Goal: Task Accomplishment & Management: Manage account settings

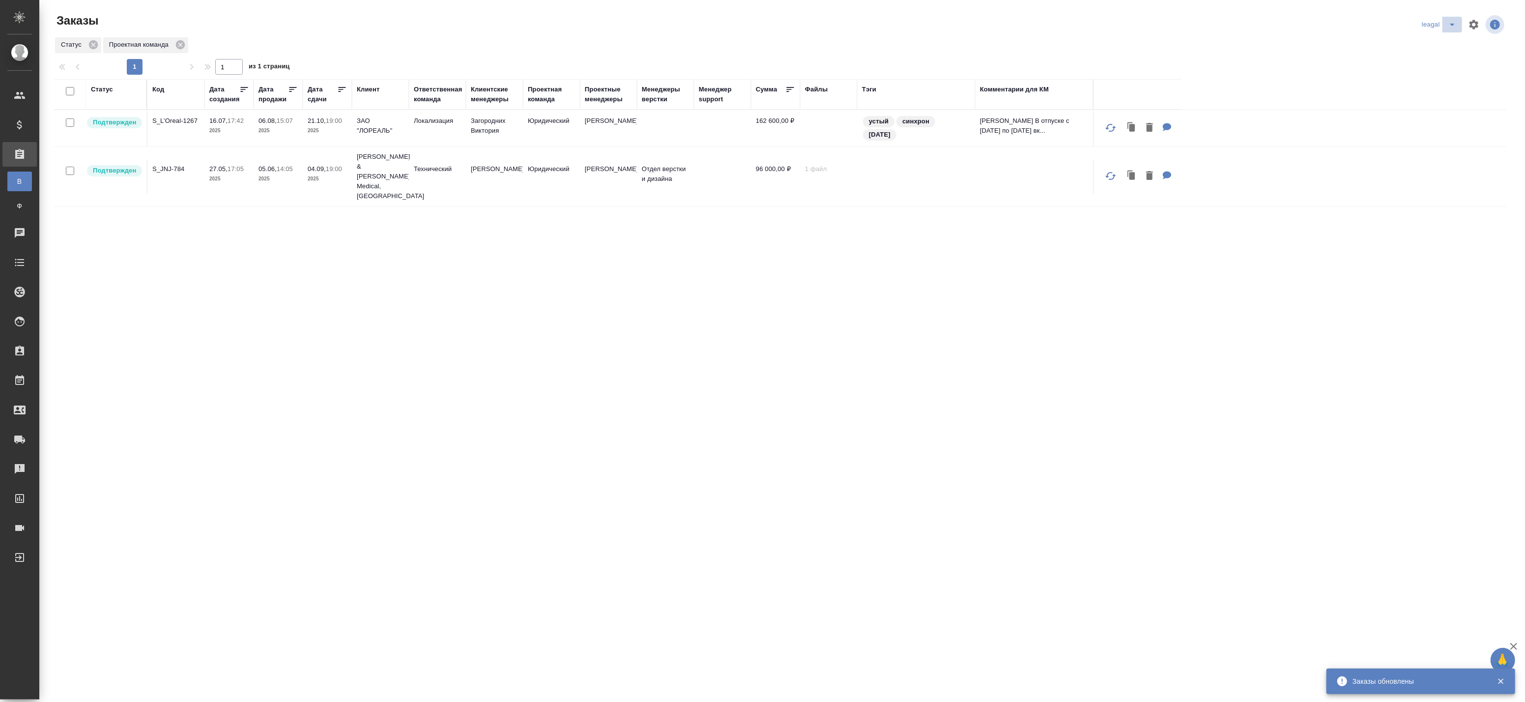
click at [1450, 22] on icon "split button" at bounding box center [1452, 25] width 12 height 12
click at [1439, 43] on li "[PERSON_NAME]" at bounding box center [1454, 44] width 70 height 16
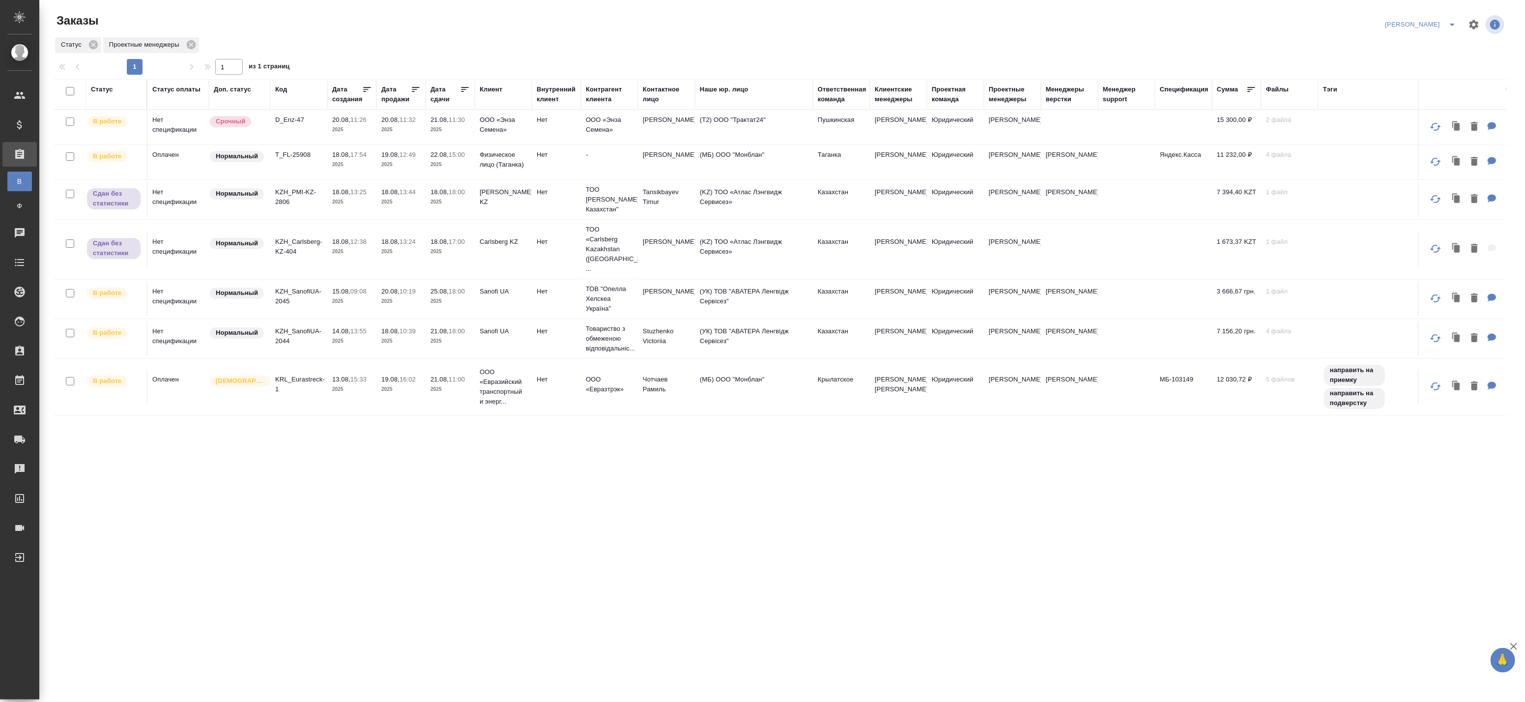
click at [1448, 25] on icon "split button" at bounding box center [1452, 25] width 12 height 12
click at [1437, 46] on li "leagal" at bounding box center [1441, 44] width 42 height 16
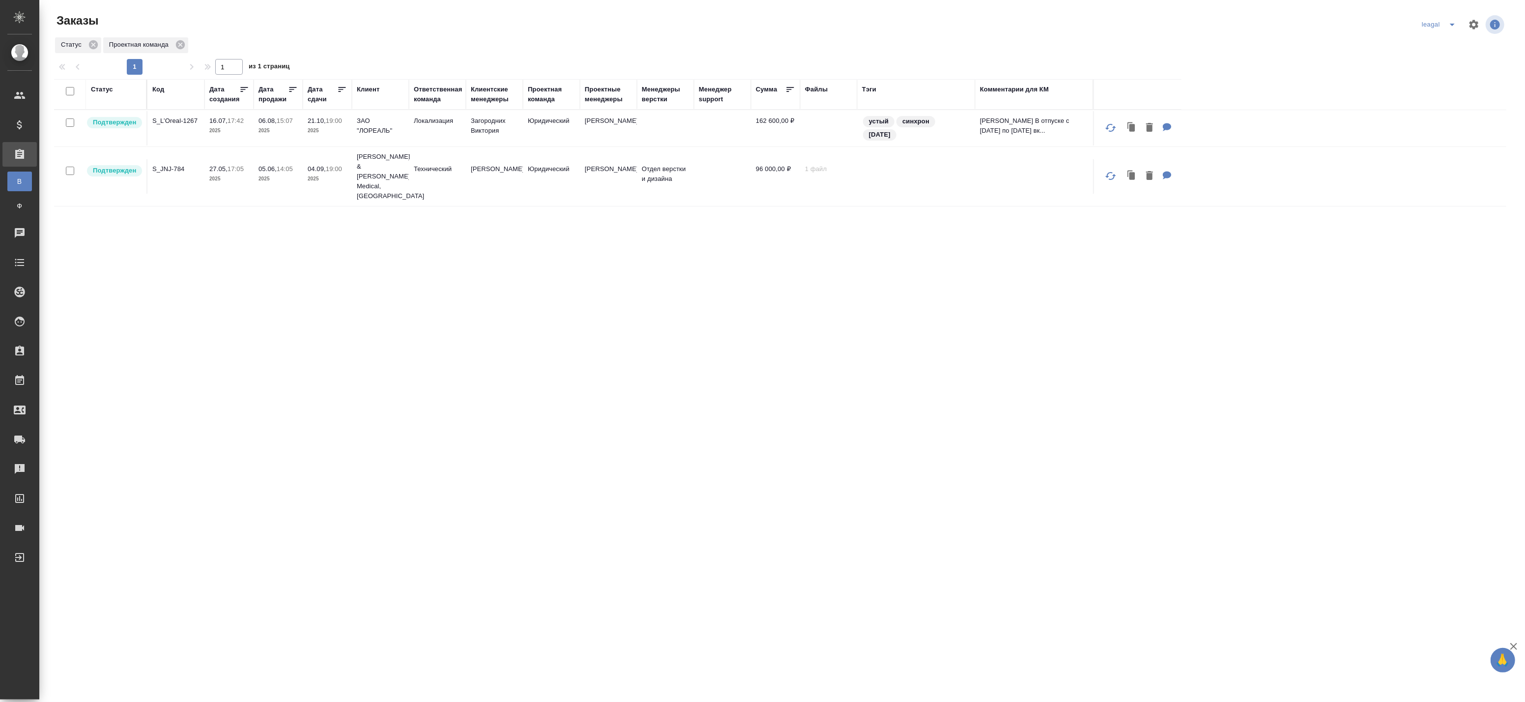
click at [1448, 21] on icon "split button" at bounding box center [1452, 25] width 12 height 12
click at [1443, 46] on li "[PERSON_NAME]" at bounding box center [1454, 44] width 70 height 16
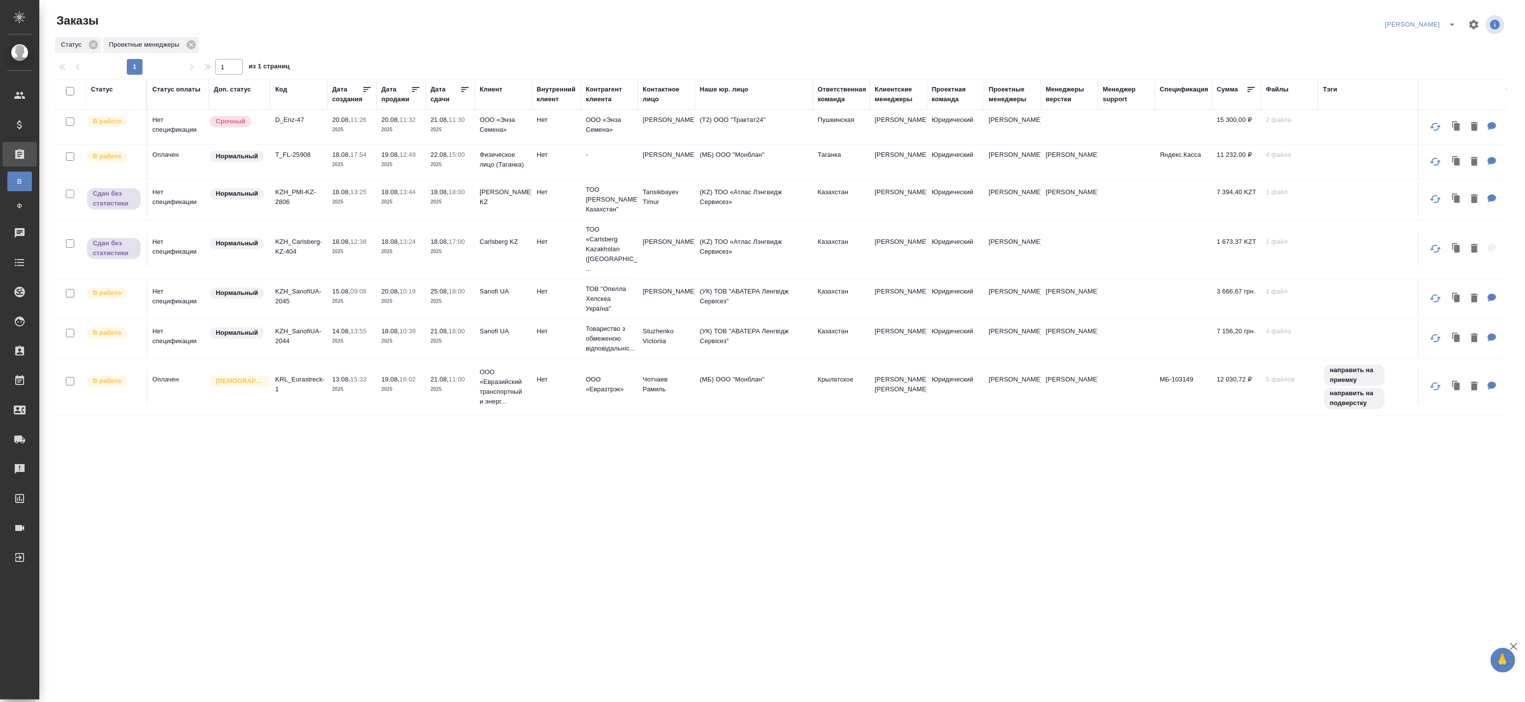
drag, startPoint x: 390, startPoint y: 599, endPoint x: 350, endPoint y: 577, distance: 45.1
click at [389, 599] on div ".cls-1 fill:#fff; AWATERA Badanyan Artak Клиенты Спецификации Заказы В Все зака…" at bounding box center [762, 351] width 1525 height 702
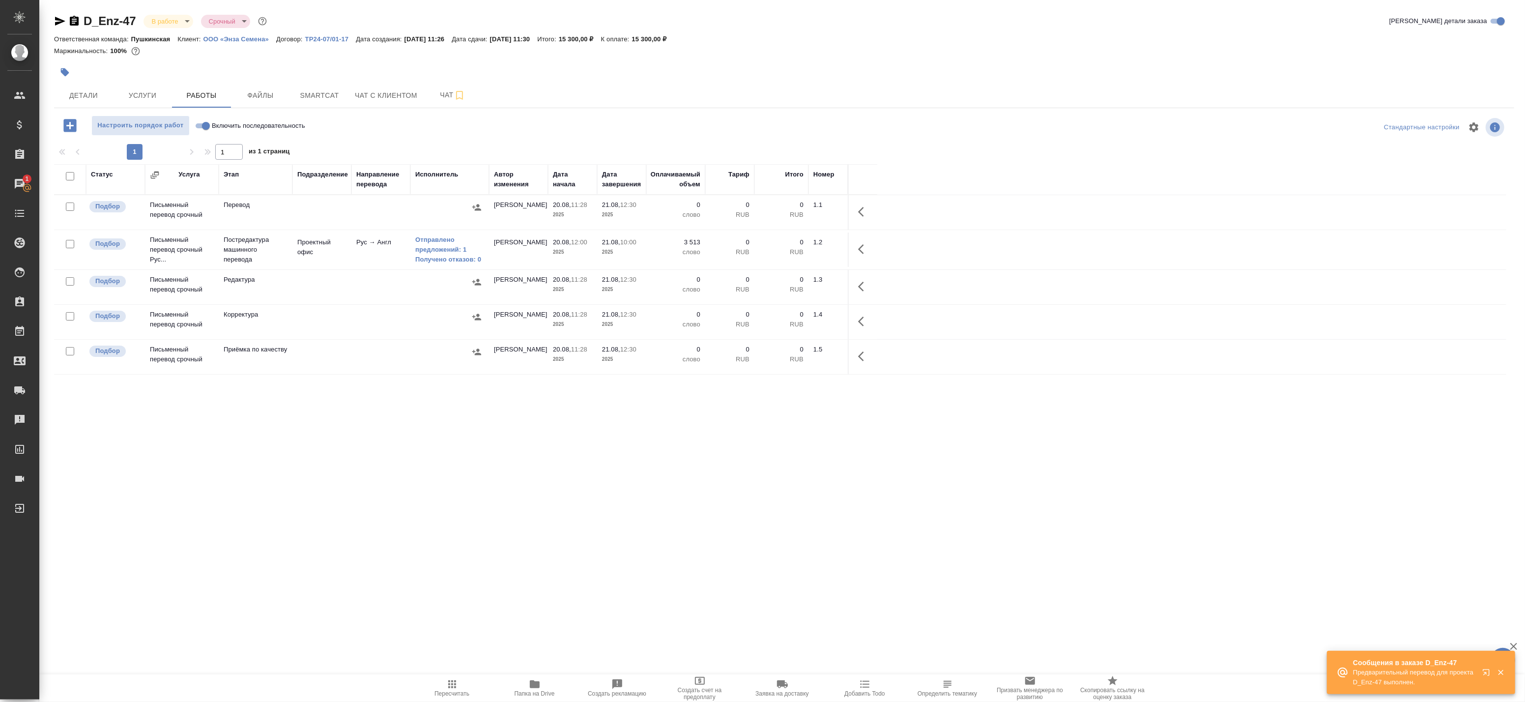
click at [1393, 672] on p "Предварительный перевод для проекта D_Enz-47 выполнен." at bounding box center [1414, 677] width 123 height 20
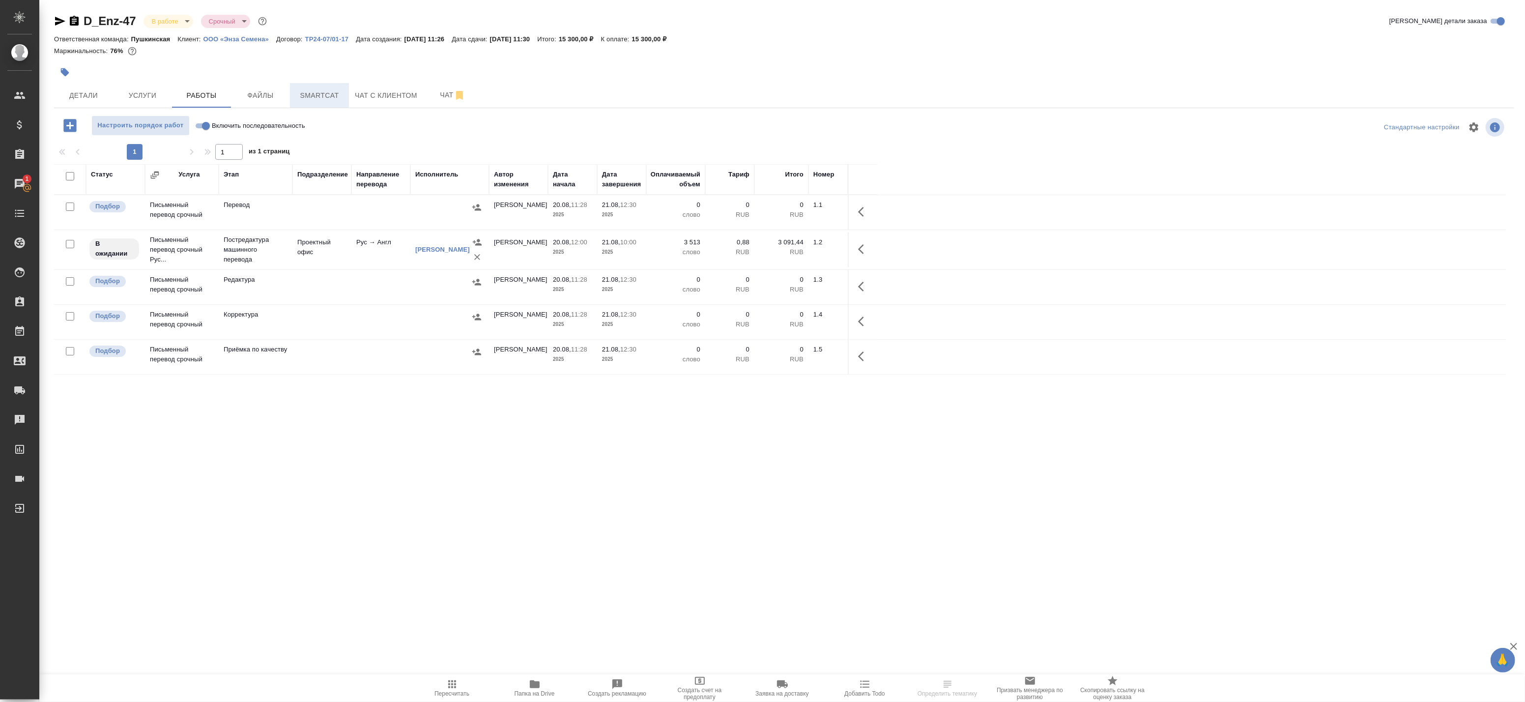
click at [301, 96] on span "Smartcat" at bounding box center [319, 95] width 47 height 12
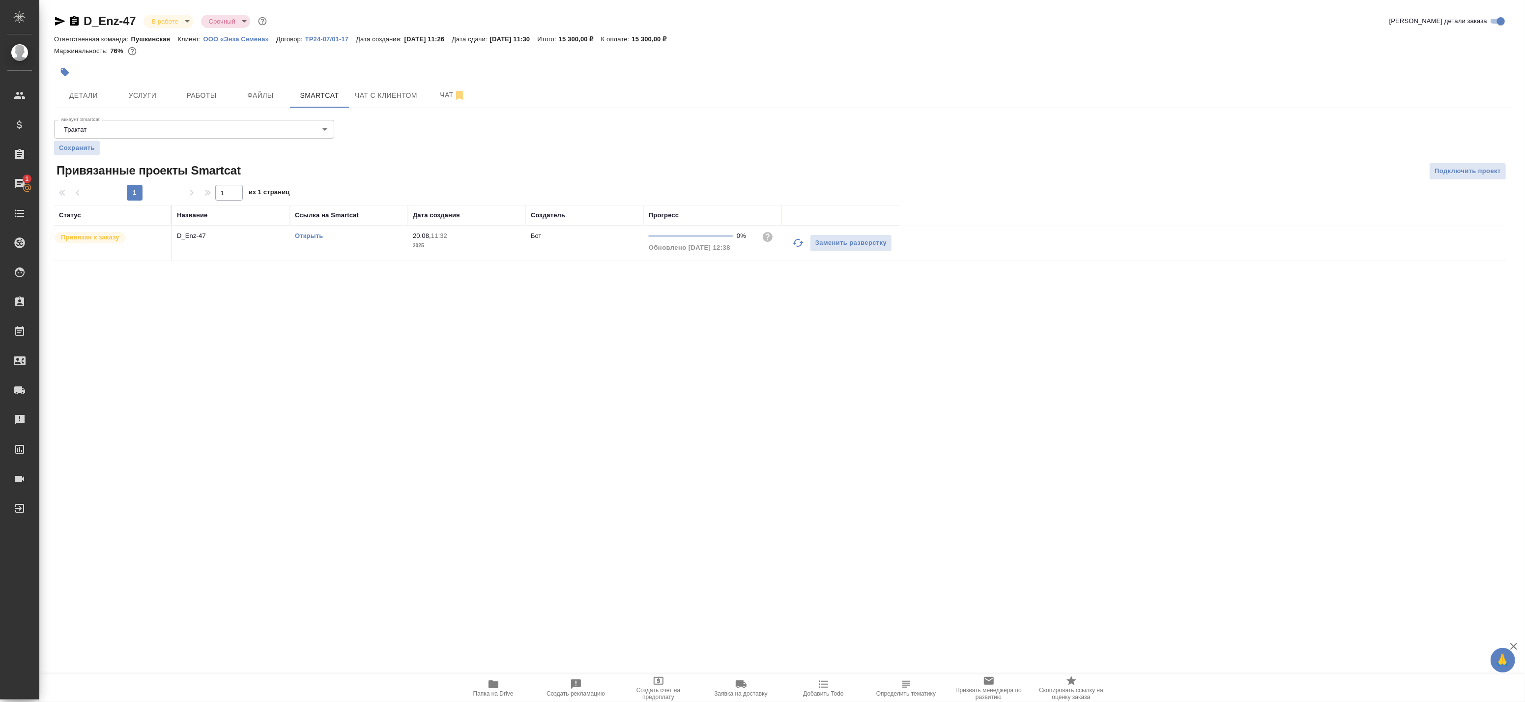
click at [310, 233] on link "Открыть" at bounding box center [309, 235] width 28 height 7
click at [199, 89] on span "Работы" at bounding box center [201, 95] width 47 height 12
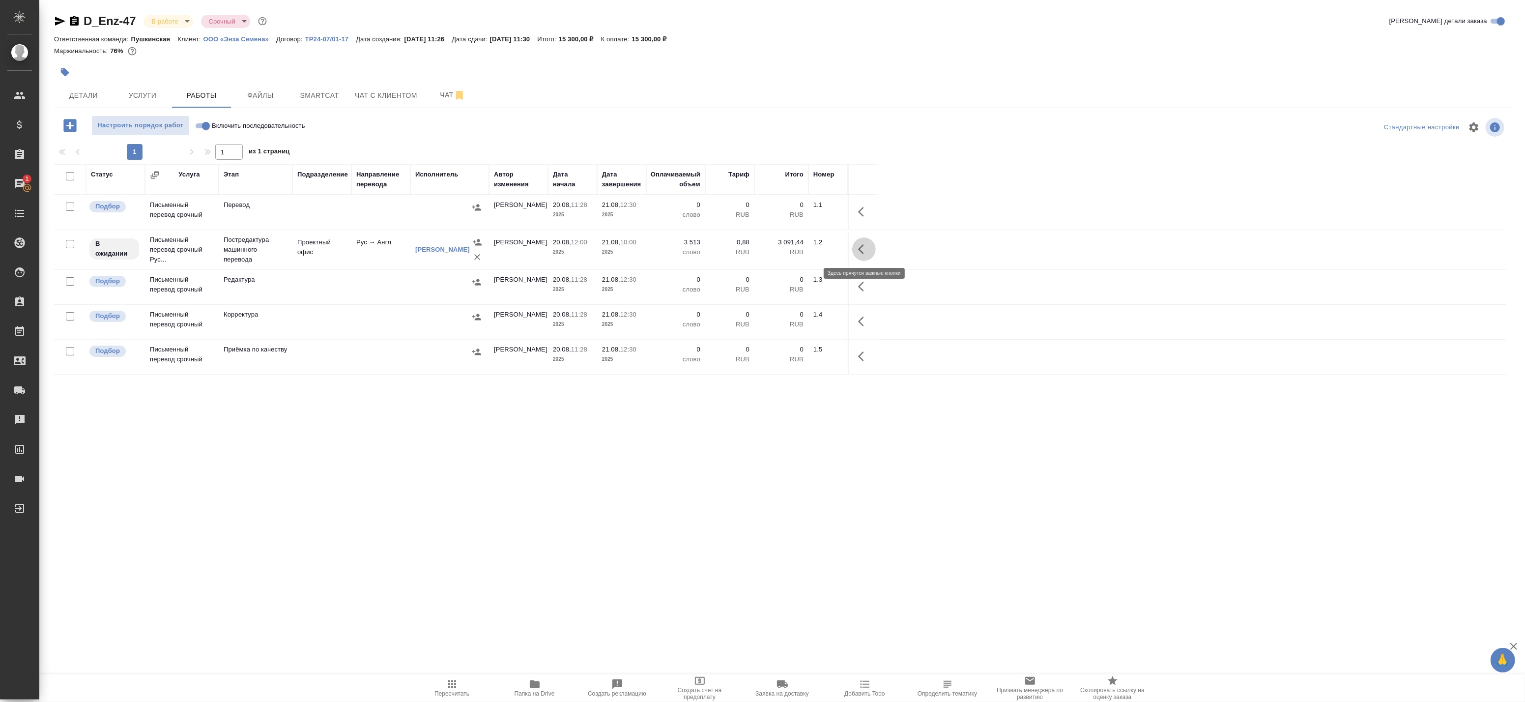
click at [861, 249] on icon "button" at bounding box center [864, 249] width 12 height 12
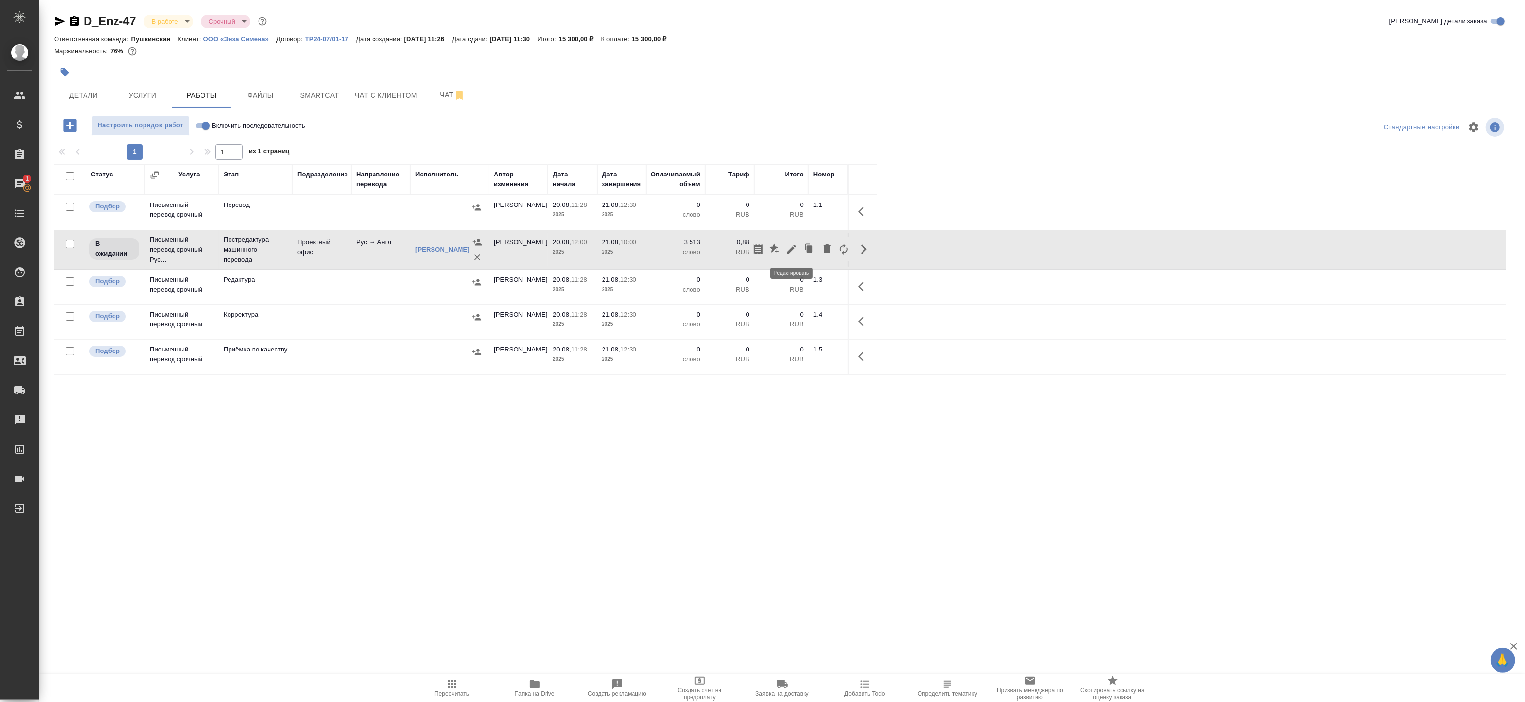
click at [790, 249] on icon "button" at bounding box center [791, 249] width 9 height 9
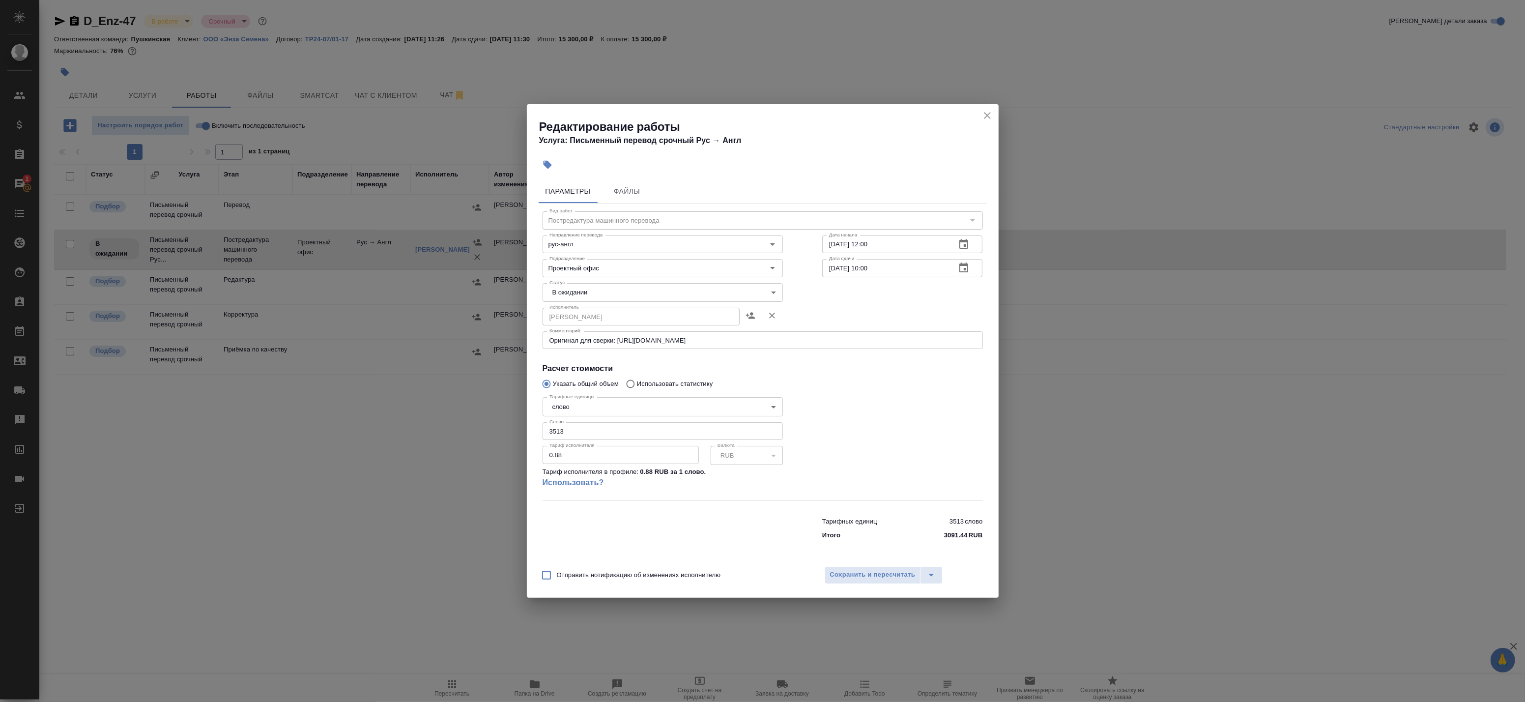
click at [589, 293] on body "🙏 .cls-1 fill:#fff; AWATERA Badanyan Artak Клиенты Спецификации Заказы 1 Чаты T…" at bounding box center [762, 351] width 1525 height 702
click at [583, 310] on button "Готов к работе" at bounding box center [574, 309] width 49 height 11
type input "readyForWork"
click at [860, 575] on span "Сохранить и пересчитать" at bounding box center [873, 574] width 86 height 11
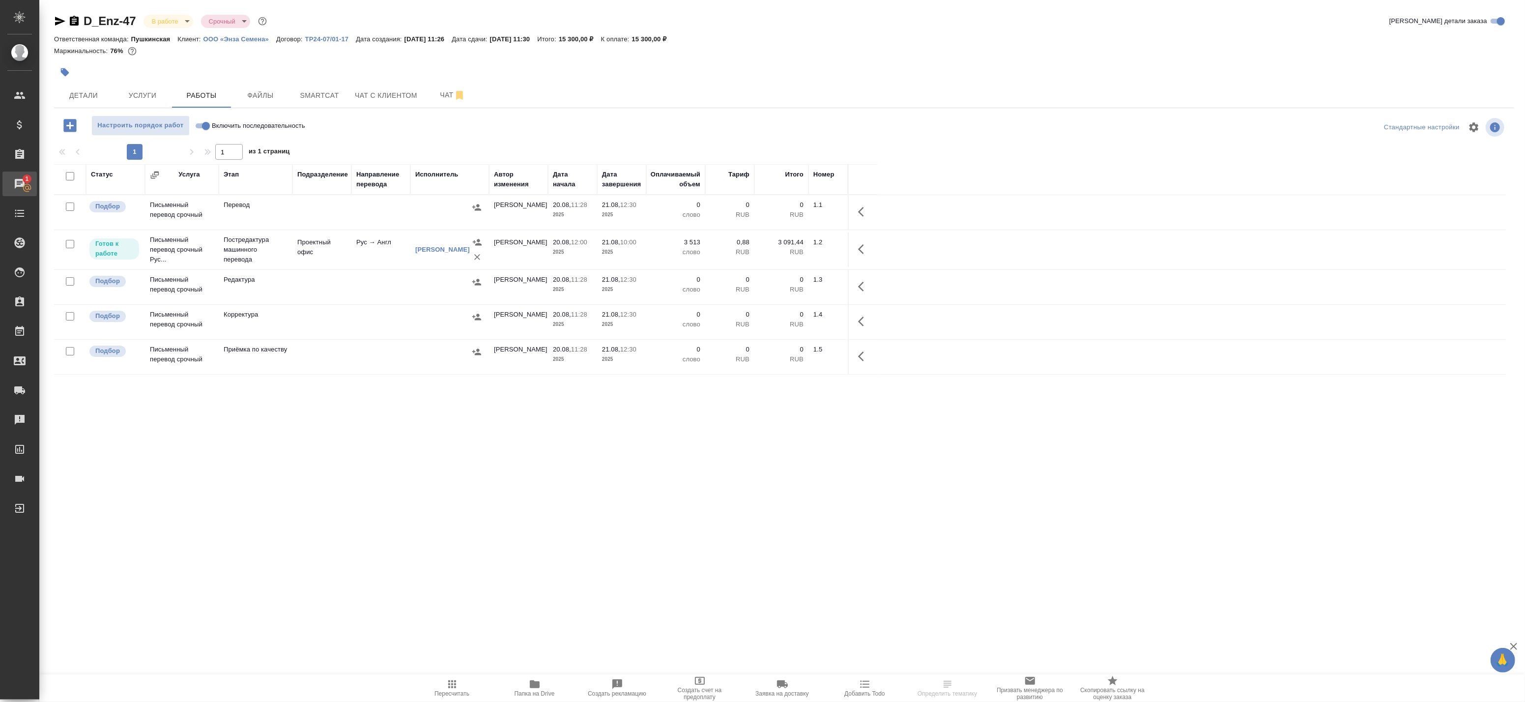
click at [20, 183] on div "Чаты" at bounding box center [7, 183] width 25 height 15
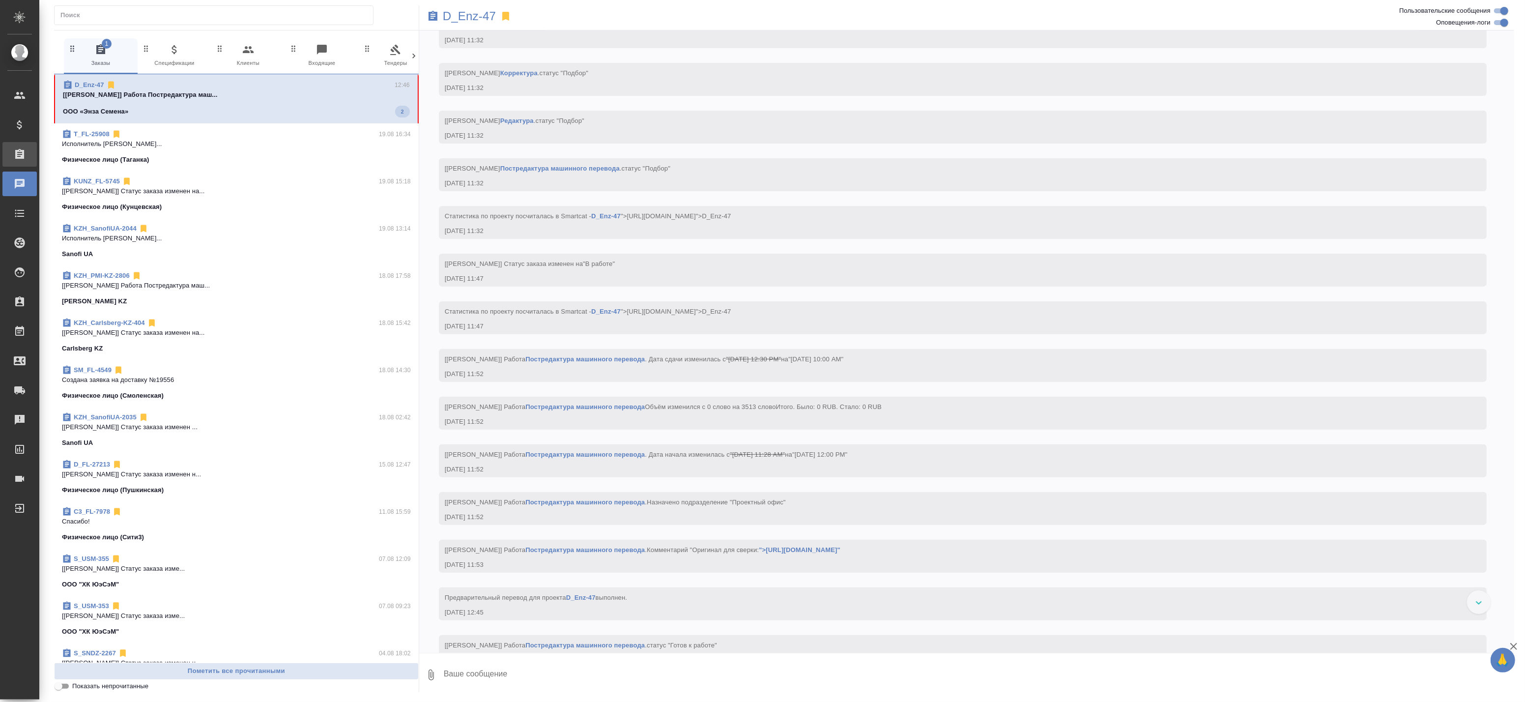
scroll to position [336, 0]
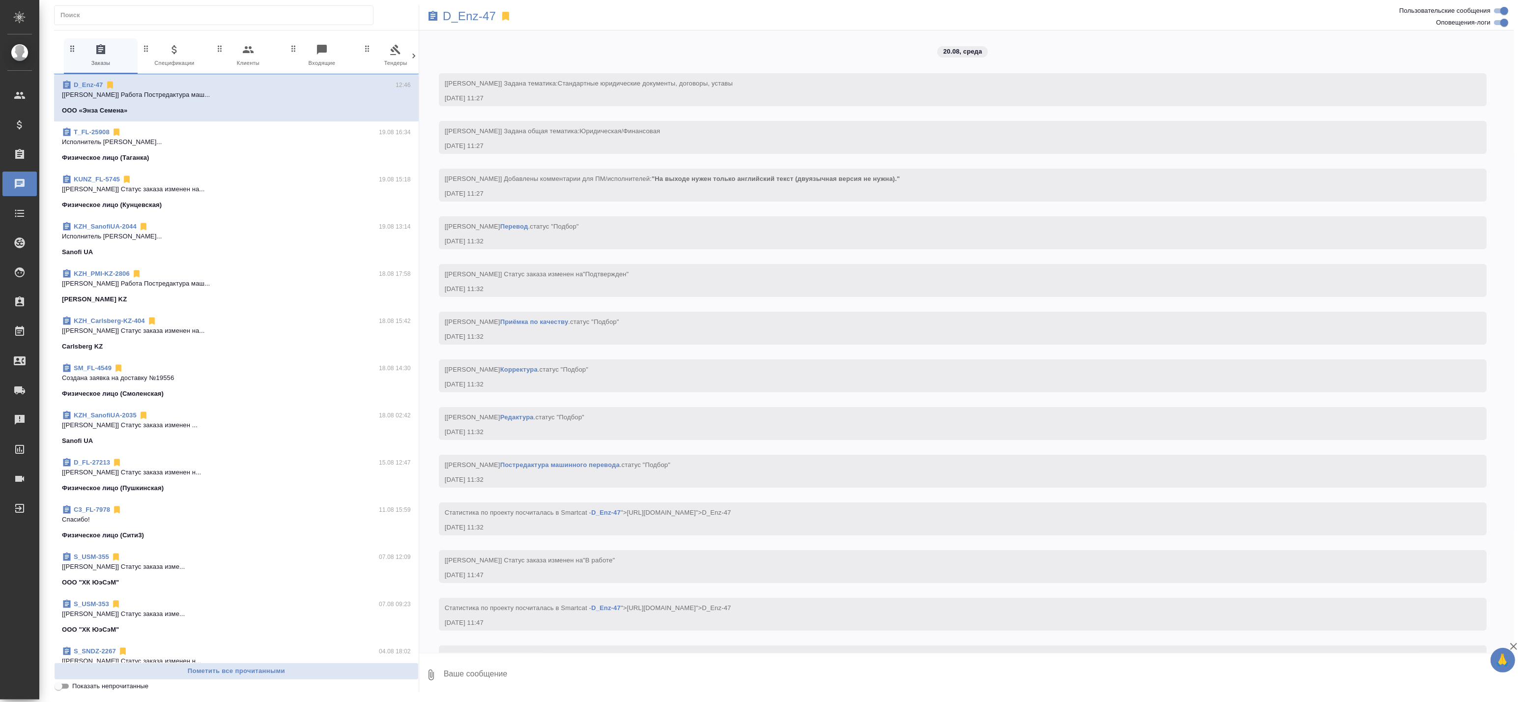
scroll to position [336, 0]
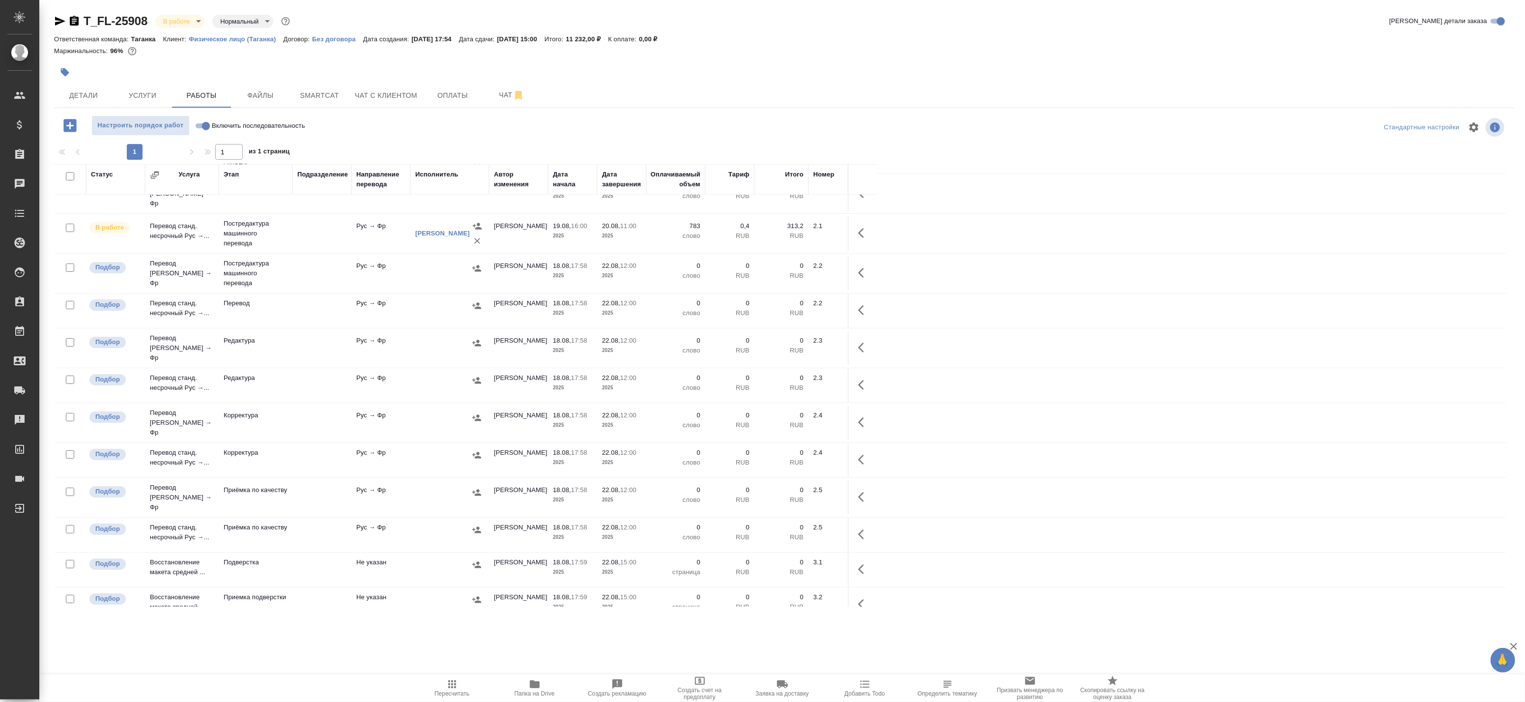
scroll to position [109, 0]
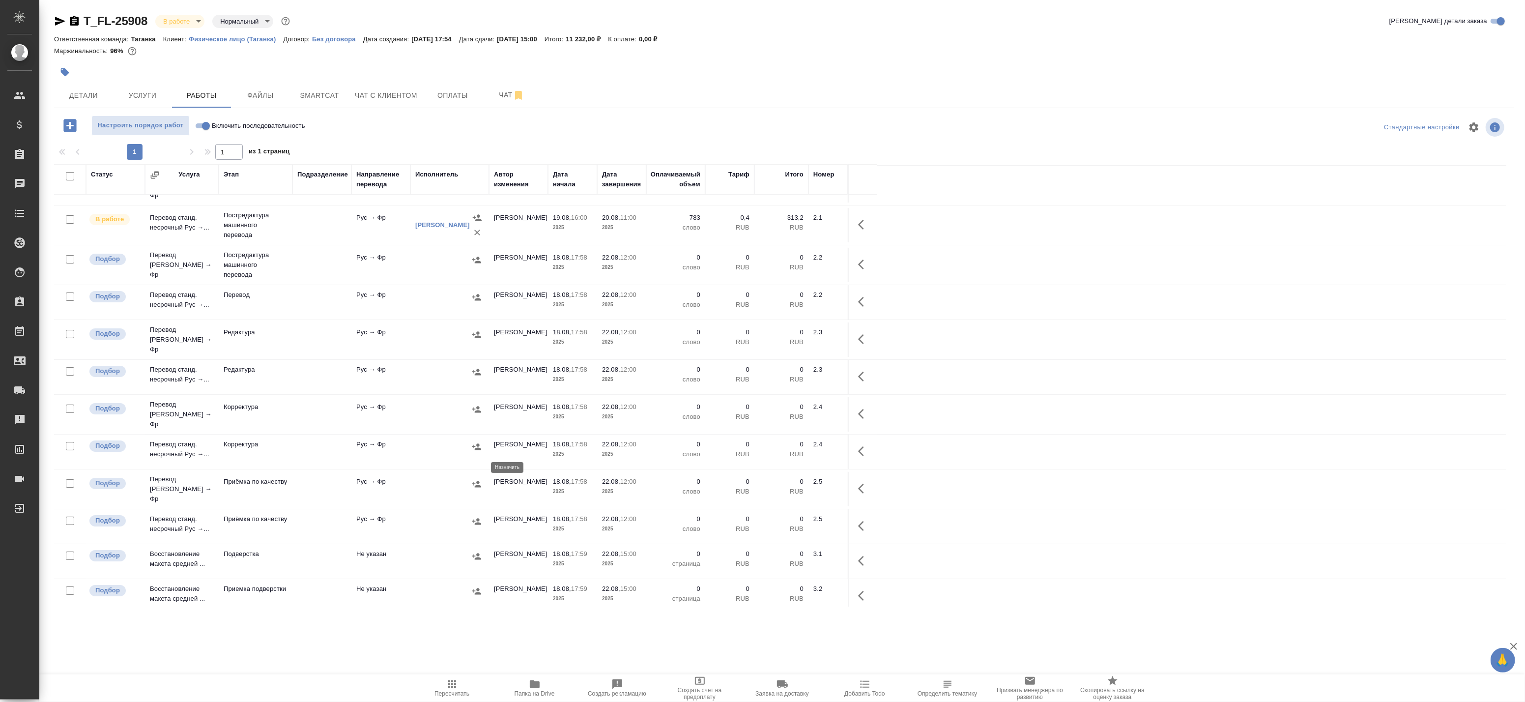
click at [478, 479] on icon "button" at bounding box center [477, 484] width 10 height 10
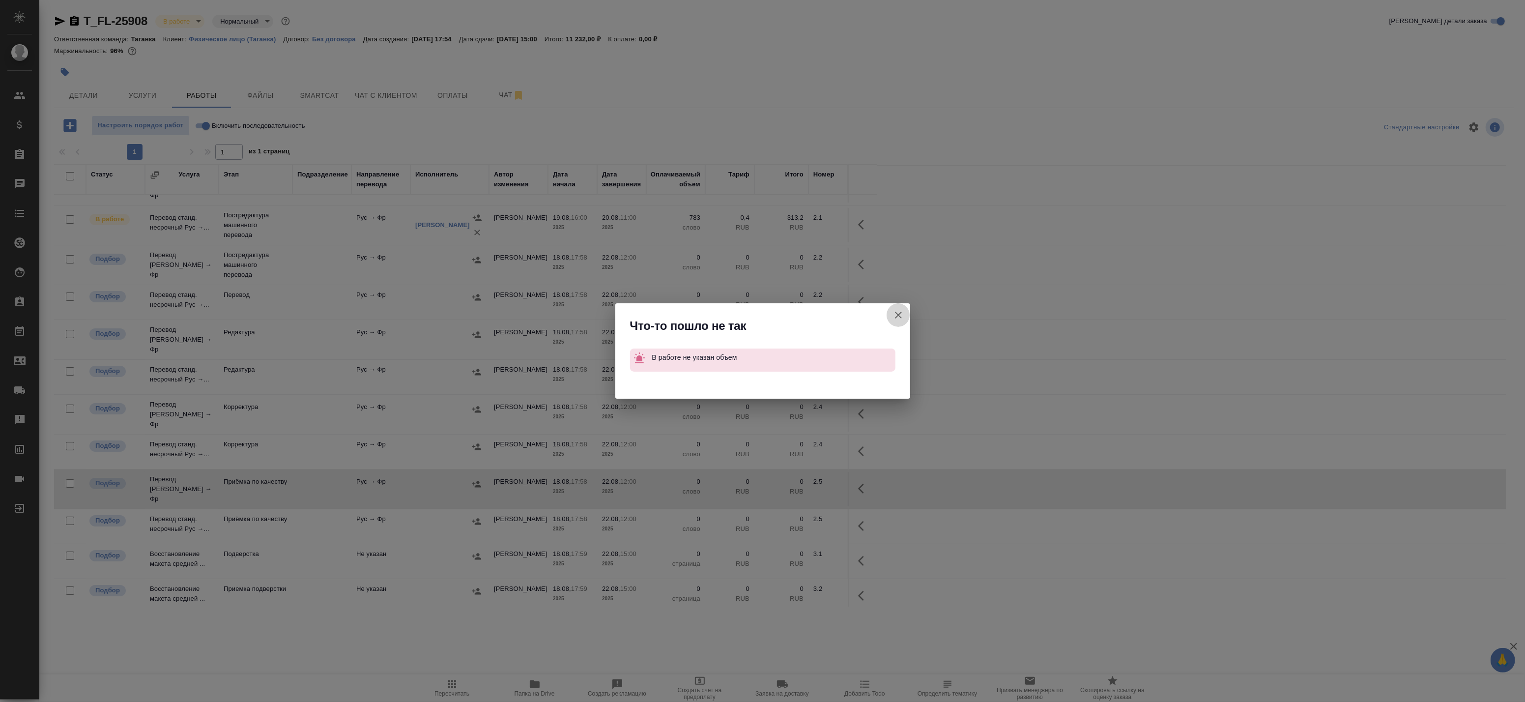
click at [901, 317] on icon "button" at bounding box center [898, 315] width 12 height 12
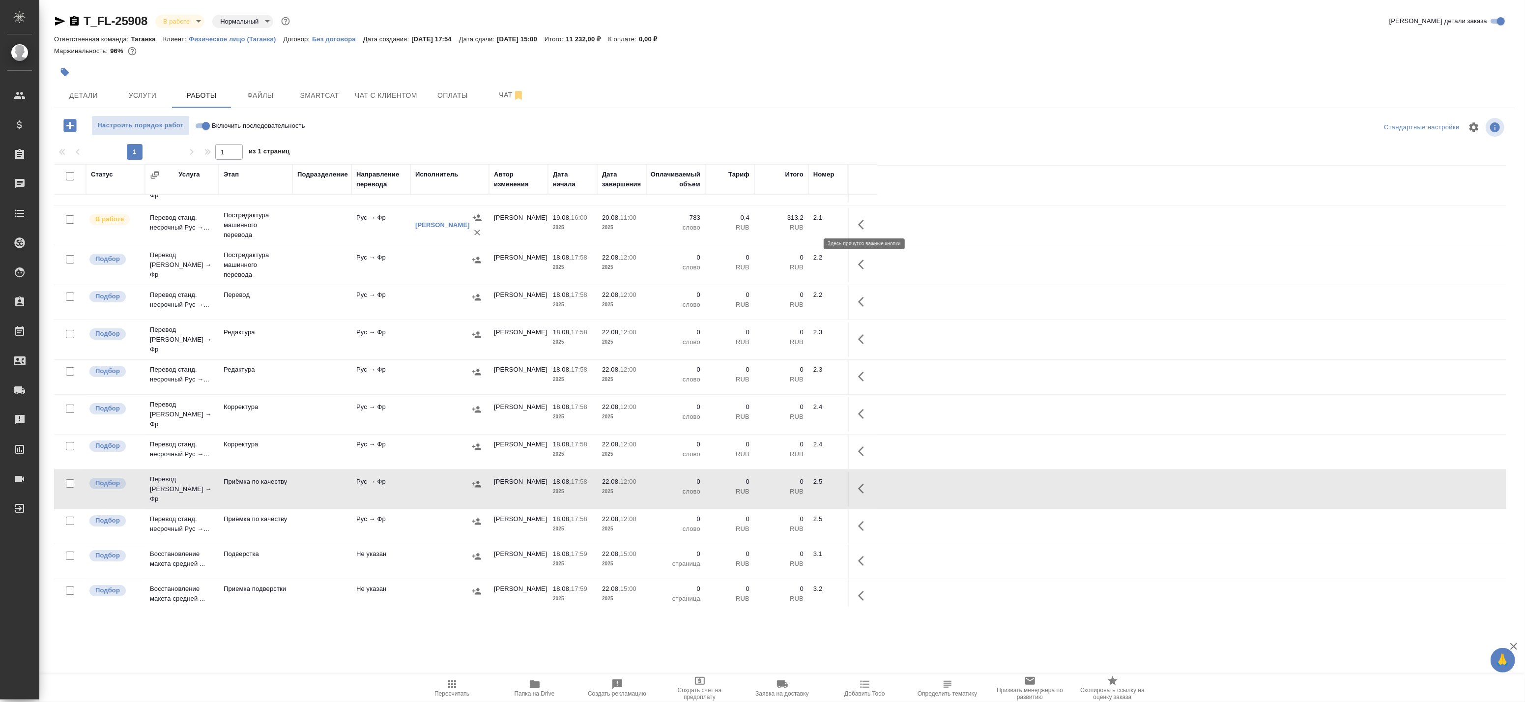
click at [862, 219] on icon "button" at bounding box center [864, 225] width 12 height 12
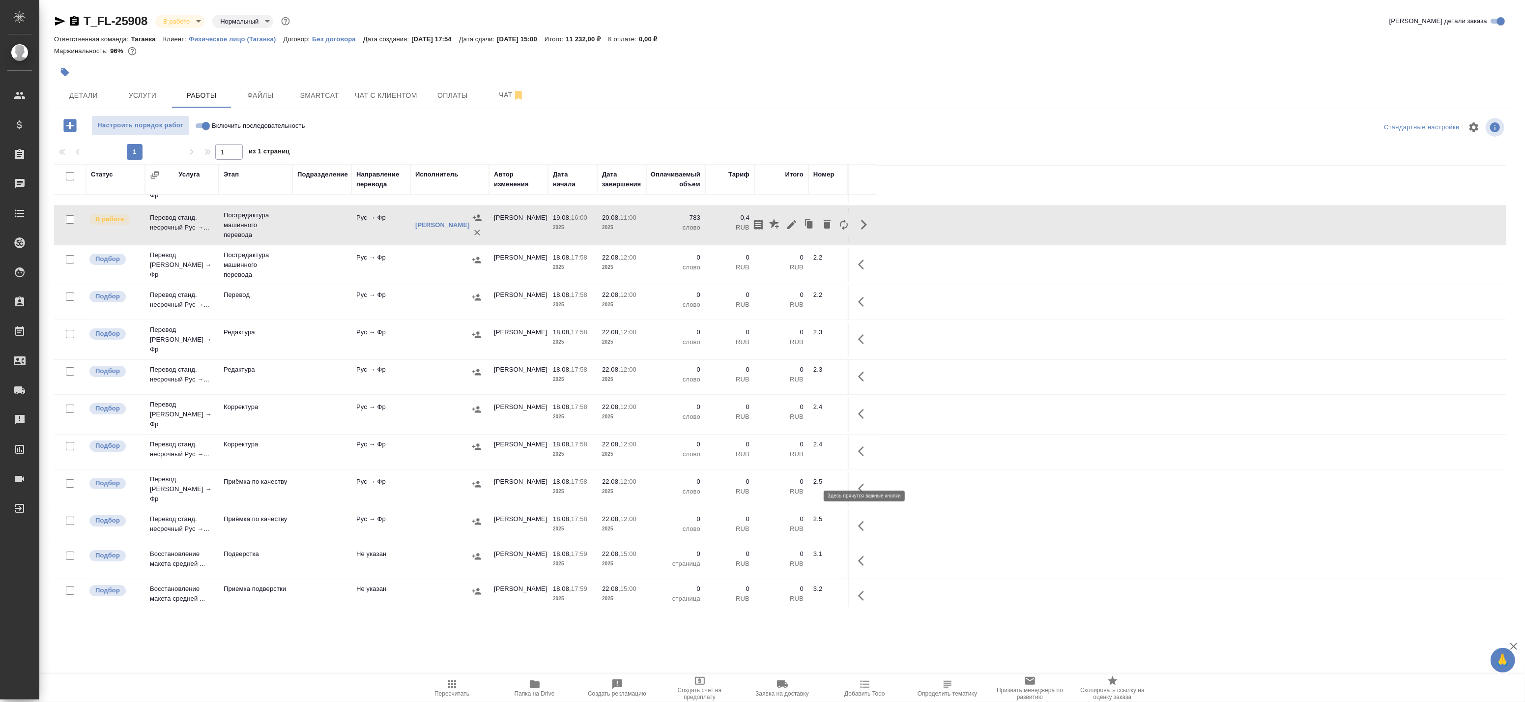
click at [865, 483] on icon "button" at bounding box center [864, 489] width 12 height 12
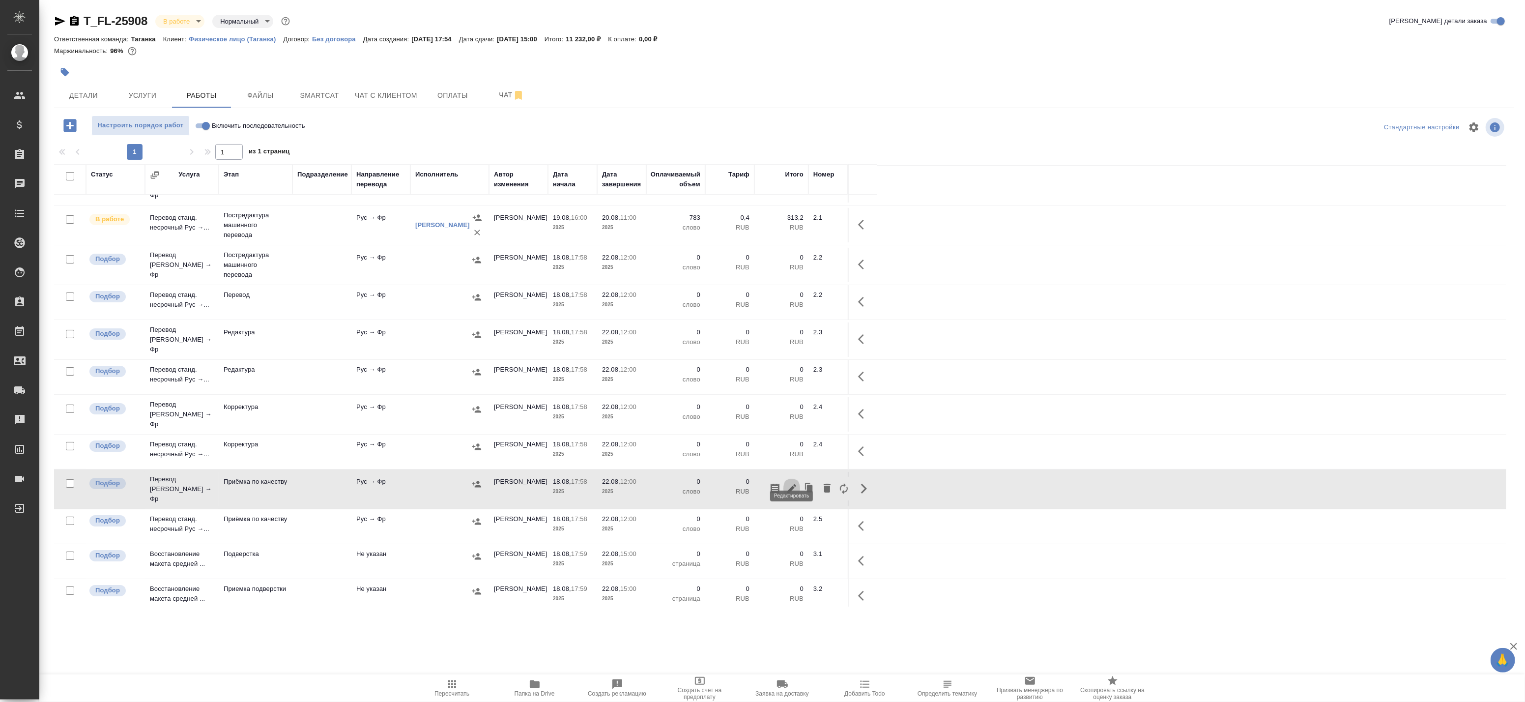
click at [793, 477] on button "button" at bounding box center [791, 489] width 17 height 24
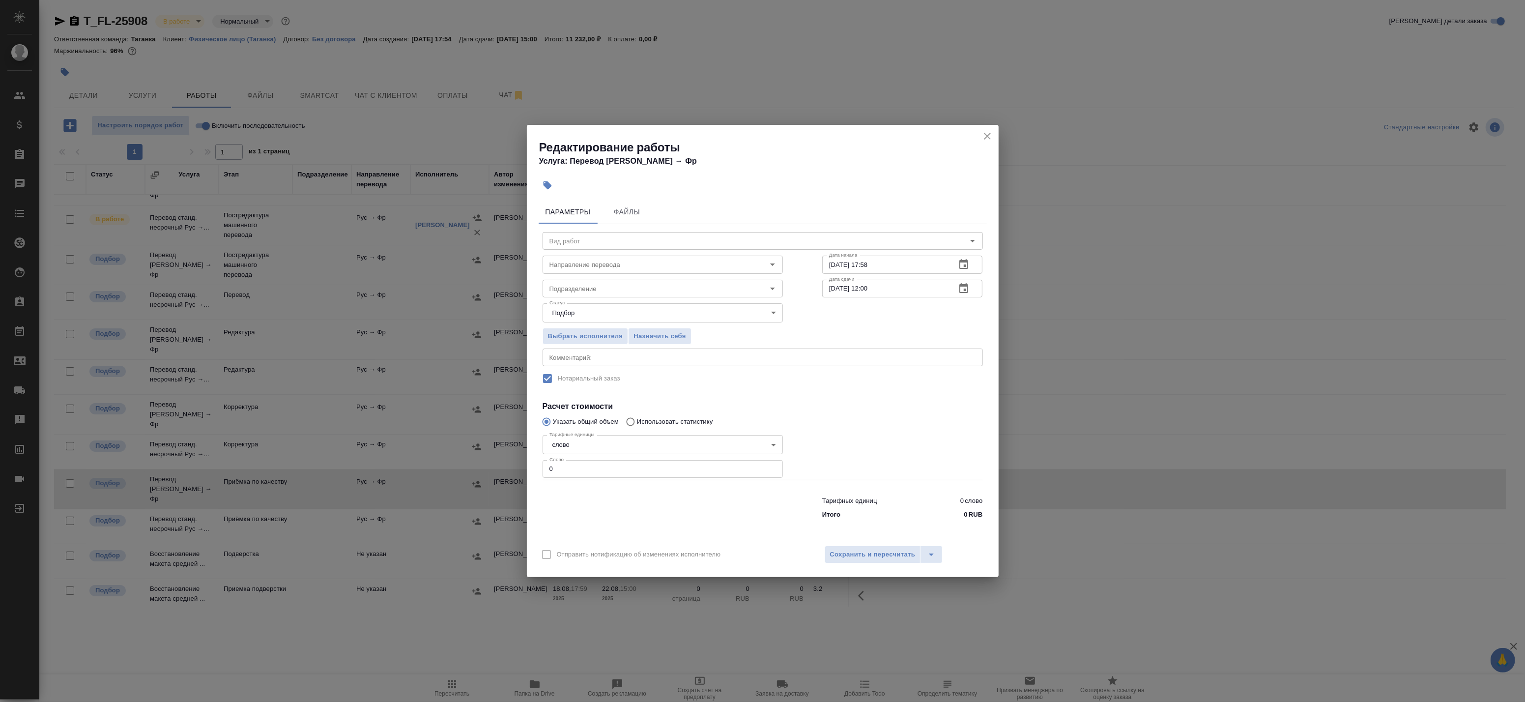
type input "Приёмка по качеству"
type input "рус-фр"
drag, startPoint x: 598, startPoint y: 460, endPoint x: 477, endPoint y: 456, distance: 121.0
click at [477, 456] on div "Редактирование работы Услуга: Перевод Стандарт Рус → Фр Параметры Файлы Вид раб…" at bounding box center [762, 351] width 1525 height 702
type input "1"
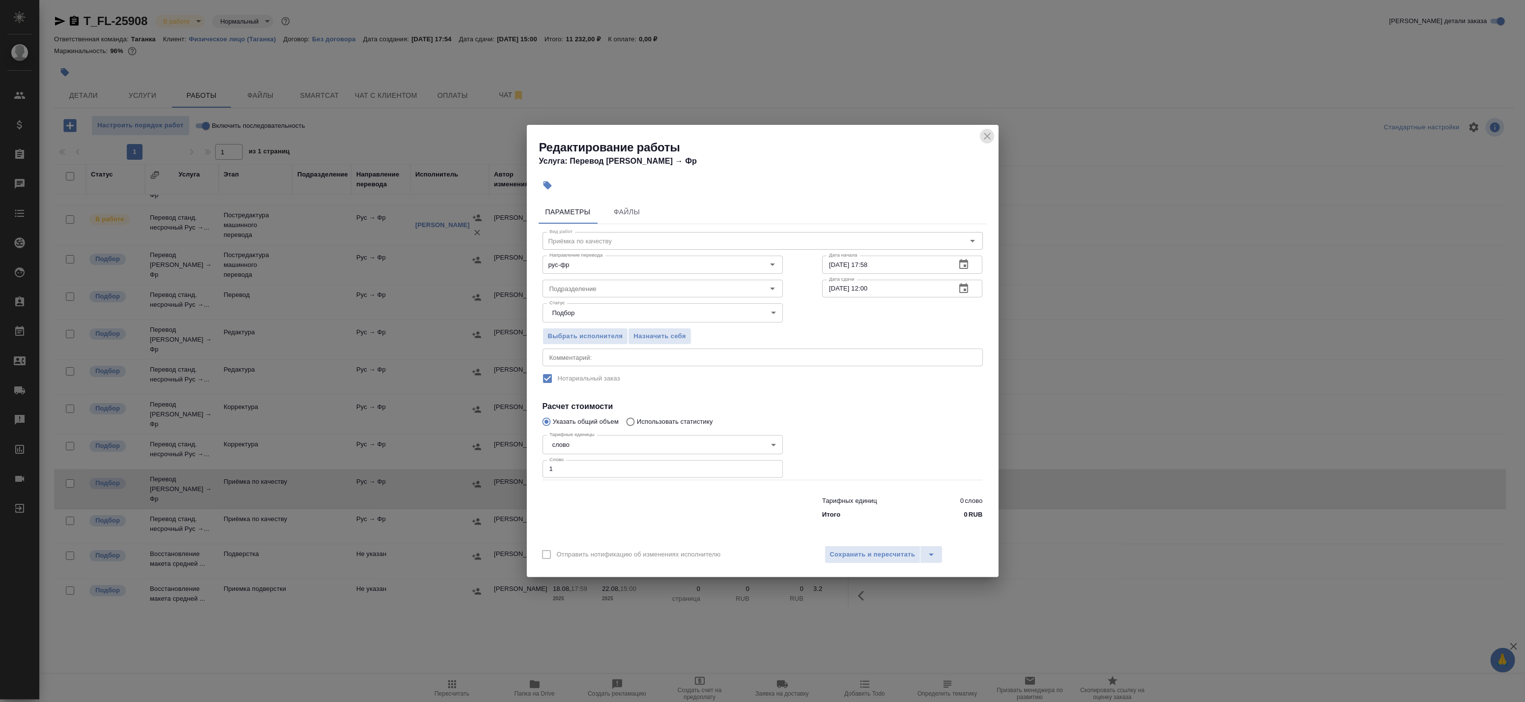
click at [989, 131] on icon "close" at bounding box center [987, 136] width 12 height 12
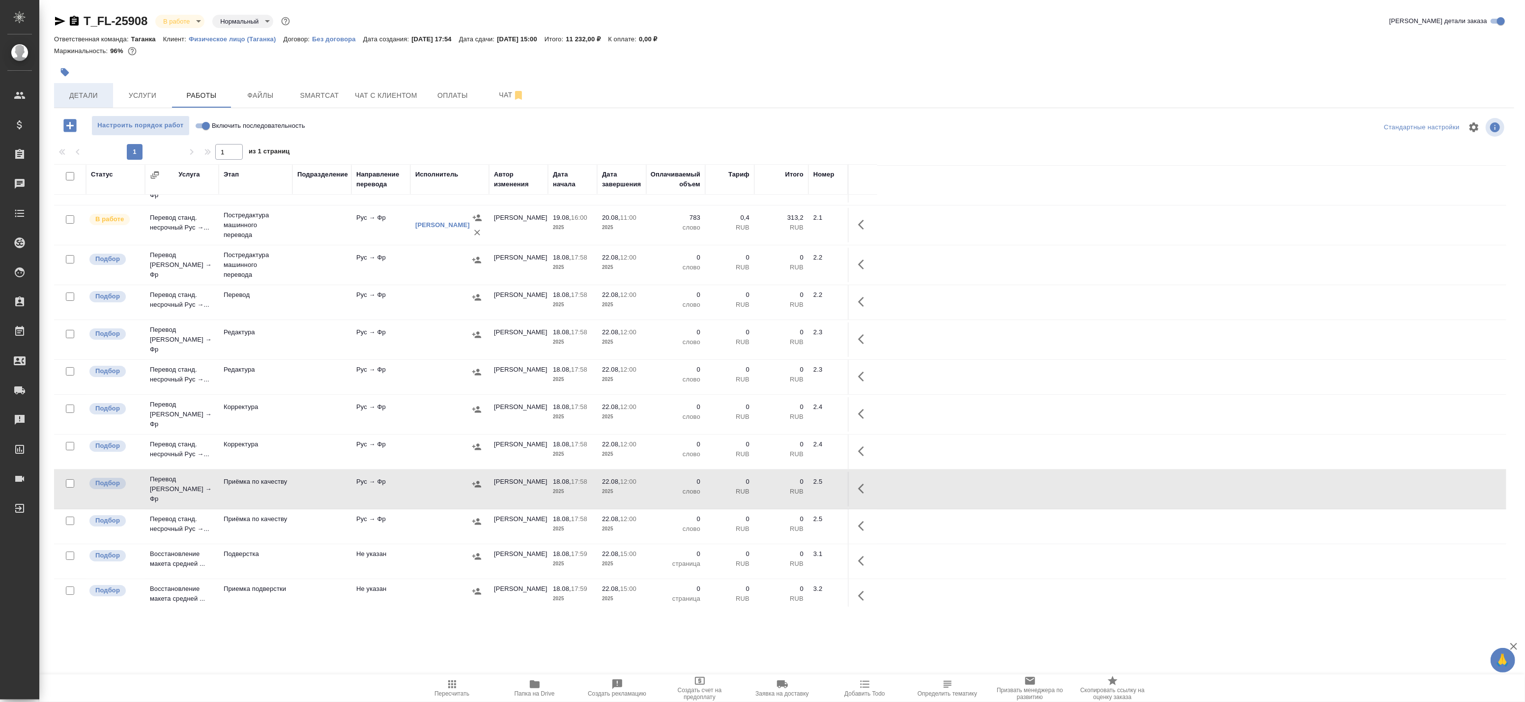
click at [80, 95] on span "Детали" at bounding box center [83, 95] width 47 height 12
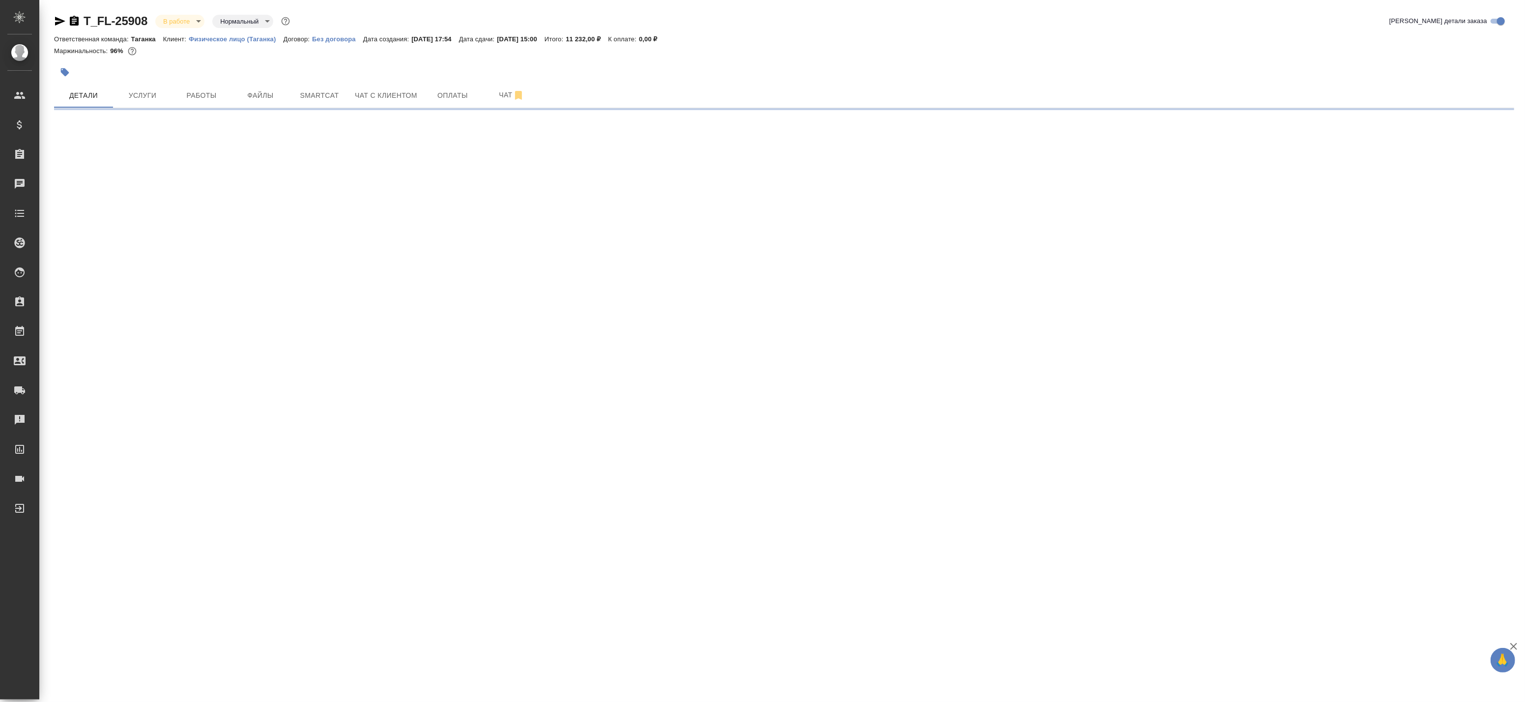
select select "RU"
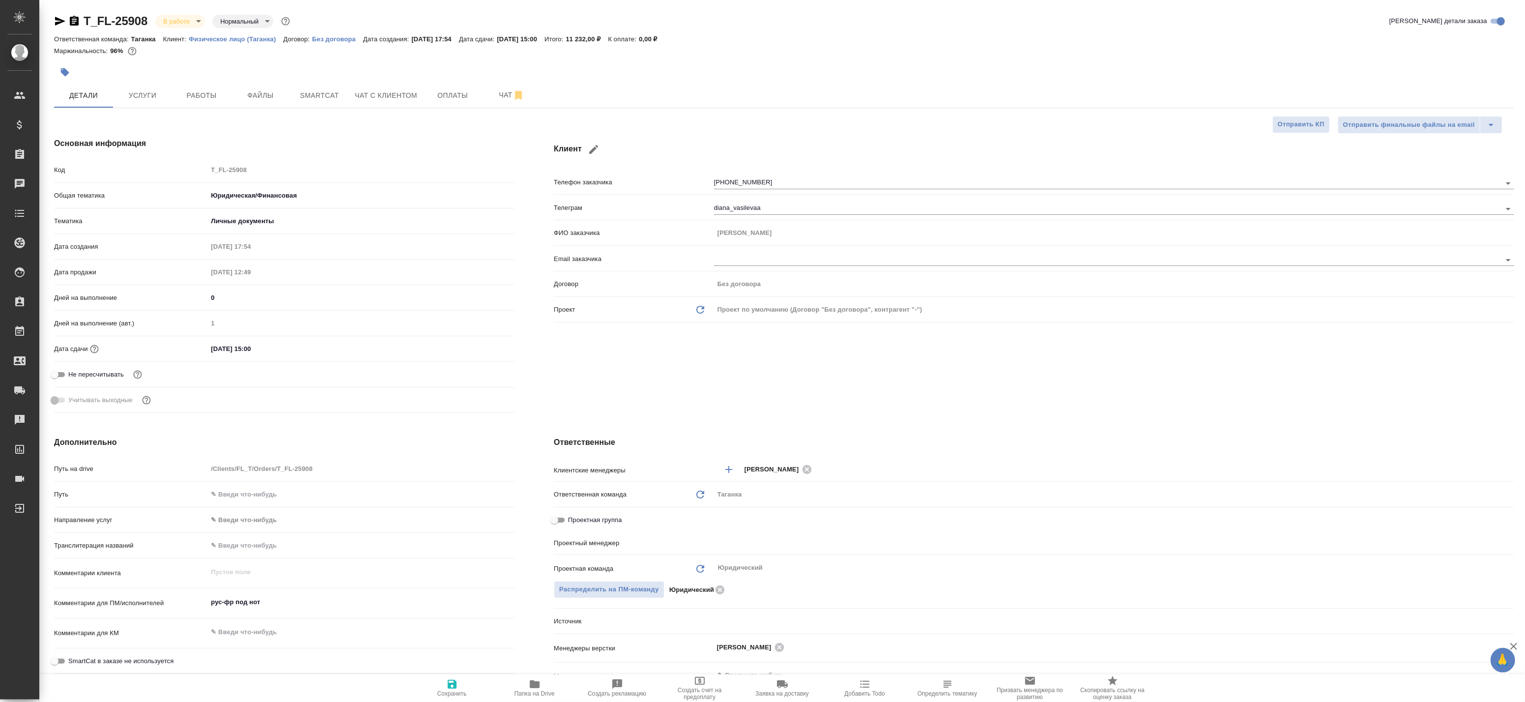
type textarea "x"
type input "[PERSON_NAME]"
click at [209, 101] on span "Работы" at bounding box center [201, 95] width 47 height 12
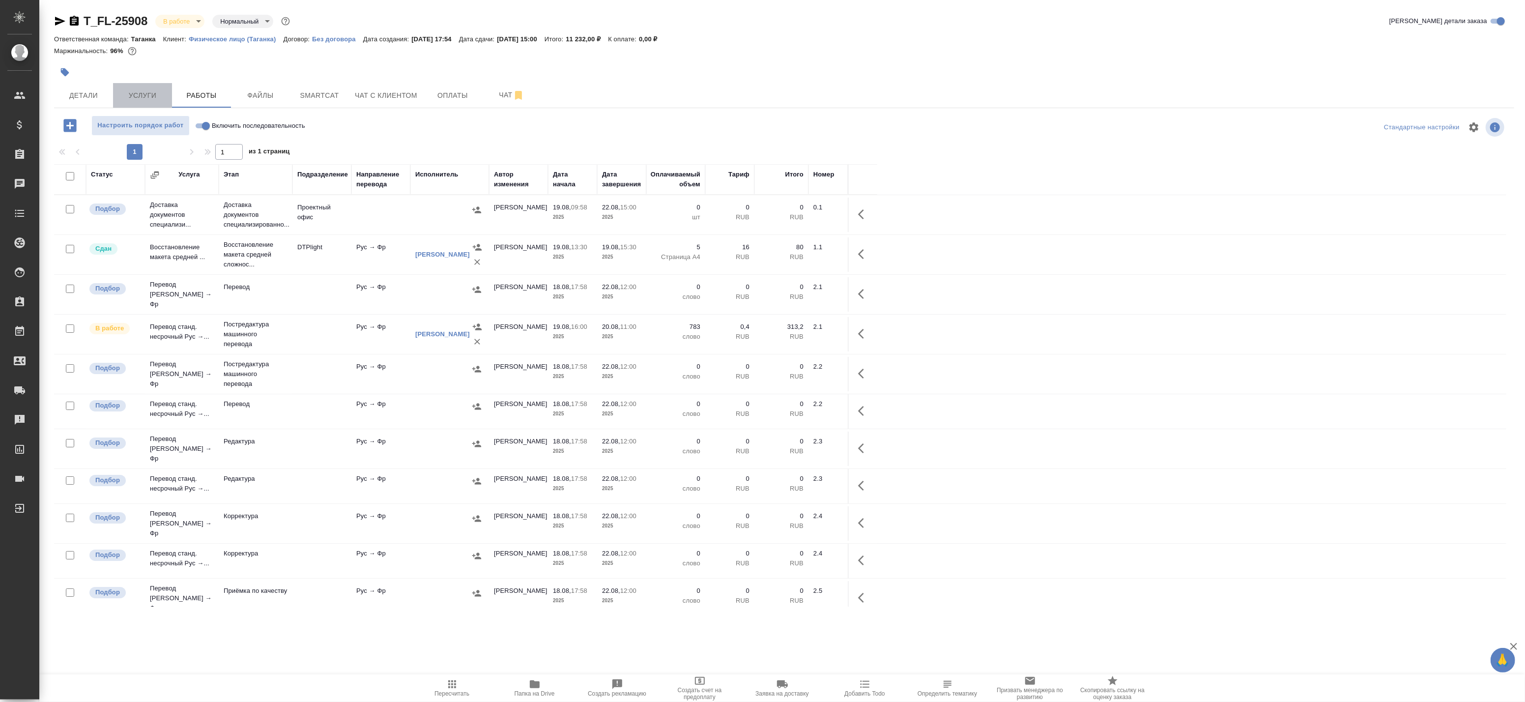
click at [160, 94] on span "Услуги" at bounding box center [142, 95] width 47 height 12
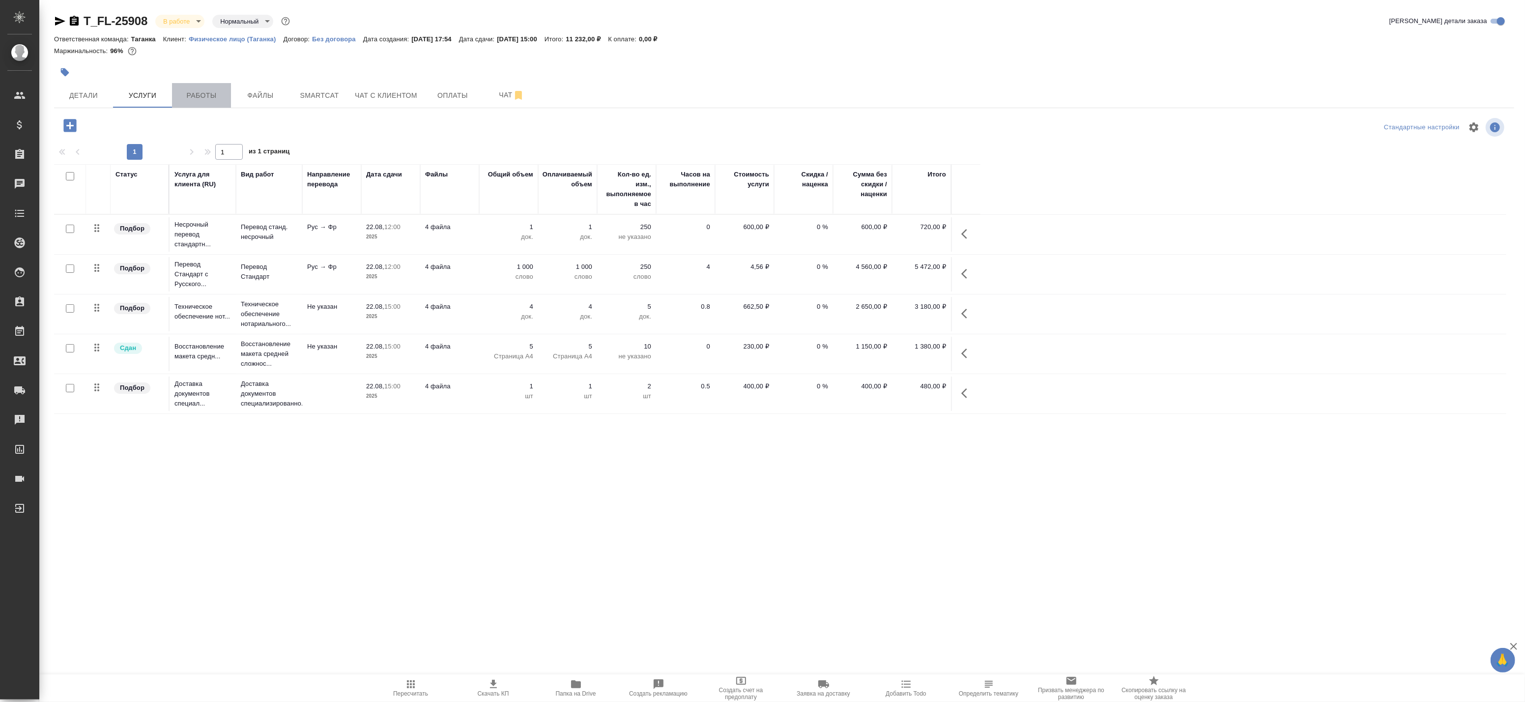
click at [189, 93] on span "Работы" at bounding box center [201, 95] width 47 height 12
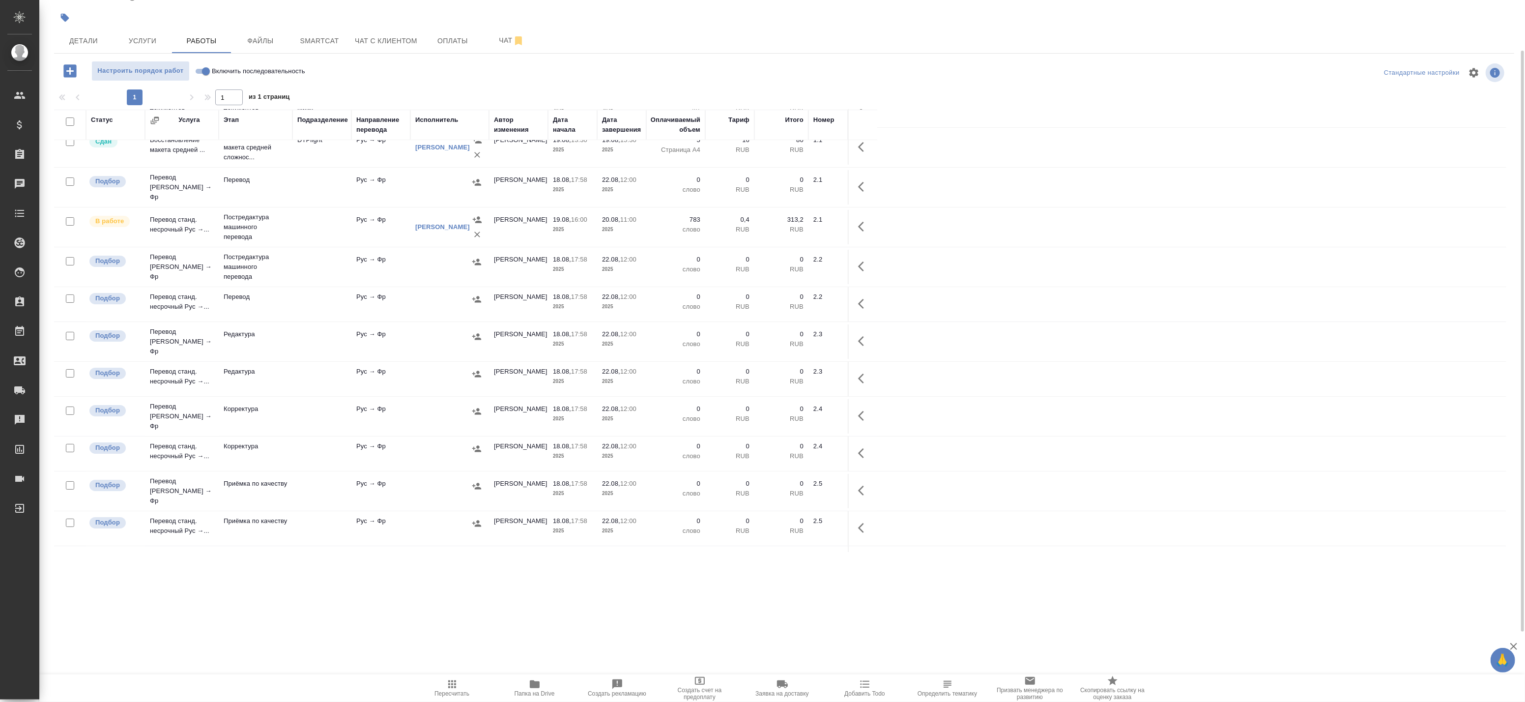
scroll to position [55, 0]
click at [865, 483] on icon "button" at bounding box center [864, 489] width 12 height 12
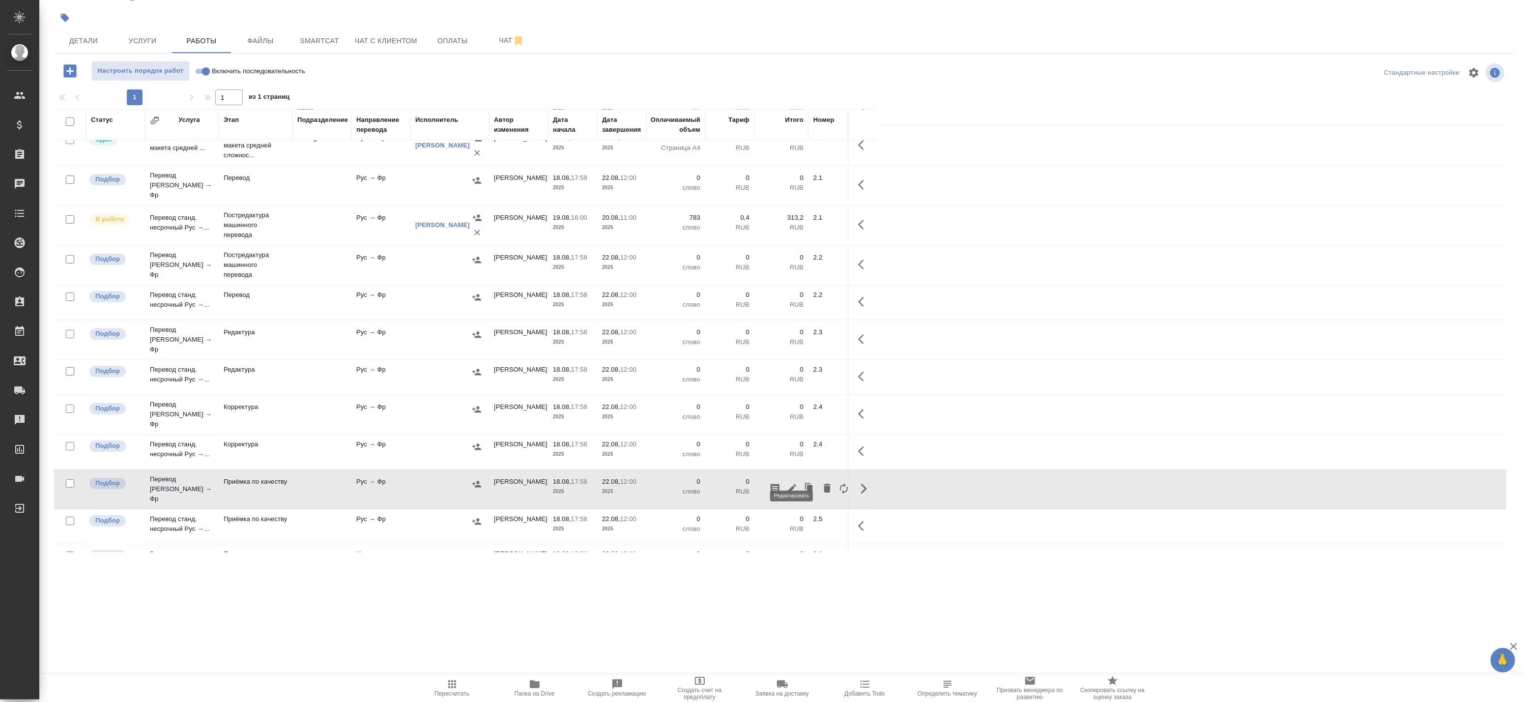
click at [788, 483] on icon "button" at bounding box center [792, 489] width 12 height 12
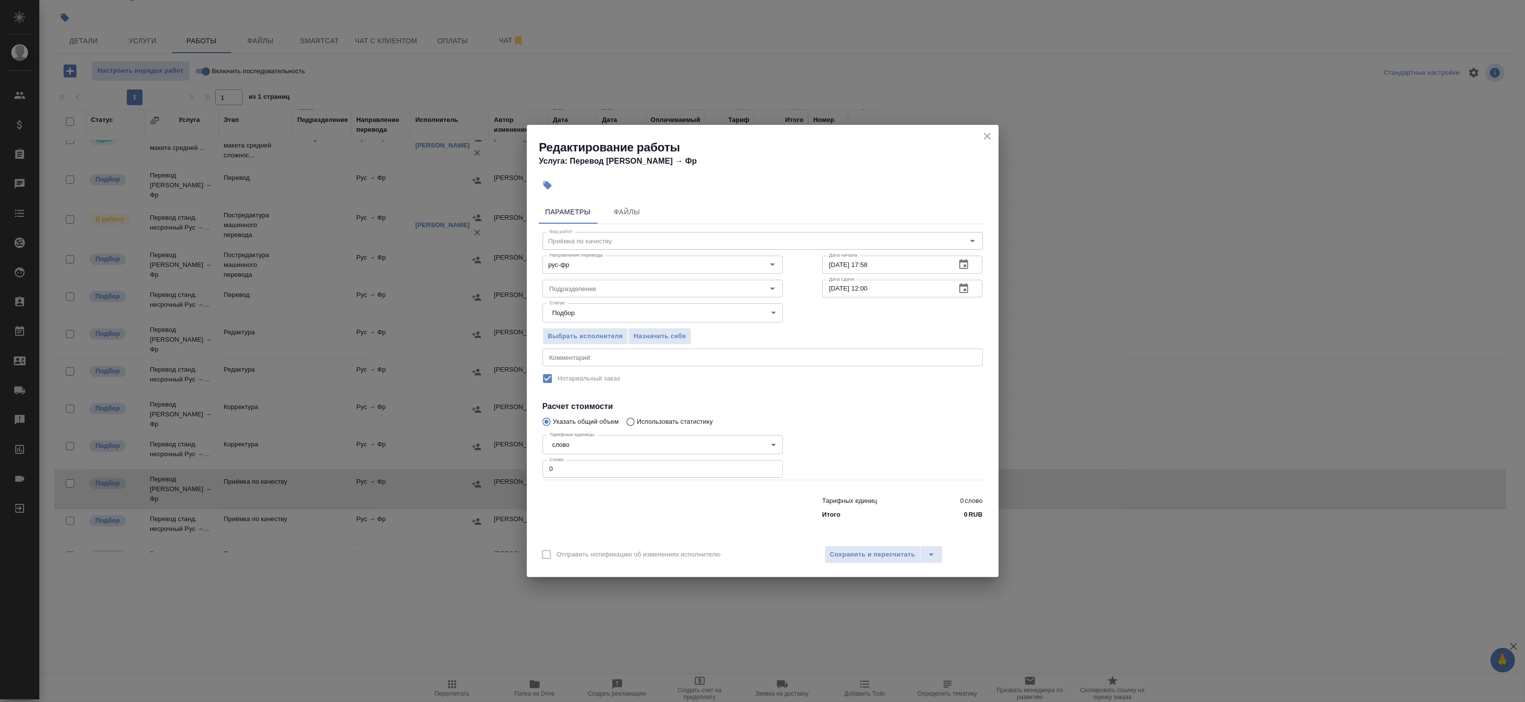
drag, startPoint x: 556, startPoint y: 468, endPoint x: 517, endPoint y: 466, distance: 39.9
click at [519, 467] on div "Редактирование работы Услуга: Перевод Стандарт Рус → Фр Параметры Файлы Вид раб…" at bounding box center [762, 351] width 1525 height 702
type input "1"
click at [581, 365] on div "x Комментарий:" at bounding box center [763, 357] width 440 height 18
click at [586, 360] on textarea at bounding box center [762, 357] width 427 height 7
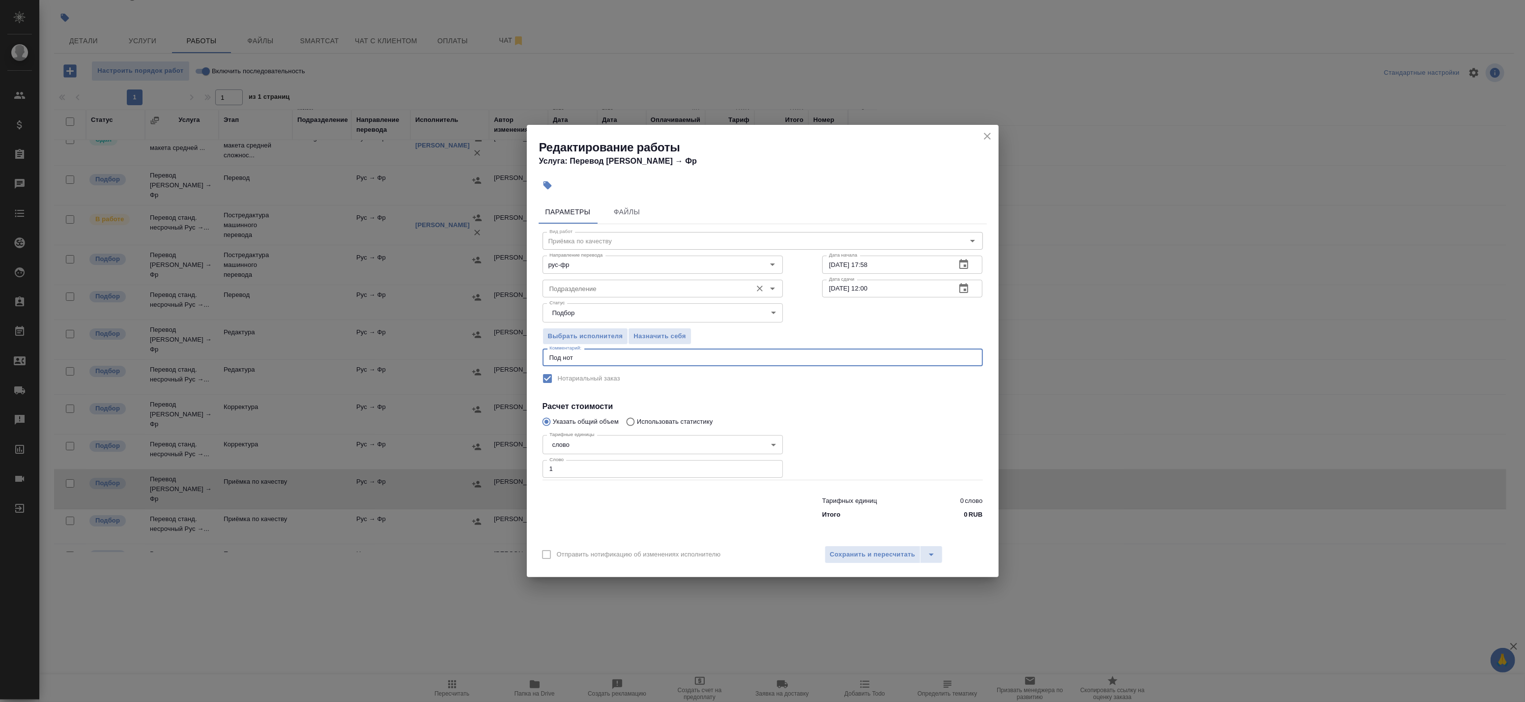
type textarea "Под нот"
click at [605, 291] on input "Подразделение" at bounding box center [646, 289] width 201 height 12
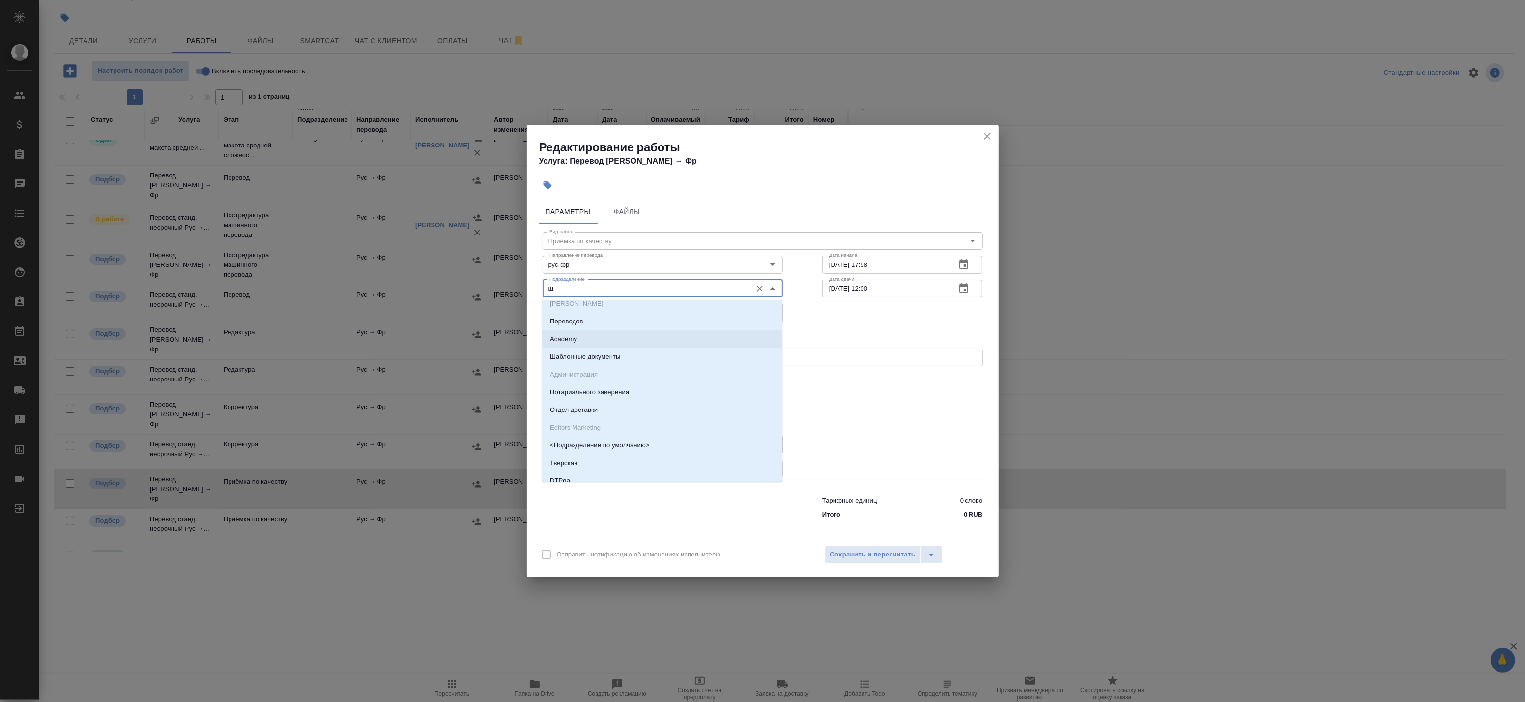
scroll to position [0, 0]
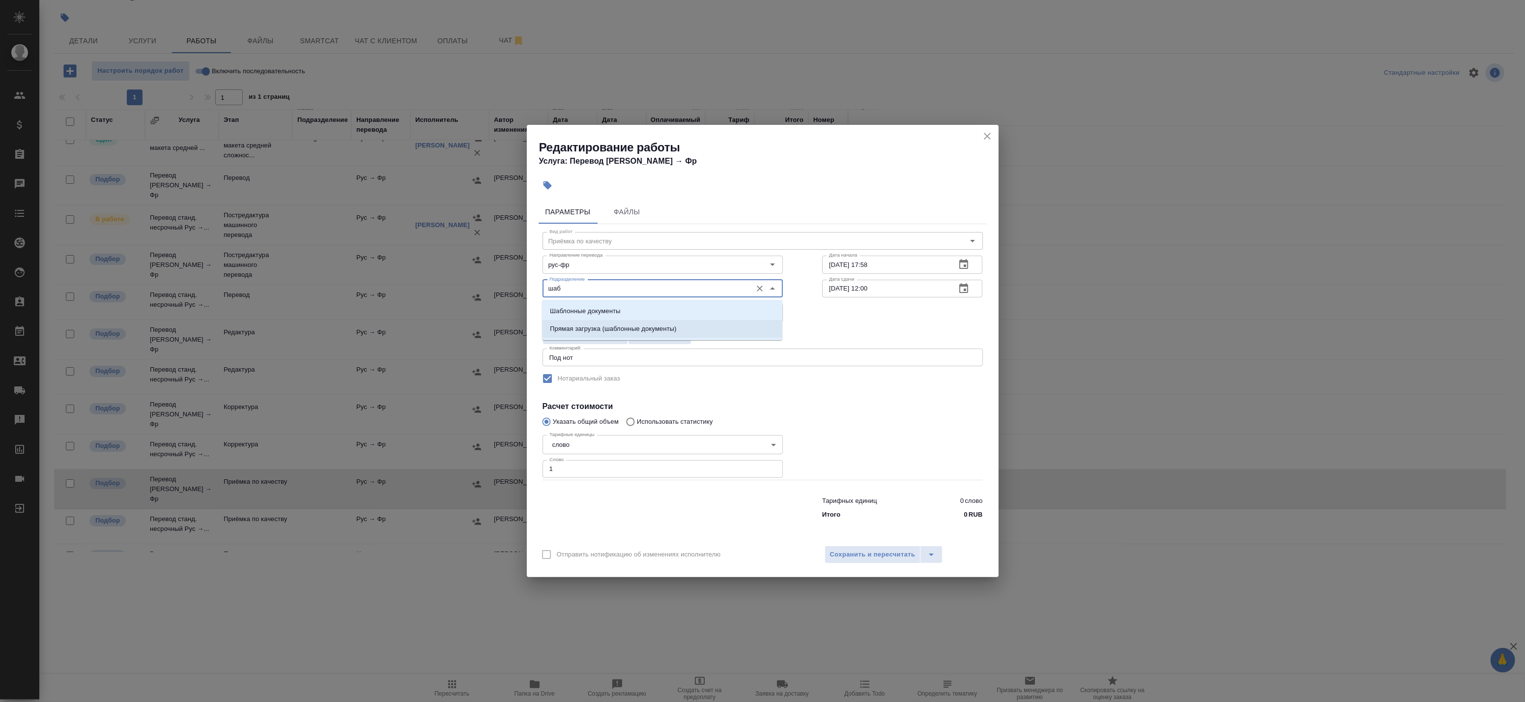
click at [664, 324] on p "Прямая загрузка (шаблонные документы)" at bounding box center [613, 329] width 126 height 10
type input "Прямая загрузка (шаблонные документы)"
click at [884, 291] on input "22.08.2025 12:00" at bounding box center [885, 289] width 126 height 18
click at [964, 268] on icon "button" at bounding box center [964, 265] width 12 height 12
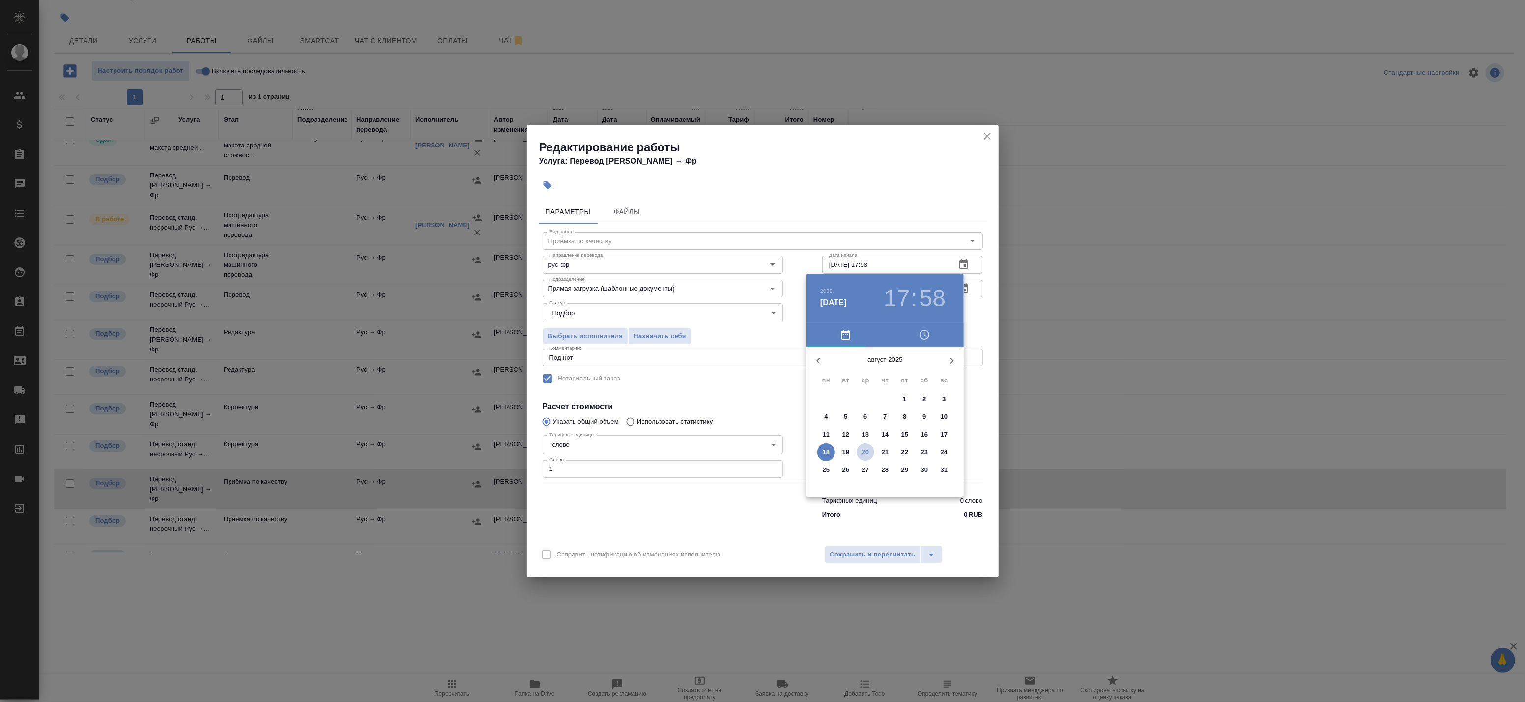
click at [865, 449] on p "20" at bounding box center [865, 452] width 7 height 10
click at [886, 460] on div at bounding box center [885, 424] width 128 height 128
type input "20.08.2025 18:00"
click at [885, 371] on div at bounding box center [885, 424] width 128 height 128
click at [981, 323] on div at bounding box center [762, 351] width 1525 height 702
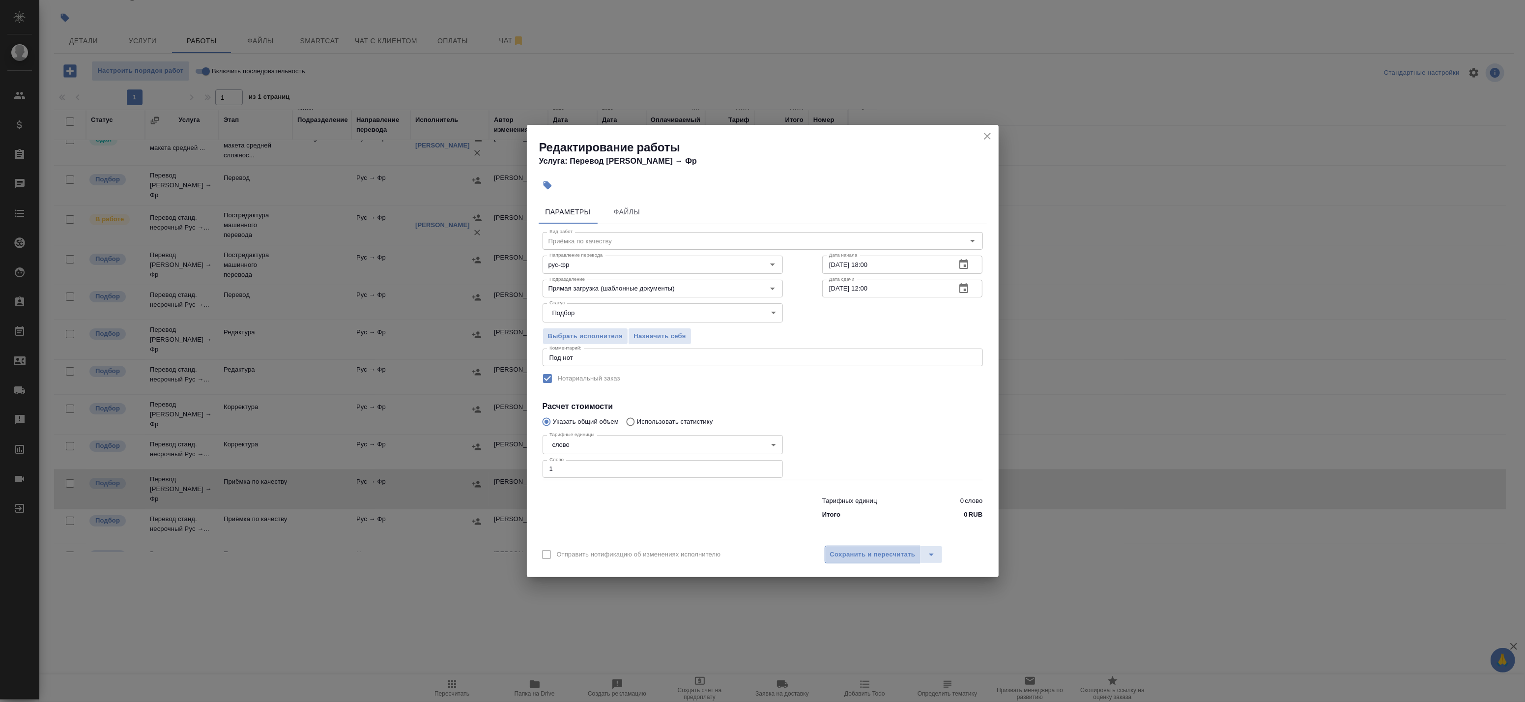
click at [892, 552] on span "Сохранить и пересчитать" at bounding box center [873, 554] width 86 height 11
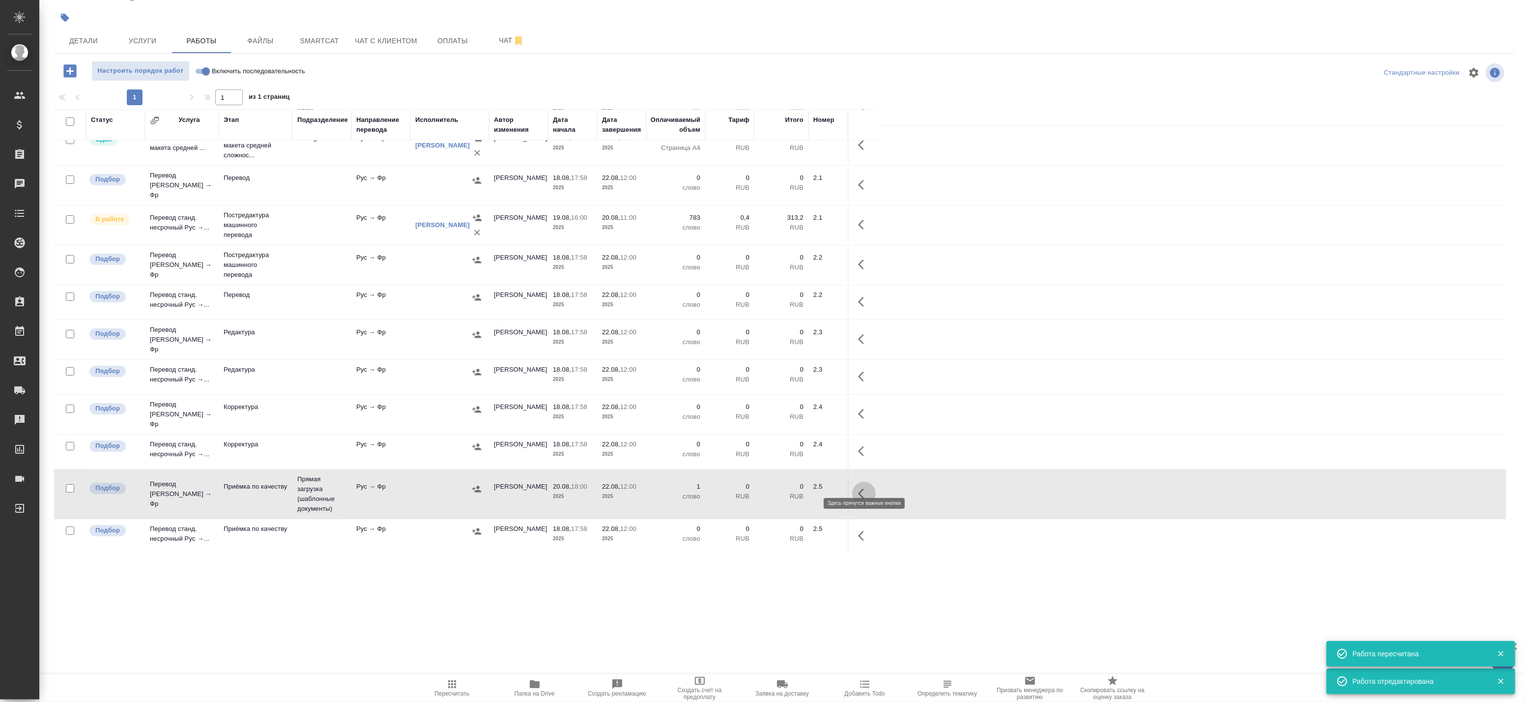
click at [868, 488] on icon "button" at bounding box center [864, 494] width 12 height 12
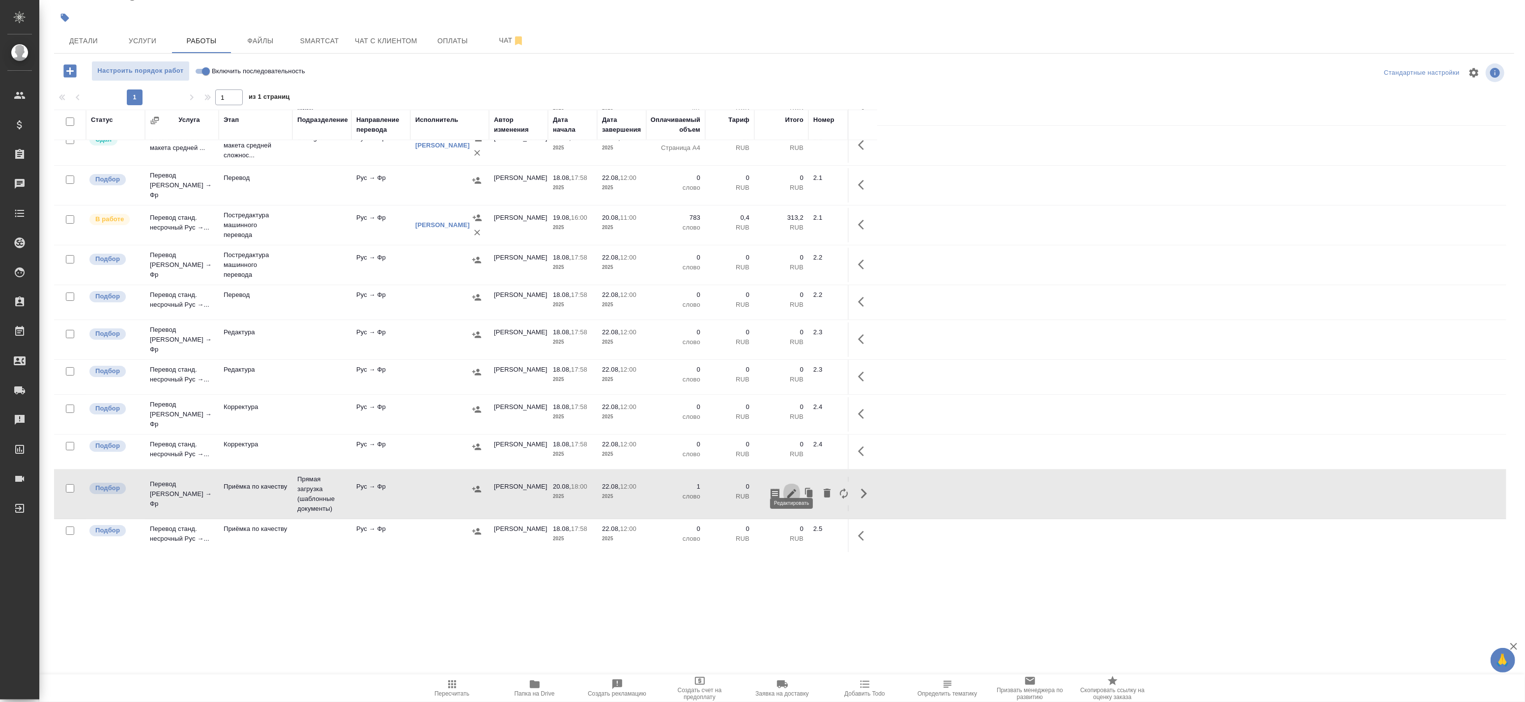
click at [797, 488] on icon "button" at bounding box center [792, 494] width 12 height 12
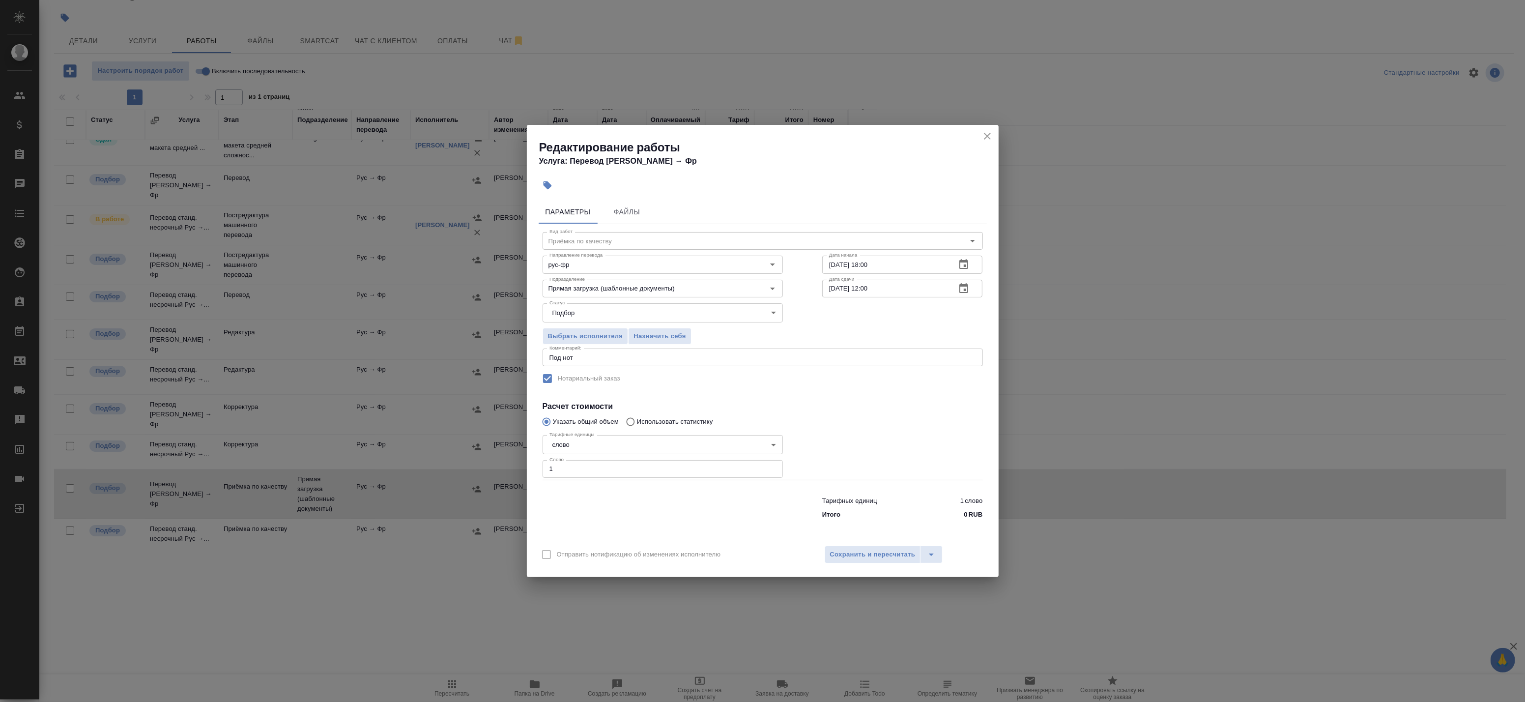
click at [969, 259] on icon "button" at bounding box center [964, 265] width 12 height 12
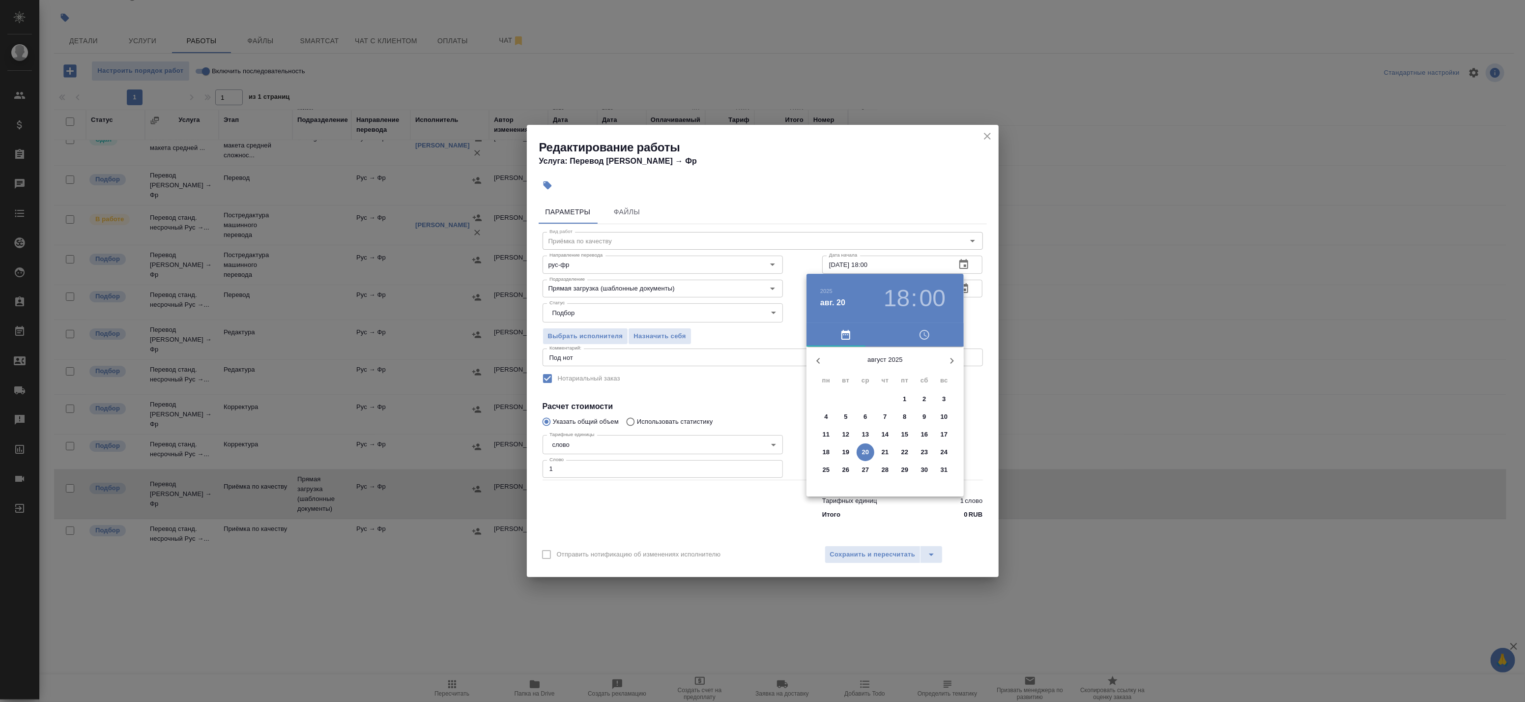
click at [904, 302] on h3 "18" at bounding box center [897, 299] width 26 height 28
click at [904, 395] on div at bounding box center [885, 424] width 128 height 128
type input "20.08.2025 13:00"
click at [980, 322] on div at bounding box center [762, 351] width 1525 height 702
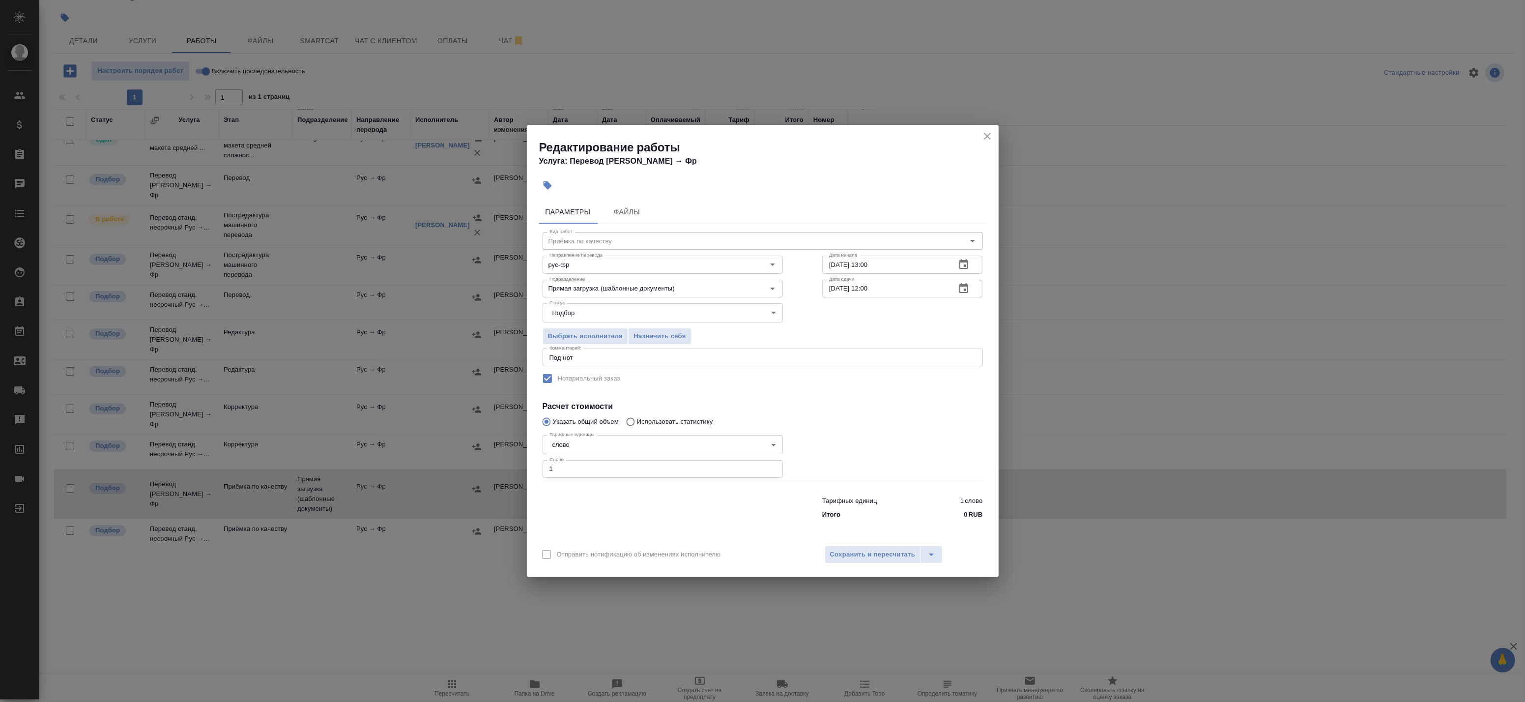
click at [969, 287] on icon "button" at bounding box center [964, 289] width 12 height 12
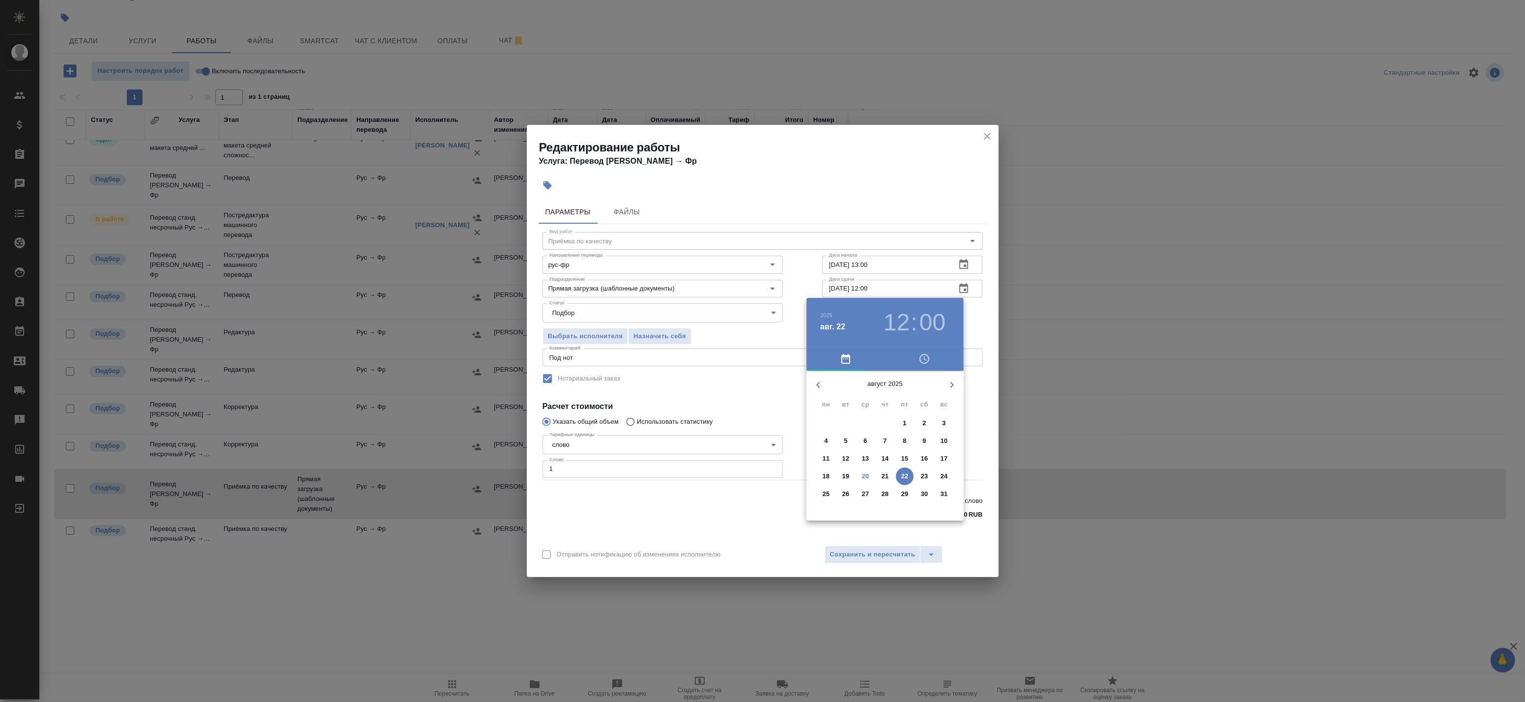
click at [865, 480] on p "20" at bounding box center [865, 476] width 7 height 10
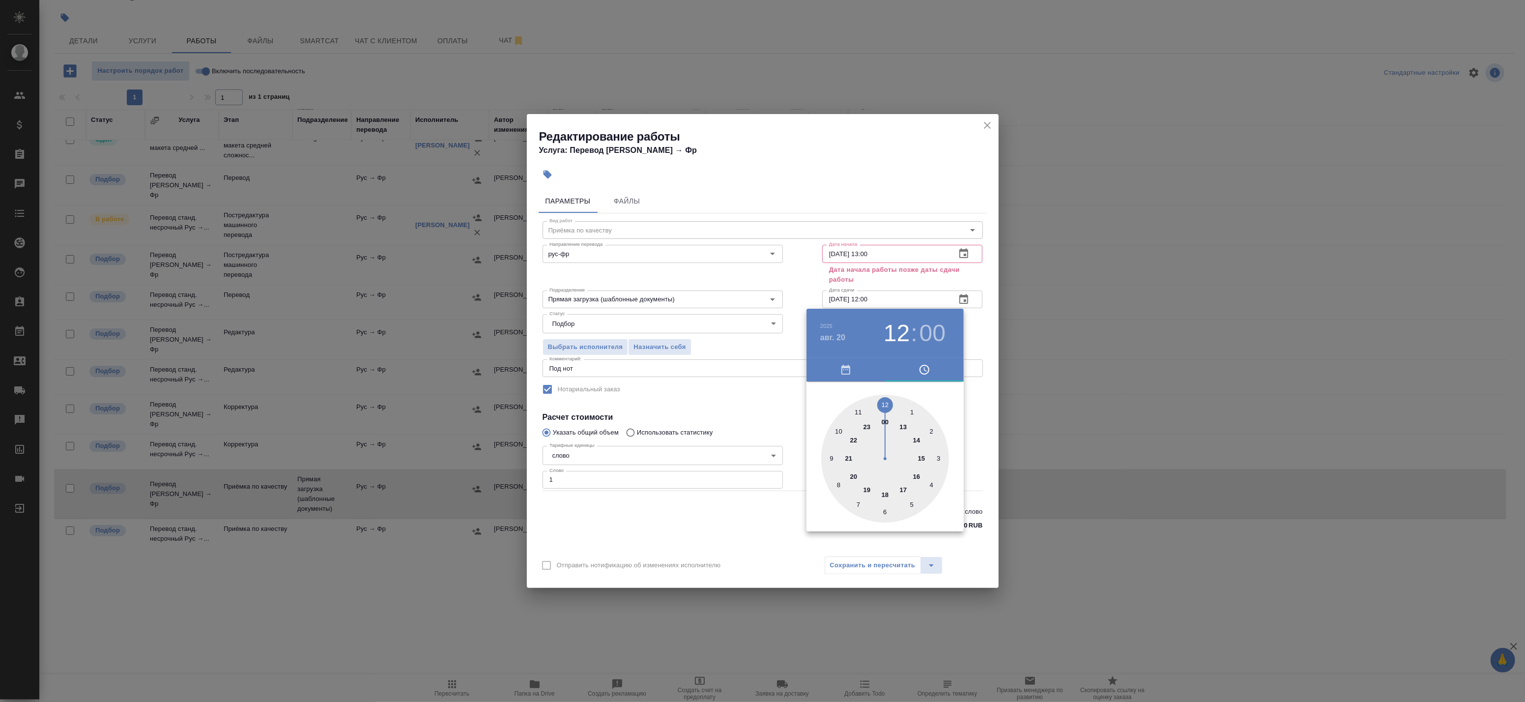
click at [885, 493] on div at bounding box center [885, 459] width 128 height 128
type input "20.08.2025 18:00"
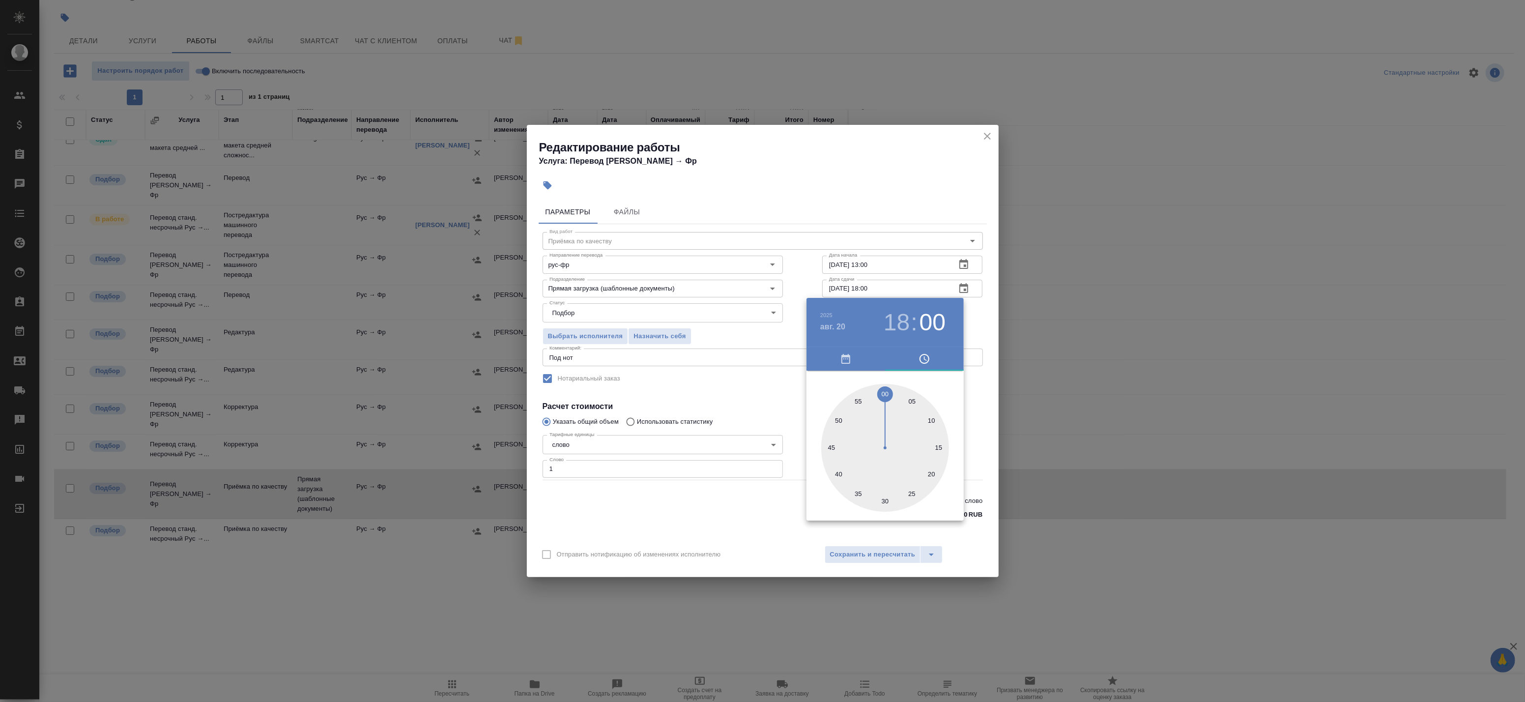
click at [983, 372] on div at bounding box center [762, 351] width 1525 height 702
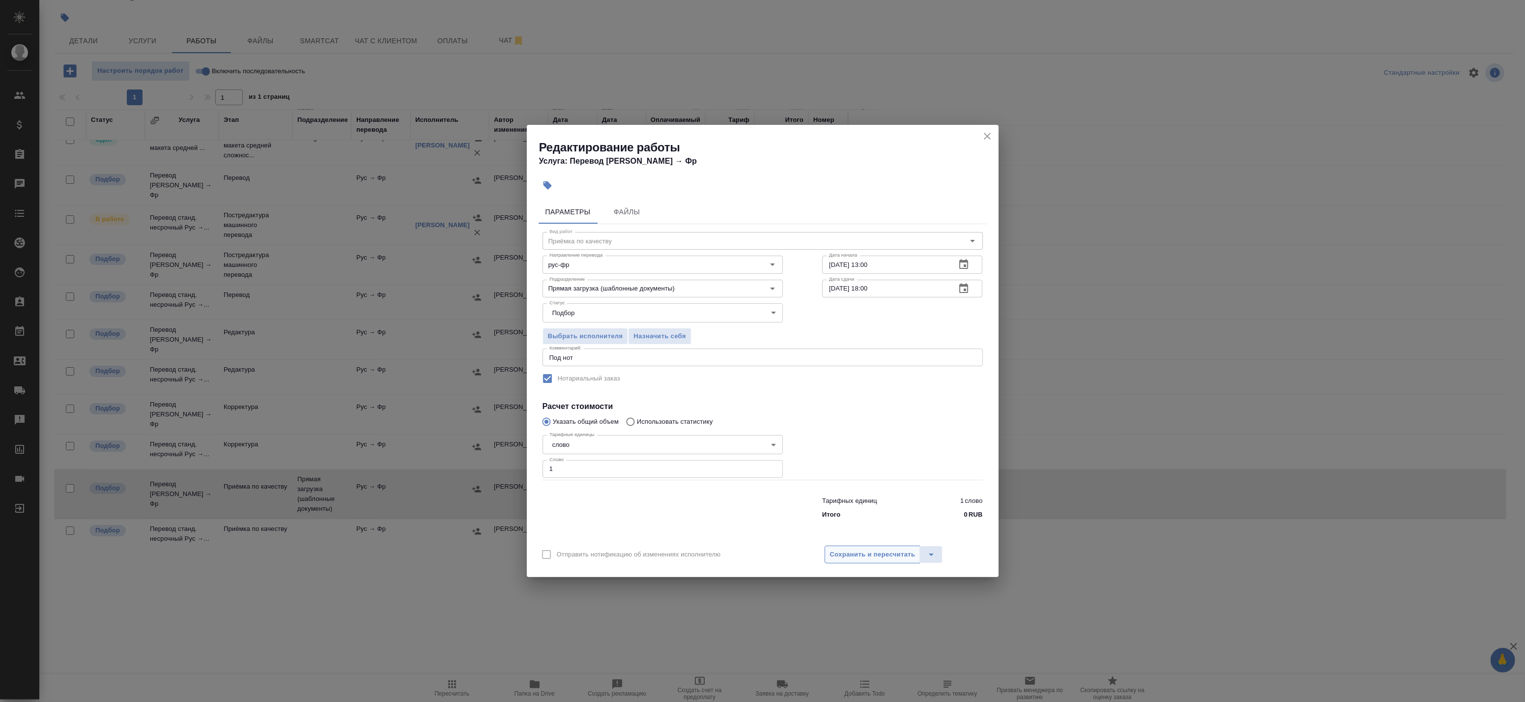
click at [875, 554] on span "Сохранить и пересчитать" at bounding box center [873, 554] width 86 height 11
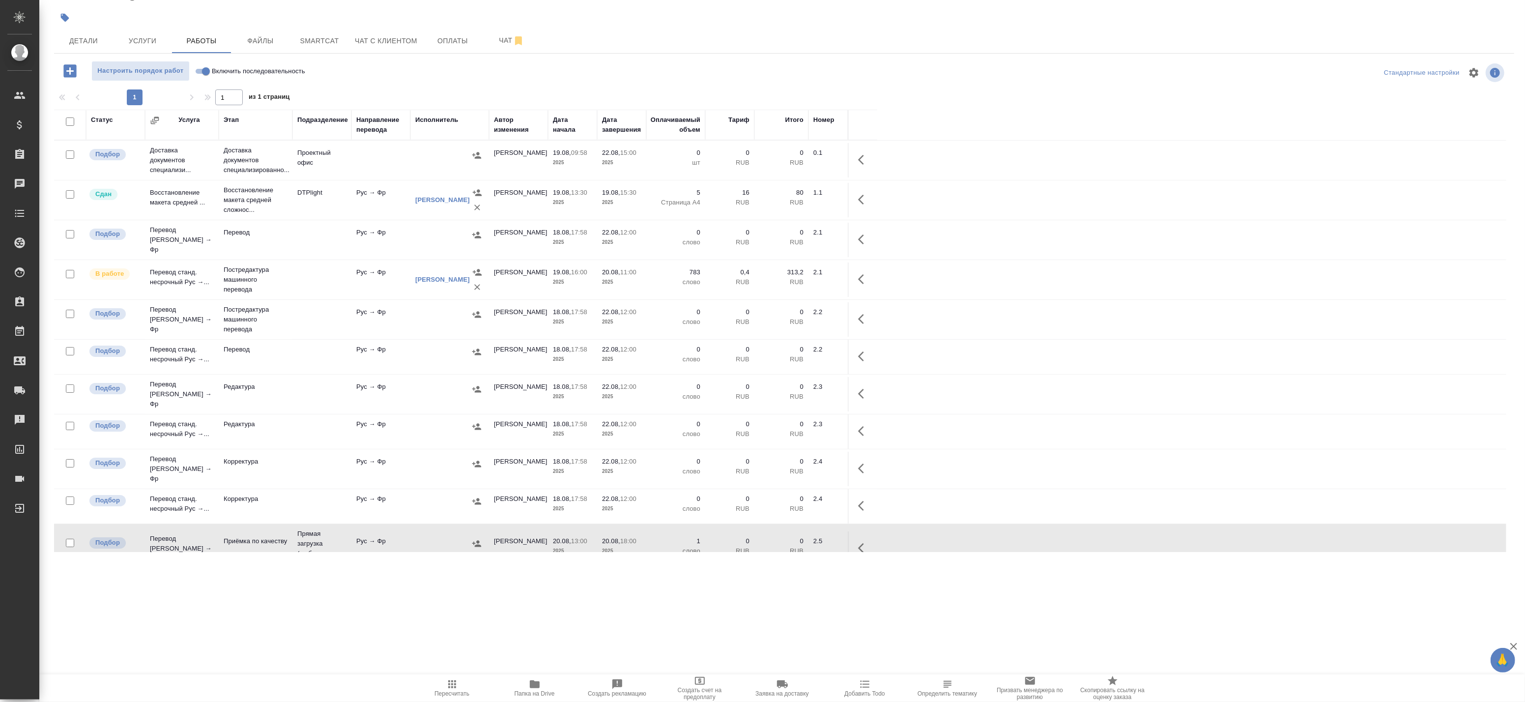
click at [861, 278] on icon "button" at bounding box center [864, 279] width 12 height 12
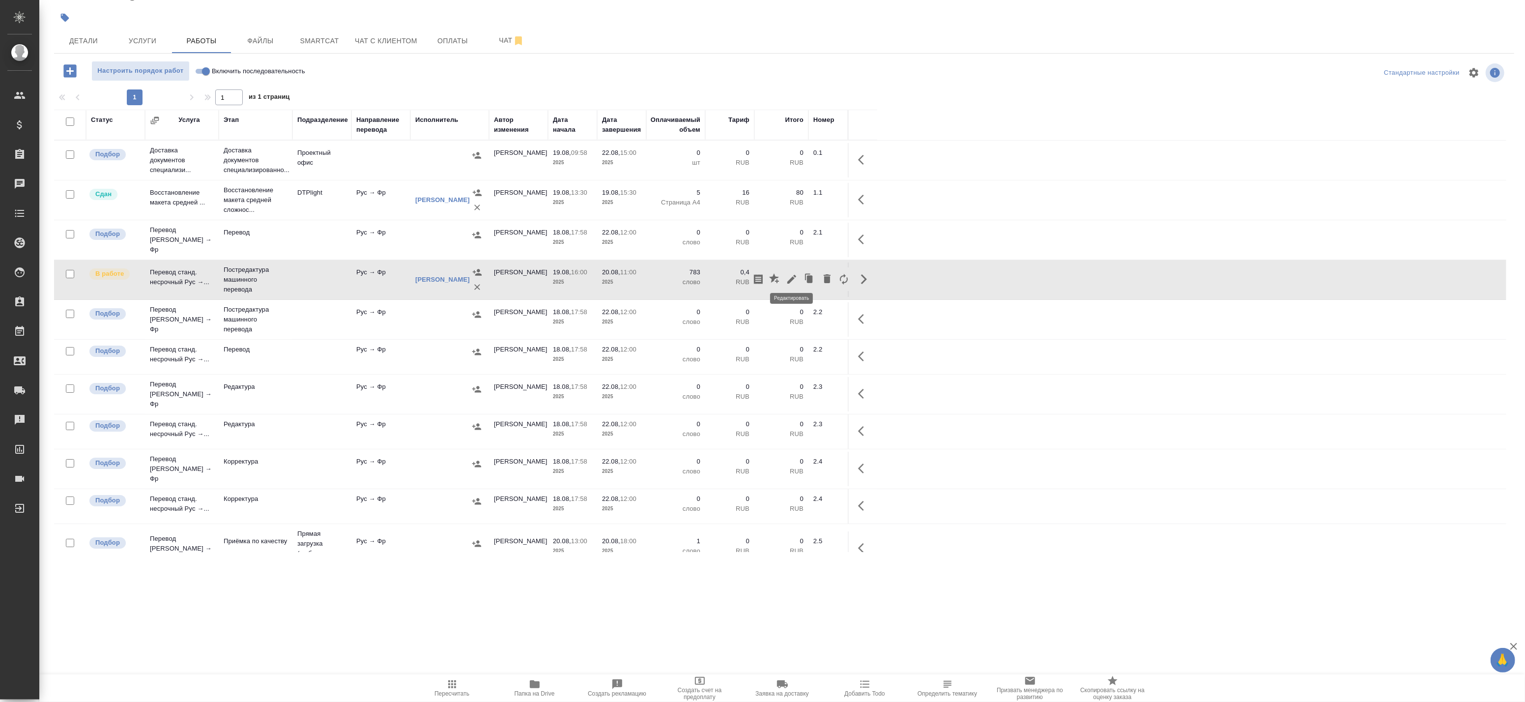
click at [795, 274] on icon "button" at bounding box center [792, 279] width 12 height 12
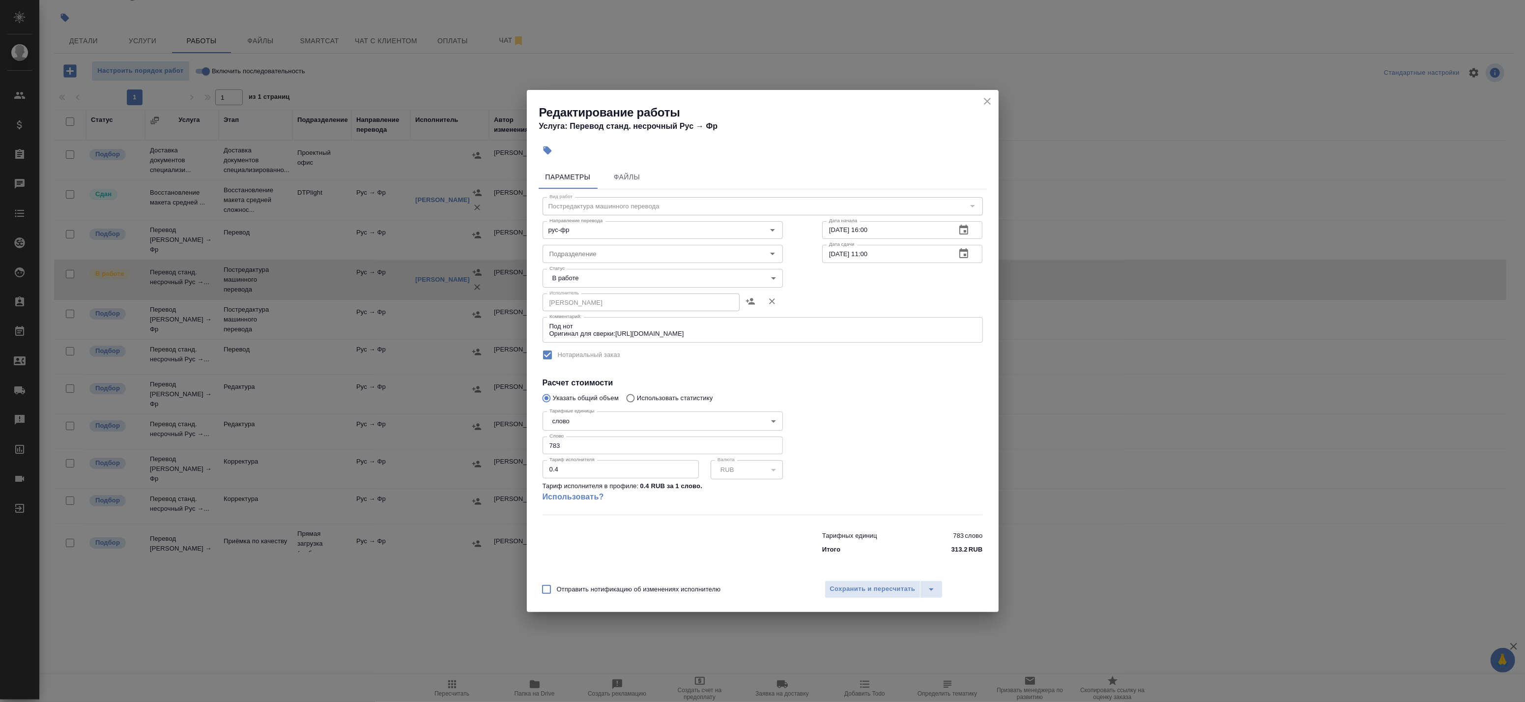
click at [994, 101] on button "close" at bounding box center [987, 101] width 15 height 15
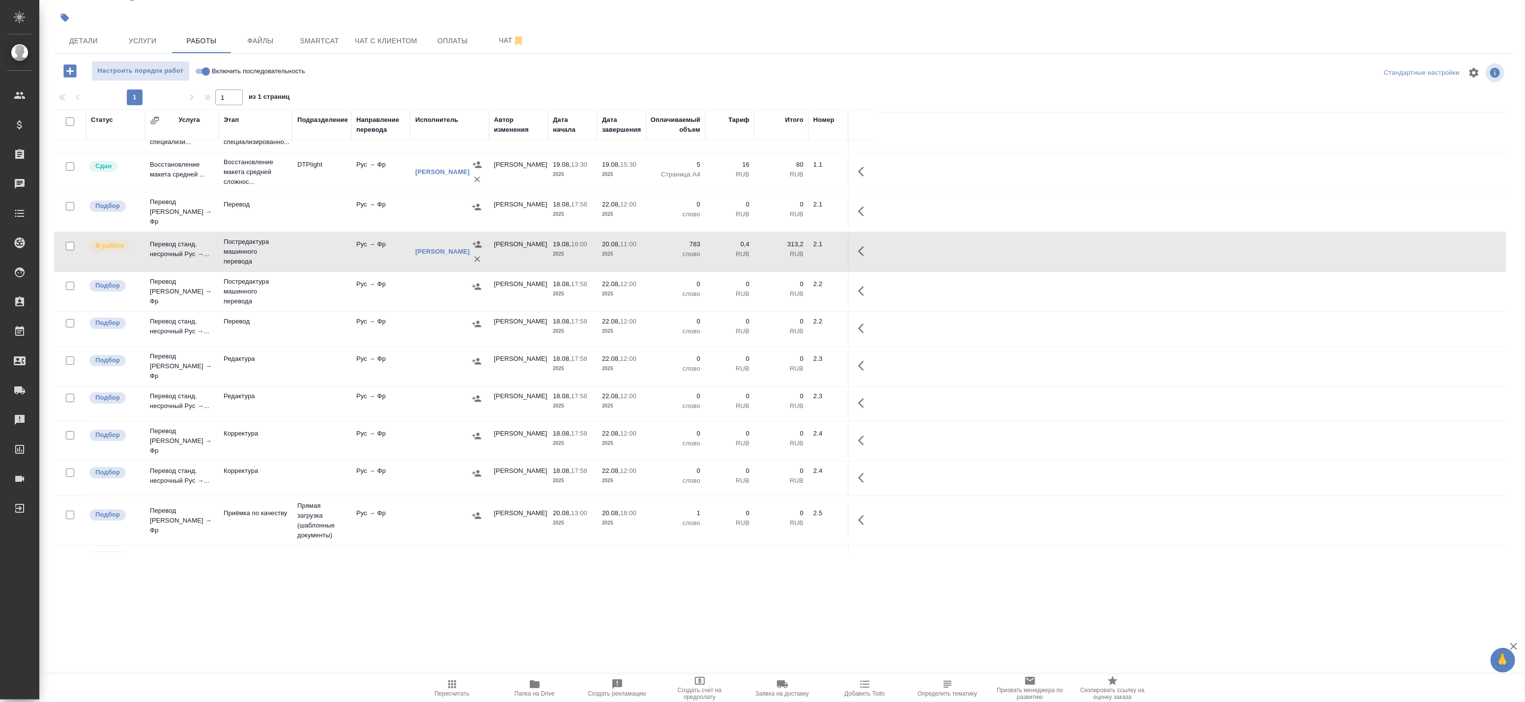
scroll to position [152, 0]
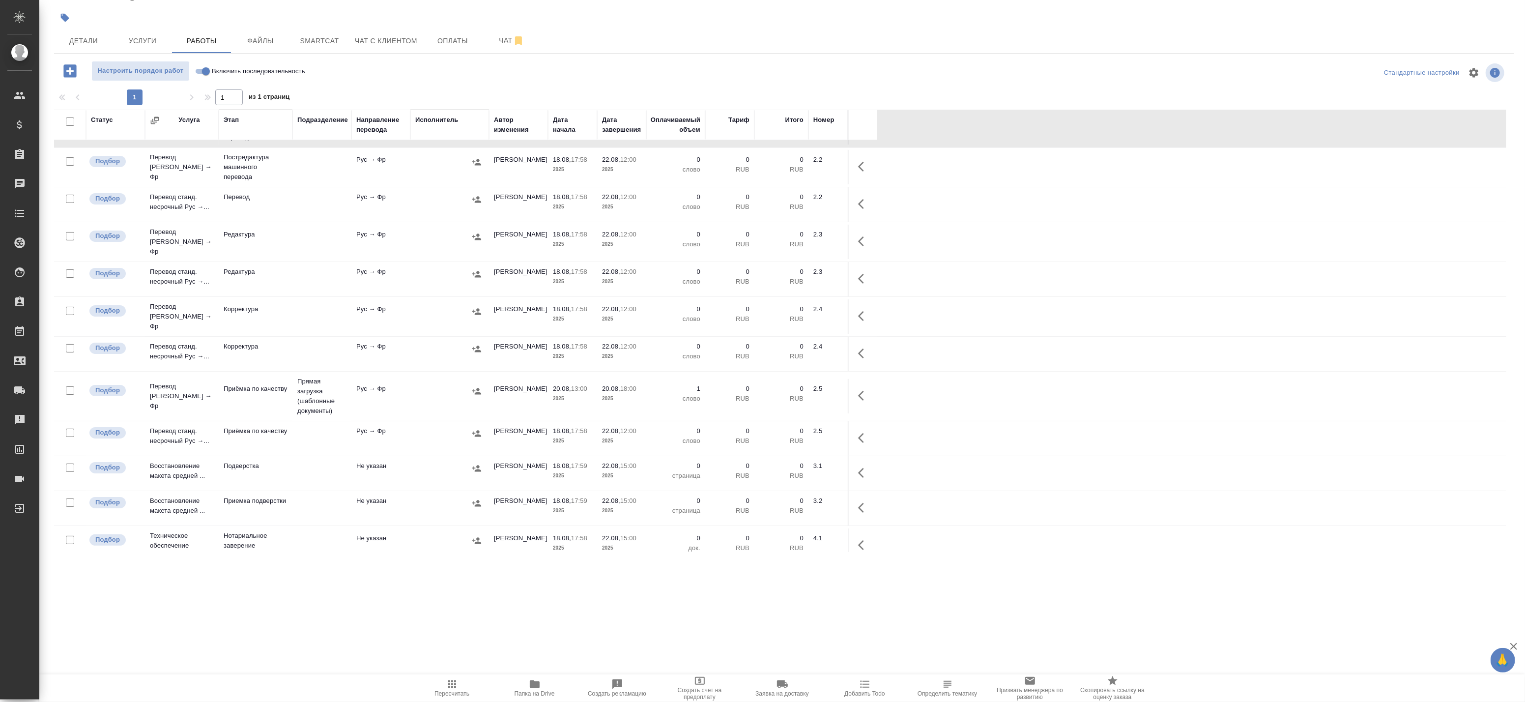
click at [366, 25] on td "Рус → Фр" at bounding box center [380, 8] width 59 height 34
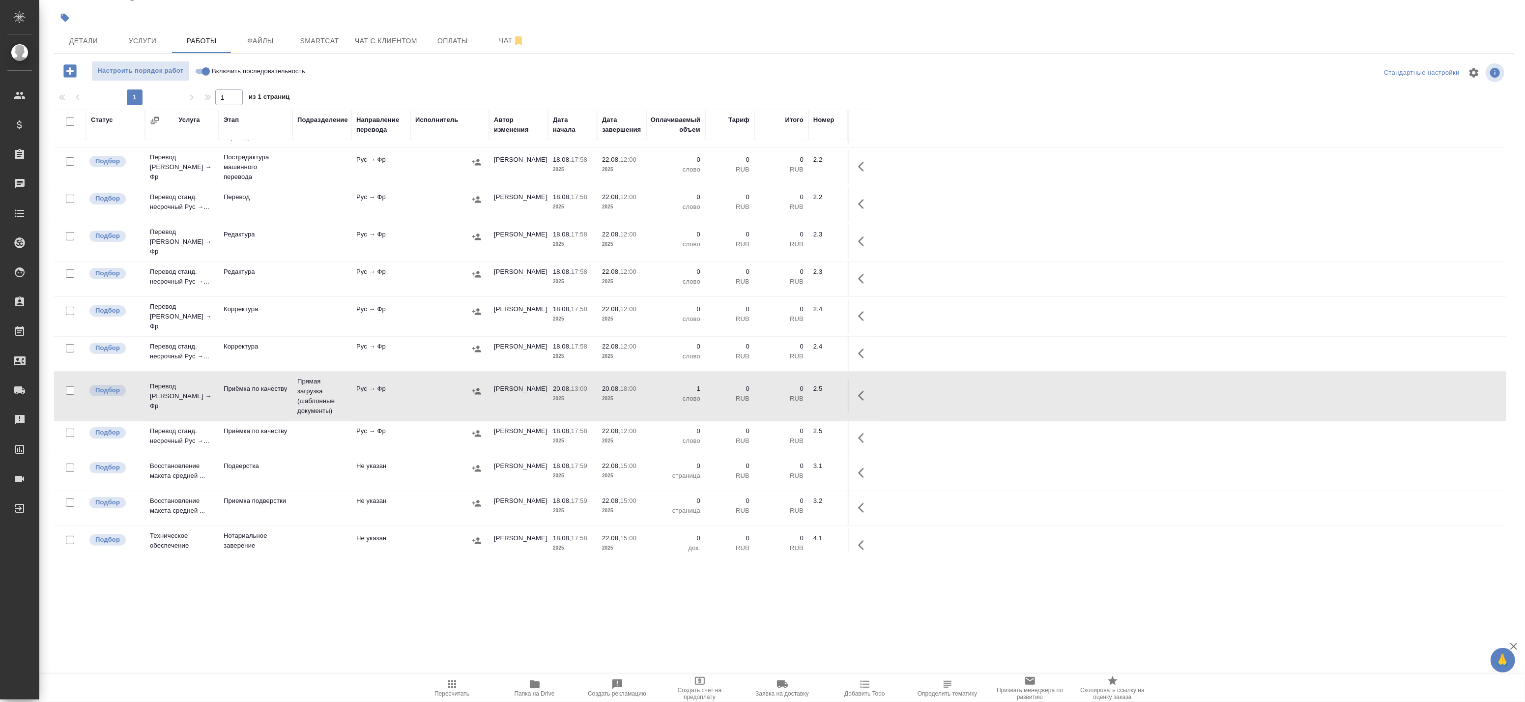
click at [388, 25] on td "Рус → Фр" at bounding box center [380, 8] width 59 height 34
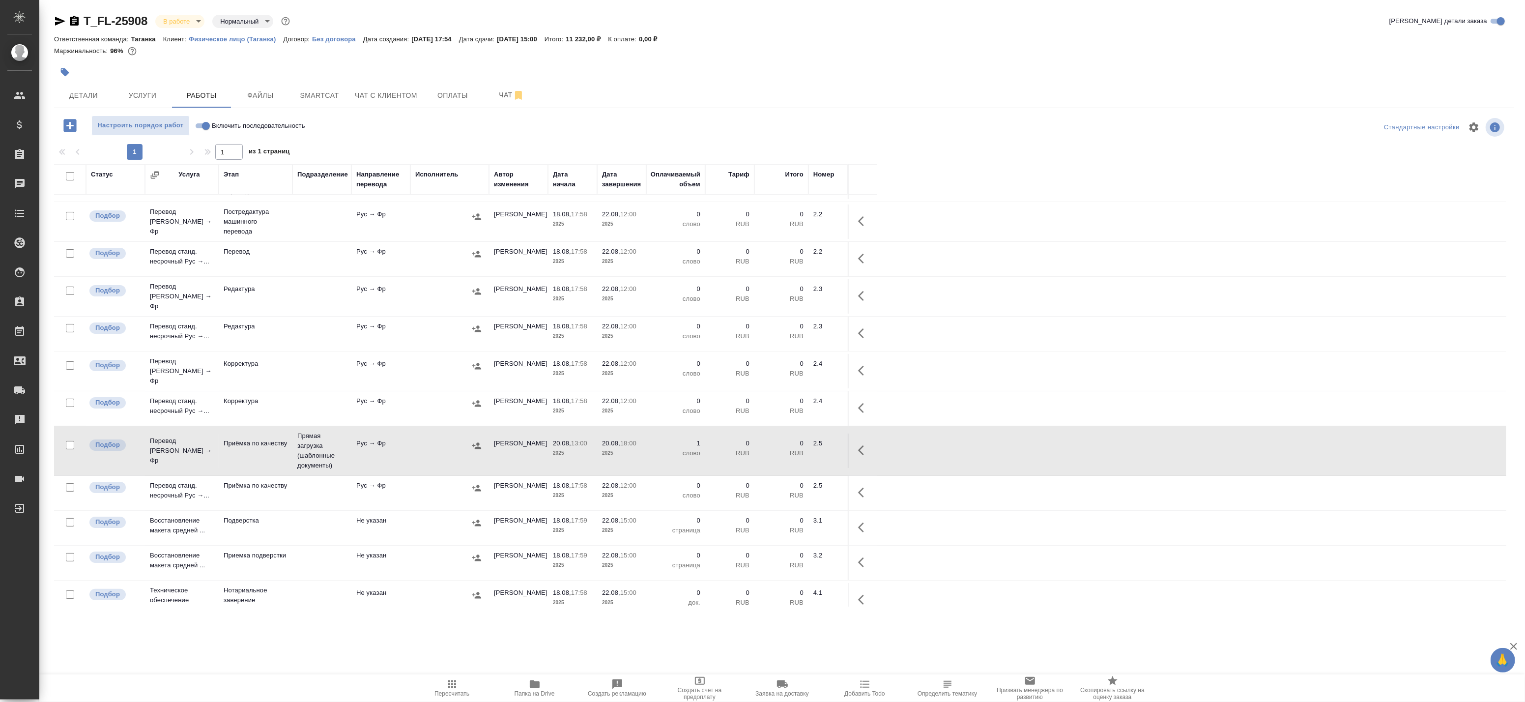
scroll to position [0, 0]
click at [315, 93] on span "Smartcat" at bounding box center [319, 95] width 47 height 12
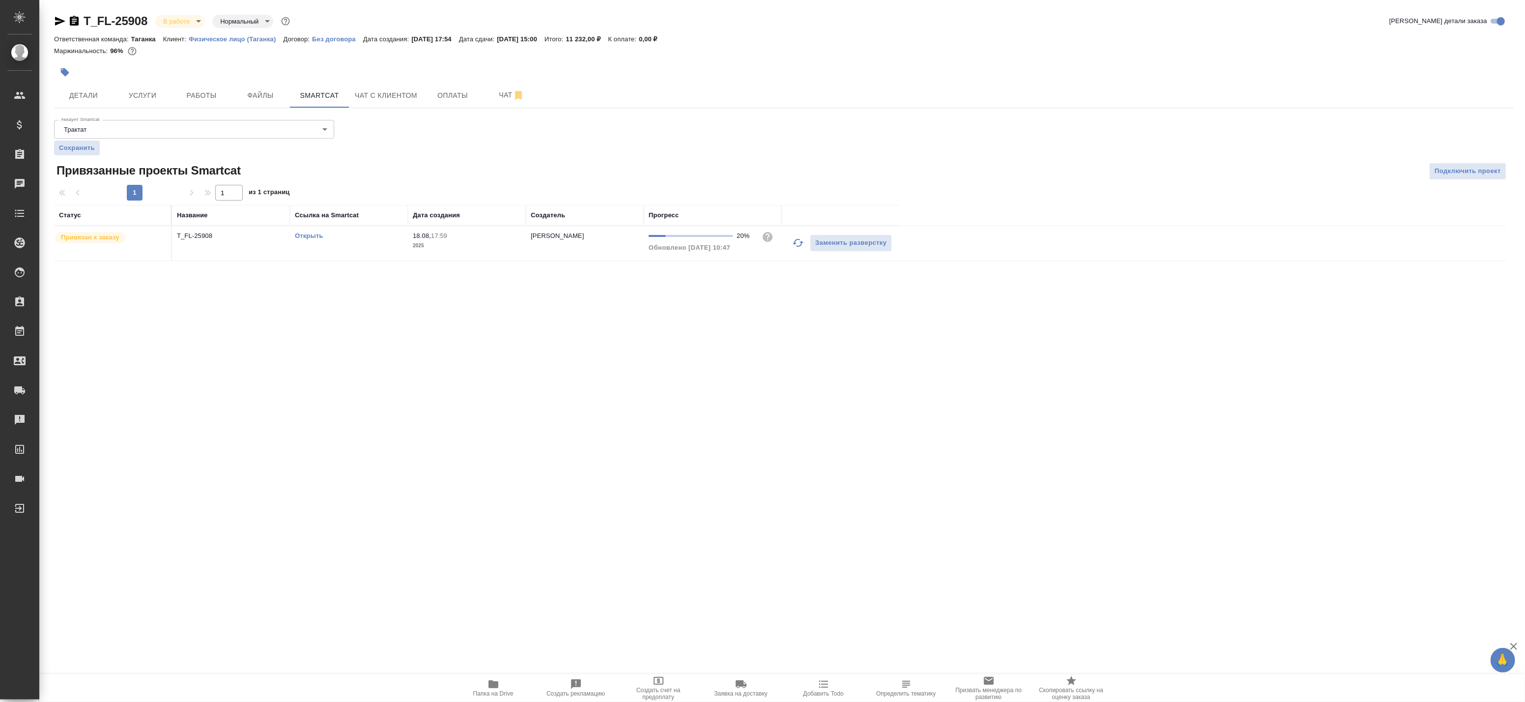
click at [303, 236] on link "Открыть" at bounding box center [309, 235] width 28 height 7
click at [212, 96] on span "Работы" at bounding box center [201, 95] width 47 height 12
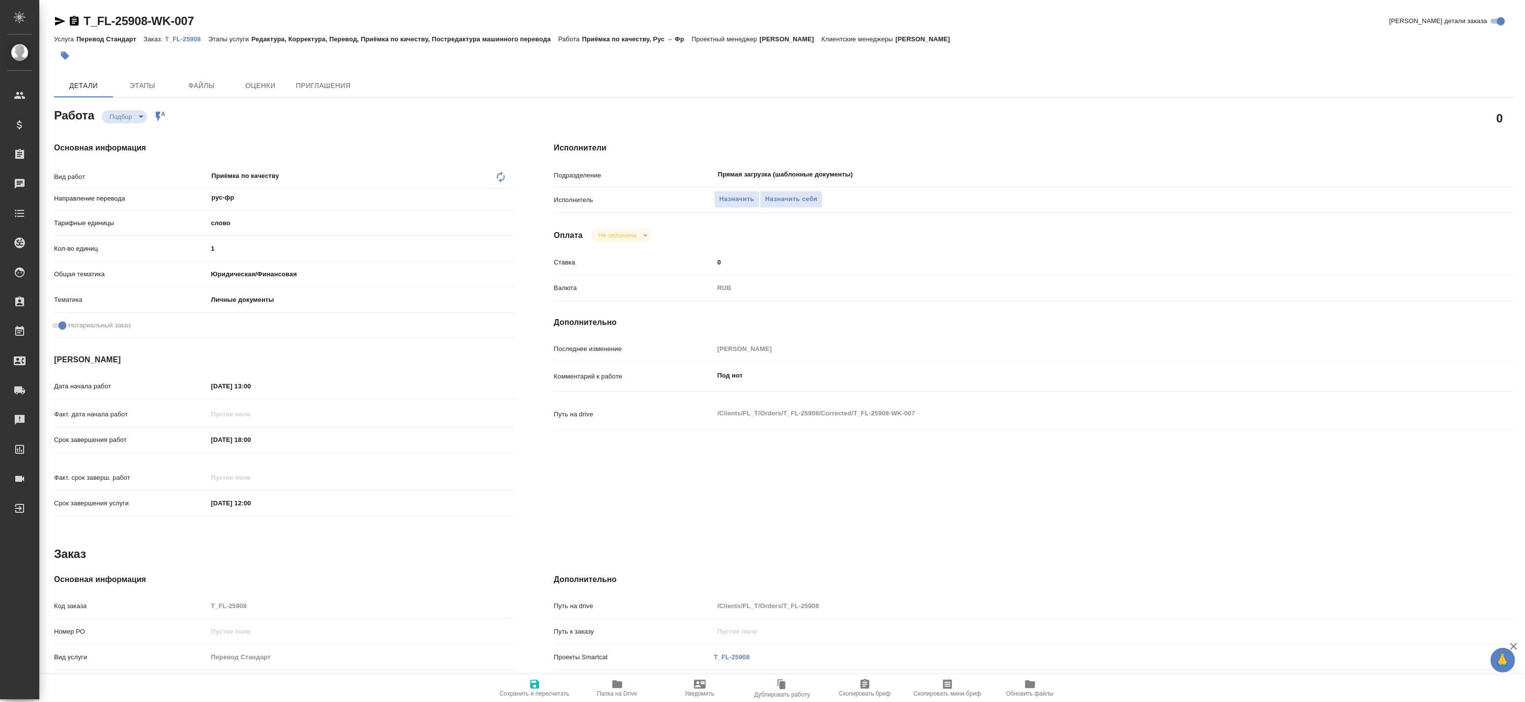
type textarea "x"
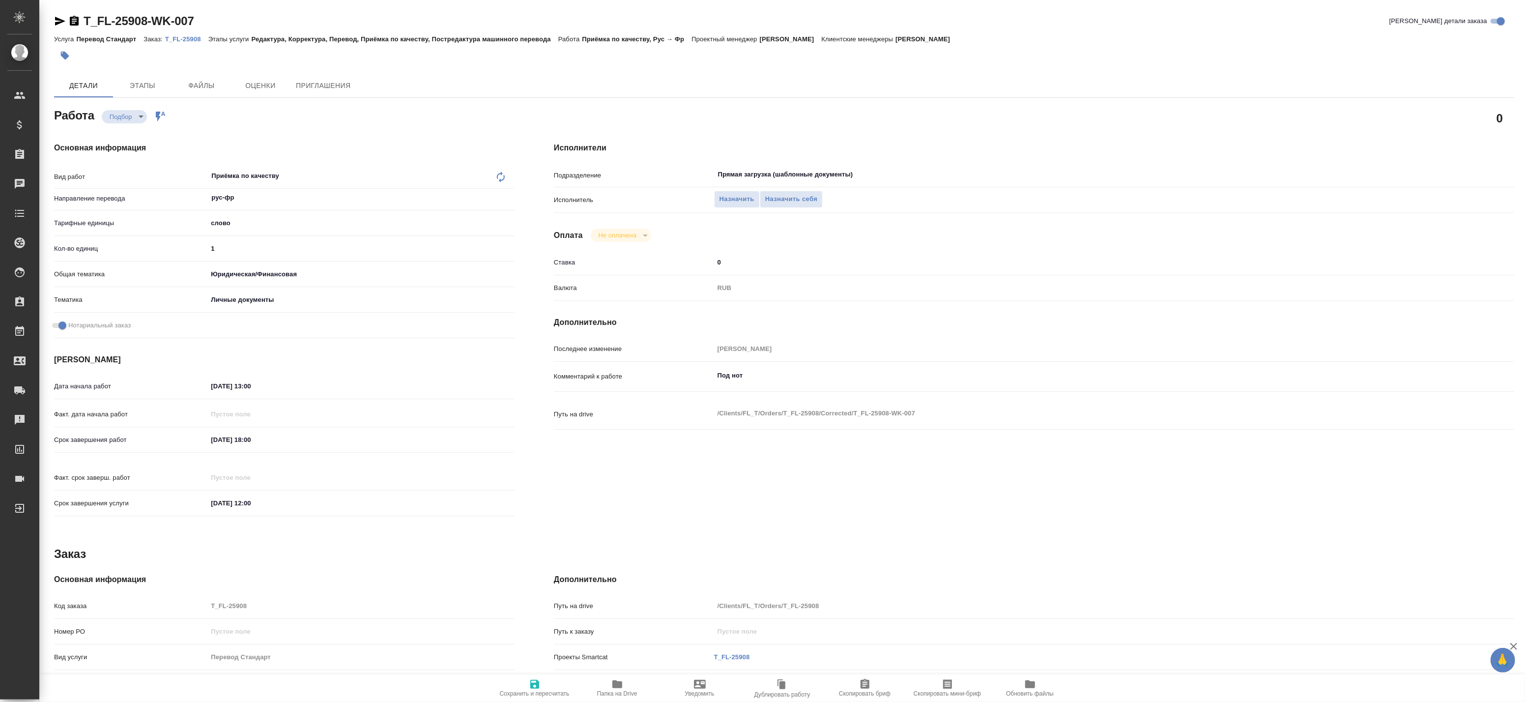
type textarea "x"
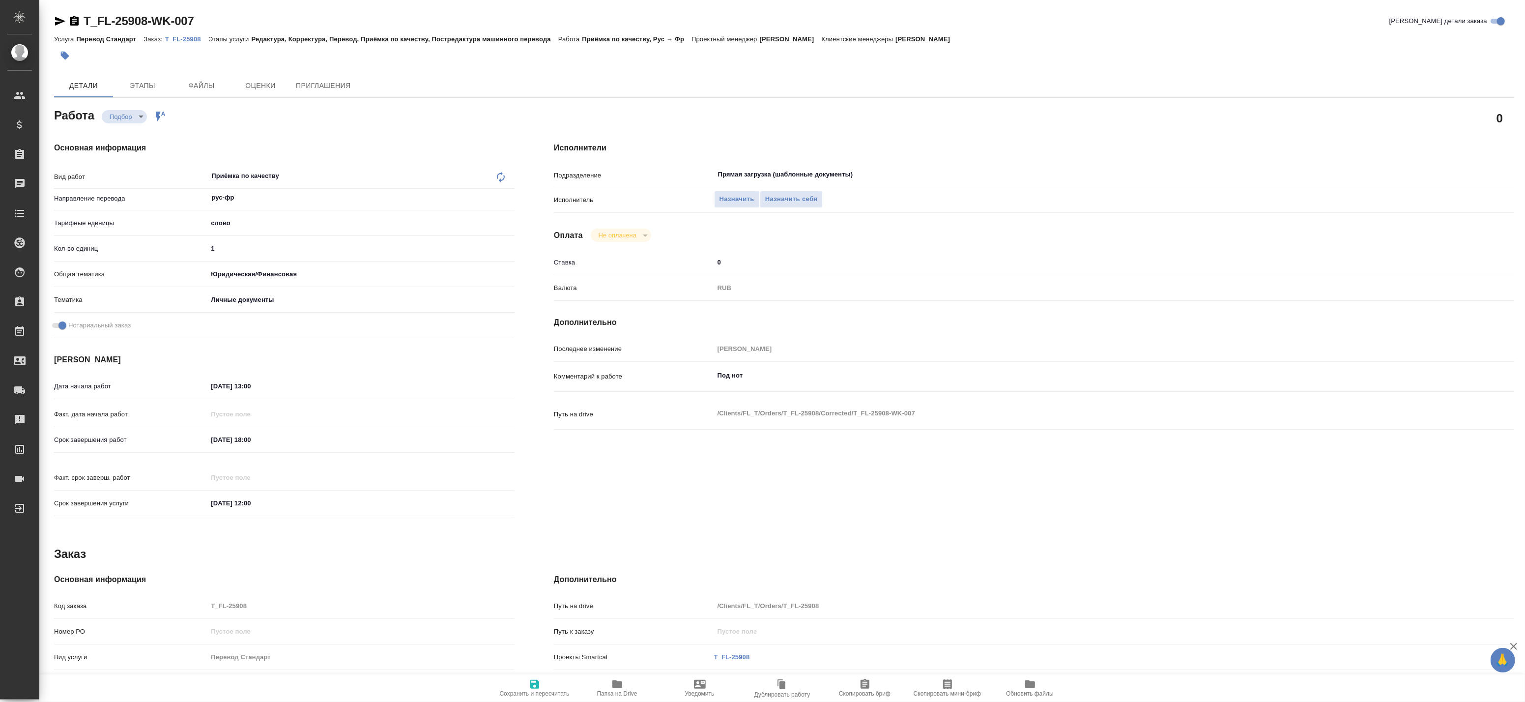
type textarea "x"
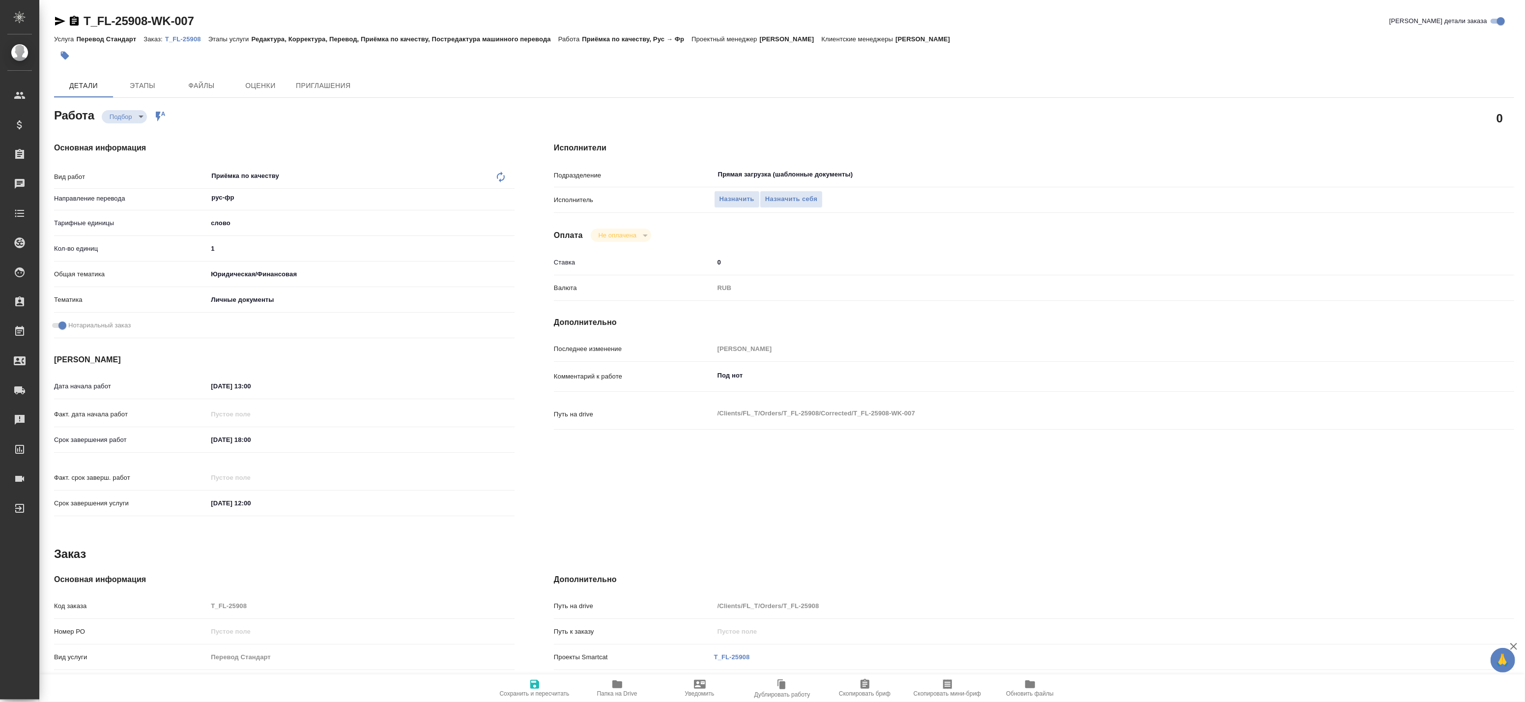
type textarea "x"
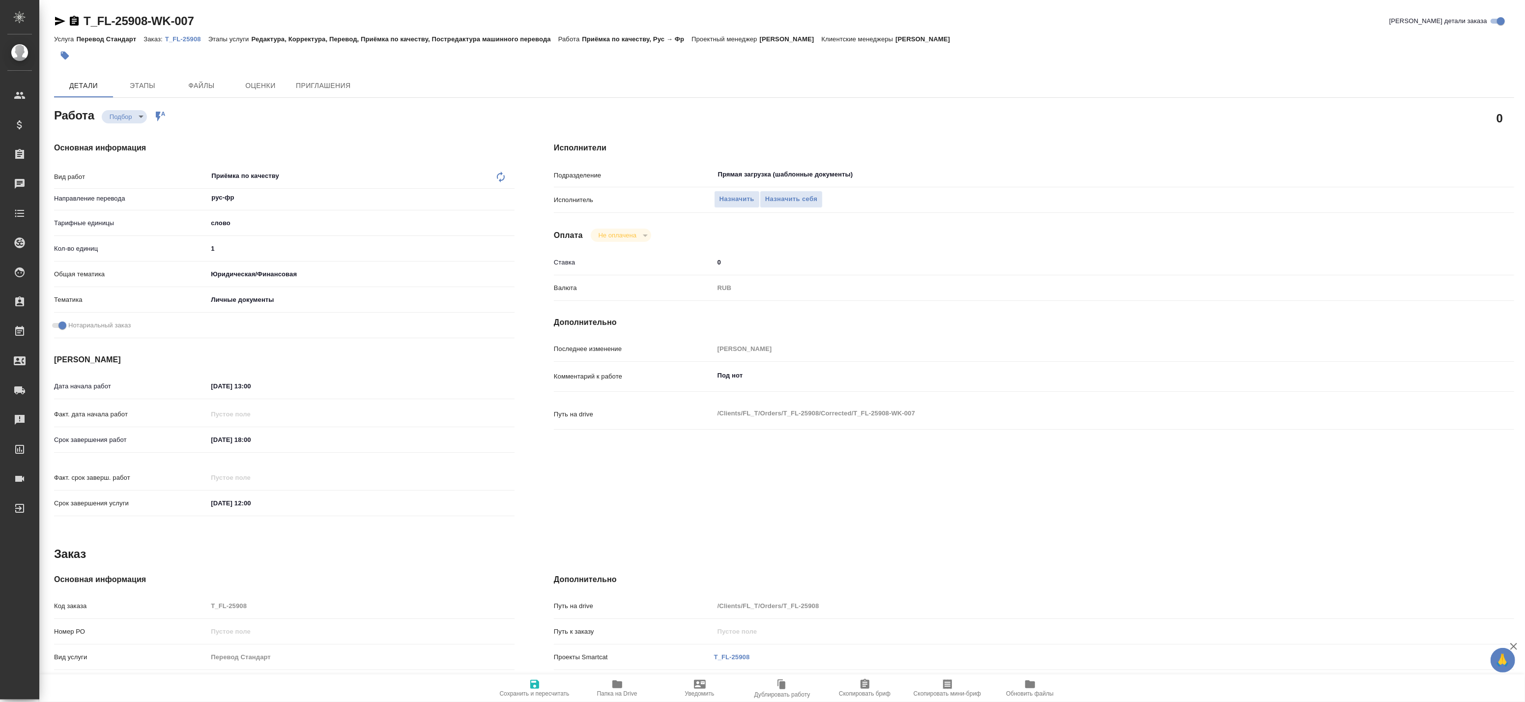
type textarea "x"
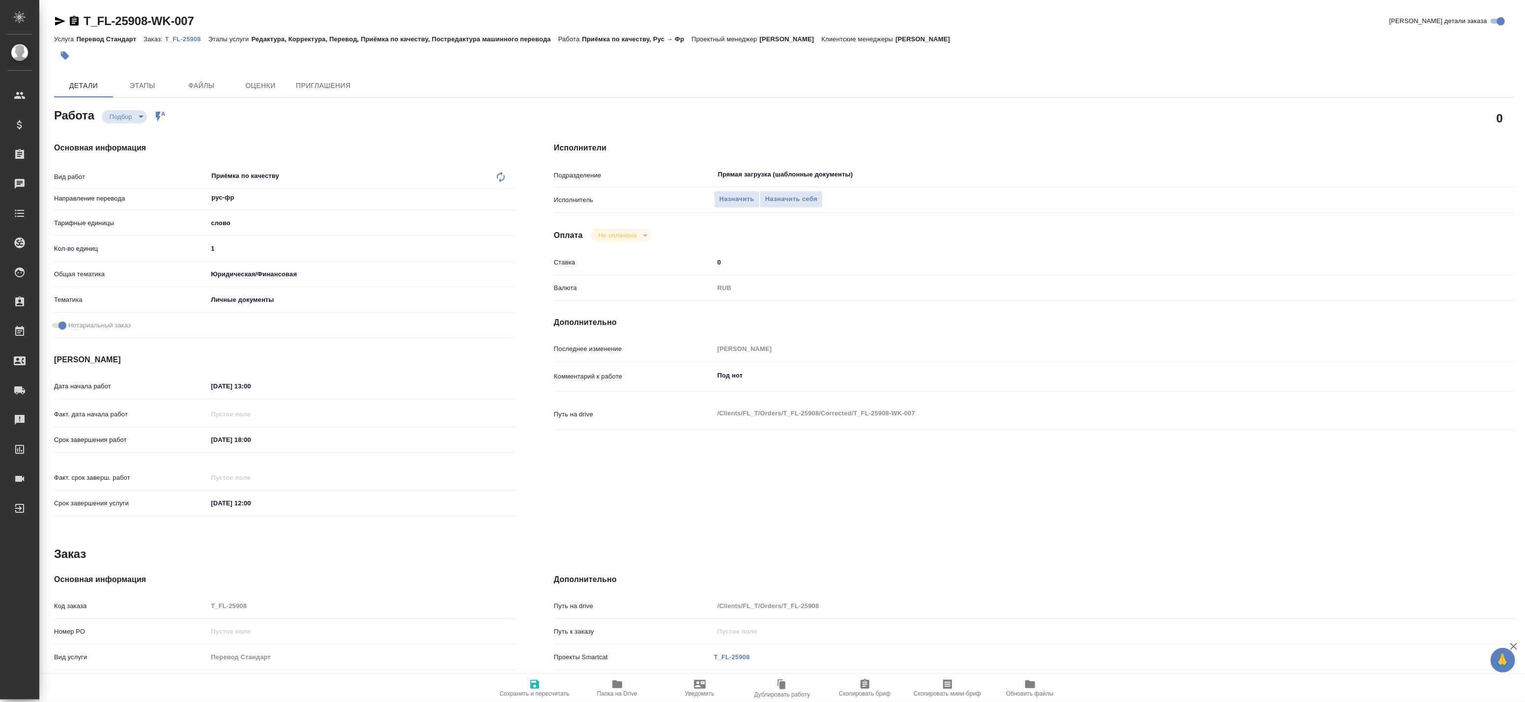
type textarea "x"
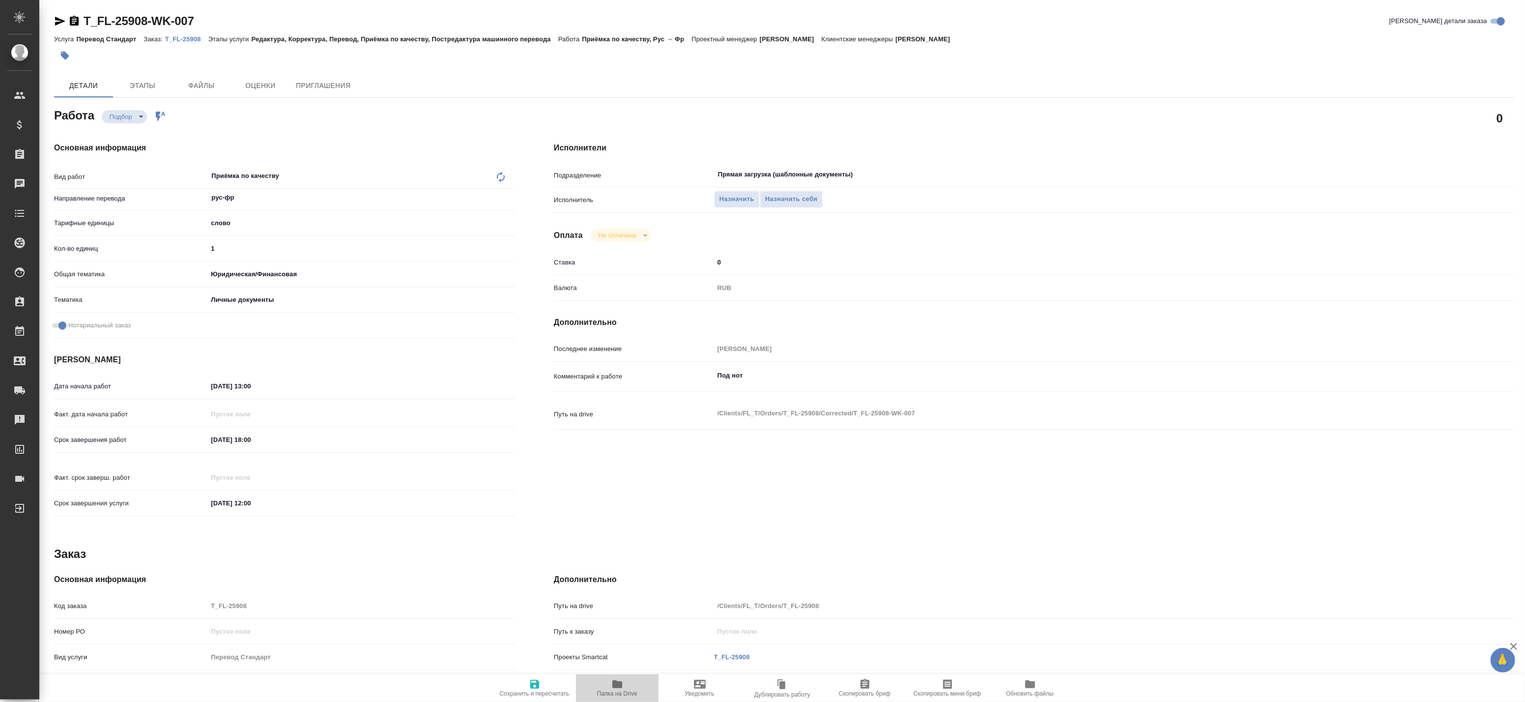
type textarea "x"
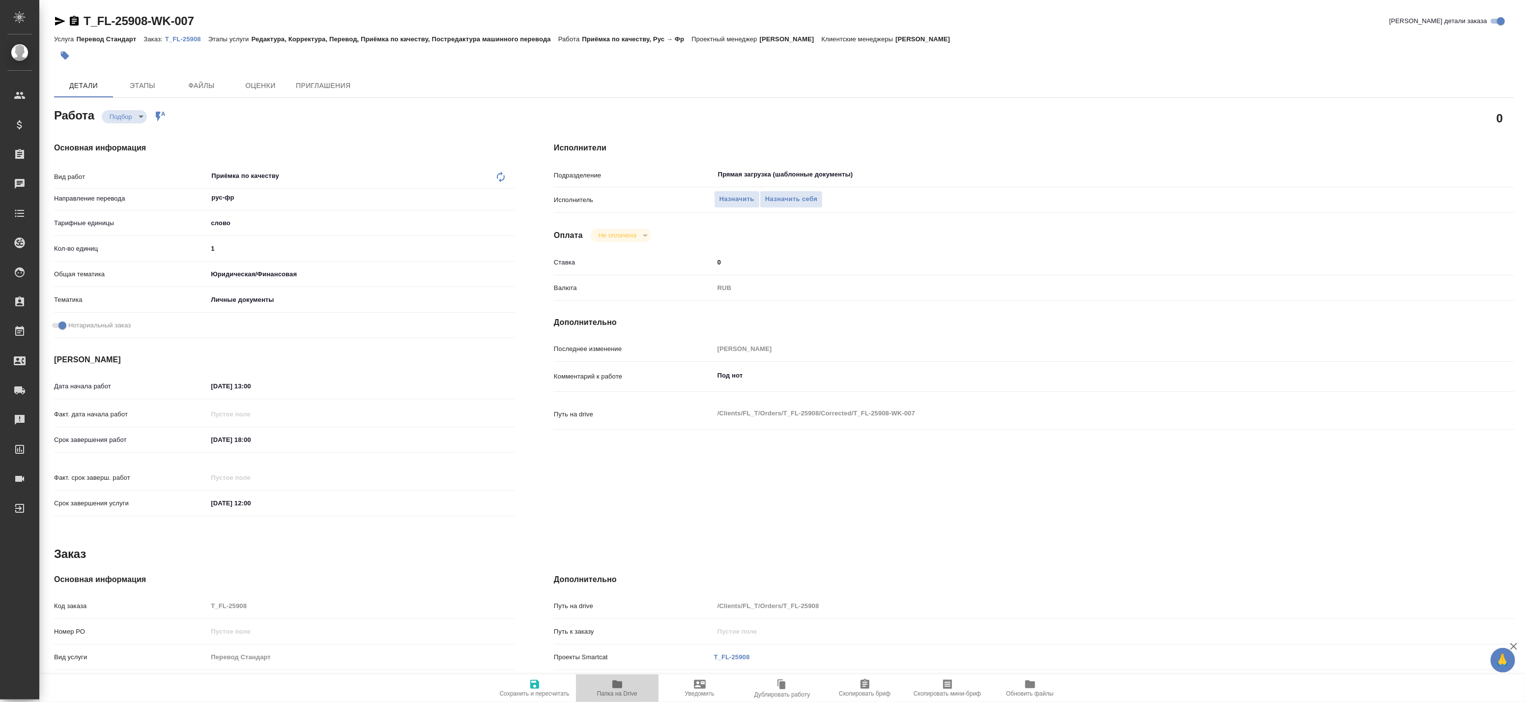
type textarea "x"
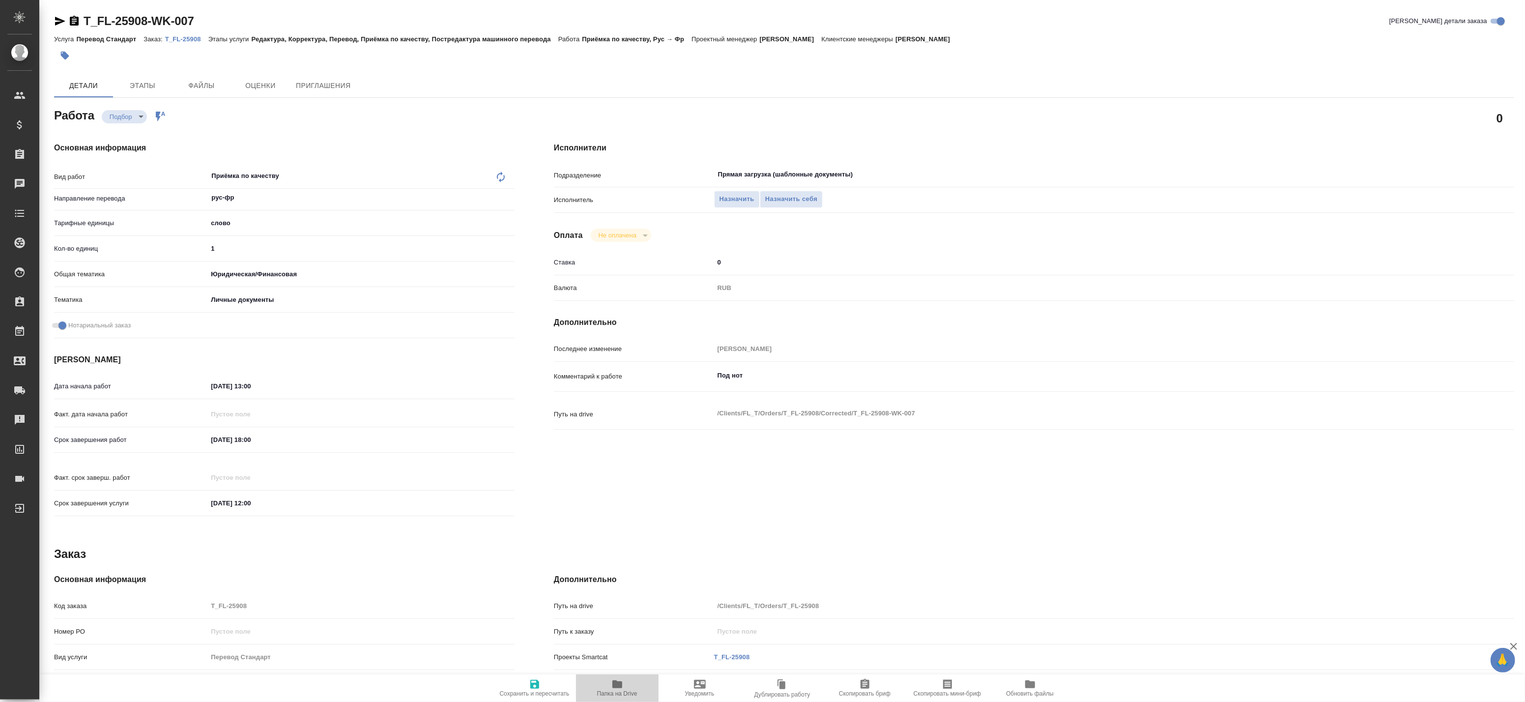
click at [615, 692] on span "Папка на Drive" at bounding box center [617, 693] width 40 height 7
type textarea "x"
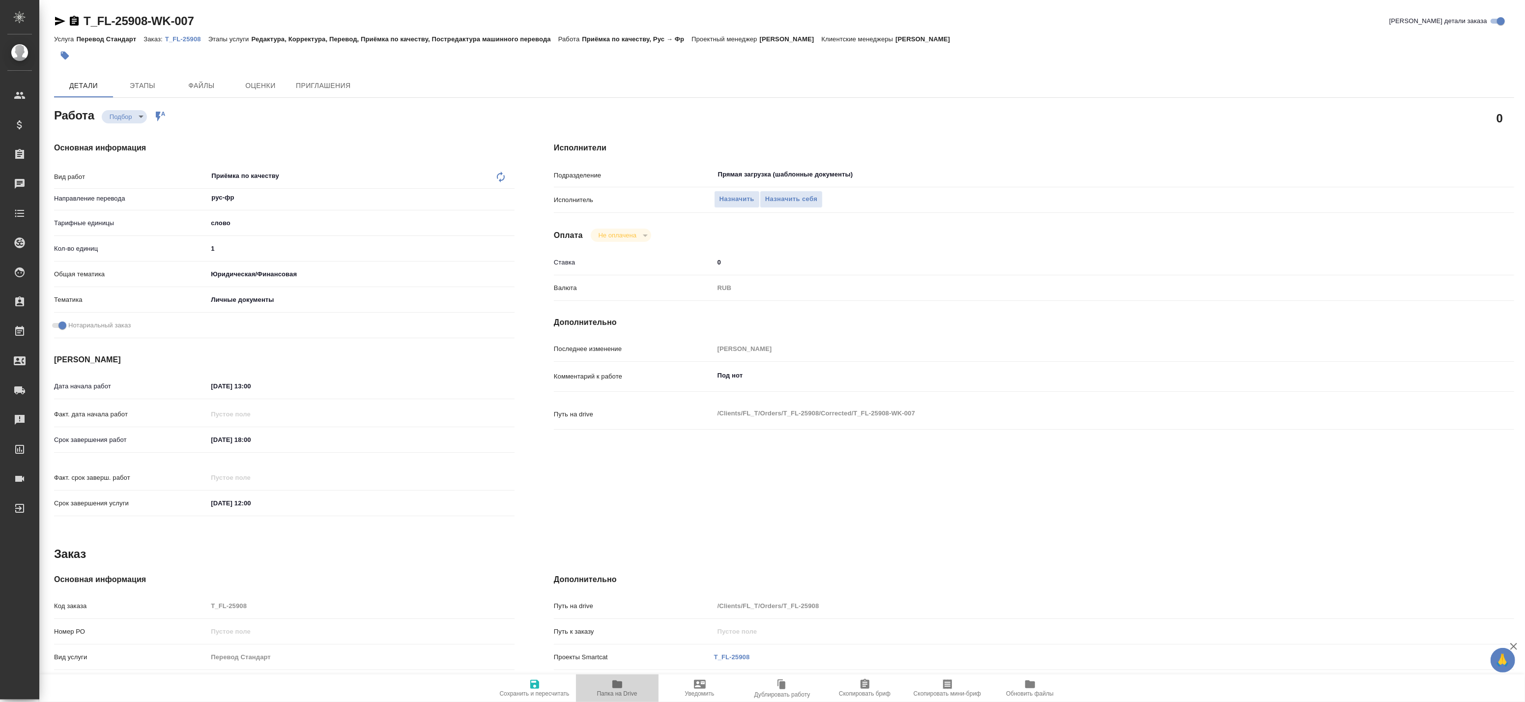
type textarea "x"
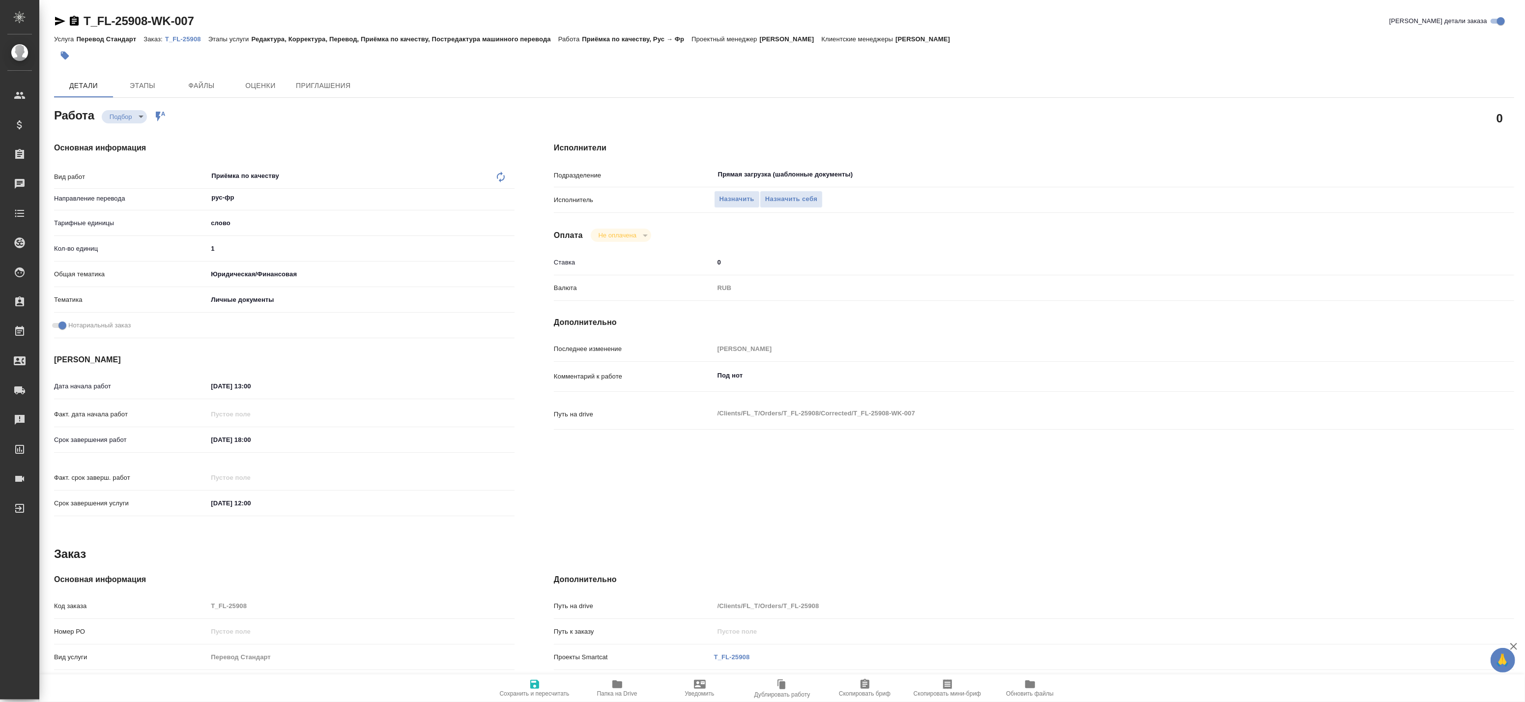
type textarea "x"
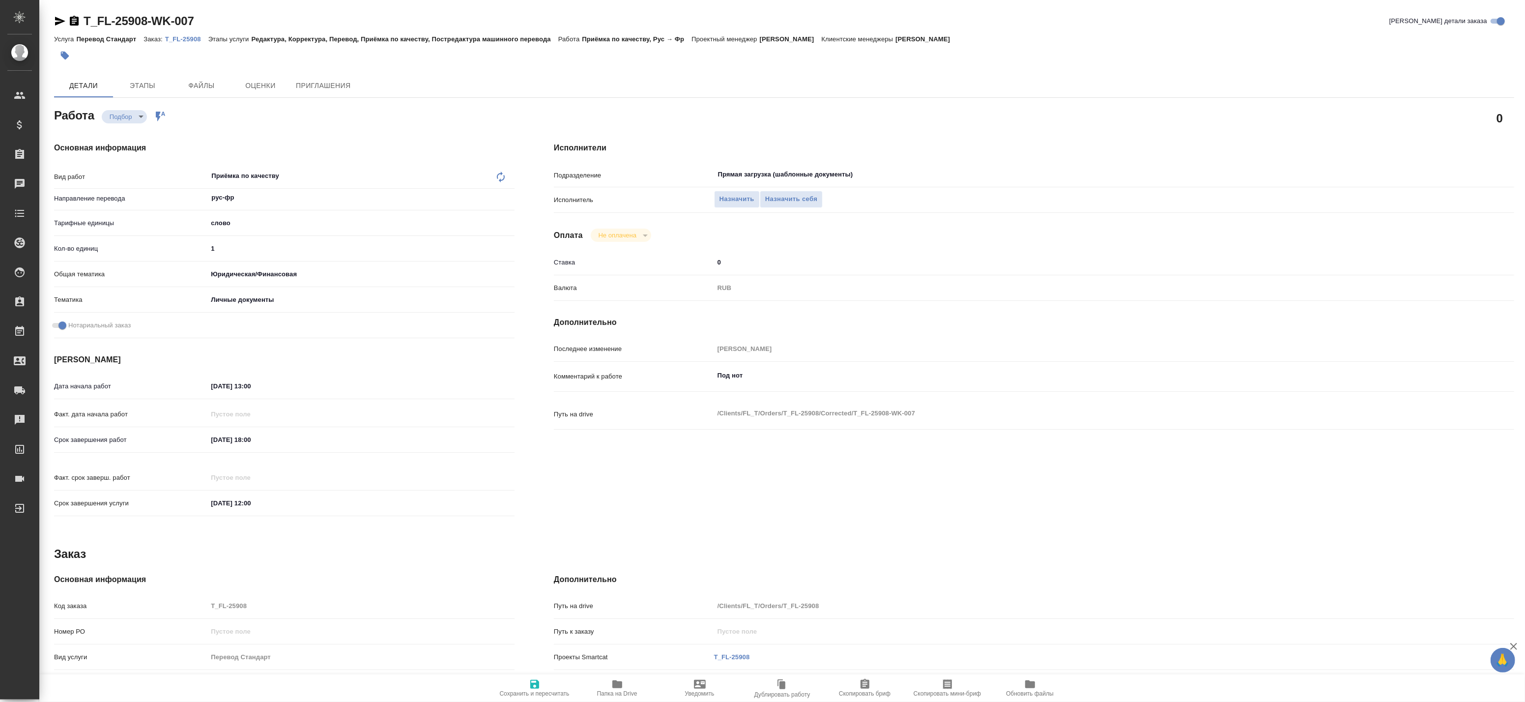
type textarea "x"
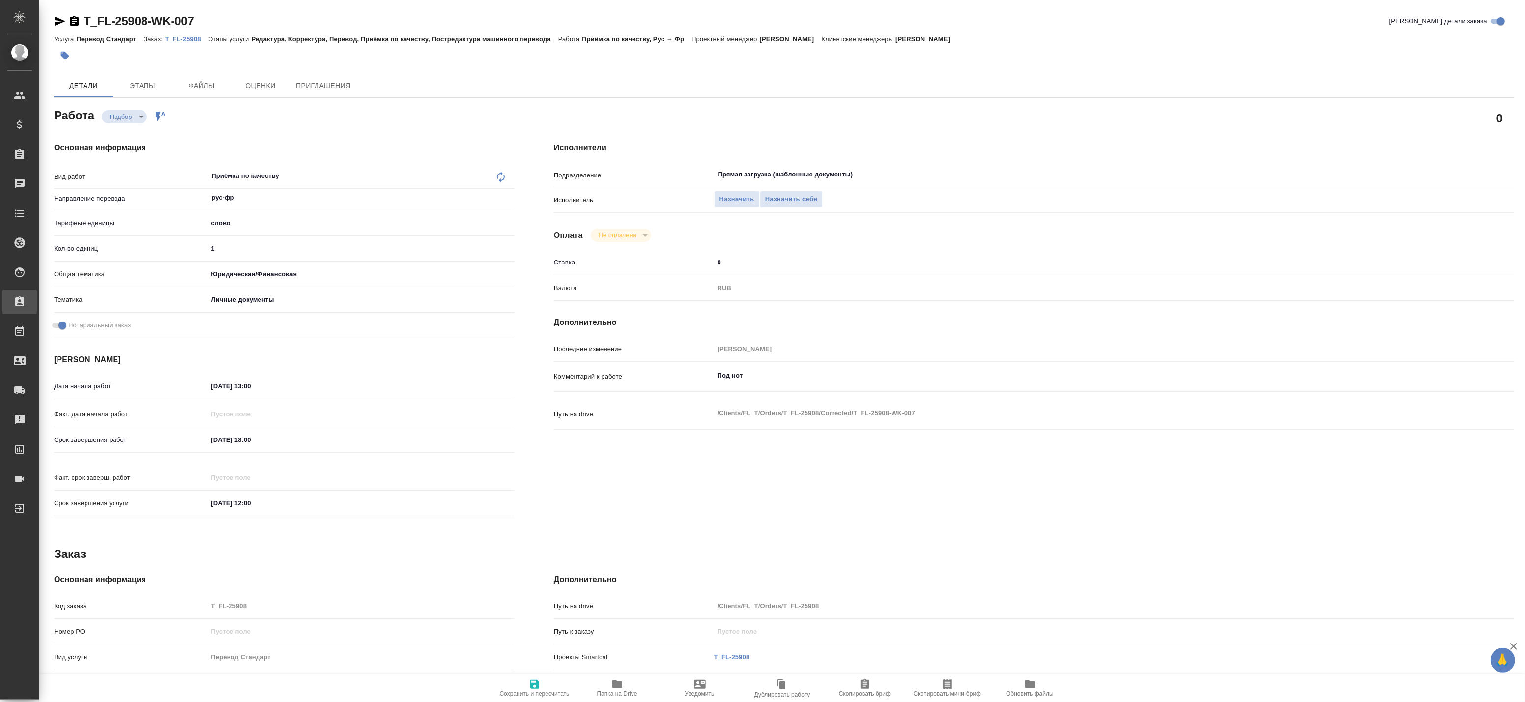
type textarea "x"
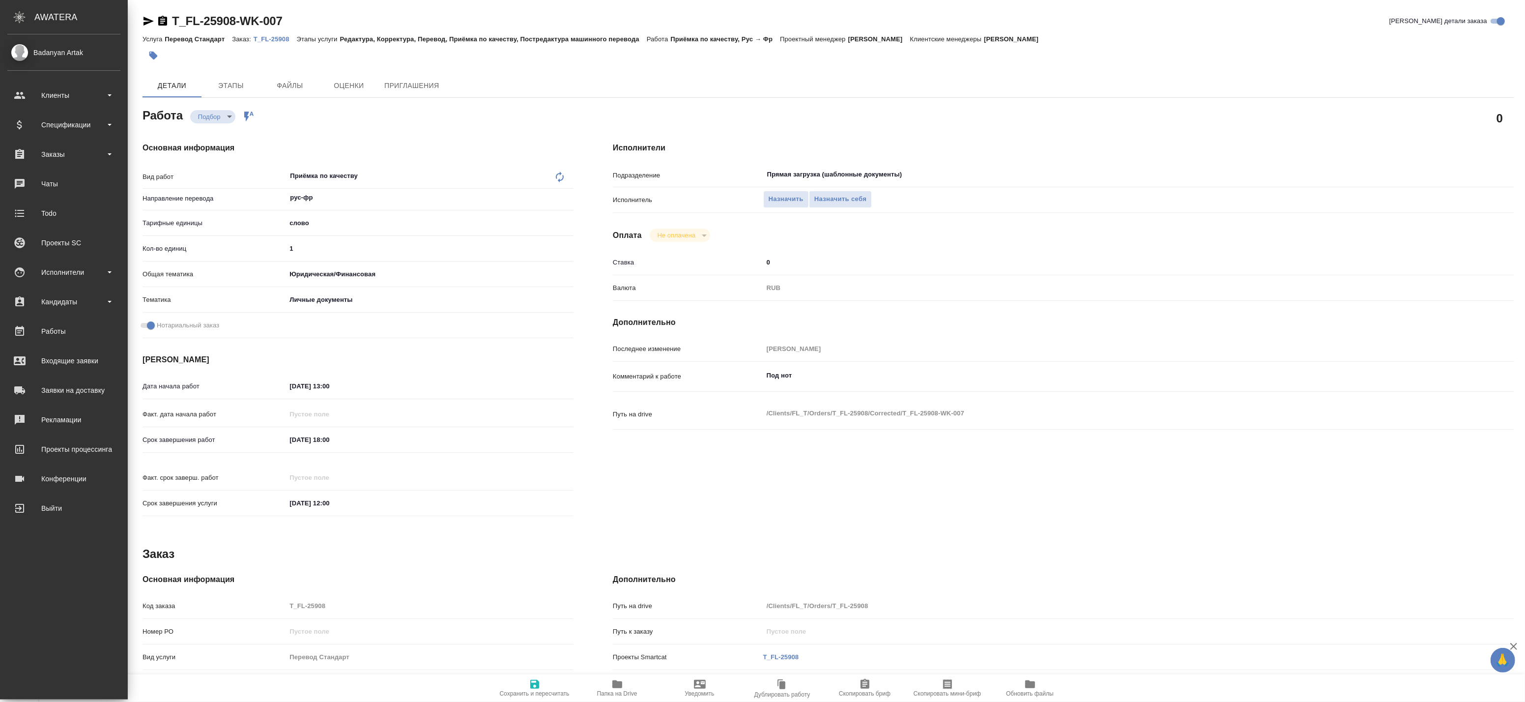
type textarea "x"
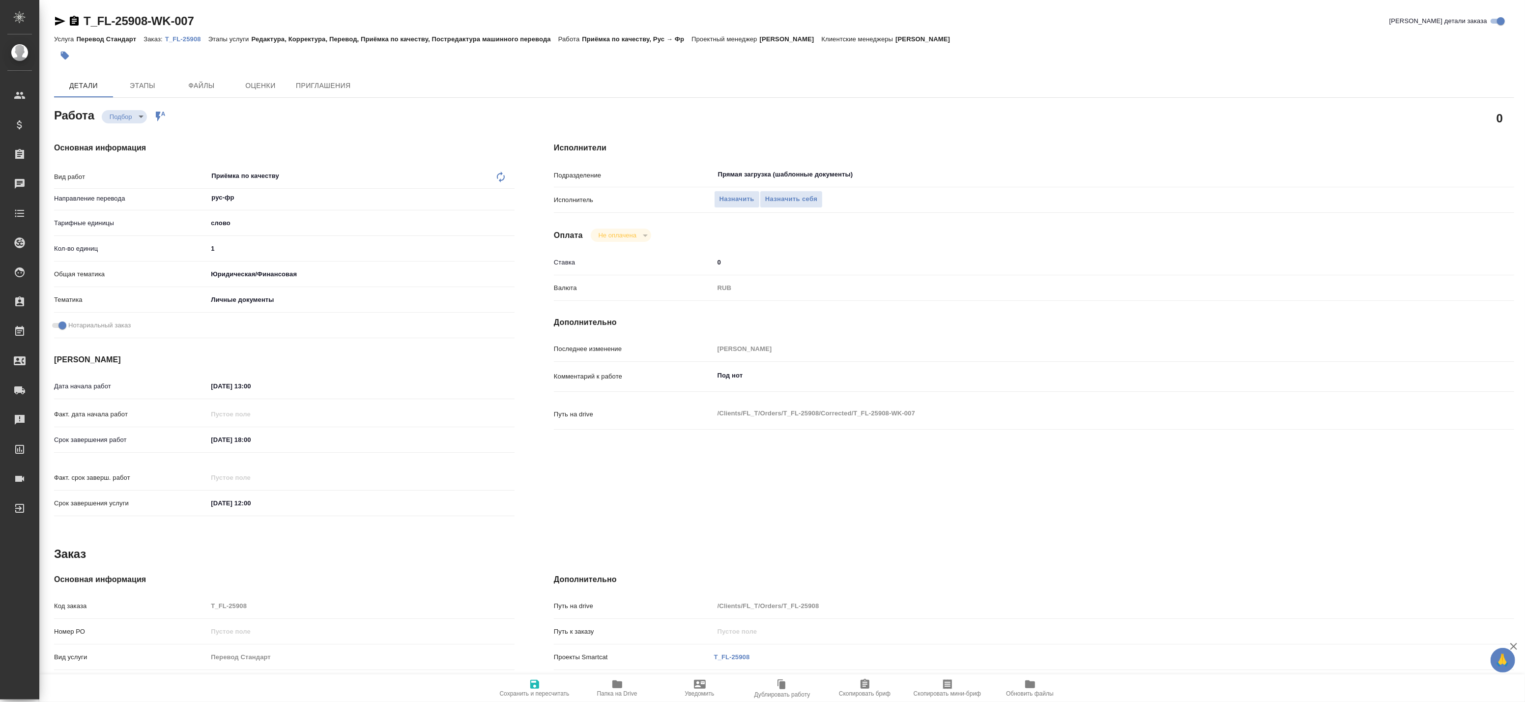
type textarea "x"
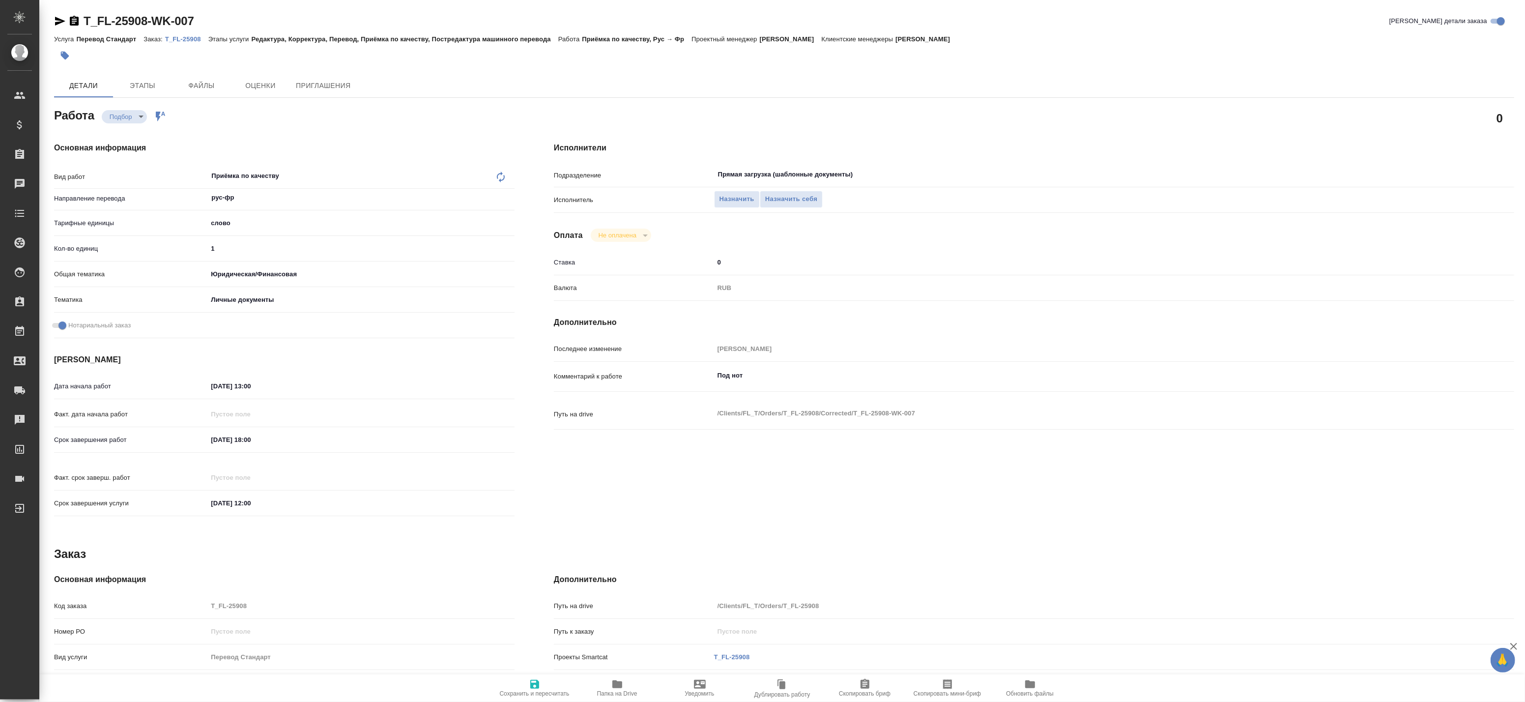
type textarea "x"
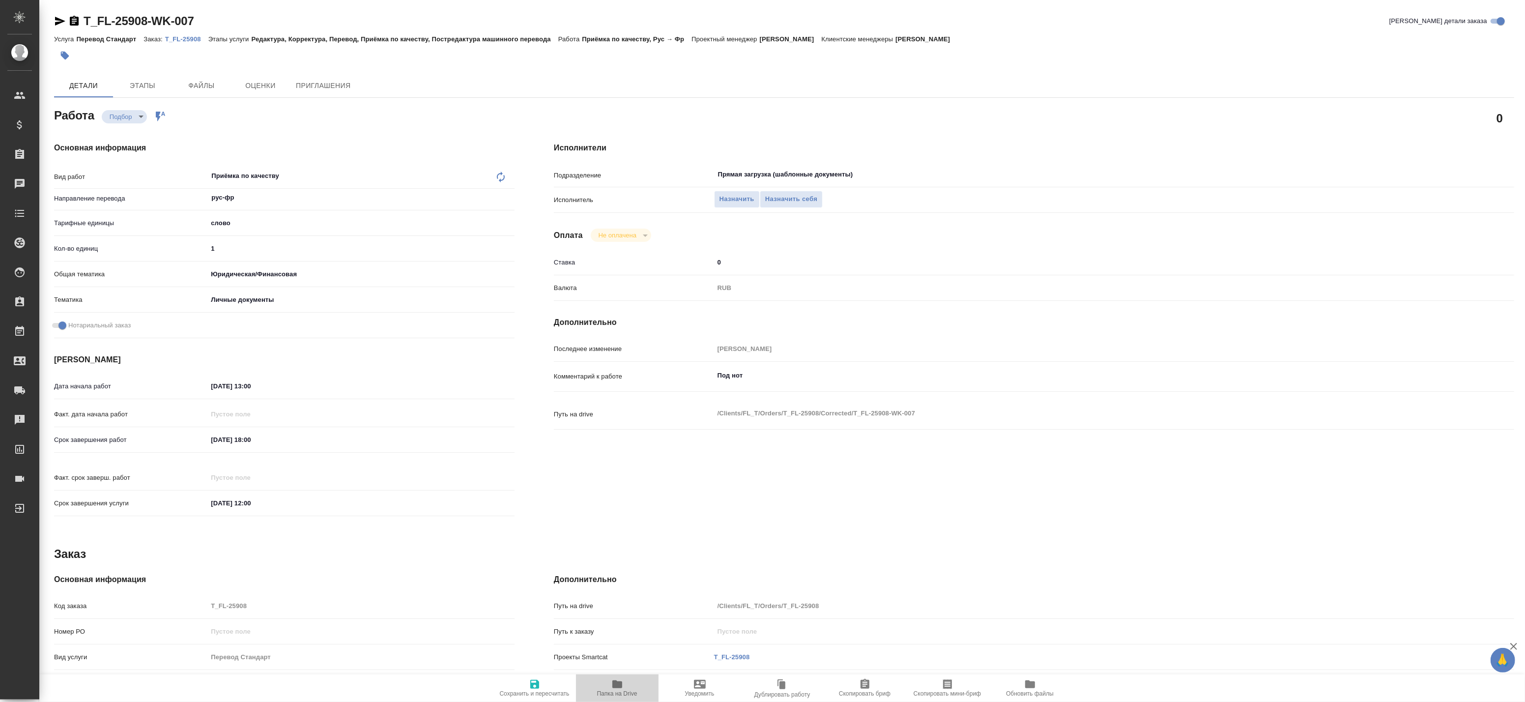
click at [620, 691] on span "Папка на Drive" at bounding box center [617, 693] width 40 height 7
type textarea "x"
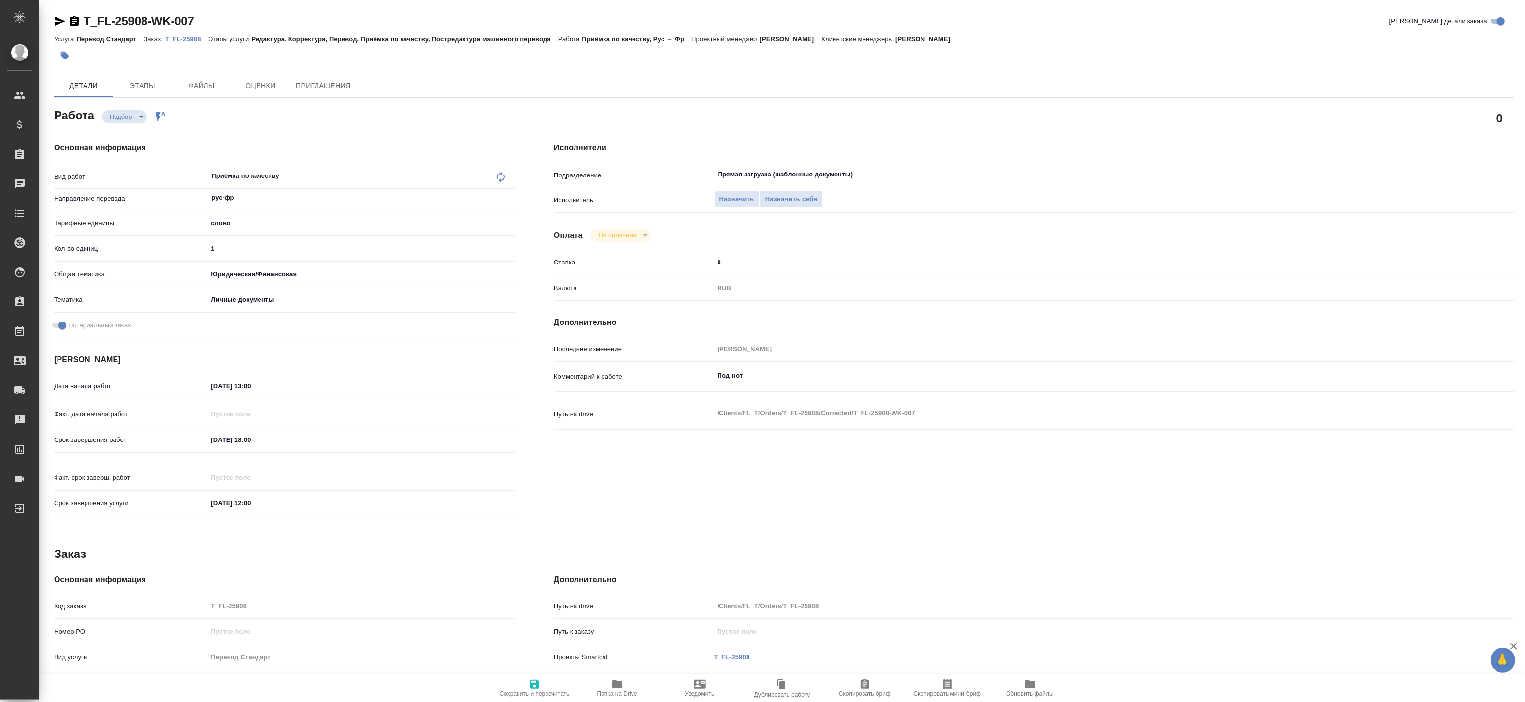
type textarea "x"
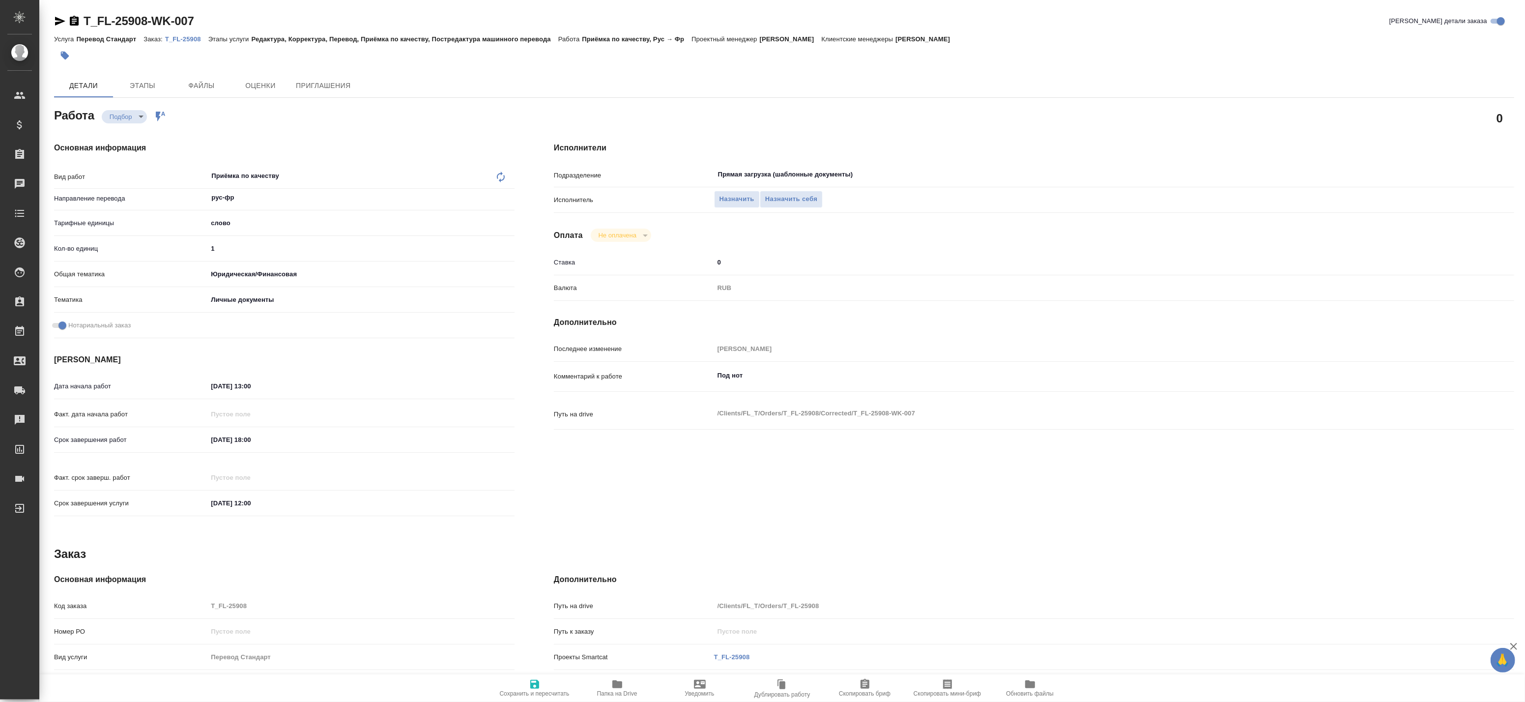
type textarea "x"
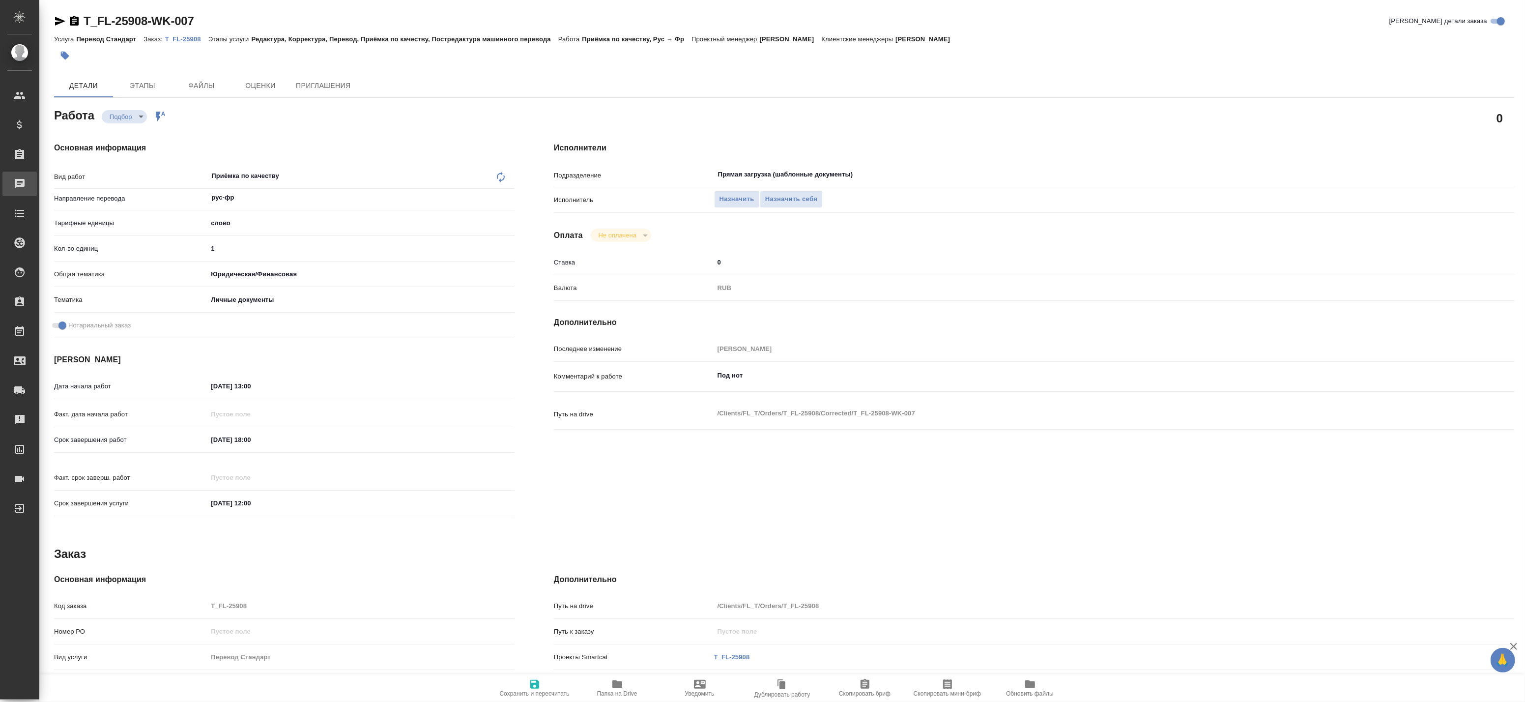
type textarea "x"
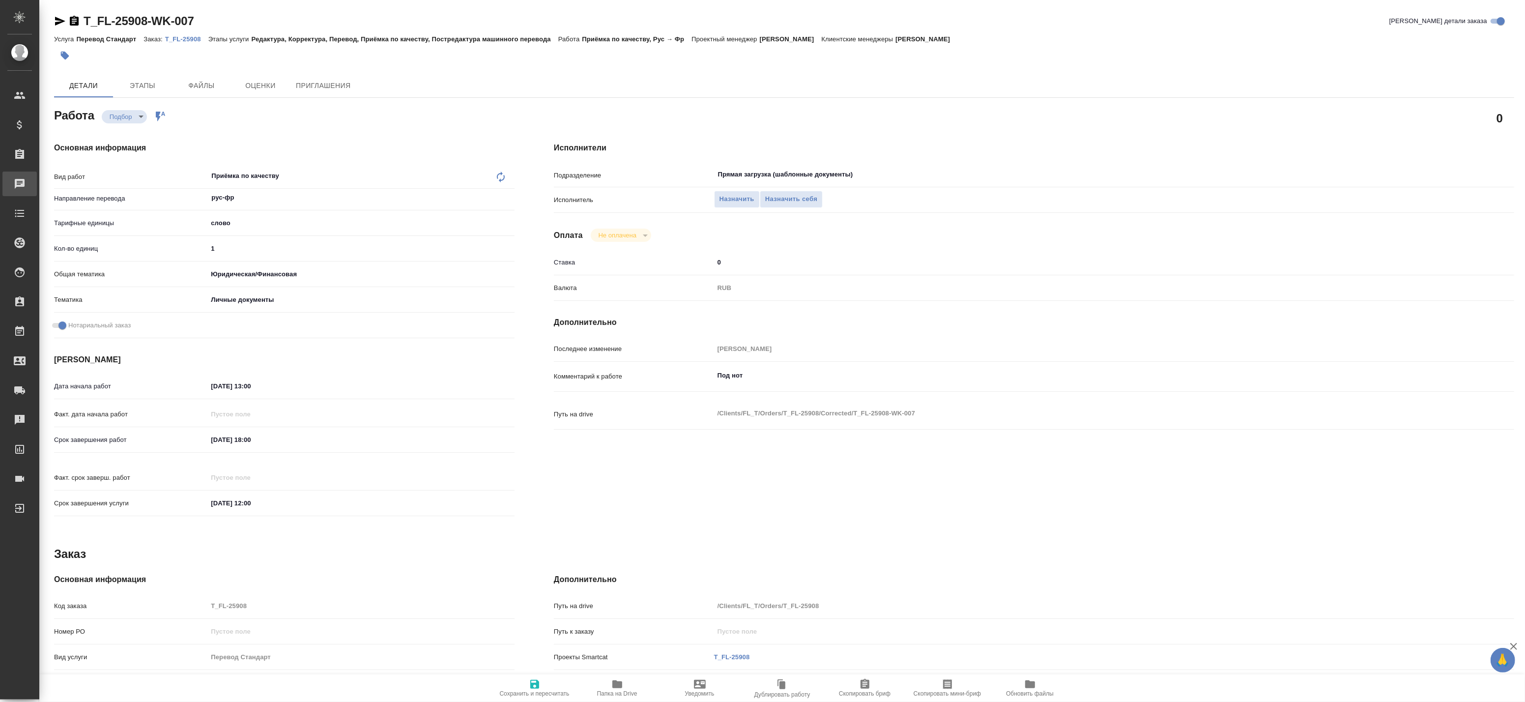
type textarea "x"
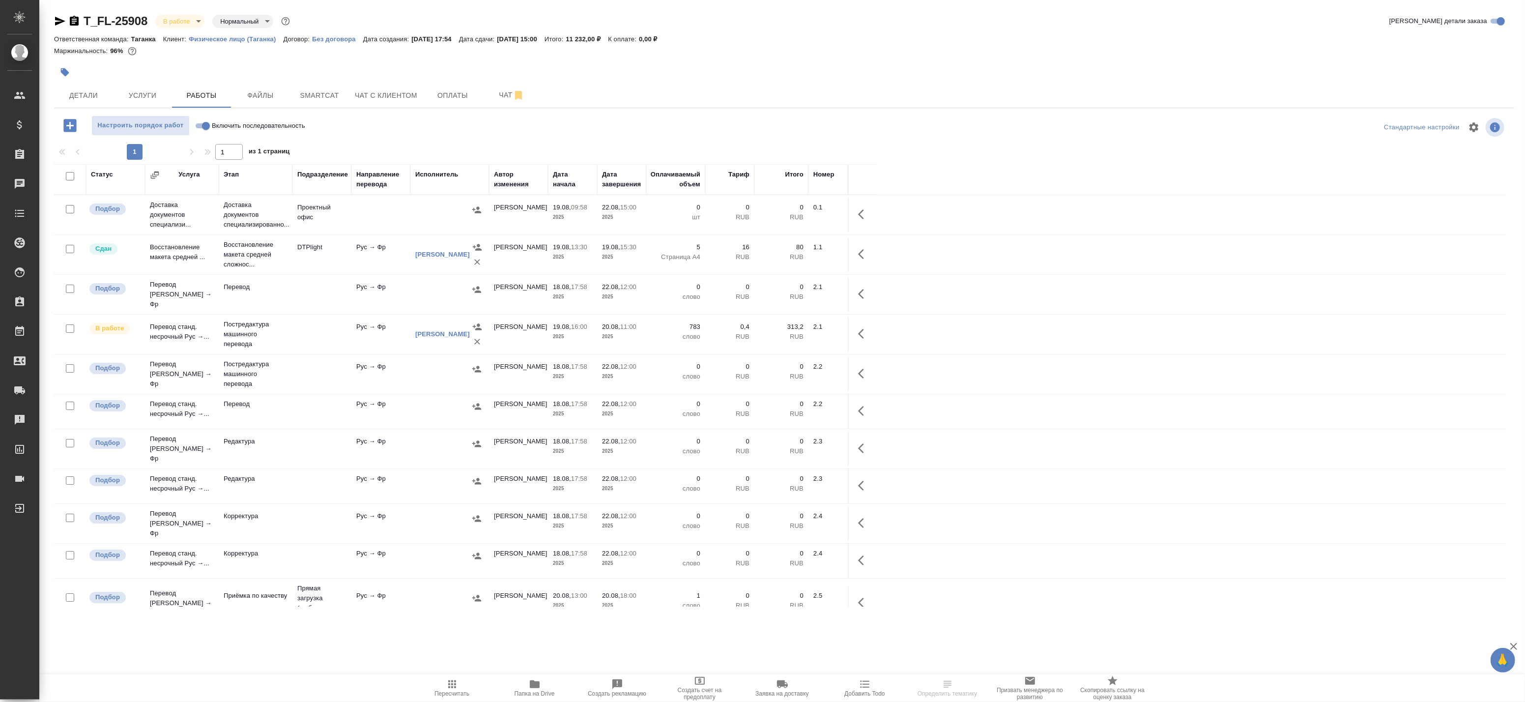
click at [69, 288] on input "checkbox" at bounding box center [70, 289] width 8 height 8
checkbox input "true"
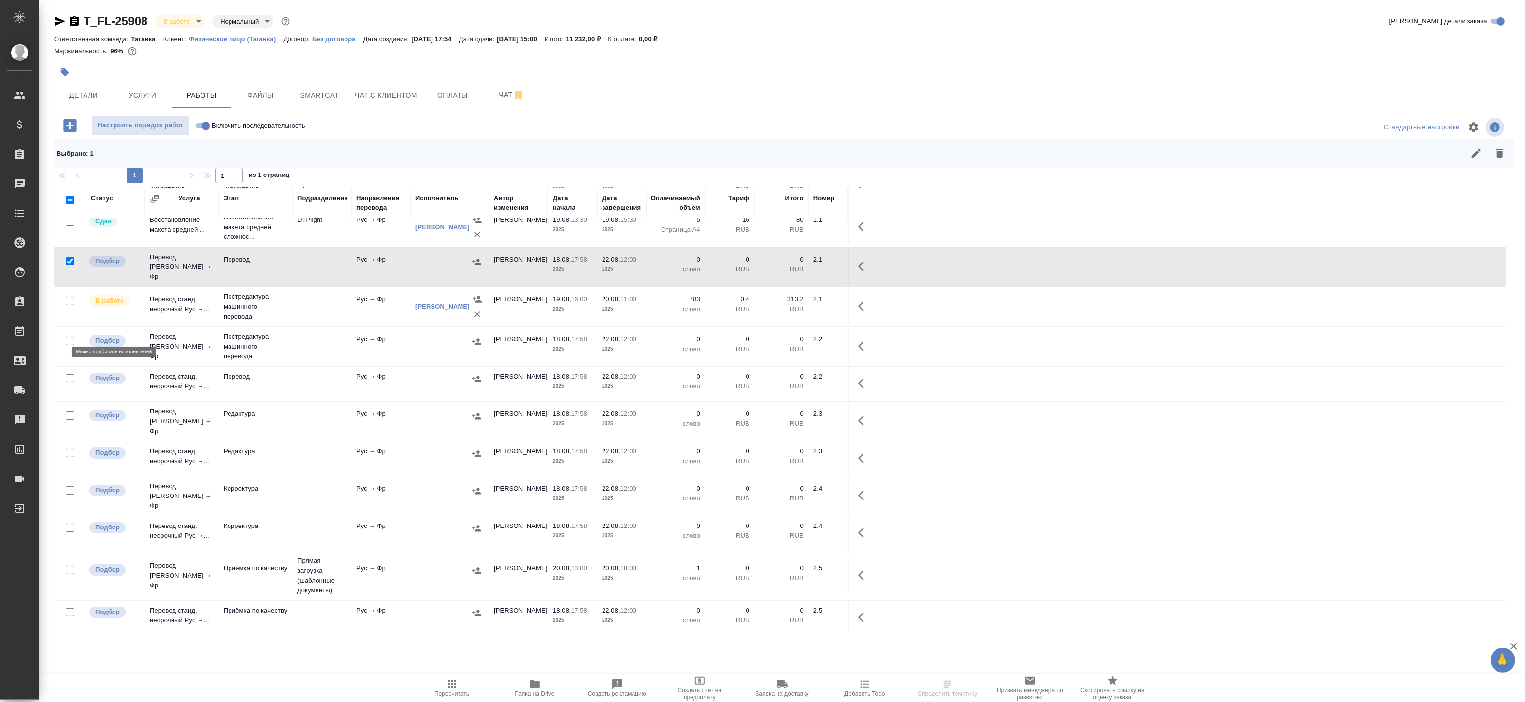
scroll to position [55, 0]
click at [68, 333] on input "checkbox" at bounding box center [70, 337] width 8 height 8
checkbox input "true"
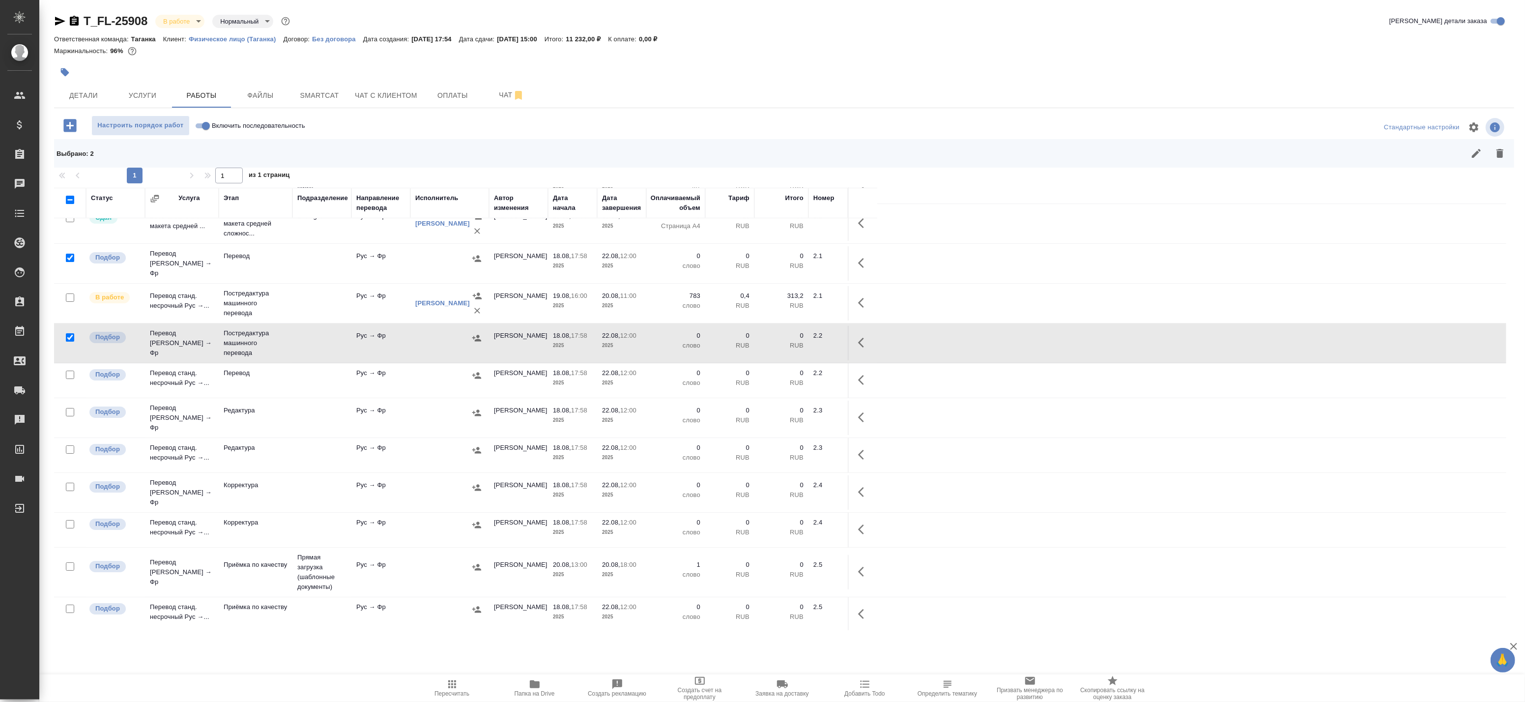
click at [67, 372] on input "checkbox" at bounding box center [70, 375] width 8 height 8
checkbox input "true"
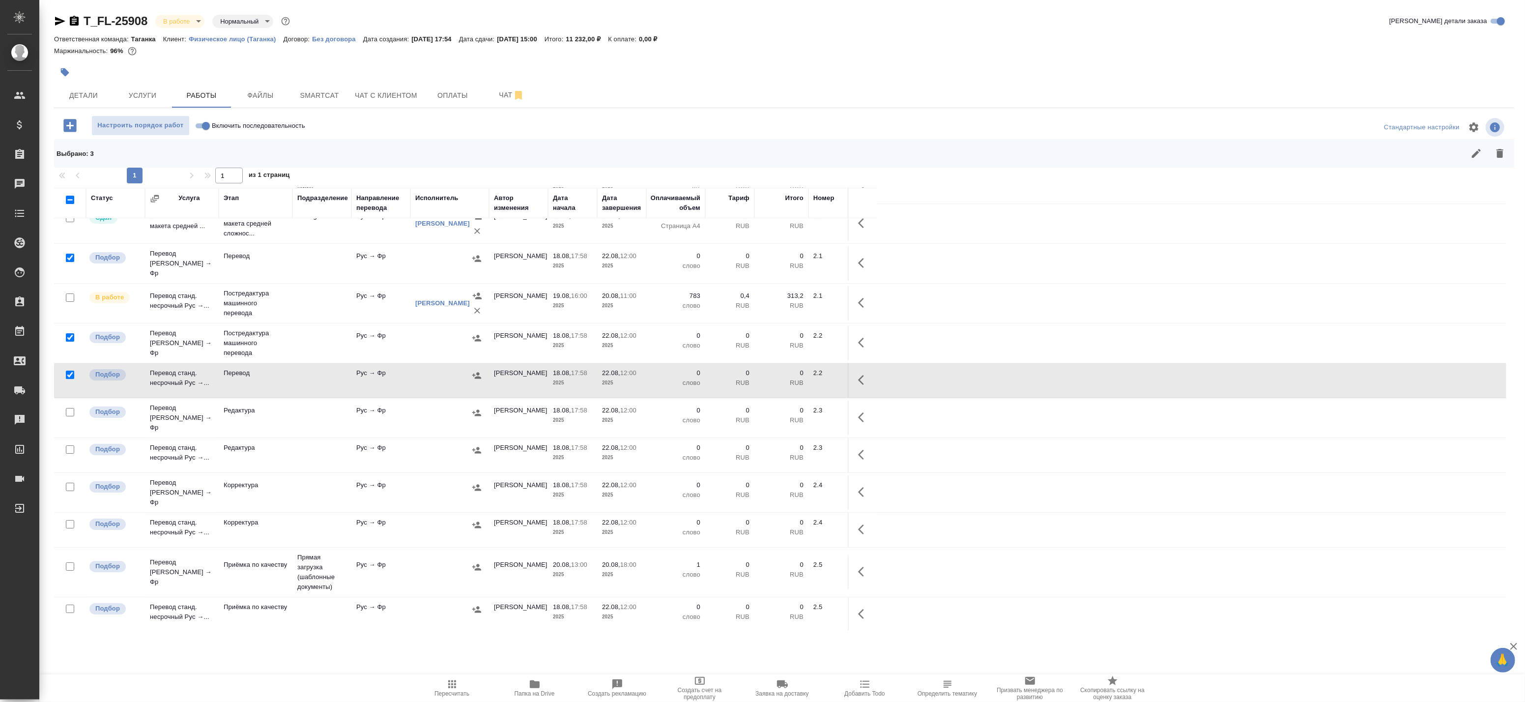
click at [69, 408] on input "checkbox" at bounding box center [70, 412] width 8 height 8
checkbox input "true"
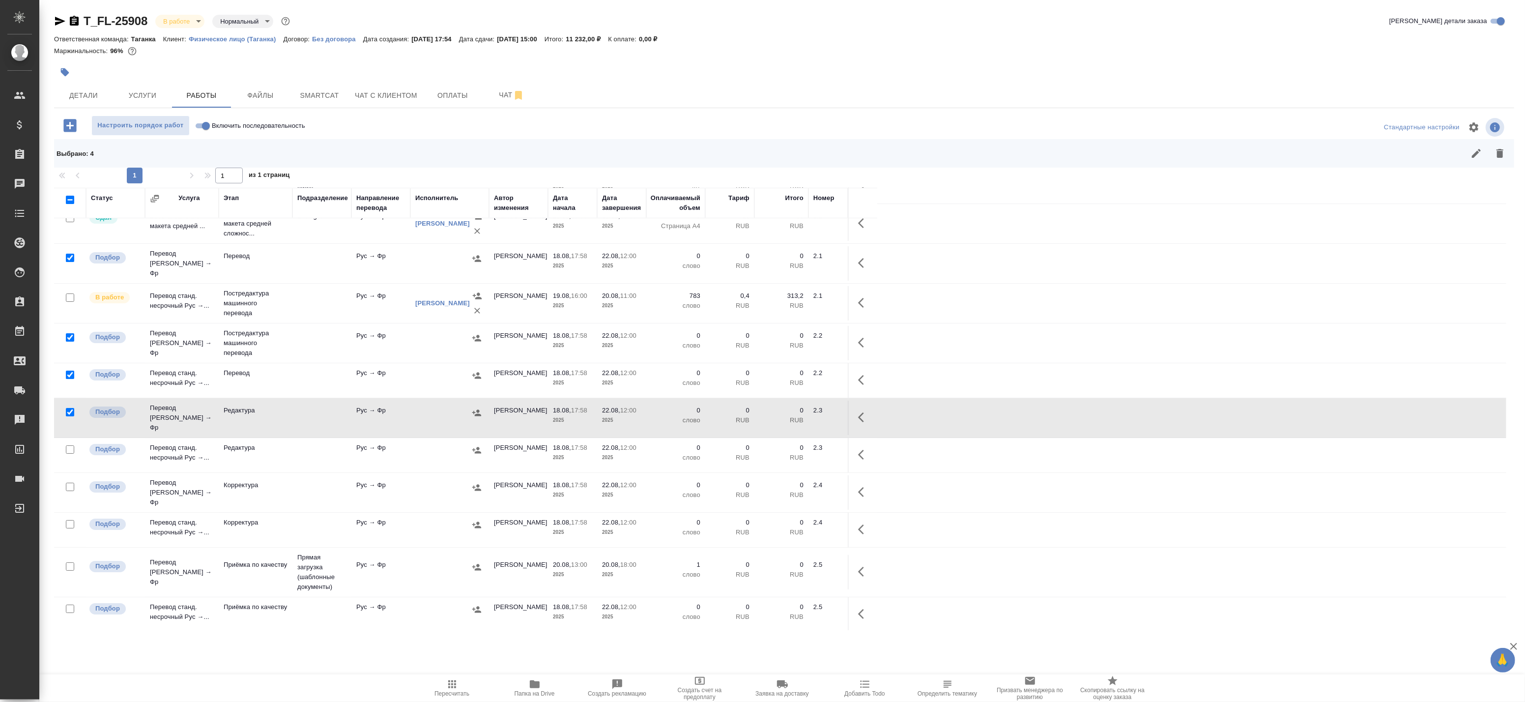
drag, startPoint x: 69, startPoint y: 439, endPoint x: 67, endPoint y: 445, distance: 6.2
click at [69, 445] on input "checkbox" at bounding box center [70, 449] width 8 height 8
checkbox input "true"
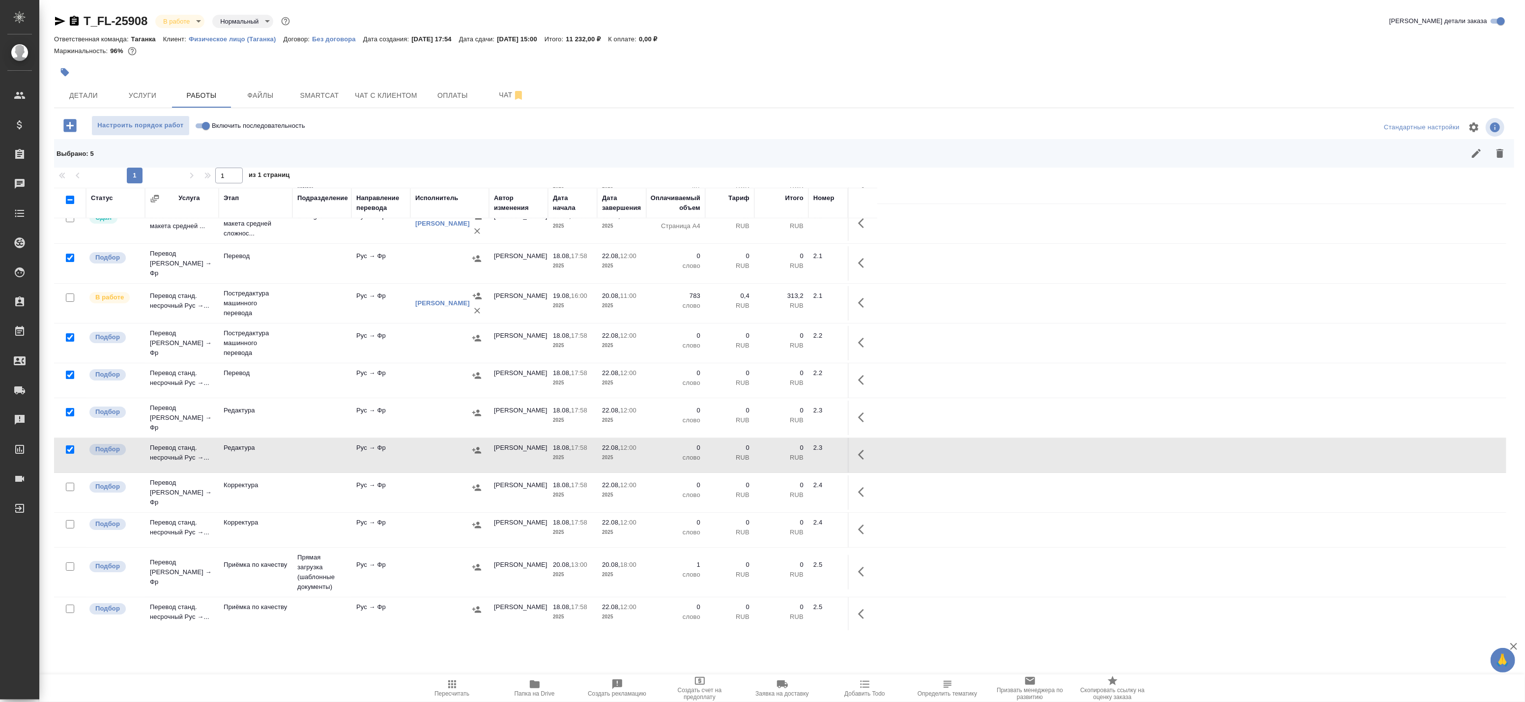
click at [66, 483] on input "checkbox" at bounding box center [70, 487] width 8 height 8
checkbox input "true"
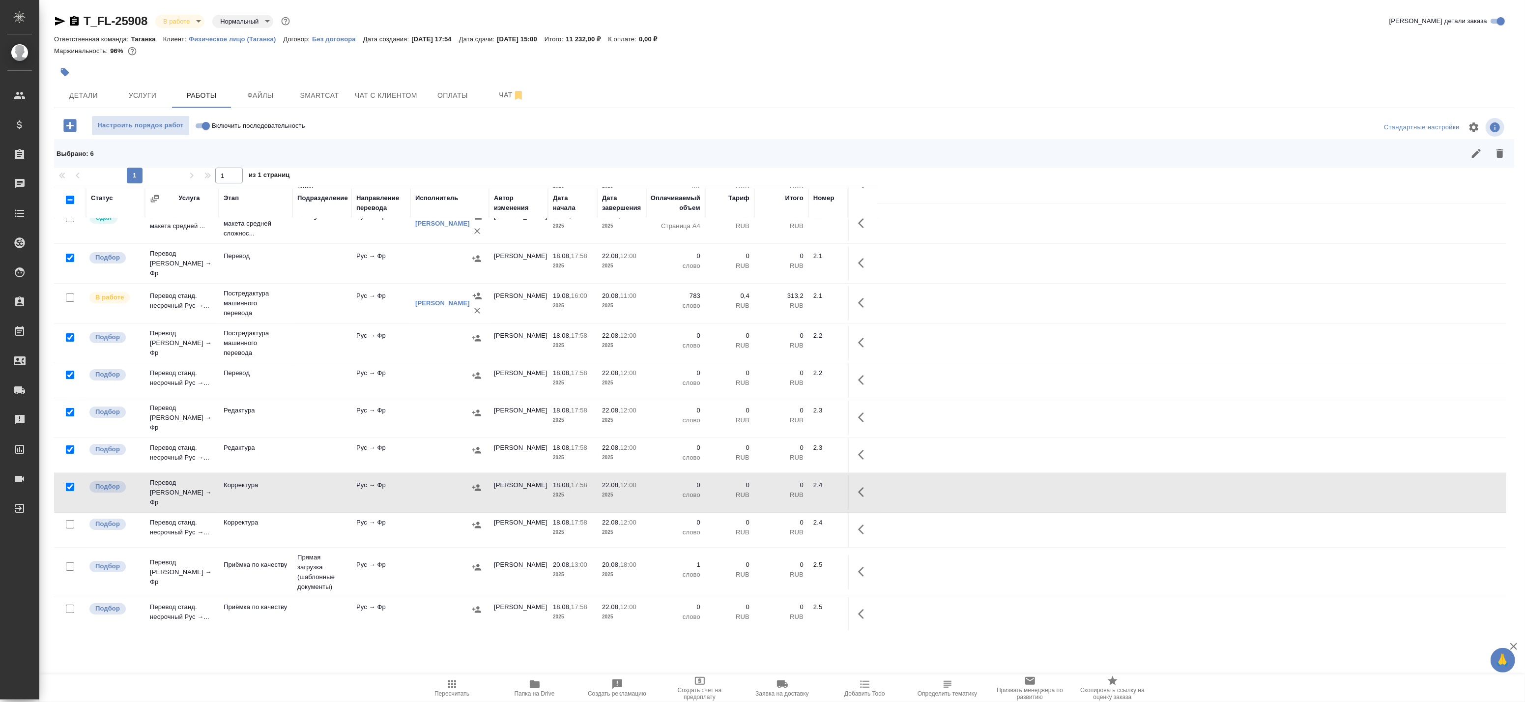
click at [67, 520] on input "checkbox" at bounding box center [70, 524] width 8 height 8
checkbox input "true"
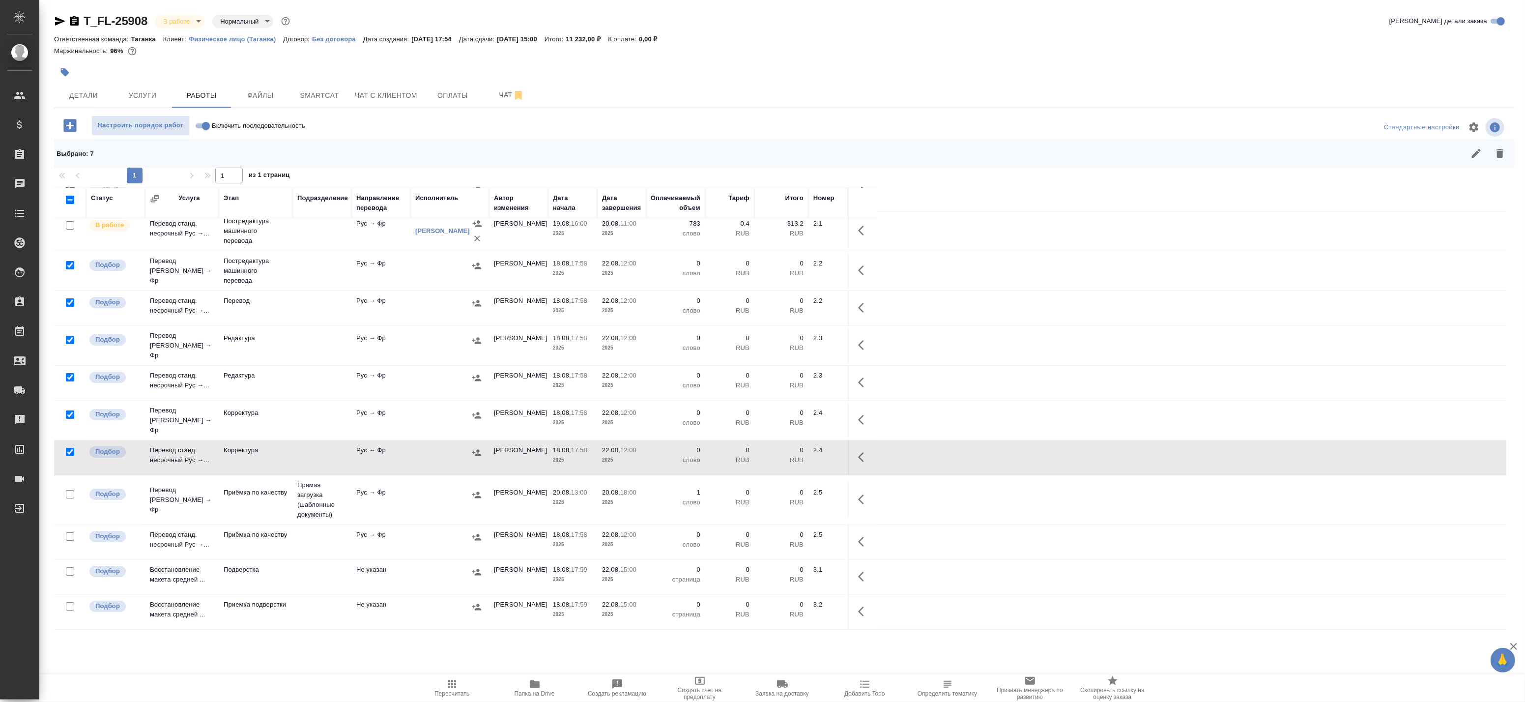
scroll to position [152, 0]
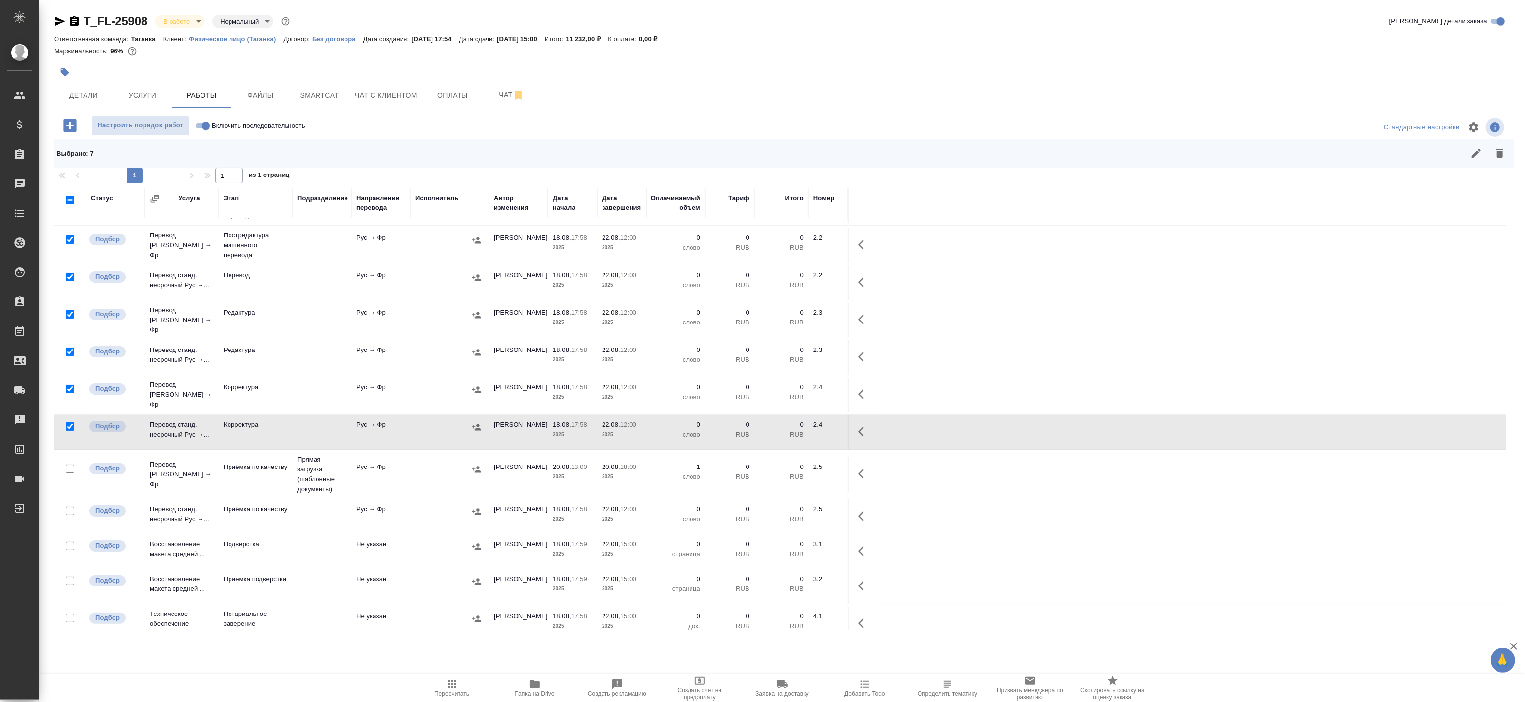
click at [69, 507] on input "checkbox" at bounding box center [70, 511] width 8 height 8
checkbox input "true"
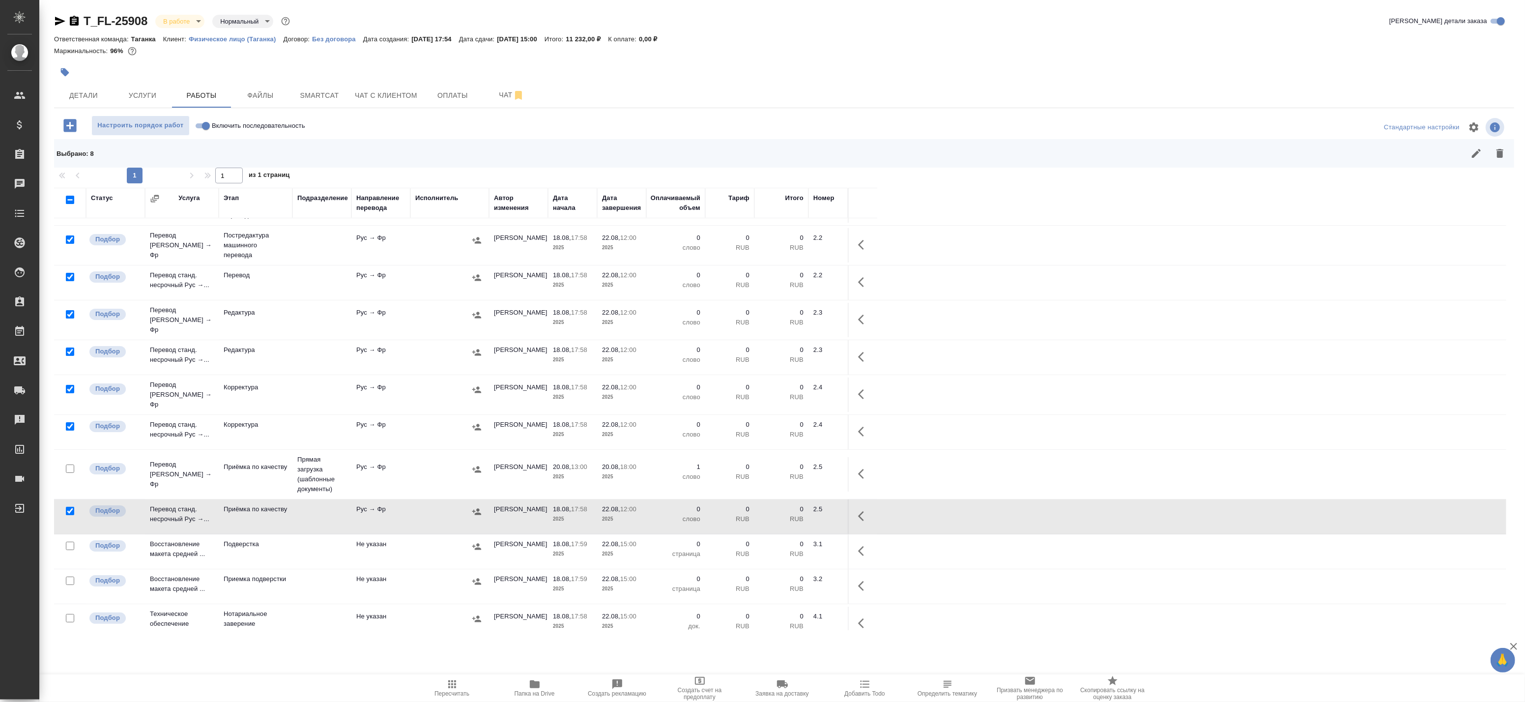
click at [1507, 155] on button "button" at bounding box center [1500, 154] width 24 height 24
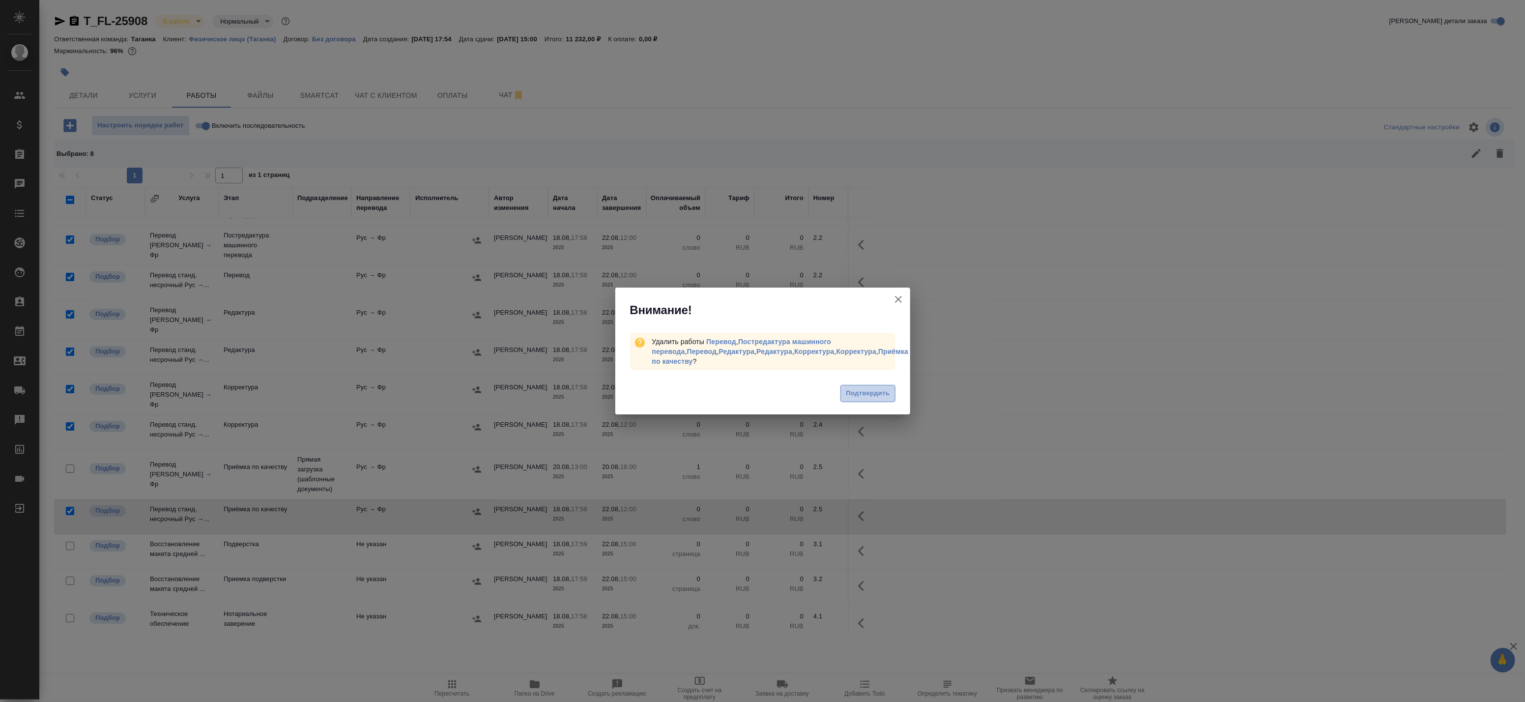
click at [873, 398] on span "Подтвердить" at bounding box center [868, 393] width 44 height 11
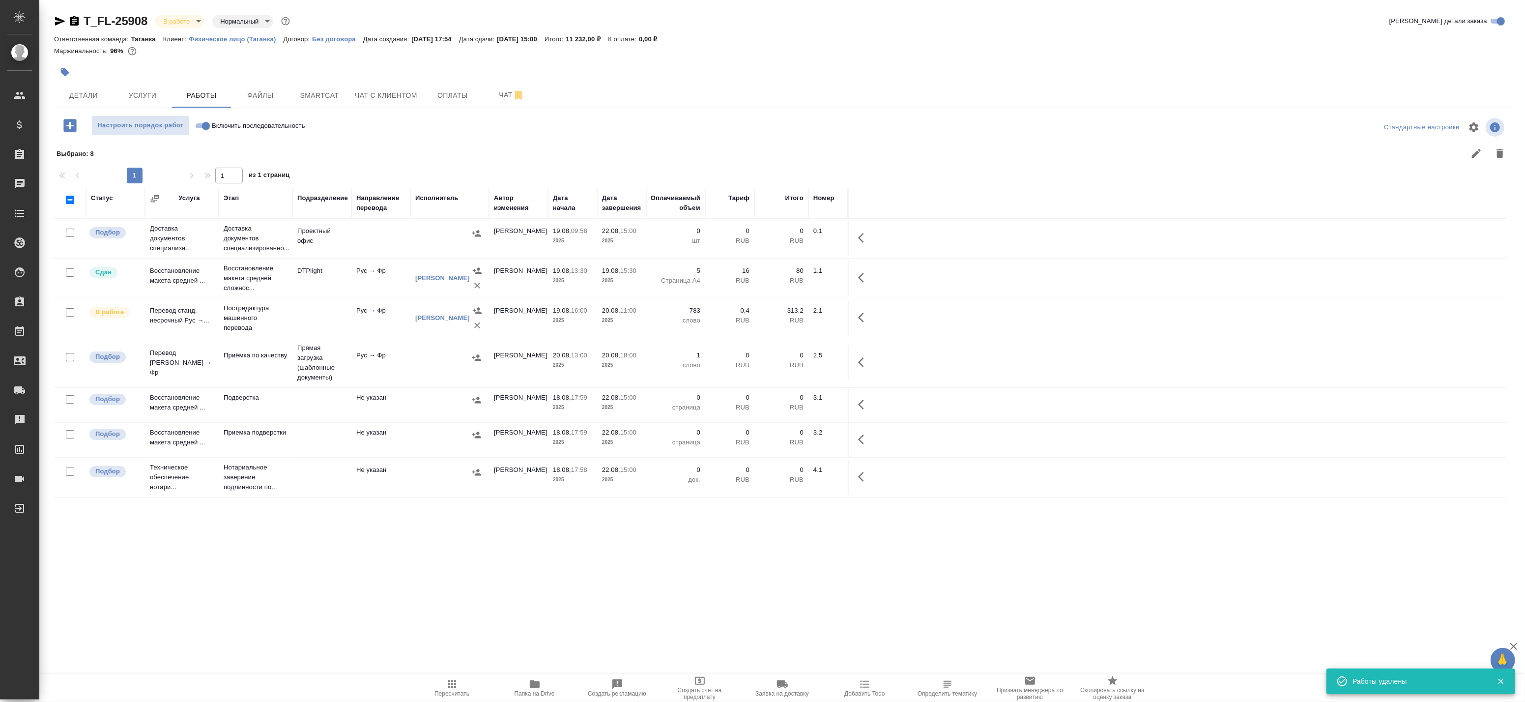
scroll to position [0, 0]
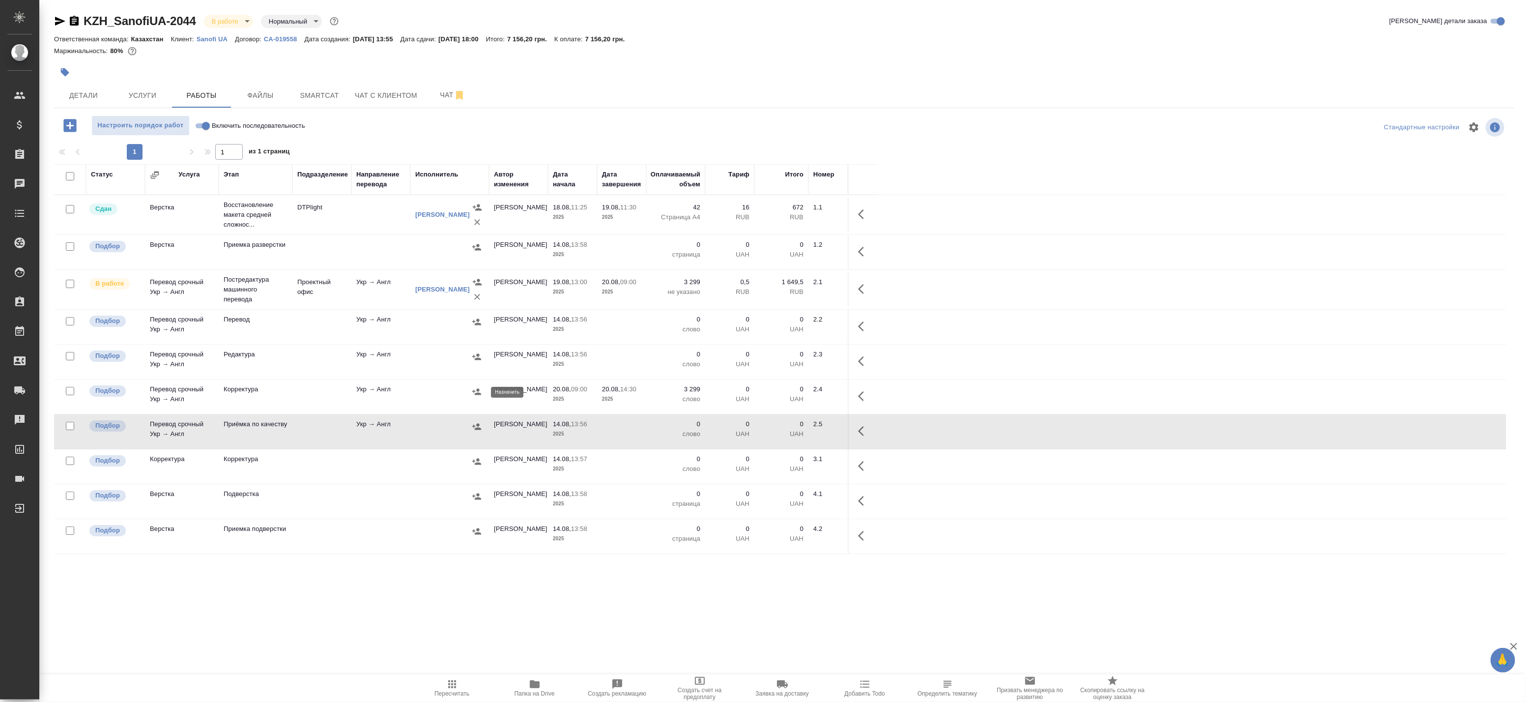
click at [475, 391] on icon "button" at bounding box center [476, 391] width 9 height 6
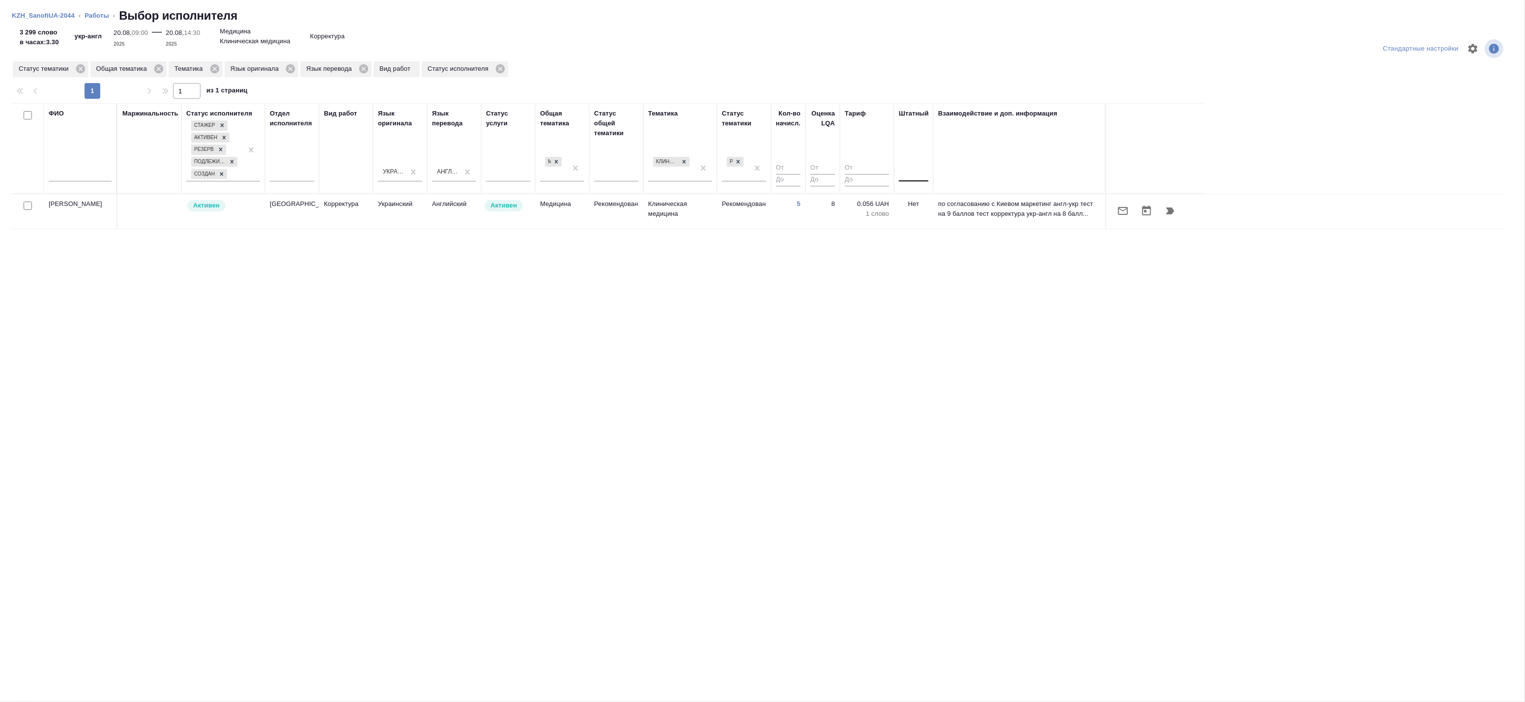
click at [919, 174] on div at bounding box center [913, 172] width 29 height 14
click at [919, 200] on div "Нет" at bounding box center [972, 203] width 147 height 18
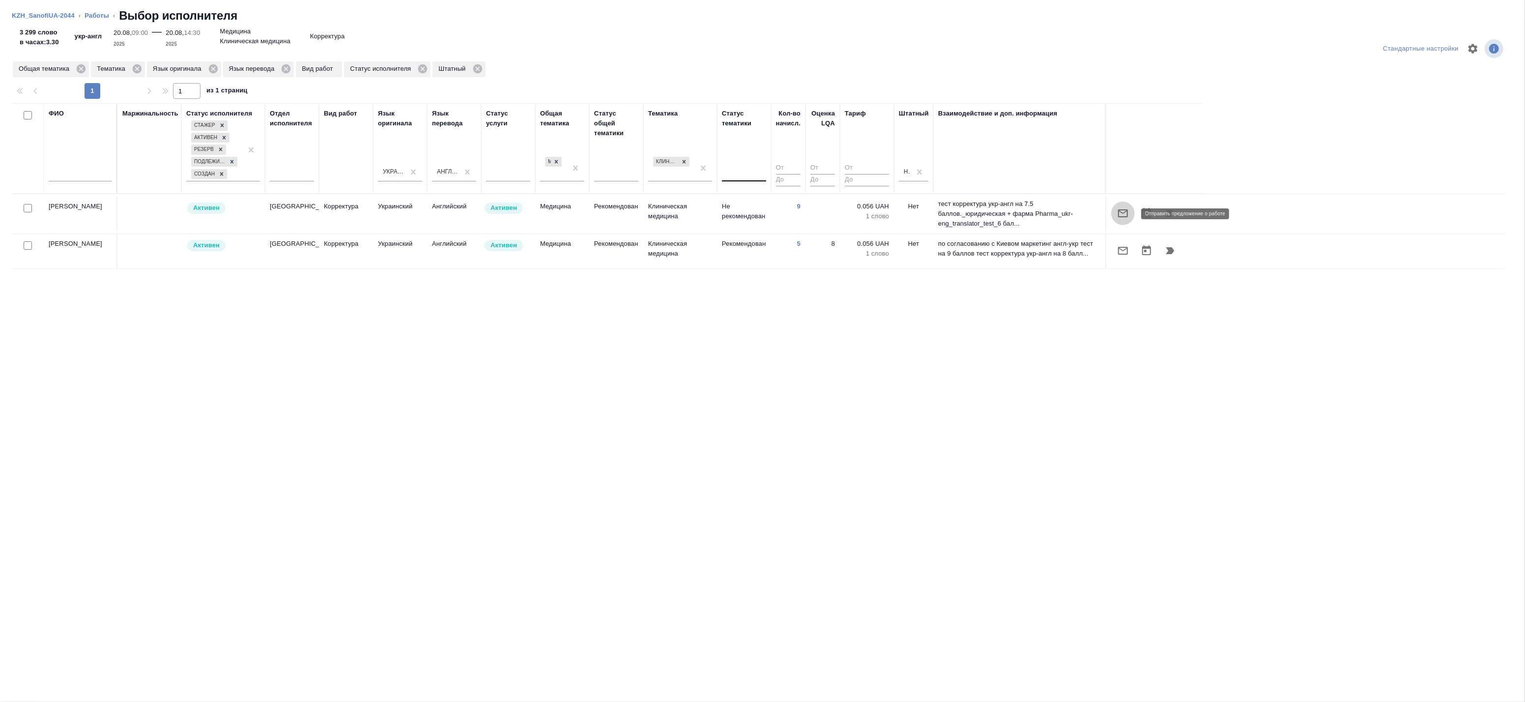
click at [1117, 209] on icon "button" at bounding box center [1123, 213] width 12 height 12
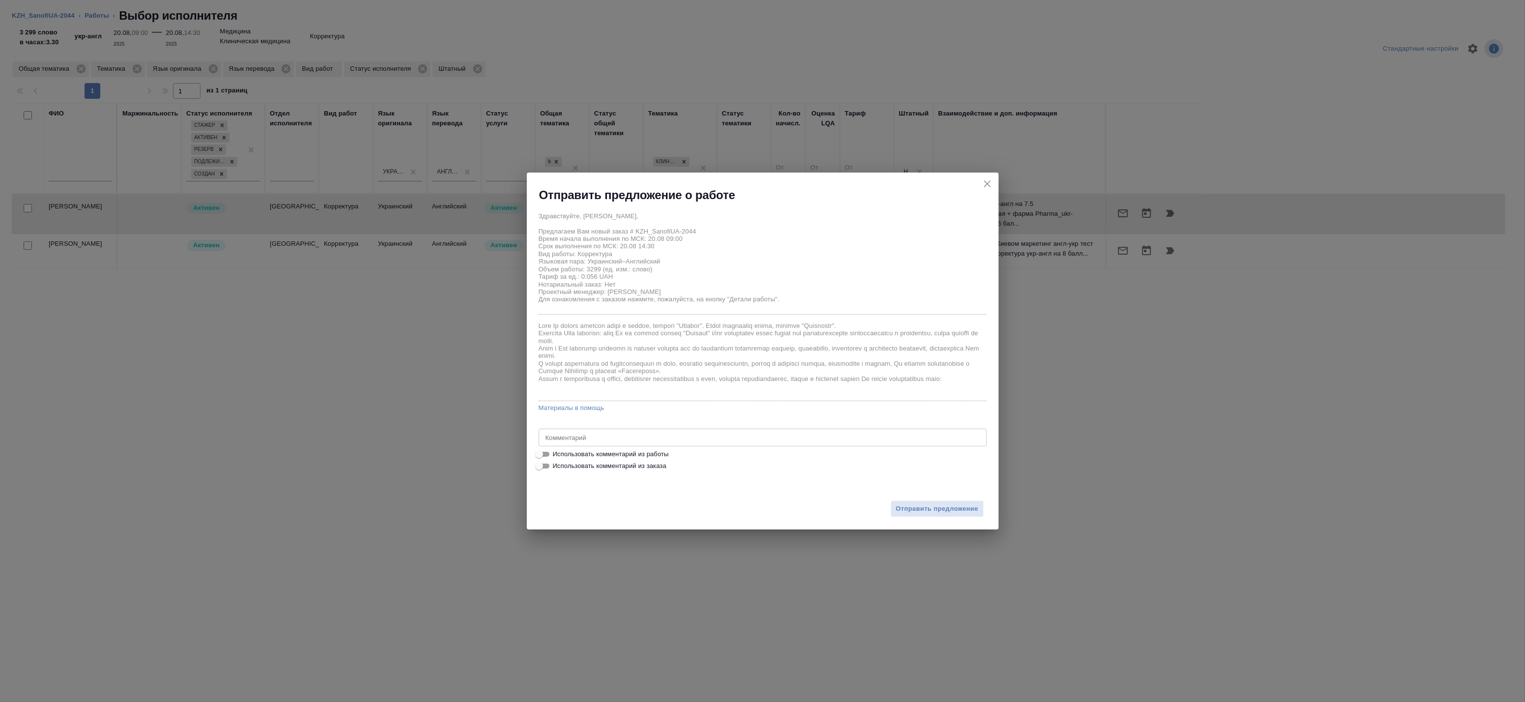
click at [561, 455] on span "Использовать комментарий из работы" at bounding box center [611, 454] width 116 height 10
click at [557, 455] on input "Использовать комментарий из работы" at bounding box center [538, 454] width 35 height 12
checkbox input "true"
type textarea "общий комментарий для заказов SanofiUA CCDS - Перечень основных данных заявител…"
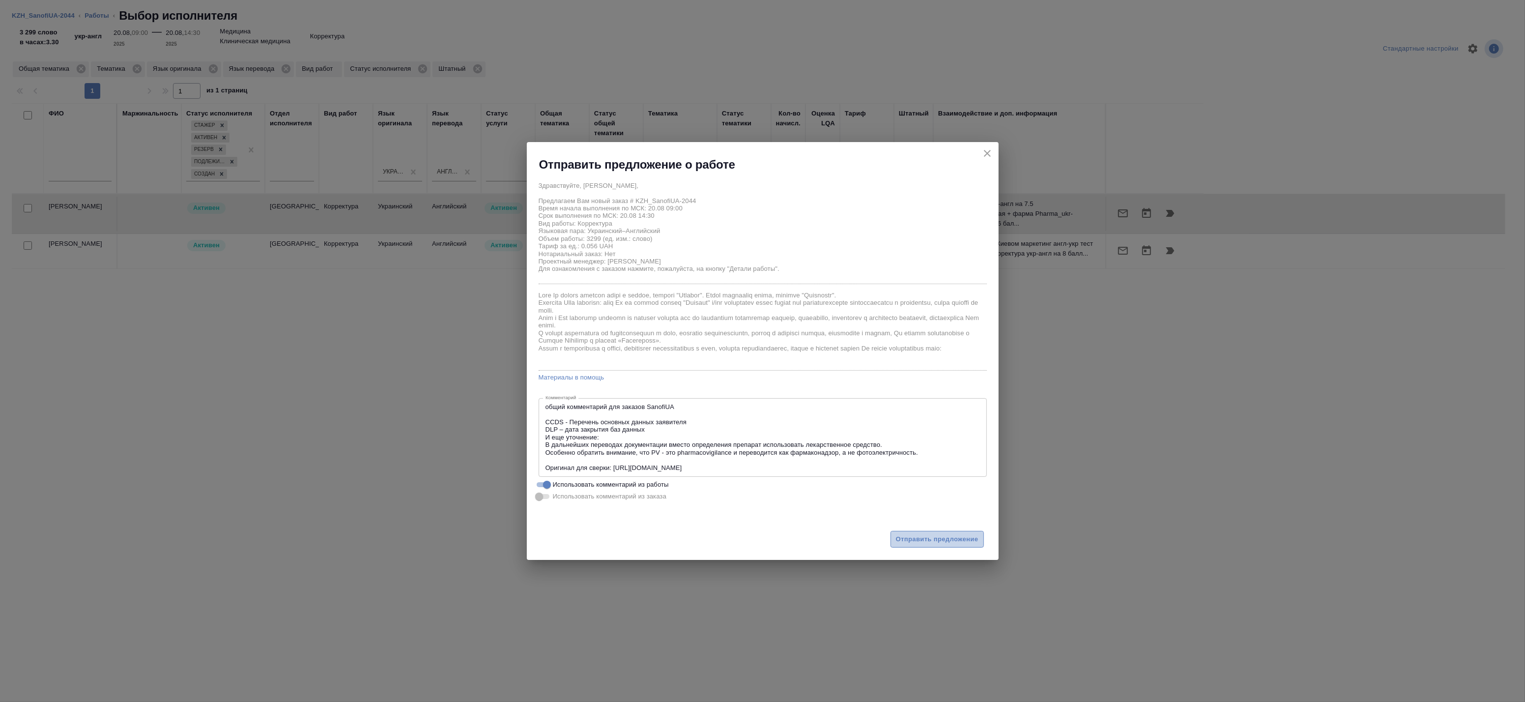
click at [918, 541] on span "Отправить предложение" at bounding box center [937, 539] width 83 height 11
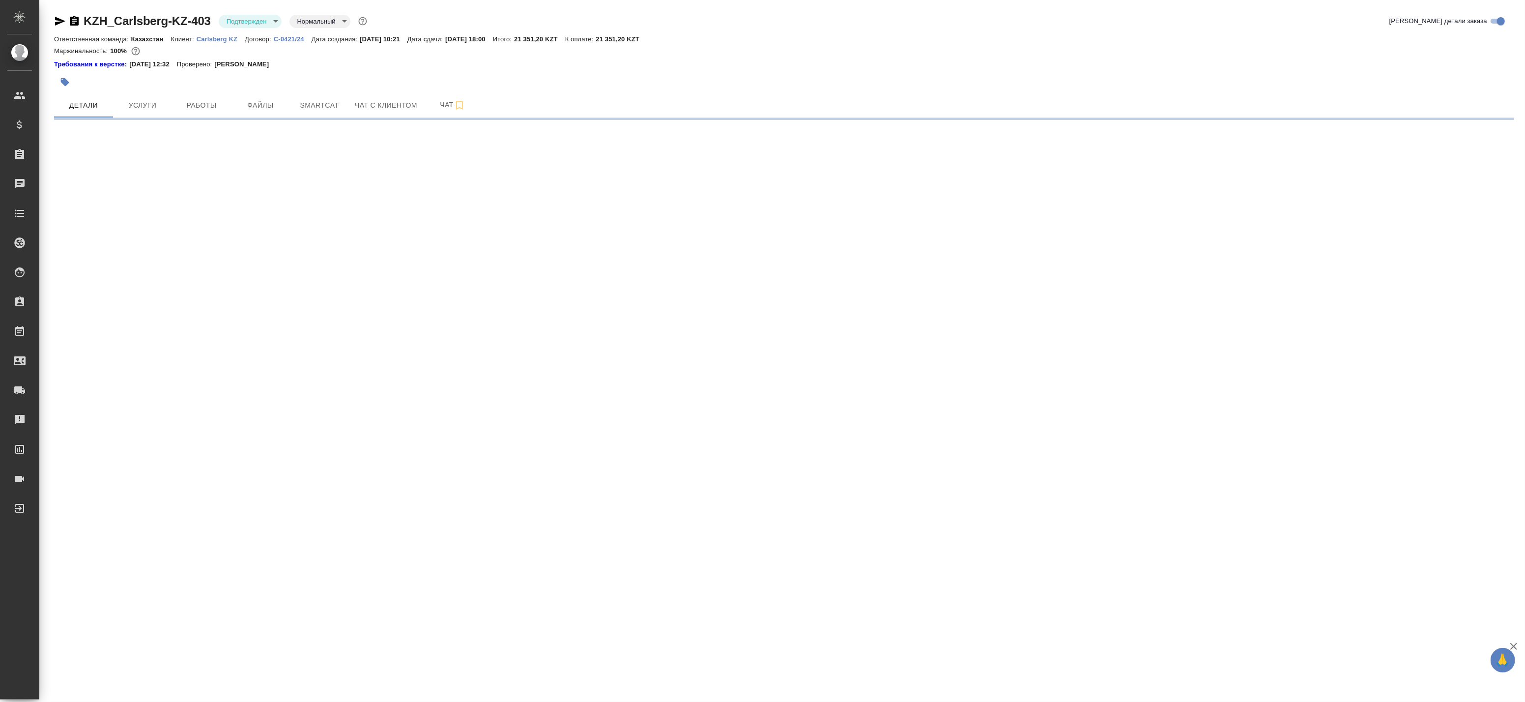
select select "RU"
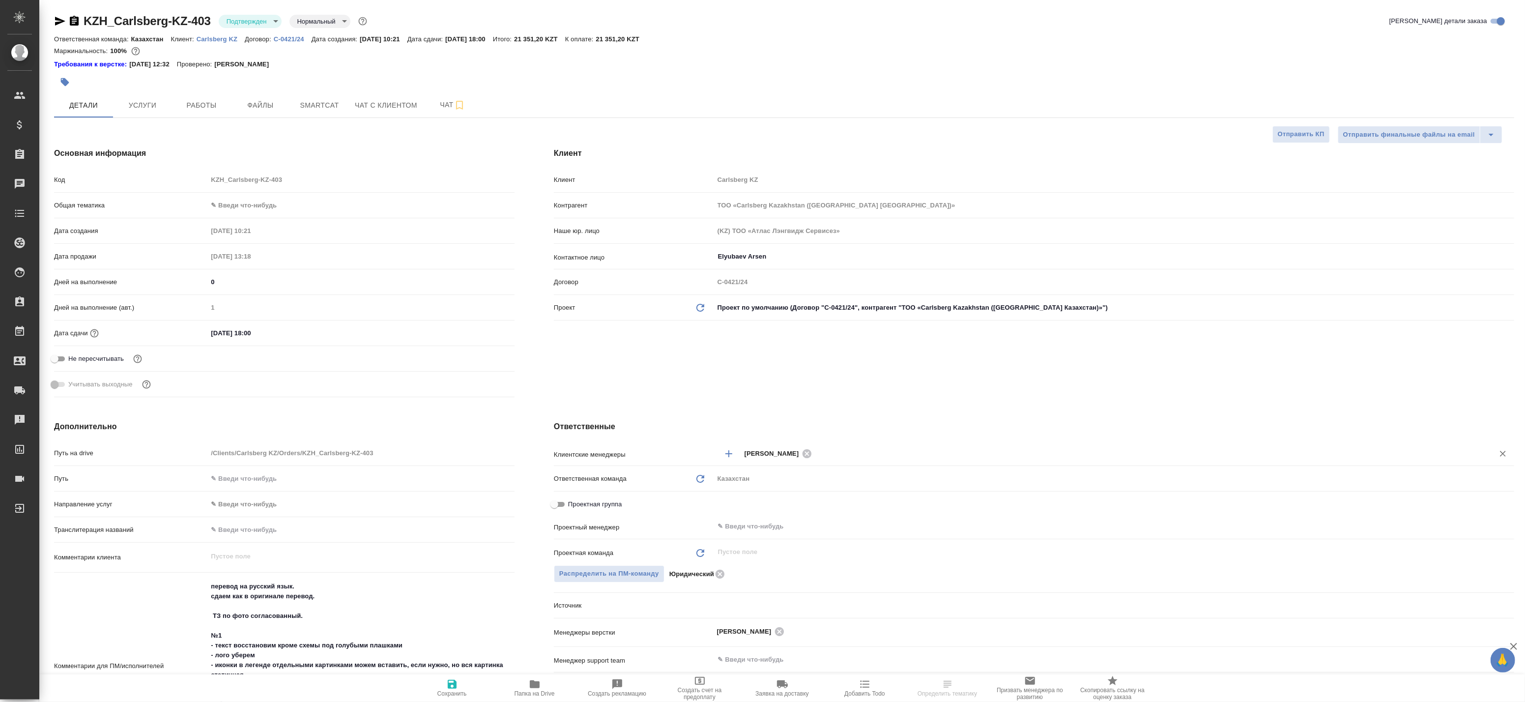
type textarea "x"
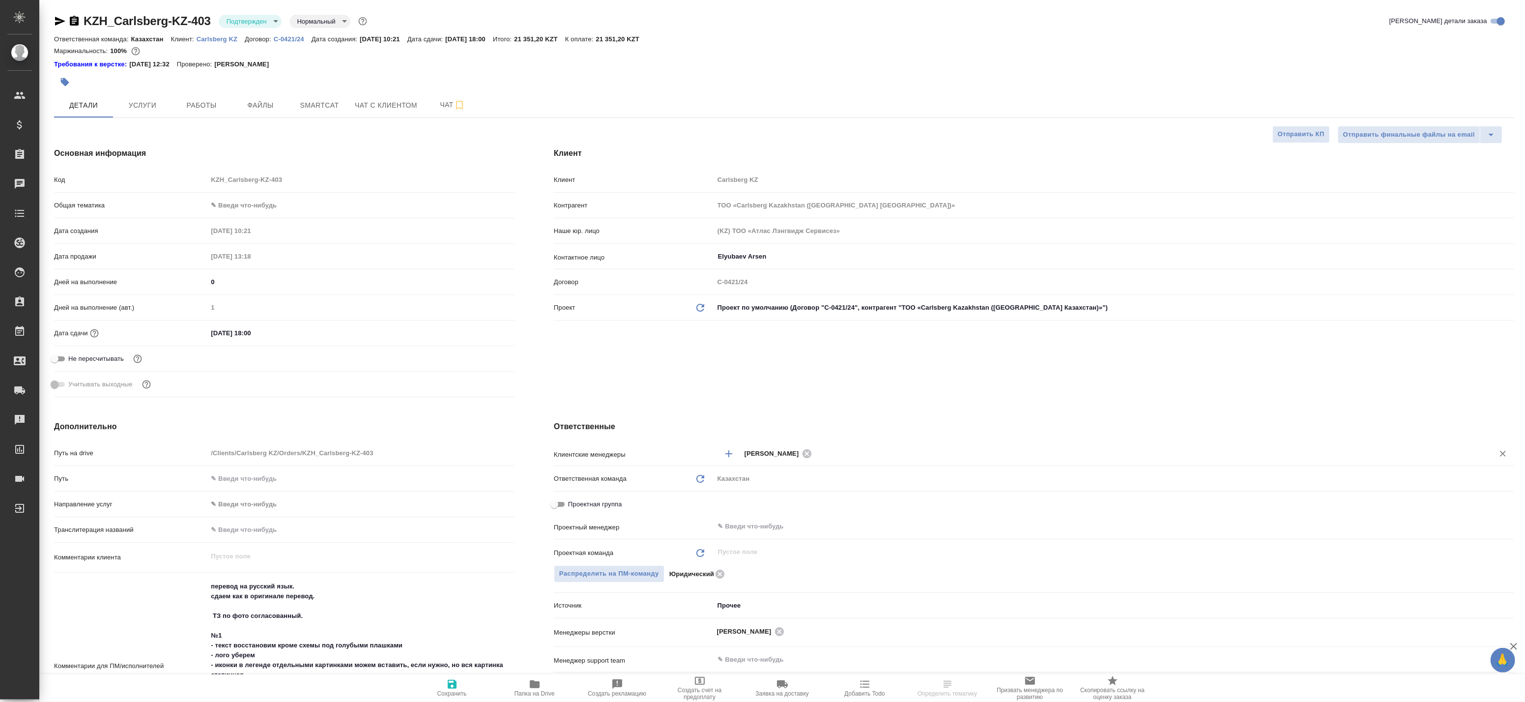
type textarea "x"
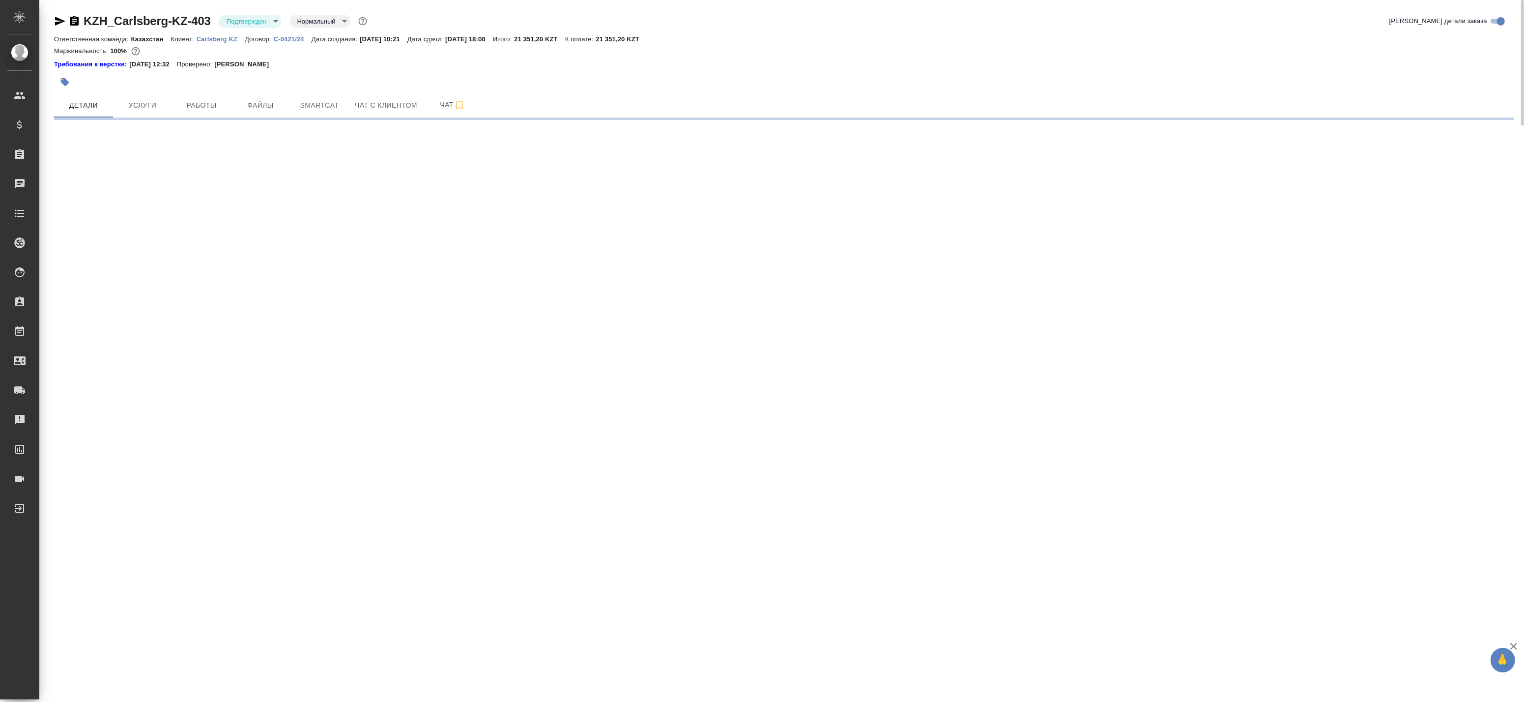
select select "RU"
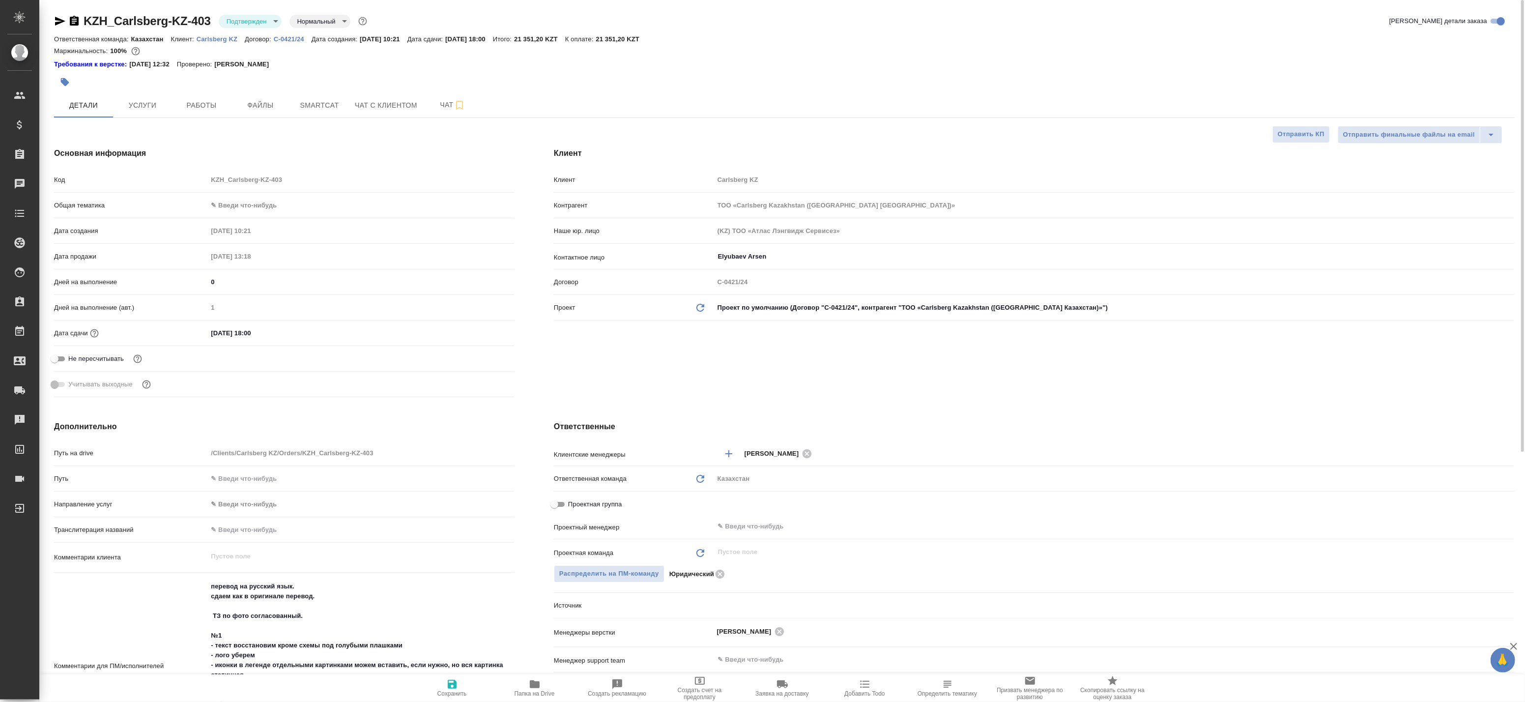
type textarea "x"
click at [284, 390] on div "Учитывать выходные" at bounding box center [284, 383] width 460 height 17
type textarea "x"
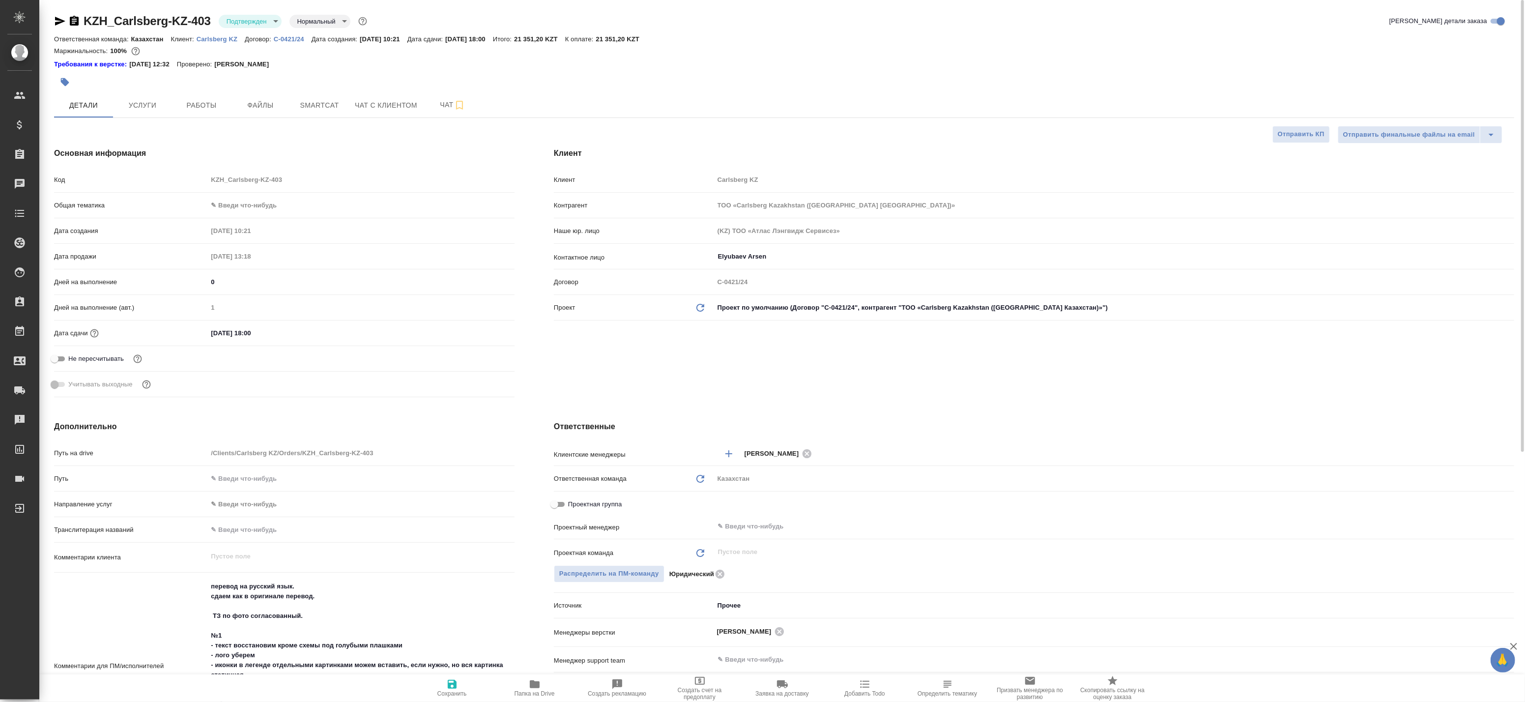
type textarea "x"
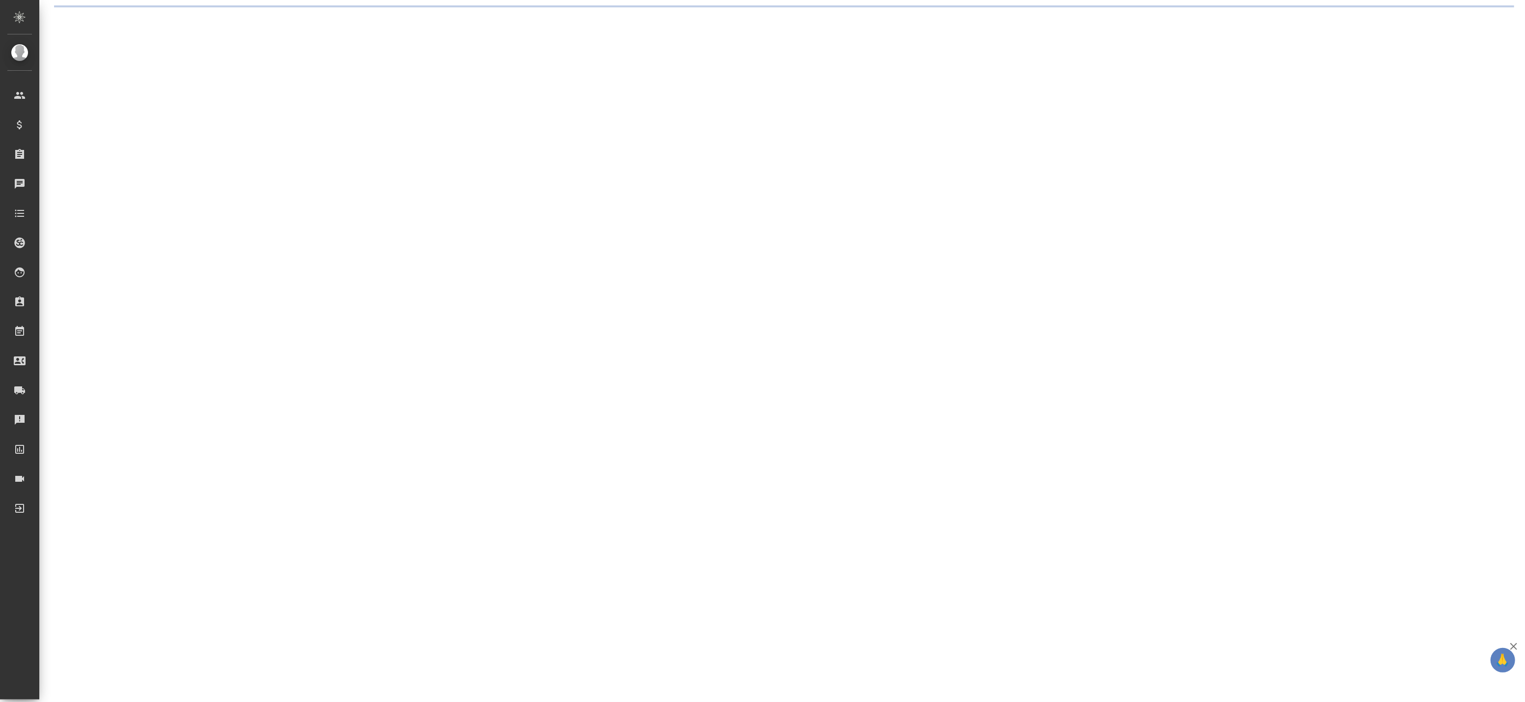
select select "RU"
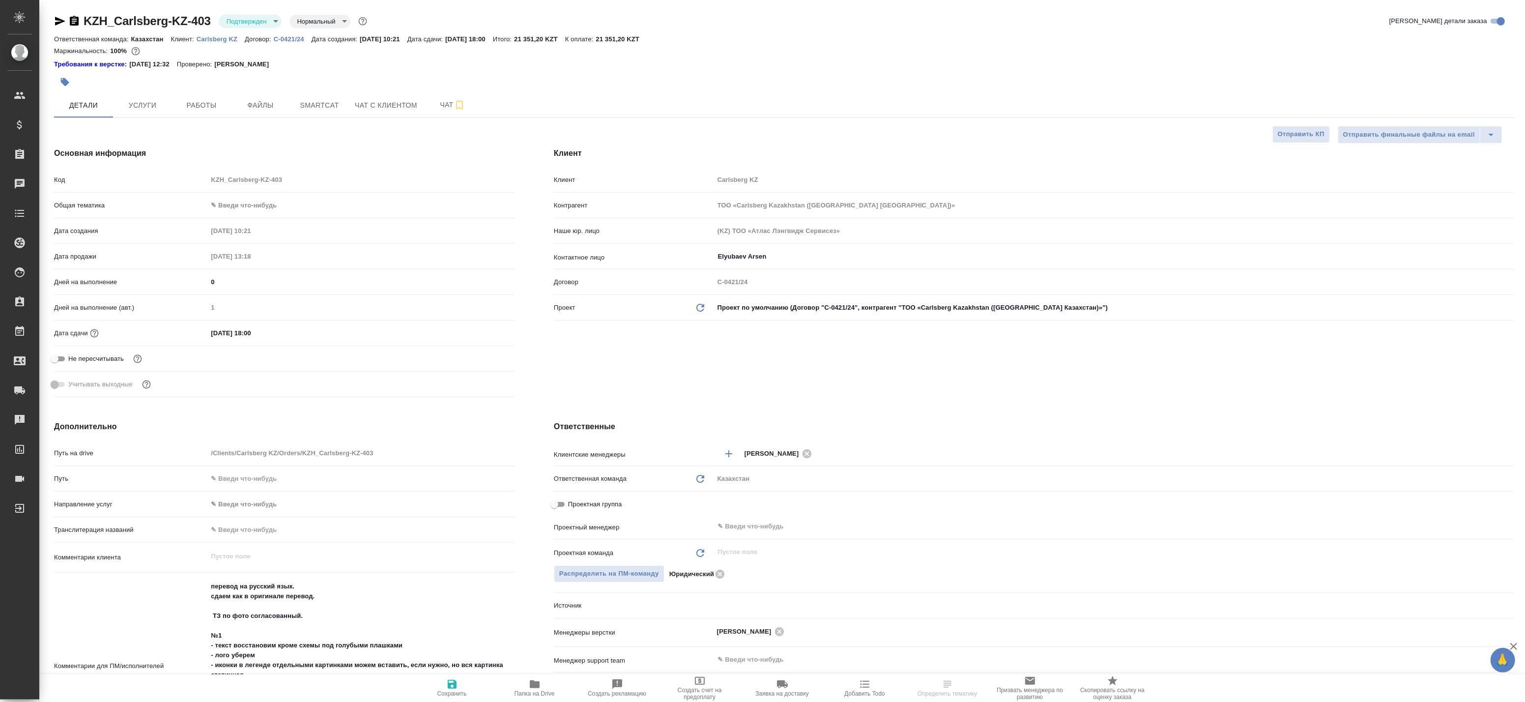
type textarea "x"
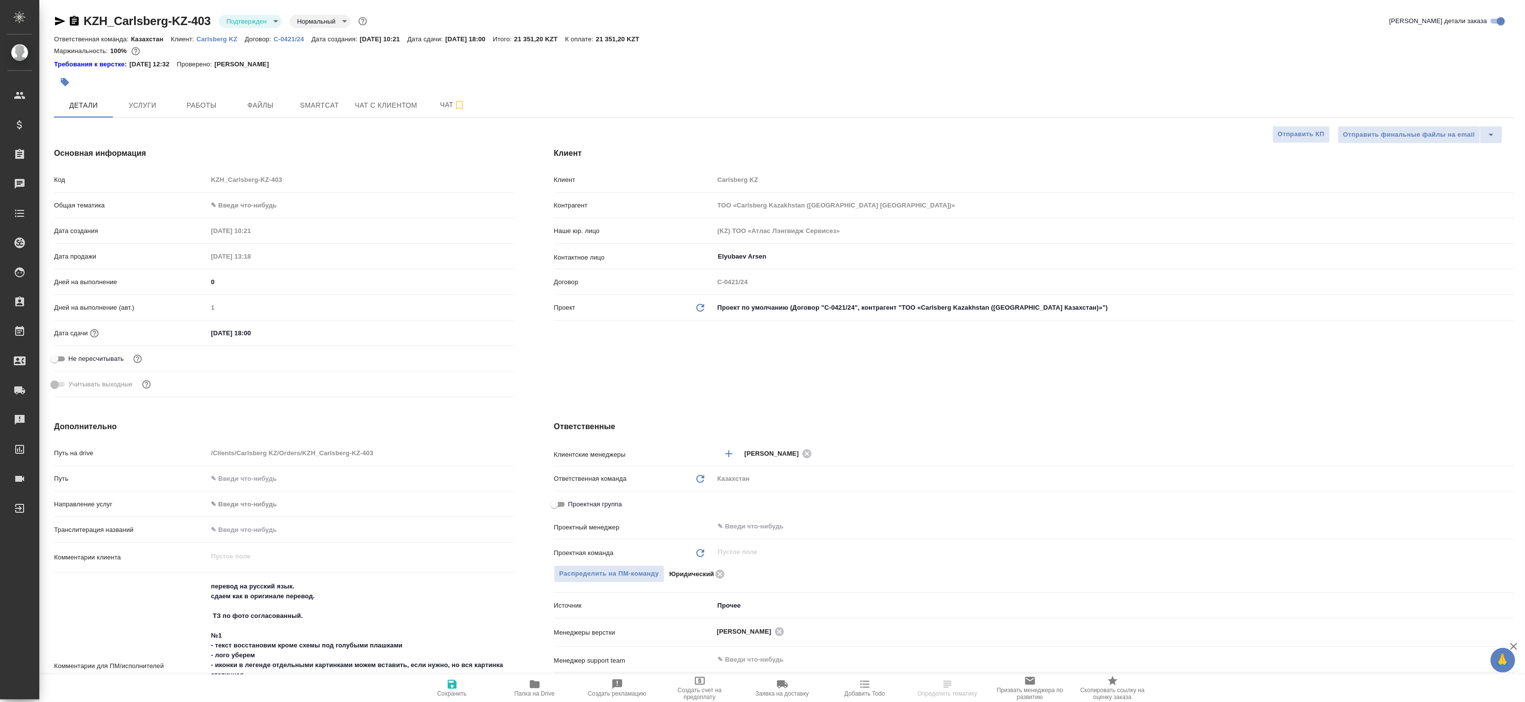
type textarea "x"
click at [206, 98] on button "Работы" at bounding box center [201, 105] width 59 height 25
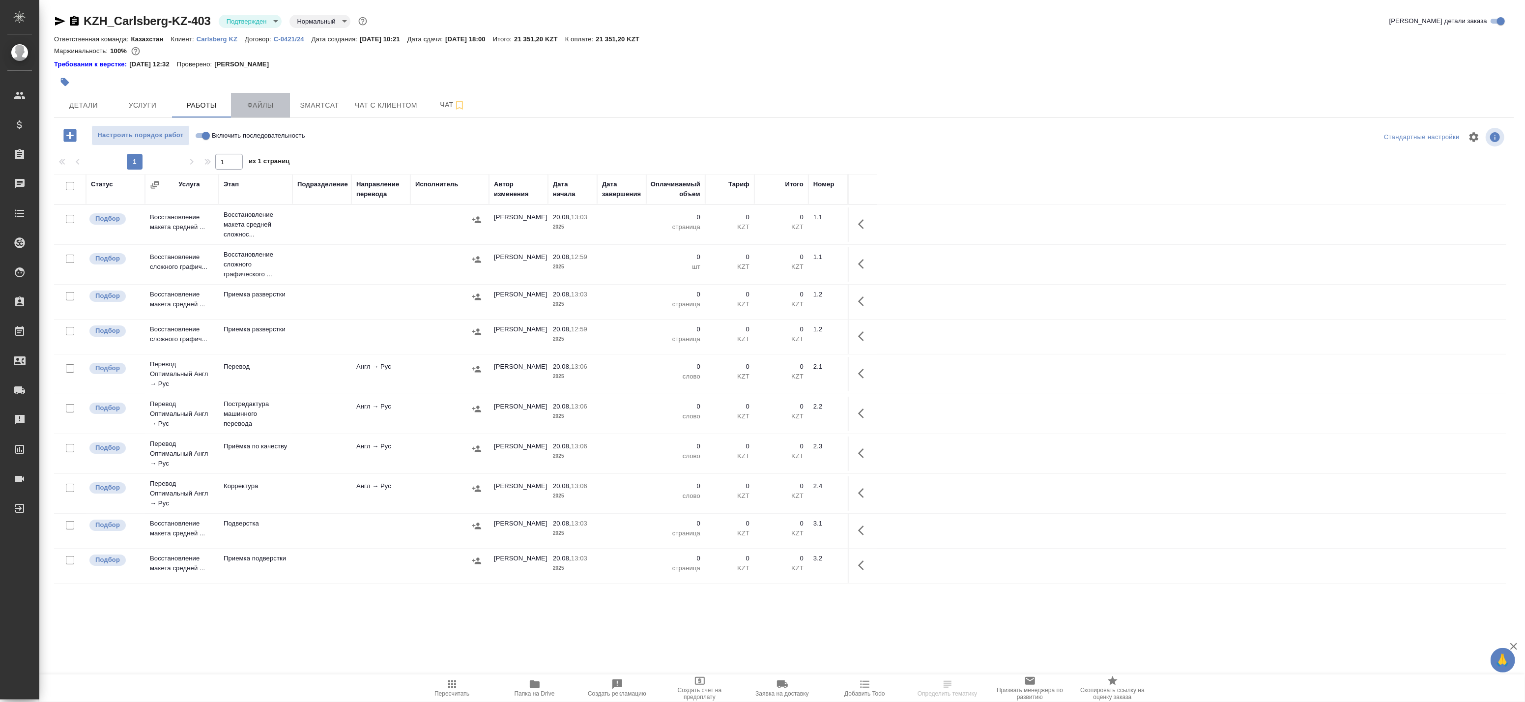
click at [277, 107] on span "Файлы" at bounding box center [260, 105] width 47 height 12
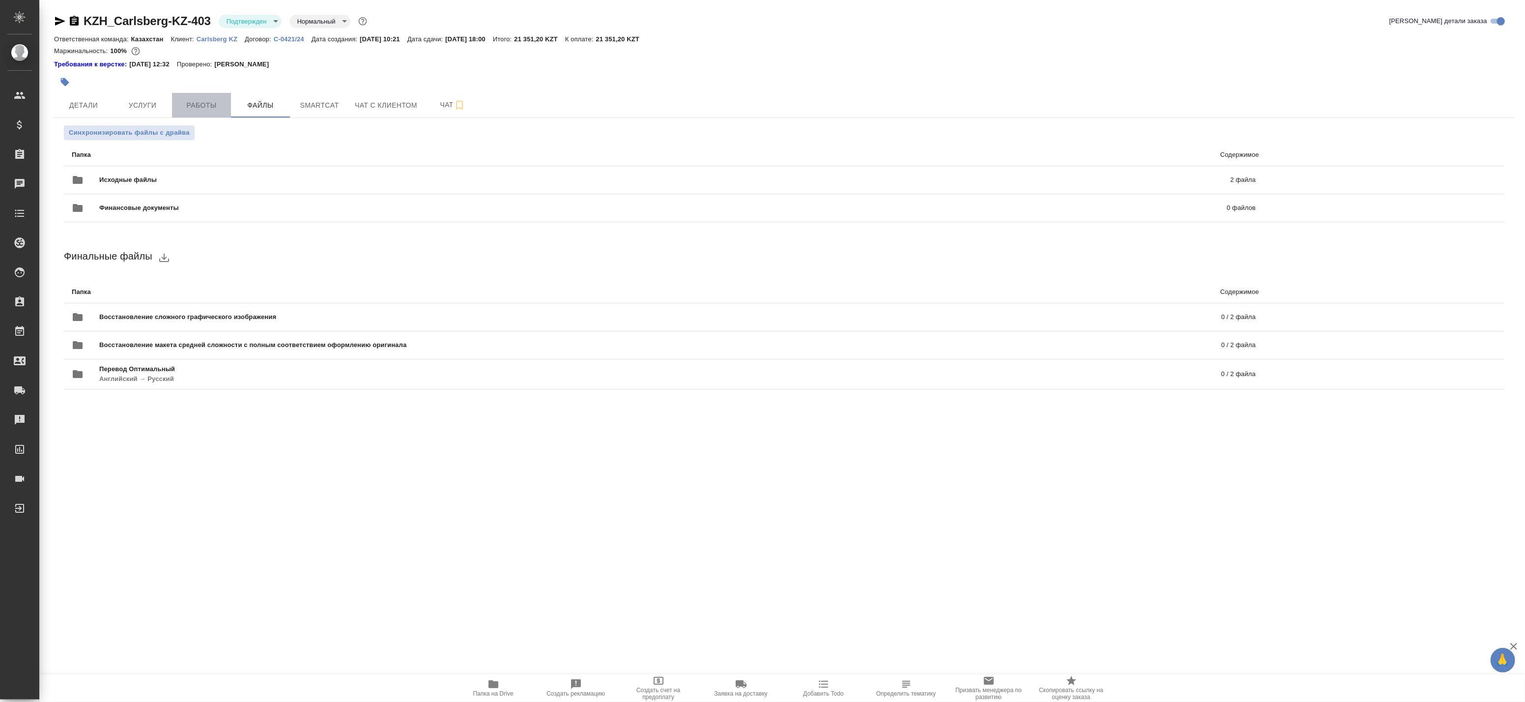
click at [192, 99] on span "Работы" at bounding box center [201, 105] width 47 height 12
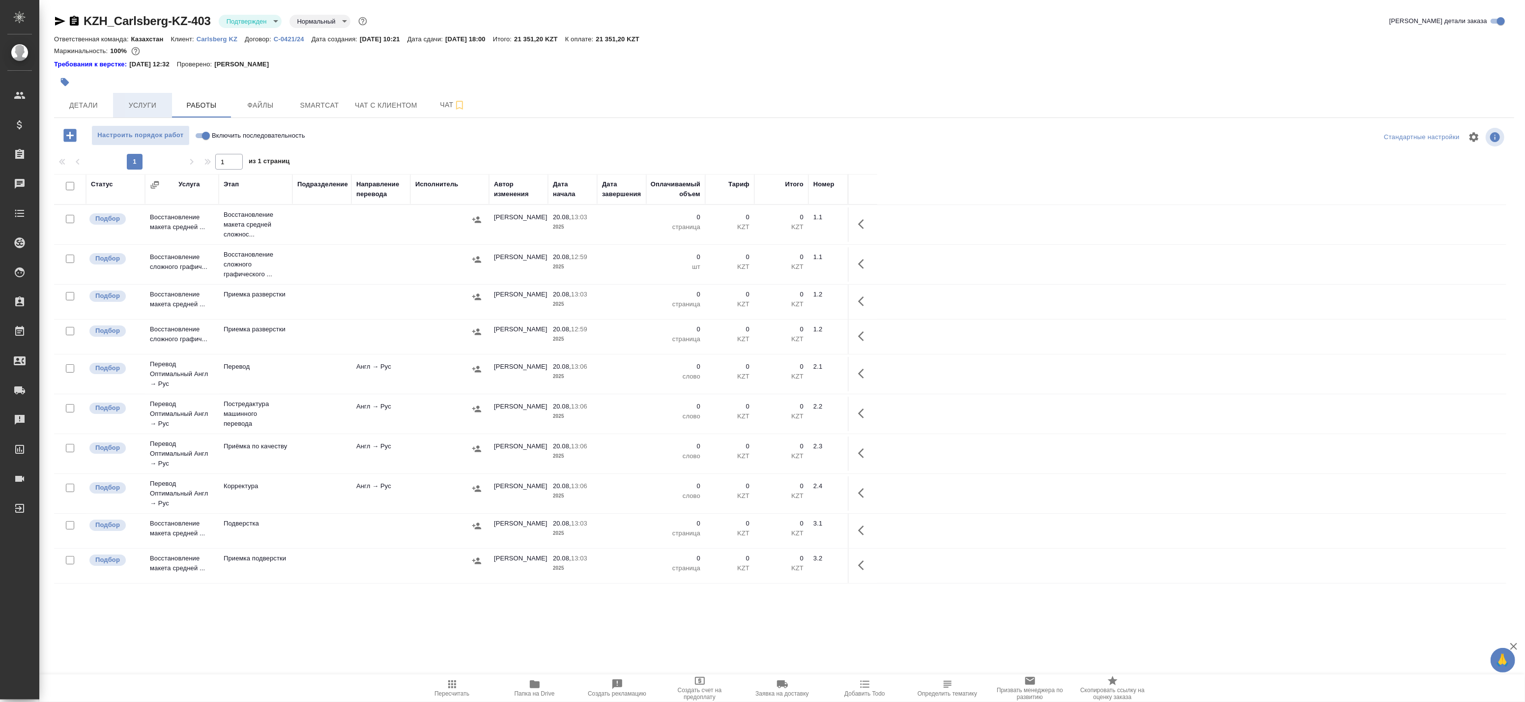
click at [144, 100] on span "Услуги" at bounding box center [142, 105] width 47 height 12
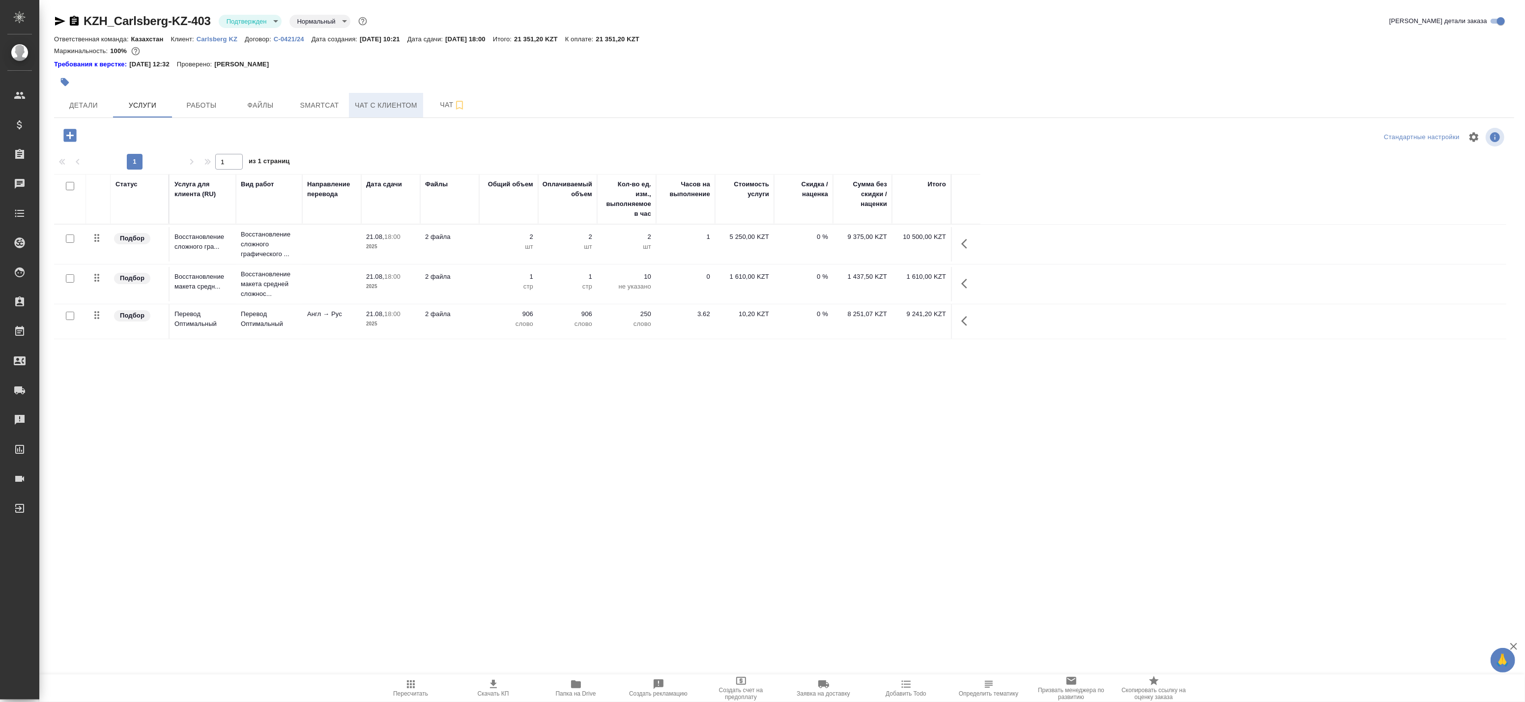
drag, startPoint x: 406, startPoint y: 114, endPoint x: 416, endPoint y: 114, distance: 9.8
click at [408, 114] on button "Чат с клиентом" at bounding box center [386, 105] width 74 height 25
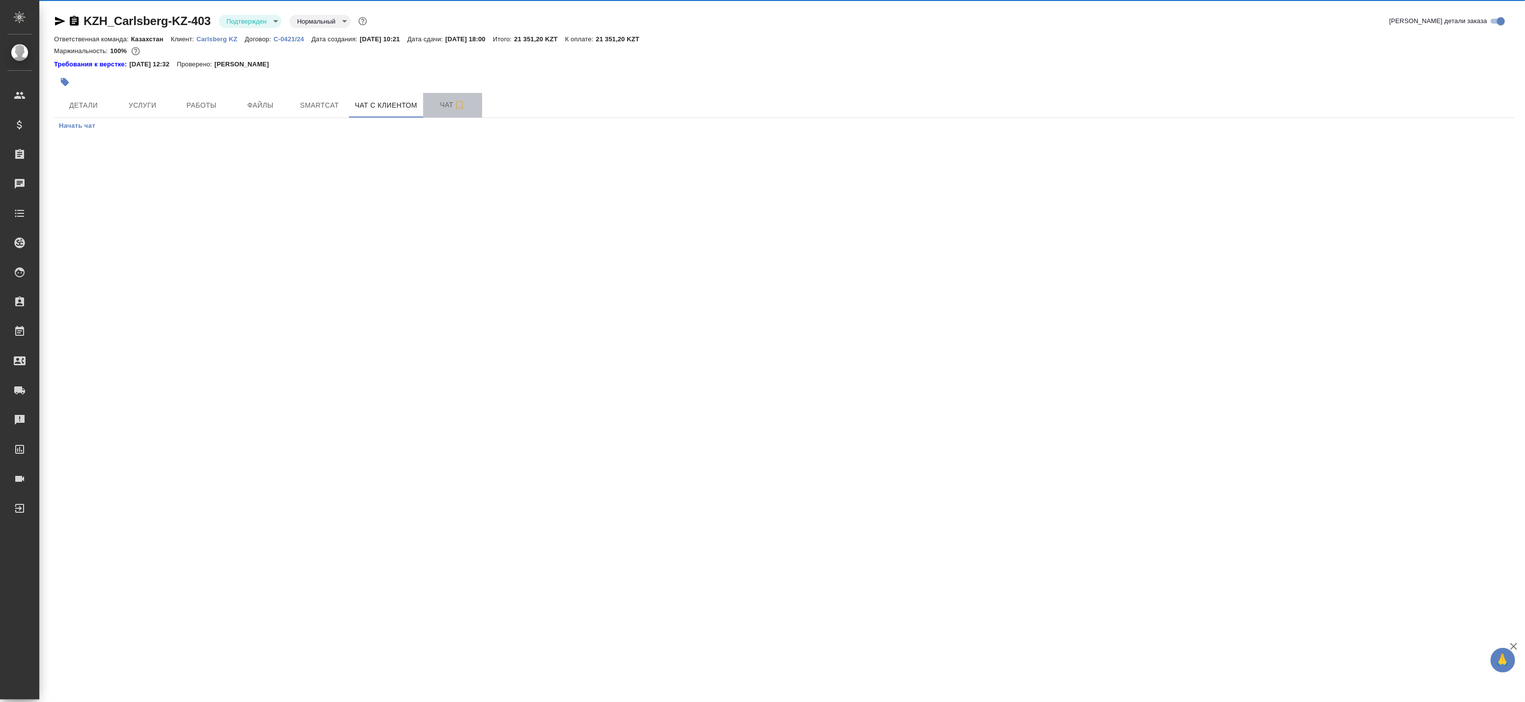
click at [441, 110] on span "Чат" at bounding box center [452, 105] width 47 height 12
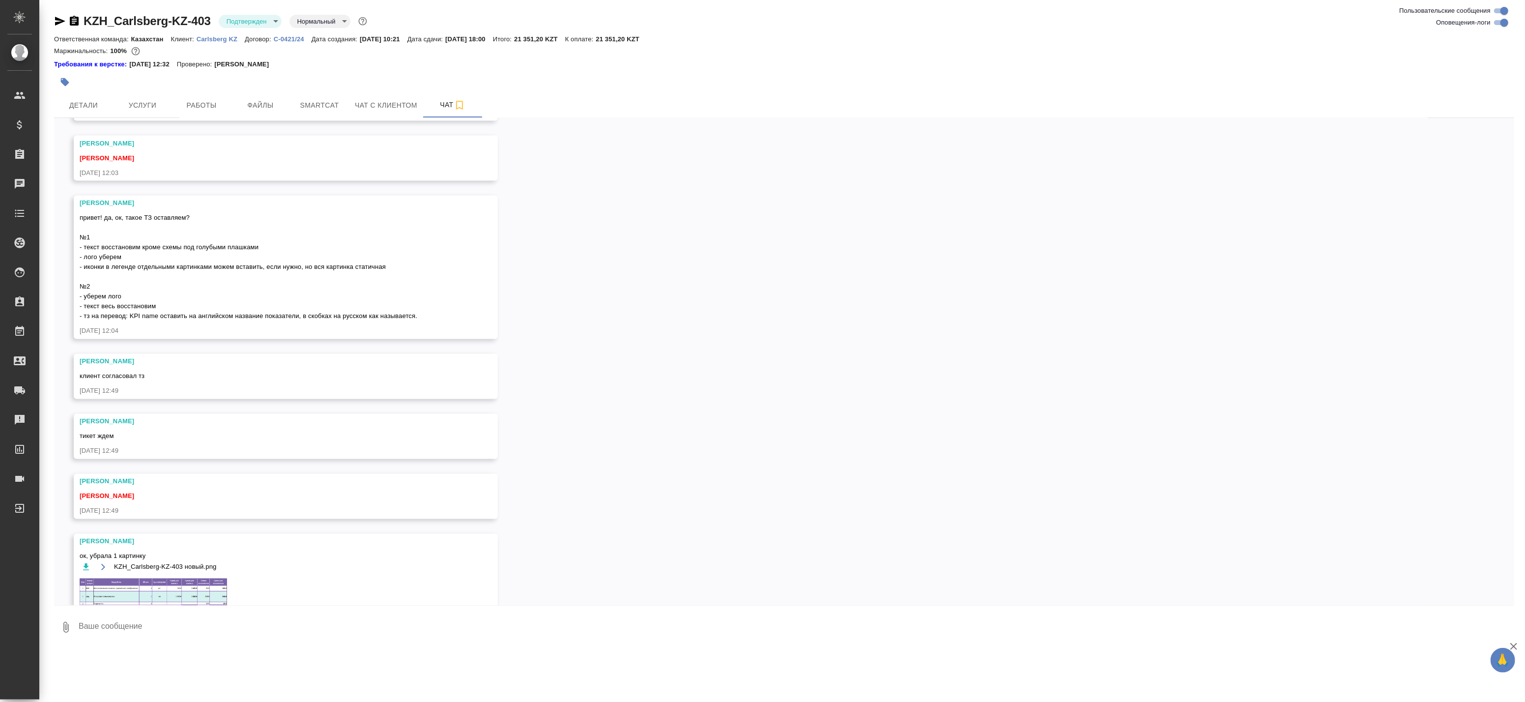
scroll to position [2551, 0]
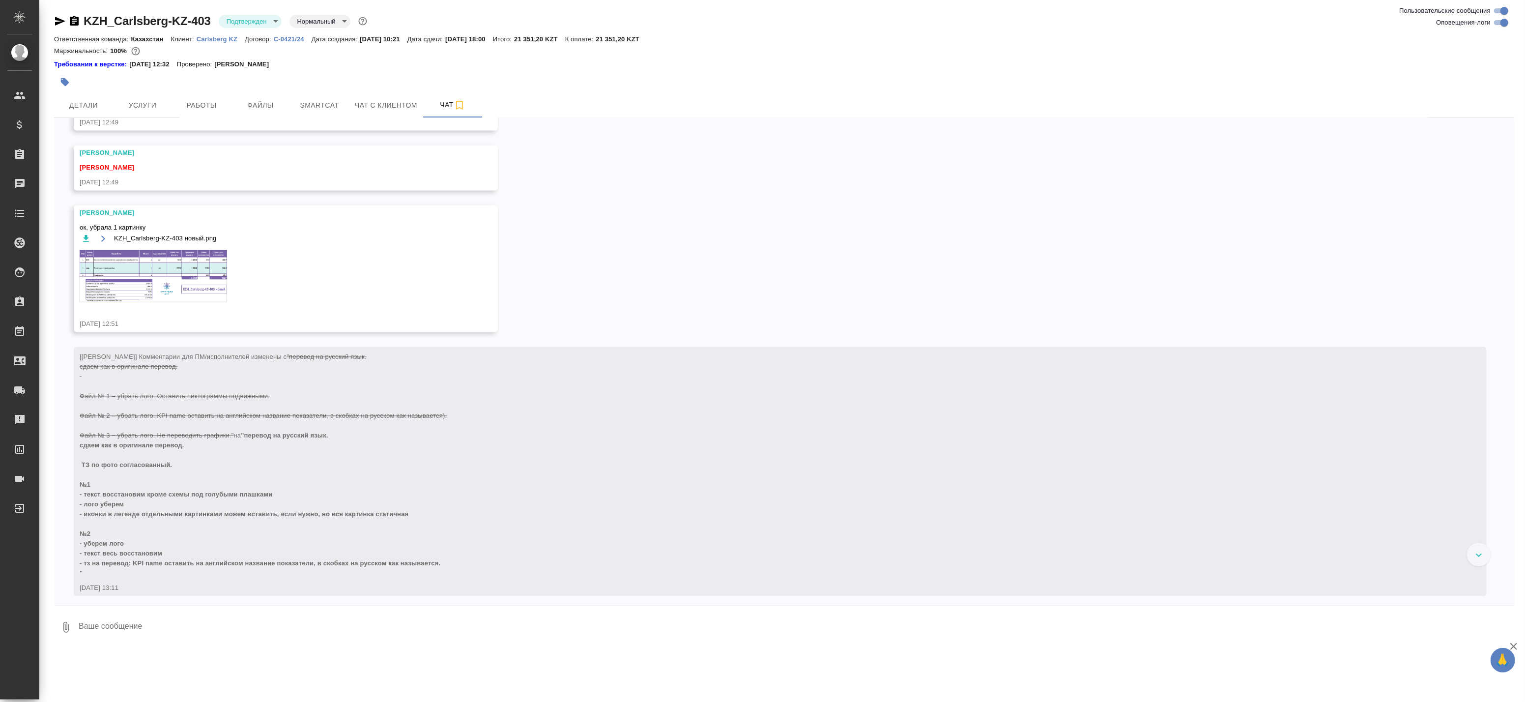
click at [189, 277] on img at bounding box center [153, 276] width 147 height 52
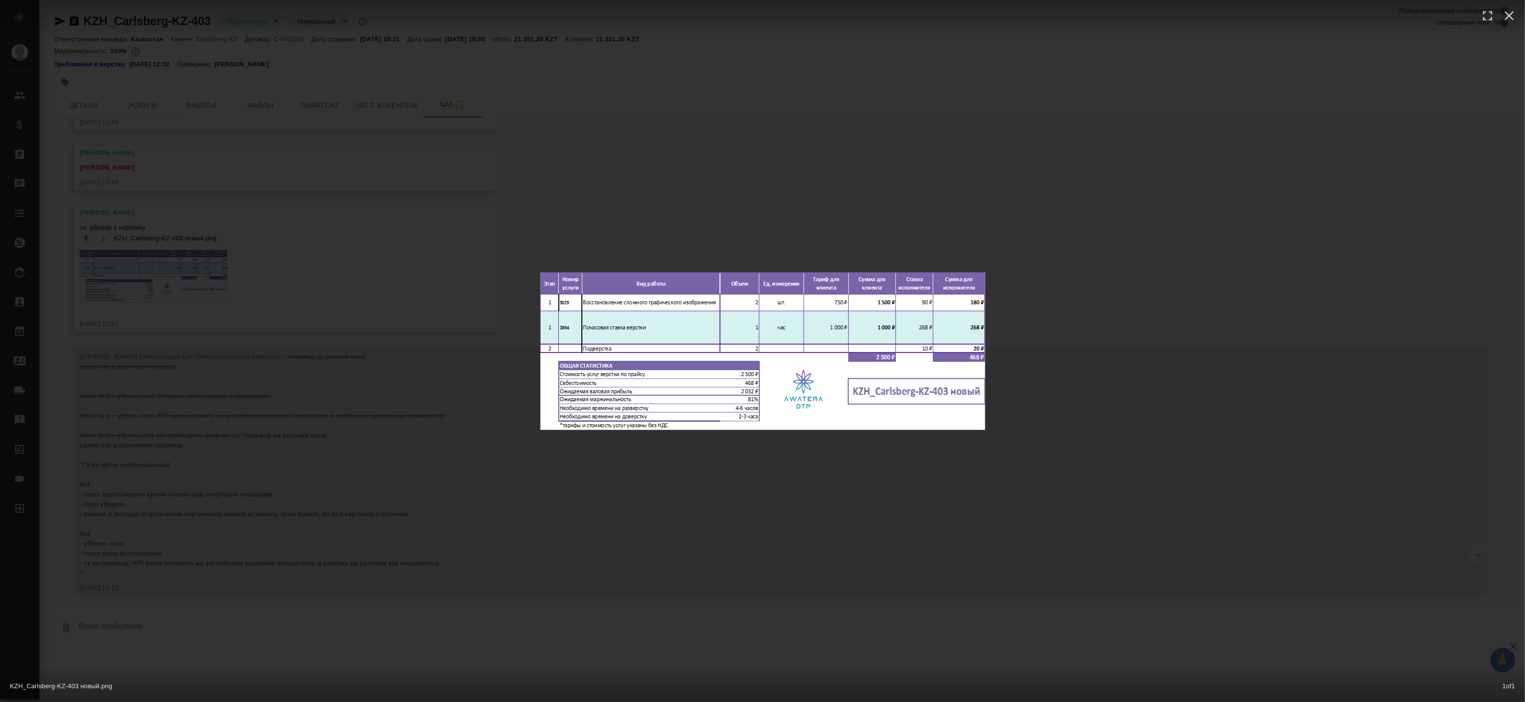
click at [505, 340] on div "KZH_Carlsberg-KZ-403 новый.png 1 of 1" at bounding box center [762, 351] width 1525 height 702
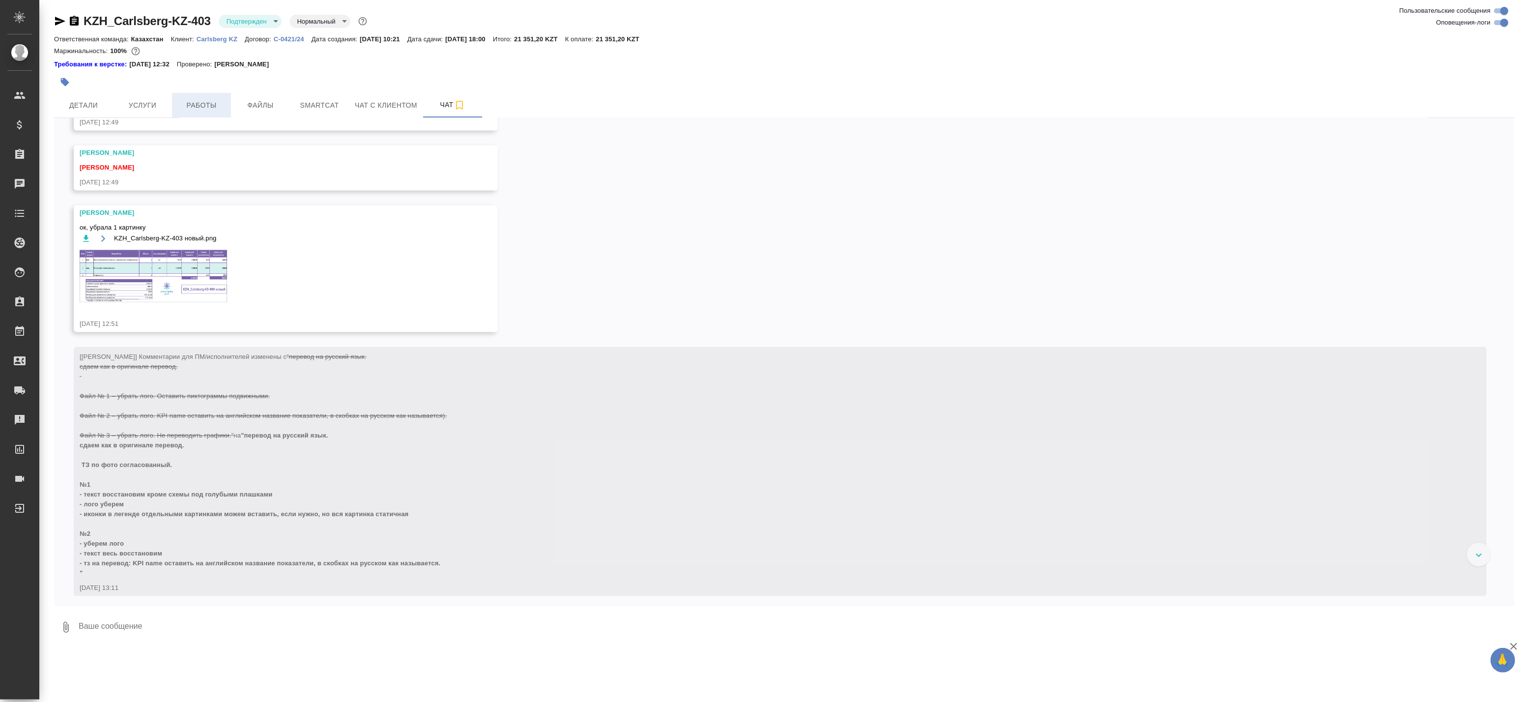
click at [193, 99] on span "Работы" at bounding box center [201, 105] width 47 height 12
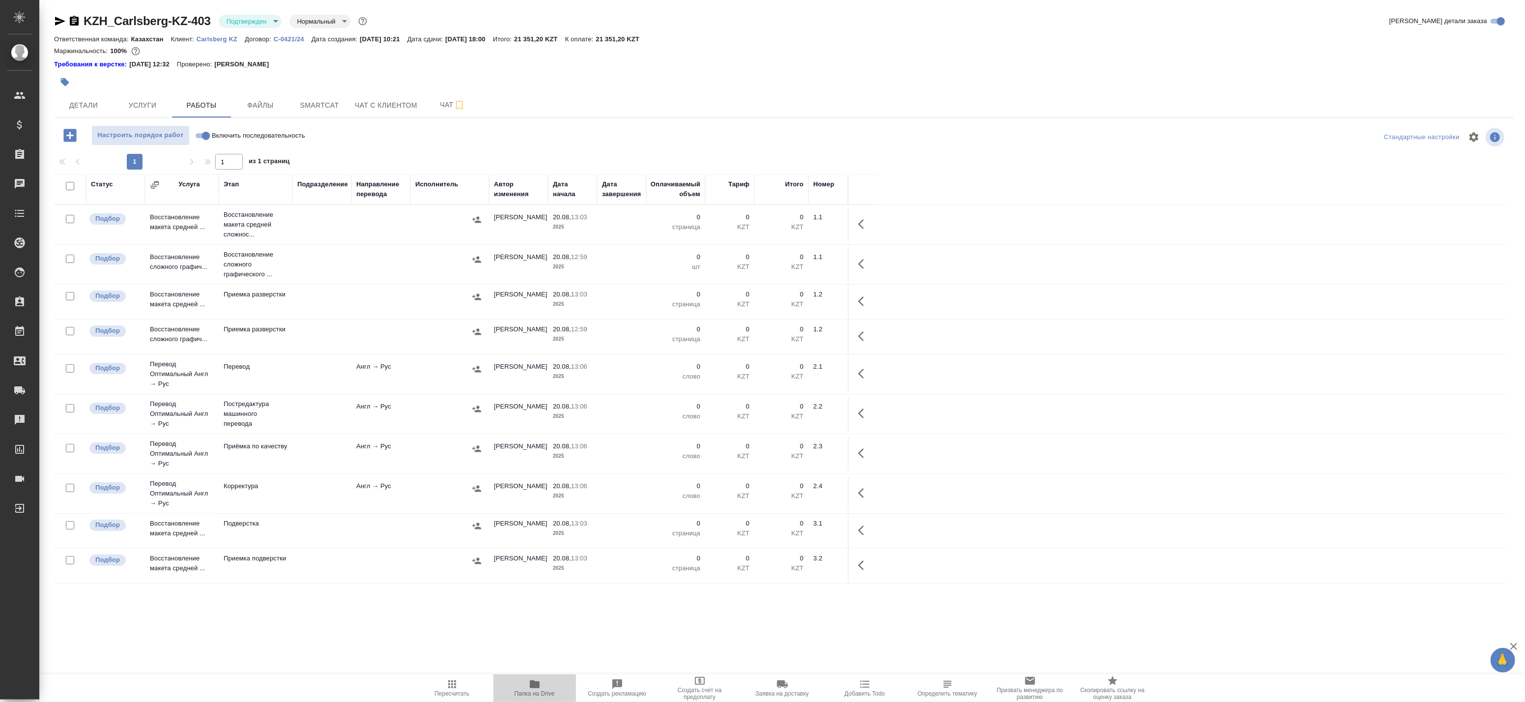
click at [532, 686] on icon "button" at bounding box center [535, 684] width 10 height 8
click at [439, 101] on span "Чат" at bounding box center [452, 105] width 47 height 12
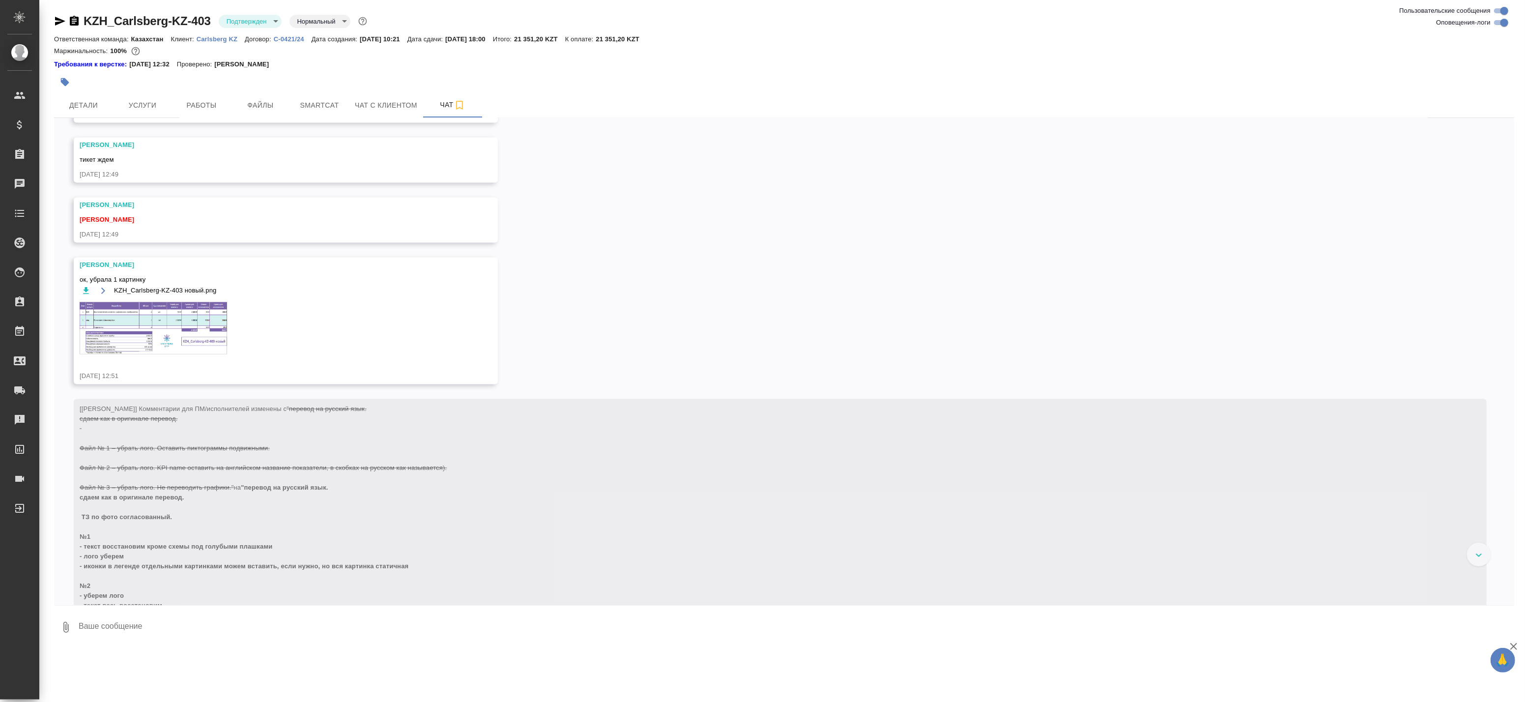
scroll to position [2551, 0]
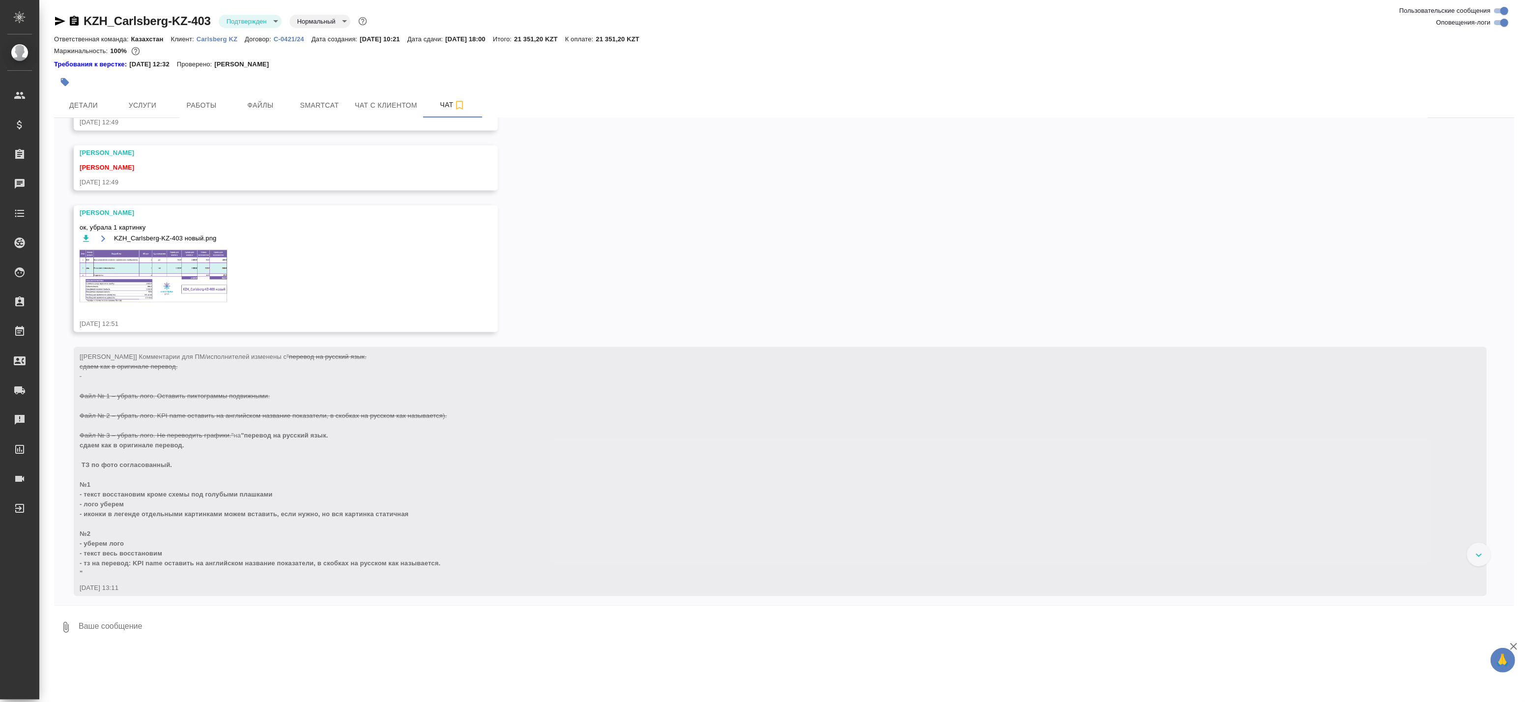
click at [162, 273] on img at bounding box center [153, 276] width 147 height 52
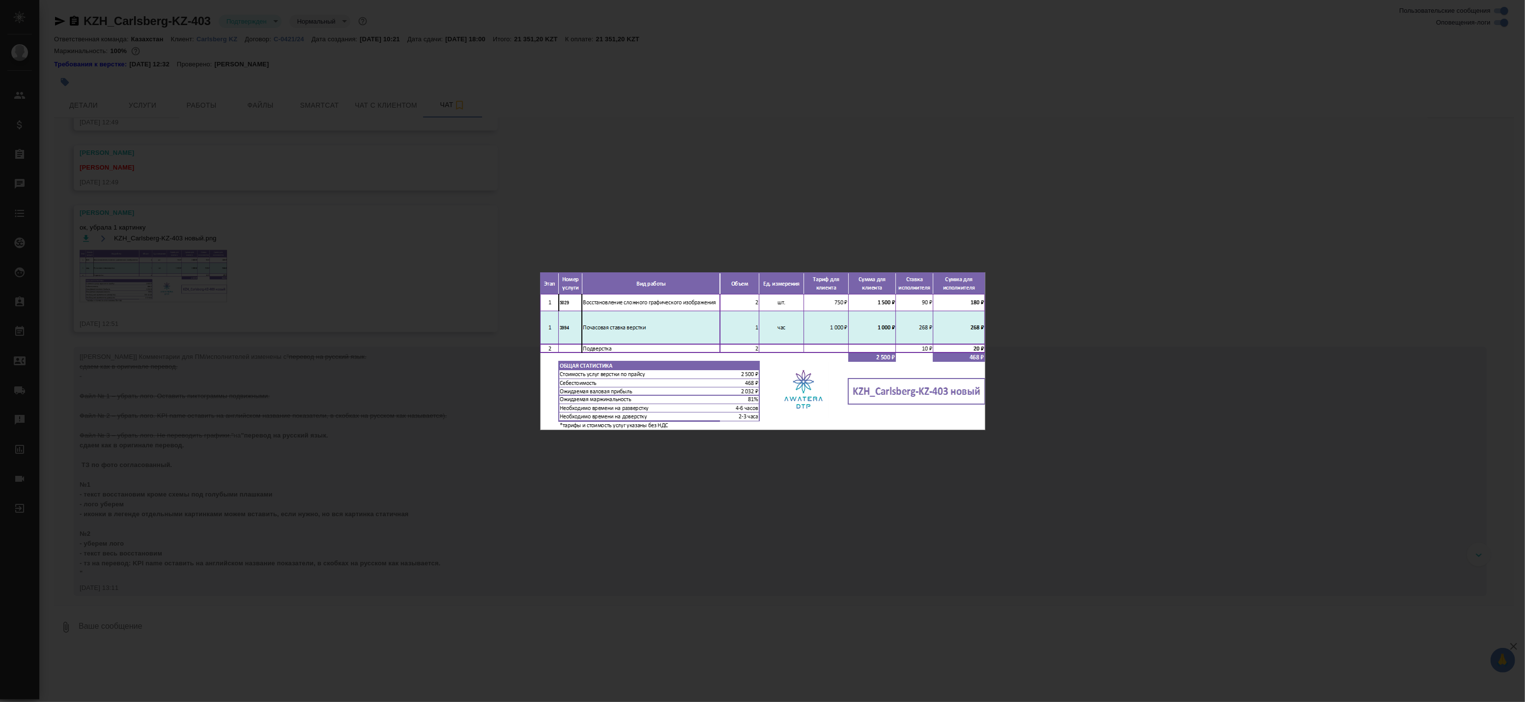
click at [392, 242] on div "KZH_Carlsberg-KZ-403 новый.png 1 of 1" at bounding box center [762, 351] width 1525 height 702
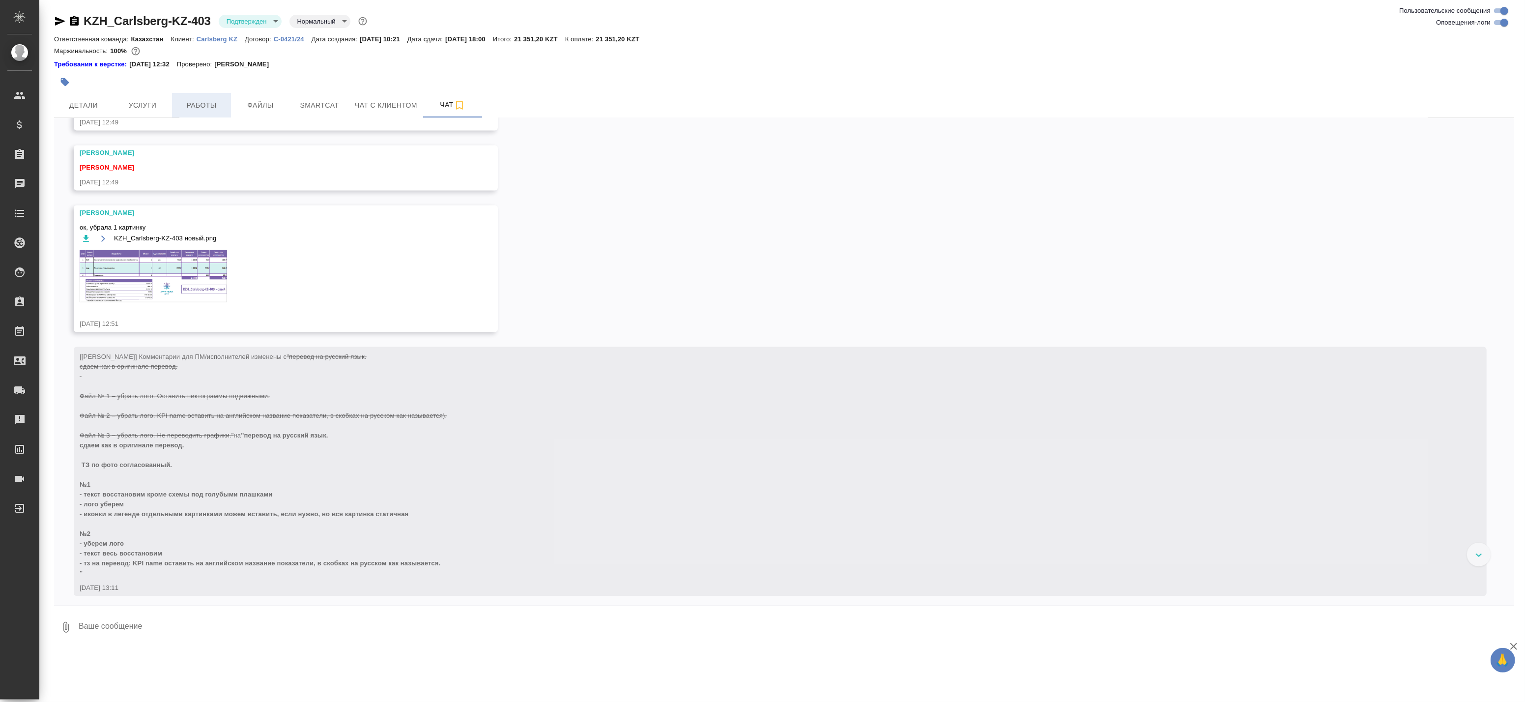
click at [198, 110] on span "Работы" at bounding box center [201, 105] width 47 height 12
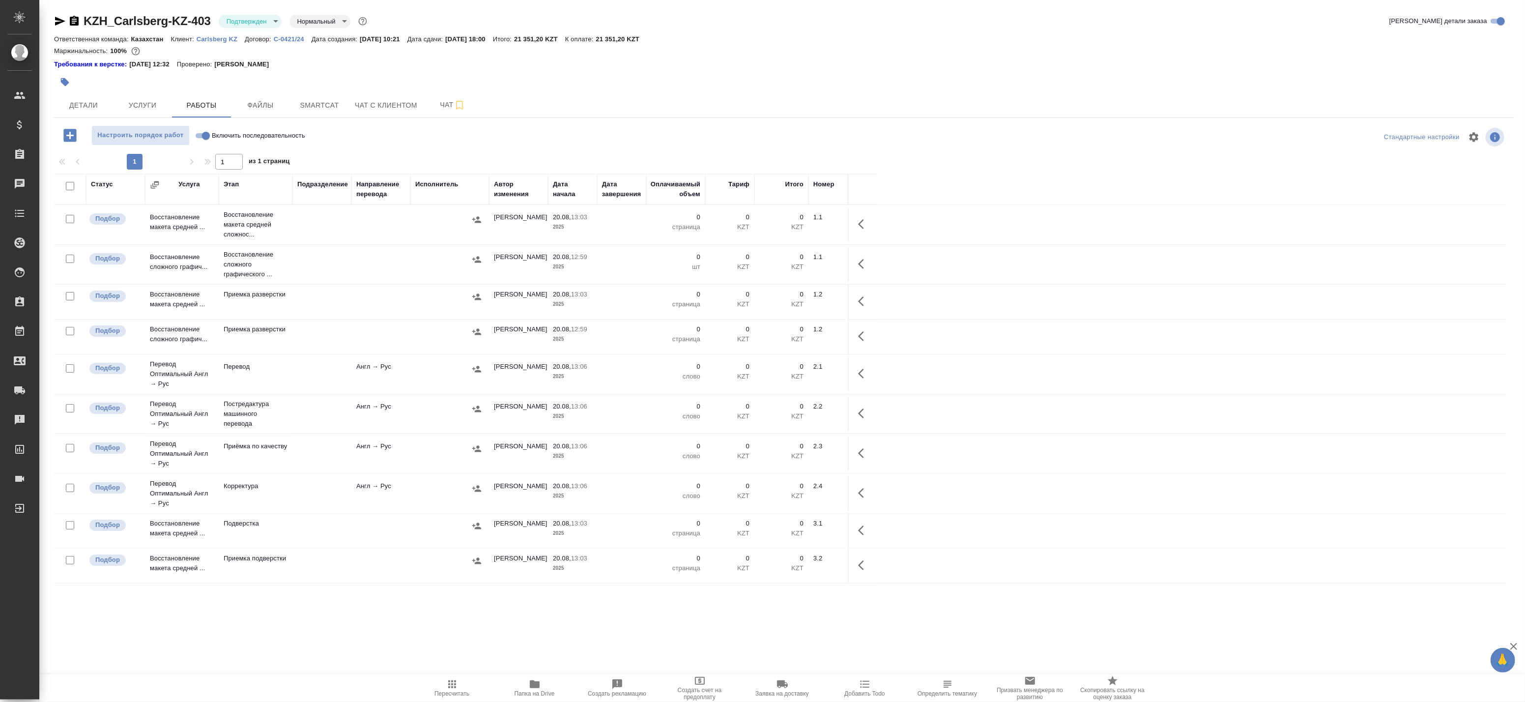
click at [862, 221] on icon "button" at bounding box center [861, 224] width 6 height 10
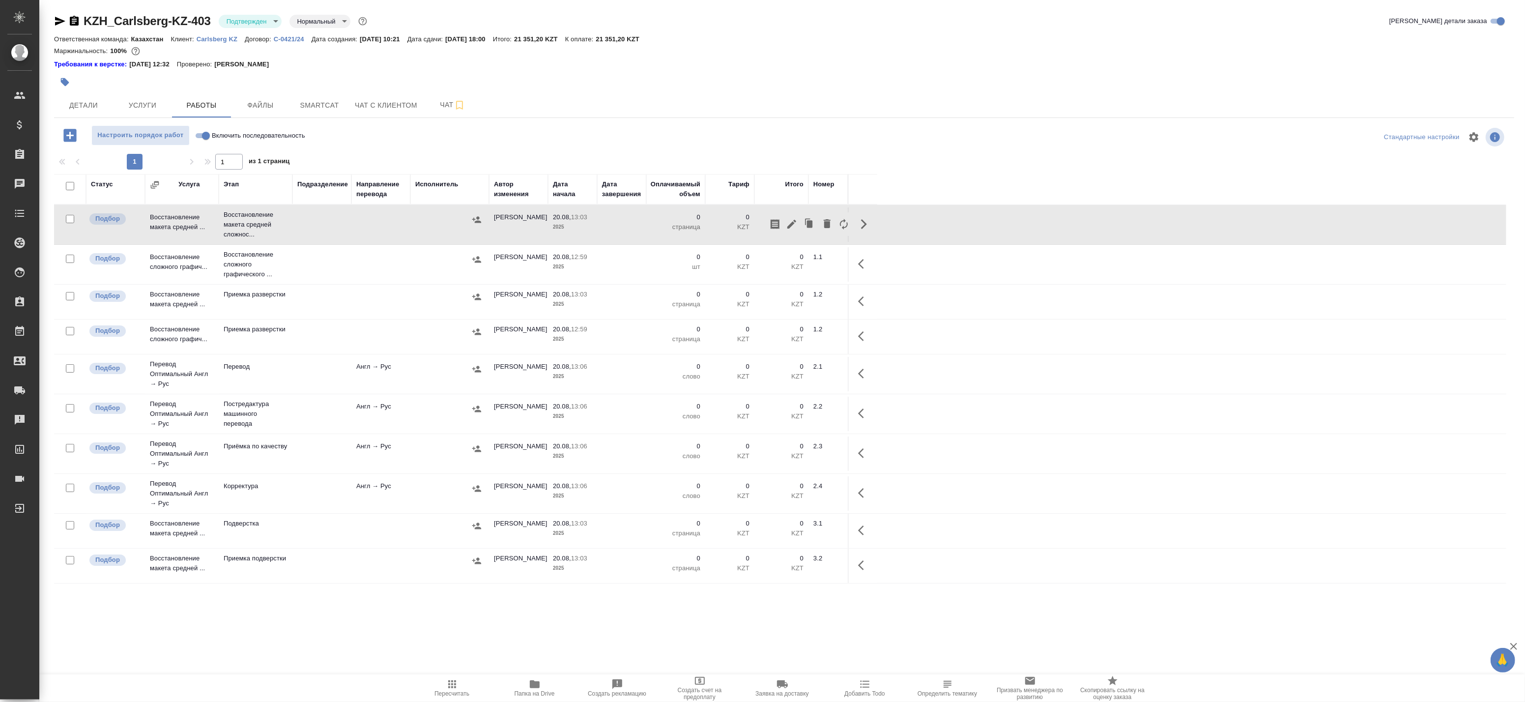
click at [960, 288] on tr "Подбор Восстановление макета средней ... Приемка разверстки Кошербаева Назерке …" at bounding box center [780, 302] width 1452 height 35
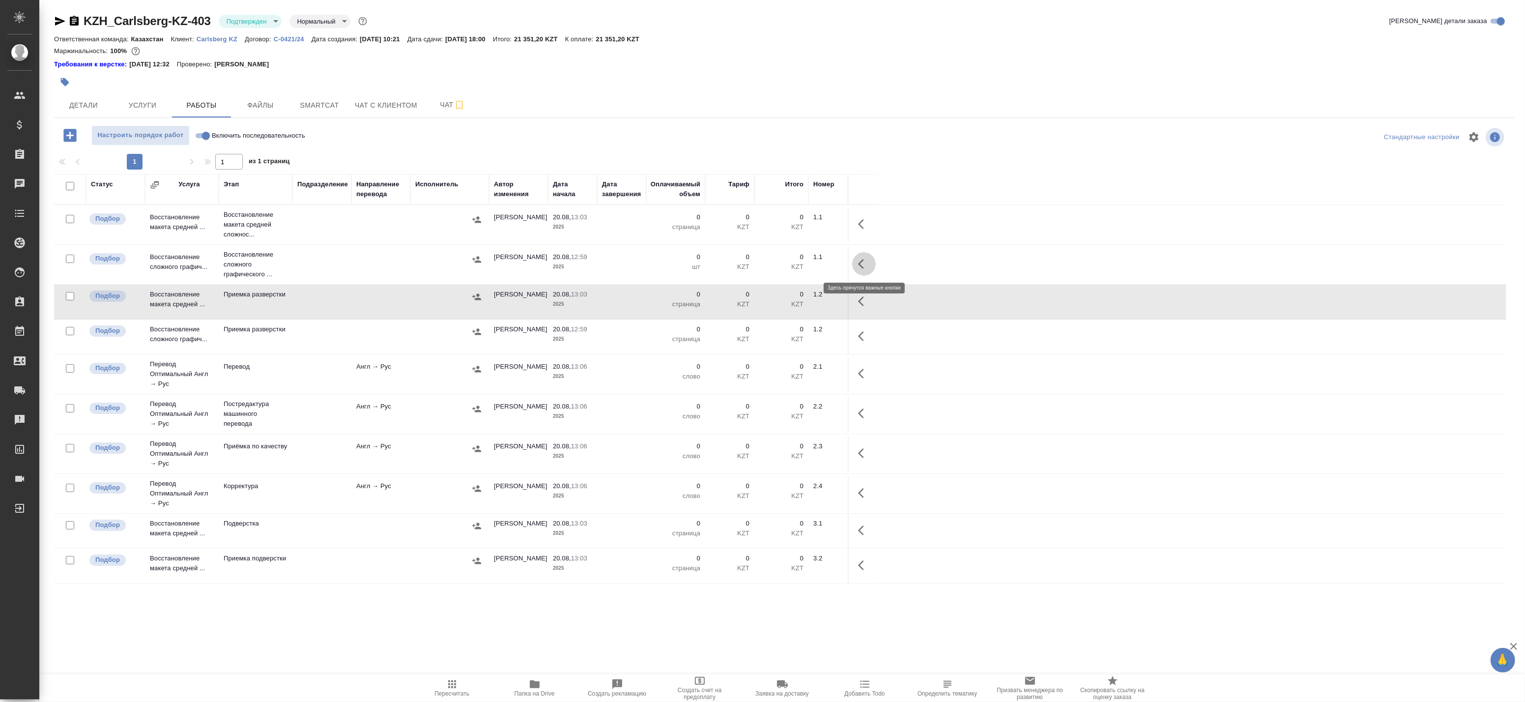
click at [867, 262] on icon "button" at bounding box center [864, 264] width 12 height 12
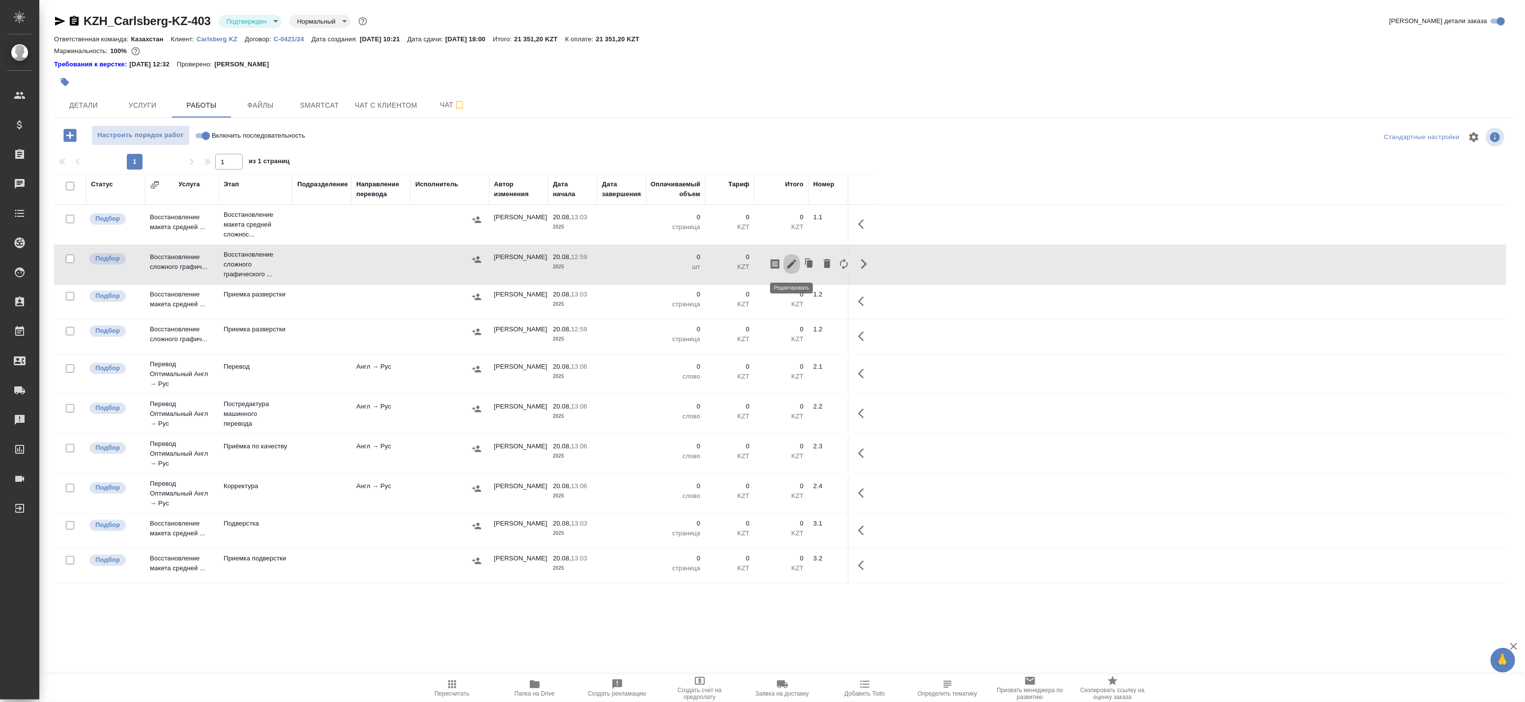
click at [796, 260] on icon "button" at bounding box center [792, 264] width 12 height 12
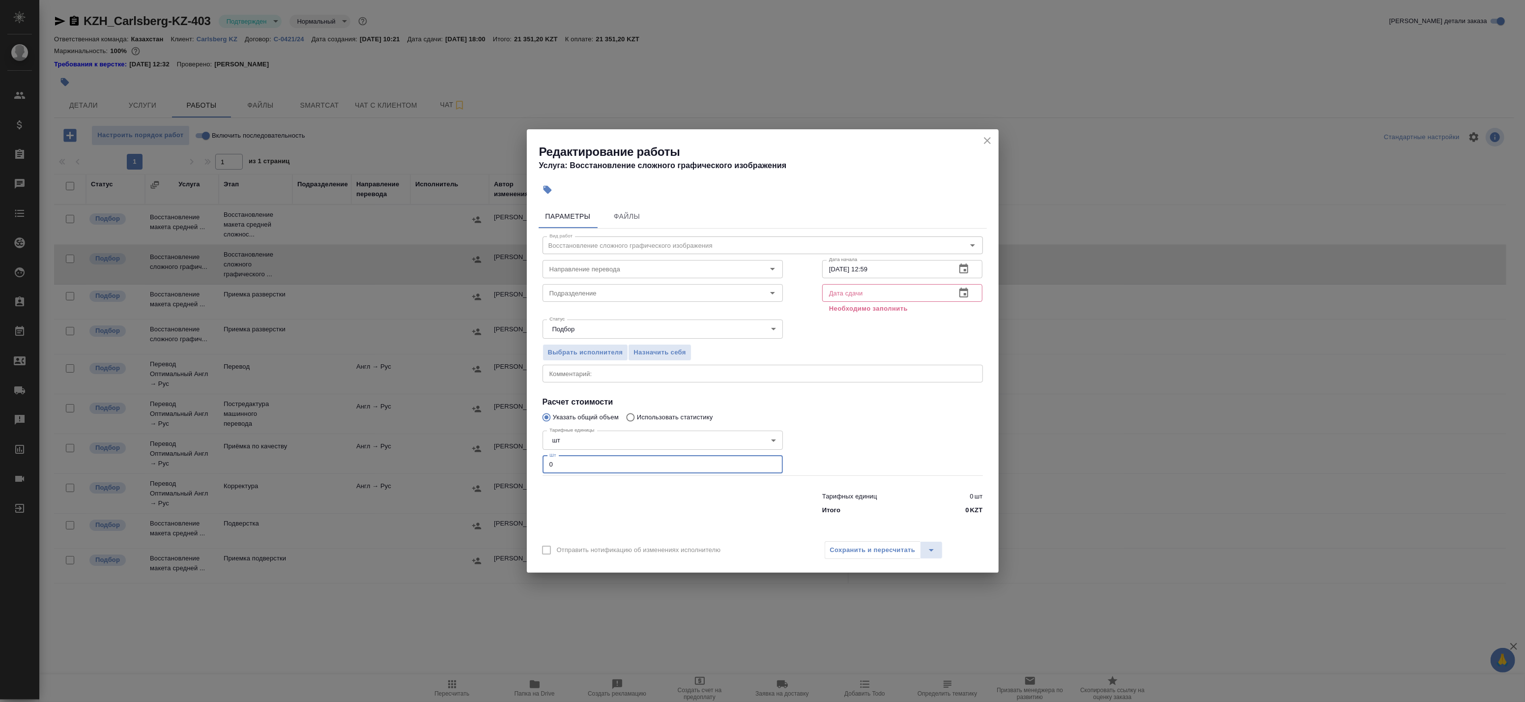
drag, startPoint x: 564, startPoint y: 465, endPoint x: 514, endPoint y: 463, distance: 50.2
click at [515, 463] on div "Редактирование работы Услуга: Восстановление сложного графического изображения …" at bounding box center [762, 351] width 1525 height 702
type input "2"
click at [965, 287] on icon "button" at bounding box center [964, 293] width 12 height 12
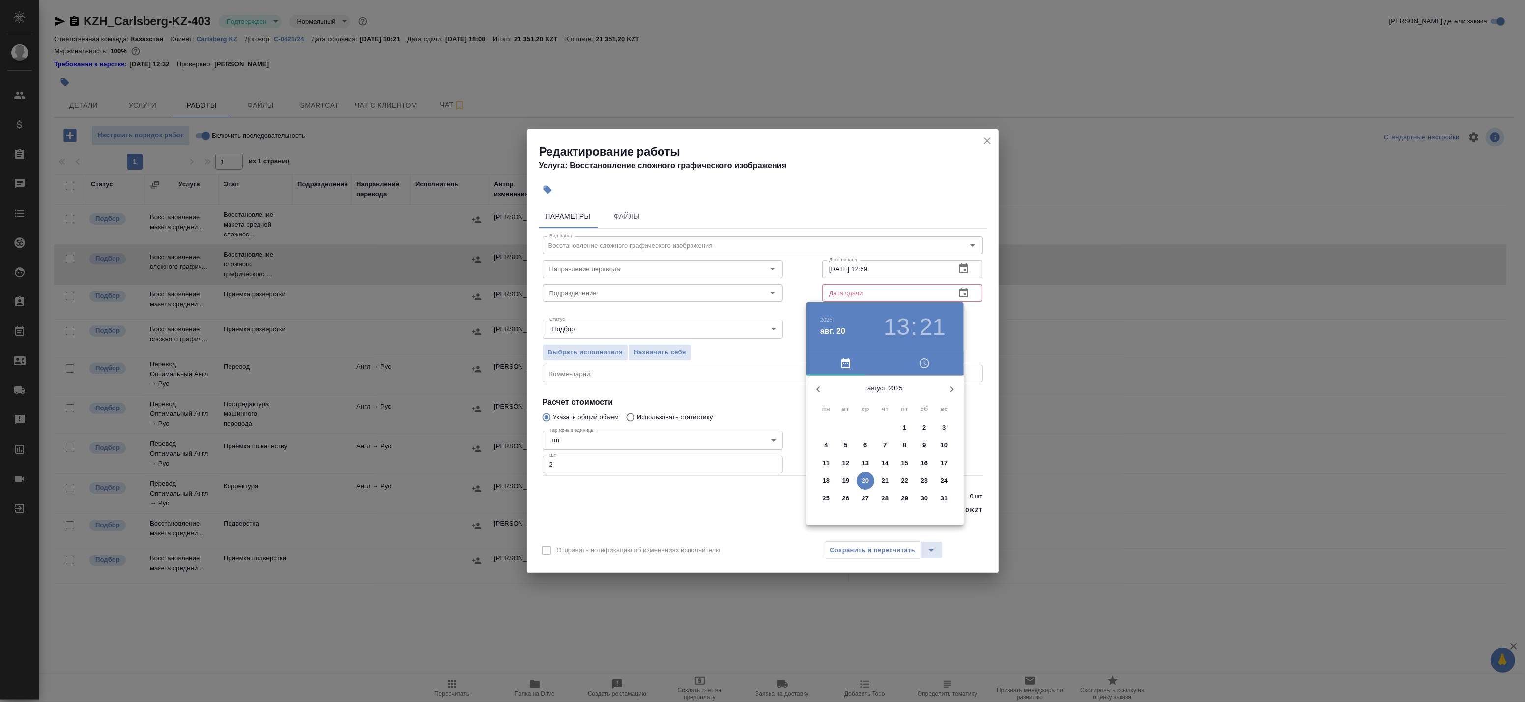
click at [965, 269] on div at bounding box center [762, 351] width 1525 height 702
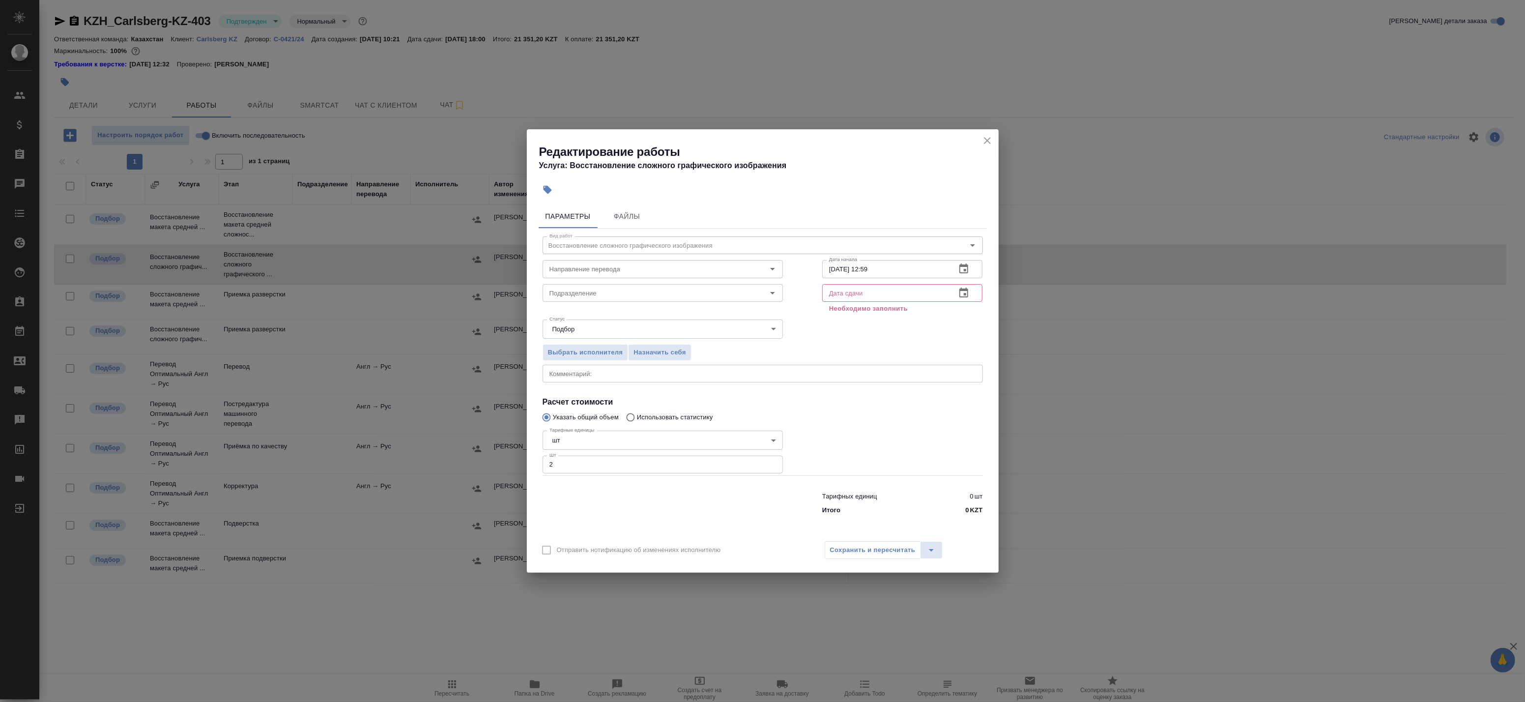
click at [965, 266] on icon "button" at bounding box center [963, 268] width 9 height 10
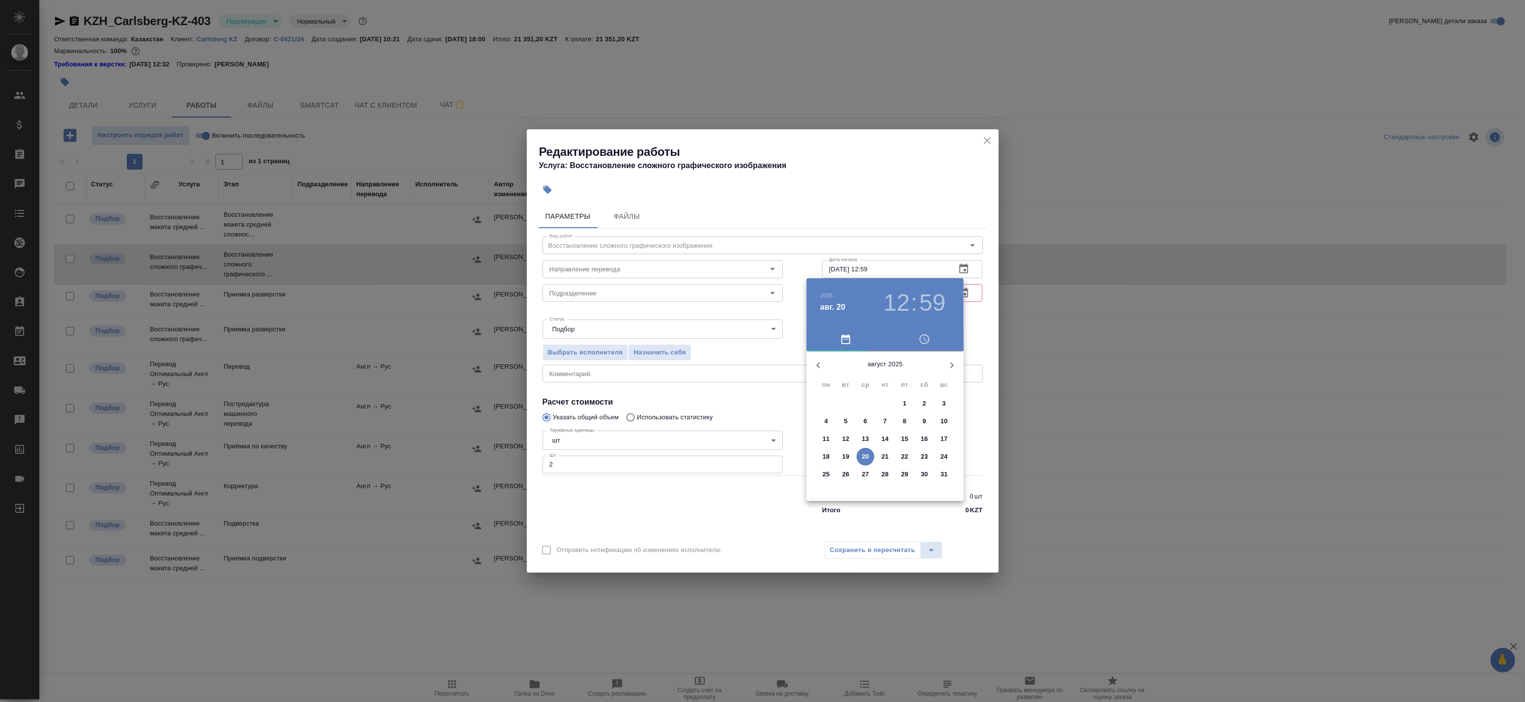
click at [895, 316] on h3 "12" at bounding box center [897, 303] width 26 height 28
click at [905, 395] on div at bounding box center [885, 428] width 128 height 128
click at [887, 478] on div at bounding box center [885, 428] width 128 height 128
type input "20.08.2025 13:30"
click at [984, 330] on div at bounding box center [762, 351] width 1525 height 702
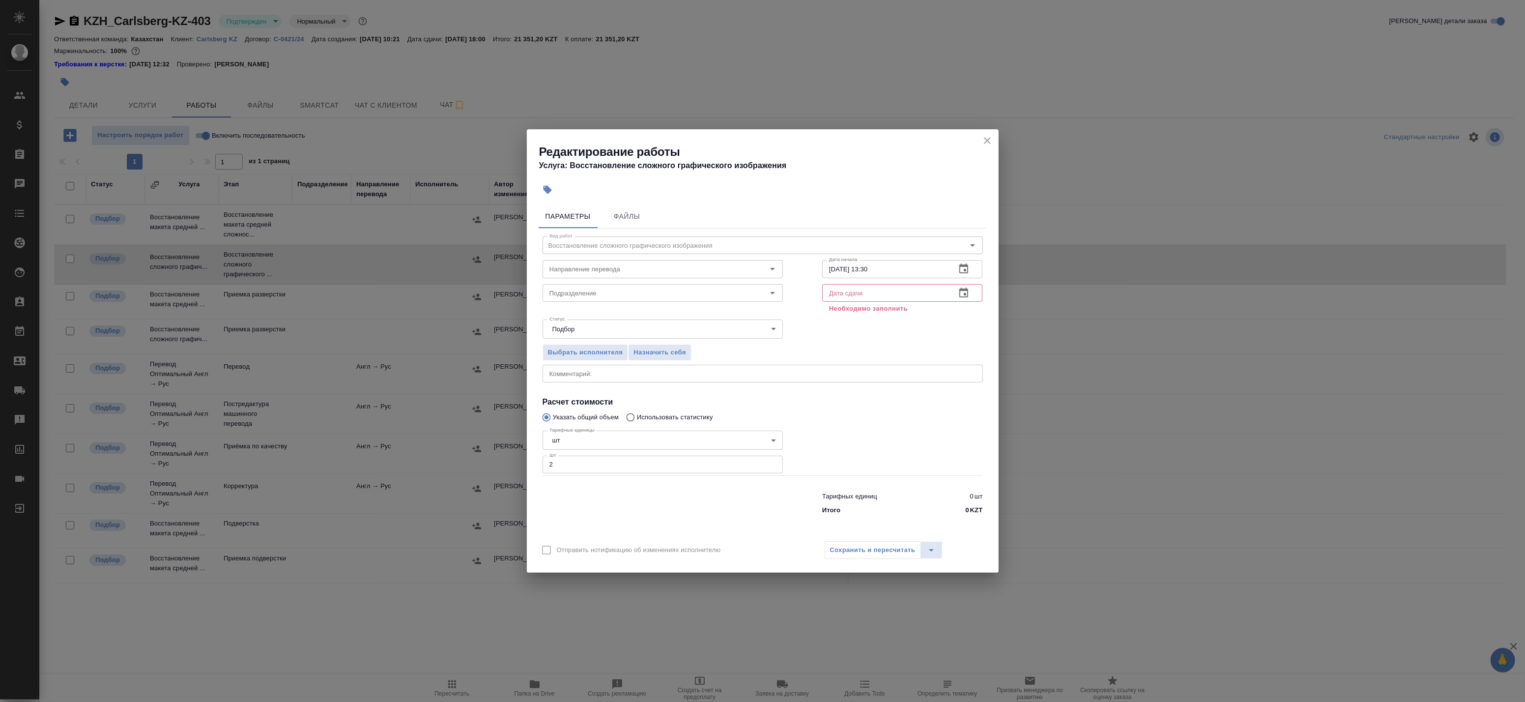
click at [966, 293] on icon "button" at bounding box center [963, 293] width 9 height 10
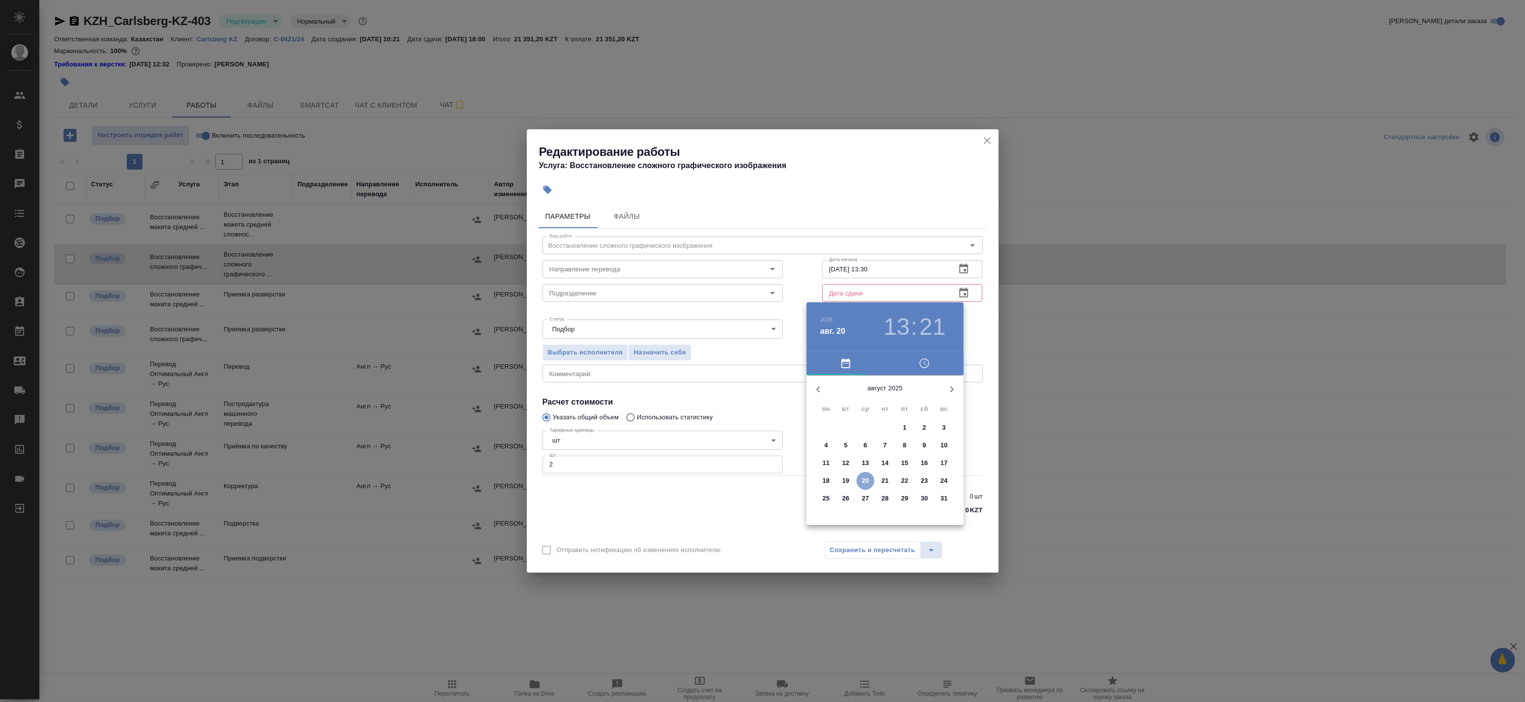
click at [866, 477] on p "20" at bounding box center [865, 481] width 7 height 10
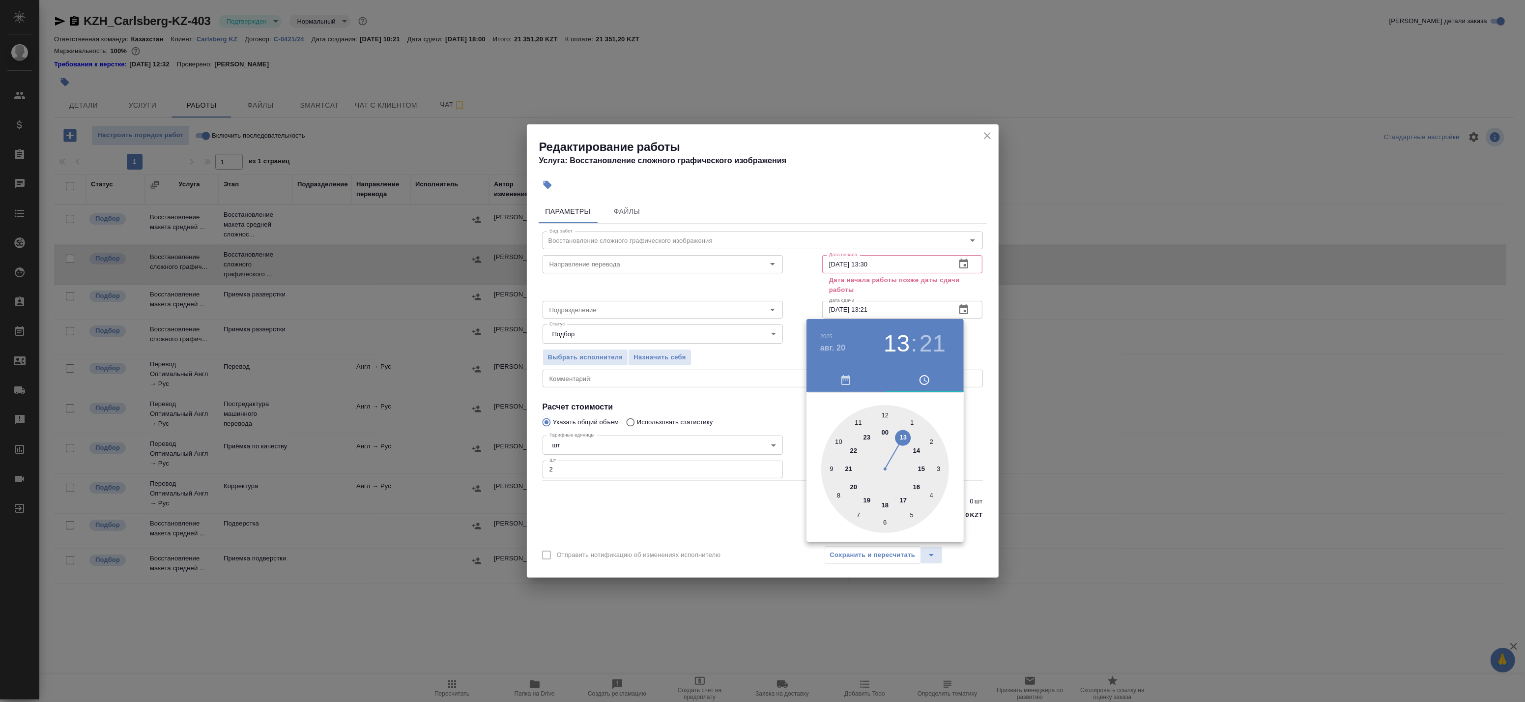
click at [886, 505] on div at bounding box center [885, 469] width 128 height 128
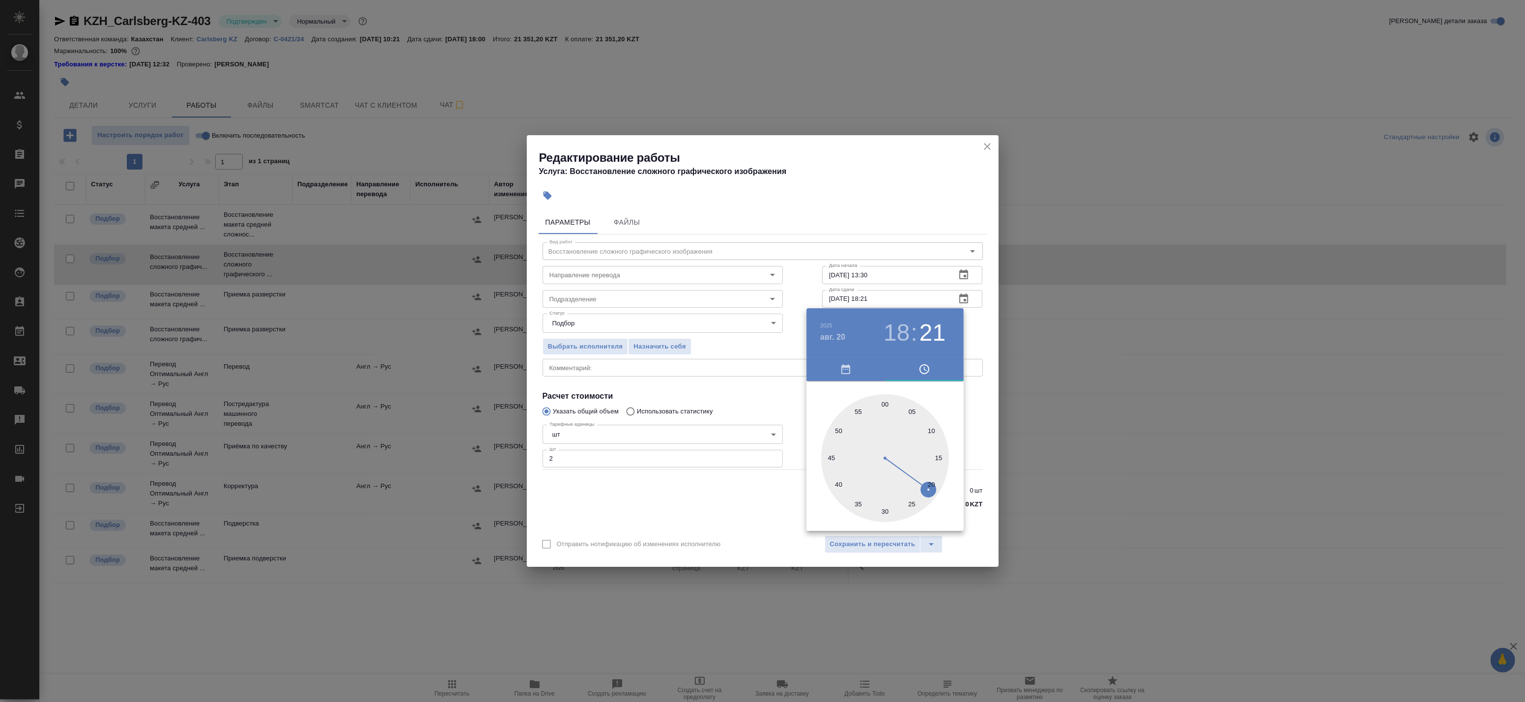
click at [888, 406] on div at bounding box center [885, 458] width 128 height 128
click at [884, 401] on div at bounding box center [885, 458] width 128 height 128
click at [883, 511] on div at bounding box center [885, 458] width 128 height 128
type input "20.08.2025 18:30"
click at [977, 333] on div at bounding box center [762, 351] width 1525 height 702
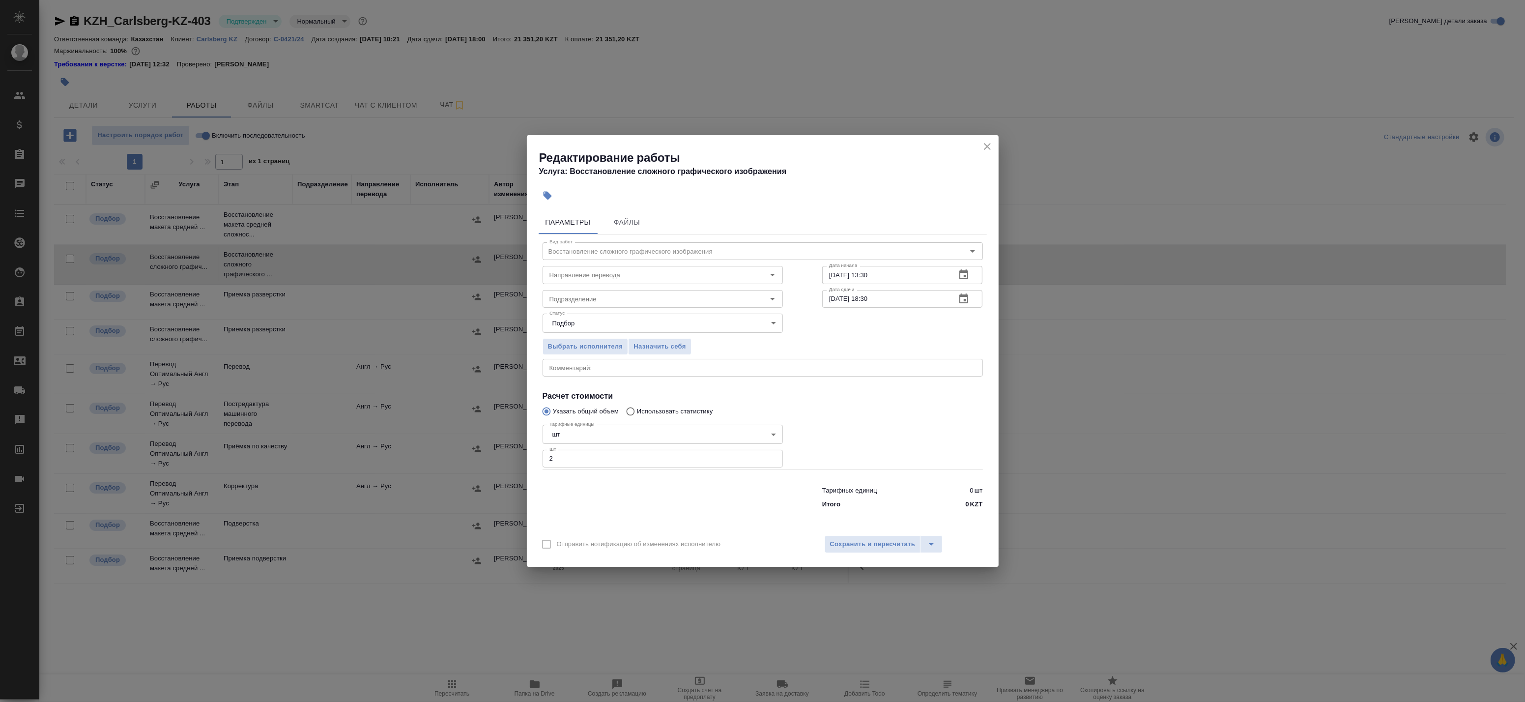
drag, startPoint x: 872, startPoint y: 543, endPoint x: 651, endPoint y: 327, distance: 309.0
click at [671, 329] on div "Редактирование работы Услуга: Восстановление сложного графического изображения …" at bounding box center [763, 351] width 472 height 432
click at [625, 313] on div "Статус Подбор recruiting Статус" at bounding box center [663, 322] width 280 height 64
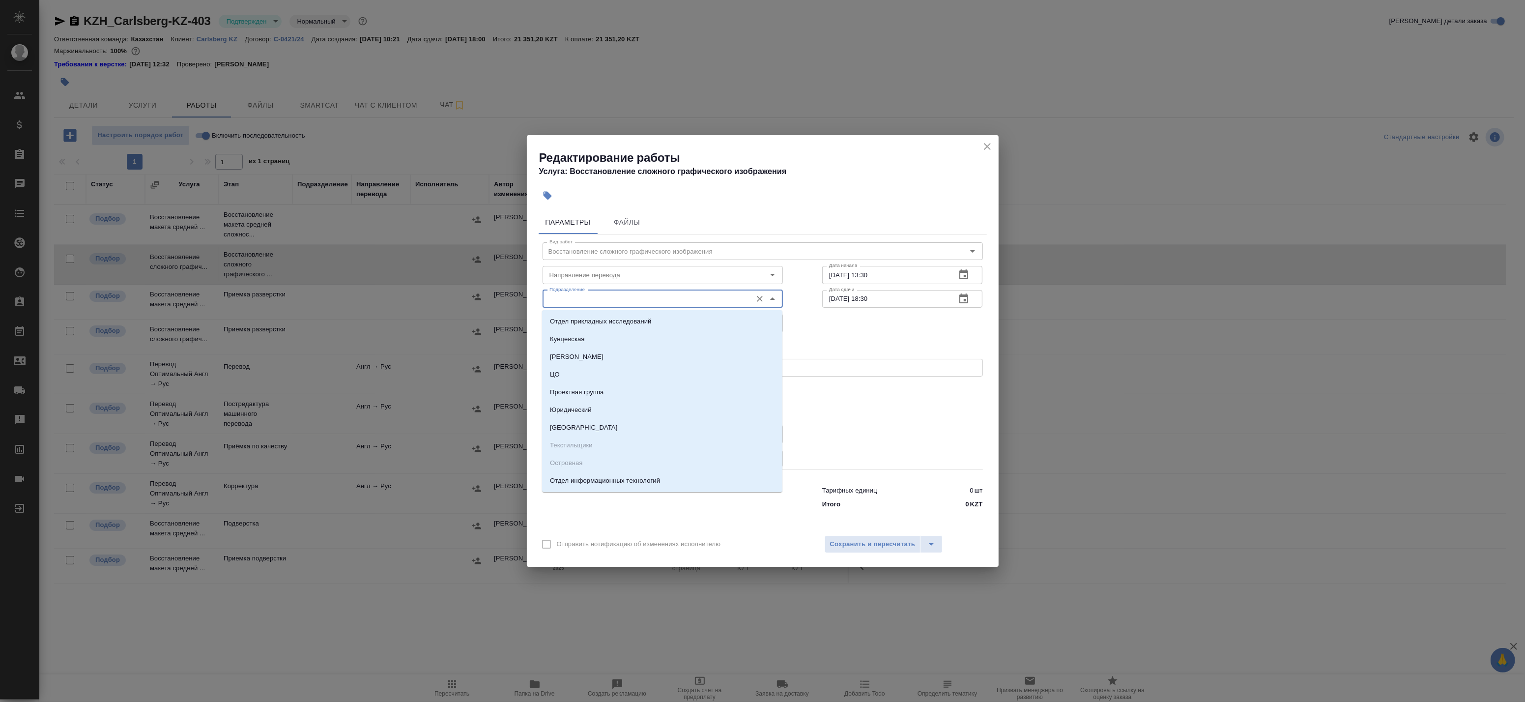
click at [620, 302] on input "Подразделение" at bounding box center [646, 299] width 201 height 12
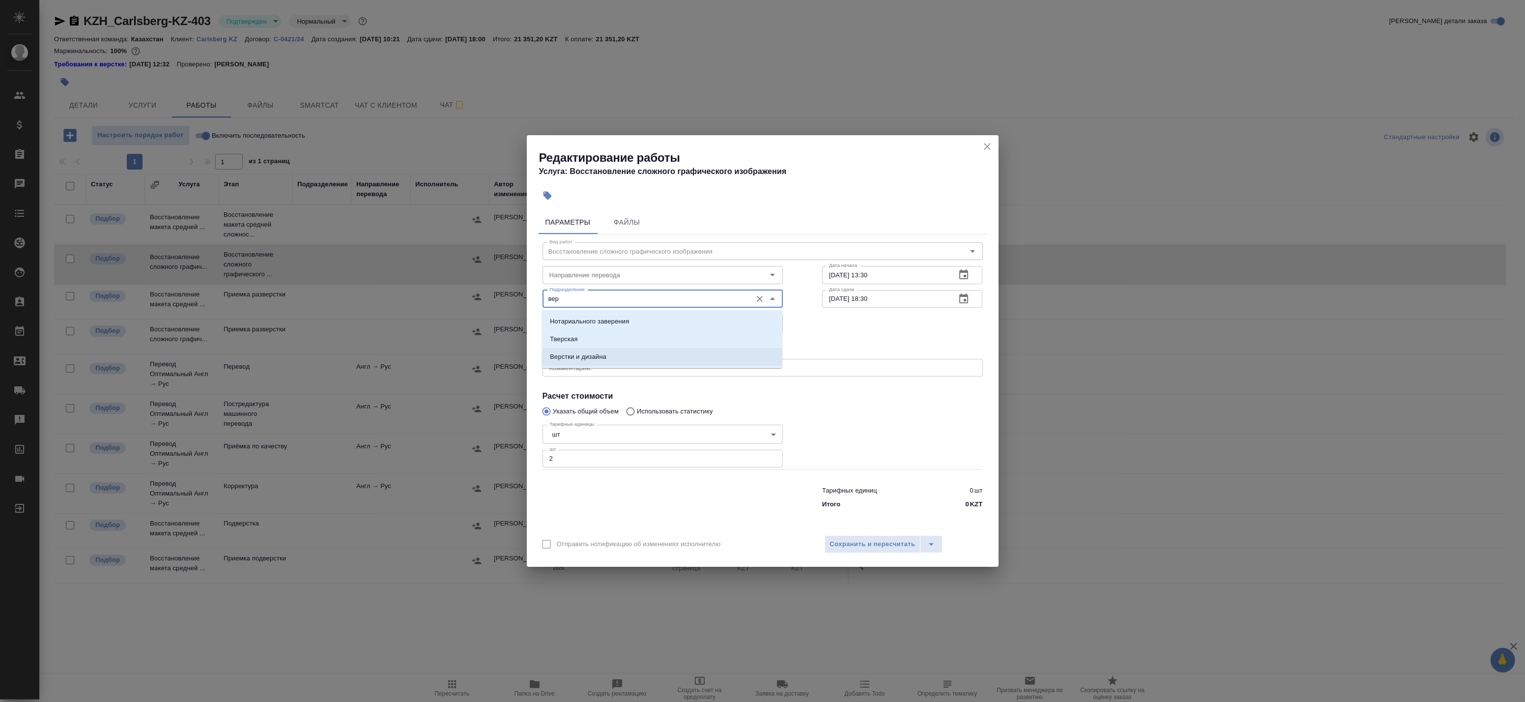
click at [597, 357] on p "Верстки и дизайна" at bounding box center [578, 357] width 57 height 10
type input "Верстки и дизайна"
click at [877, 436] on div at bounding box center [903, 445] width 200 height 88
click at [875, 537] on button "Сохранить и пересчитать" at bounding box center [873, 544] width 96 height 18
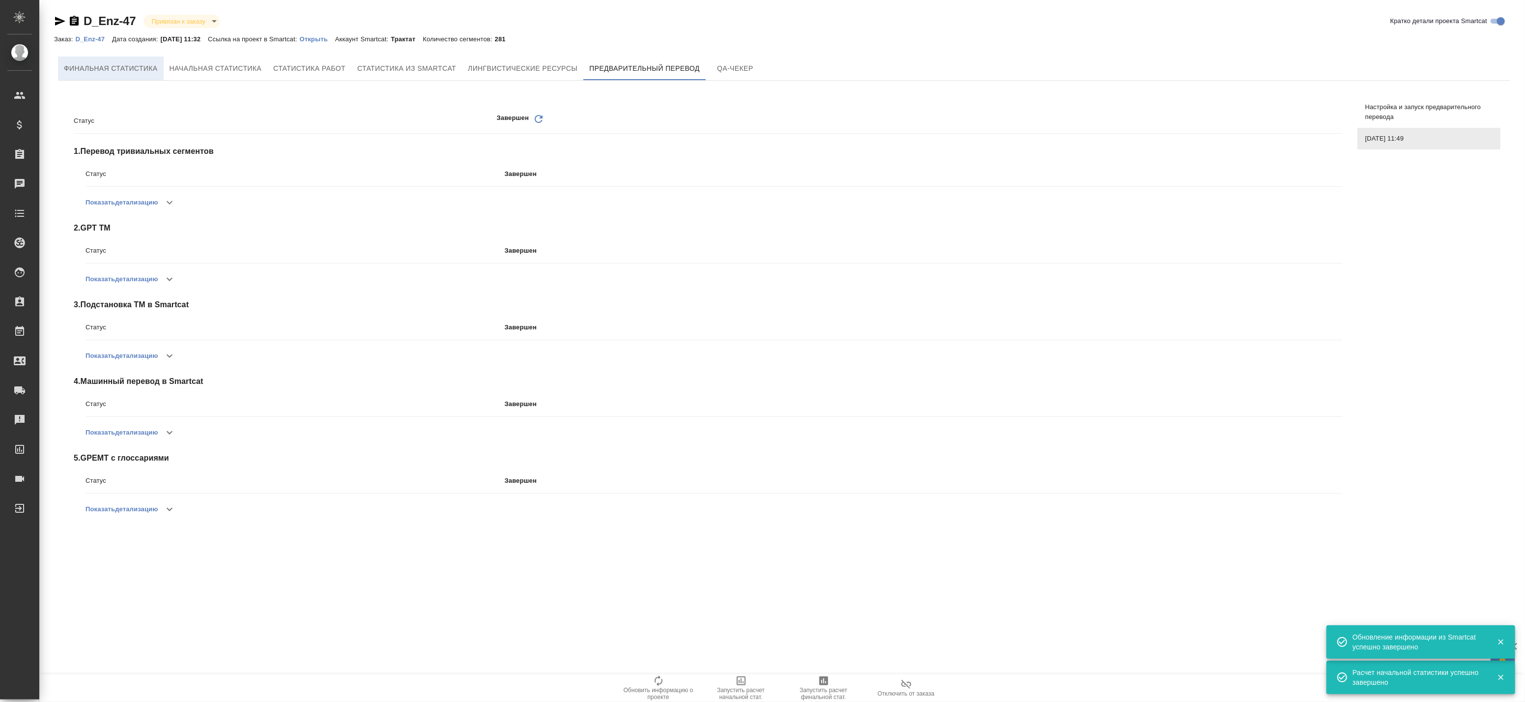
click at [155, 67] on span "Финальная статистика" at bounding box center [111, 68] width 94 height 12
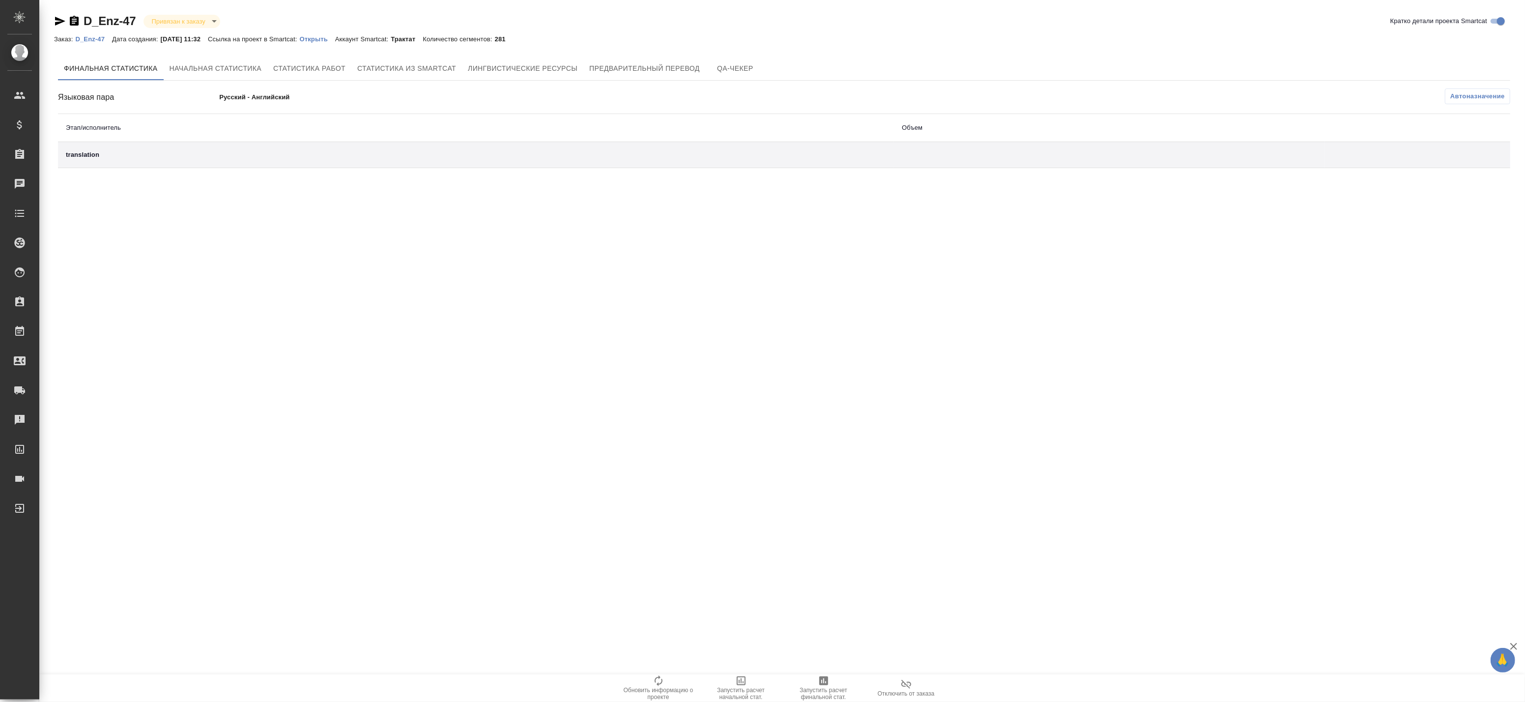
click at [86, 36] on p "D_Enz-47" at bounding box center [93, 38] width 37 height 7
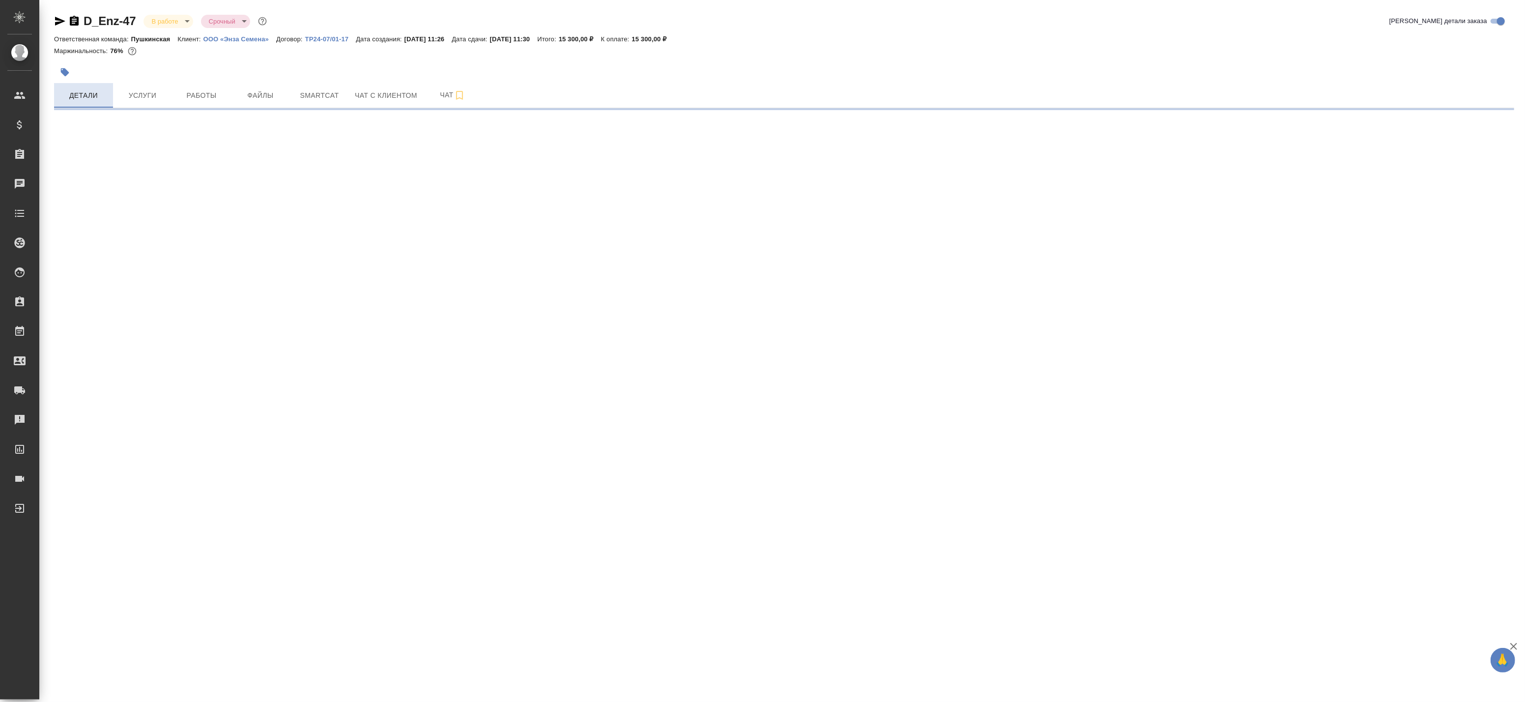
select select "RU"
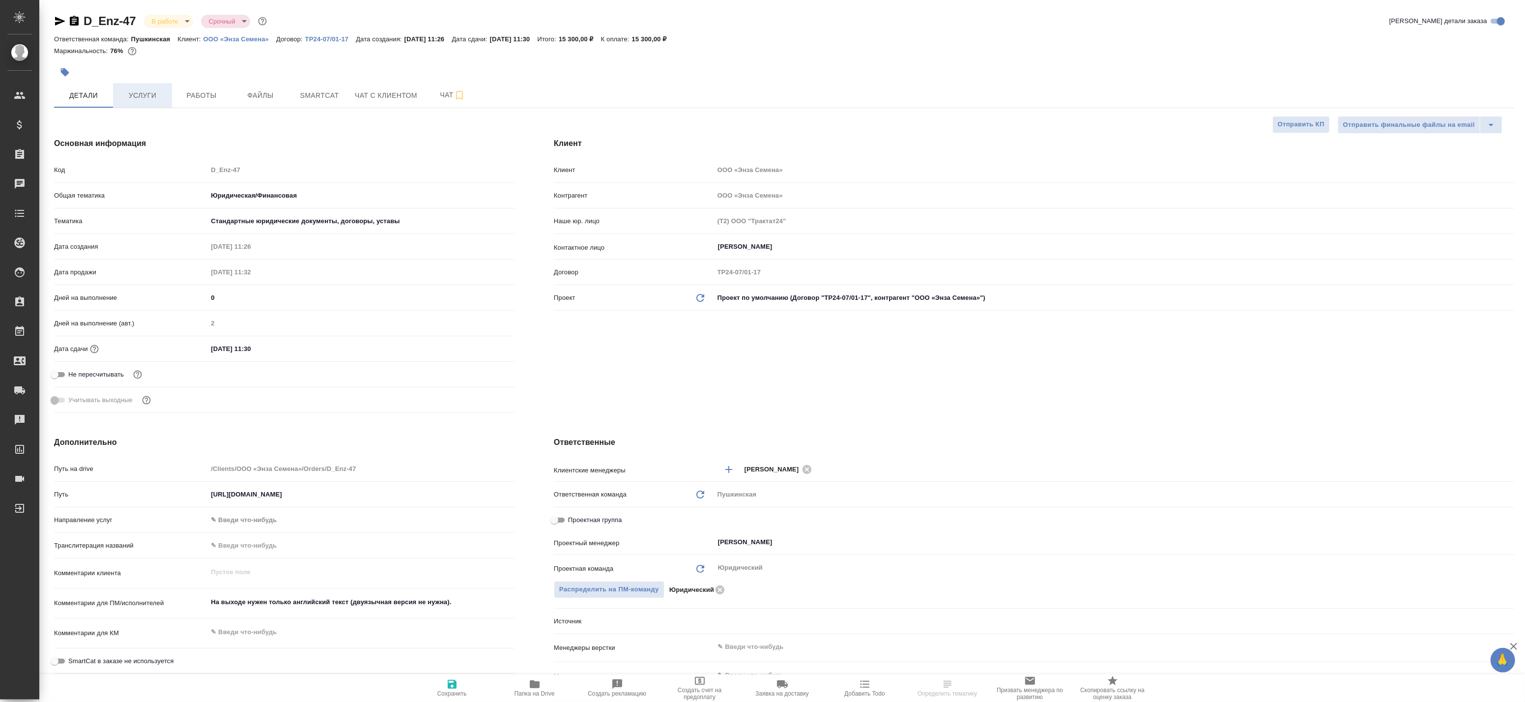
type textarea "x"
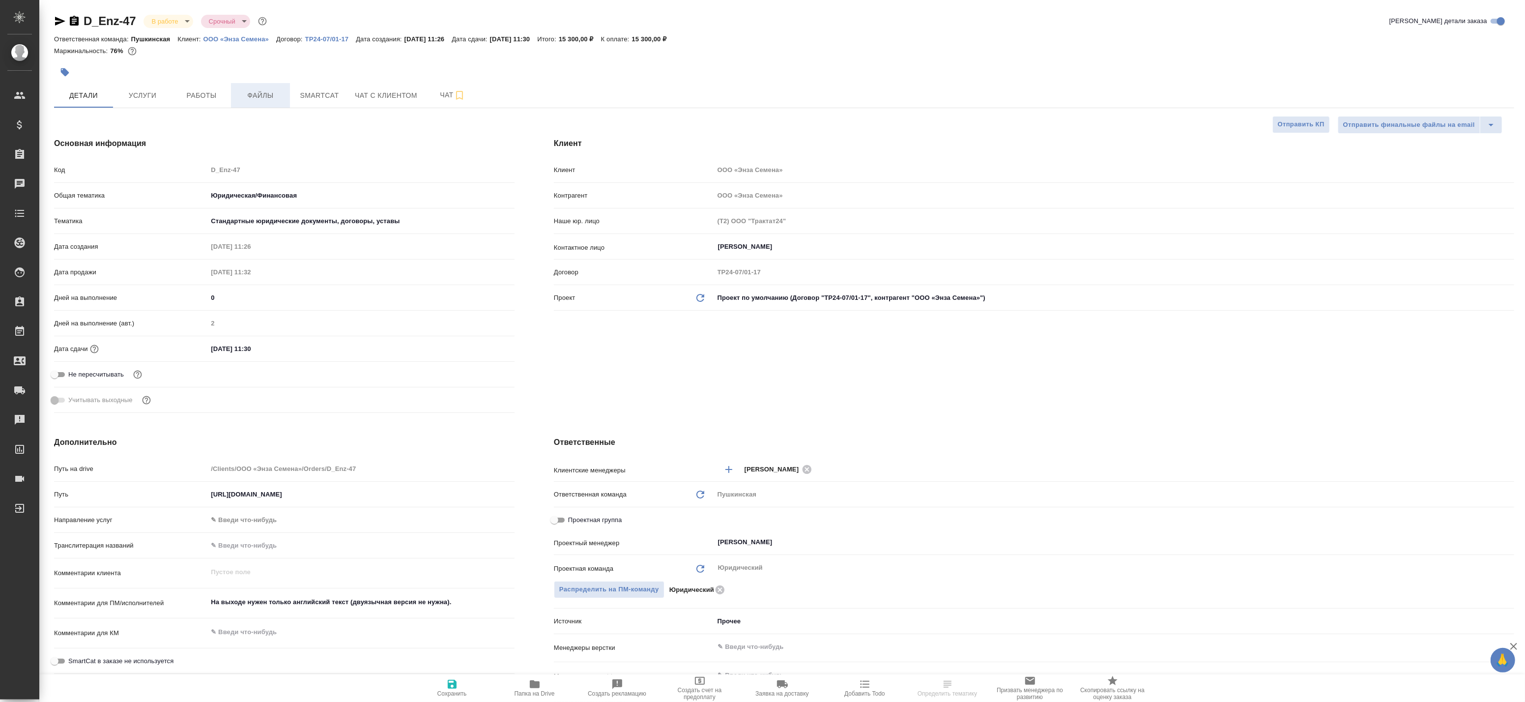
type textarea "x"
click at [205, 89] on span "Работы" at bounding box center [201, 95] width 47 height 12
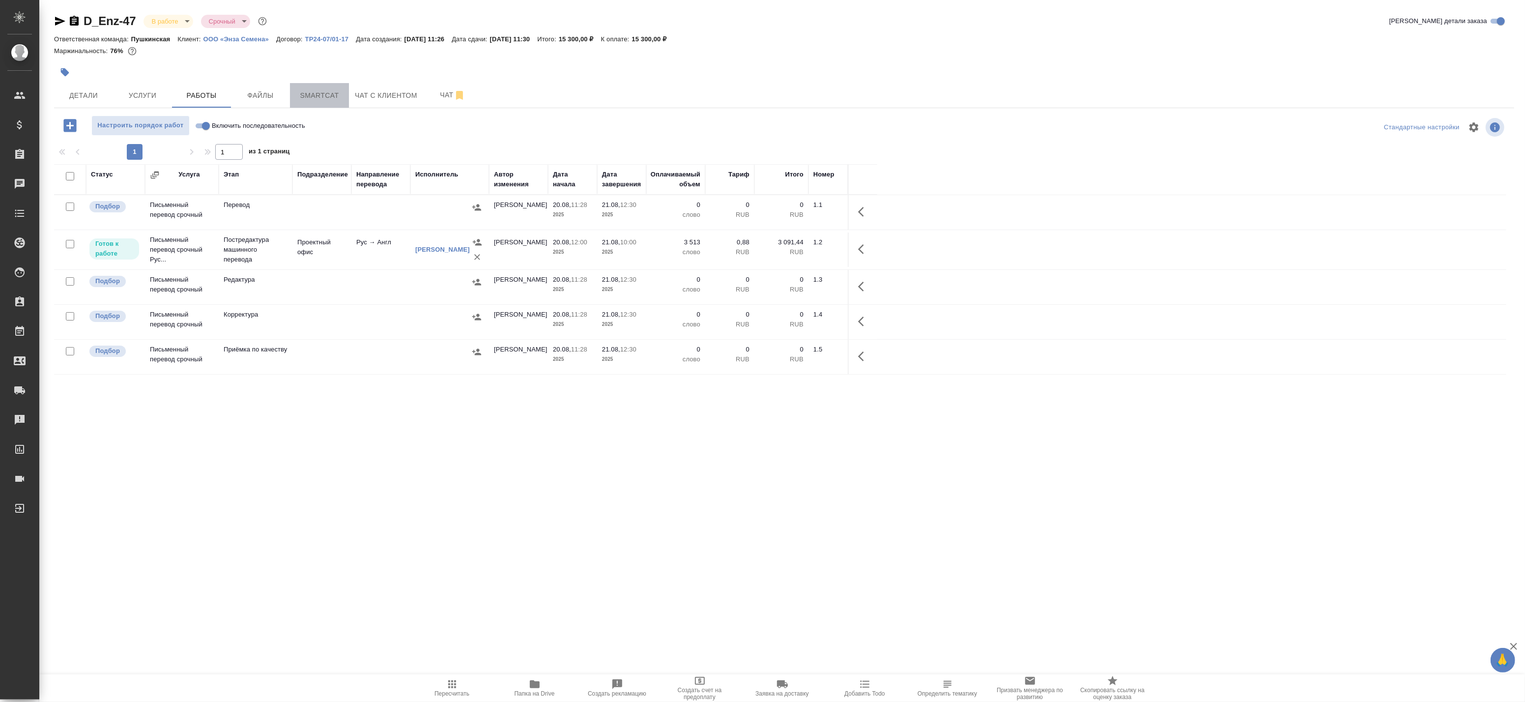
click at [332, 87] on button "Smartcat" at bounding box center [319, 95] width 59 height 25
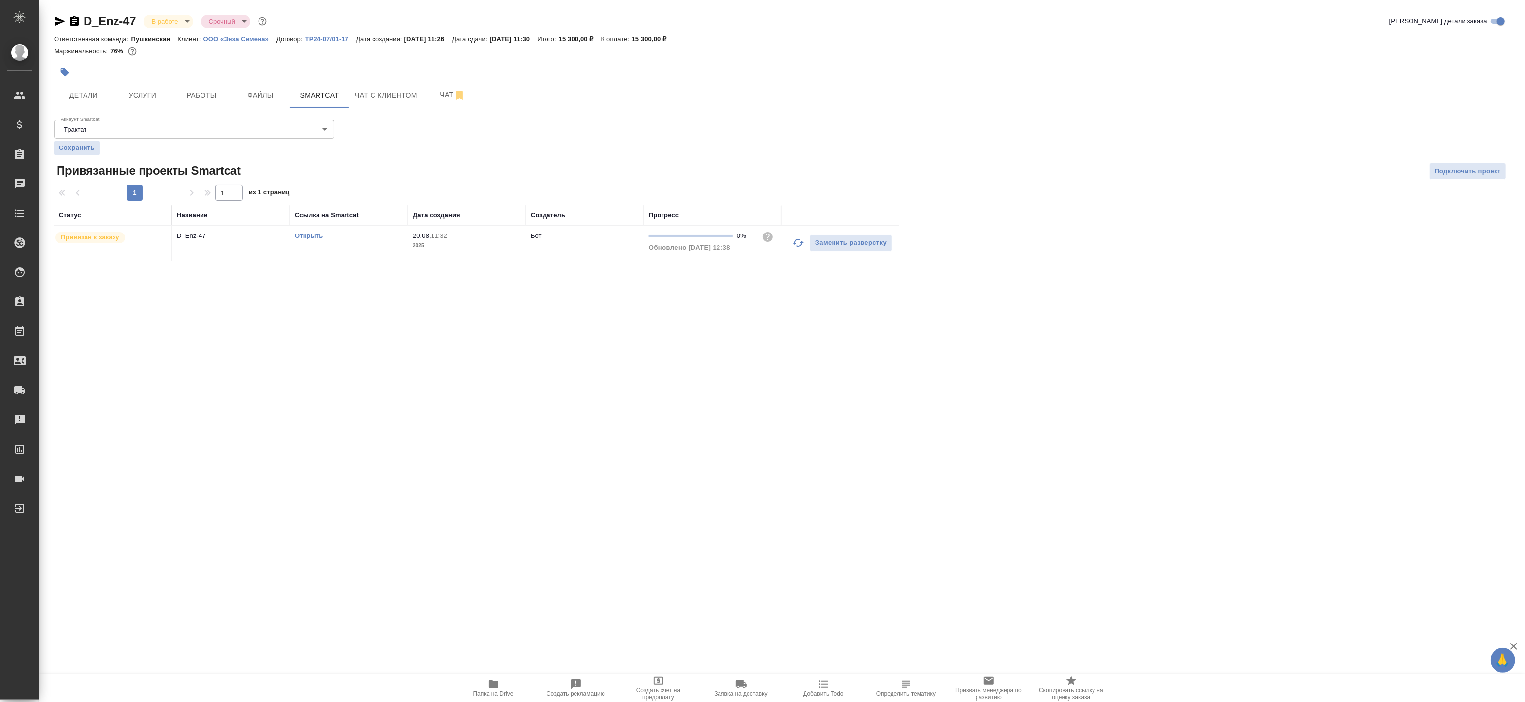
click at [797, 243] on icon "button" at bounding box center [798, 243] width 12 height 12
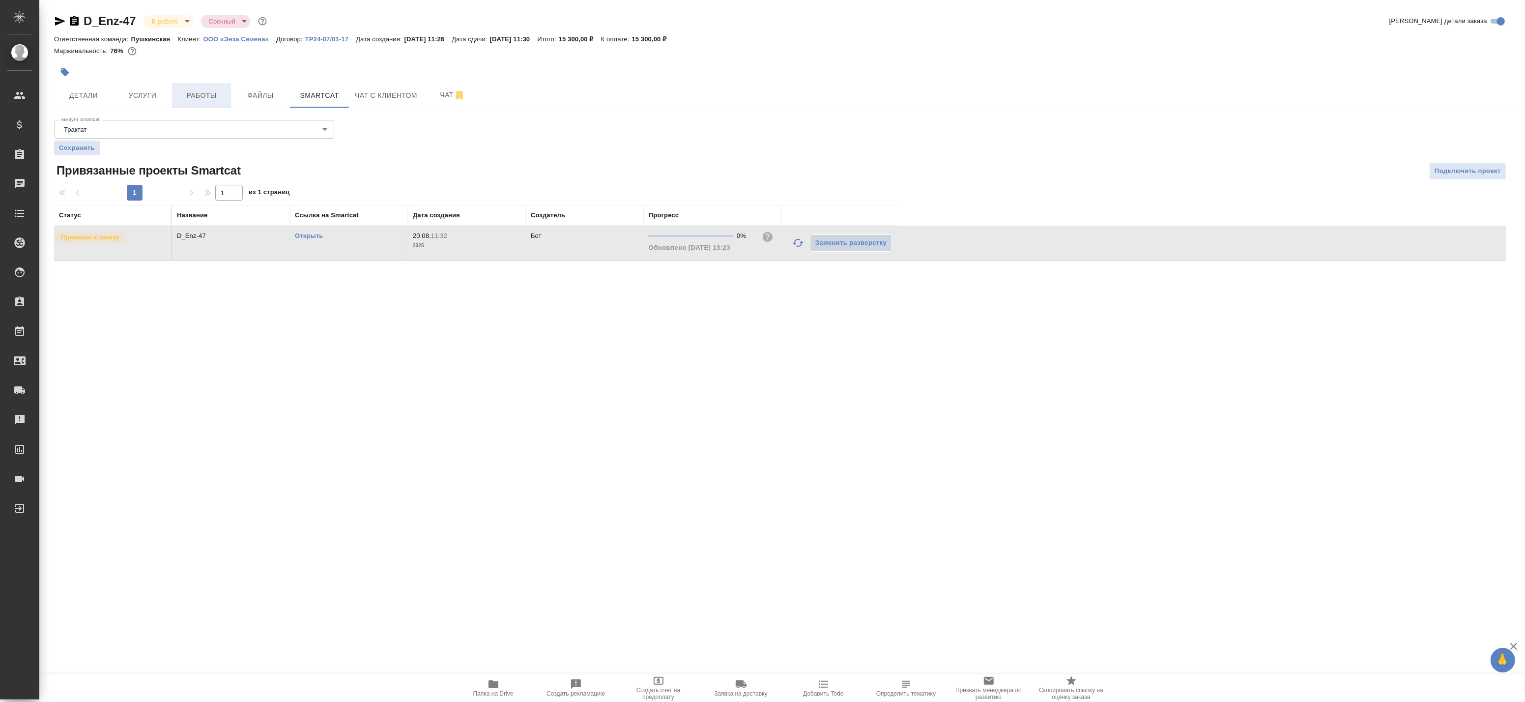
click at [201, 96] on span "Работы" at bounding box center [201, 95] width 47 height 12
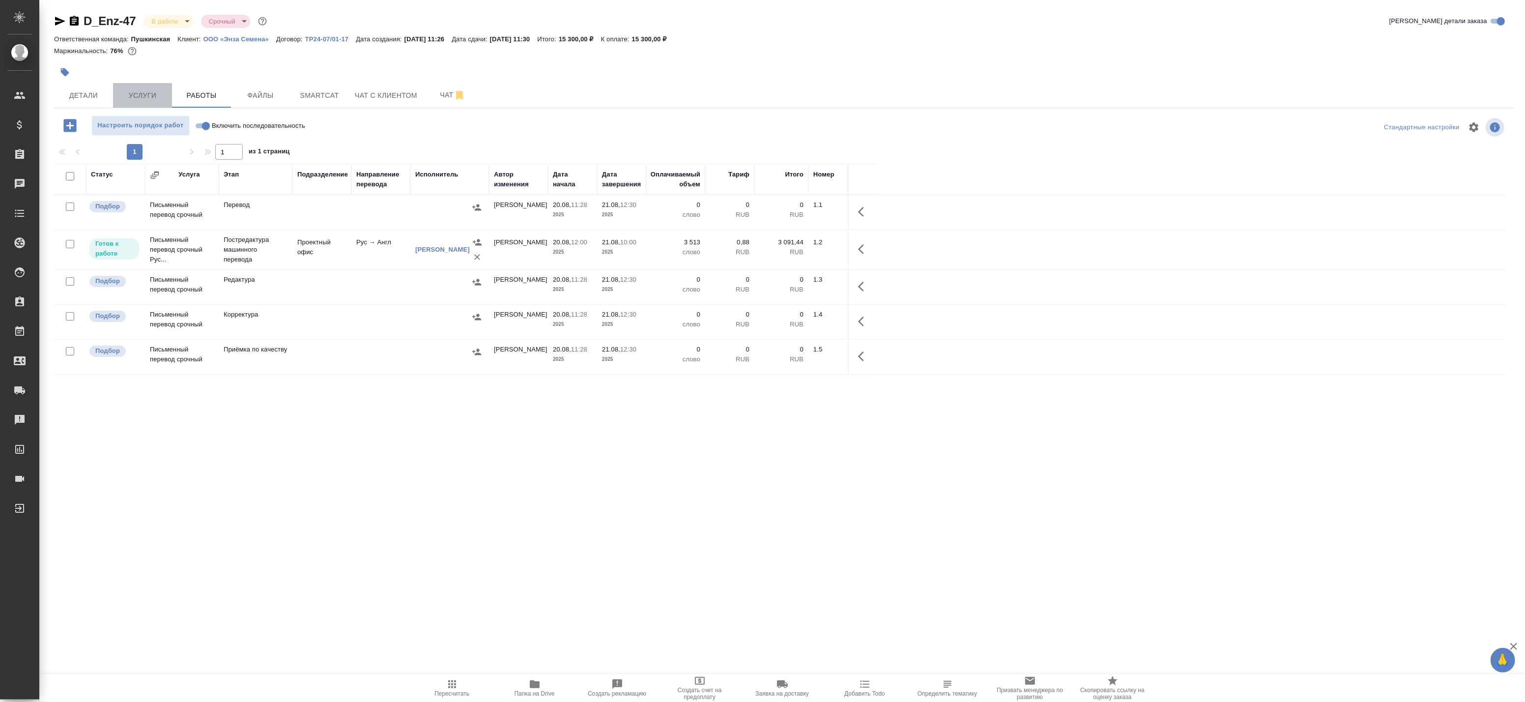
click at [164, 92] on span "Услуги" at bounding box center [142, 95] width 47 height 12
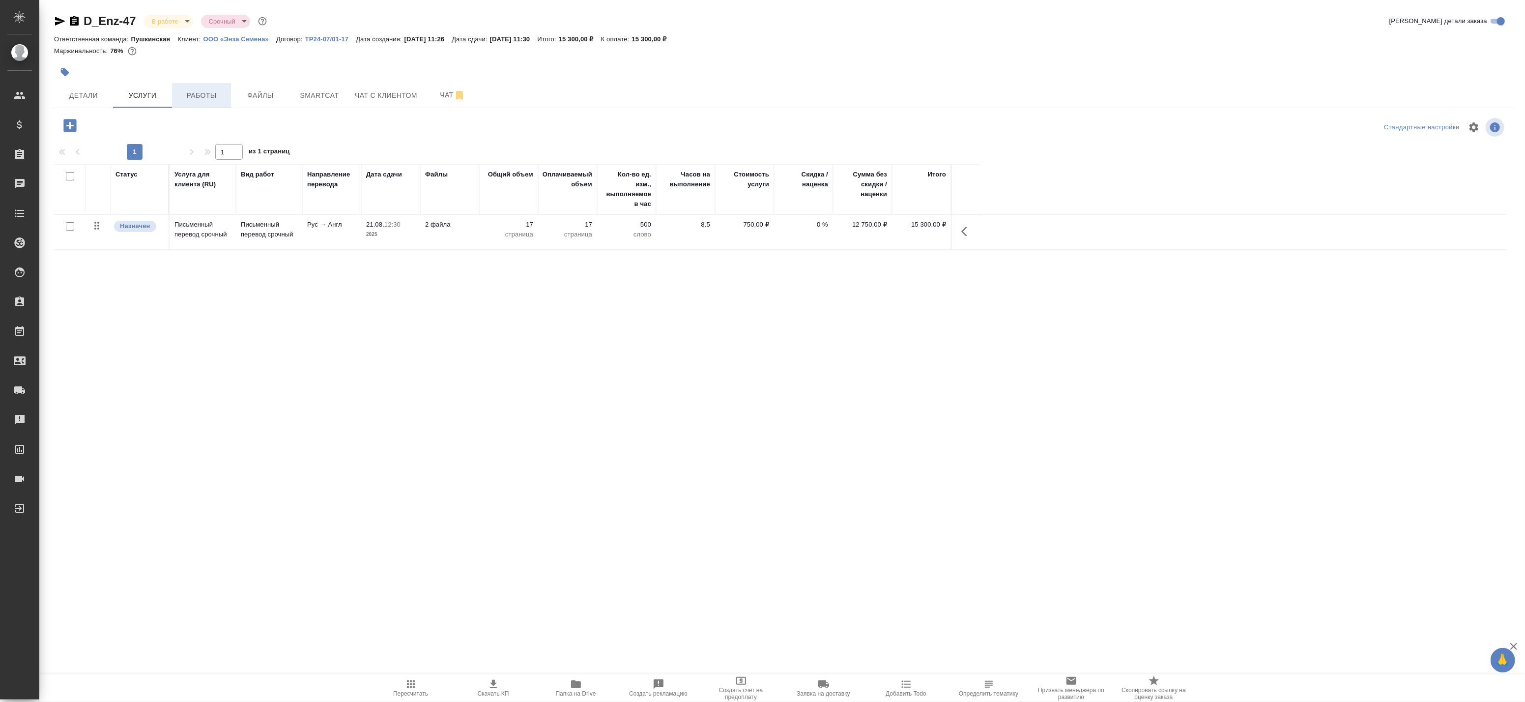
click at [208, 91] on span "Работы" at bounding box center [201, 95] width 47 height 12
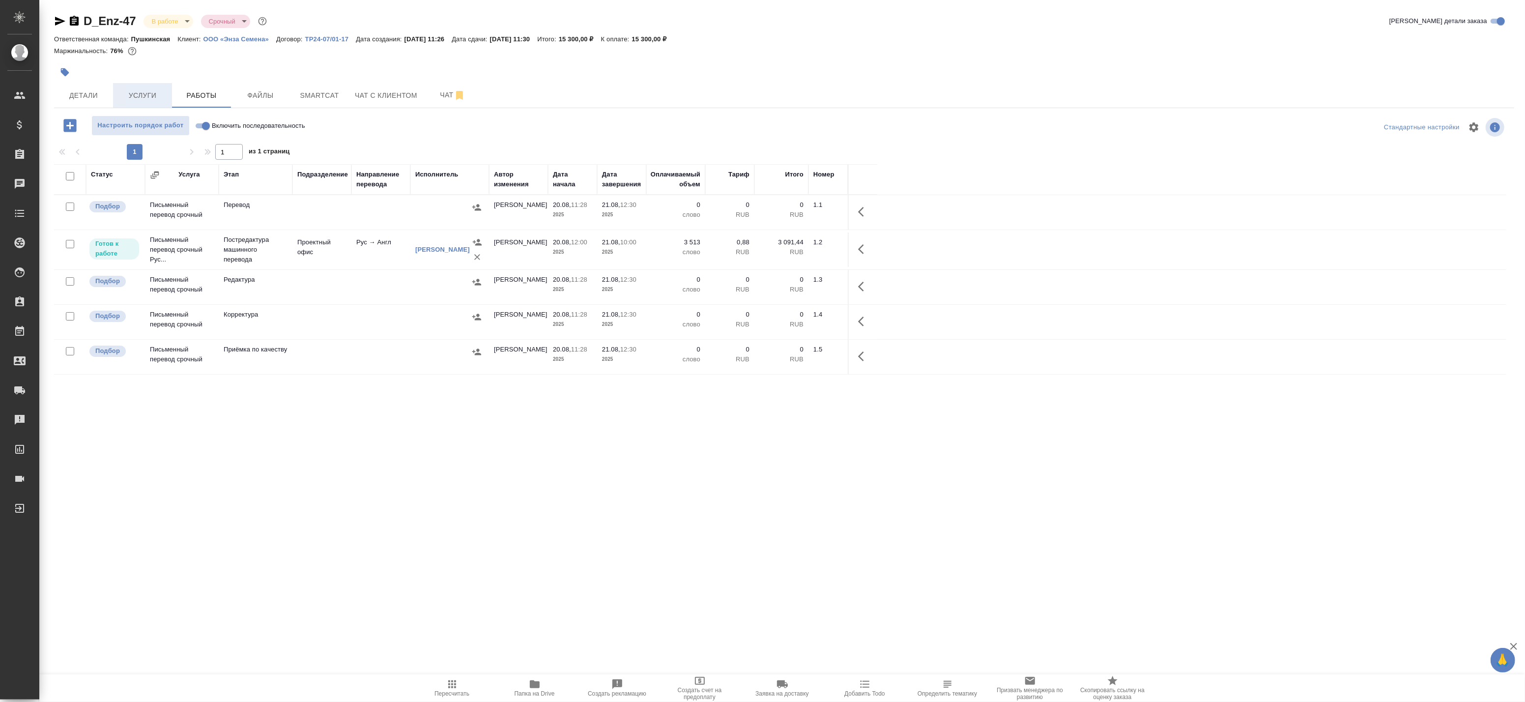
click at [160, 98] on span "Услуги" at bounding box center [142, 95] width 47 height 12
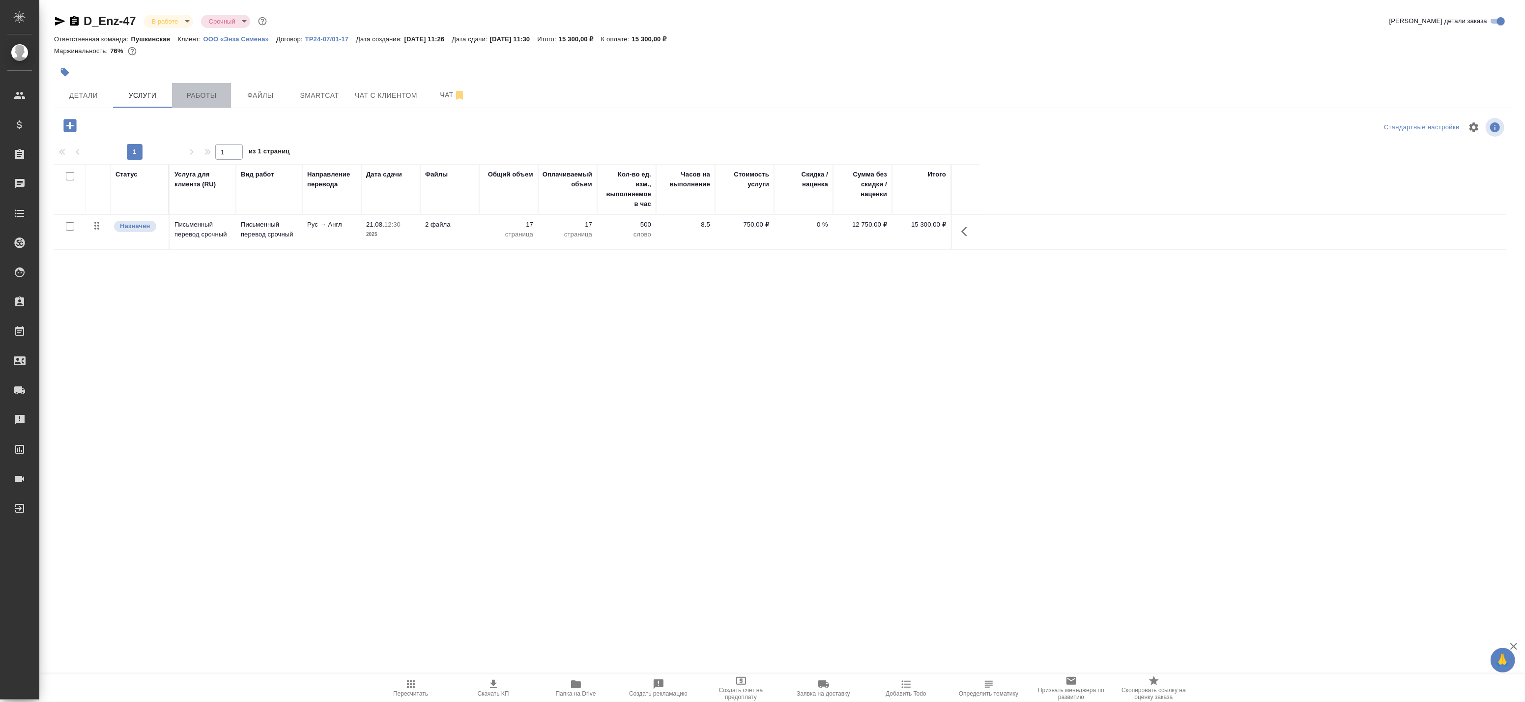
click at [198, 100] on span "Работы" at bounding box center [201, 95] width 47 height 12
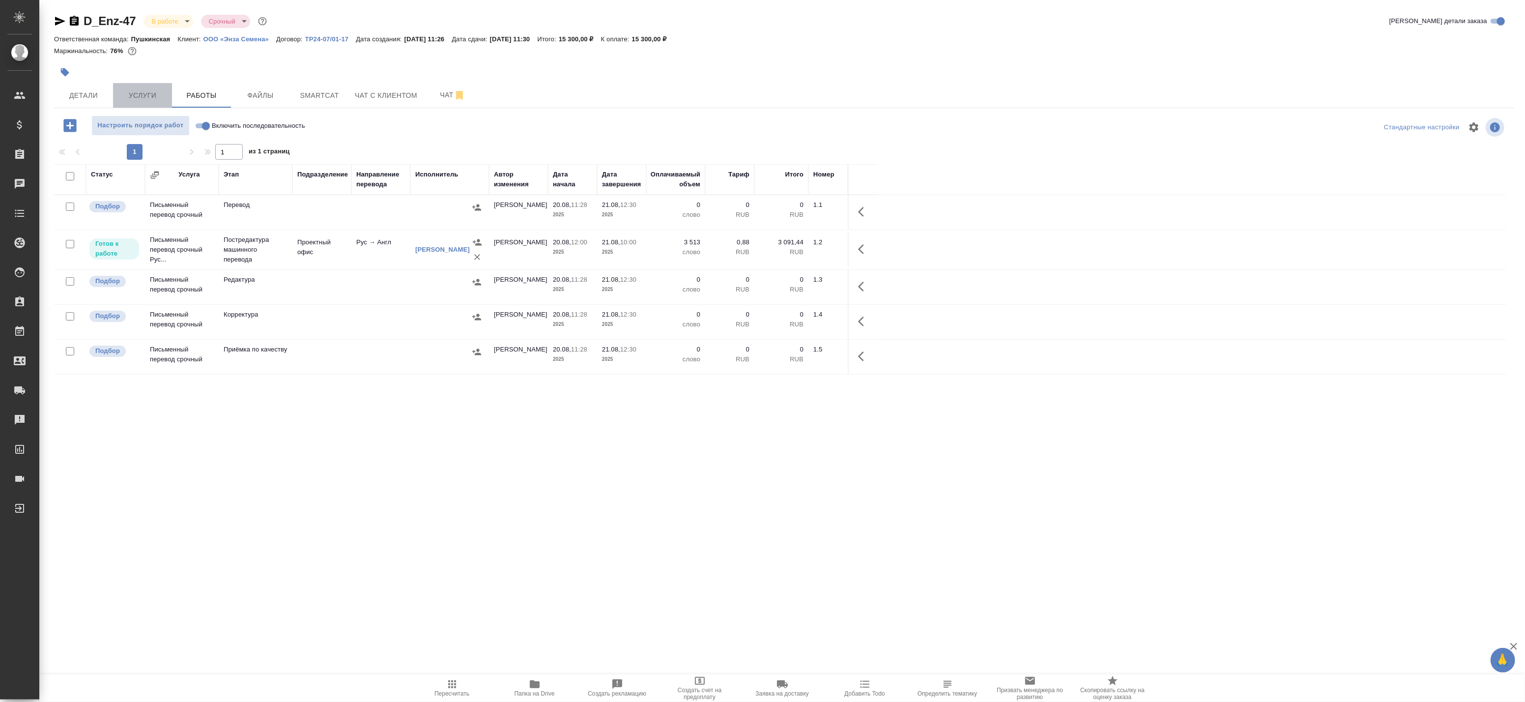
click at [168, 91] on button "Услуги" at bounding box center [142, 95] width 59 height 25
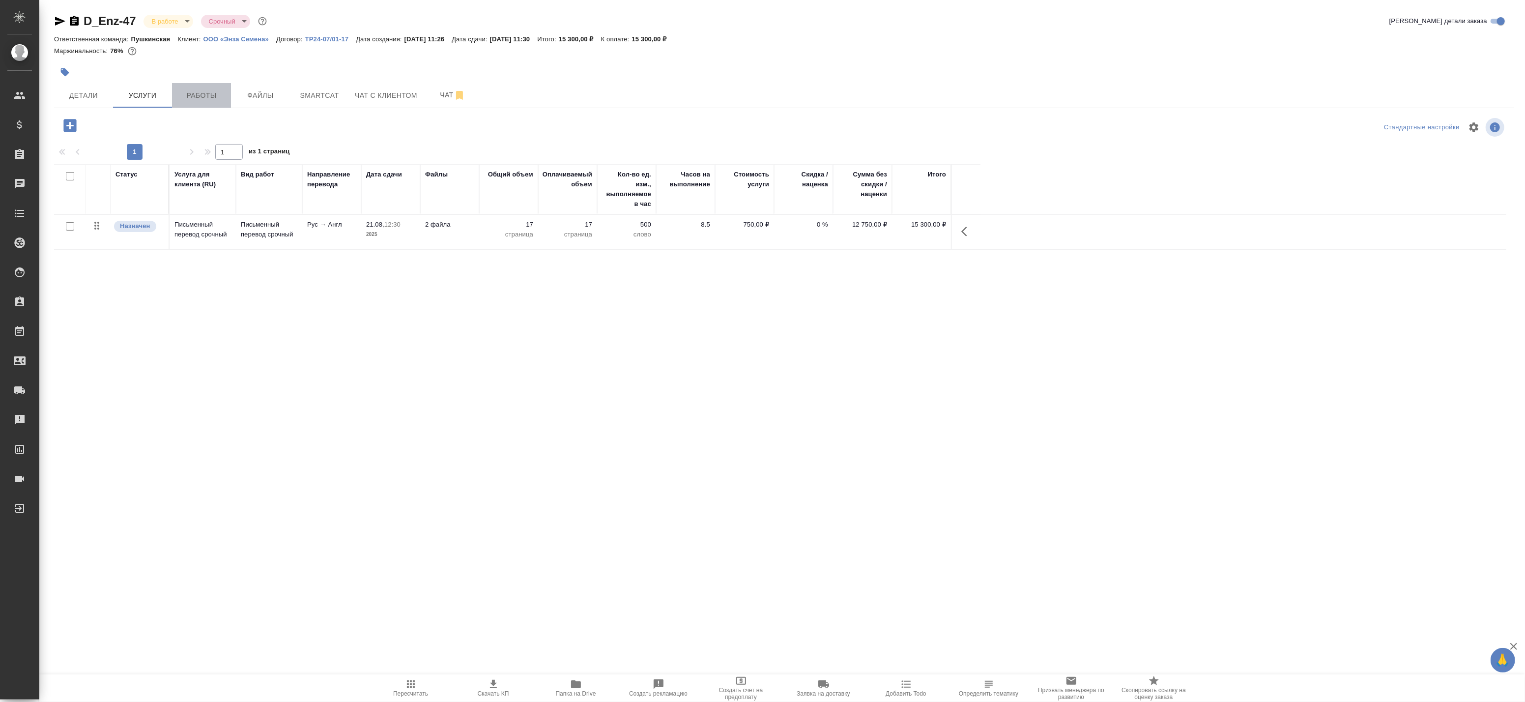
click at [189, 91] on span "Работы" at bounding box center [201, 95] width 47 height 12
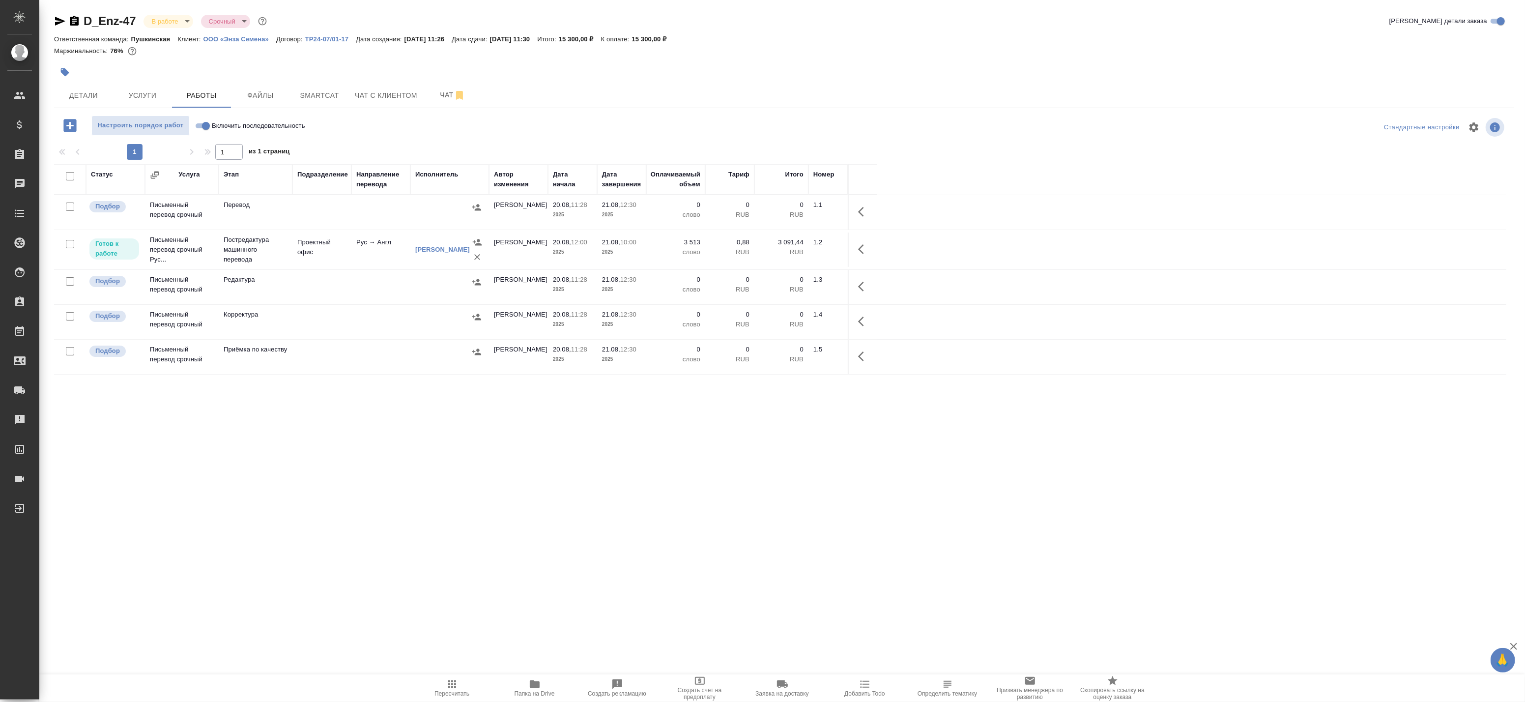
click at [67, 75] on icon "button" at bounding box center [65, 72] width 10 height 10
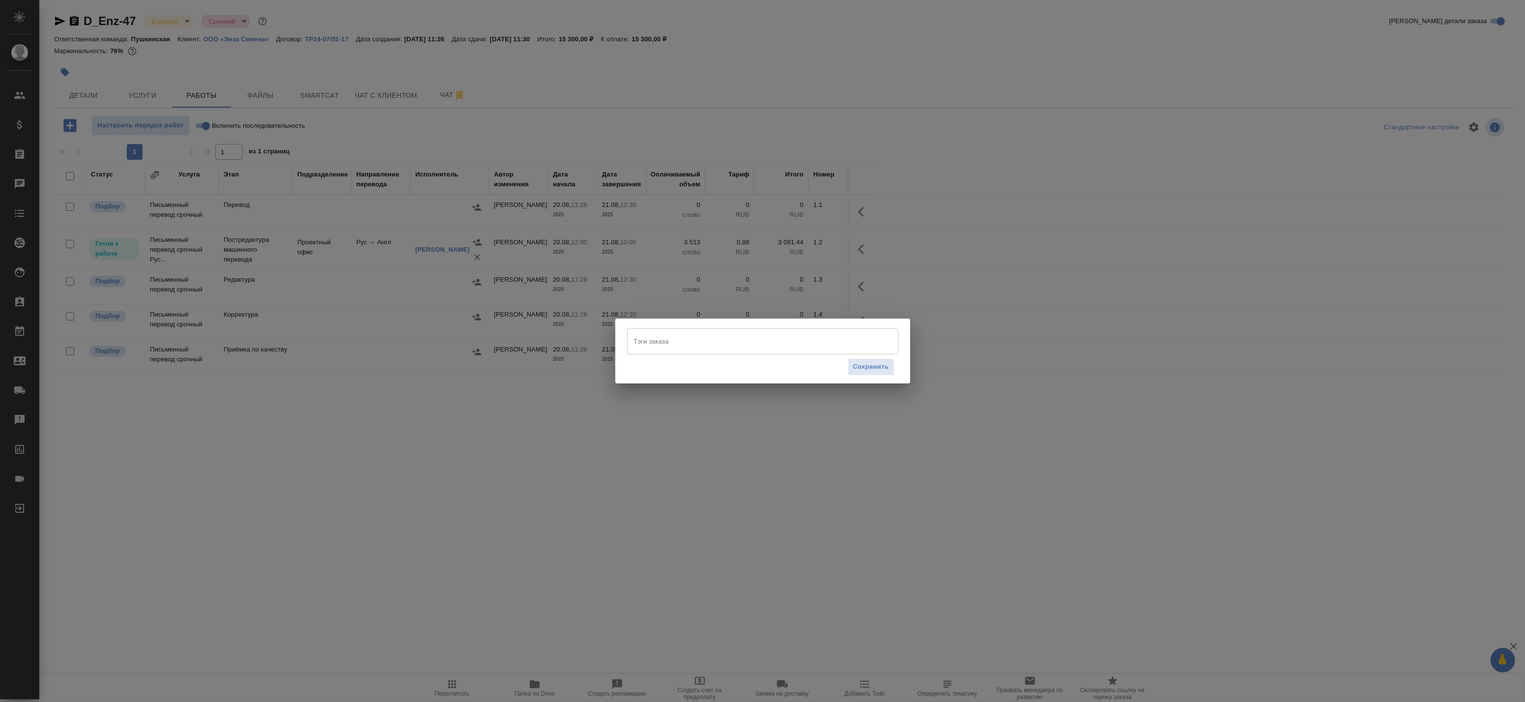
click at [694, 350] on div "Тэги заказа" at bounding box center [762, 341] width 271 height 26
type input "!"
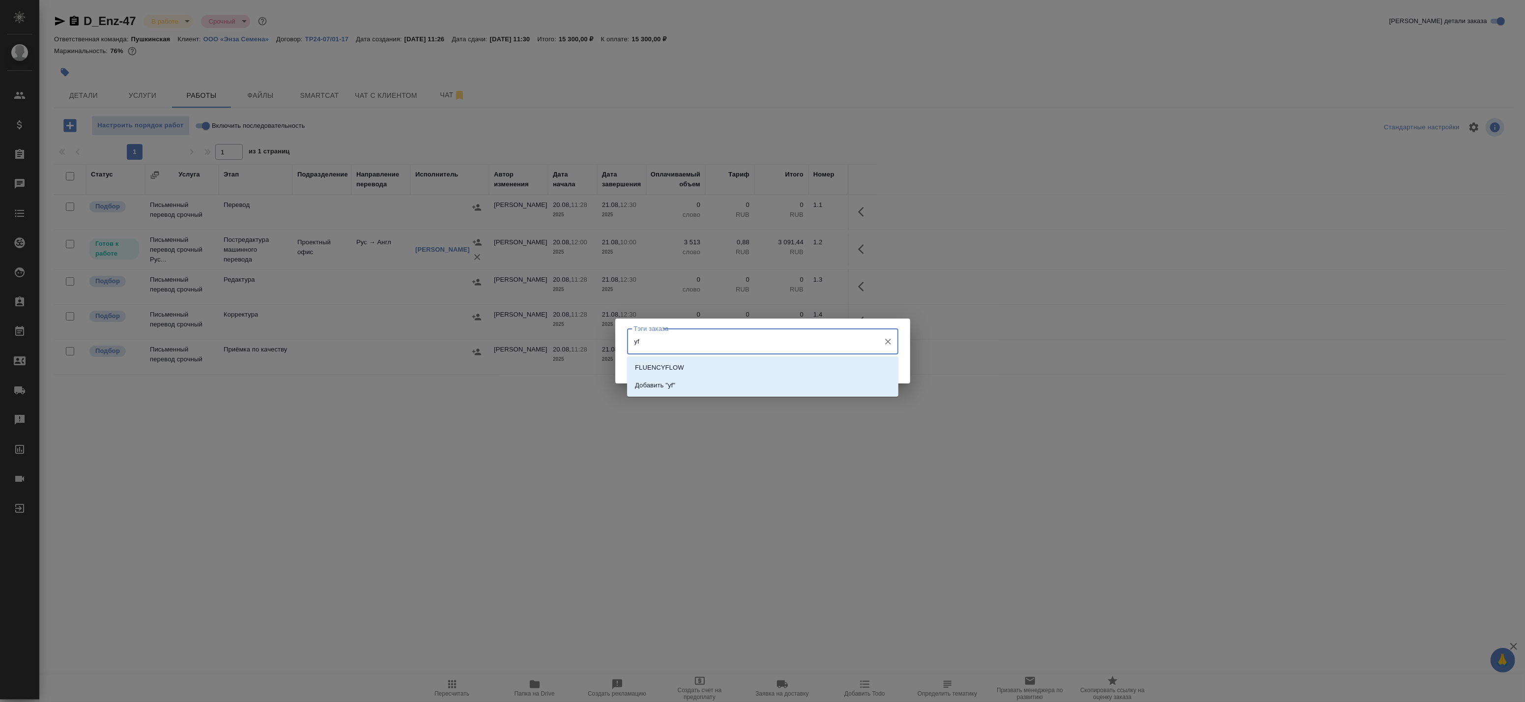
type input "y"
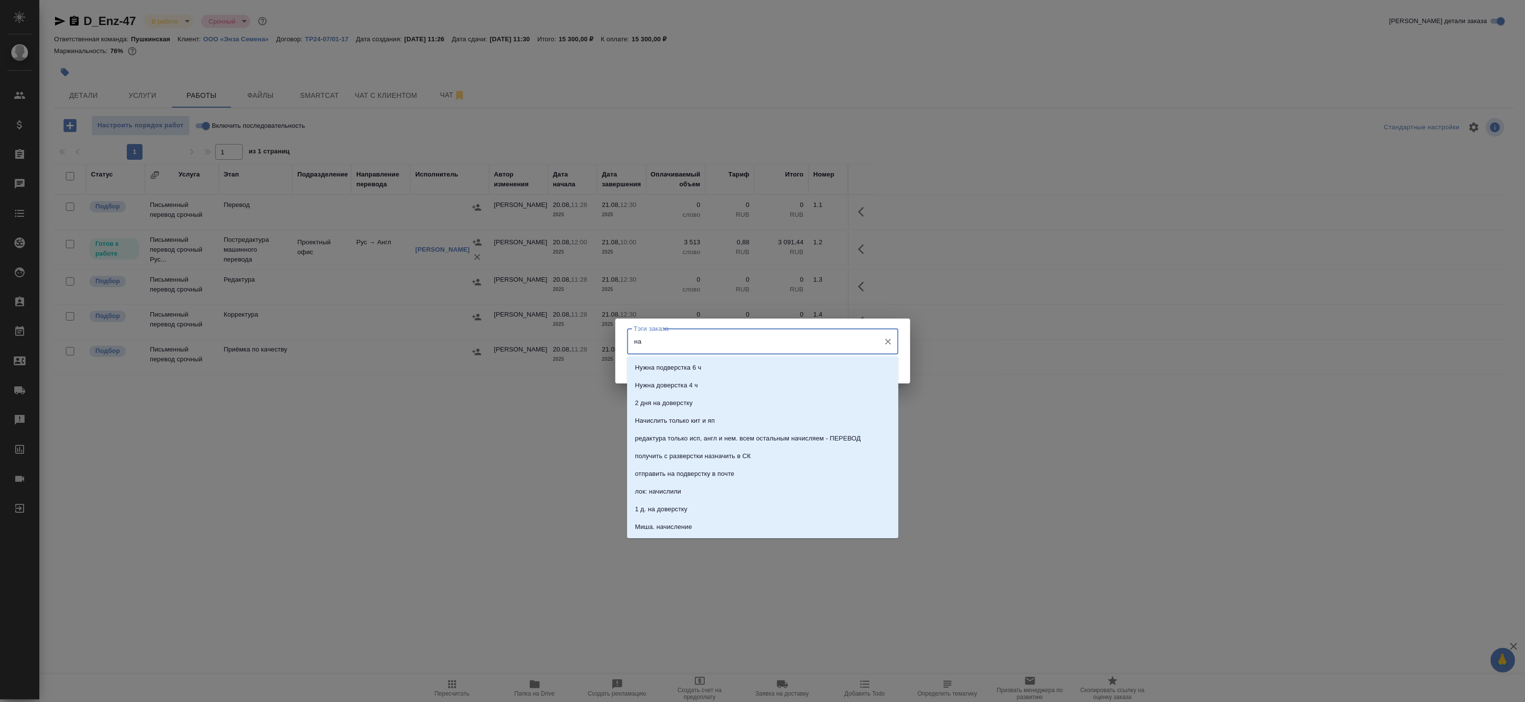
type input "н"
type input "на перев"
drag, startPoint x: 689, startPoint y: 341, endPoint x: 553, endPoint y: 349, distance: 135.4
click at [555, 349] on div "Тэги заказа на перев Тэги заказа Сохранить" at bounding box center [762, 351] width 1525 height 702
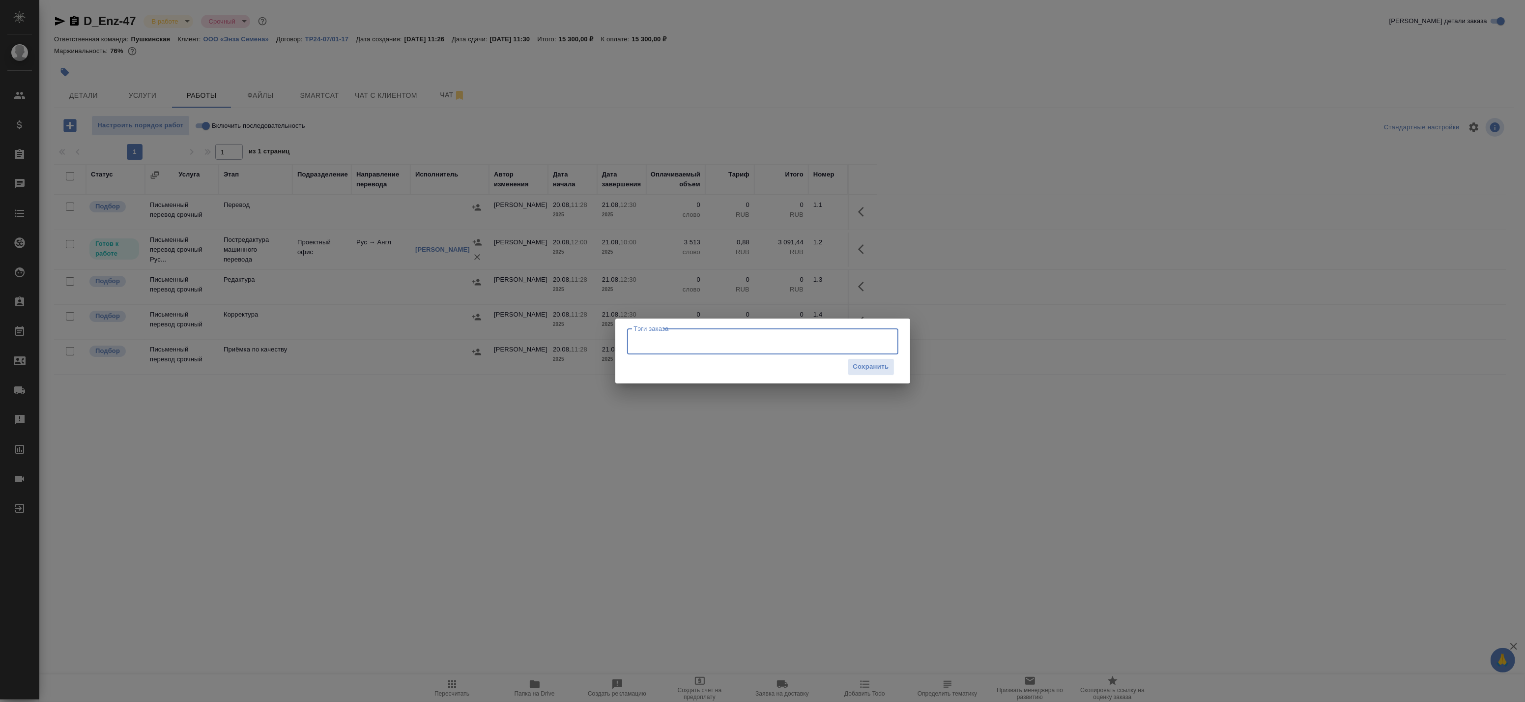
type input "🆎"
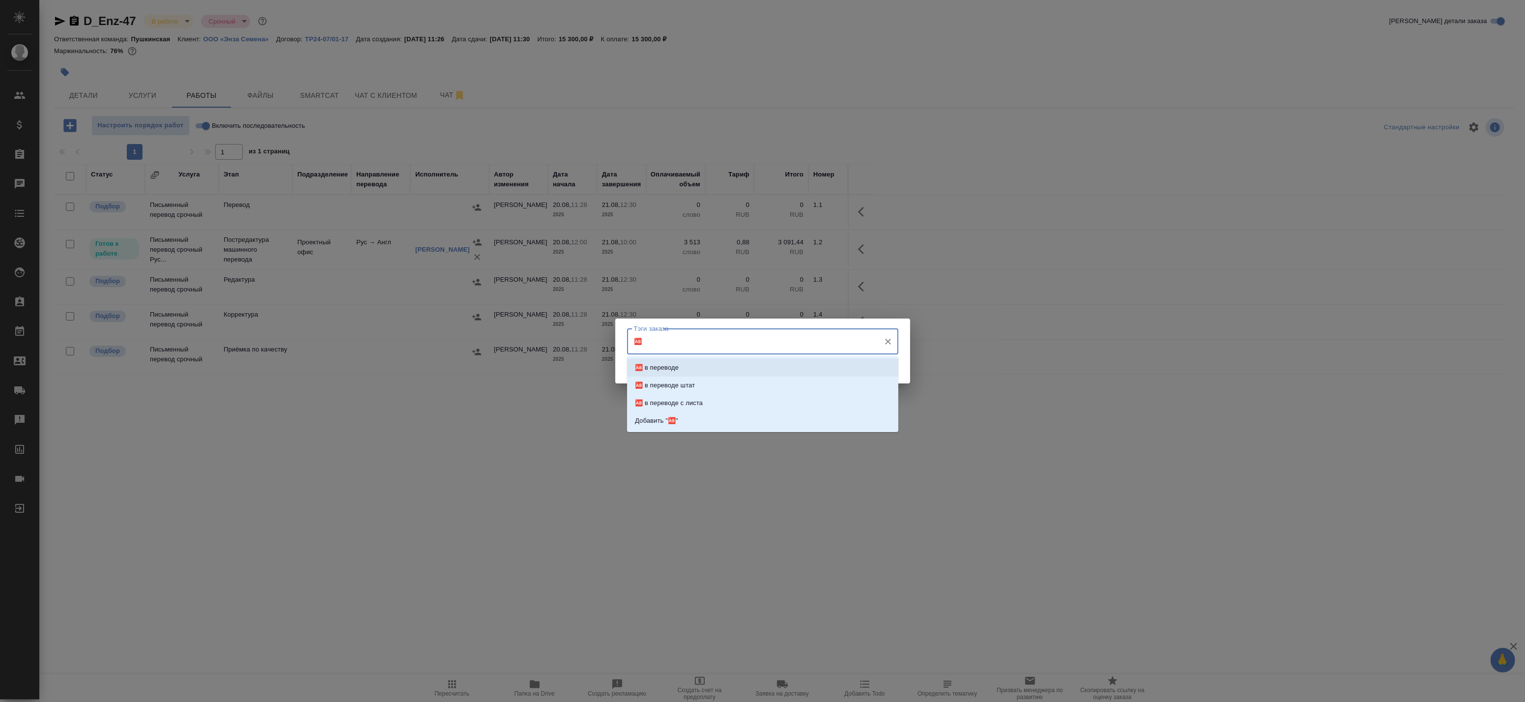
click at [693, 369] on li "🆎 в переводе" at bounding box center [762, 368] width 271 height 18
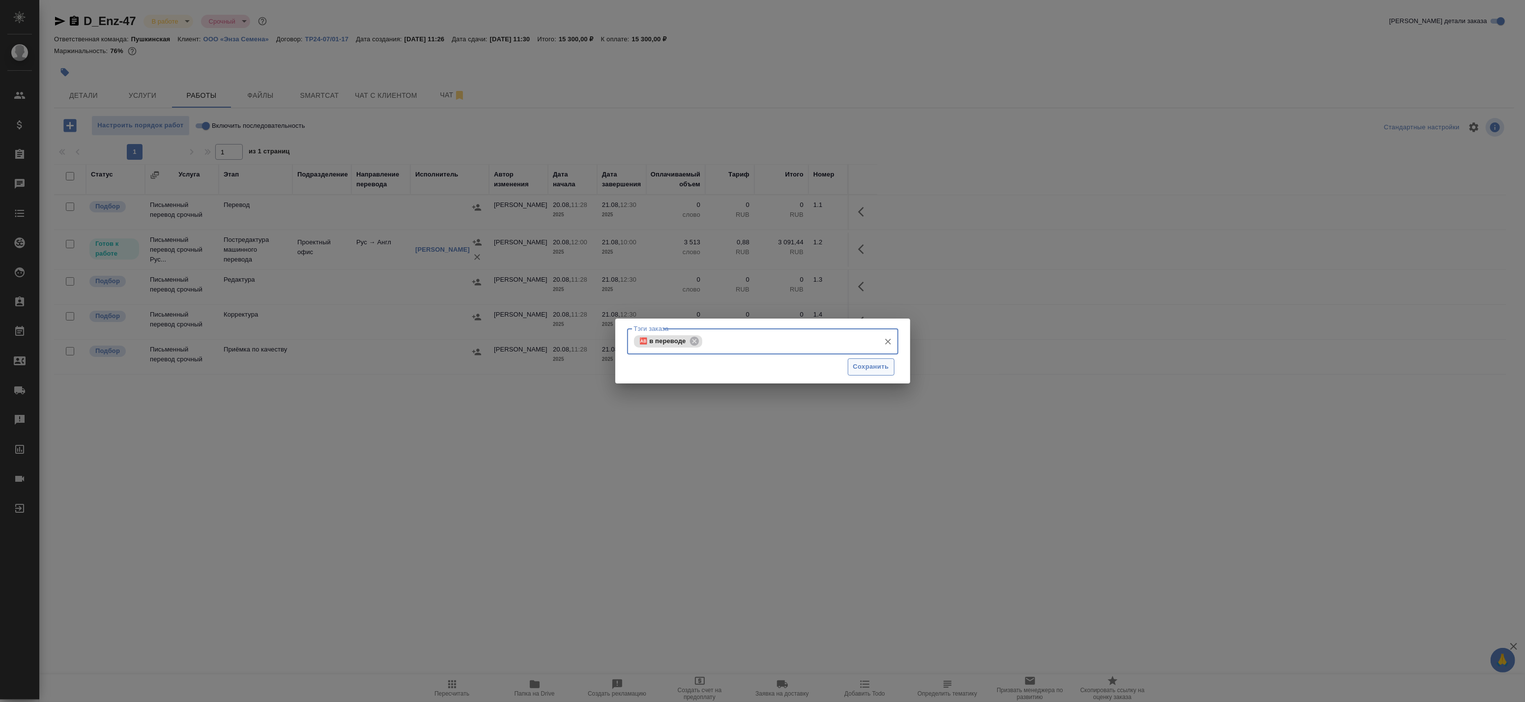
click at [875, 370] on span "Сохранить" at bounding box center [871, 366] width 36 height 11
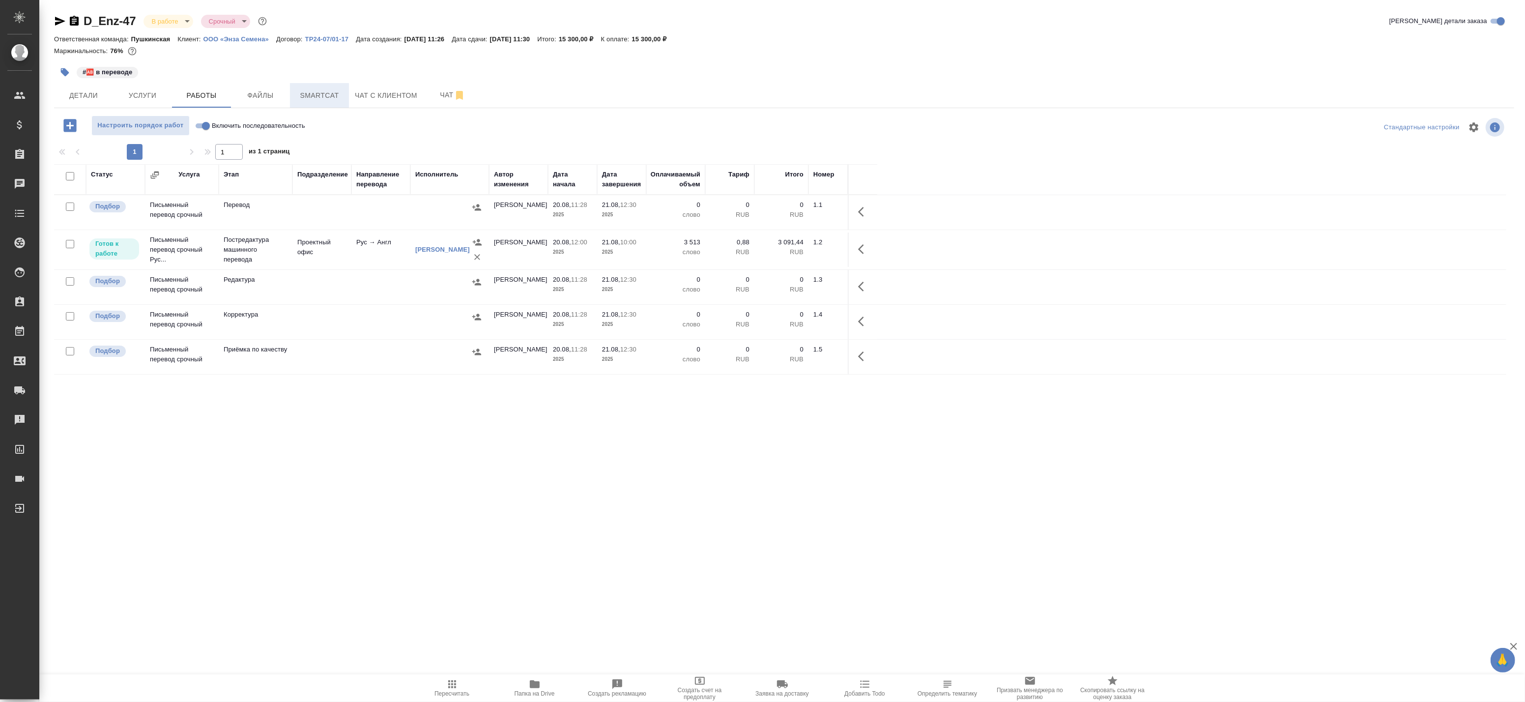
click at [298, 95] on span "Smartcat" at bounding box center [319, 95] width 47 height 12
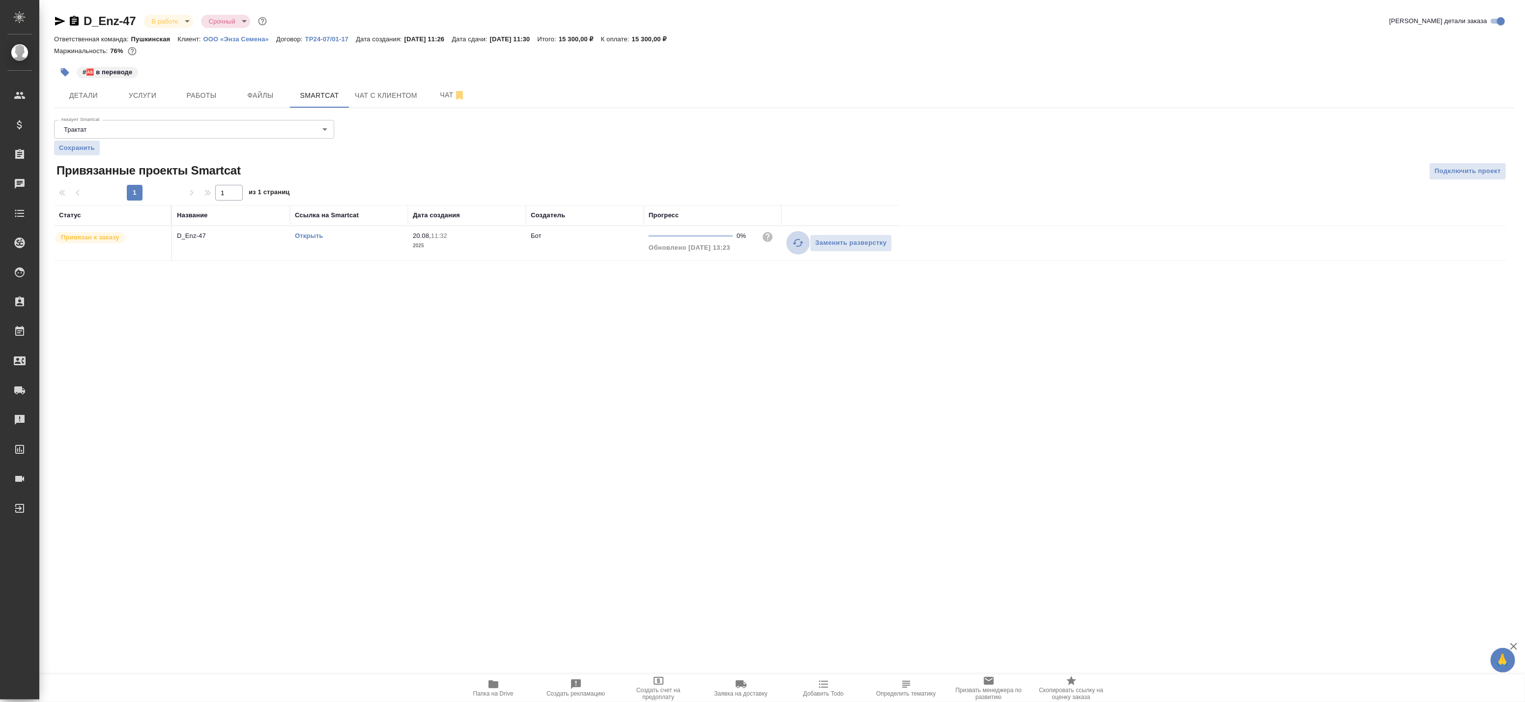
click at [793, 244] on icon "button" at bounding box center [798, 243] width 12 height 12
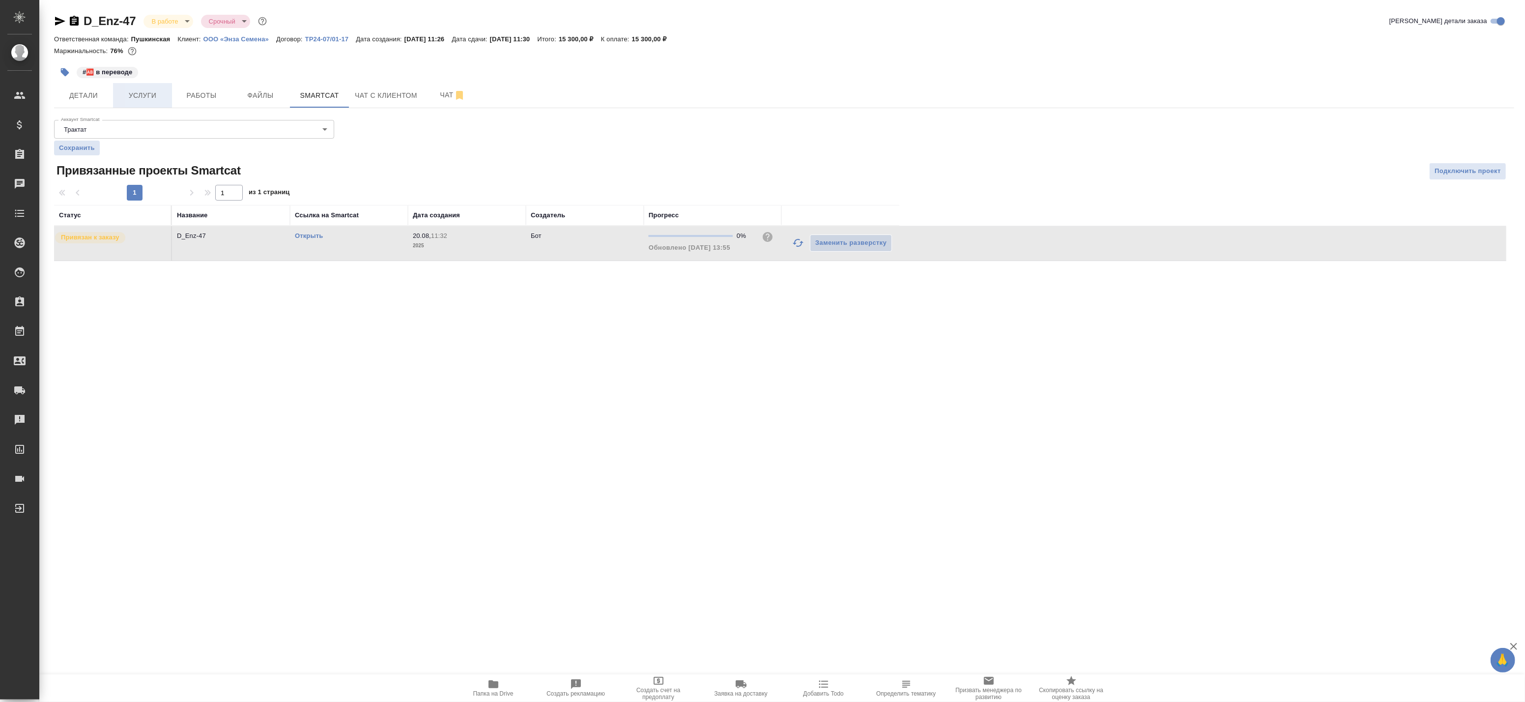
click at [153, 97] on span "Услуги" at bounding box center [142, 95] width 47 height 12
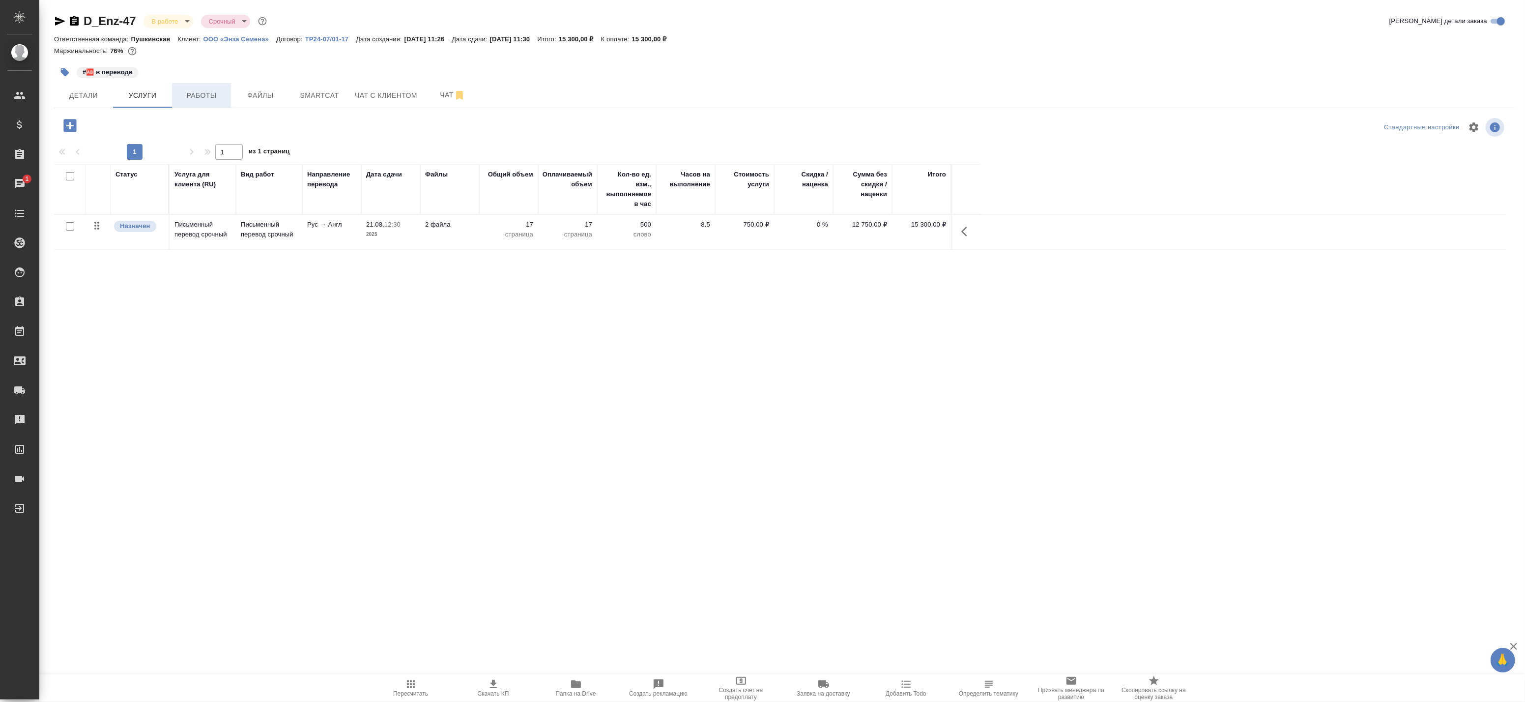
click at [205, 98] on span "Работы" at bounding box center [201, 95] width 47 height 12
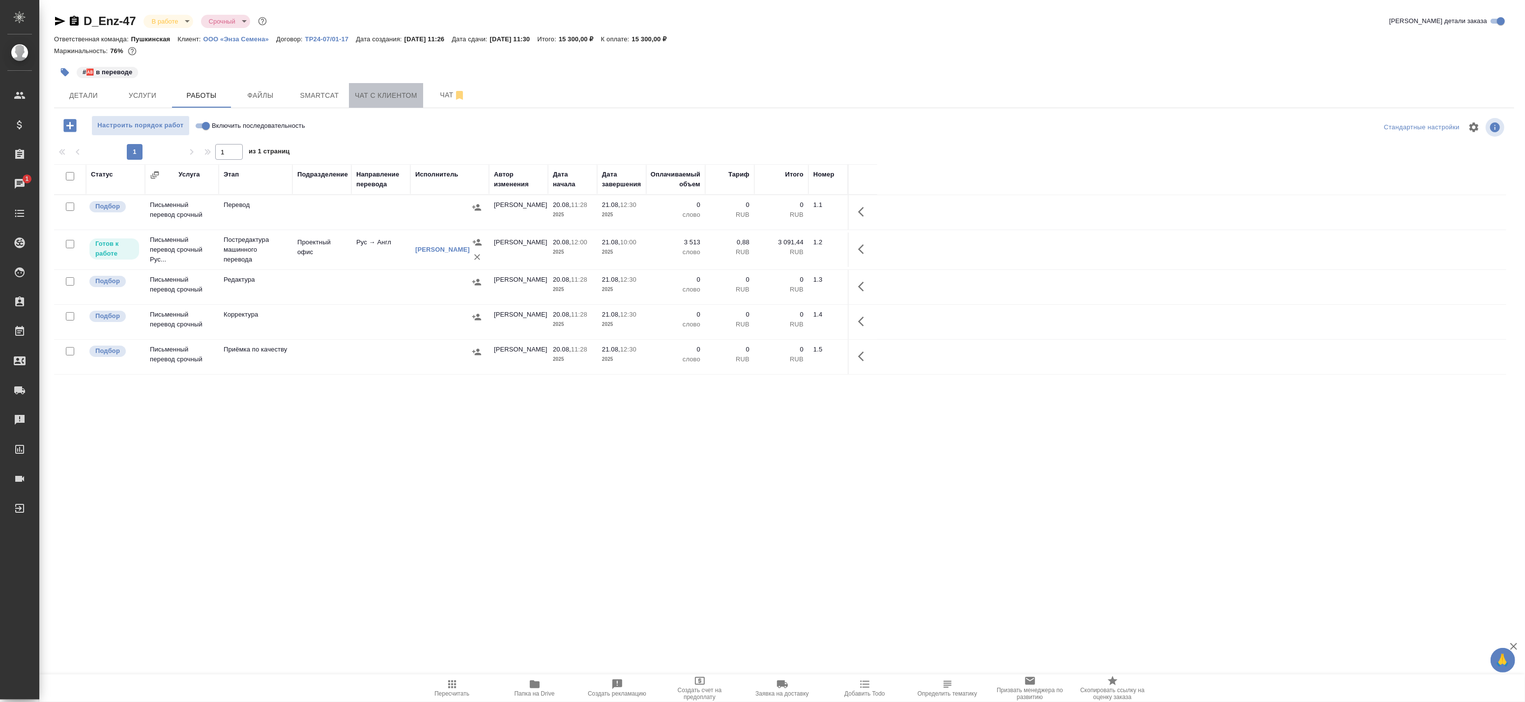
click at [392, 88] on button "Чат с клиентом" at bounding box center [386, 95] width 74 height 25
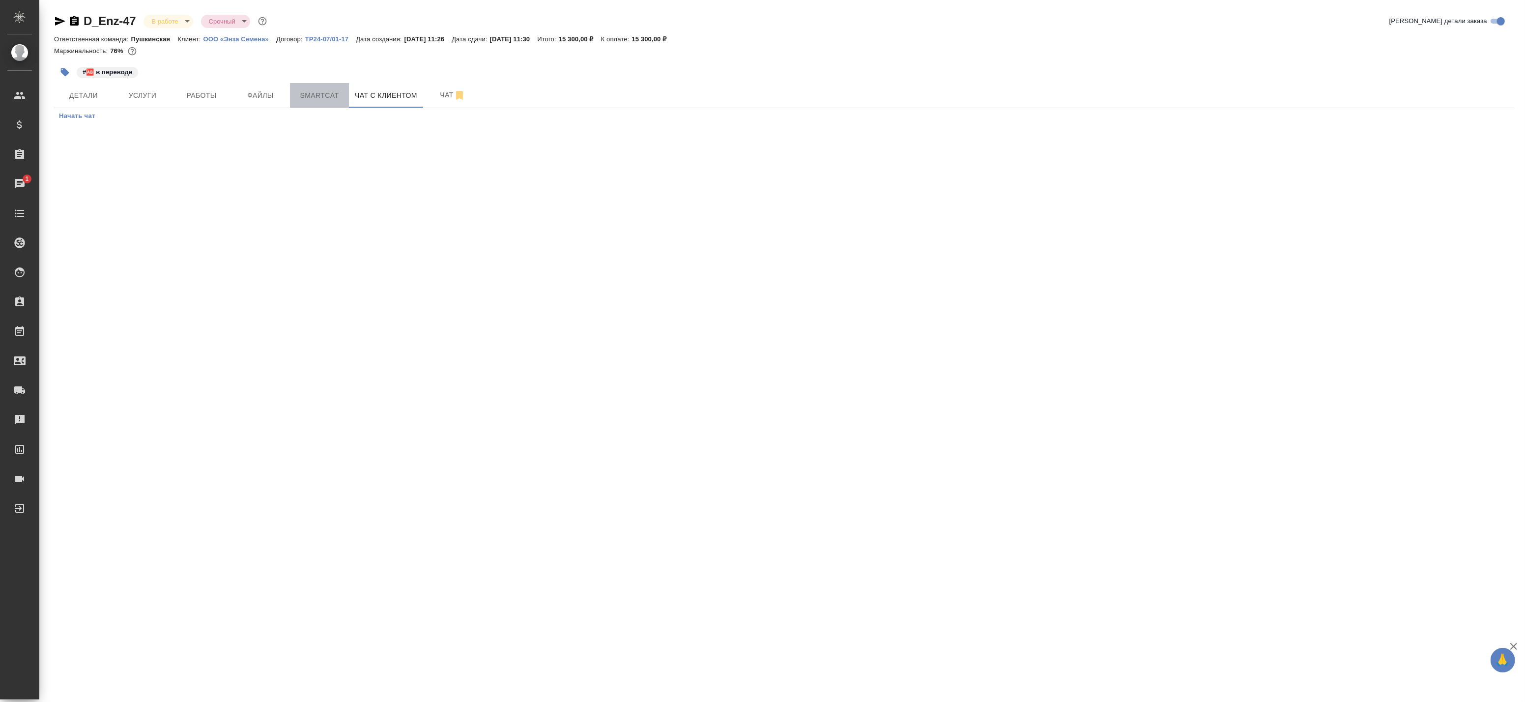
click at [335, 100] on span "Smartcat" at bounding box center [319, 95] width 47 height 12
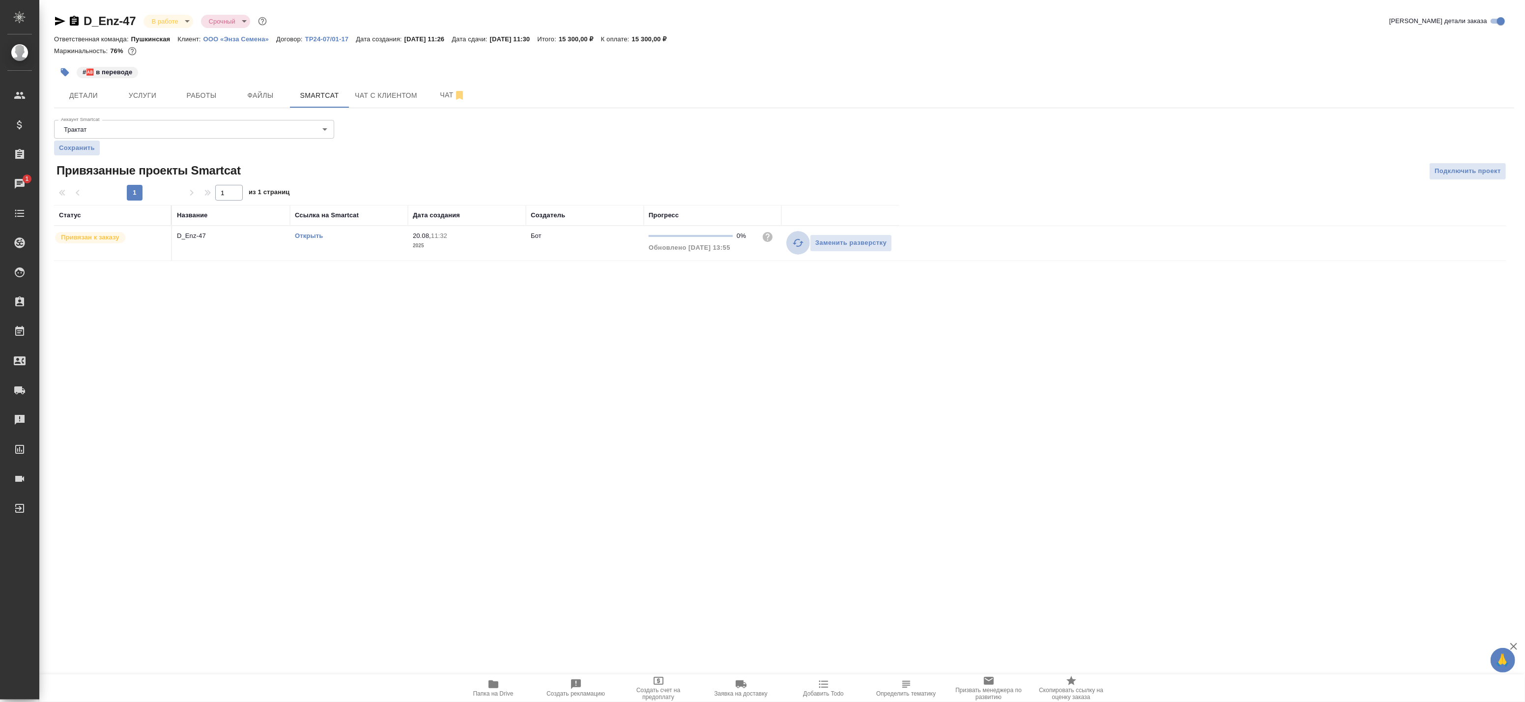
click at [791, 240] on button "button" at bounding box center [798, 243] width 24 height 24
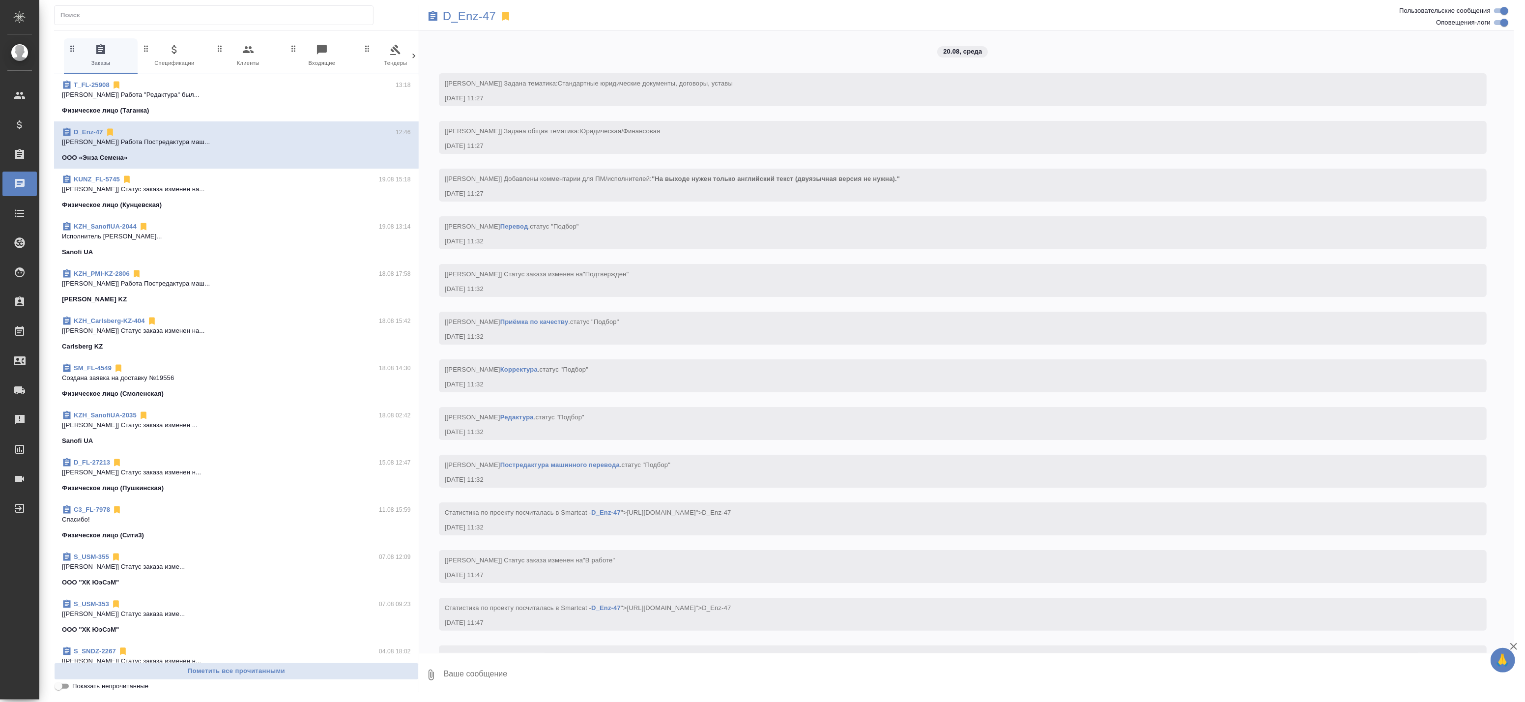
scroll to position [336, 0]
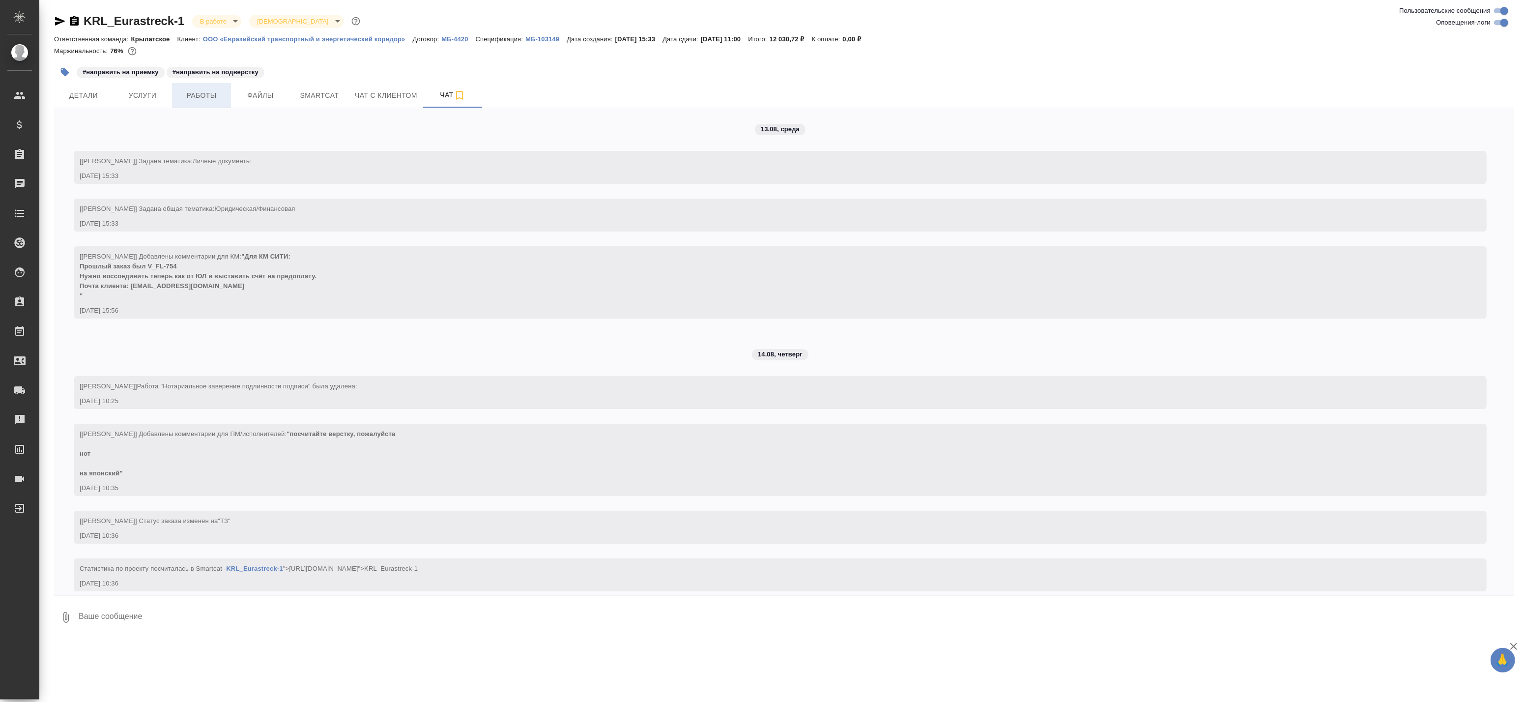
scroll to position [3750, 0]
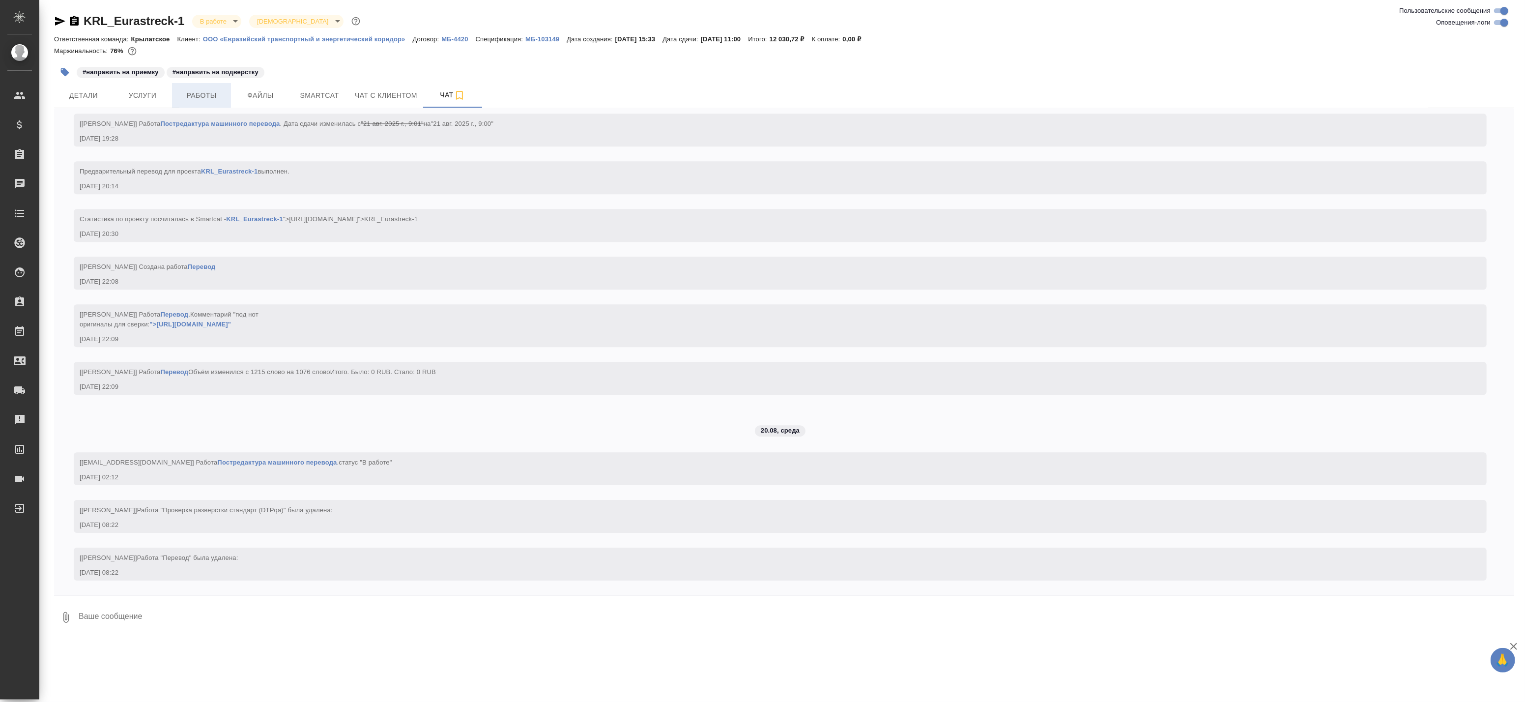
click at [193, 99] on span "Работы" at bounding box center [201, 95] width 47 height 12
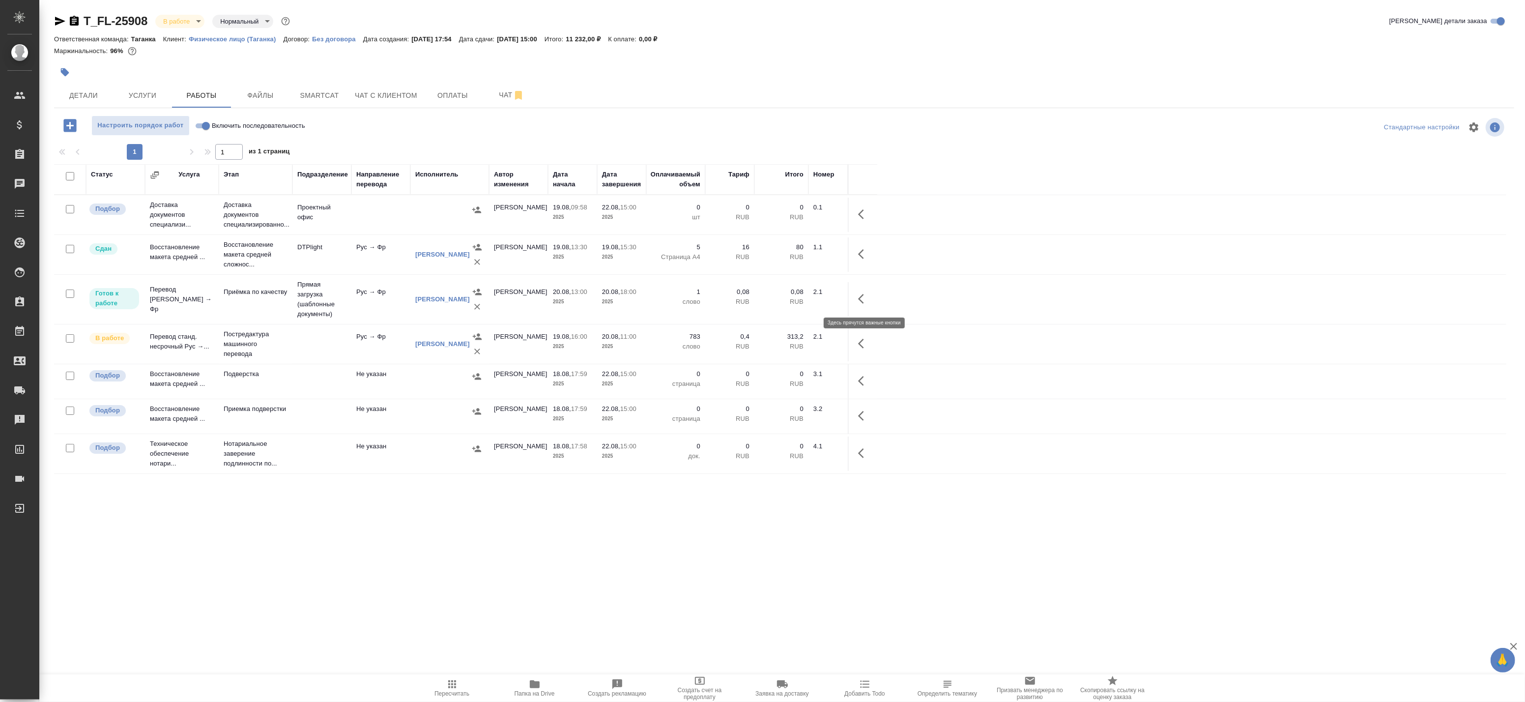
click at [861, 300] on icon "button" at bounding box center [864, 299] width 12 height 12
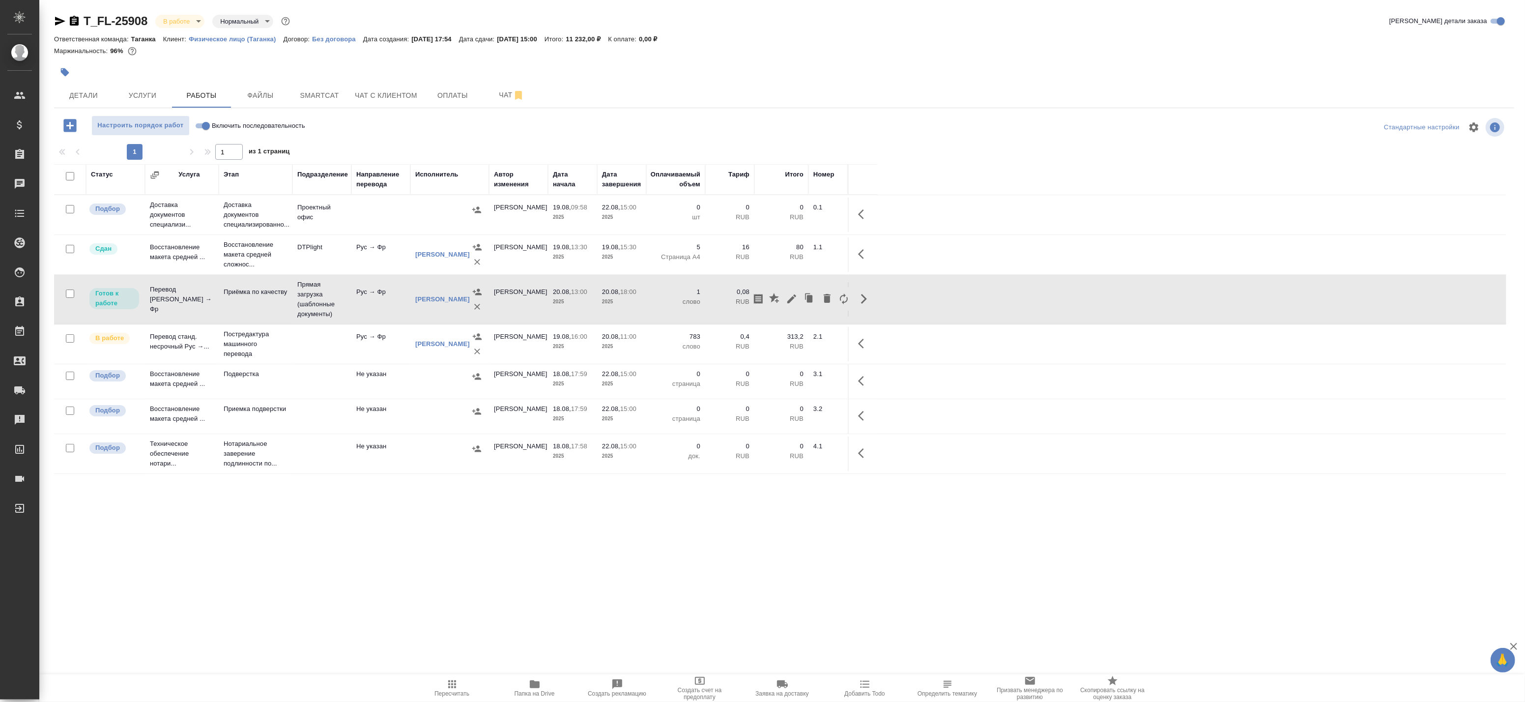
click at [709, 524] on div "Статус Услуга Этап Подразделение Направление перевода Исполнитель Автор изменен…" at bounding box center [780, 385] width 1452 height 442
click at [218, 234] on td "Перевод [PERSON_NAME] → Фр" at bounding box center [182, 214] width 74 height 39
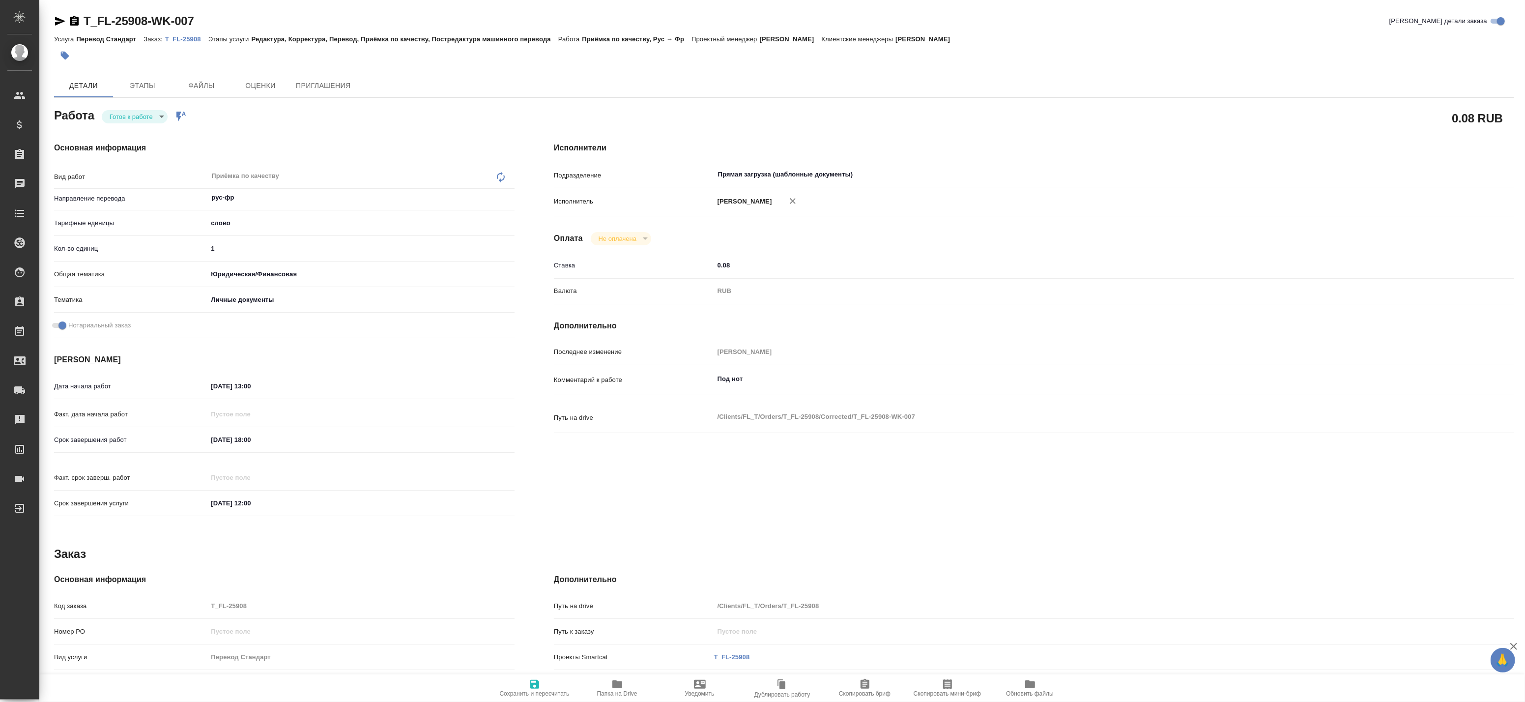
type textarea "x"
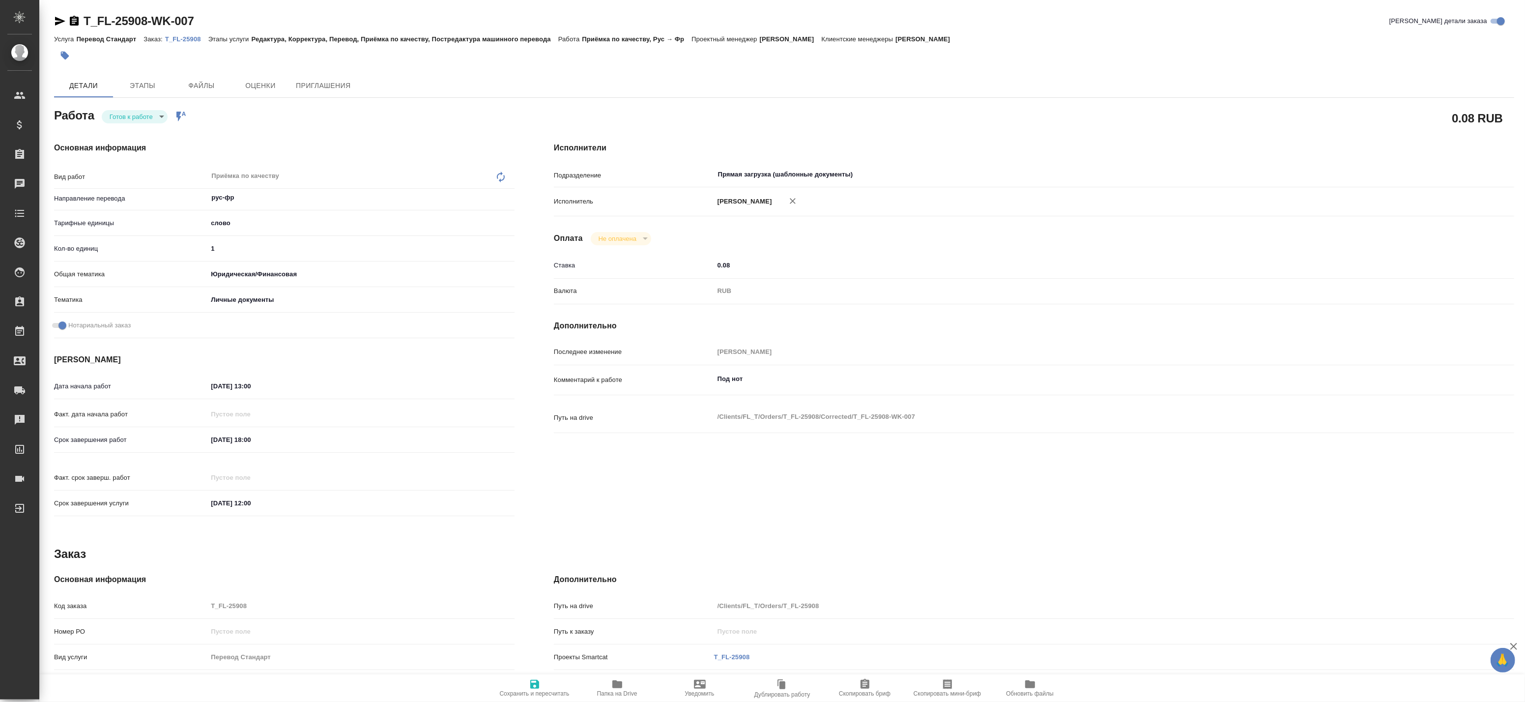
type textarea "x"
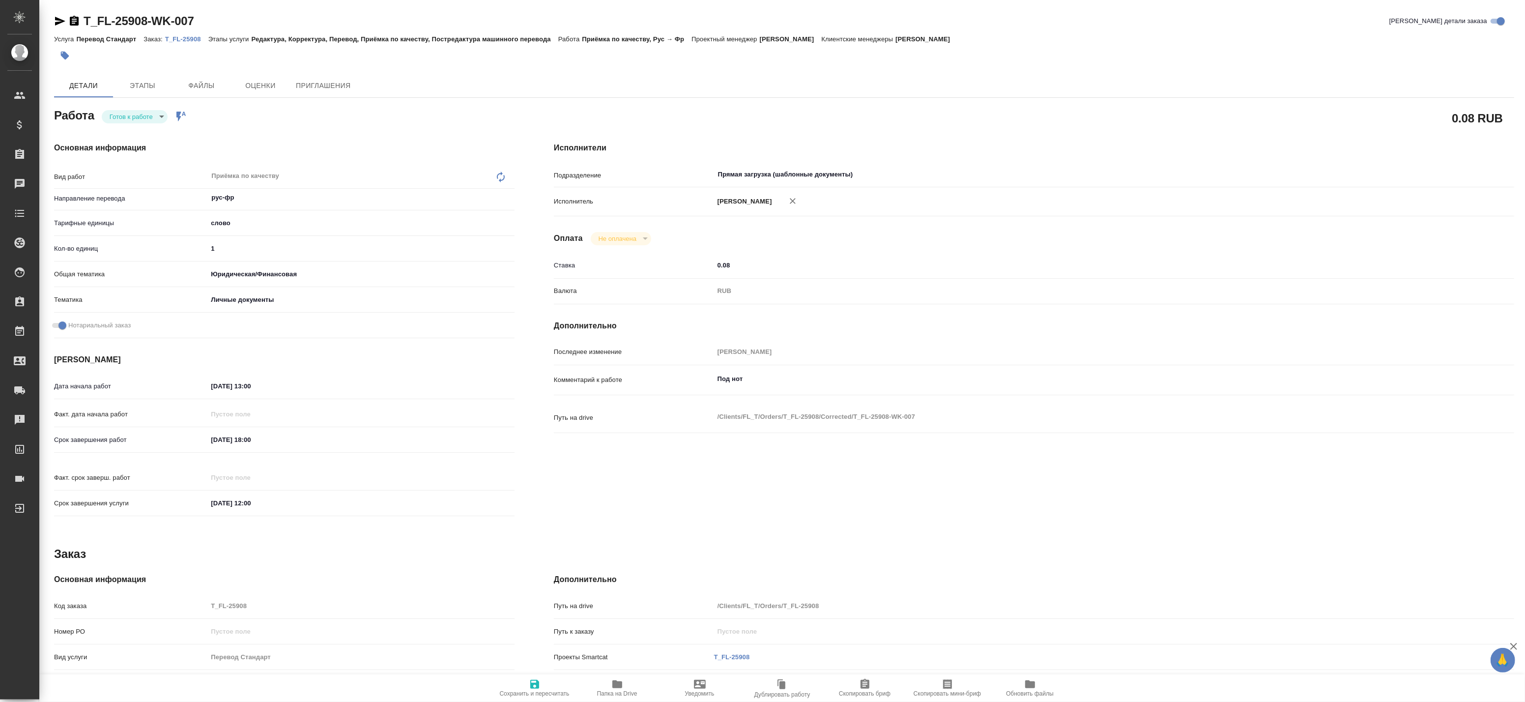
type textarea "x"
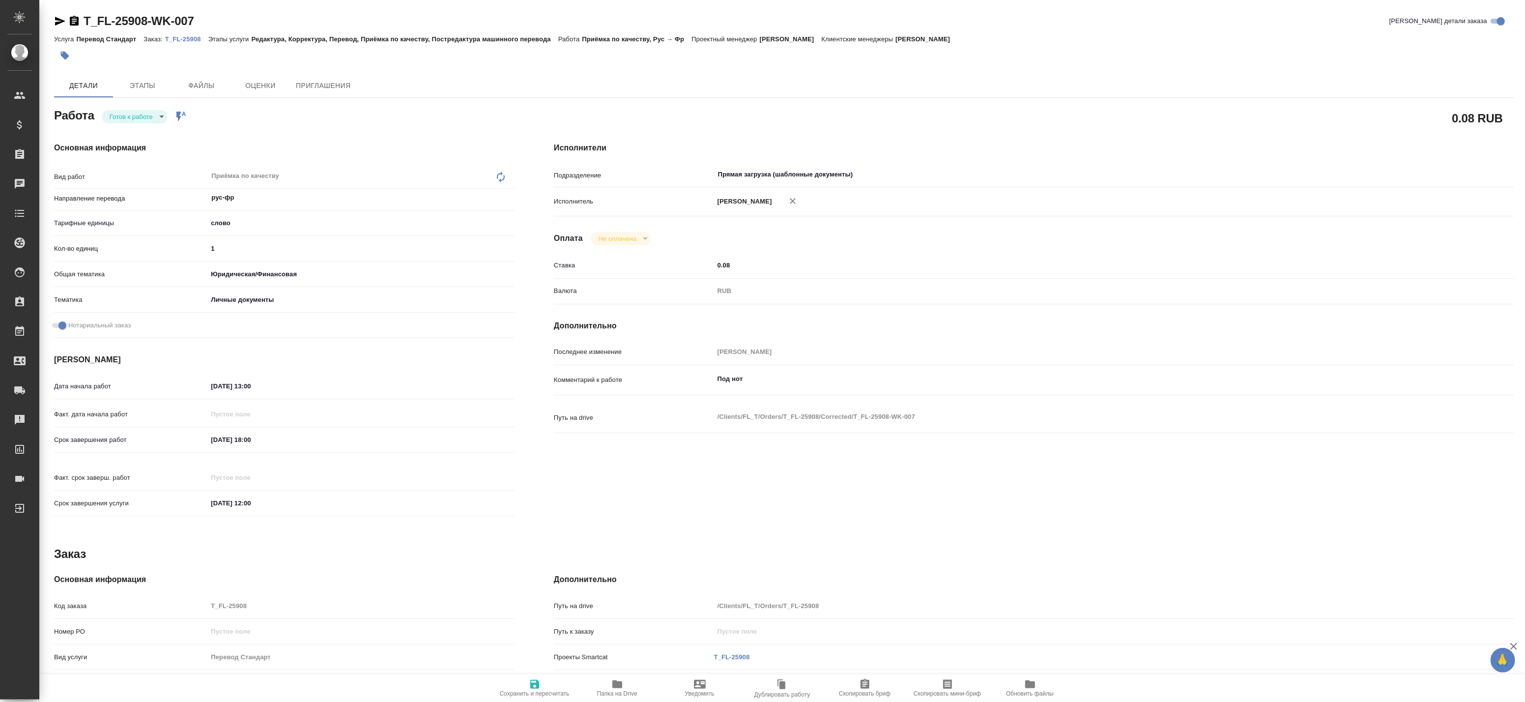
type textarea "x"
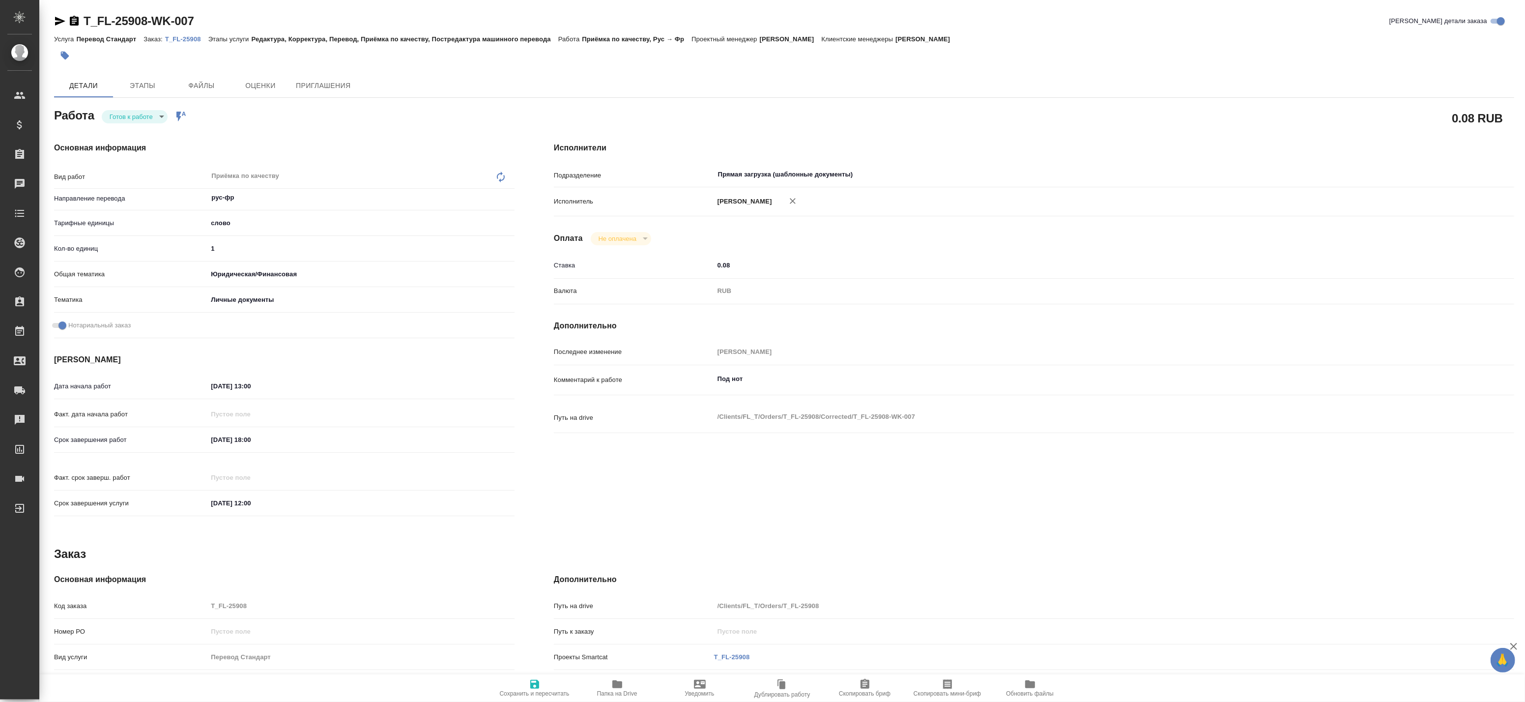
type textarea "x"
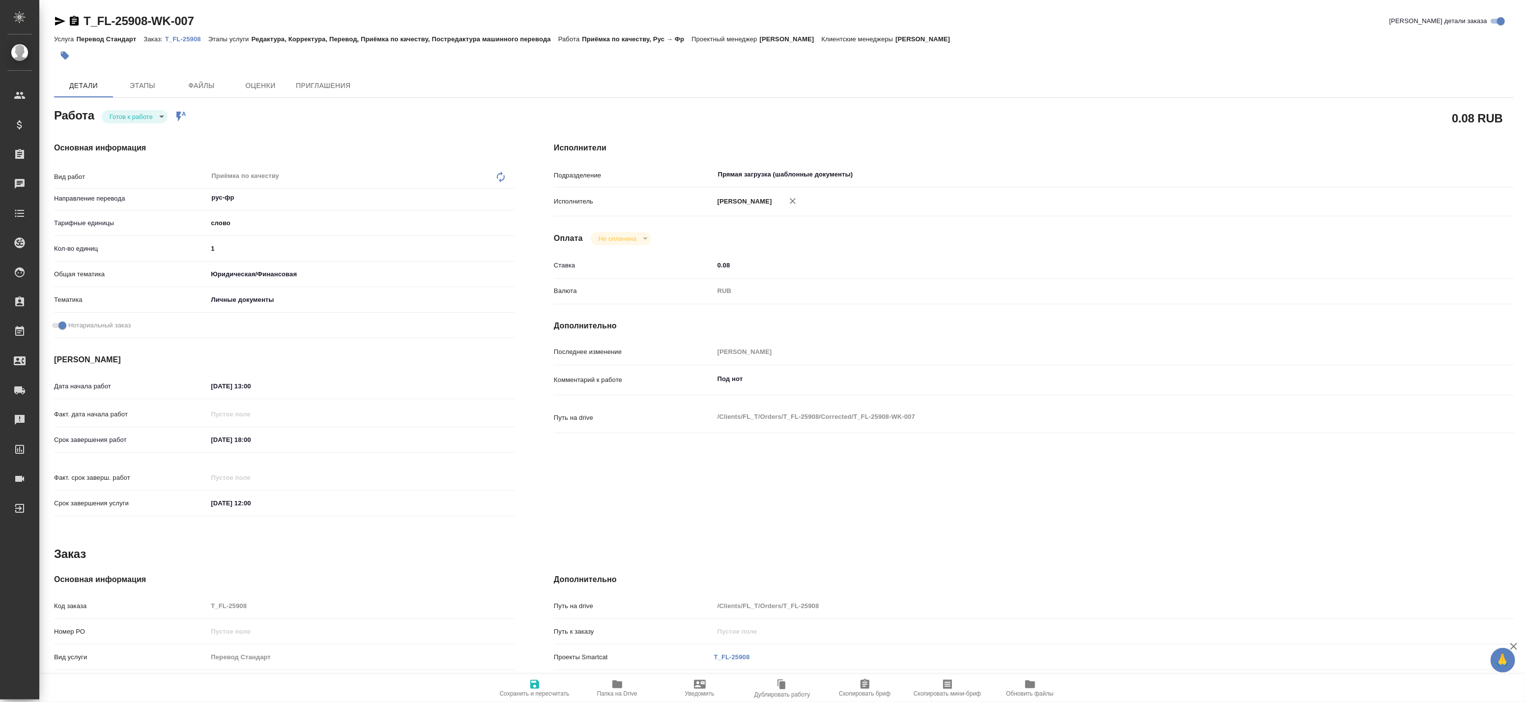
type textarea "x"
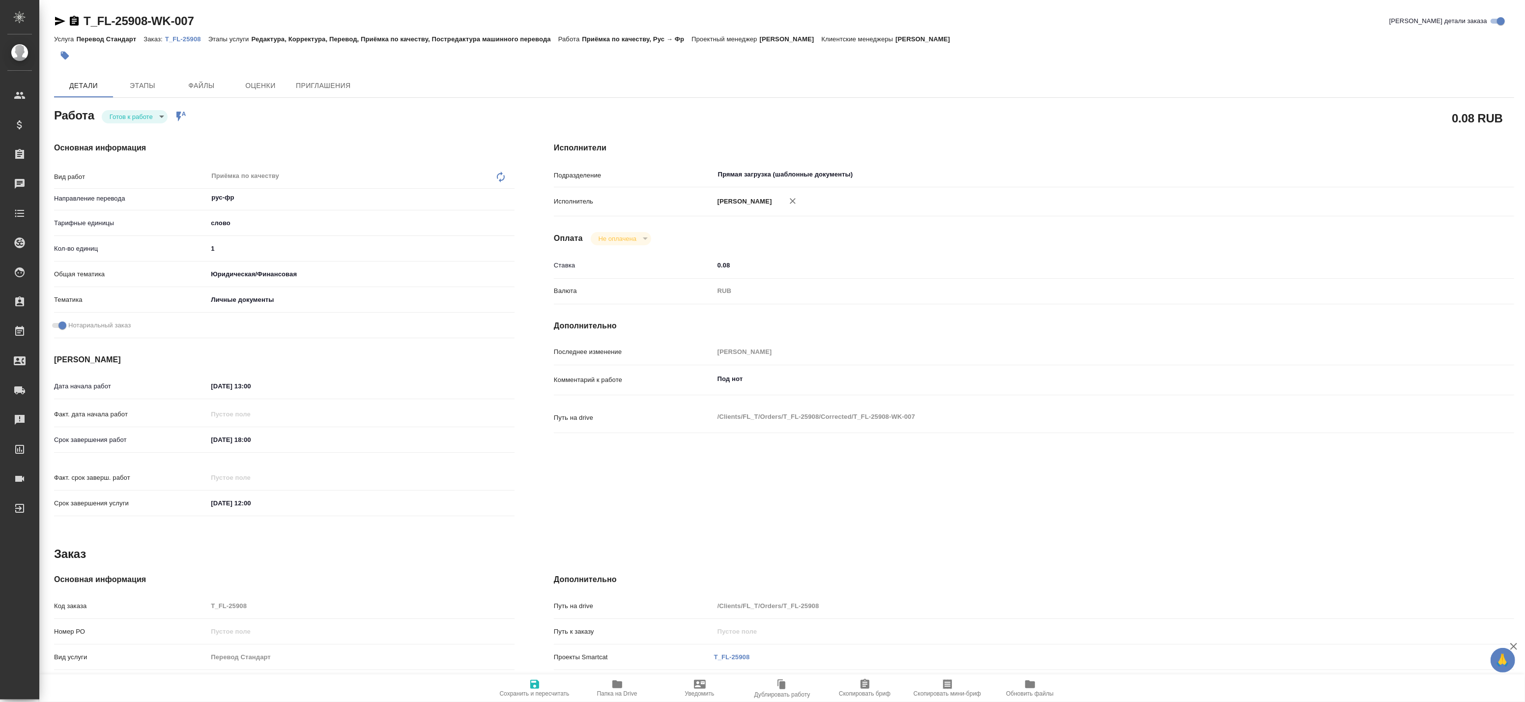
type textarea "x"
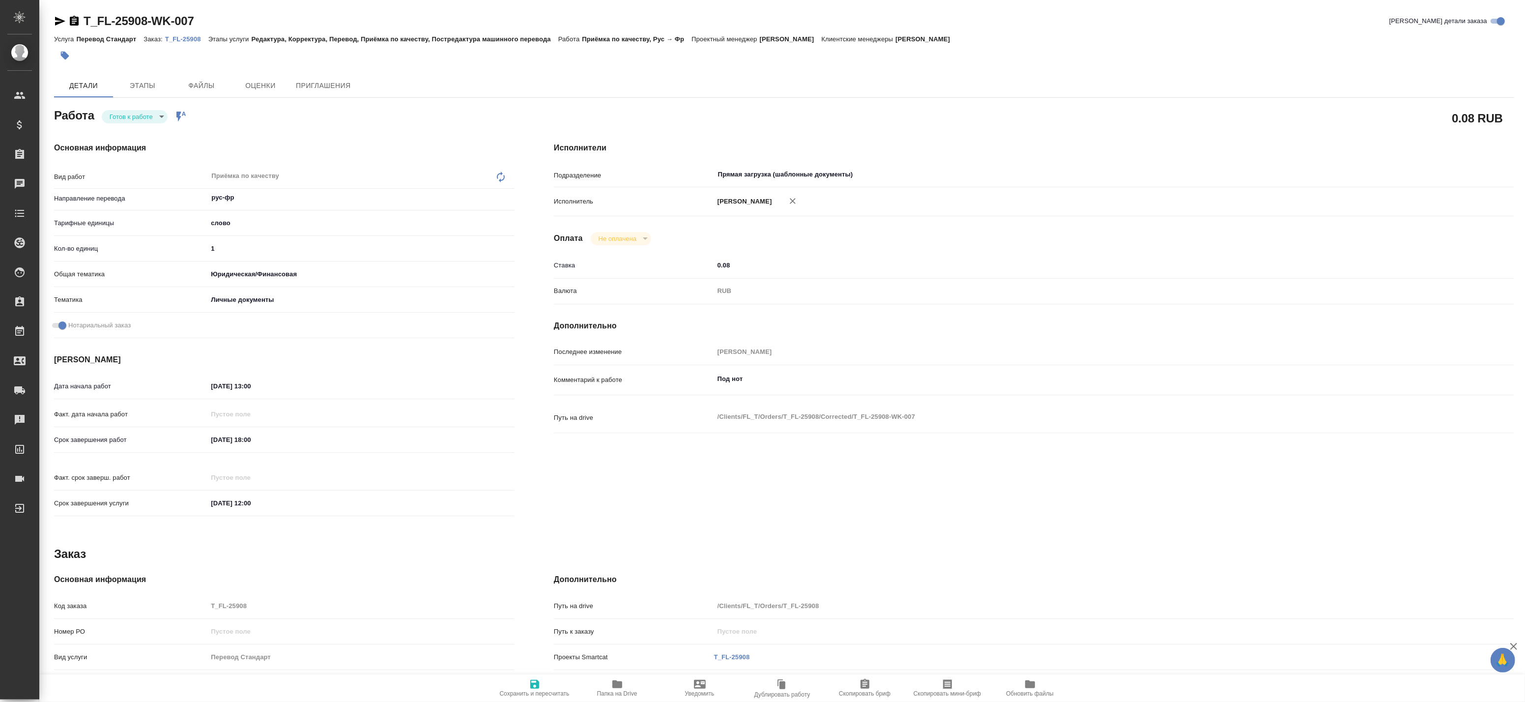
type textarea "x"
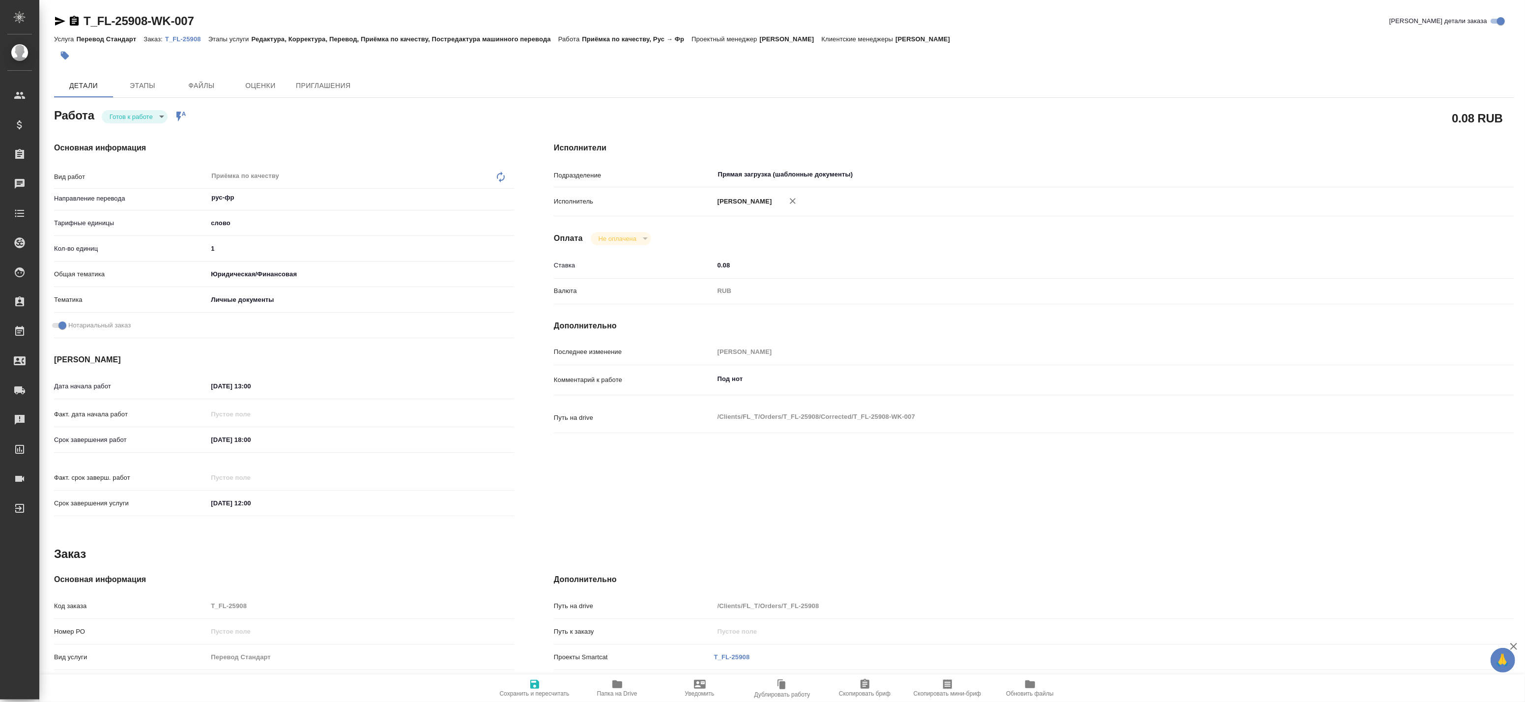
type textarea "x"
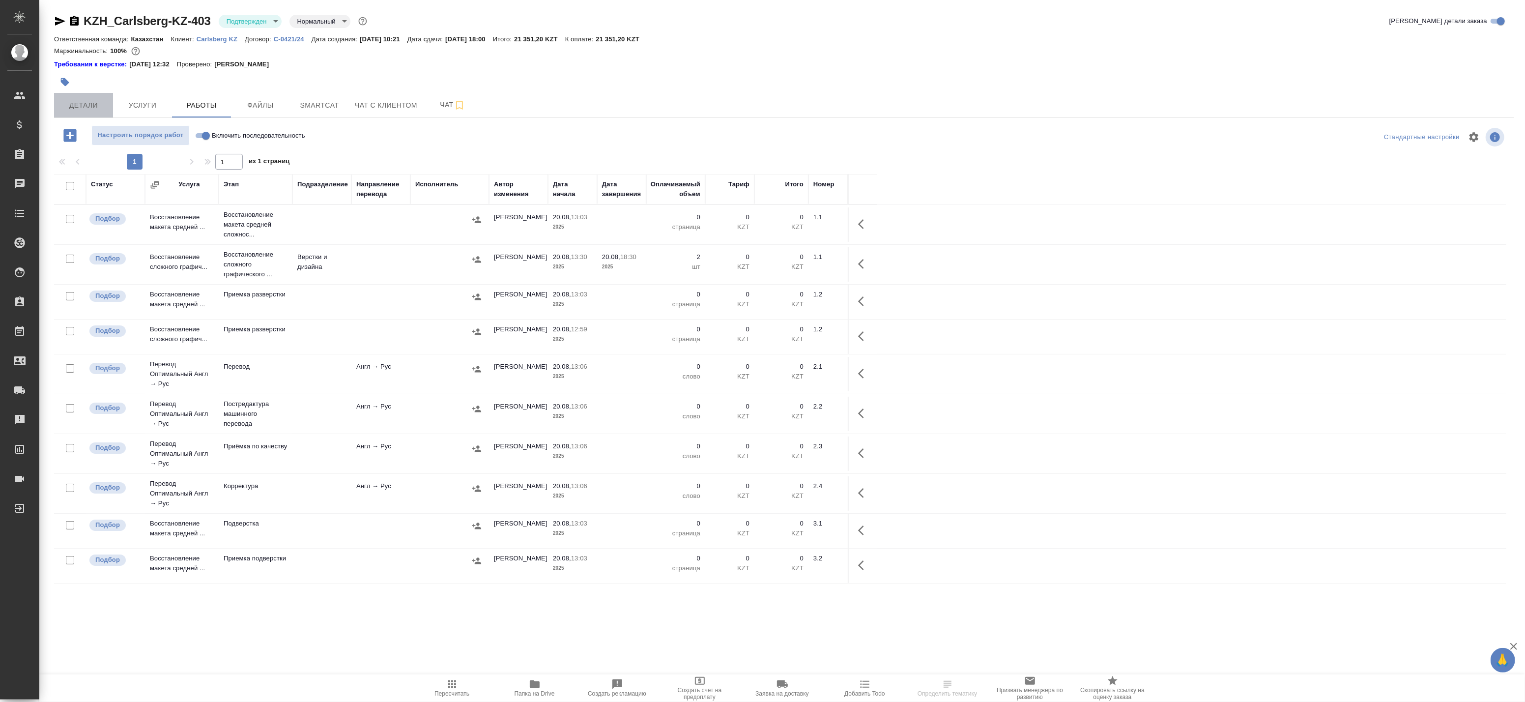
click at [85, 107] on span "Детали" at bounding box center [83, 105] width 47 height 12
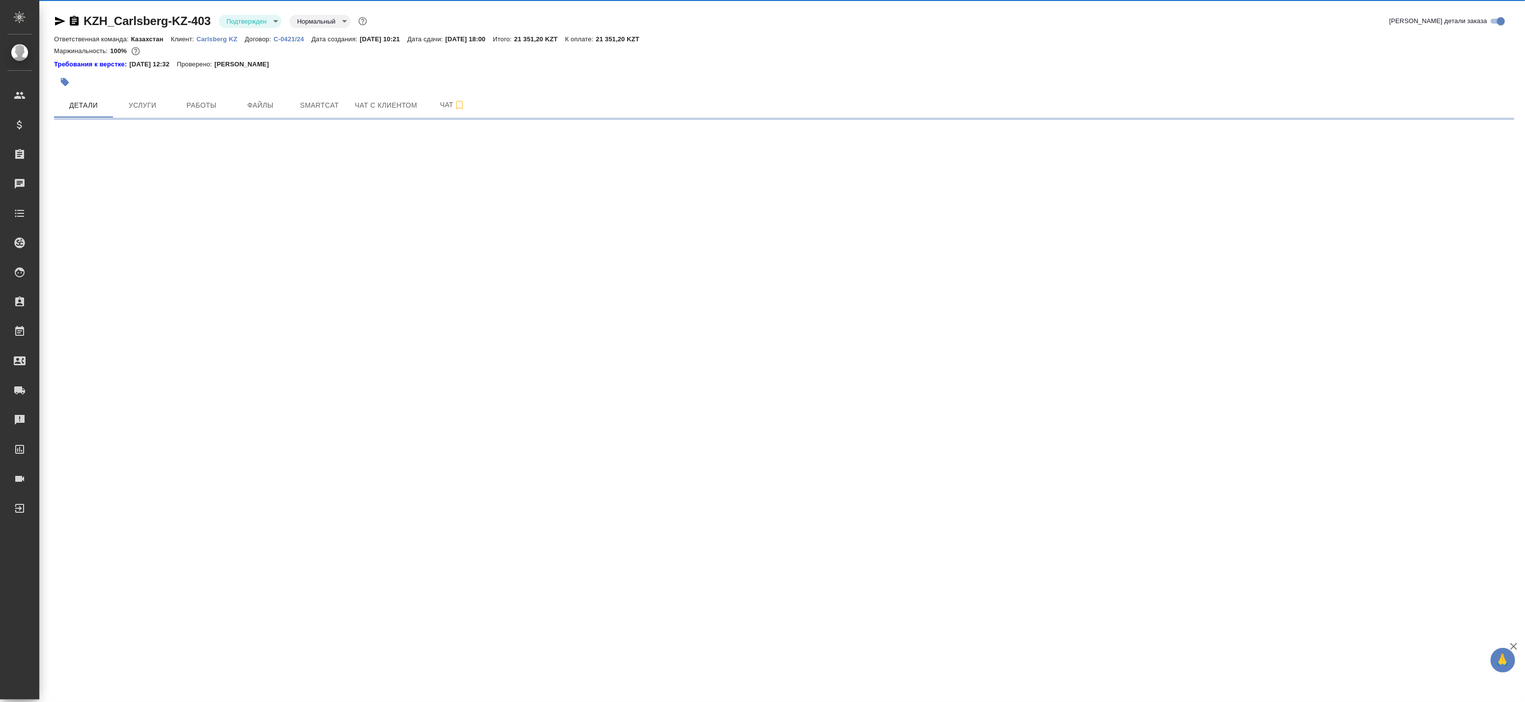
select select "RU"
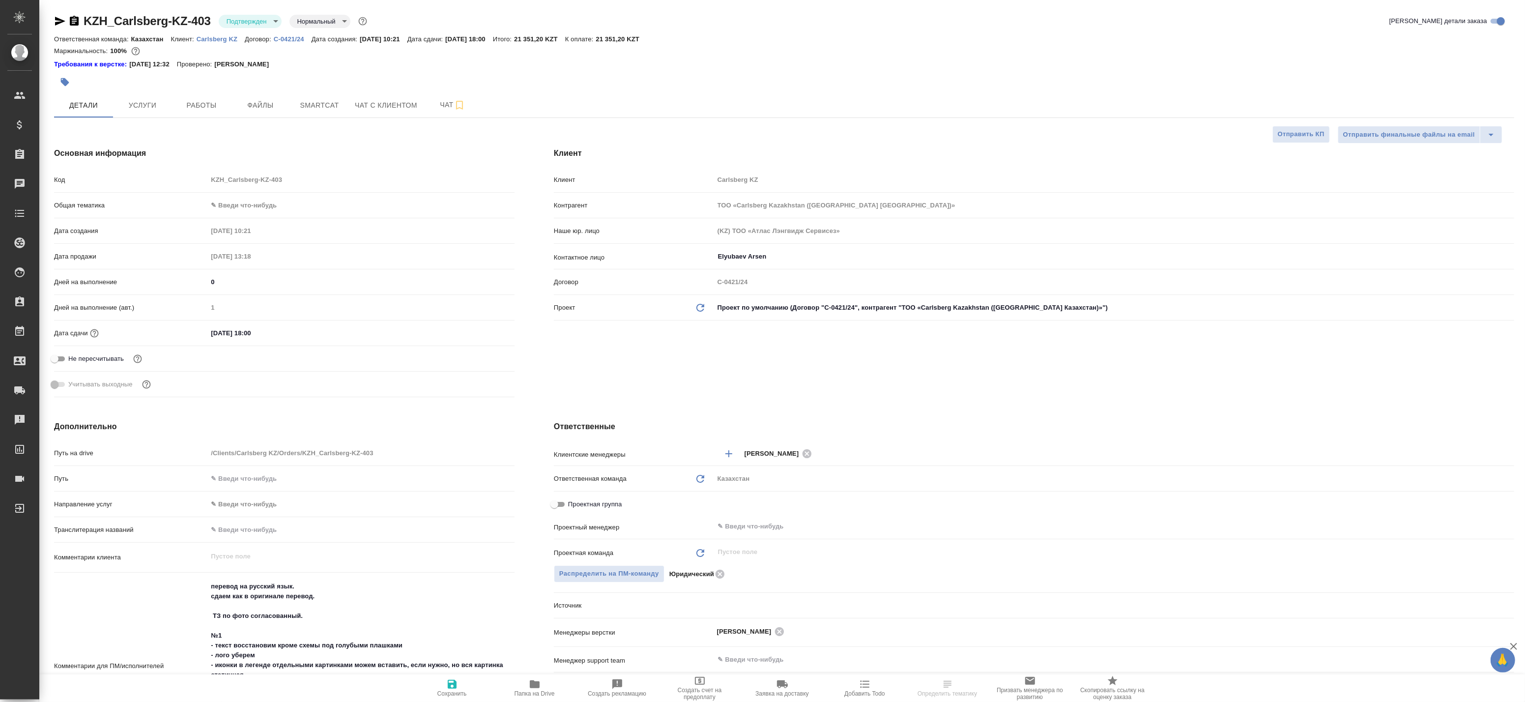
type textarea "x"
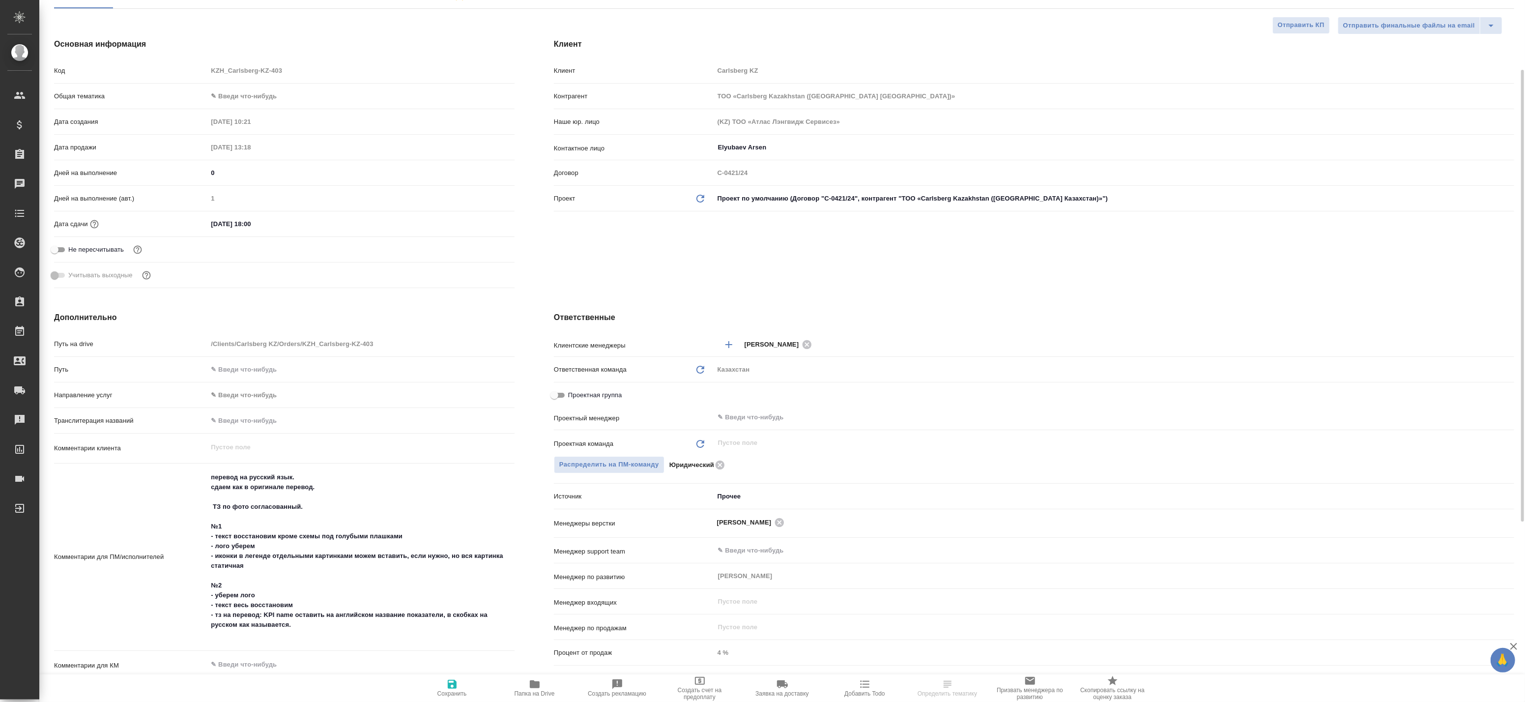
scroll to position [164, 0]
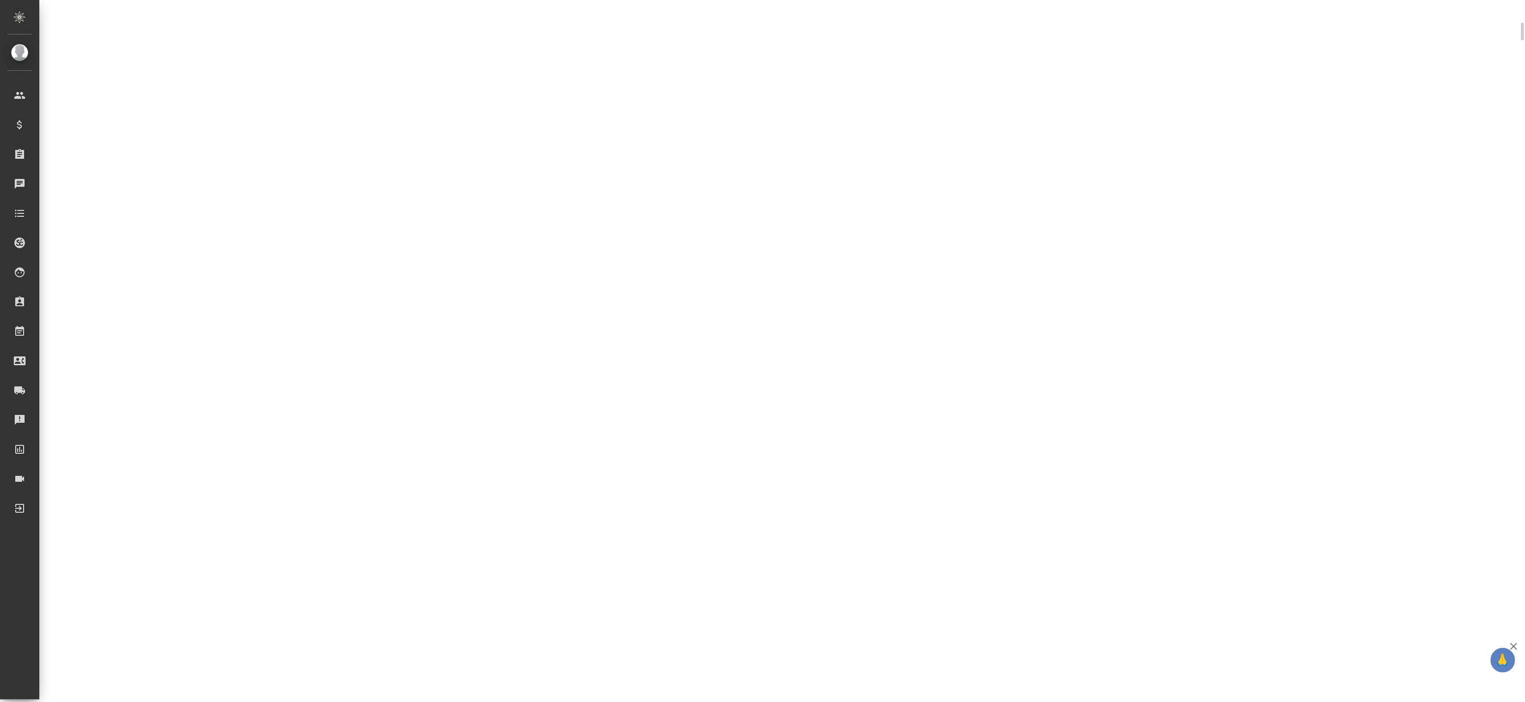
select select "RU"
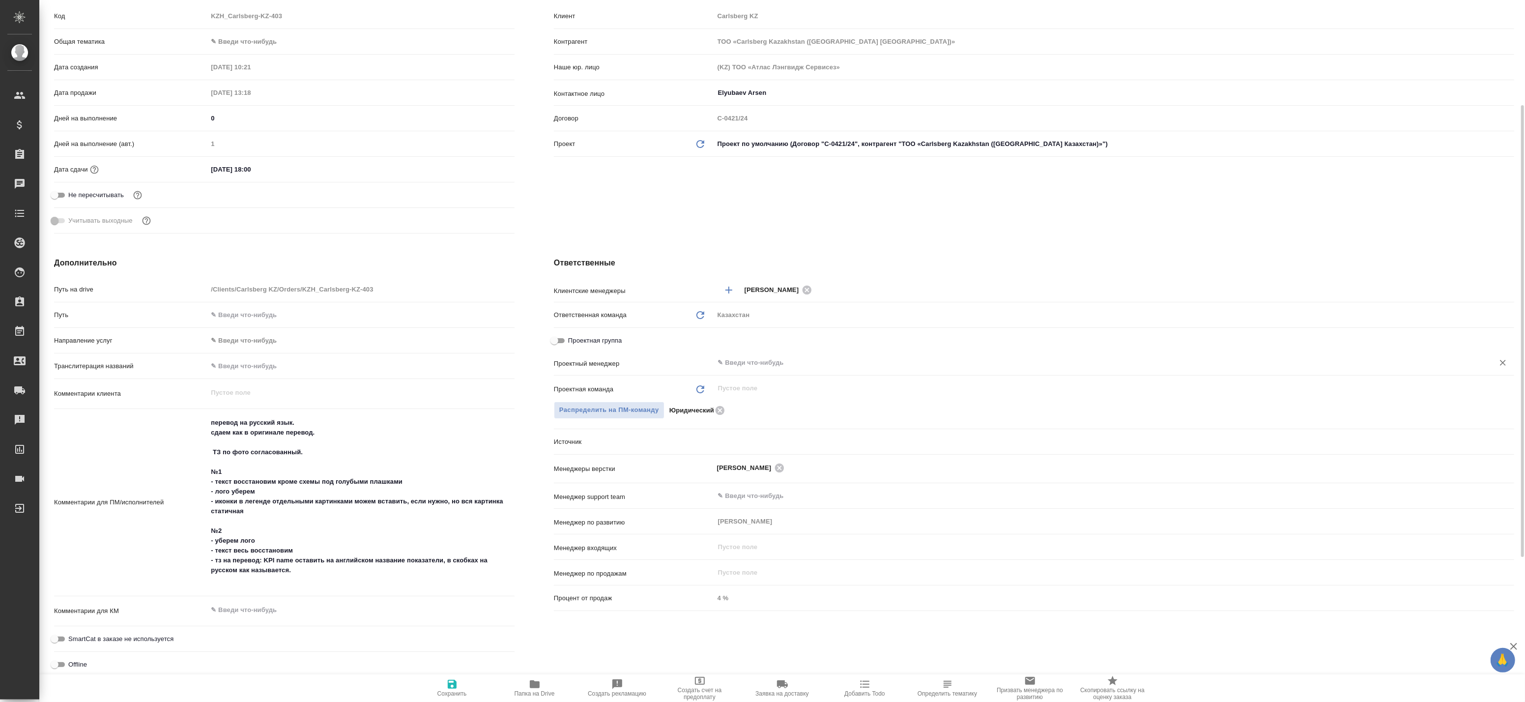
type textarea "x"
click at [748, 365] on input "text" at bounding box center [1097, 363] width 761 height 12
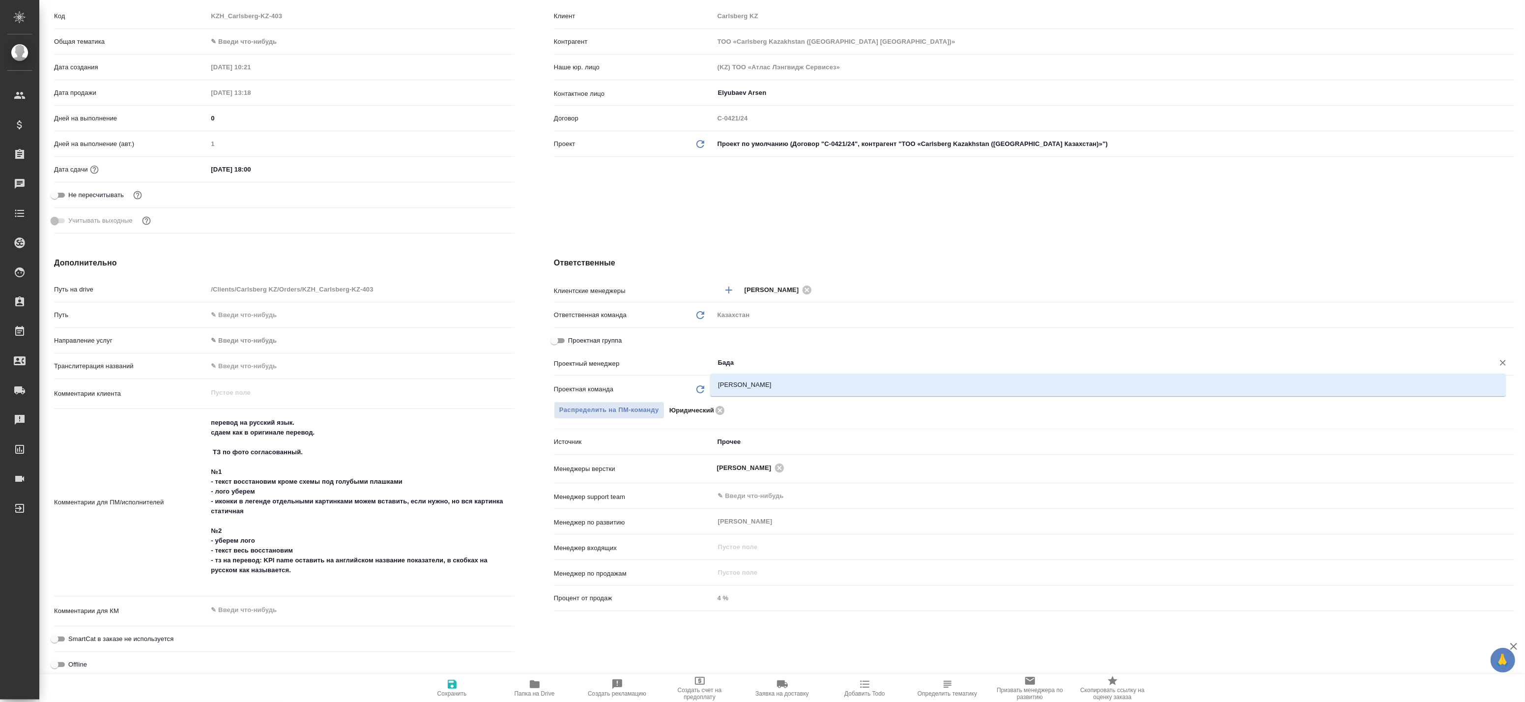
type input "Бада"
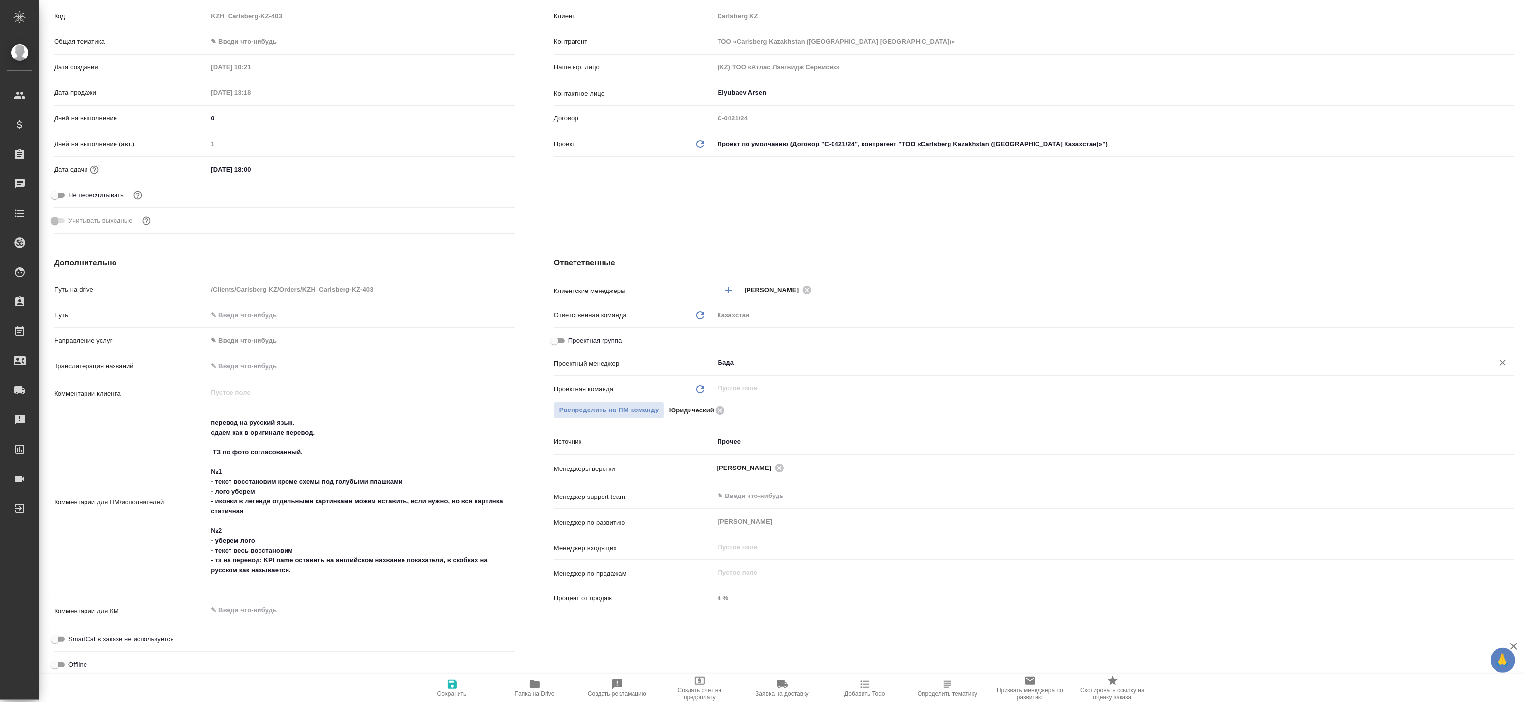
click at [784, 367] on input "Бада" at bounding box center [1097, 363] width 761 height 12
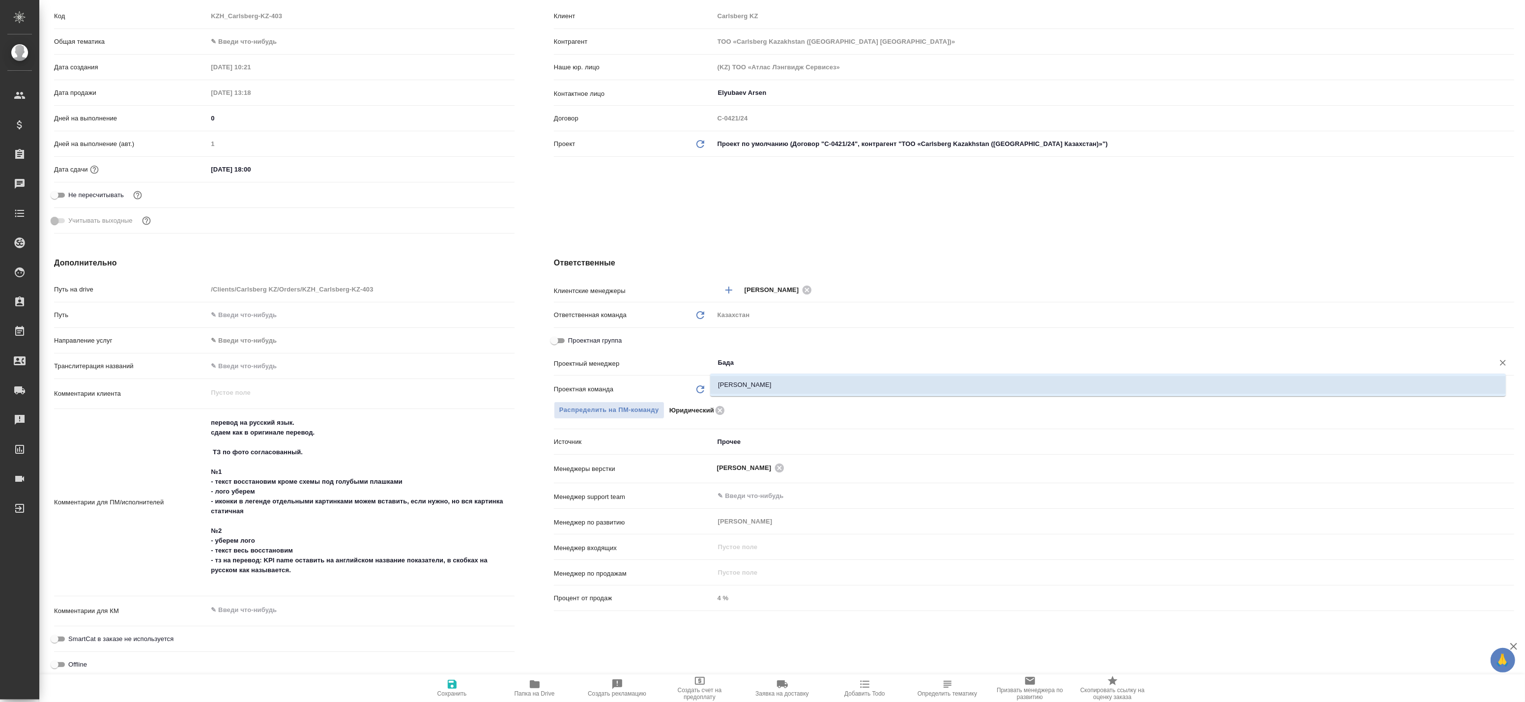
click at [765, 392] on li "[PERSON_NAME]" at bounding box center [1108, 385] width 796 height 18
type textarea "x"
type input "[PERSON_NAME]"
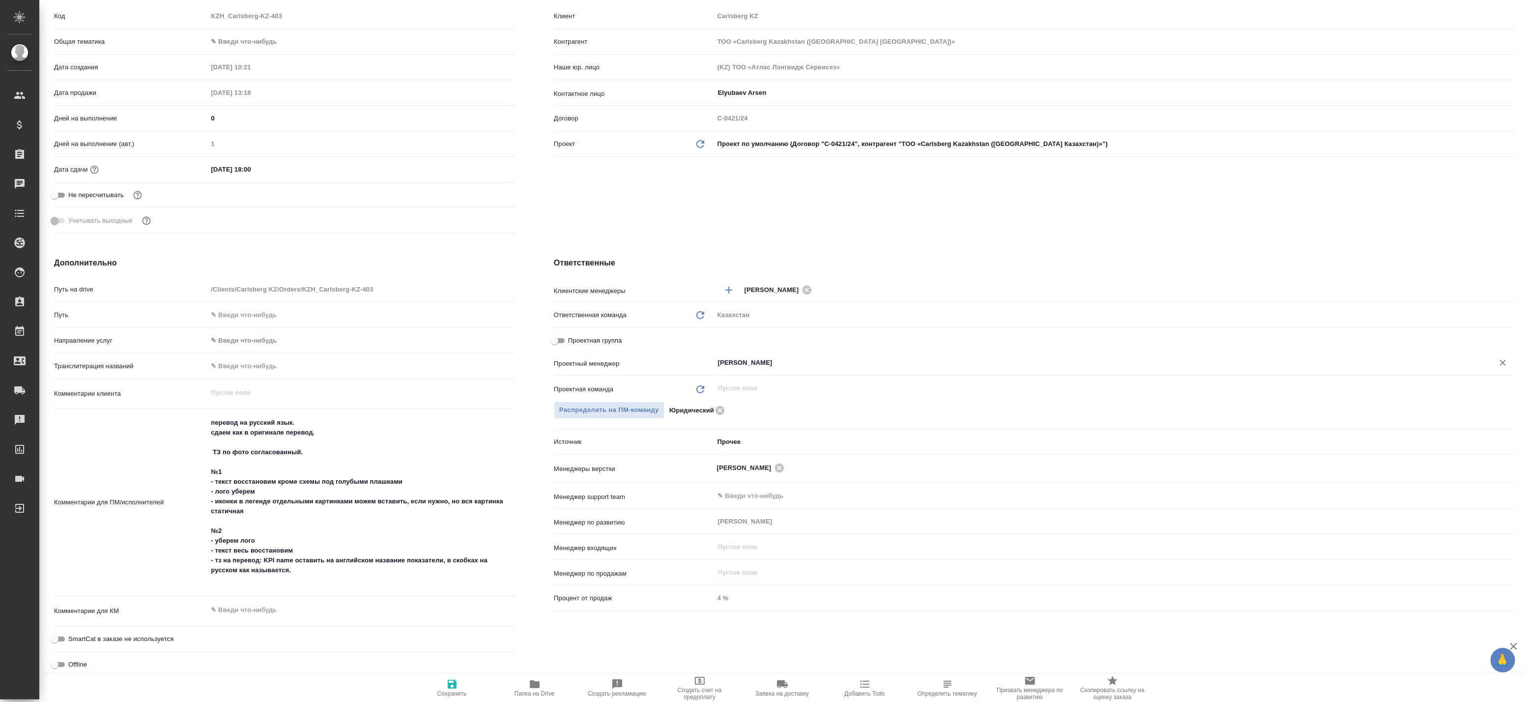
click at [455, 694] on span "Сохранить" at bounding box center [451, 693] width 29 height 7
type textarea "x"
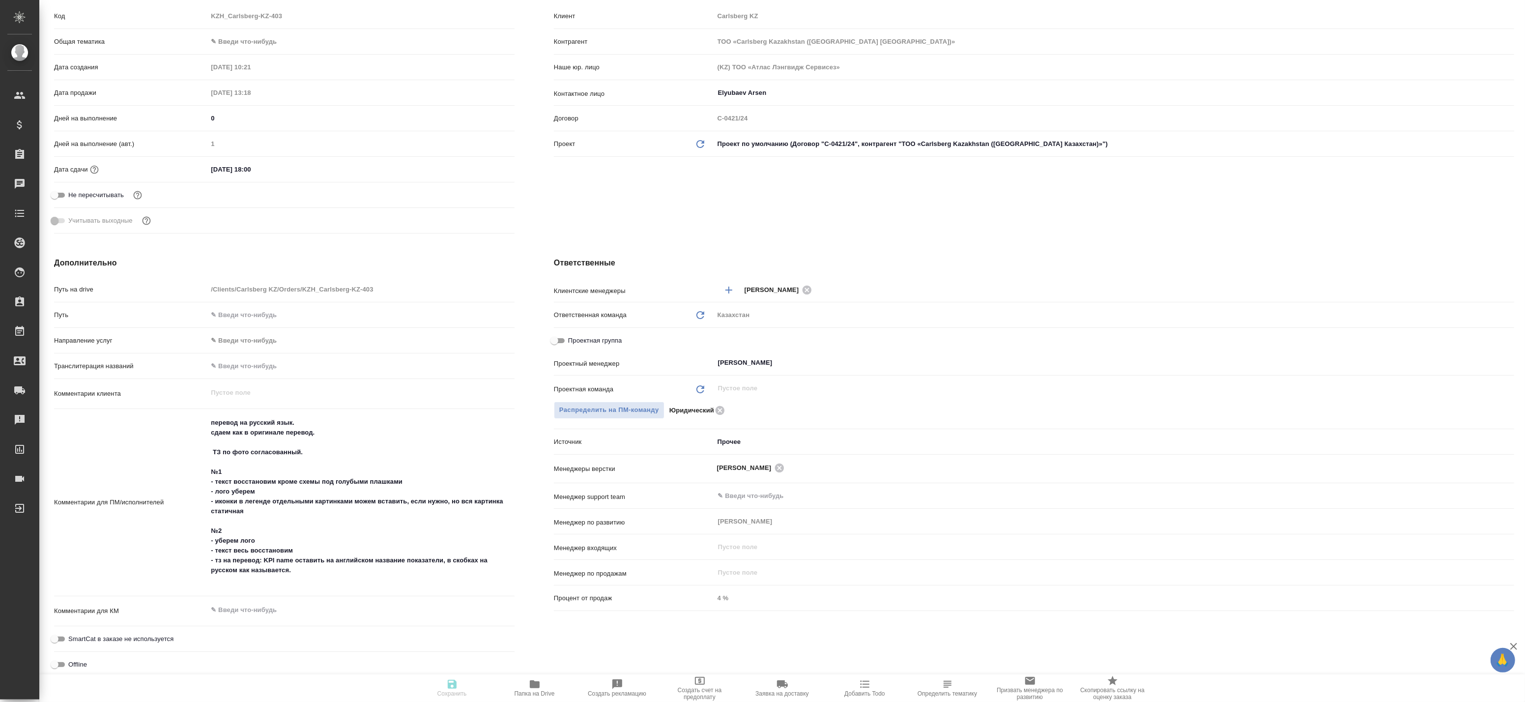
type textarea "x"
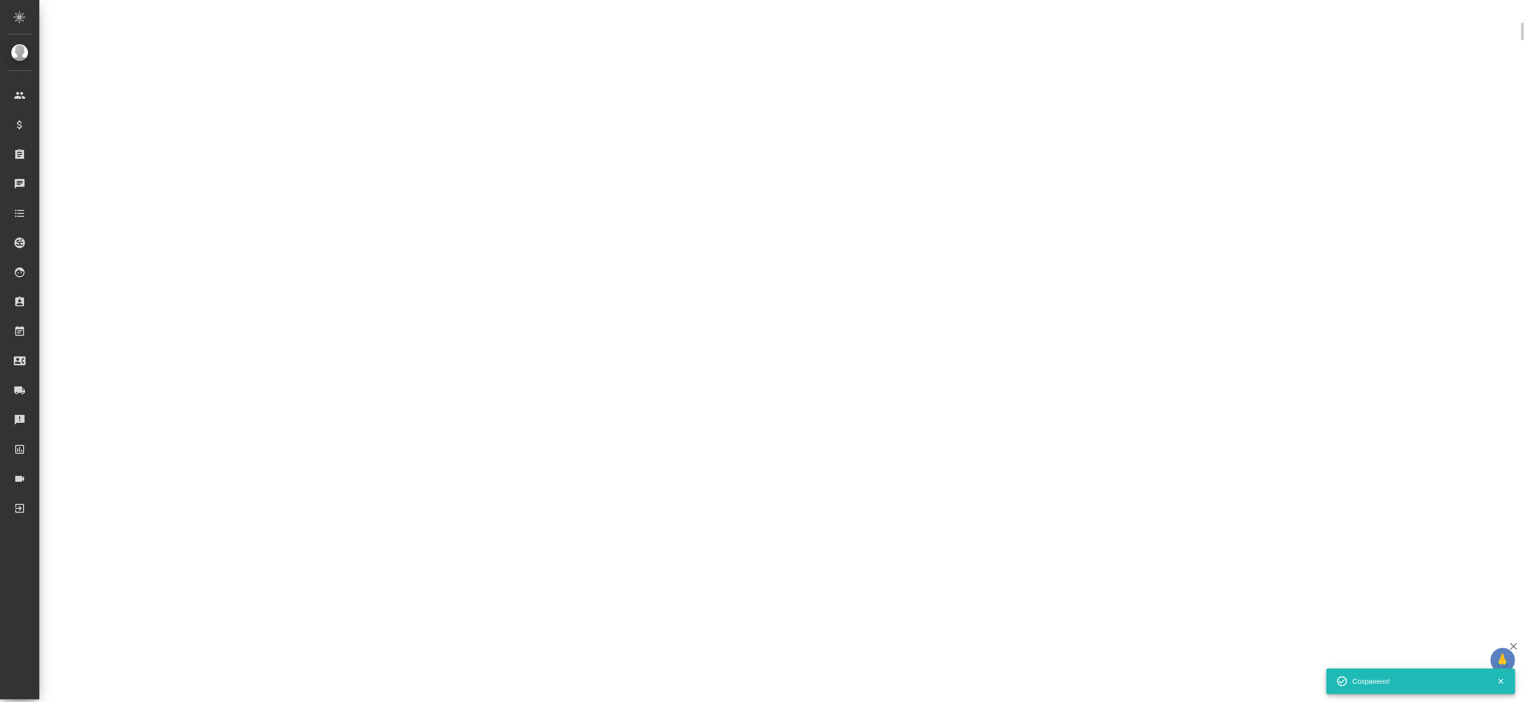
select select "RU"
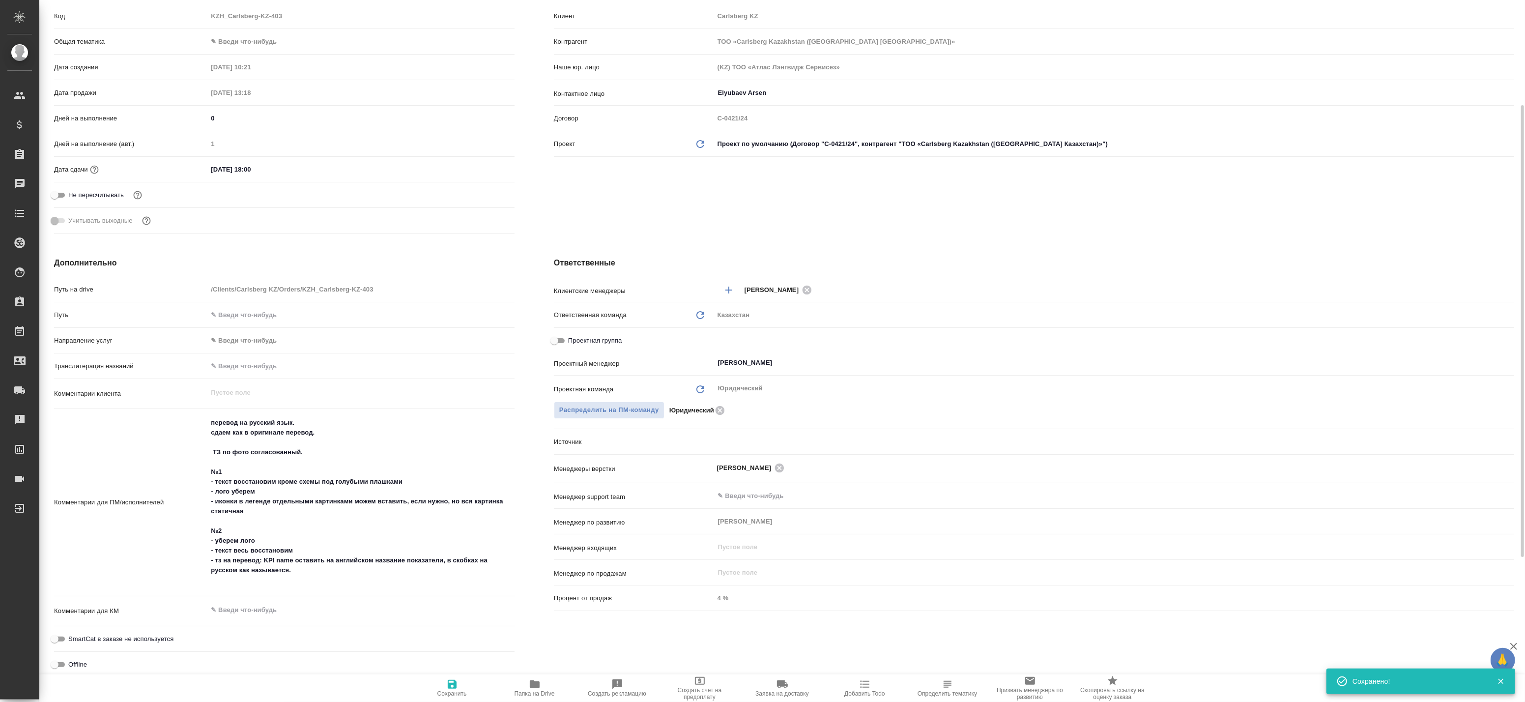
type textarea "x"
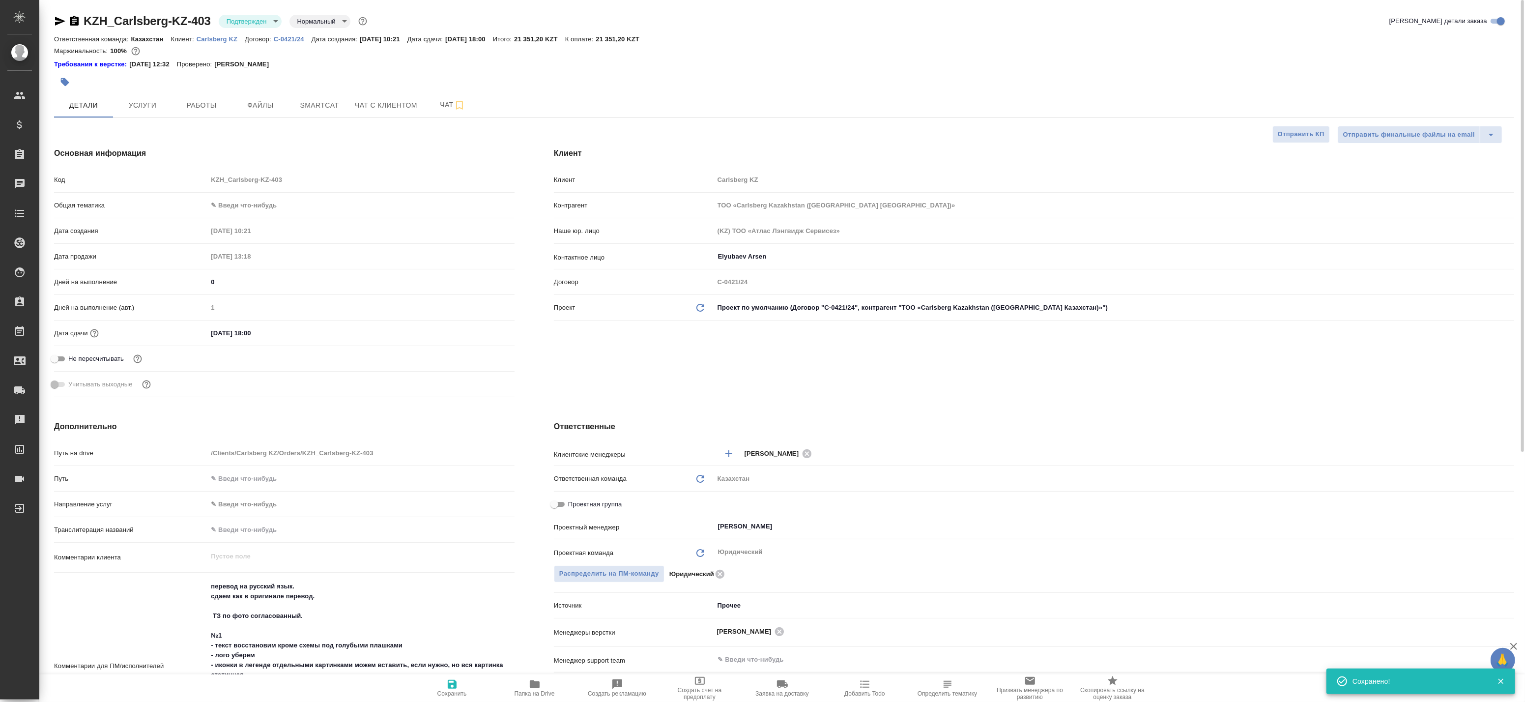
click at [247, 21] on body "🙏 .cls-1 fill:#fff; AWATERA Badanyan Artak Клиенты Спецификации Заказы 0 Чаты T…" at bounding box center [762, 351] width 1525 height 702
click at [248, 100] on button "В работе" at bounding box center [243, 103] width 32 height 11
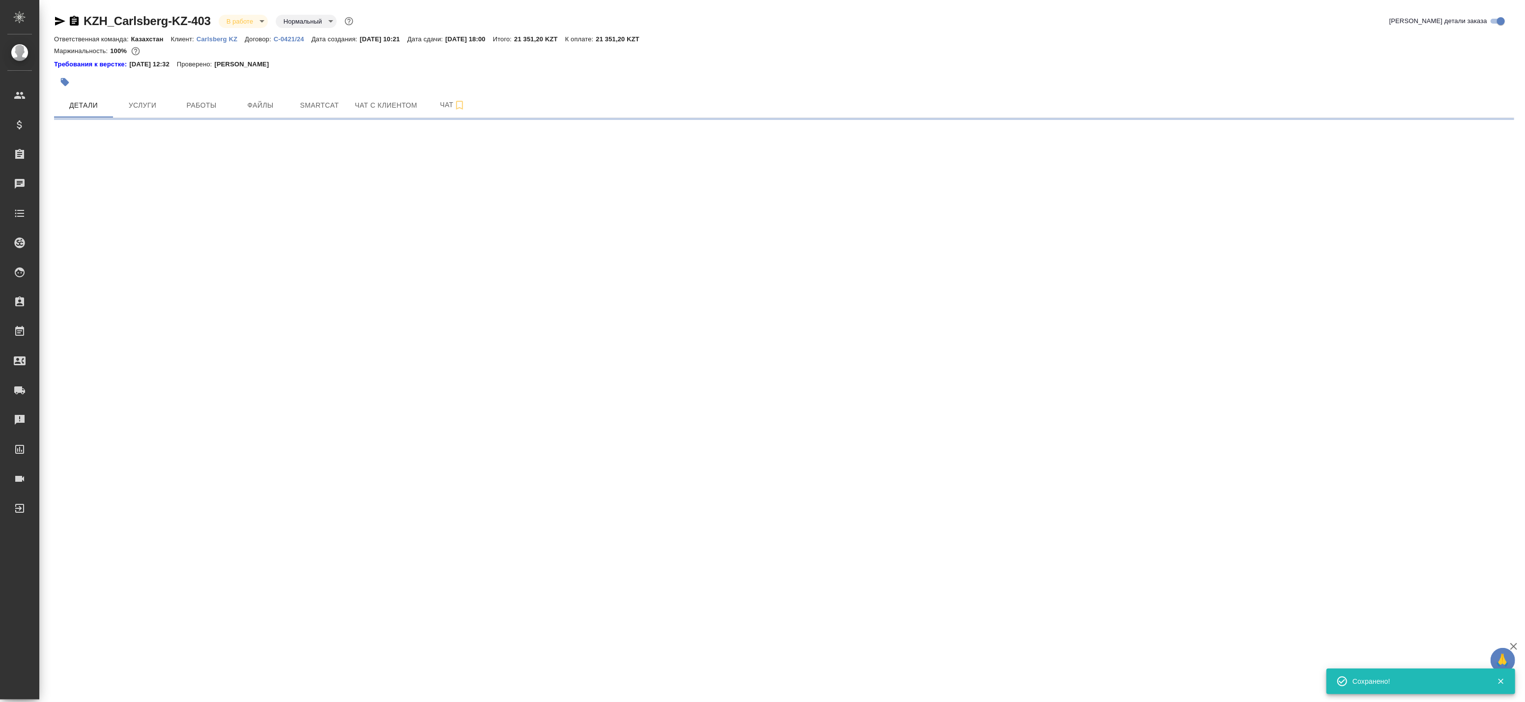
select select "RU"
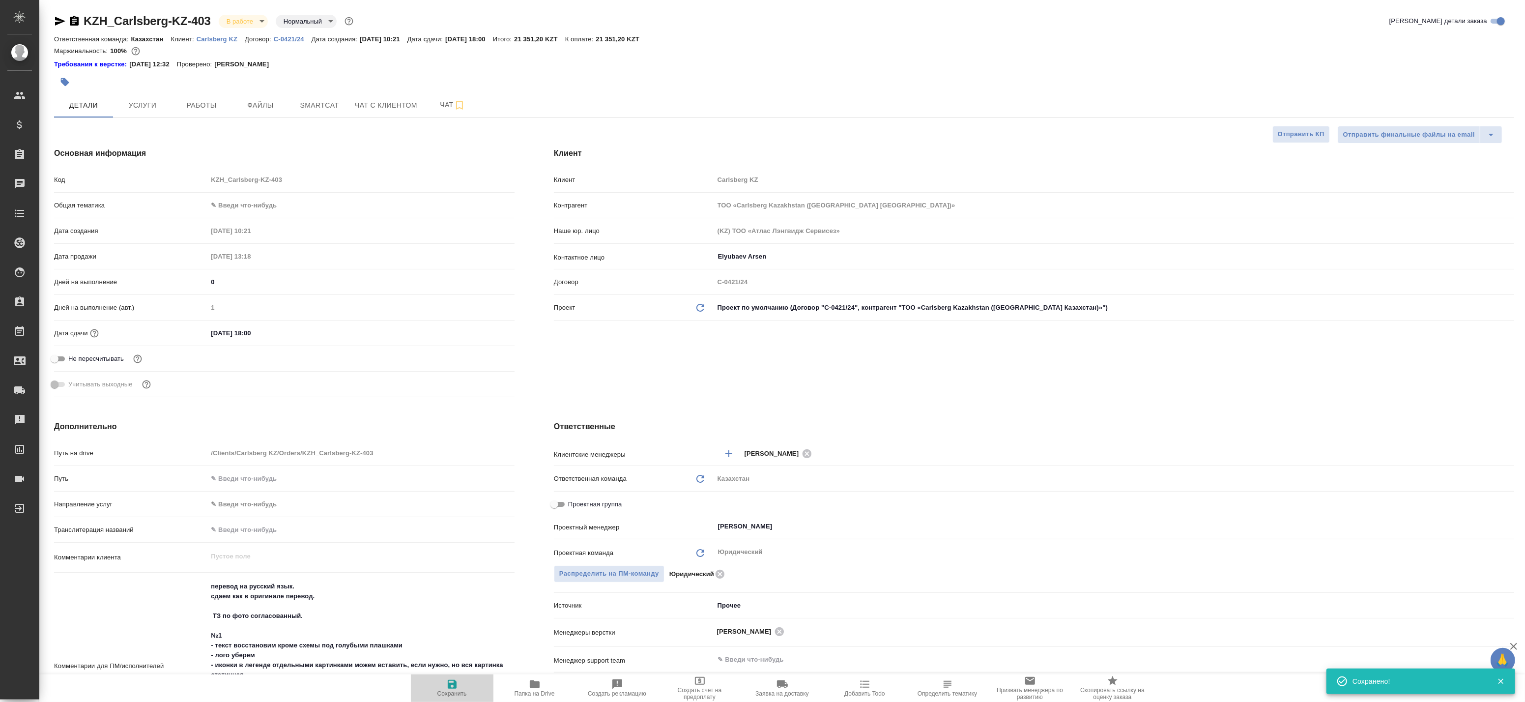
click at [450, 685] on icon "button" at bounding box center [452, 684] width 9 height 9
type textarea "x"
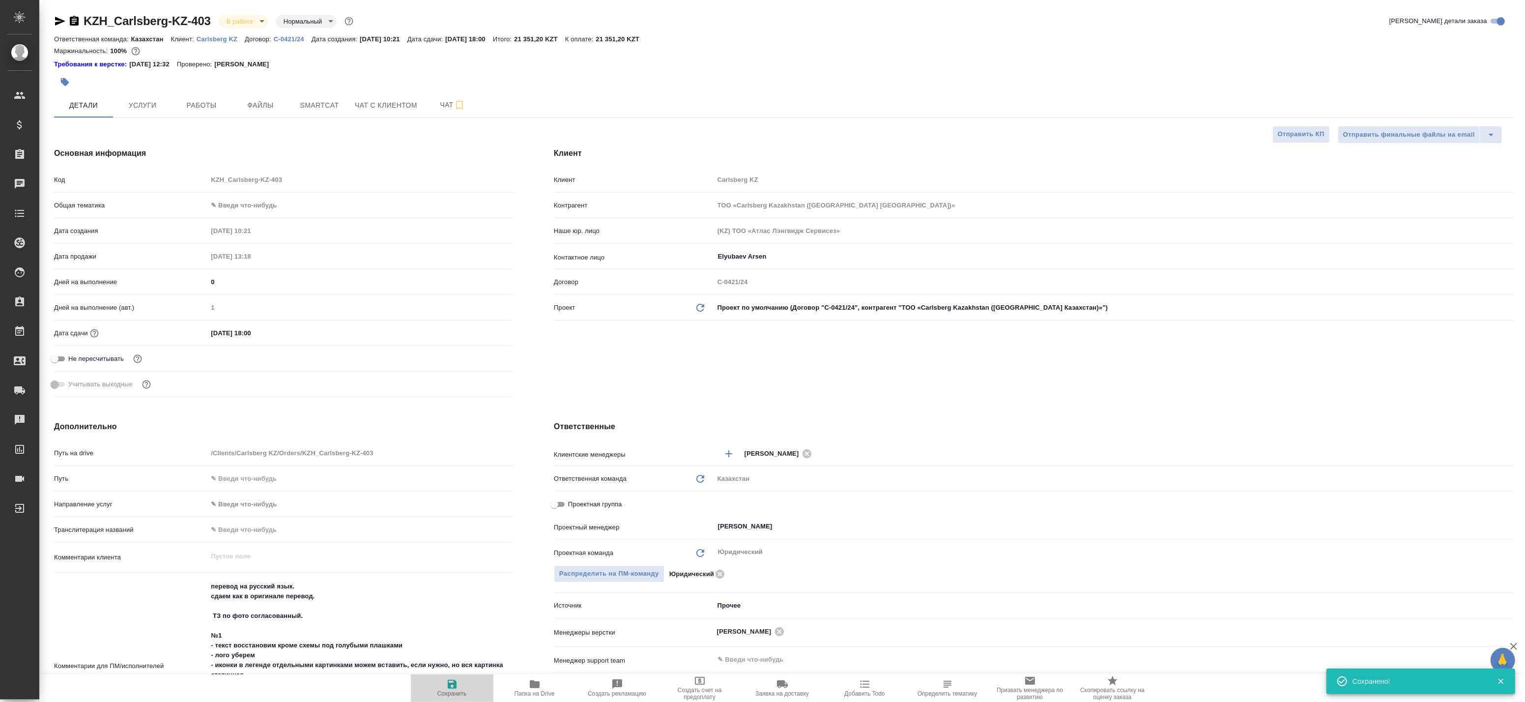
type textarea "x"
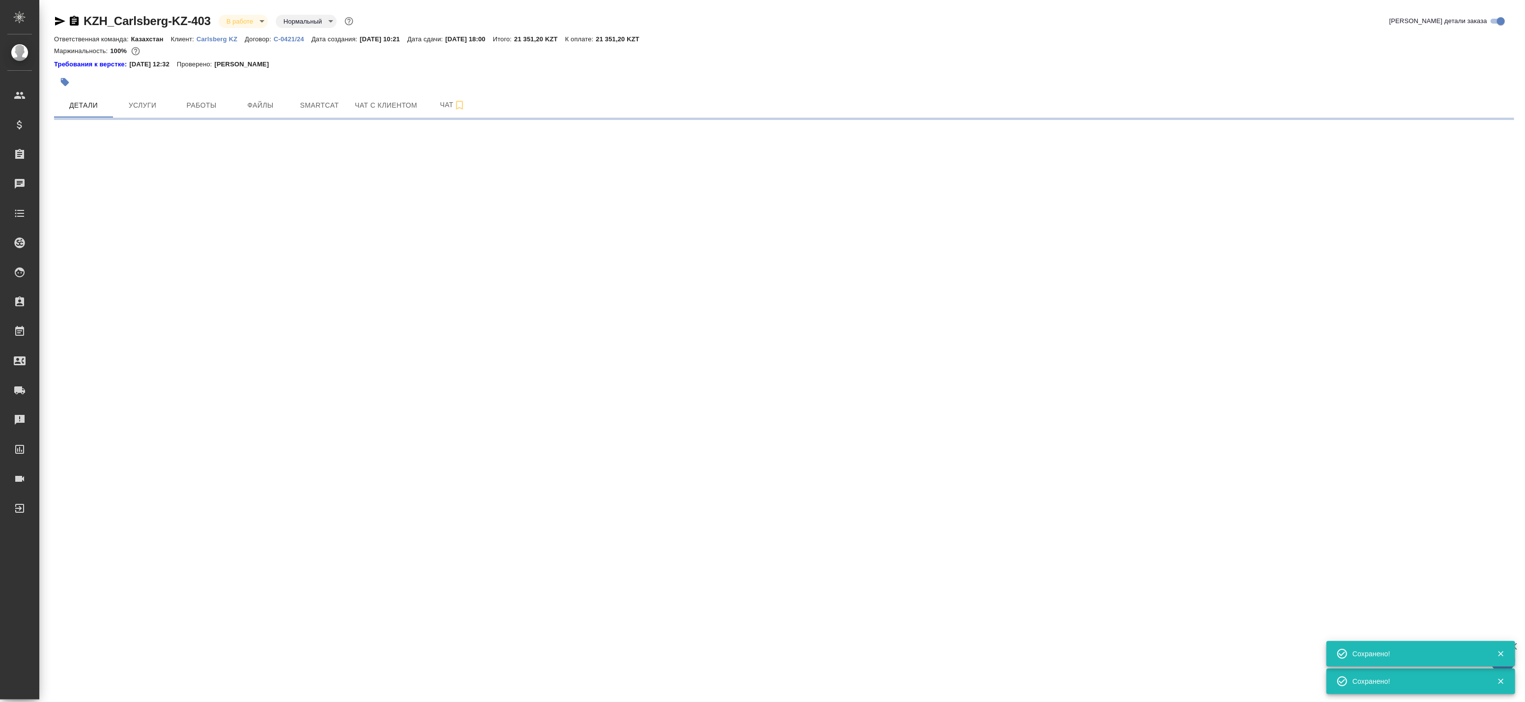
select select "RU"
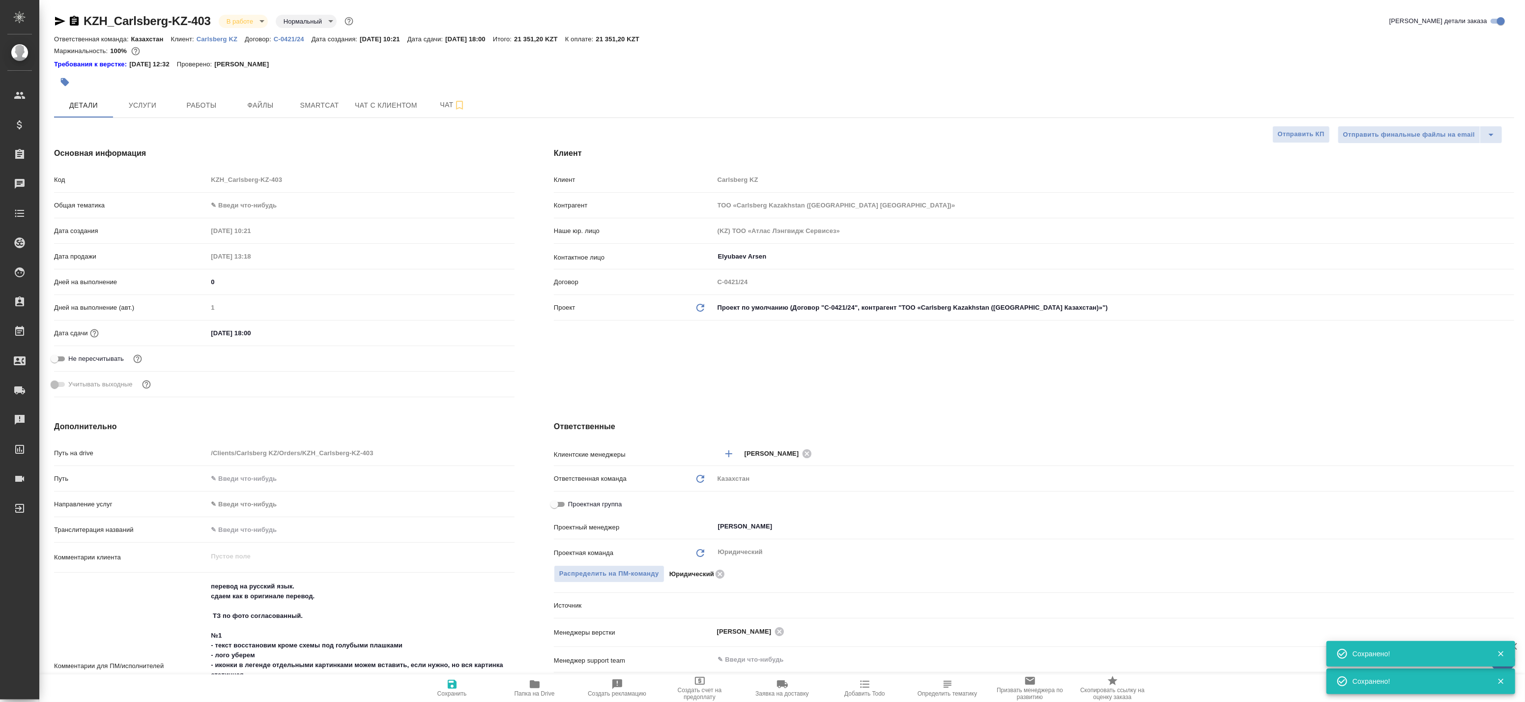
type textarea "x"
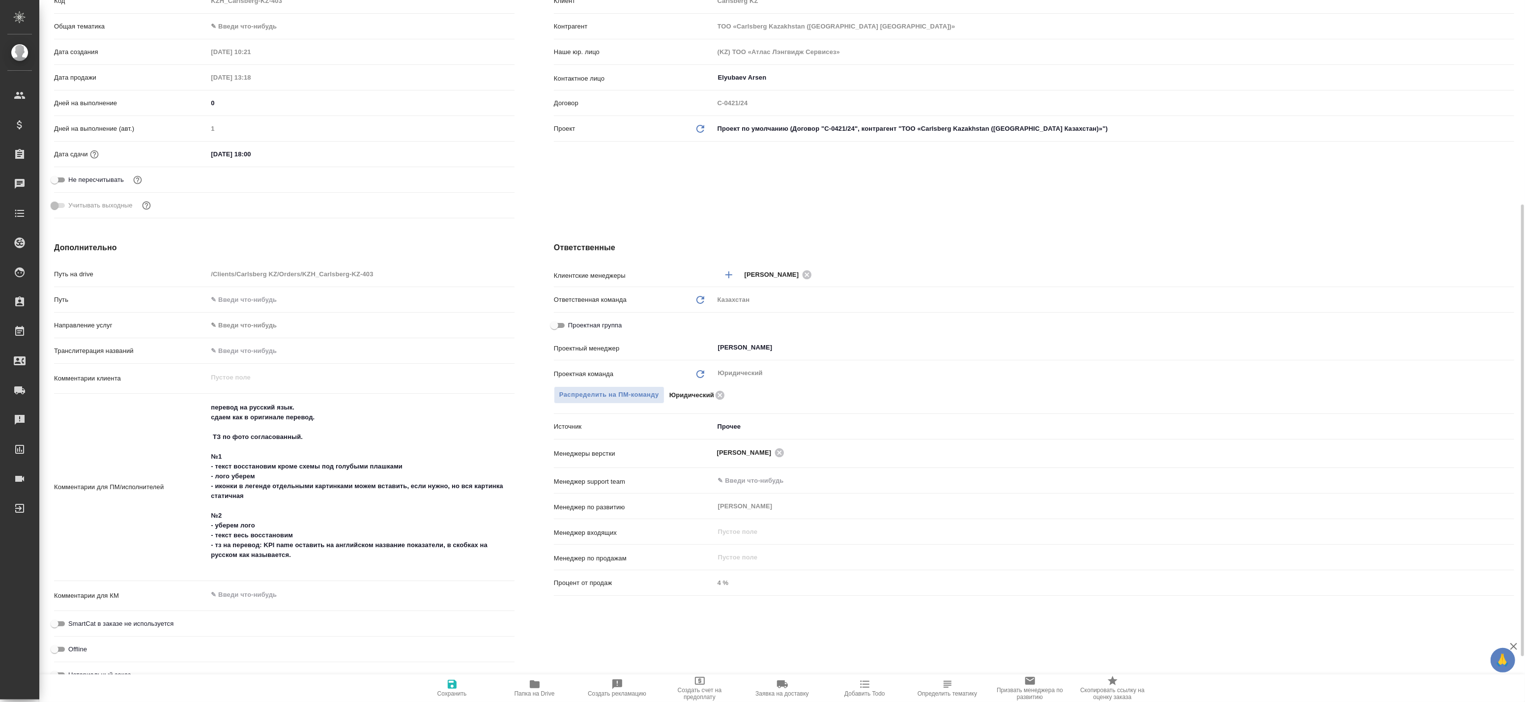
scroll to position [233, 0]
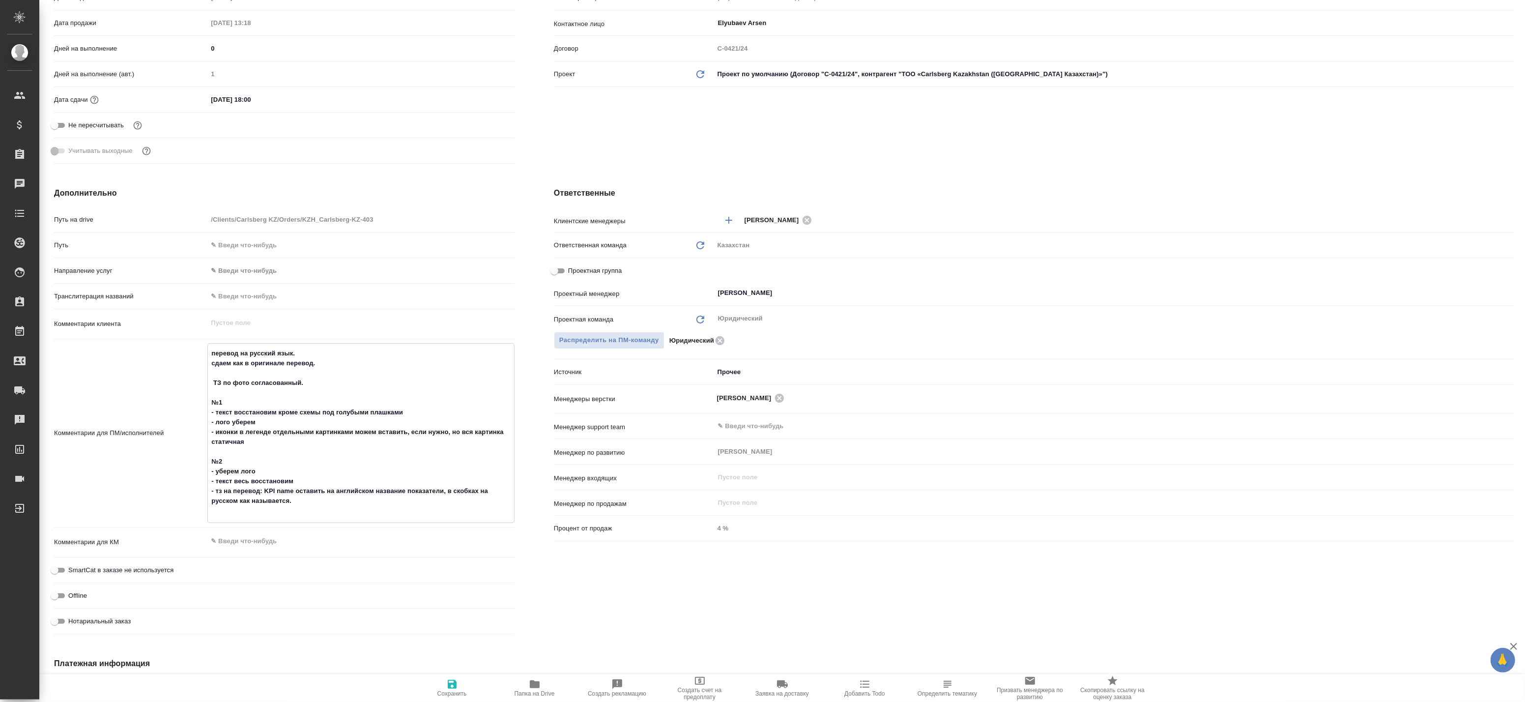
drag, startPoint x: 209, startPoint y: 400, endPoint x: 292, endPoint y: 509, distance: 136.8
click at [292, 509] on textarea "перевод на русский язык. сдаем как в оригинале перевод. ТЗ по фото согласованны…" at bounding box center [361, 432] width 306 height 174
drag, startPoint x: 210, startPoint y: 380, endPoint x: 311, endPoint y: 508, distance: 163.1
click at [311, 508] on textarea "перевод на русский язык. сдаем как в оригинале перевод. ТЗ по фото согласованны…" at bounding box center [361, 432] width 306 height 174
click at [237, 449] on textarea "перевод на русский язык. сдаем как в оригинале перевод. ТЗ по фото согласованны…" at bounding box center [361, 432] width 306 height 174
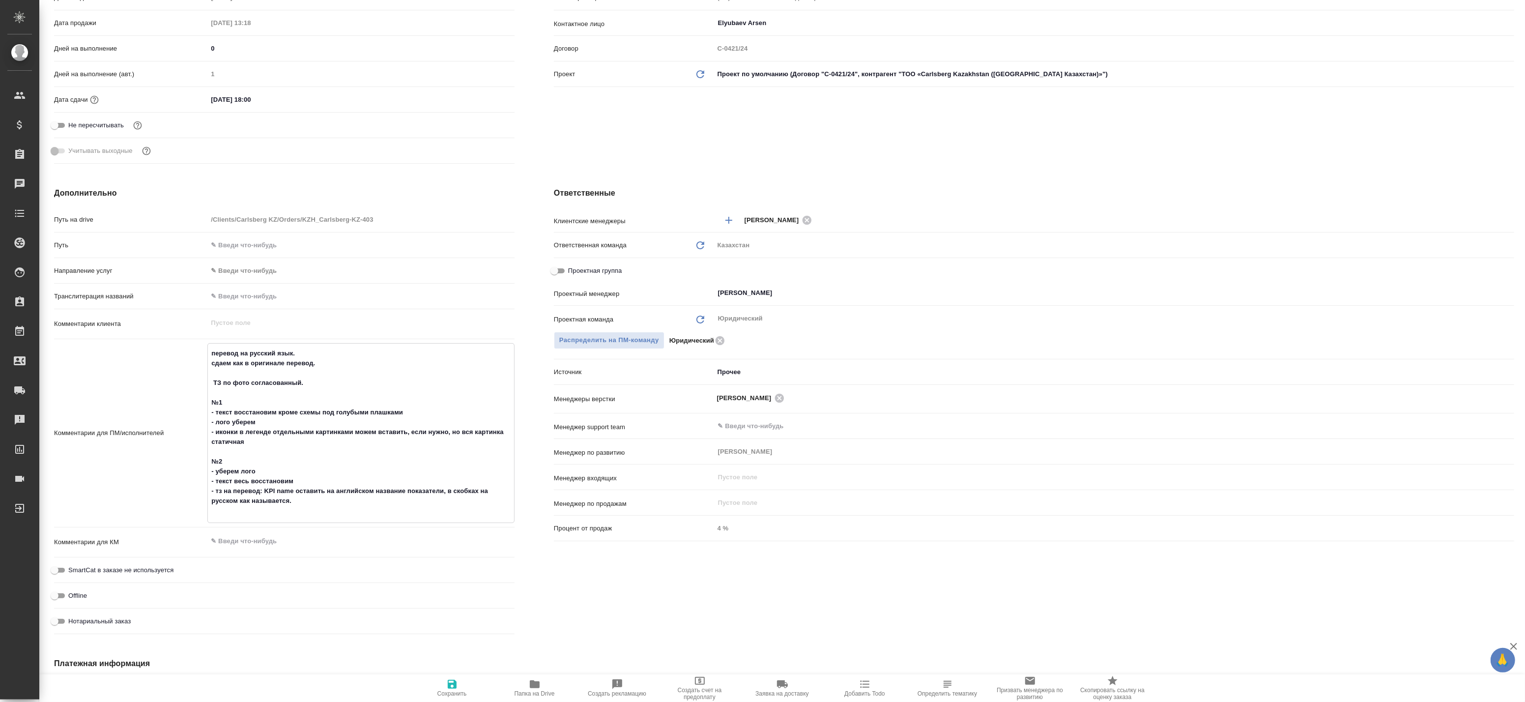
drag, startPoint x: 212, startPoint y: 402, endPoint x: 302, endPoint y: 508, distance: 139.8
click at [302, 508] on textarea "перевод на русский язык. сдаем как в оригинале перевод. ТЗ по фото согласованны…" at bounding box center [361, 432] width 306 height 174
type textarea "x"
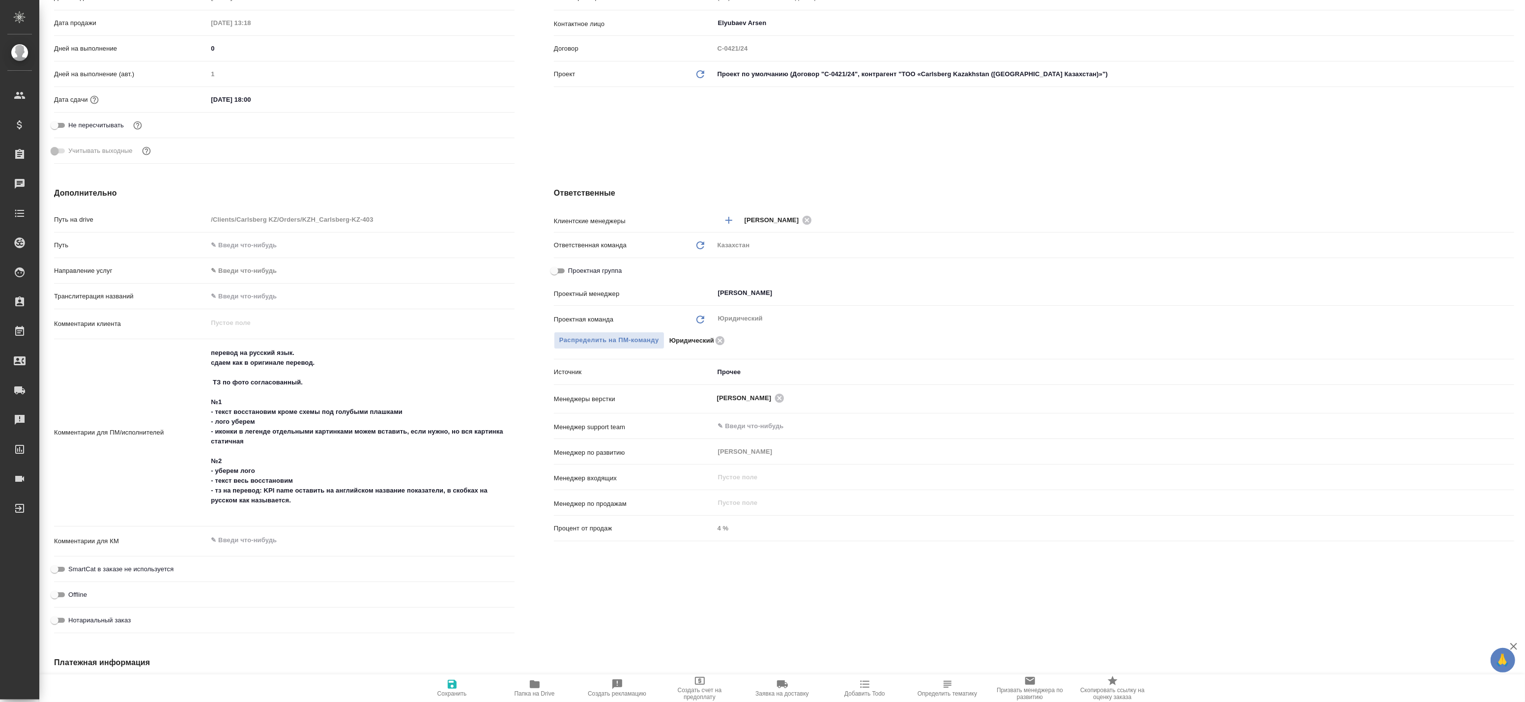
type textarea "x"
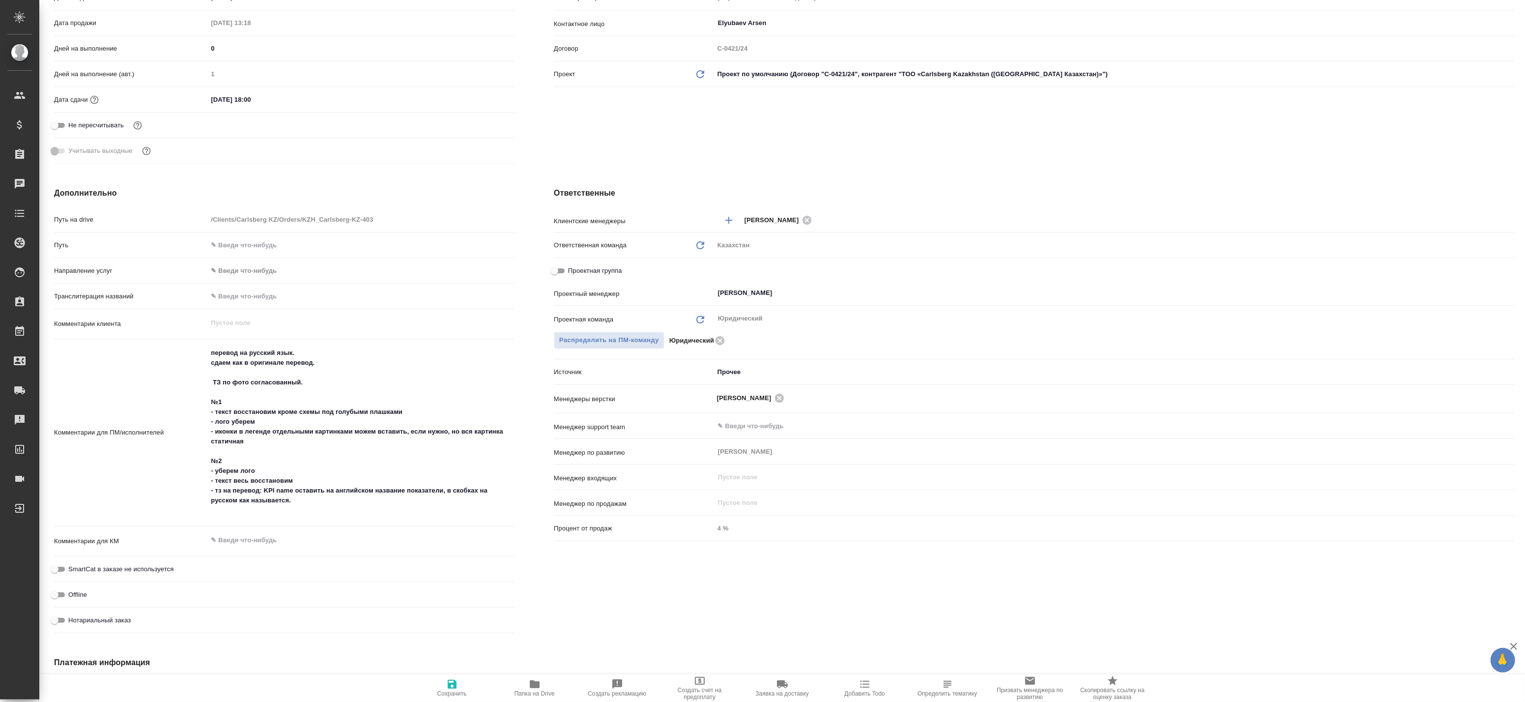
type textarea "x"
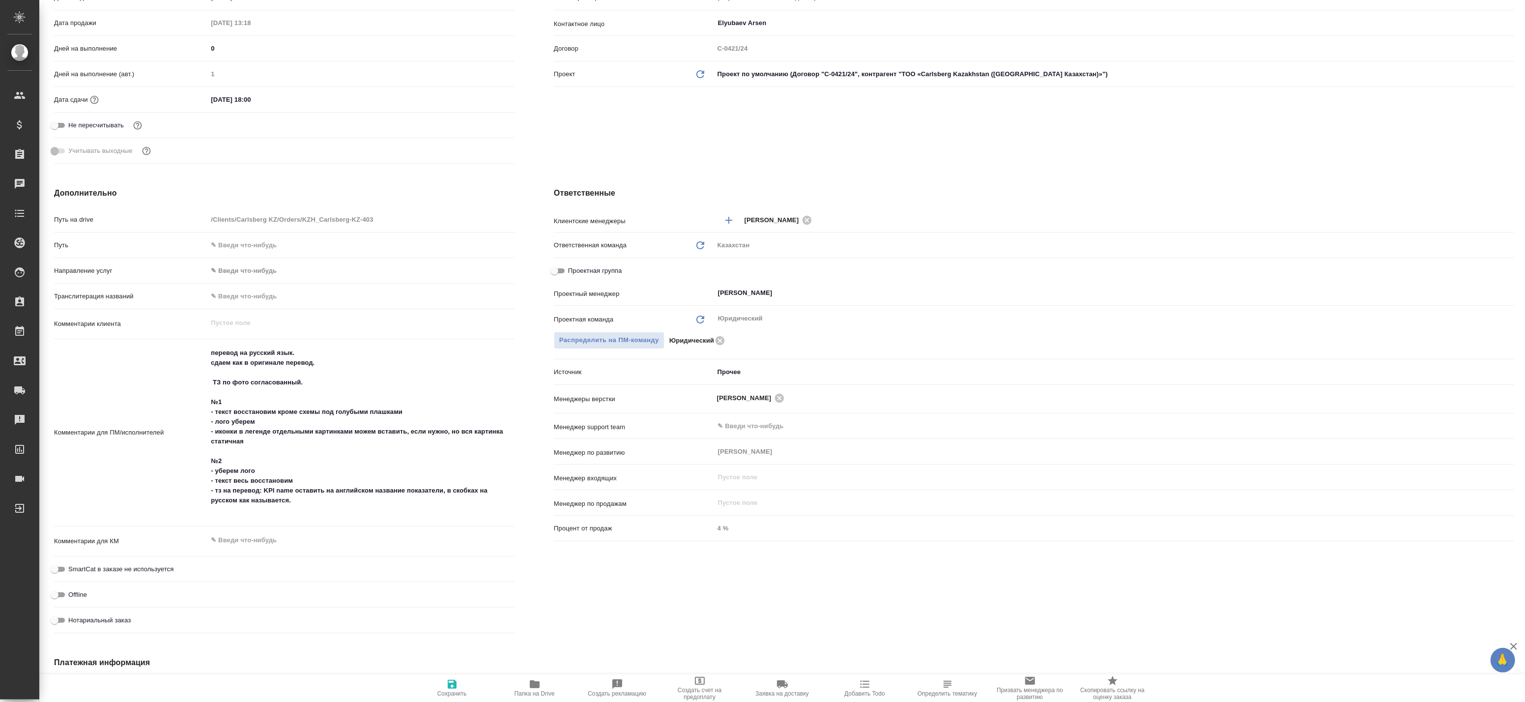
type textarea "x"
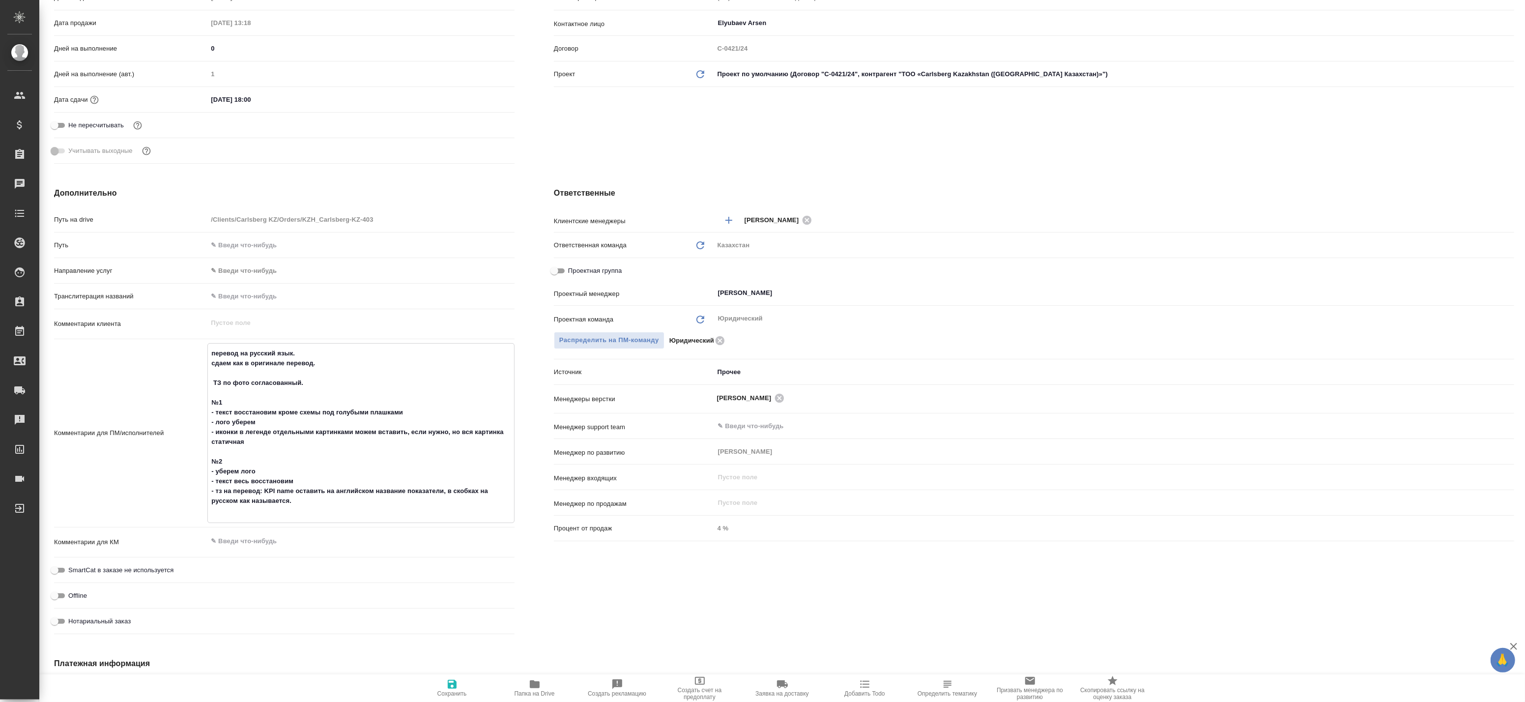
type textarea "x"
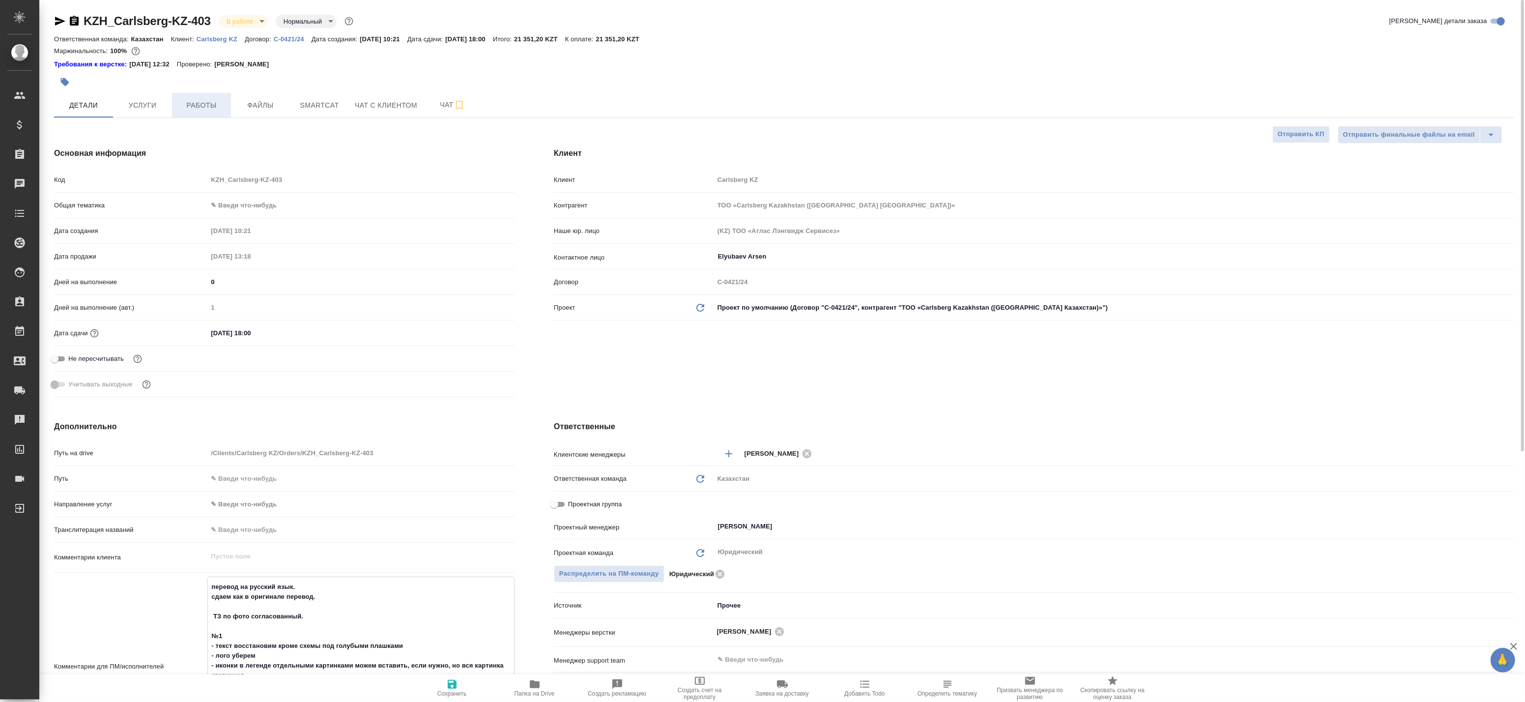
type textarea "x"
click at [193, 109] on span "Работы" at bounding box center [201, 105] width 47 height 12
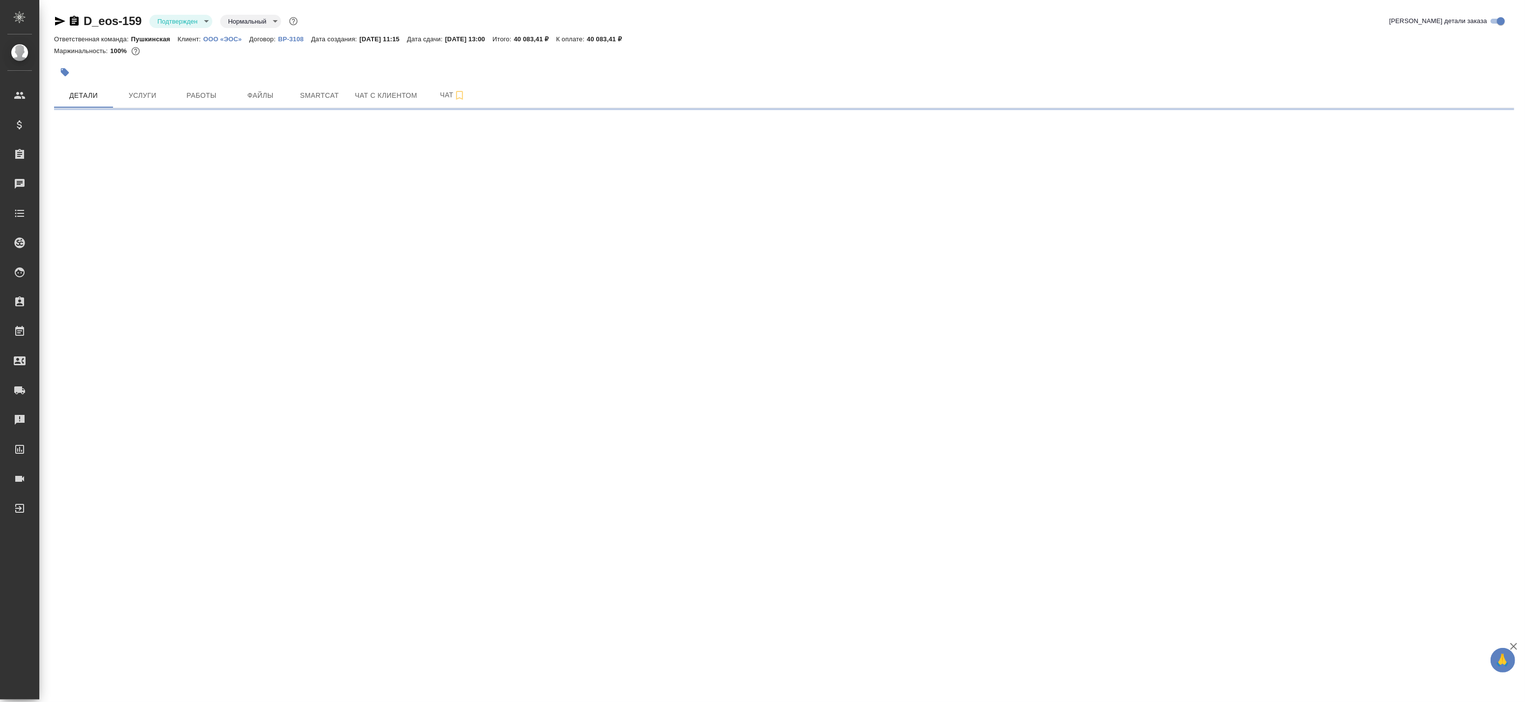
select select "RU"
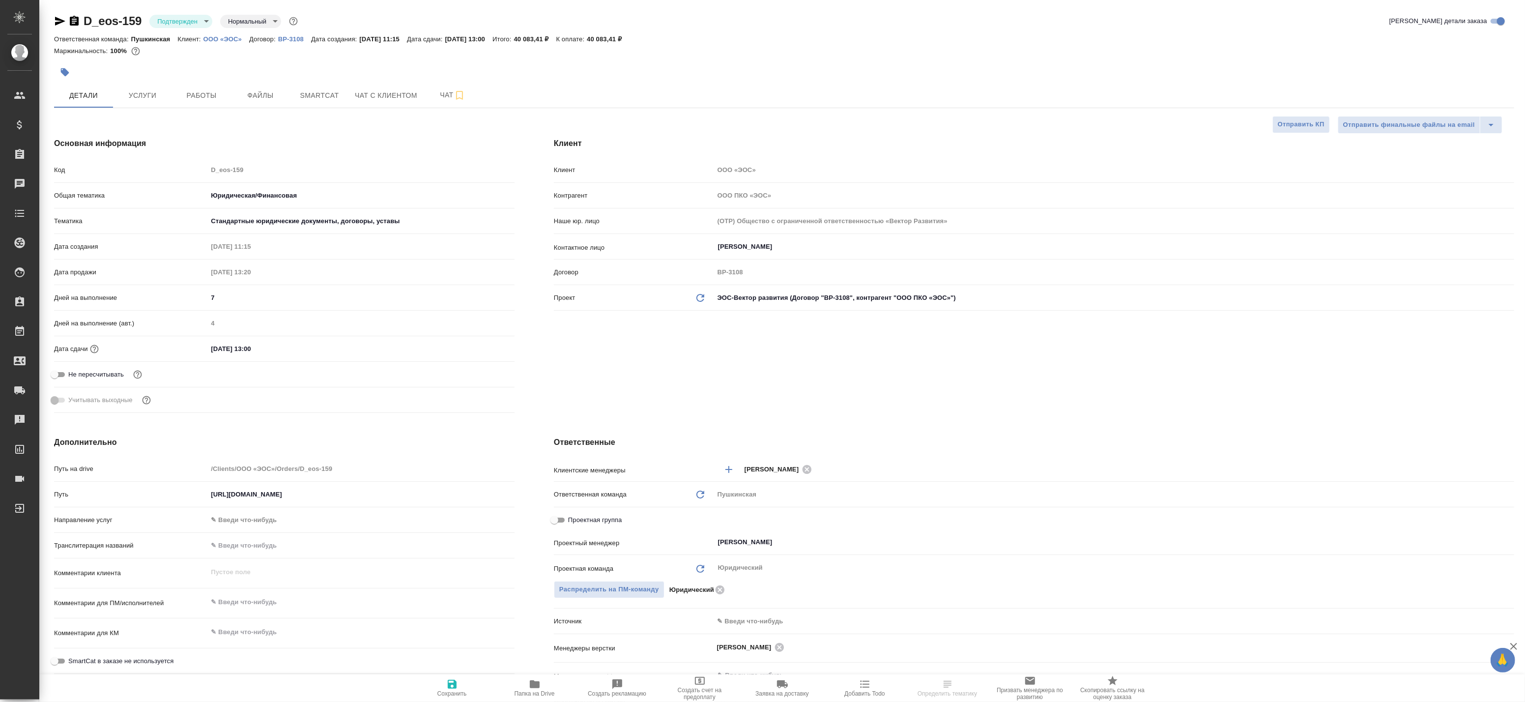
type textarea "x"
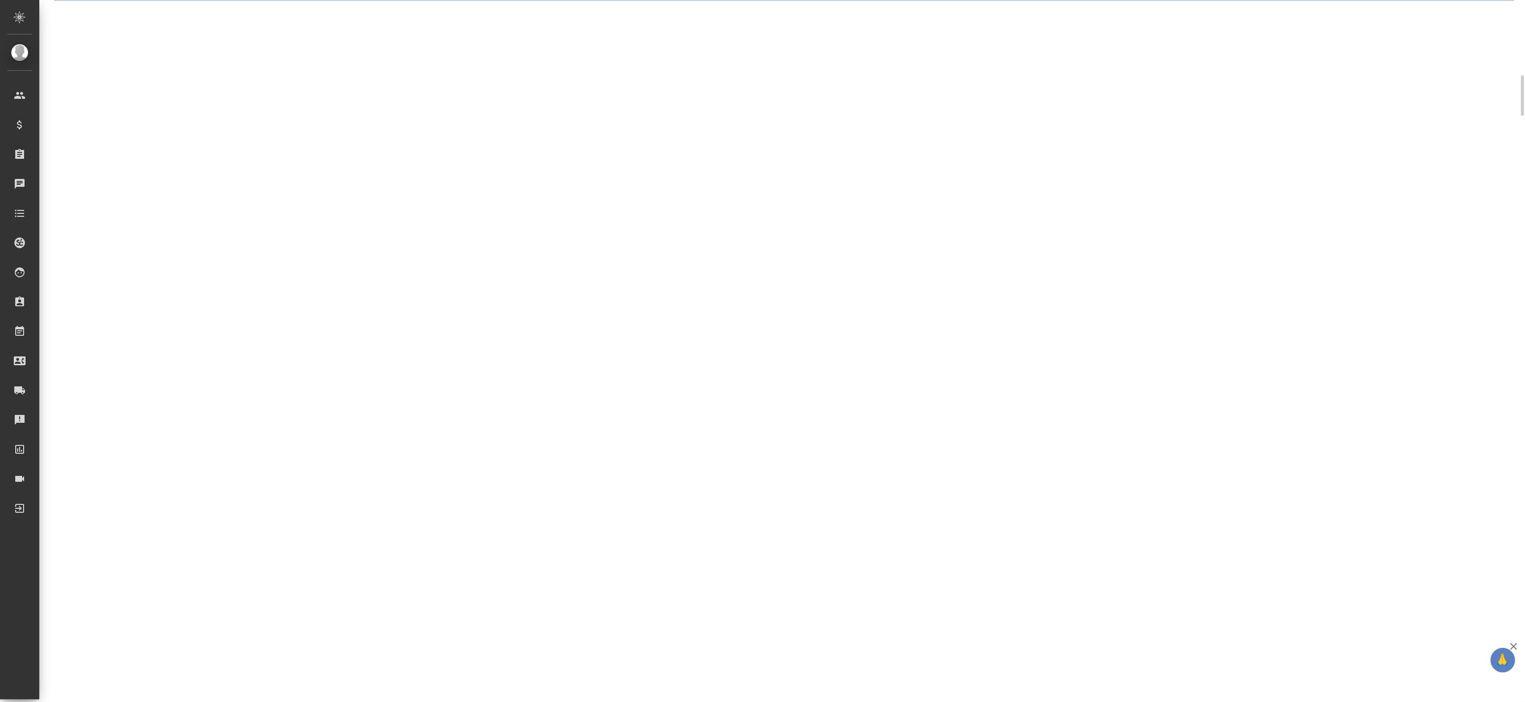
select select "RU"
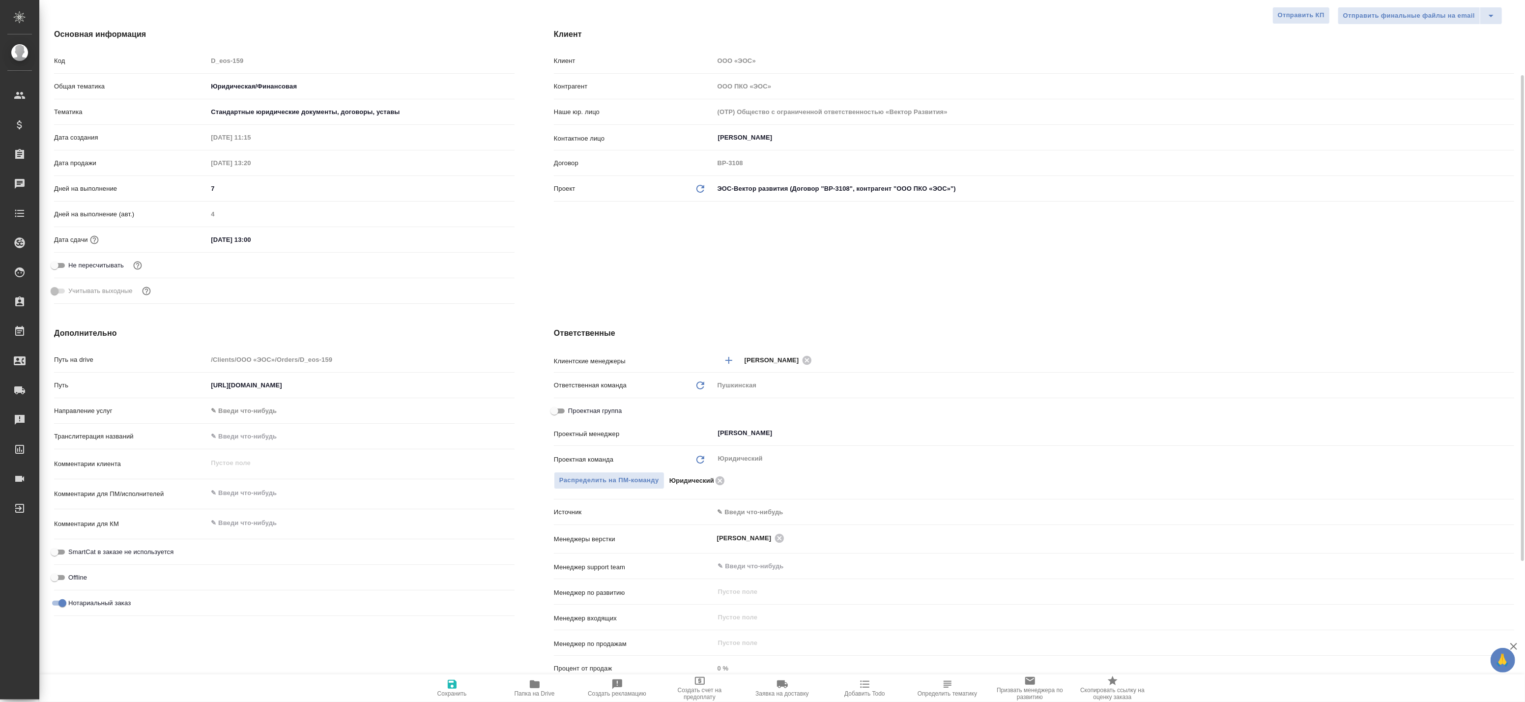
scroll to position [0, 0]
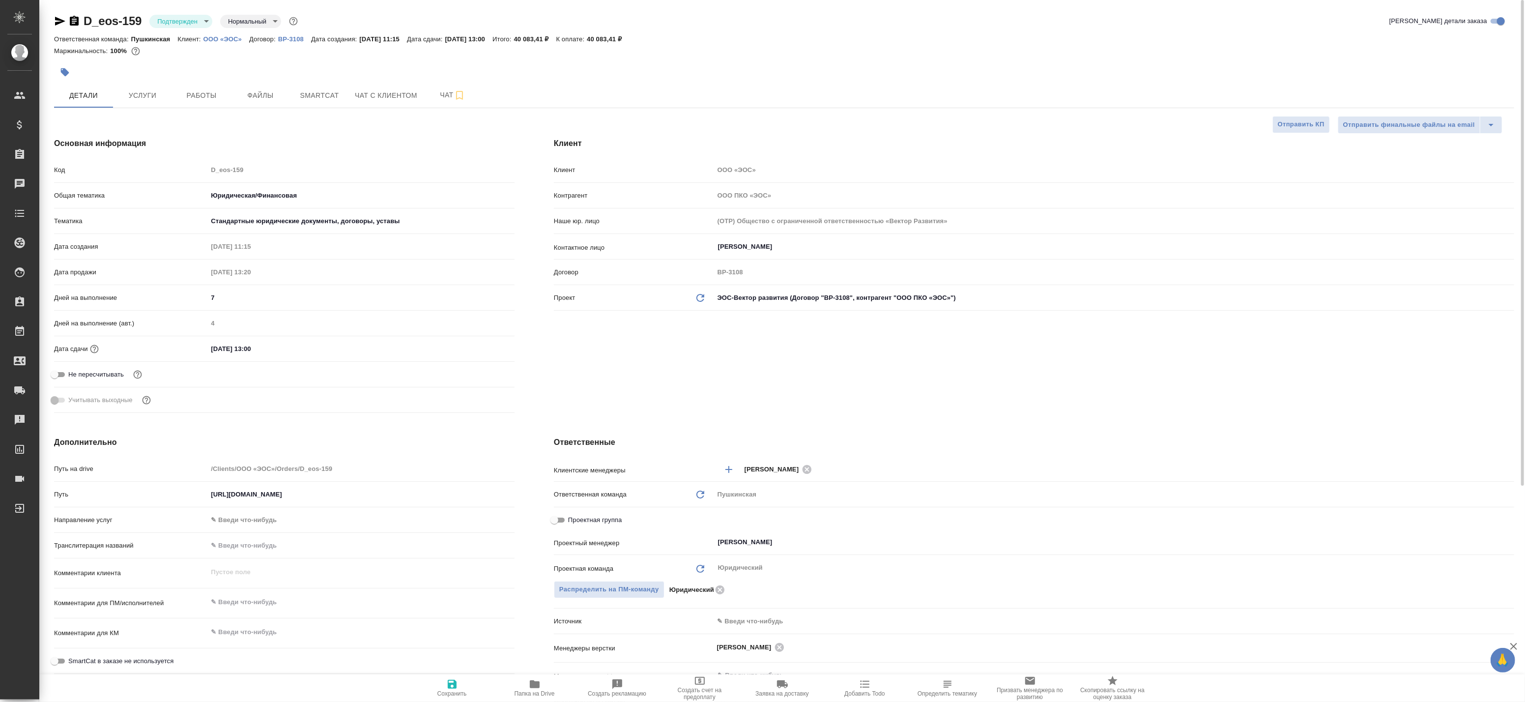
click at [191, 25] on body "🙏 .cls-1 fill:#fff; AWATERA Badanyan Artak Клиенты Спецификации Заказы 0 Чаты T…" at bounding box center [762, 351] width 1525 height 702
type textarea "x"
click at [185, 26] on button "В работе" at bounding box center [171, 20] width 28 height 11
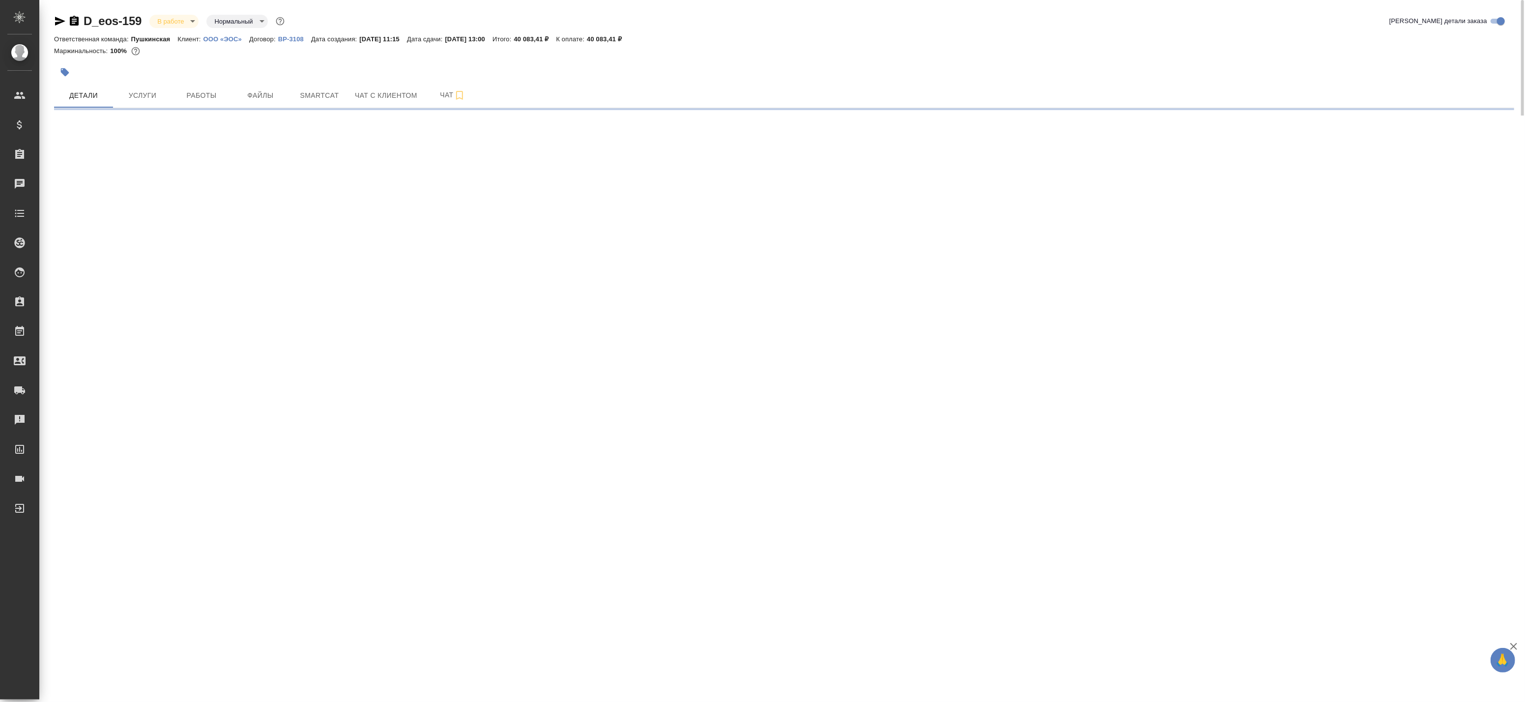
select select "RU"
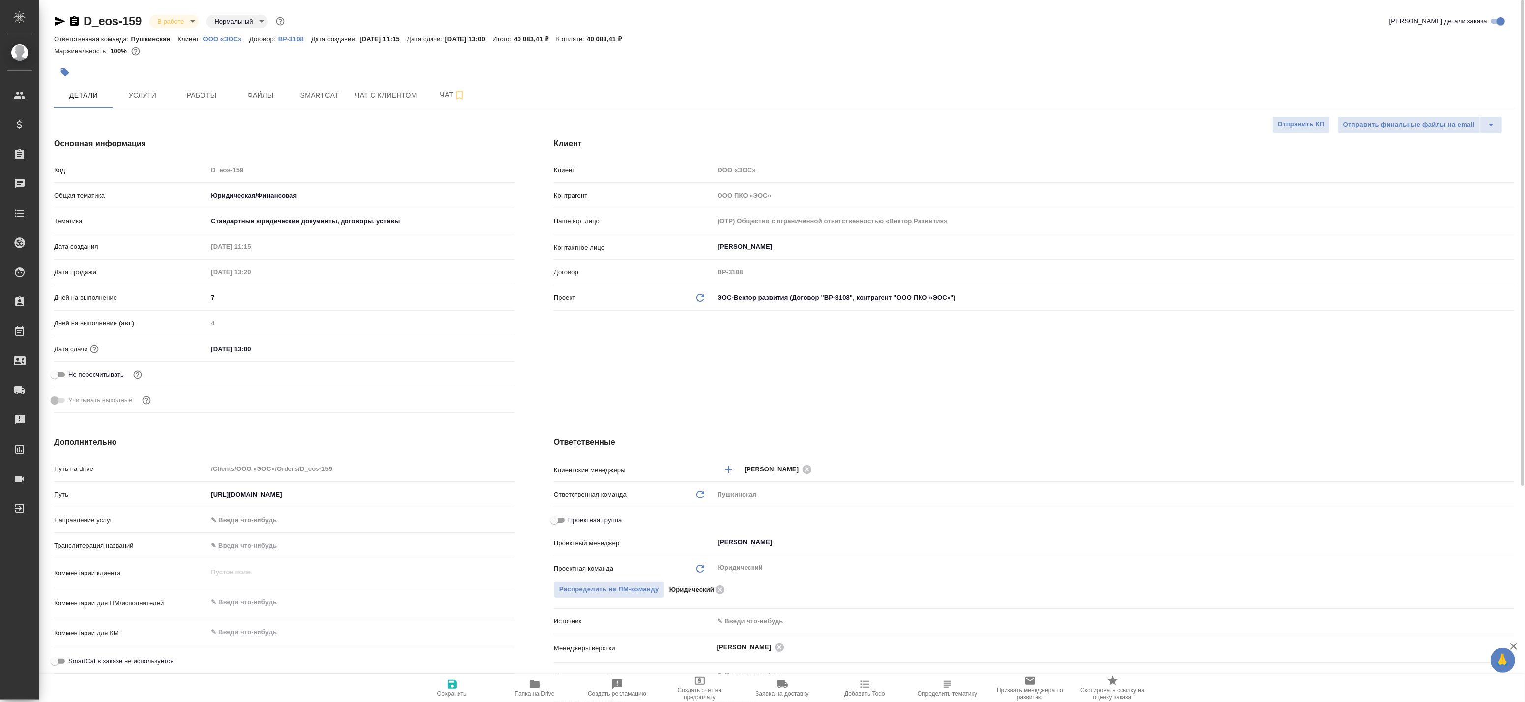
type textarea "x"
click at [459, 692] on span "Сохранить" at bounding box center [451, 693] width 29 height 7
type textarea "x"
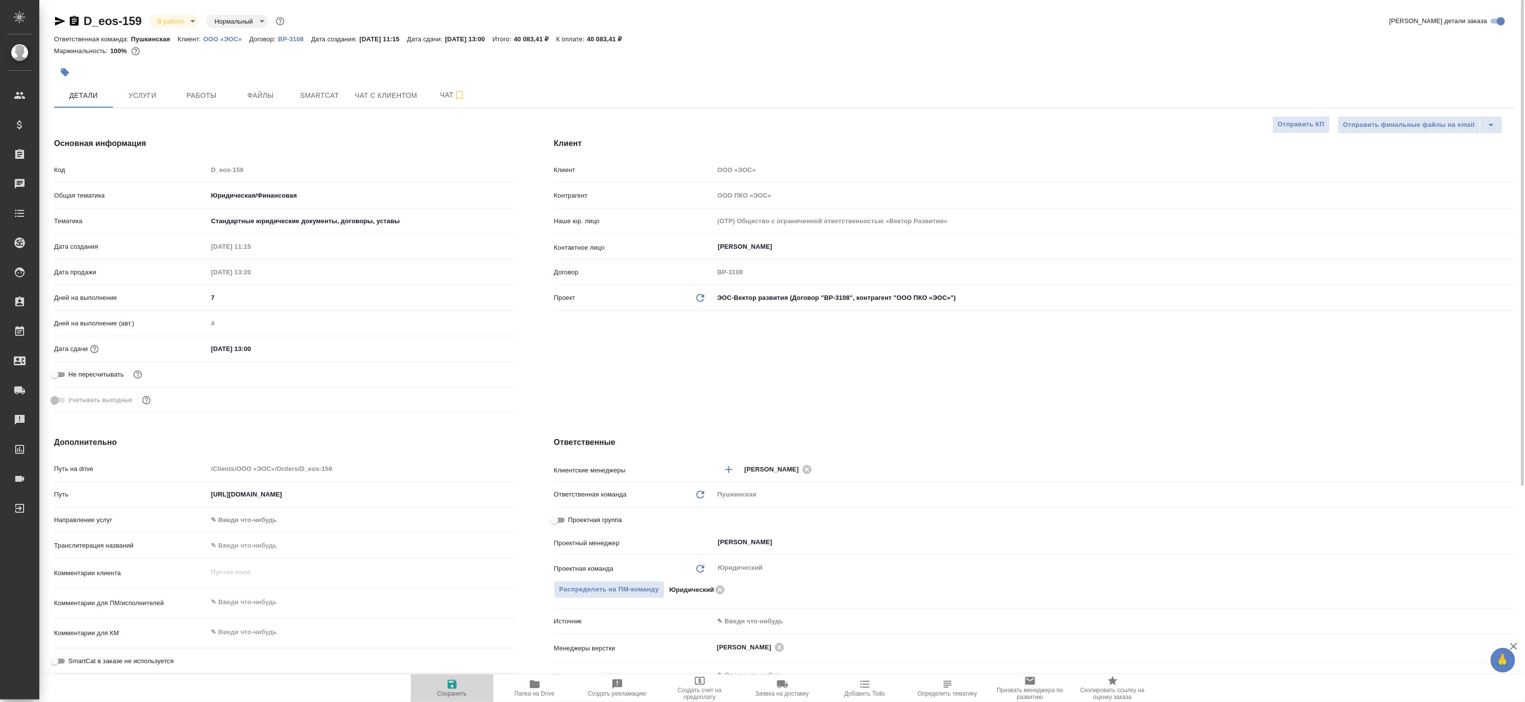
type textarea "x"
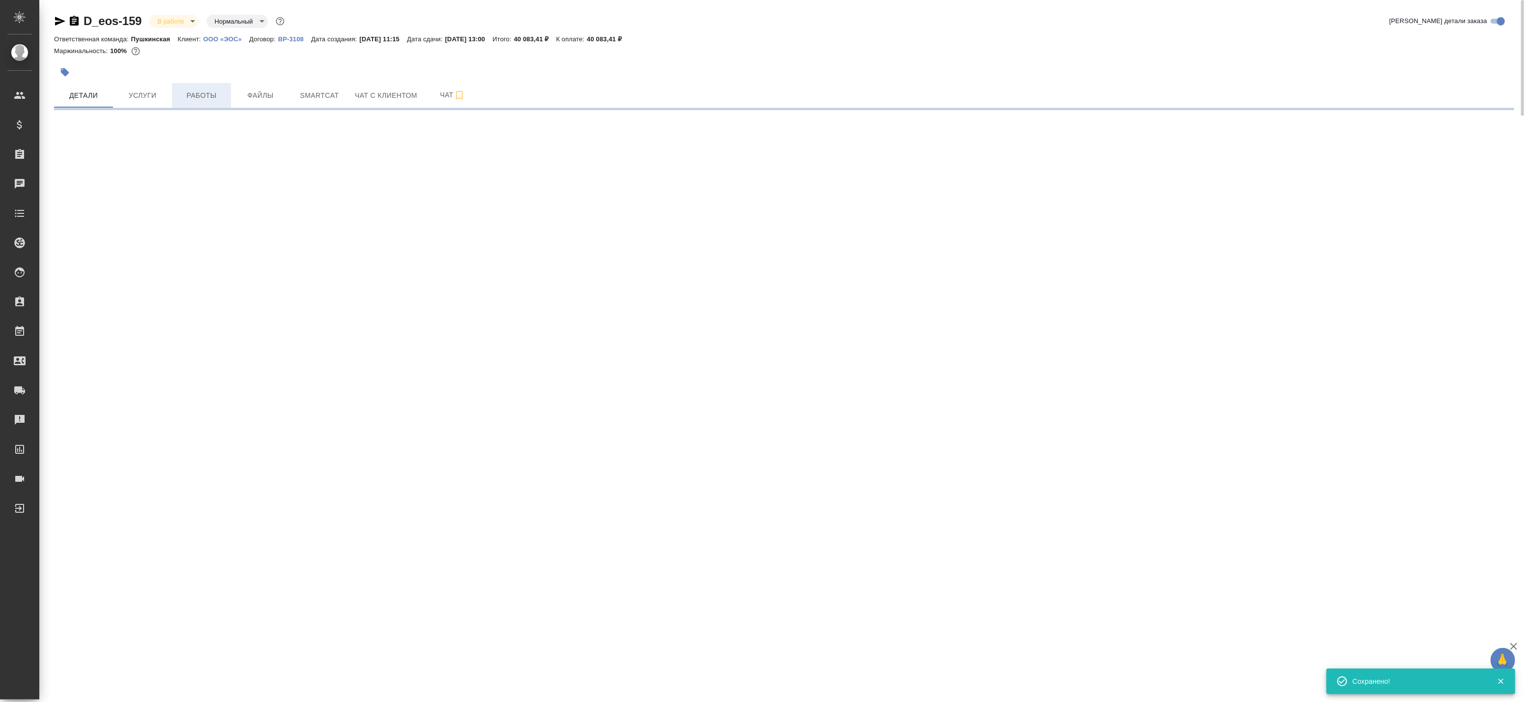
select select "RU"
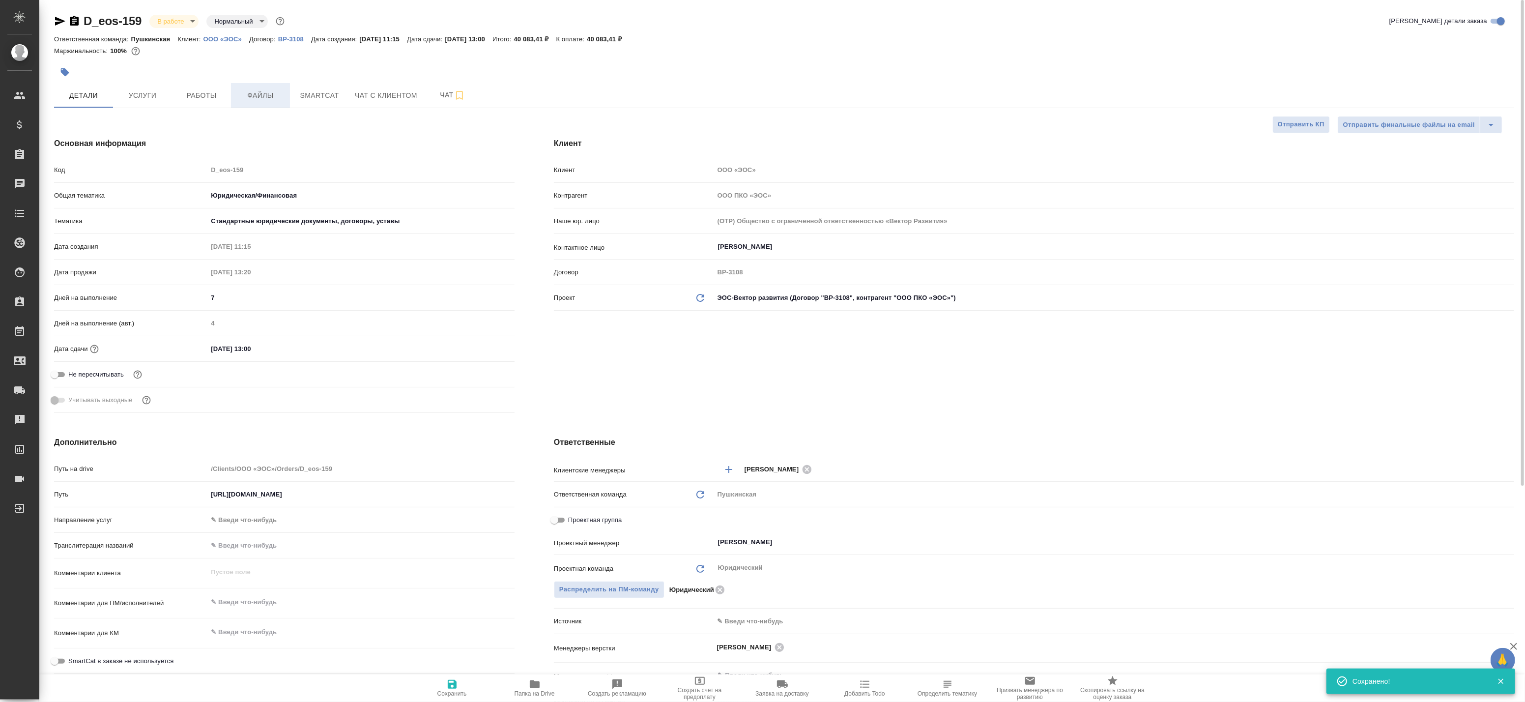
type textarea "x"
click at [216, 91] on span "Работы" at bounding box center [201, 95] width 47 height 12
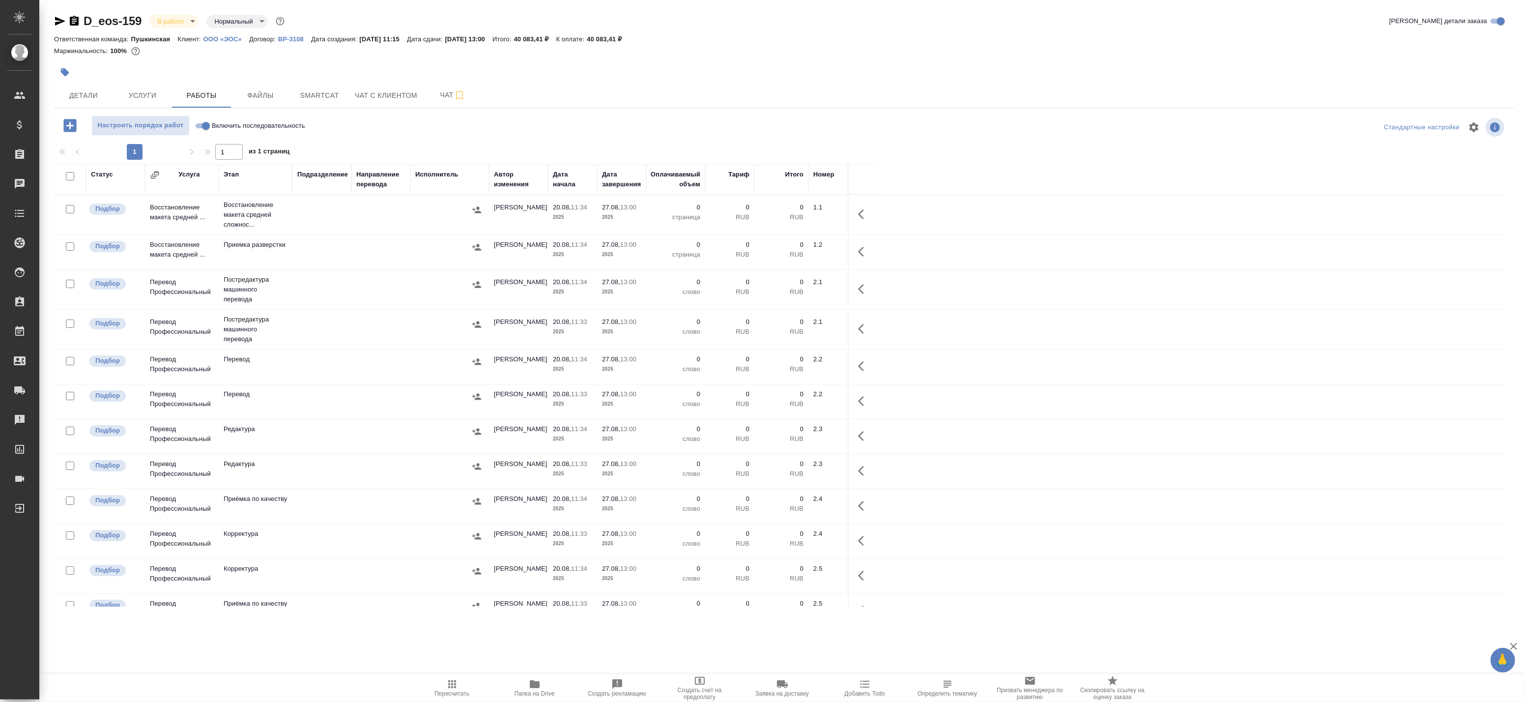
drag, startPoint x: 356, startPoint y: 649, endPoint x: 370, endPoint y: 647, distance: 13.9
click at [357, 649] on div ".cls-1 fill:#fff; AWATERA Badanyan Artak Клиенты Спецификации Заказы 0 Чаты Tod…" at bounding box center [762, 351] width 1525 height 702
click at [527, 686] on span "Папка на Drive" at bounding box center [534, 687] width 71 height 19
click at [458, 88] on button "Чат" at bounding box center [452, 95] width 59 height 25
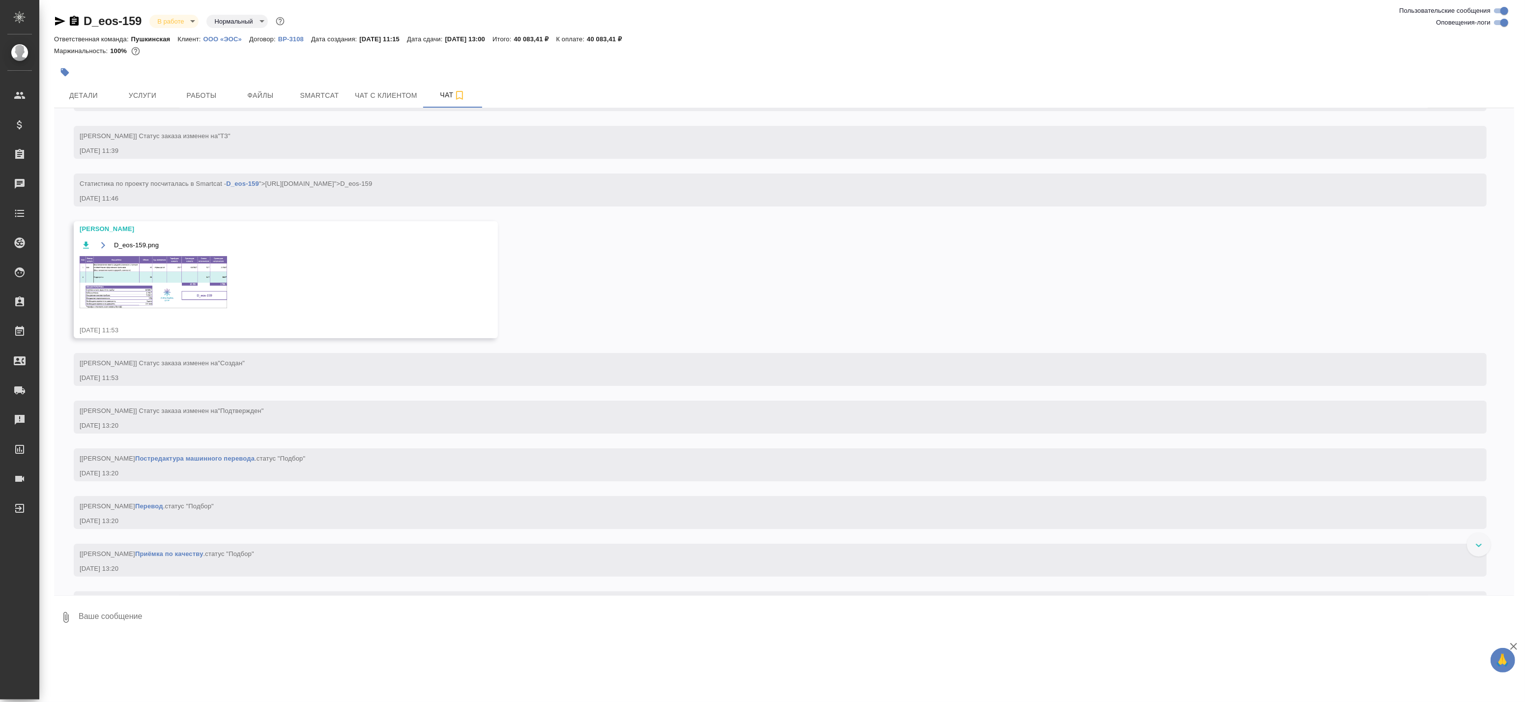
scroll to position [80, 0]
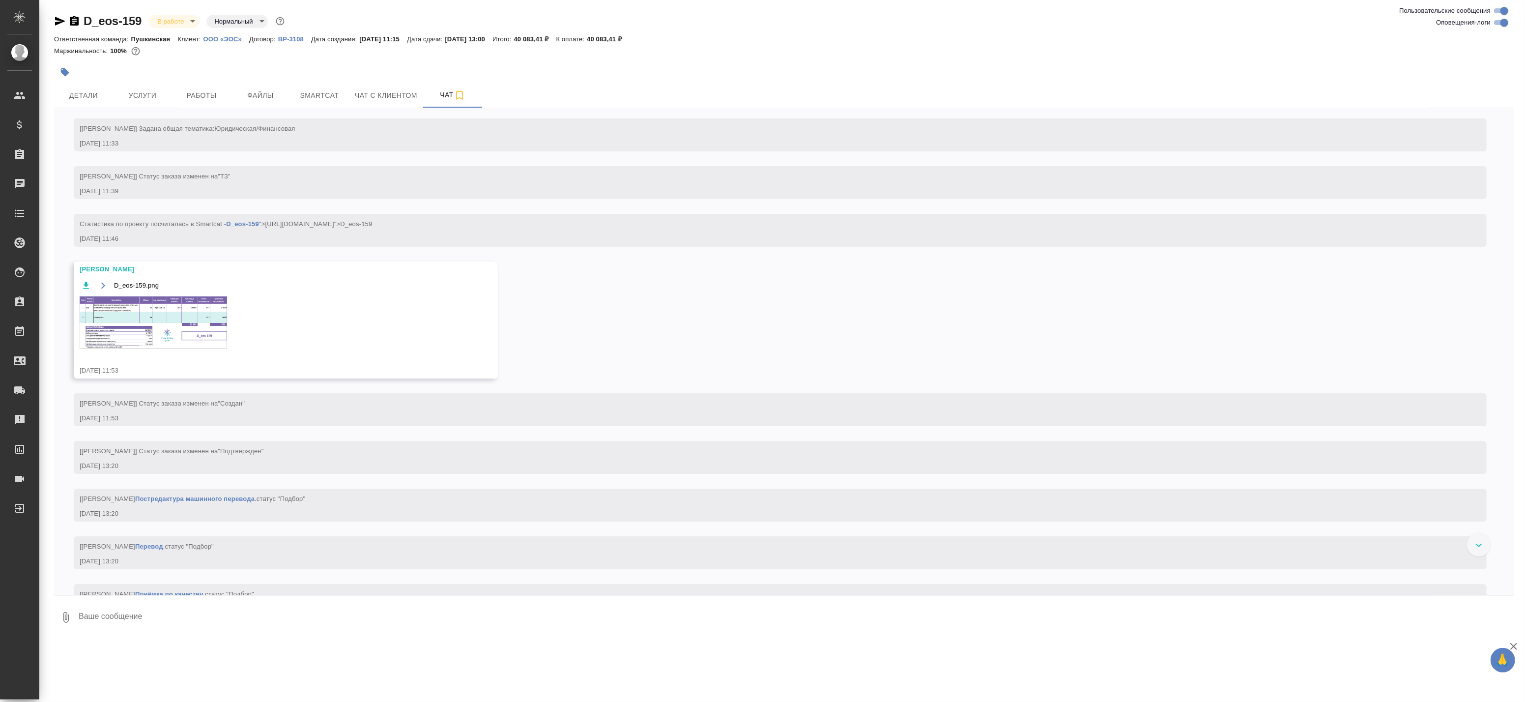
click at [163, 311] on img at bounding box center [153, 322] width 147 height 52
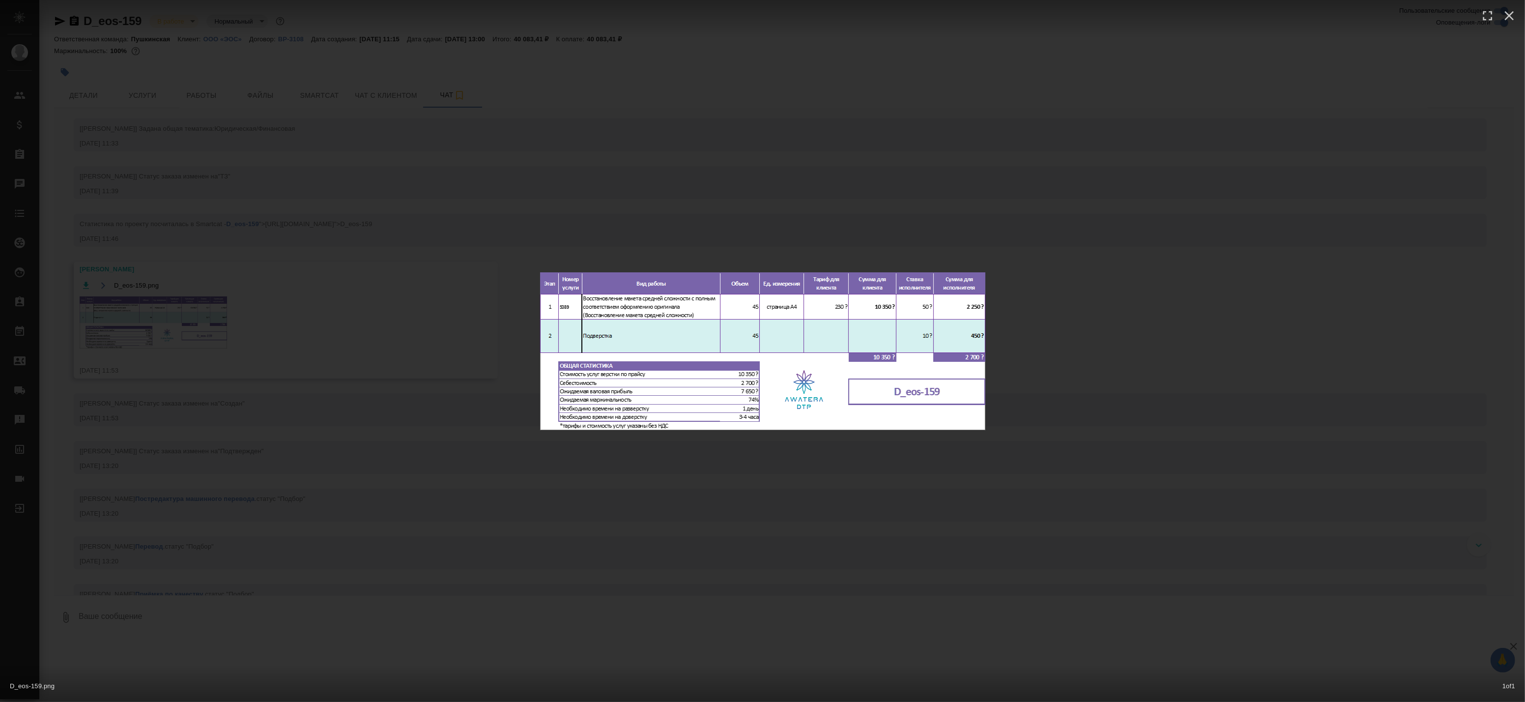
click at [518, 296] on div "D_eos-159.png 1 of 1" at bounding box center [762, 351] width 1525 height 702
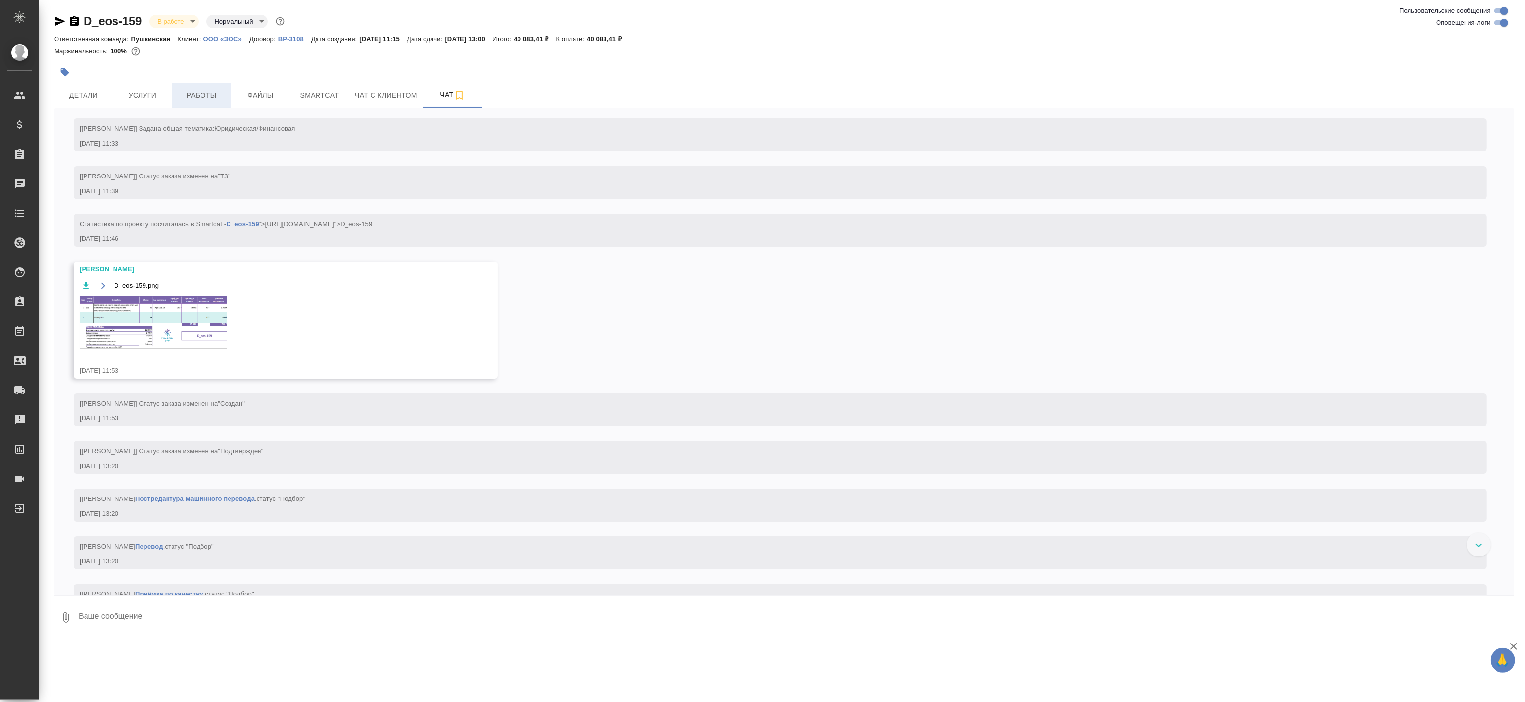
click at [218, 90] on span "Работы" at bounding box center [201, 95] width 47 height 12
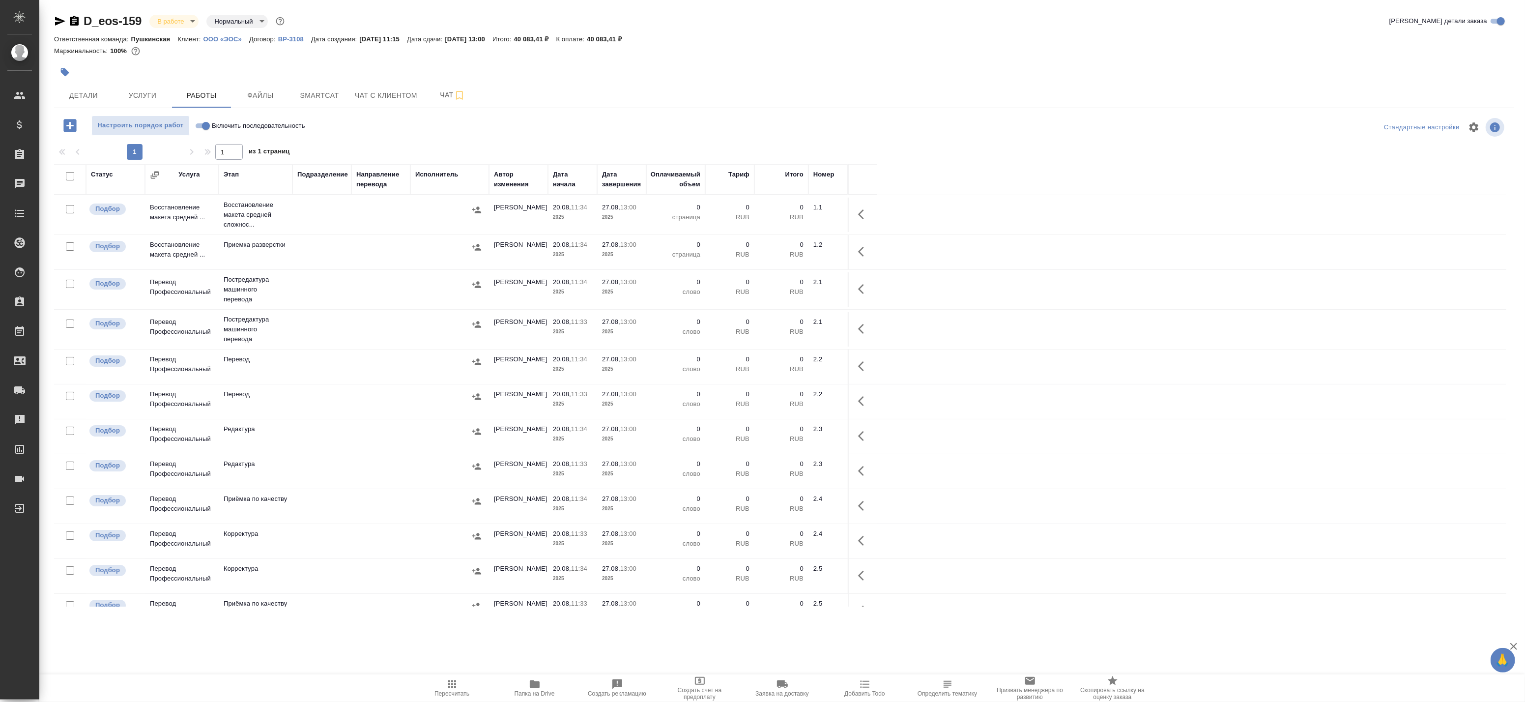
click at [352, 232] on td at bounding box center [380, 215] width 59 height 34
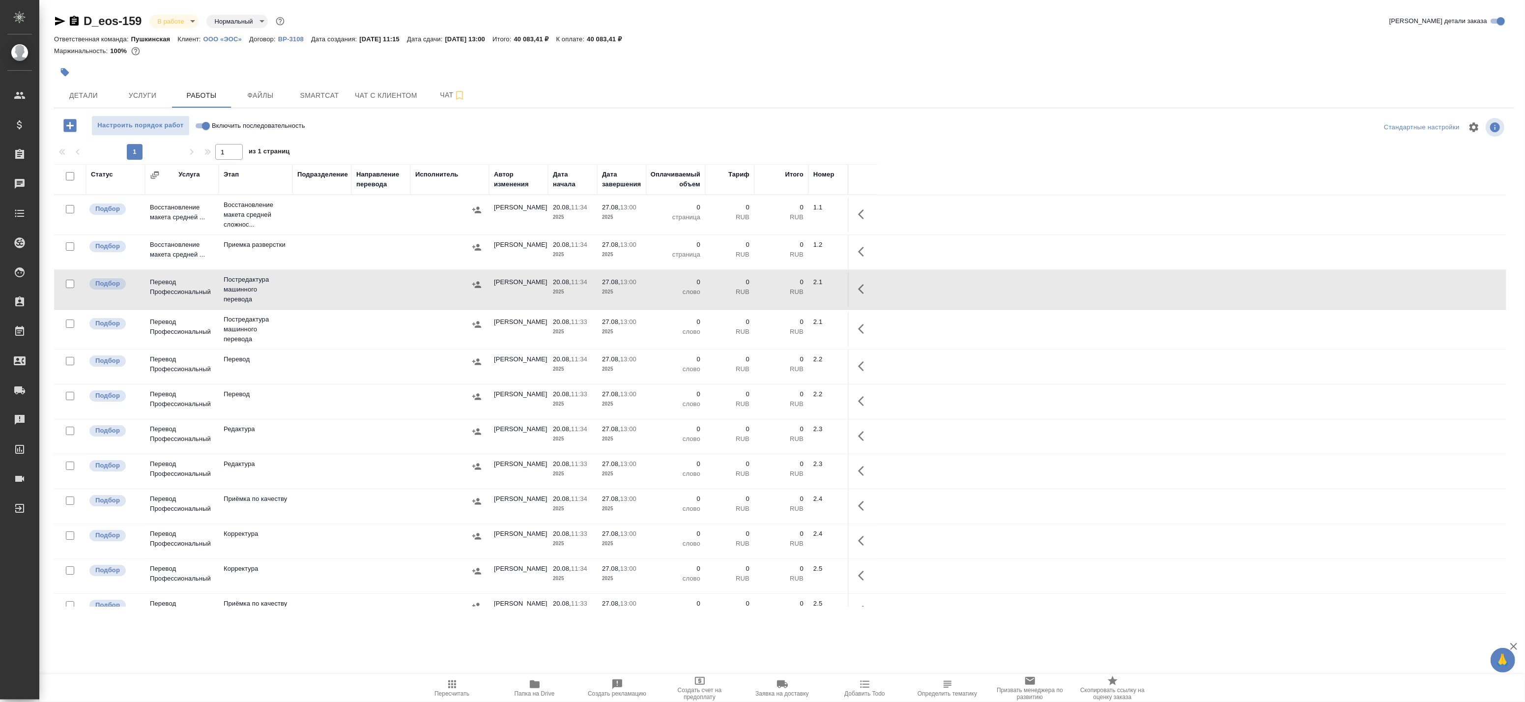
click at [378, 213] on td at bounding box center [380, 215] width 59 height 34
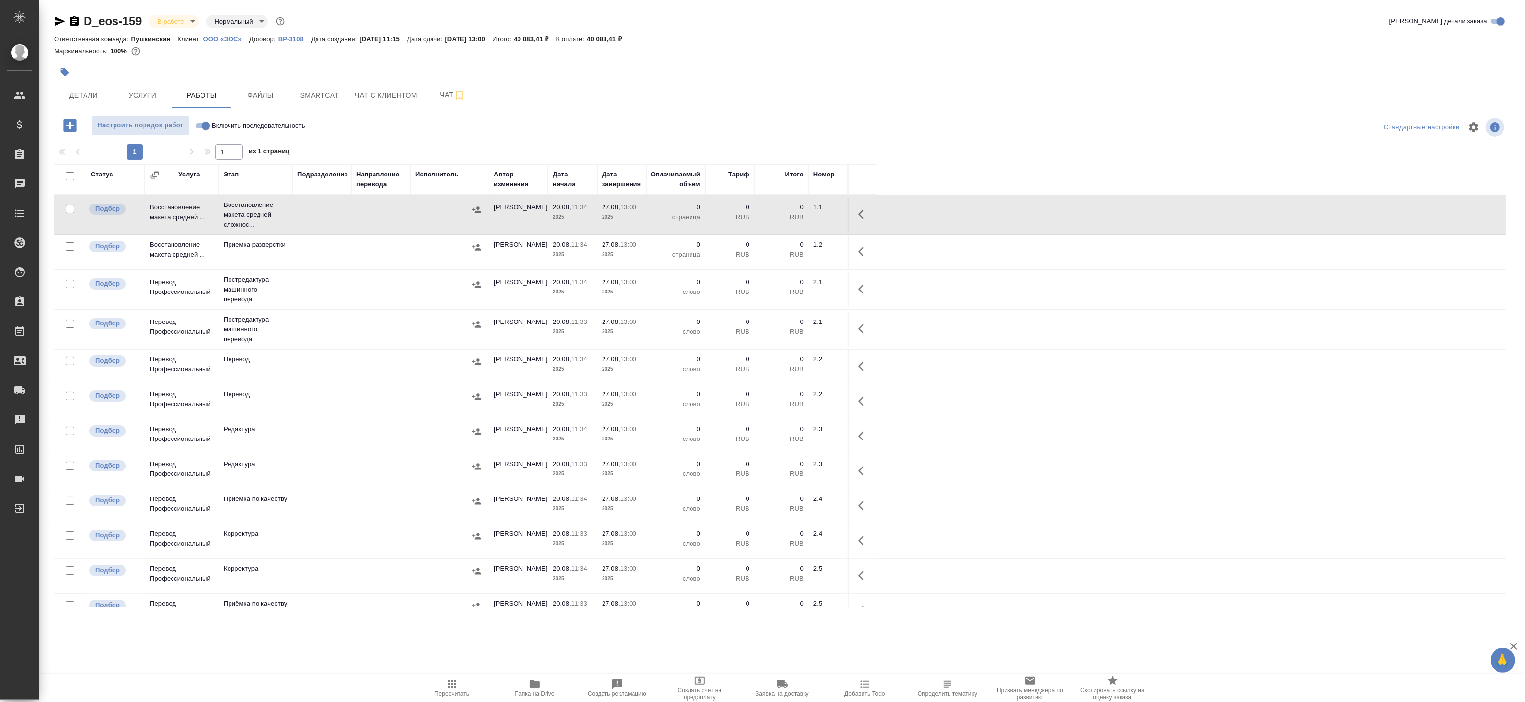
click at [863, 213] on icon "button" at bounding box center [864, 214] width 12 height 12
click at [792, 215] on icon "button" at bounding box center [791, 214] width 9 height 9
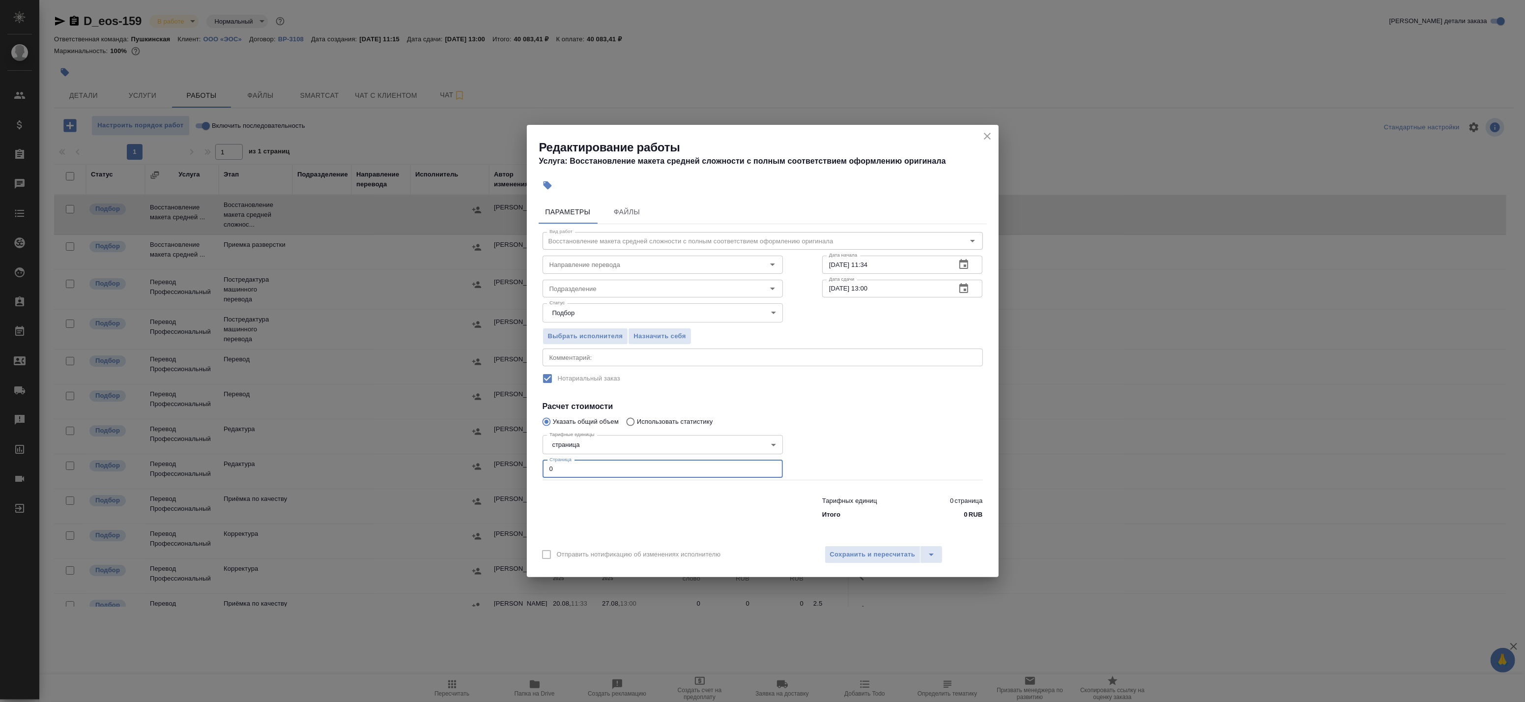
drag, startPoint x: 576, startPoint y: 472, endPoint x: 503, endPoint y: 462, distance: 74.0
click at [504, 462] on div "Редактирование работы Услуга: Восстановление макета средней сложности с полным …" at bounding box center [762, 351] width 1525 height 702
type input "45"
click at [652, 519] on div at bounding box center [663, 505] width 280 height 39
click at [853, 561] on button "Сохранить и пересчитать" at bounding box center [873, 555] width 96 height 18
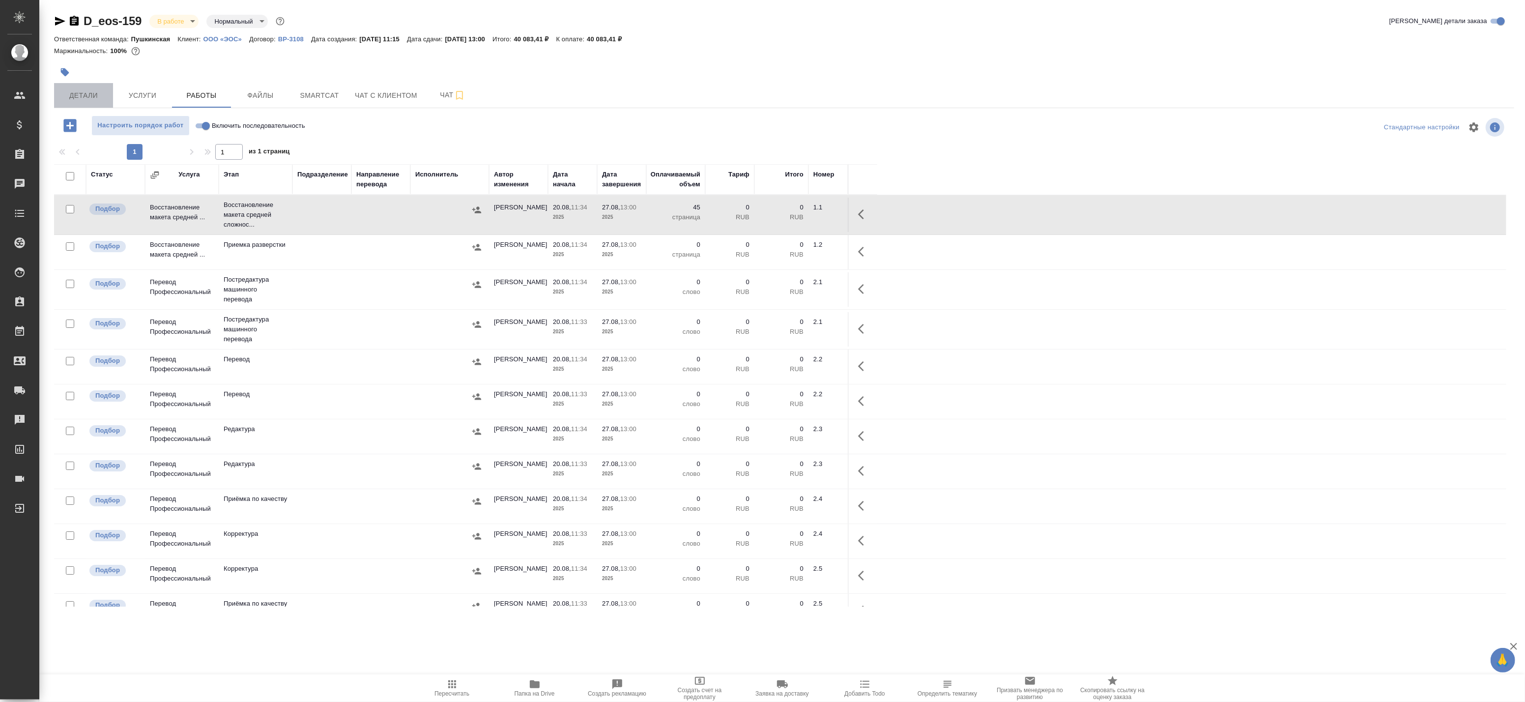
click at [105, 91] on span "Детали" at bounding box center [83, 95] width 47 height 12
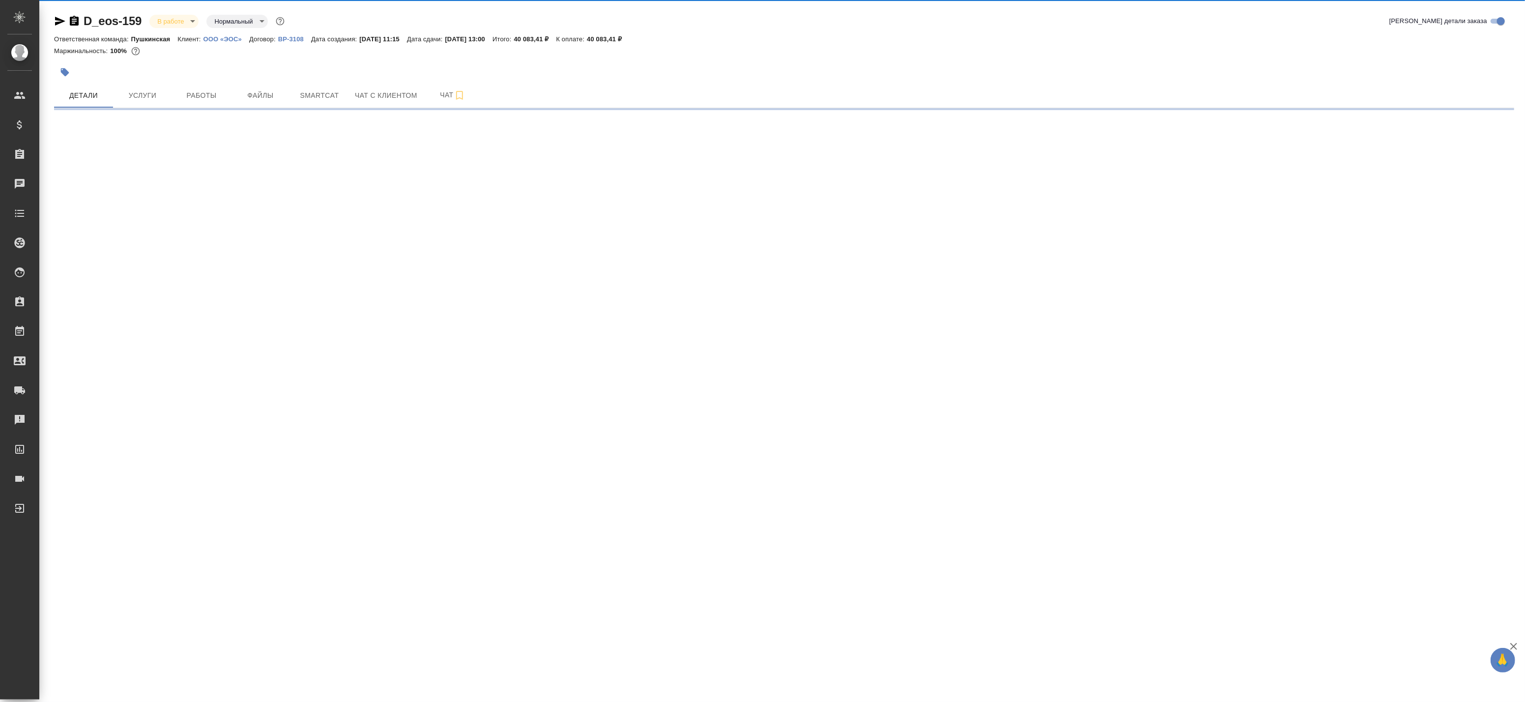
select select "RU"
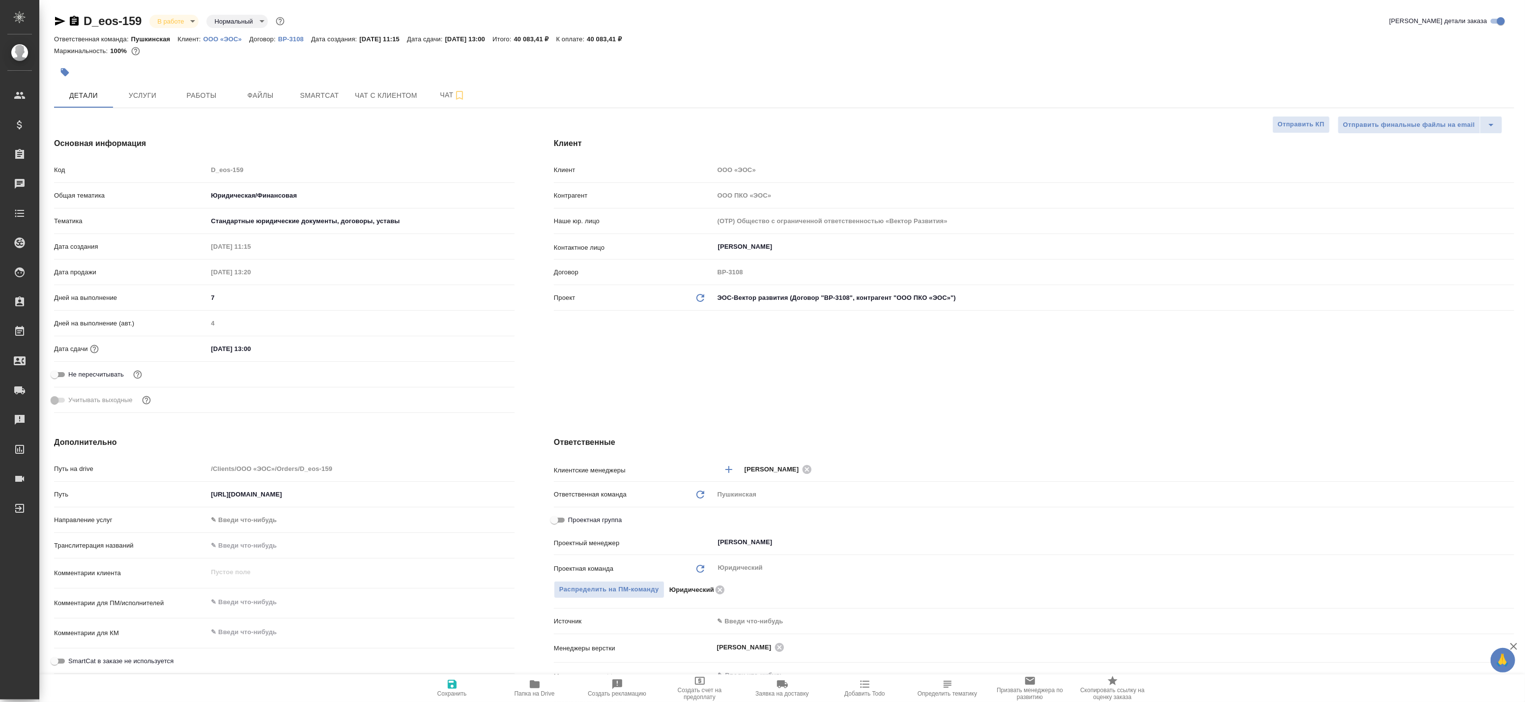
type textarea "x"
click at [243, 90] on span "Файлы" at bounding box center [260, 95] width 47 height 12
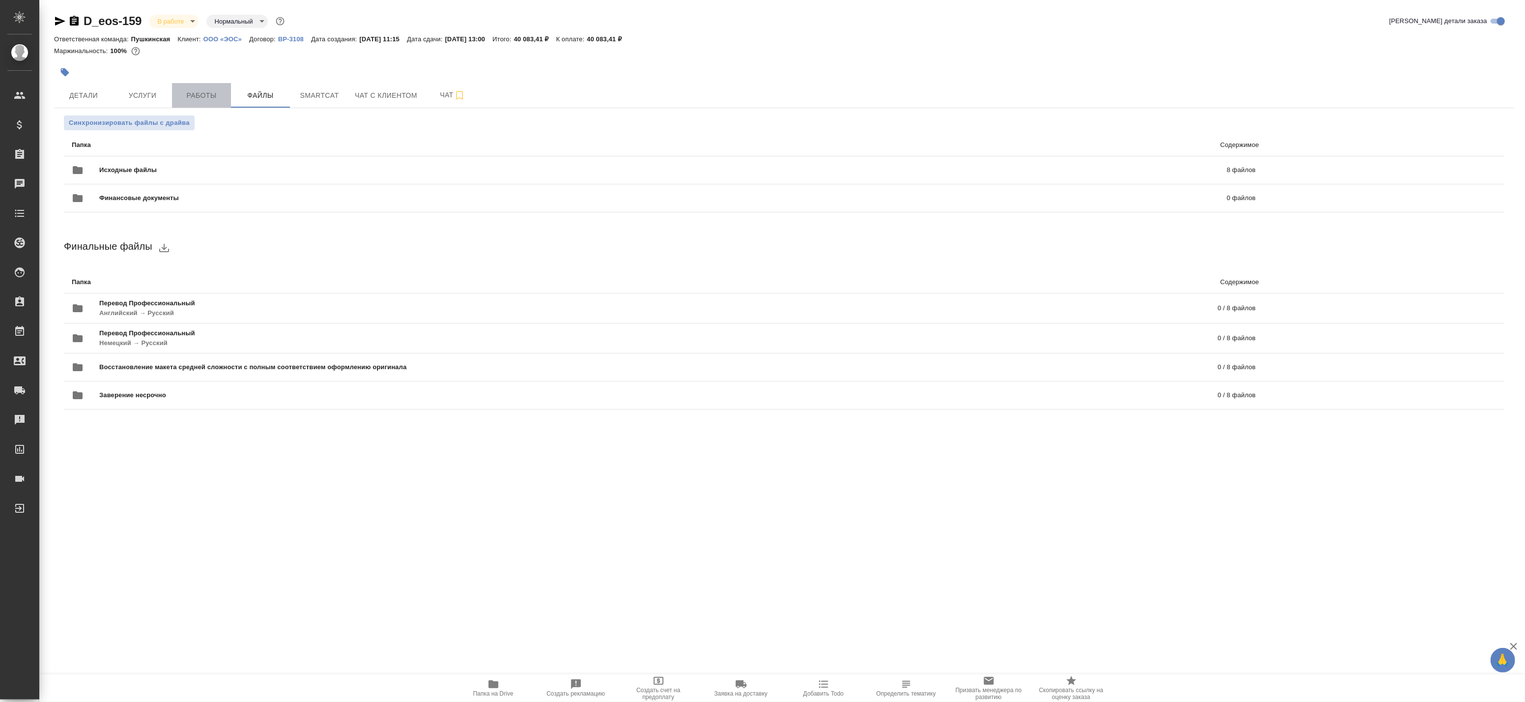
click at [210, 91] on span "Работы" at bounding box center [201, 95] width 47 height 12
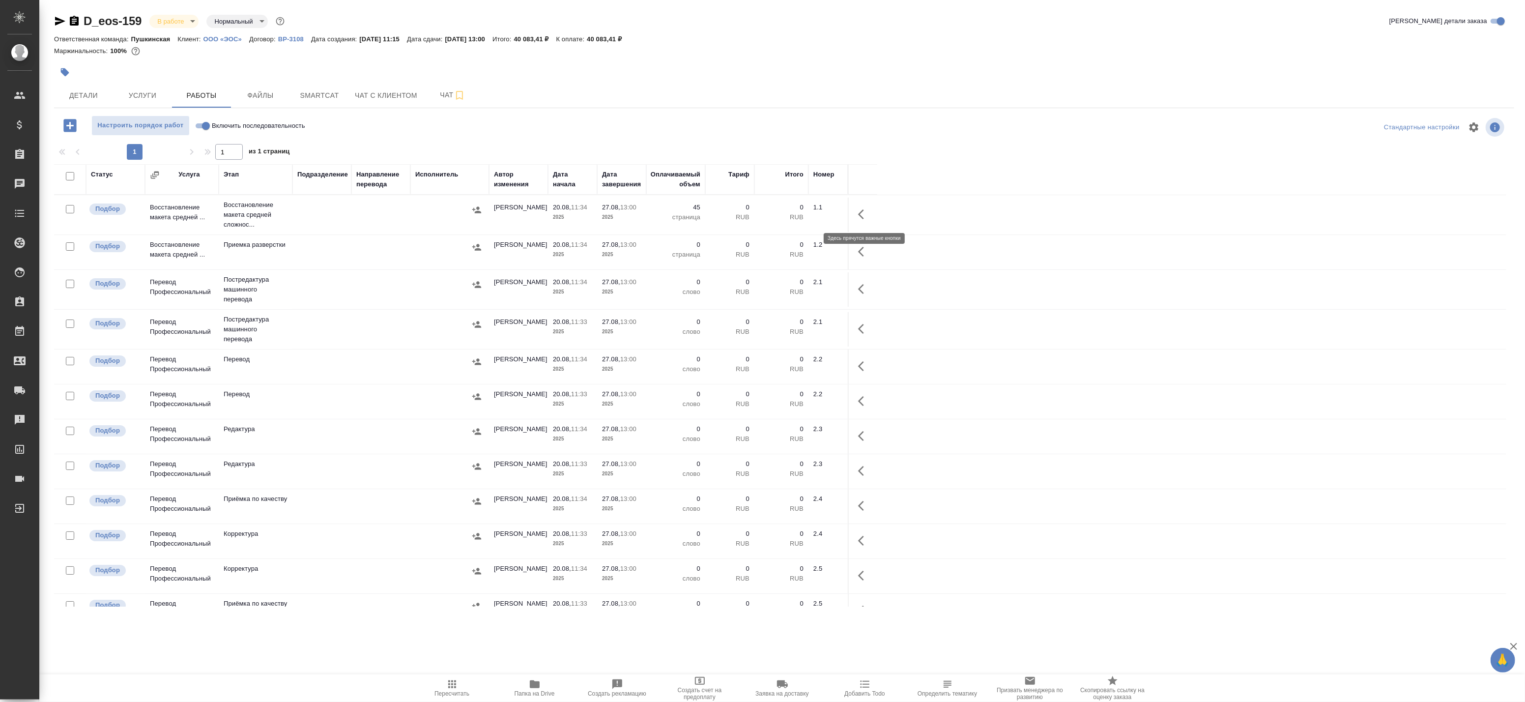
click at [868, 214] on icon "button" at bounding box center [864, 214] width 12 height 12
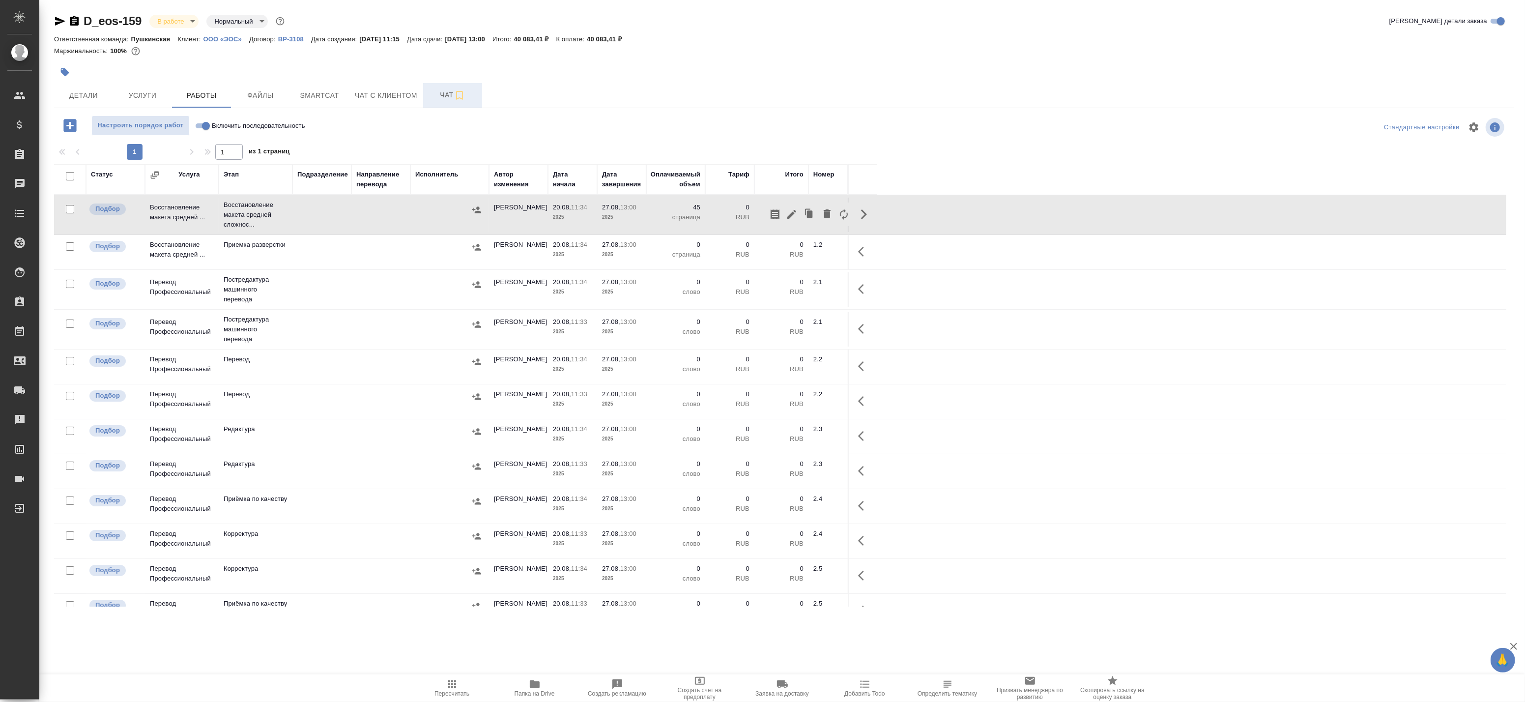
click at [438, 92] on span "Чат" at bounding box center [452, 95] width 47 height 12
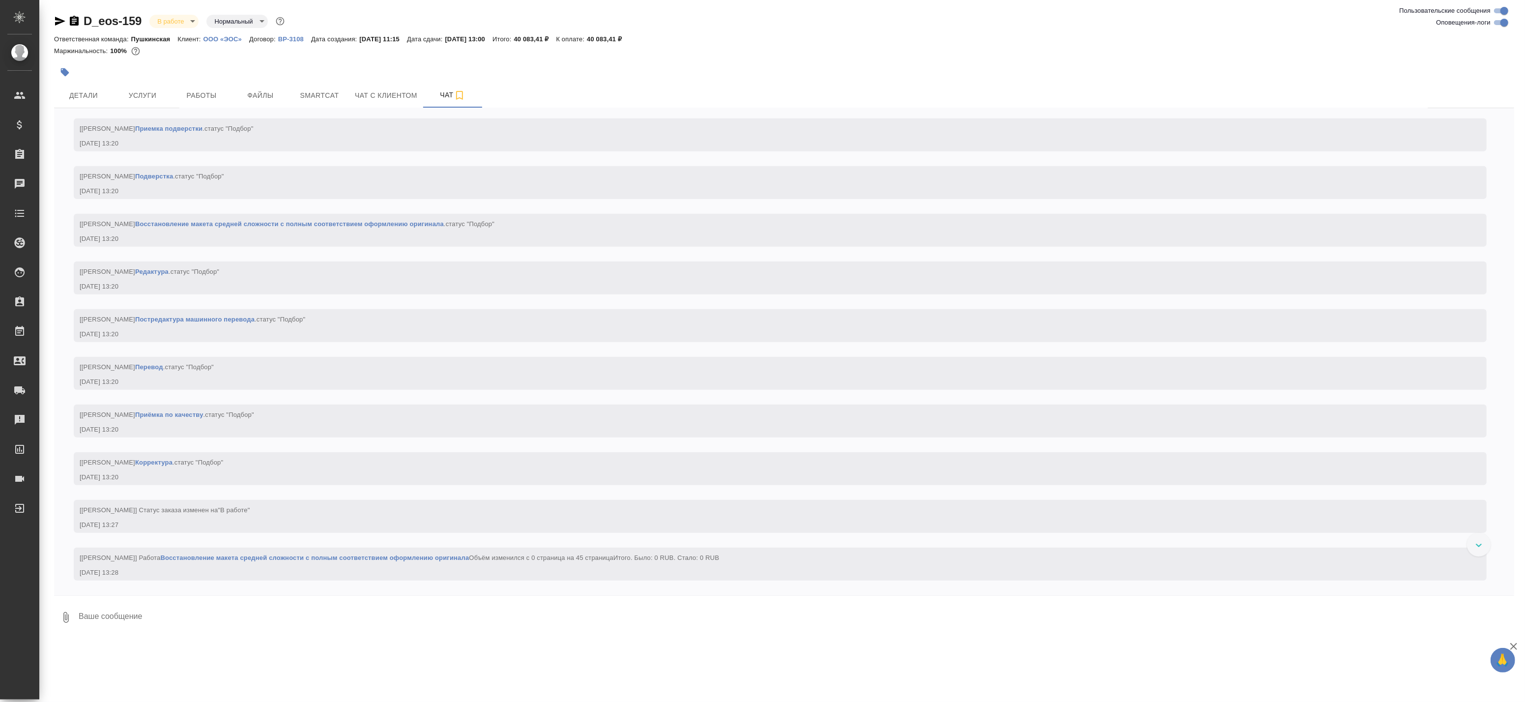
scroll to position [793, 0]
click at [1501, 23] on input "Оповещения-логи" at bounding box center [1504, 23] width 35 height 12
checkbox input "false"
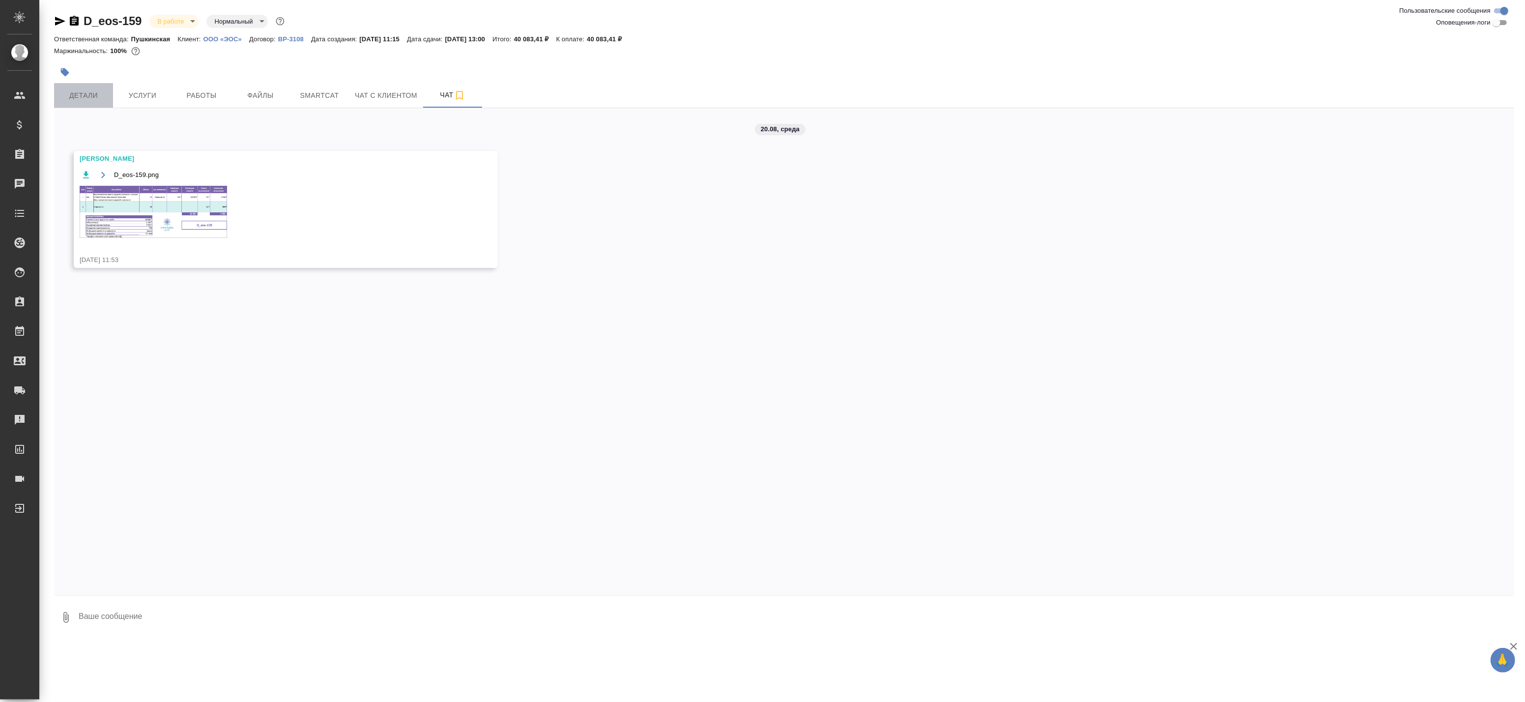
click at [95, 90] on span "Детали" at bounding box center [83, 95] width 47 height 12
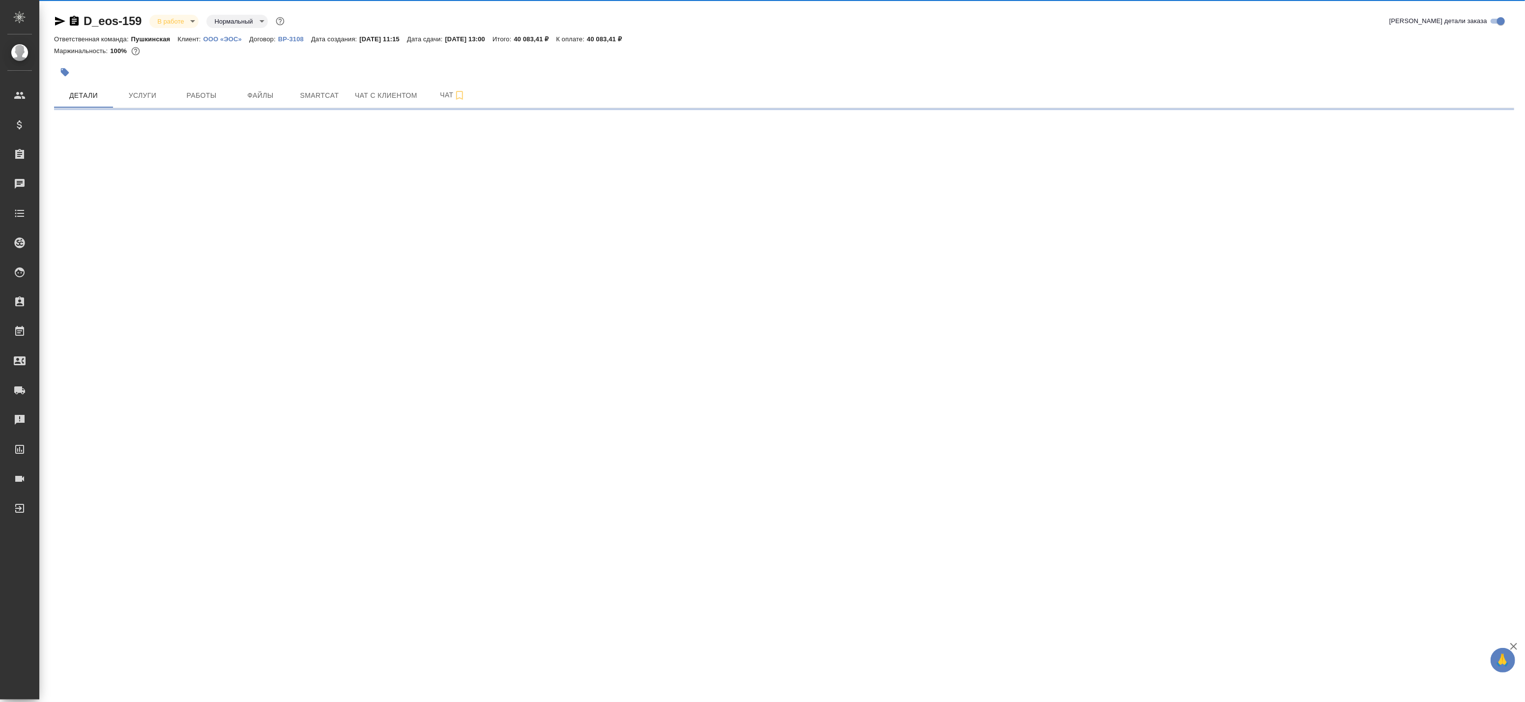
select select "RU"
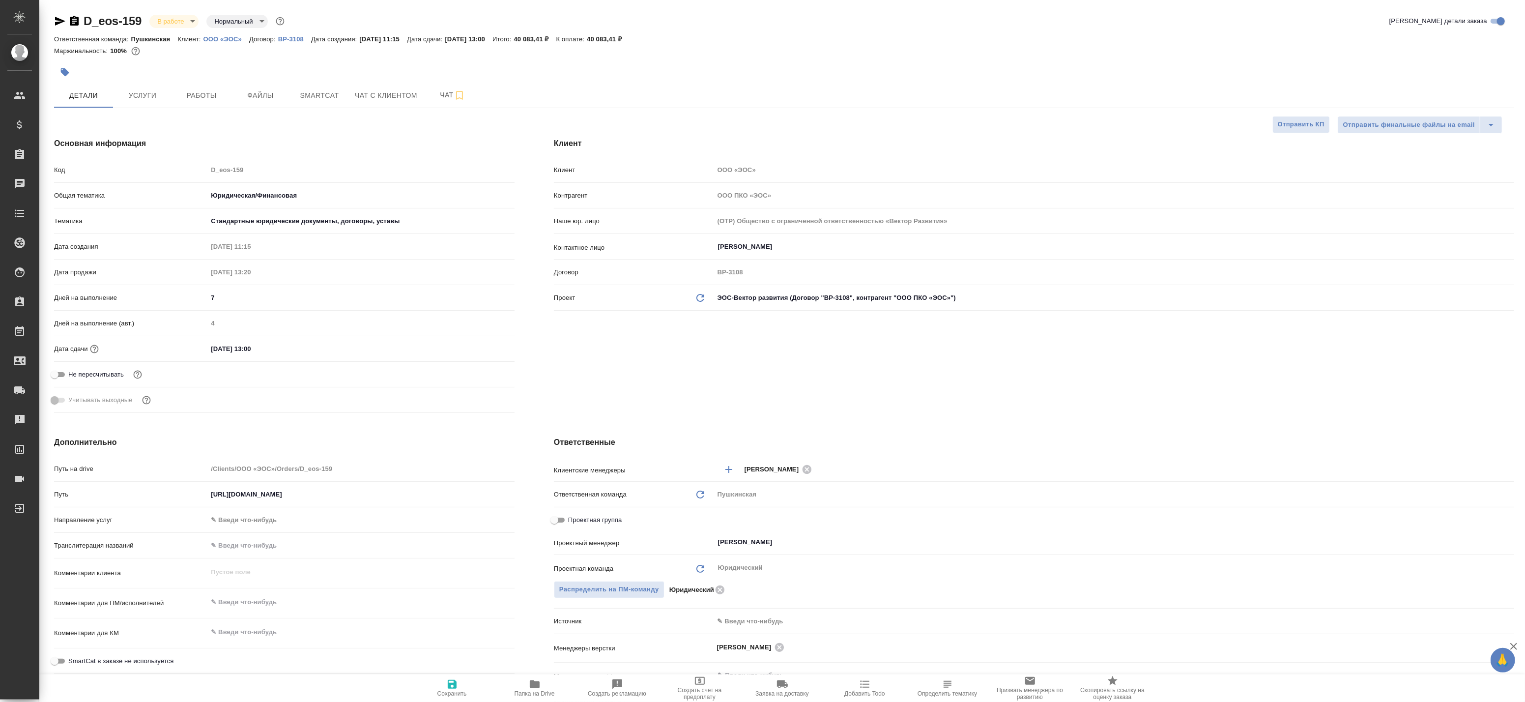
type textarea "x"
click at [218, 106] on button "Работы" at bounding box center [201, 95] width 59 height 25
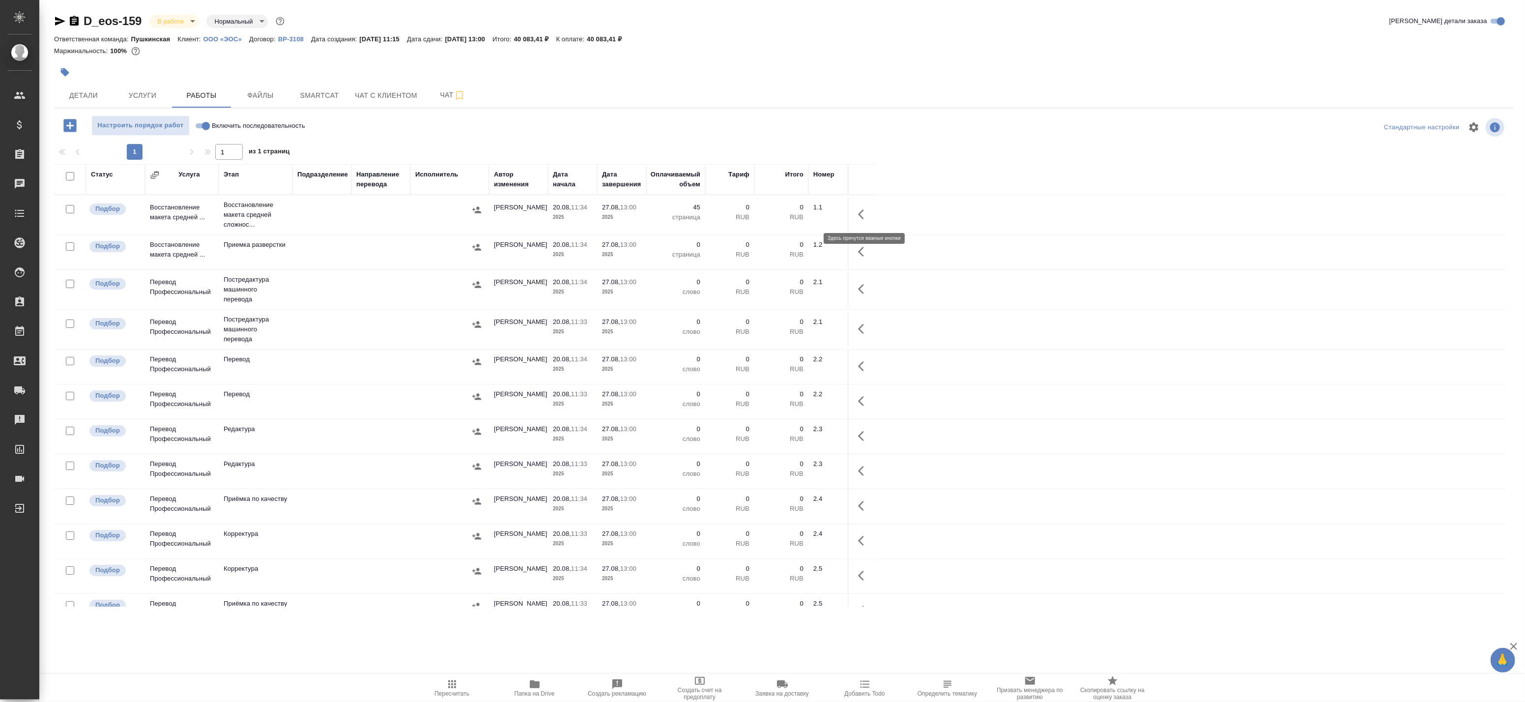
click at [867, 208] on icon "button" at bounding box center [864, 214] width 12 height 12
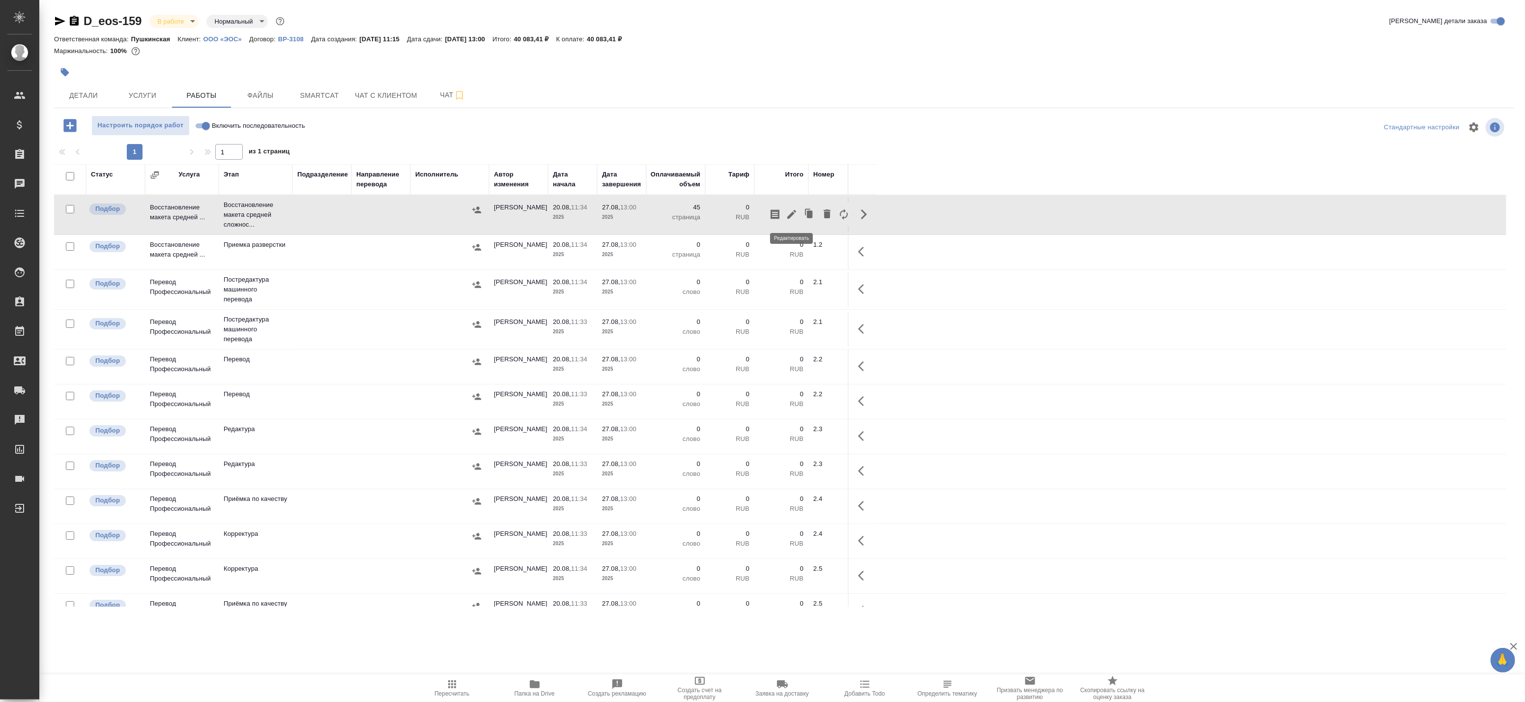
click at [790, 216] on icon "button" at bounding box center [791, 214] width 9 height 9
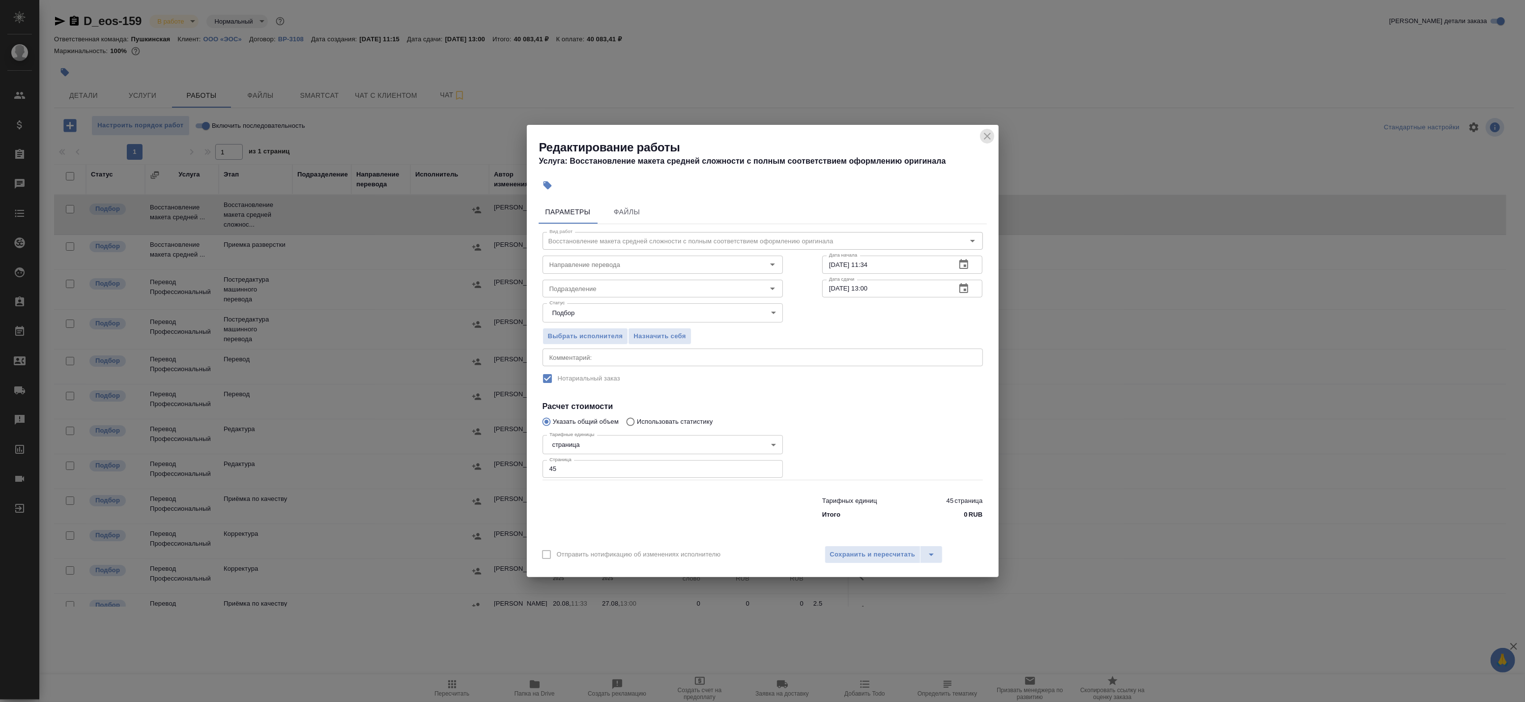
click at [990, 136] on icon "close" at bounding box center [987, 136] width 12 height 12
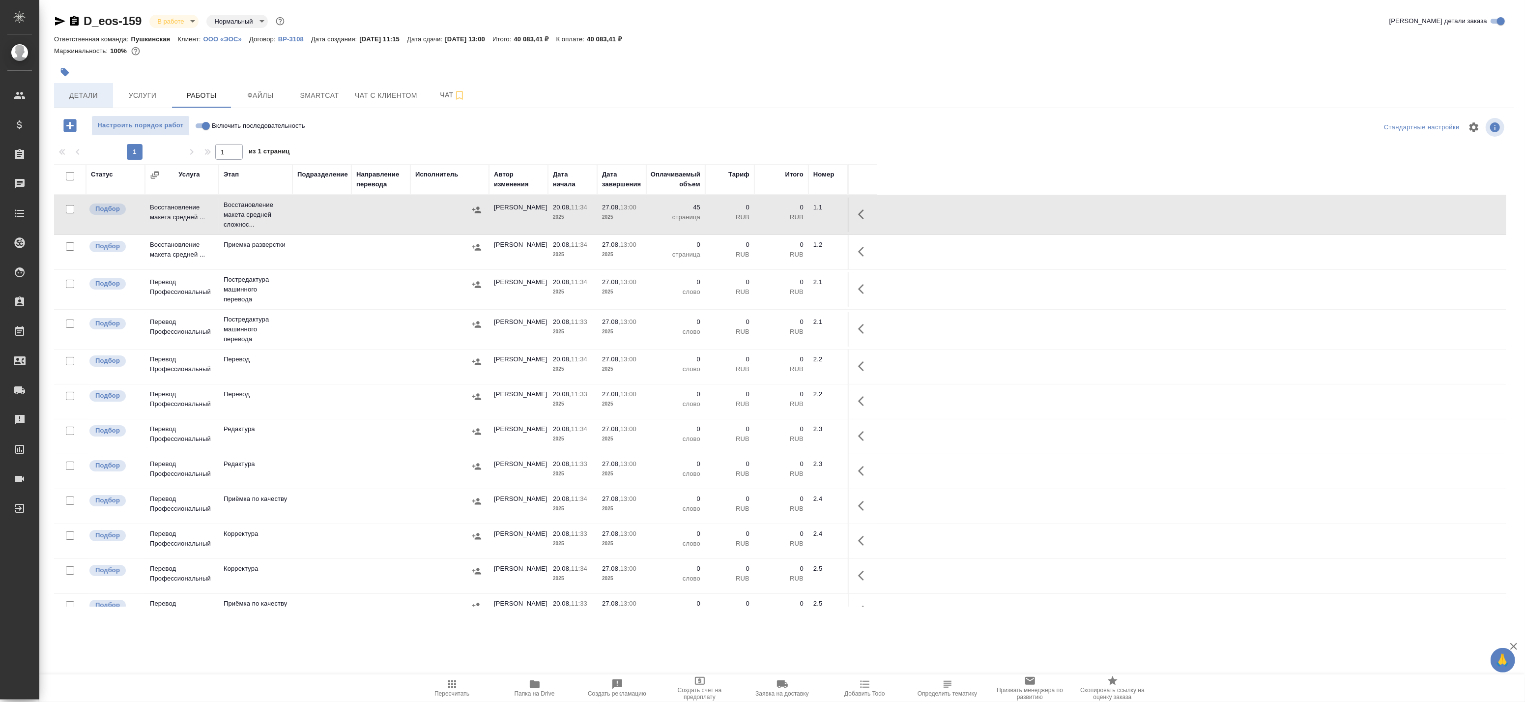
click at [96, 90] on span "Детали" at bounding box center [83, 95] width 47 height 12
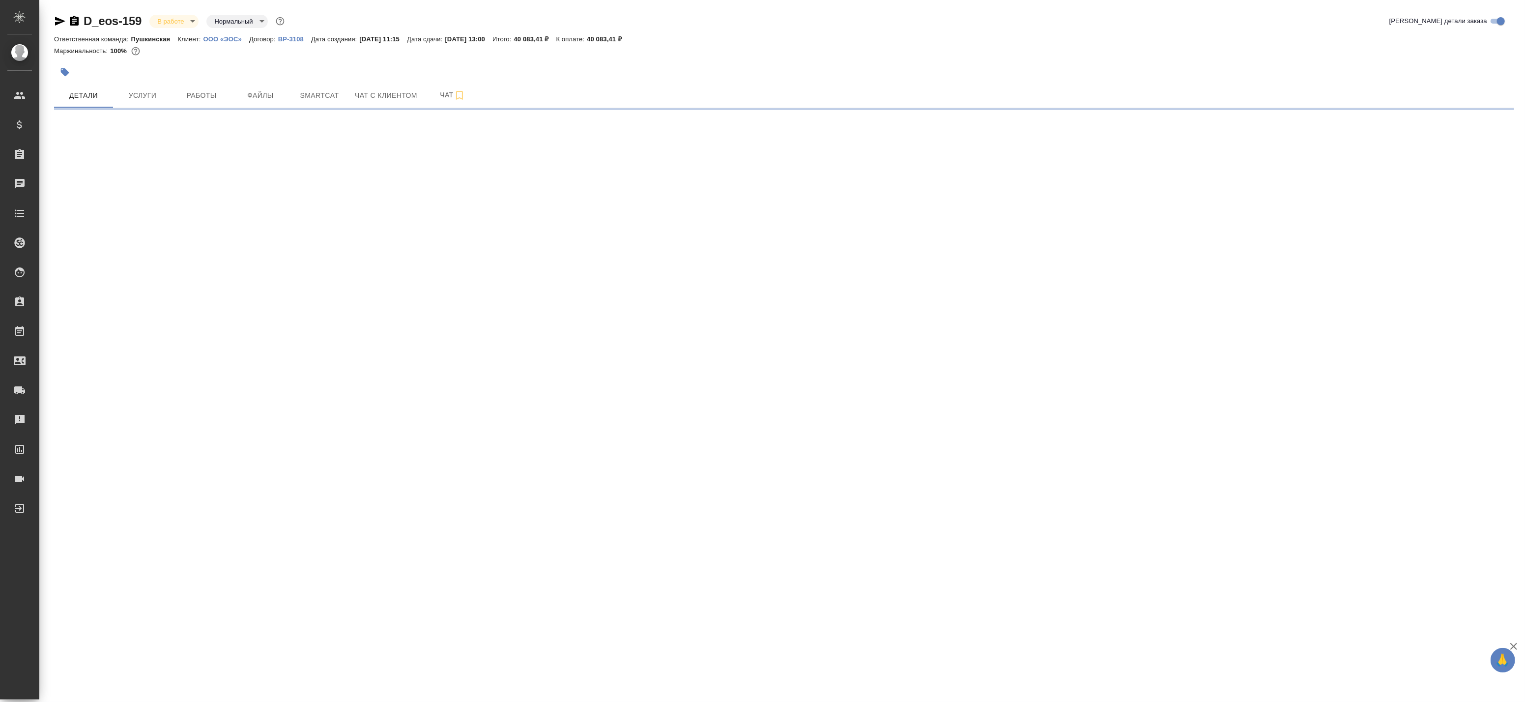
select select "RU"
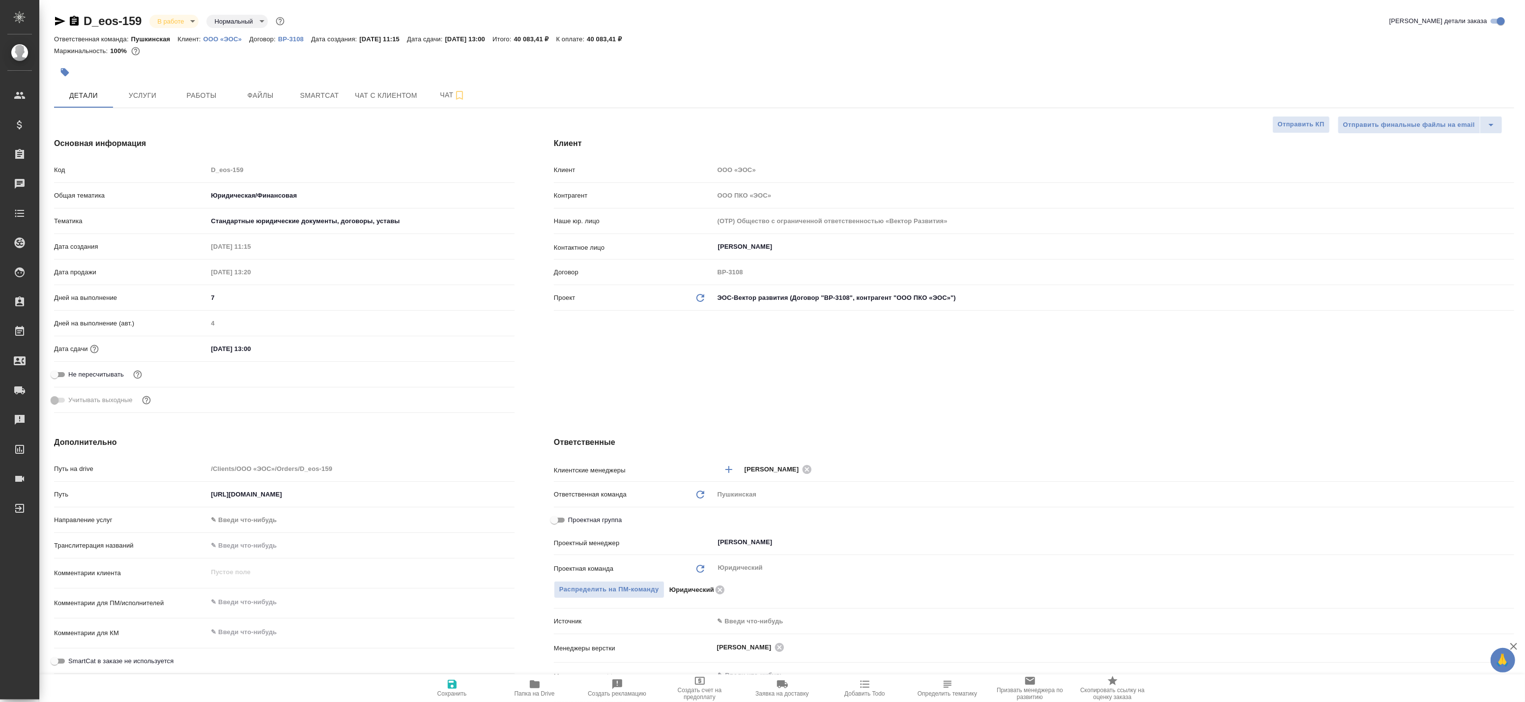
type textarea "x"
click at [217, 98] on span "Работы" at bounding box center [201, 95] width 47 height 12
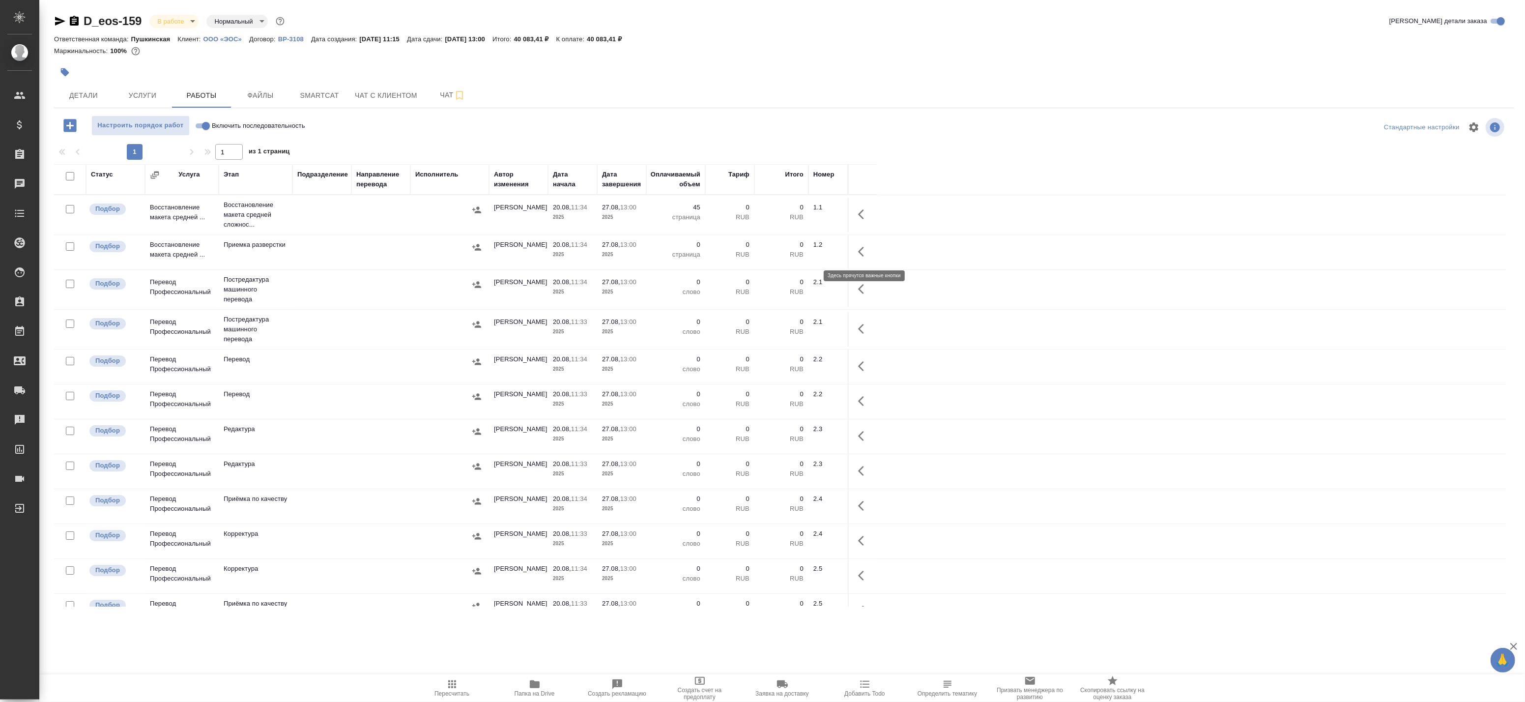
click at [865, 246] on icon "button" at bounding box center [864, 252] width 12 height 12
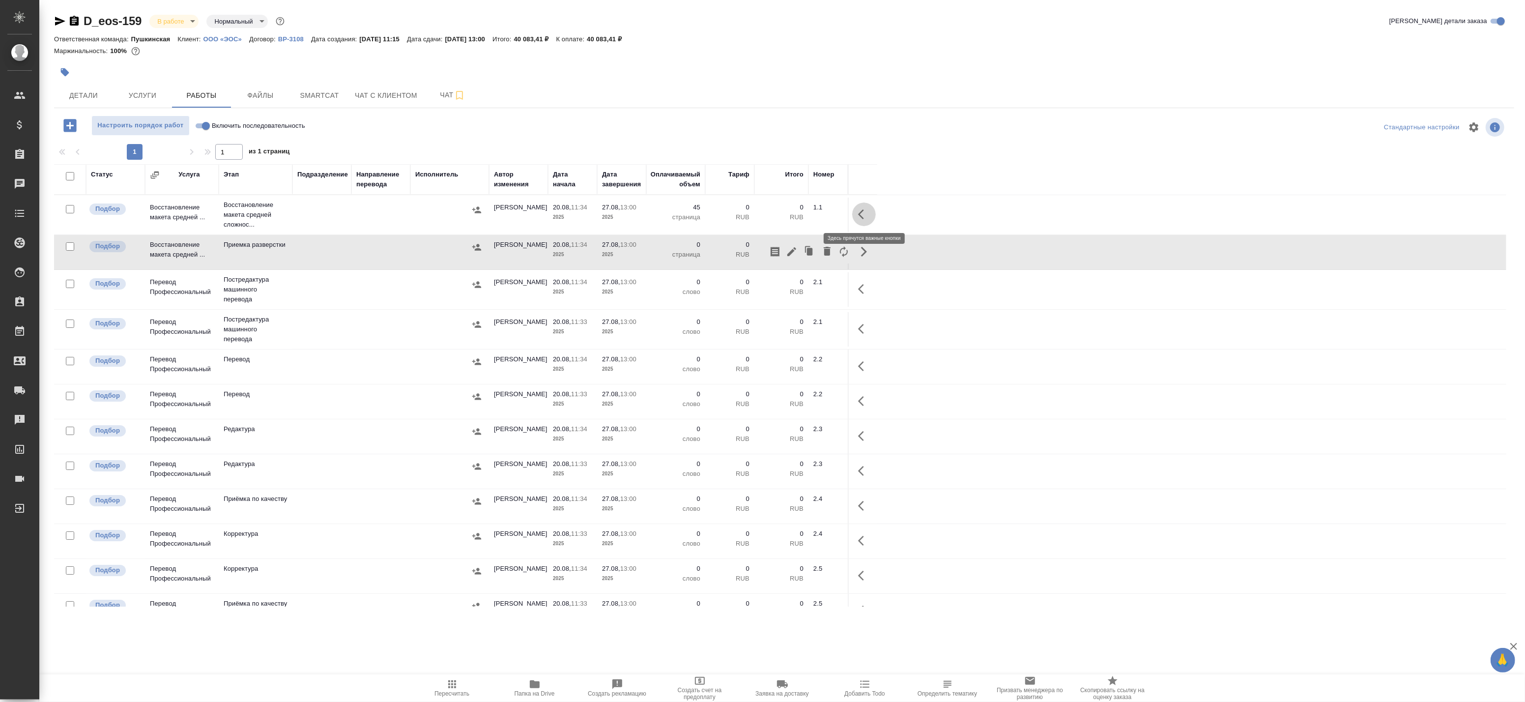
click at [864, 209] on icon "button" at bounding box center [864, 214] width 12 height 12
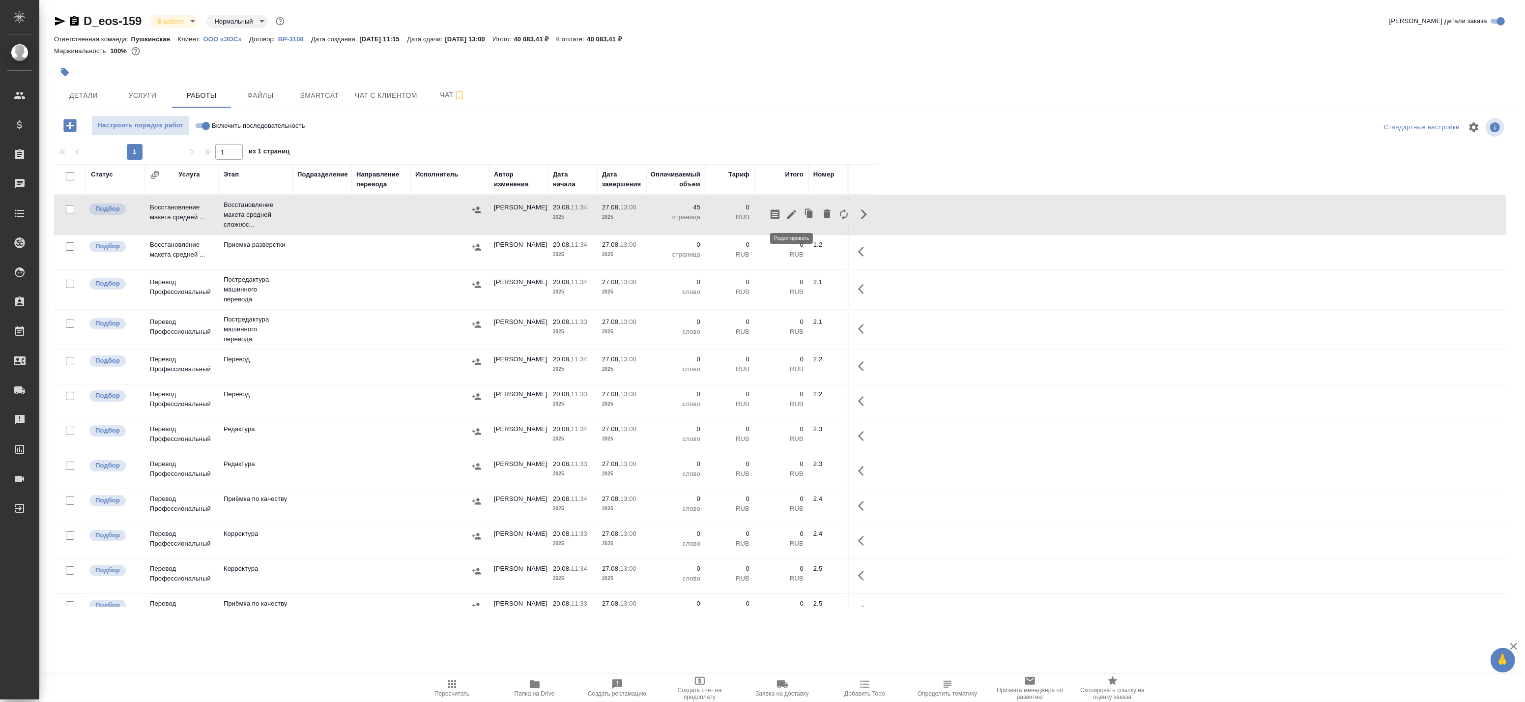
click at [794, 214] on icon "button" at bounding box center [792, 214] width 12 height 12
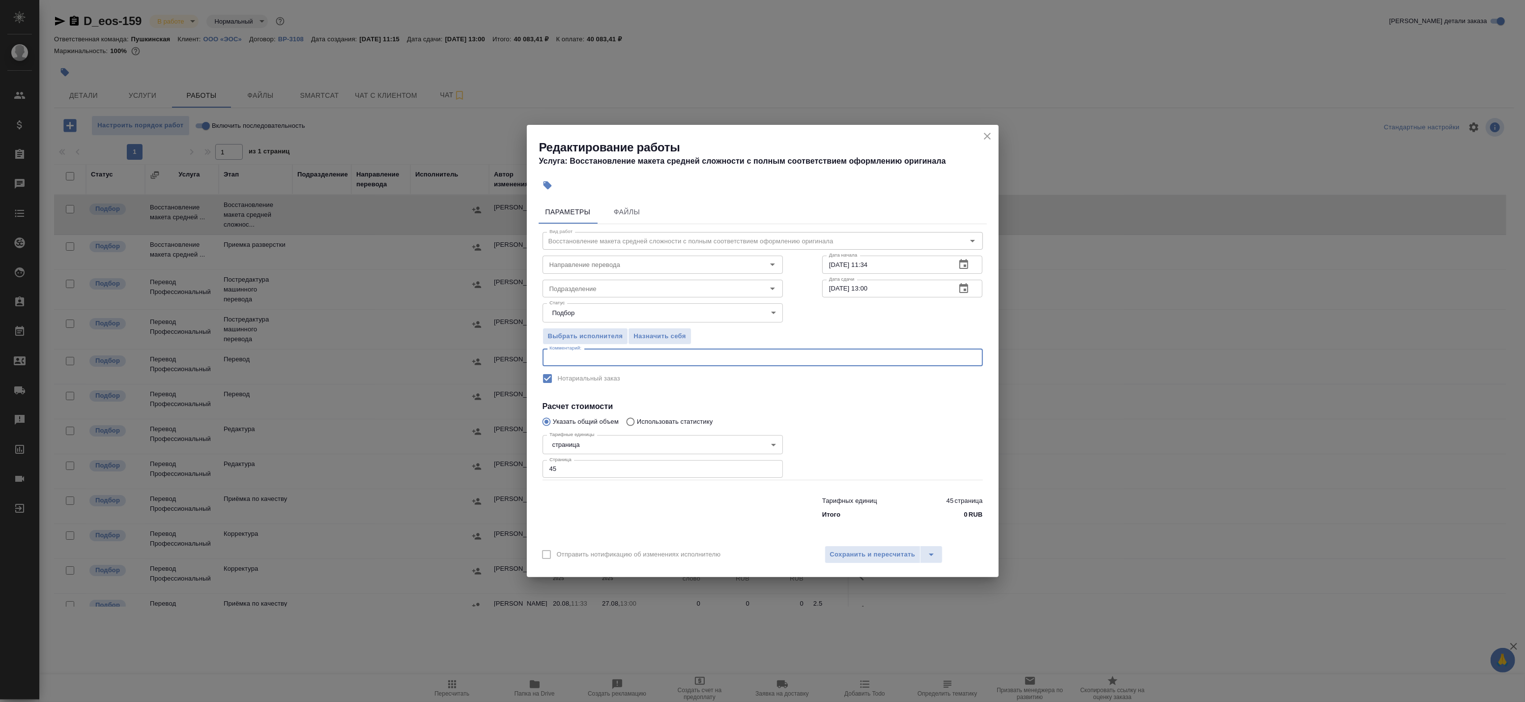
drag, startPoint x: 595, startPoint y: 355, endPoint x: 599, endPoint y: 349, distance: 7.1
click at [595, 355] on textarea at bounding box center [762, 357] width 427 height 7
type textarea "Под нот"
click at [852, 553] on span "Сохранить и пересчитать" at bounding box center [873, 554] width 86 height 11
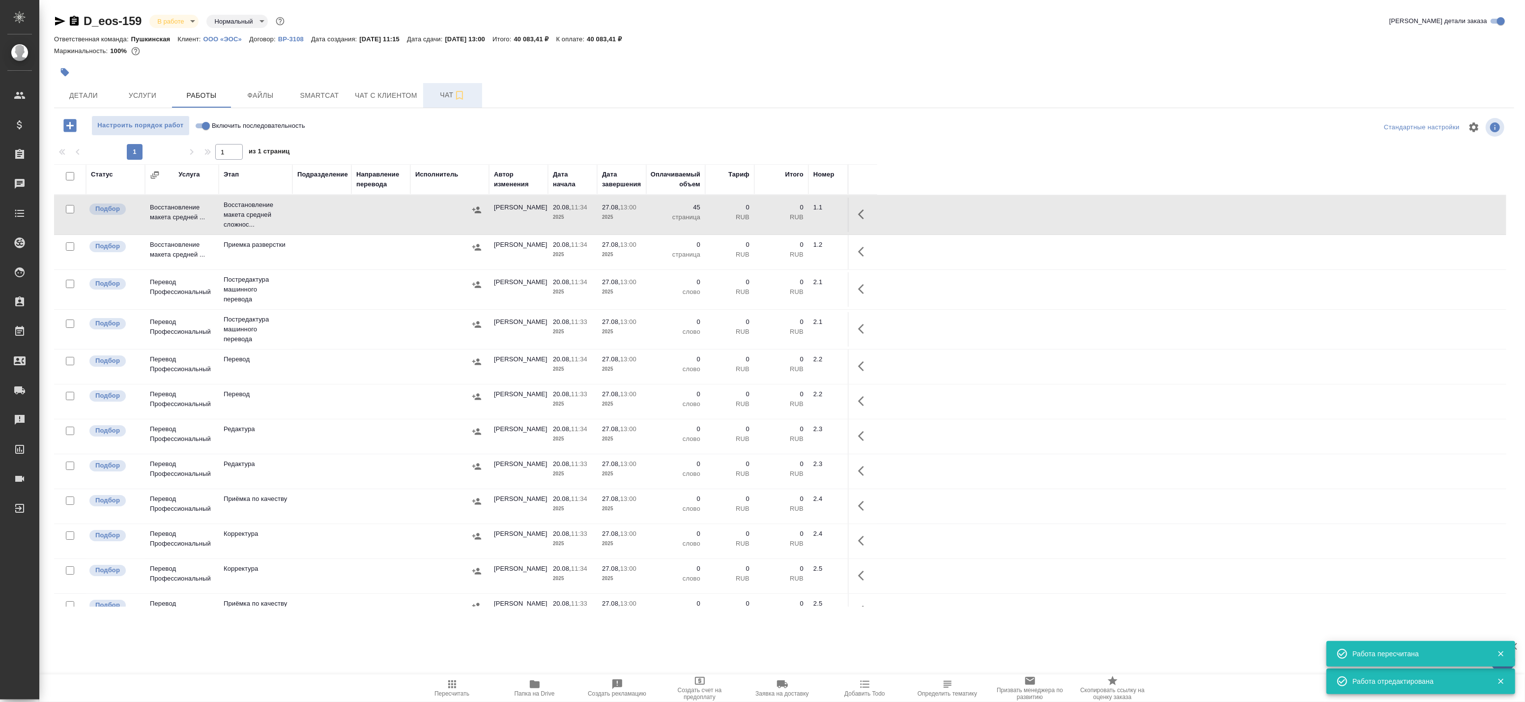
click at [453, 94] on span "Чат" at bounding box center [452, 95] width 47 height 12
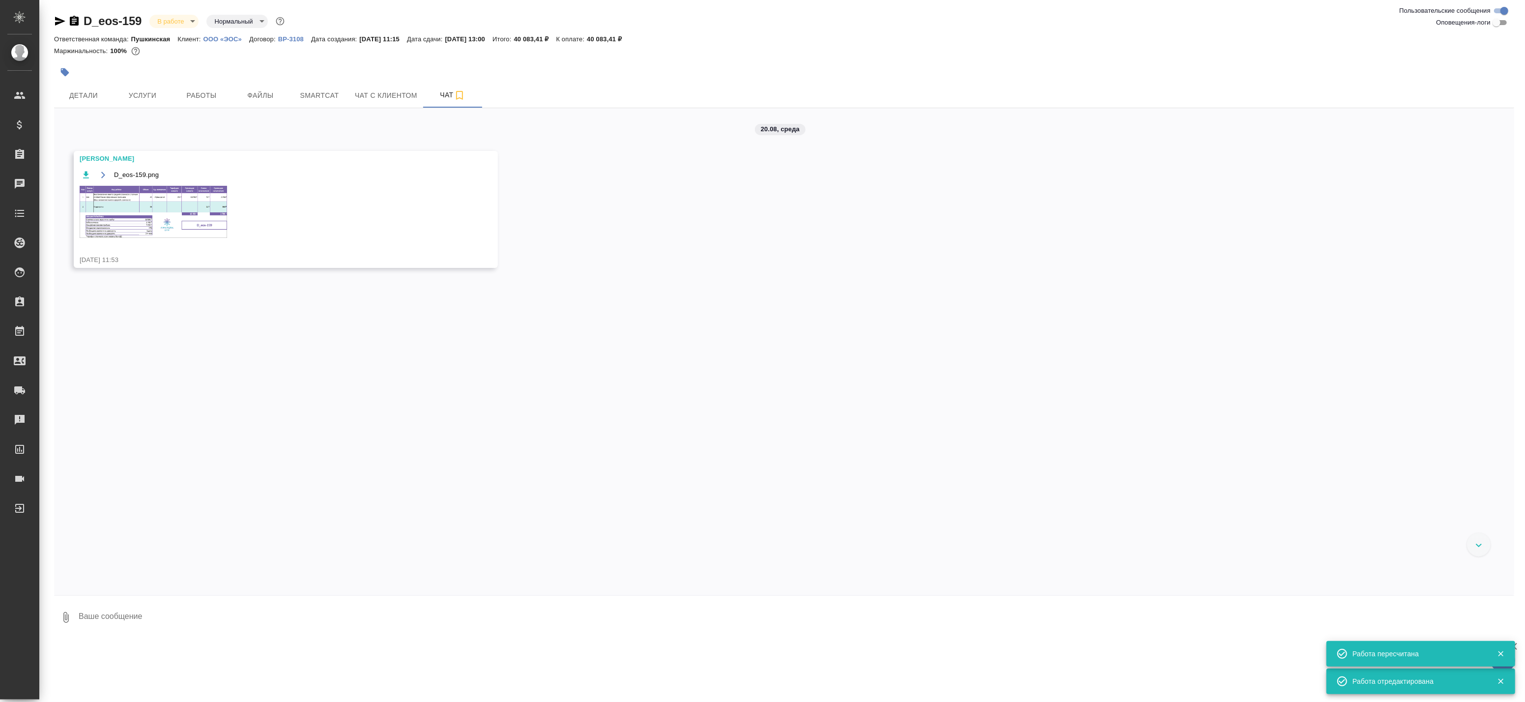
click at [197, 209] on img at bounding box center [153, 212] width 147 height 52
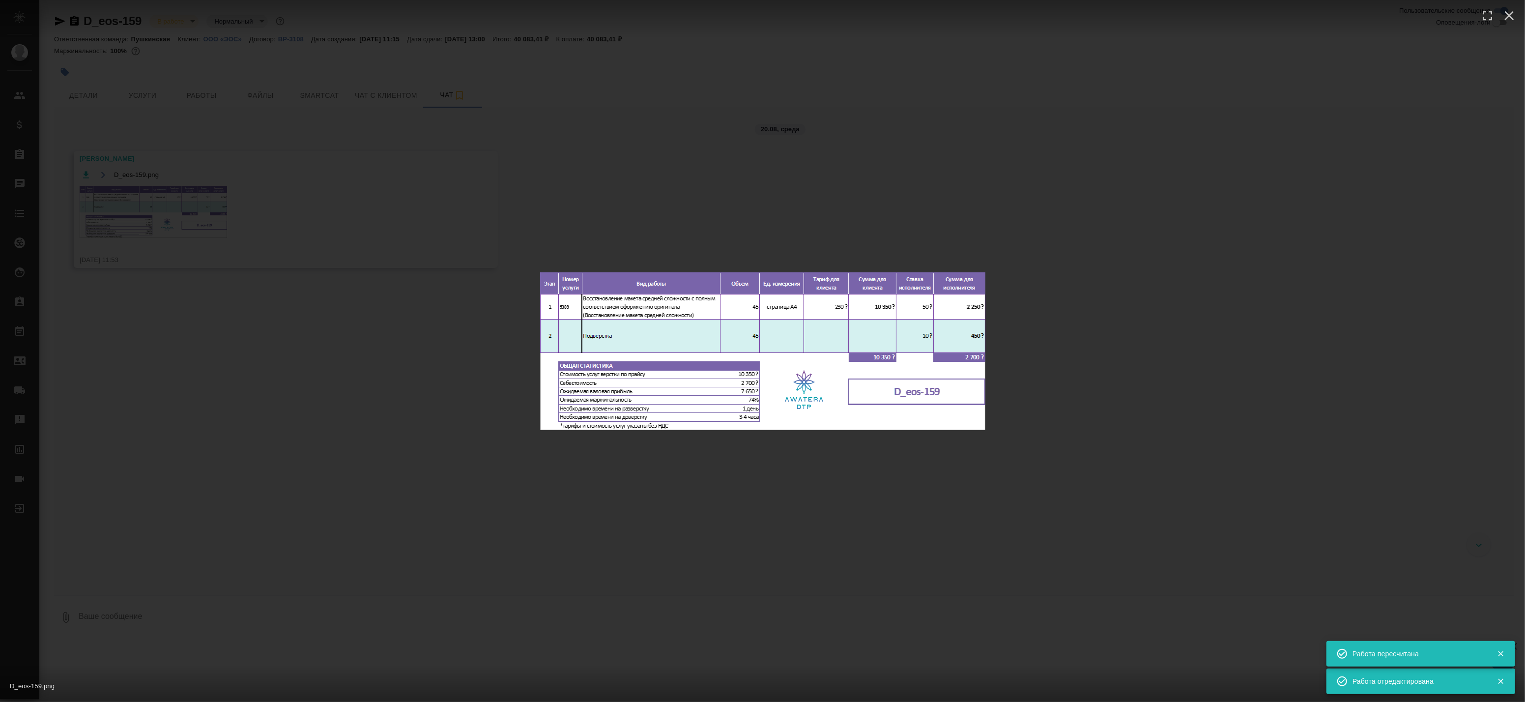
click at [277, 287] on div "D_eos-159.png 1 of 1" at bounding box center [762, 351] width 1525 height 702
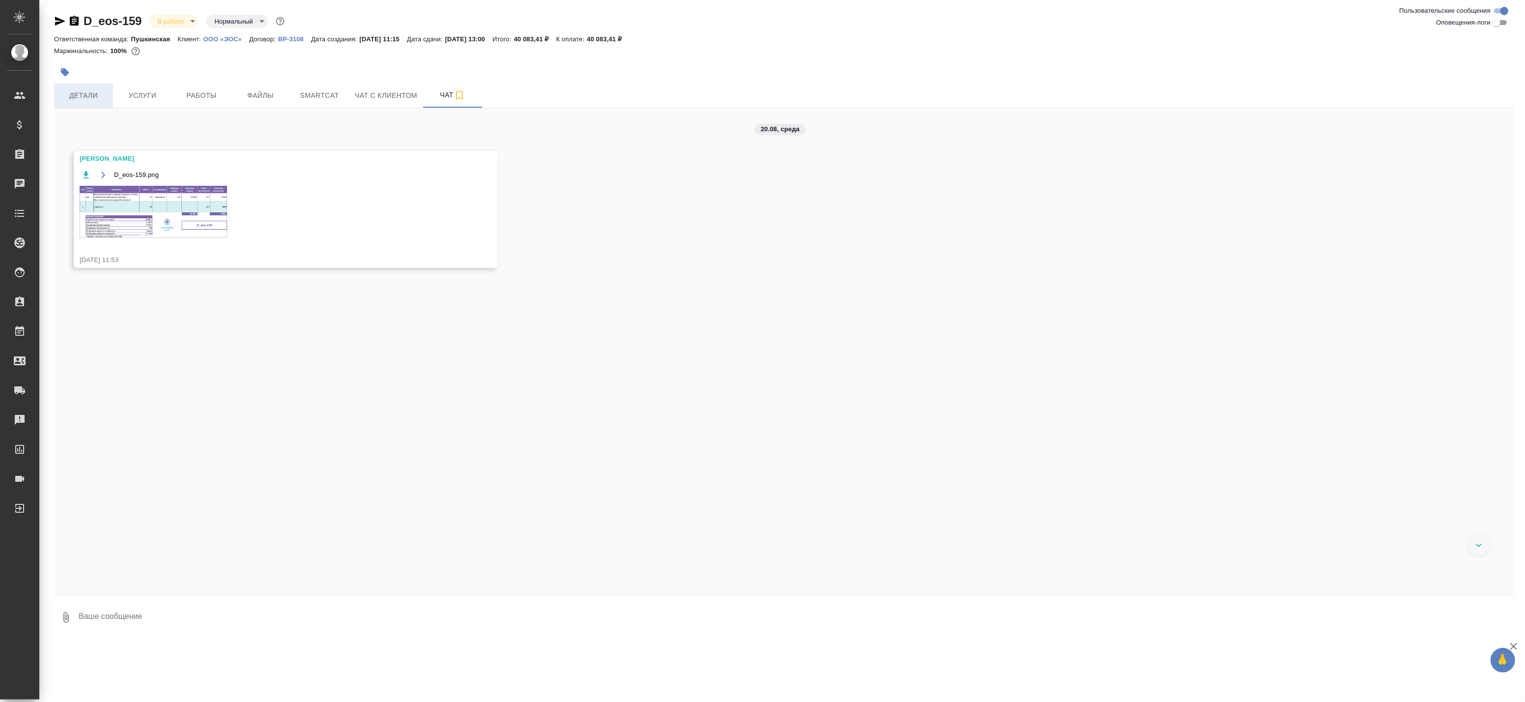
click at [93, 92] on span "Детали" at bounding box center [83, 95] width 47 height 12
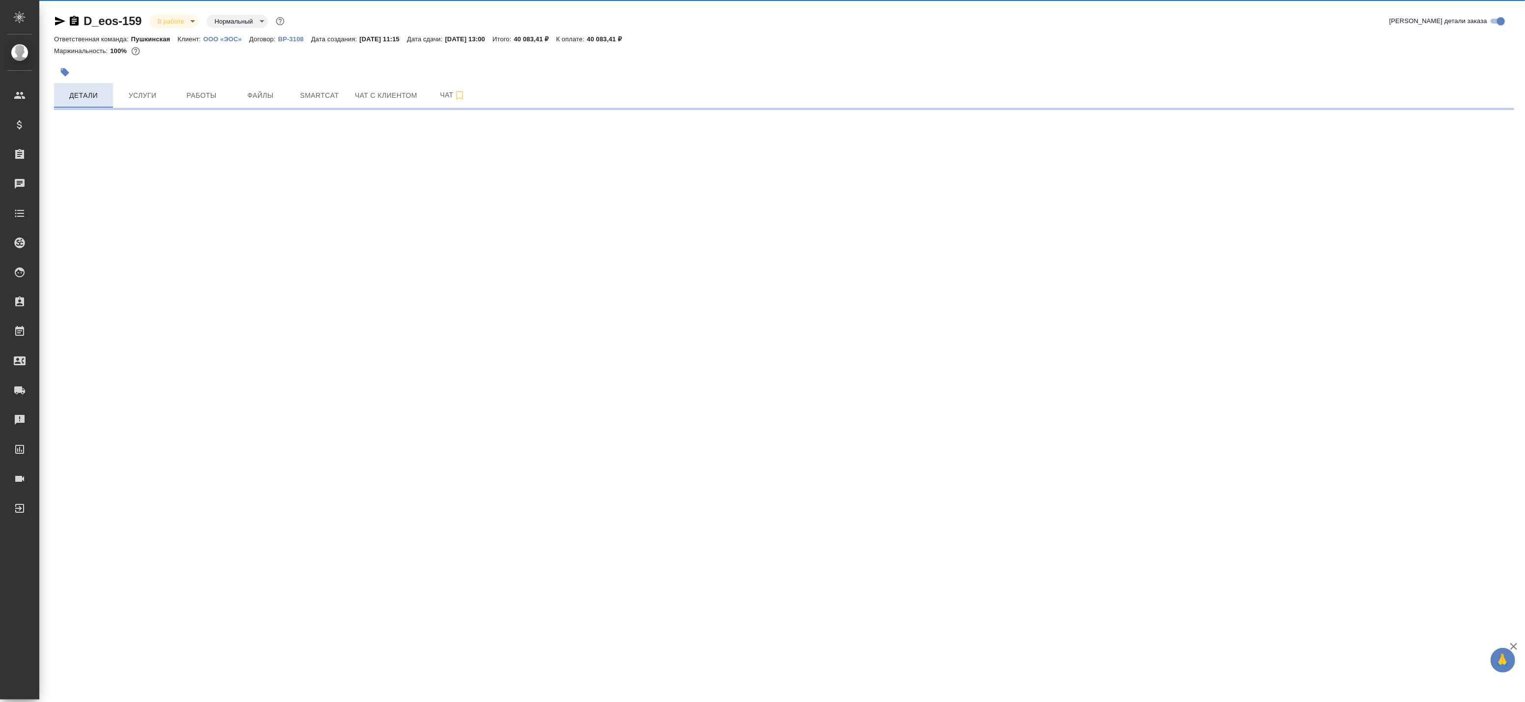
select select "RU"
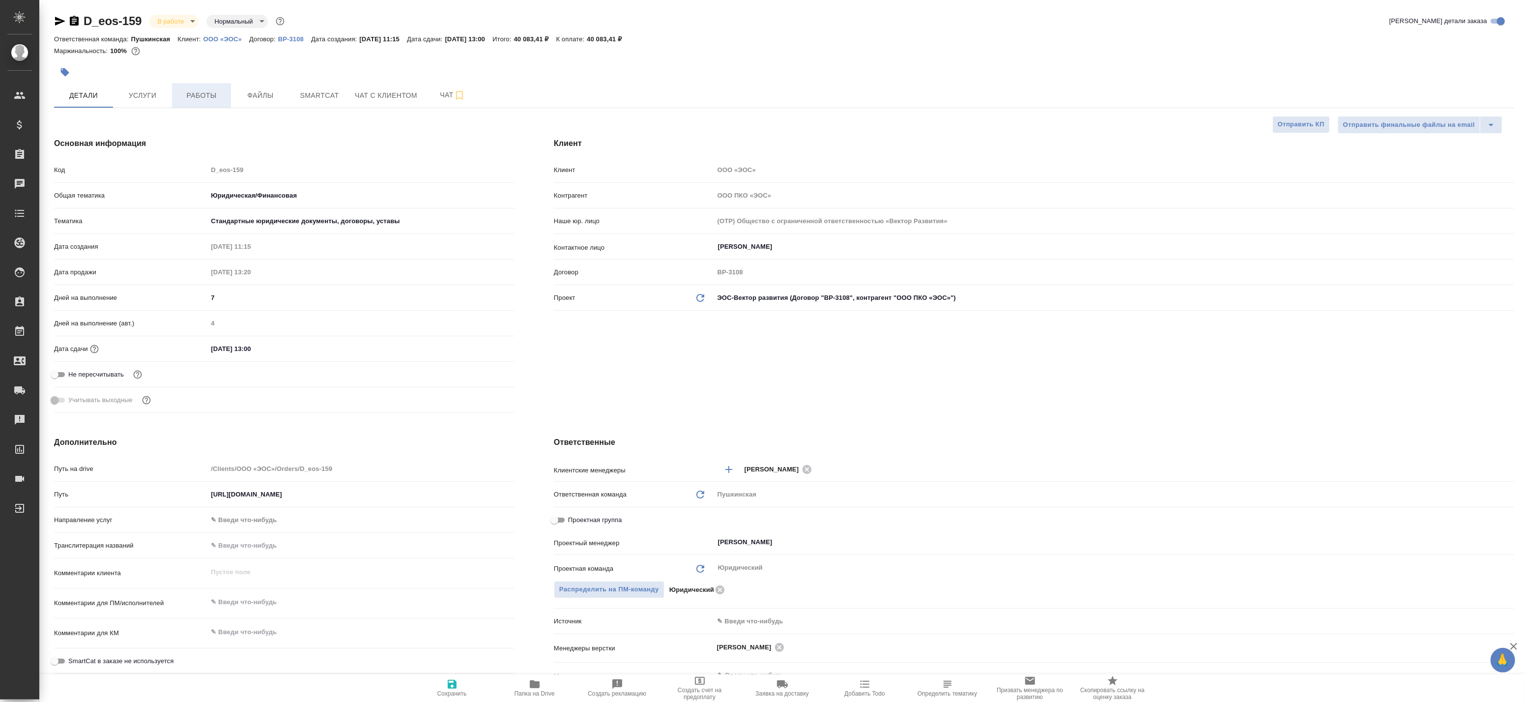
type textarea "x"
click at [214, 95] on span "Работы" at bounding box center [201, 95] width 47 height 12
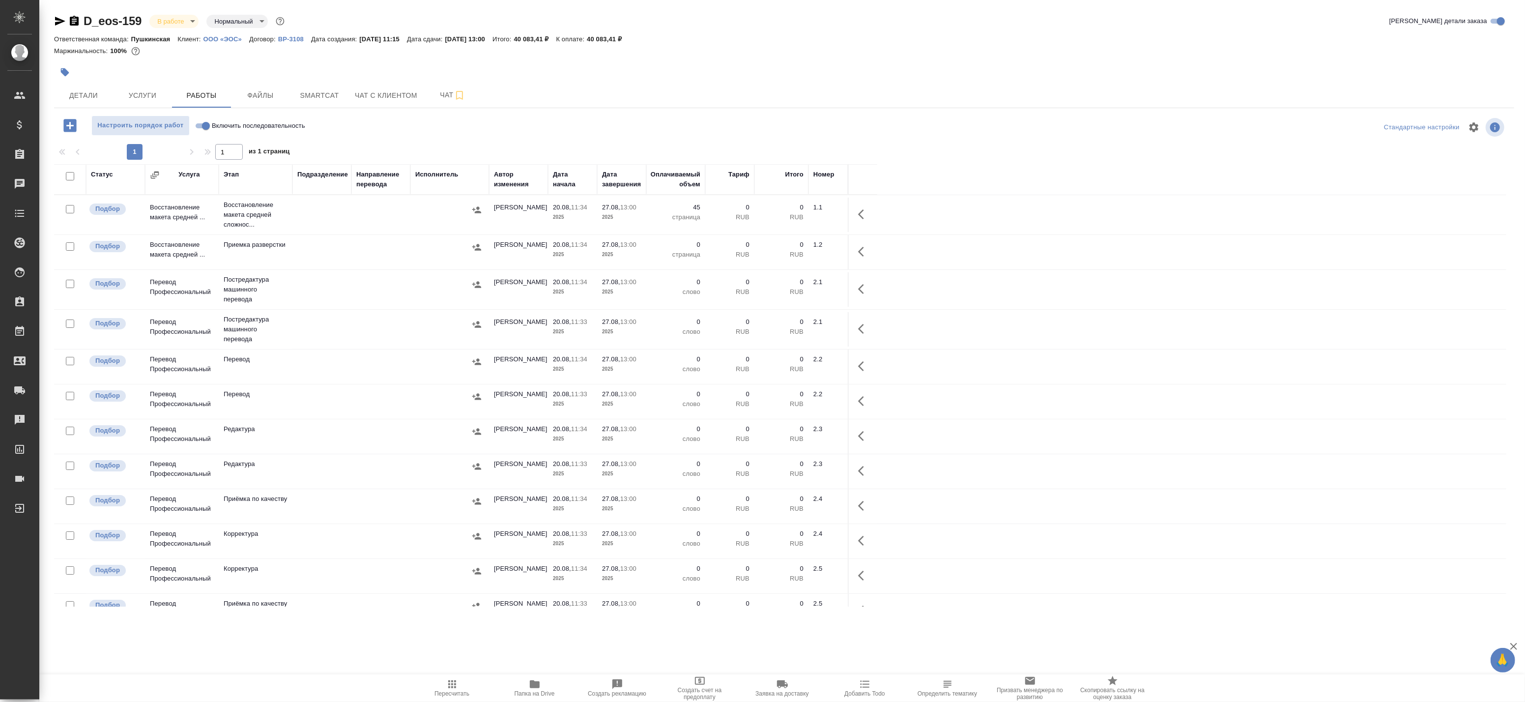
drag, startPoint x: 852, startPoint y: 251, endPoint x: 858, endPoint y: 251, distance: 5.9
click at [854, 232] on td at bounding box center [862, 215] width 29 height 34
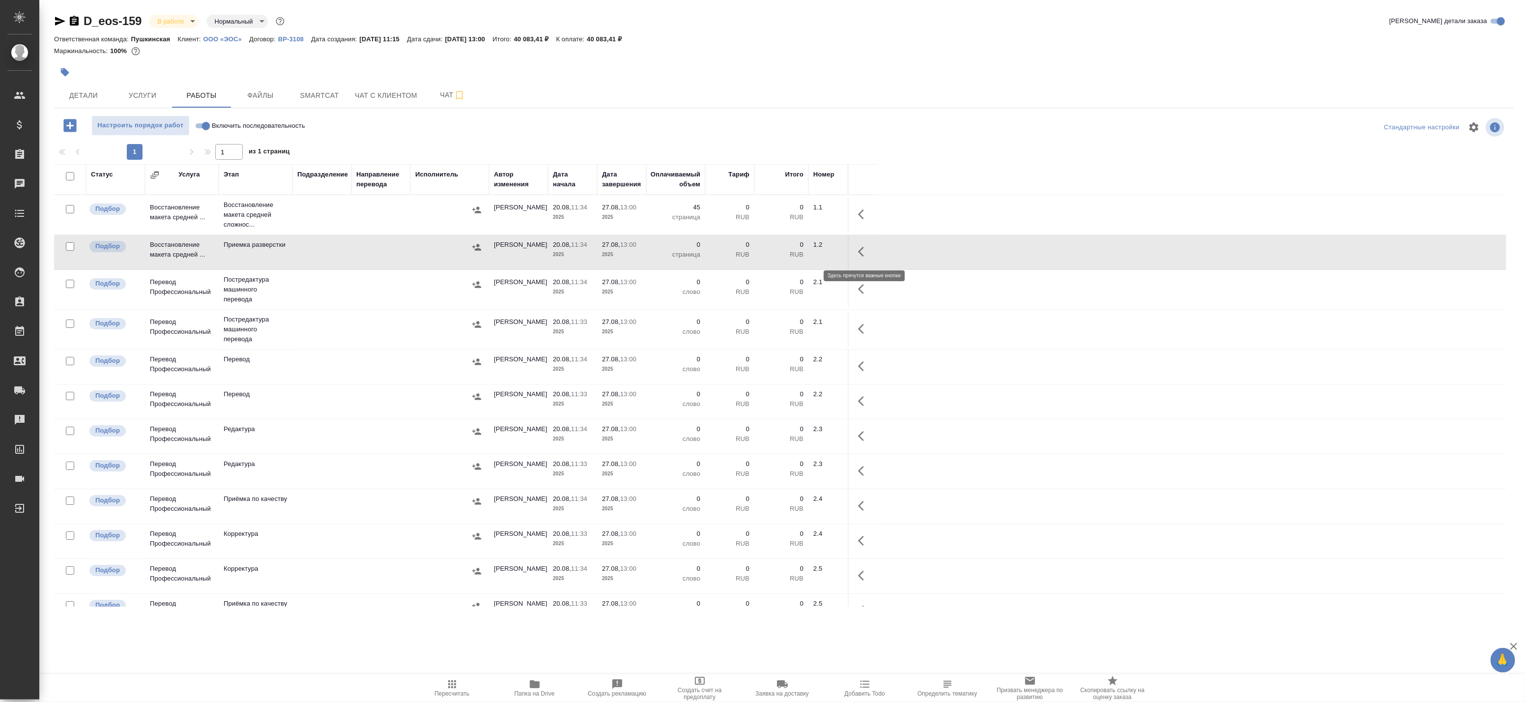
click at [863, 253] on icon "button" at bounding box center [864, 252] width 12 height 12
click at [792, 251] on icon "button" at bounding box center [791, 251] width 9 height 9
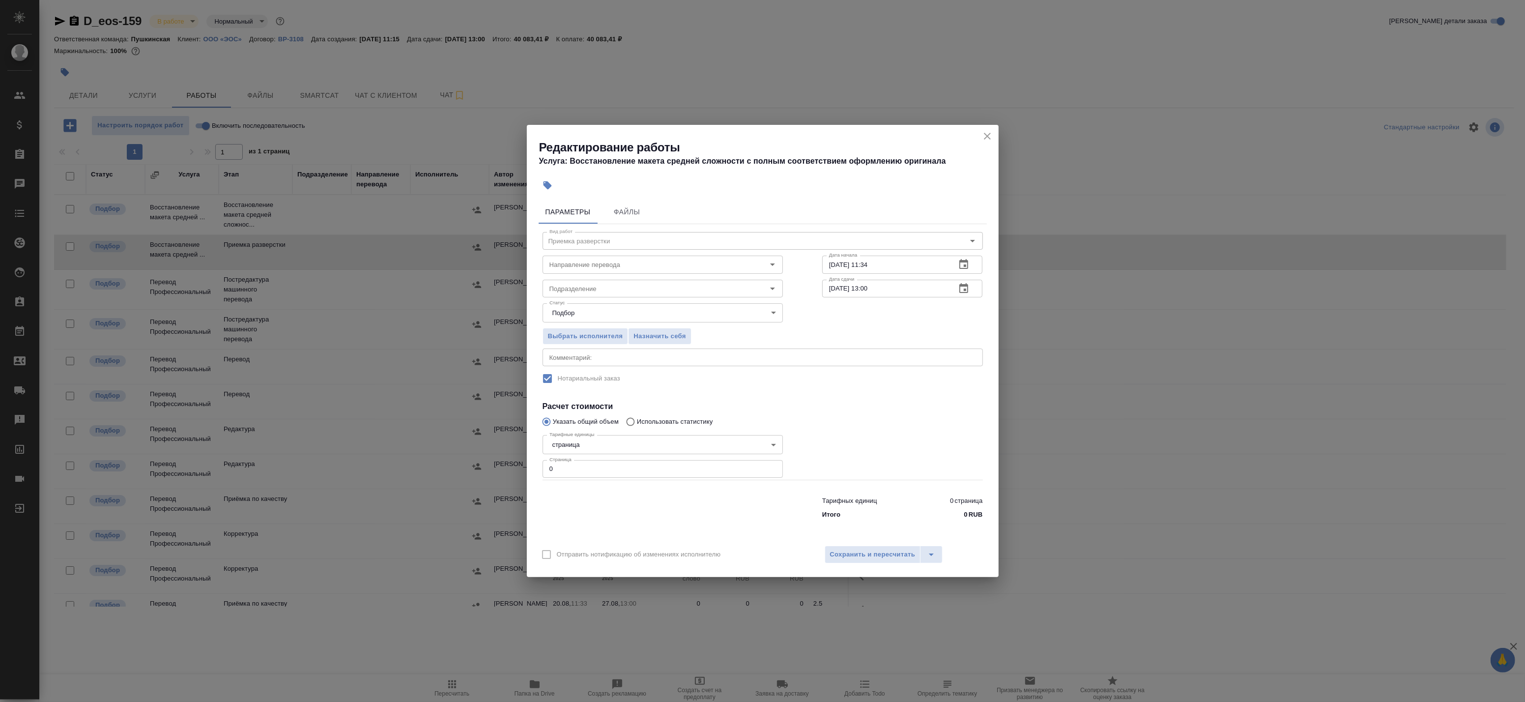
click at [965, 267] on icon "button" at bounding box center [963, 264] width 9 height 10
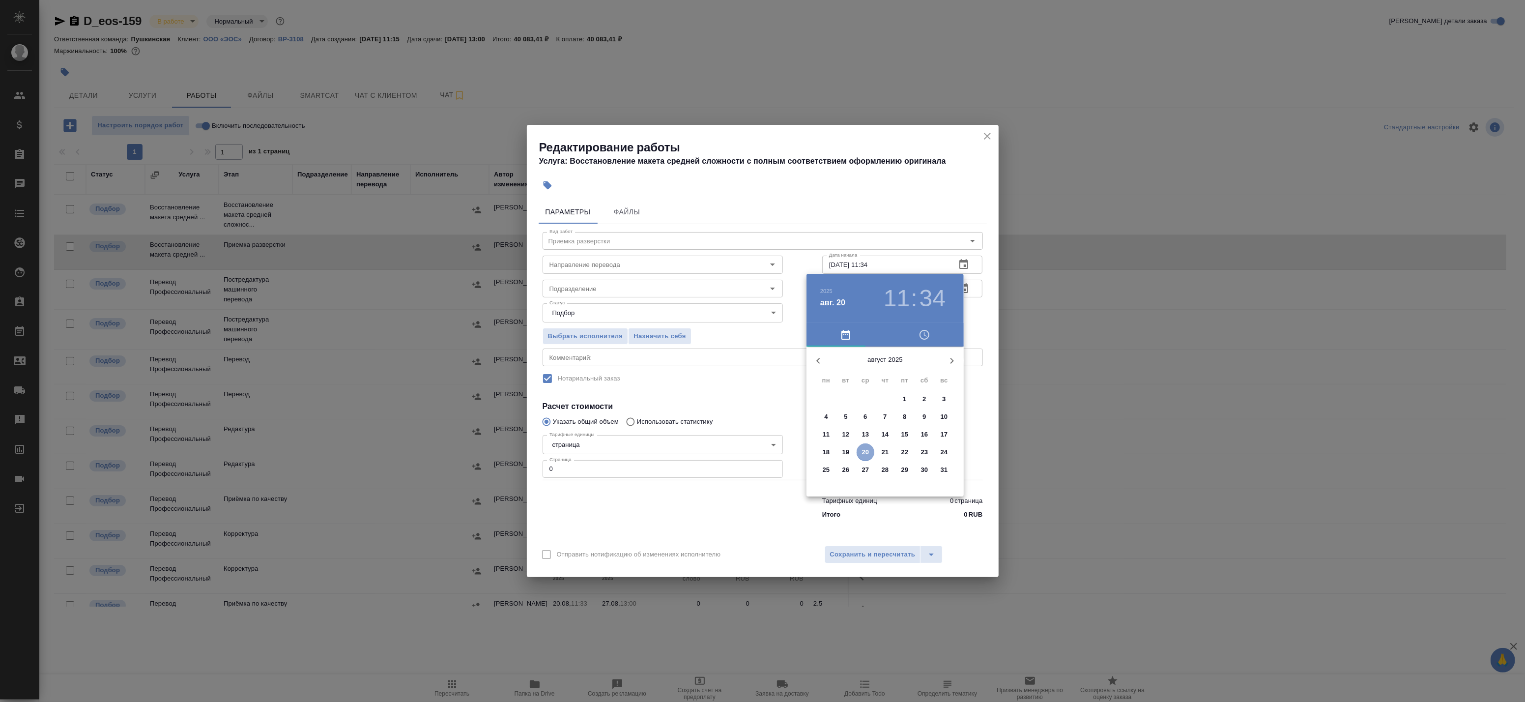
click at [863, 450] on p "20" at bounding box center [865, 452] width 7 height 10
click at [902, 392] on div at bounding box center [885, 424] width 128 height 128
click at [886, 474] on div at bounding box center [885, 424] width 128 height 128
type input "20.08.2025 13:30"
click at [972, 404] on div at bounding box center [762, 351] width 1525 height 702
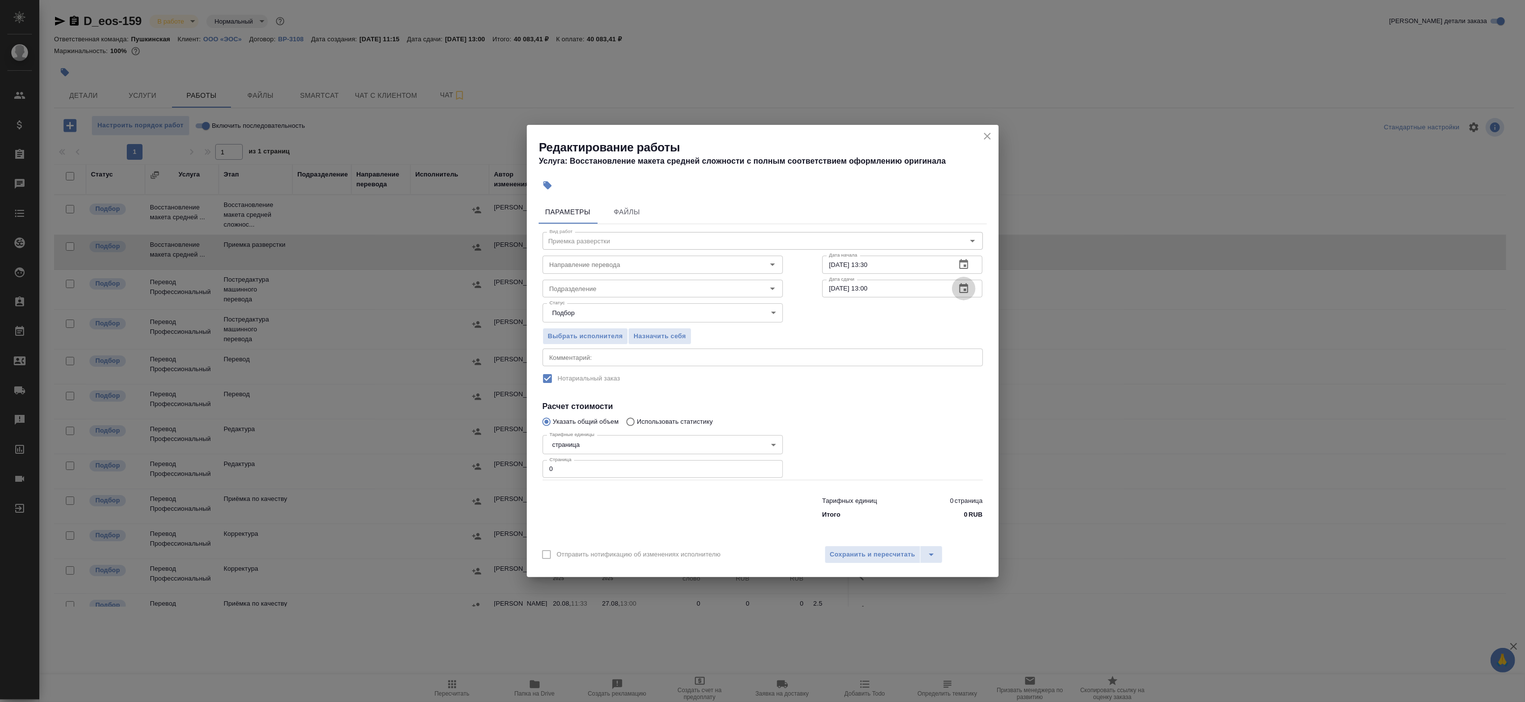
click at [964, 279] on button "button" at bounding box center [964, 289] width 24 height 24
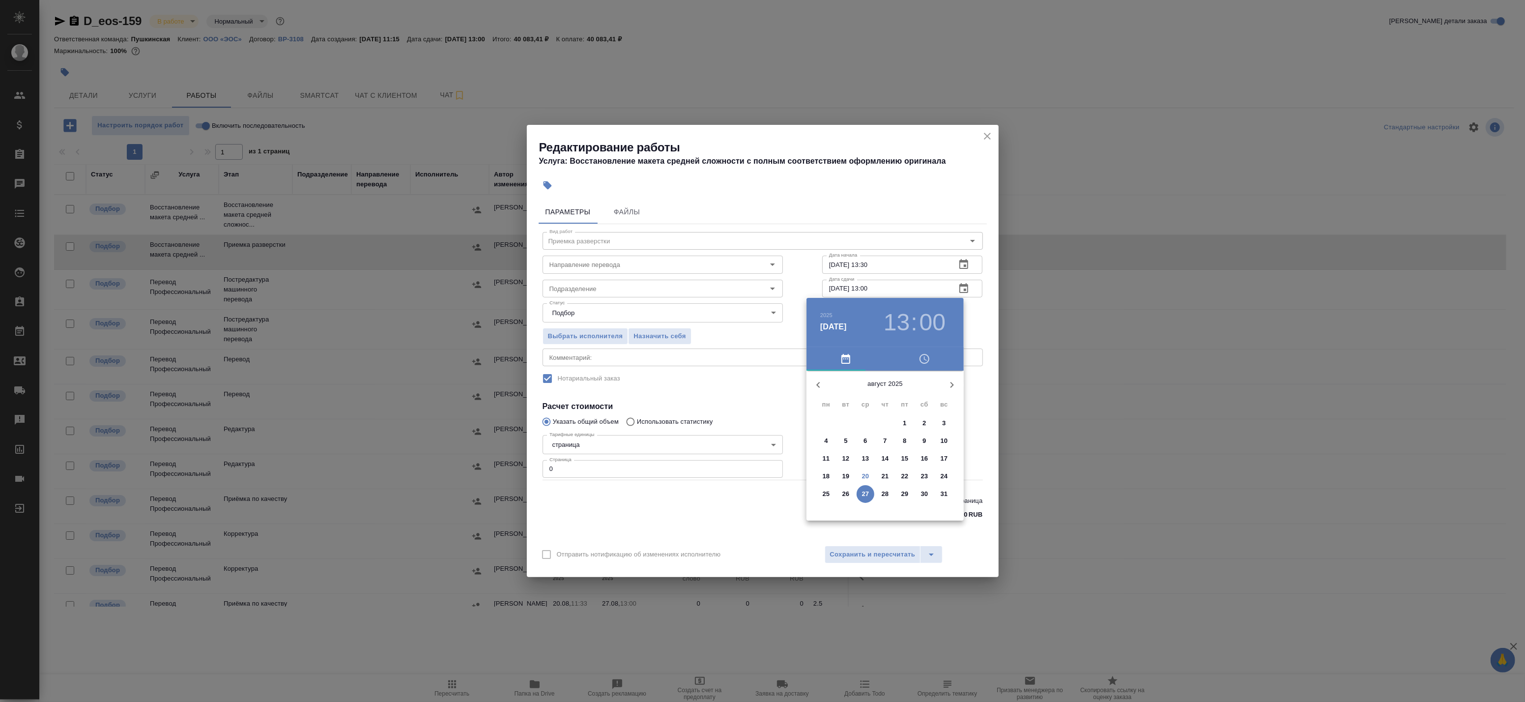
click at [887, 475] on p "21" at bounding box center [885, 476] width 7 height 10
click at [901, 416] on div at bounding box center [885, 448] width 128 height 128
click at [884, 499] on div at bounding box center [885, 448] width 128 height 128
type input "21.08.2025 13:30"
click at [975, 414] on div at bounding box center [762, 351] width 1525 height 702
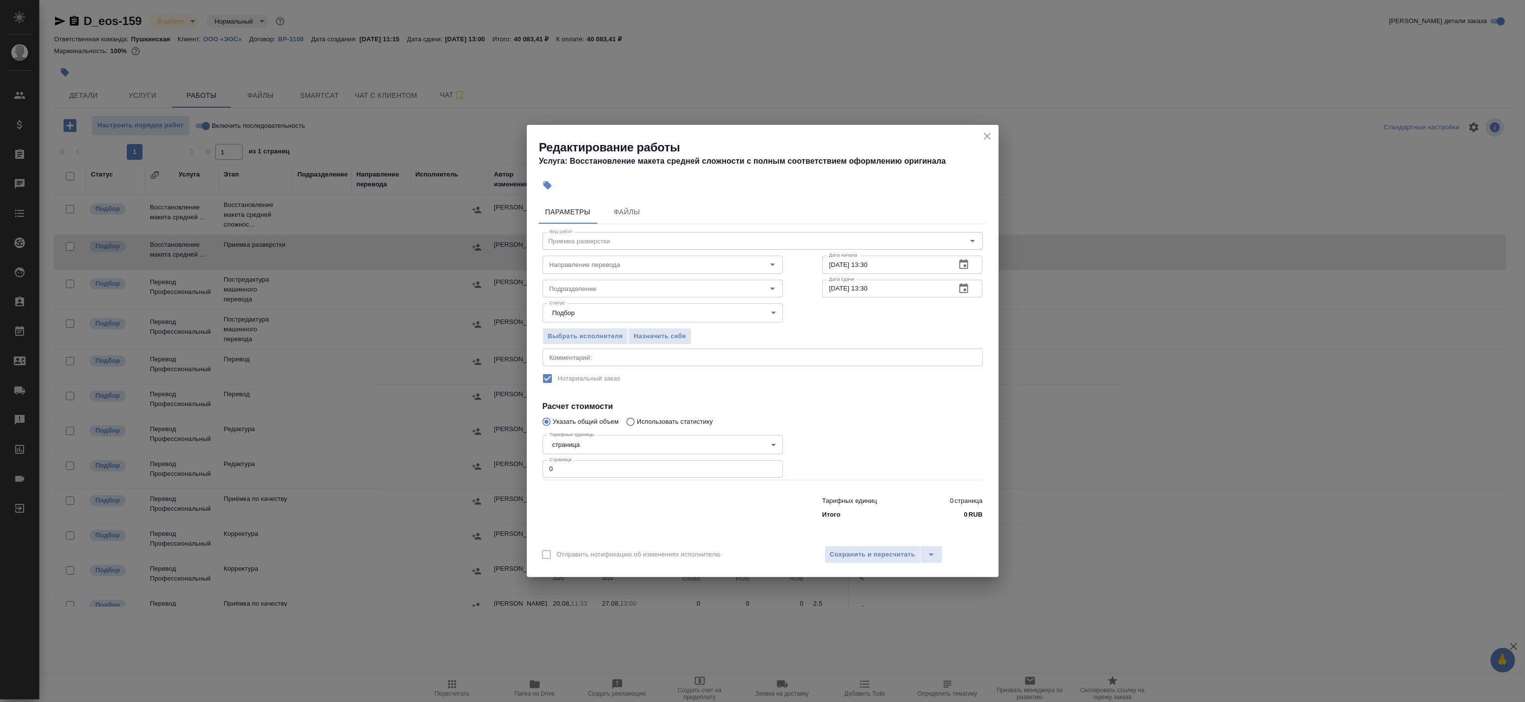
drag, startPoint x: 880, startPoint y: 557, endPoint x: 701, endPoint y: 303, distance: 310.5
click at [718, 315] on div "Редактирование работы Услуга: Восстановление макета средней сложности с полным …" at bounding box center [763, 351] width 472 height 452
click at [637, 292] on input "Подразделение" at bounding box center [646, 289] width 201 height 12
click at [610, 312] on li "Верстки и дизайна" at bounding box center [662, 311] width 240 height 18
type input "Верстки и дизайна"
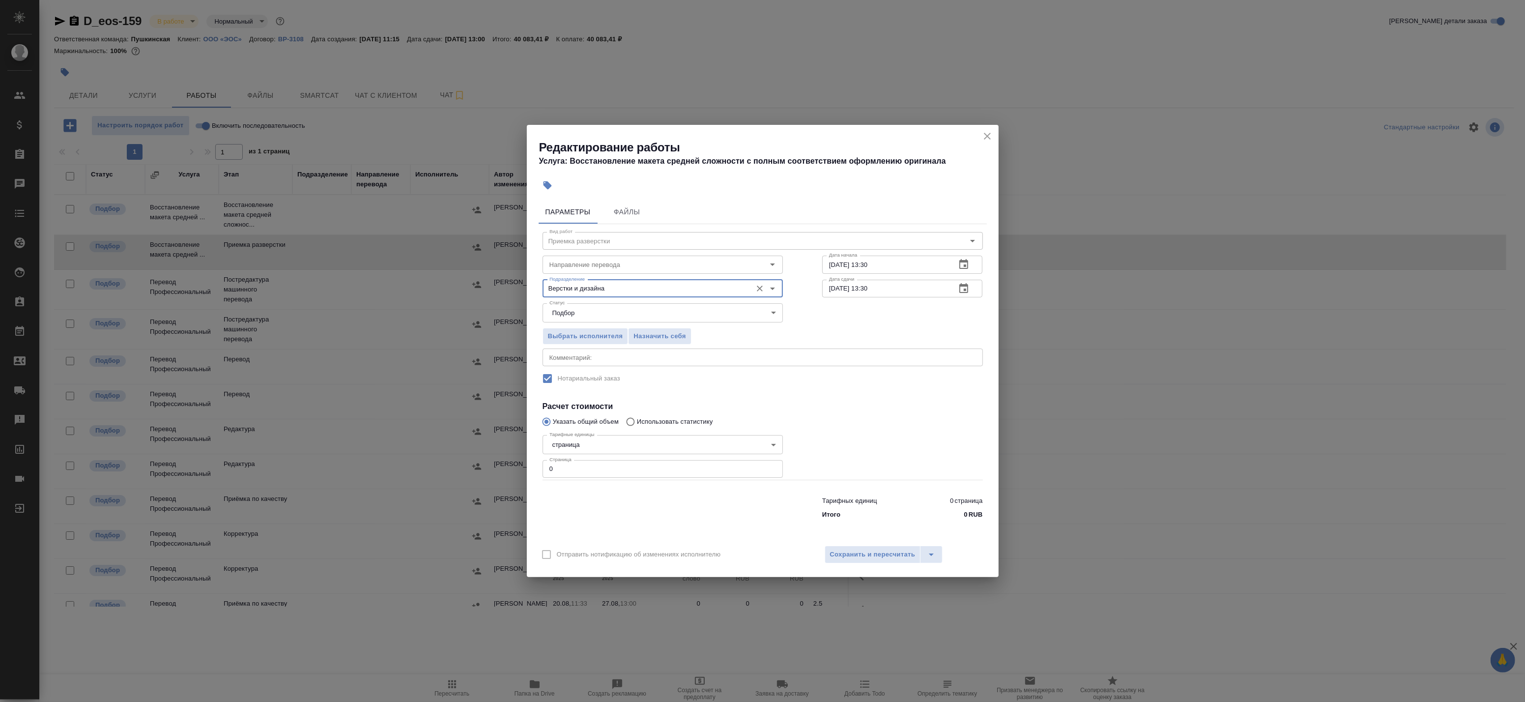
click at [842, 429] on div at bounding box center [903, 455] width 200 height 88
drag, startPoint x: 877, startPoint y: 549, endPoint x: 632, endPoint y: 477, distance: 255.5
click at [638, 478] on div "Редактирование работы Услуга: Восстановление макета средней сложности с полным …" at bounding box center [763, 351] width 472 height 452
drag, startPoint x: 611, startPoint y: 470, endPoint x: 541, endPoint y: 470, distance: 70.8
click at [541, 470] on div "Тарифные единицы страница 5a8b1489cc6b4906c91bfdb2 Тарифные единицы Страница 0 …" at bounding box center [663, 455] width 280 height 88
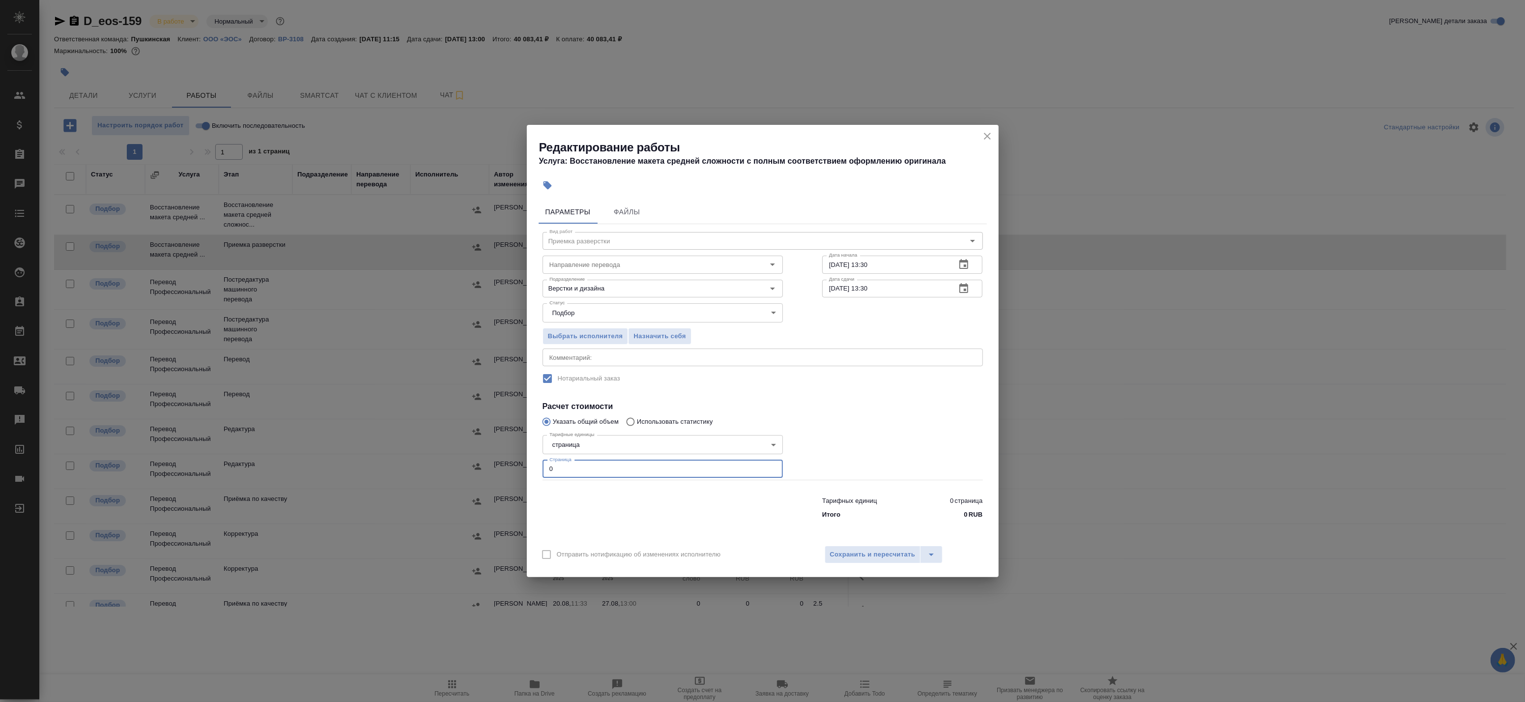
click at [986, 140] on icon "close" at bounding box center [987, 136] width 12 height 12
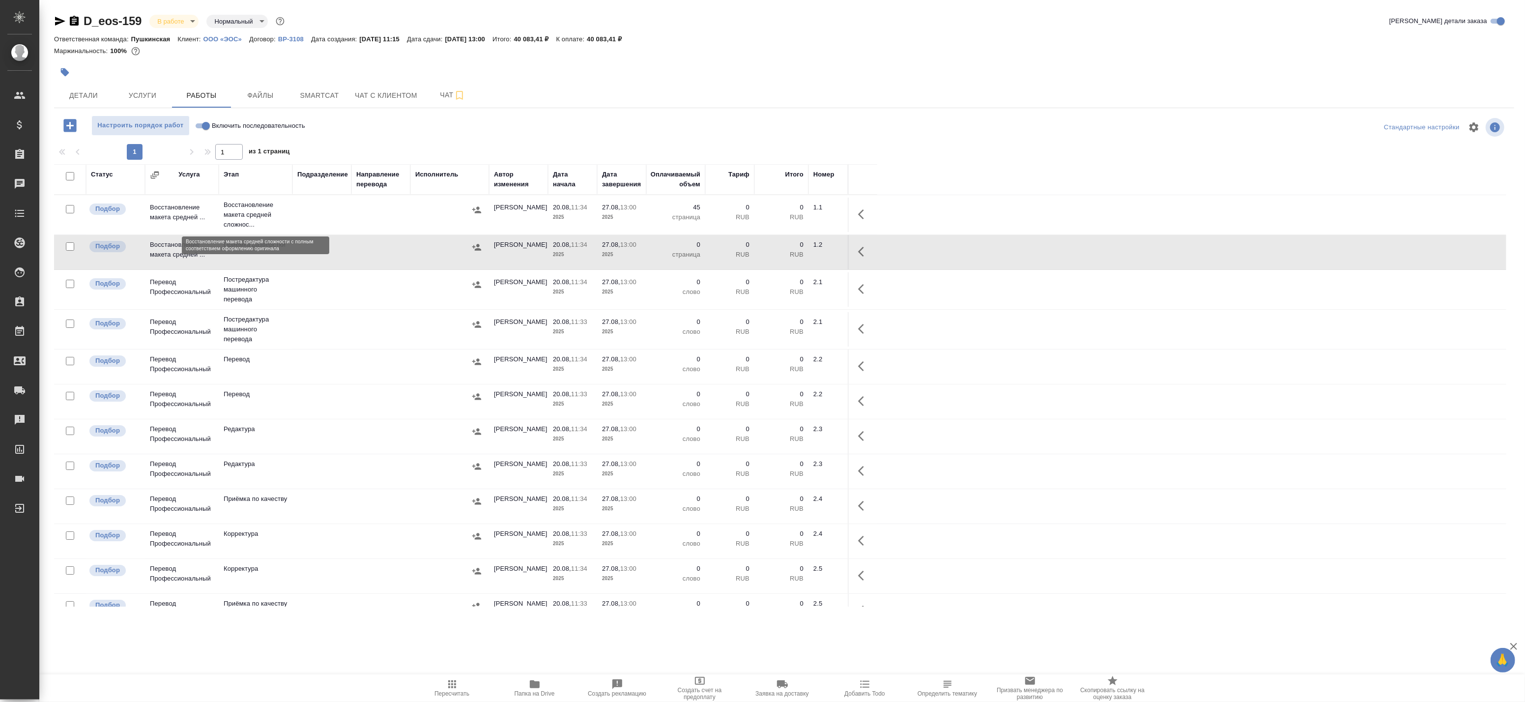
click at [232, 219] on p "Восстановление макета средней сложнос..." at bounding box center [256, 214] width 64 height 29
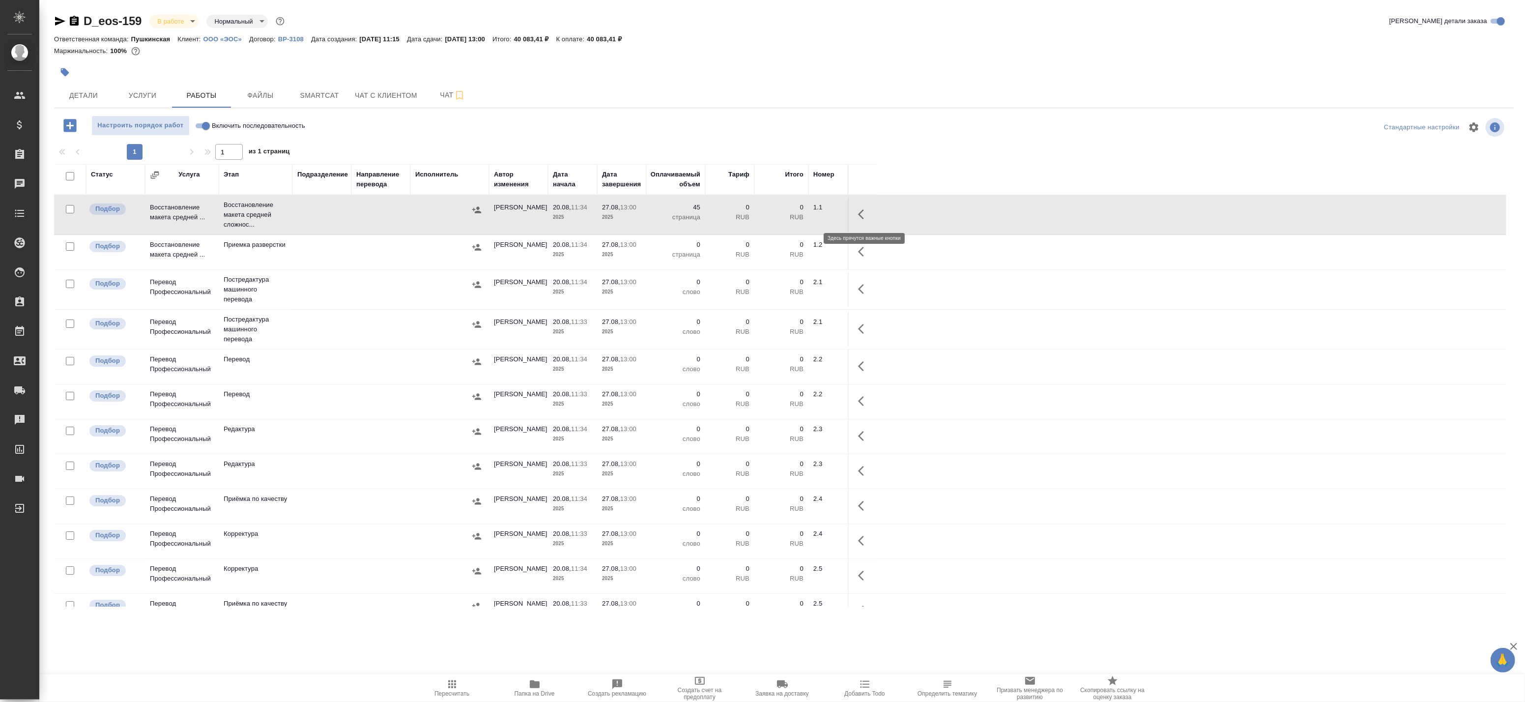
click at [867, 210] on icon "button" at bounding box center [864, 214] width 12 height 12
click at [788, 214] on icon "button" at bounding box center [792, 214] width 12 height 12
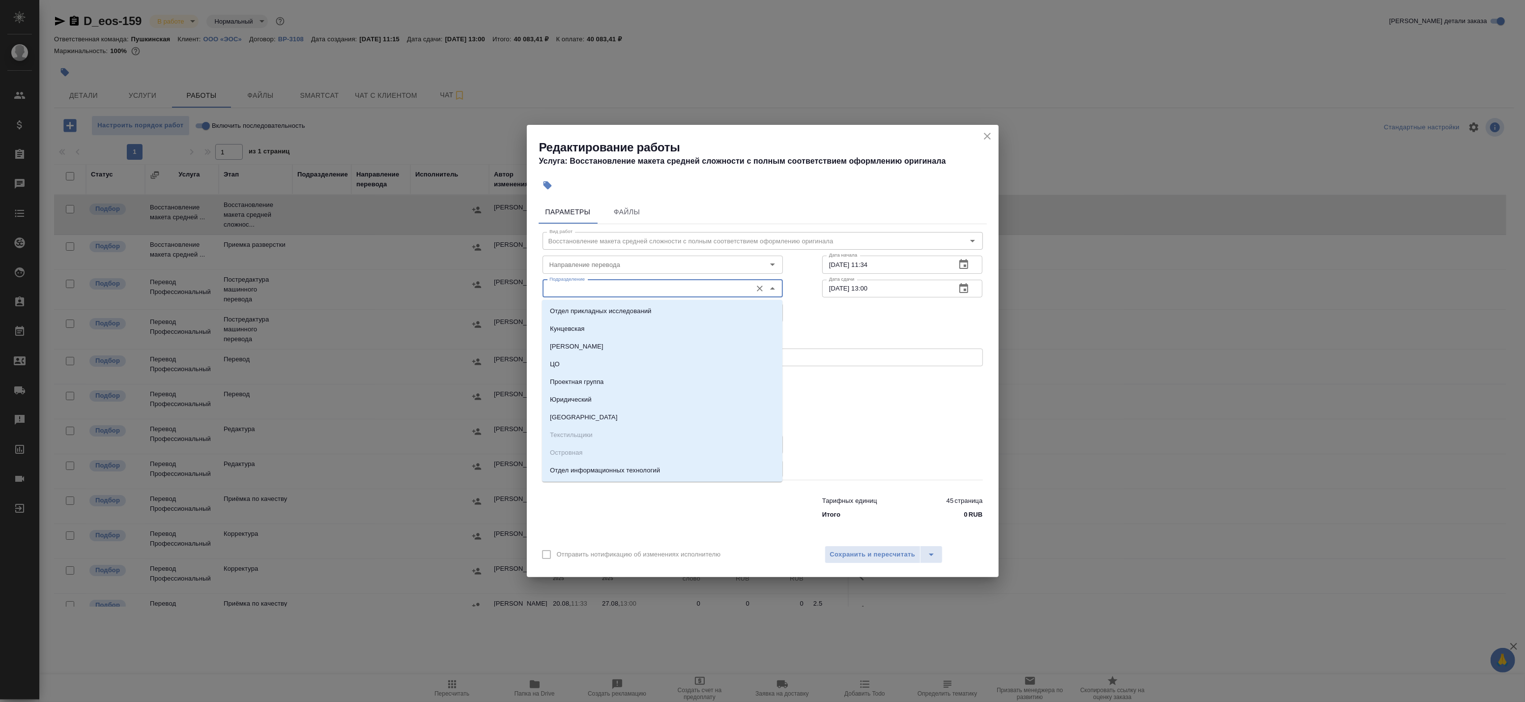
click at [597, 288] on input "Подразделение" at bounding box center [646, 289] width 201 height 12
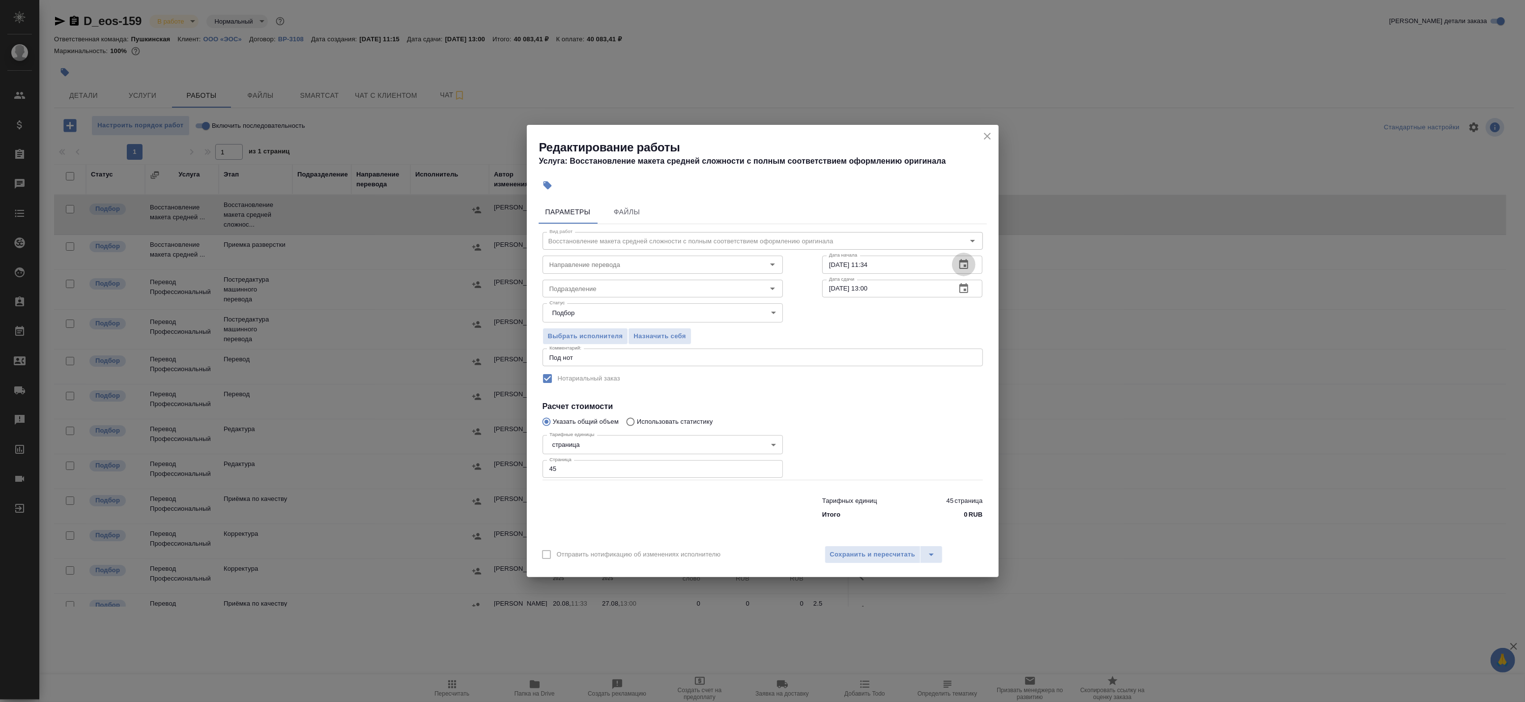
click at [967, 266] on icon "button" at bounding box center [963, 264] width 9 height 10
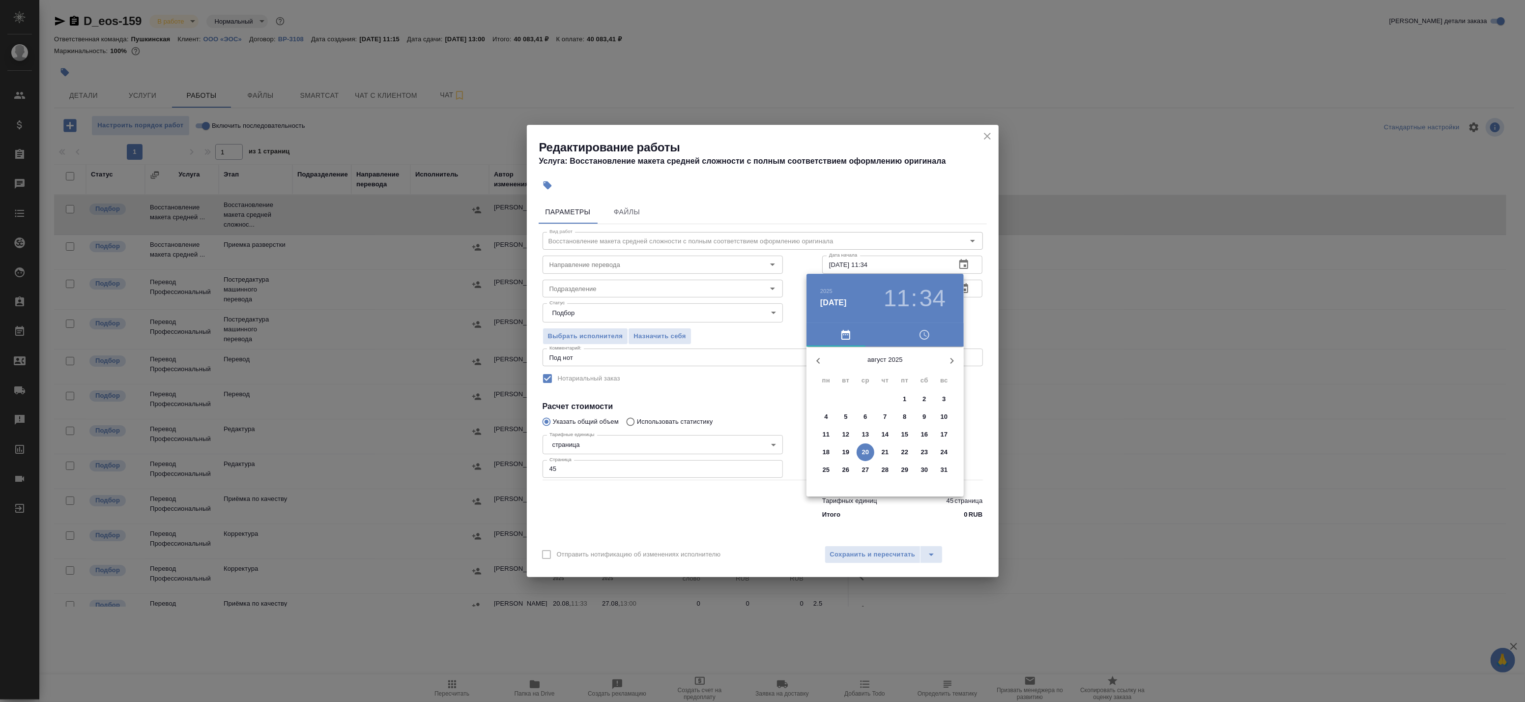
click at [863, 455] on p "20" at bounding box center [865, 452] width 7 height 10
click at [901, 391] on div at bounding box center [885, 424] width 128 height 128
click at [884, 477] on div at bounding box center [885, 424] width 128 height 128
type input "20.08.2025 13:30"
click at [979, 316] on div at bounding box center [762, 351] width 1525 height 702
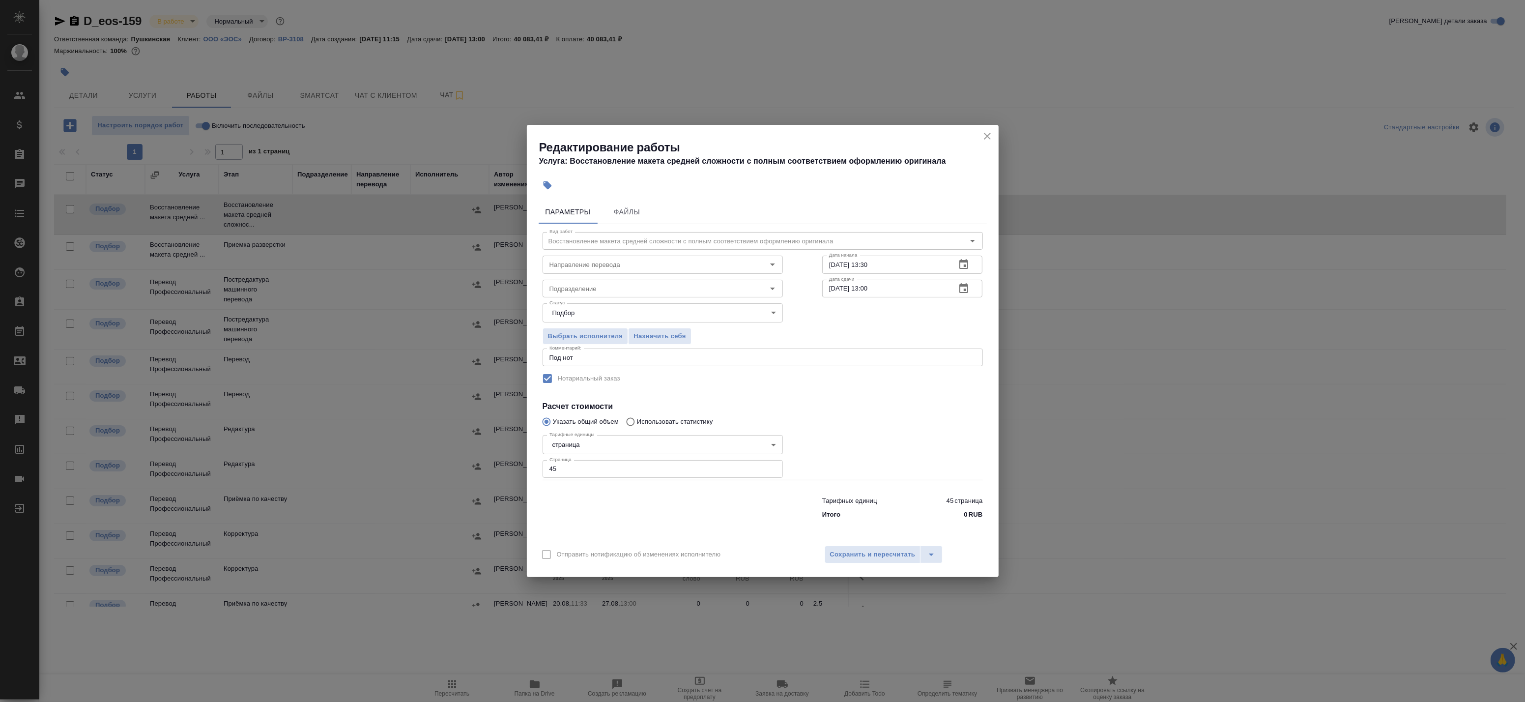
click at [962, 287] on icon "button" at bounding box center [964, 289] width 12 height 12
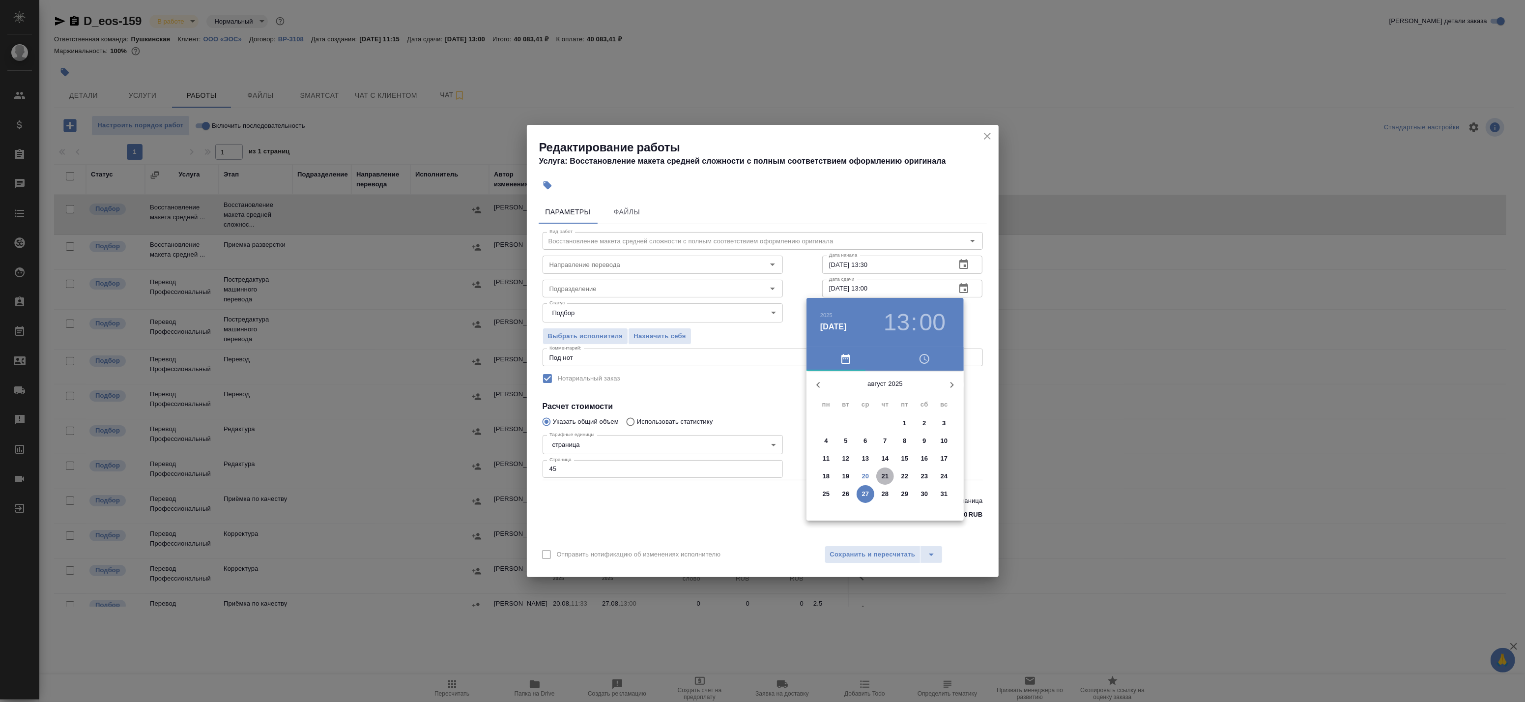
click at [885, 474] on p "21" at bounding box center [885, 476] width 7 height 10
click at [900, 418] on div at bounding box center [885, 448] width 128 height 128
click at [884, 499] on div at bounding box center [885, 448] width 128 height 128
type input "21.08.2025 13:30"
click at [972, 376] on div at bounding box center [762, 351] width 1525 height 702
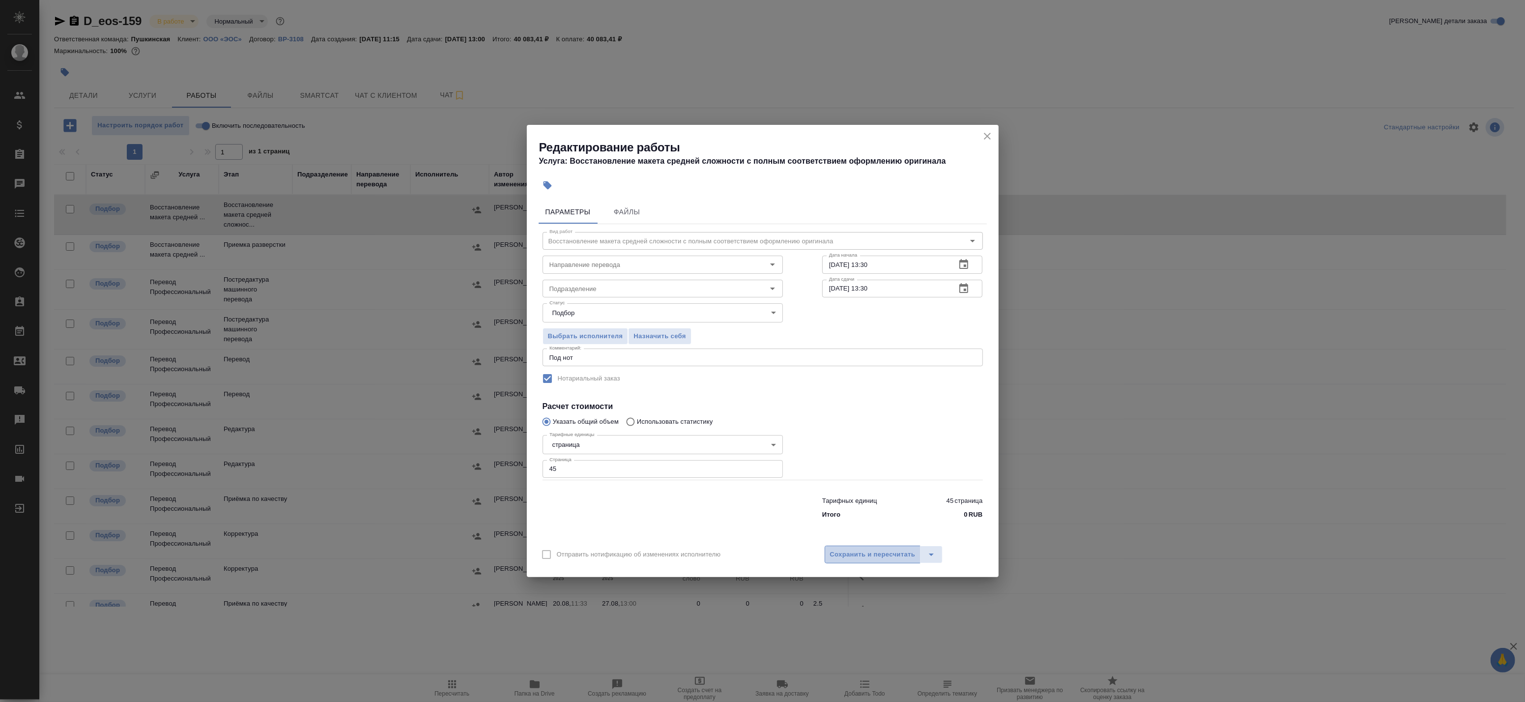
click at [885, 557] on span "Сохранить и пересчитать" at bounding box center [873, 554] width 86 height 11
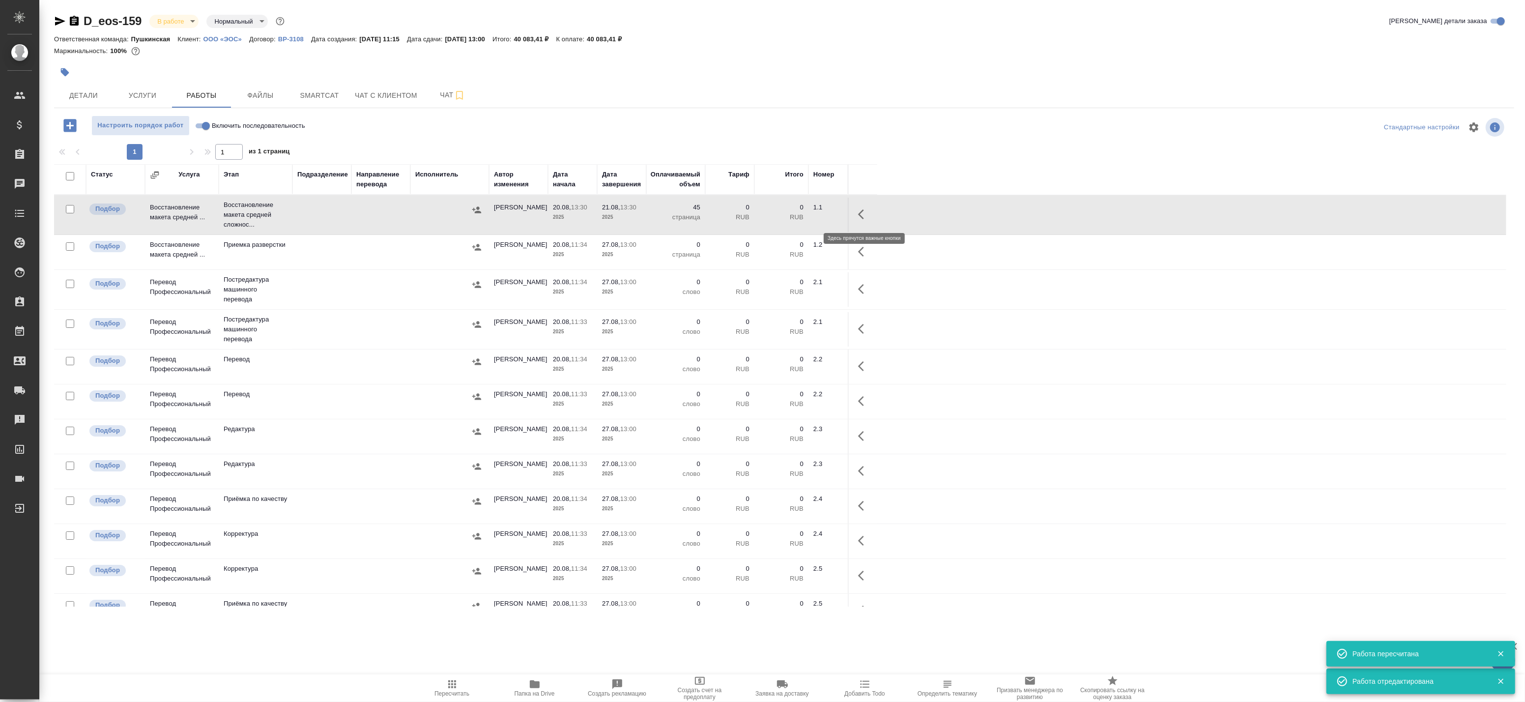
click at [861, 206] on button "button" at bounding box center [864, 214] width 24 height 24
click at [790, 210] on icon "button" at bounding box center [792, 214] width 12 height 12
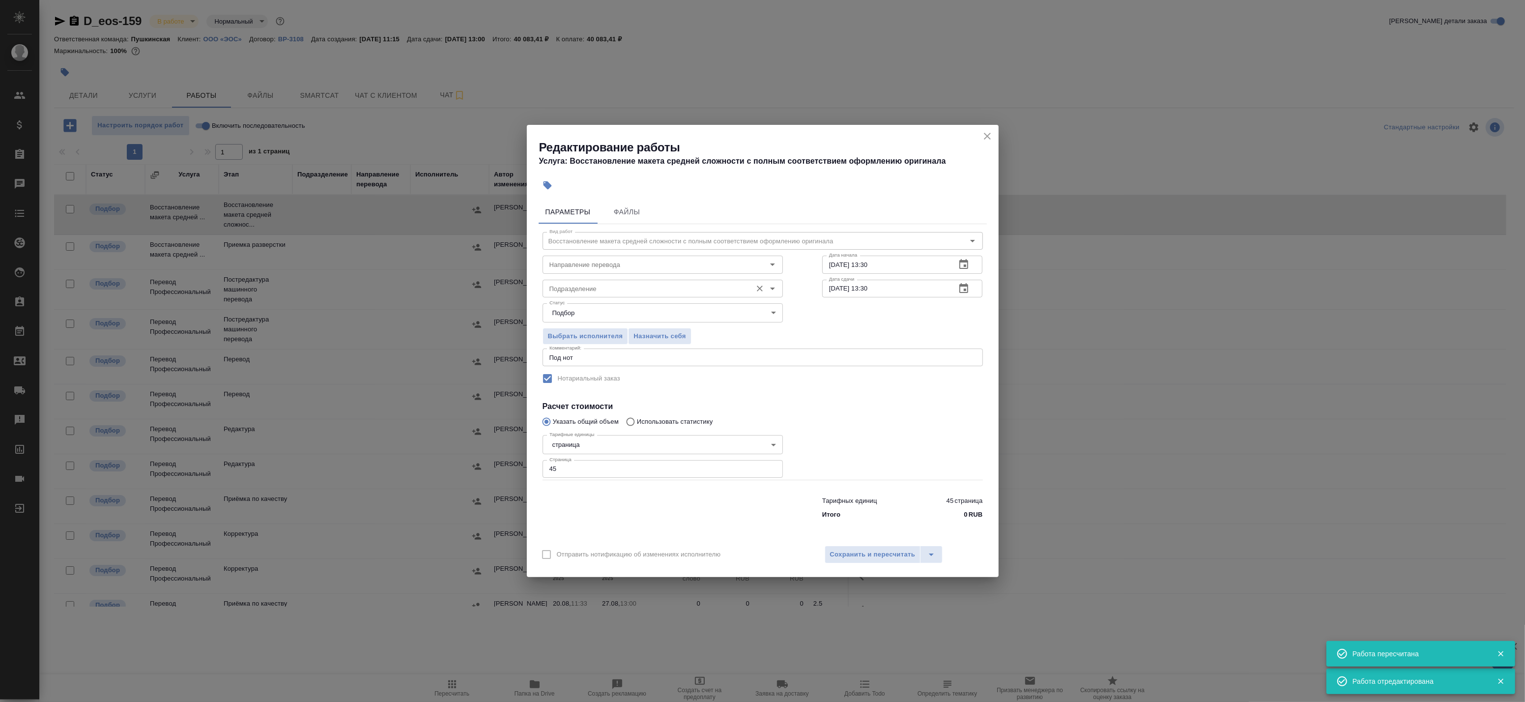
click at [593, 287] on input "Подразделение" at bounding box center [646, 289] width 201 height 12
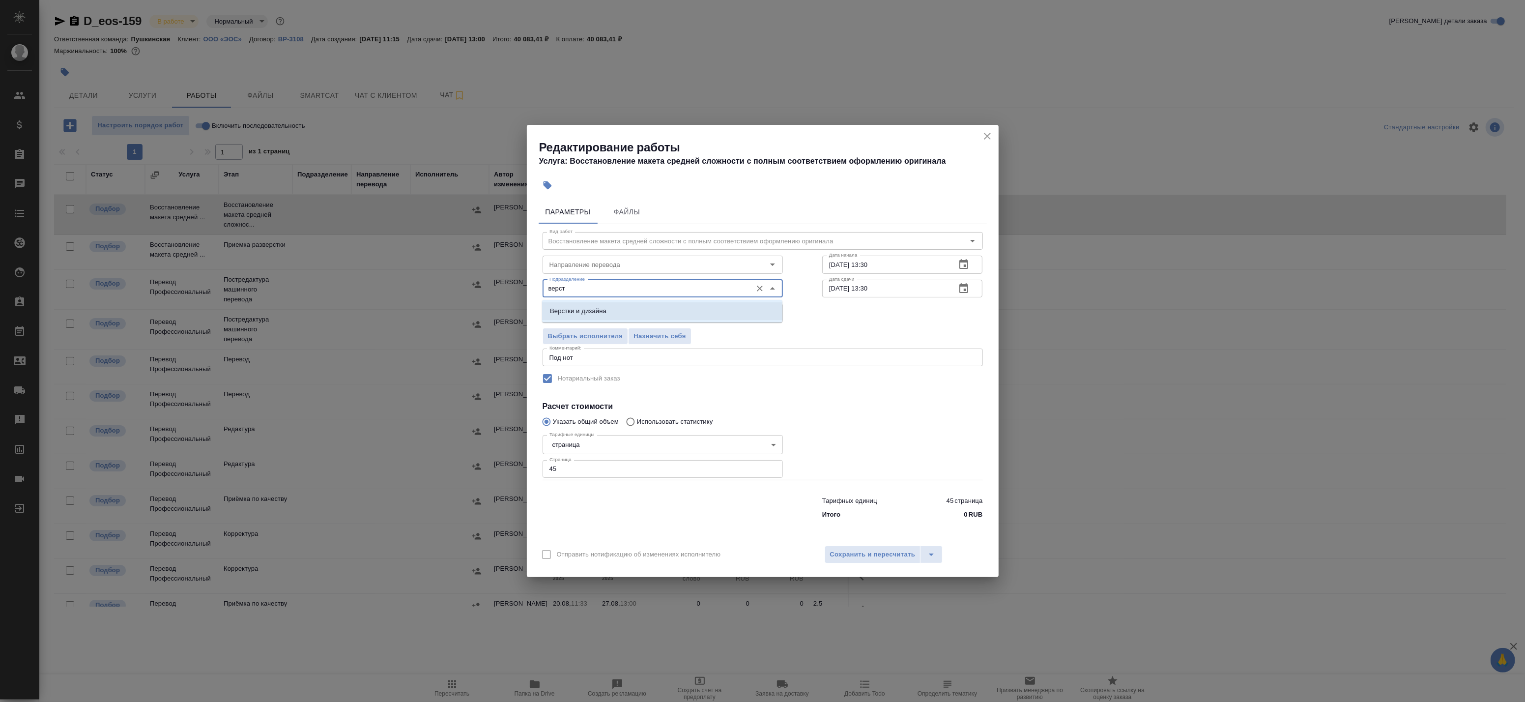
drag, startPoint x: 605, startPoint y: 310, endPoint x: 613, endPoint y: 318, distance: 11.8
click at [605, 309] on p "Верстки и дизайна" at bounding box center [578, 311] width 57 height 10
type input "Верстки и дизайна"
click at [868, 554] on span "Сохранить и пересчитать" at bounding box center [873, 554] width 86 height 11
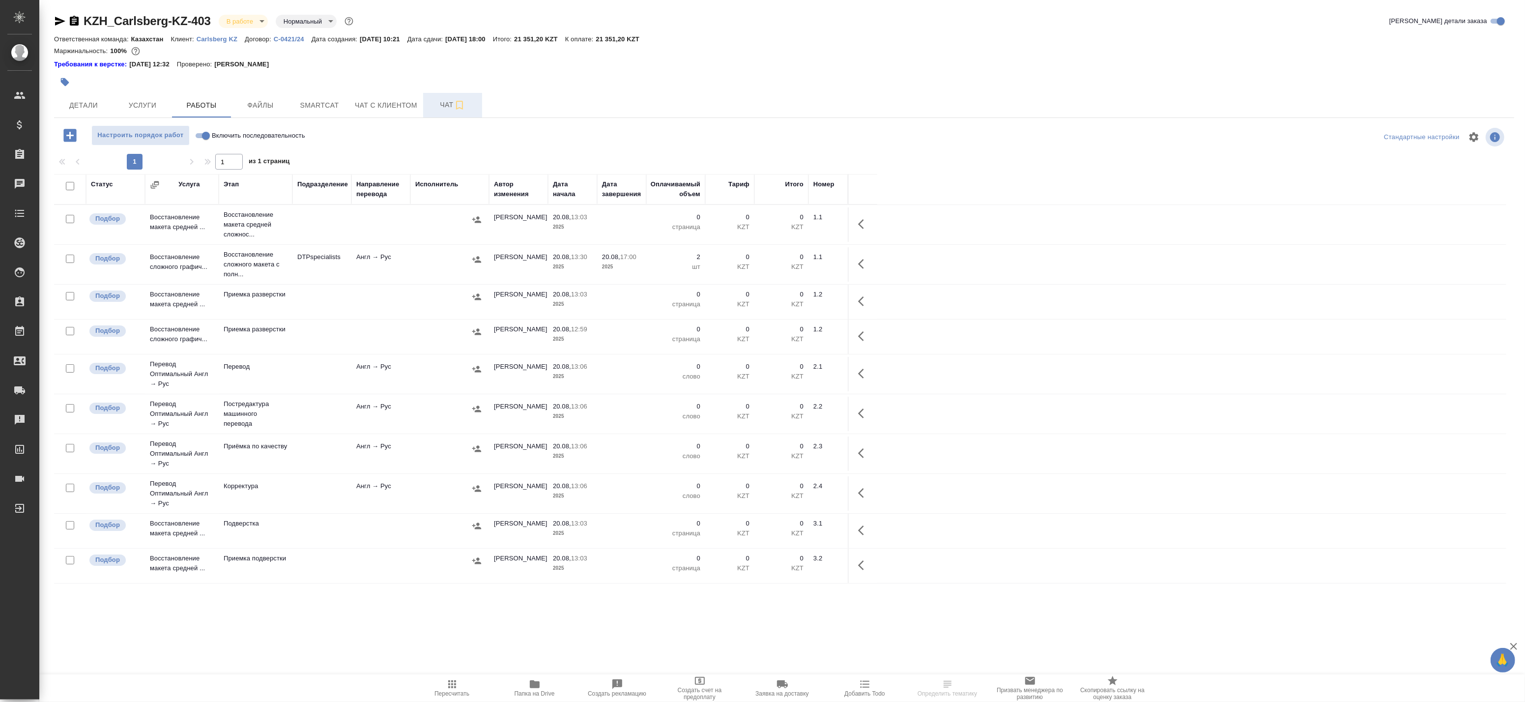
click at [450, 108] on span "Чат" at bounding box center [452, 105] width 47 height 12
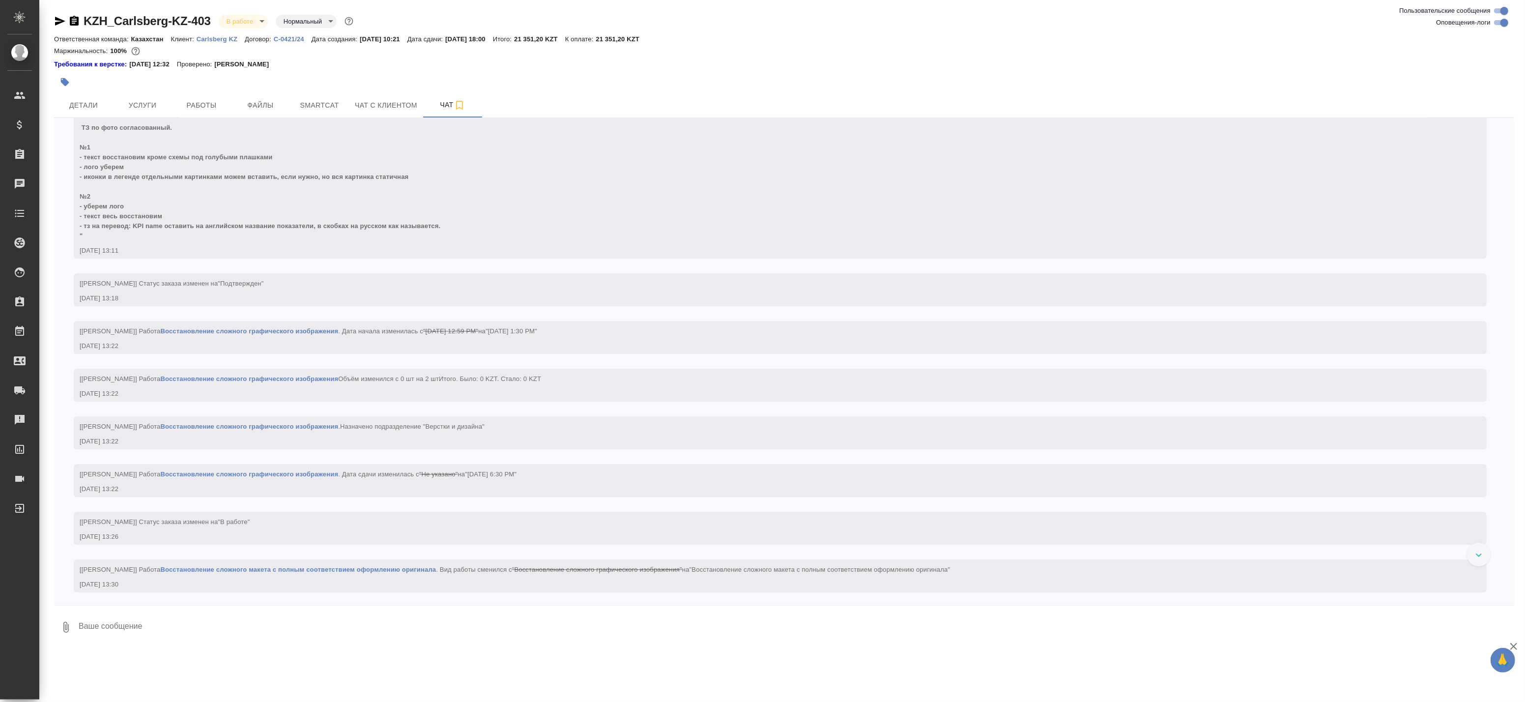
scroll to position [2868, 0]
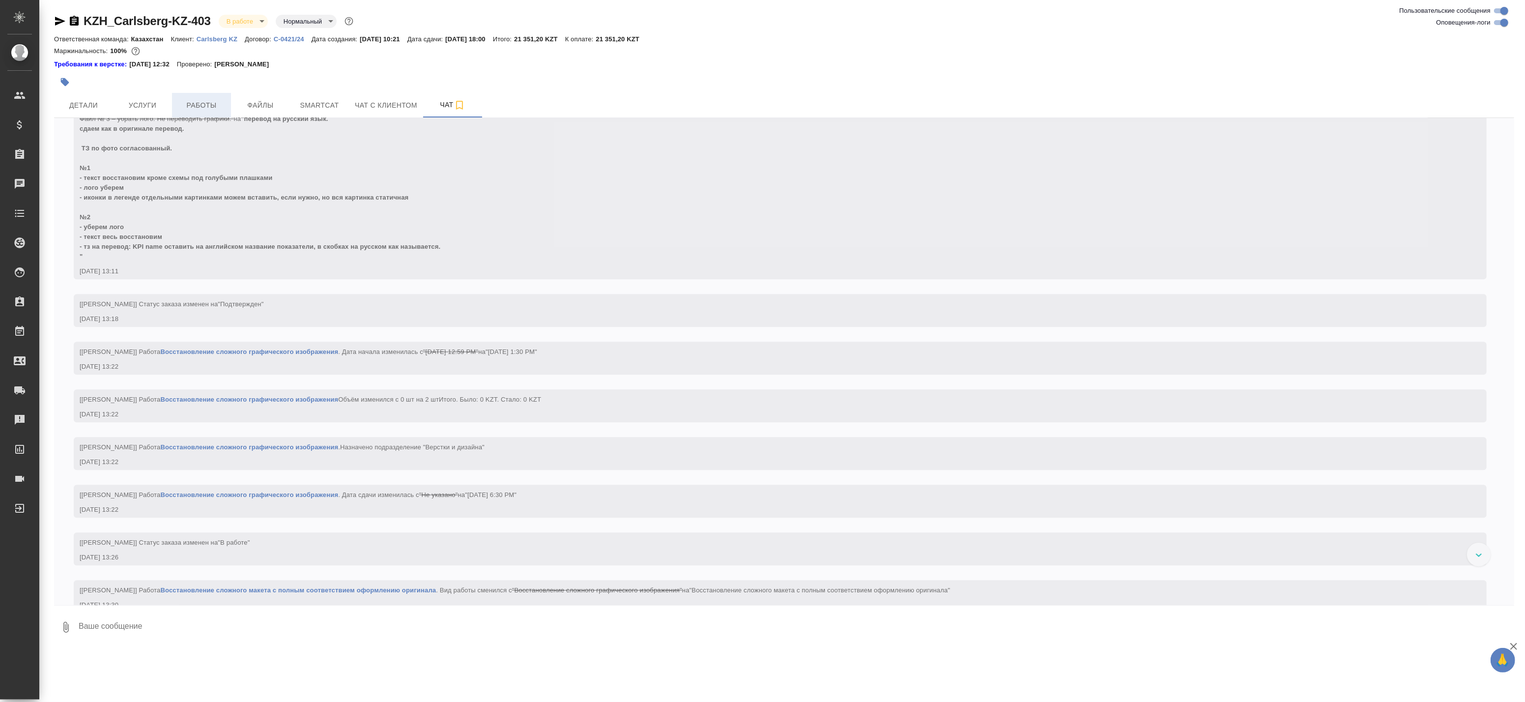
click at [225, 105] on span "Работы" at bounding box center [201, 105] width 47 height 12
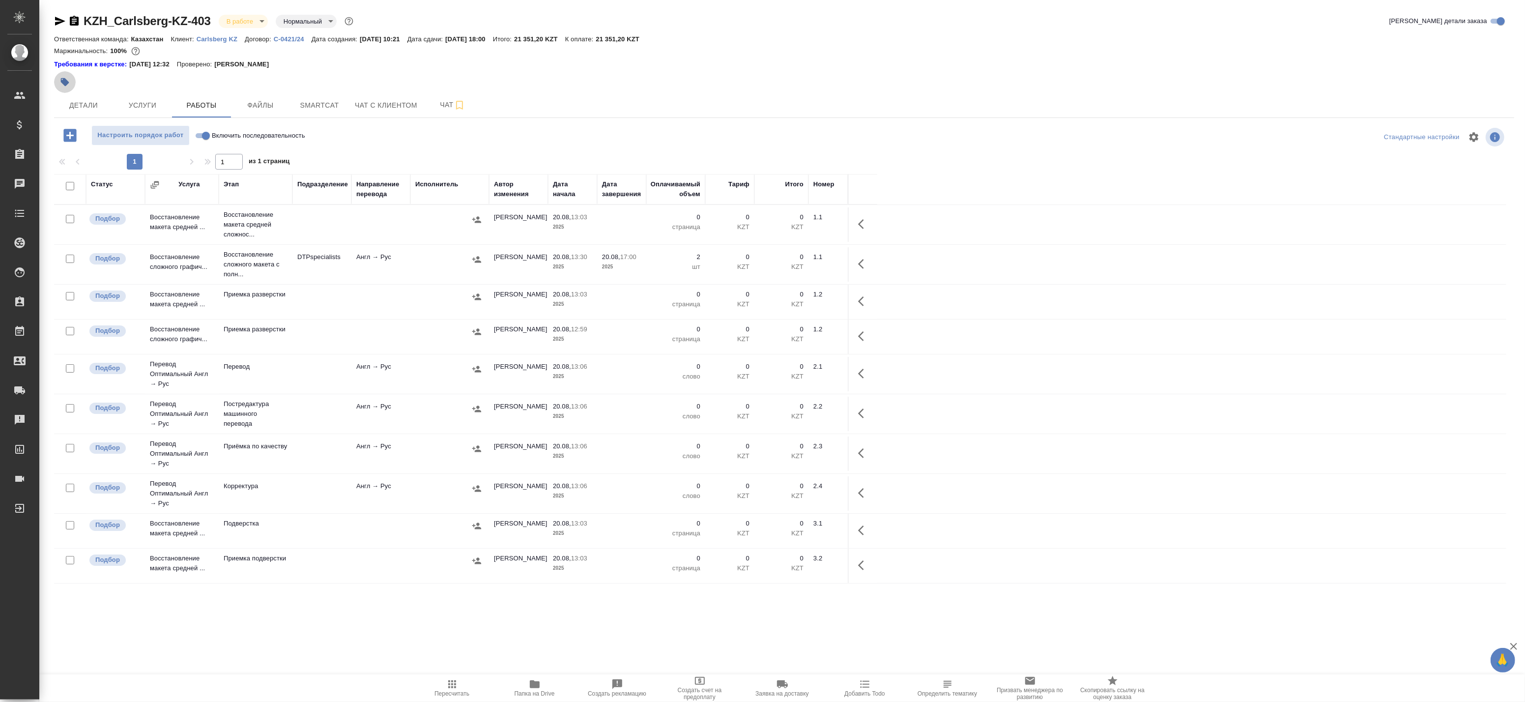
click at [62, 85] on icon "button" at bounding box center [65, 82] width 10 height 10
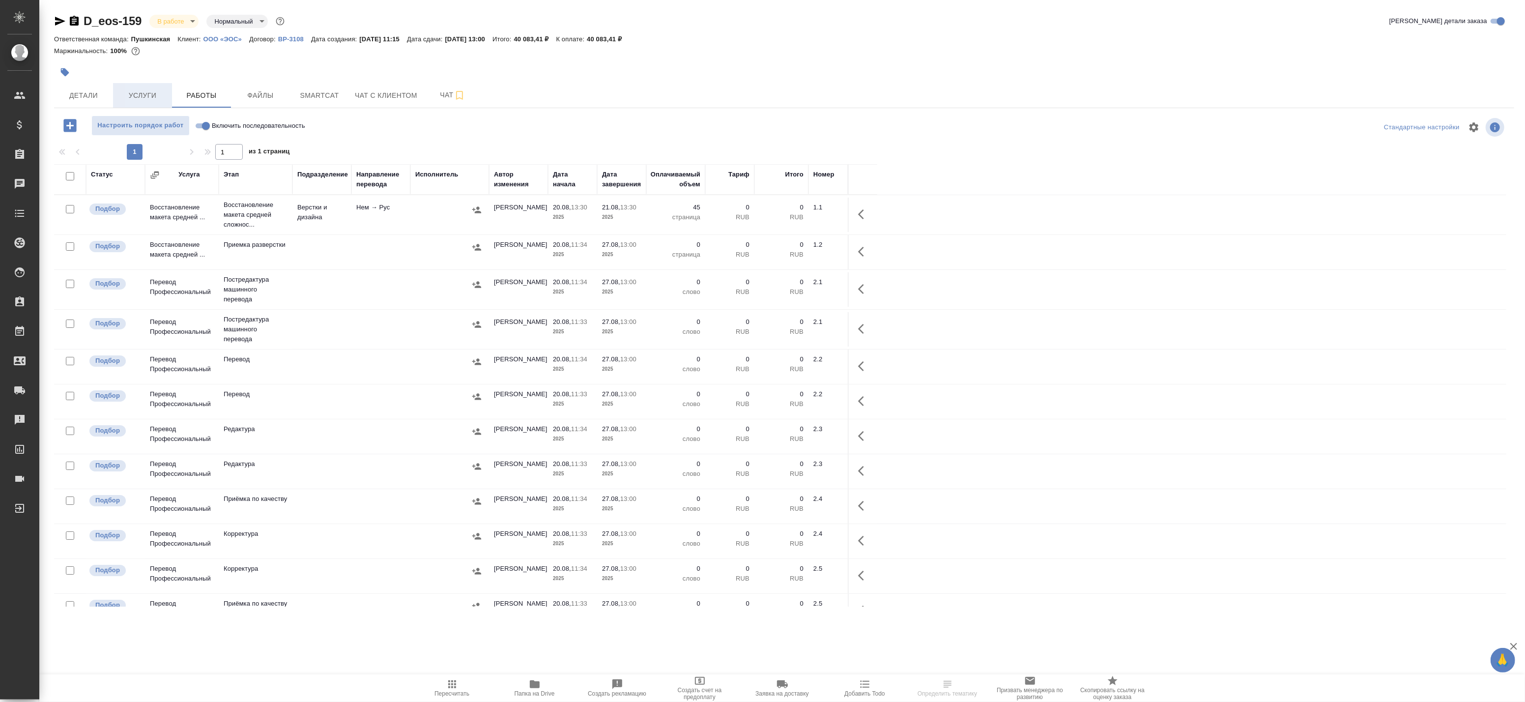
click at [114, 100] on button "Услуги" at bounding box center [142, 95] width 59 height 25
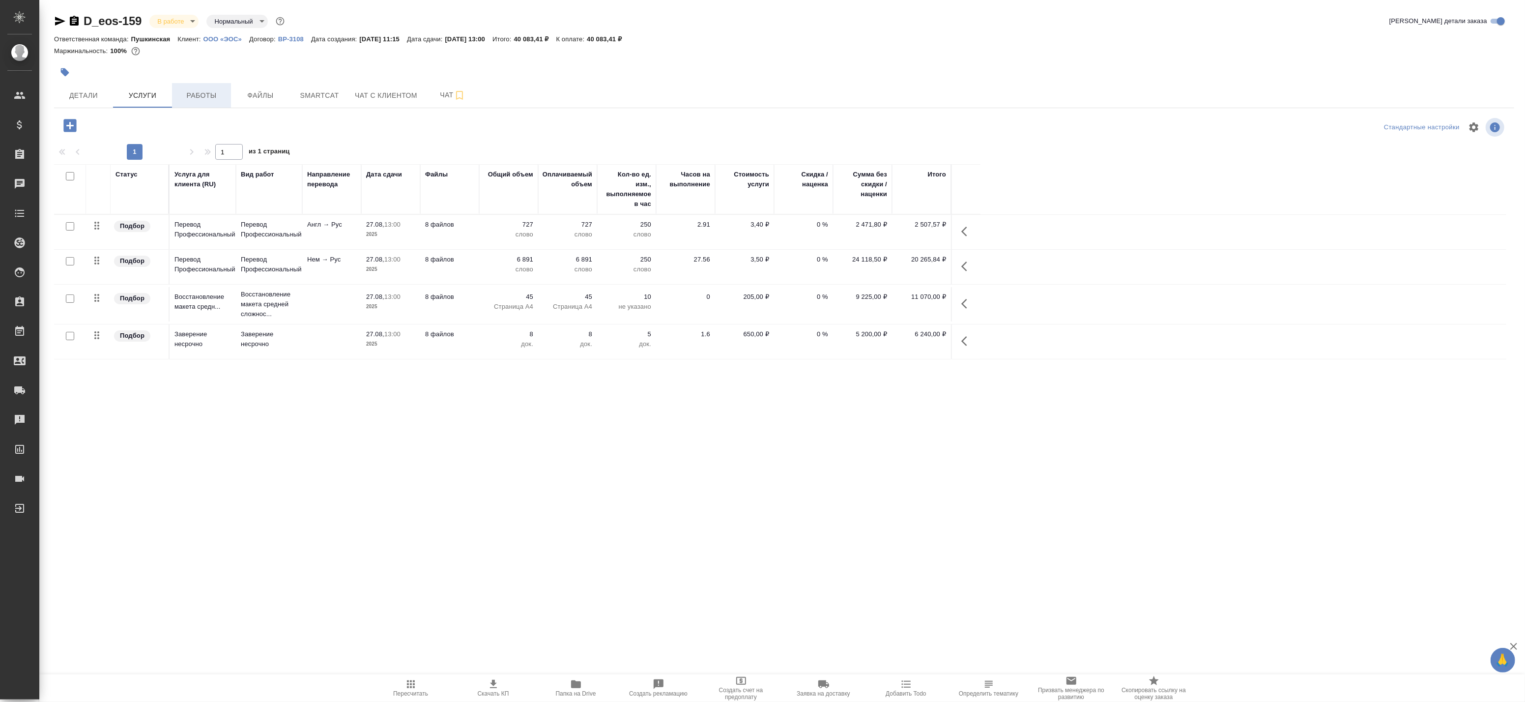
click at [204, 83] on button "Работы" at bounding box center [201, 95] width 59 height 25
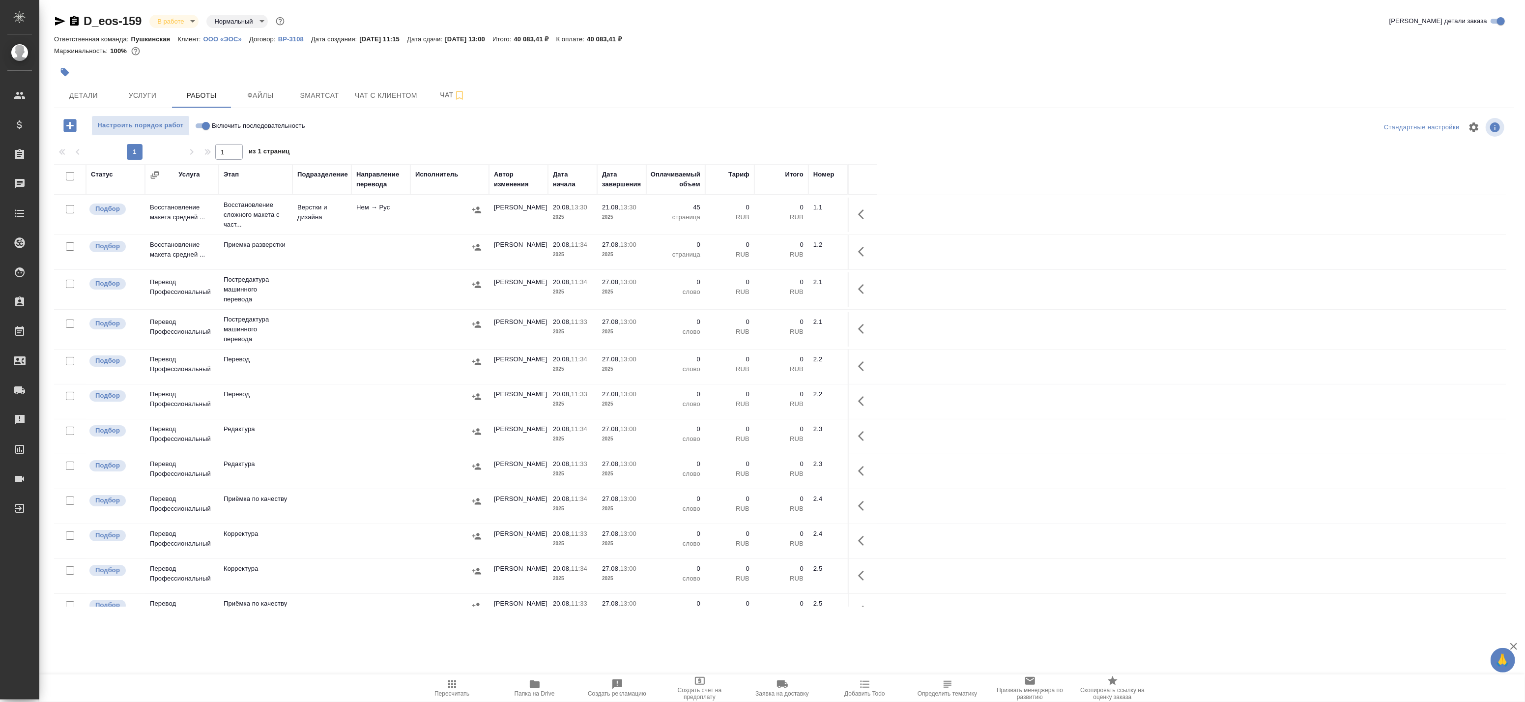
click at [865, 213] on icon "button" at bounding box center [864, 214] width 12 height 12
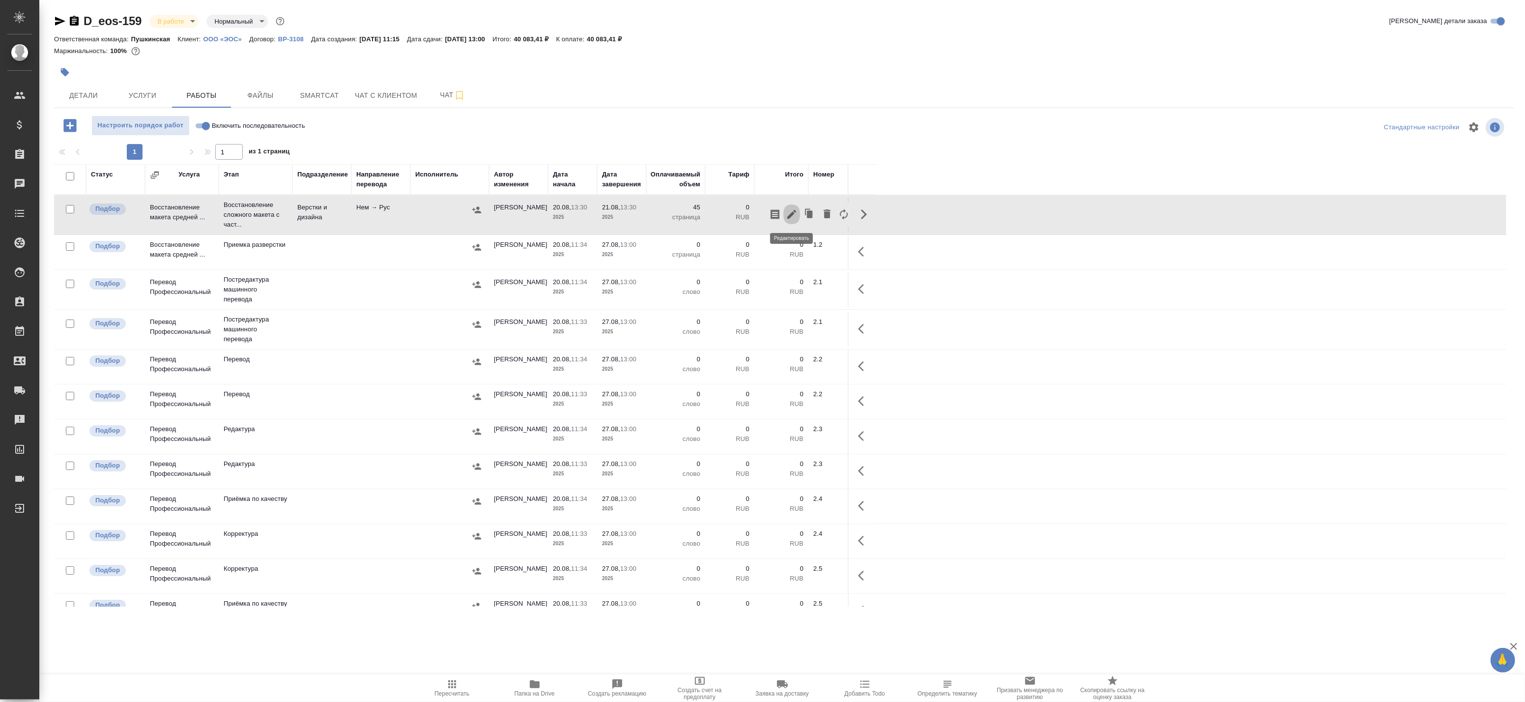
click at [788, 213] on icon "button" at bounding box center [792, 214] width 12 height 12
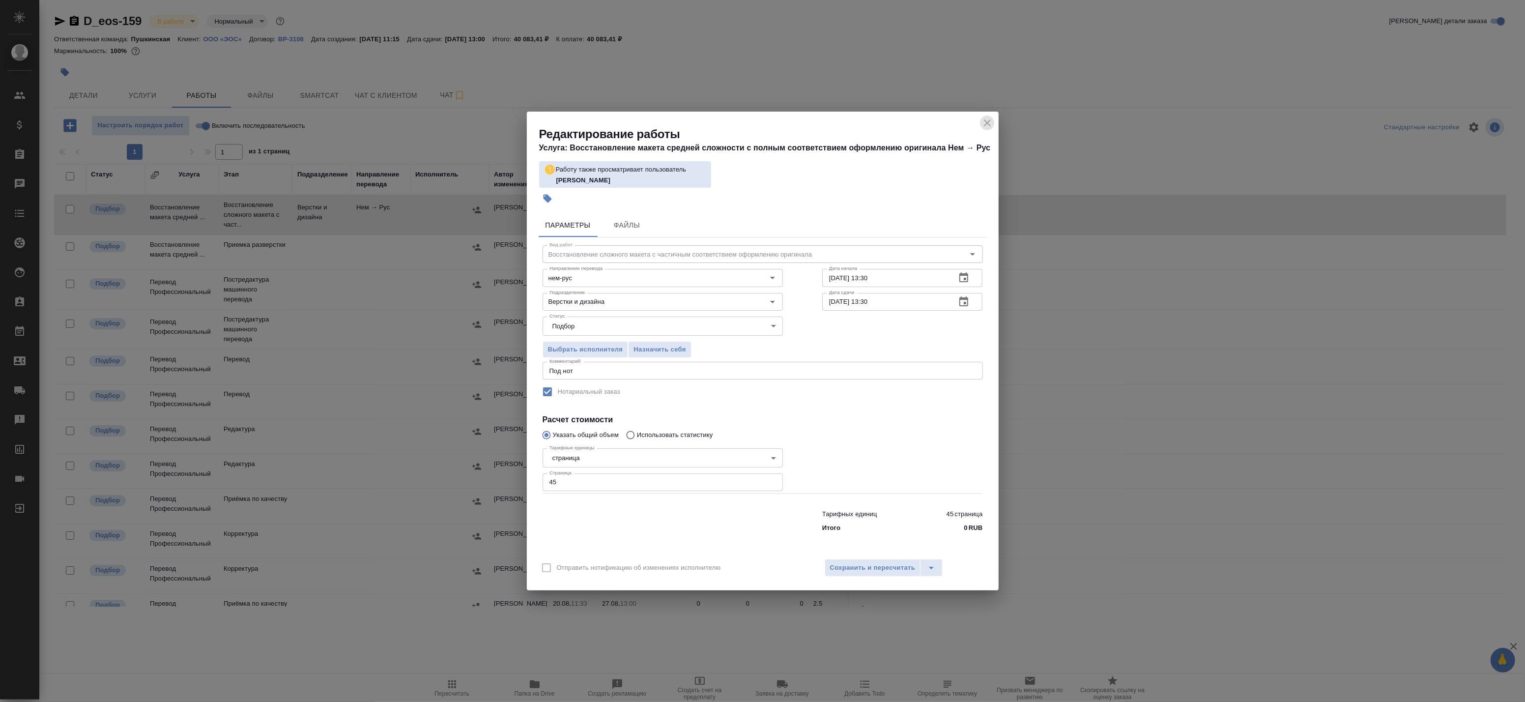
click at [986, 121] on icon "close" at bounding box center [987, 123] width 12 height 12
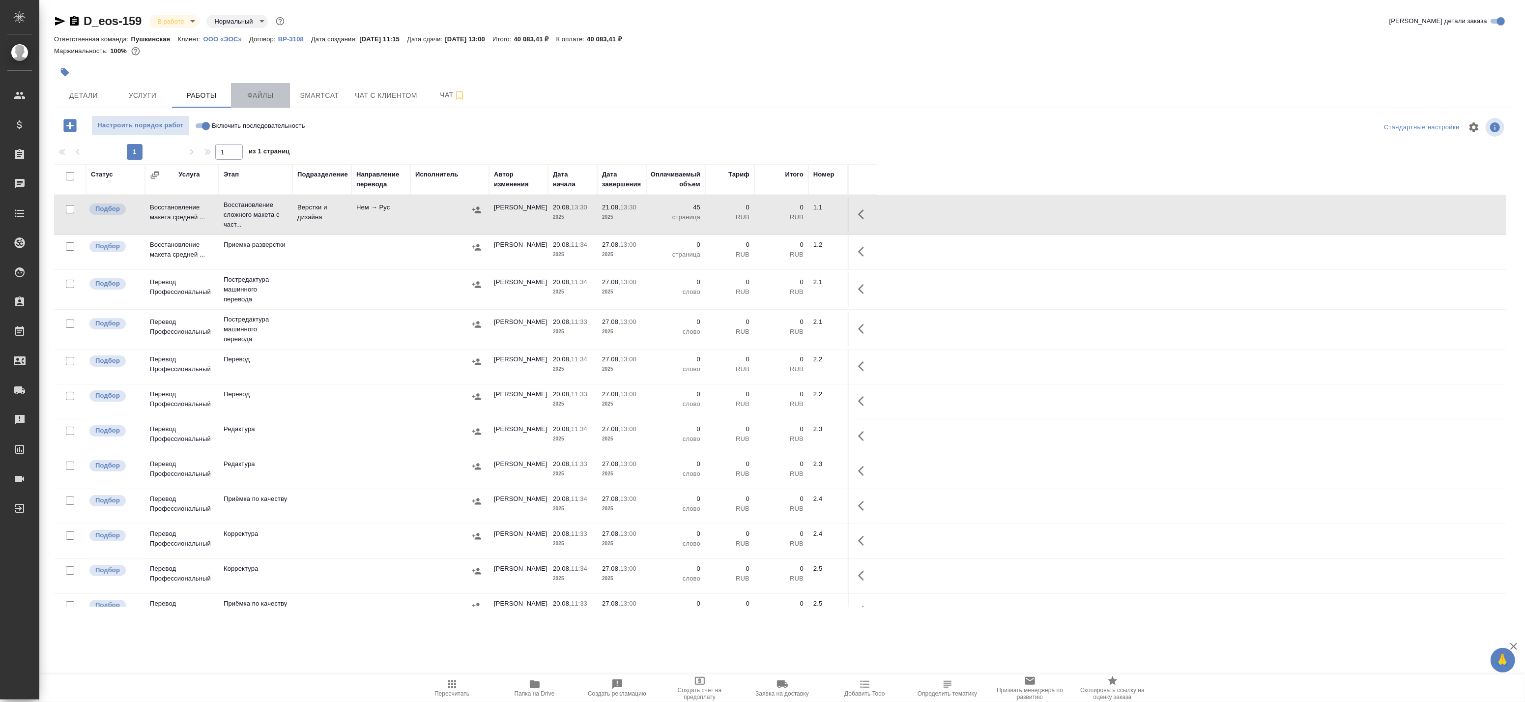
click at [252, 95] on span "Файлы" at bounding box center [260, 95] width 47 height 12
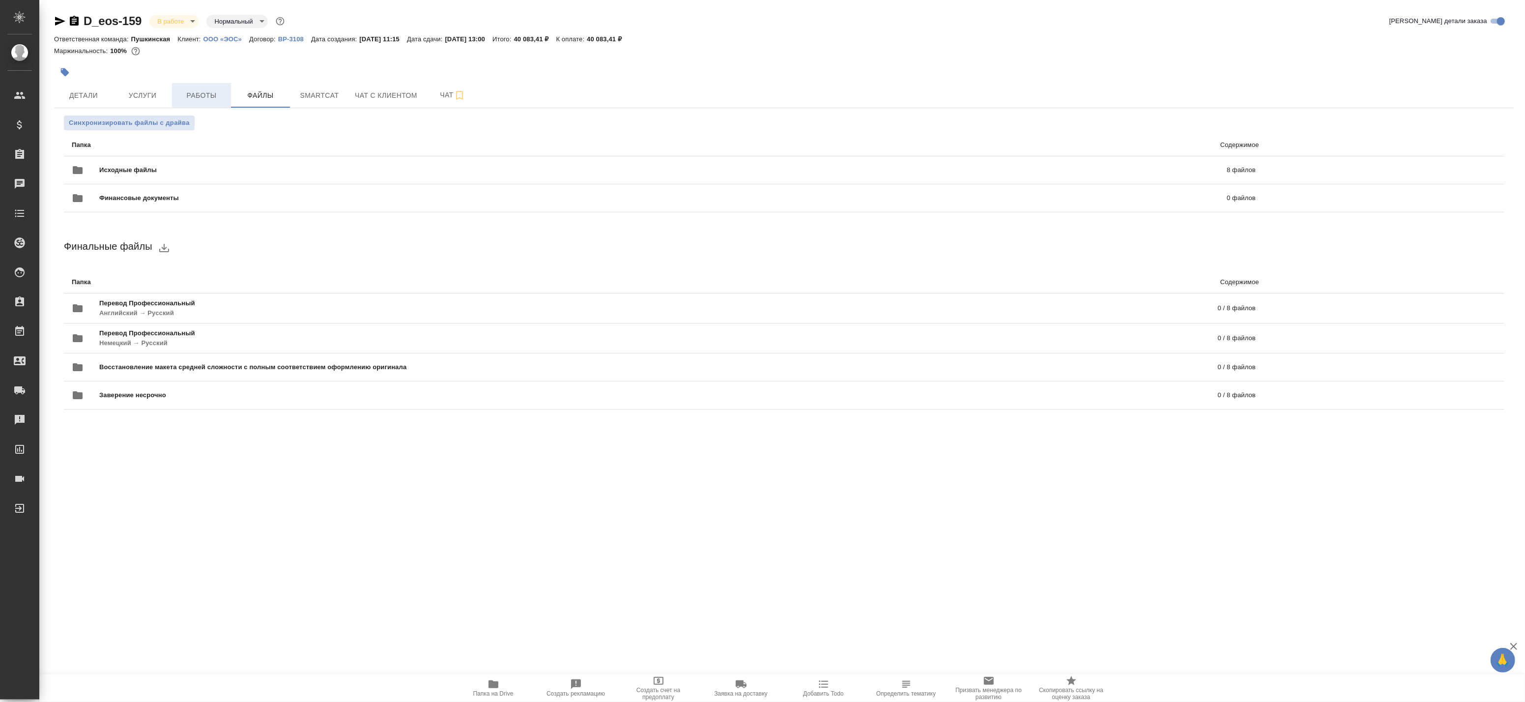
drag, startPoint x: 333, startPoint y: 94, endPoint x: 201, endPoint y: 90, distance: 132.3
click at [205, 90] on div "Детали Услуги Работы Файлы Smartcat Чат с клиентом Чат" at bounding box center [784, 95] width 1460 height 25
click at [184, 90] on span "Работы" at bounding box center [201, 95] width 47 height 12
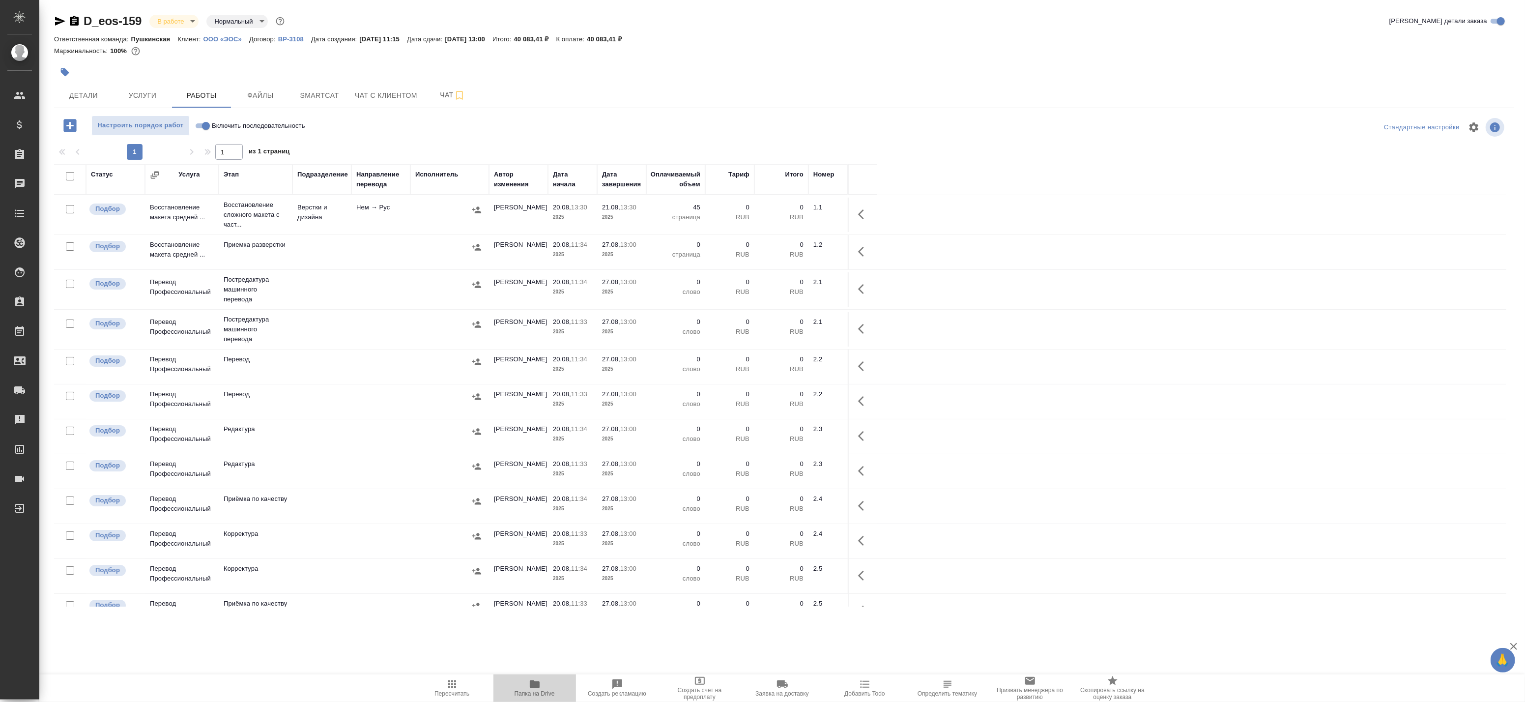
click at [555, 694] on span "Папка на Drive" at bounding box center [534, 687] width 71 height 19
click at [432, 96] on span "Чат" at bounding box center [452, 95] width 47 height 12
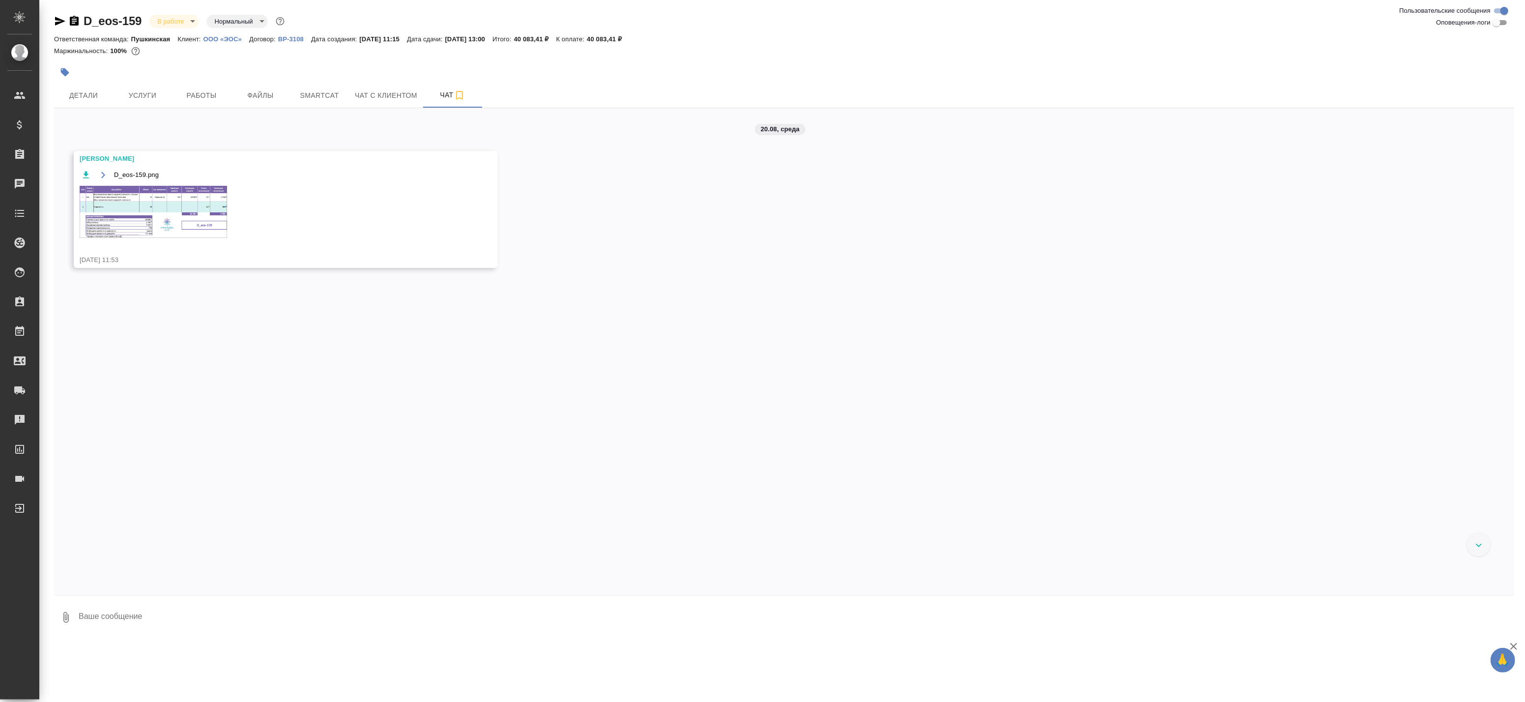
click at [190, 611] on textarea at bounding box center [796, 617] width 1437 height 33
drag, startPoint x: 124, startPoint y: 626, endPoint x: 40, endPoint y: 620, distance: 84.2
click at [40, 620] on div "D_eos-159 В работе inProgress Нормальный normal Ответственная команда: Пушкинск…" at bounding box center [782, 320] width 1486 height 640
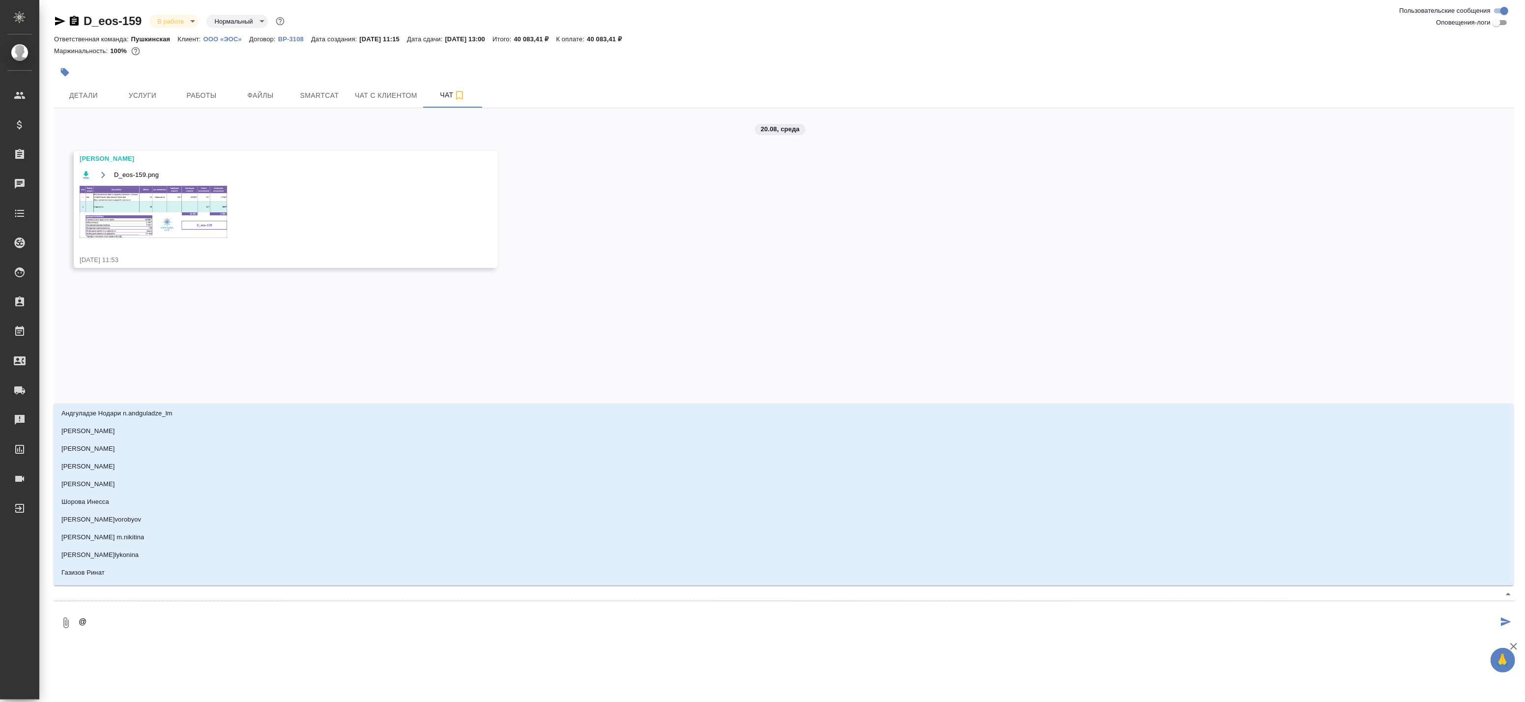
scroll to position [218, 0]
type textarea "@p"
type input "p"
type textarea "@pe"
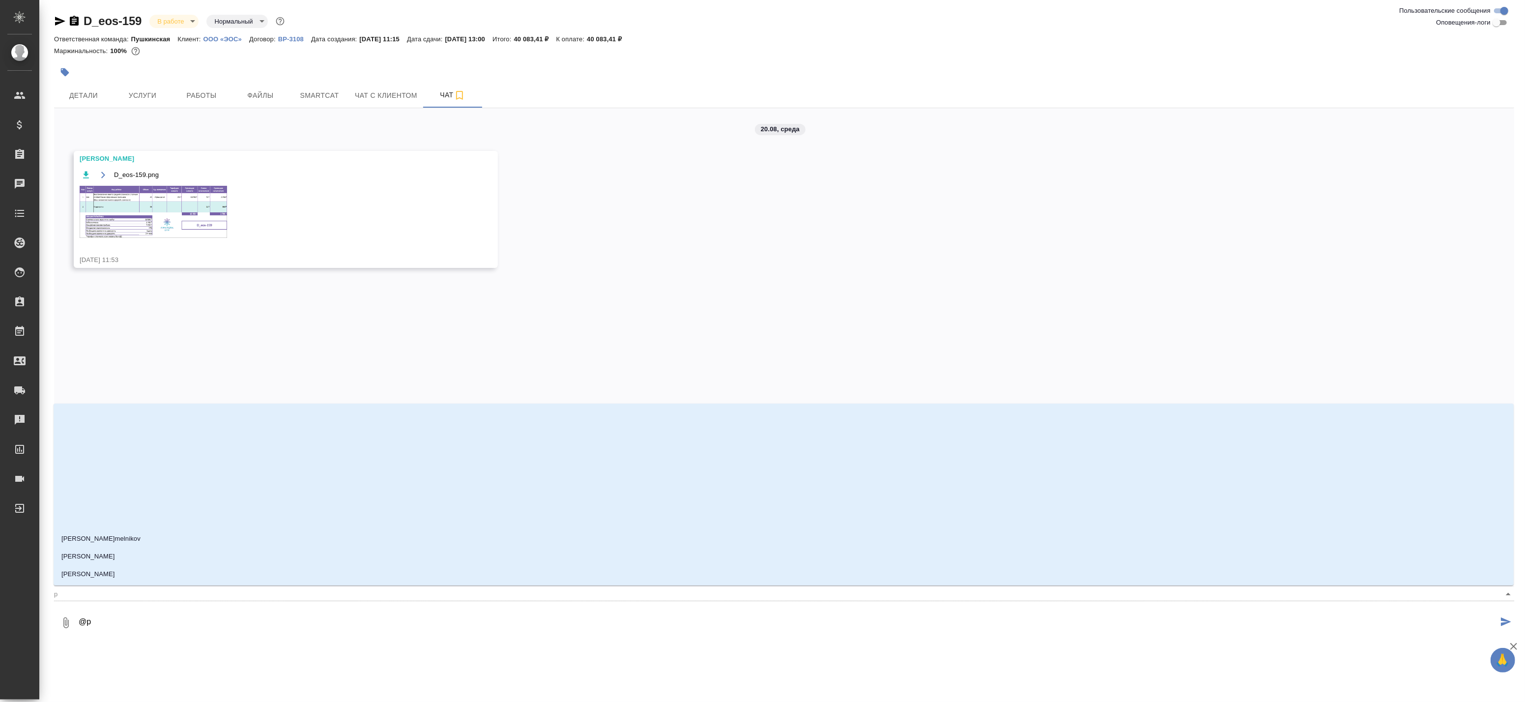
type input "pe"
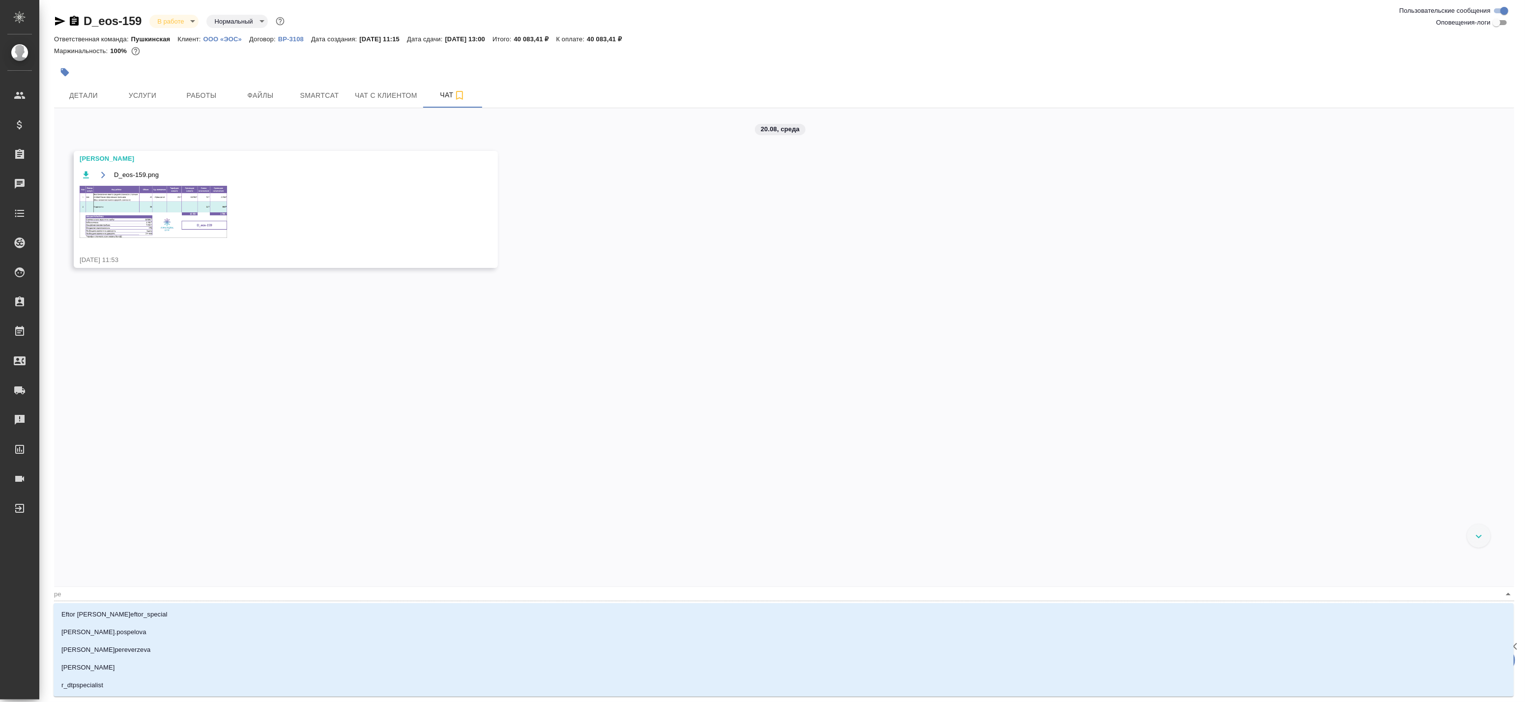
type textarea "@per"
type input "per"
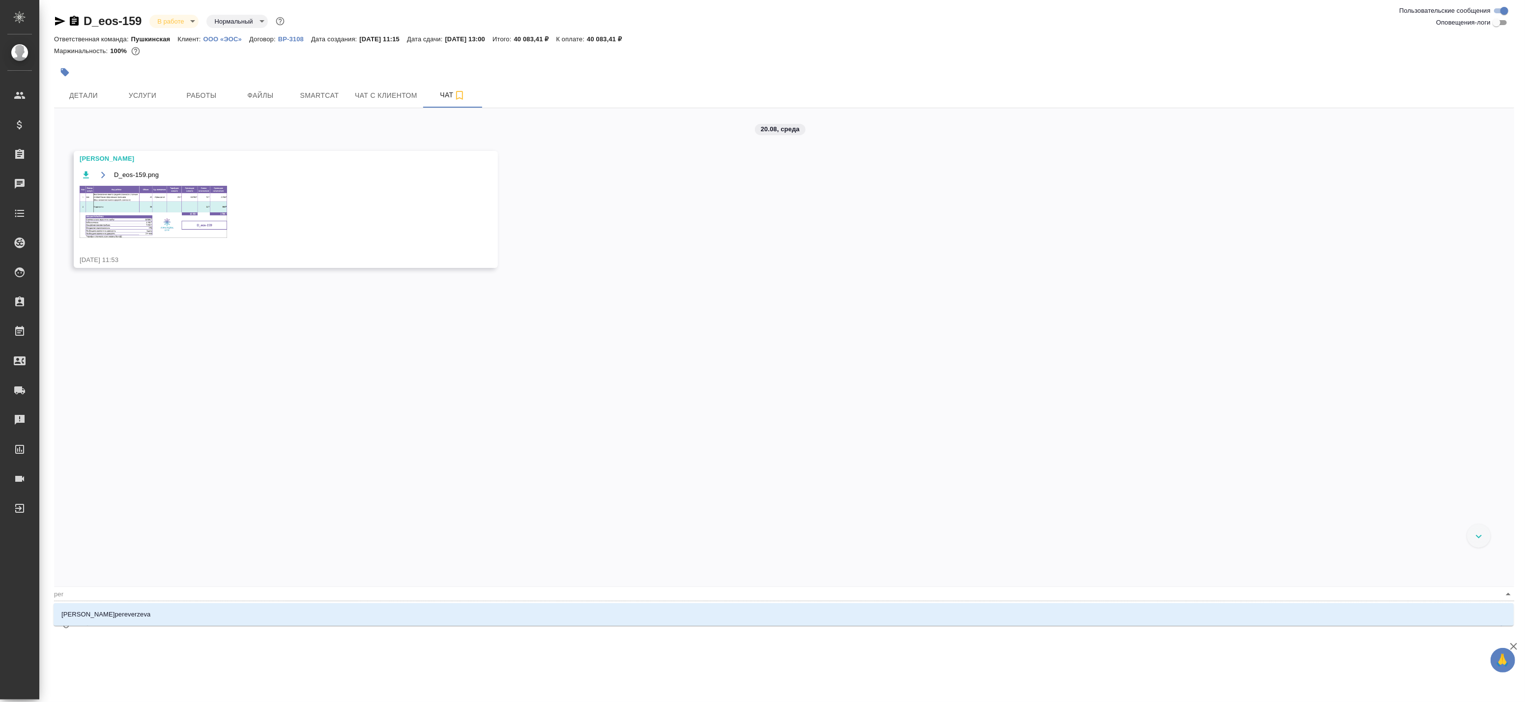
type textarea "@pe"
type input "pe"
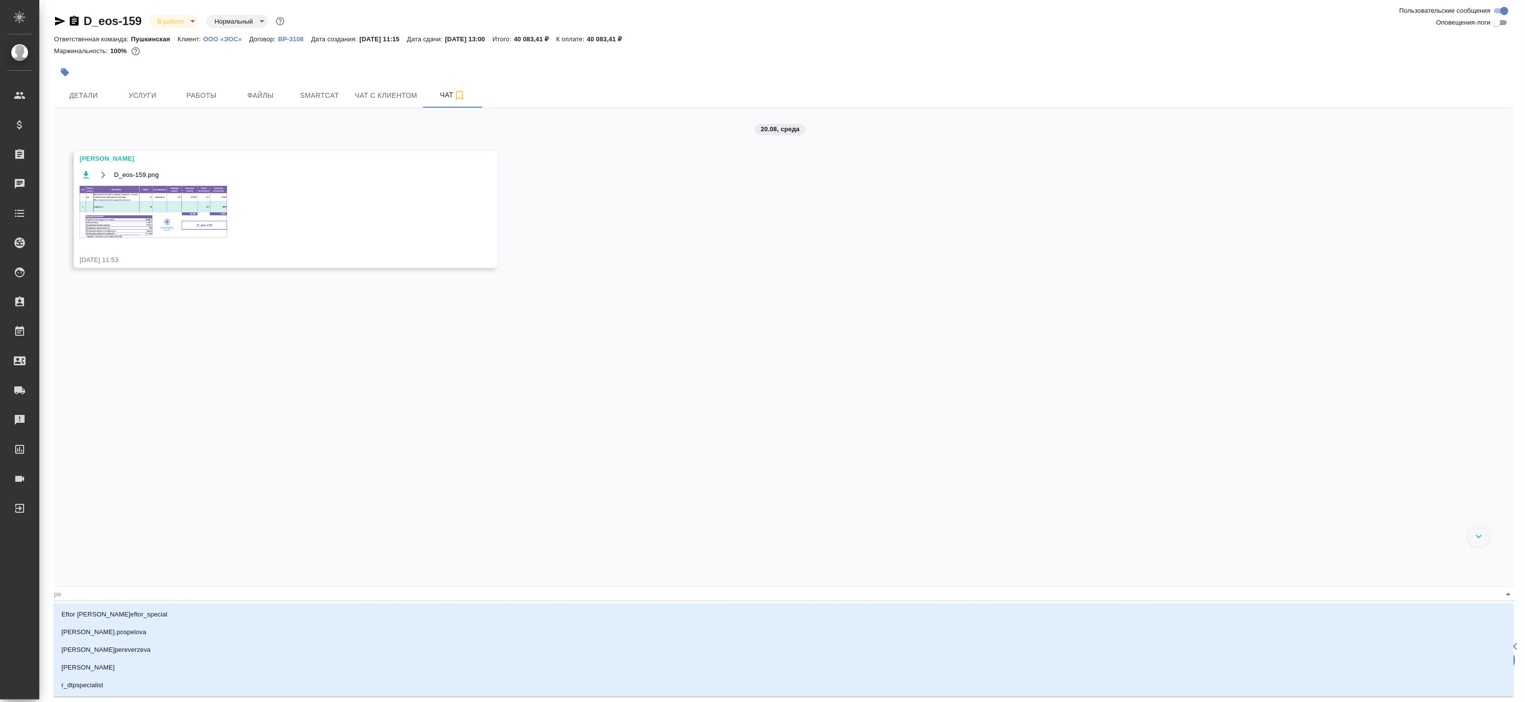
type textarea "@pet"
type input "pet"
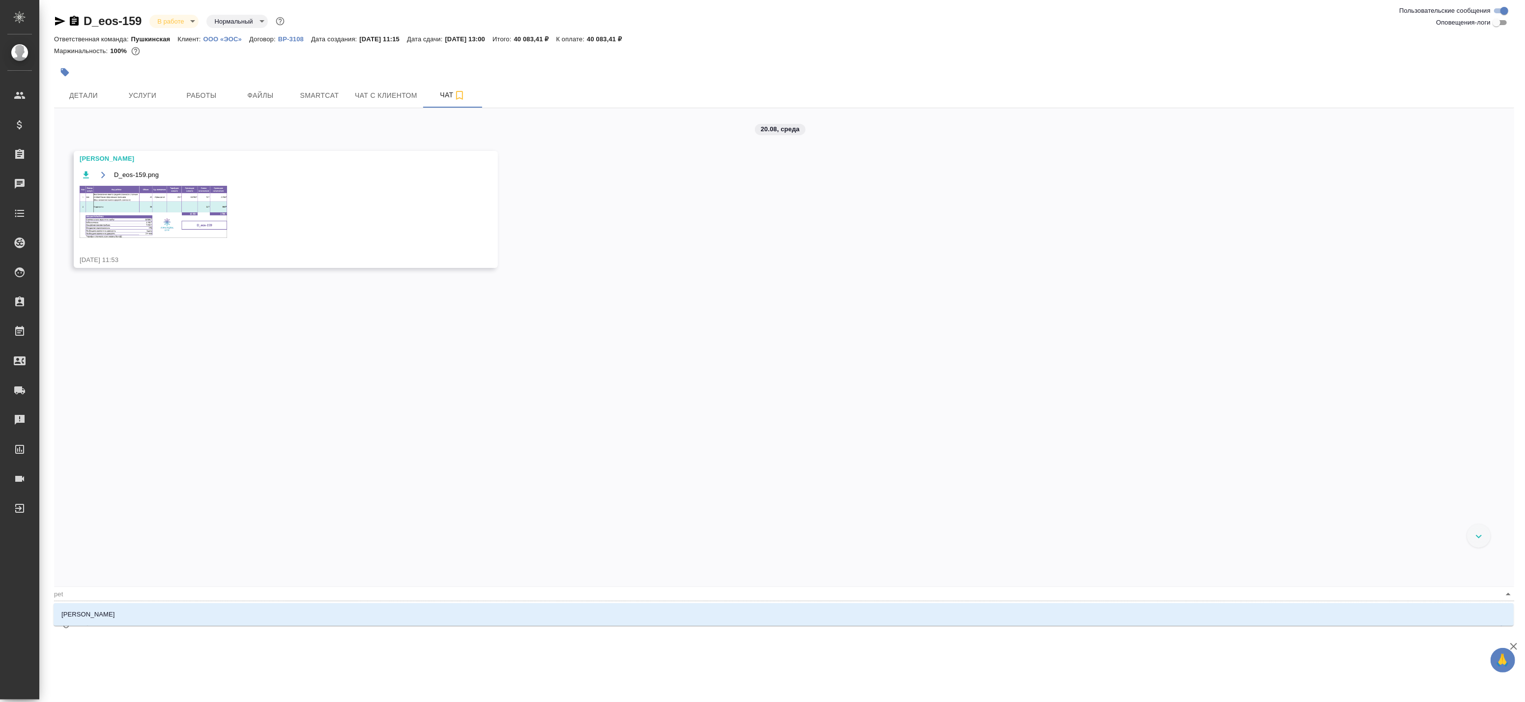
type textarea "@pe"
type input "pe"
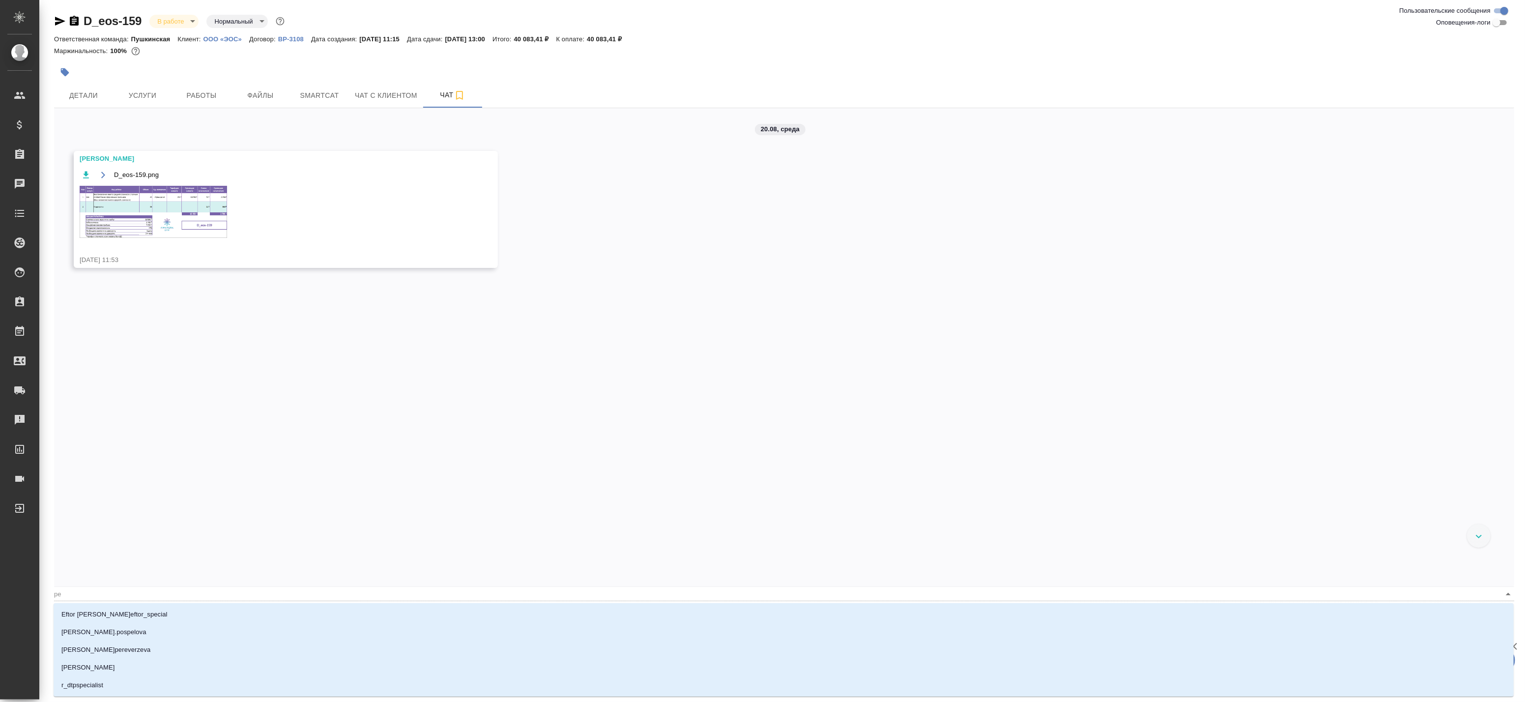
type textarea "@p"
type input "p"
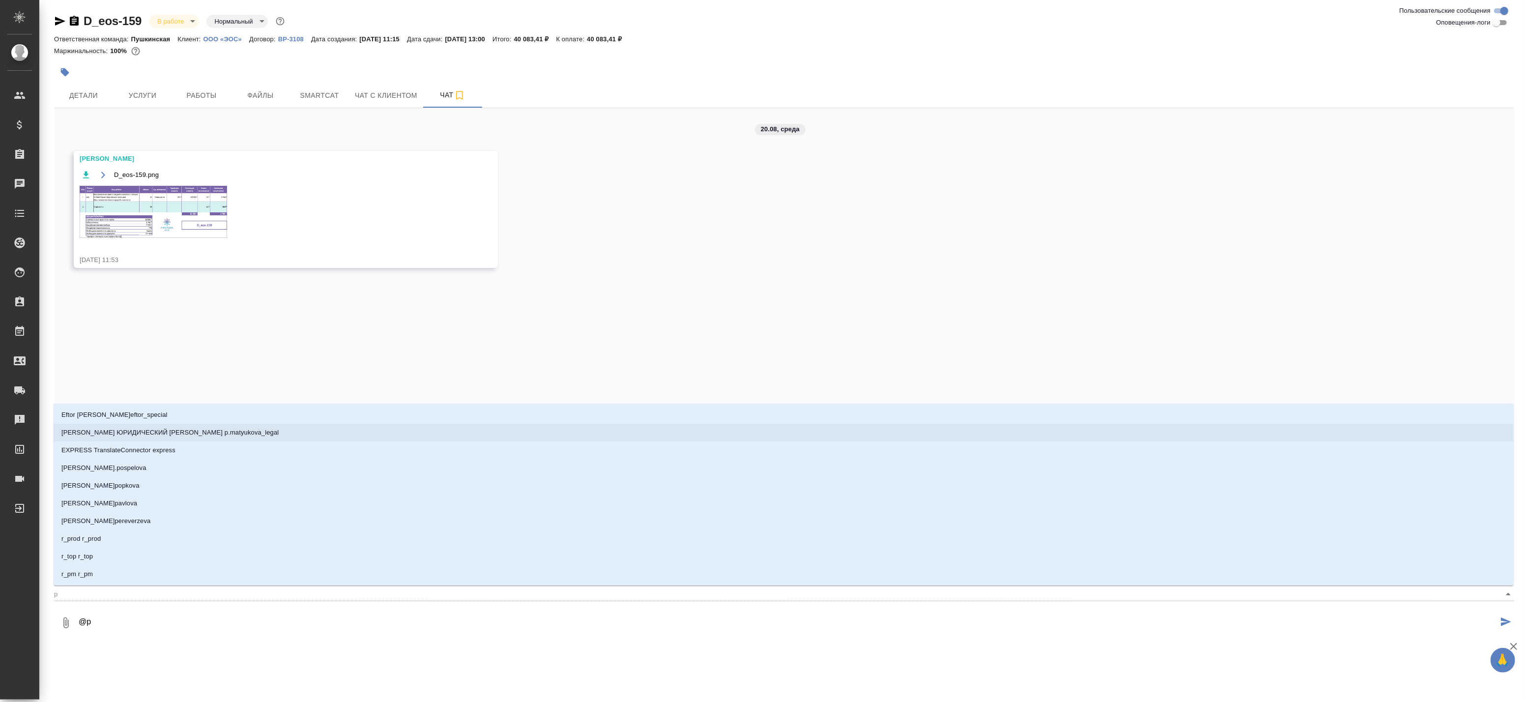
type textarea "@"
type textarea "@l"
type input "l"
type textarea "@le"
type input "le"
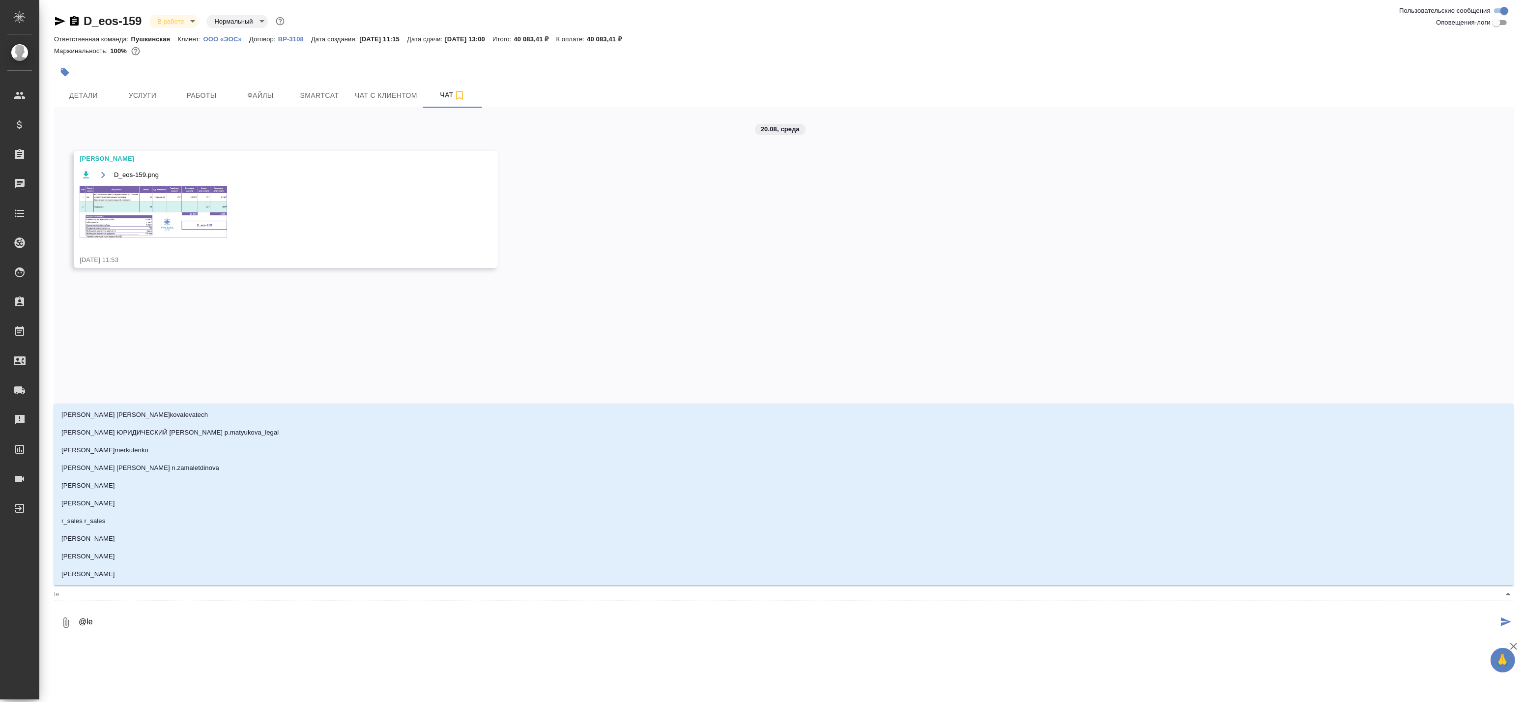
type textarea "@l"
type input "l"
type textarea "@"
type textarea "@v"
type input "v"
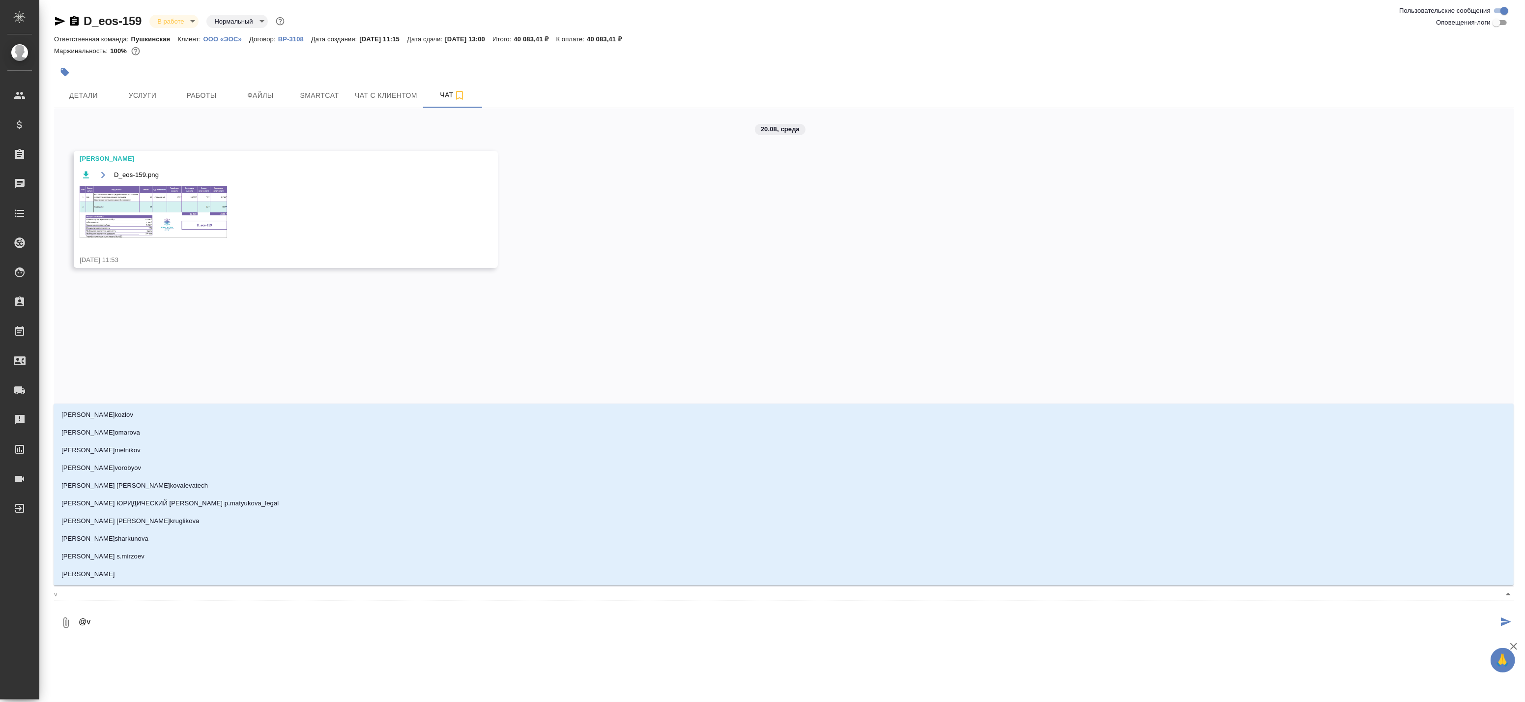
type textarea "@va"
type input "va"
type textarea "@val"
type input "val"
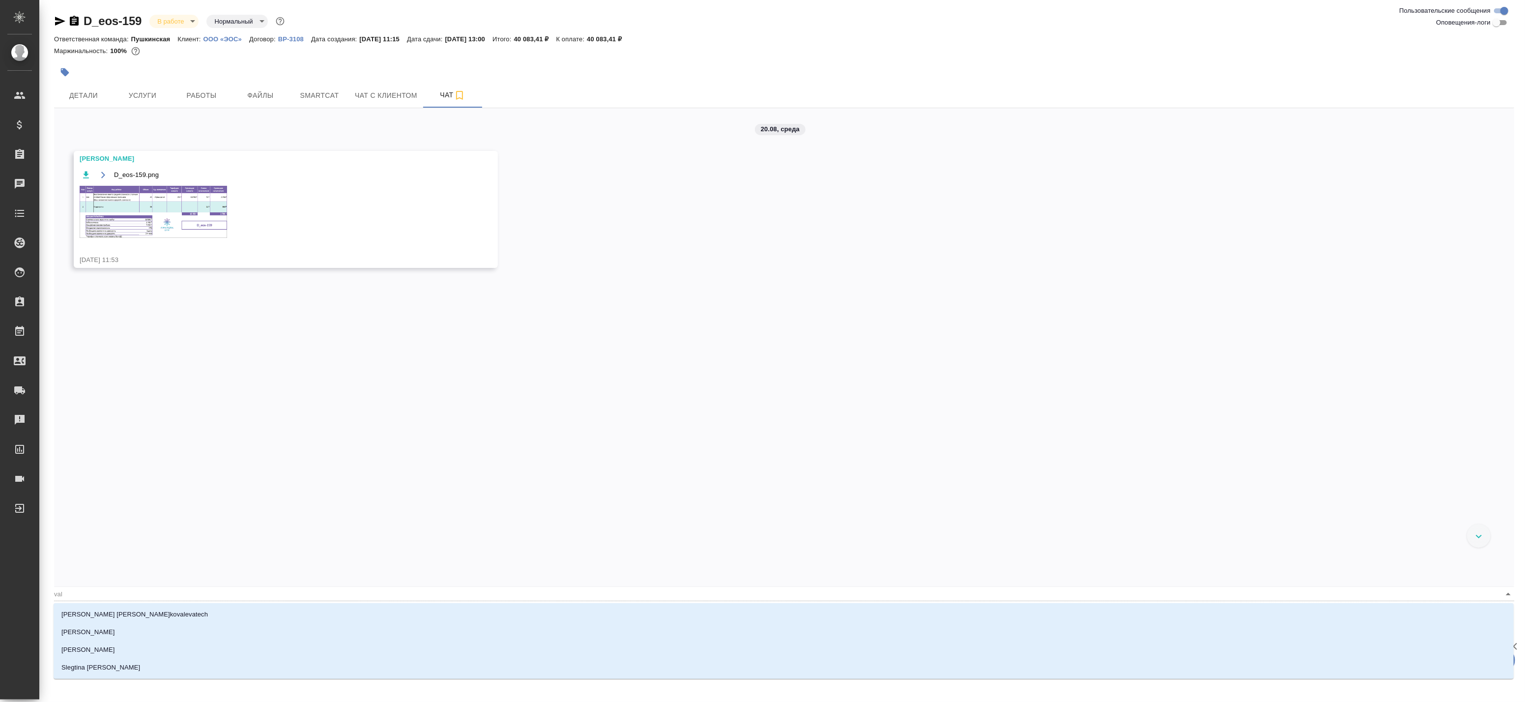
type textarea "@vale"
type input "vale"
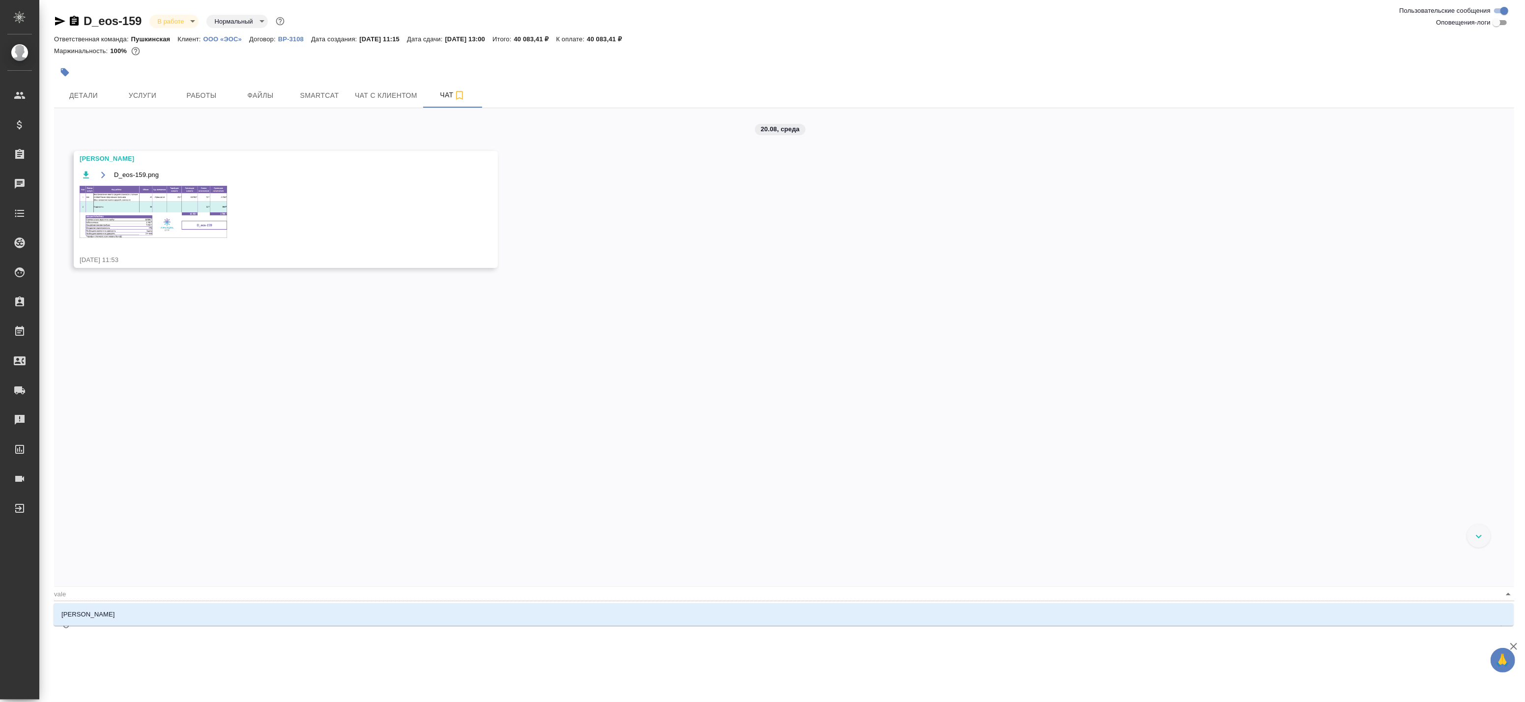
type textarea "@valer"
type input "valer"
type textarea "@vale"
type input "vale"
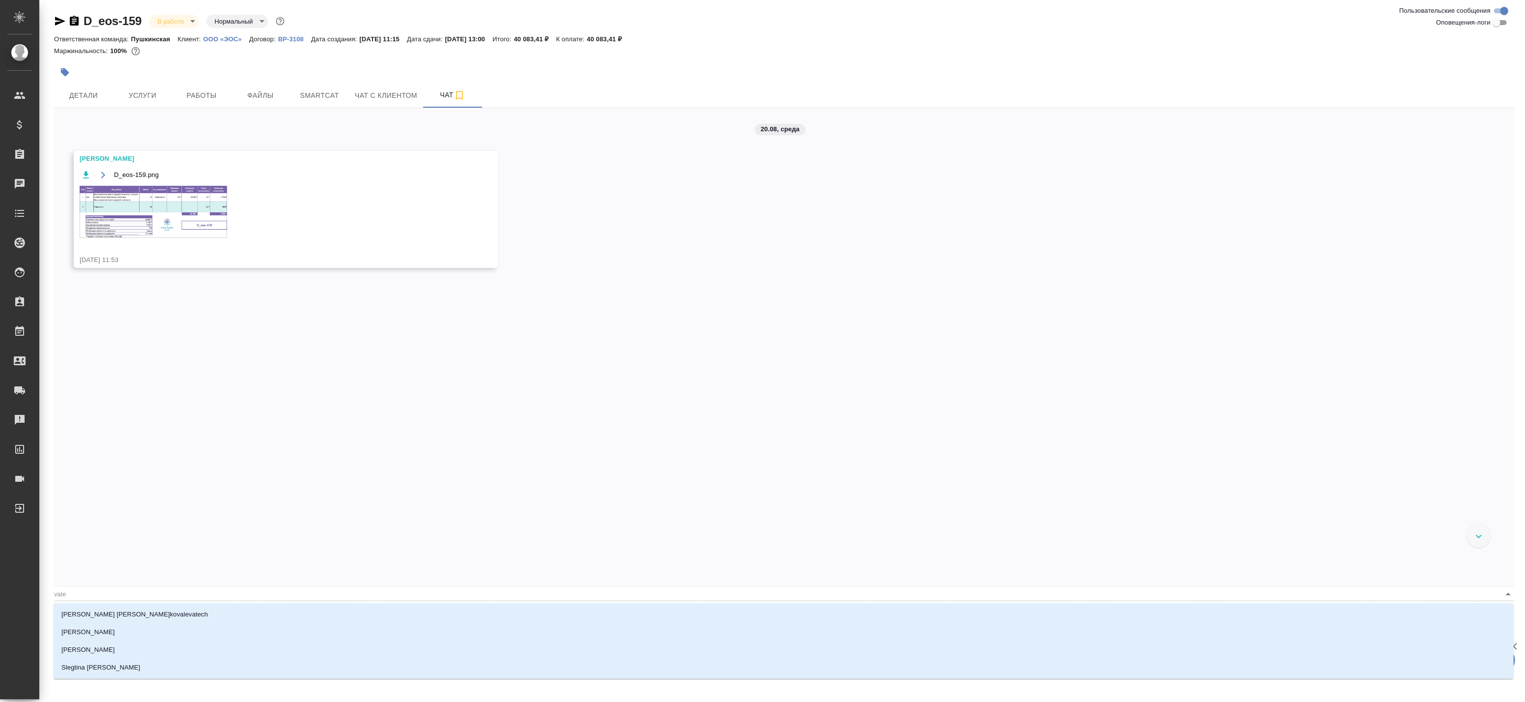
type textarea "@val"
type input "val"
type textarea "@va"
type input "va"
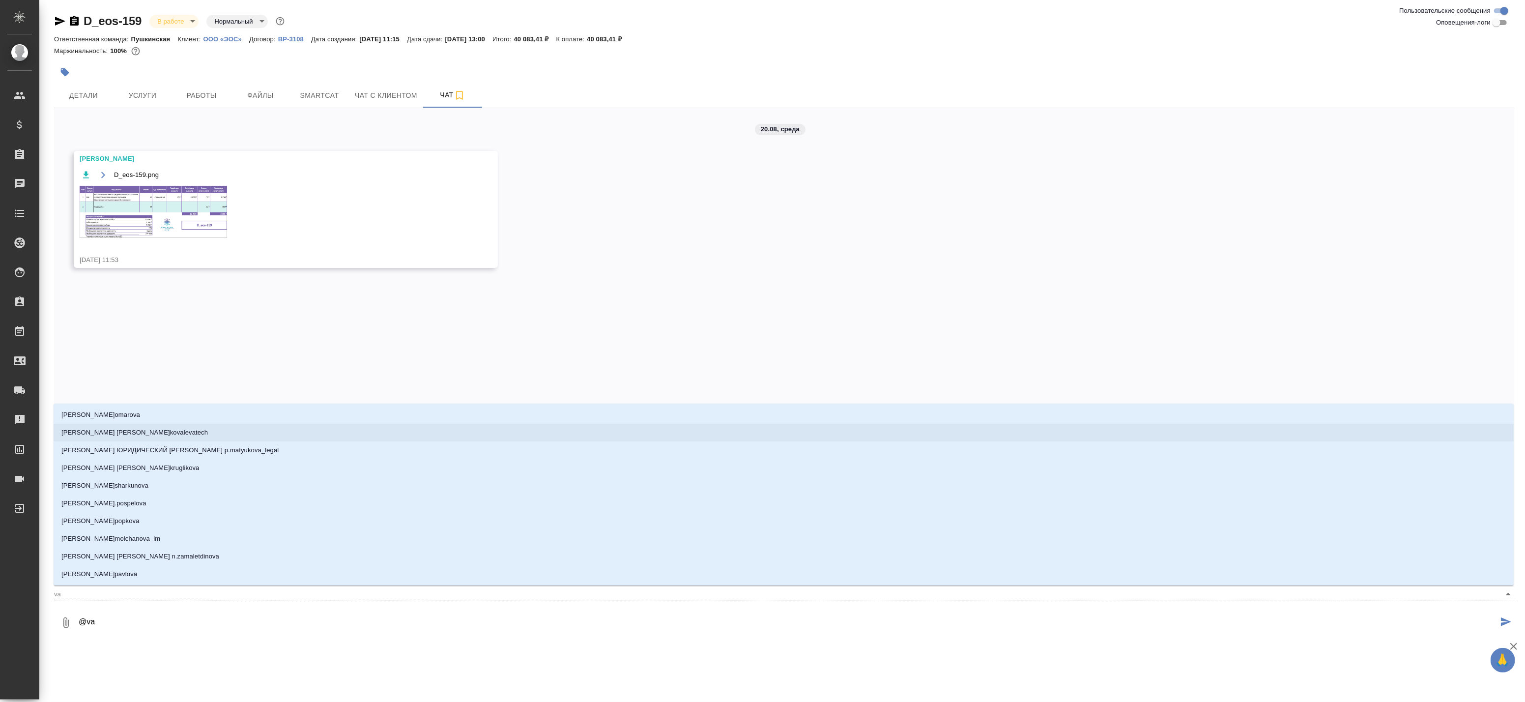
type textarea "@v"
type input "v"
type textarea "@"
type textarea "@п"
type input "п"
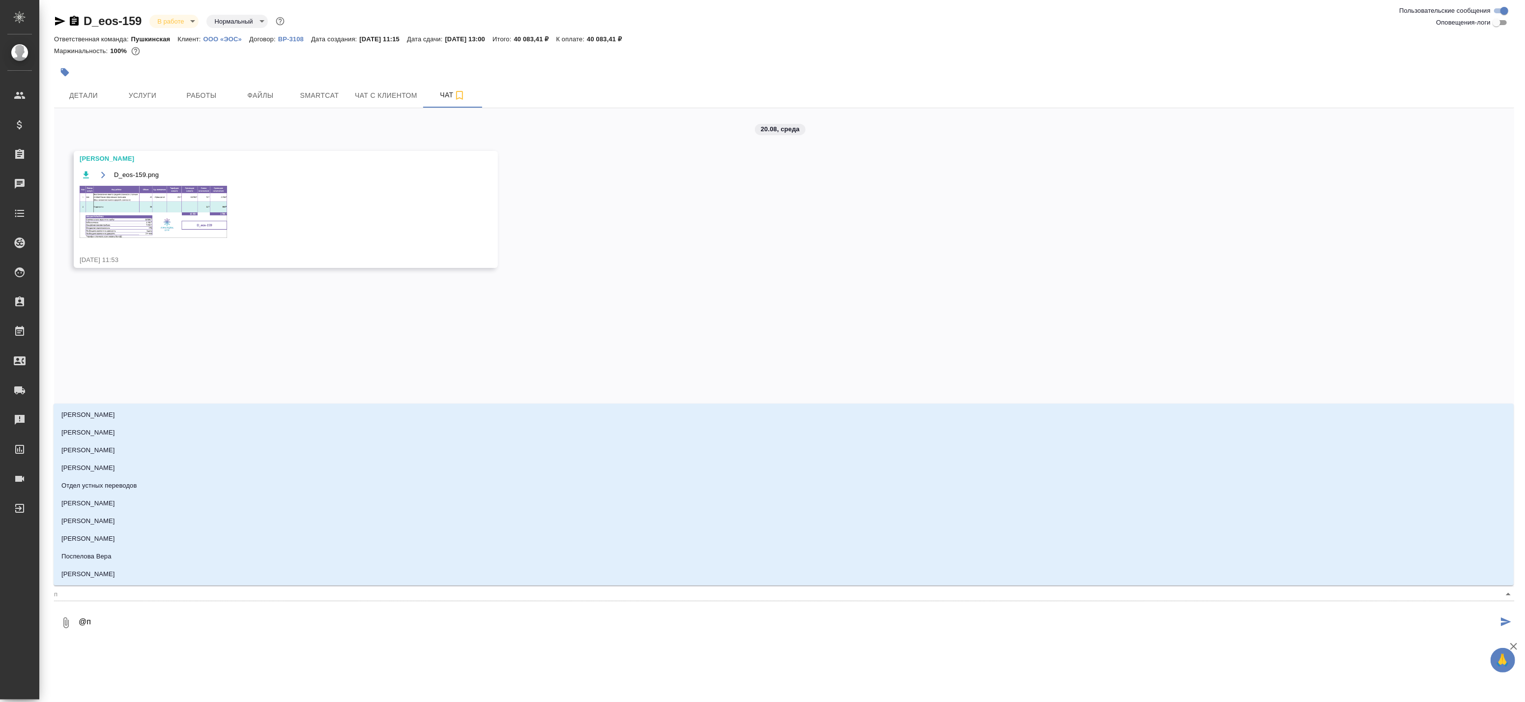
type textarea "@пе"
type input "пе"
type textarea "@пет"
type input "пет"
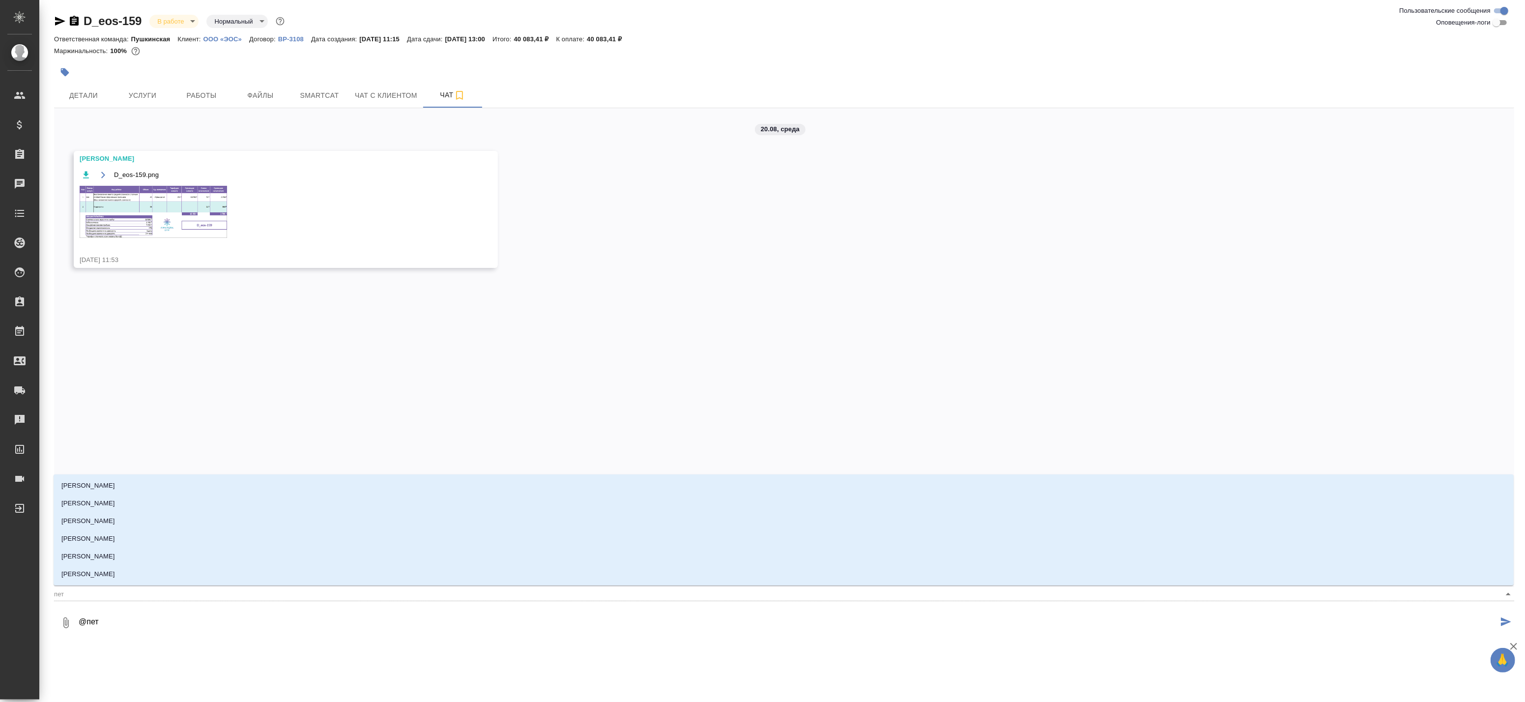
type textarea "@петр"
type input "петр"
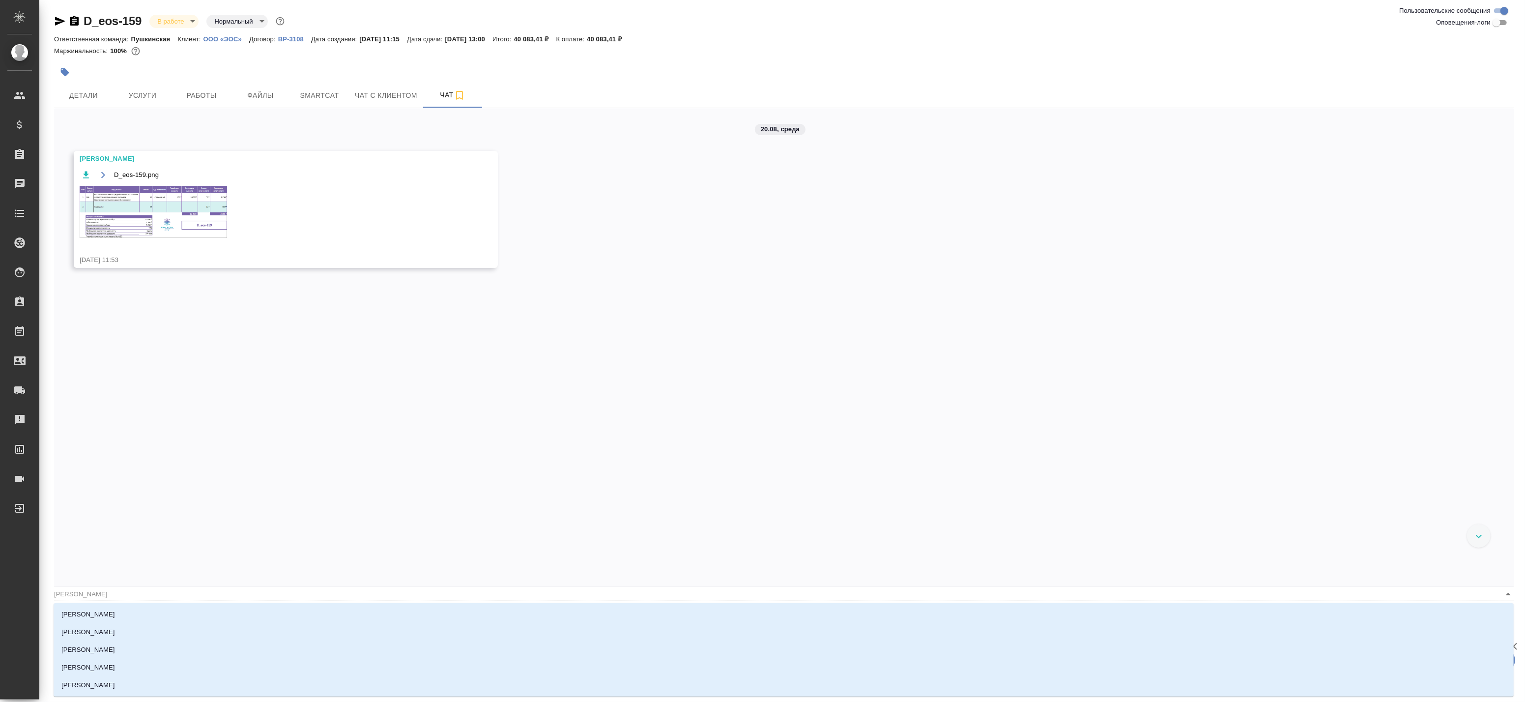
type textarea "@петро"
type input "петро"
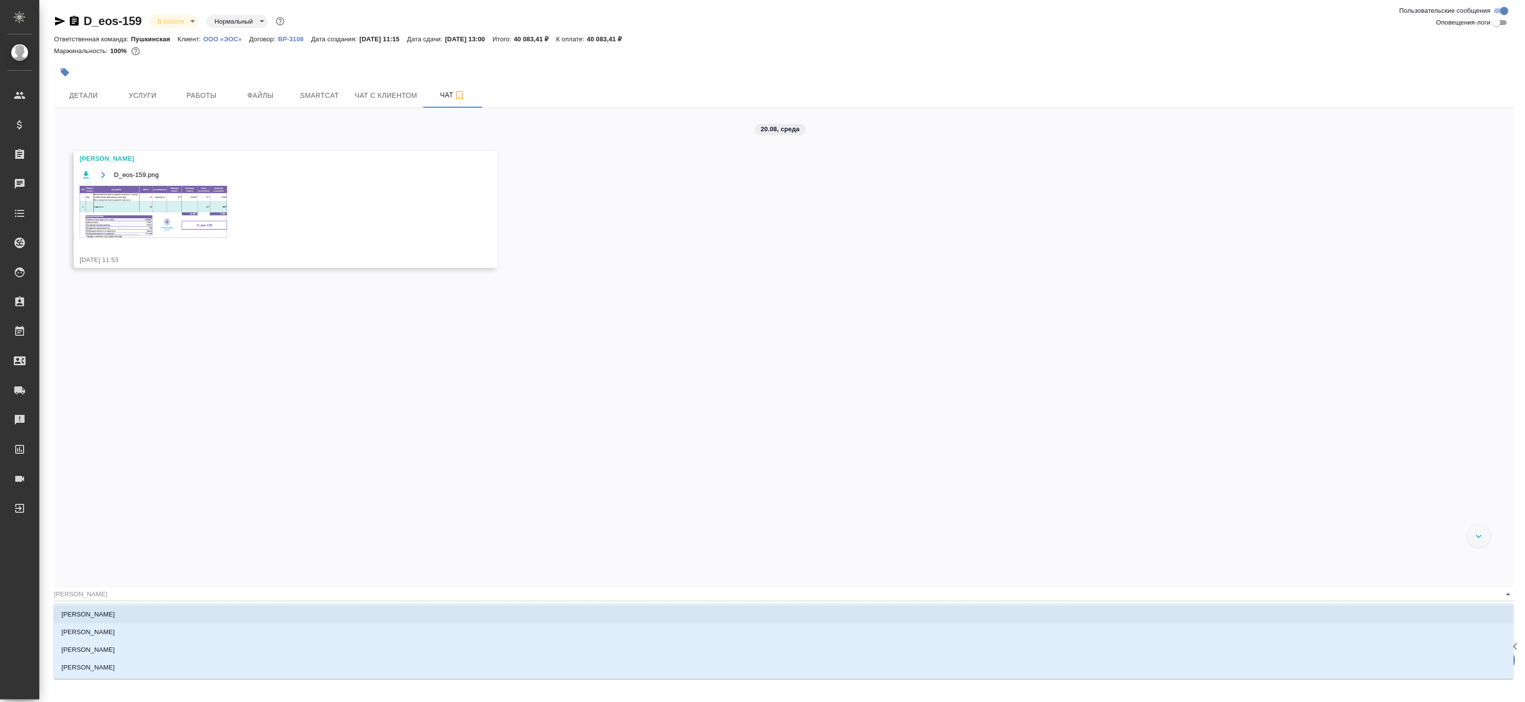
click at [101, 617] on p "[PERSON_NAME]" at bounding box center [88, 614] width 54 height 10
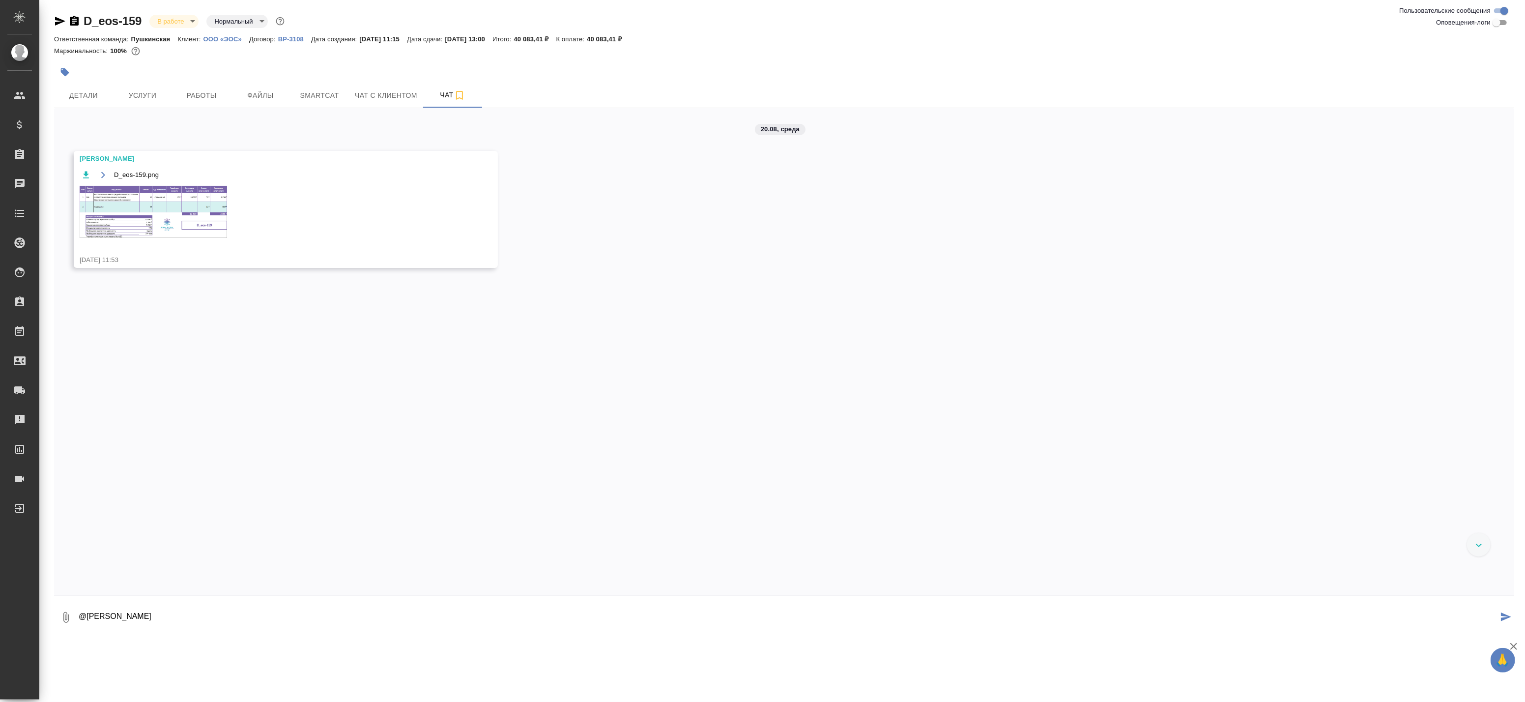
click at [183, 613] on textarea "@Петрова Валерия" at bounding box center [788, 617] width 1420 height 33
type textarea "@Петрова Валерия Привет, забыл уточнить, можете разделить"
click at [175, 92] on button "Работы" at bounding box center [201, 95] width 59 height 25
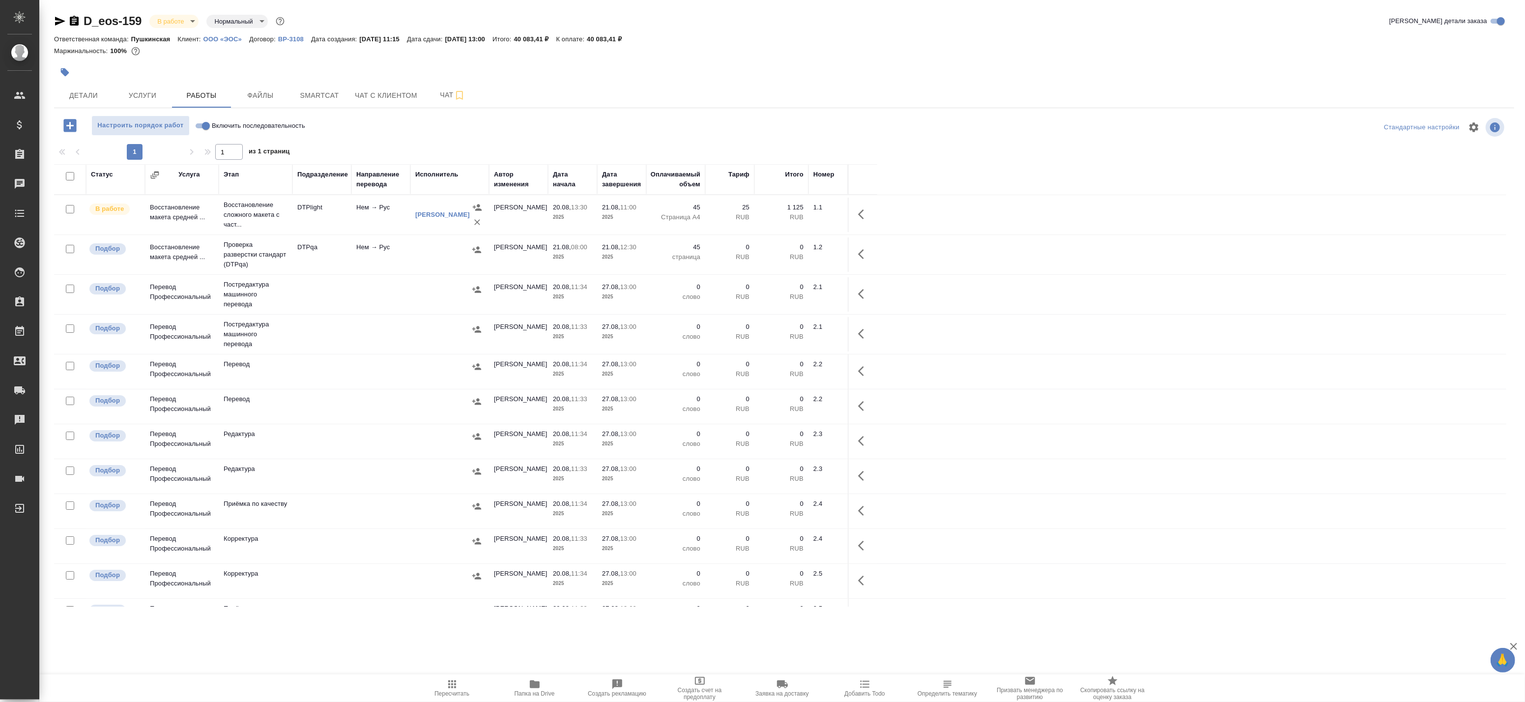
click at [140, 94] on span "Услуги" at bounding box center [142, 95] width 47 height 12
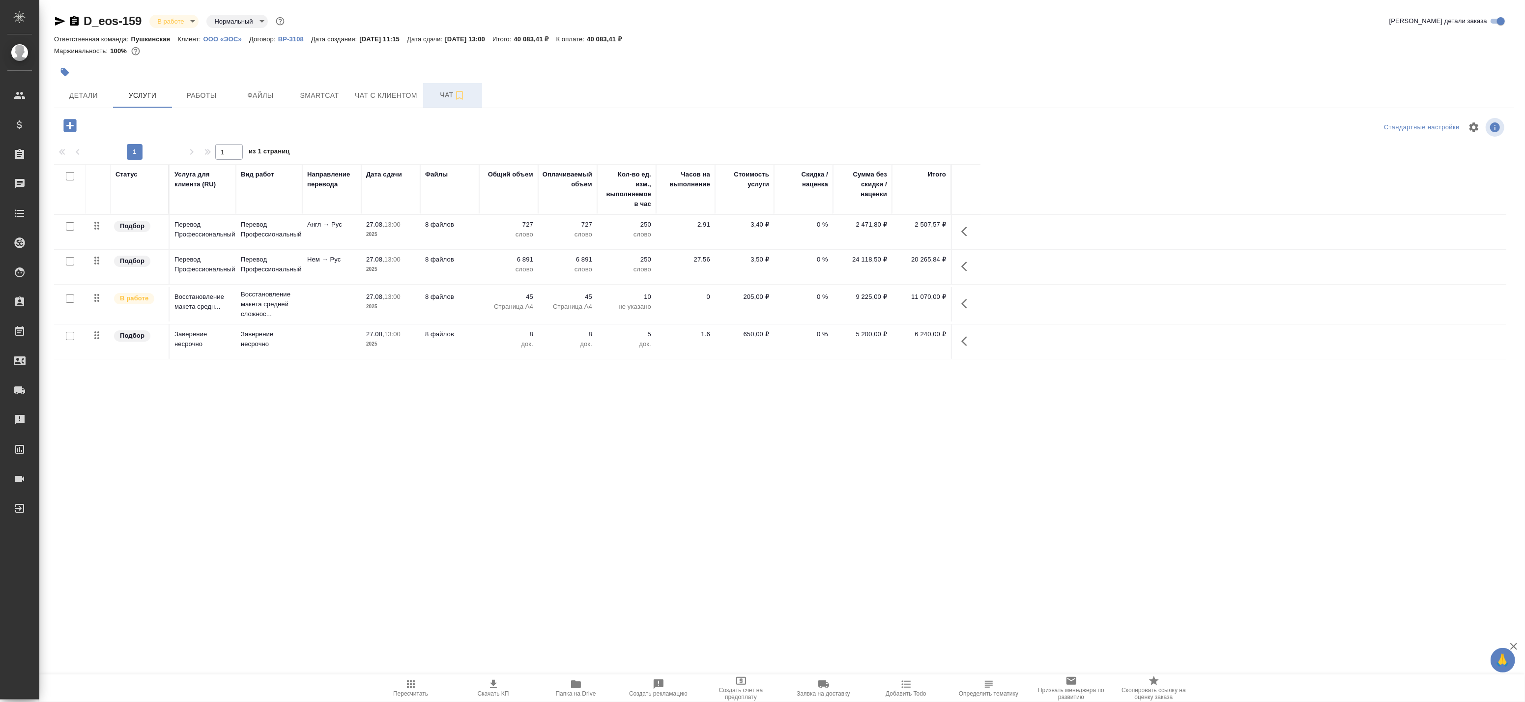
click at [432, 97] on span "Чат" at bounding box center [452, 95] width 47 height 12
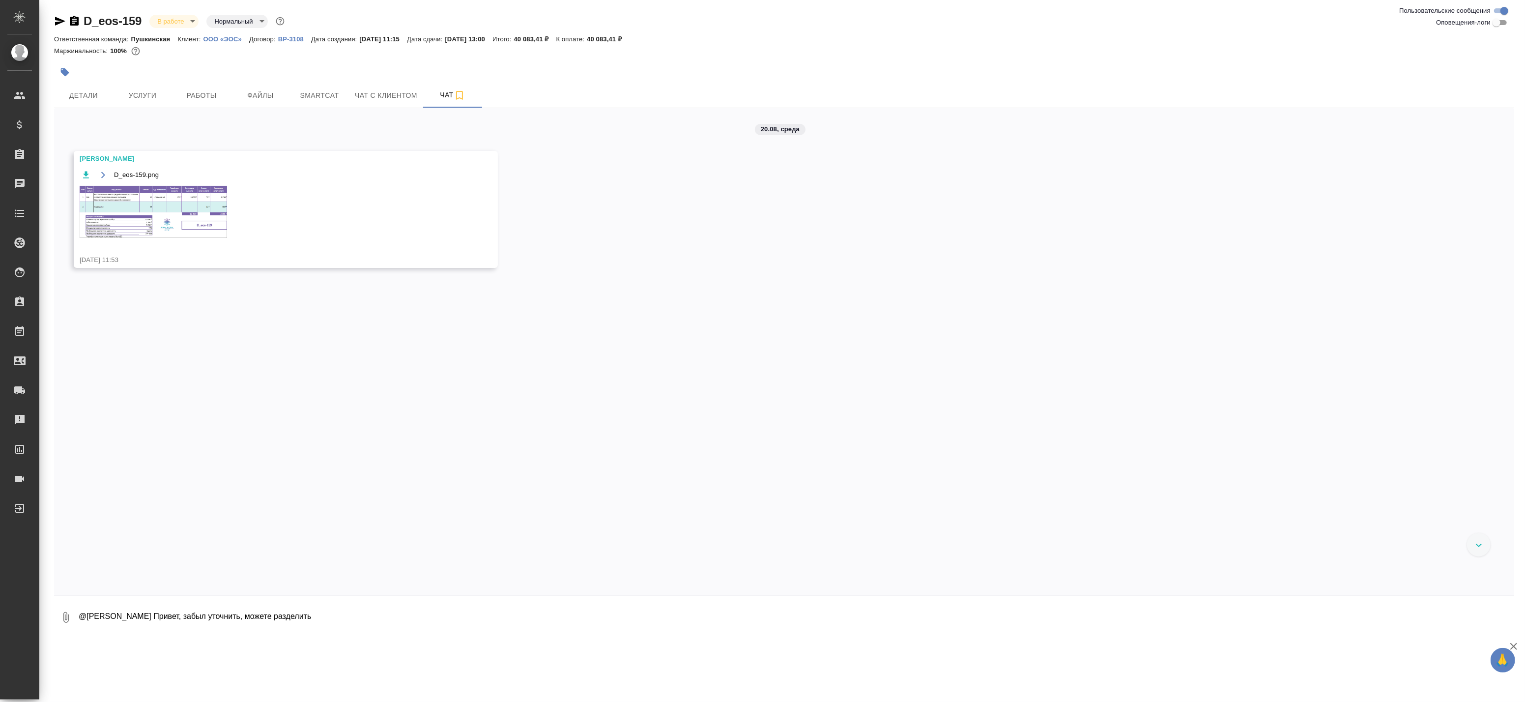
click at [336, 618] on textarea "@Петрова Валерия Привет, забыл уточнить, можете разделить" at bounding box center [796, 617] width 1437 height 33
click at [211, 96] on span "Работы" at bounding box center [201, 95] width 47 height 12
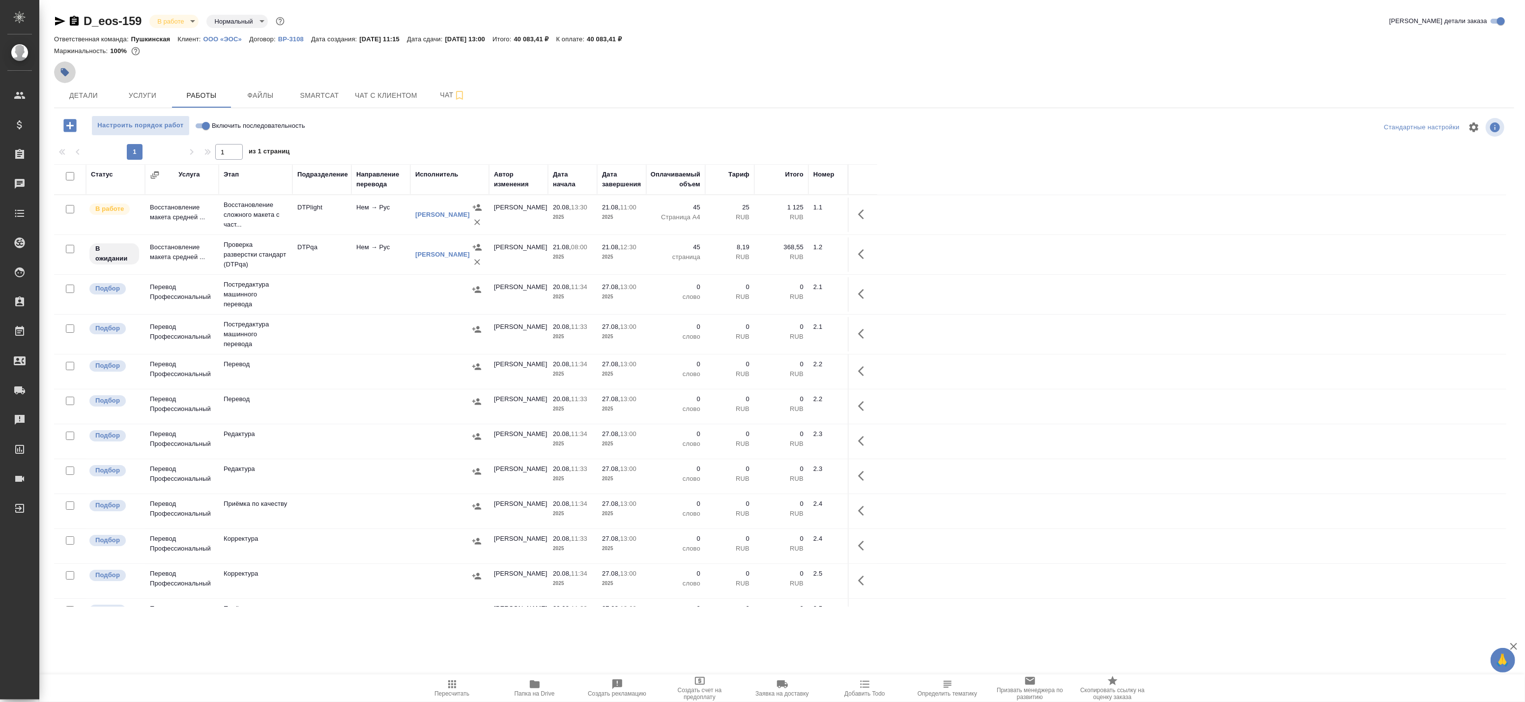
click at [62, 75] on icon "button" at bounding box center [65, 72] width 10 height 10
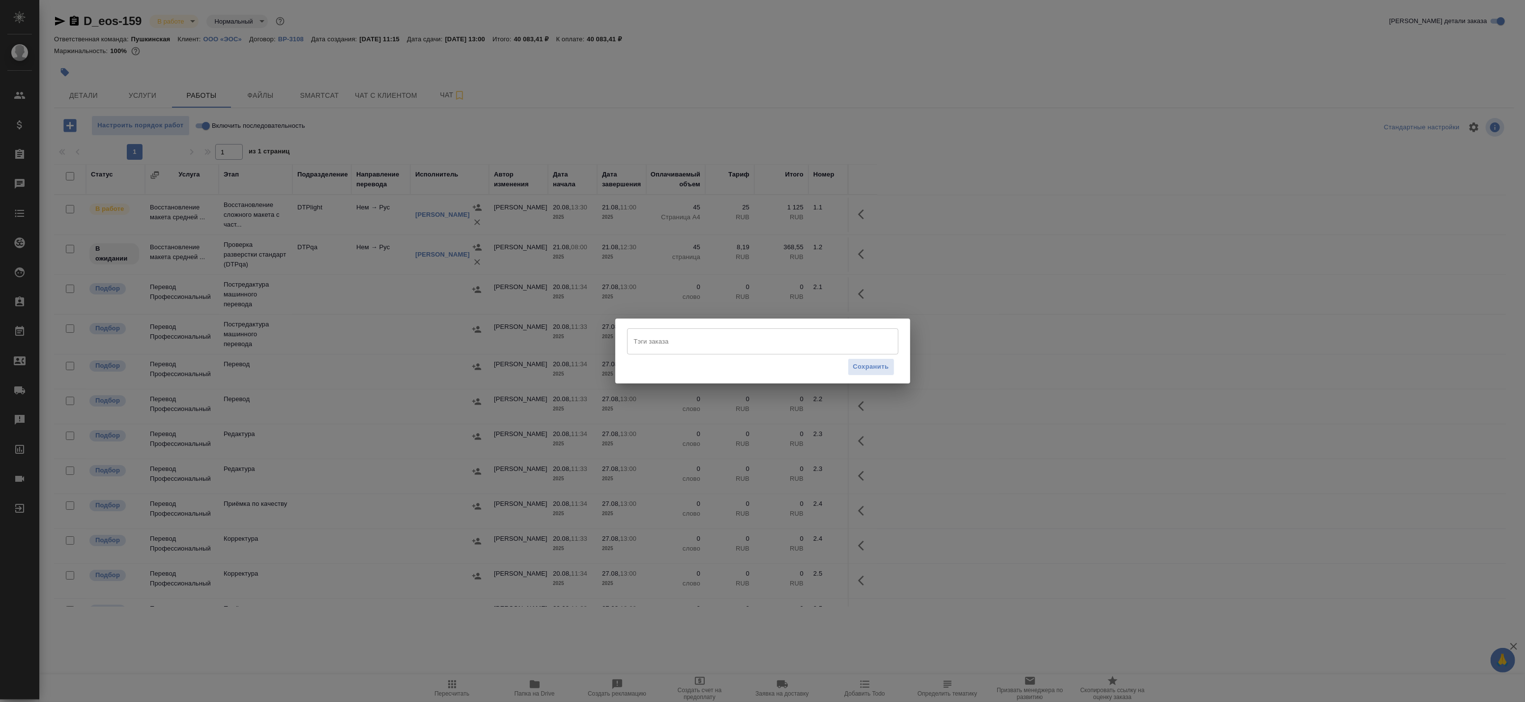
click at [656, 337] on input "Тэги заказа" at bounding box center [754, 341] width 244 height 17
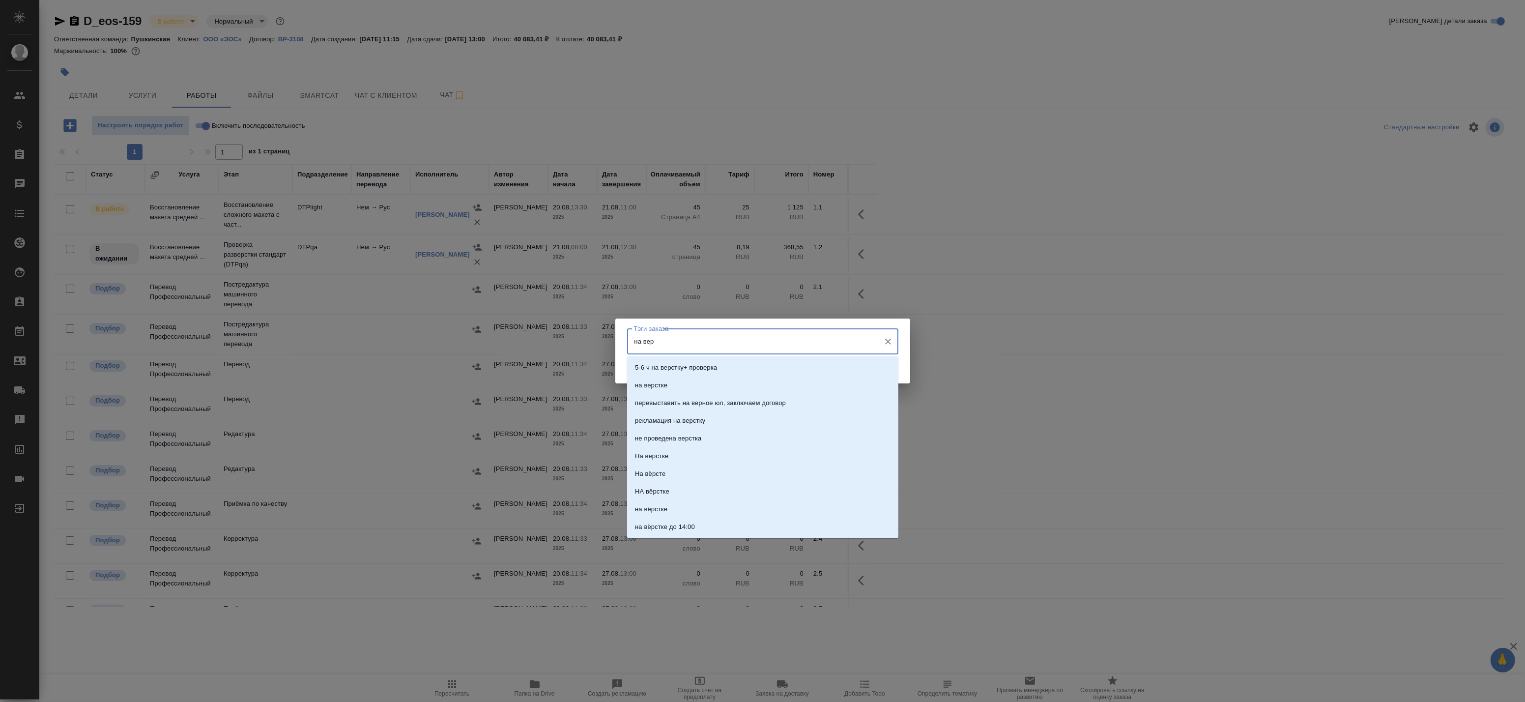
type input "на верс"
click at [685, 383] on li "на верстке" at bounding box center [762, 385] width 271 height 18
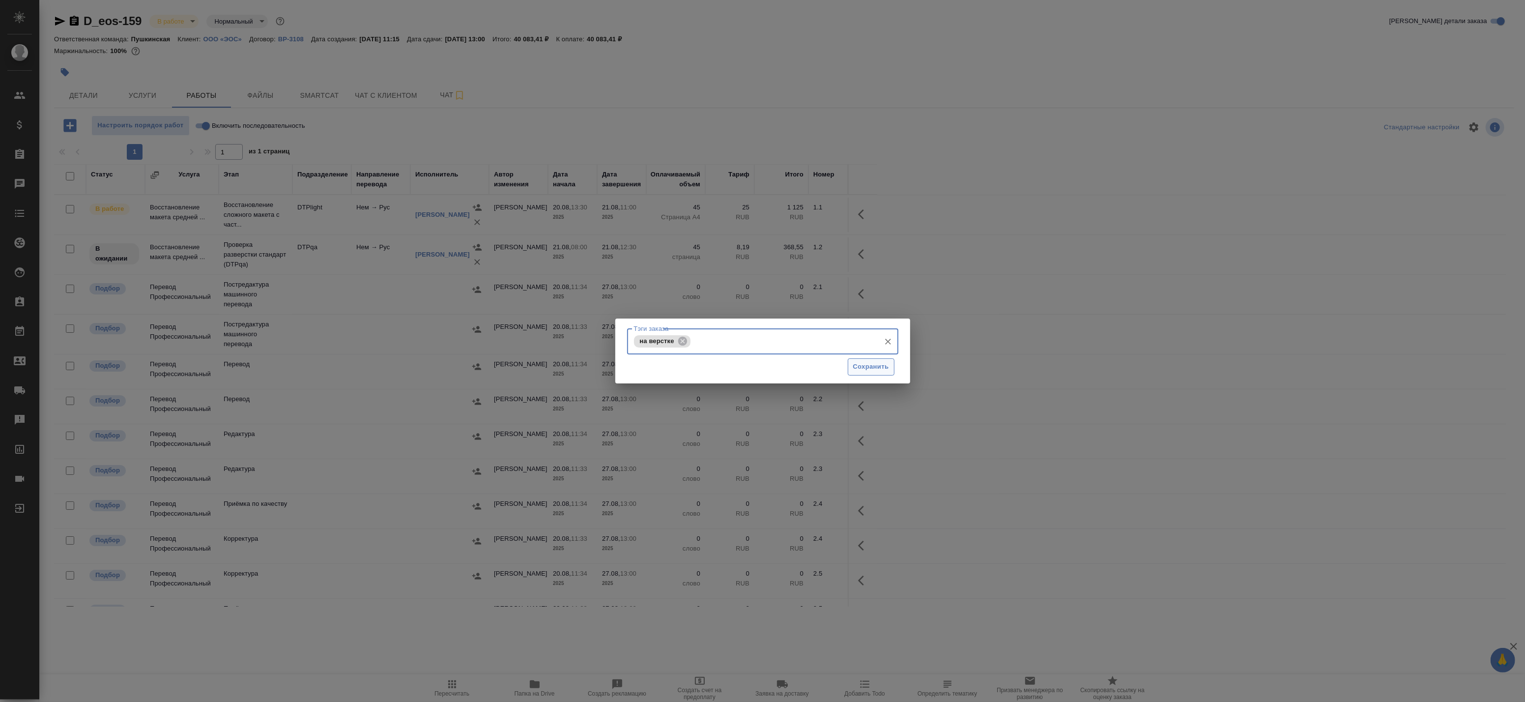
click at [865, 366] on span "Сохранить" at bounding box center [871, 366] width 36 height 11
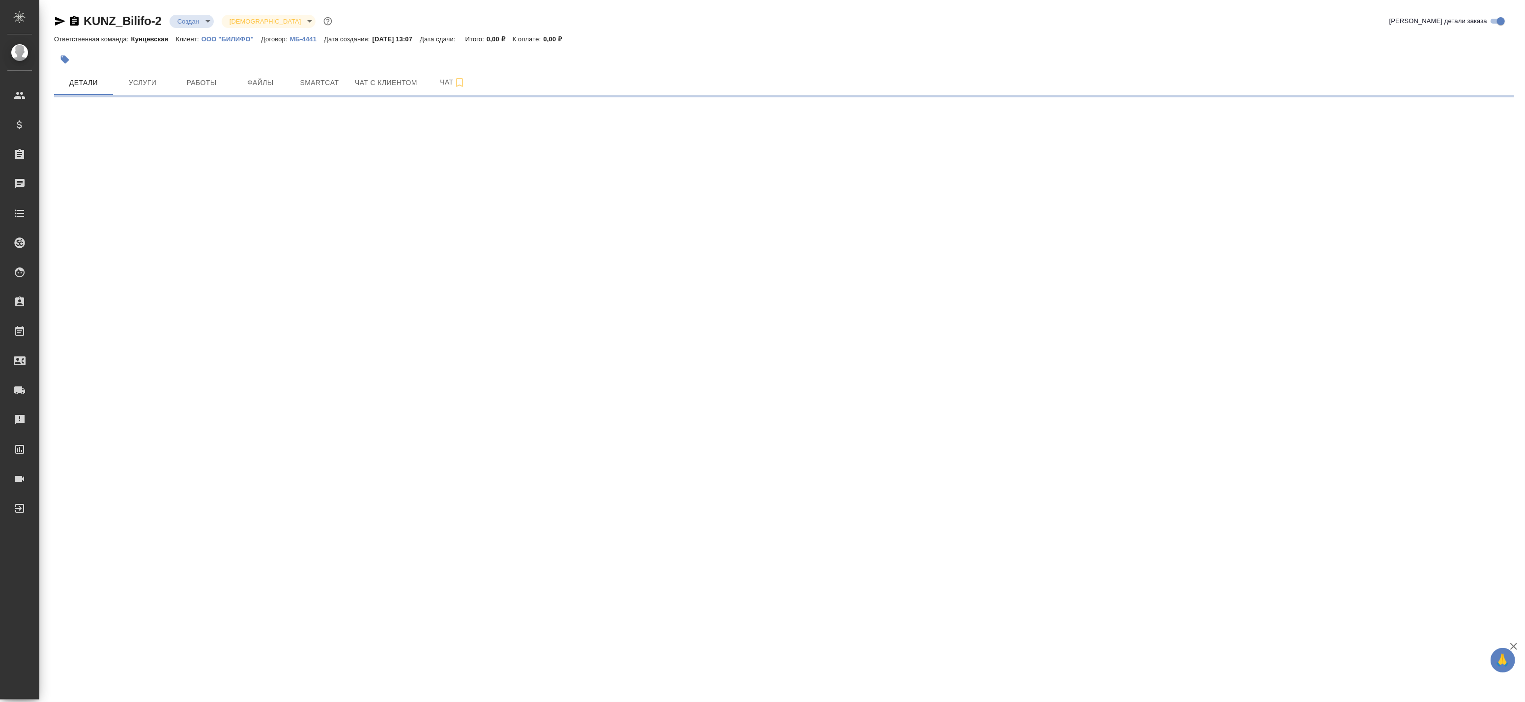
select select "RU"
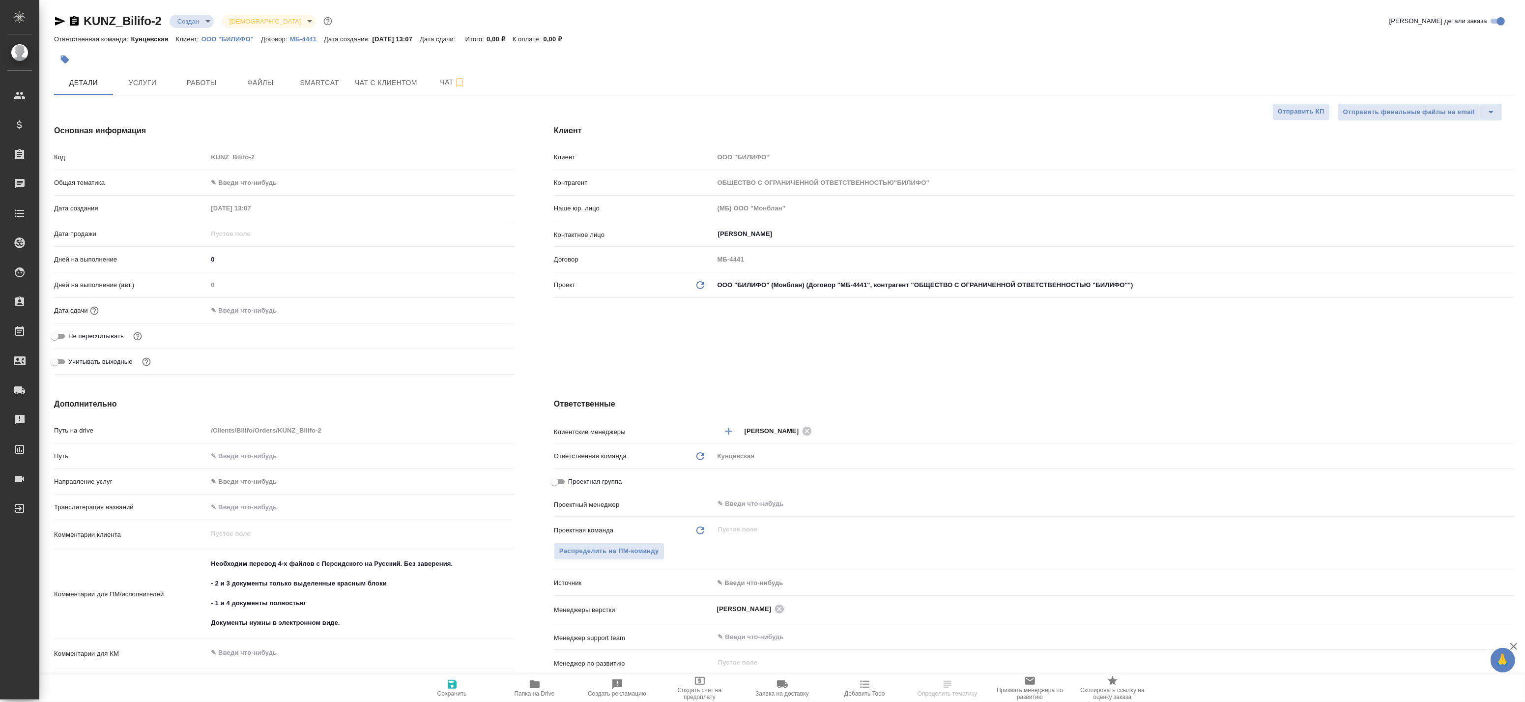
type textarea "x"
type input "ОБЩЕСТВО С ОГРАНИЧЕННОЙ ОТВЕТСТВЕННОСТЬЮ"БИЛИФО""
type textarea "x"
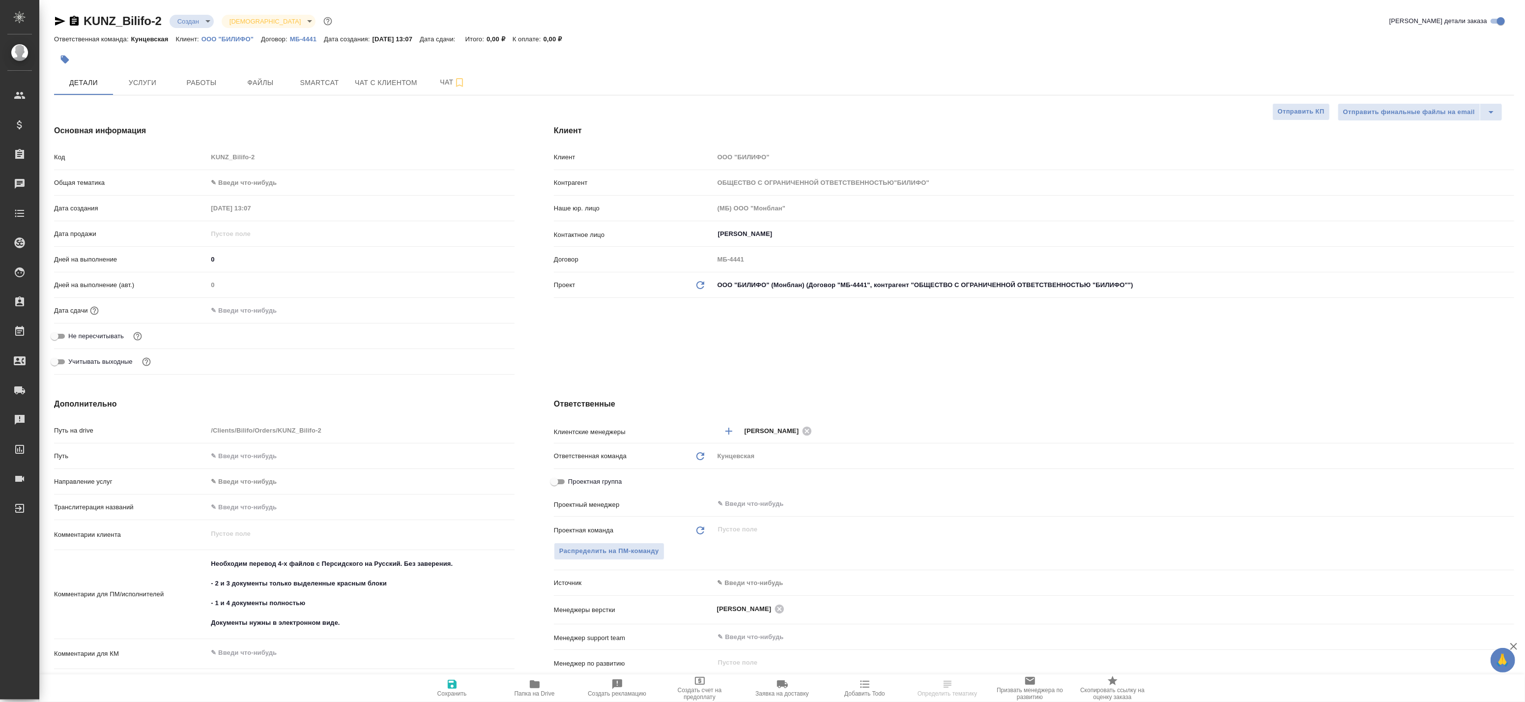
type textarea "x"
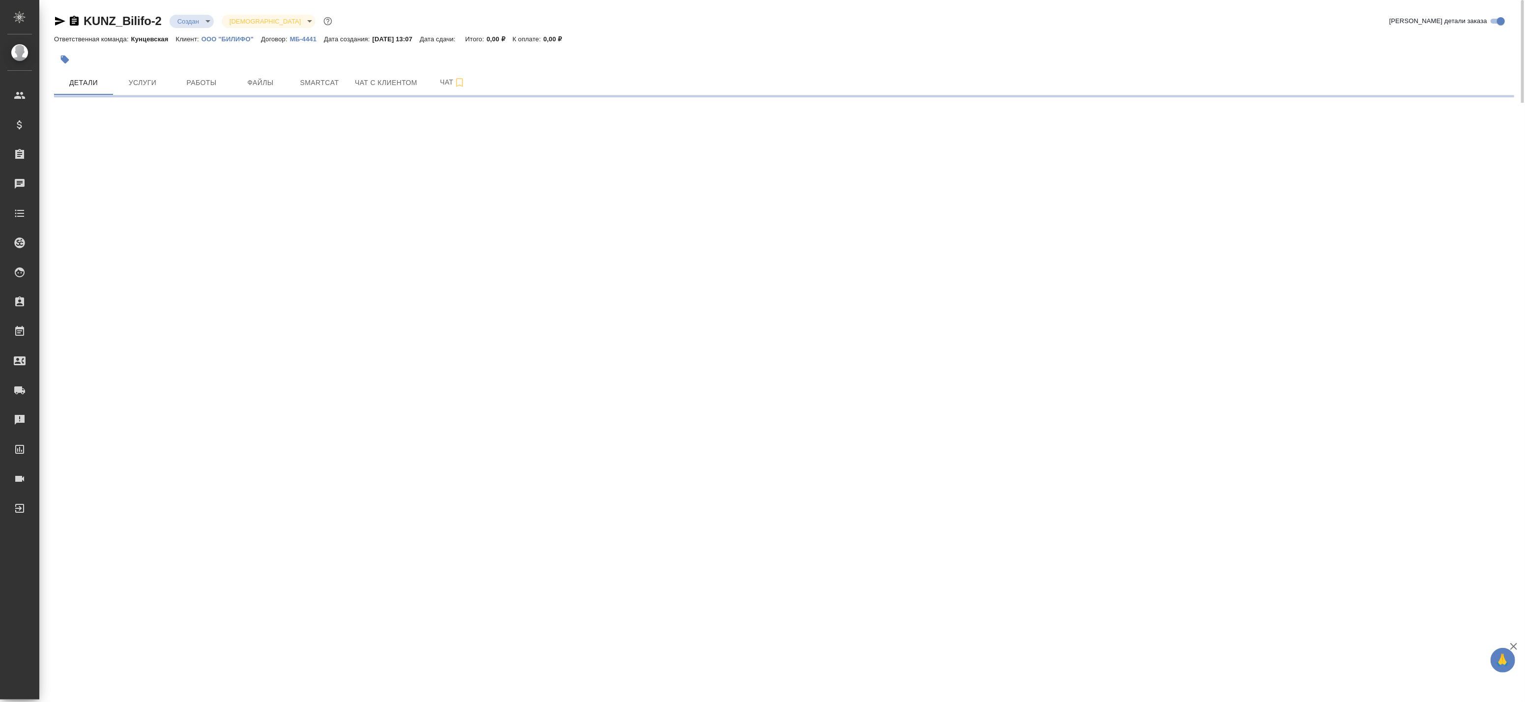
select select "RU"
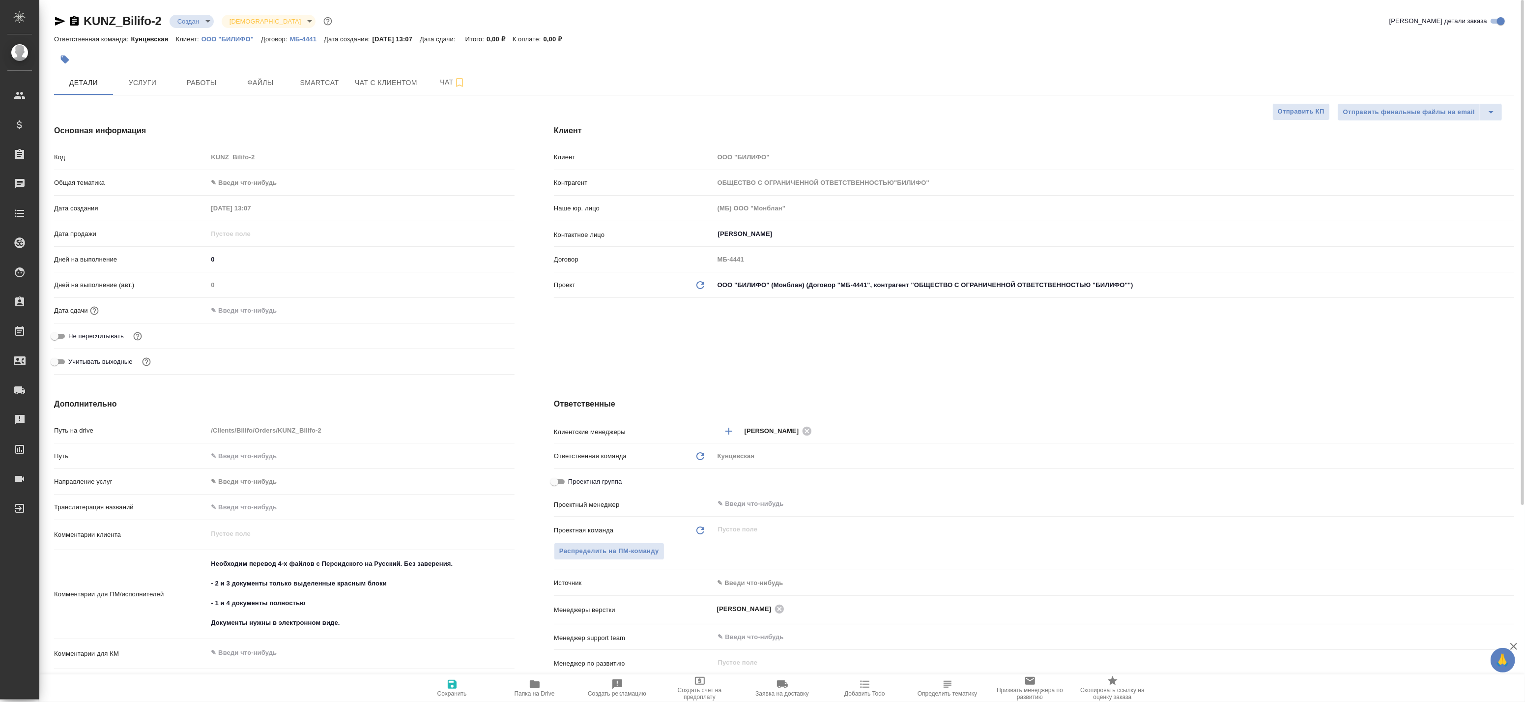
type textarea "x"
click at [215, 54] on div at bounding box center [541, 60] width 974 height 22
drag, startPoint x: 199, startPoint y: 35, endPoint x: 254, endPoint y: 41, distance: 54.9
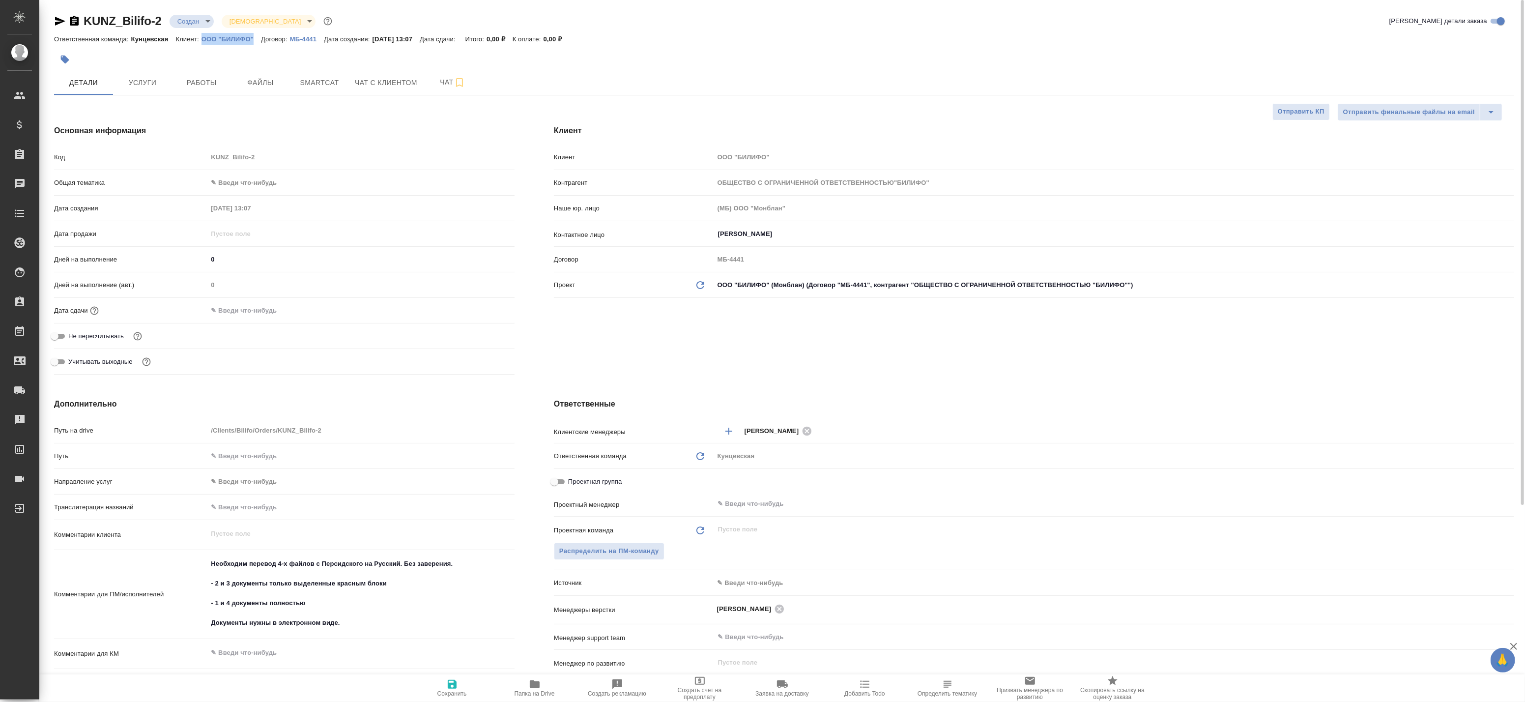
click at [254, 41] on div "Ответственная команда: Кунцевская Клиент: ООО "БИЛИФО" Договор: МБ-4441 Дата со…" at bounding box center [784, 39] width 1460 height 12
copy p "ООО "БИЛИФО""
type input "ОБЩЕСТВО С ОГРАНИЧЕННОЙ ОТВЕТСТВЕННОСТЬЮ"БИЛИФО""
type textarea "x"
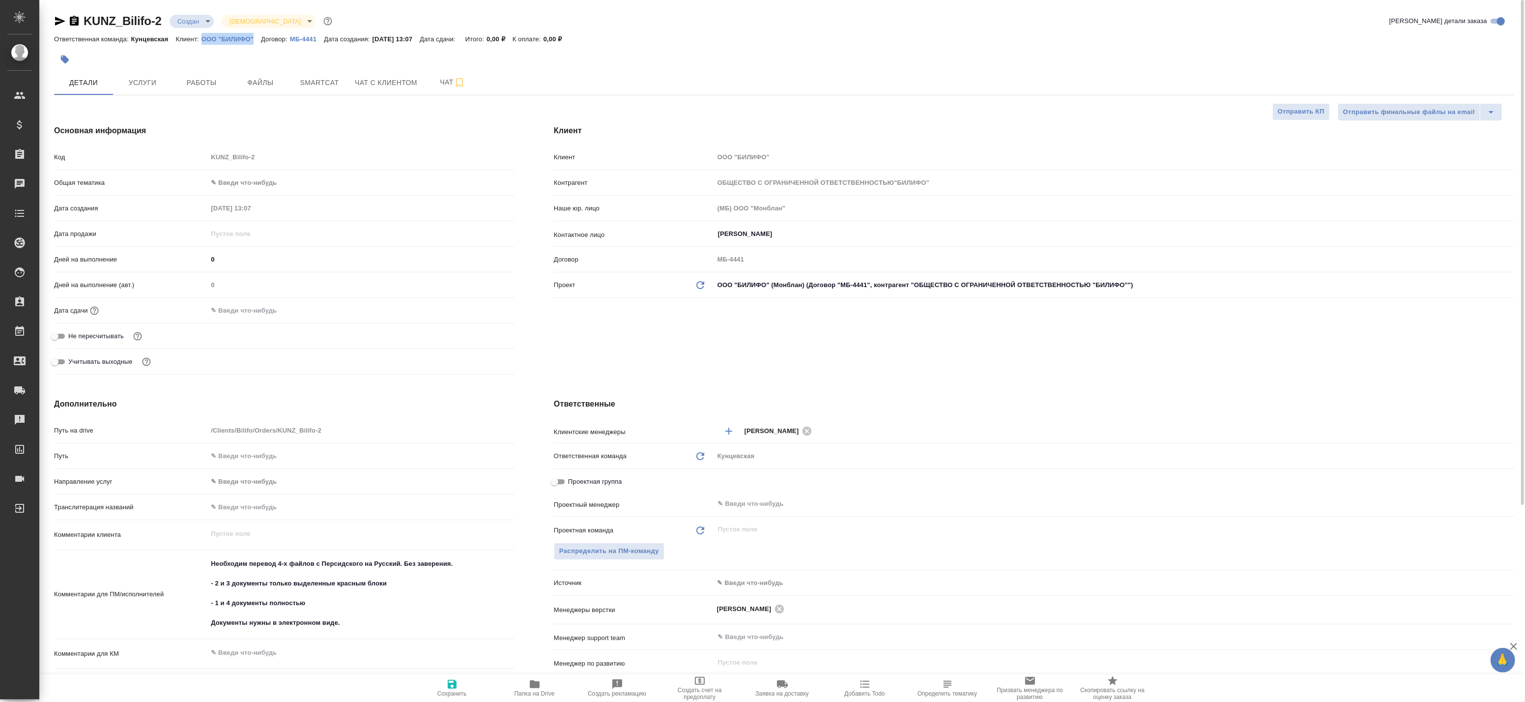
type textarea "x"
type input "ОБЩЕСТВО С ОГРАНИЧЕННОЙ ОТВЕТСТВЕННОСТЬЮ"БИЛИФО""
type textarea "x"
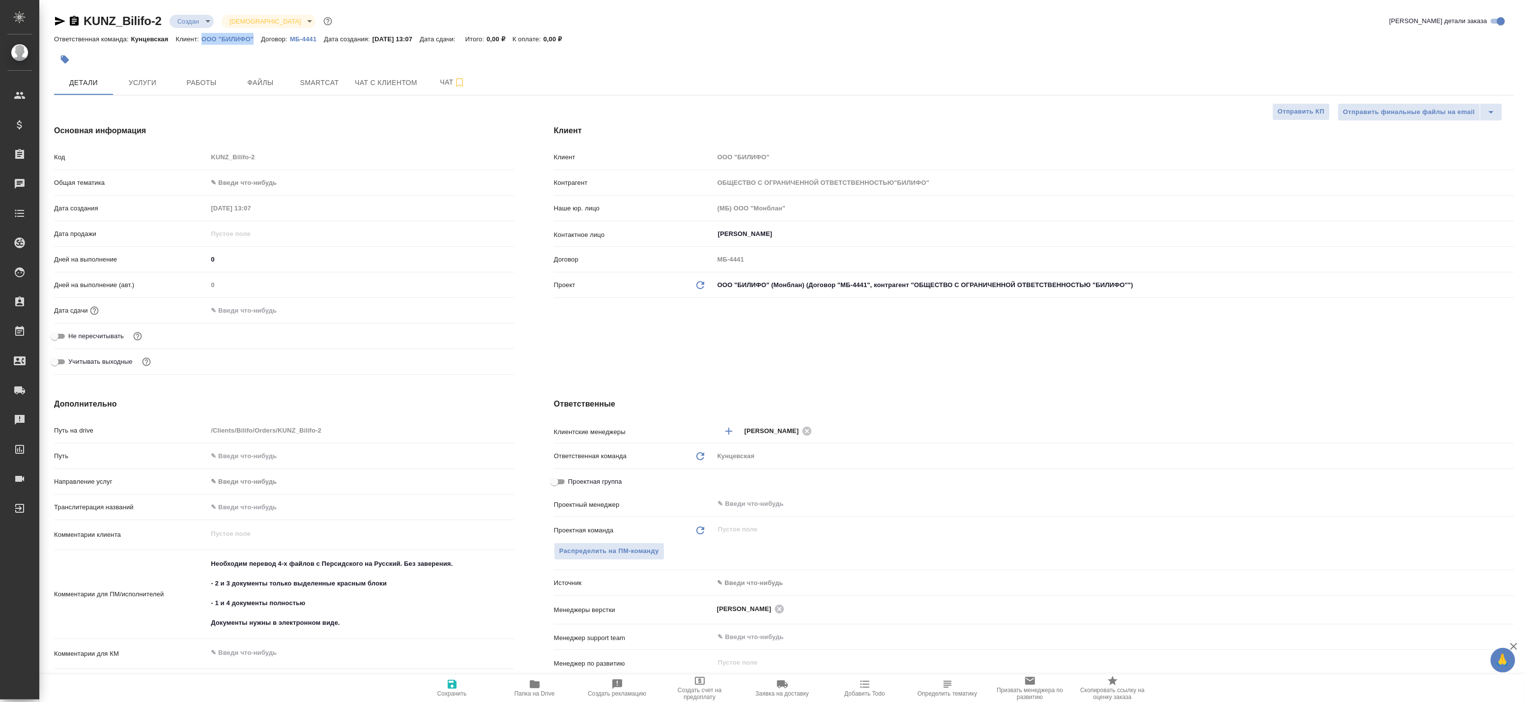
type input "ОБЩЕСТВО С ОГРАНИЧЕННОЙ ОТВЕТСТВЕННОСТЬЮ"БИЛИФО""
type textarea "x"
type input "ОБЩЕСТВО С ОГРАНИЧЕННОЙ ОТВЕТСТВЕННОСТЬЮ"БИЛИФО""
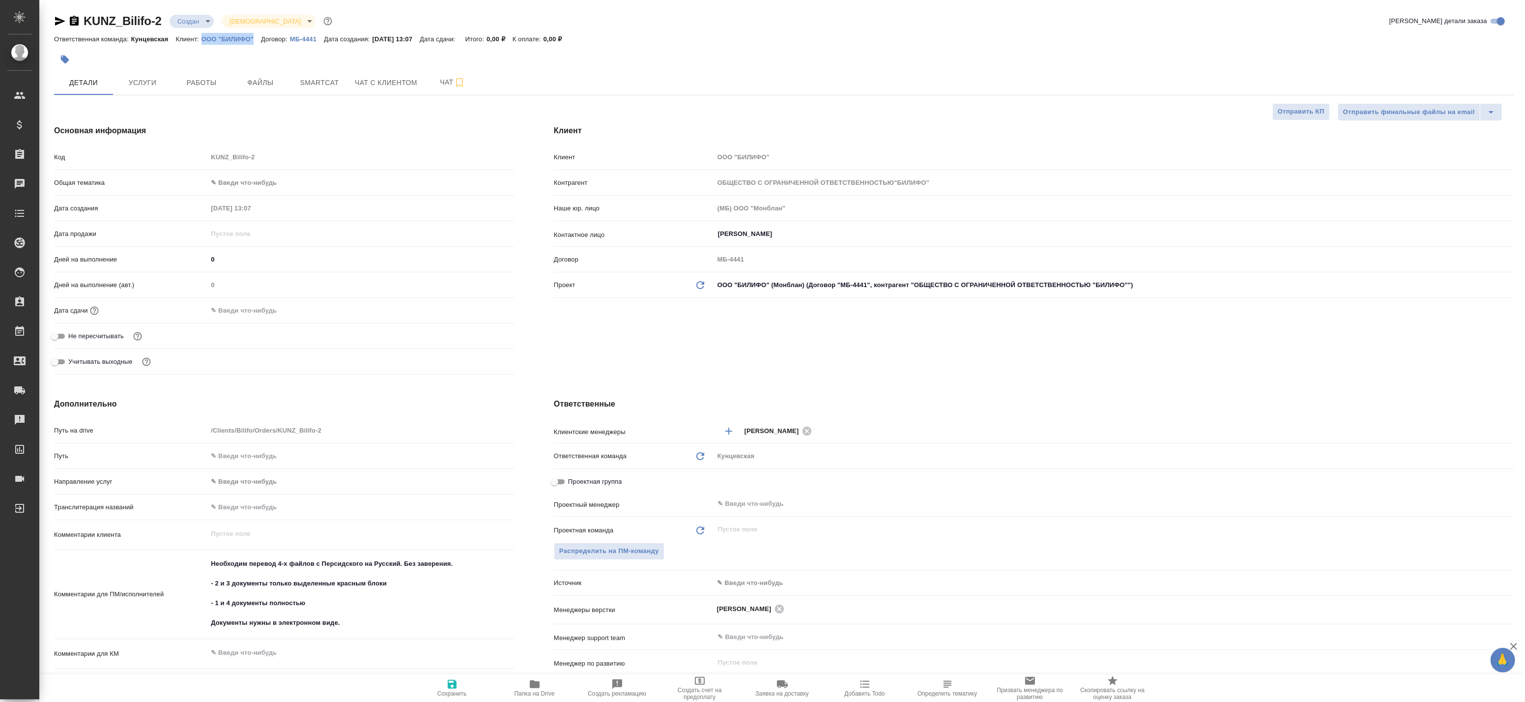
type textarea "x"
click at [219, 81] on span "Работы" at bounding box center [201, 83] width 47 height 12
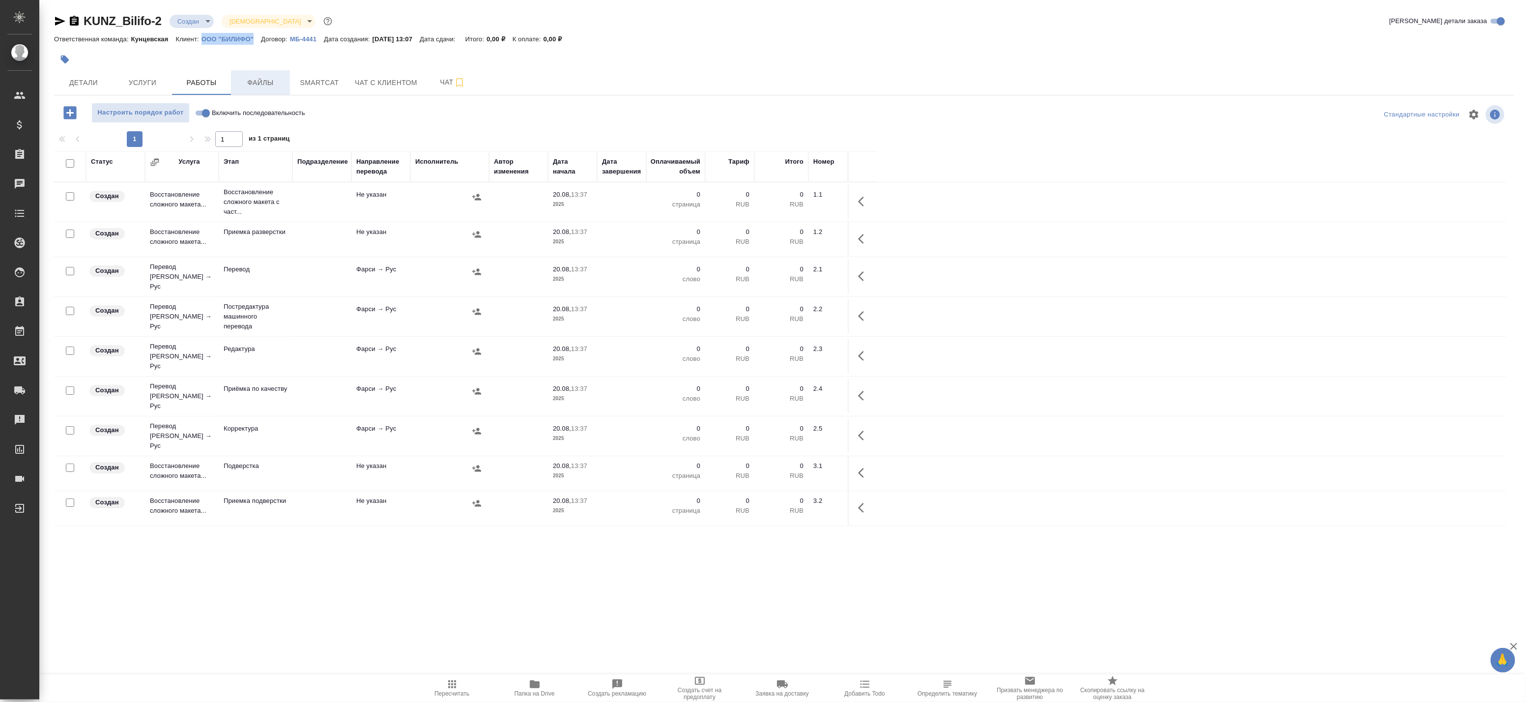
click at [249, 82] on span "Файлы" at bounding box center [260, 83] width 47 height 12
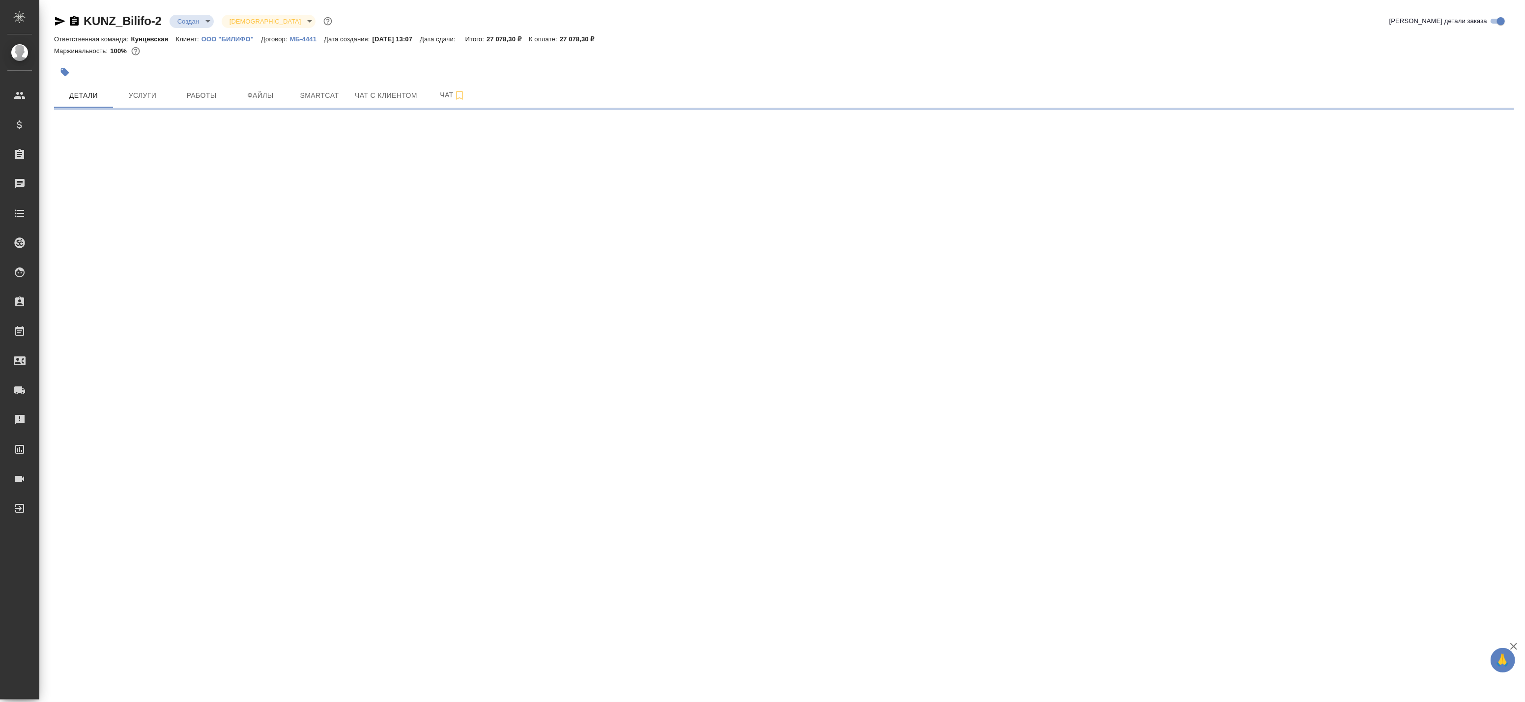
select select "RU"
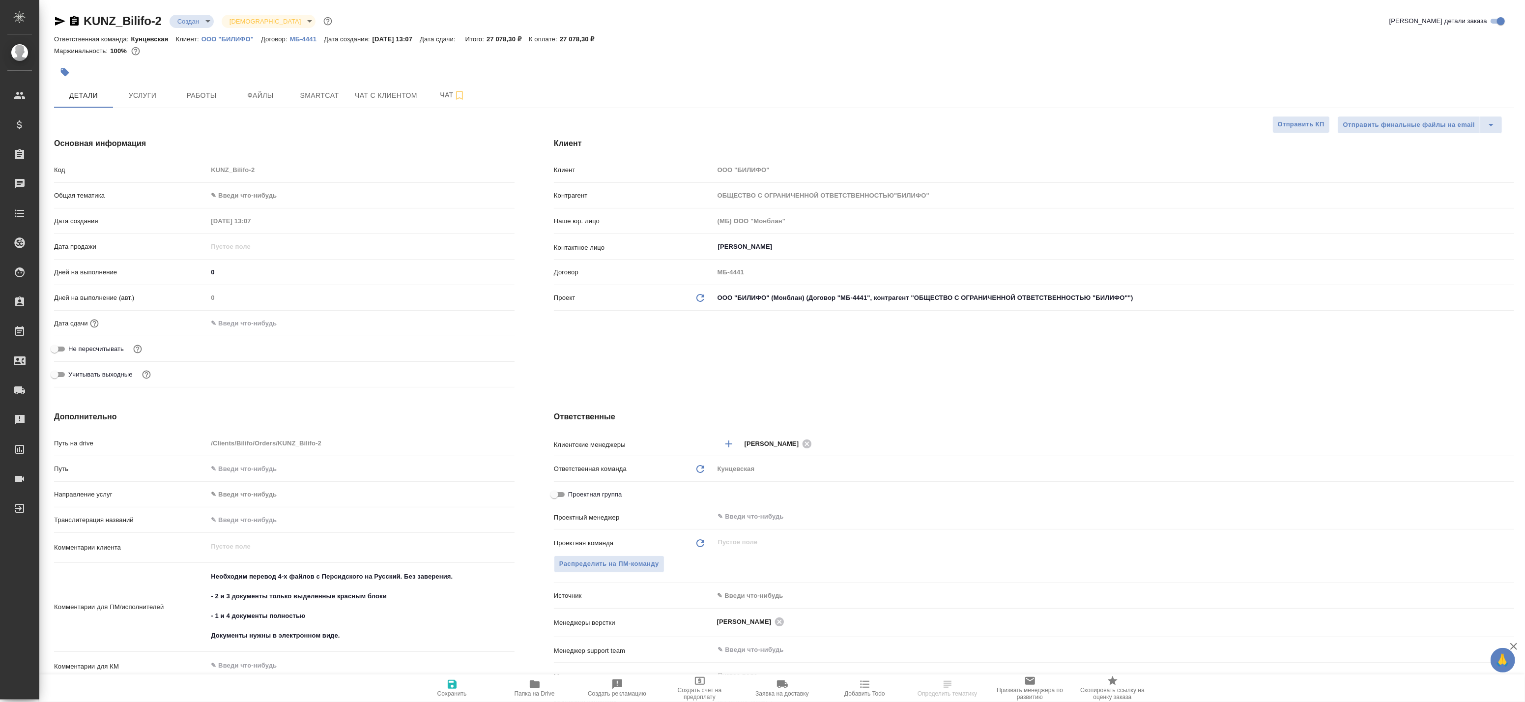
type textarea "x"
type input "ОБЩЕСТВО С ОГРАНИЧЕННОЙ ОТВЕТСТВЕННОСТЬЮ"БИЛИФО""
type textarea "x"
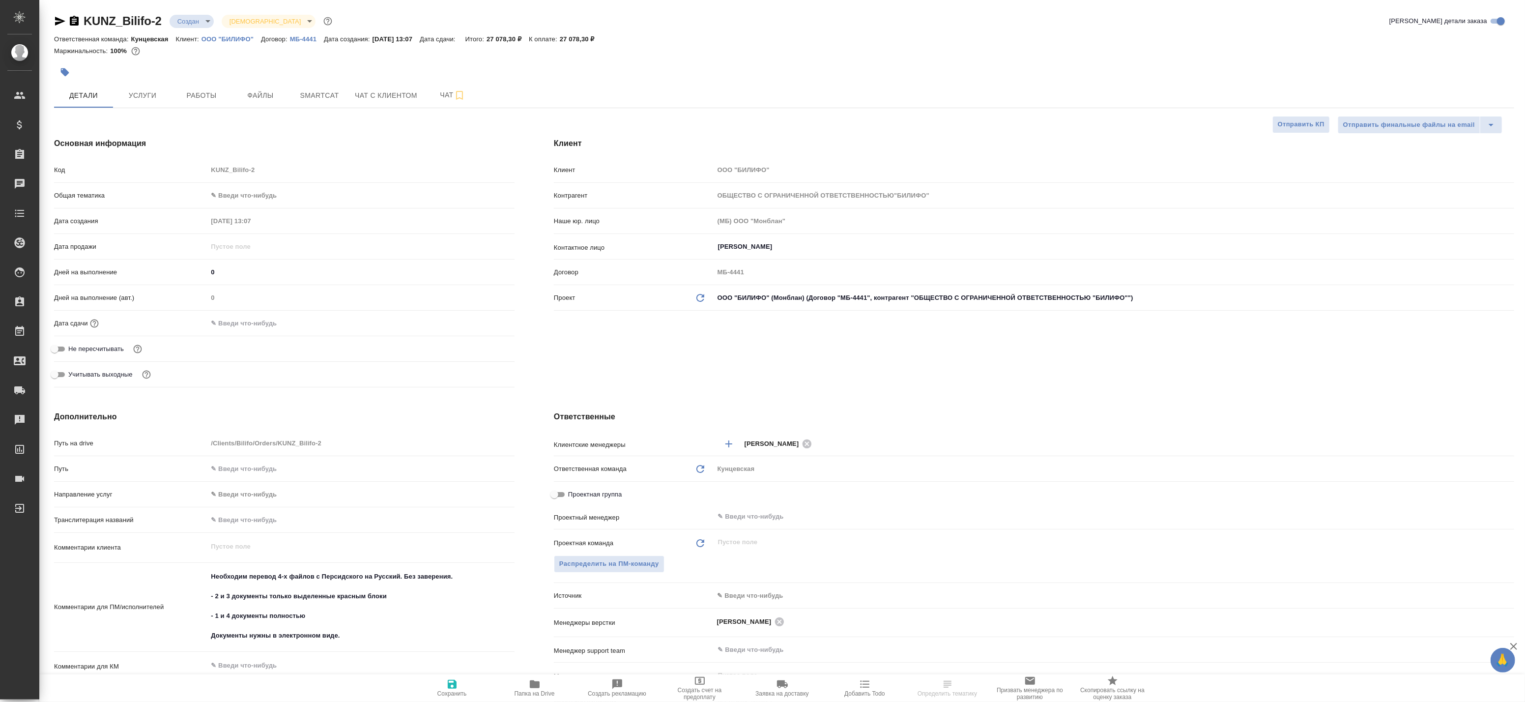
type textarea "x"
click at [240, 104] on button "Файлы" at bounding box center [260, 95] width 59 height 25
click at [209, 99] on span "Работы" at bounding box center [201, 95] width 47 height 12
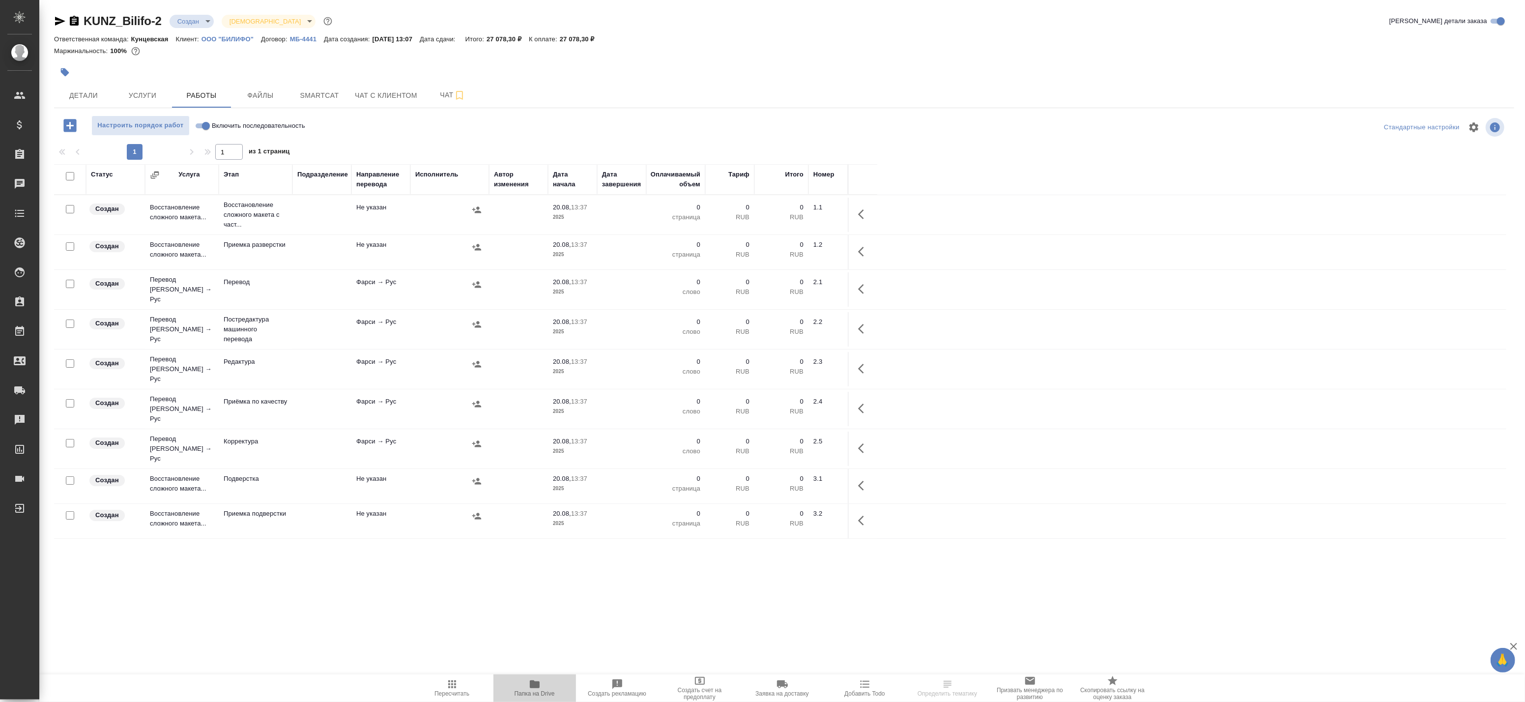
click at [536, 690] on span "Папка на Drive" at bounding box center [535, 693] width 40 height 7
click at [449, 104] on button "Чат" at bounding box center [452, 95] width 59 height 25
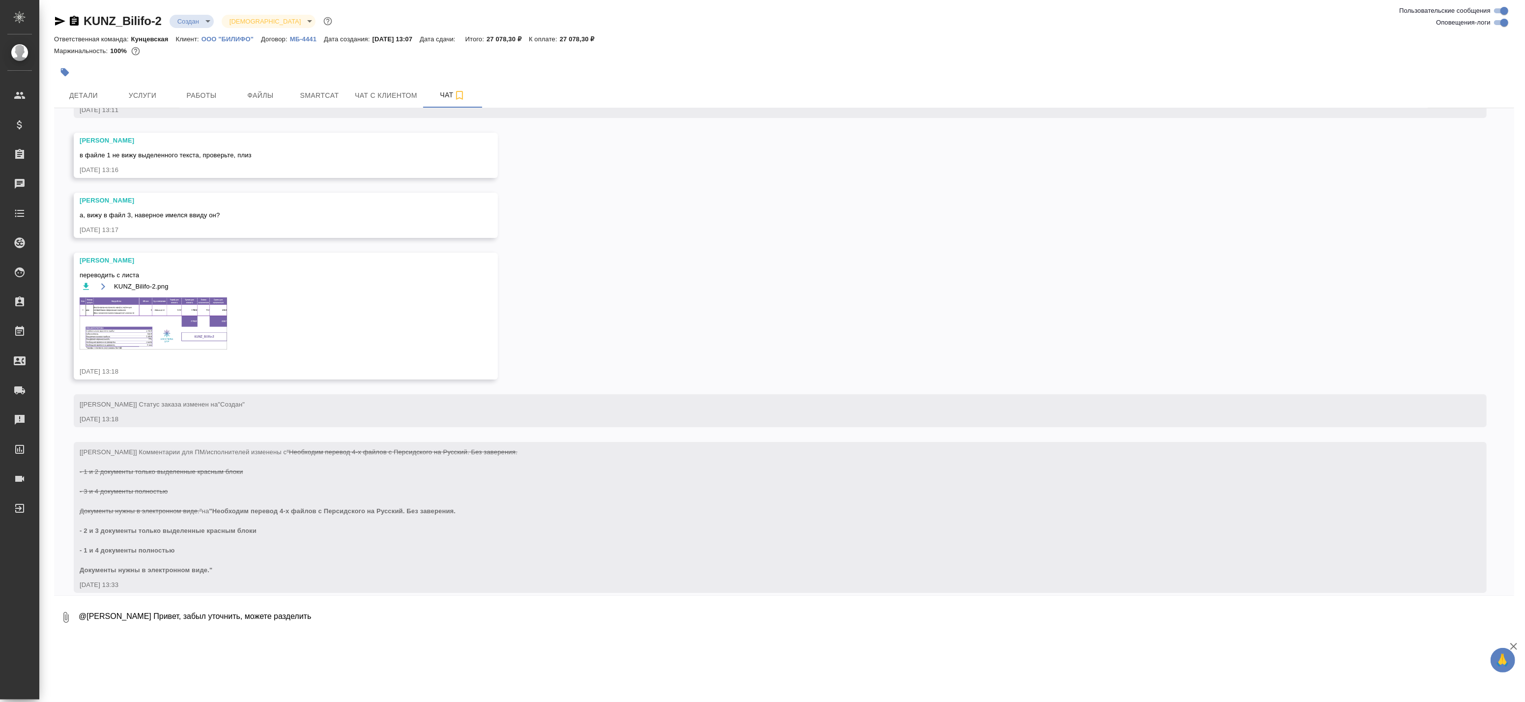
scroll to position [73, 0]
click at [109, 323] on img at bounding box center [153, 316] width 147 height 52
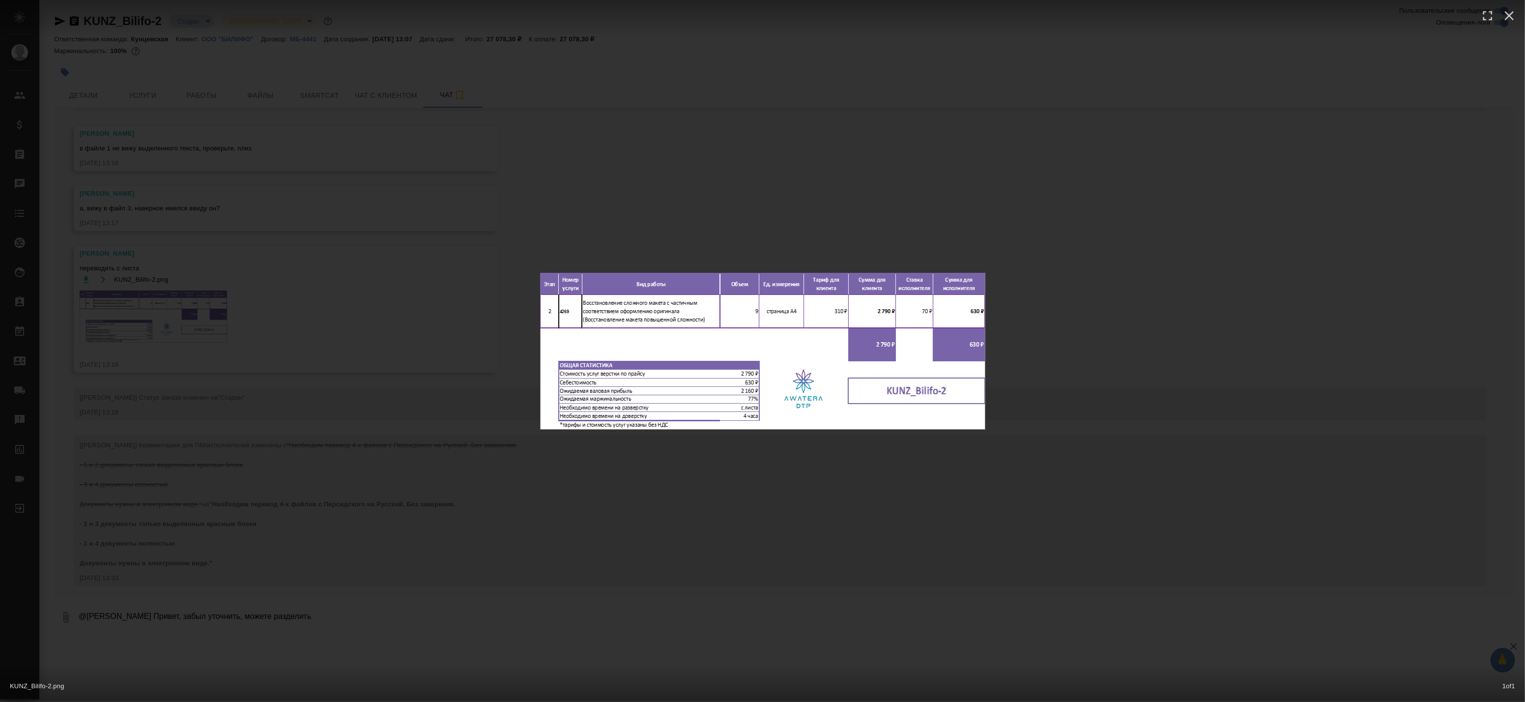
click at [466, 326] on div "KUNZ_Bilifo-2.png 1 of 1" at bounding box center [762, 351] width 1525 height 702
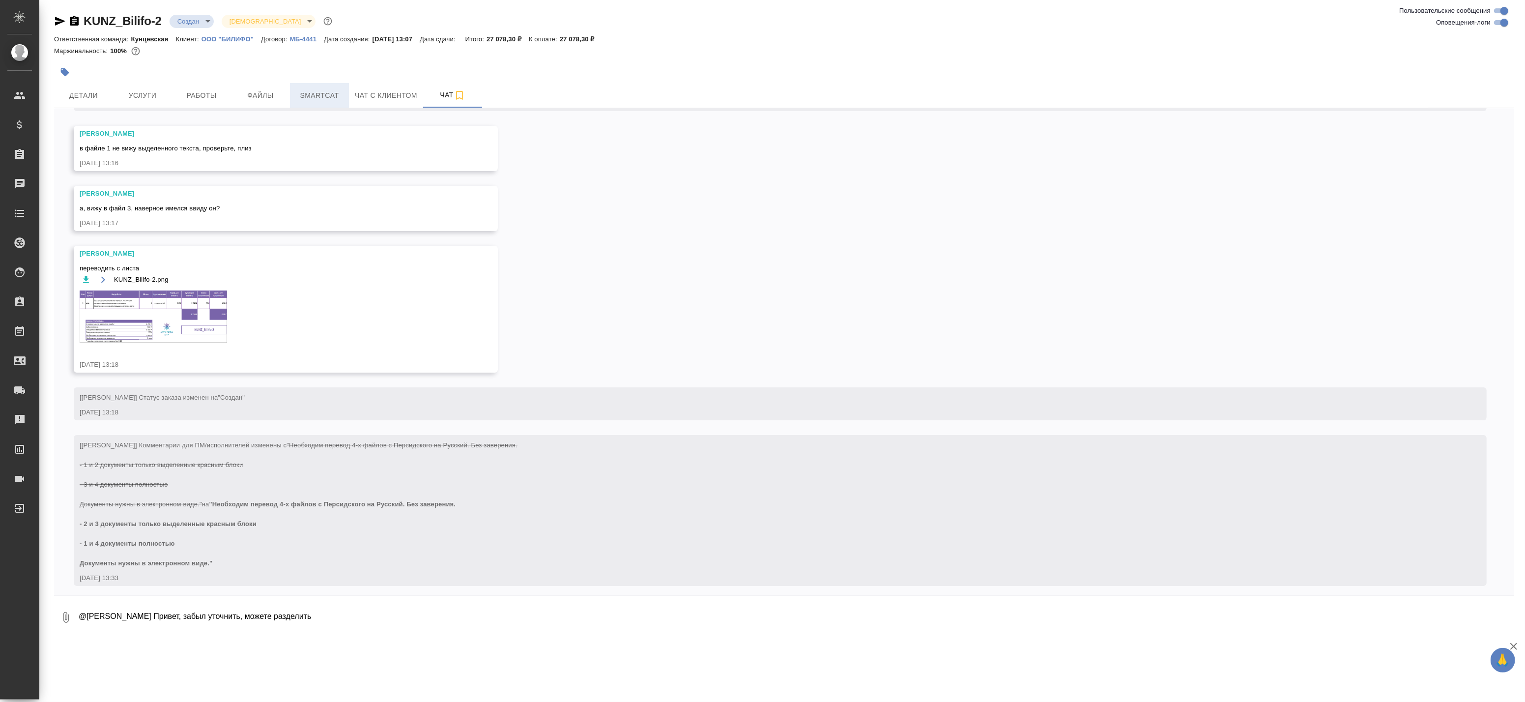
click at [308, 93] on span "Smartcat" at bounding box center [319, 95] width 47 height 12
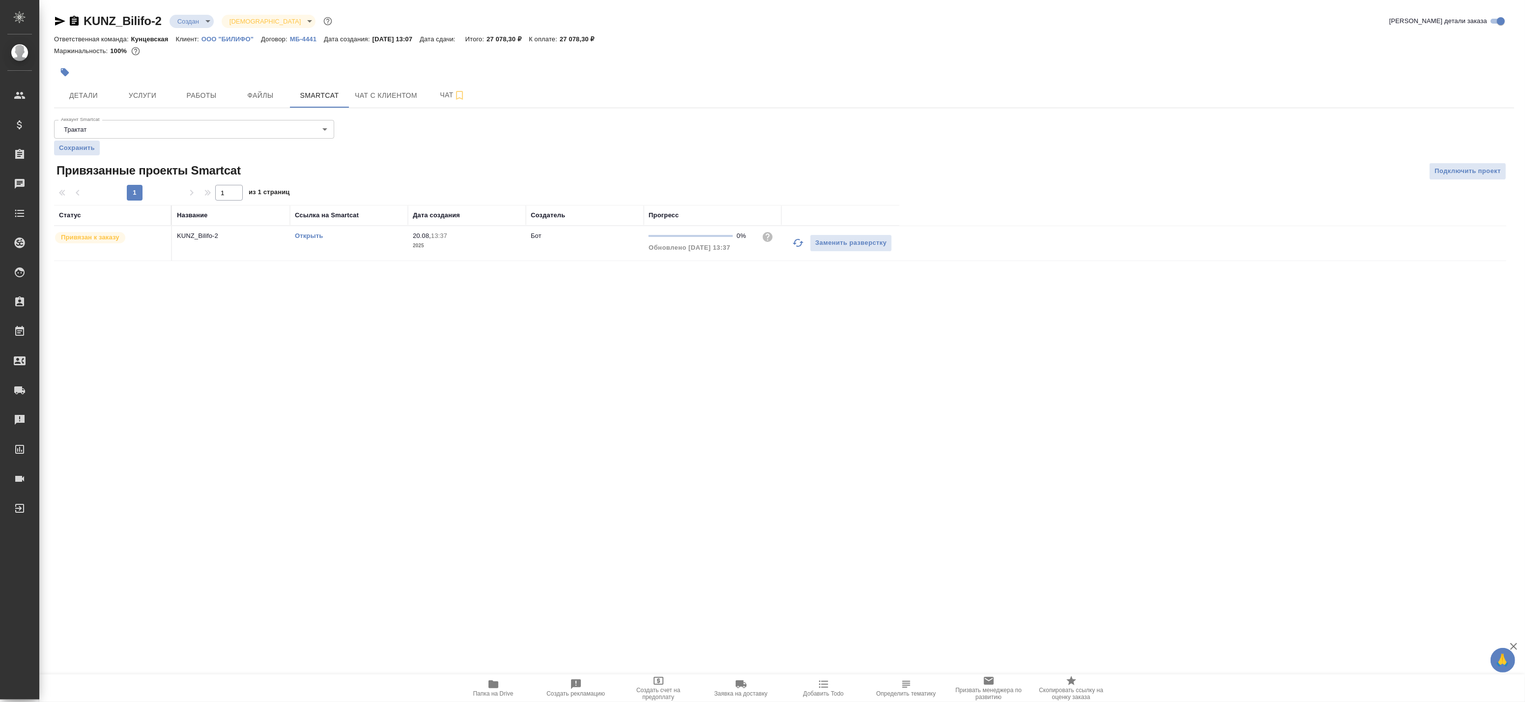
click at [302, 233] on link "Открыть" at bounding box center [309, 235] width 28 height 7
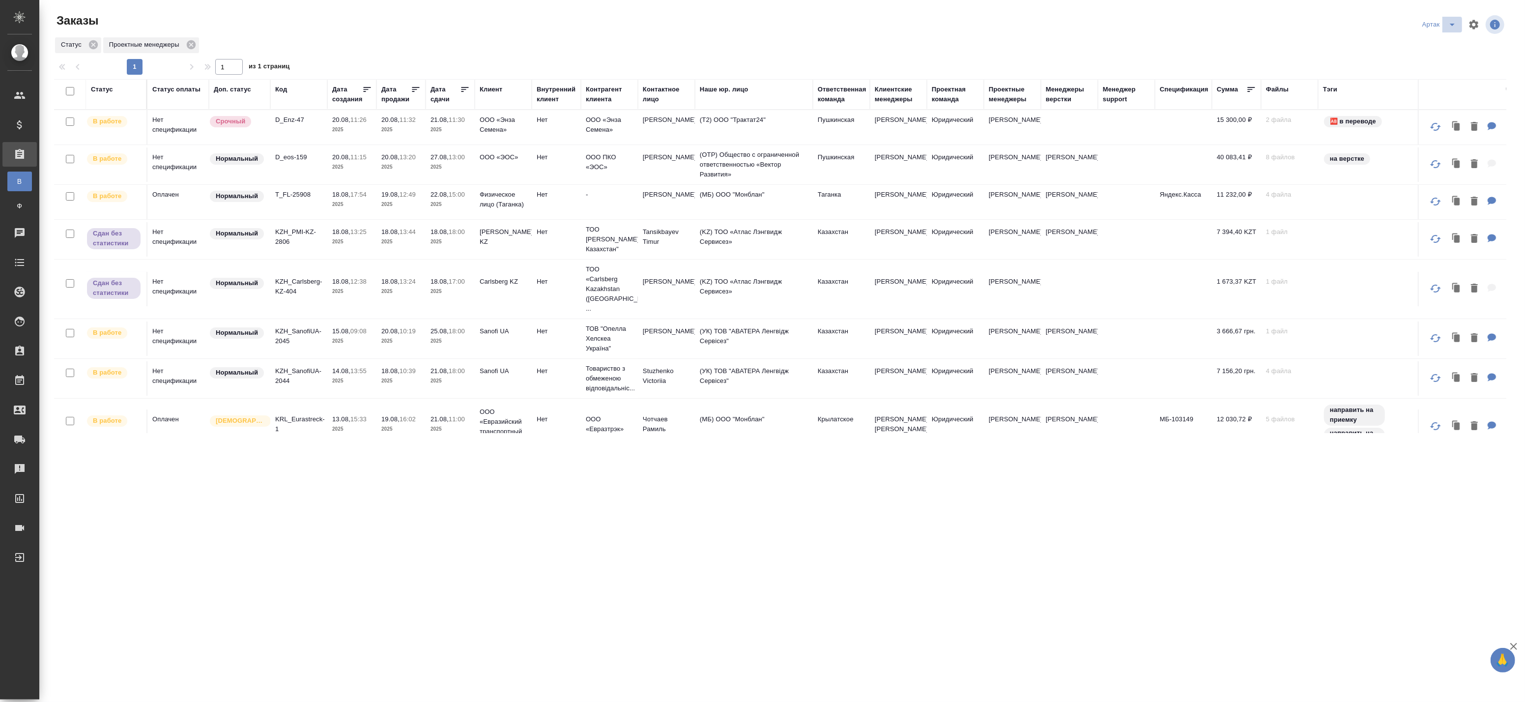
click at [1454, 28] on icon "split button" at bounding box center [1452, 25] width 12 height 12
drag, startPoint x: 1429, startPoint y: 46, endPoint x: 1168, endPoint y: -28, distance: 271.0
click at [1168, 0] on html "🙏 .cls-1 fill:#fff; AWATERA Badanyan Artak Клиенты Спецификации Заказы В Все за…" at bounding box center [762, 351] width 1525 height 702
click at [635, 46] on div "Статус Проектные менеджеры" at bounding box center [780, 45] width 1452 height 18
click at [389, 121] on p "20.08," at bounding box center [390, 119] width 18 height 7
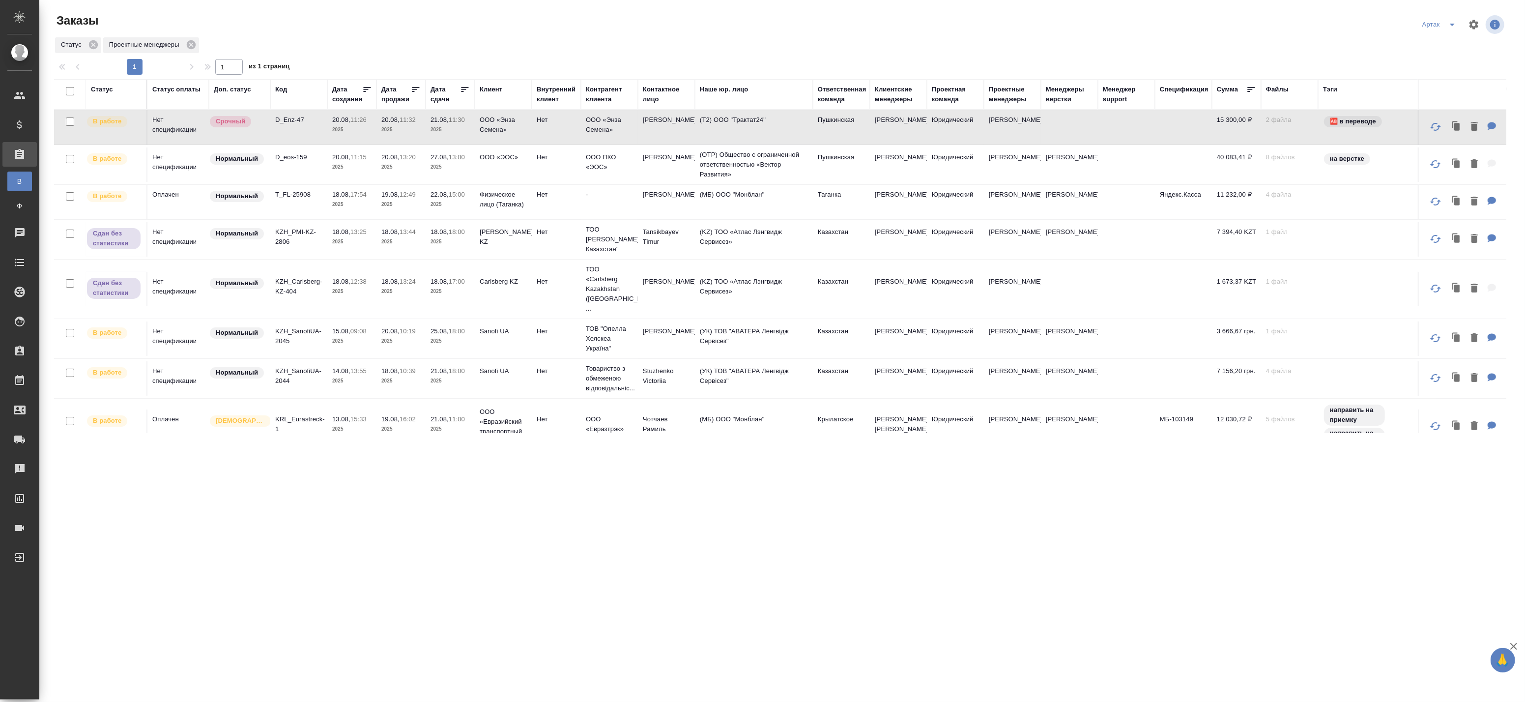
click at [326, 144] on td "KZH_PMI-KZ-2806" at bounding box center [298, 127] width 57 height 34
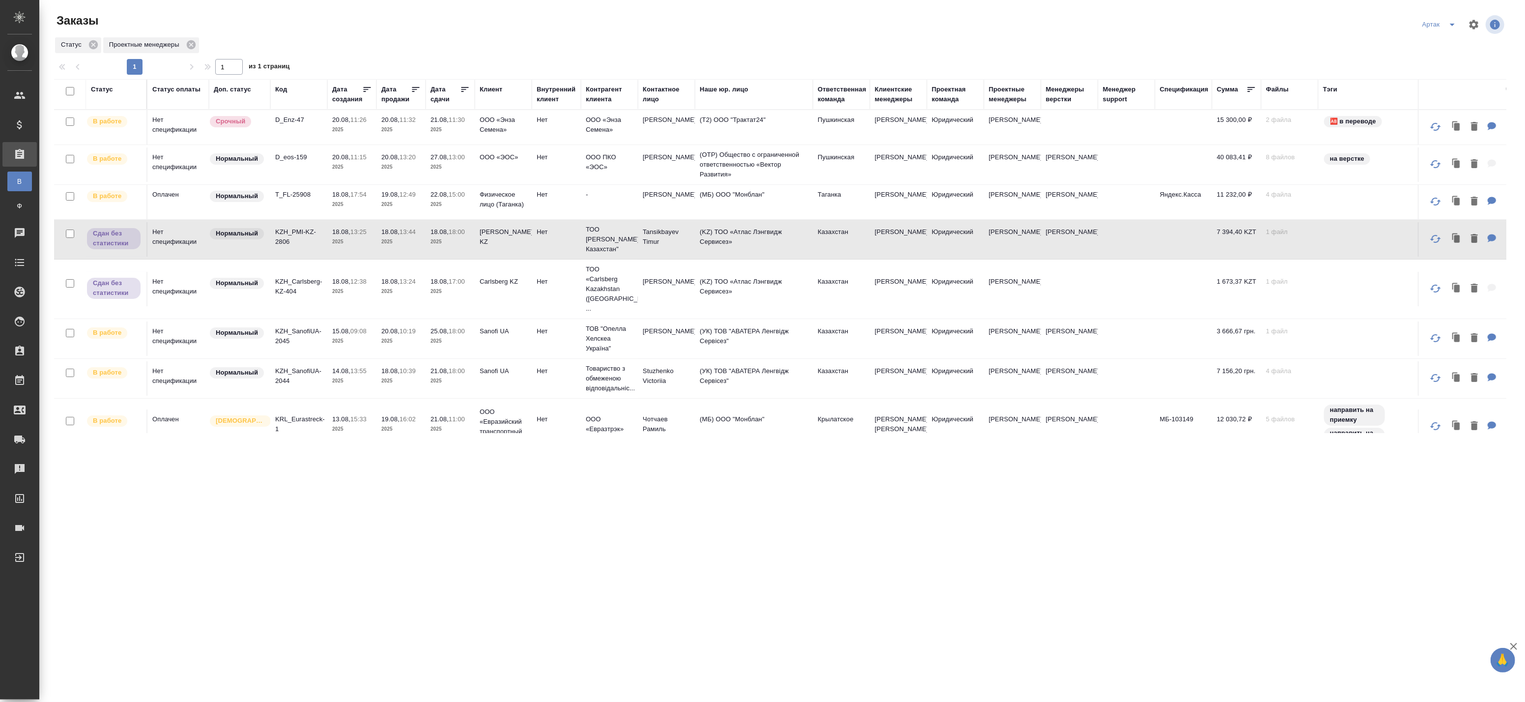
click at [316, 278] on p "KZH_Carlsberg-KZ-404" at bounding box center [298, 287] width 47 height 20
click at [1449, 28] on icon "split button" at bounding box center [1452, 25] width 12 height 12
click at [1440, 43] on li "leagal" at bounding box center [1441, 44] width 42 height 16
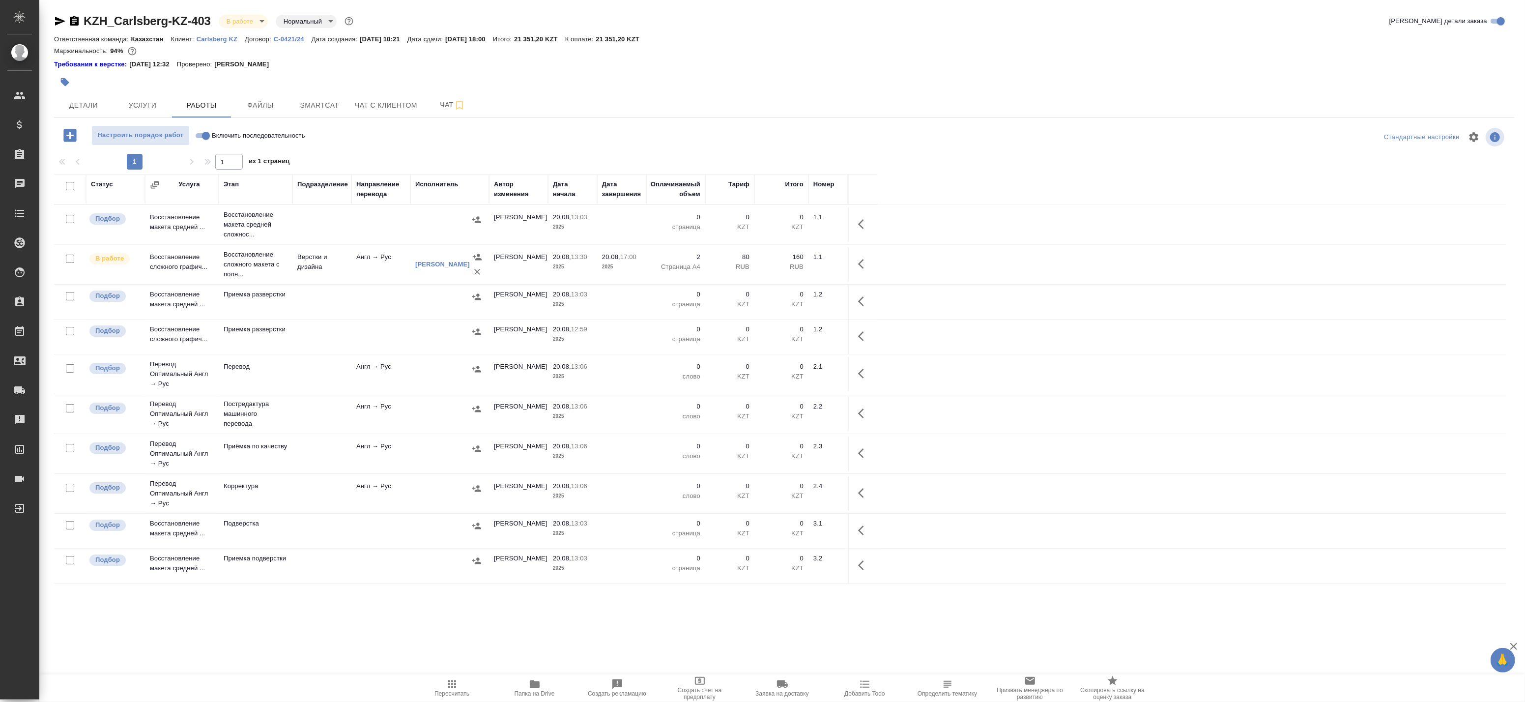
click at [66, 80] on icon "button" at bounding box center [65, 82] width 8 height 8
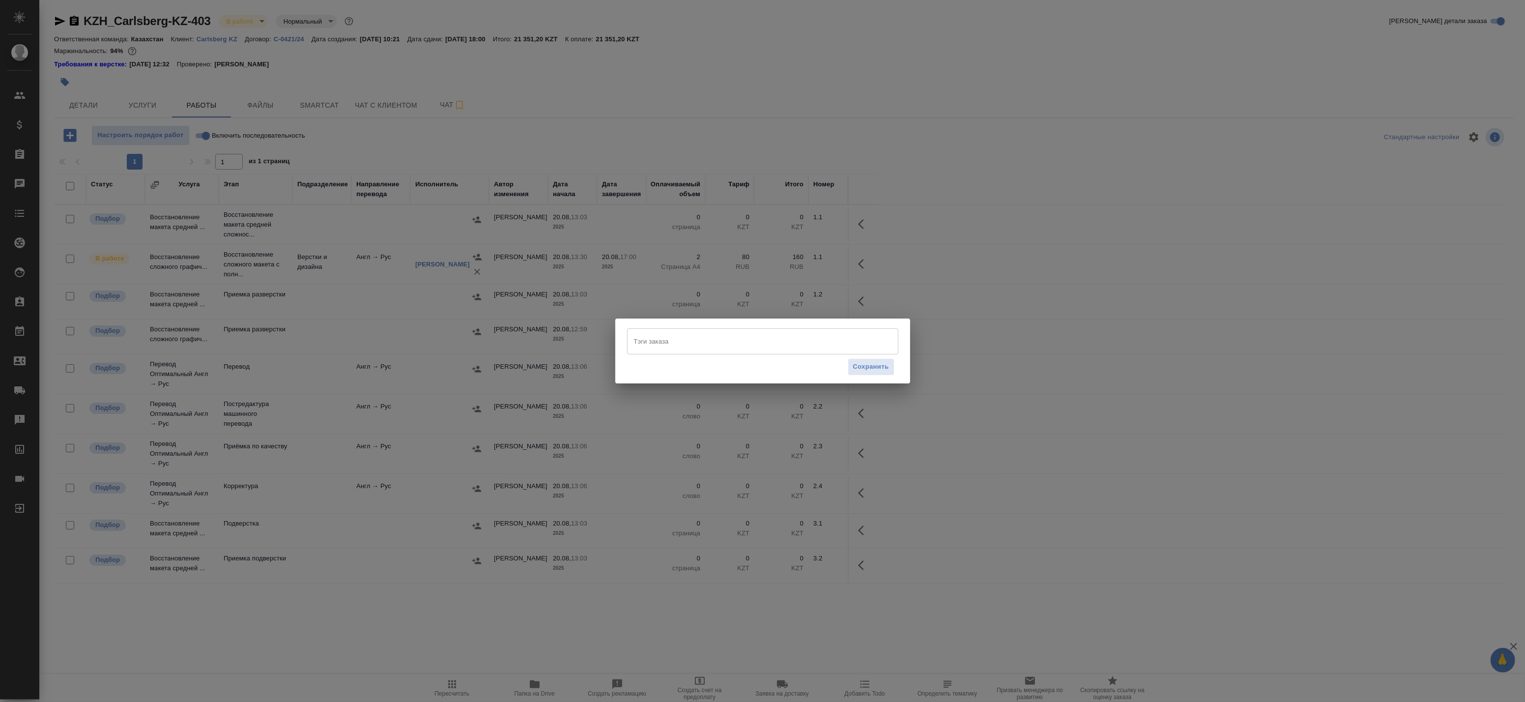
click at [639, 342] on input "Тэги заказа" at bounding box center [754, 341] width 244 height 17
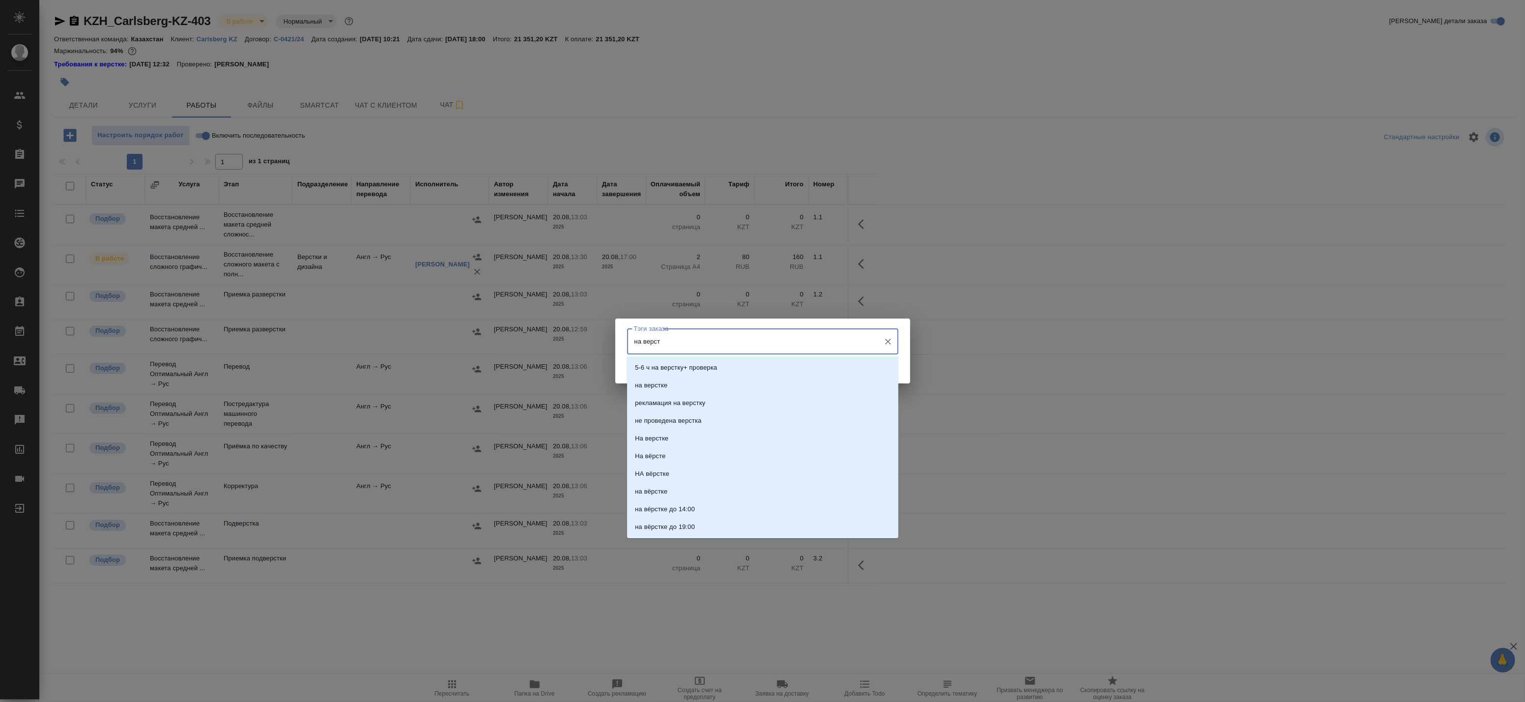
type input "на версте"
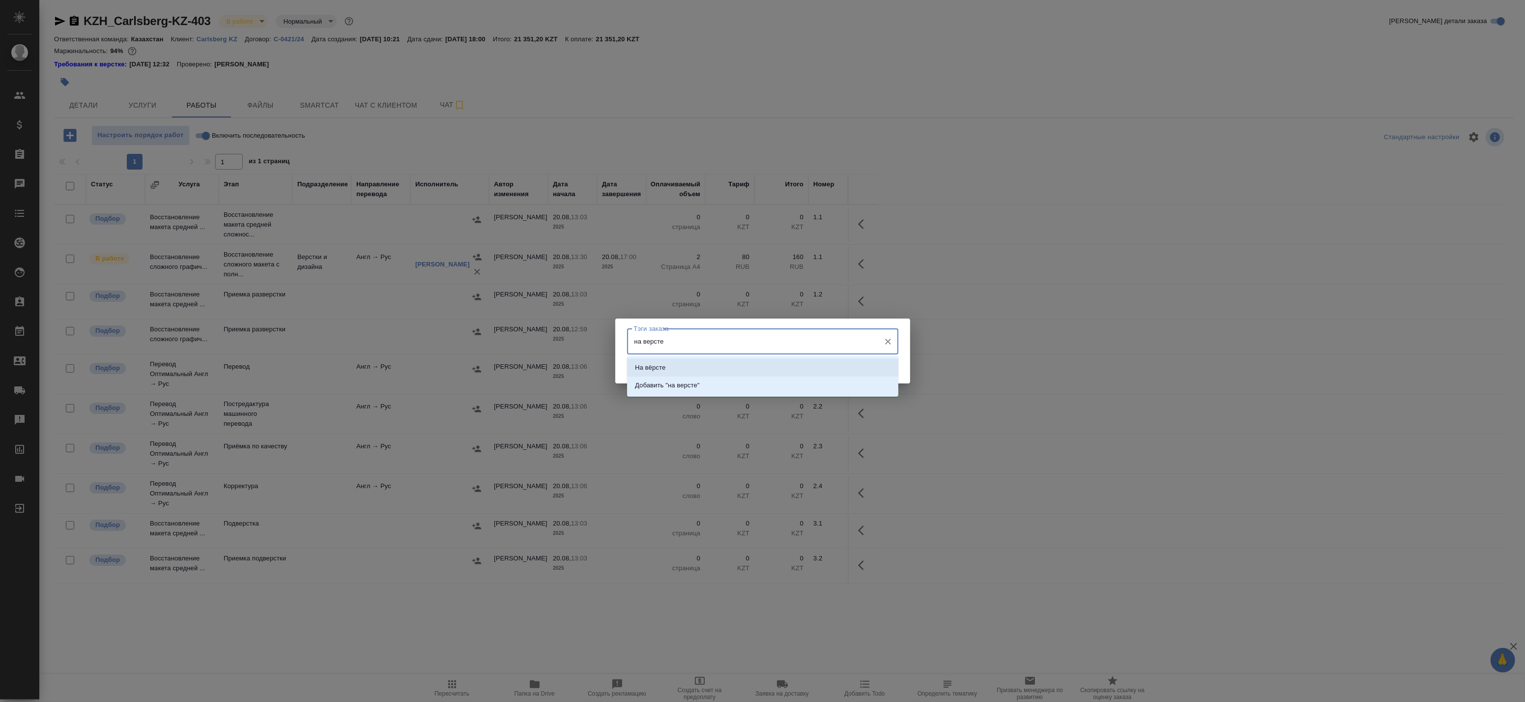
click at [675, 371] on li "На вёрсте" at bounding box center [762, 368] width 271 height 18
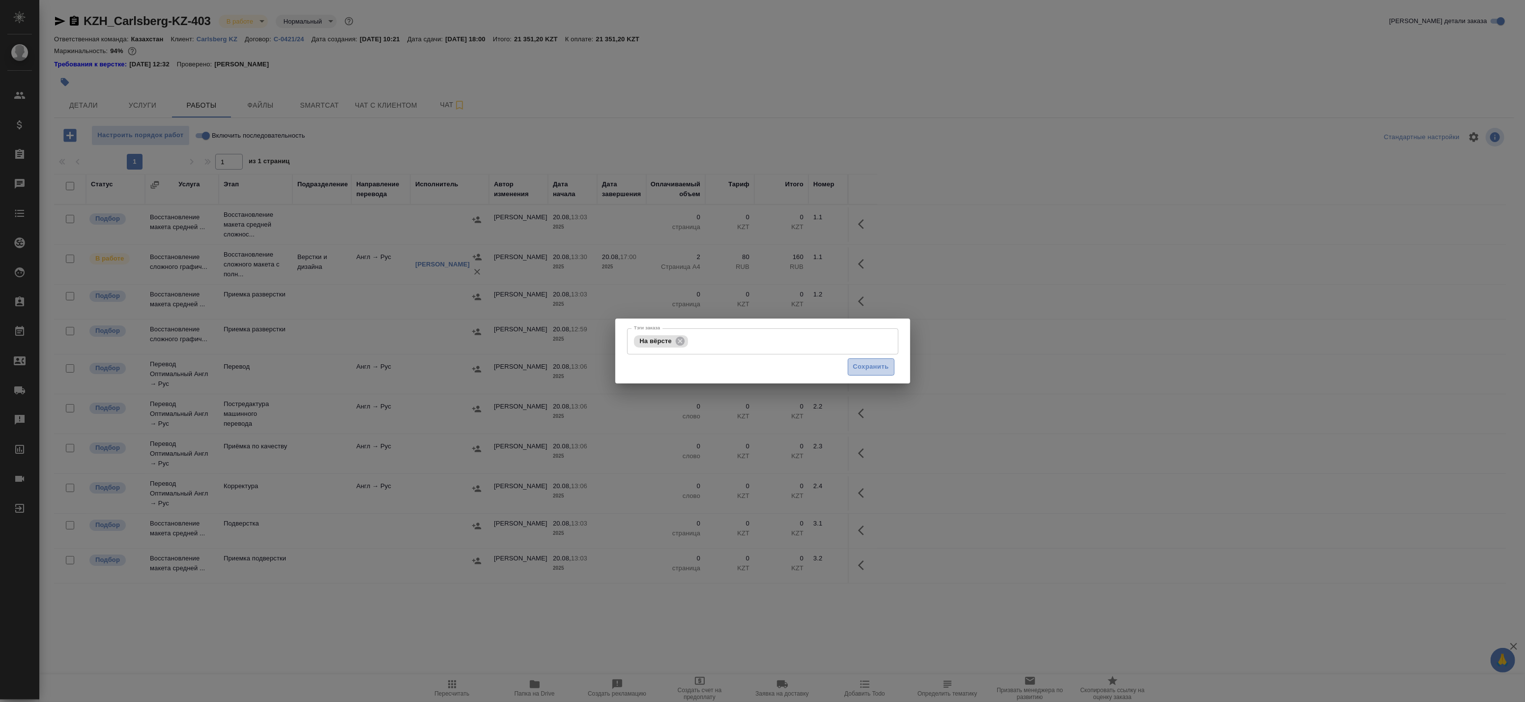
click at [885, 364] on span "Сохранить" at bounding box center [871, 366] width 36 height 11
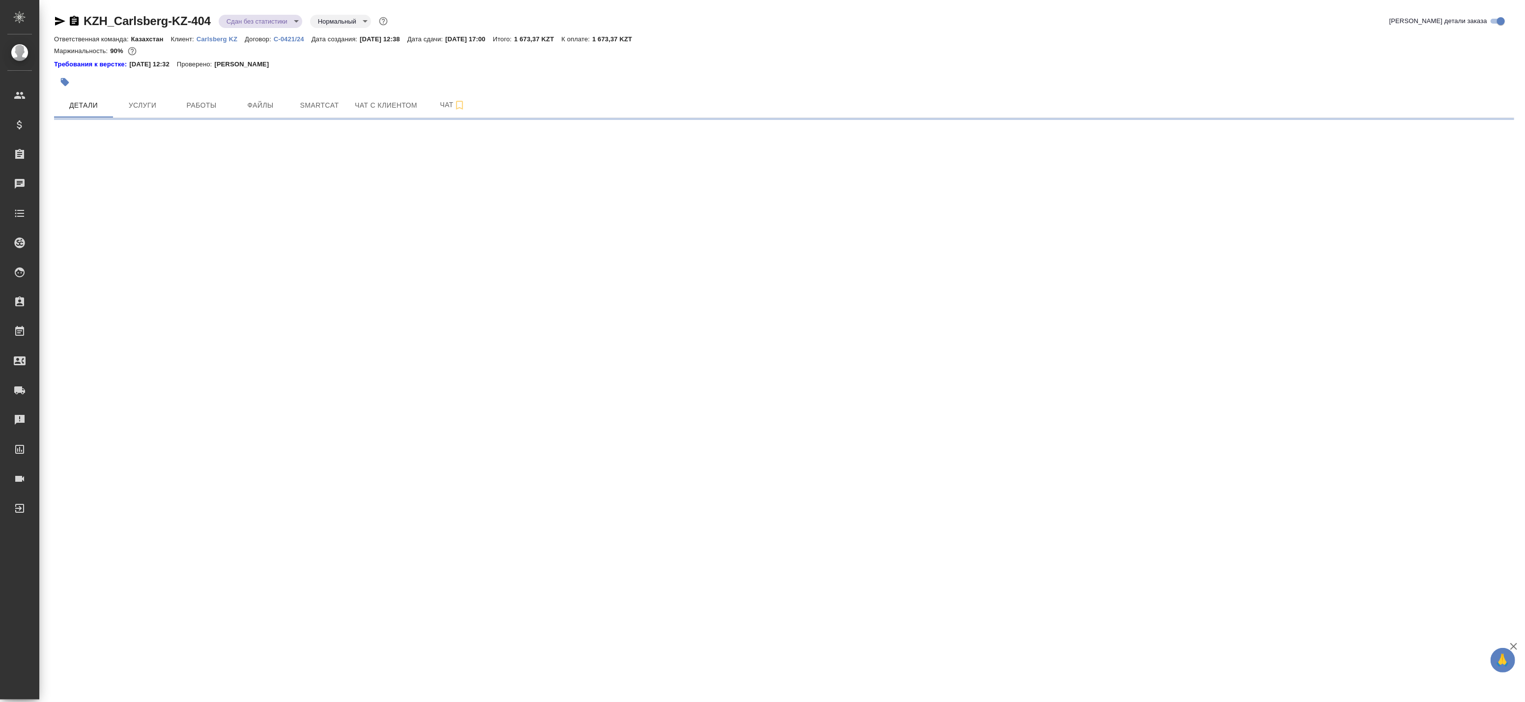
select select "RU"
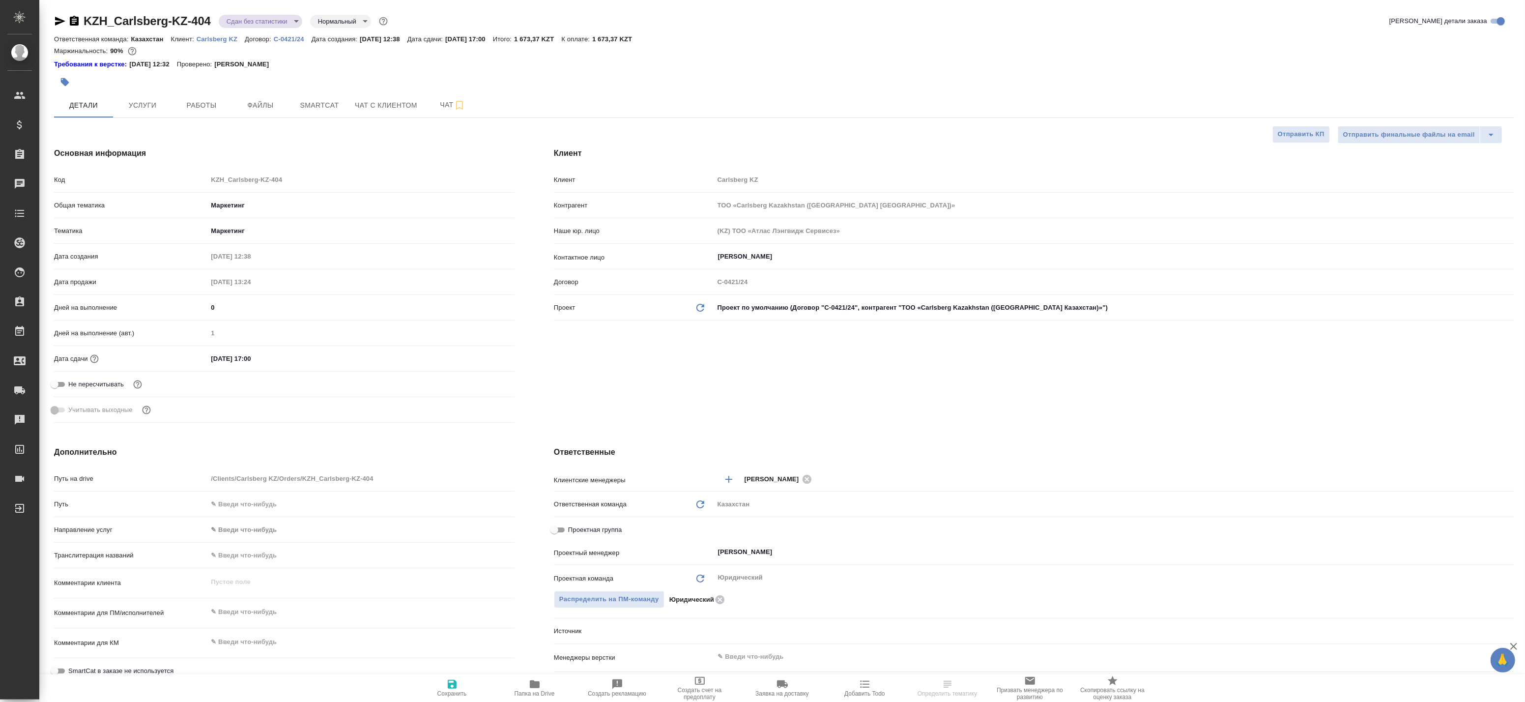
type textarea "x"
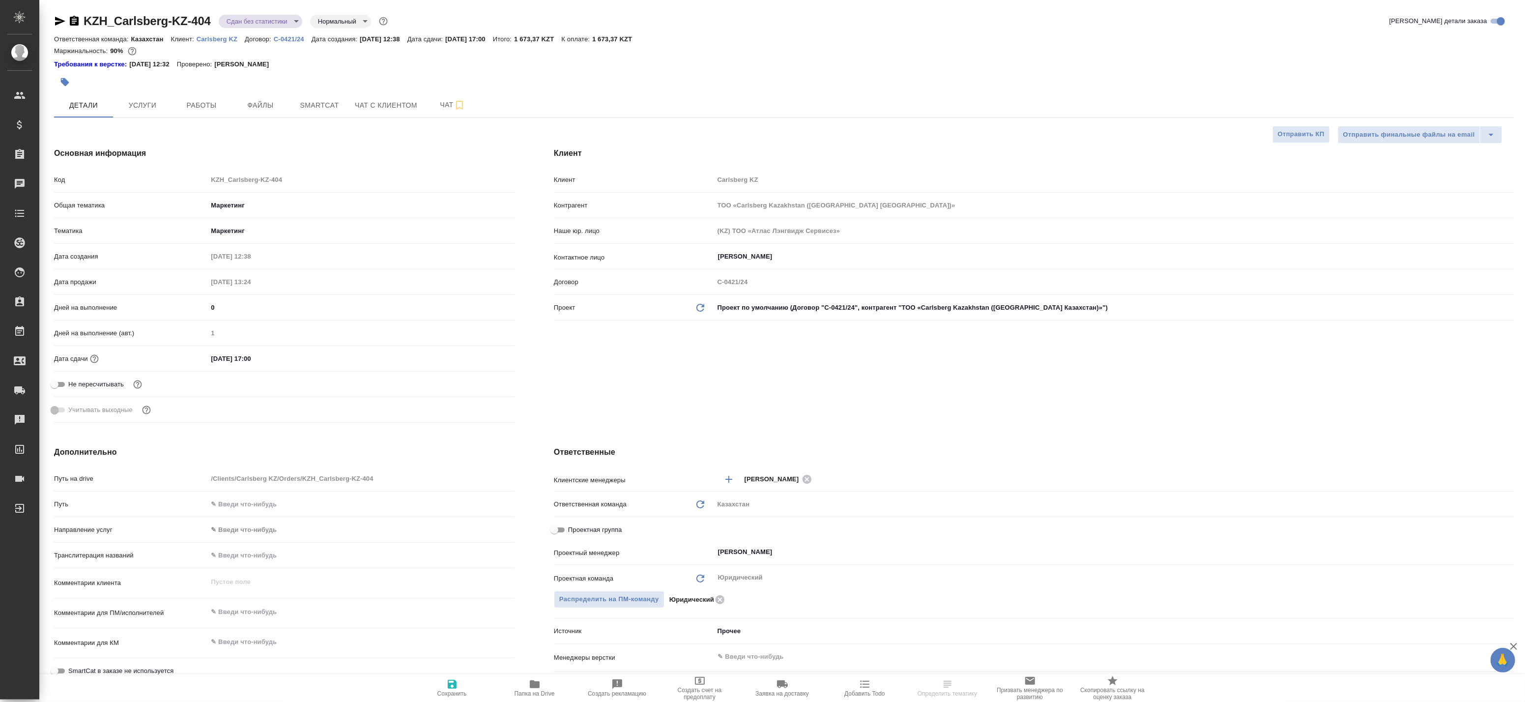
type textarea "x"
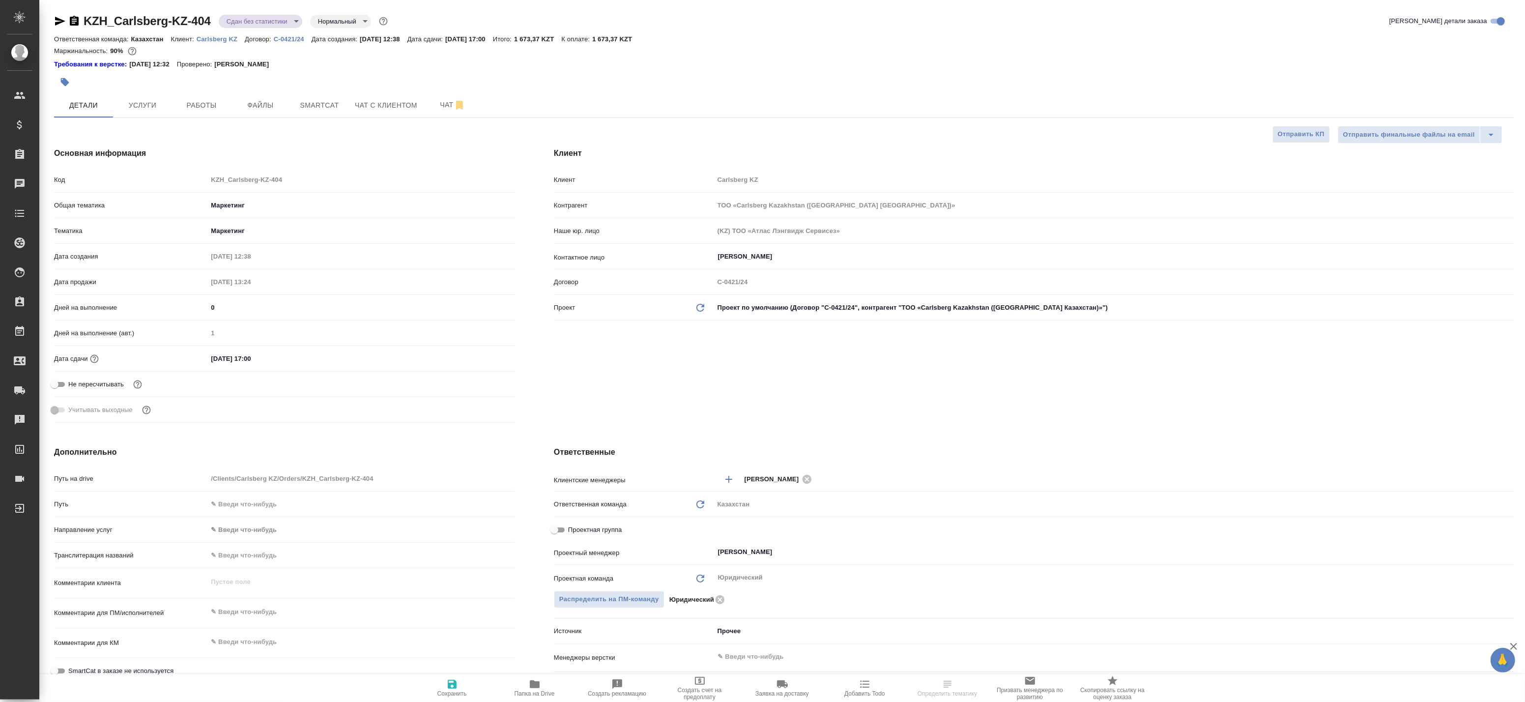
type textarea "x"
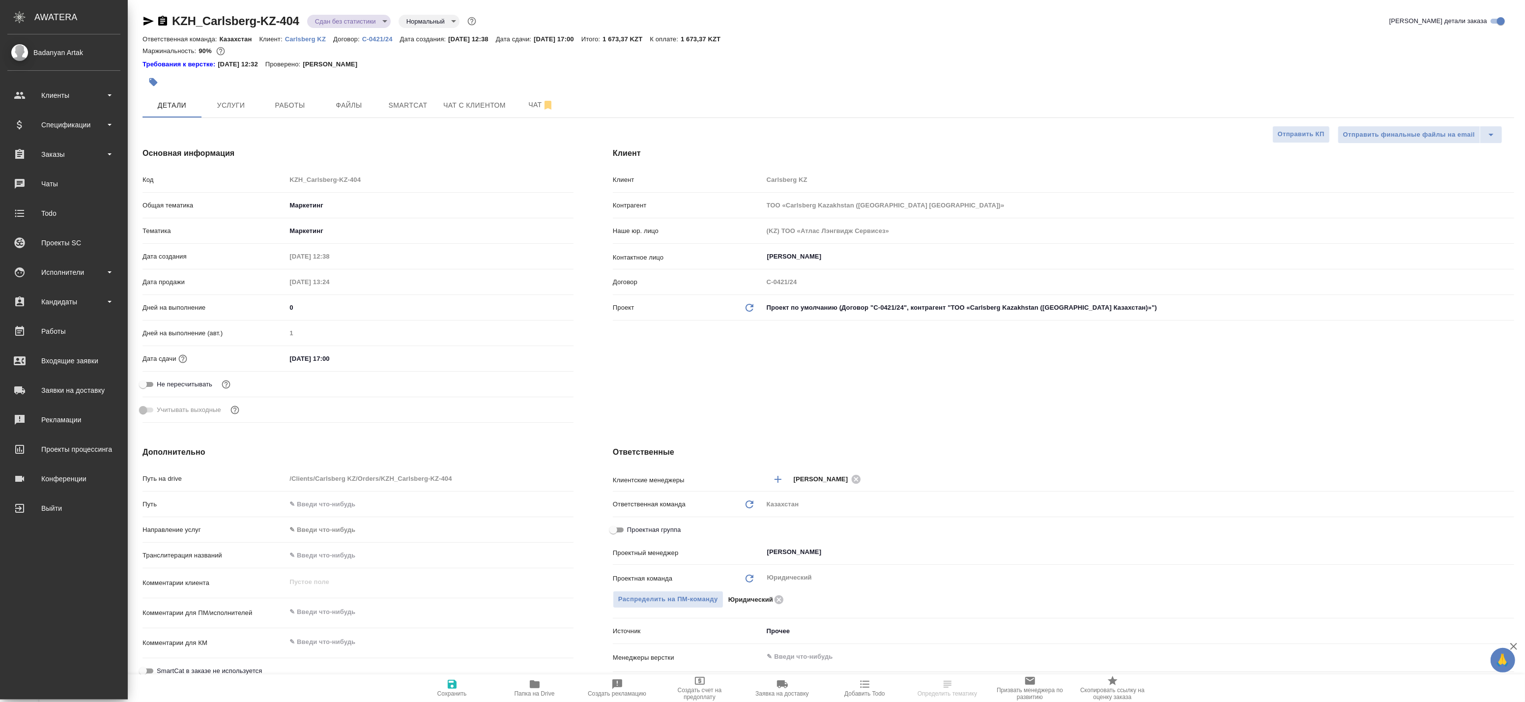
type textarea "x"
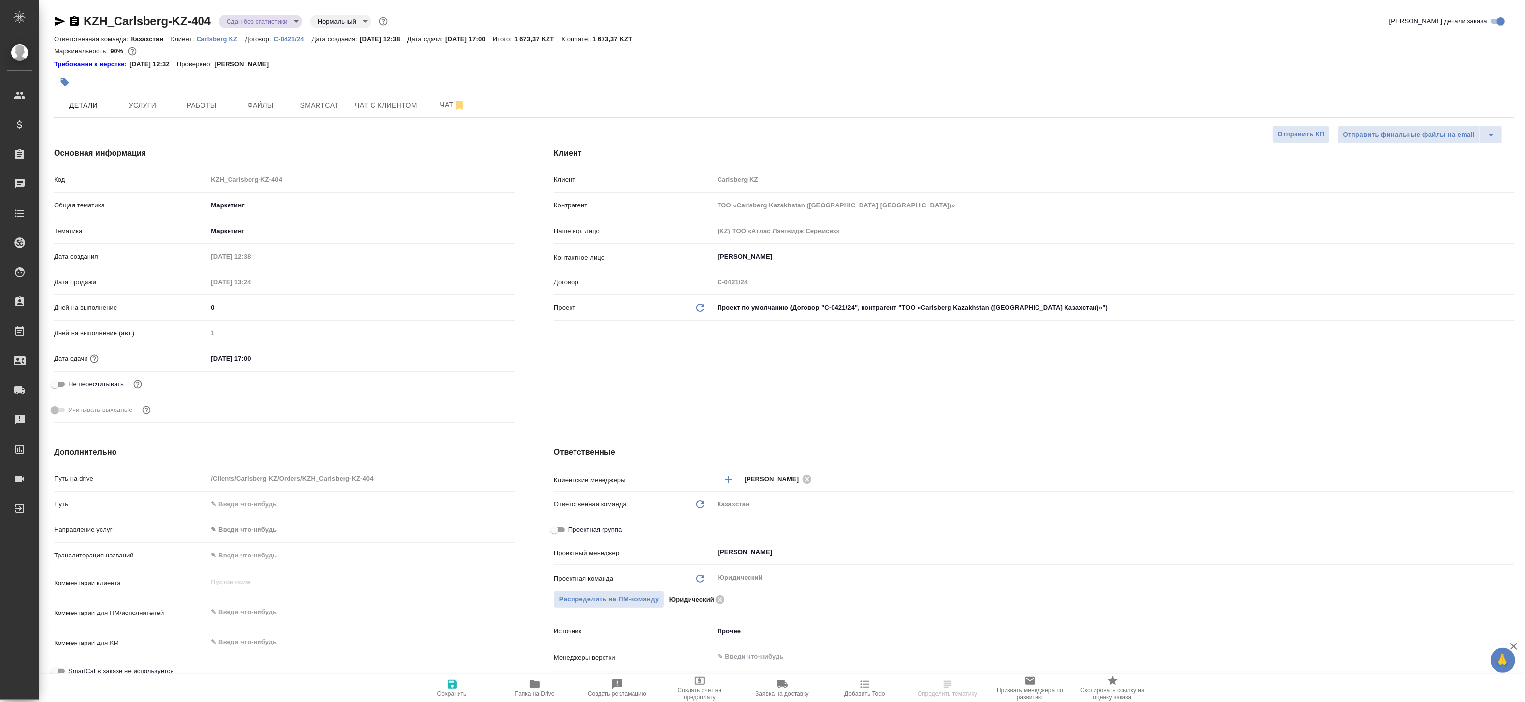
type textarea "x"
select select "RU"
type textarea "x"
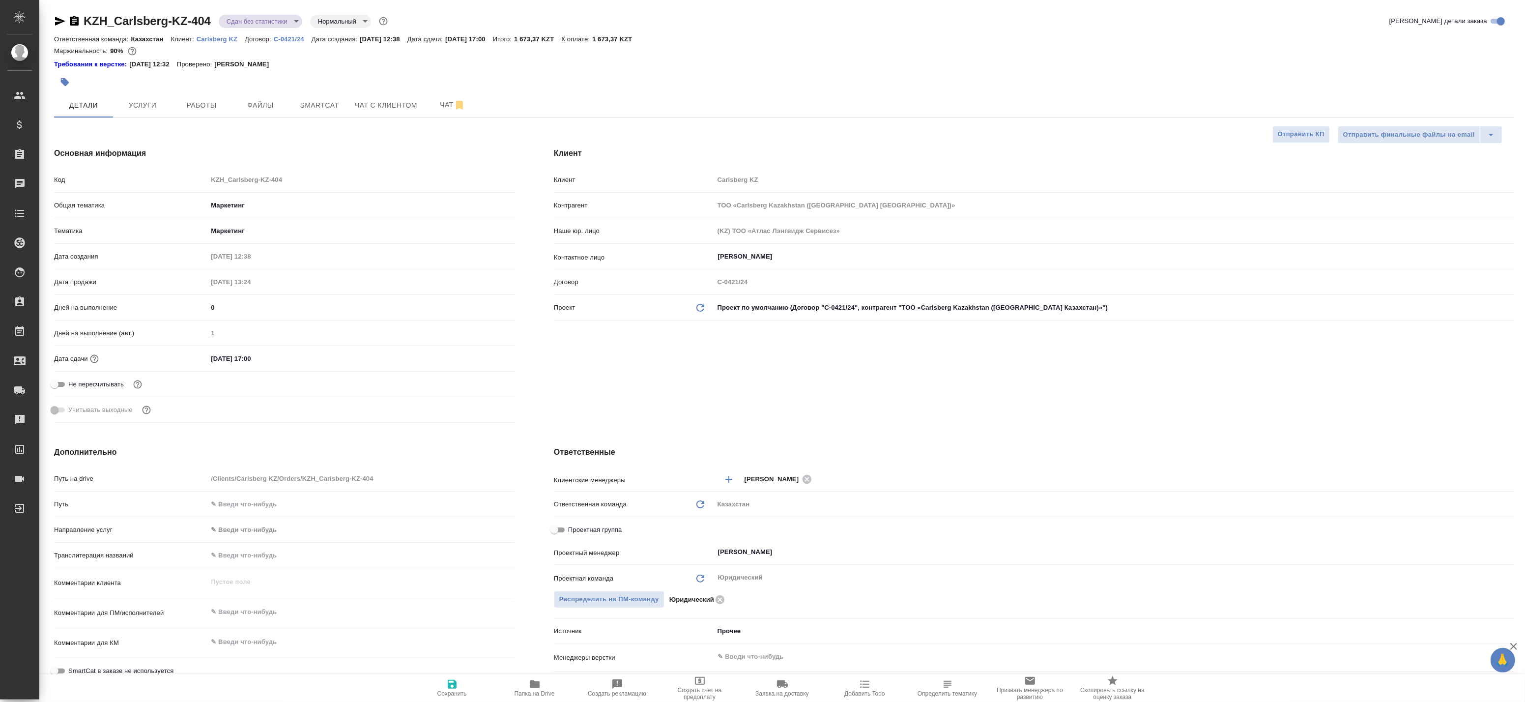
type textarea "x"
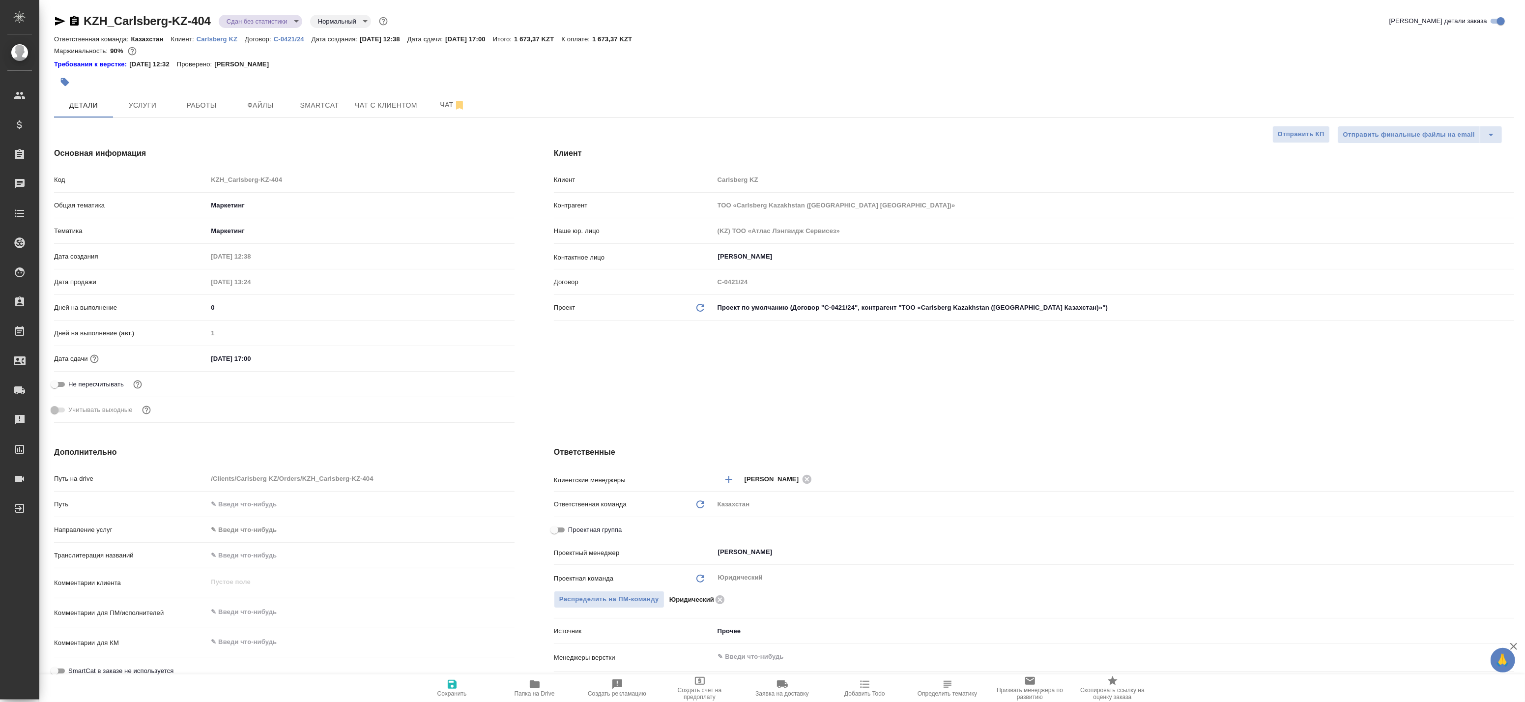
type textarea "x"
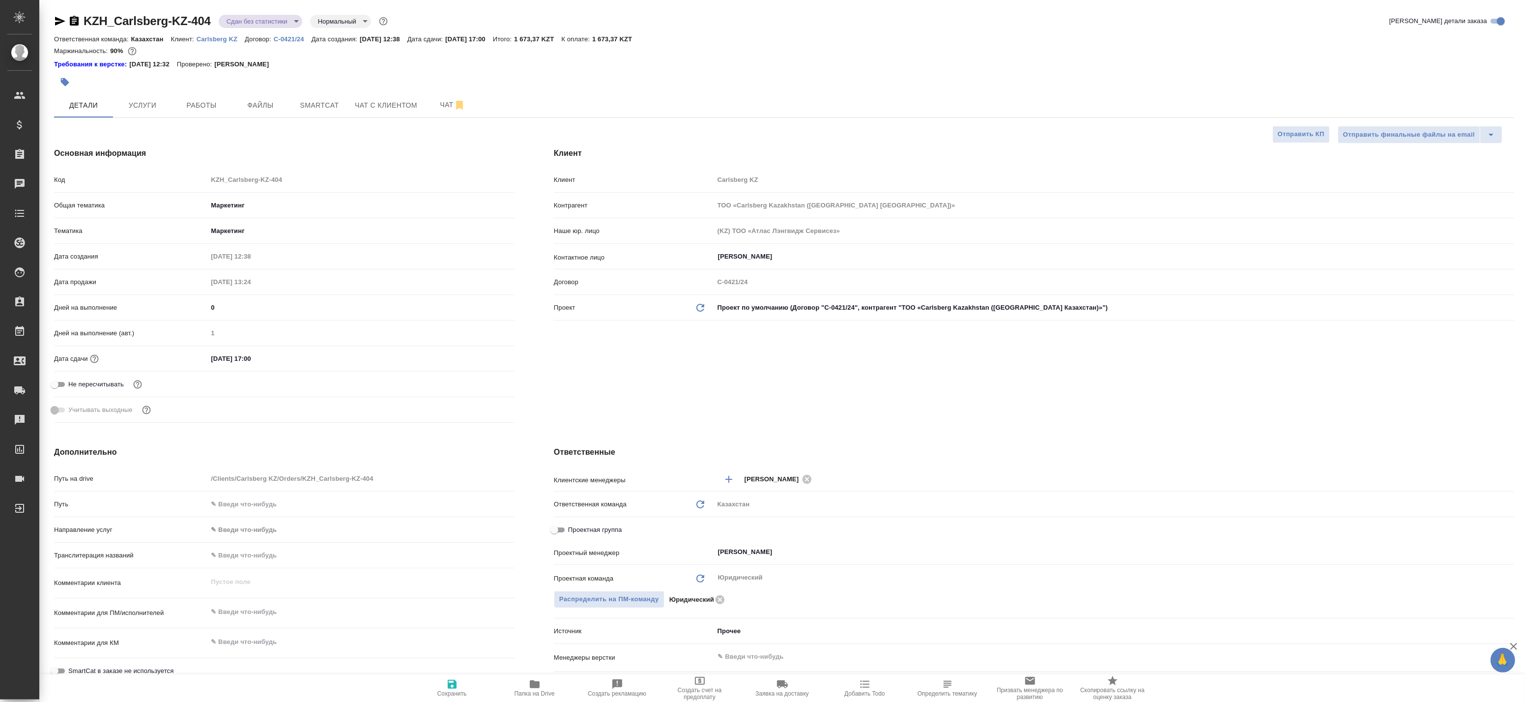
type textarea "x"
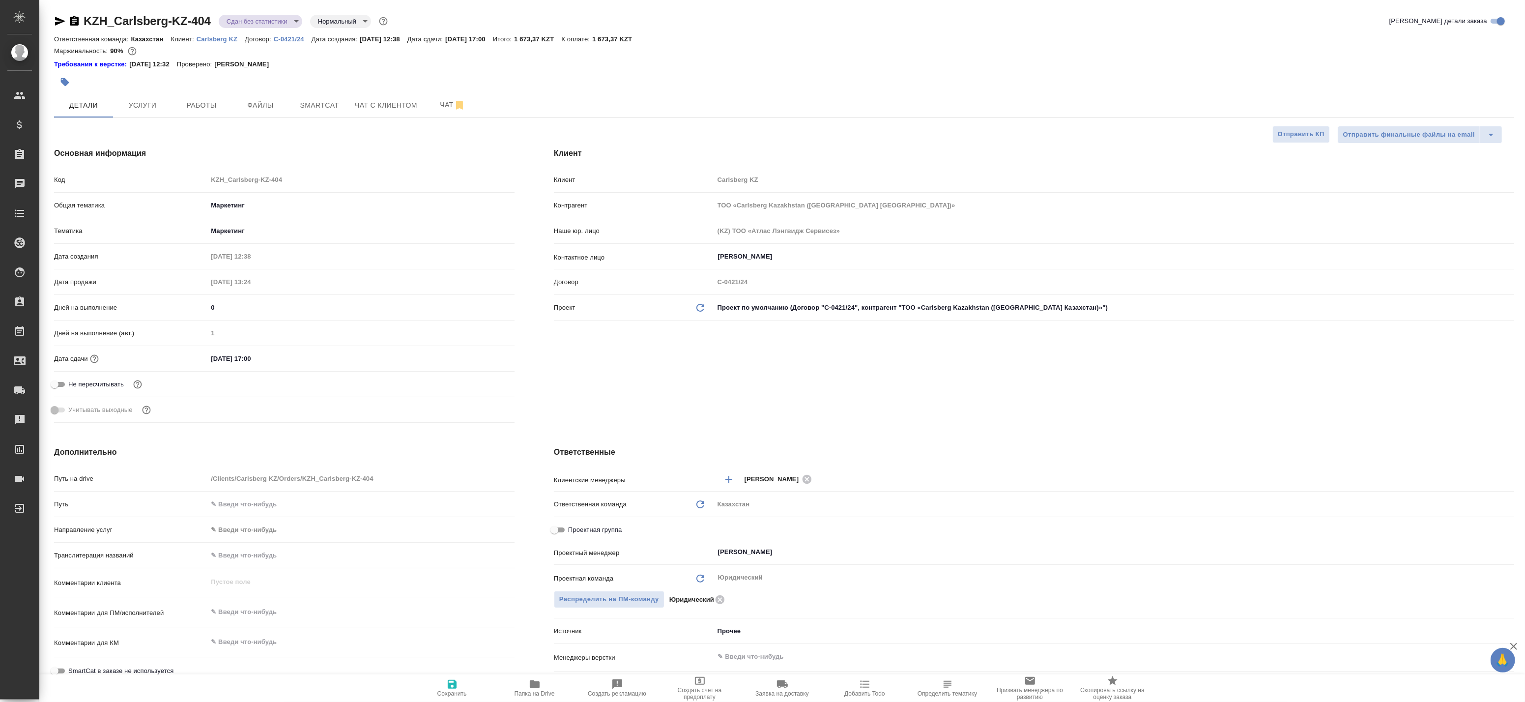
type textarea "x"
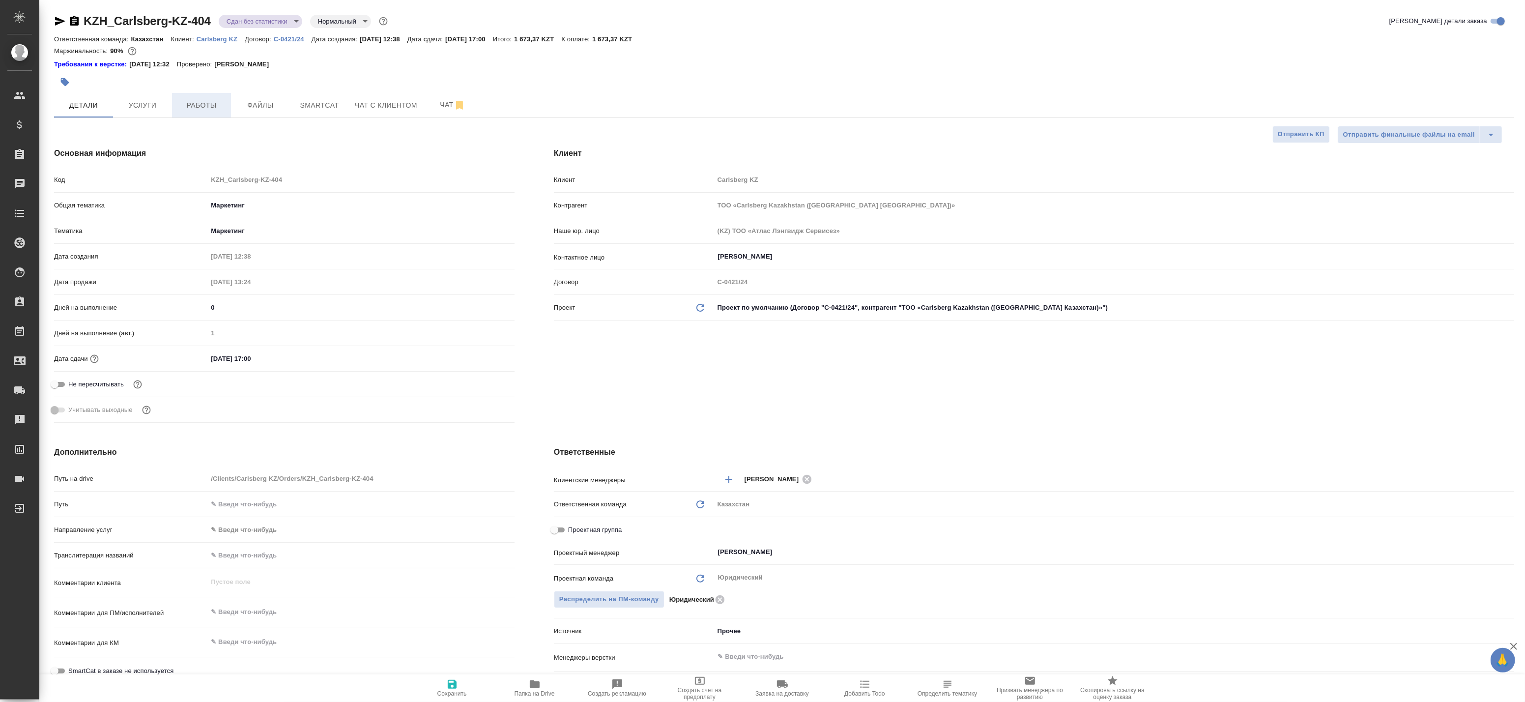
click at [202, 102] on span "Работы" at bounding box center [201, 105] width 47 height 12
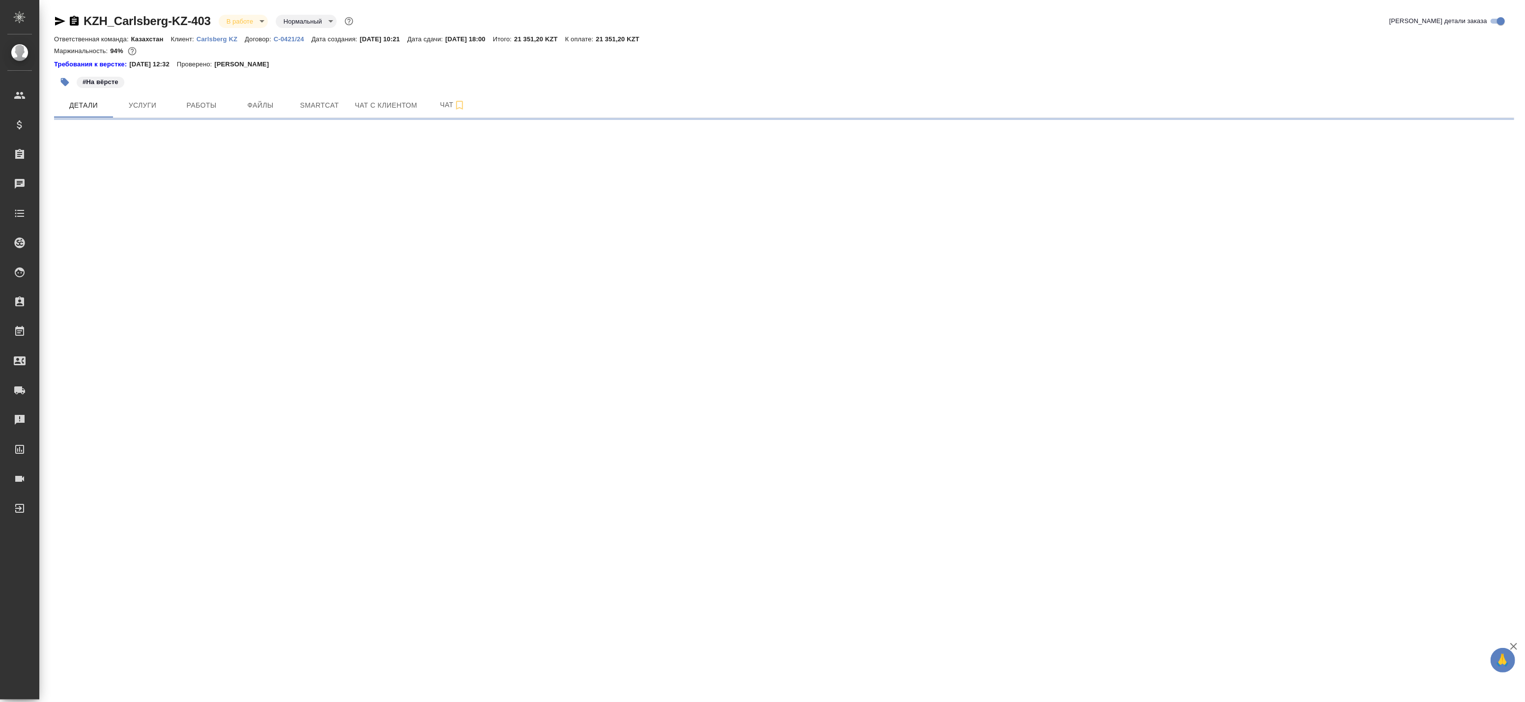
select select "RU"
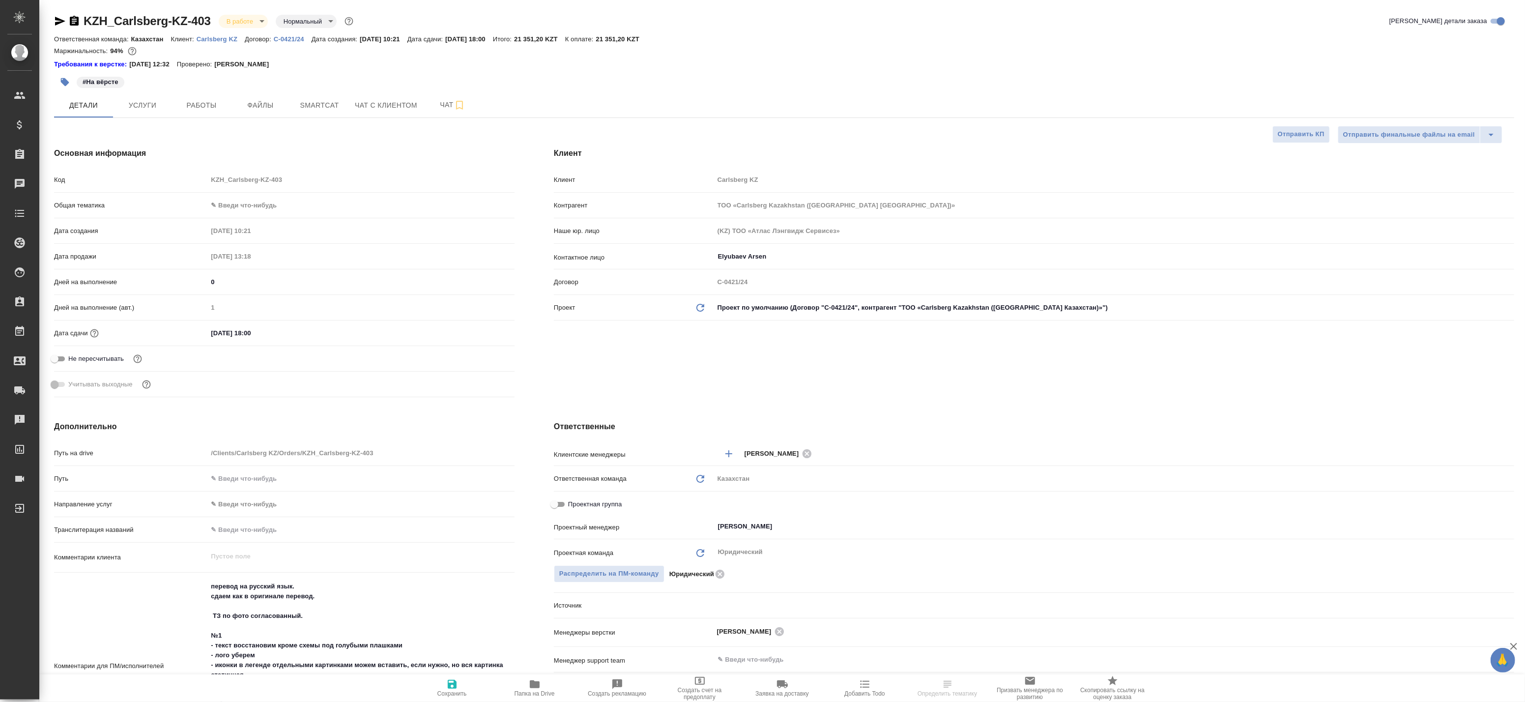
type textarea "x"
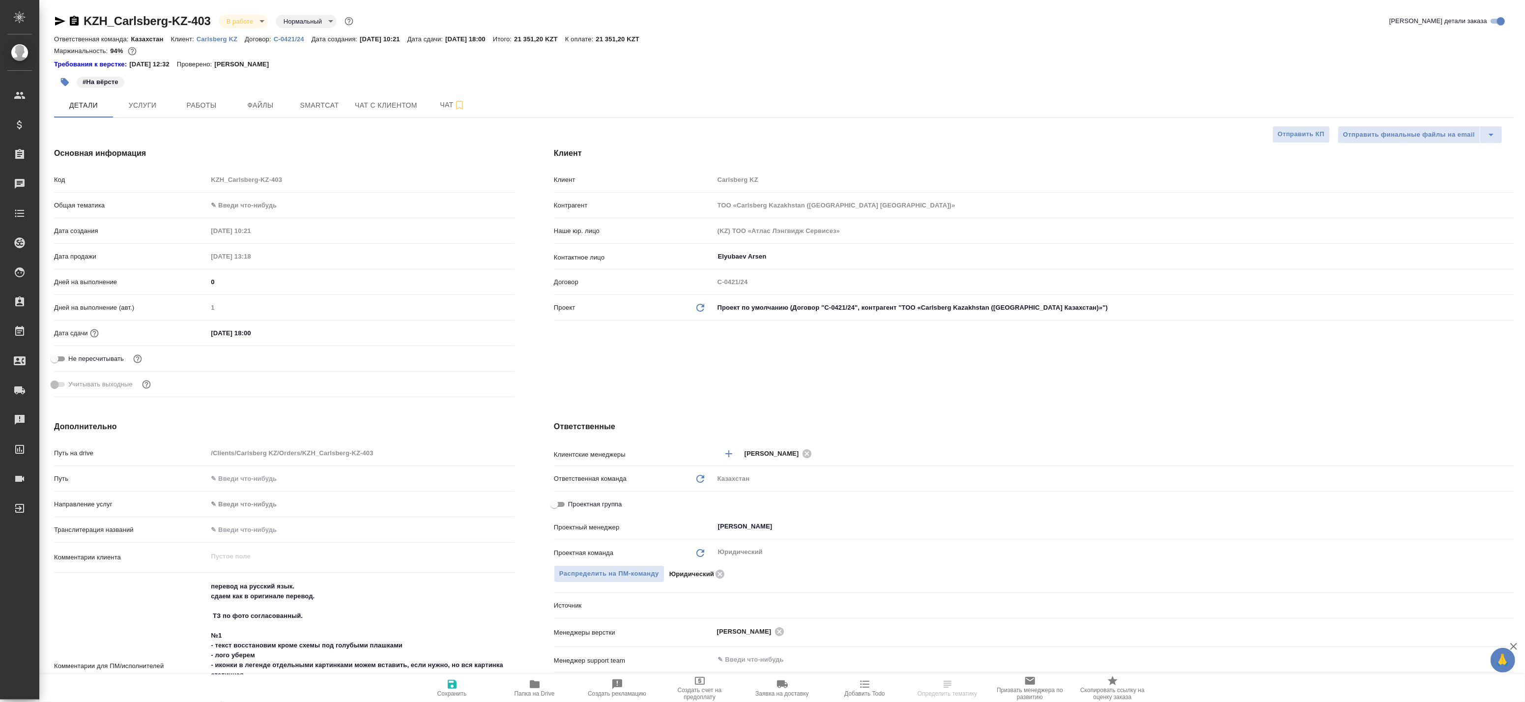
type textarea "x"
click at [203, 112] on button "Работы" at bounding box center [201, 105] width 59 height 25
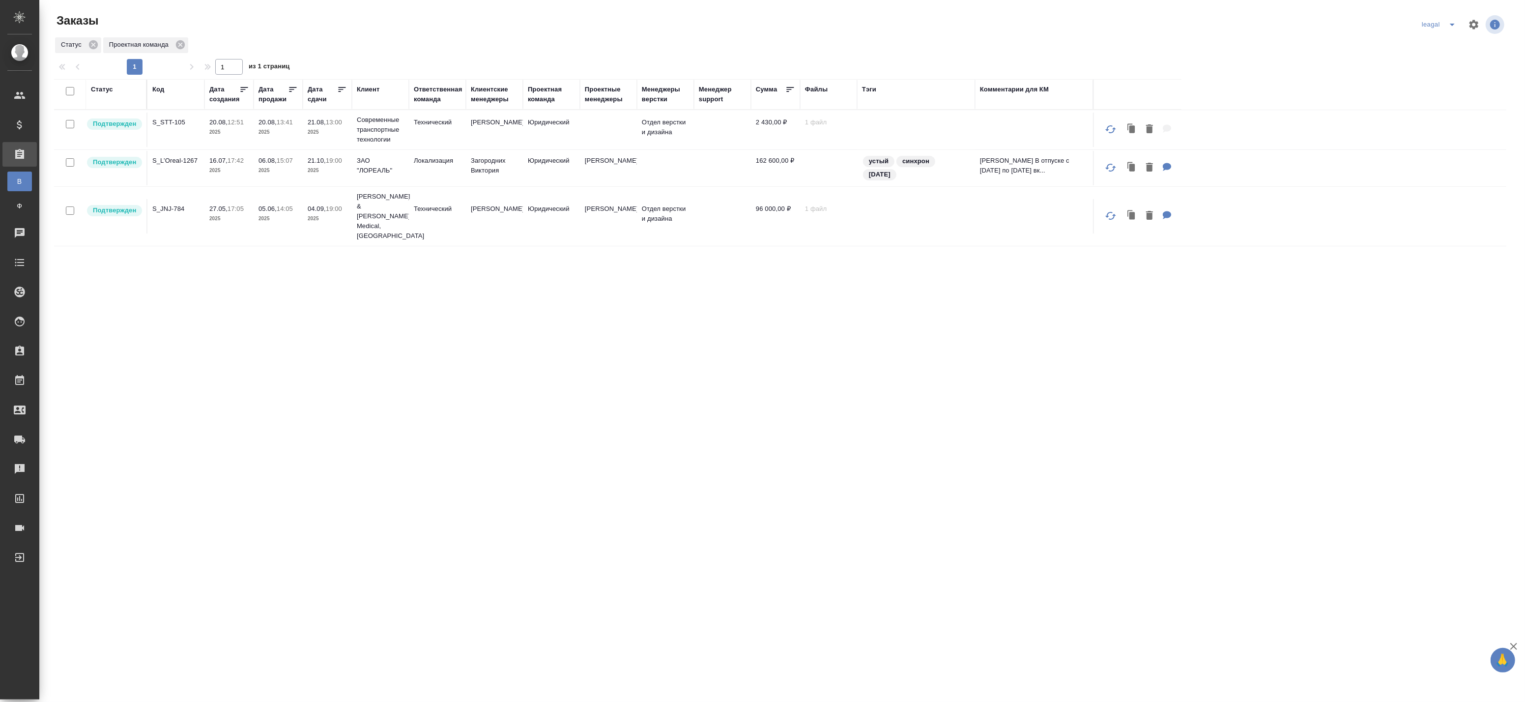
click at [638, 129] on td "Отдел верстки и дизайна" at bounding box center [665, 130] width 57 height 34
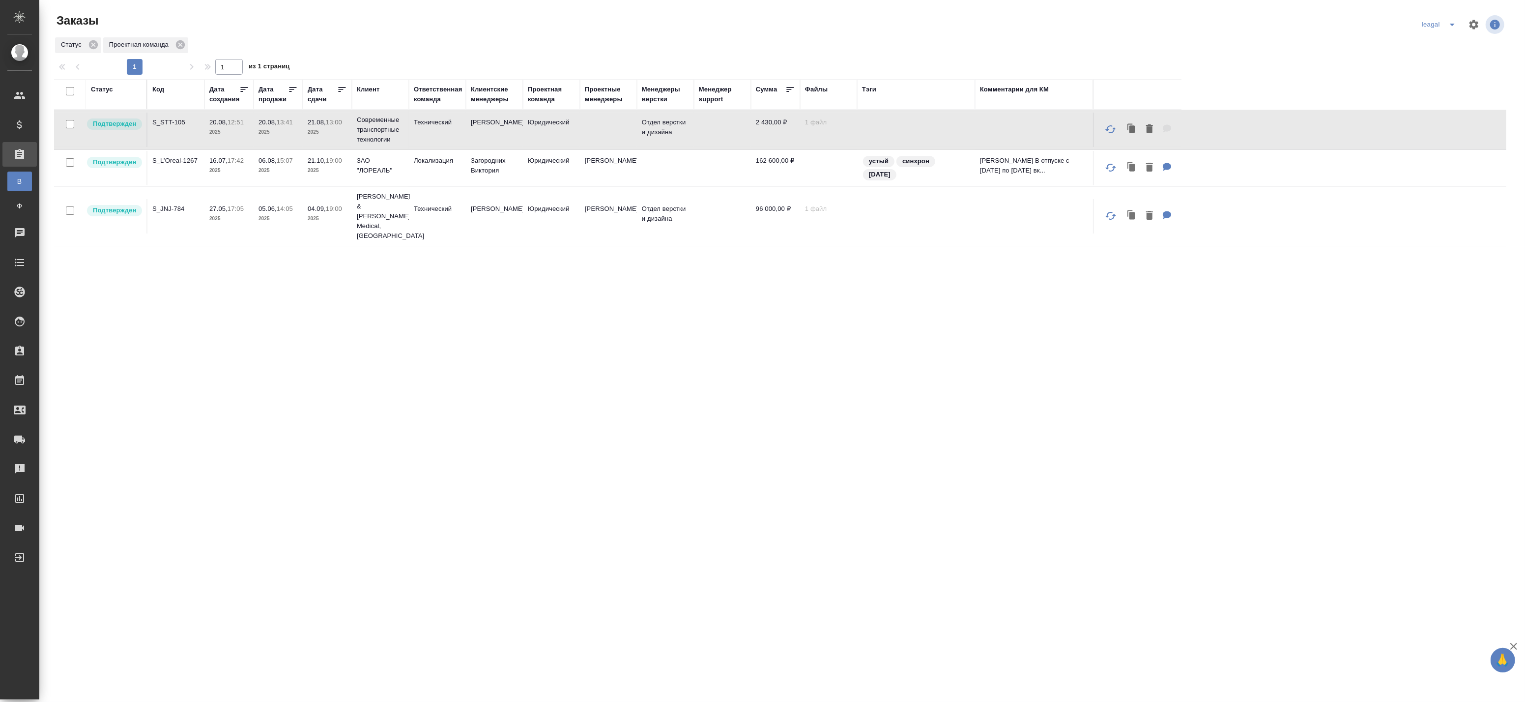
click at [616, 129] on td at bounding box center [608, 130] width 57 height 34
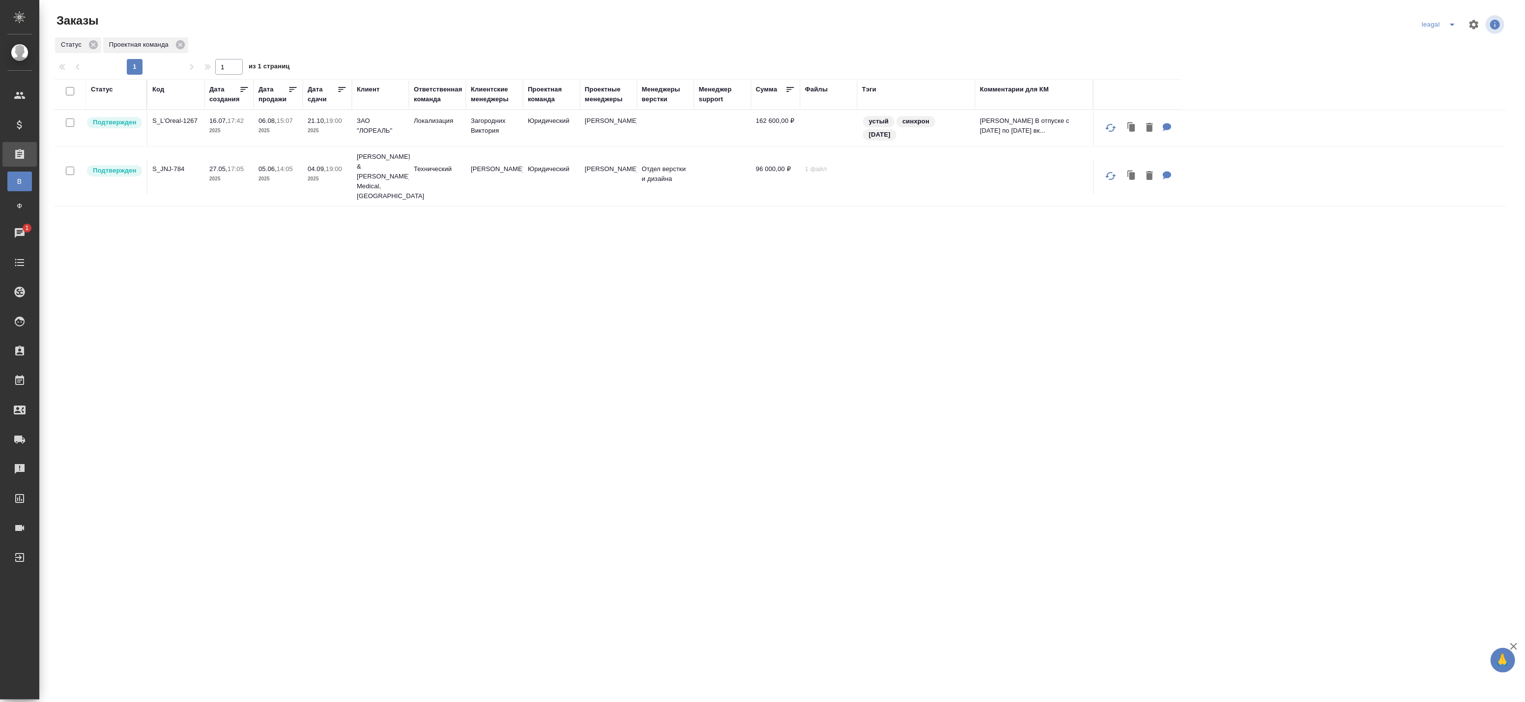
click at [200, 274] on div "Статус Код Дата создания Дата продажи Дата сдачи Клиент Ответственная команда К…" at bounding box center [780, 374] width 1452 height 590
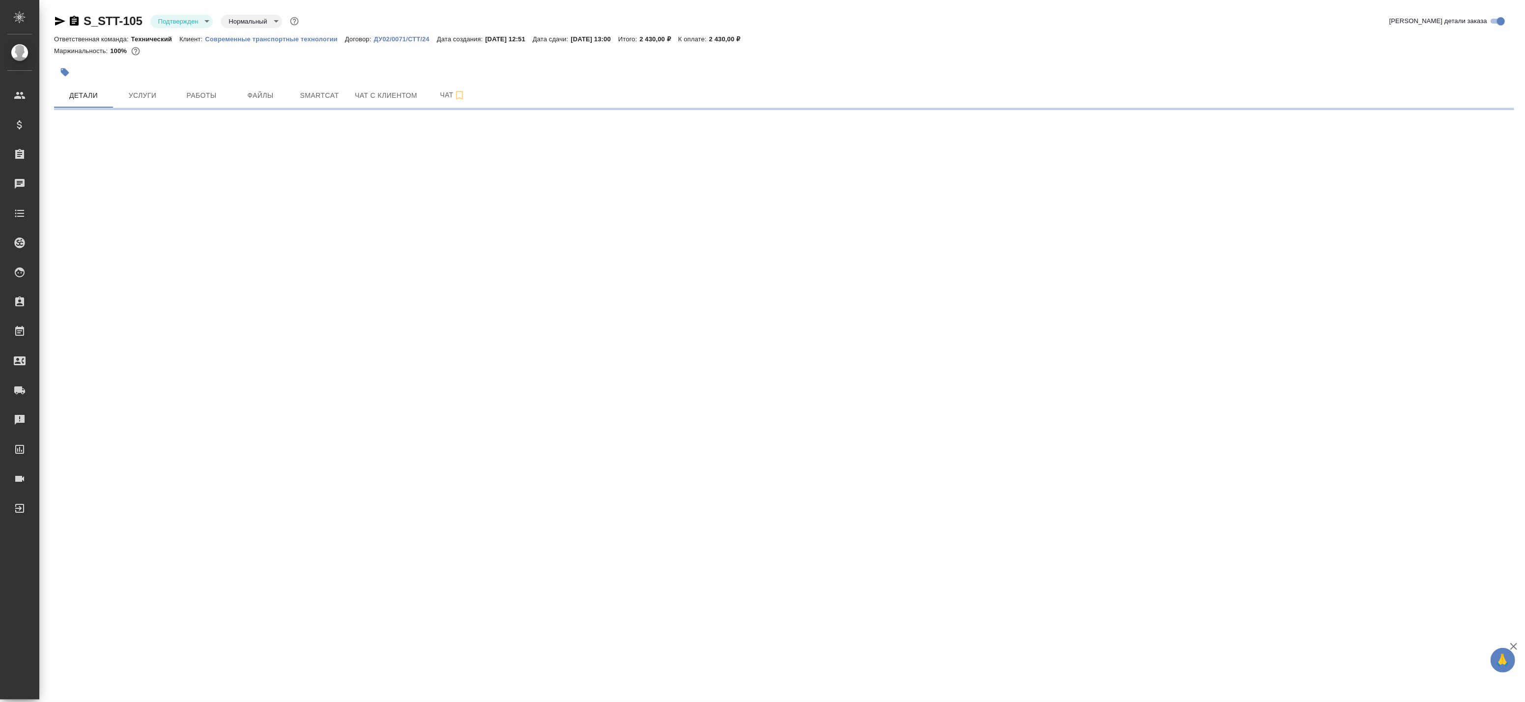
select select "RU"
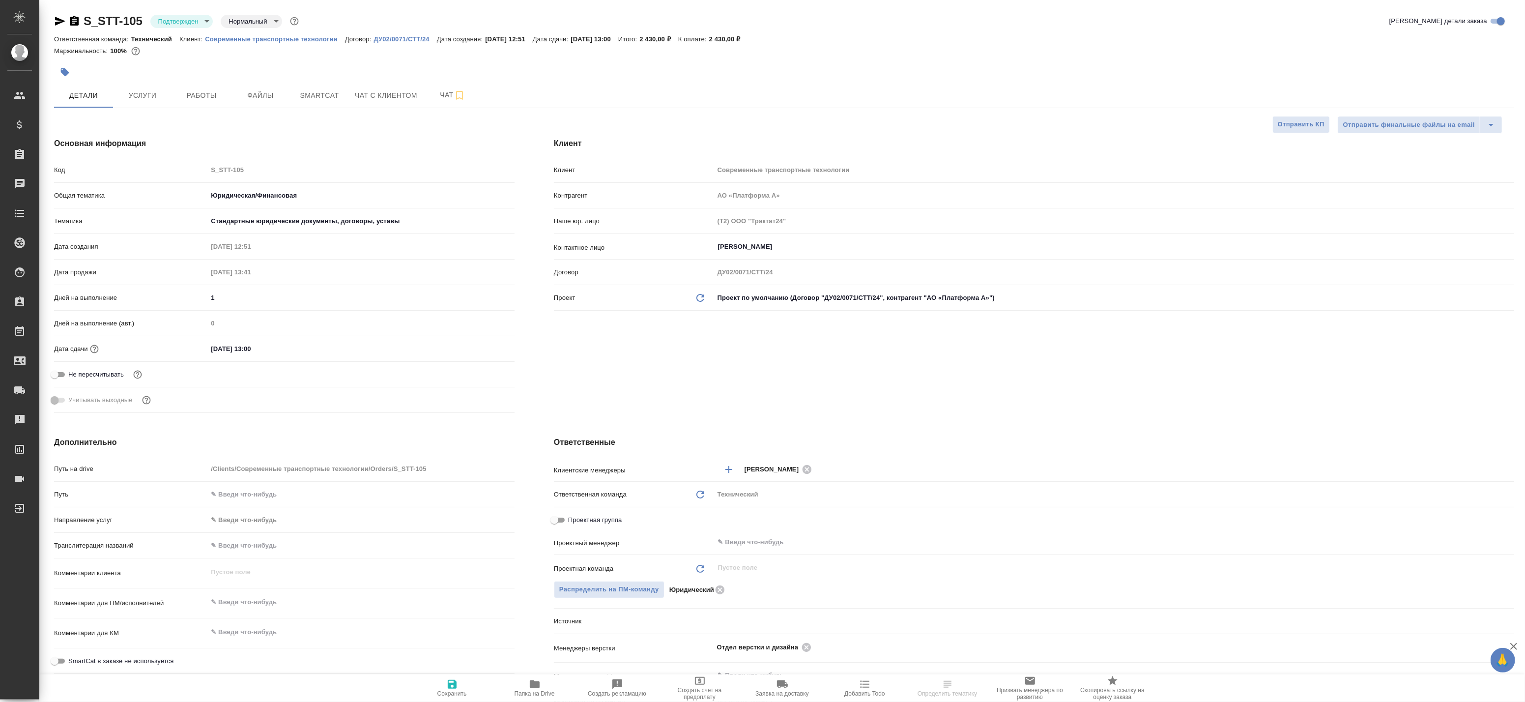
type textarea "x"
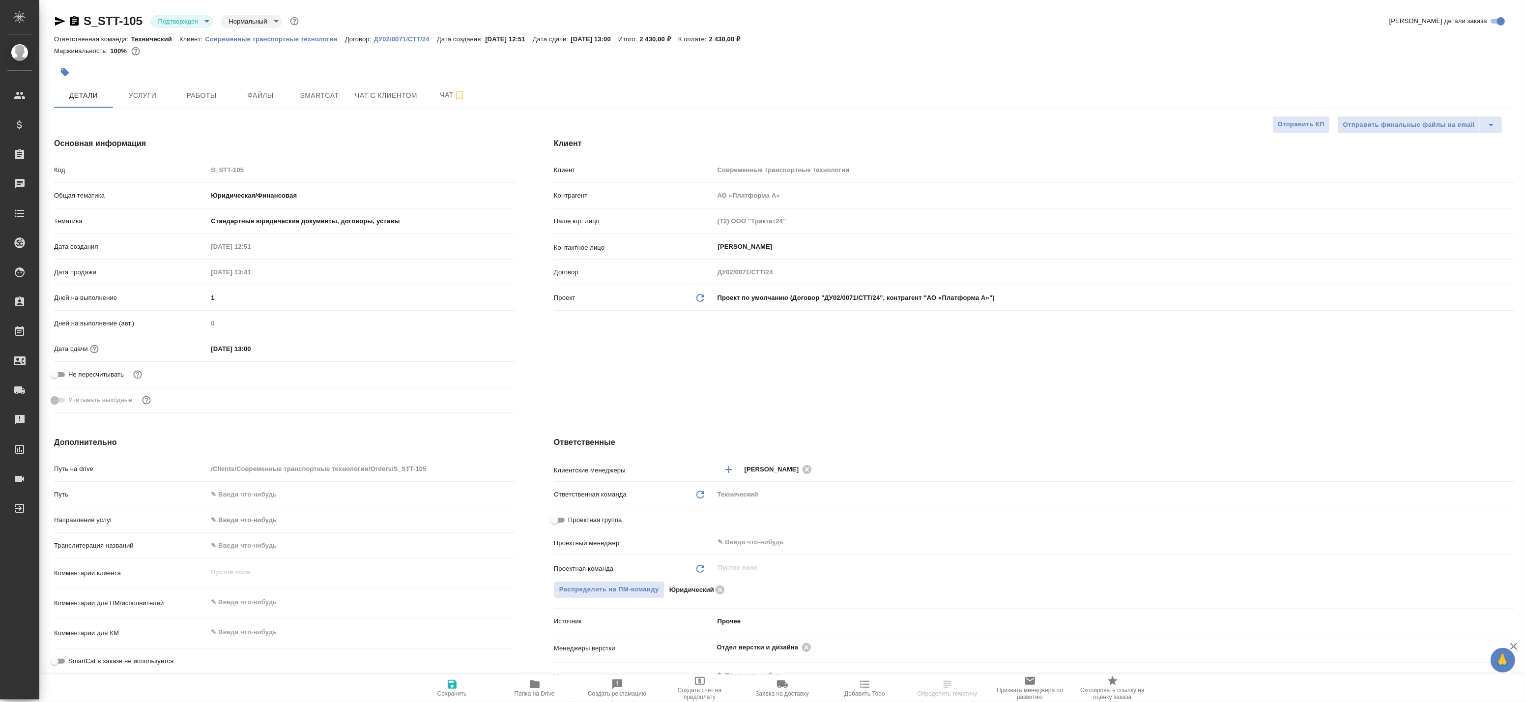
type textarea "x"
drag, startPoint x: 207, startPoint y: 38, endPoint x: 341, endPoint y: 37, distance: 133.7
click at [341, 37] on div "Ответственная команда: Технический Клиент: Современные транспортные технологии …" at bounding box center [784, 39] width 1460 height 12
copy p "Современные транспортные технологии"
type textarea "x"
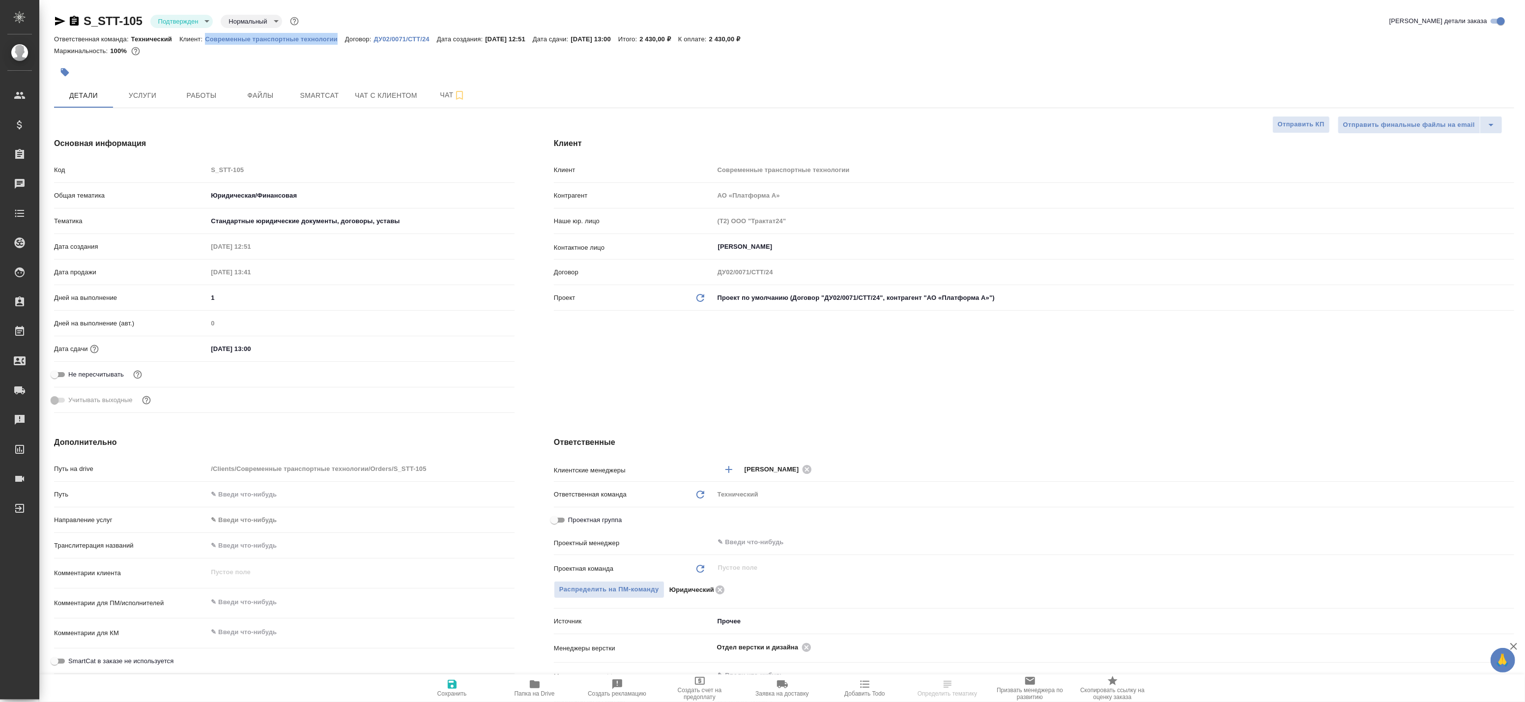
type textarea "x"
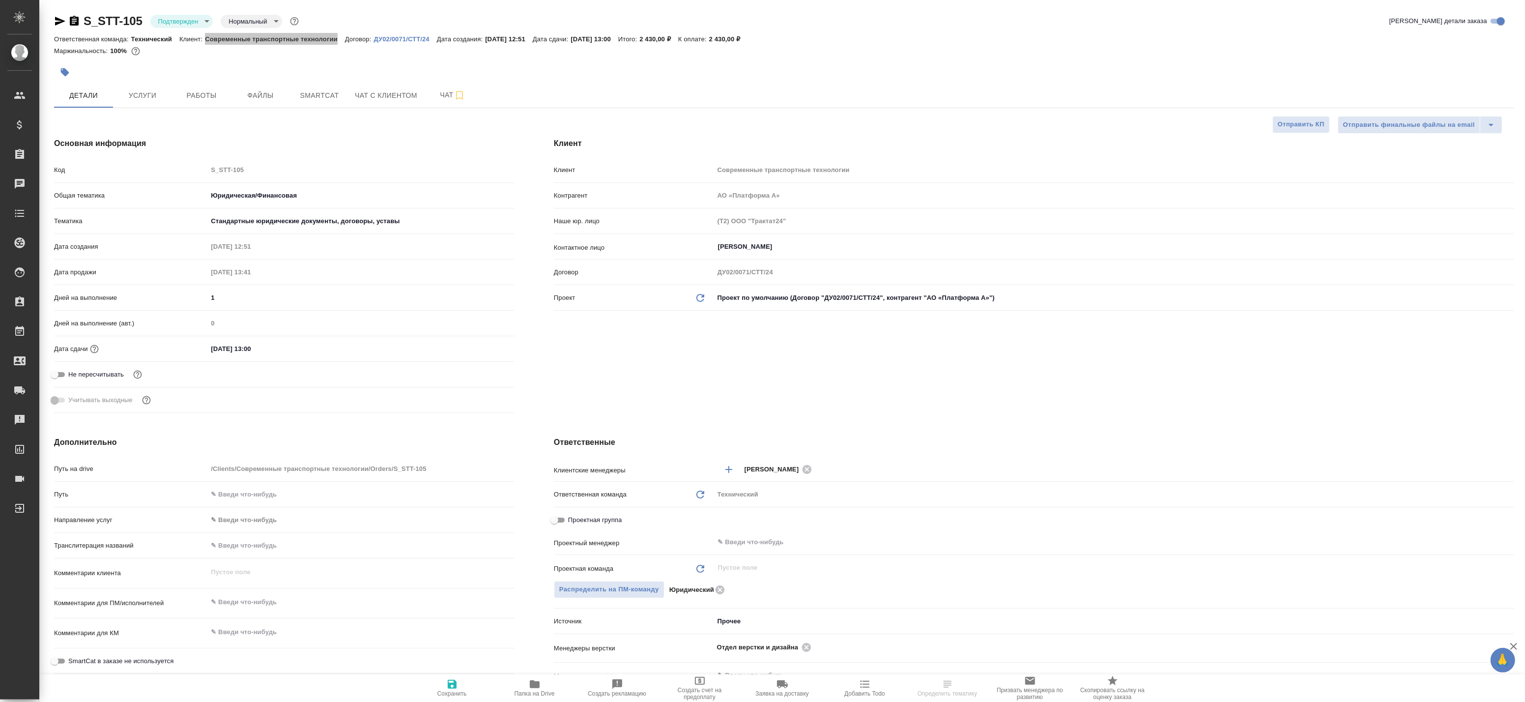
type textarea "x"
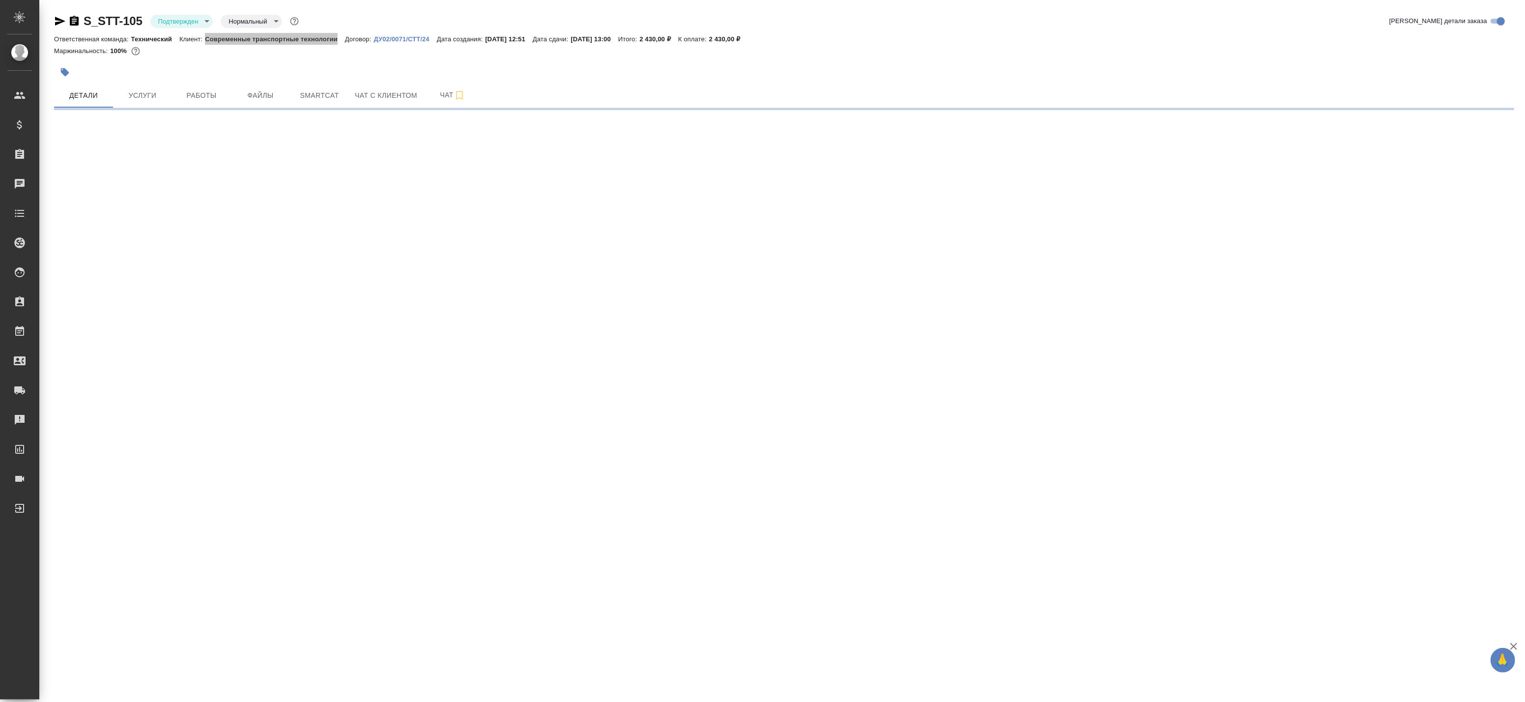
select select "RU"
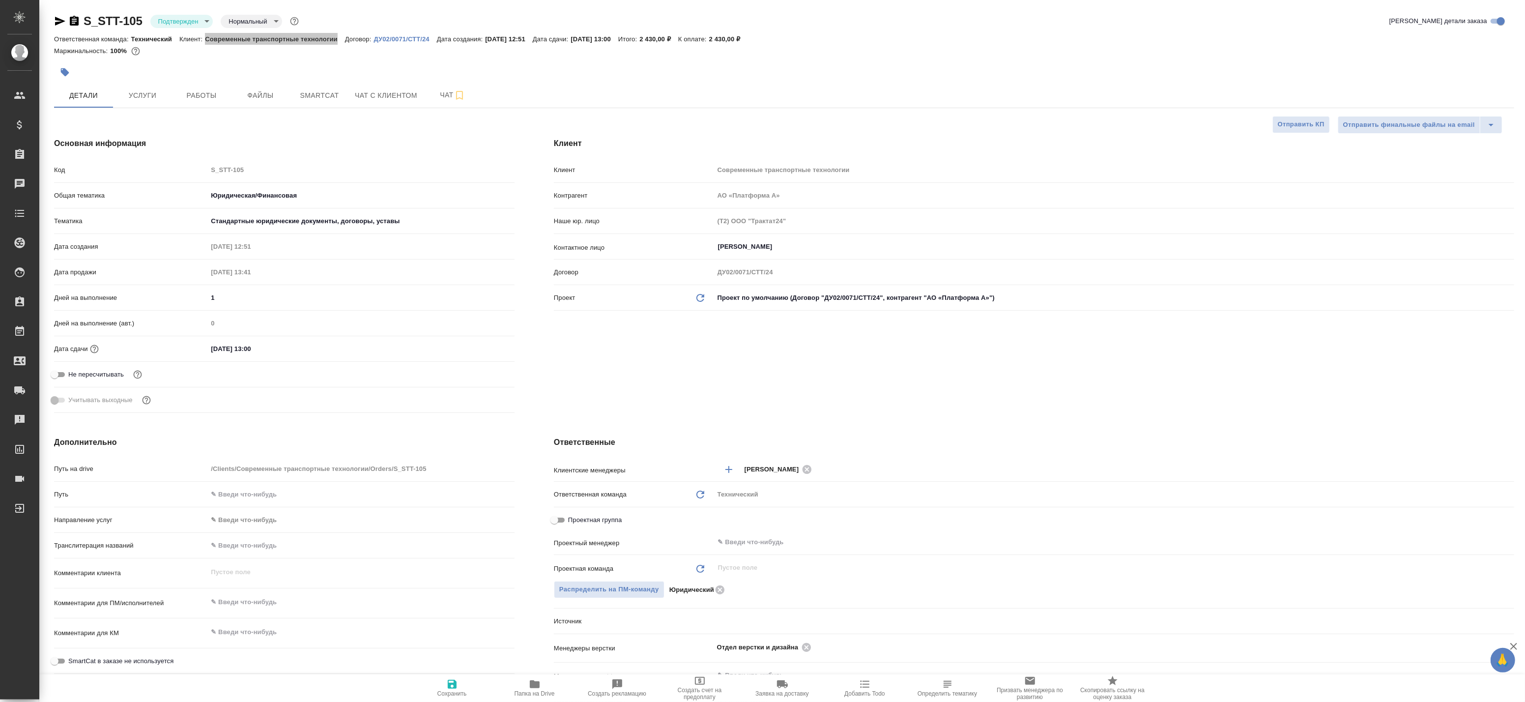
type textarea "x"
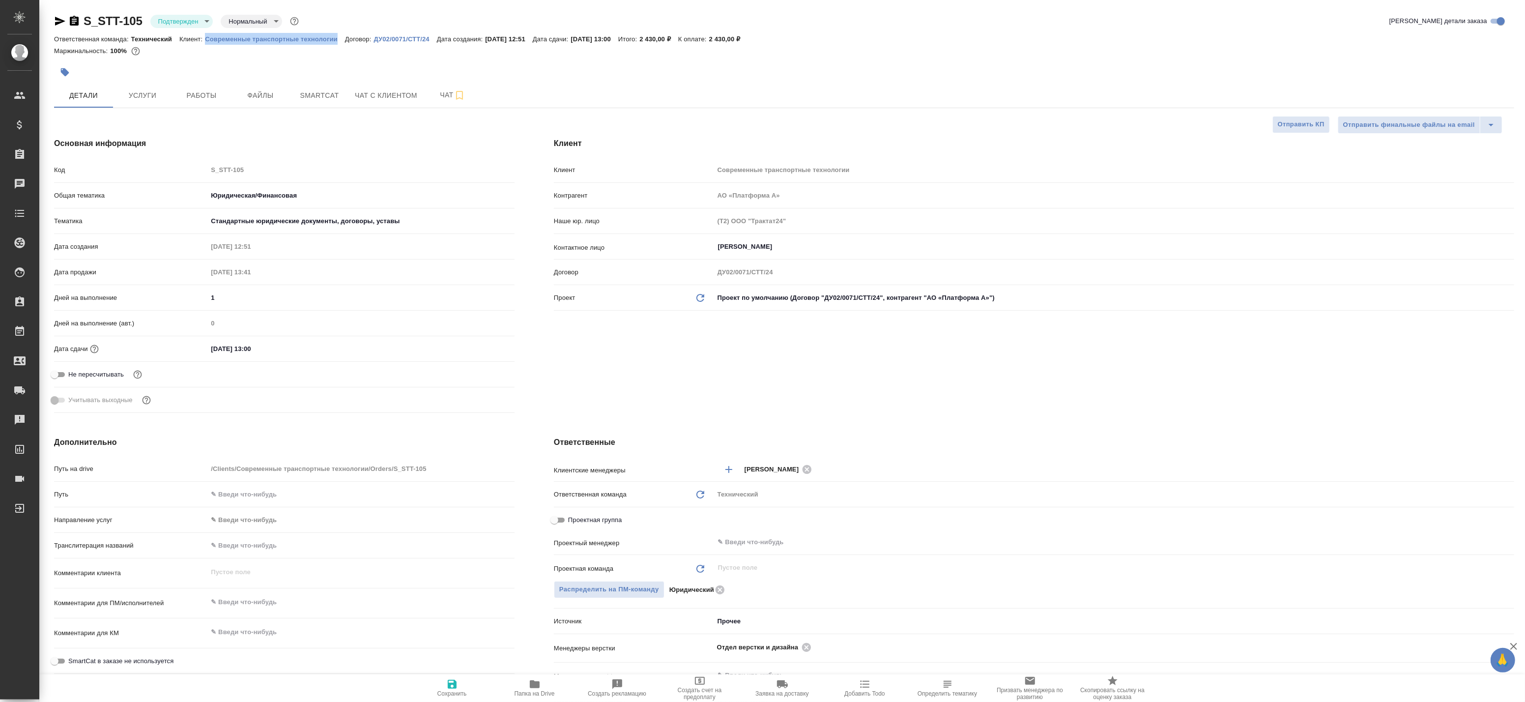
type textarea "x"
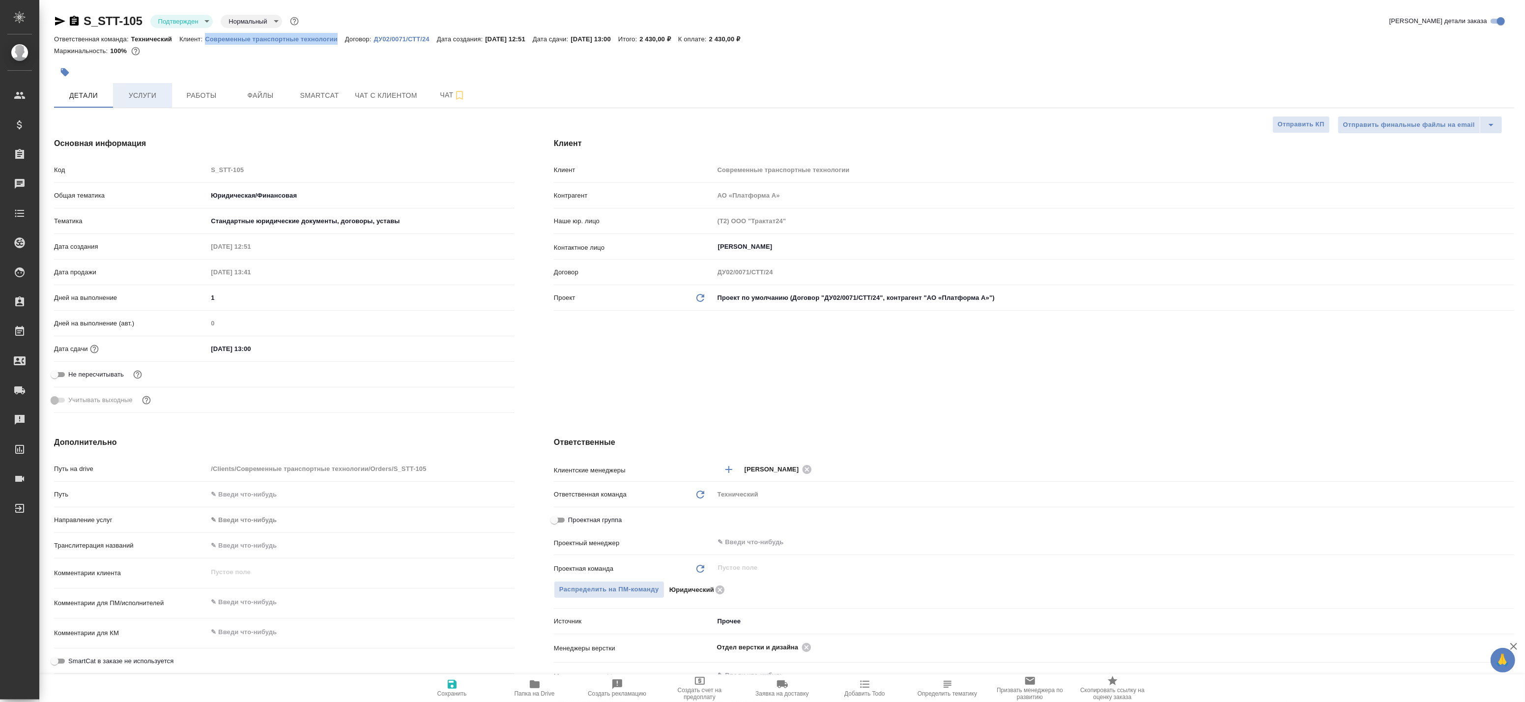
type textarea "x"
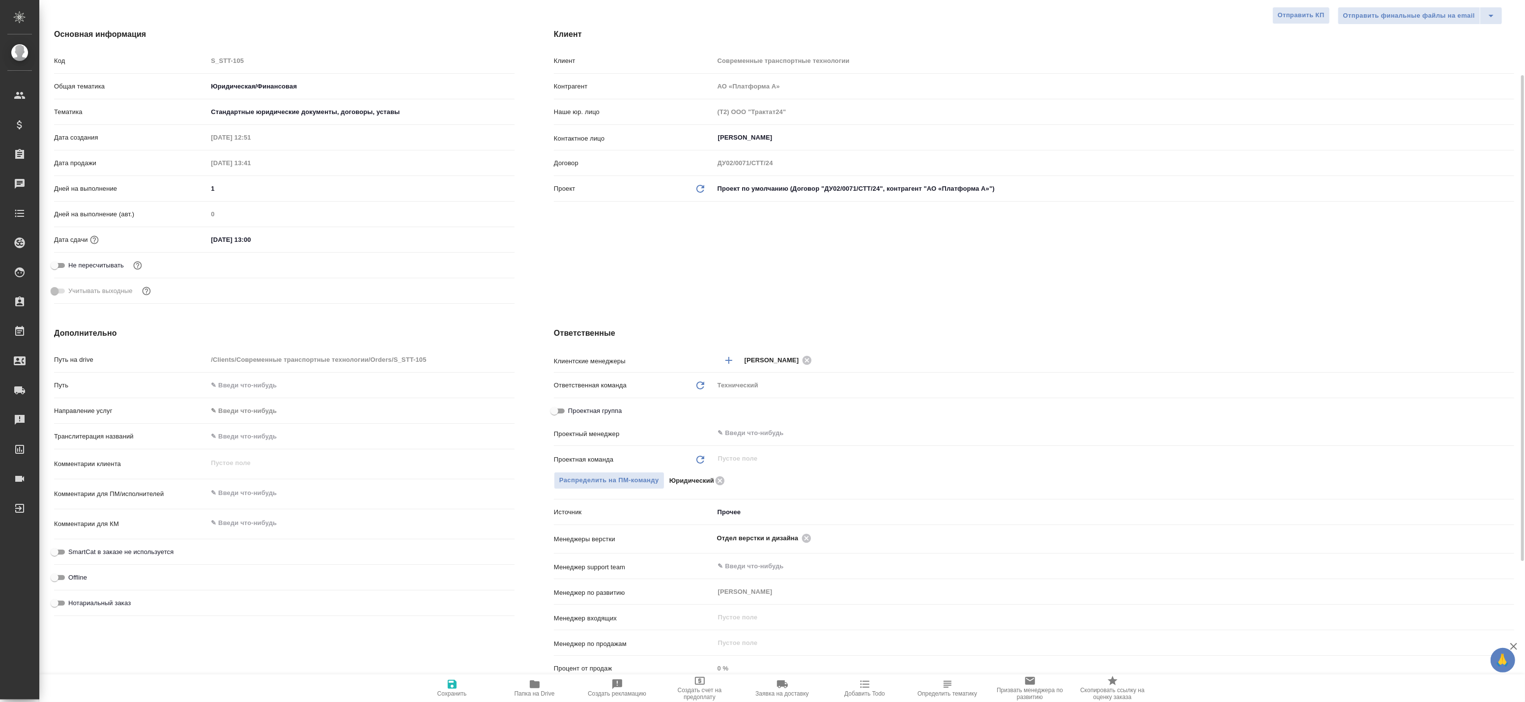
scroll to position [164, 0]
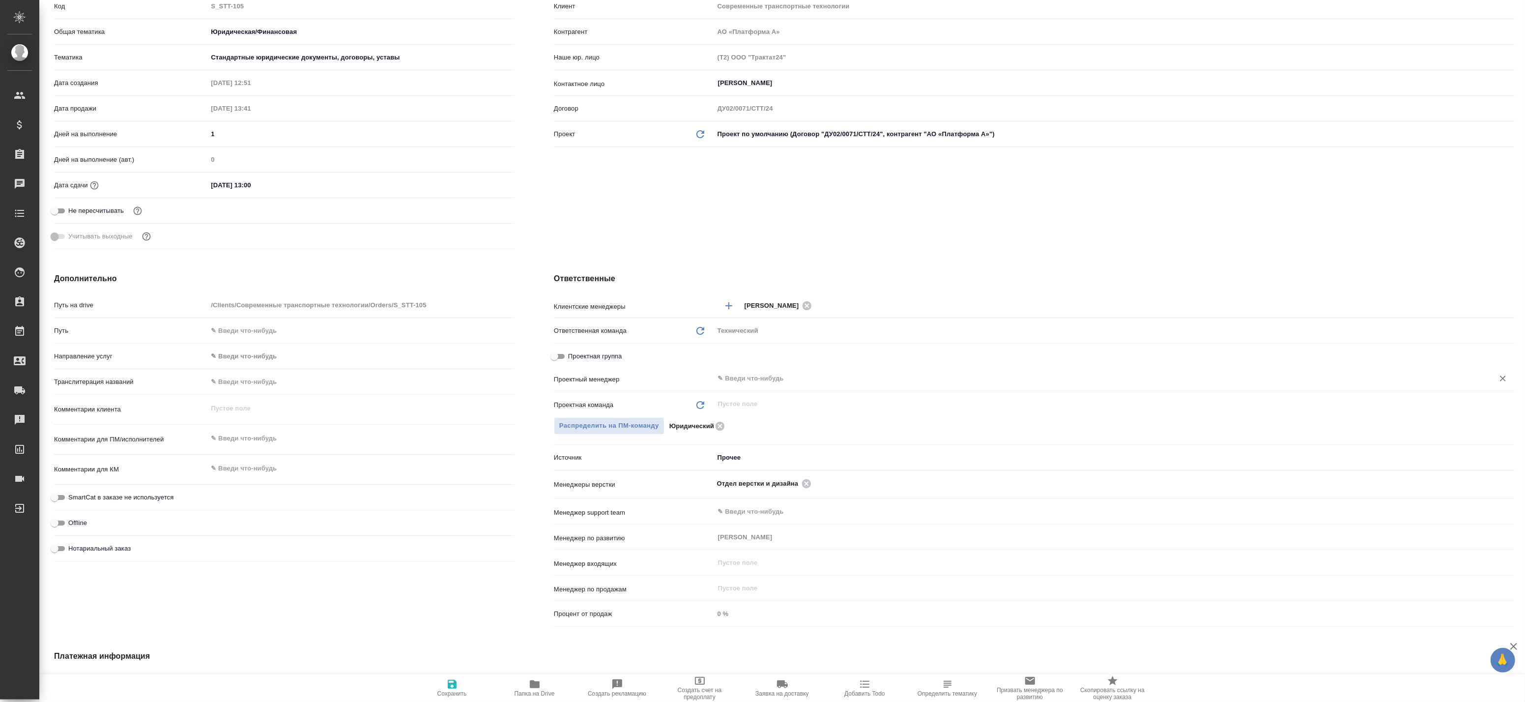
click at [752, 375] on input "text" at bounding box center [1097, 379] width 761 height 12
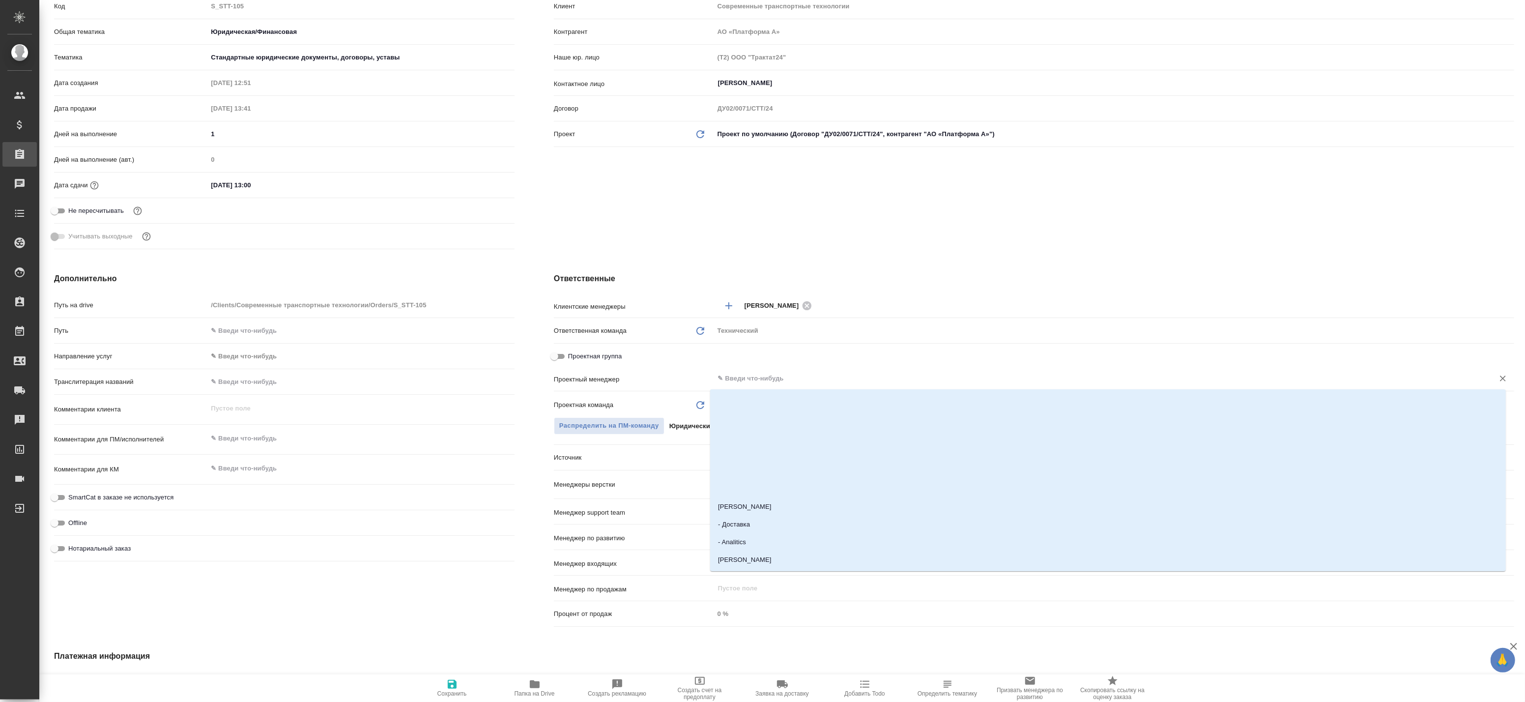
type textarea "x"
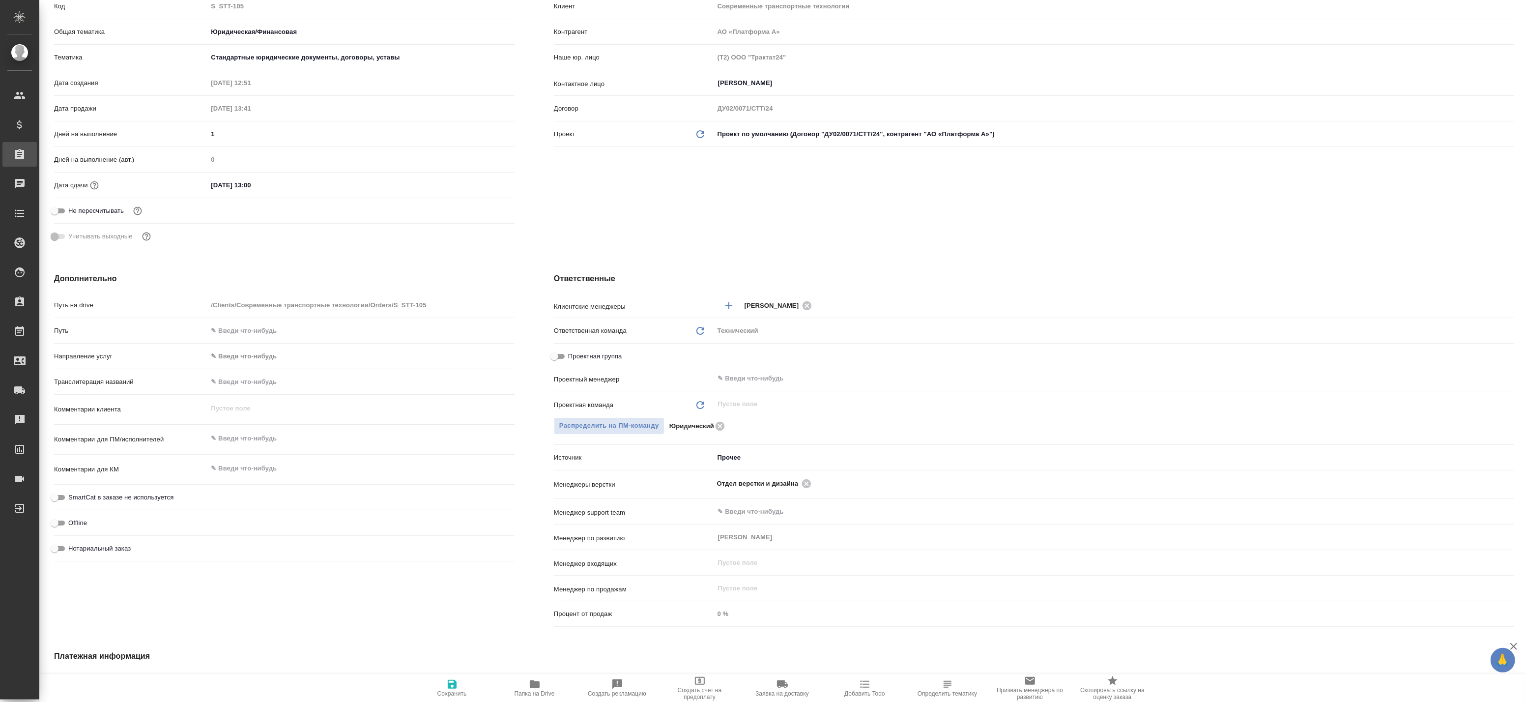
type textarea "x"
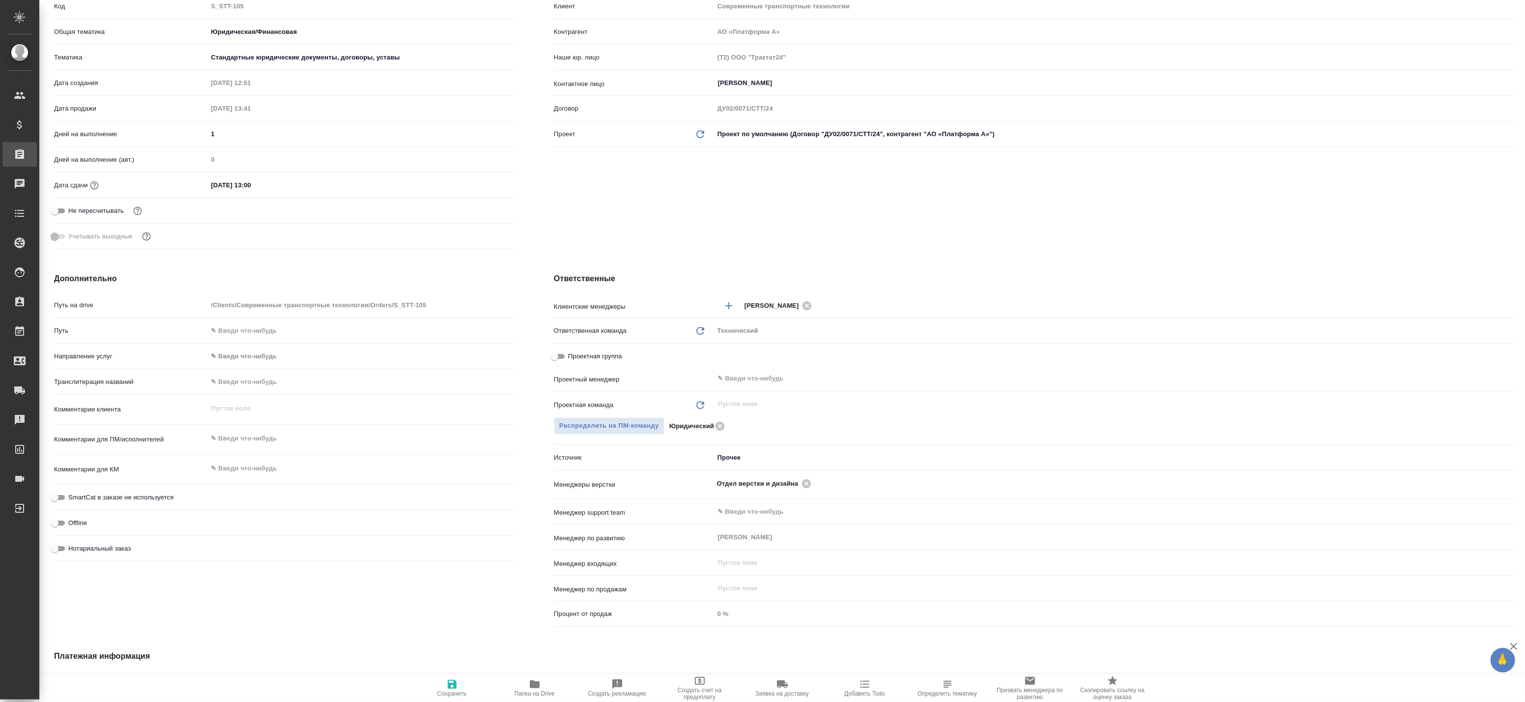
type textarea "x"
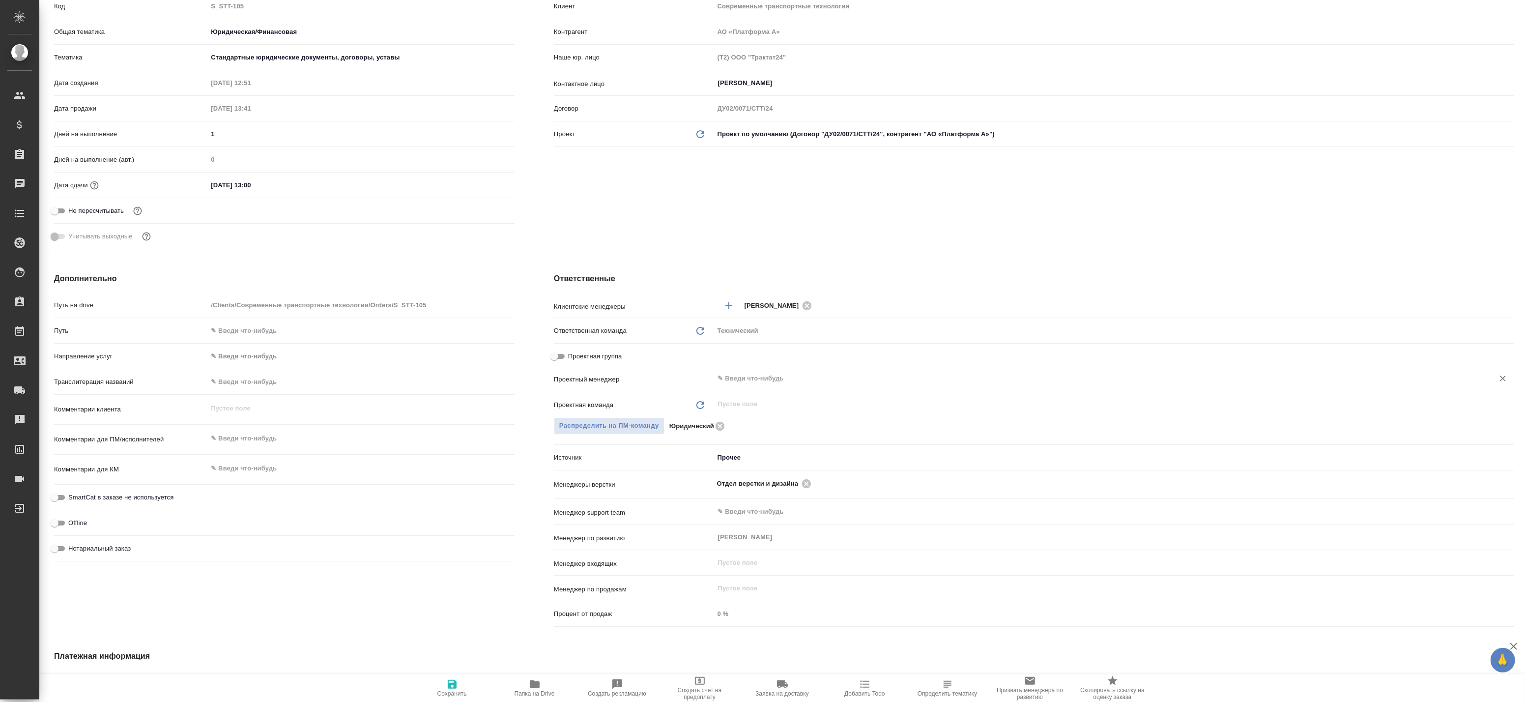
type textarea "x"
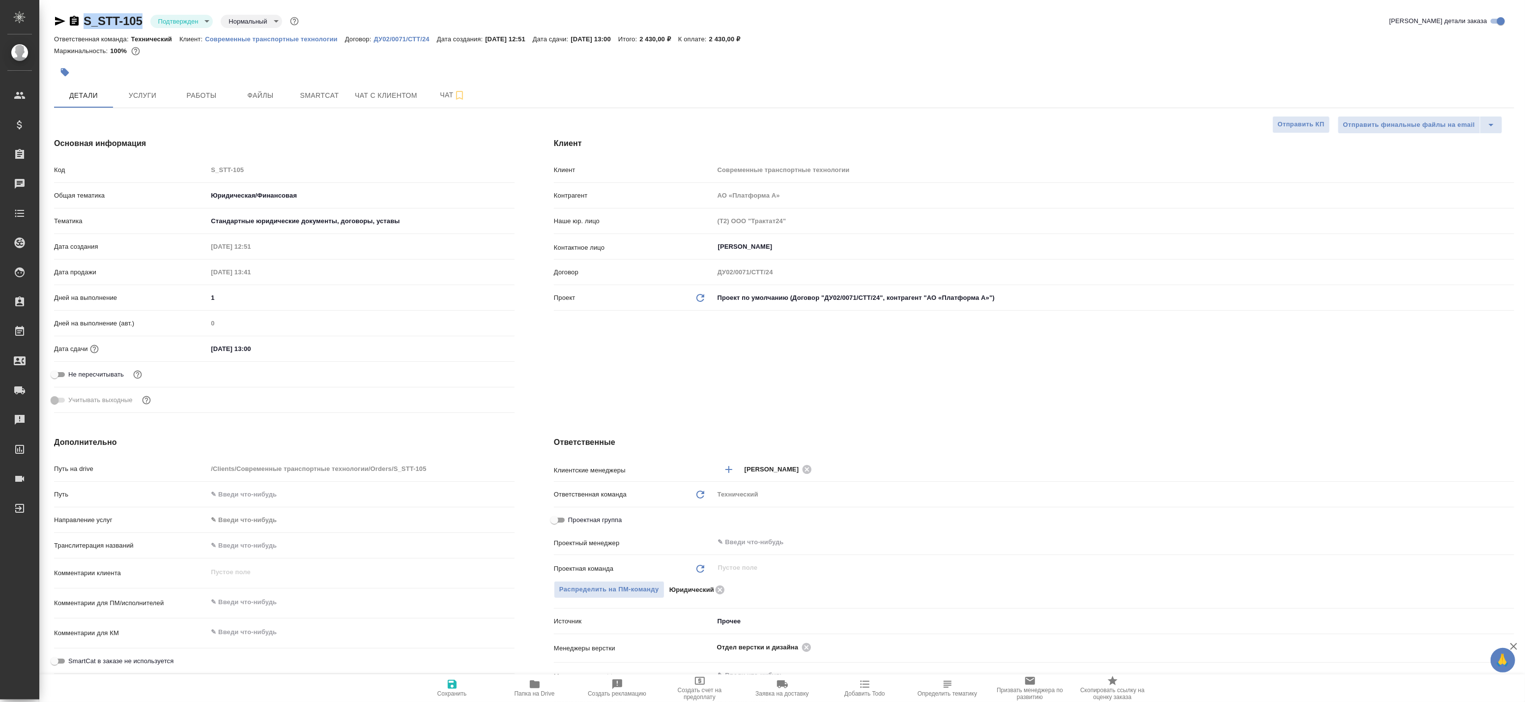
drag, startPoint x: 79, startPoint y: 8, endPoint x: 143, endPoint y: 18, distance: 65.1
click at [143, 18] on div "S_STT-105 Подтвержден confirmed Нормальный normal Кратко детали заказа Ответств…" at bounding box center [784, 508] width 1471 height 1016
copy link "S_STT-105"
click at [317, 138] on h4 "Основная информация" at bounding box center [284, 144] width 460 height 12
click at [446, 90] on span "Чат" at bounding box center [452, 95] width 47 height 12
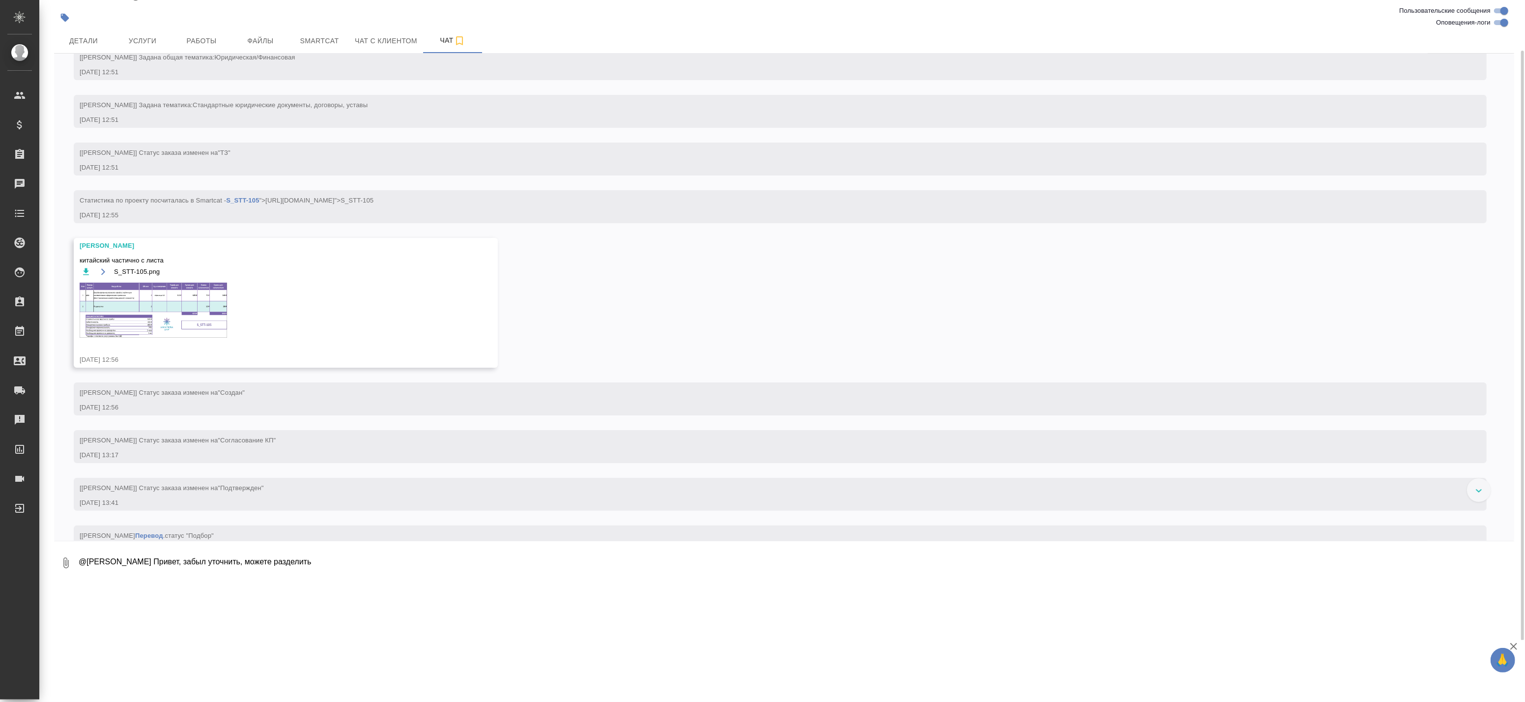
scroll to position [164, 0]
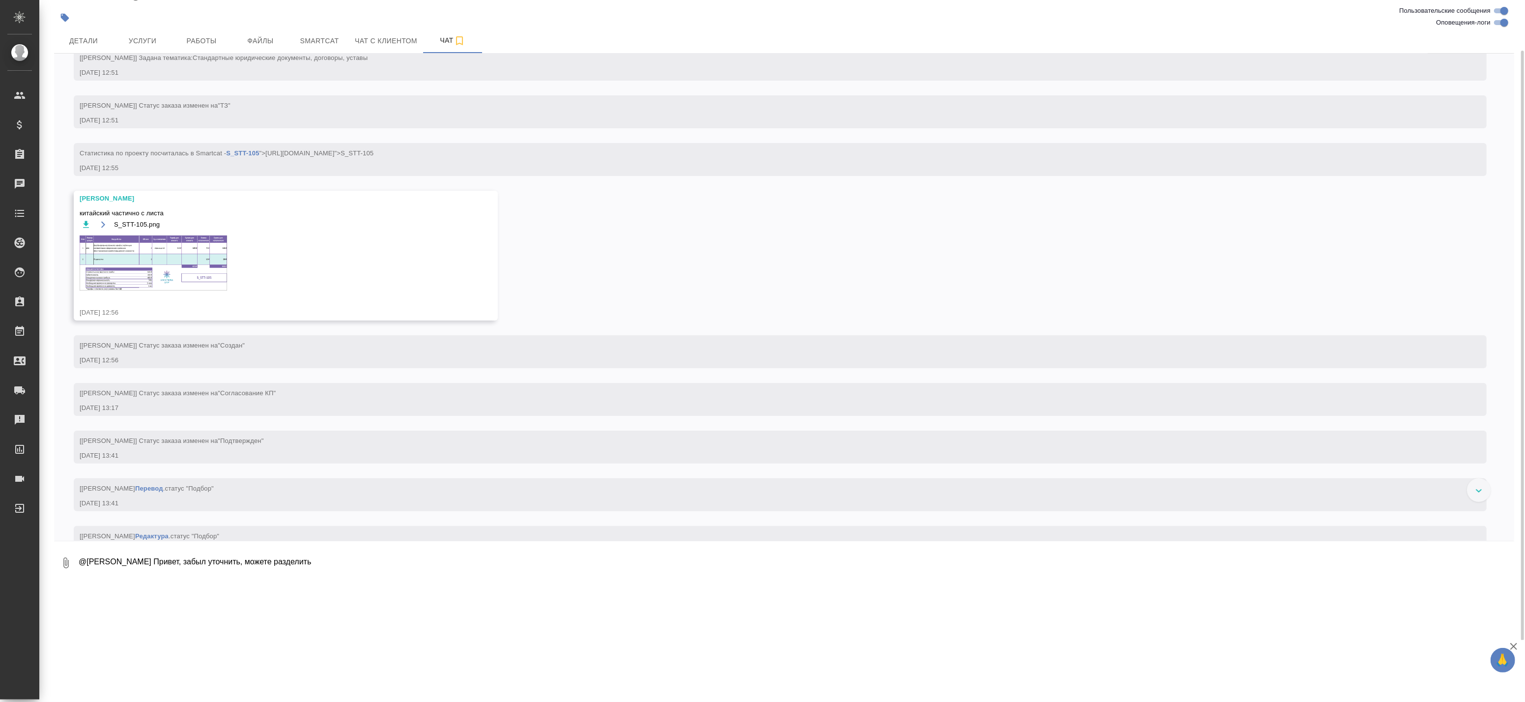
click at [165, 271] on img at bounding box center [153, 262] width 147 height 55
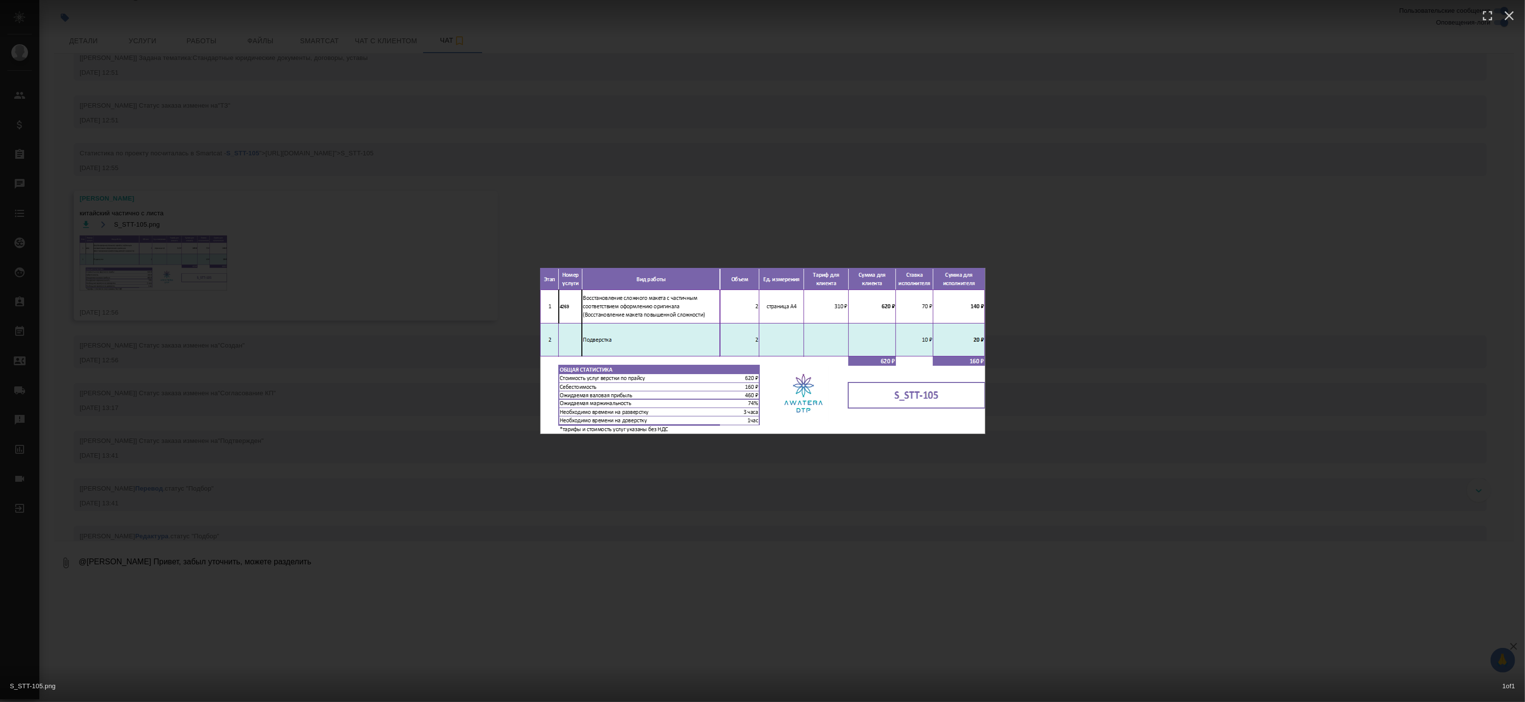
click at [459, 429] on div "S_STT-105.png 1 of 1" at bounding box center [762, 351] width 1525 height 702
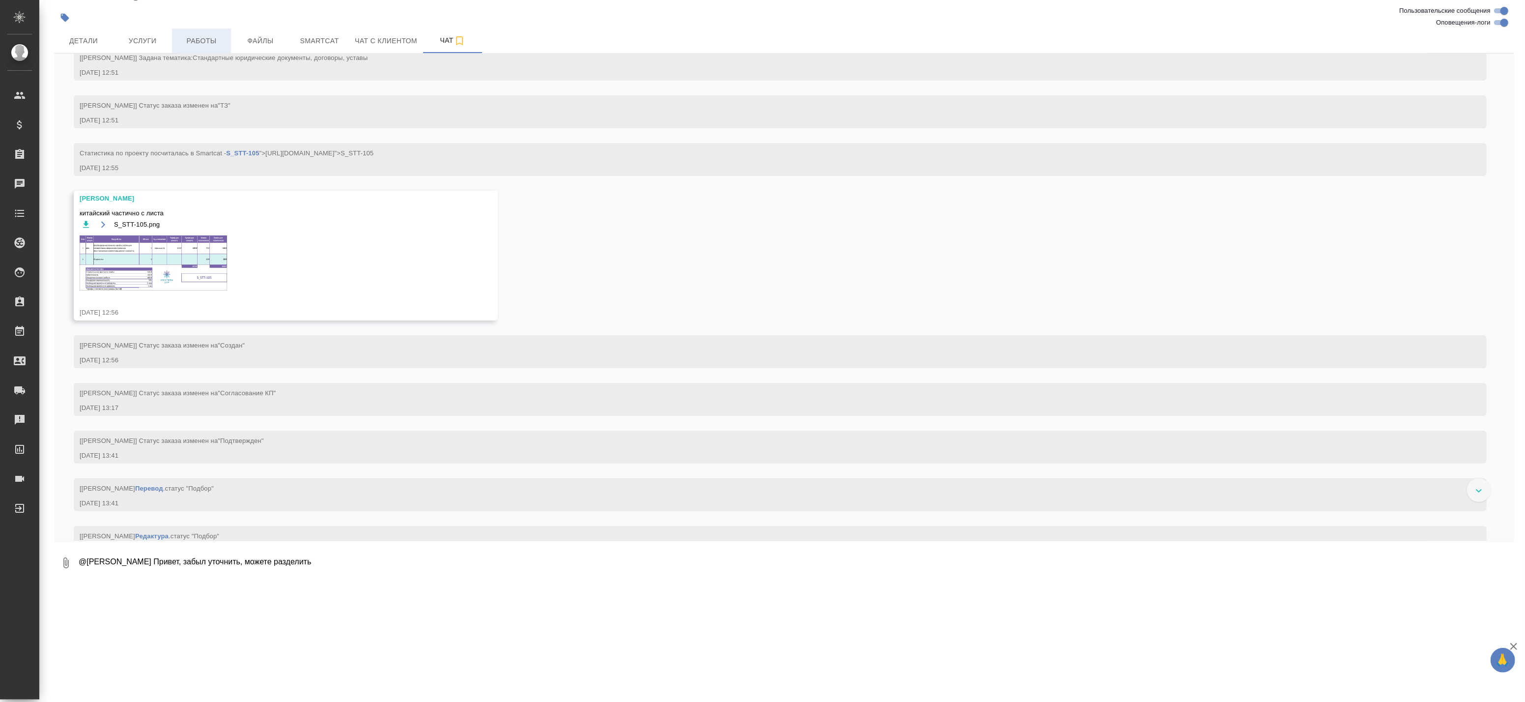
click at [202, 41] on span "Работы" at bounding box center [201, 41] width 47 height 12
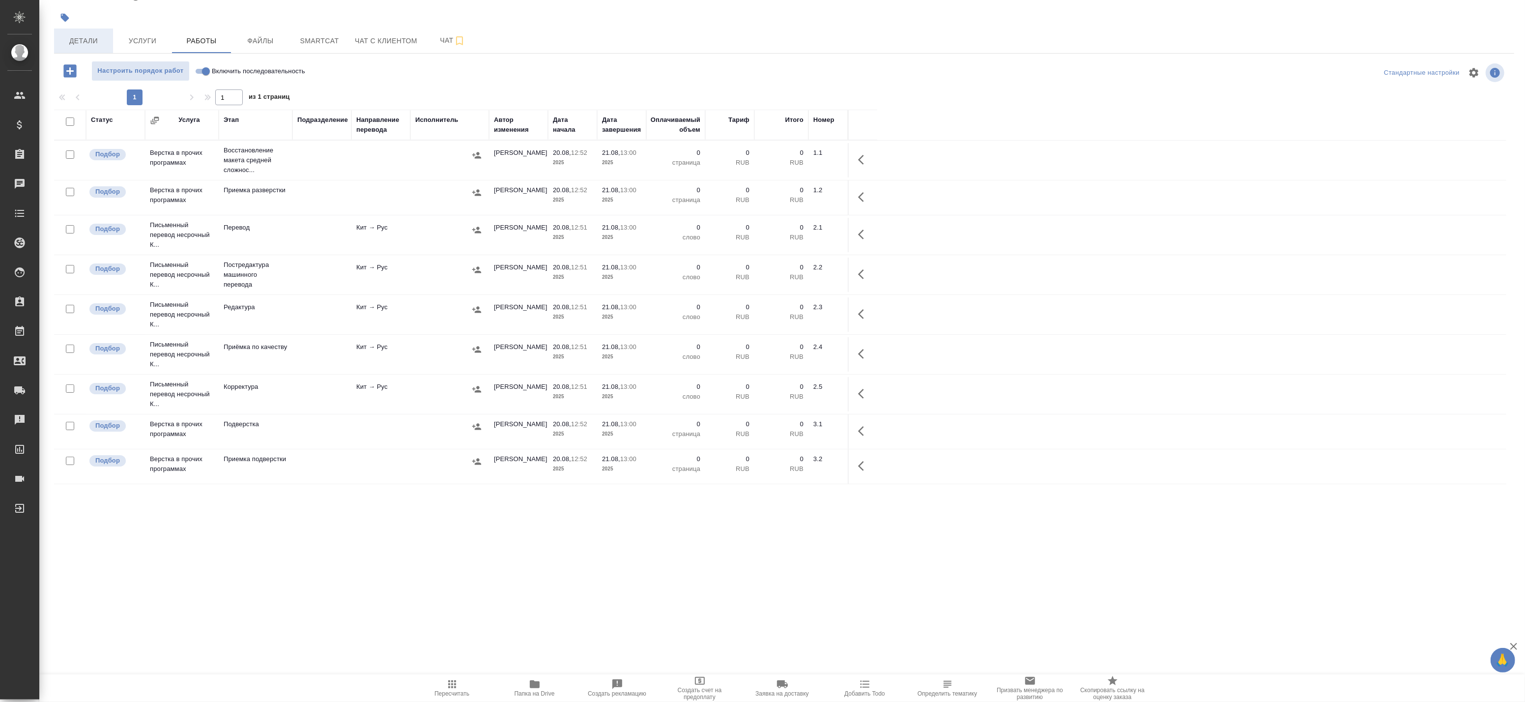
click at [65, 39] on span "Детали" at bounding box center [83, 41] width 47 height 12
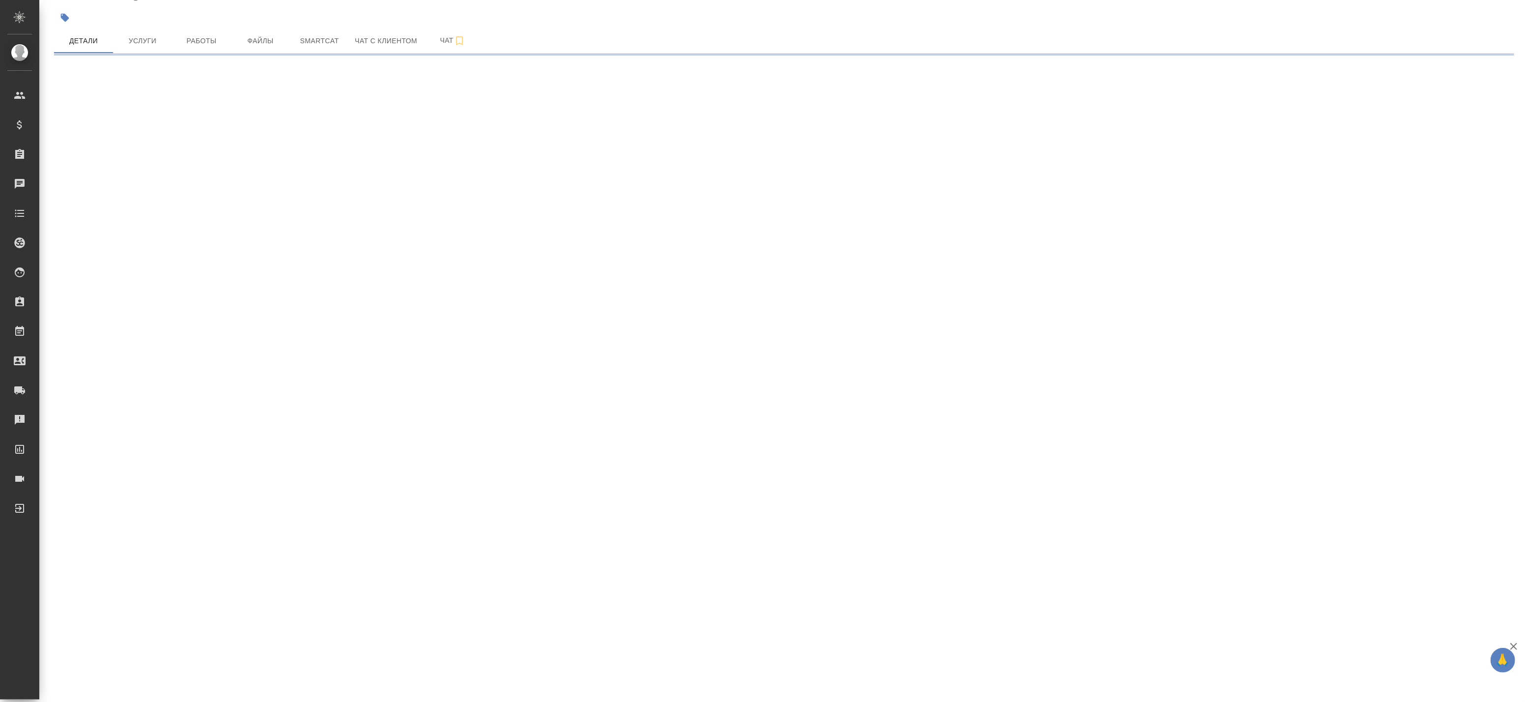
select select "RU"
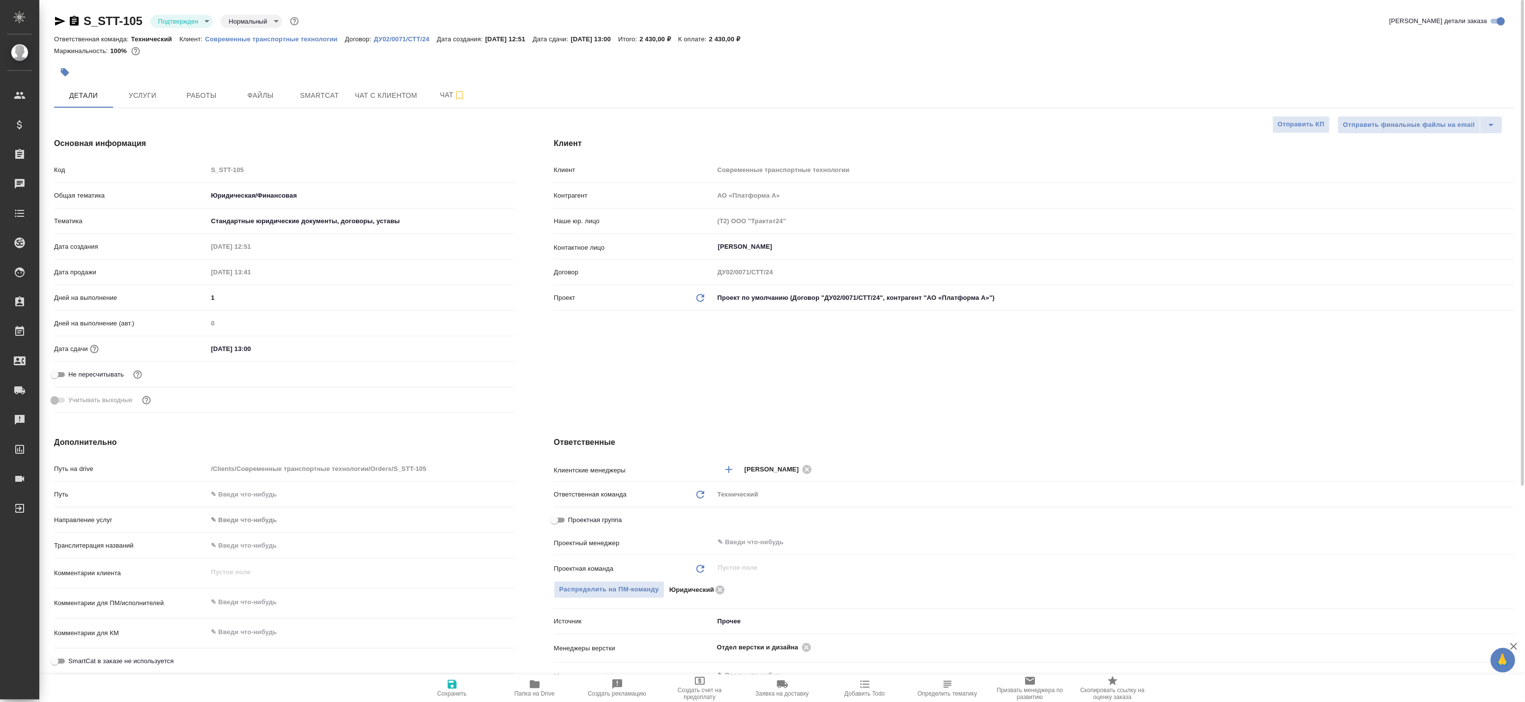
scroll to position [164, 0]
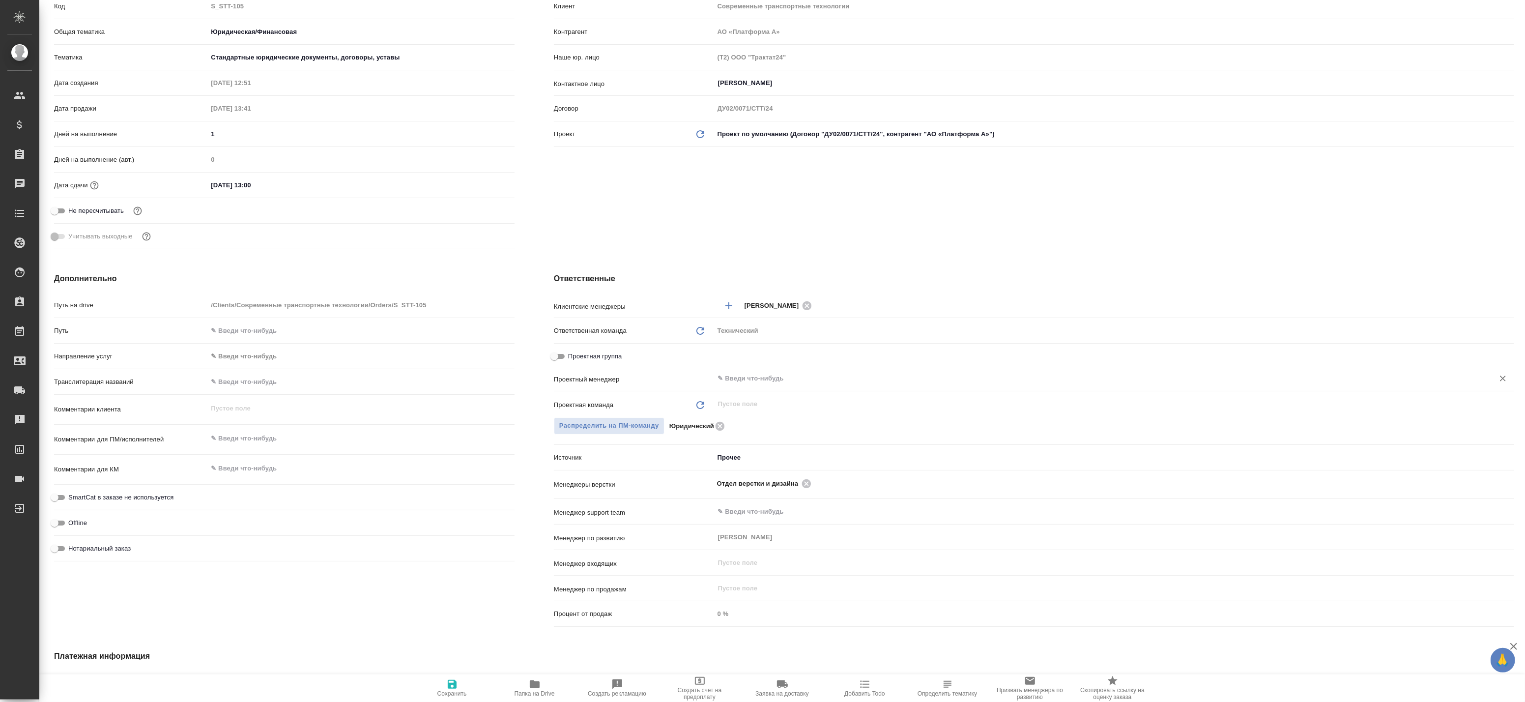
click at [740, 377] on input "text" at bounding box center [1097, 379] width 761 height 12
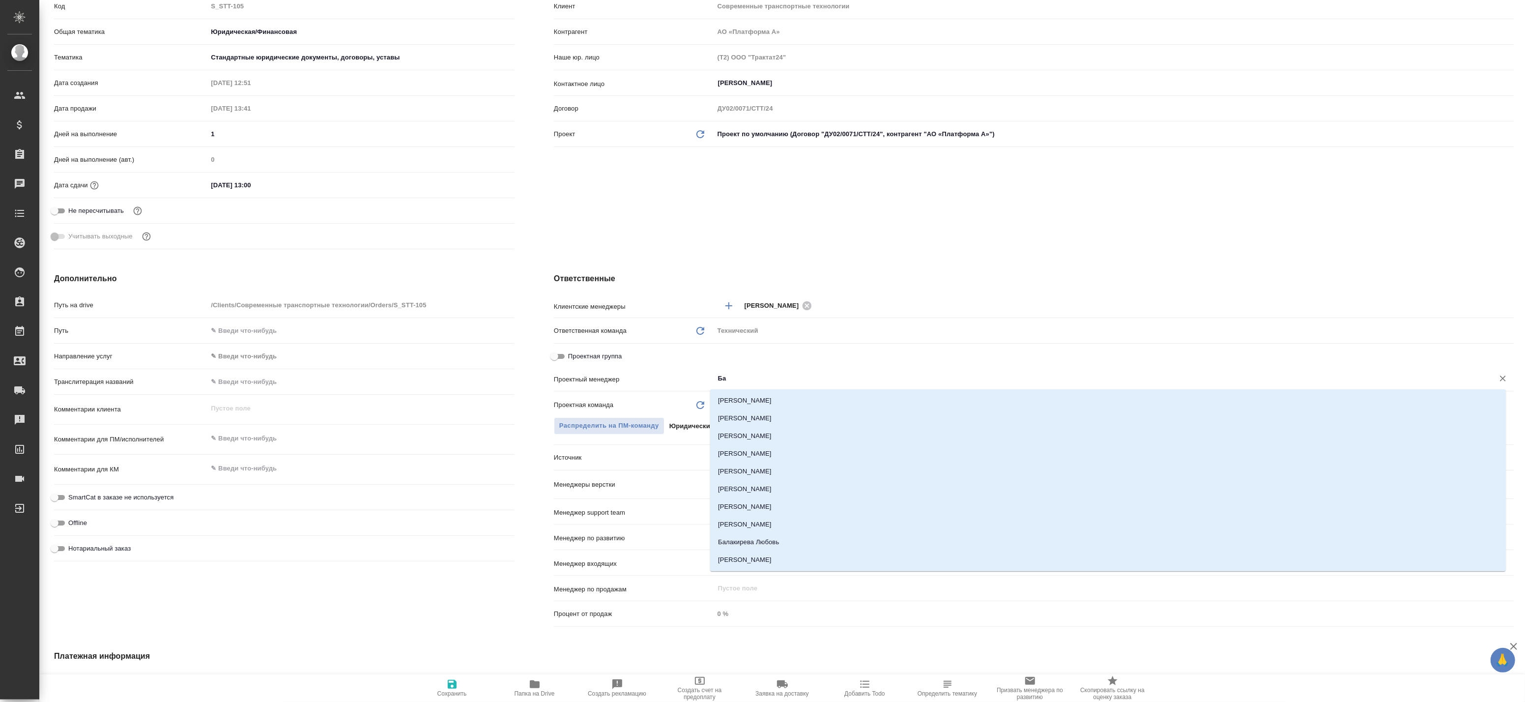
type input "Бад"
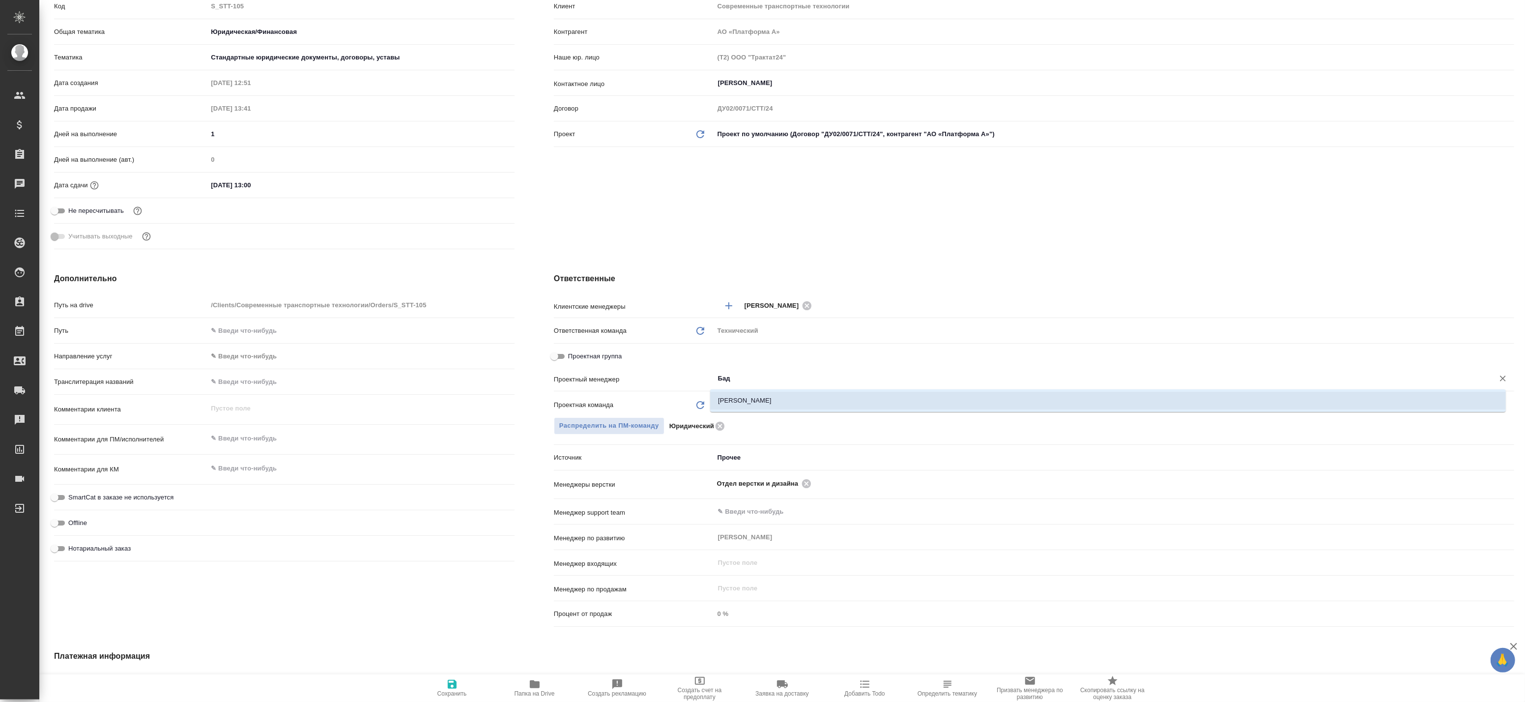
click at [791, 401] on li "Баданян Артак" at bounding box center [1108, 401] width 796 height 18
type textarea "x"
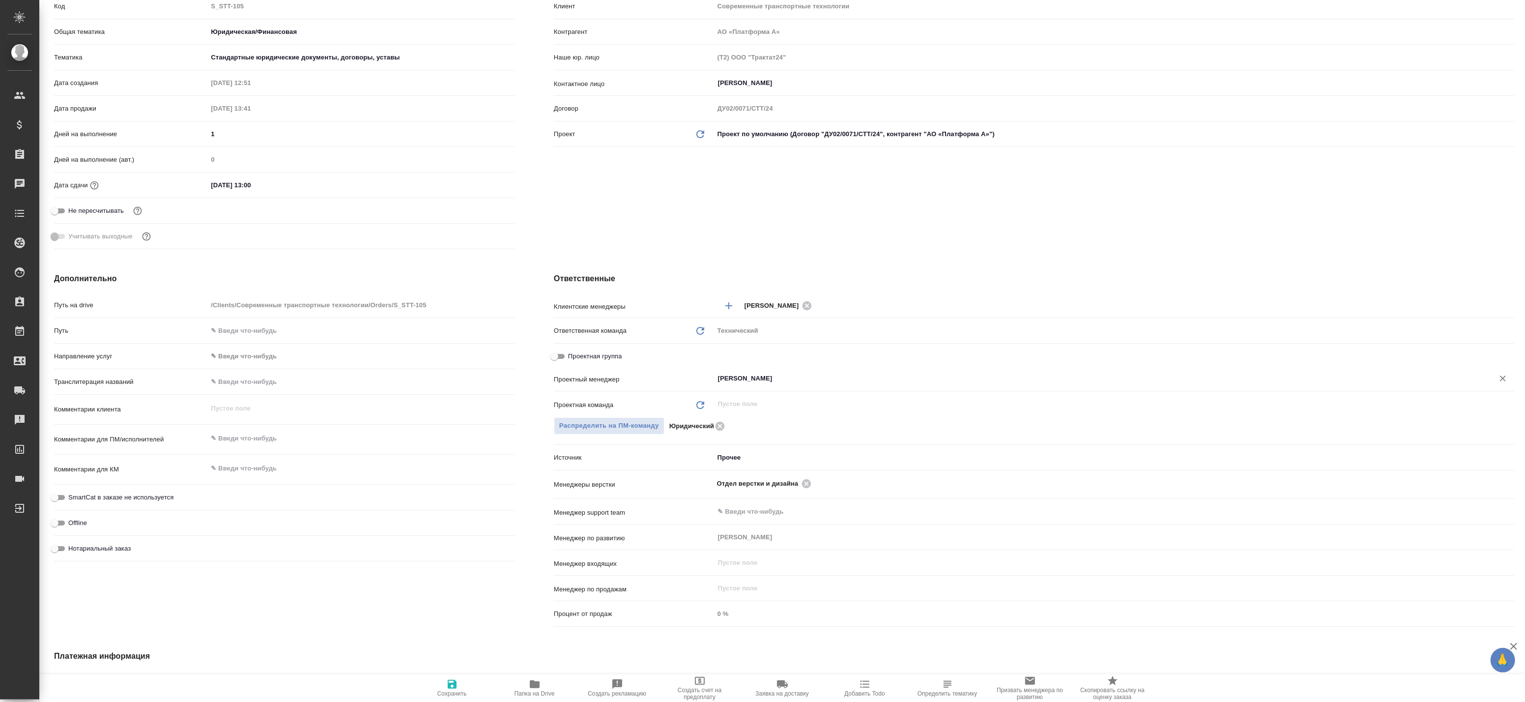
type input "Баданян Артак"
click at [449, 689] on icon "button" at bounding box center [452, 684] width 12 height 12
type textarea "x"
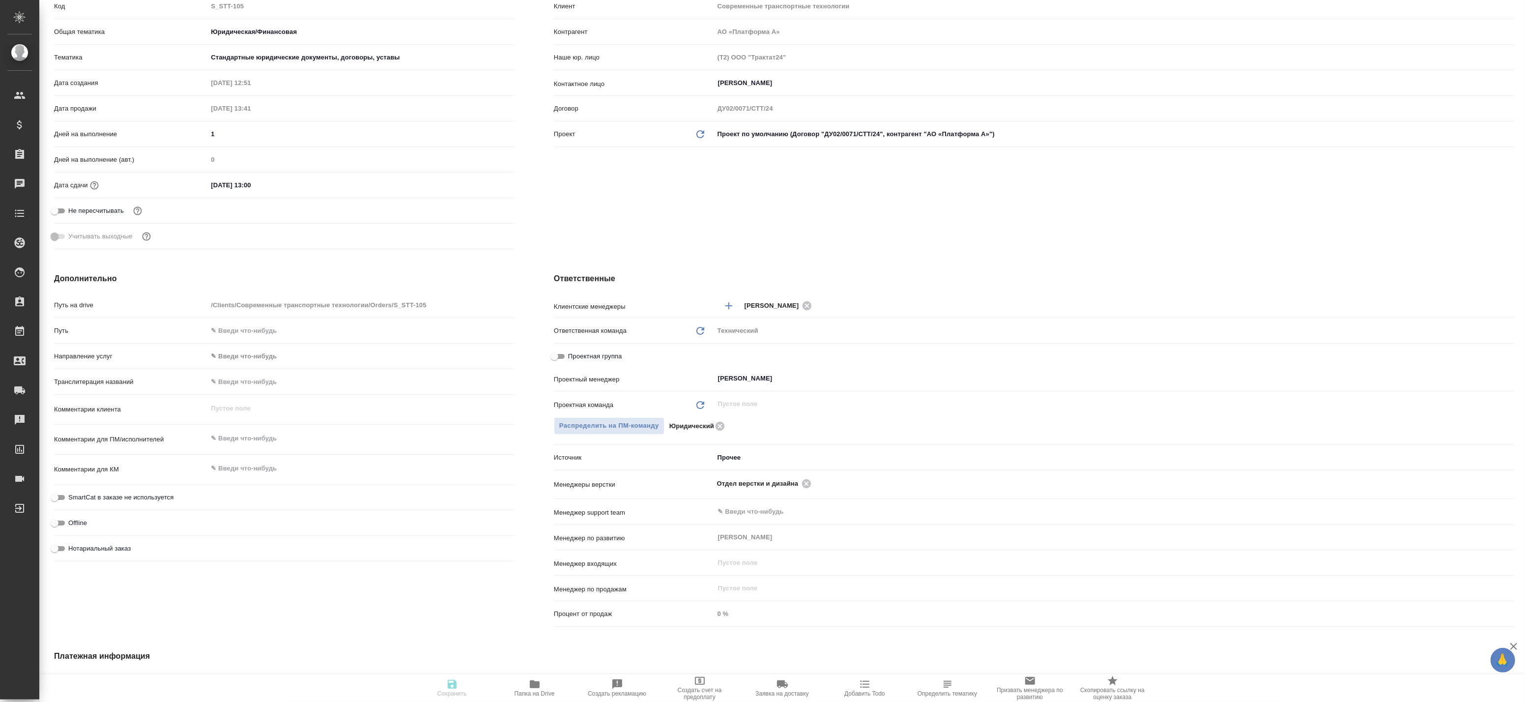
type textarea "x"
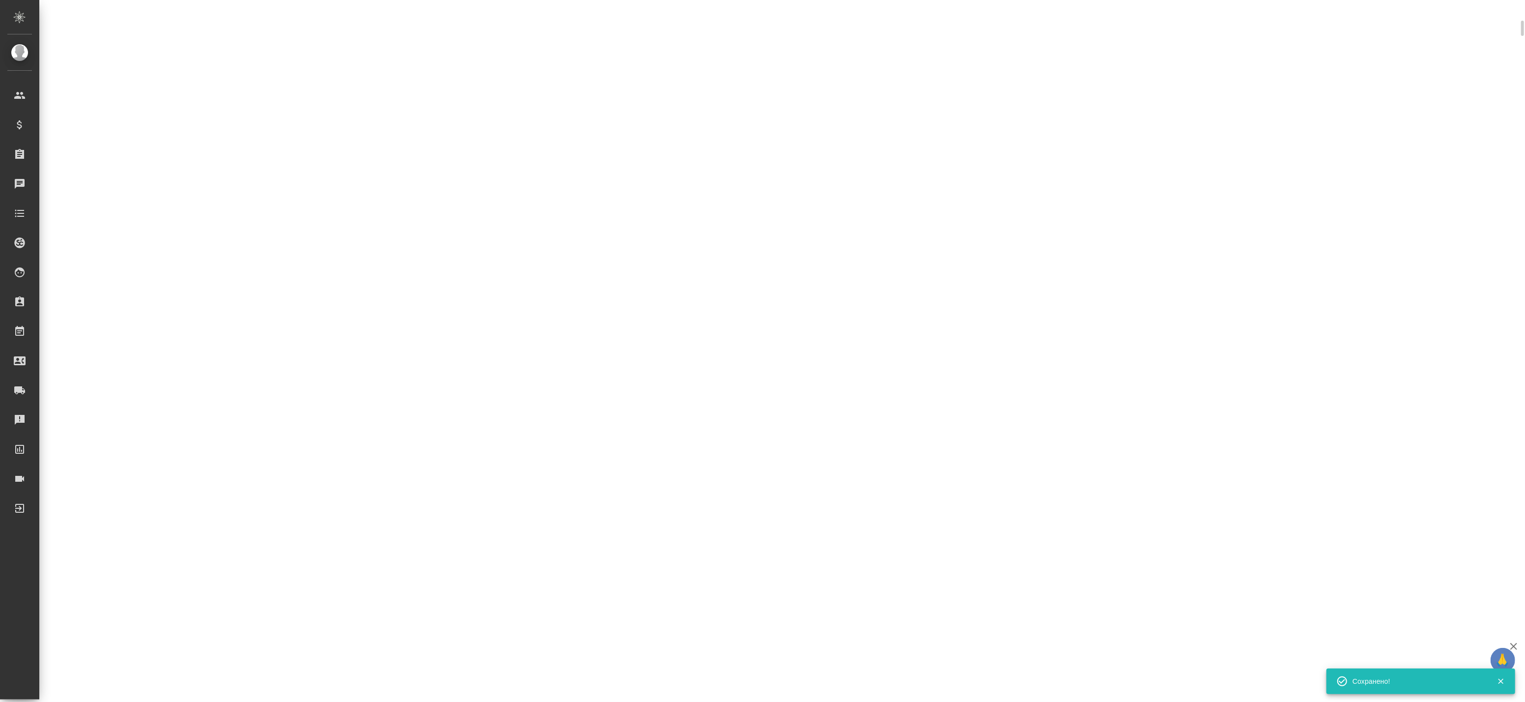
select select "RU"
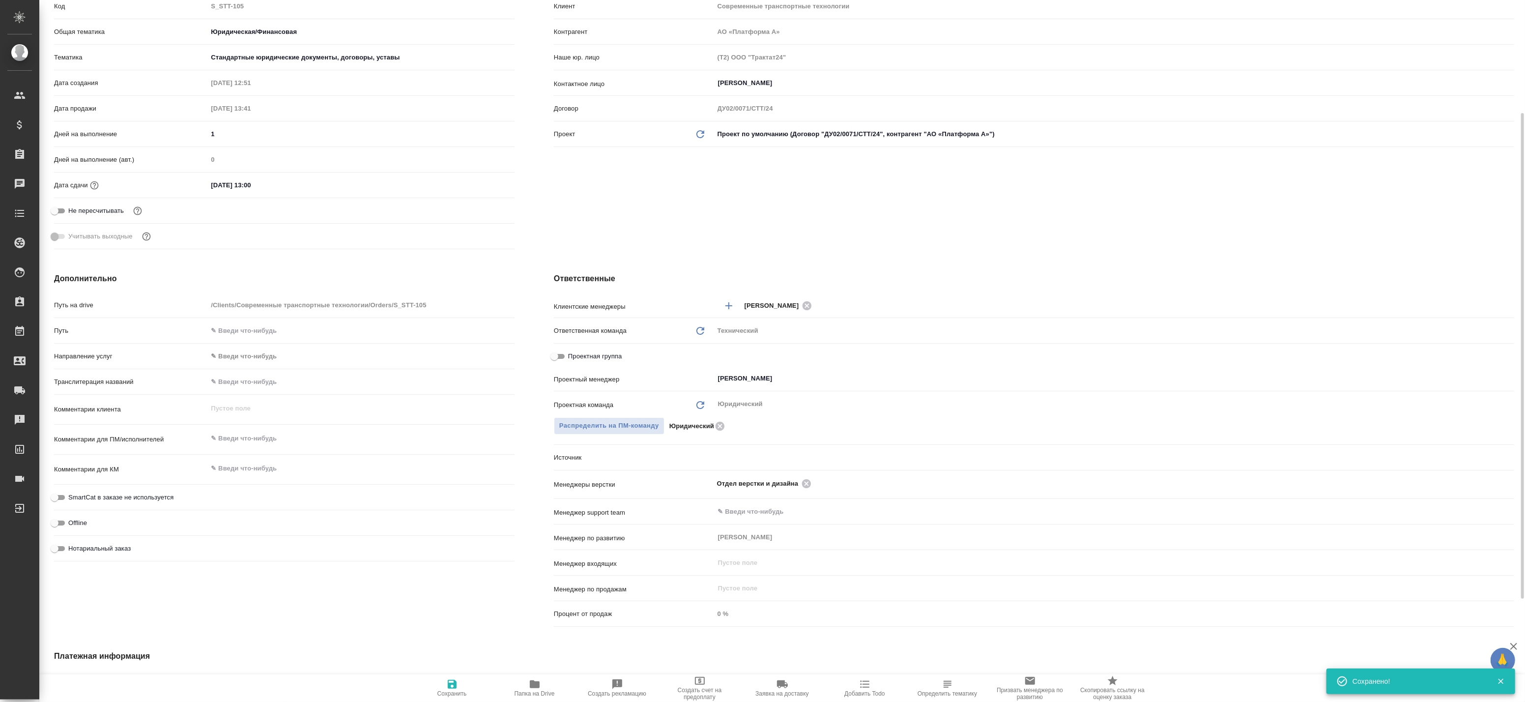
type textarea "x"
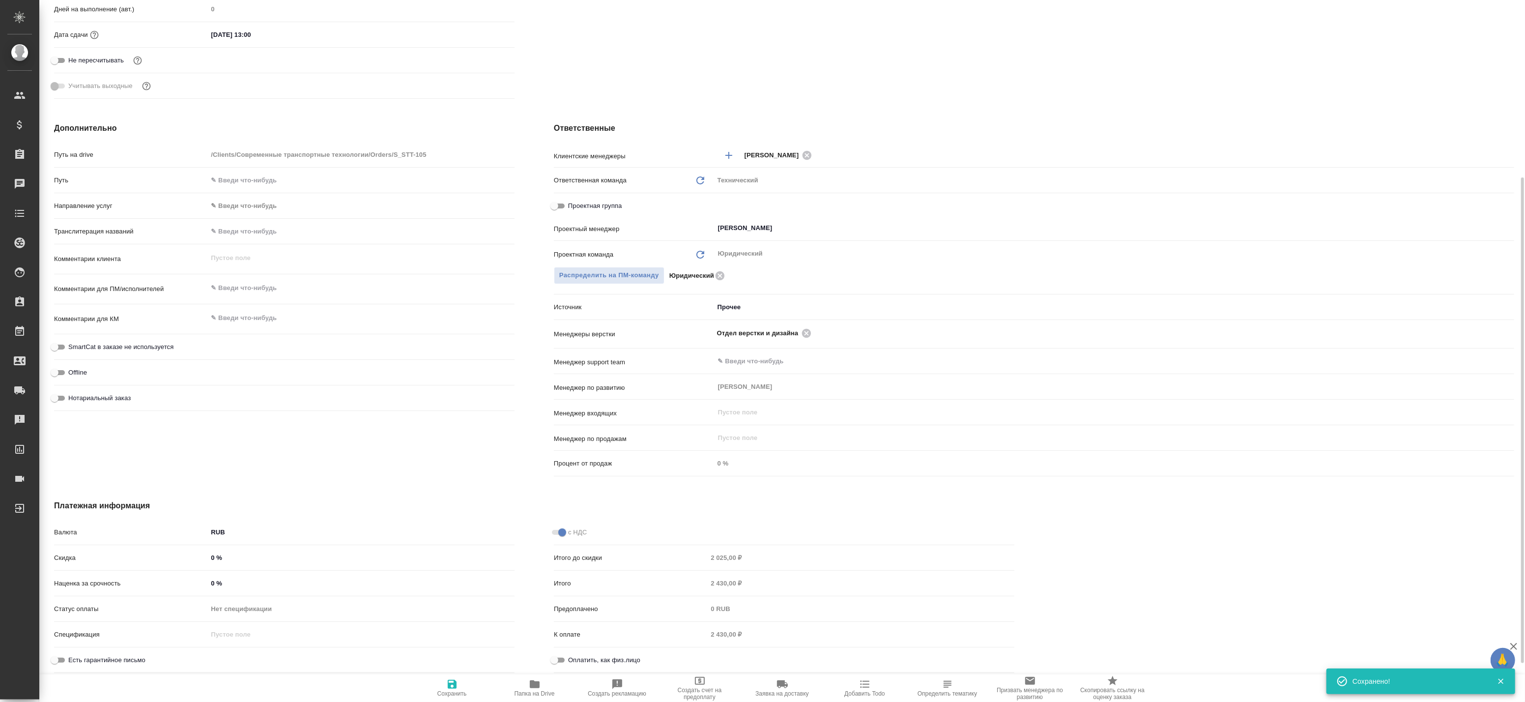
scroll to position [17, 0]
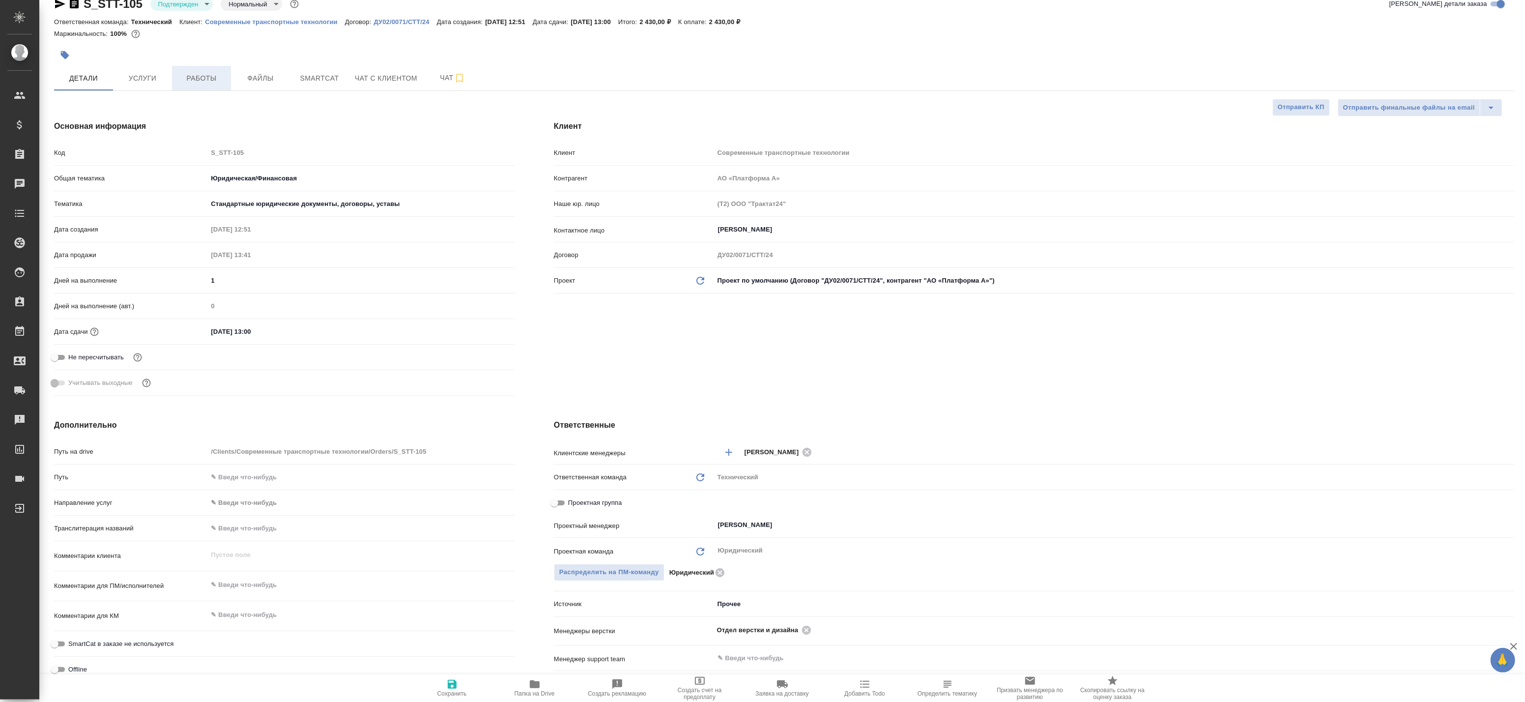
click at [216, 82] on span "Работы" at bounding box center [201, 78] width 47 height 12
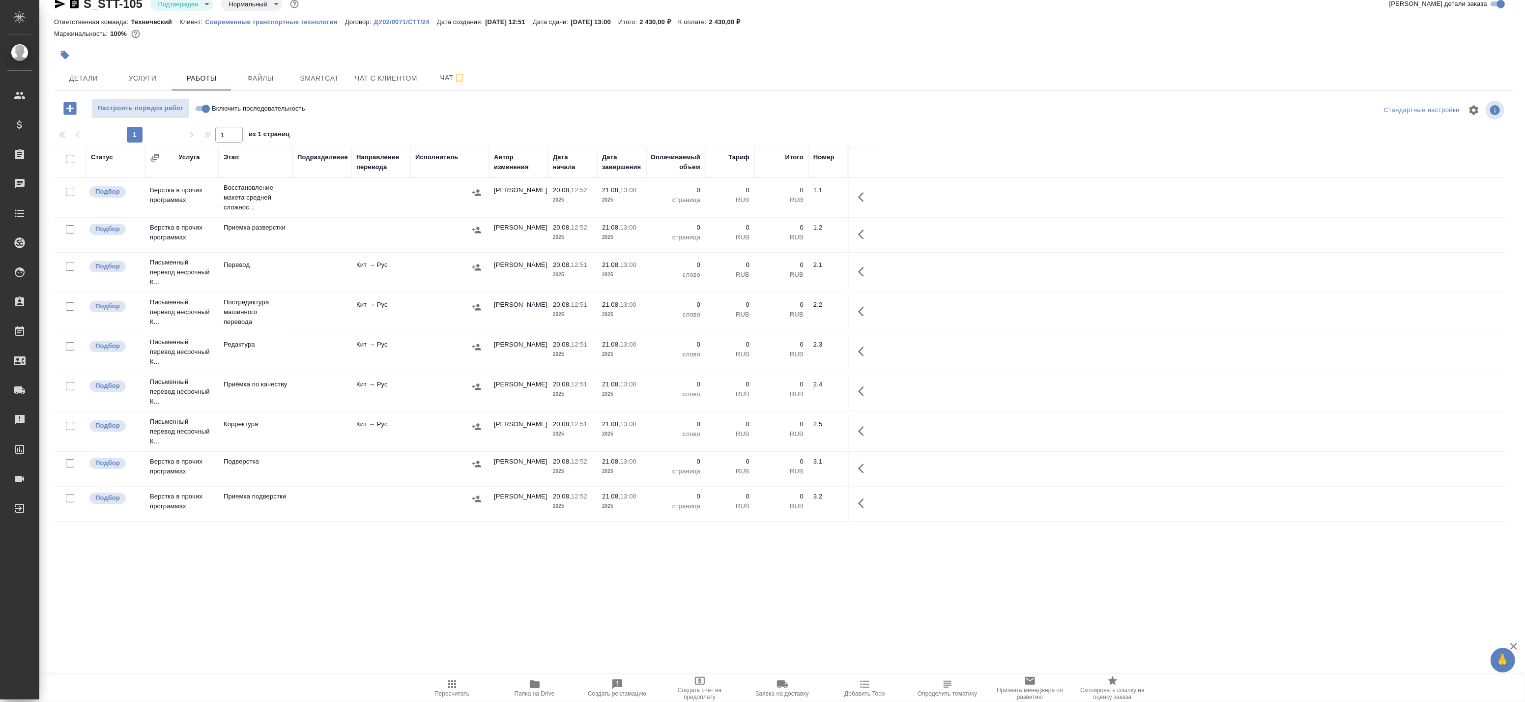
click at [534, 698] on button "Папка на Drive" at bounding box center [534, 688] width 83 height 28
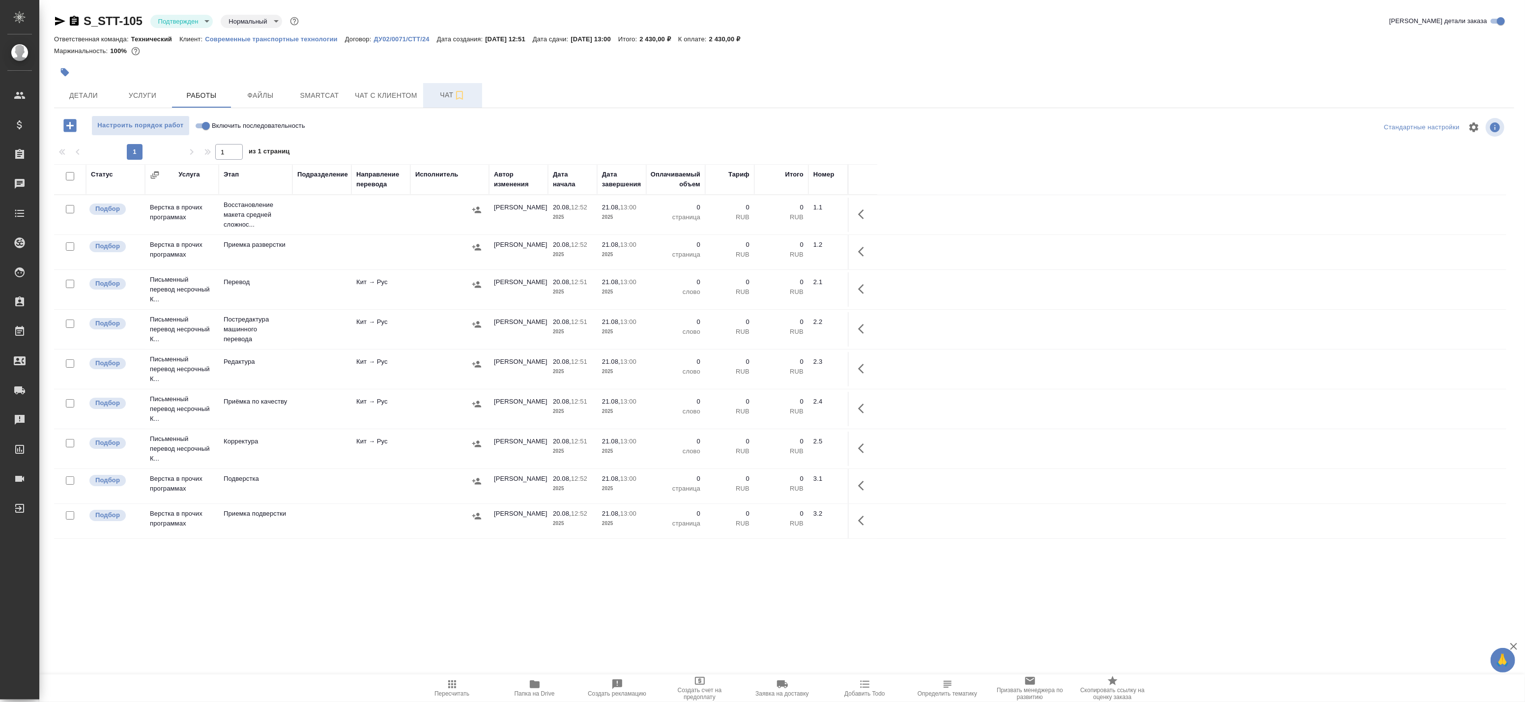
click at [449, 96] on span "Чат" at bounding box center [452, 95] width 47 height 12
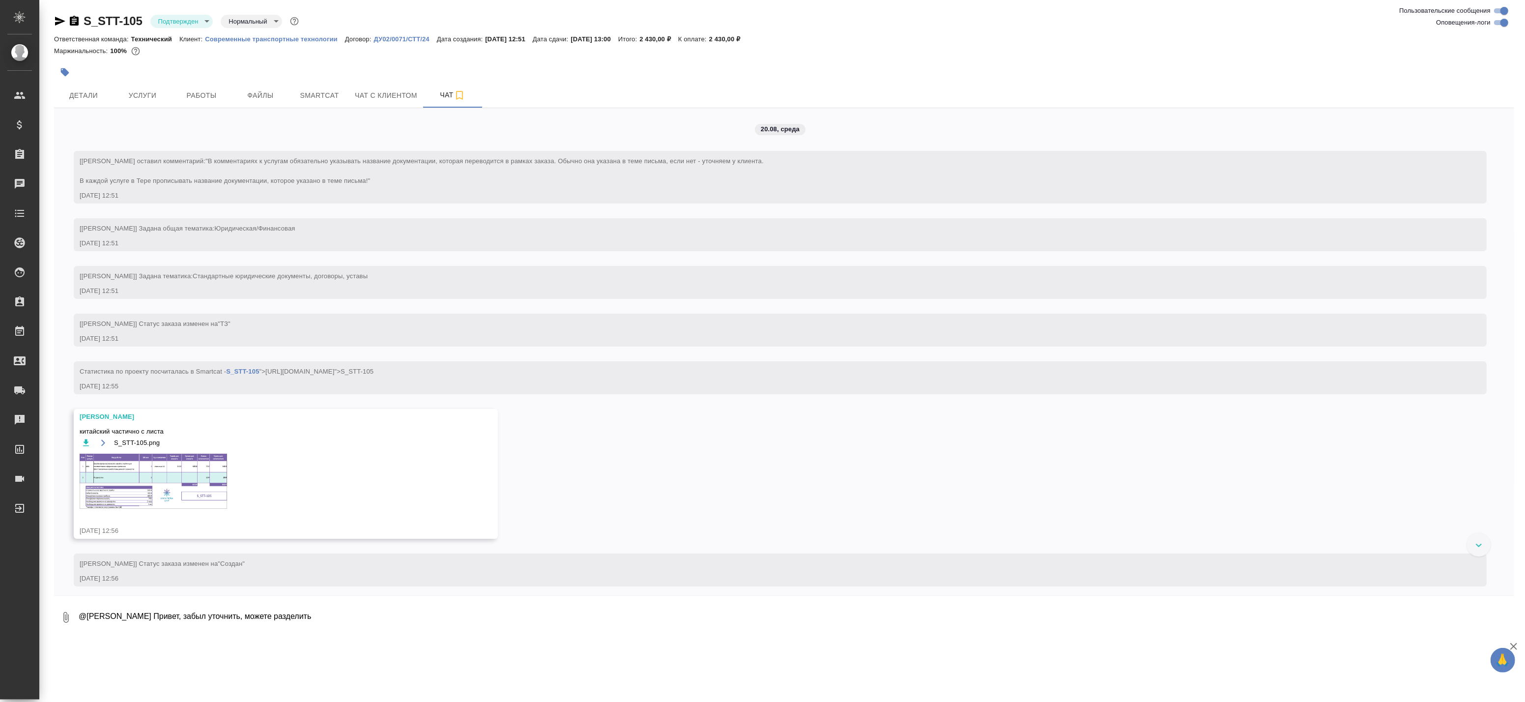
click at [134, 477] on img at bounding box center [153, 481] width 147 height 55
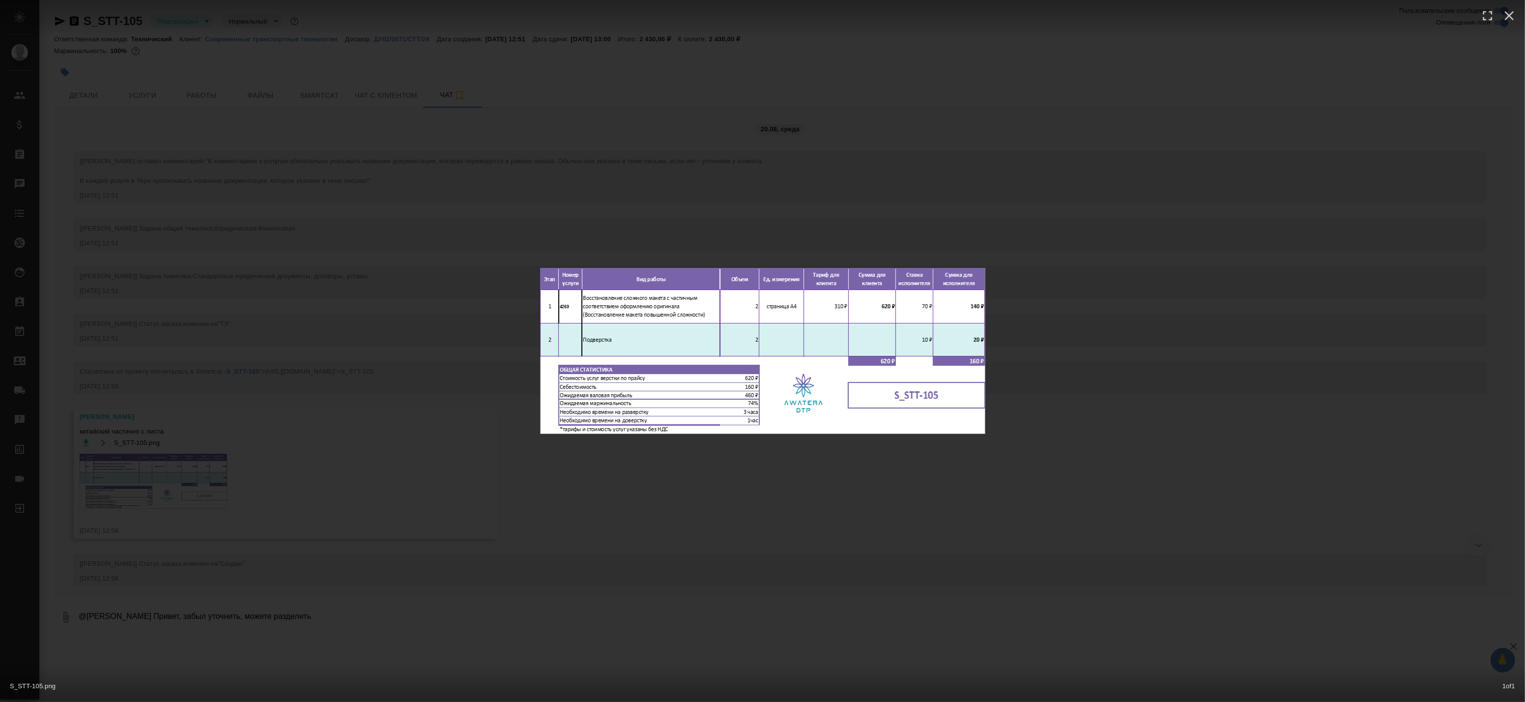
click at [726, 502] on div "S_STT-105.png 1 of 1" at bounding box center [762, 351] width 1525 height 702
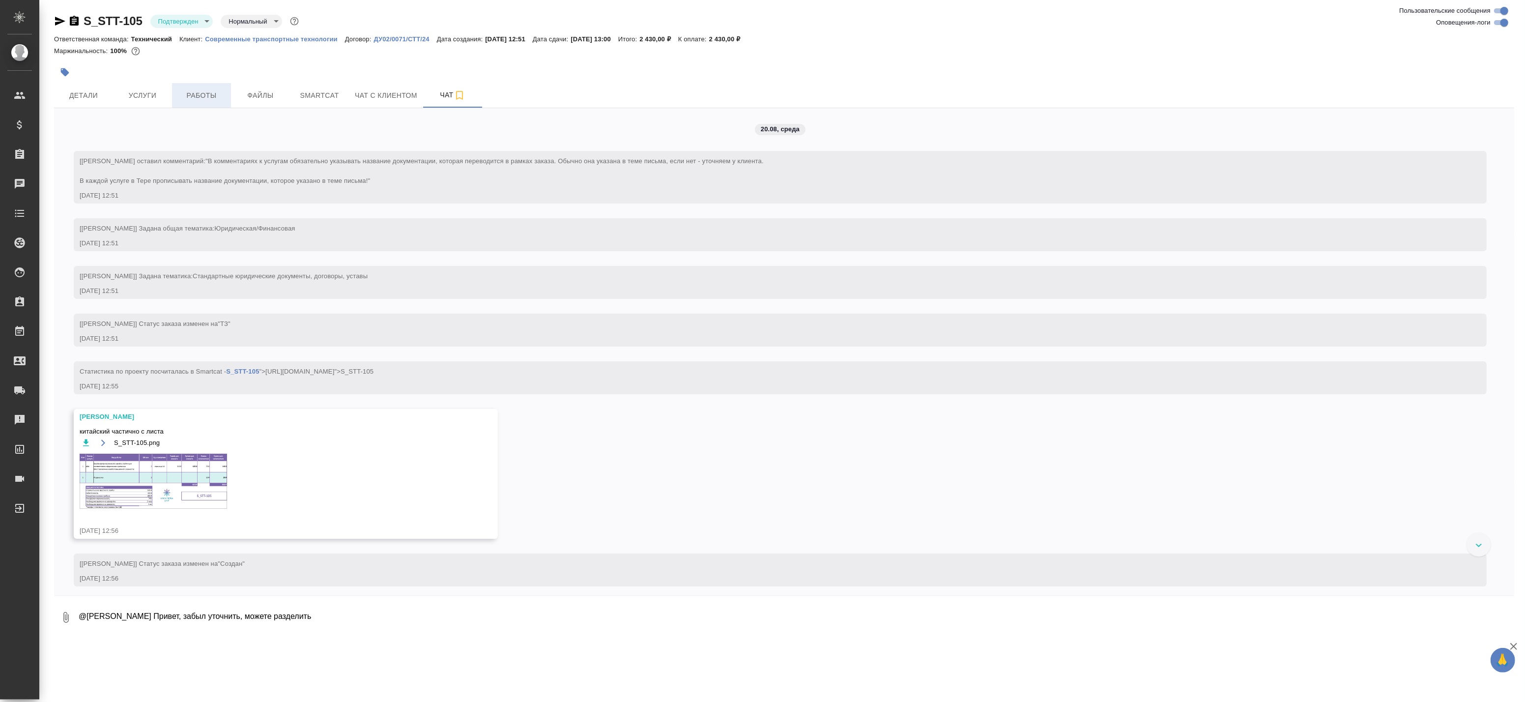
click at [197, 90] on span "Работы" at bounding box center [201, 95] width 47 height 12
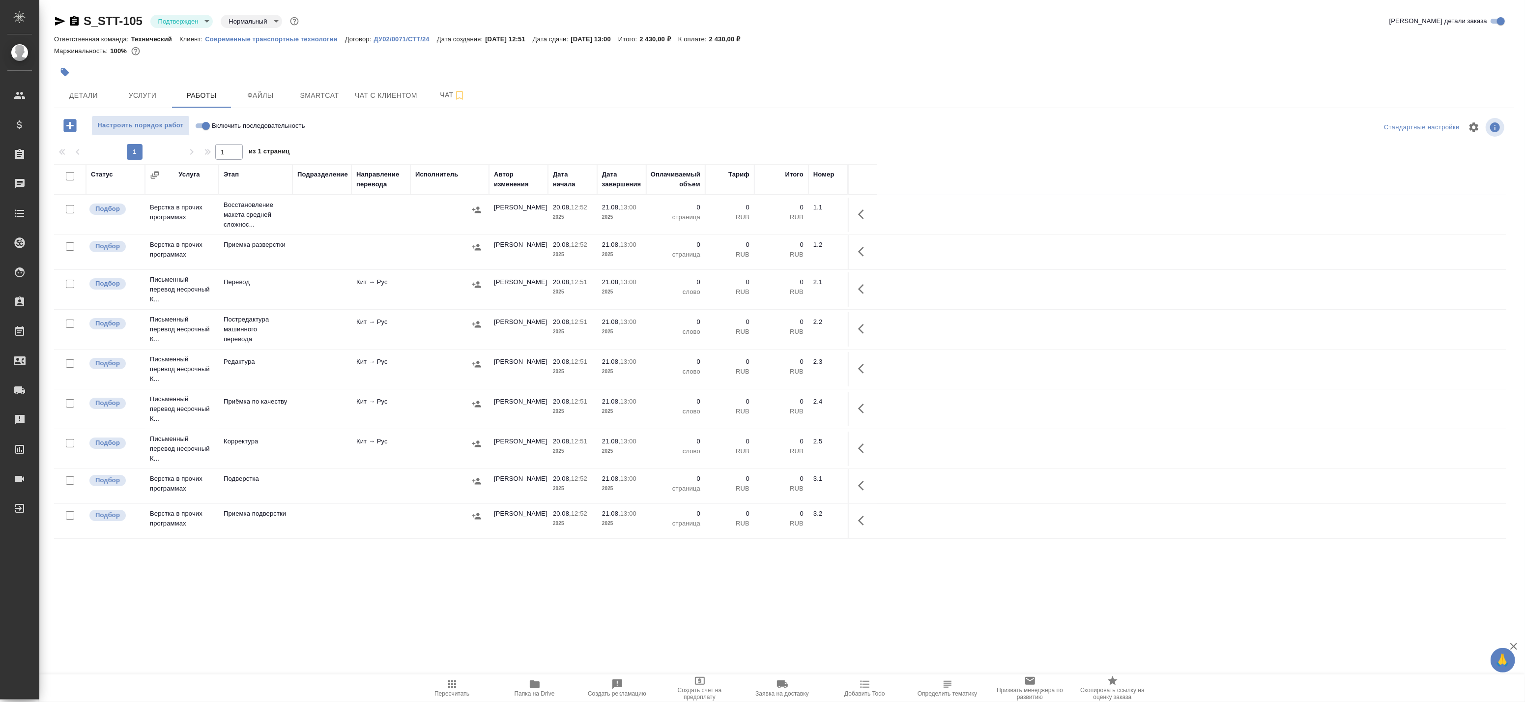
drag, startPoint x: 342, startPoint y: 221, endPoint x: 368, endPoint y: 224, distance: 26.2
click at [342, 221] on td at bounding box center [321, 215] width 59 height 34
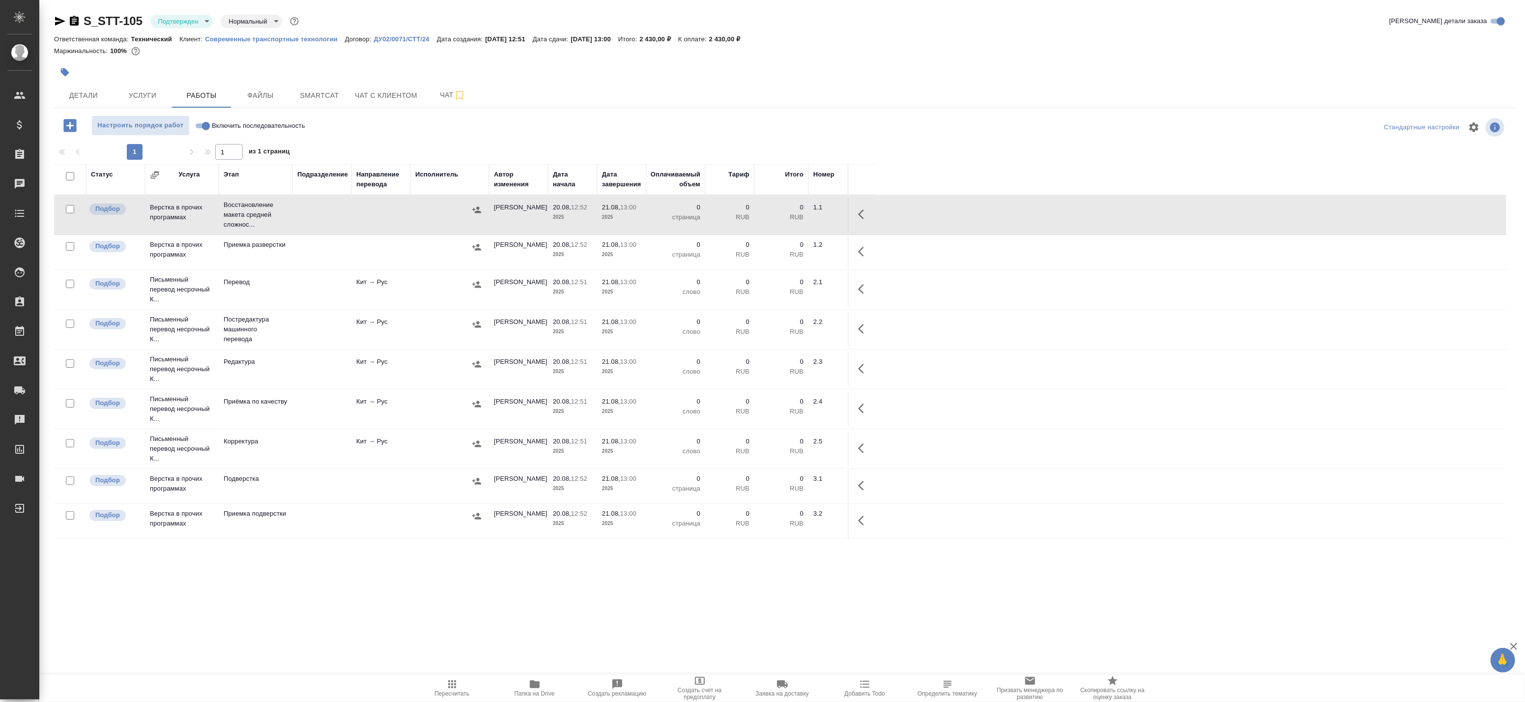
click at [862, 217] on icon "button" at bounding box center [861, 214] width 6 height 10
click at [790, 214] on icon "button" at bounding box center [791, 214] width 9 height 9
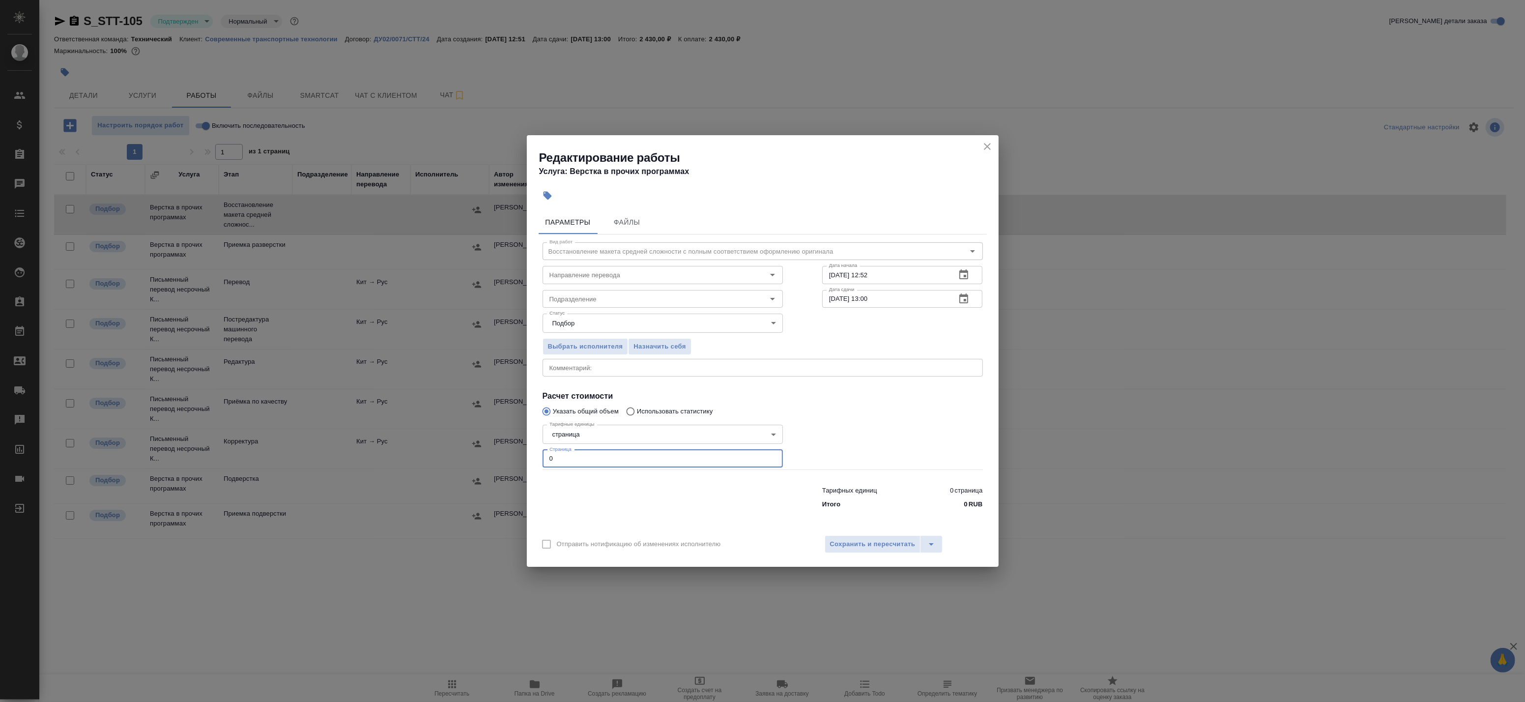
drag, startPoint x: 539, startPoint y: 454, endPoint x: 483, endPoint y: 454, distance: 55.5
click at [487, 454] on div "Редактирование работы Услуга: Верстка в прочих программах Параметры Файлы Вид р…" at bounding box center [762, 351] width 1525 height 702
type input "2"
click at [965, 276] on icon "button" at bounding box center [963, 274] width 9 height 10
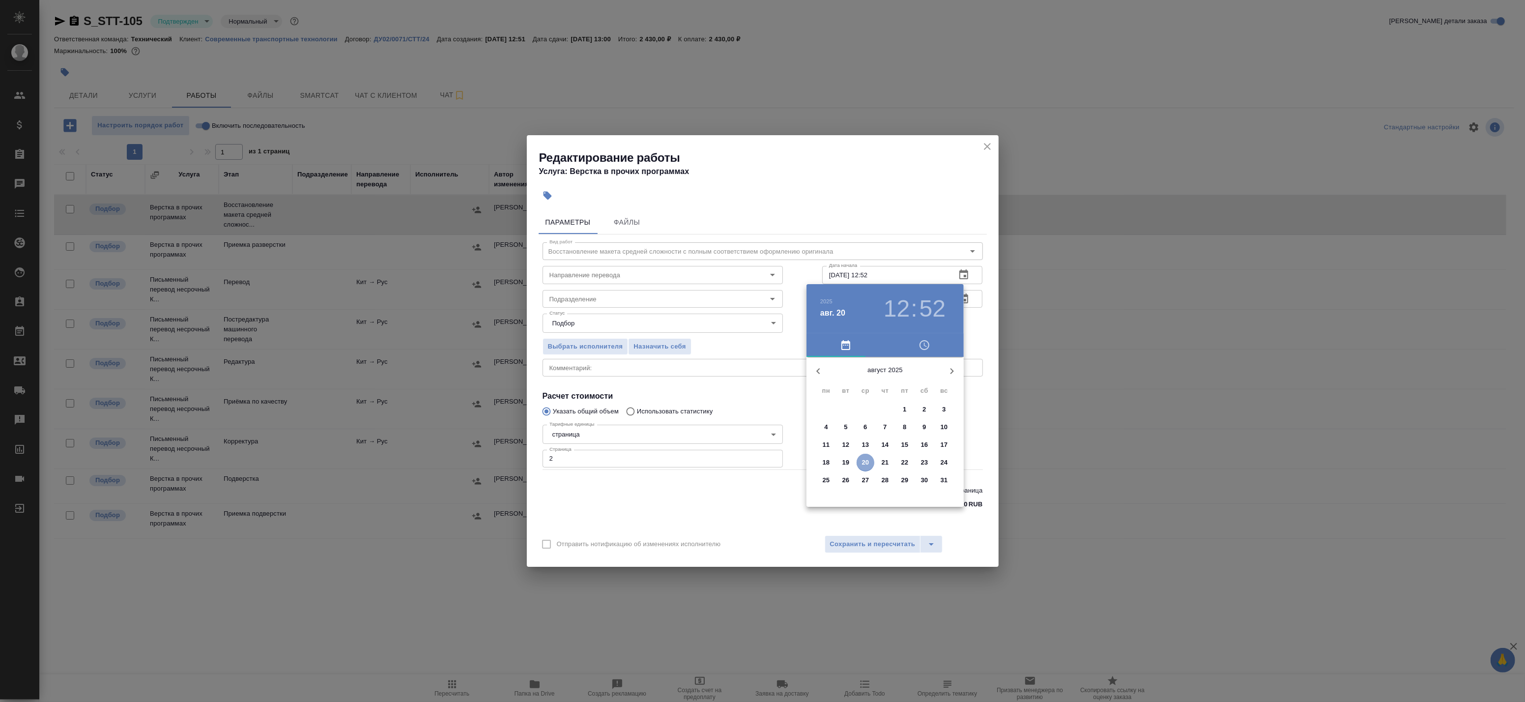
click at [866, 461] on p "20" at bounding box center [865, 463] width 7 height 10
click at [915, 415] on div at bounding box center [885, 434] width 128 height 128
click at [886, 384] on div at bounding box center [885, 434] width 128 height 128
type input "20.08.2025 14:00"
drag, startPoint x: 977, startPoint y: 334, endPoint x: 975, endPoint y: 312, distance: 22.7
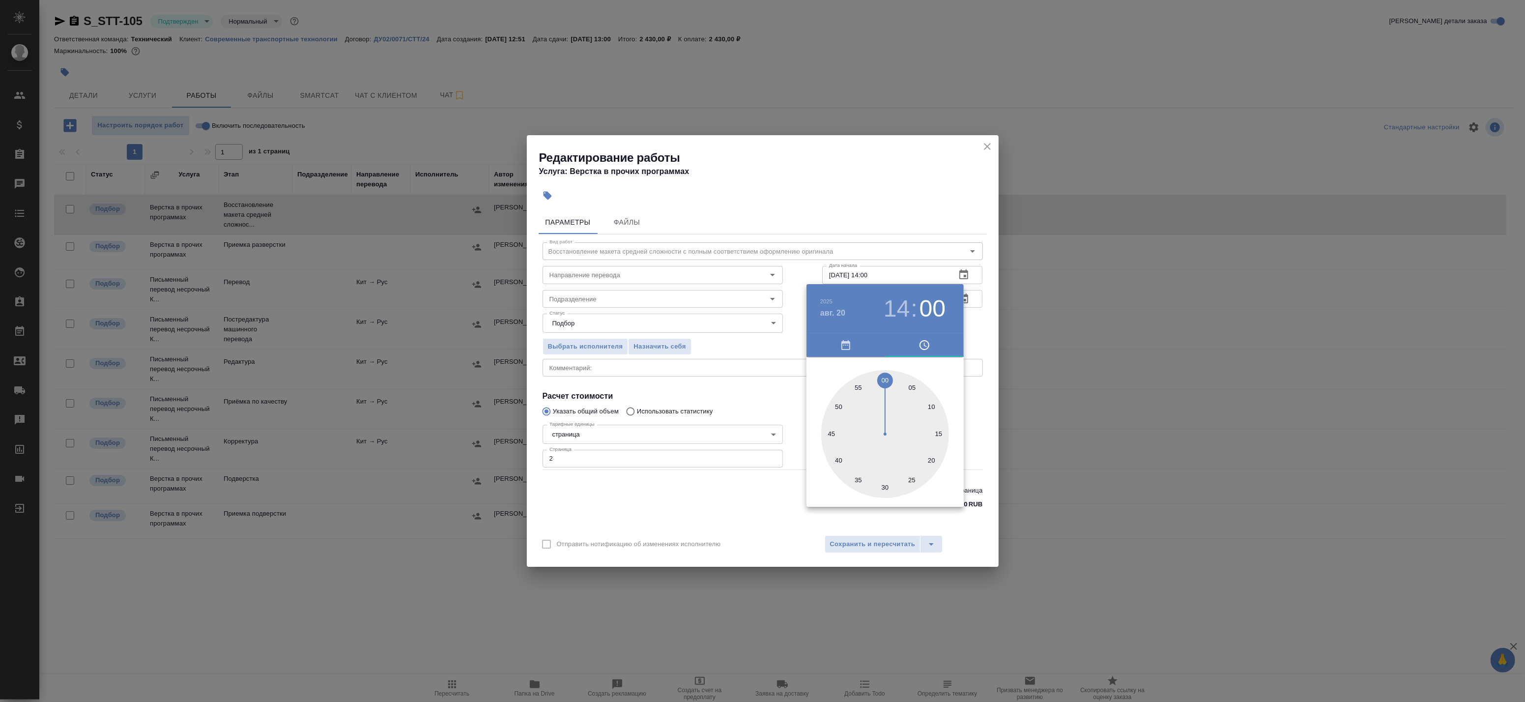
click at [977, 333] on div at bounding box center [762, 351] width 1525 height 702
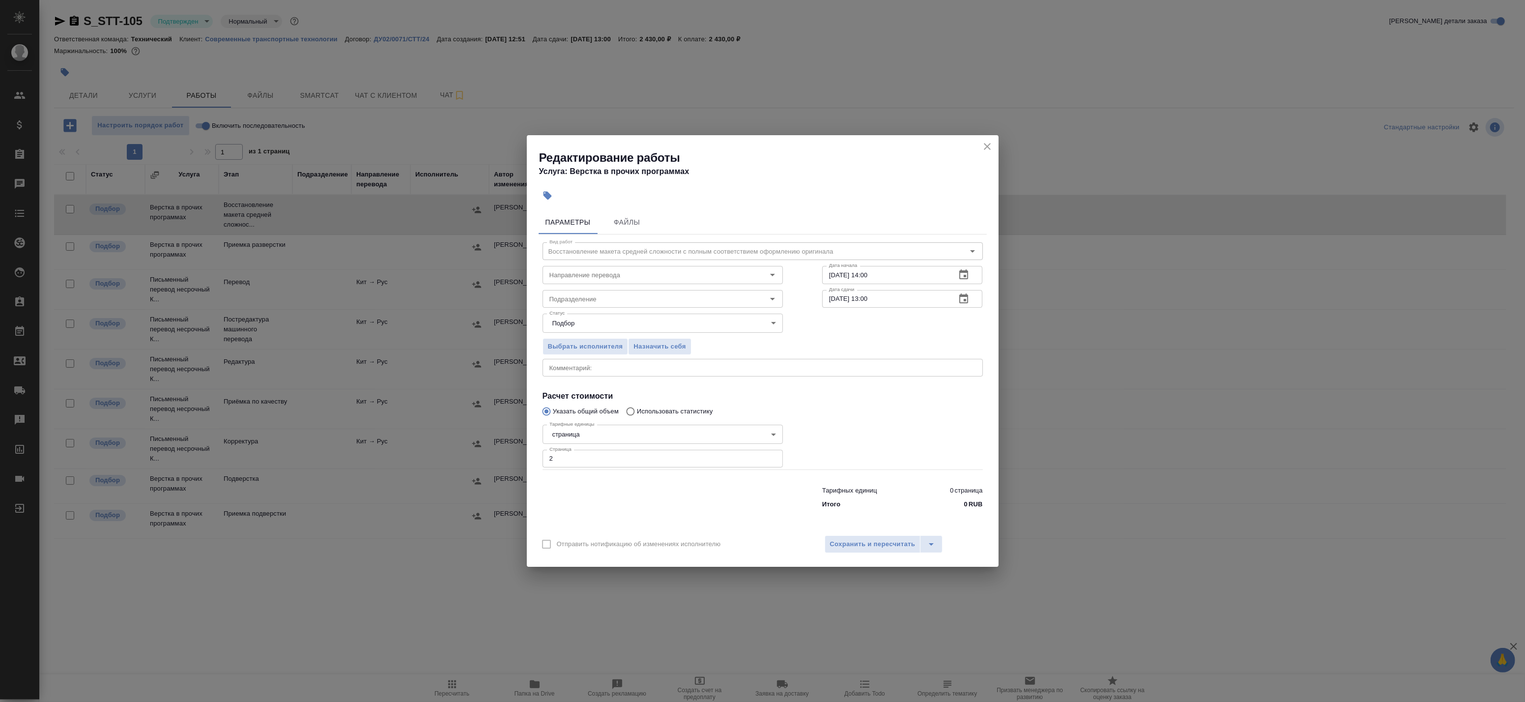
click at [966, 299] on icon "button" at bounding box center [963, 298] width 9 height 10
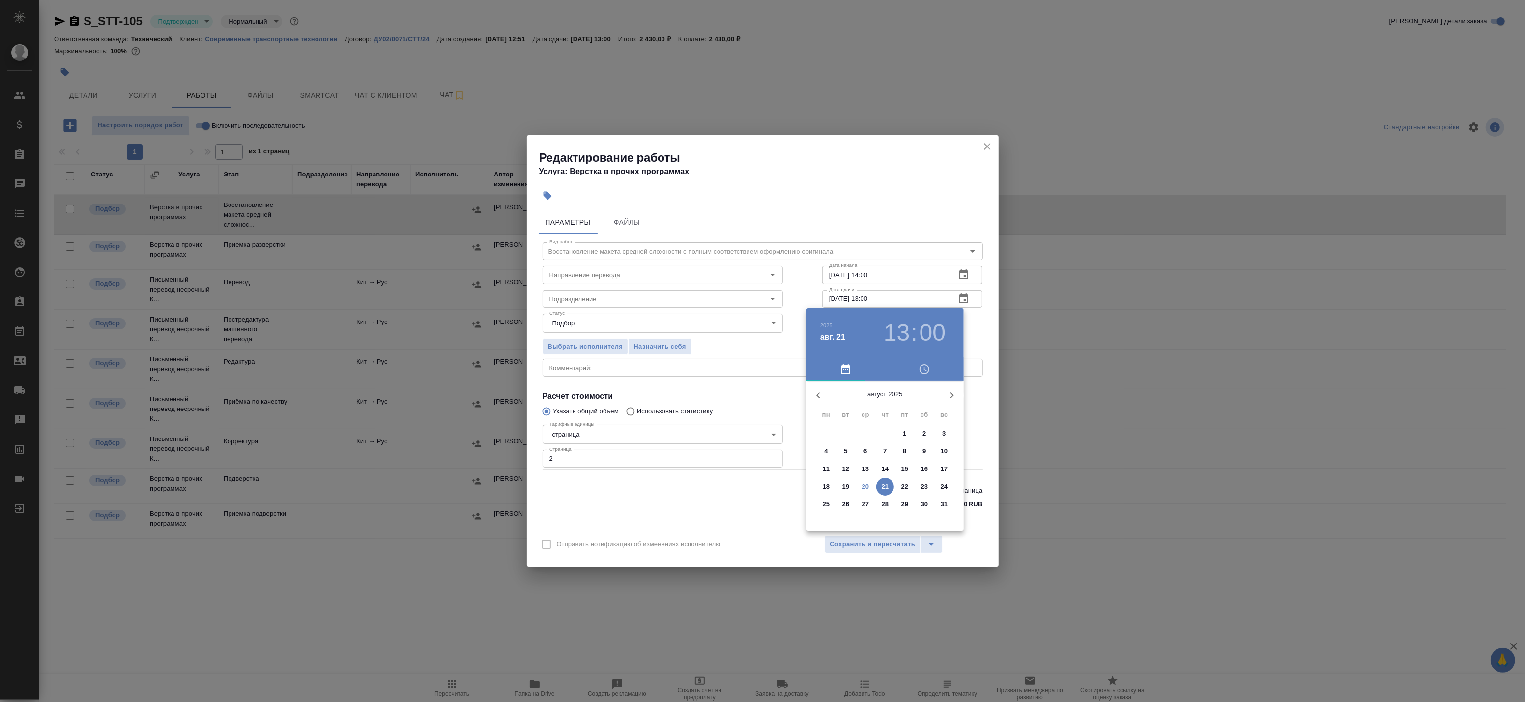
click at [858, 484] on span "20" at bounding box center [866, 487] width 18 height 10
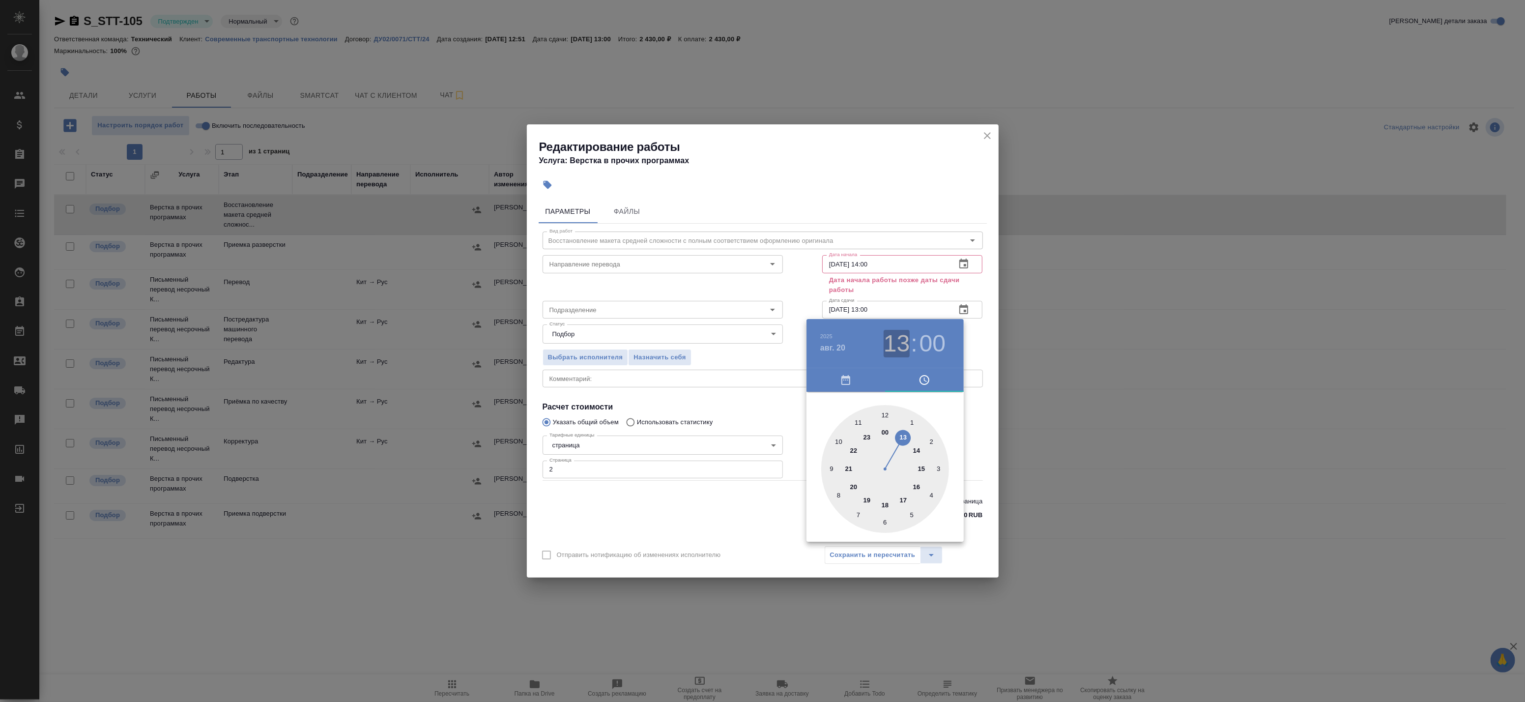
click at [903, 343] on h3 "13" at bounding box center [897, 344] width 26 height 28
click at [886, 507] on div at bounding box center [885, 469] width 128 height 128
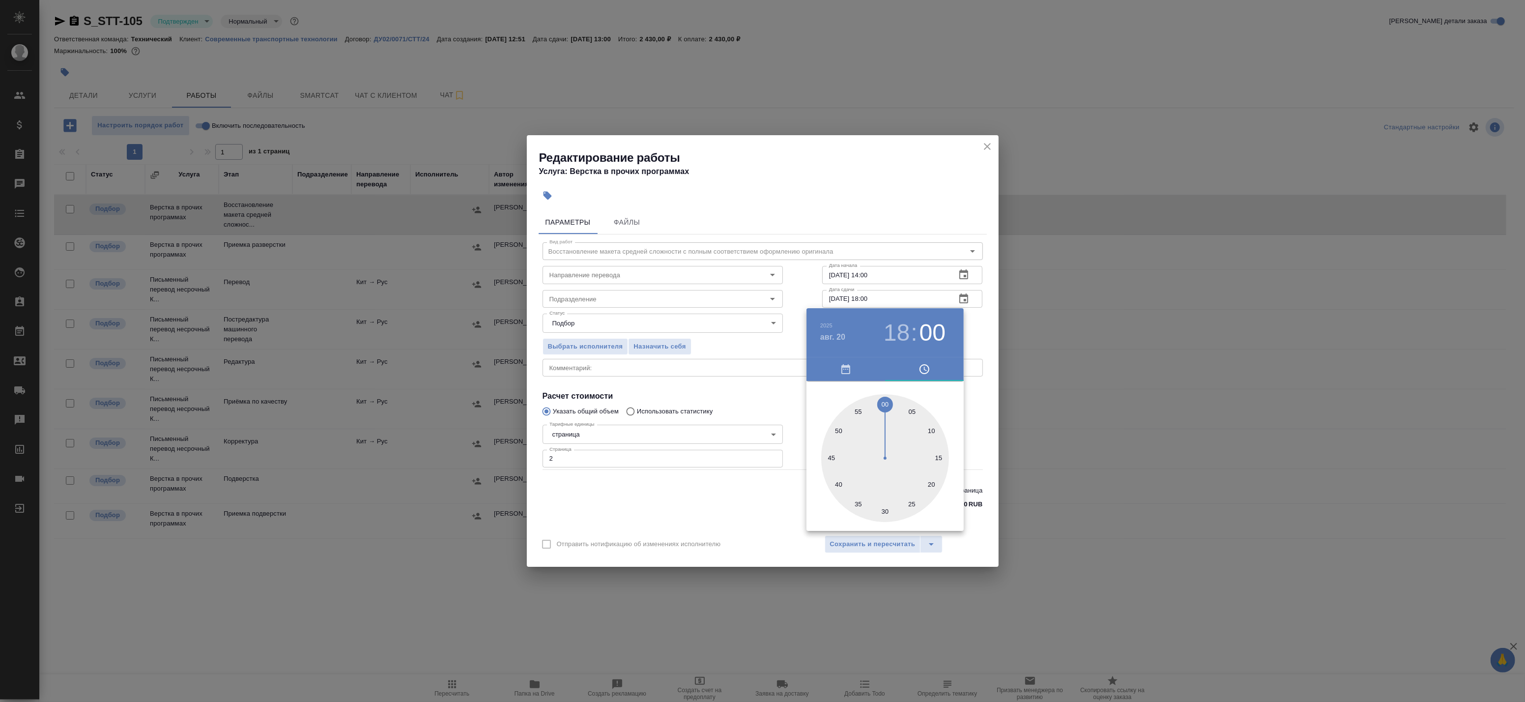
click at [900, 321] on h3 "18" at bounding box center [897, 333] width 26 height 28
click at [903, 489] on div at bounding box center [885, 458] width 128 height 128
click at [883, 509] on div at bounding box center [885, 458] width 128 height 128
type input "20.08.2025 17:30"
click at [962, 333] on div "2025 авг. 20 17 : 30" at bounding box center [884, 332] width 157 height 49
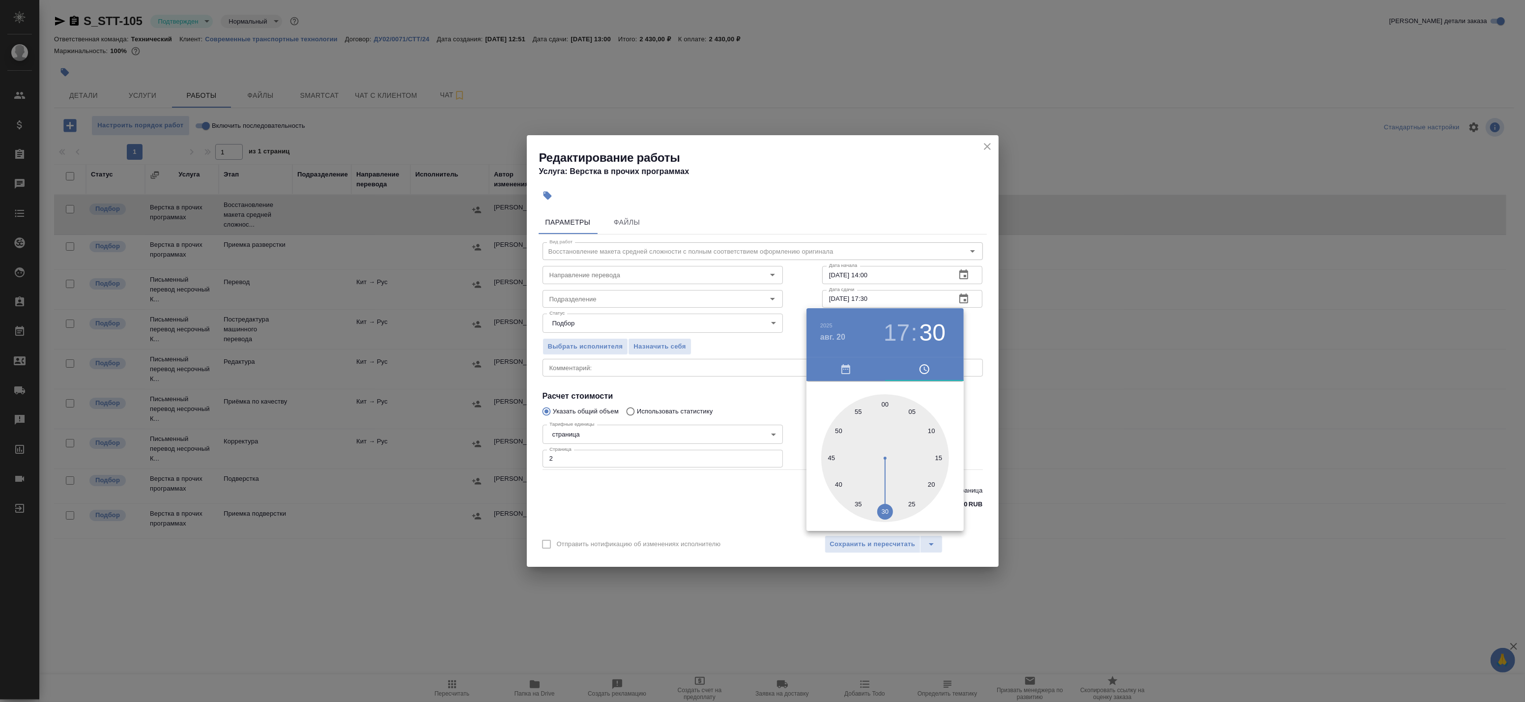
click at [877, 549] on div at bounding box center [762, 351] width 1525 height 702
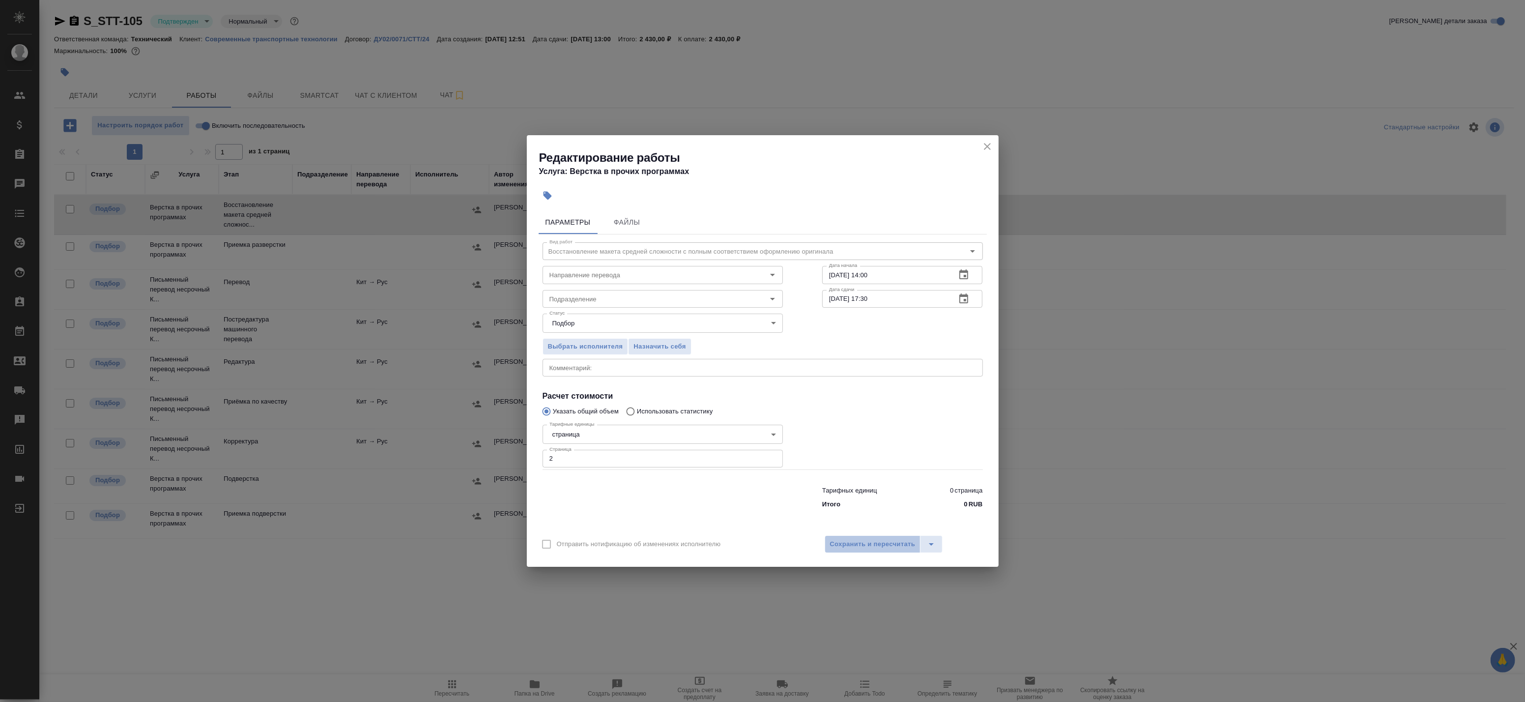
click at [887, 543] on span "Сохранить и пересчитать" at bounding box center [873, 544] width 86 height 11
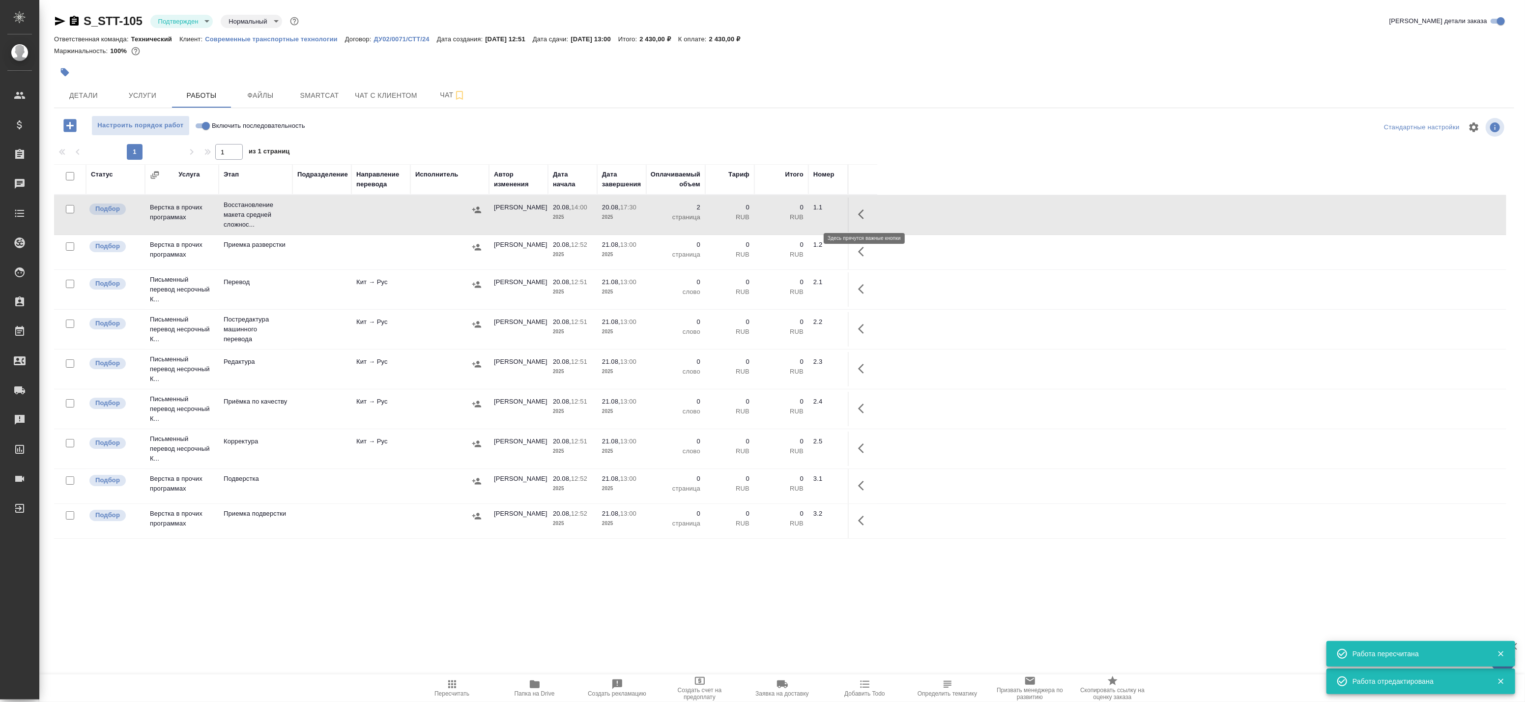
click at [863, 215] on icon "button" at bounding box center [864, 214] width 12 height 12
click at [790, 213] on icon "button" at bounding box center [792, 214] width 12 height 12
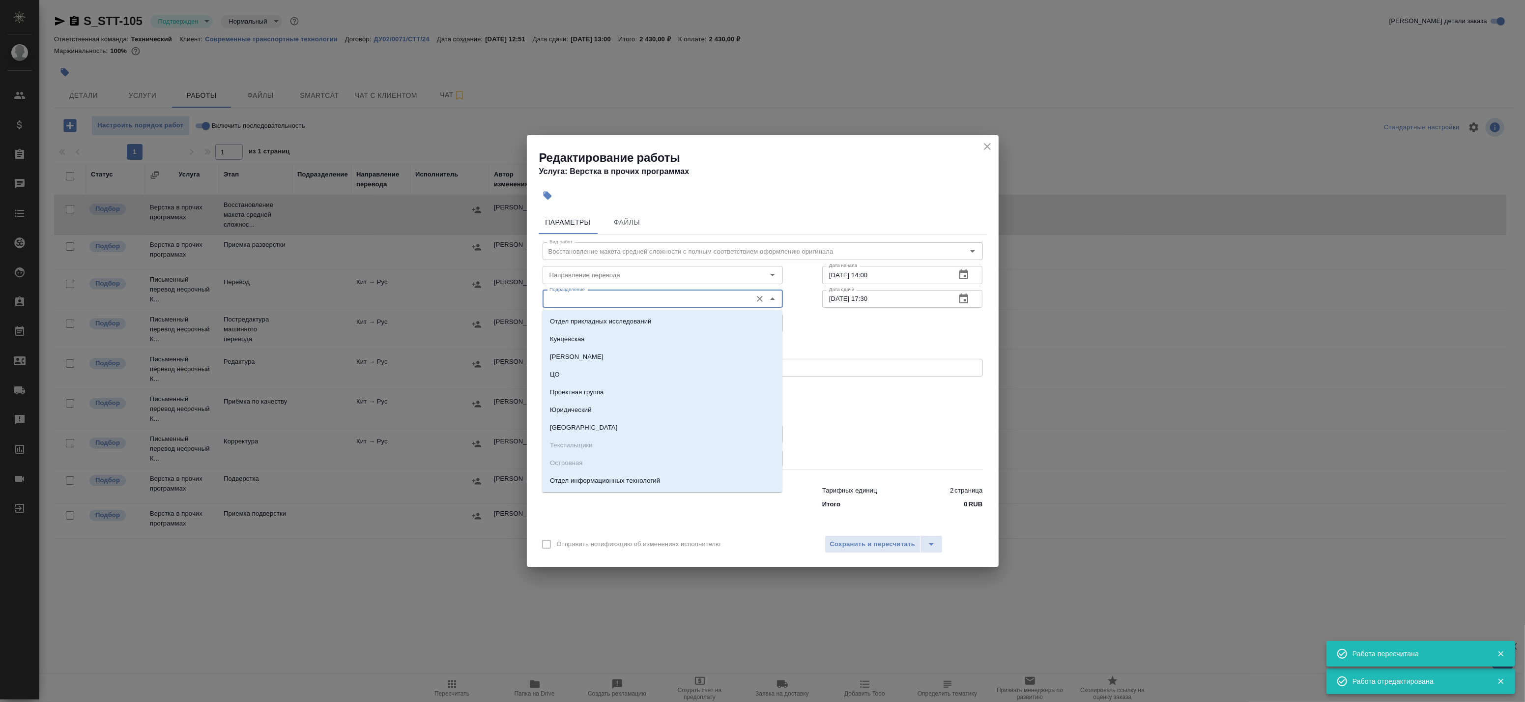
click at [612, 300] on input "Подразделение" at bounding box center [646, 299] width 201 height 12
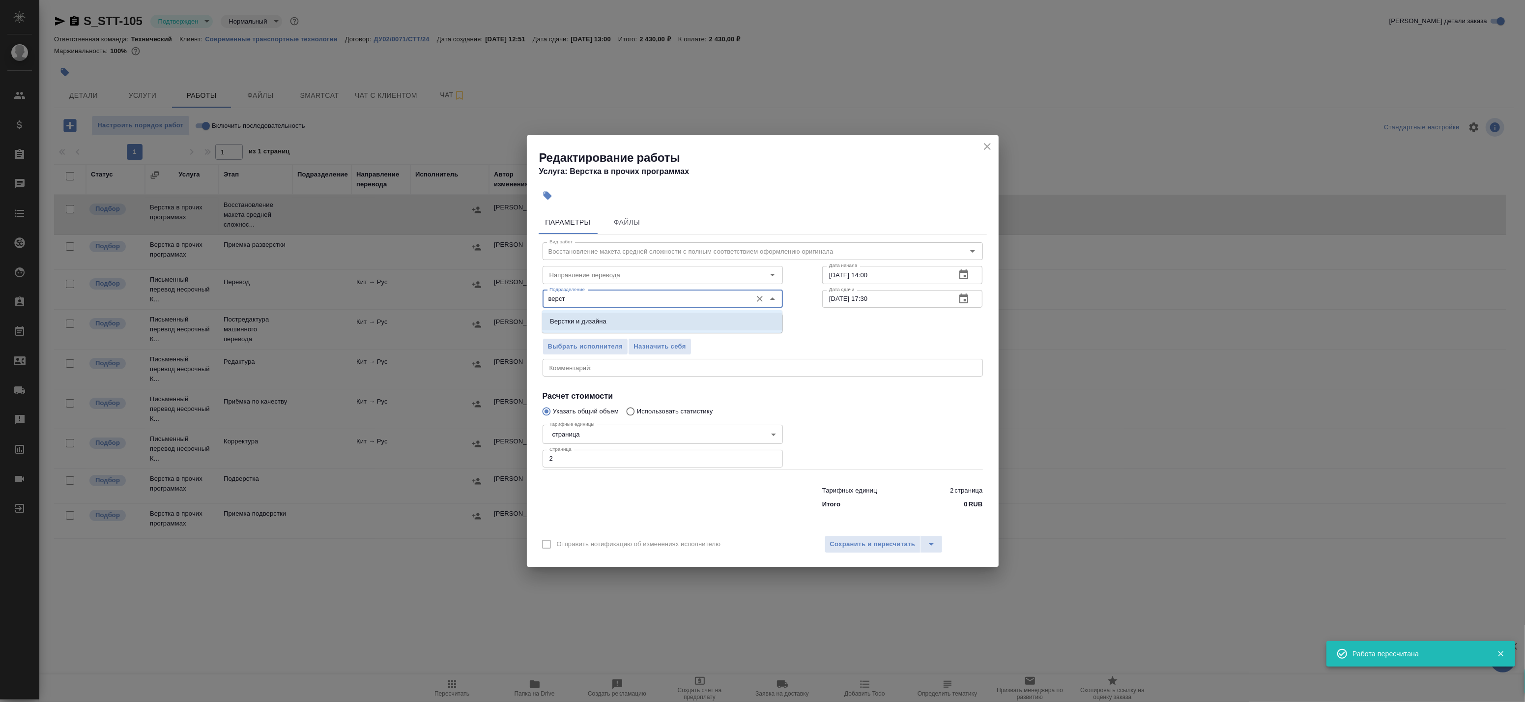
click at [598, 327] on li "Верстки и дизайна" at bounding box center [662, 322] width 240 height 18
type input "Верстки и дизайна"
click at [868, 392] on h4 "Расчет стоимости" at bounding box center [763, 396] width 440 height 12
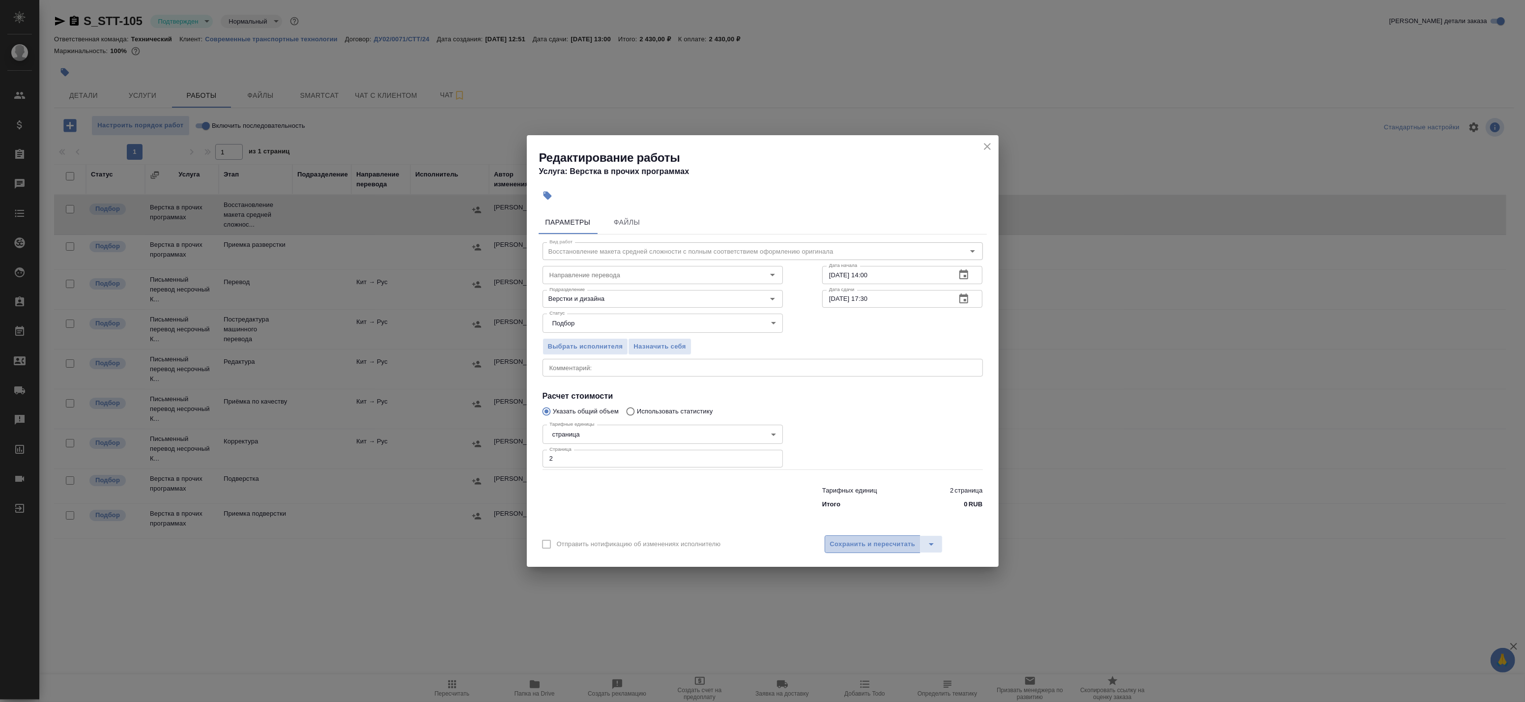
click at [872, 547] on span "Сохранить и пересчитать" at bounding box center [873, 544] width 86 height 11
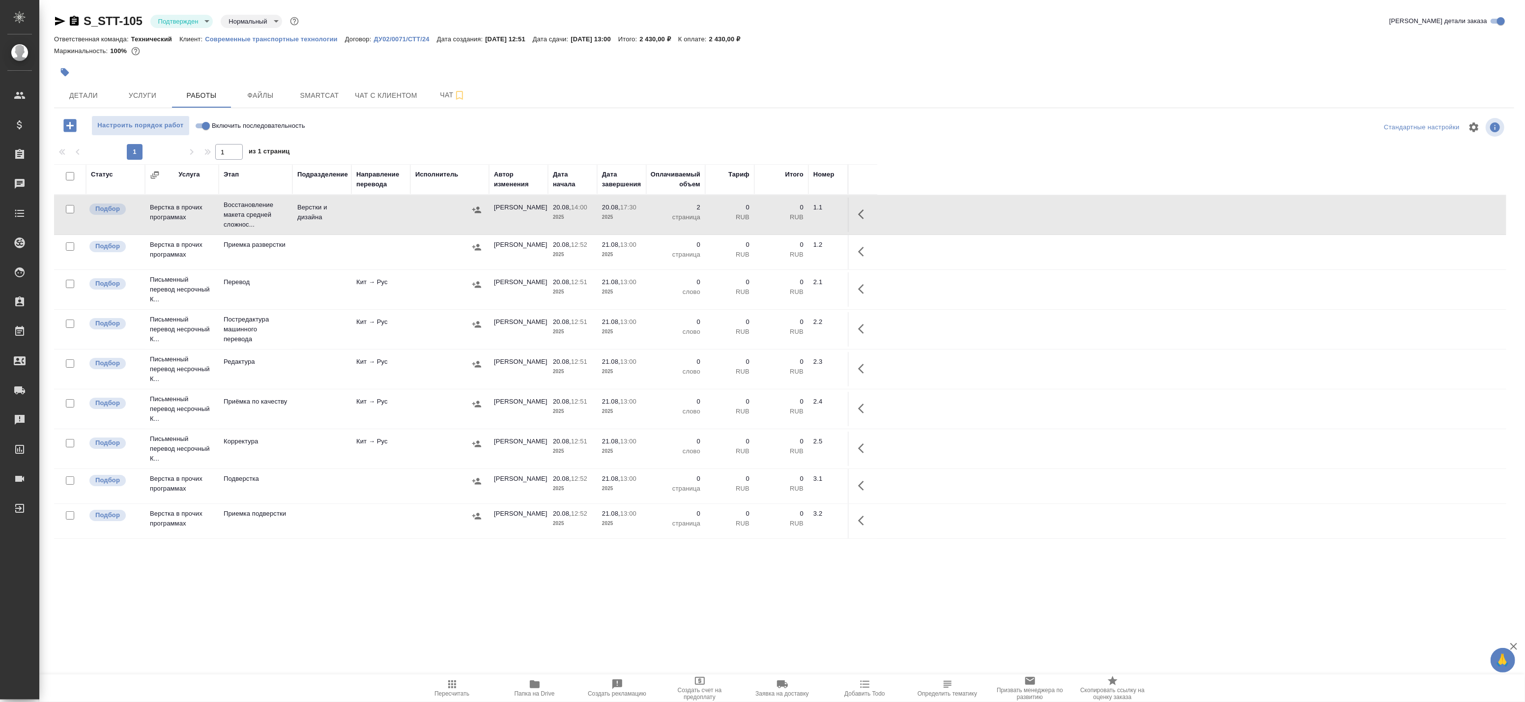
click at [192, 21] on body "🙏 .cls-1 fill:#fff; AWATERA Badanyan Artak Клиенты Спецификации Заказы 0 Чаты T…" at bounding box center [762, 351] width 1525 height 702
click at [176, 98] on button "В работе" at bounding box center [174, 103] width 32 height 11
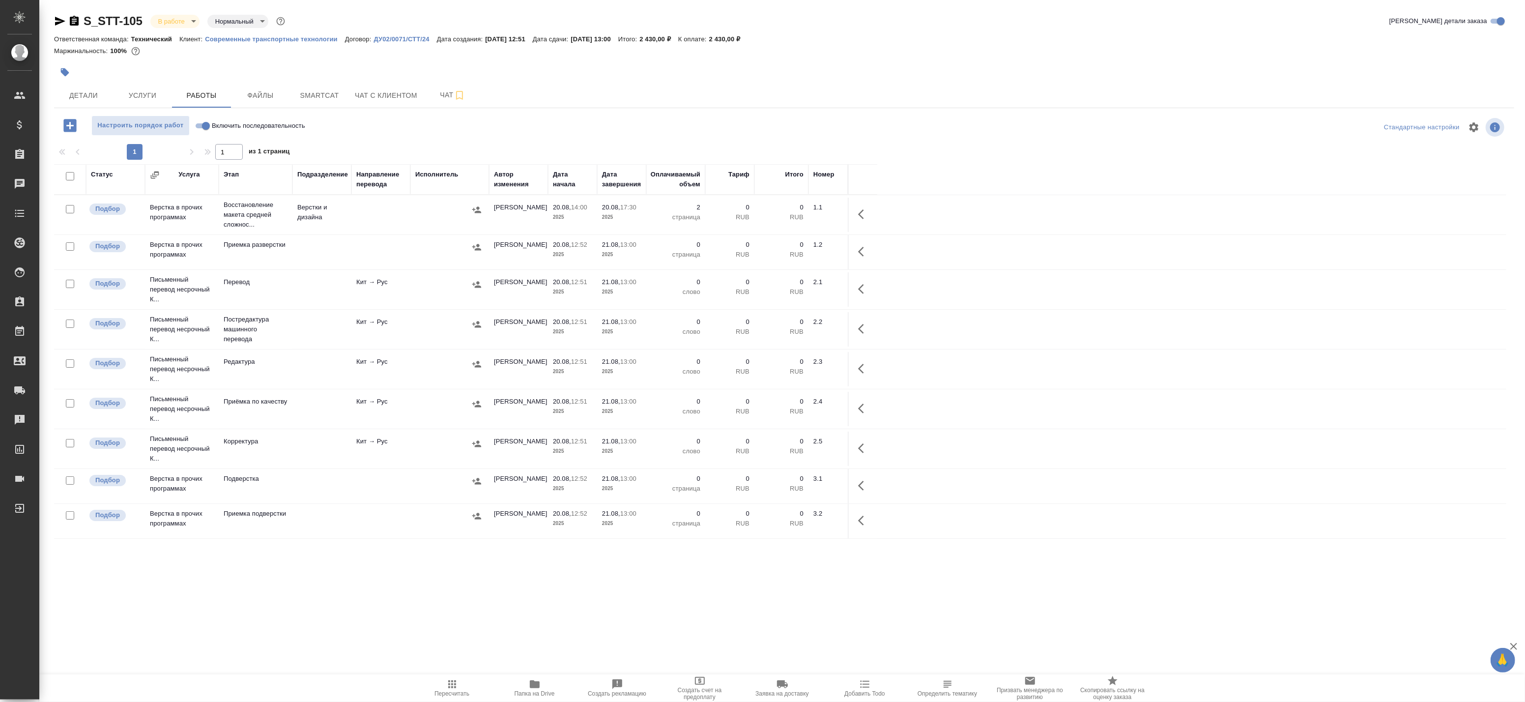
drag, startPoint x: 452, startPoint y: 687, endPoint x: 385, endPoint y: 577, distance: 128.4
click at [399, 575] on div "Настроить порядок работ Включить последовательность Стандартные настройки 1 1 и…" at bounding box center [784, 360] width 1460 height 491
click at [361, 588] on div "Статус Услуга Этап Подразделение Направление перевода Исполнитель Автор изменен…" at bounding box center [780, 385] width 1452 height 442
click at [315, 232] on td at bounding box center [321, 215] width 59 height 34
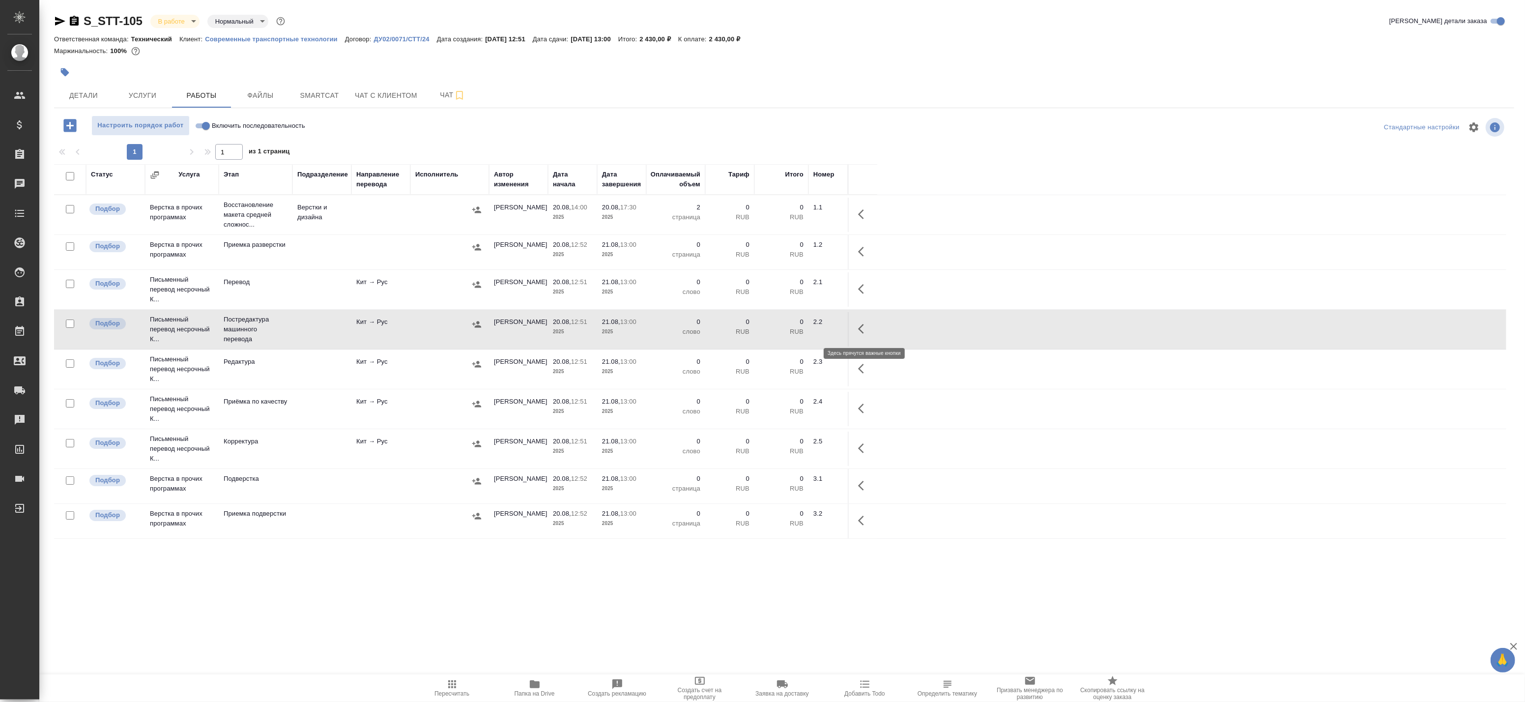
click at [857, 328] on button "button" at bounding box center [864, 329] width 24 height 24
click at [317, 86] on button "Smartcat" at bounding box center [319, 95] width 59 height 25
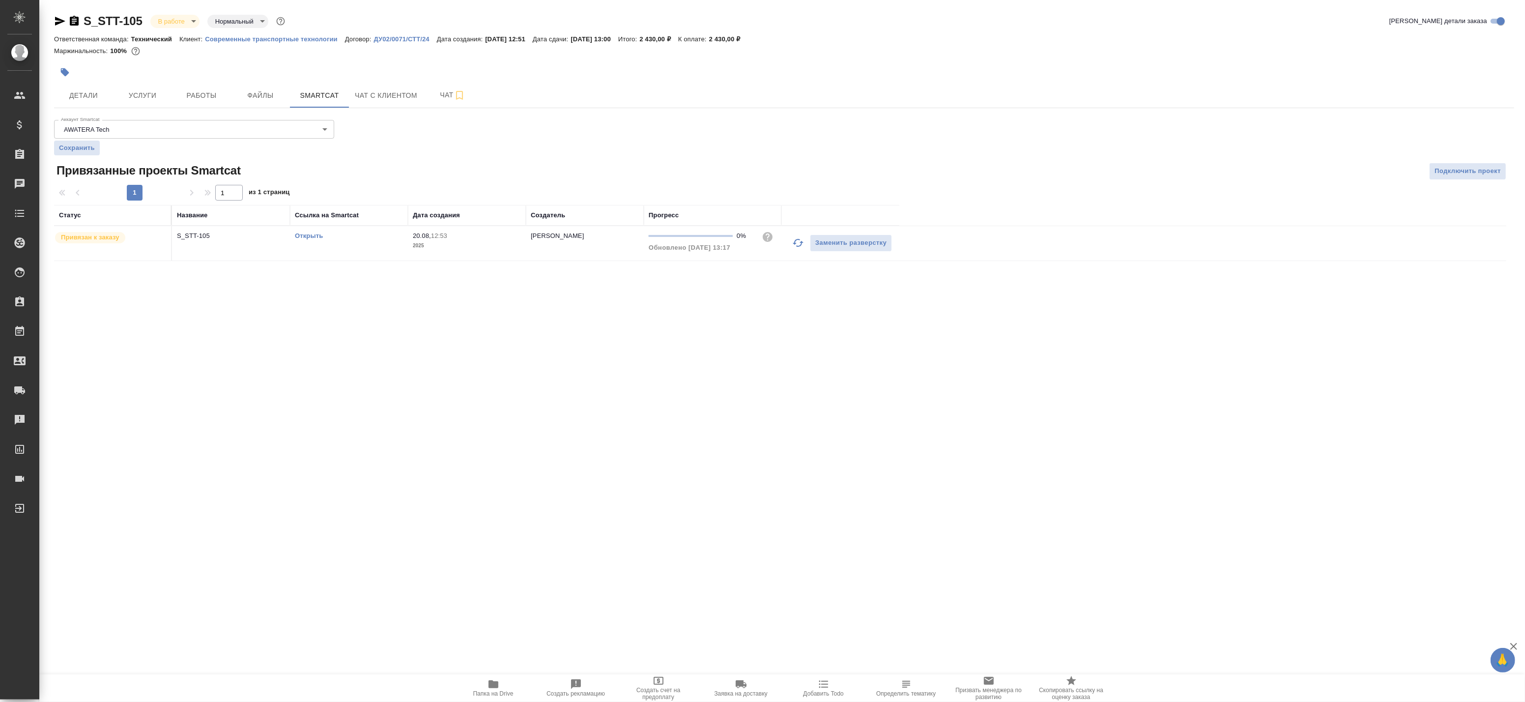
click at [320, 237] on link "Открыть" at bounding box center [309, 235] width 28 height 7
click at [200, 93] on span "Работы" at bounding box center [201, 95] width 47 height 12
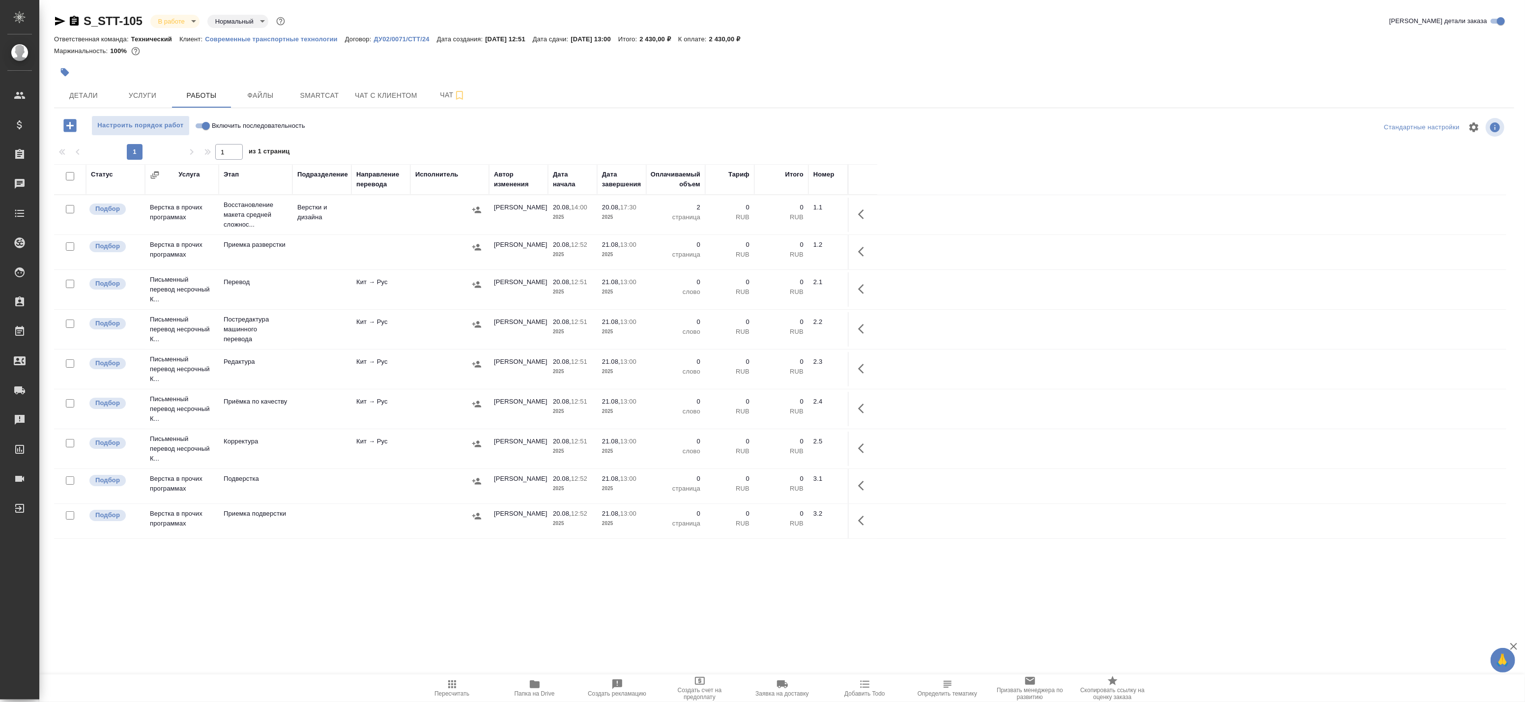
click at [710, 363] on p "0" at bounding box center [729, 362] width 39 height 10
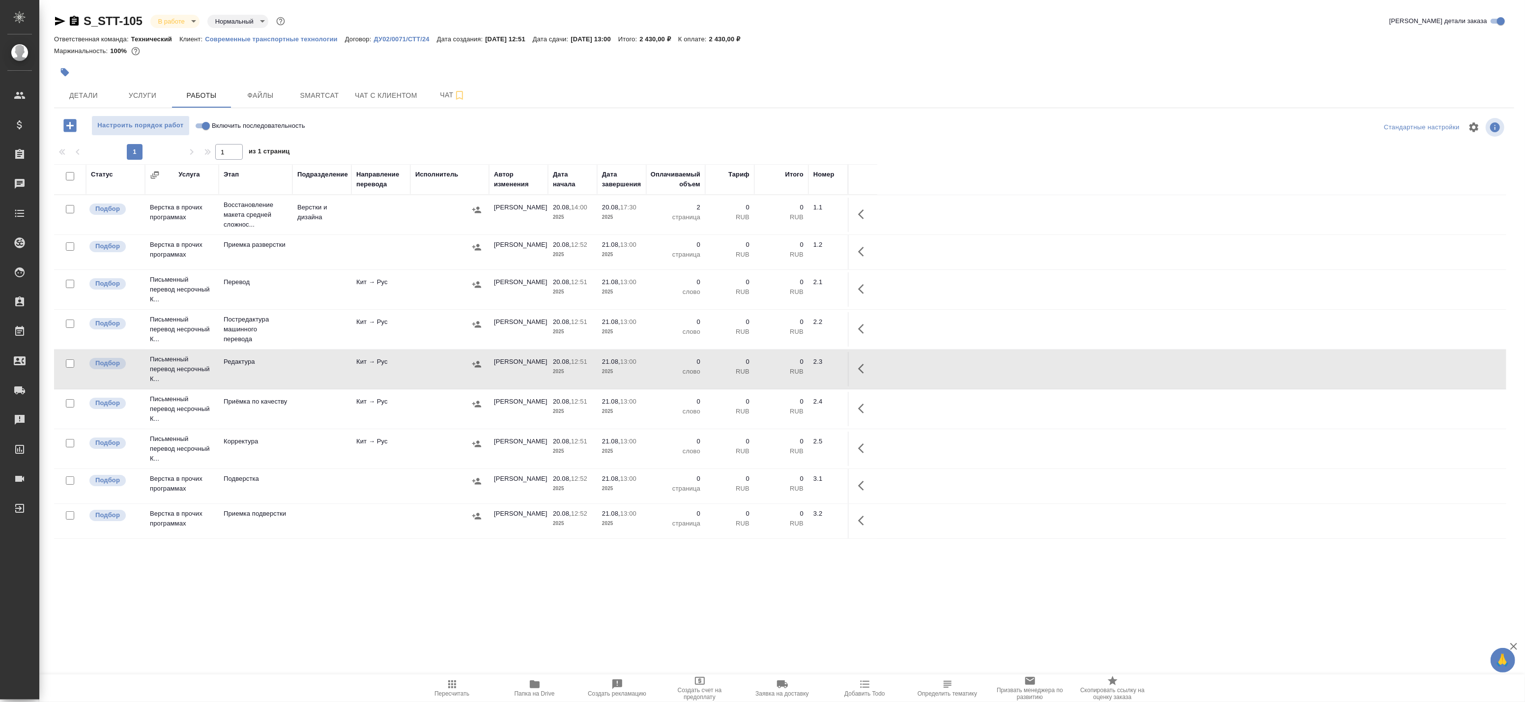
click at [740, 327] on p "RUB" at bounding box center [729, 332] width 39 height 10
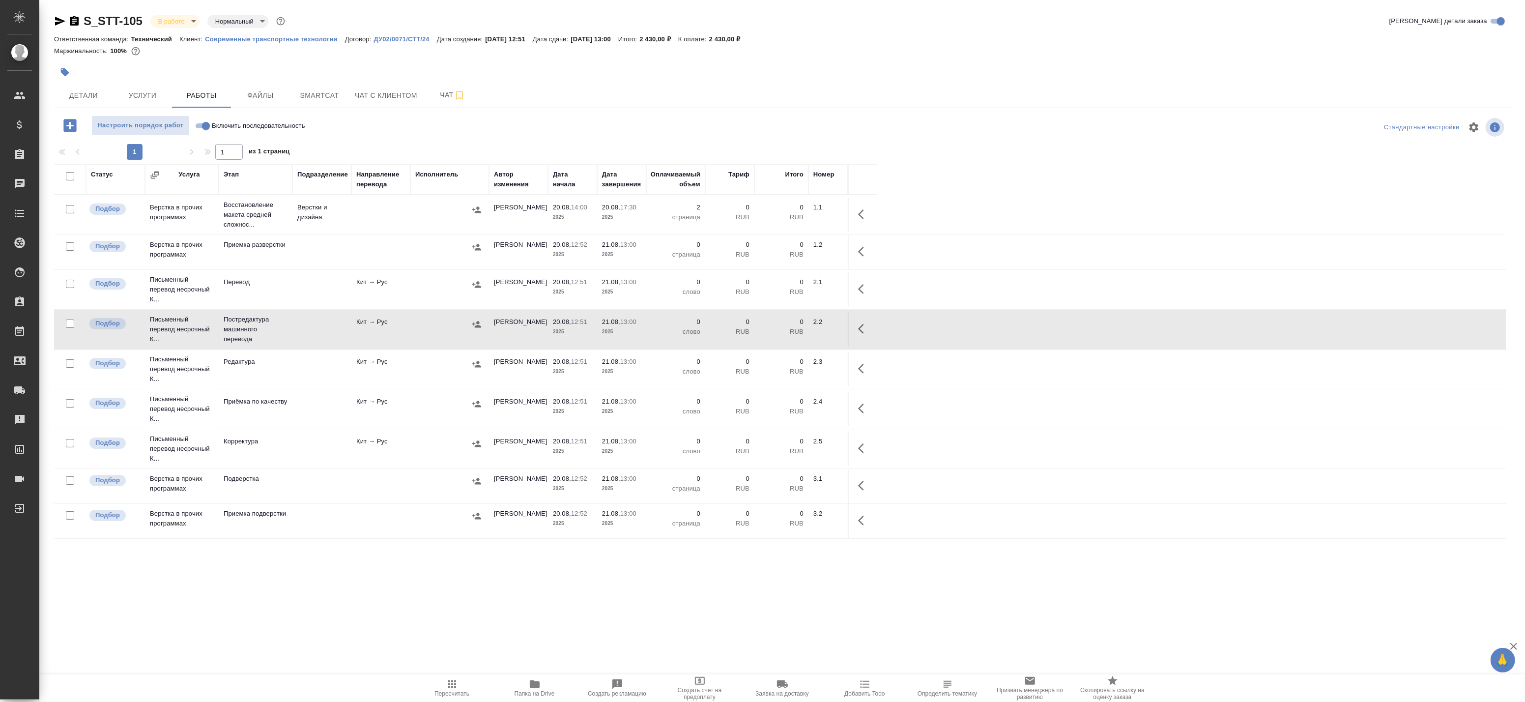
click at [861, 329] on icon "button" at bounding box center [864, 329] width 12 height 12
click at [794, 329] on icon "button" at bounding box center [792, 329] width 12 height 12
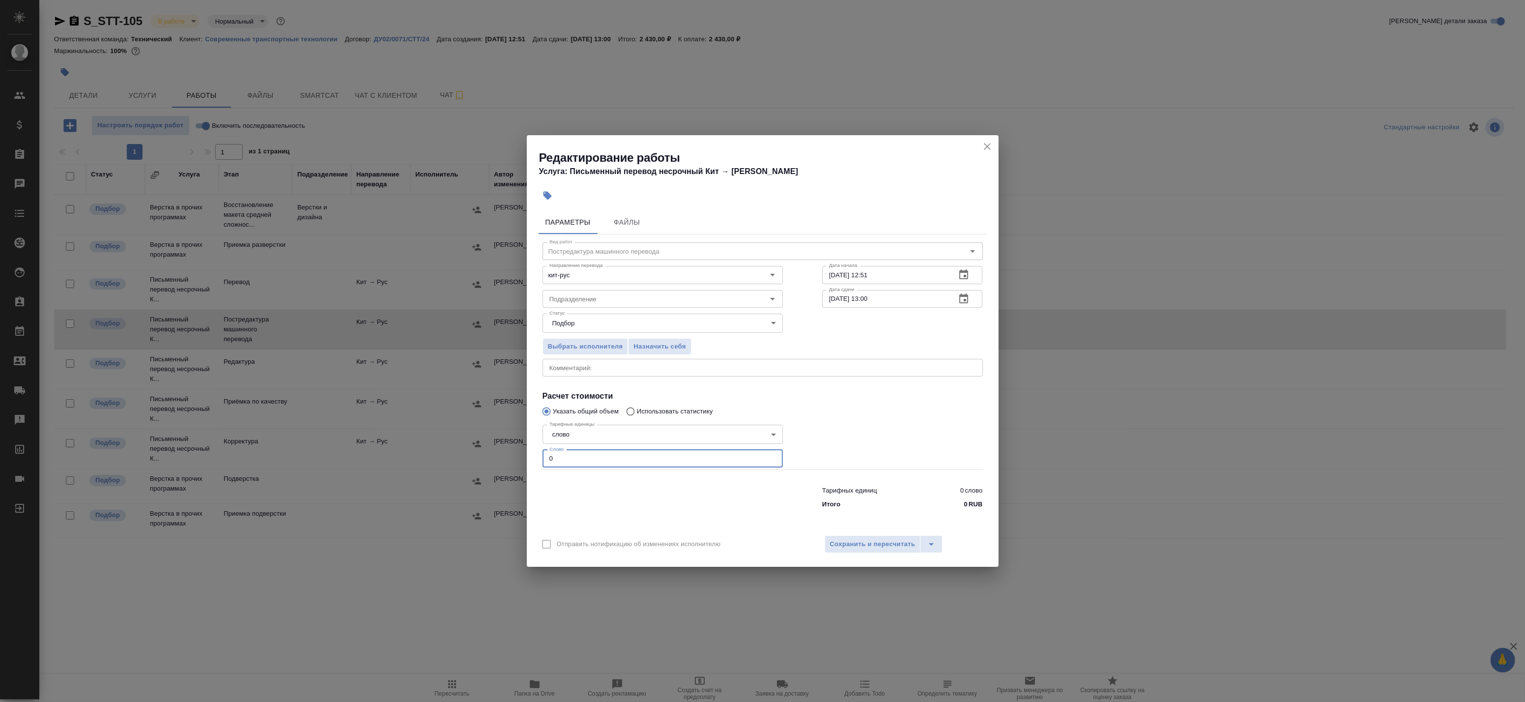
drag, startPoint x: 588, startPoint y: 456, endPoint x: 517, endPoint y: 450, distance: 72.0
click at [518, 451] on div "Редактирование работы Услуга: Письменный перевод несрочный Кит → Рус Параметры …" at bounding box center [762, 351] width 1525 height 702
paste input "665"
type input "665"
drag, startPoint x: 593, startPoint y: 365, endPoint x: 494, endPoint y: 356, distance: 98.7
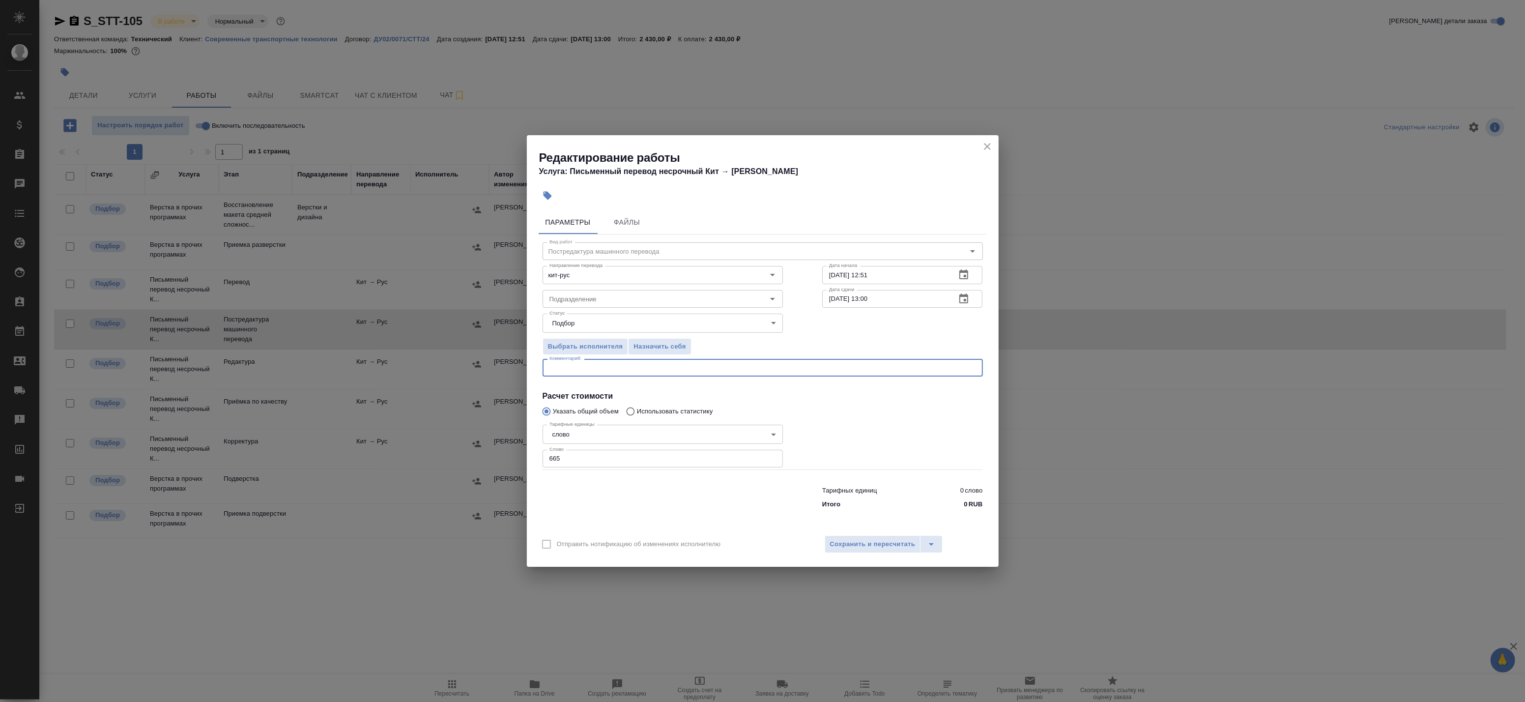
click at [505, 356] on div "Редактирование работы Услуга: Письменный перевод несрочный Кит → Рус Параметры …" at bounding box center [762, 351] width 1525 height 702
paste textarea "665"
drag, startPoint x: 587, startPoint y: 367, endPoint x: 460, endPoint y: 362, distance: 127.4
click at [464, 363] on div "Редактирование работы Услуга: Письменный перевод несрочный Кит → Рус Параметры …" at bounding box center [762, 351] width 1525 height 702
paste textarea "665"
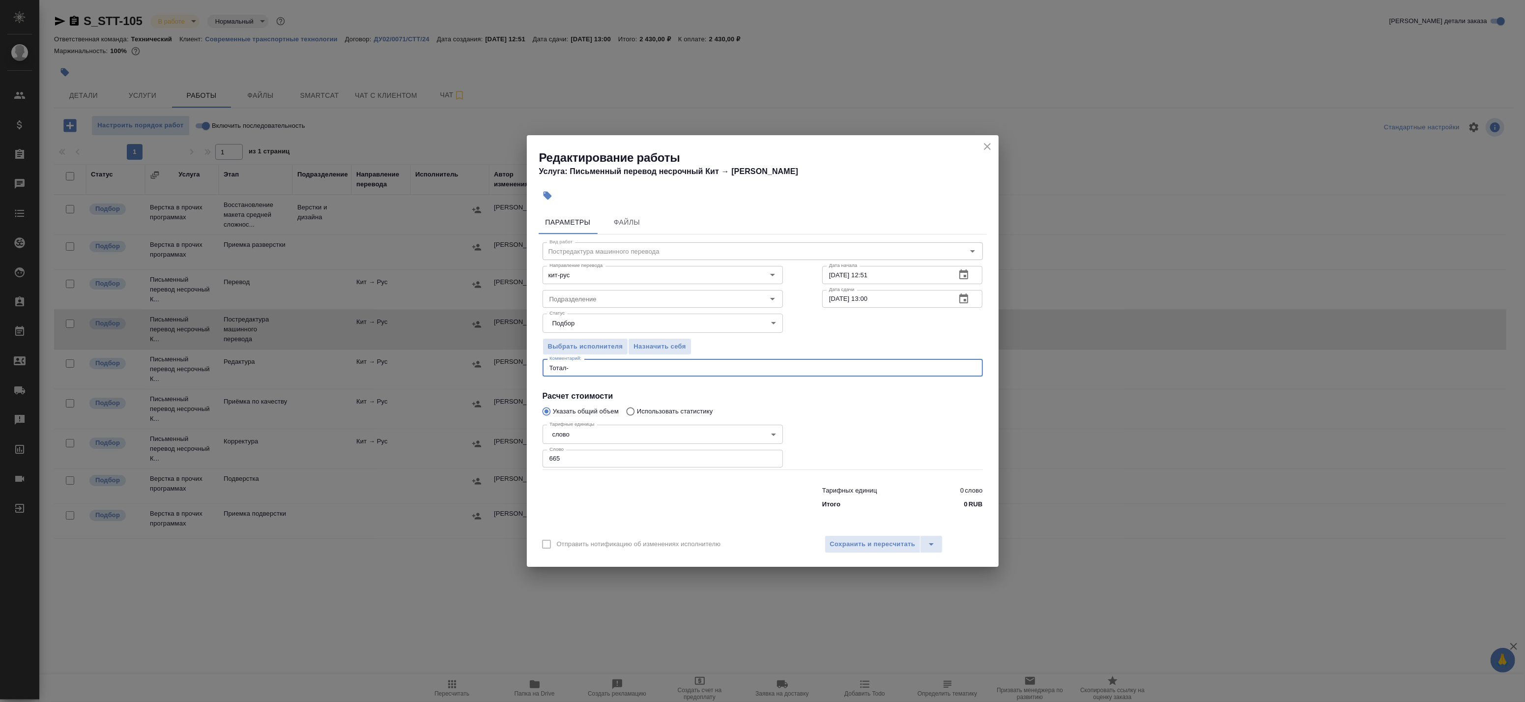
paste textarea "665"
click at [569, 369] on textarea "Тотал-665" at bounding box center [762, 367] width 427 height 7
type textarea "Тотал- 665"
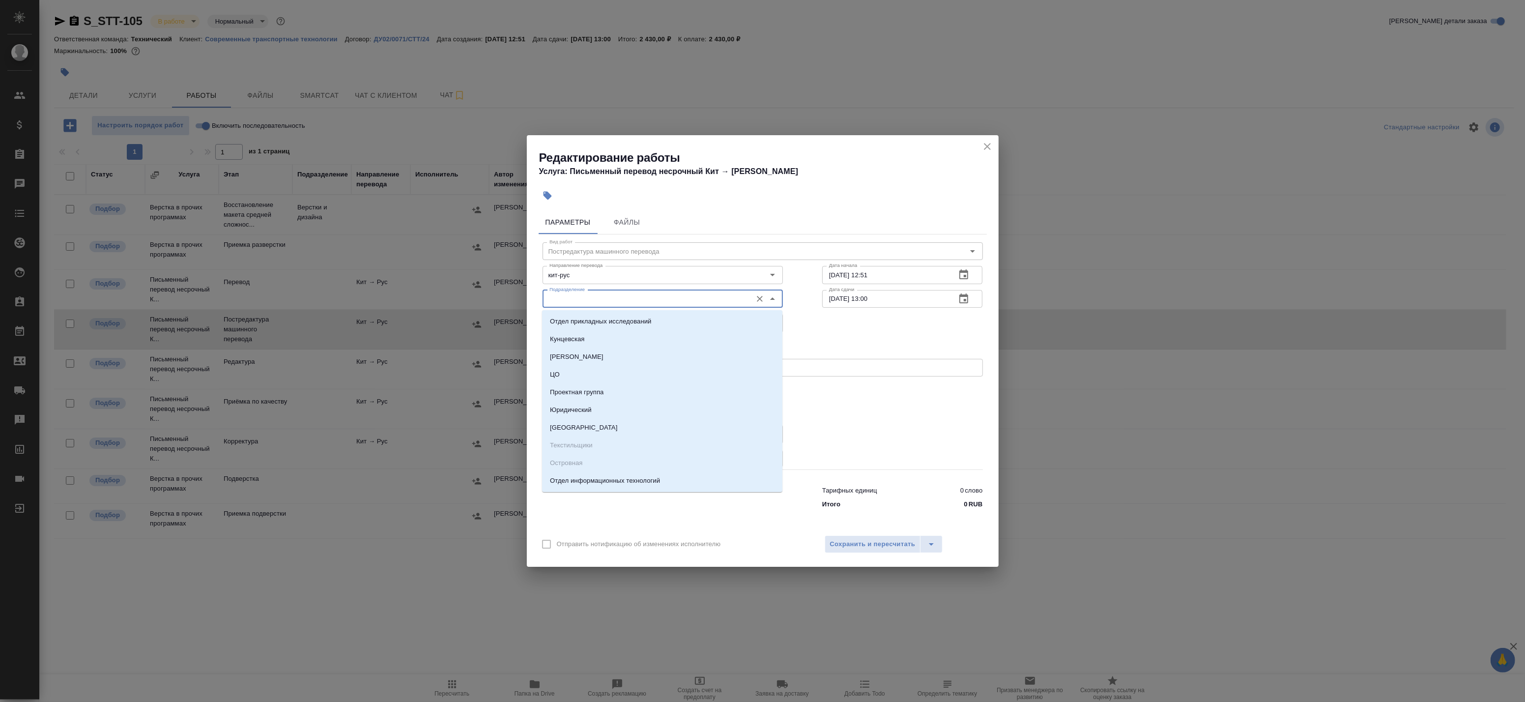
click at [625, 303] on input "Подразделение" at bounding box center [646, 299] width 201 height 12
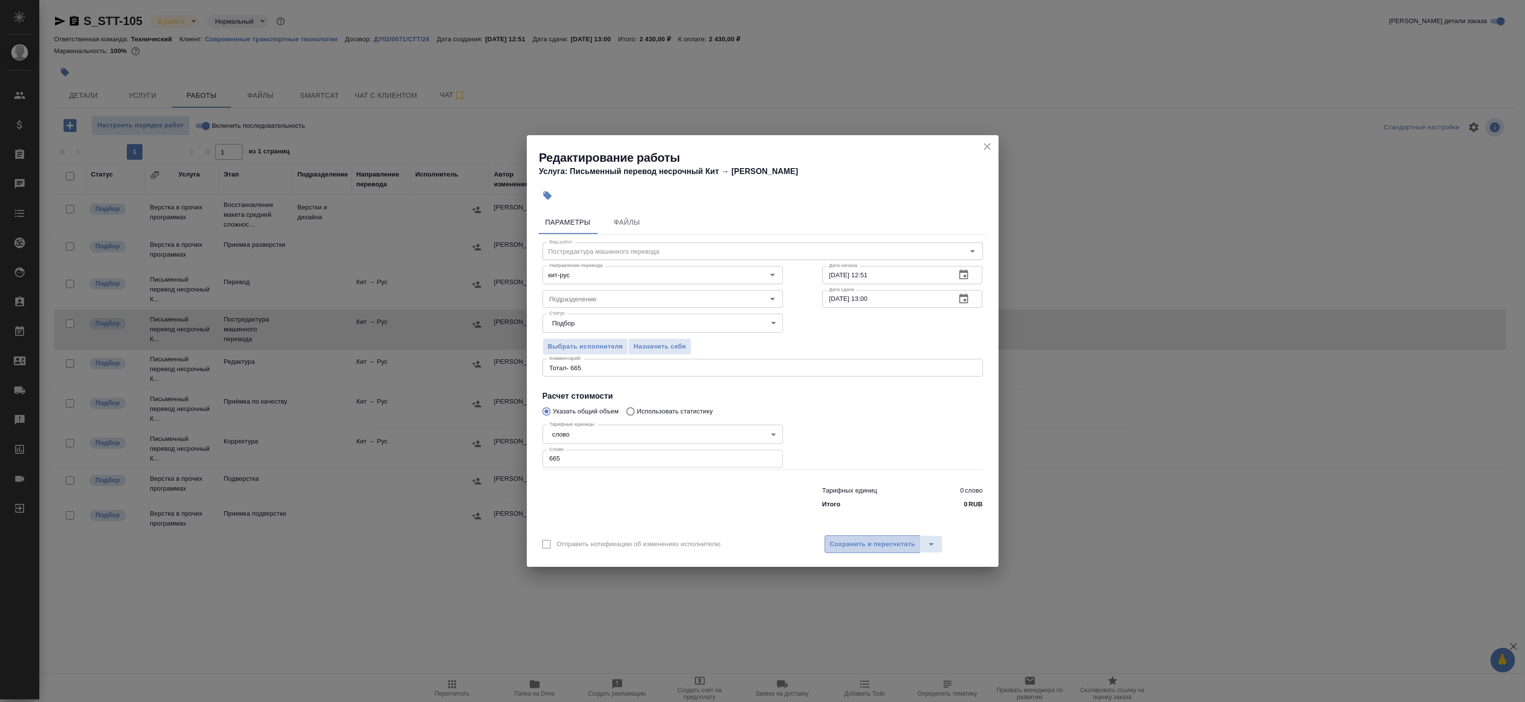
click at [875, 539] on span "Сохранить и пересчитать" at bounding box center [873, 544] width 86 height 11
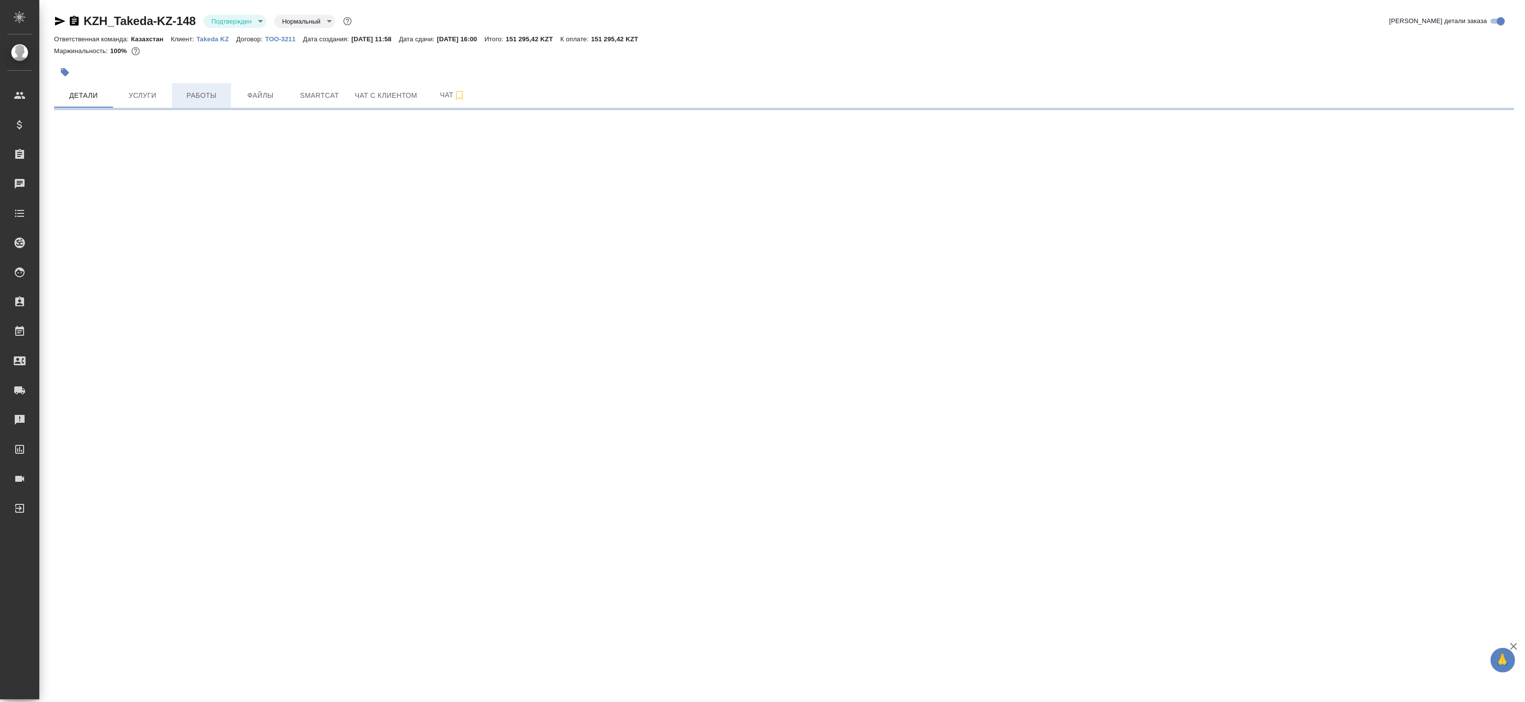
select select "RU"
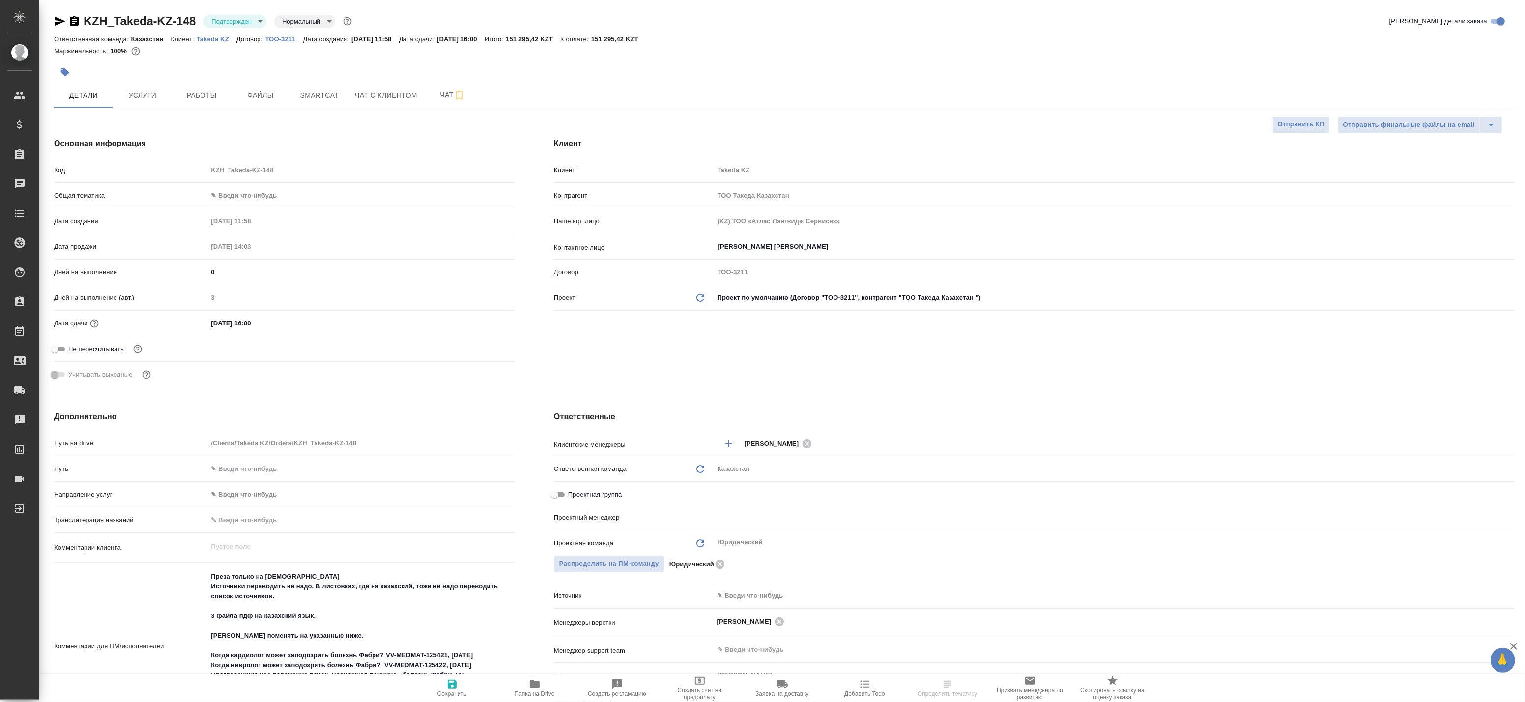
type textarea "x"
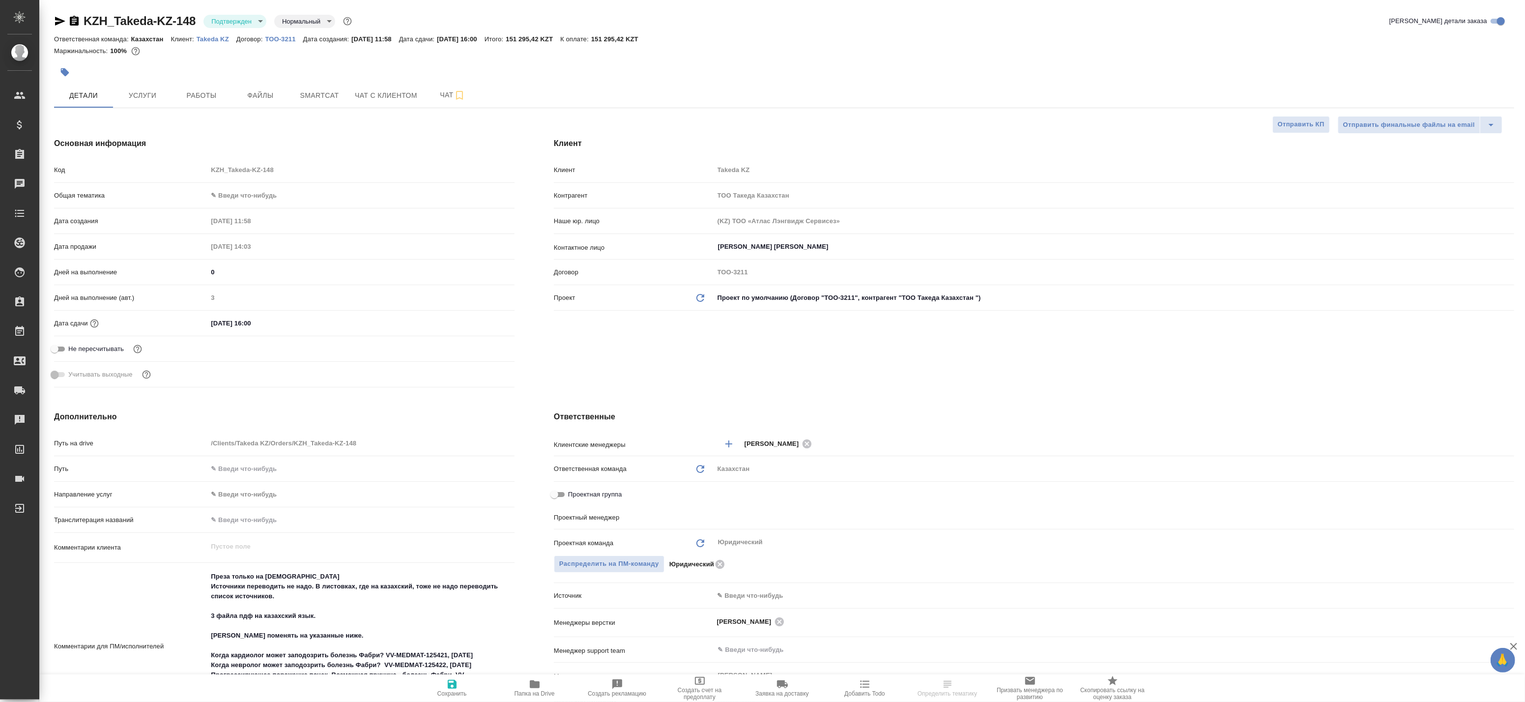
type textarea "x"
drag, startPoint x: 194, startPoint y: 31, endPoint x: 230, endPoint y: 42, distance: 37.3
click at [230, 42] on div "KZH_Takeda-KZ-148 Подтвержден confirmed Нормальный normal Кратко детали заказа …" at bounding box center [784, 37] width 1460 height 48
drag, startPoint x: 230, startPoint y: 42, endPoint x: 227, endPoint y: 74, distance: 32.6
click at [229, 75] on div at bounding box center [541, 72] width 974 height 22
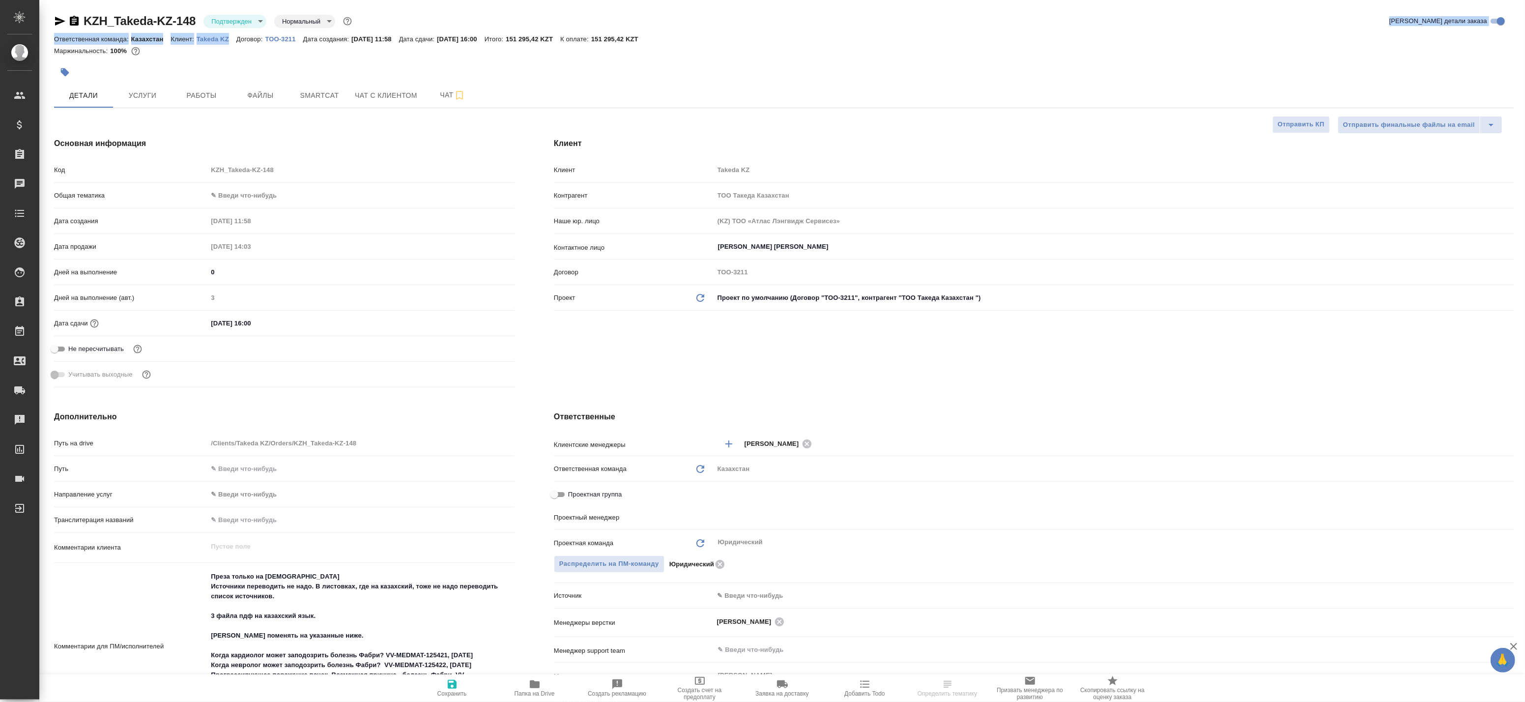
drag, startPoint x: 195, startPoint y: 28, endPoint x: 229, endPoint y: 41, distance: 36.9
click at [229, 41] on div "KZH_Takeda-KZ-148 Подтвержден confirmed Нормальный normal Кратко детали заказа …" at bounding box center [784, 37] width 1460 height 48
drag, startPoint x: 229, startPoint y: 42, endPoint x: 209, endPoint y: 71, distance: 35.4
click at [213, 76] on div at bounding box center [541, 72] width 974 height 22
drag, startPoint x: 194, startPoint y: 29, endPoint x: 232, endPoint y: 48, distance: 42.0
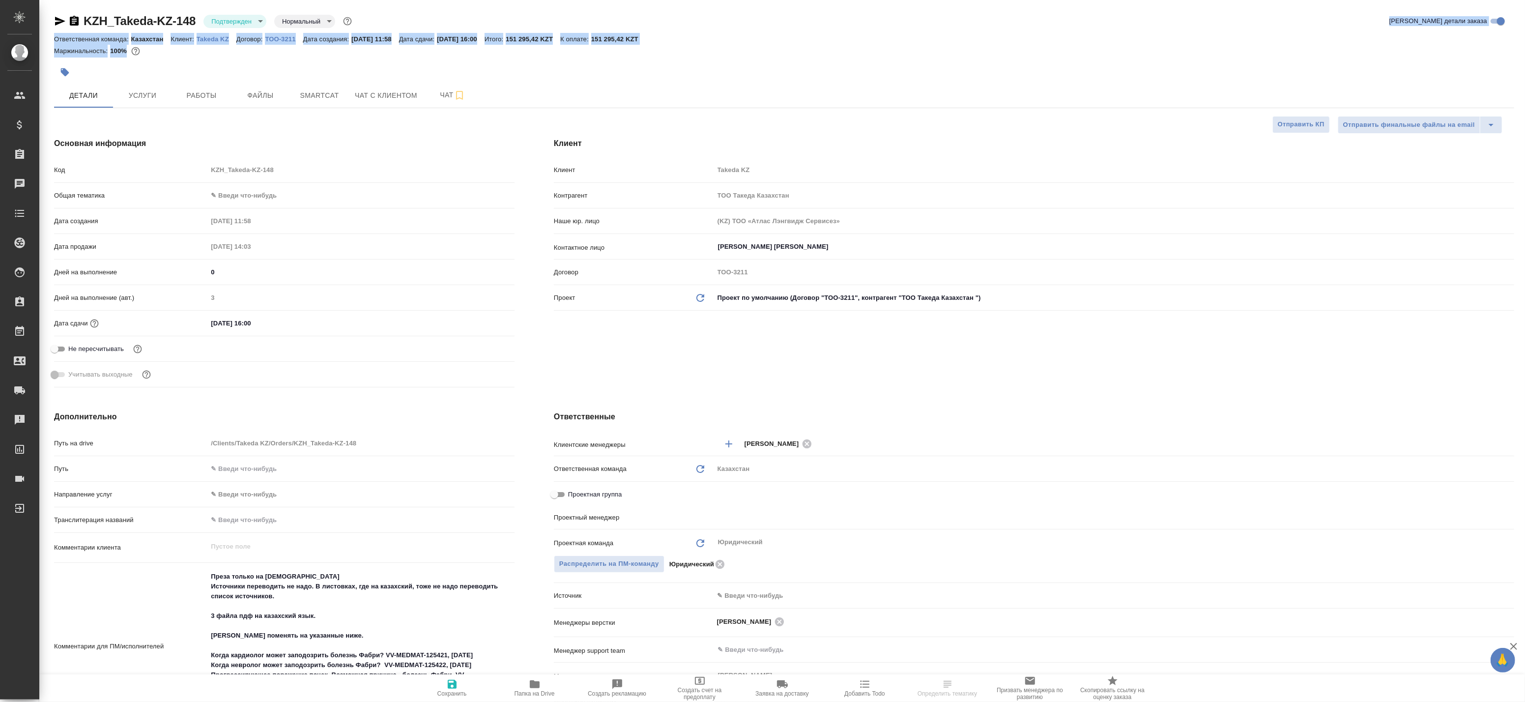
click at [232, 48] on div "KZH_Takeda-KZ-148 Подтвержден confirmed Нормальный normal Кратко детали заказа …" at bounding box center [784, 37] width 1460 height 48
drag, startPoint x: 232, startPoint y: 48, endPoint x: 222, endPoint y: 65, distance: 20.2
click at [222, 65] on div at bounding box center [541, 72] width 974 height 22
drag, startPoint x: 197, startPoint y: 50, endPoint x: 202, endPoint y: 40, distance: 11.0
click at [202, 40] on div "KZH_Takeda-KZ-148 Подтвержден confirmed Нормальный normal Кратко детали заказа …" at bounding box center [784, 37] width 1460 height 48
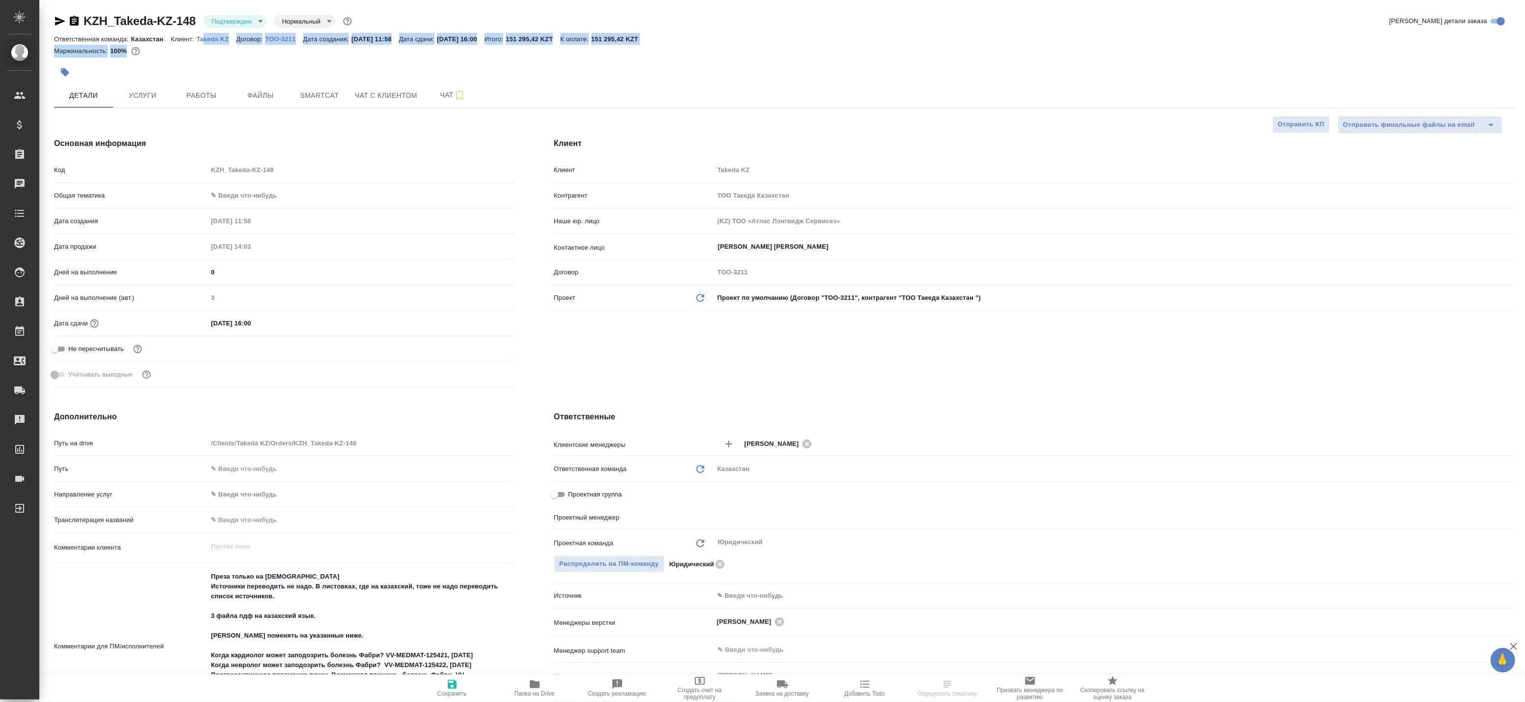
click at [198, 40] on p "Takeda KZ" at bounding box center [217, 38] width 40 height 7
type textarea "x"
select select "RU"
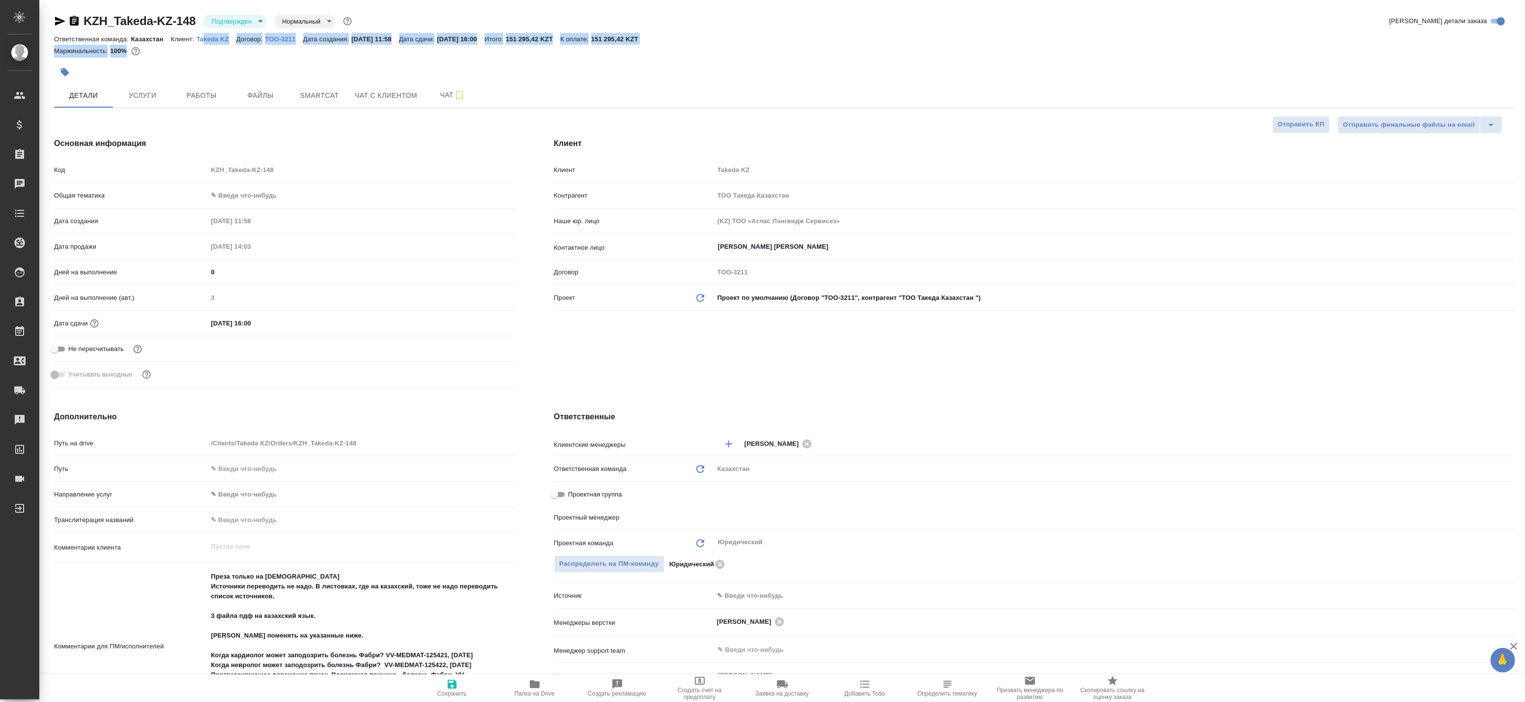
type textarea "x"
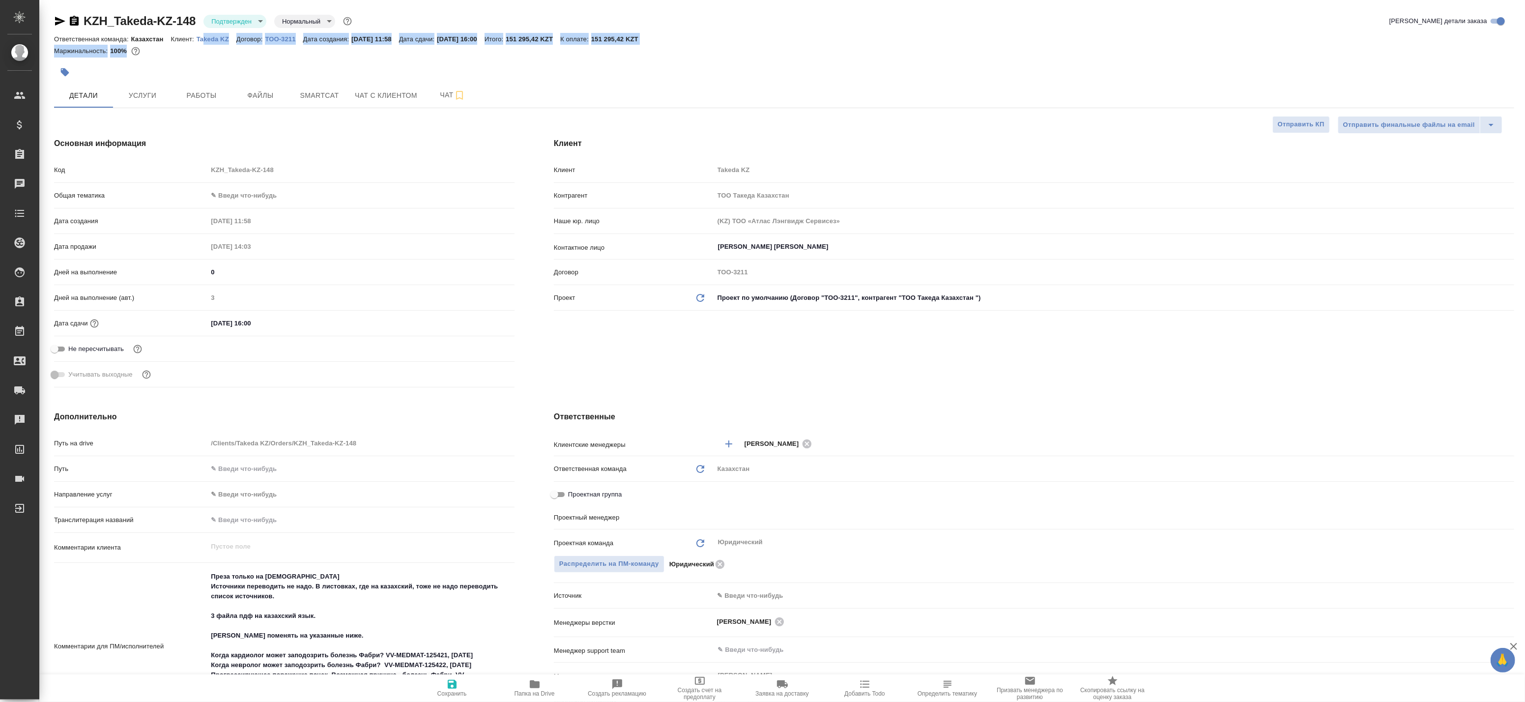
type textarea "x"
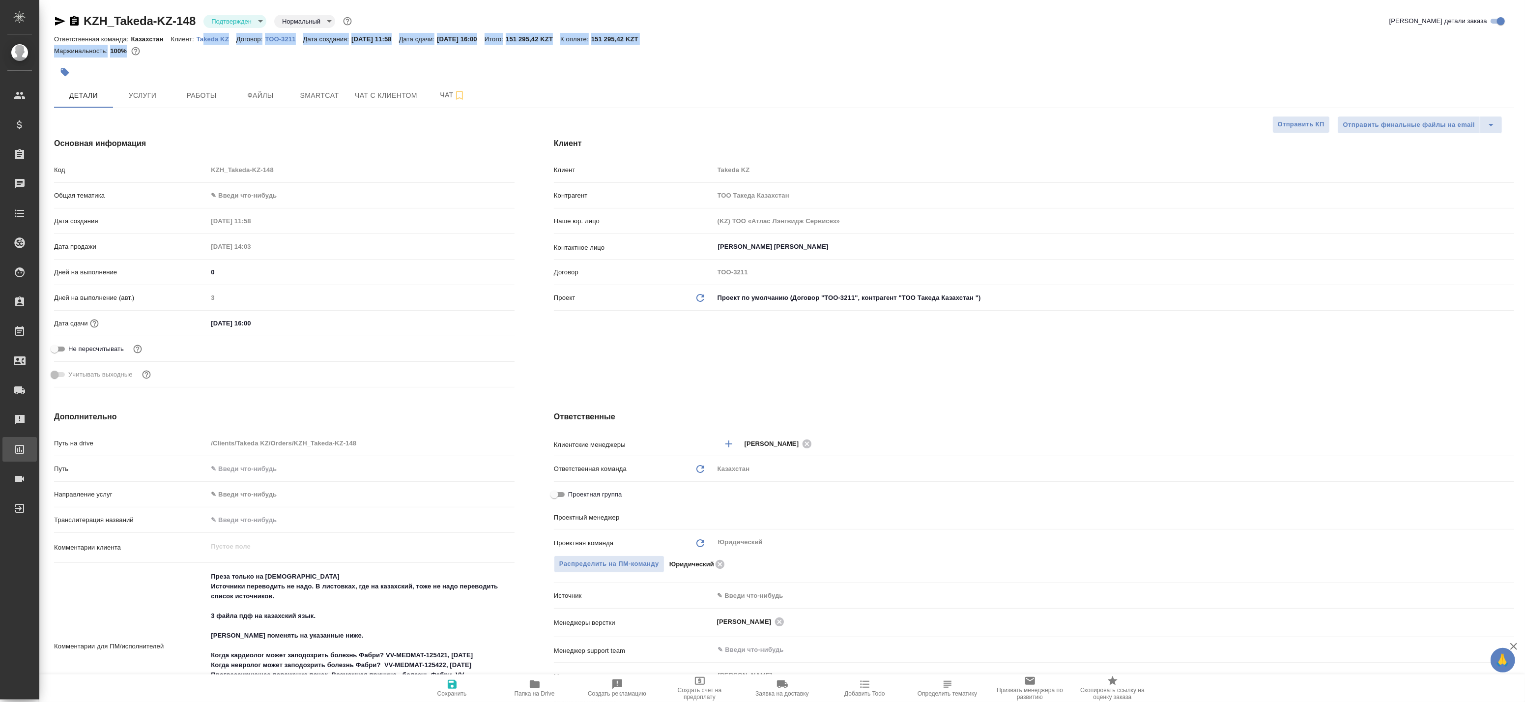
type textarea "x"
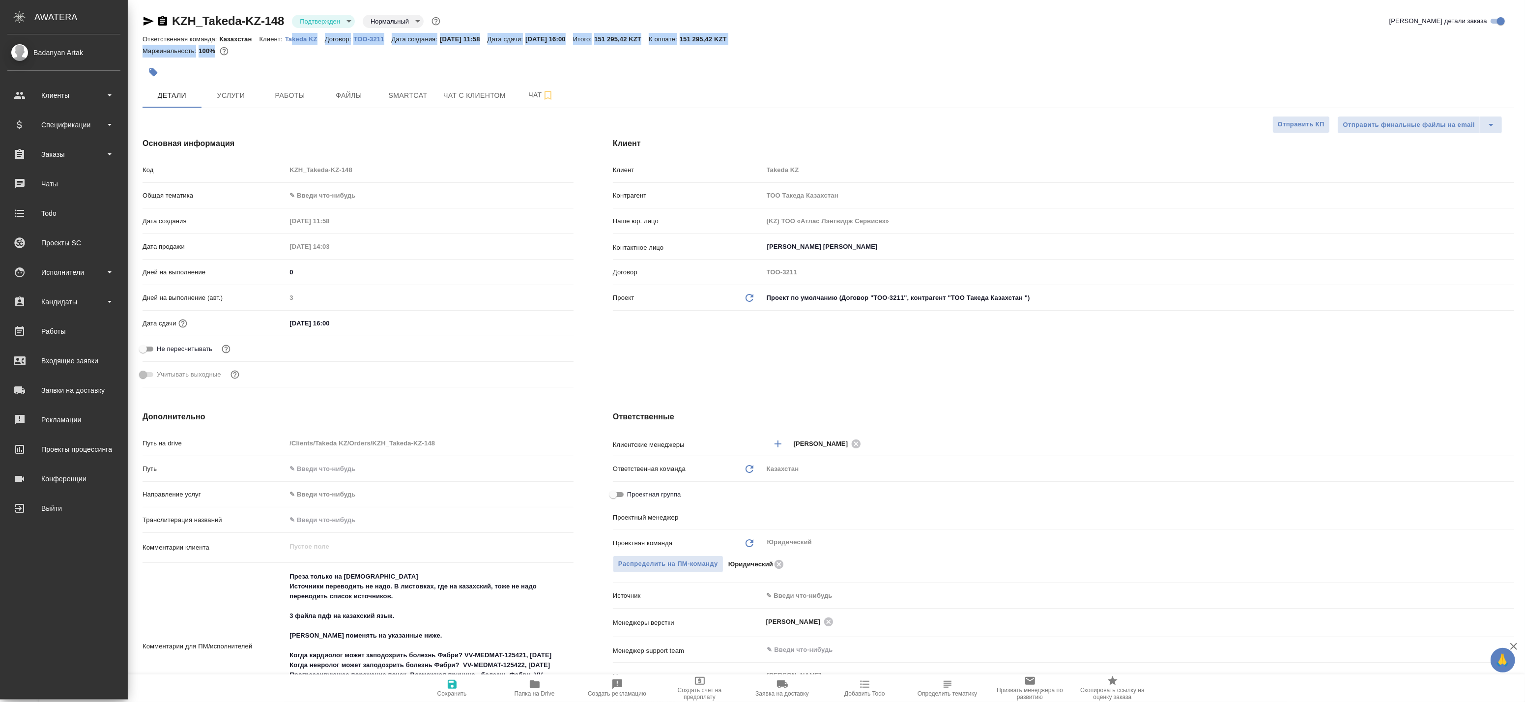
type textarea "x"
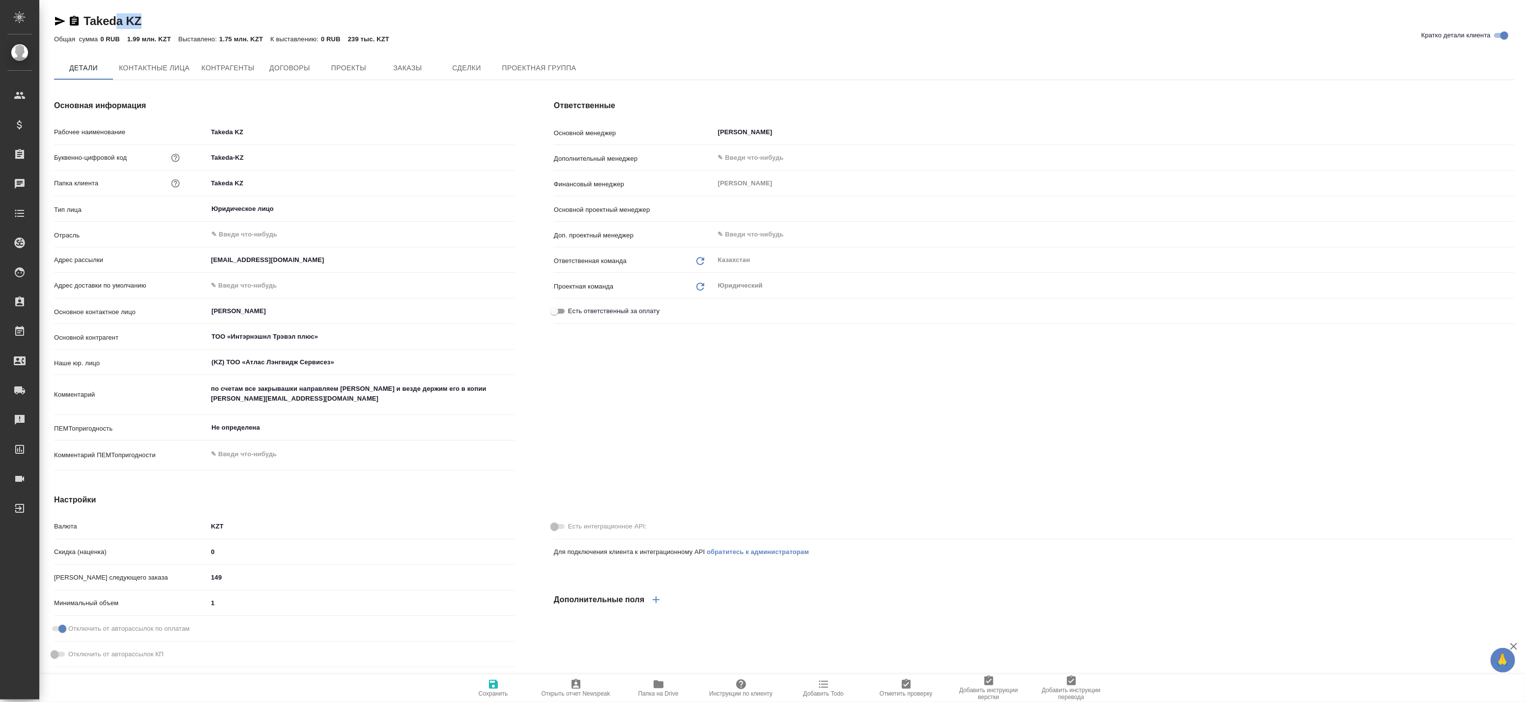
type textarea "x"
drag, startPoint x: 151, startPoint y: 22, endPoint x: 84, endPoint y: 21, distance: 67.3
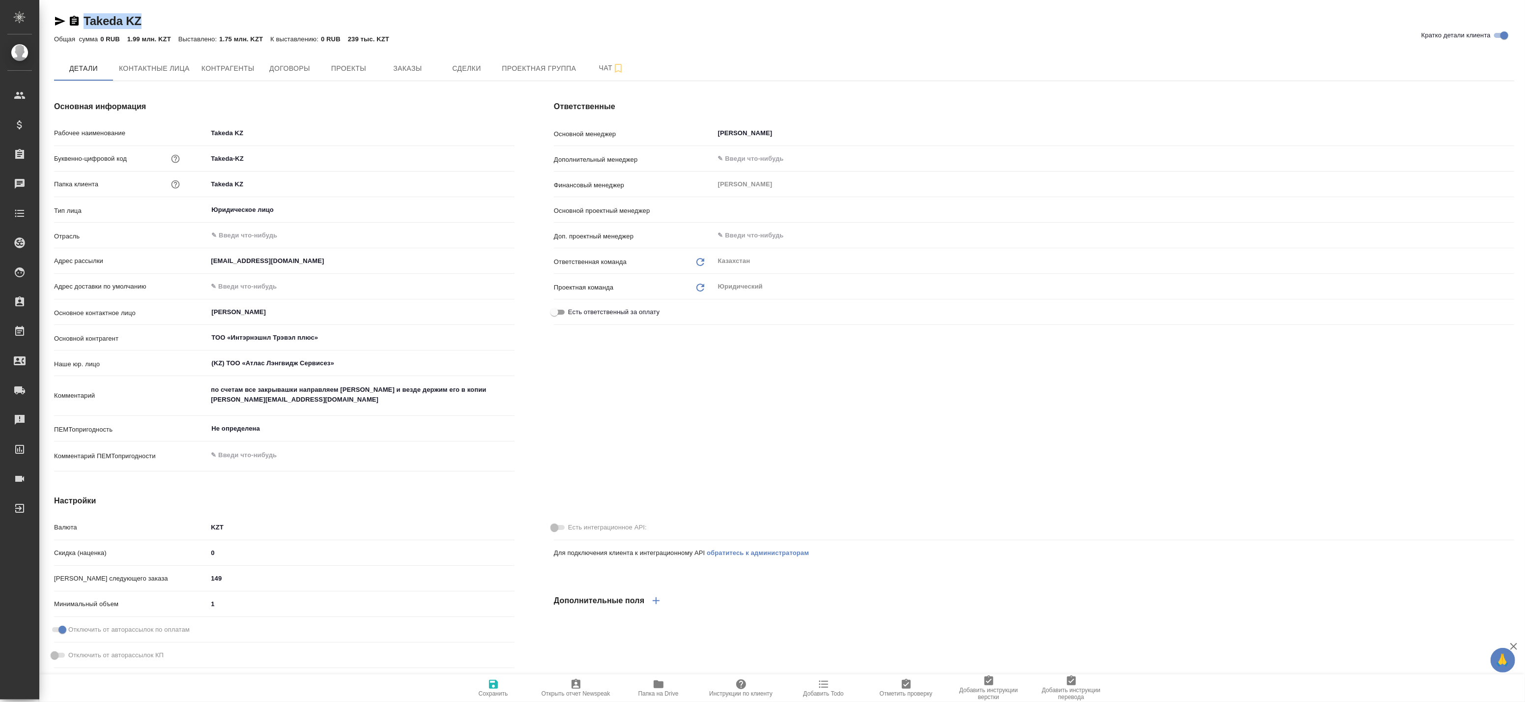
click at [84, 21] on div "Takeda KZ Кратко детали клиента" at bounding box center [784, 21] width 1460 height 16
type textarea "x"
copy link "Takeda KZ"
type textarea "x"
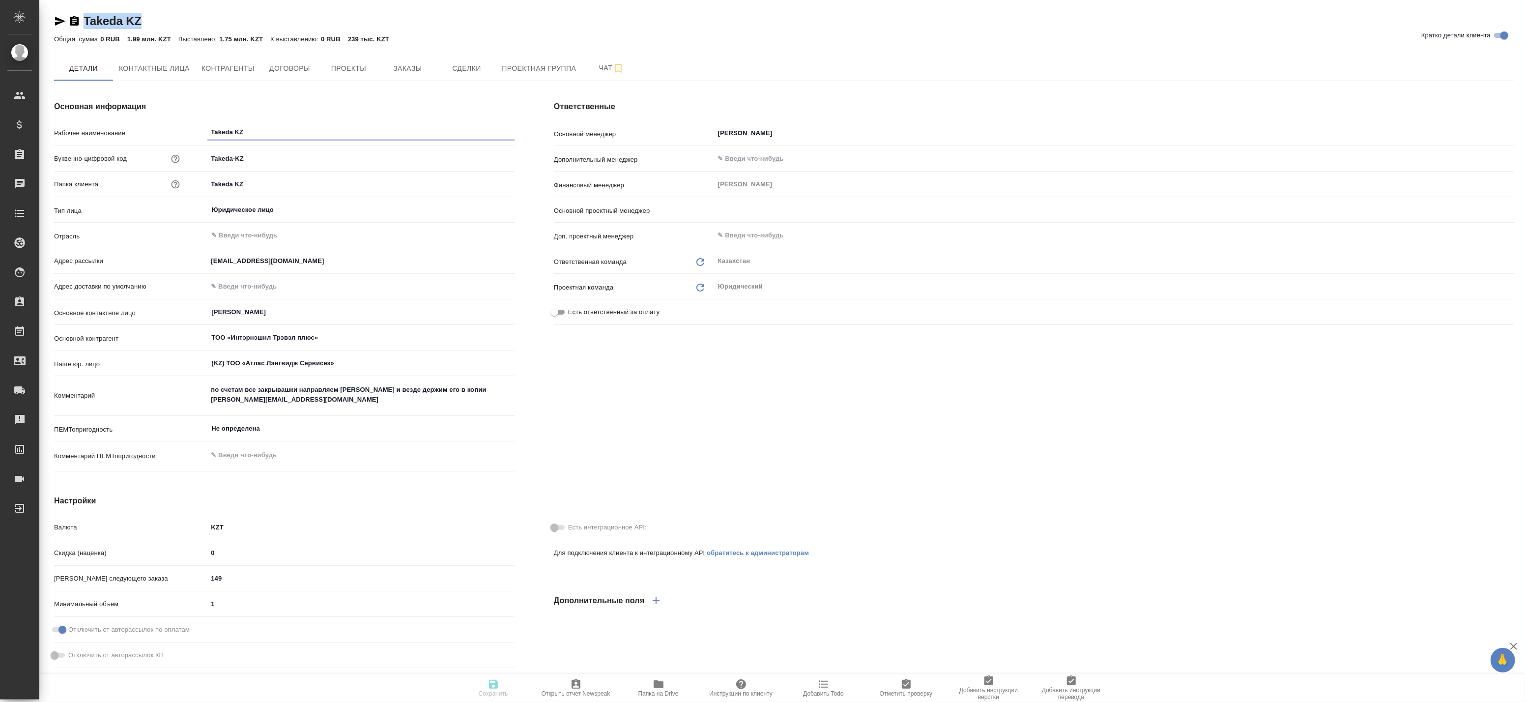
type textarea "x"
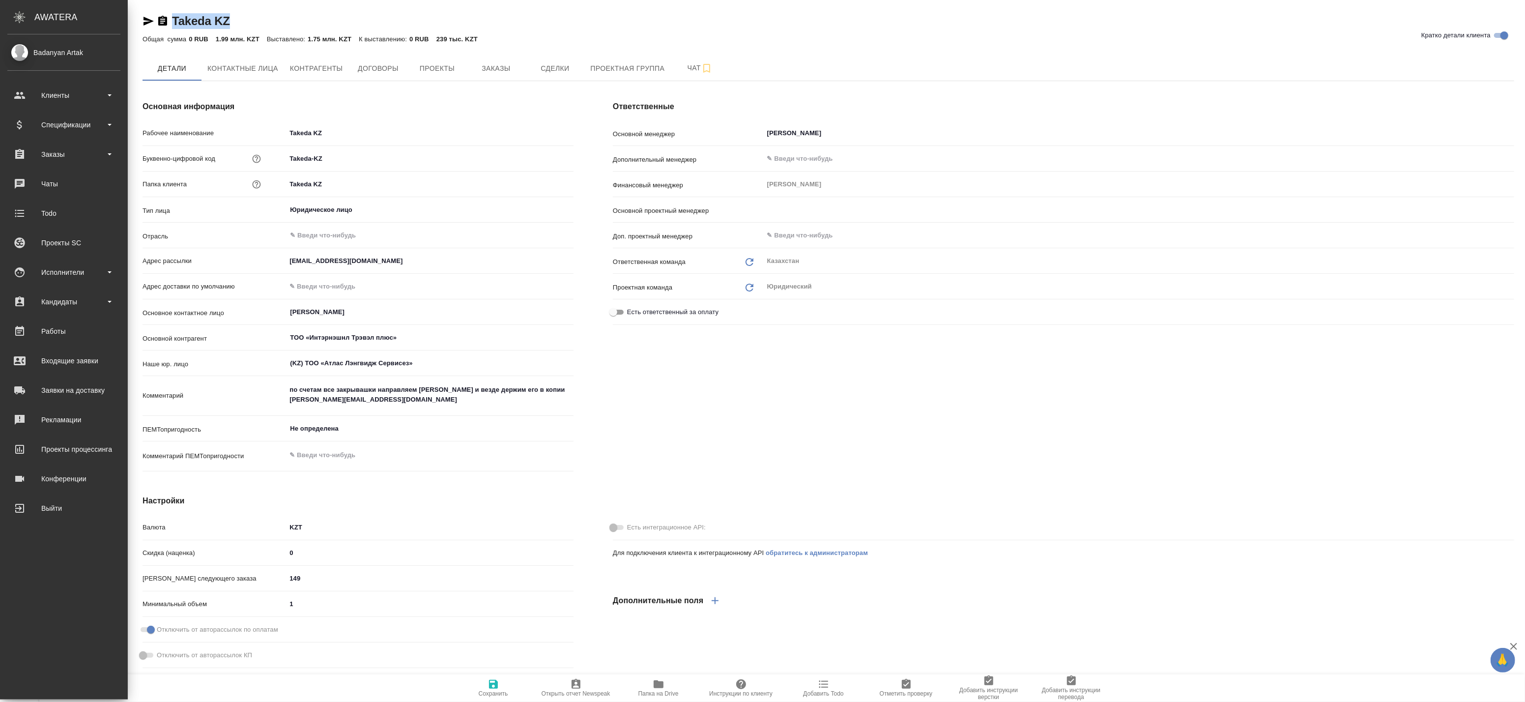
type textarea "x"
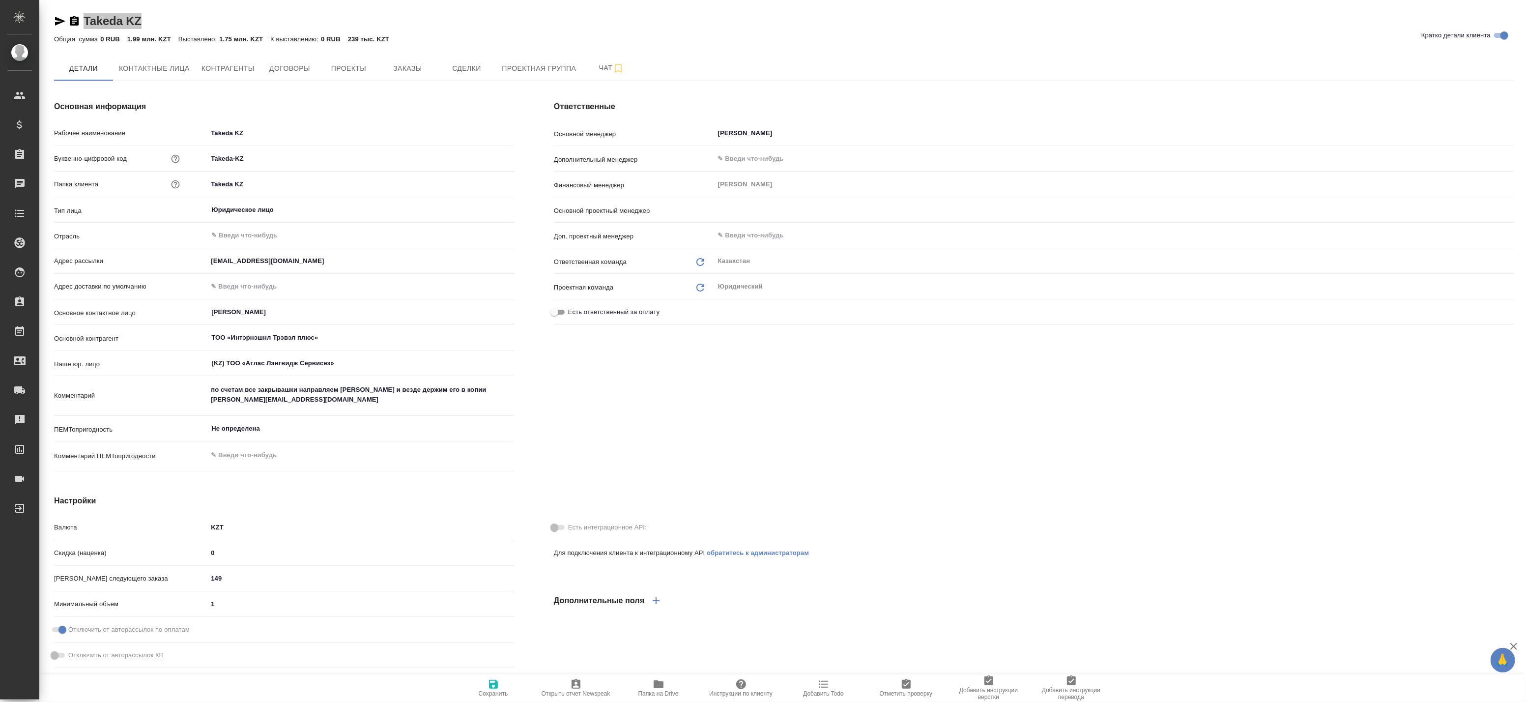
type textarea "x"
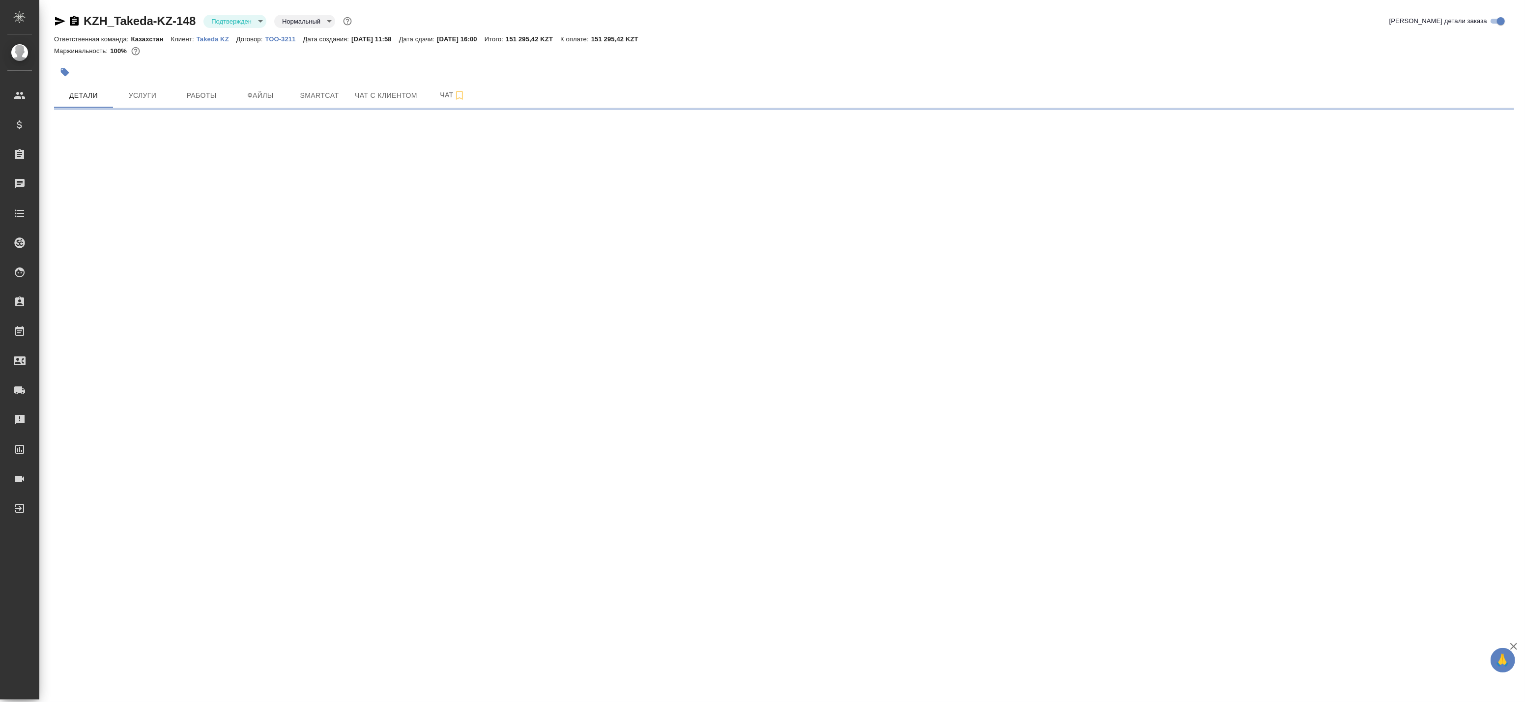
select select "RU"
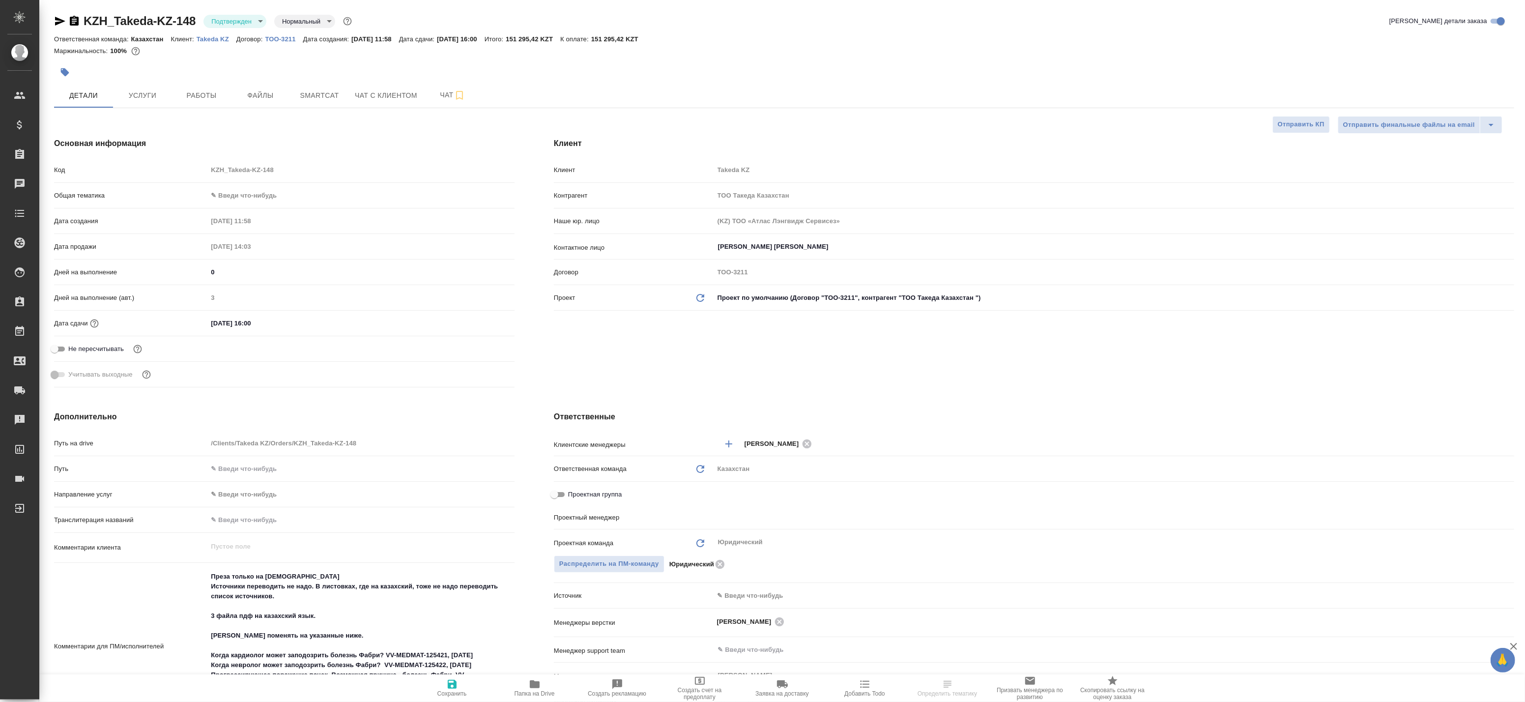
type textarea "x"
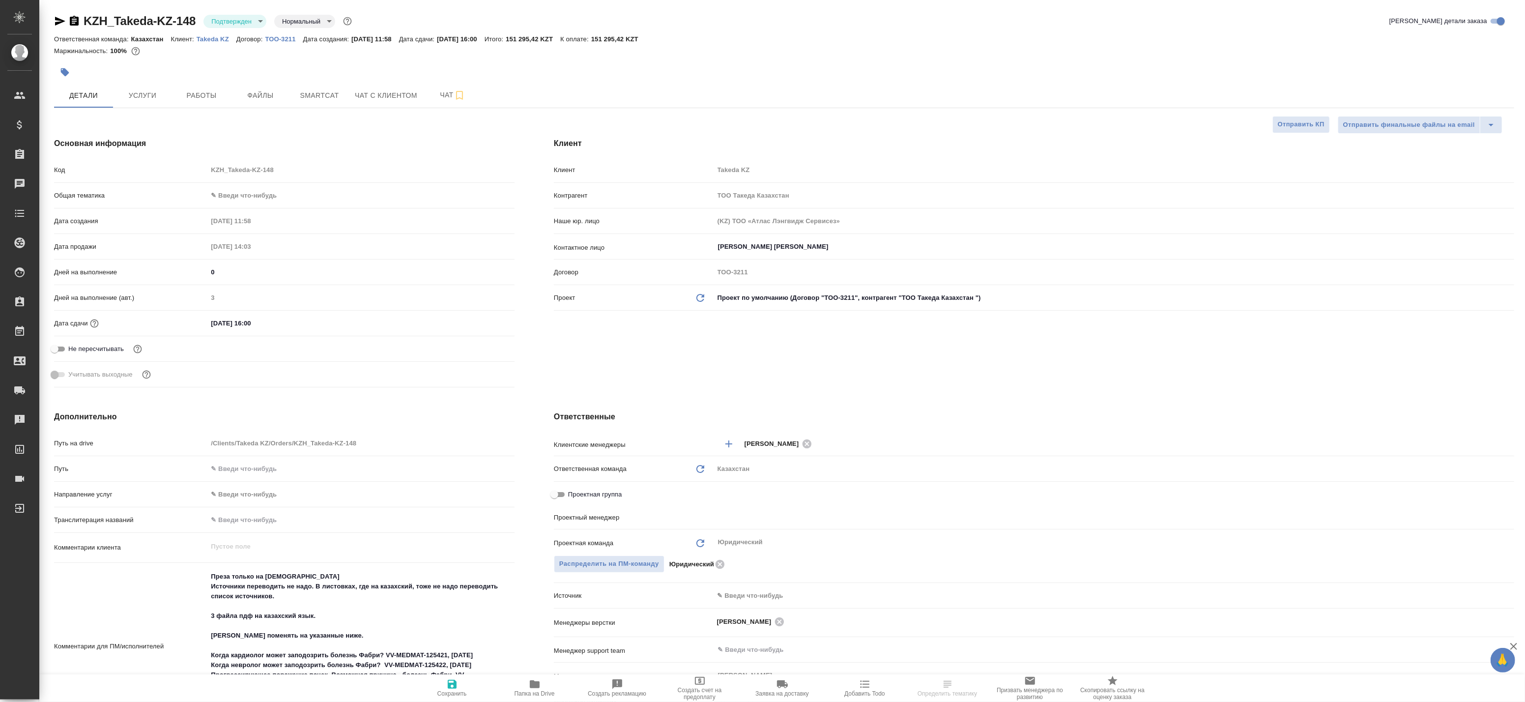
type textarea "x"
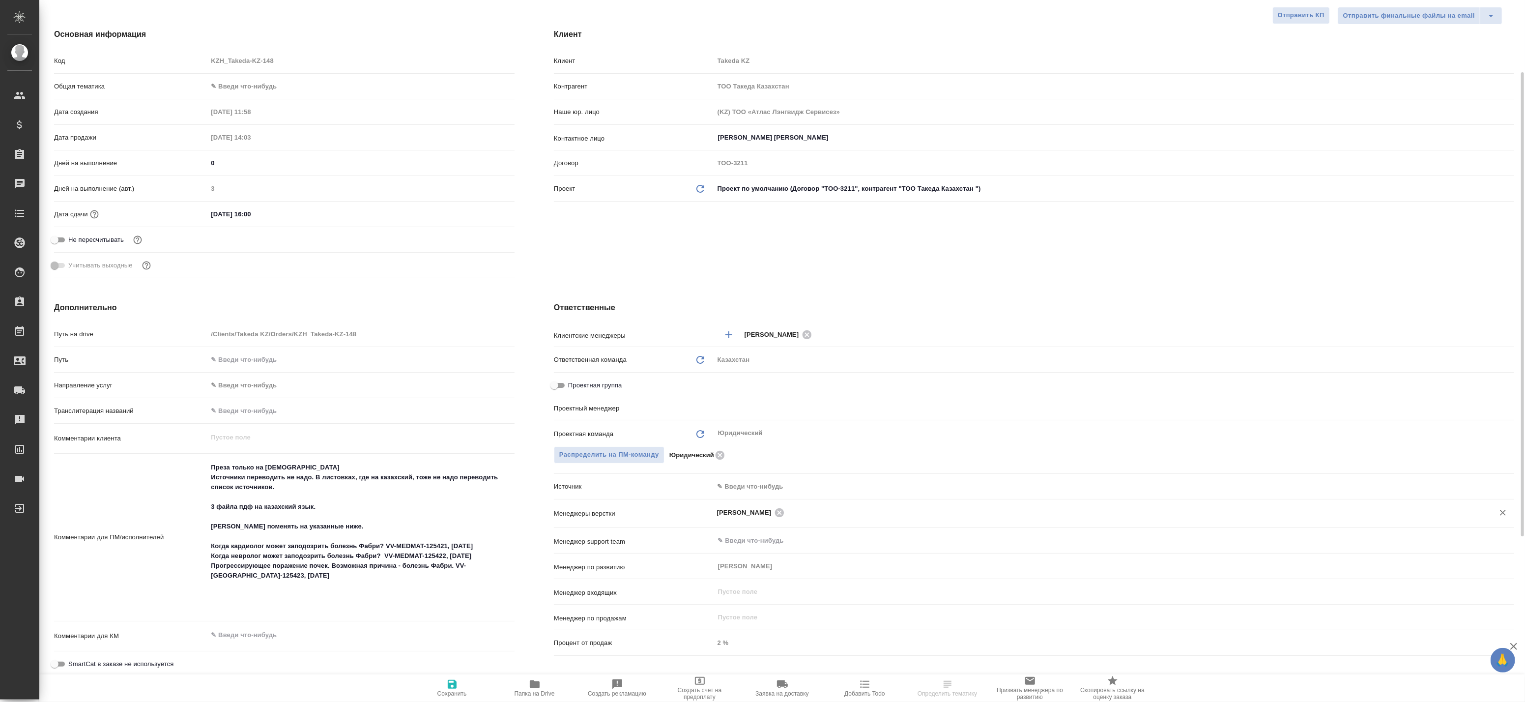
scroll to position [218, 0]
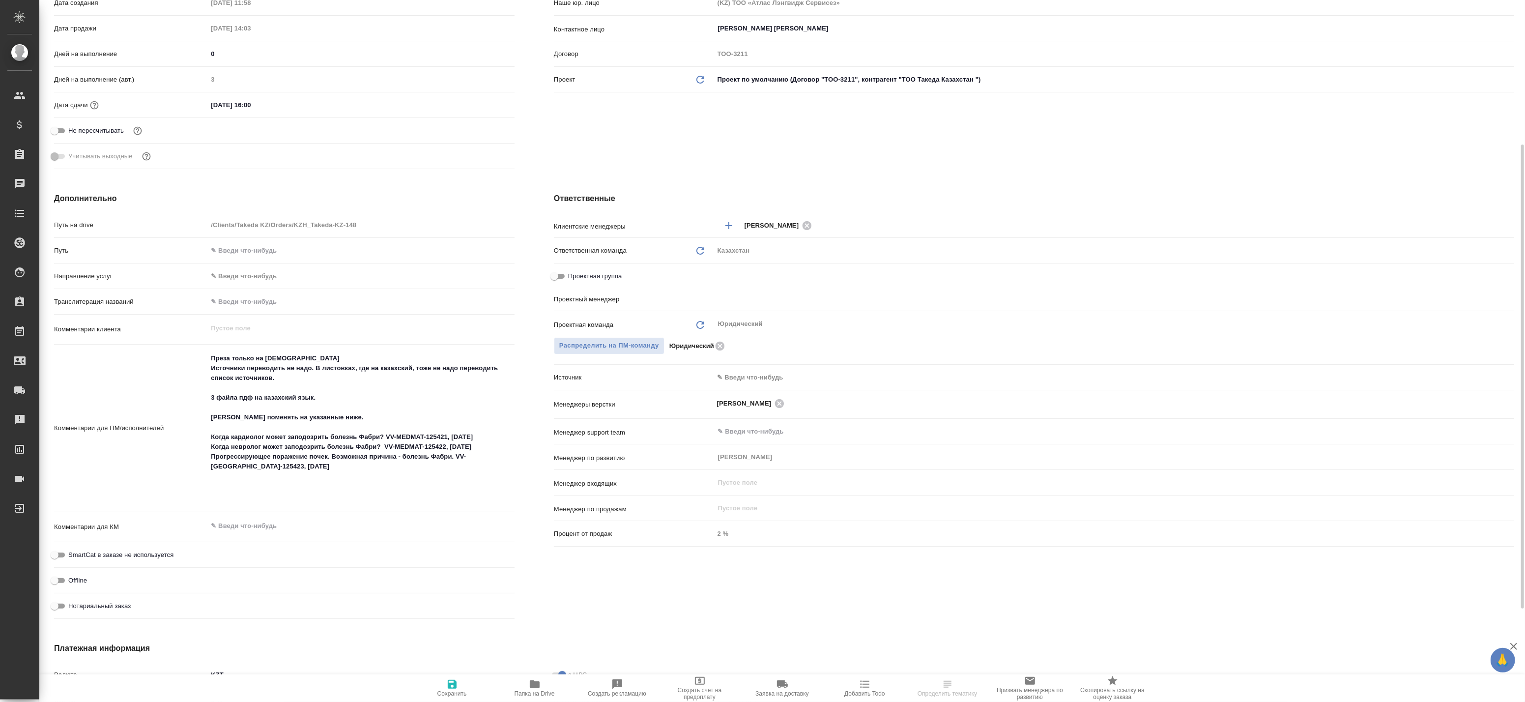
click at [741, 374] on body "🙏 .cls-1 fill:#fff; AWATERA Badanyan Artak Клиенты Спецификации Заказы 0 Чаты T…" at bounding box center [762, 351] width 1525 height 702
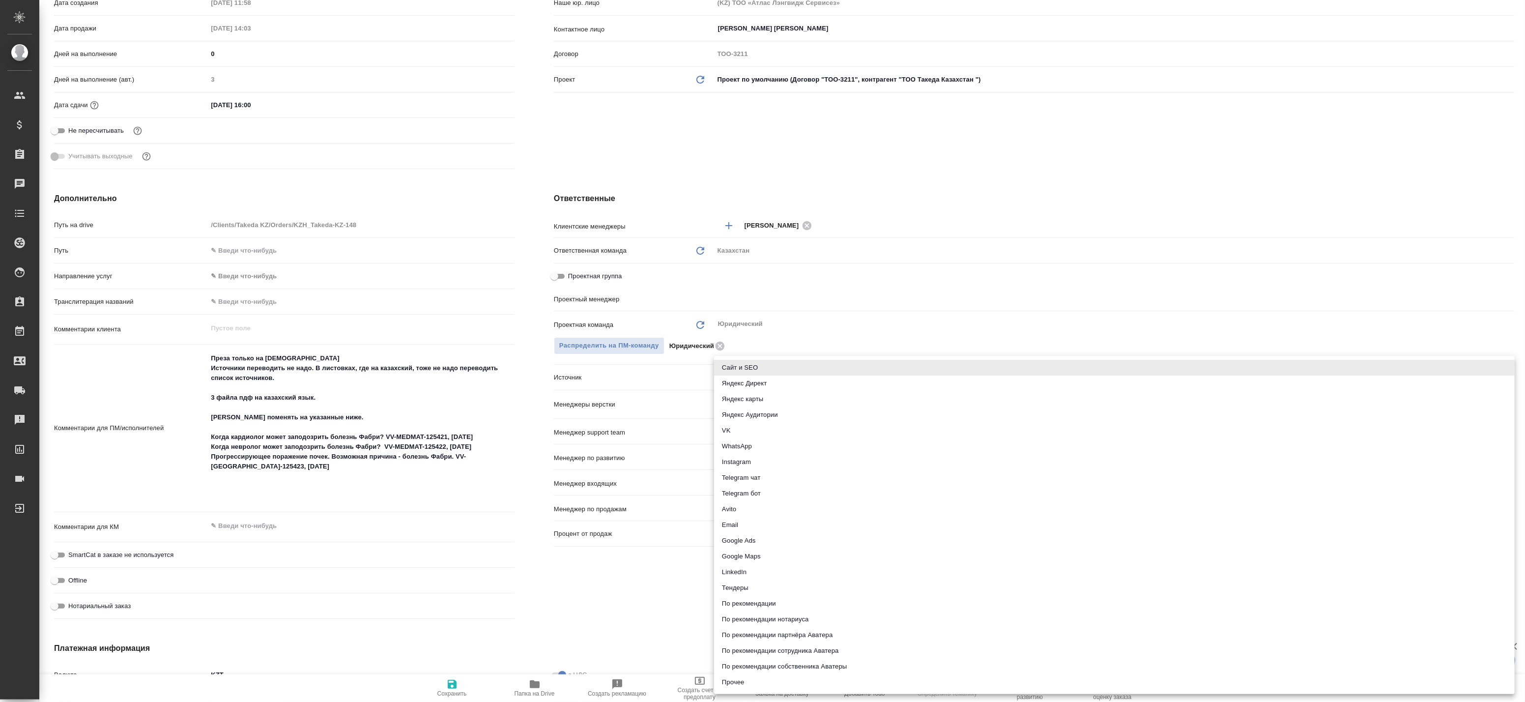
click at [762, 324] on div at bounding box center [762, 351] width 1525 height 702
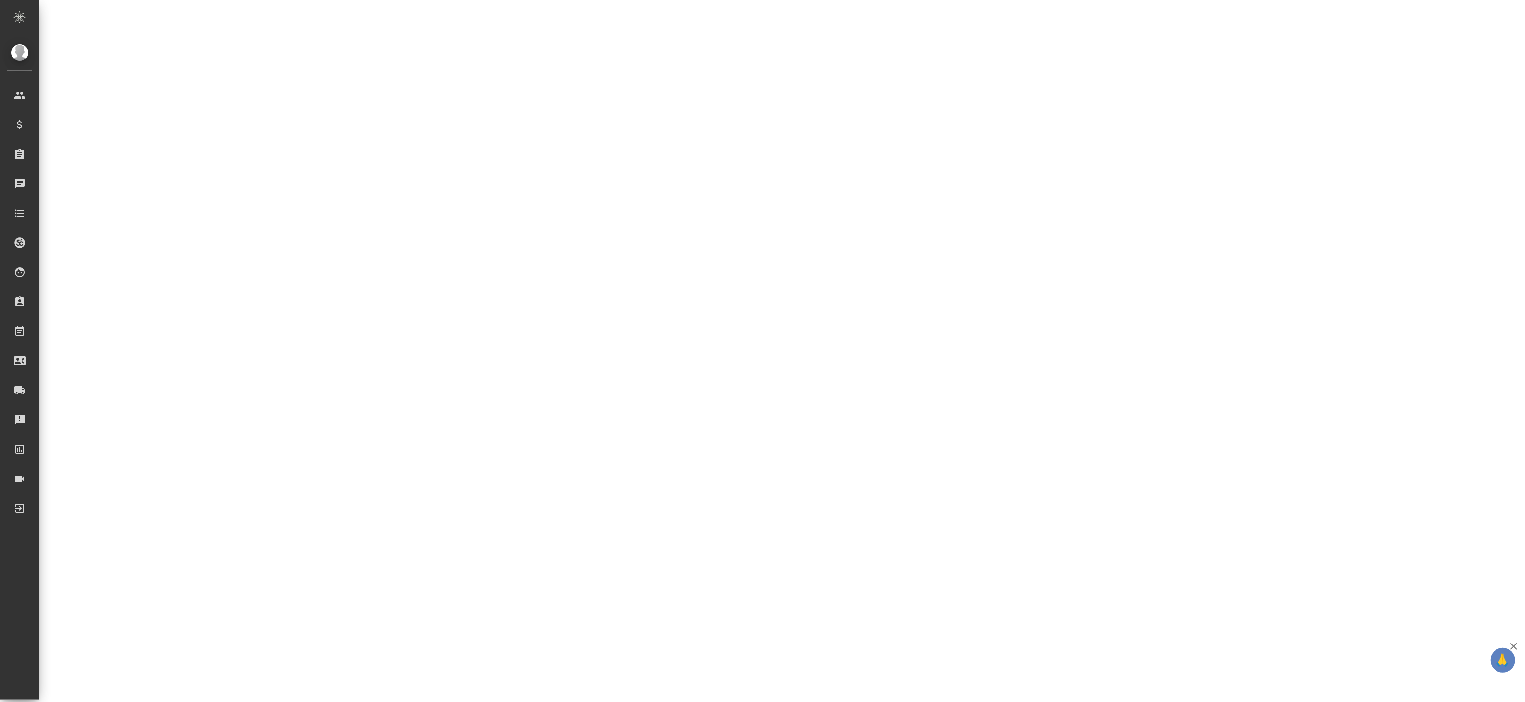
select select "RU"
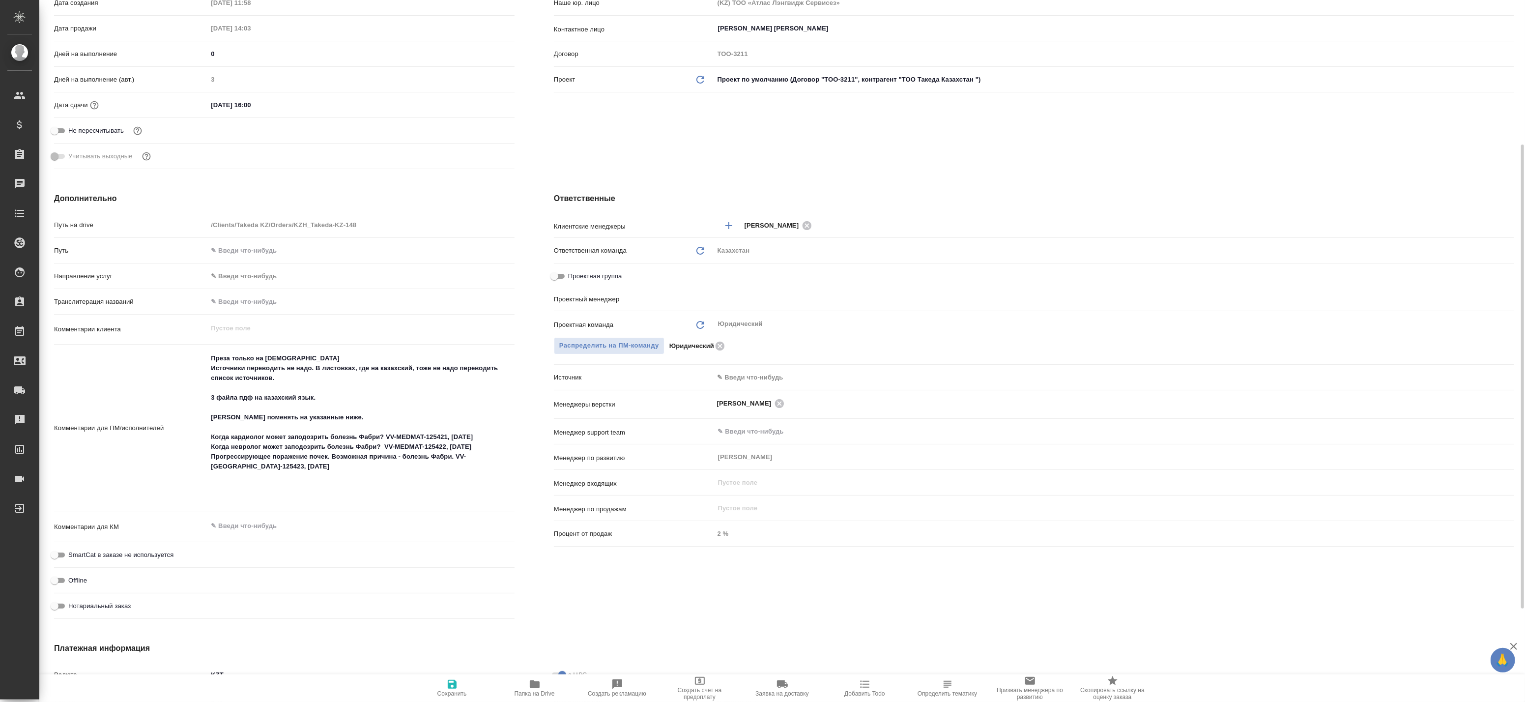
type textarea "x"
click at [746, 424] on div "​" at bounding box center [1114, 432] width 800 height 18
click at [749, 372] on body "🙏 .cls-1 fill:#fff; AWATERA Badanyan Artak Клиенты Спецификации Заказы 0 Чаты T…" at bounding box center [762, 351] width 1525 height 702
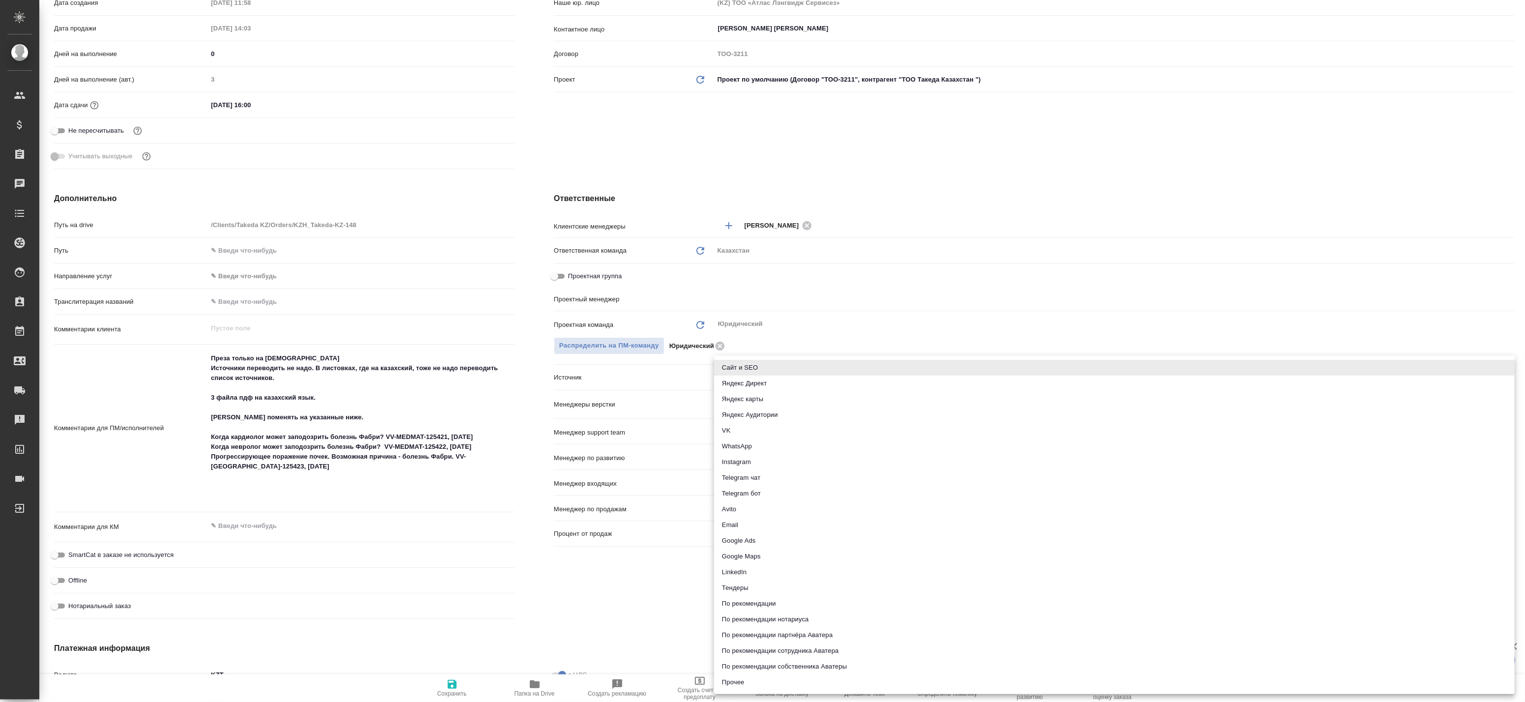
click at [834, 300] on div at bounding box center [762, 351] width 1525 height 702
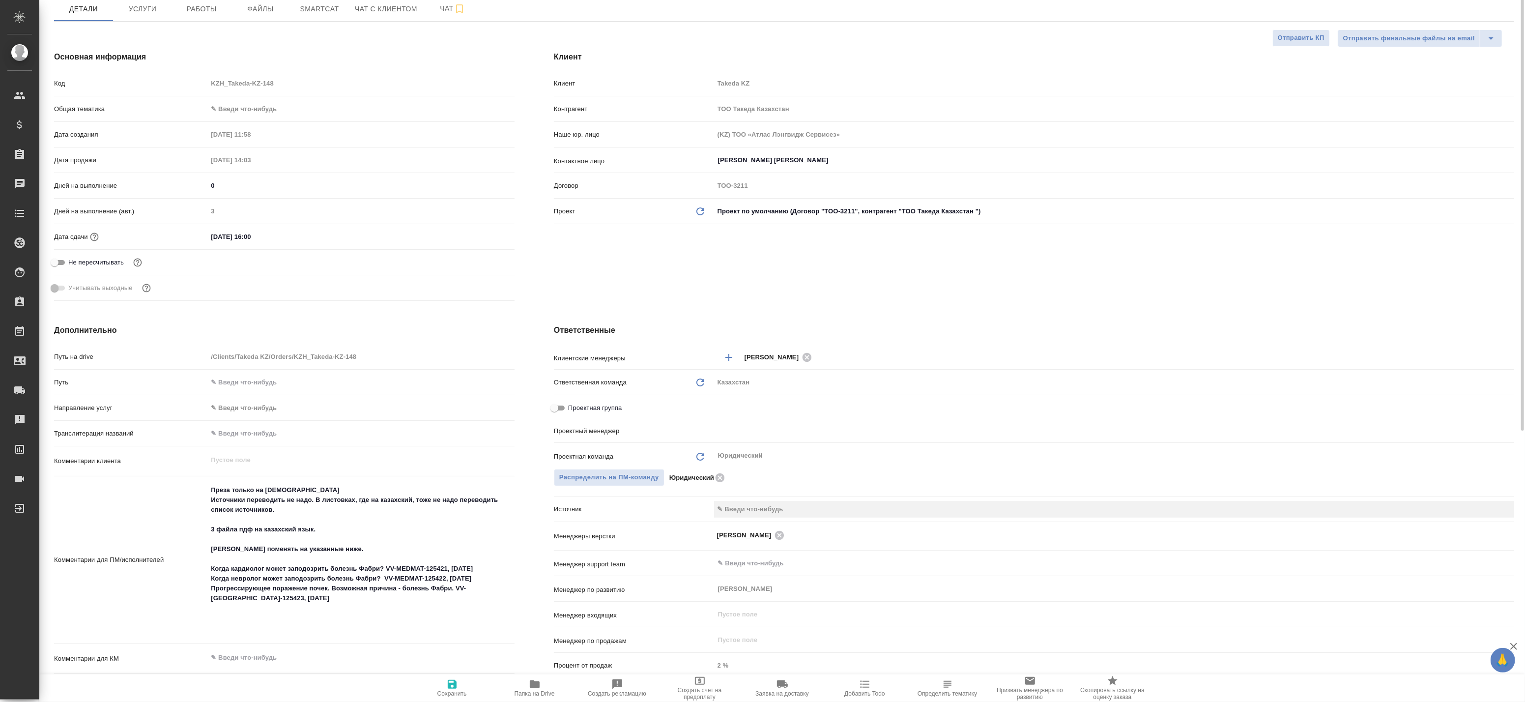
scroll to position [32, 0]
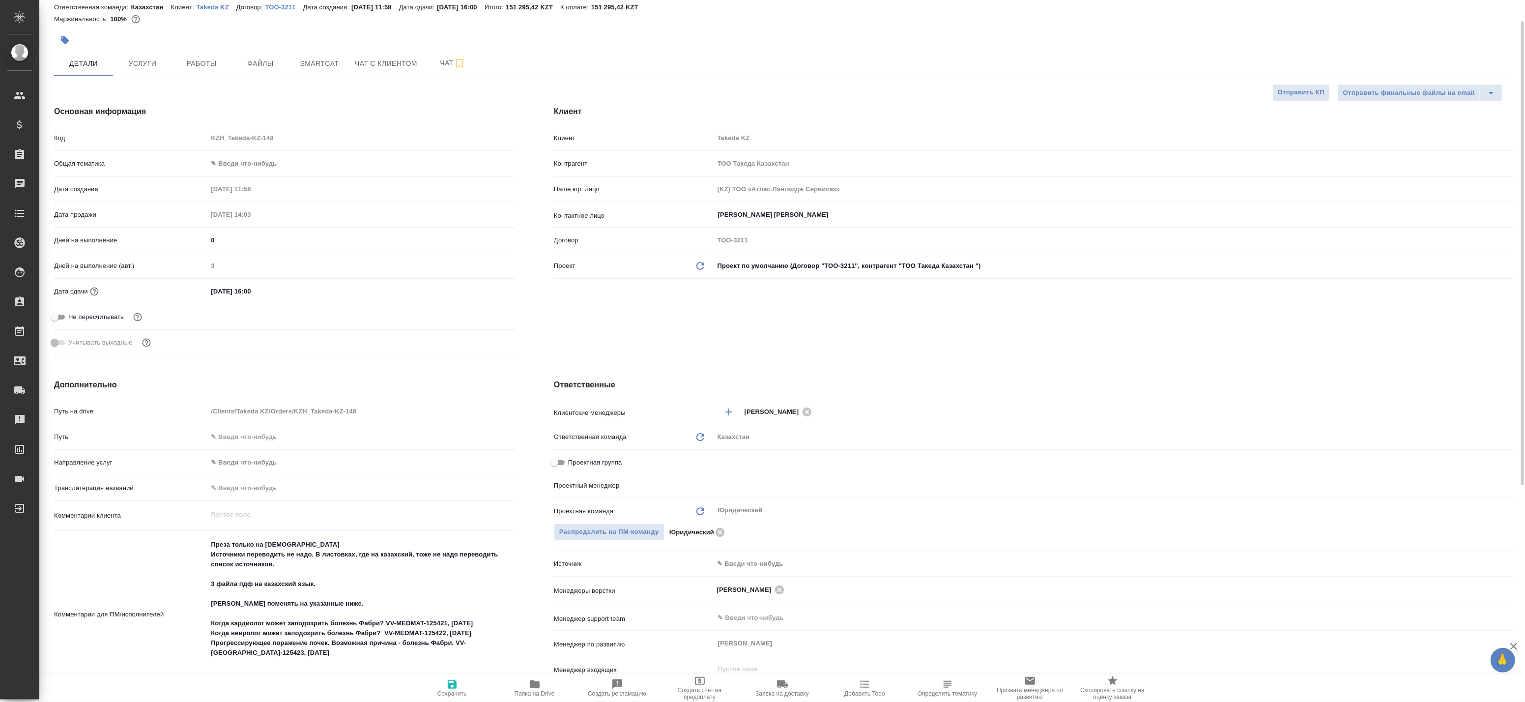
click at [677, 464] on div "Проектная группа" at bounding box center [1034, 462] width 960 height 17
click at [711, 487] on p "Проектный менеджер" at bounding box center [634, 486] width 160 height 10
click at [729, 491] on div "​" at bounding box center [1114, 485] width 800 height 18
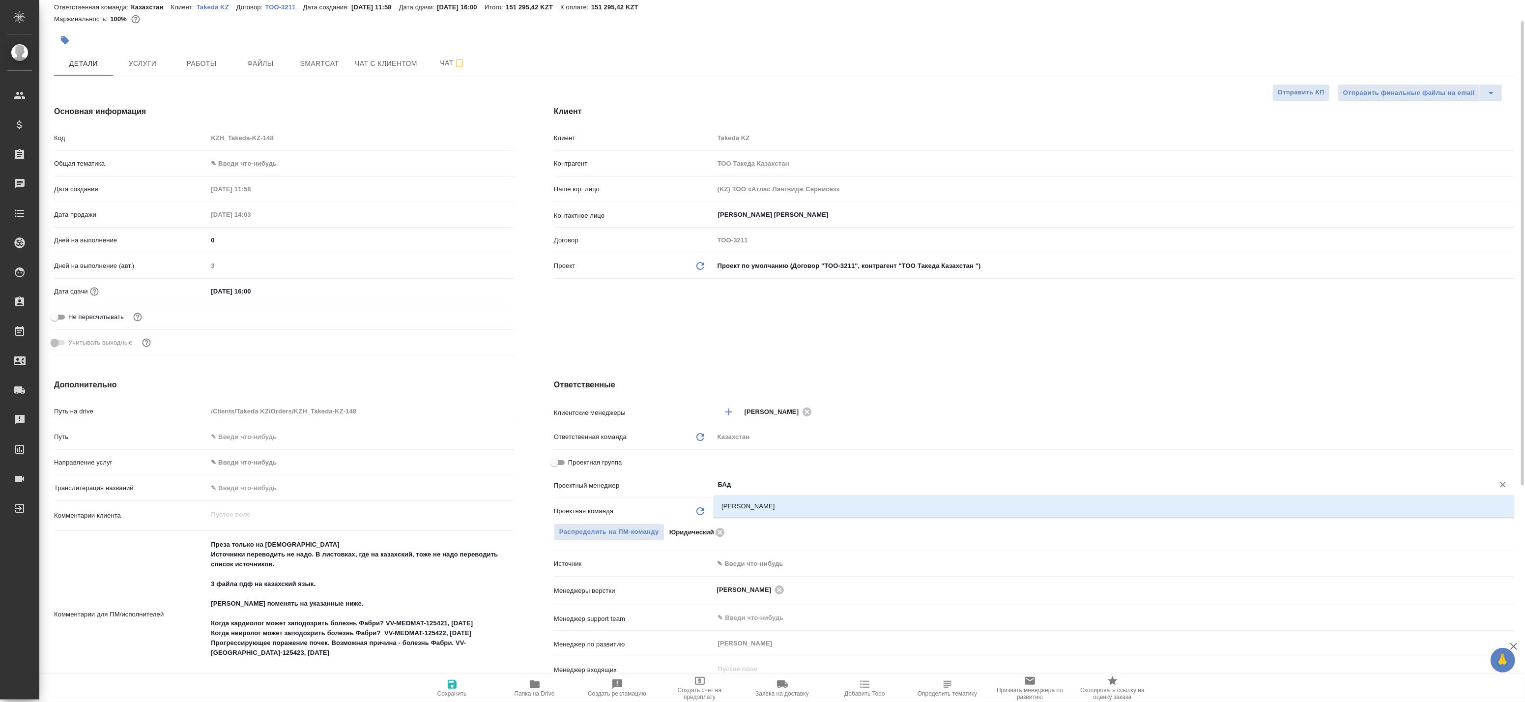
type input "БАда"
click at [765, 506] on li "[PERSON_NAME]" at bounding box center [1114, 506] width 801 height 18
type textarea "x"
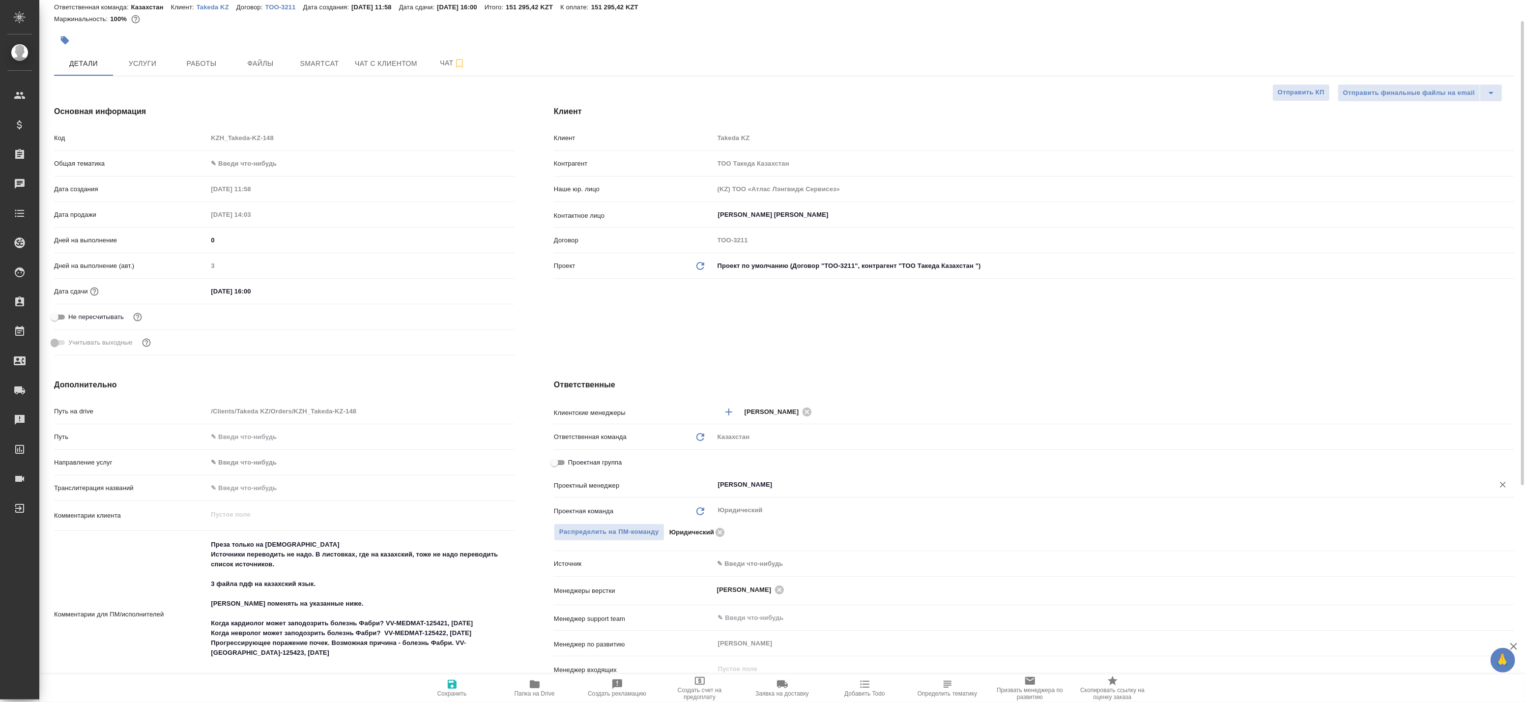
type input "[PERSON_NAME]"
click at [455, 691] on span "Сохранить" at bounding box center [451, 693] width 29 height 7
type textarea "x"
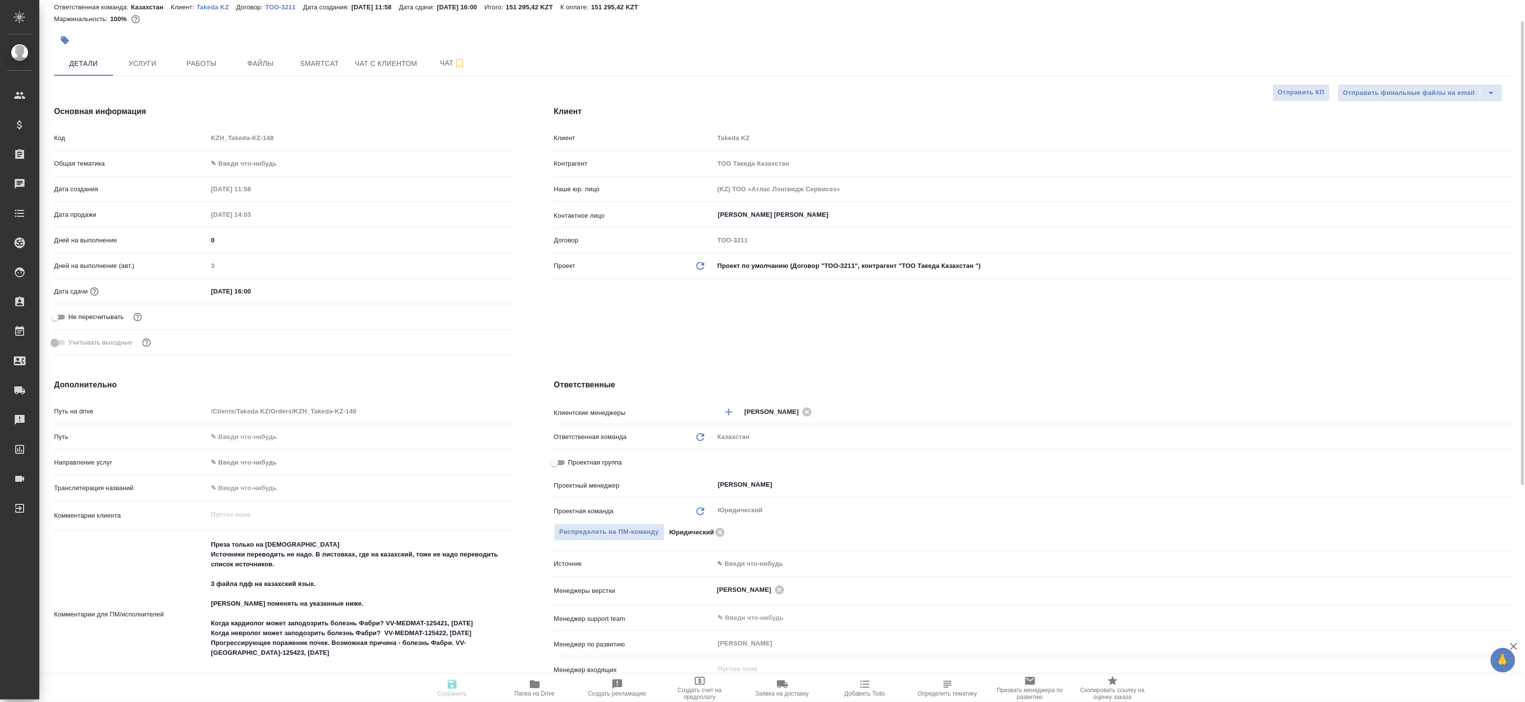
type textarea "x"
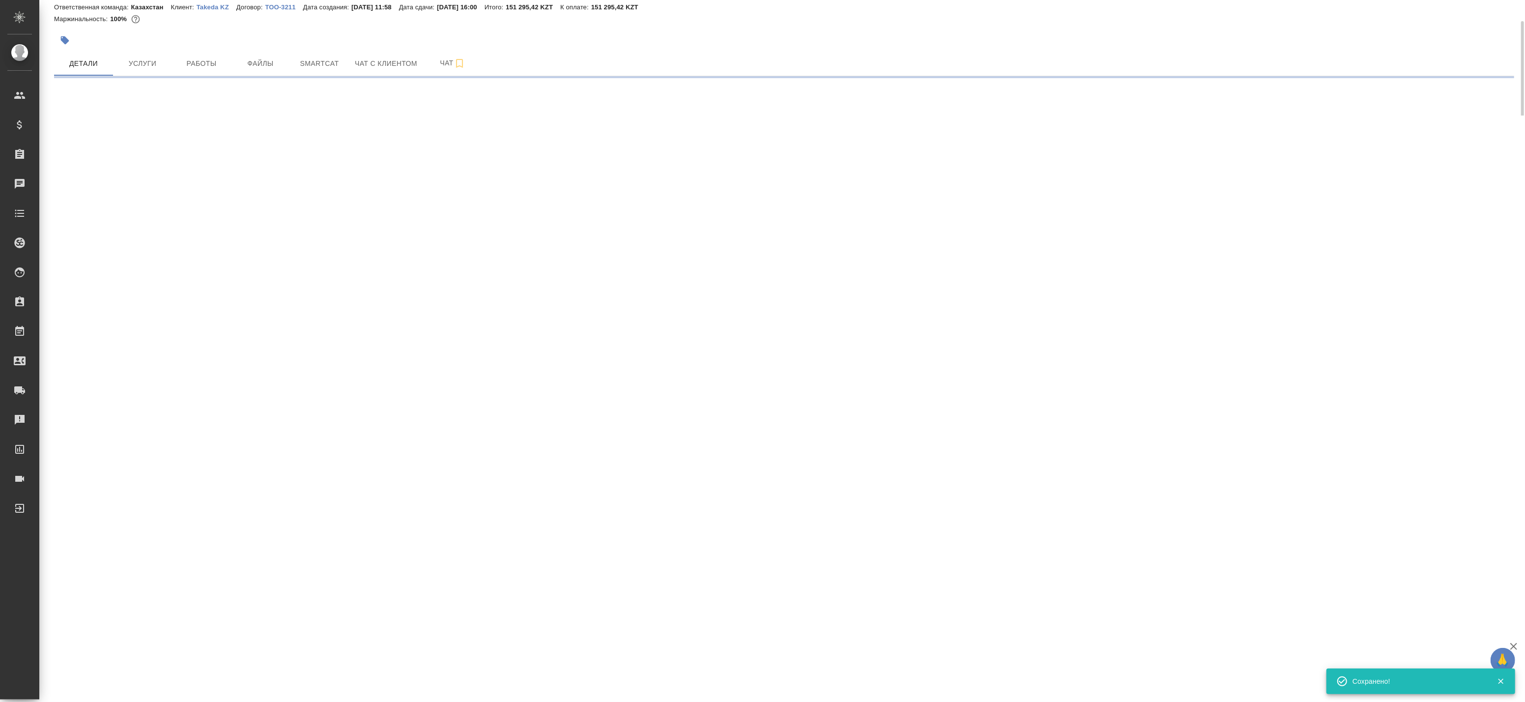
select select "RU"
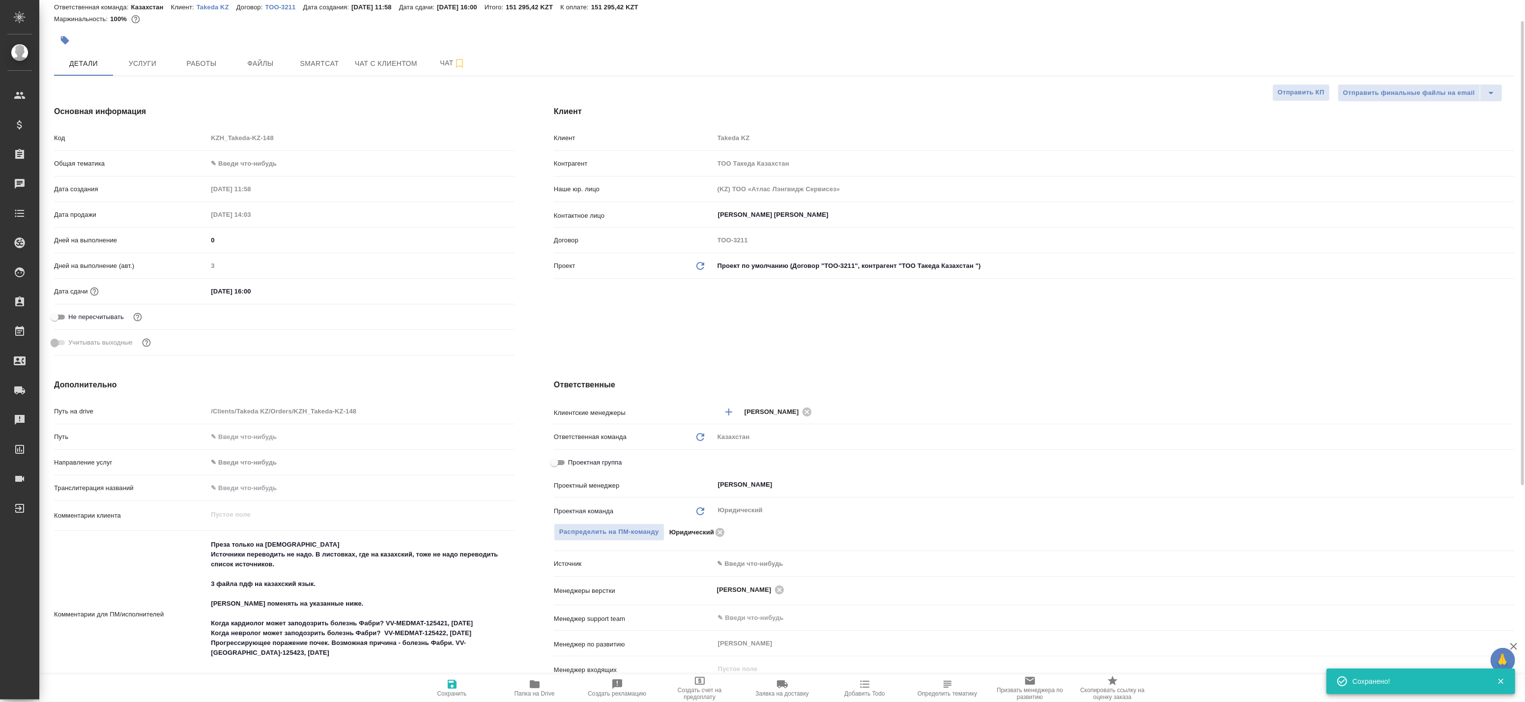
type textarea "x"
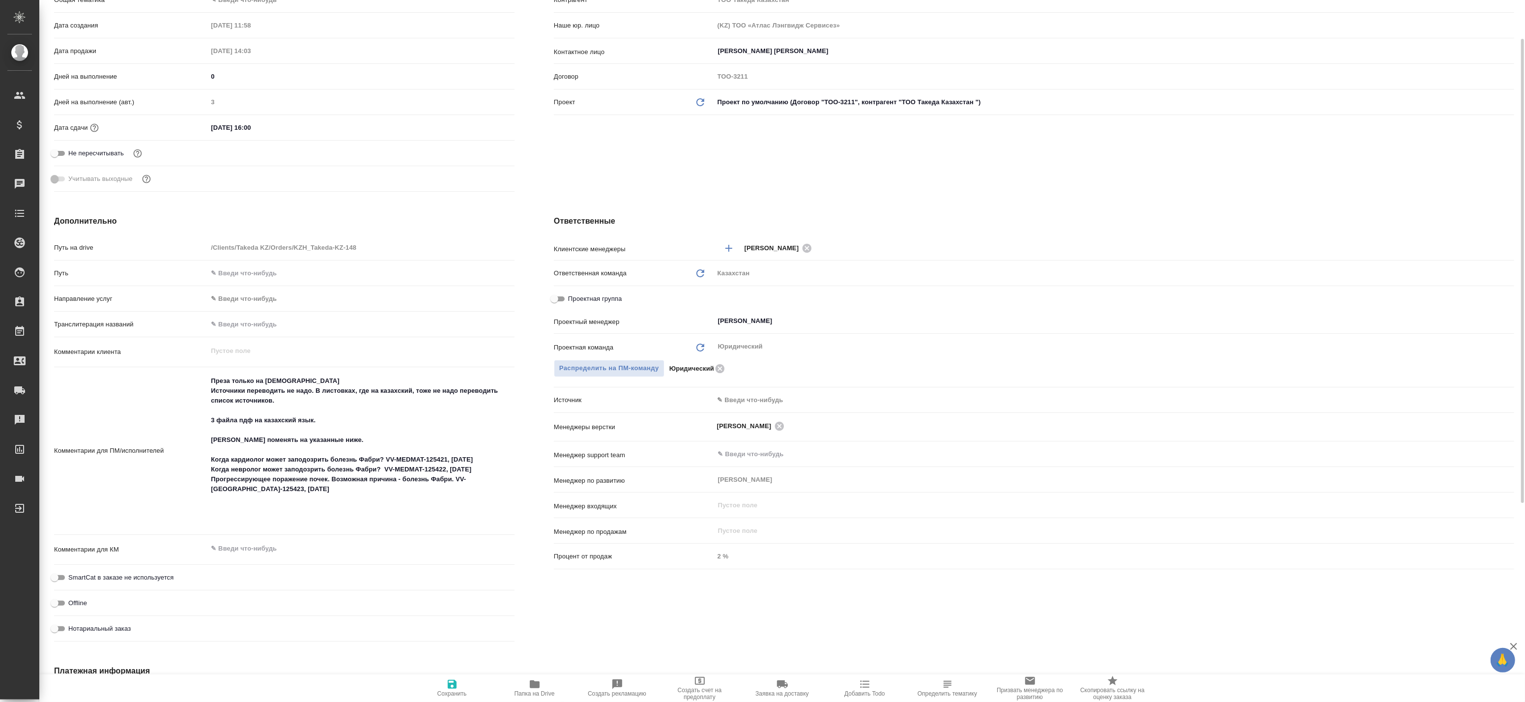
scroll to position [0, 0]
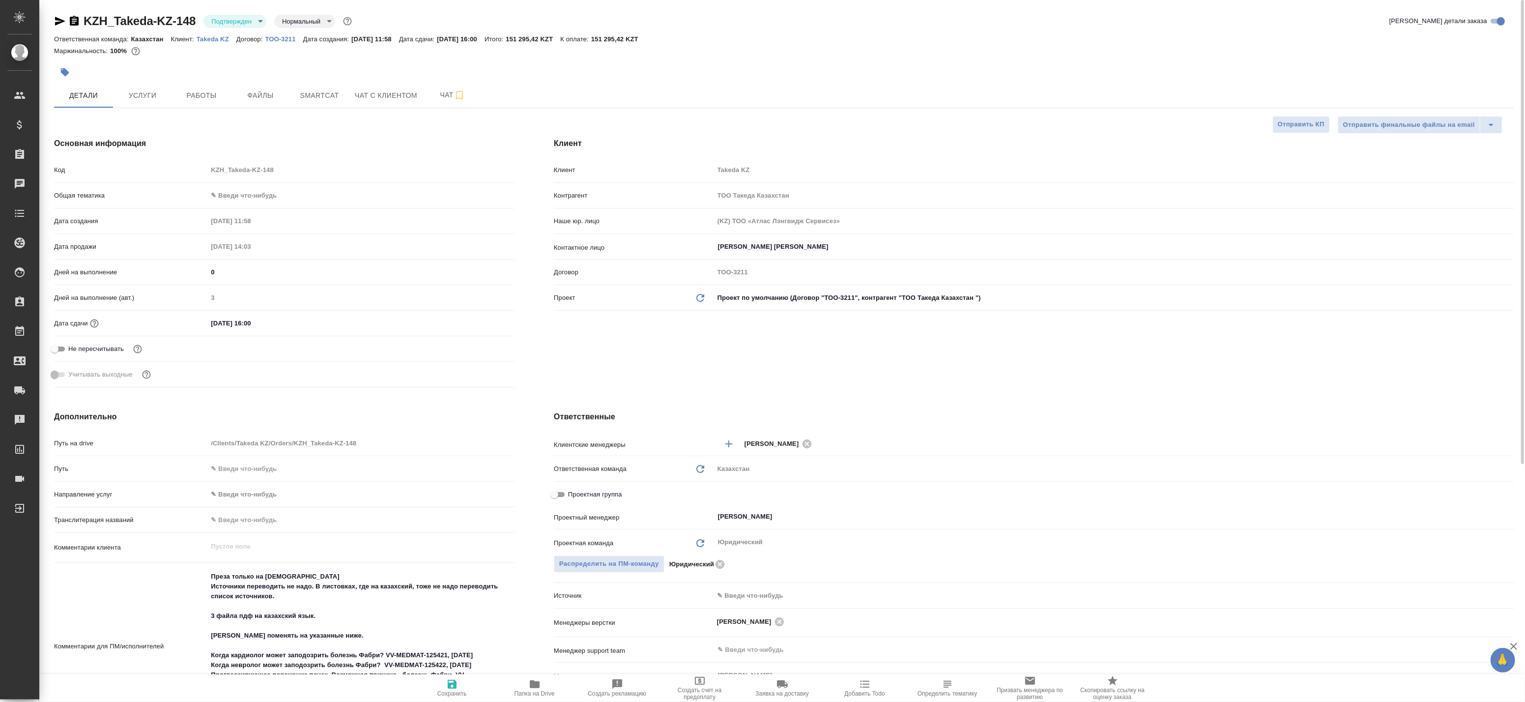
click at [234, 23] on body "🙏 .cls-1 fill:#fff; AWATERA Badanyan Artak Клиенты Спецификации Заказы 0 Чаты T…" at bounding box center [762, 351] width 1525 height 702
click at [237, 101] on button "В работе" at bounding box center [227, 103] width 32 height 11
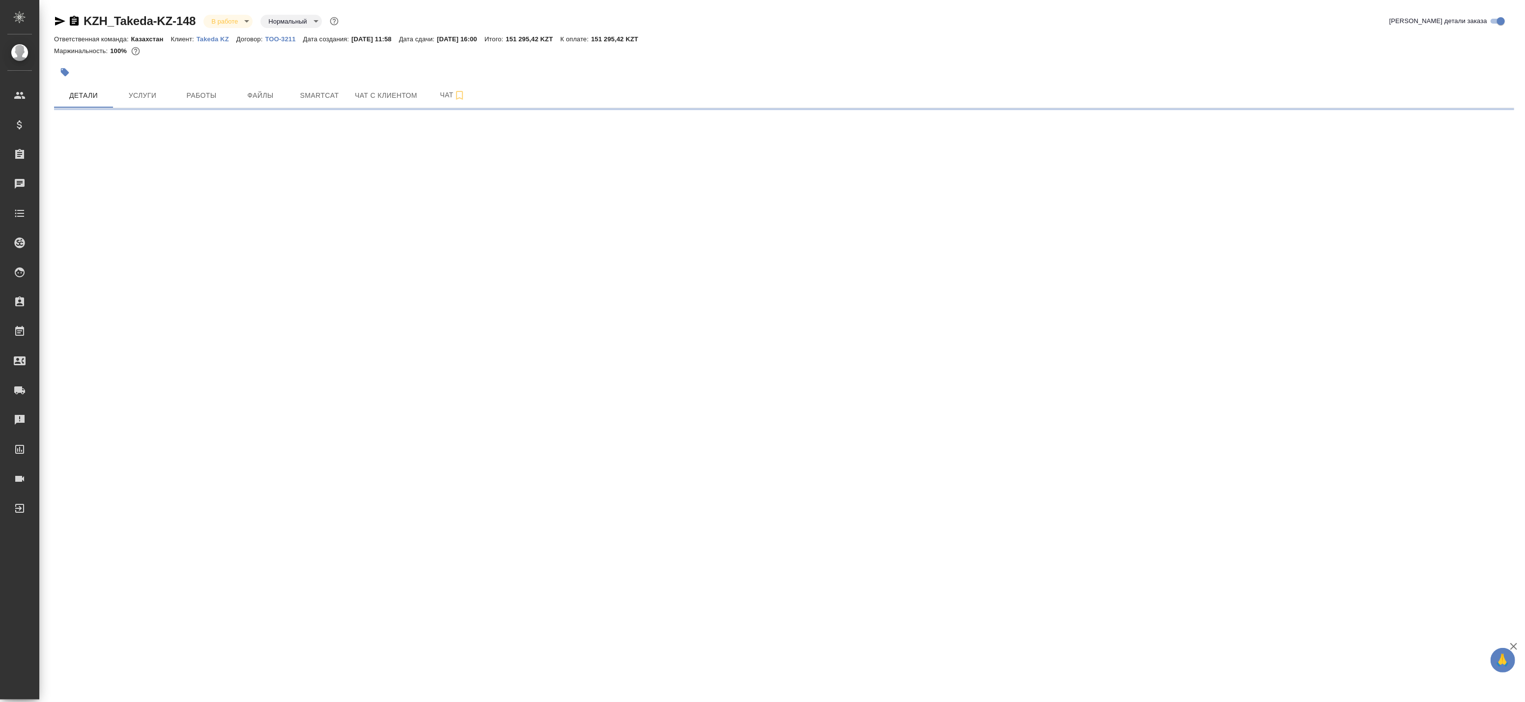
select select "RU"
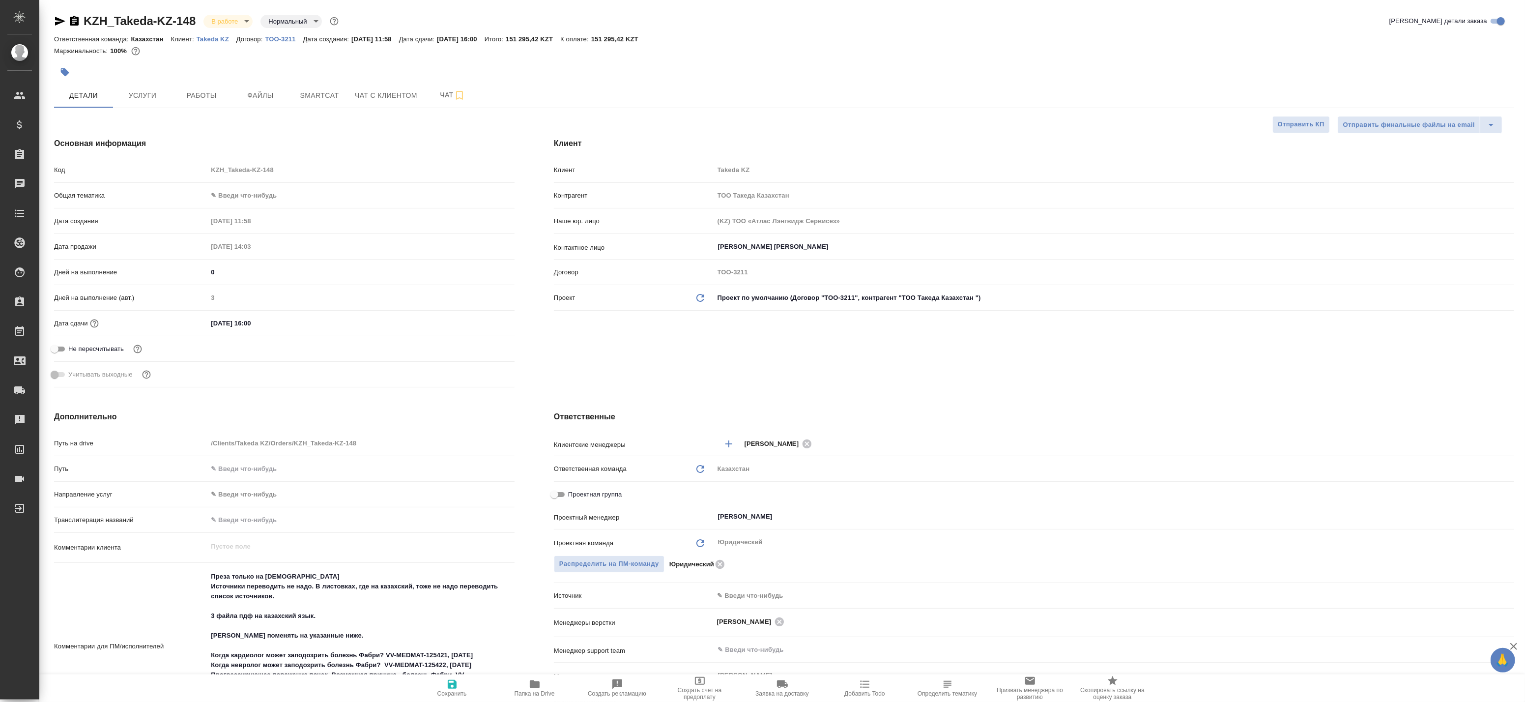
type textarea "x"
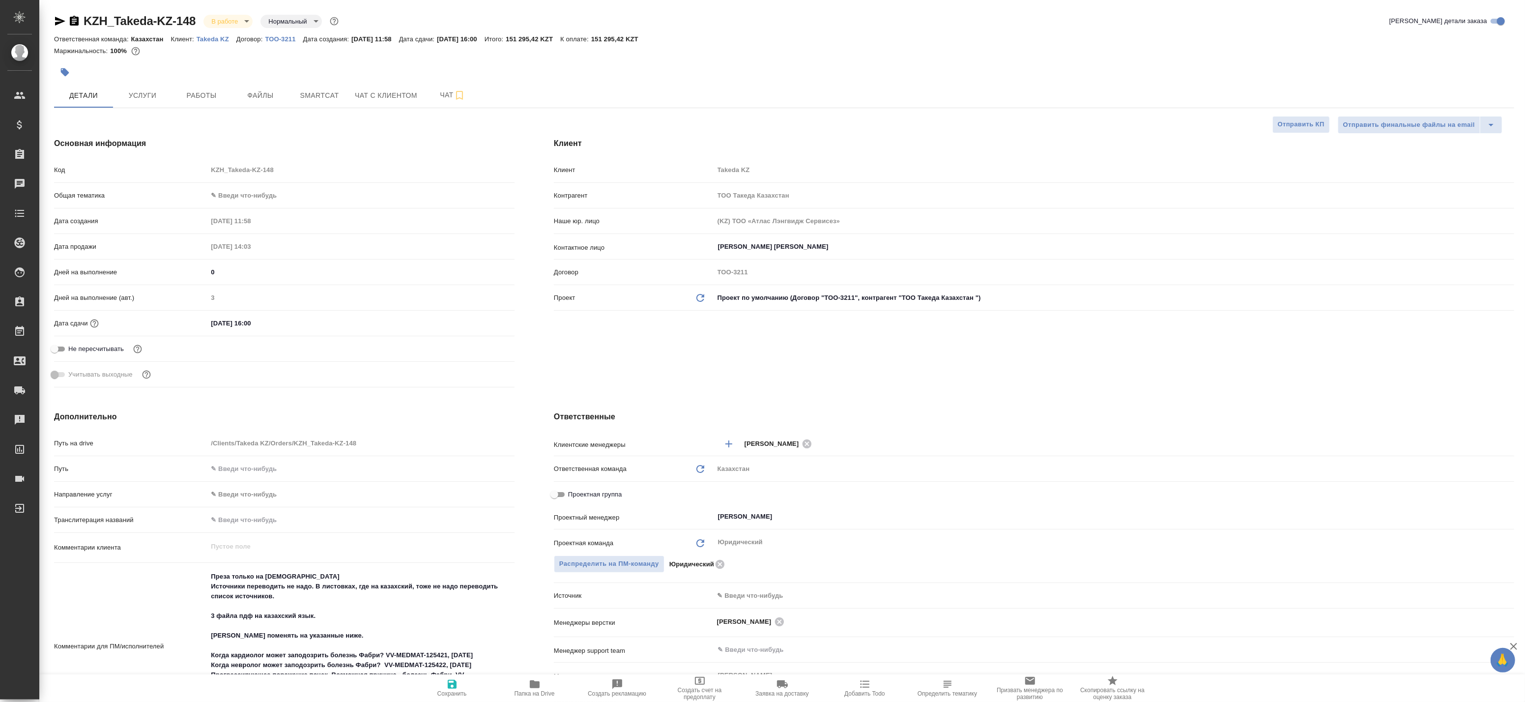
type textarea "x"
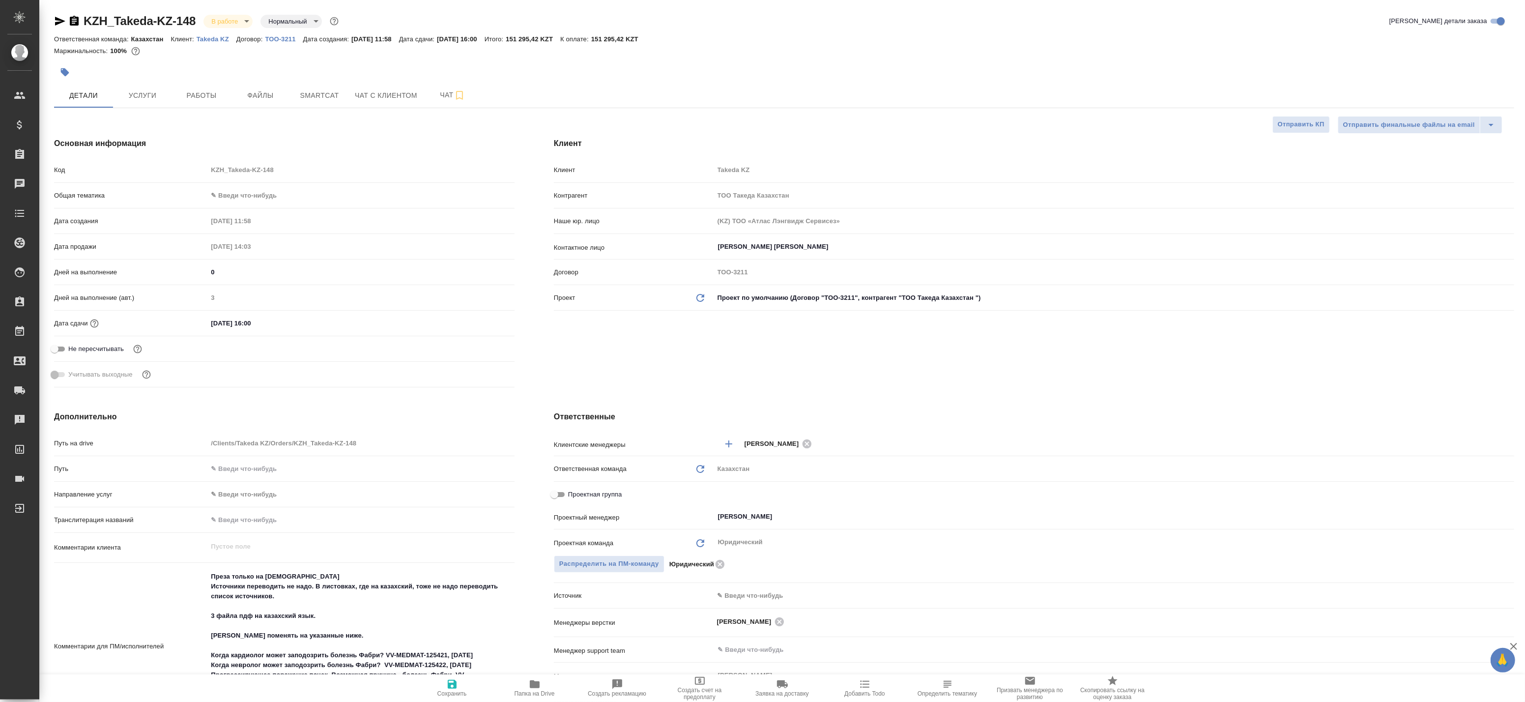
type textarea "x"
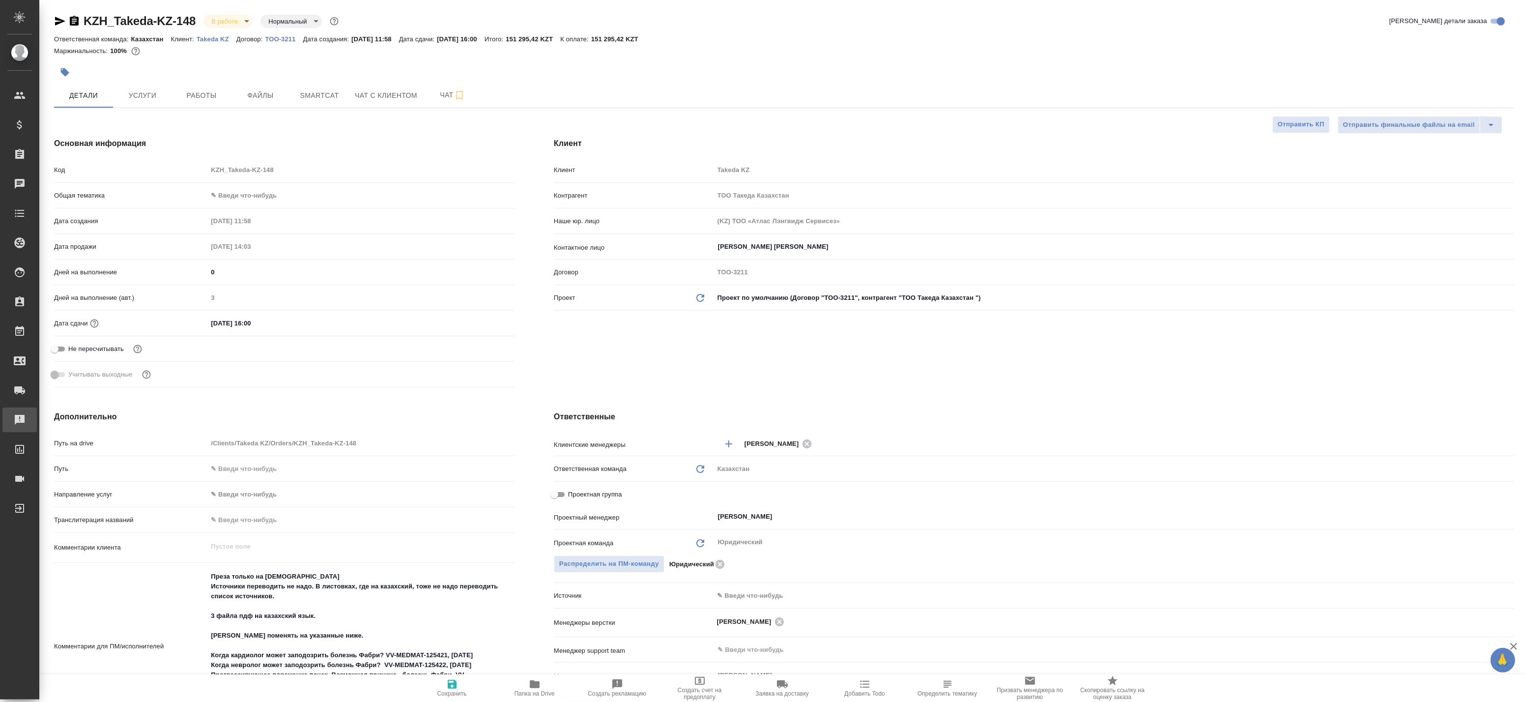
type textarea "x"
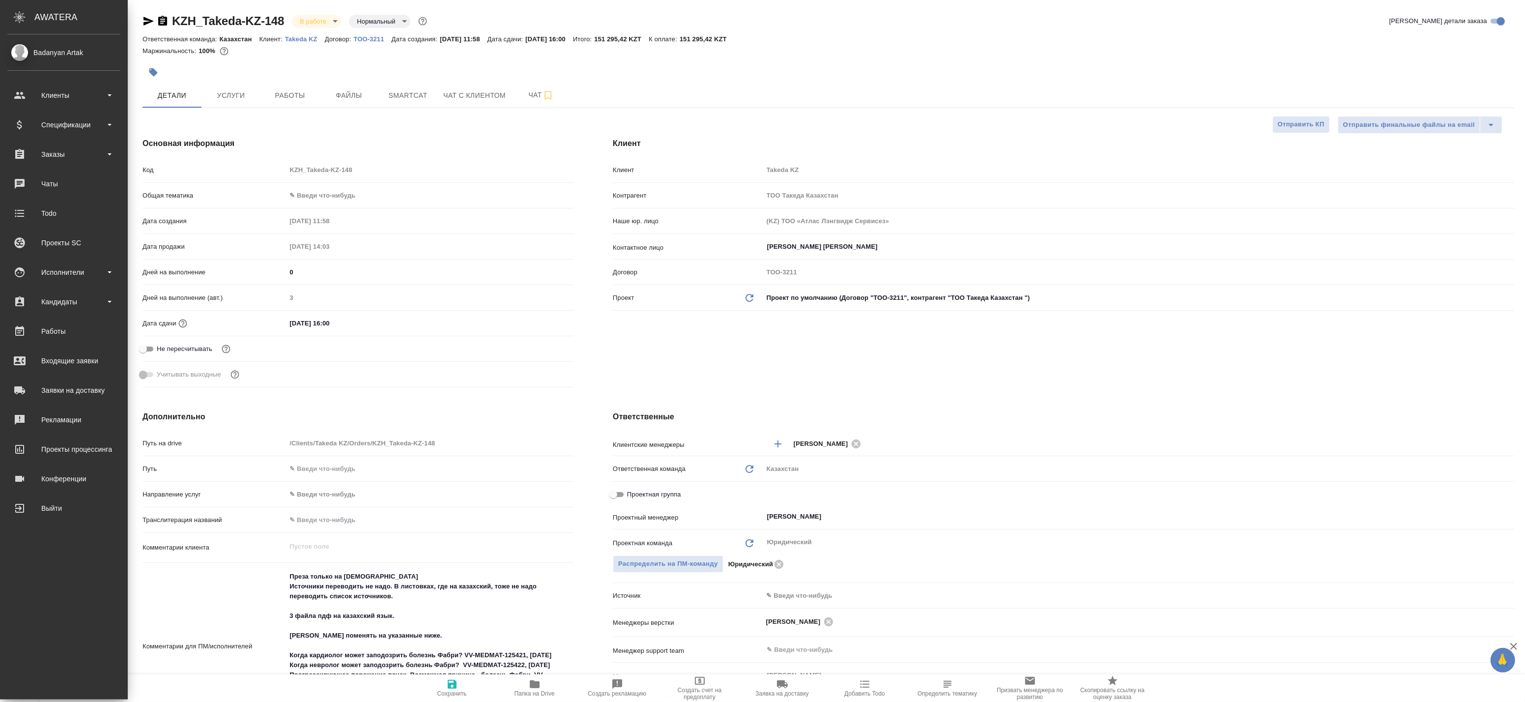
type textarea "x"
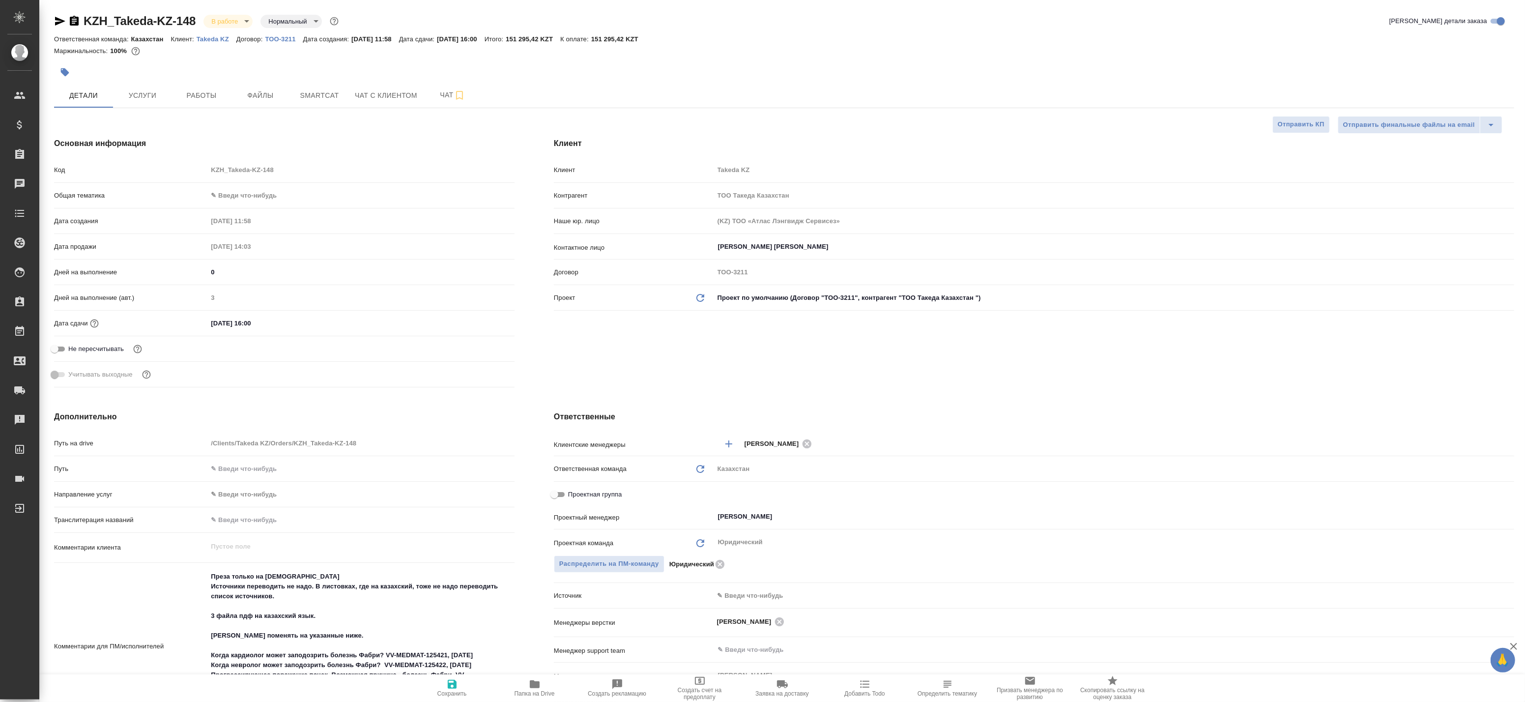
type textarea "x"
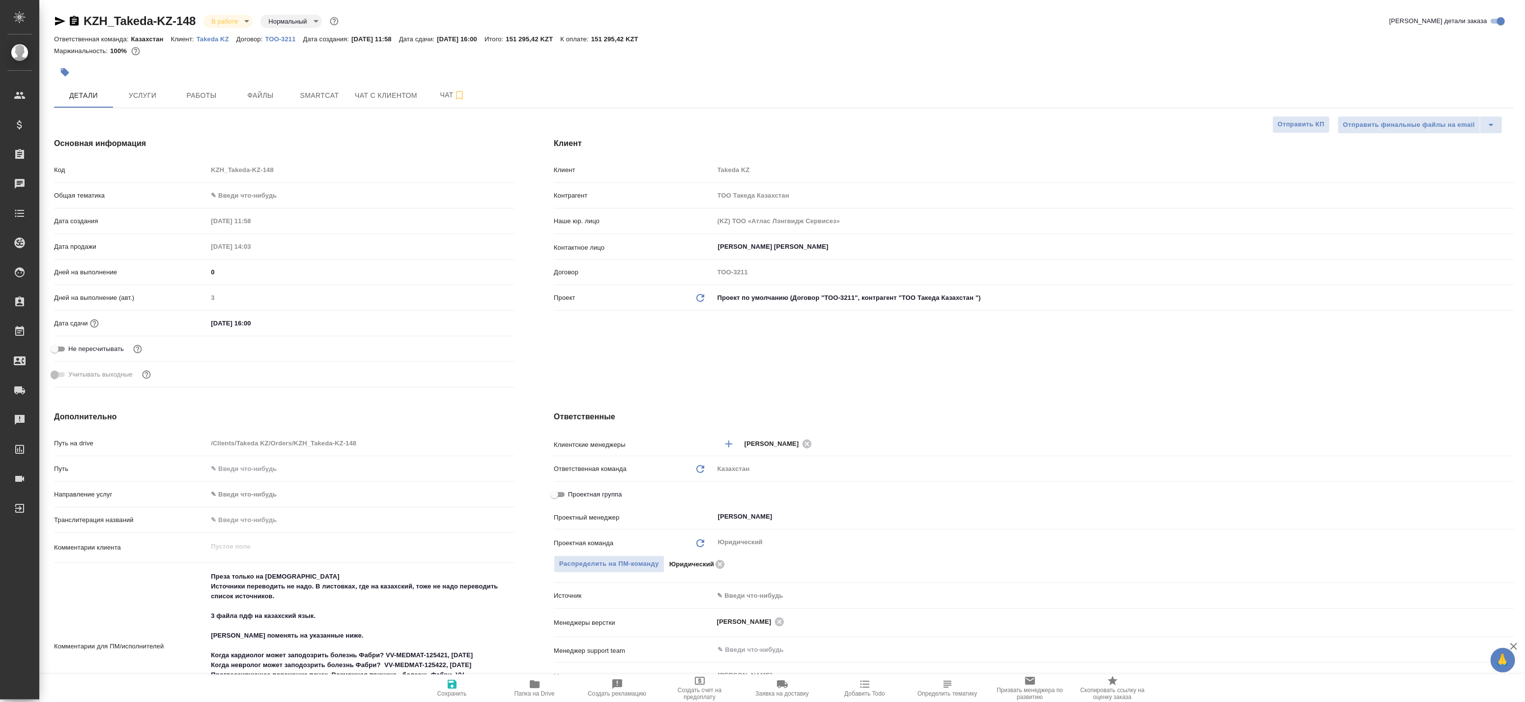
type textarea "x"
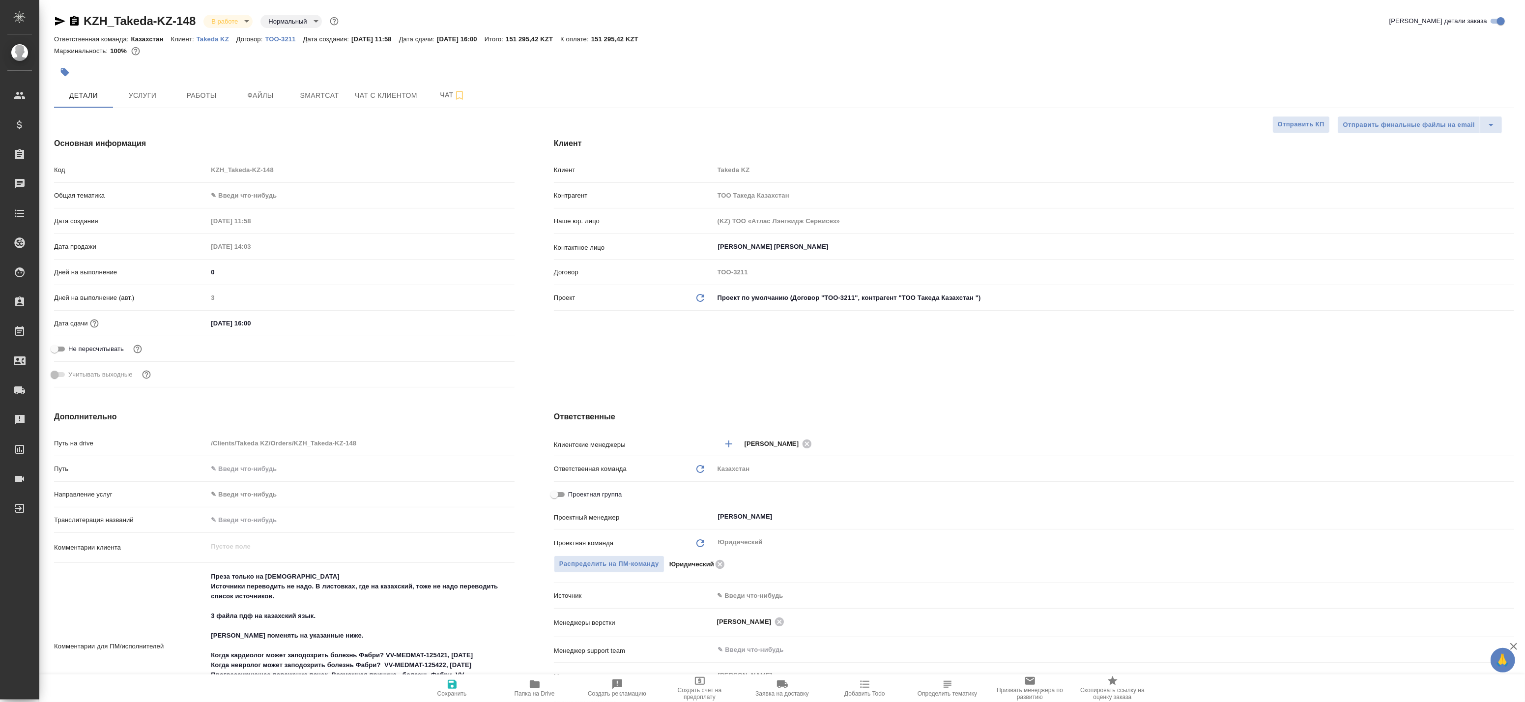
type textarea "x"
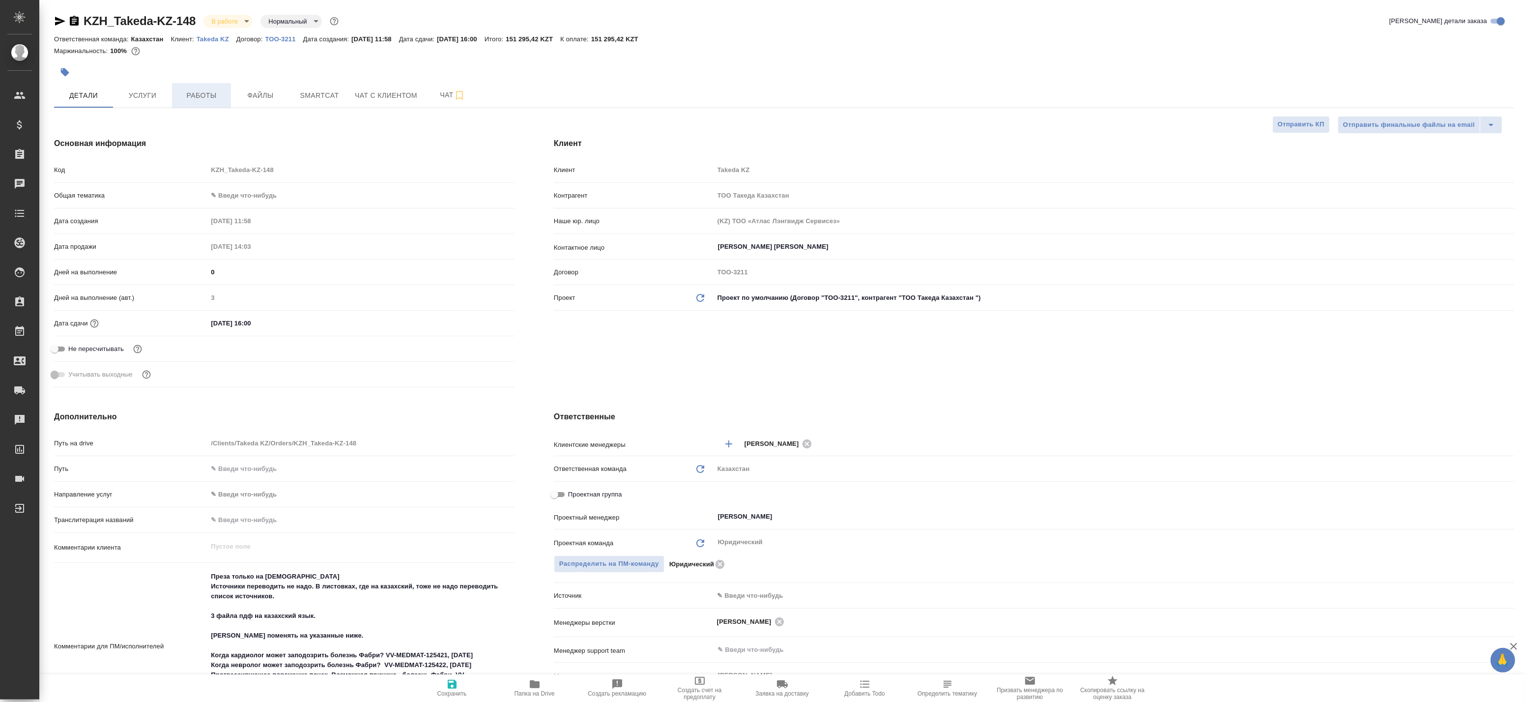
click at [189, 94] on span "Работы" at bounding box center [201, 95] width 47 height 12
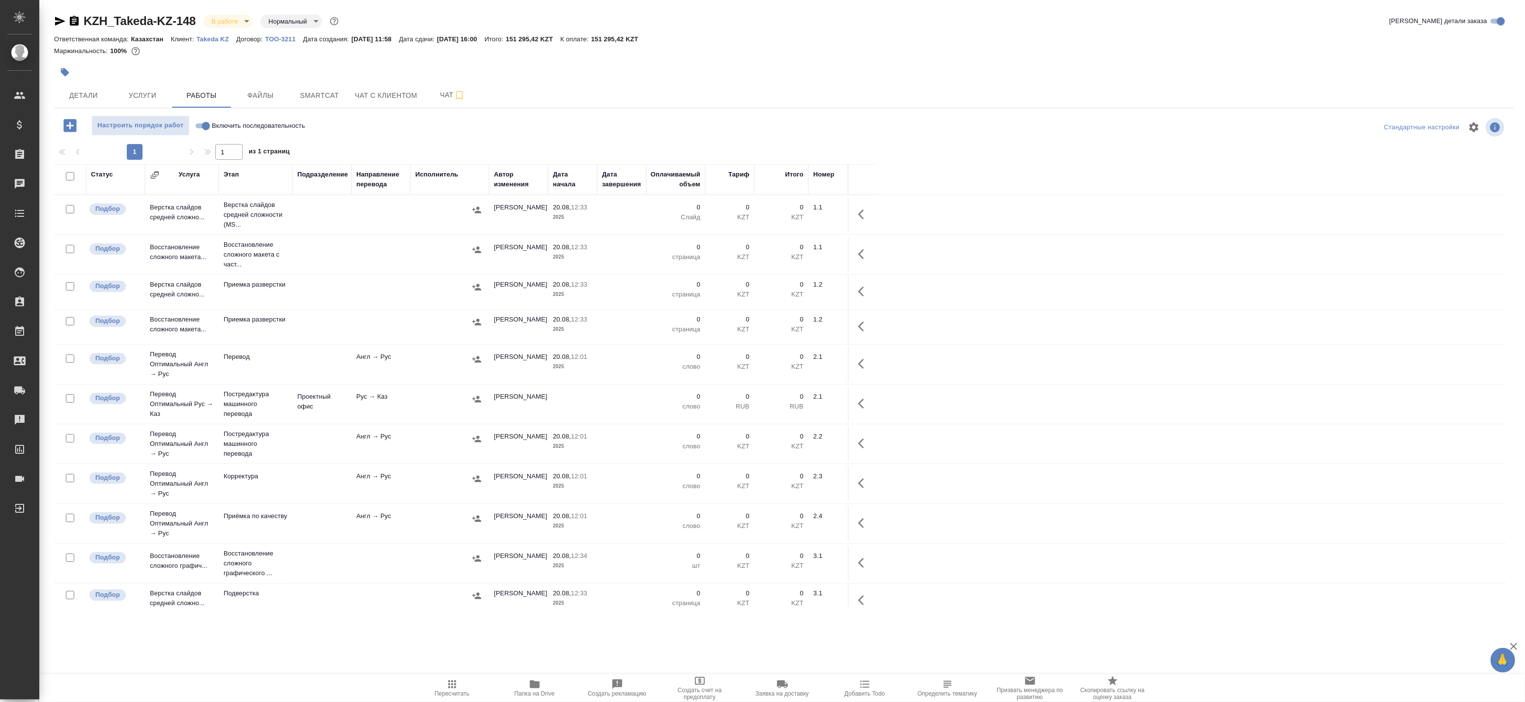
click at [533, 691] on span "Папка на Drive" at bounding box center [535, 693] width 40 height 7
click at [92, 90] on span "Детали" at bounding box center [83, 95] width 47 height 12
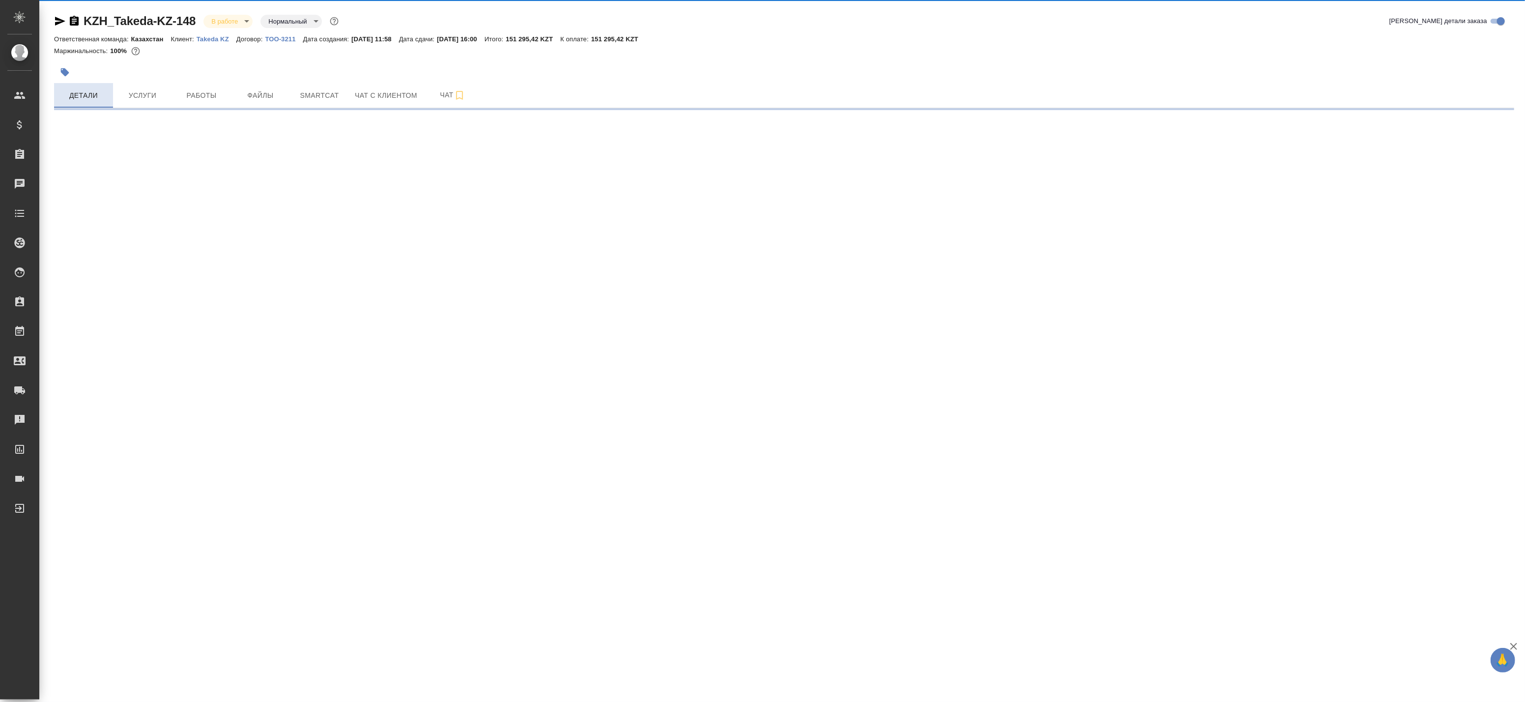
select select "RU"
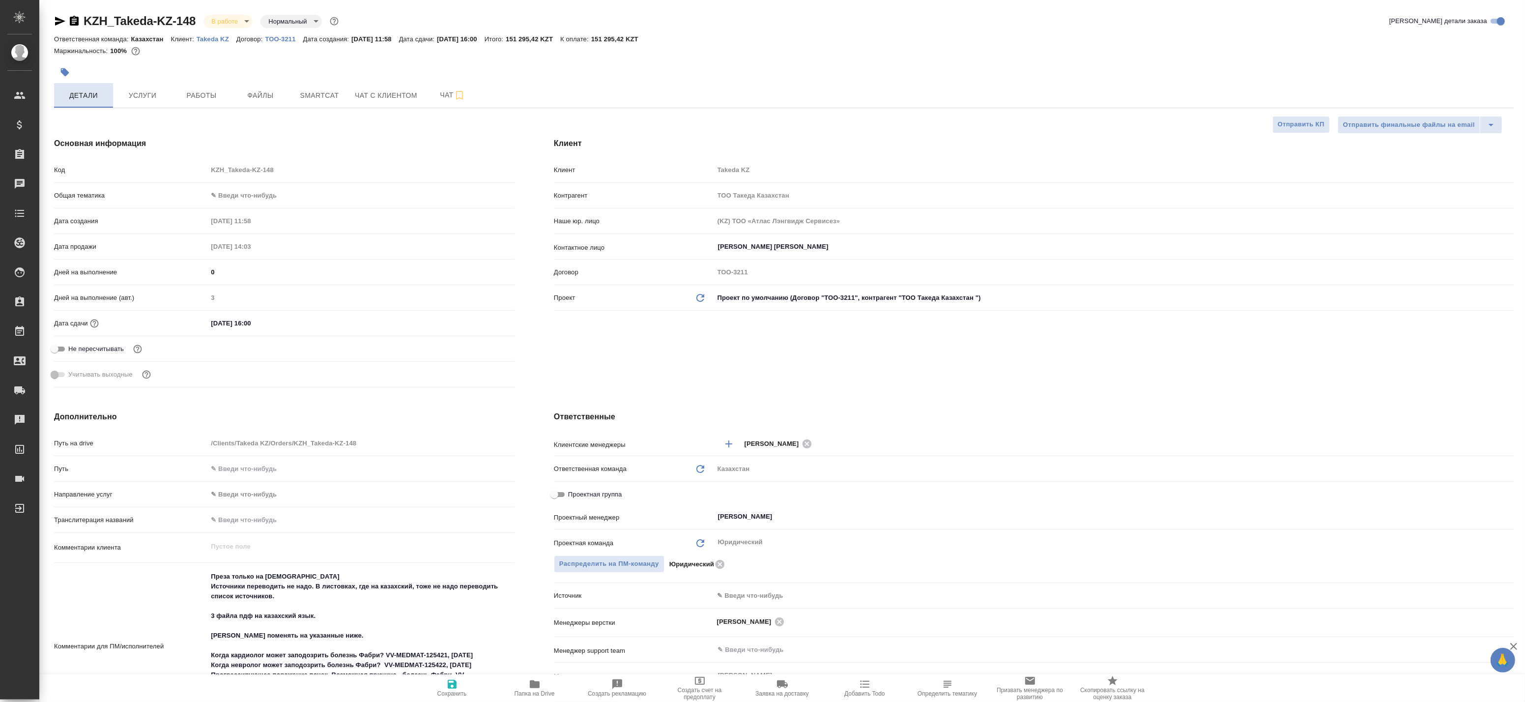
type textarea "x"
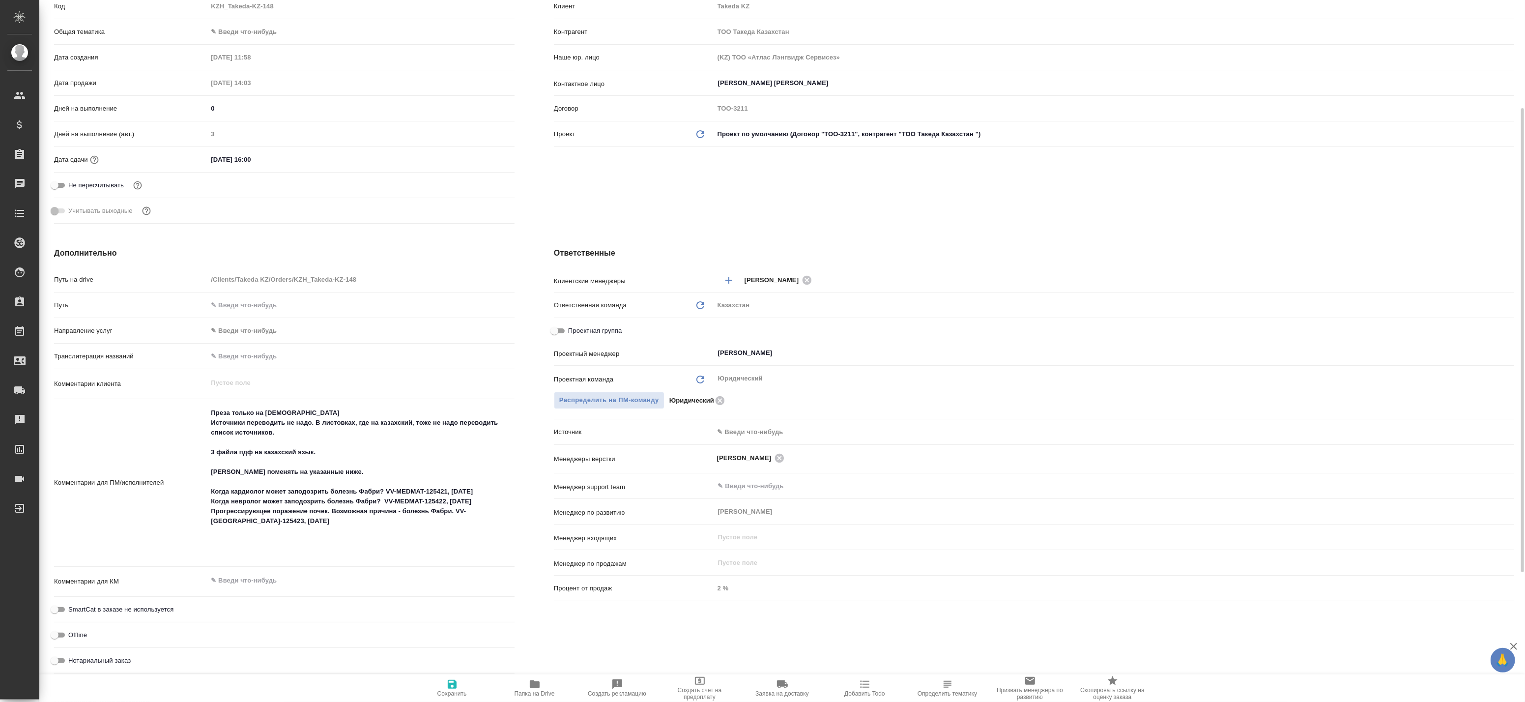
scroll to position [218, 0]
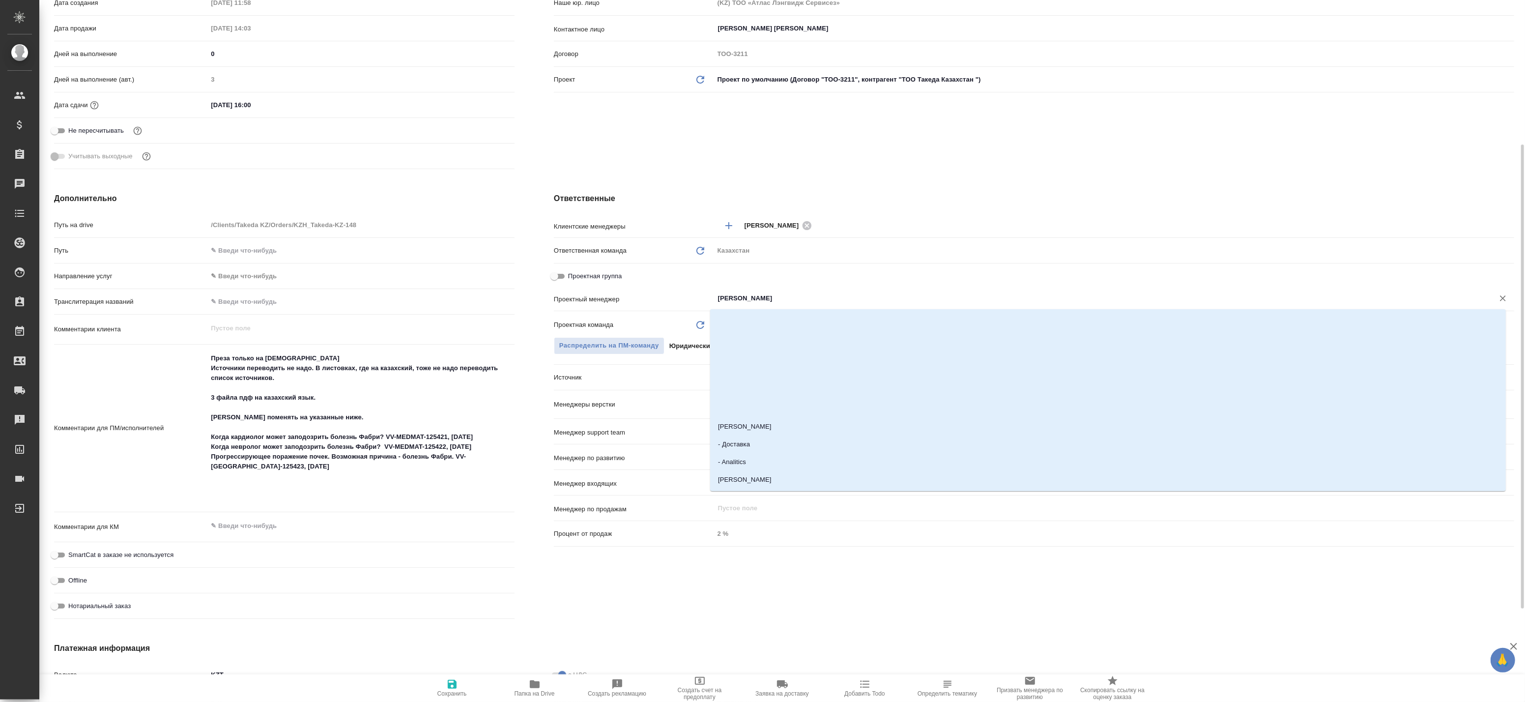
click at [733, 296] on input "[PERSON_NAME]" at bounding box center [1097, 298] width 761 height 12
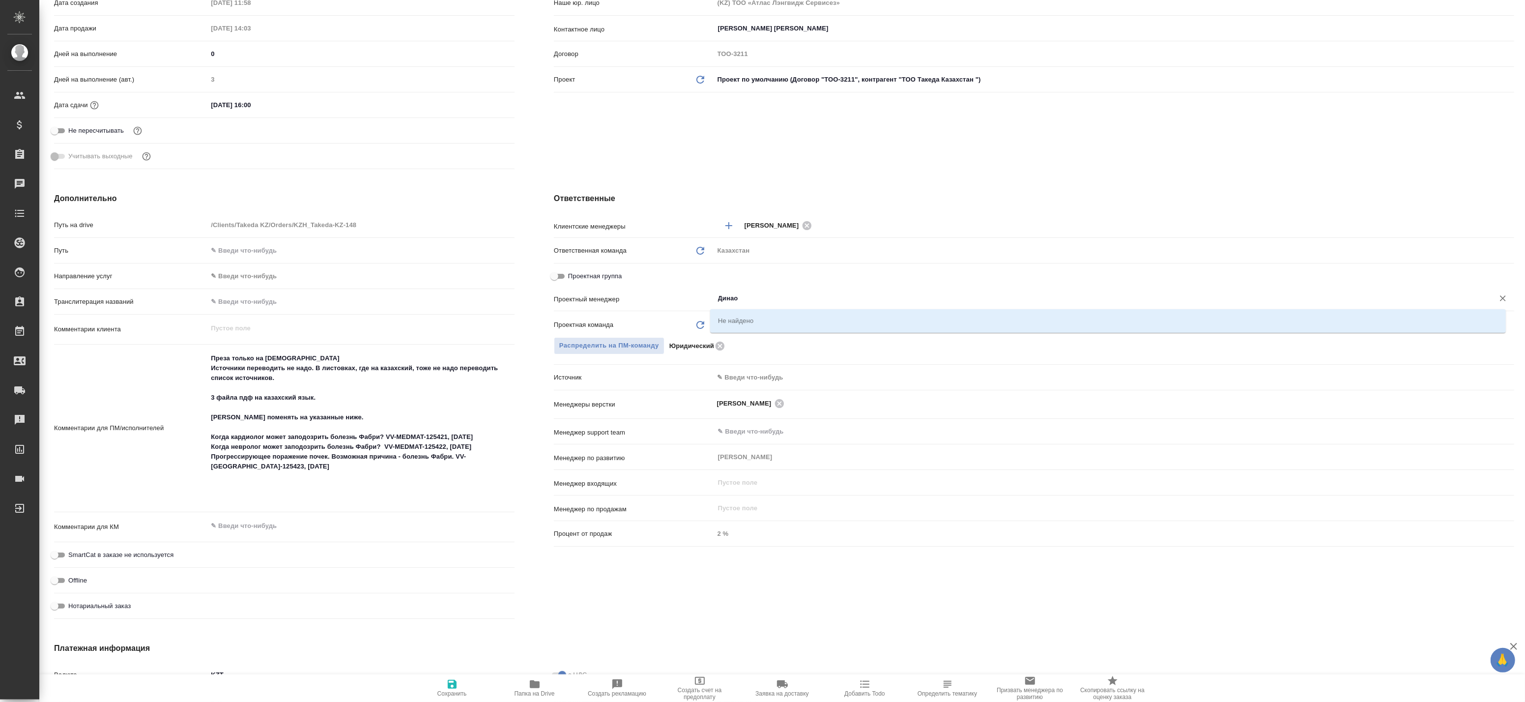
type input "Дина"
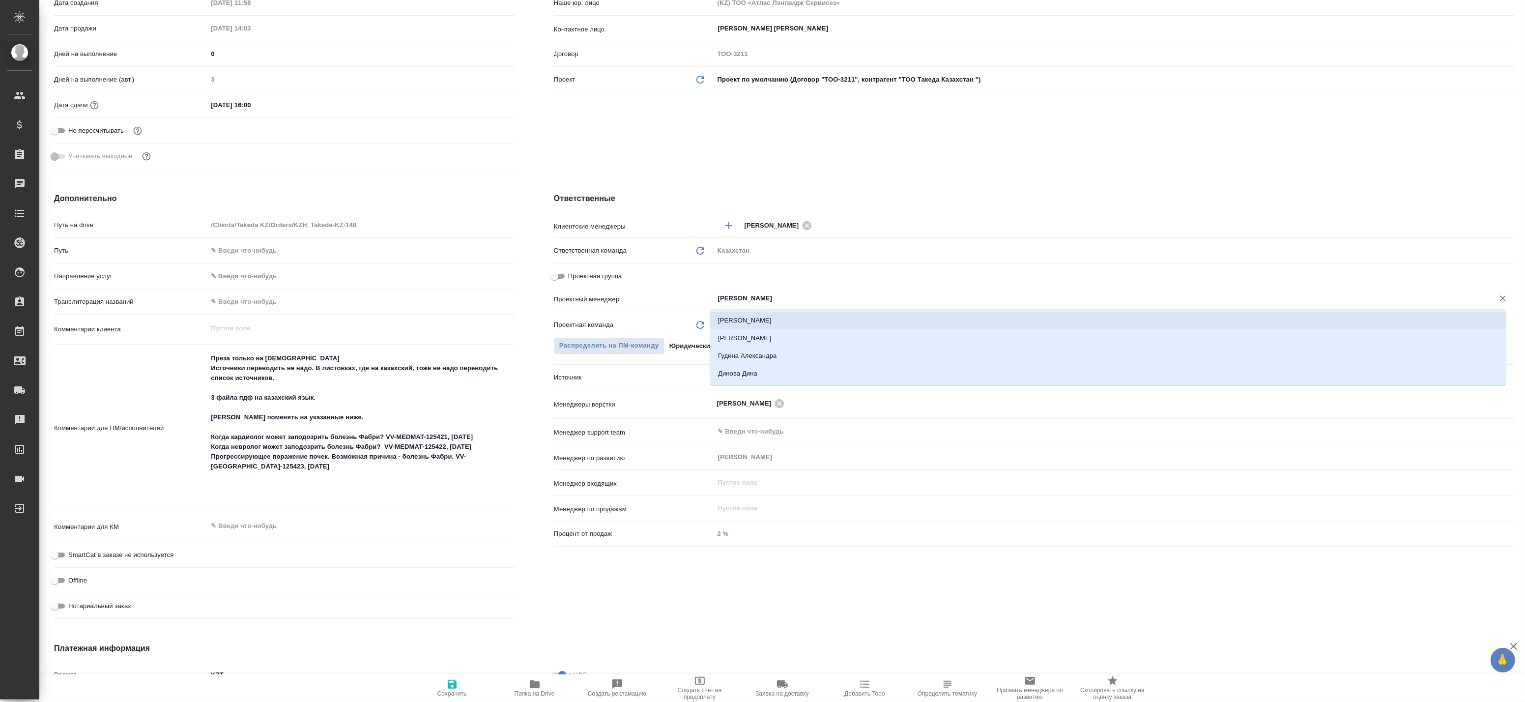
drag, startPoint x: 750, startPoint y: 300, endPoint x: 676, endPoint y: 294, distance: 74.5
click at [677, 294] on div "Проектный менеджер Дина ​" at bounding box center [1034, 297] width 960 height 17
click at [749, 334] on li "Валеев Динар" at bounding box center [1108, 338] width 796 height 18
type textarea "x"
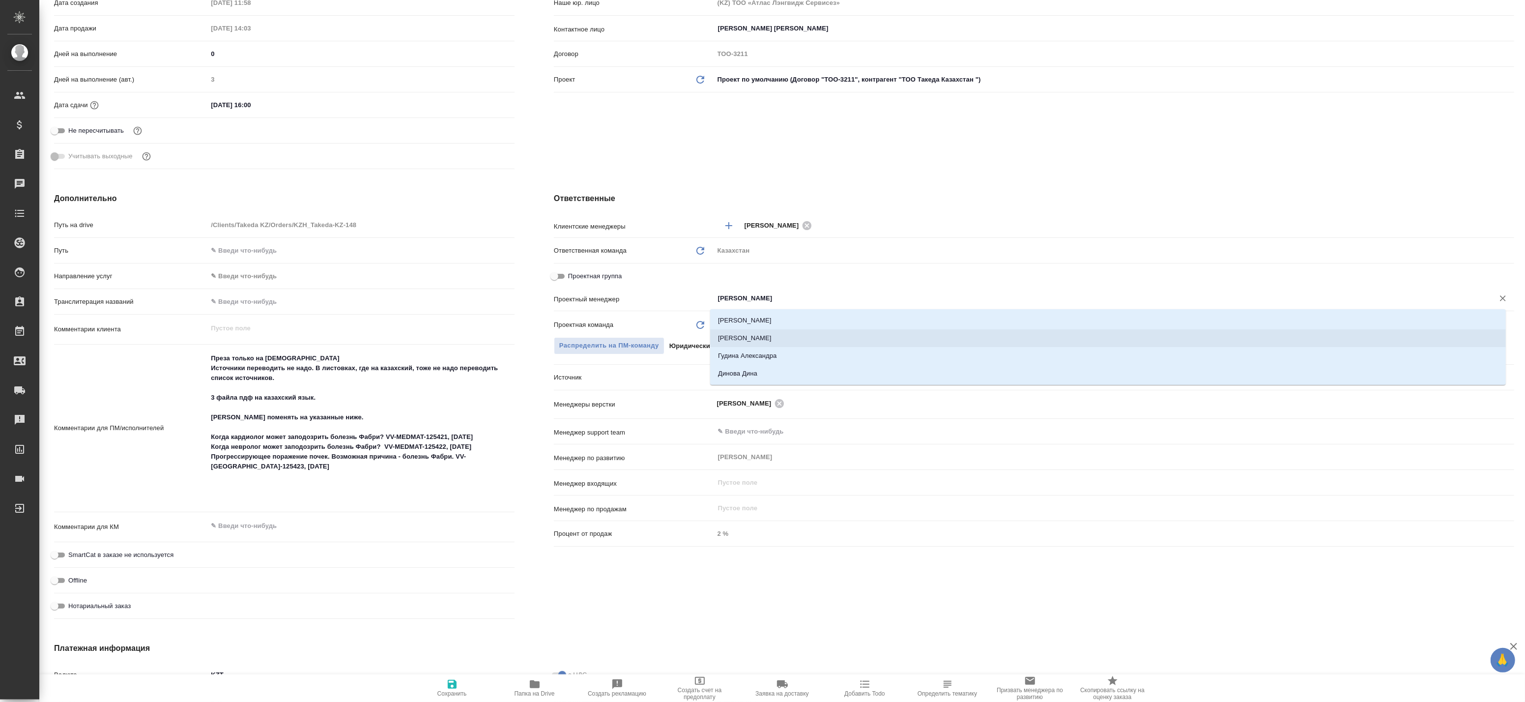
type textarea "x"
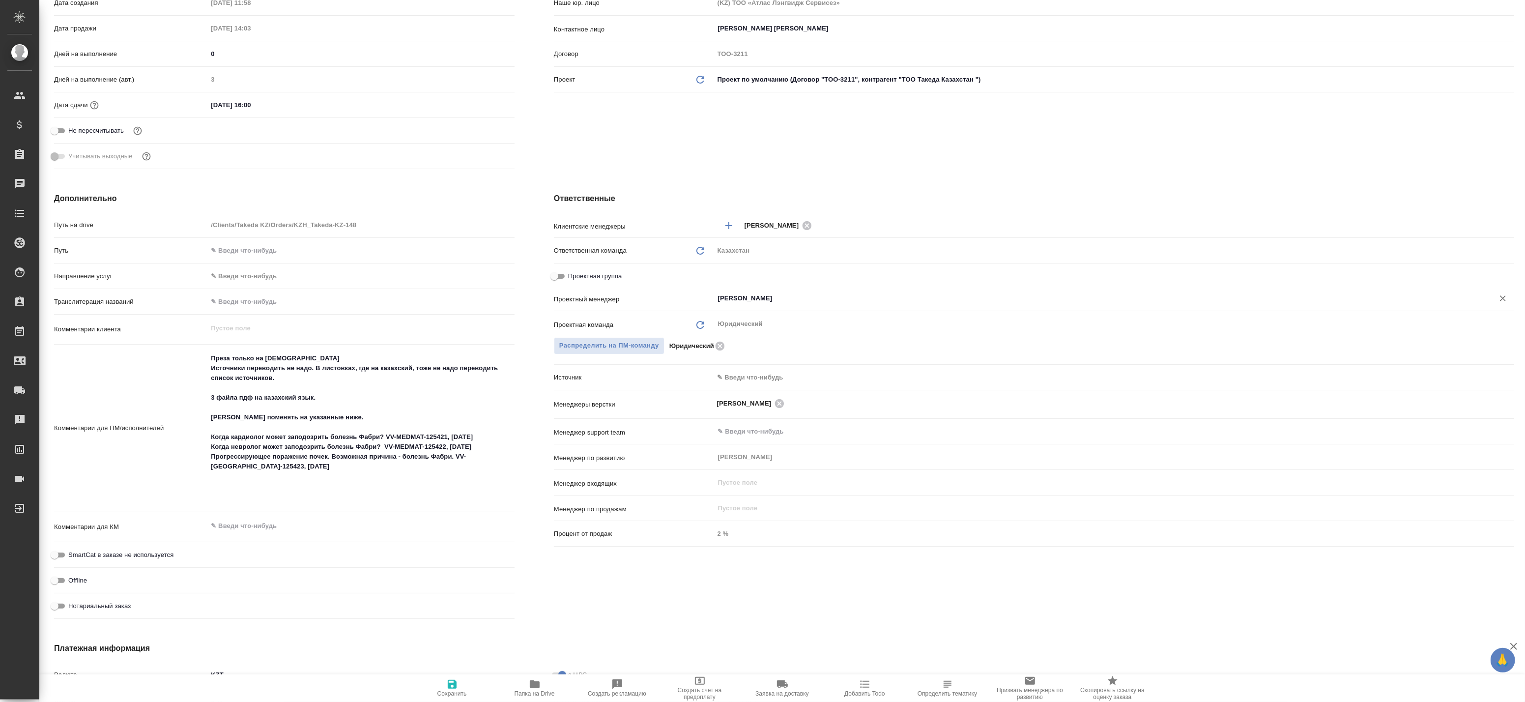
type input "Валеев Динар"
click at [443, 691] on span "Сохранить" at bounding box center [451, 693] width 29 height 7
type textarea "x"
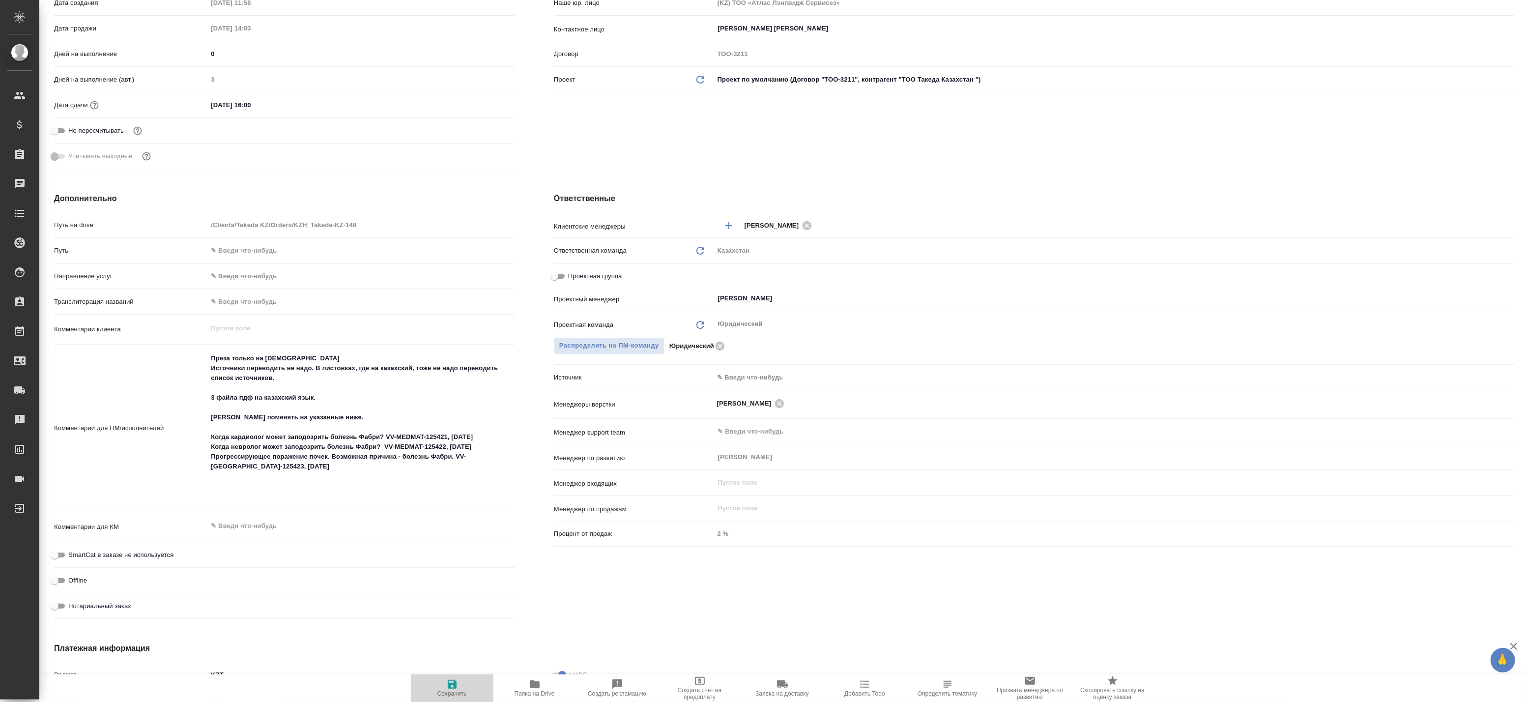
type textarea "x"
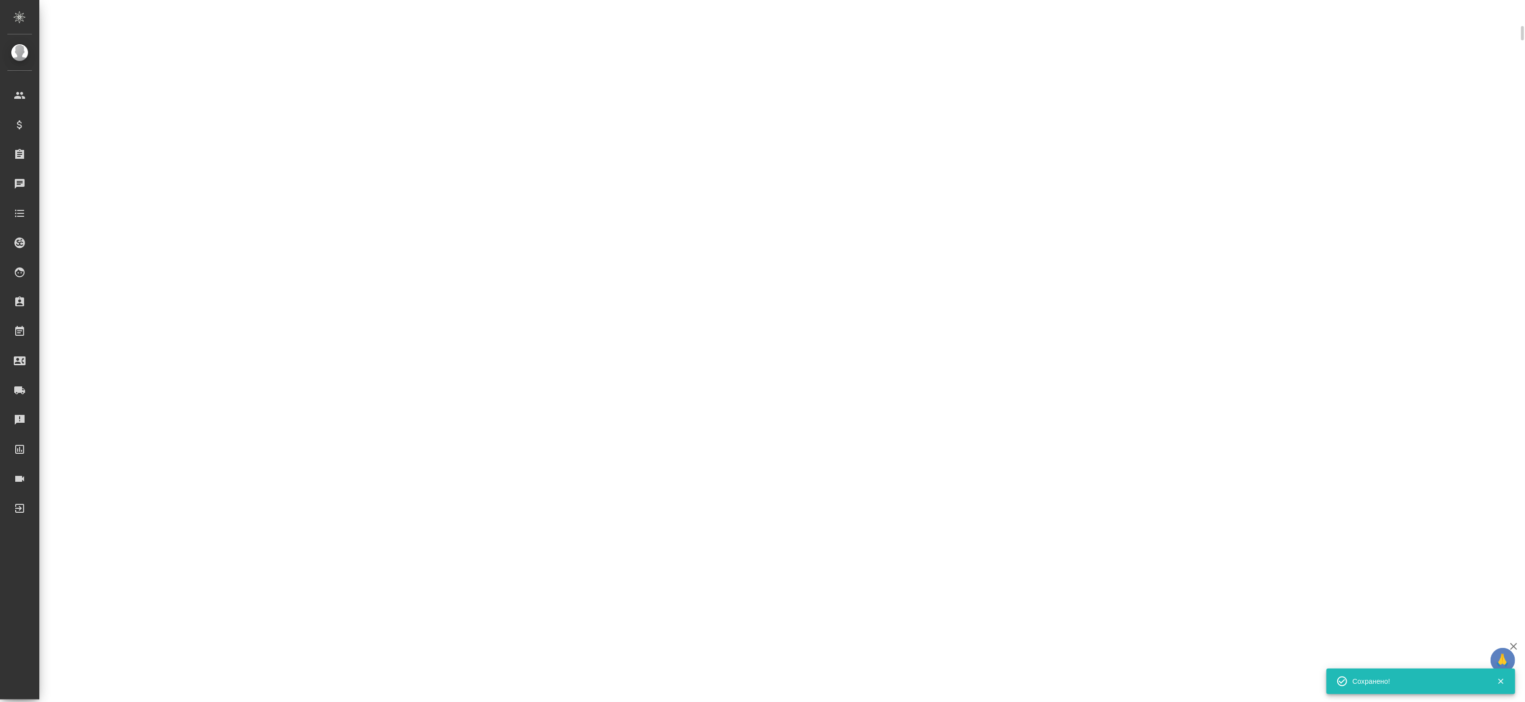
scroll to position [218, 0]
select select "RU"
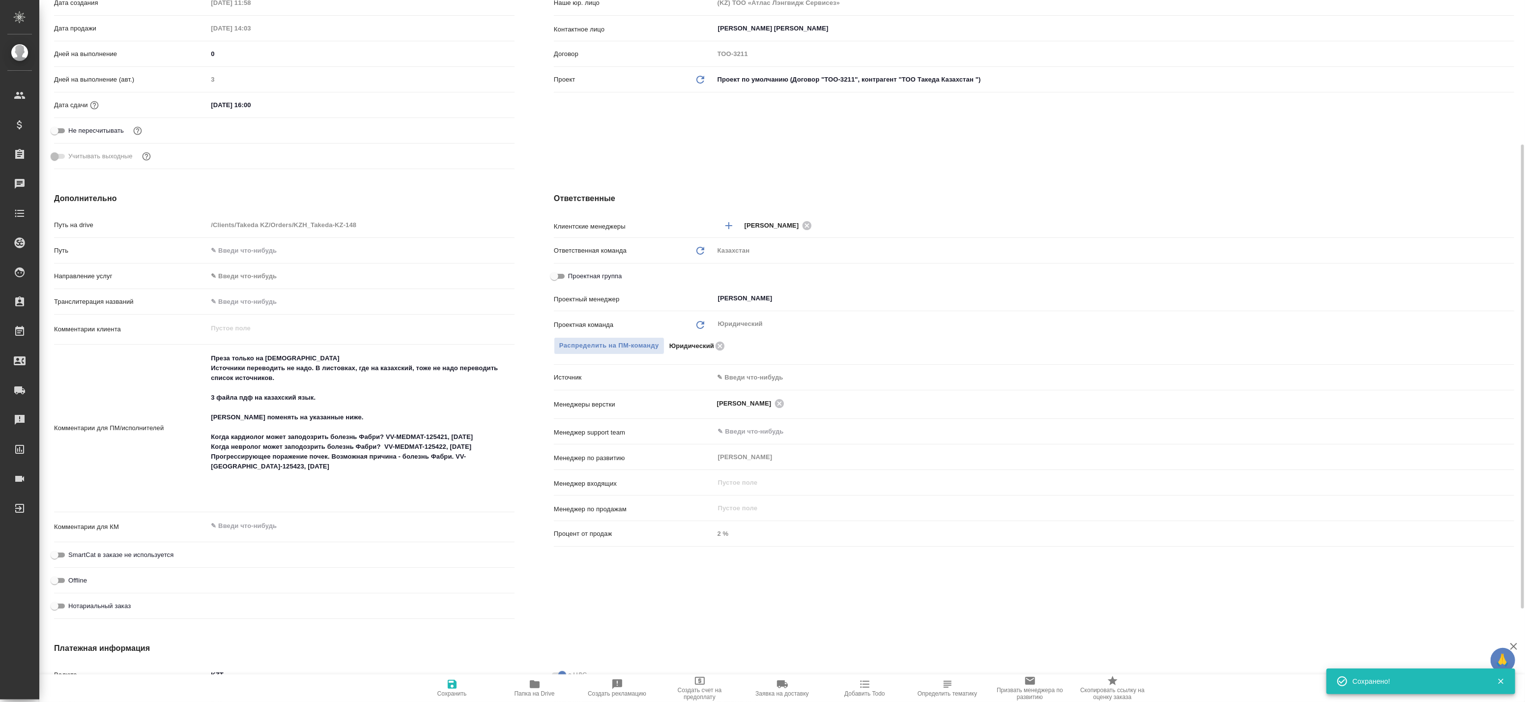
type textarea "x"
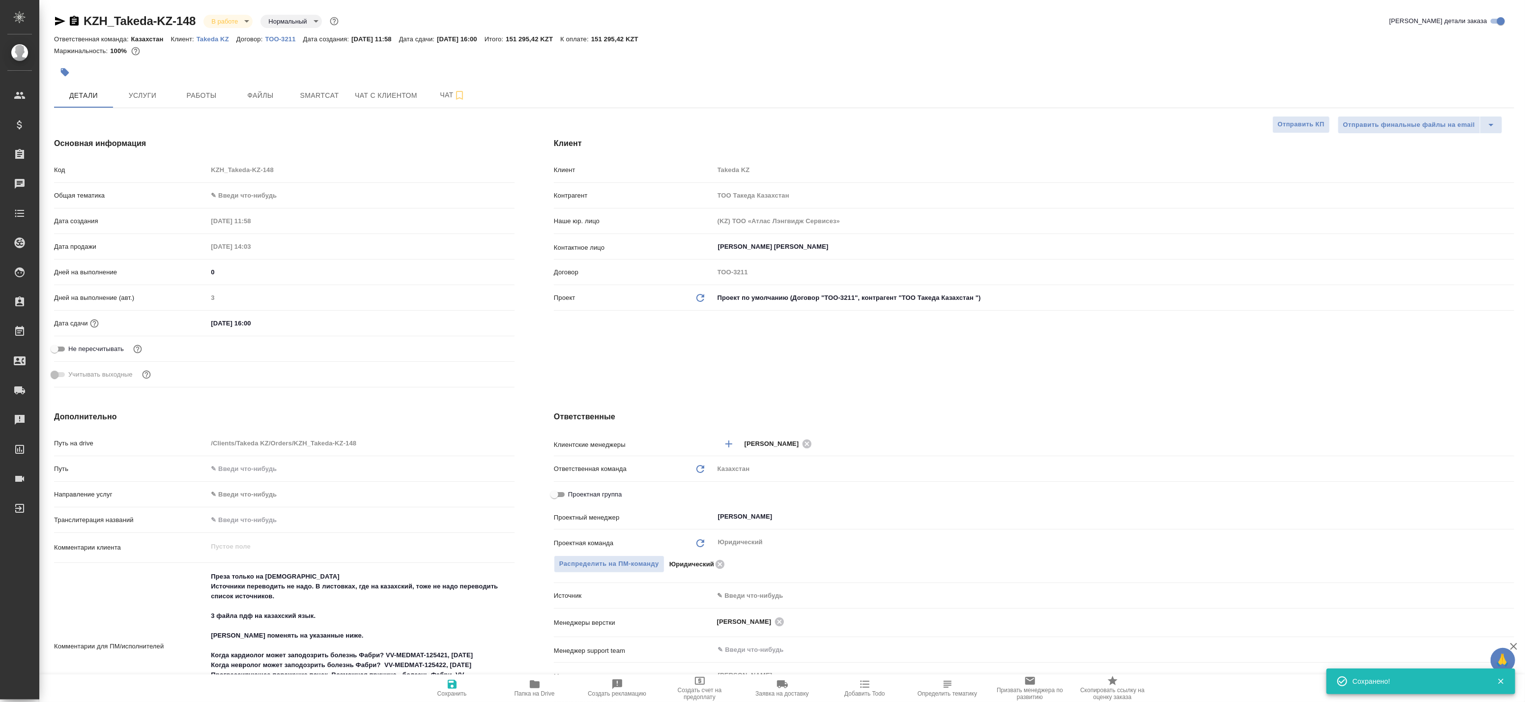
click at [61, 21] on icon "button" at bounding box center [60, 21] width 10 height 9
click at [228, 18] on body "🙏 .cls-1 fill:#fff; AWATERA Badanyan Artak Клиенты Спецификации Заказы 0 Чаты T…" at bounding box center [762, 351] width 1525 height 702
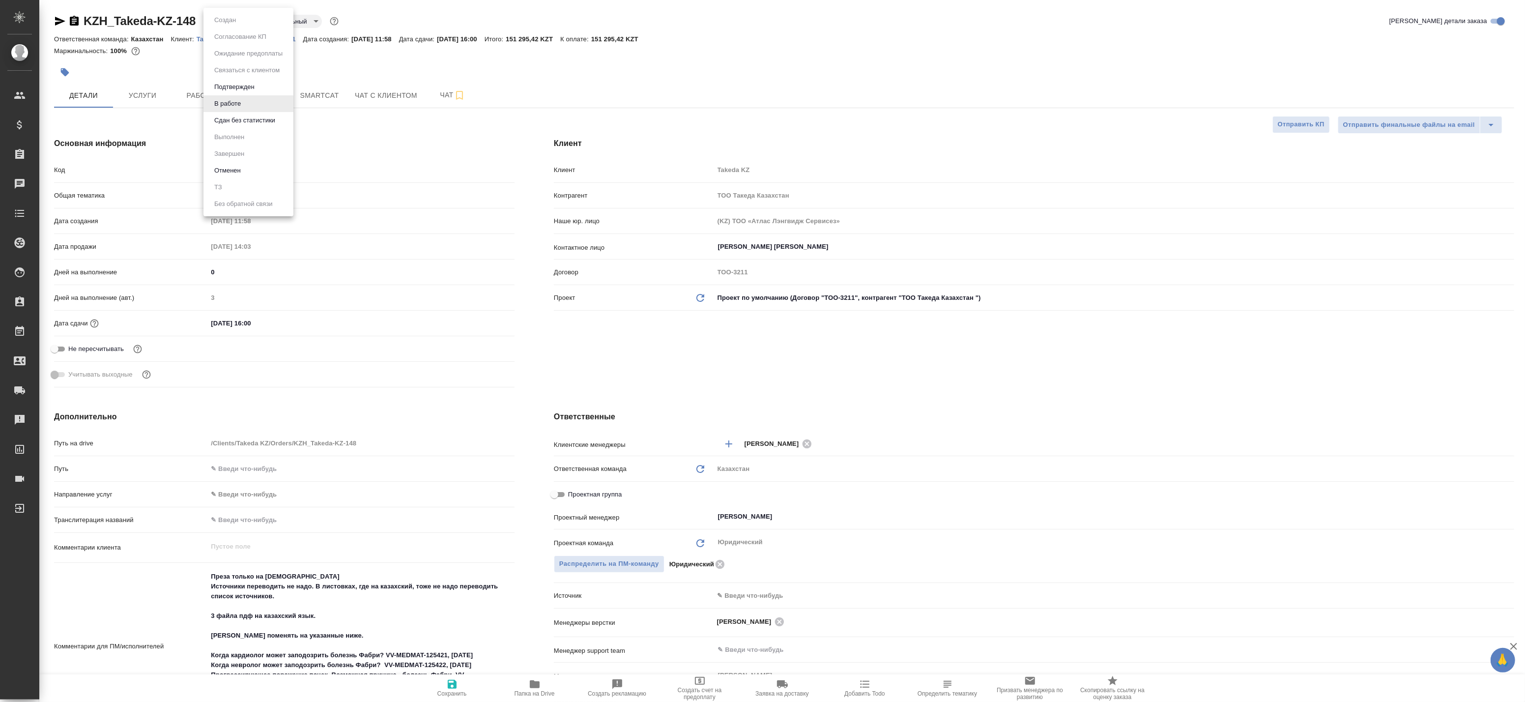
click at [232, 26] on button "Подтвержден" at bounding box center [225, 20] width 28 height 11
click at [308, 132] on div "Основная информация Код KZH_Takeda-KZ-148 Общая тематика ✎ Введи что-нибудь Дат…" at bounding box center [284, 264] width 500 height 293
type textarea "x"
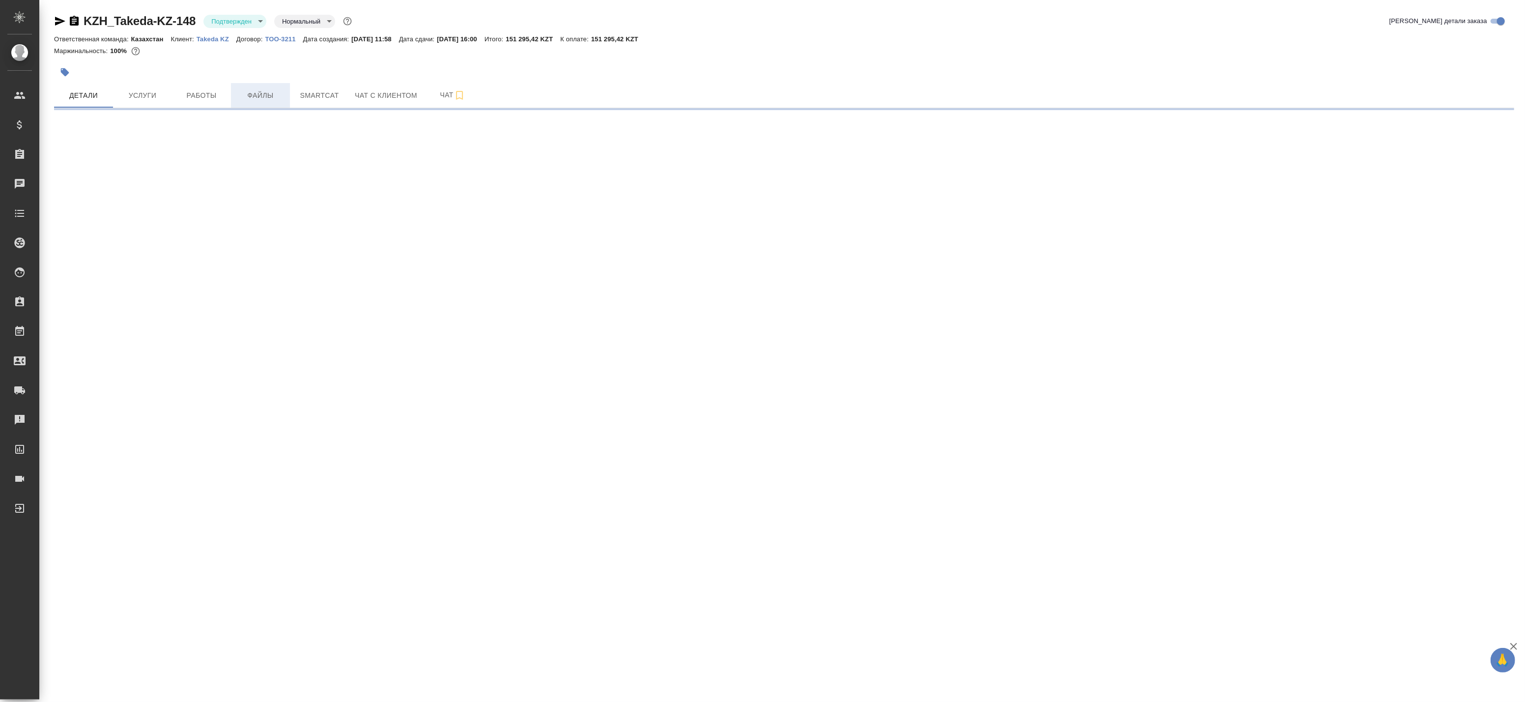
select select "RU"
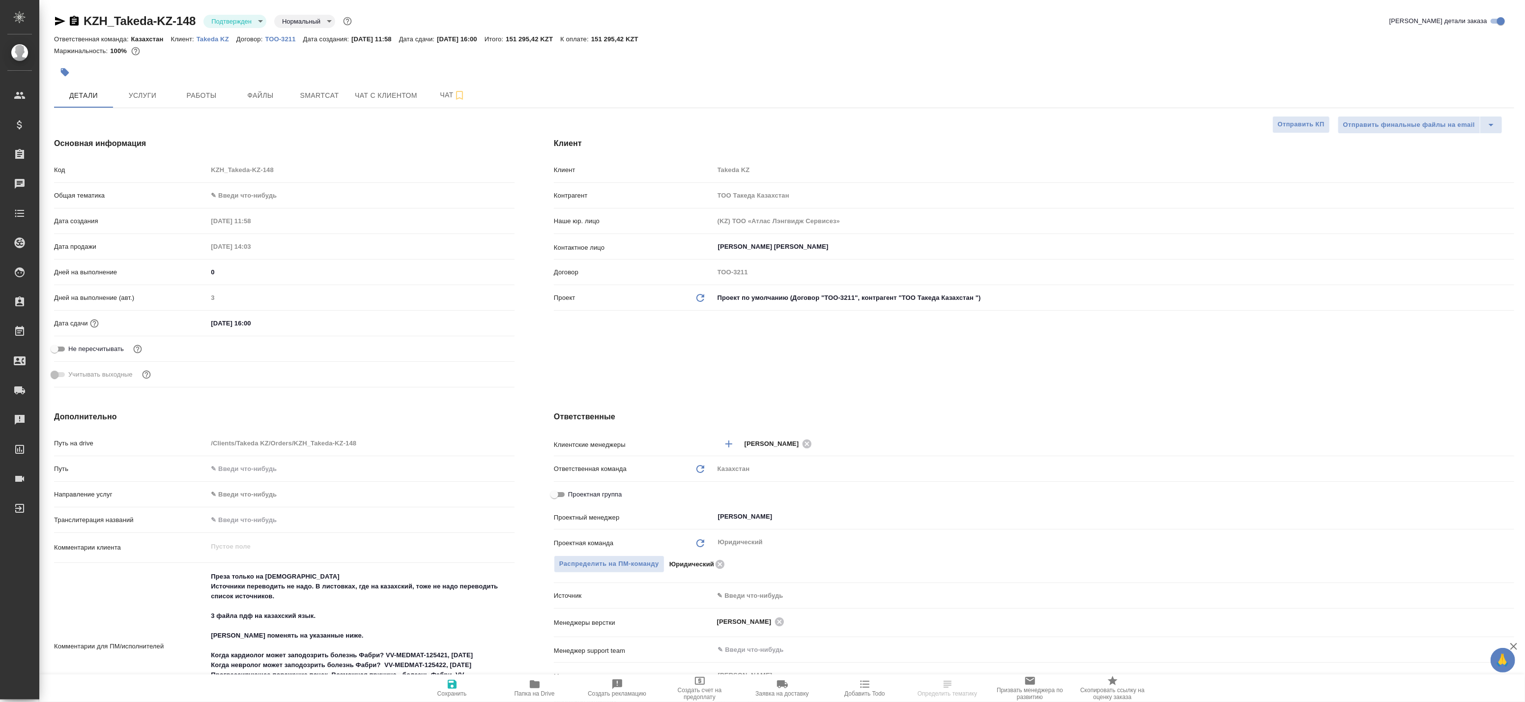
type textarea "x"
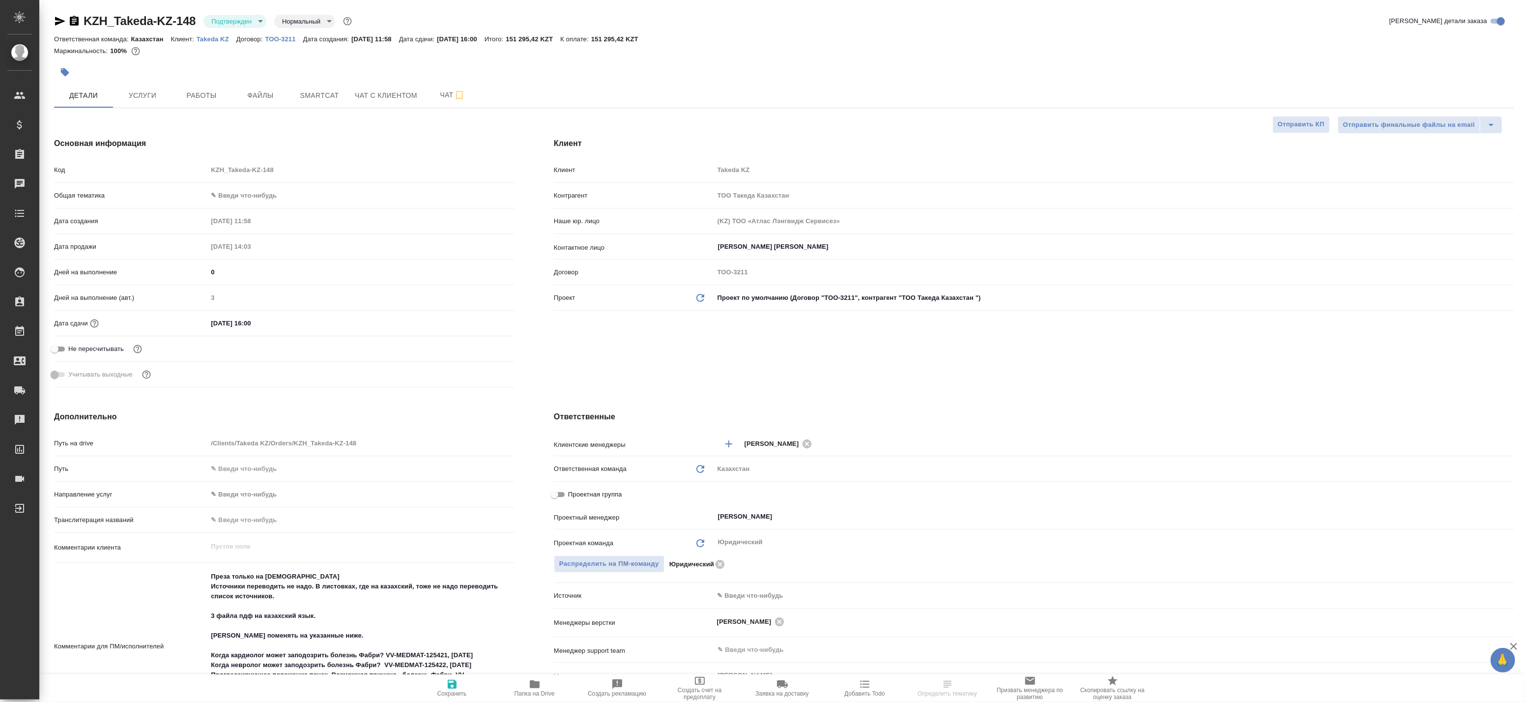
type textarea "x"
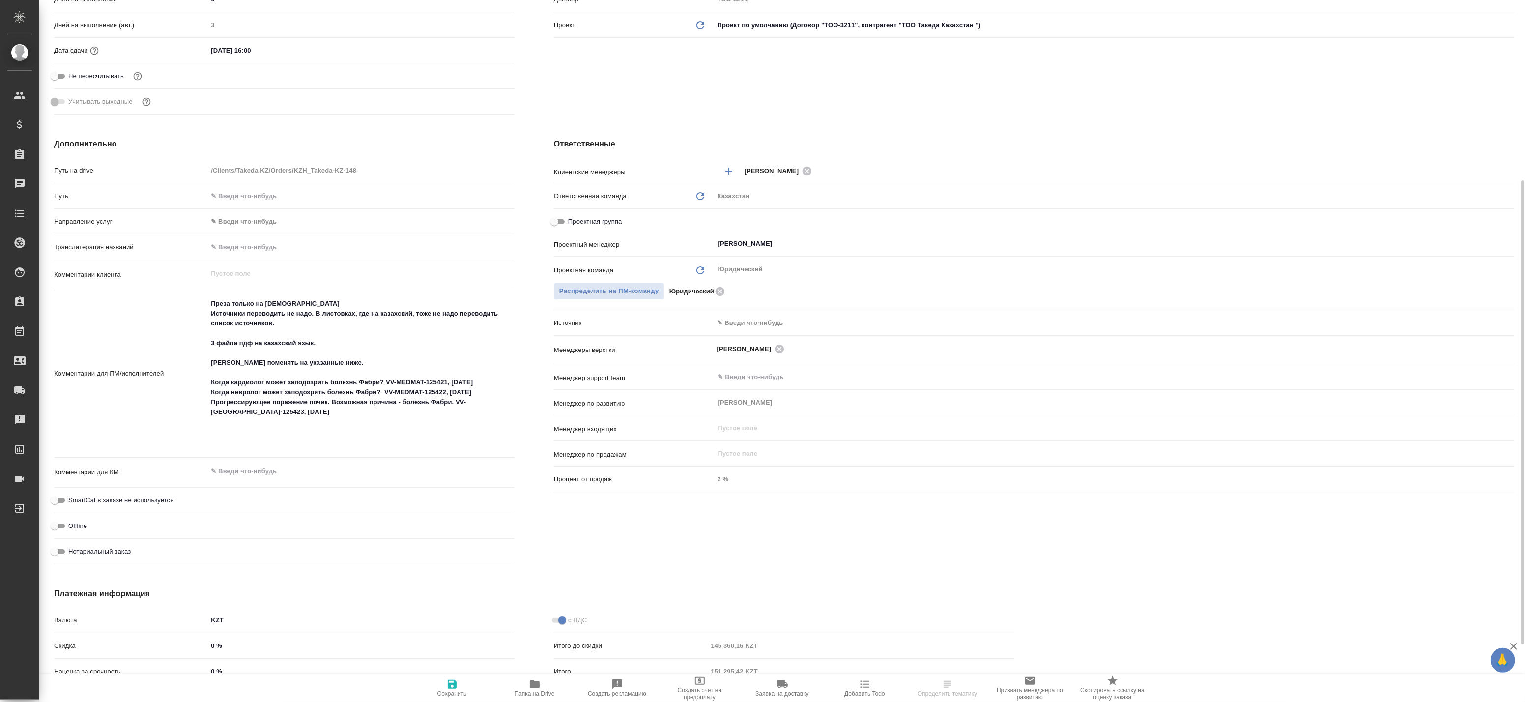
scroll to position [360, 0]
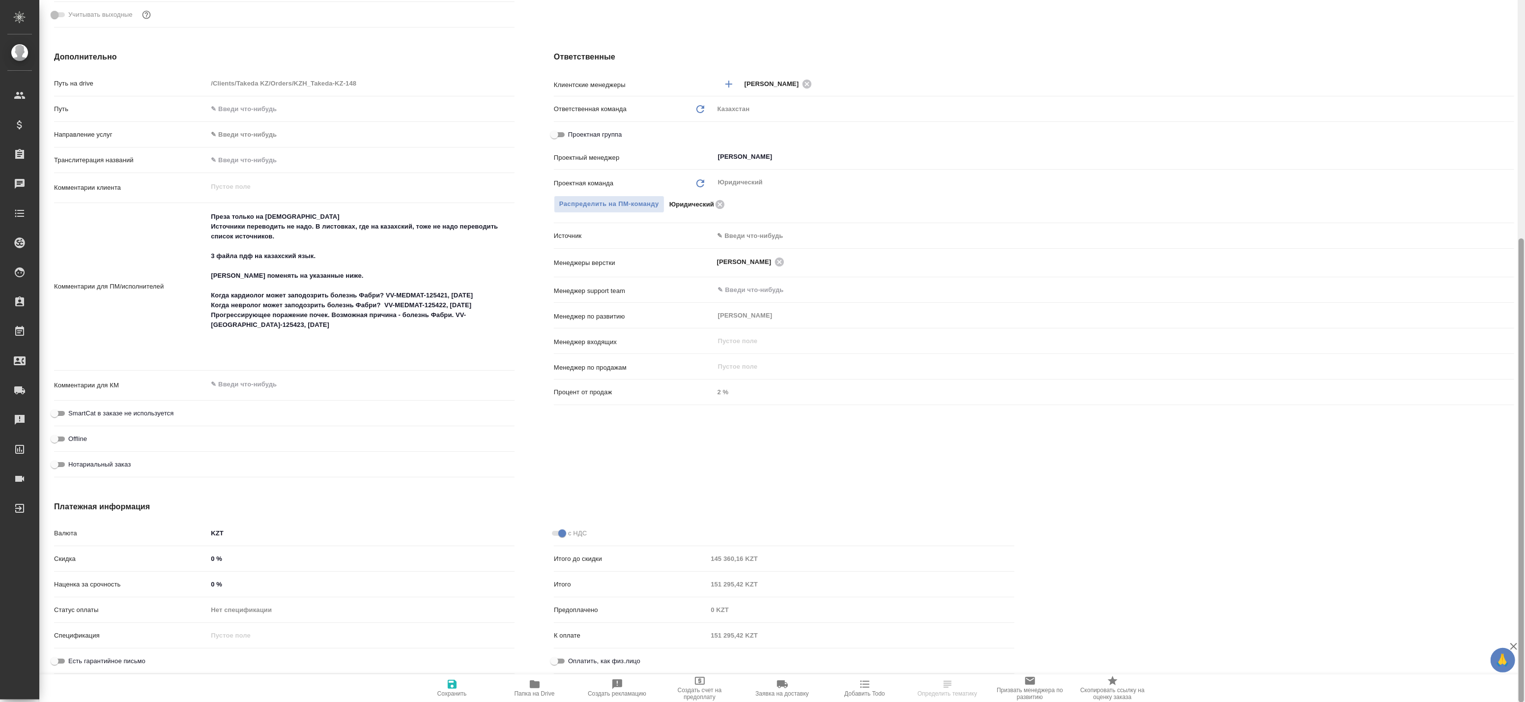
type textarea "x"
select select "RU"
type textarea "x"
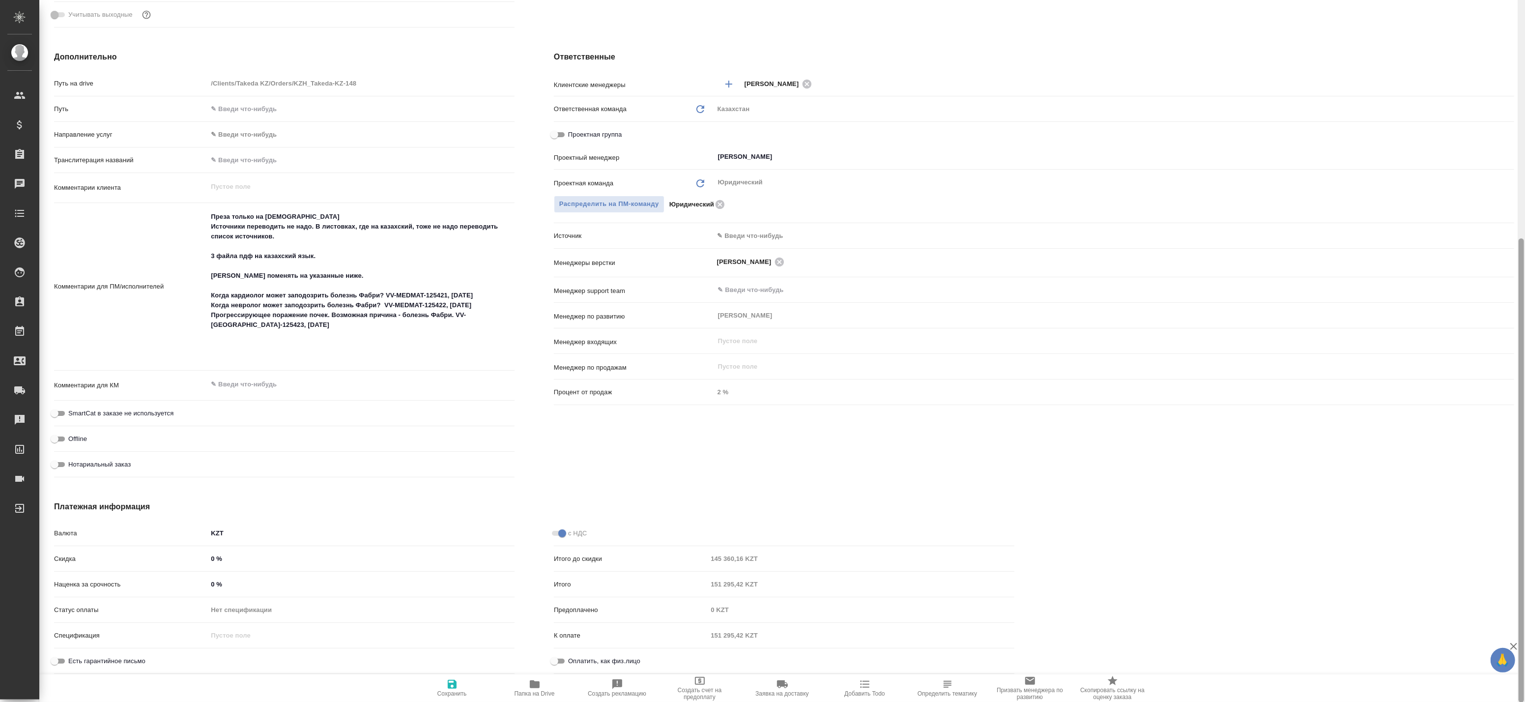
type textarea "x"
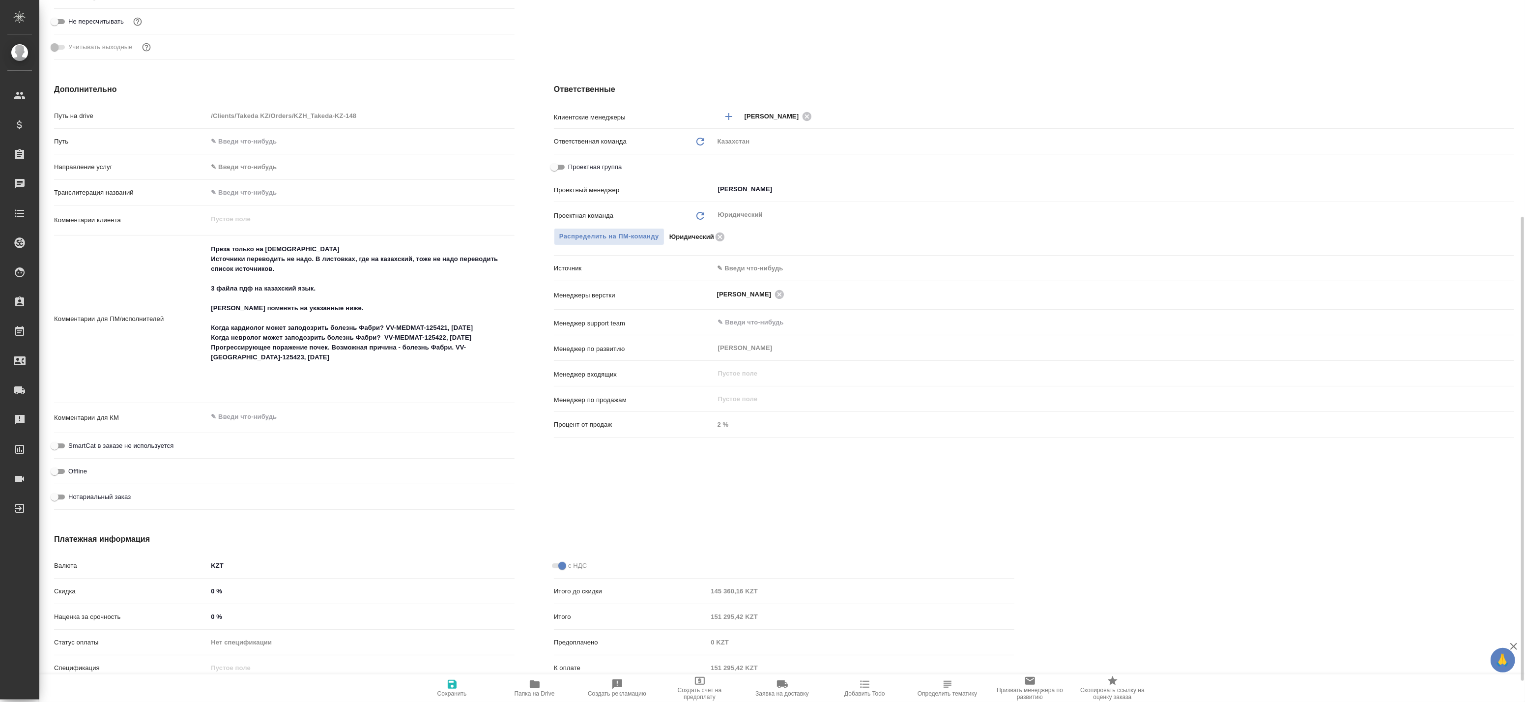
scroll to position [0, 0]
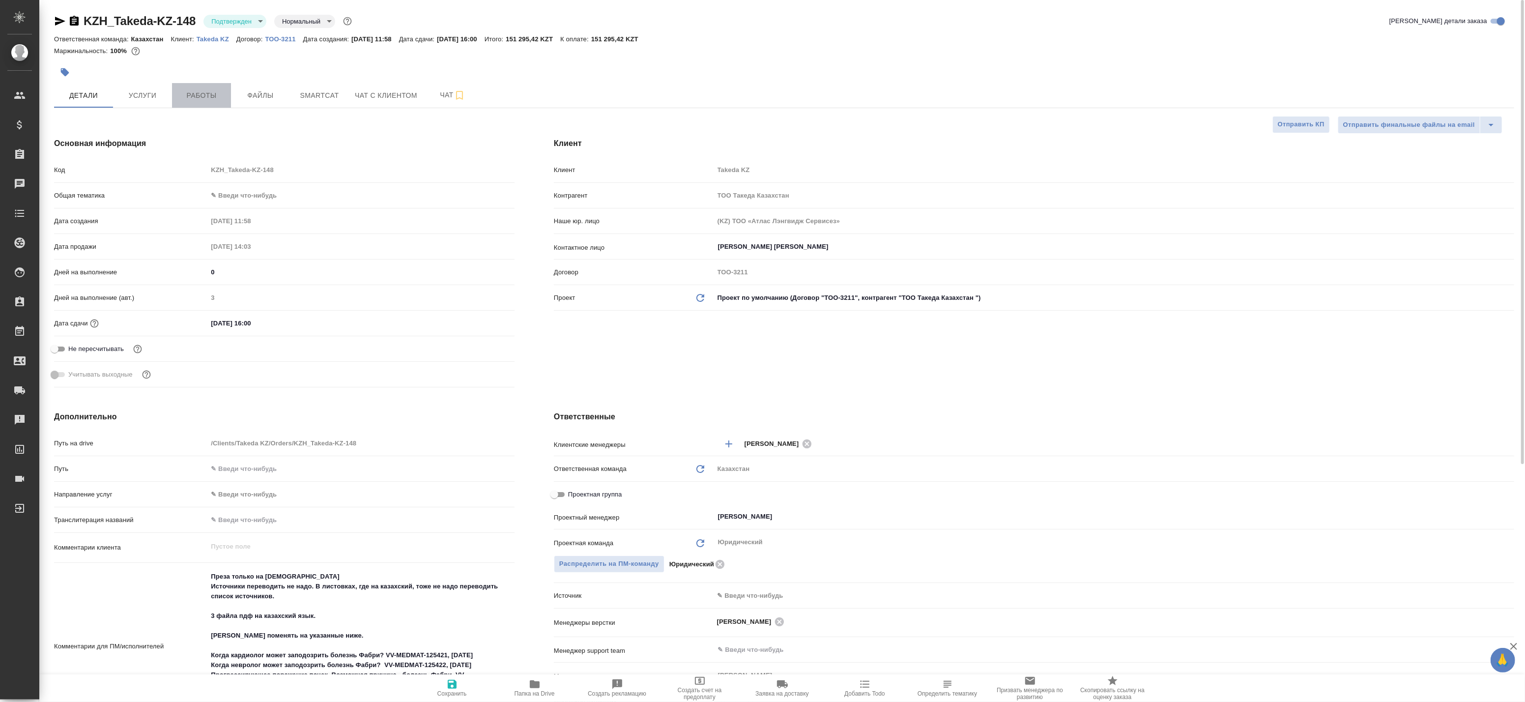
click at [197, 95] on span "Работы" at bounding box center [201, 95] width 47 height 12
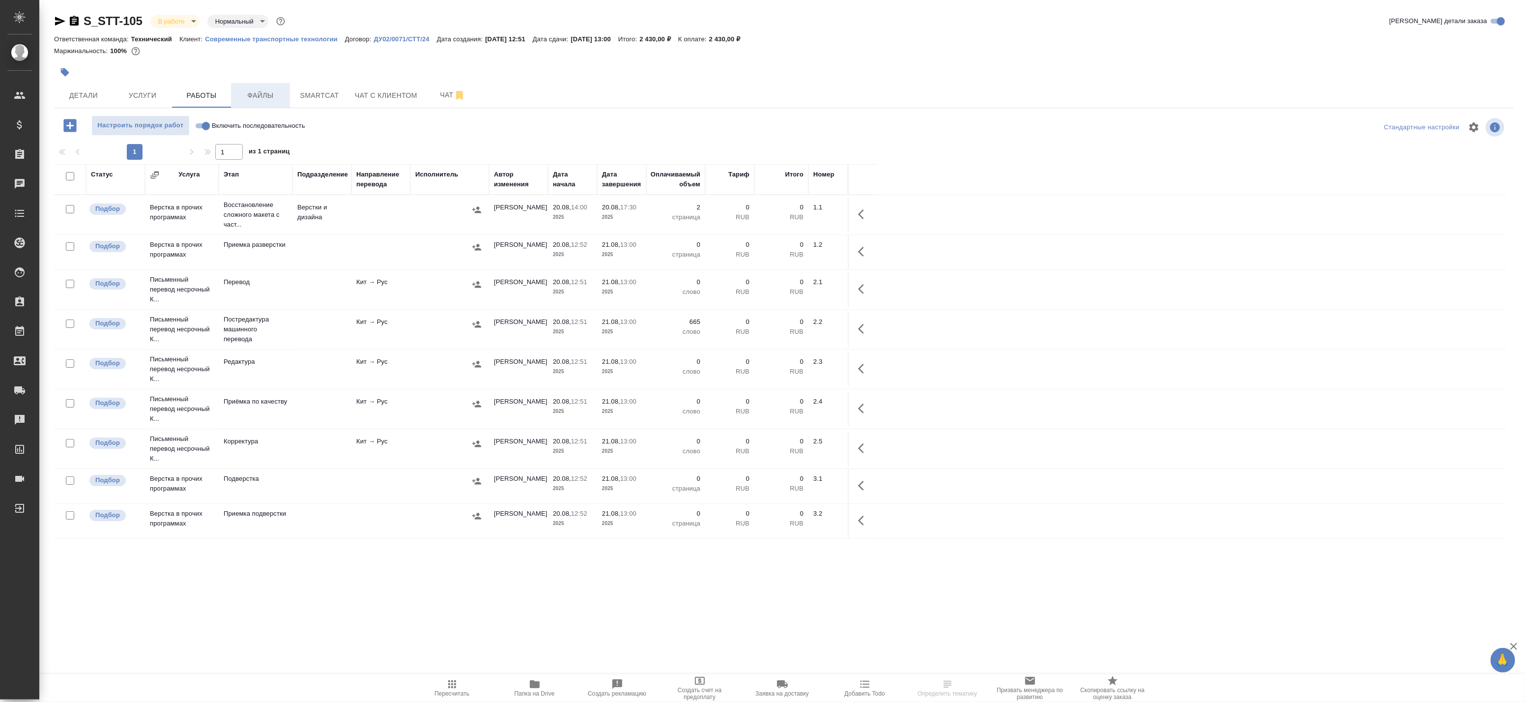
click at [259, 92] on span "Файлы" at bounding box center [260, 95] width 47 height 12
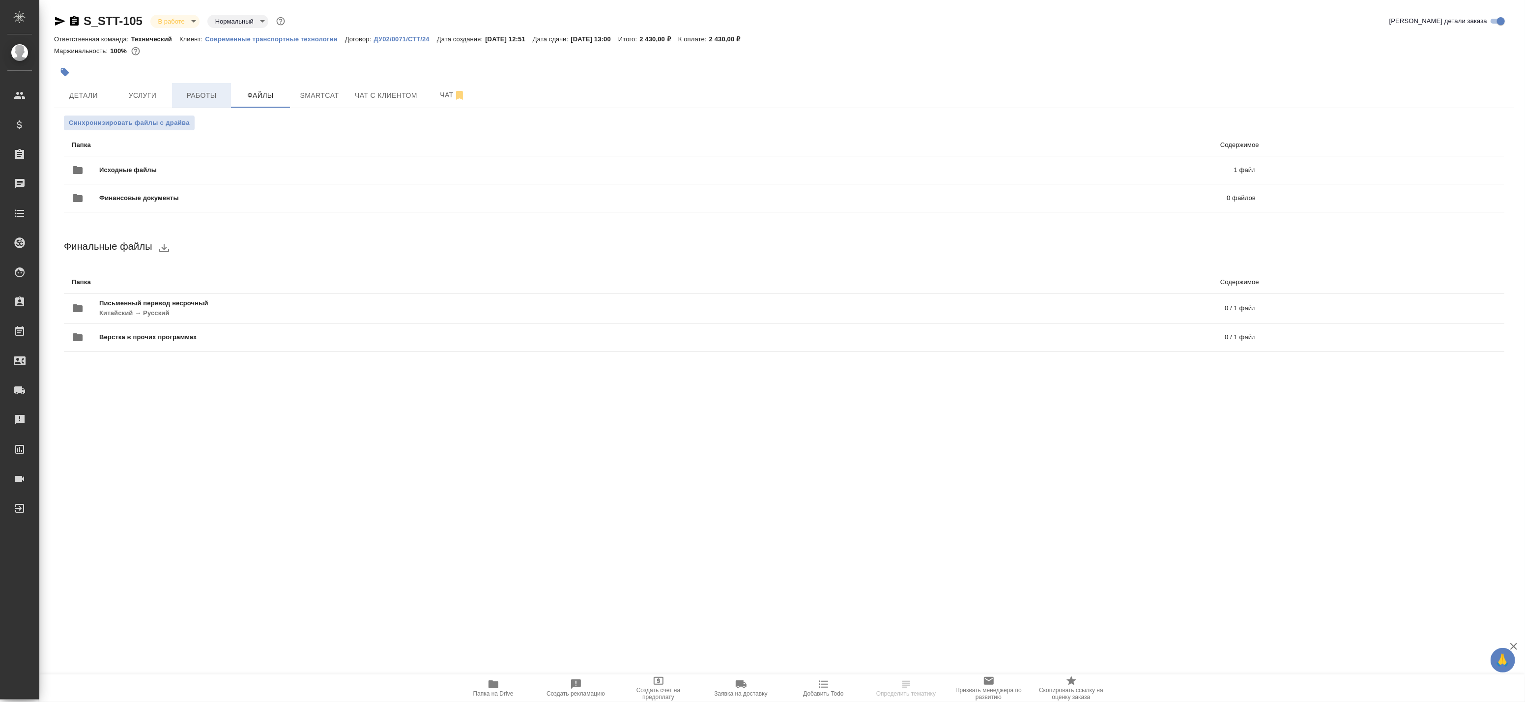
click at [210, 99] on span "Работы" at bounding box center [201, 95] width 47 height 12
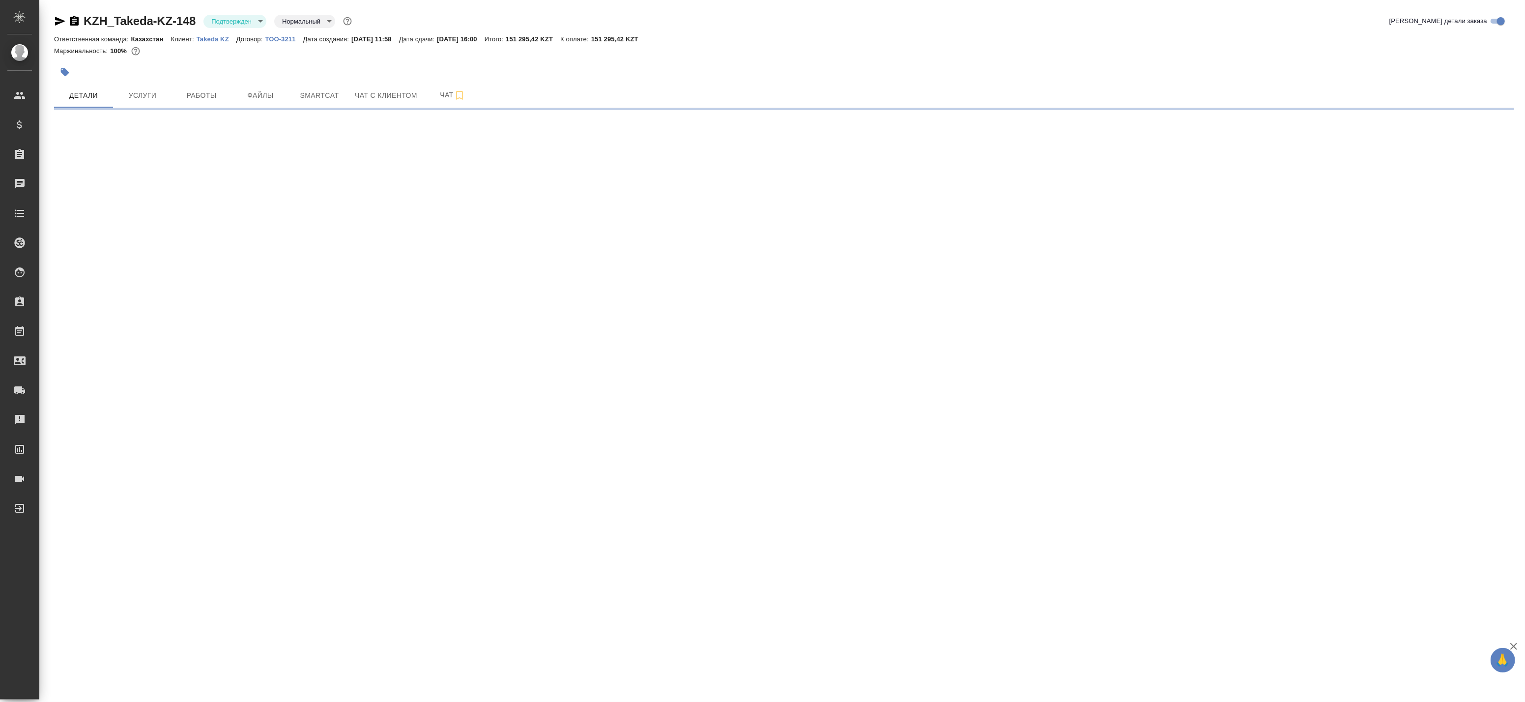
select select "RU"
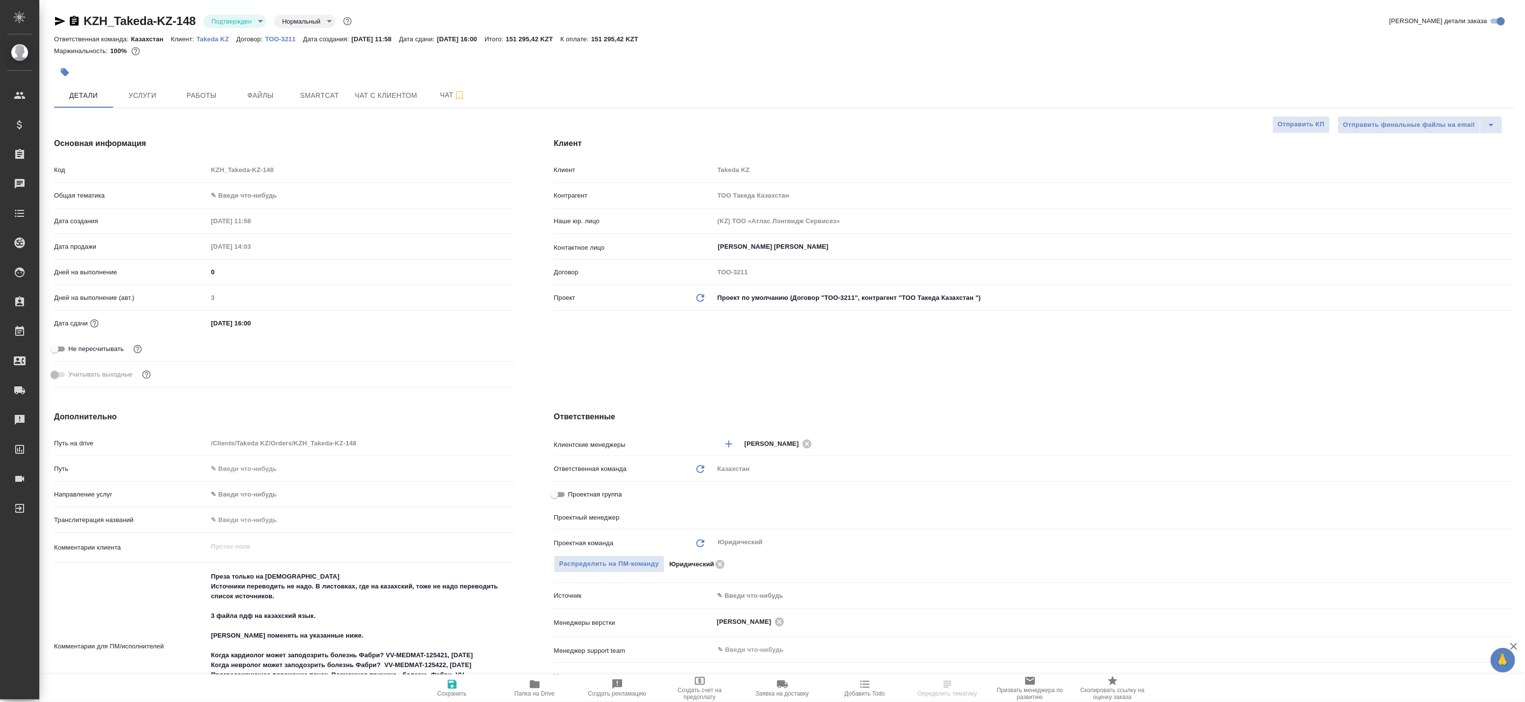
type textarea "x"
type input "[PERSON_NAME]"
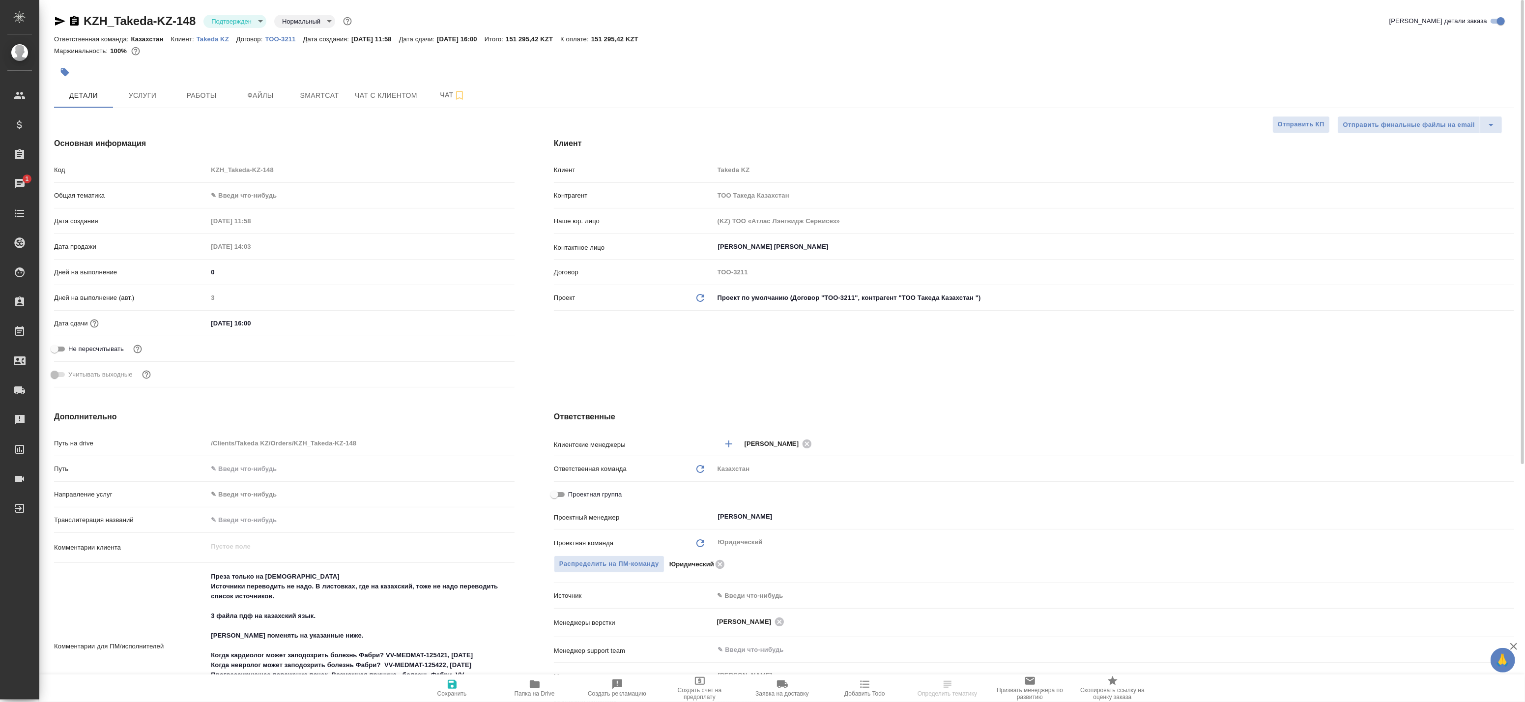
type textarea "x"
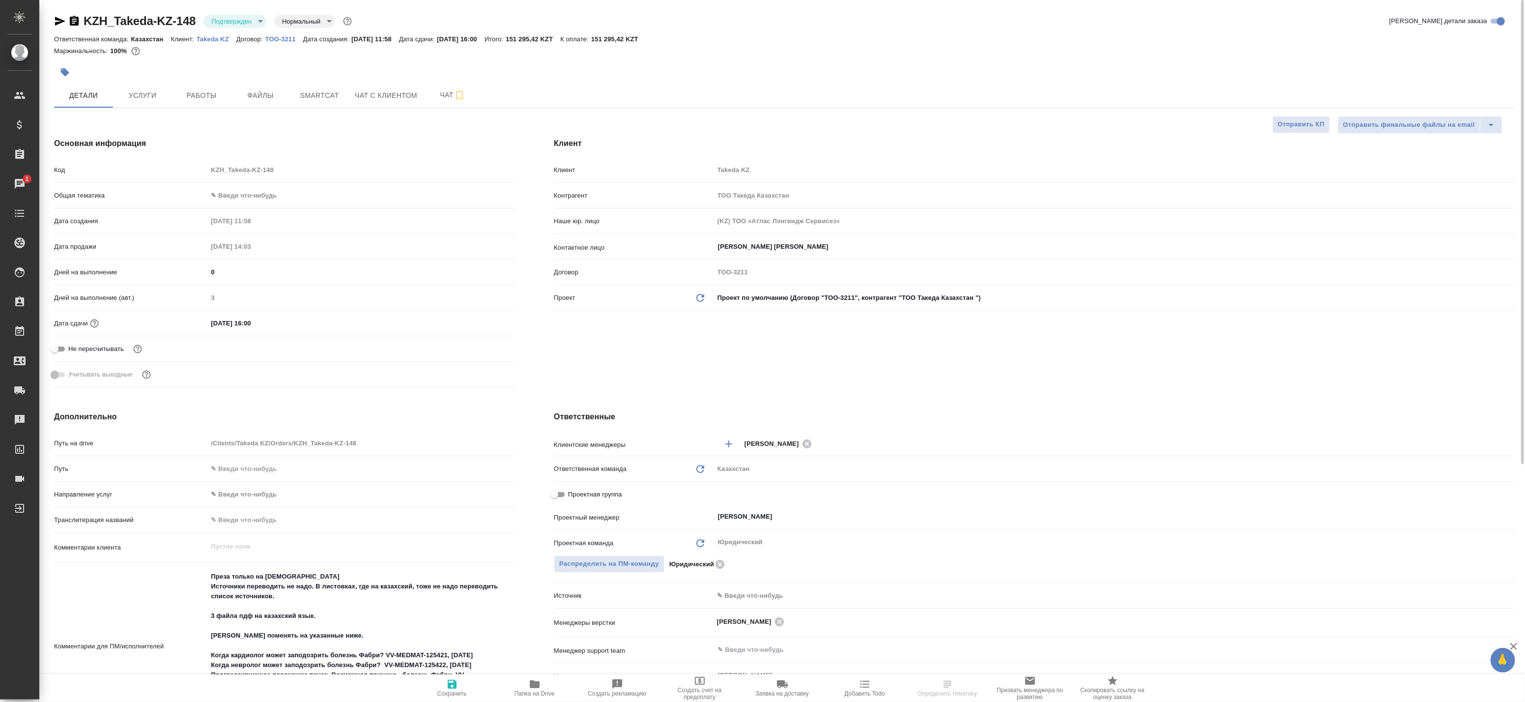
type textarea "x"
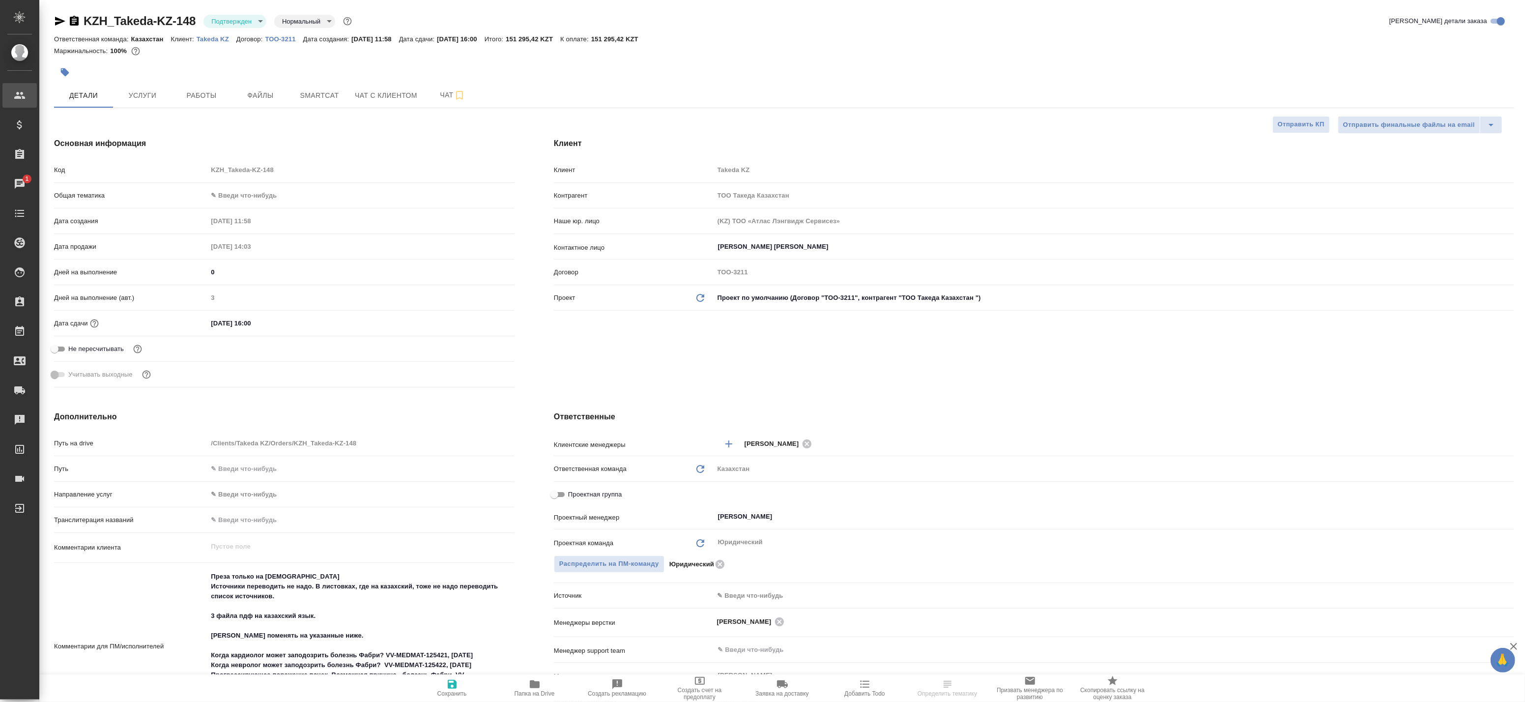
type textarea "x"
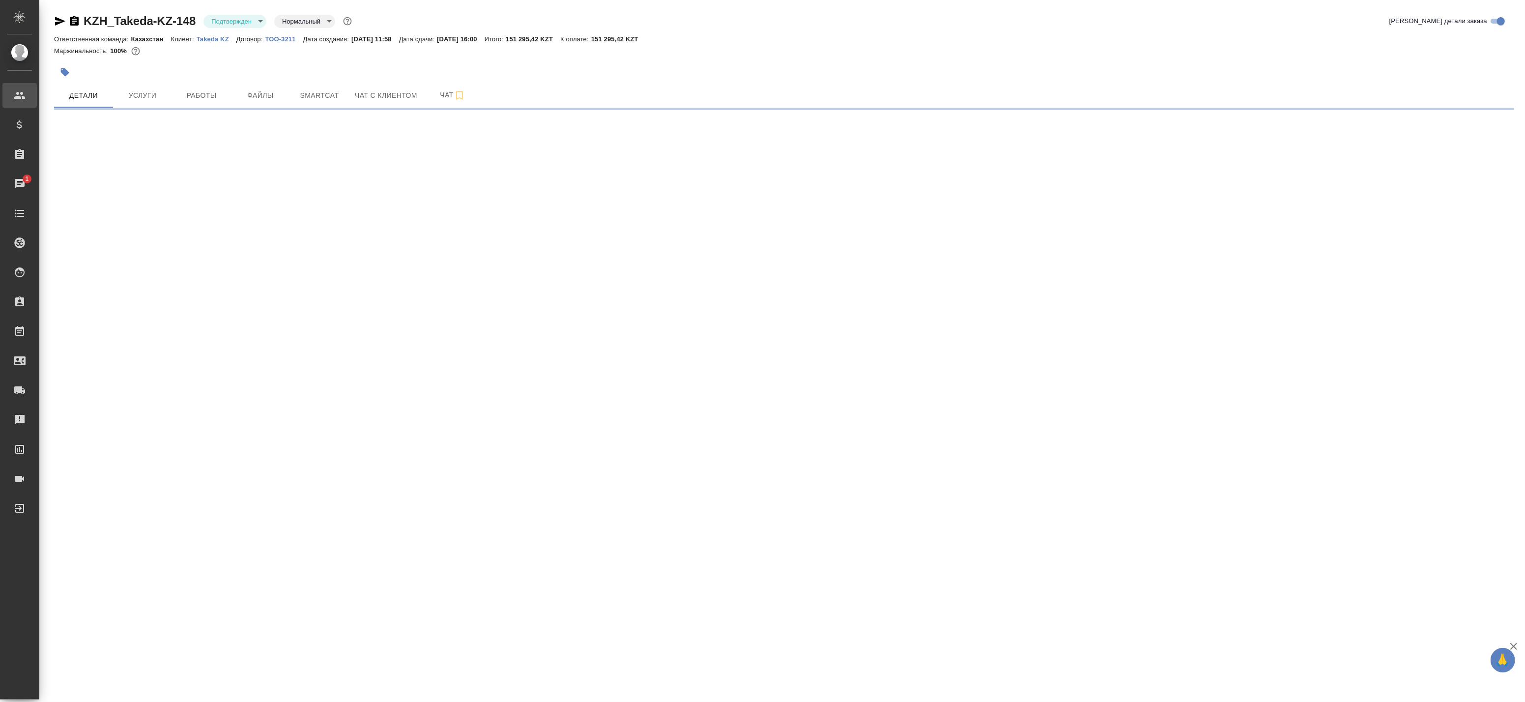
select select "RU"
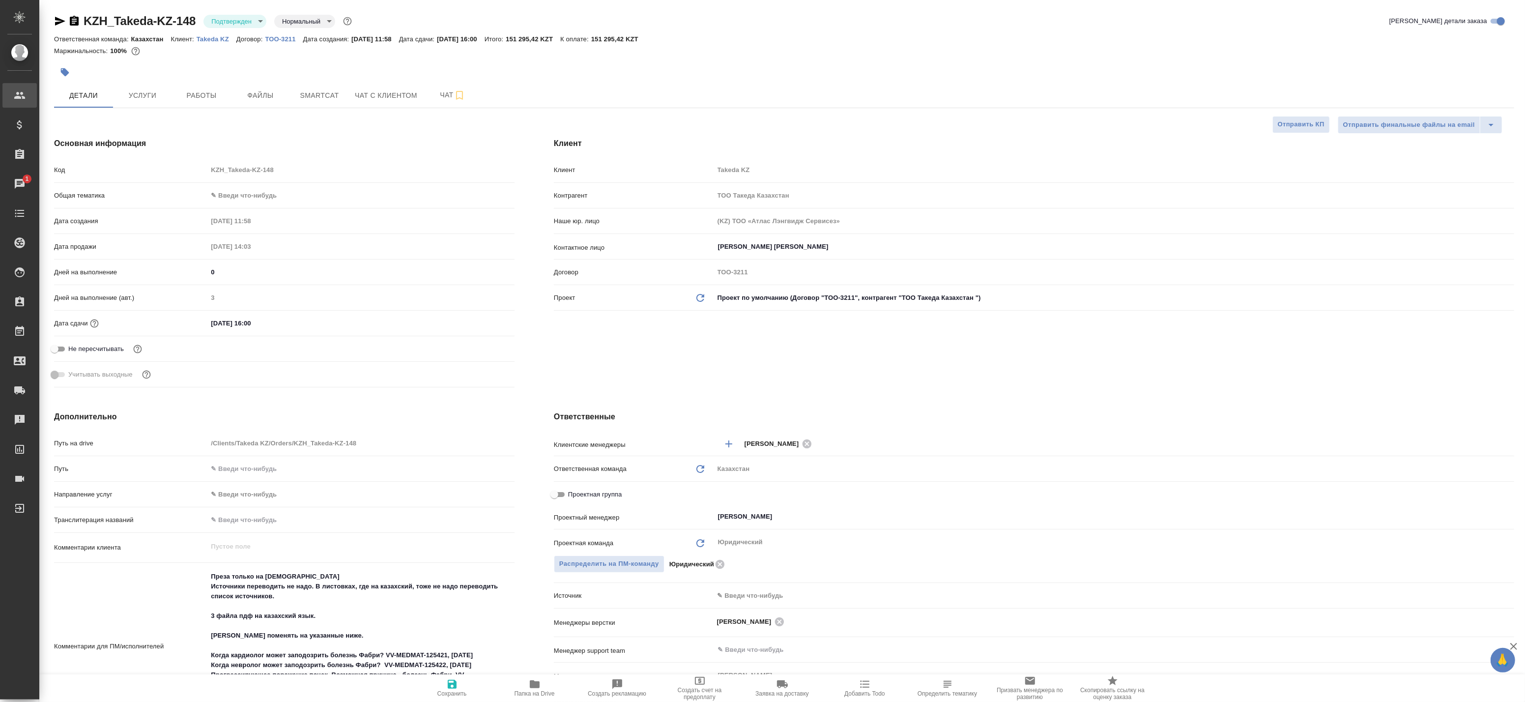
type textarea "x"
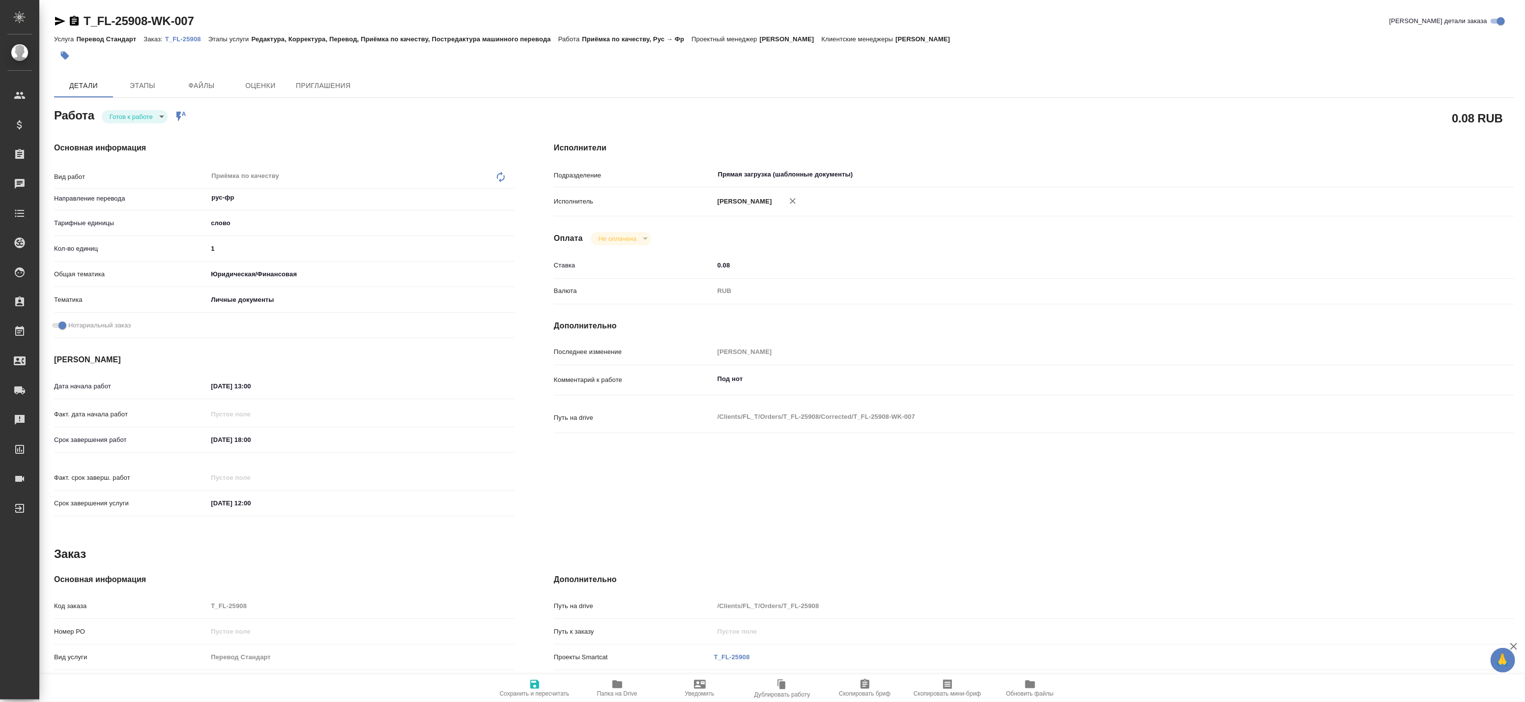
type textarea "x"
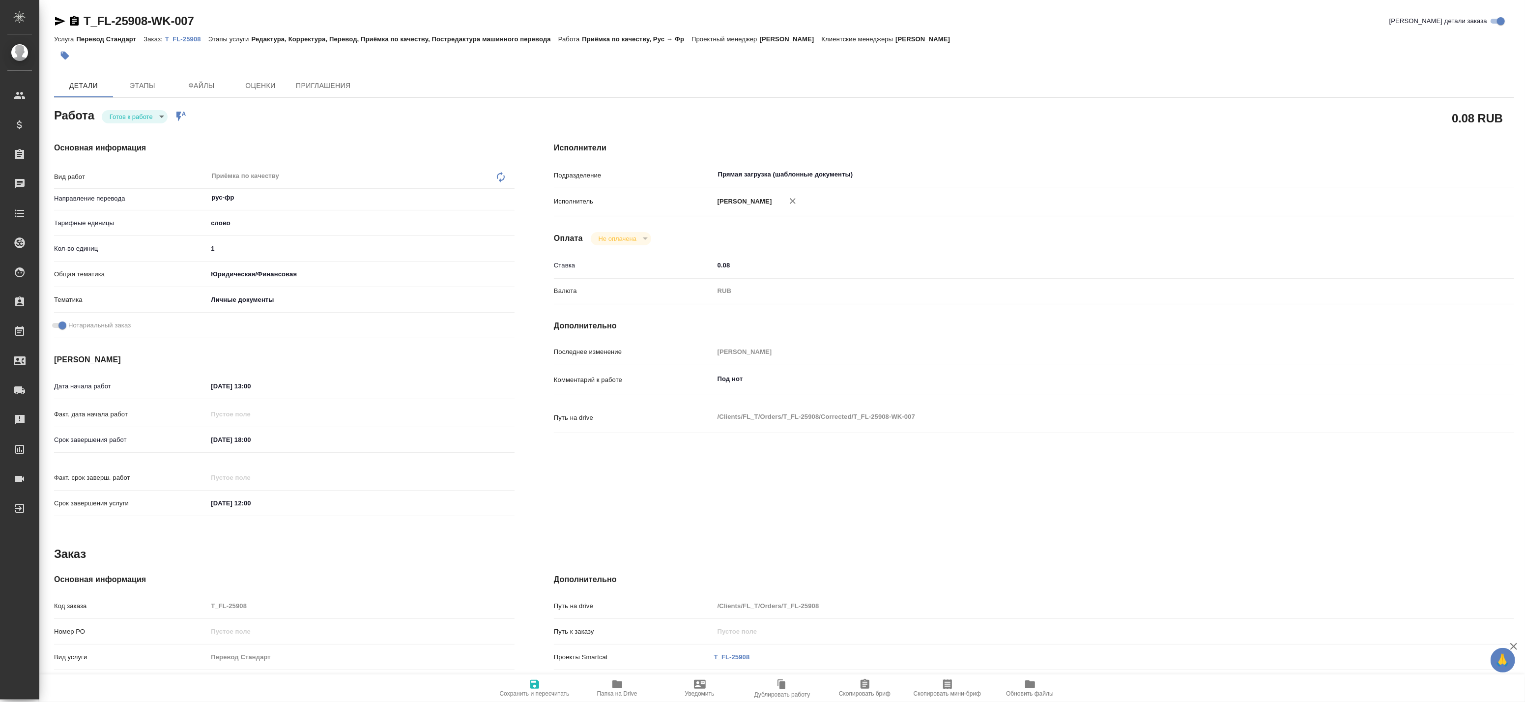
type textarea "x"
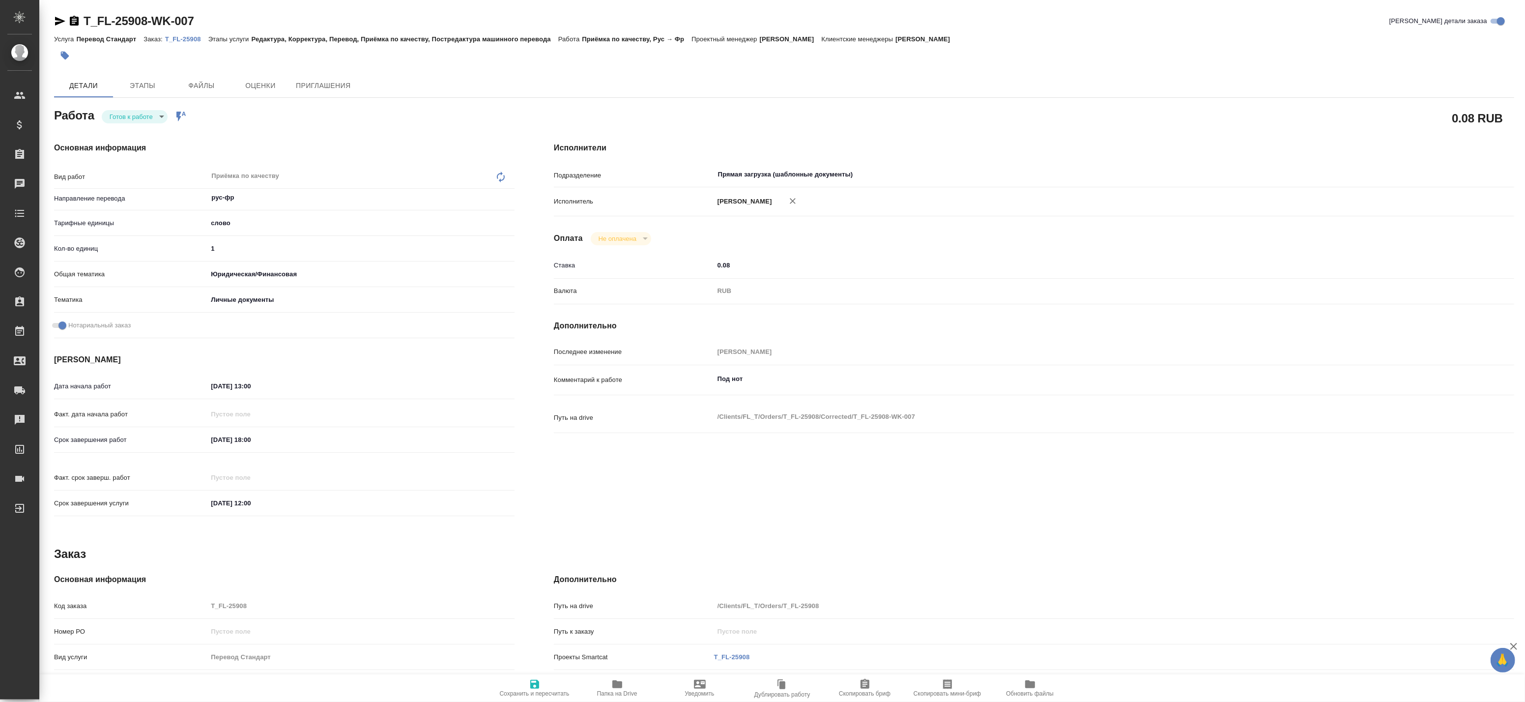
type textarea "x"
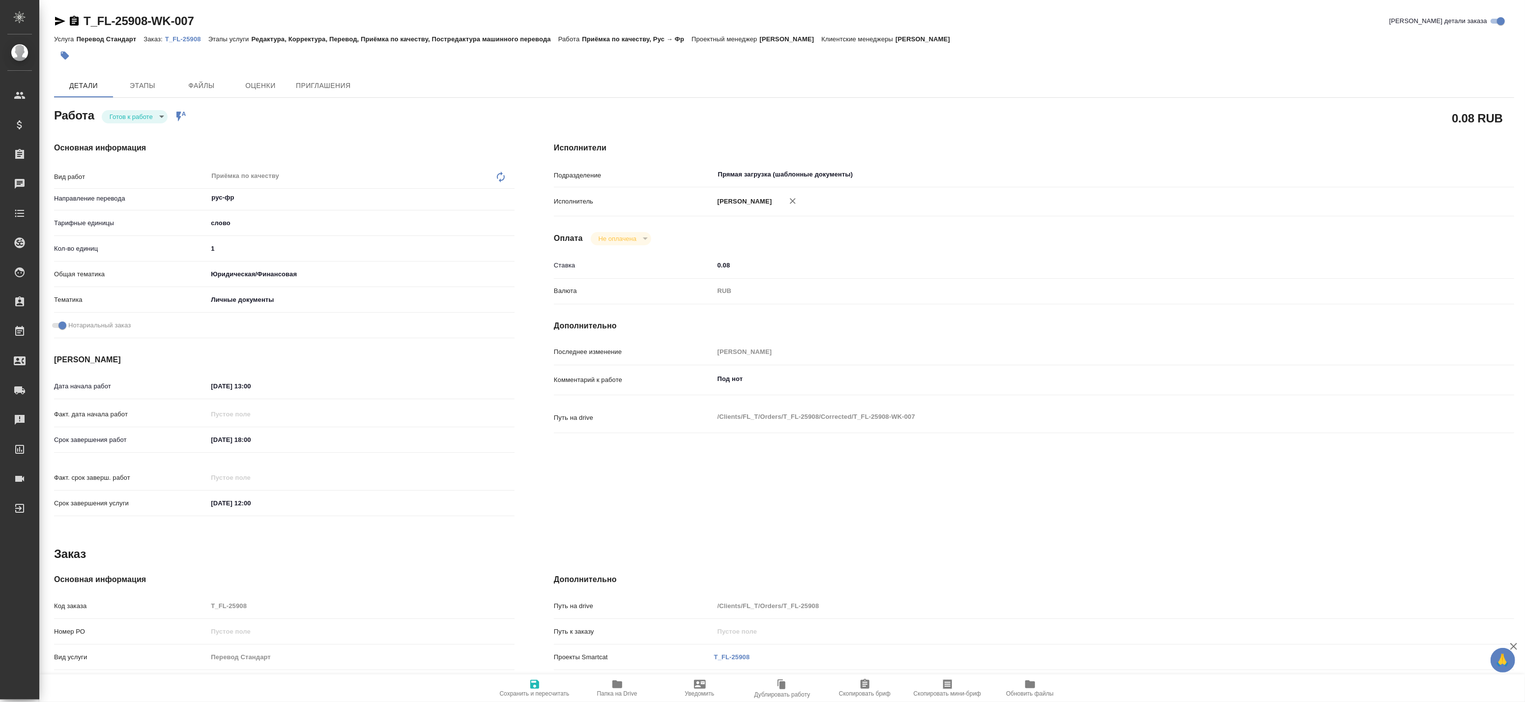
type textarea "x"
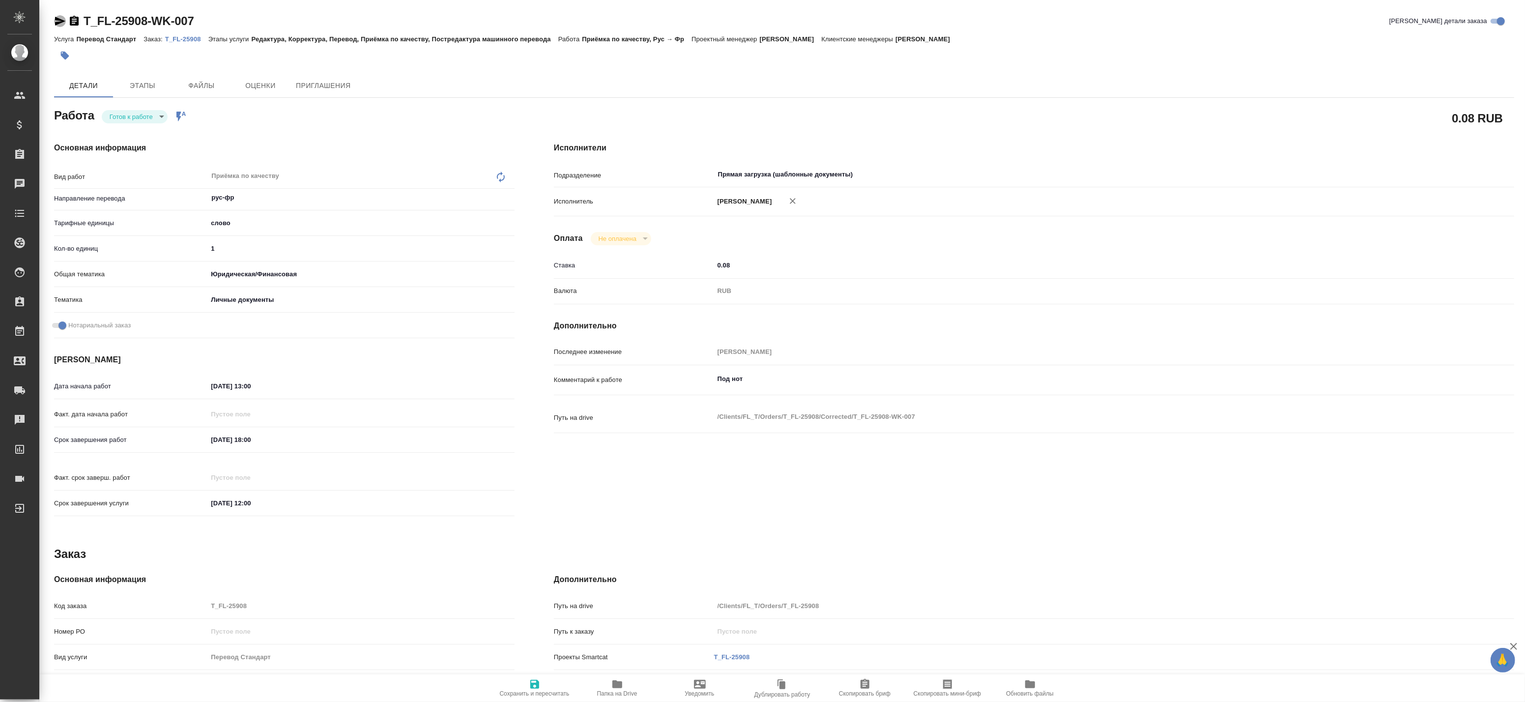
click at [59, 25] on icon "button" at bounding box center [60, 21] width 12 height 12
type textarea "x"
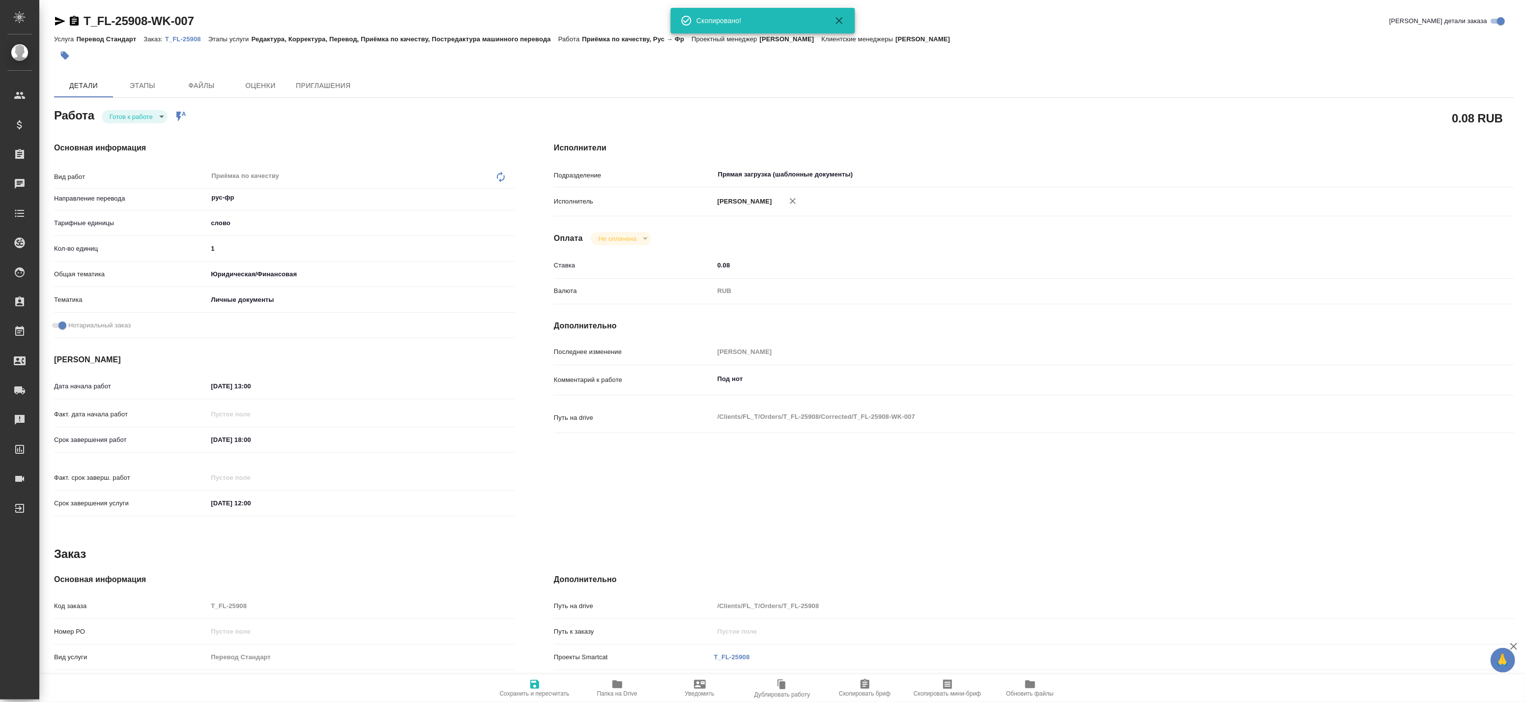
type textarea "x"
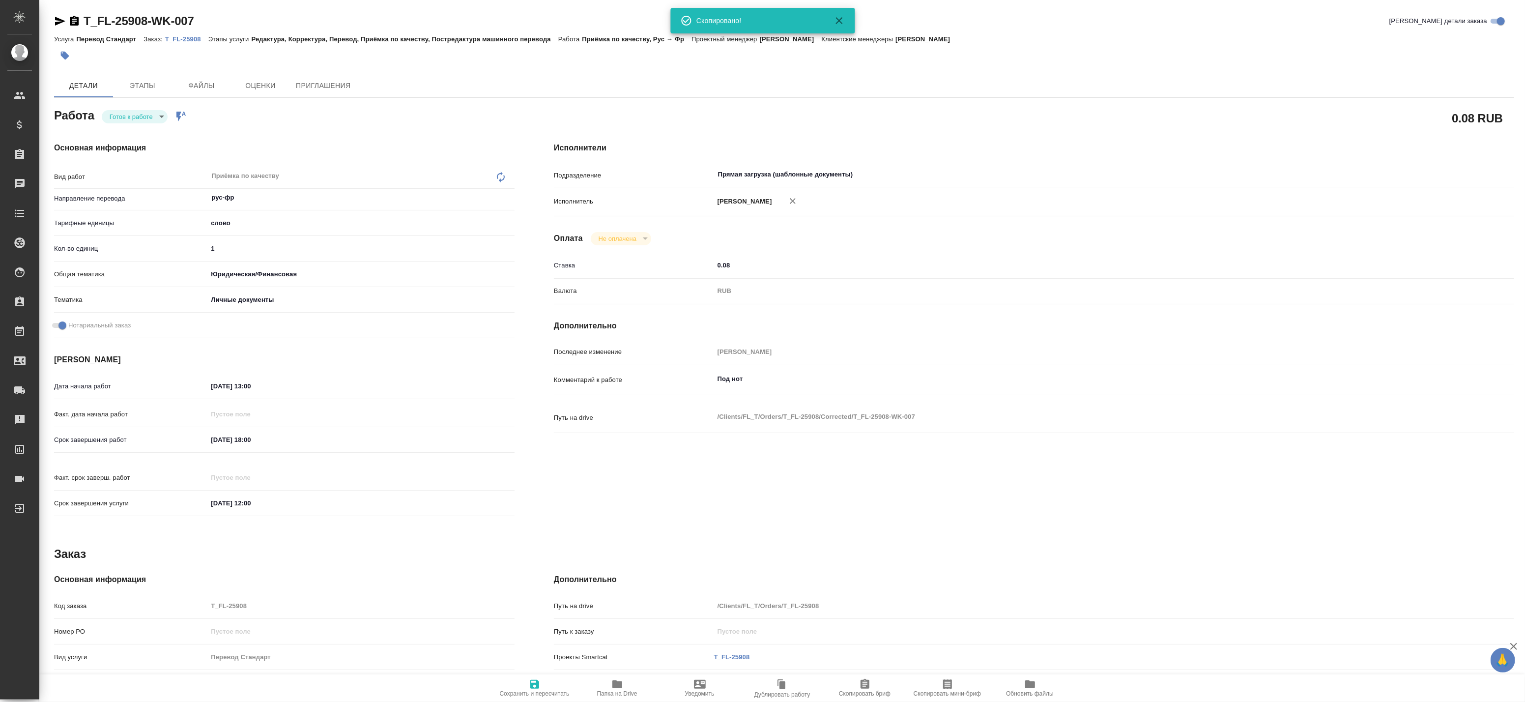
type textarea "x"
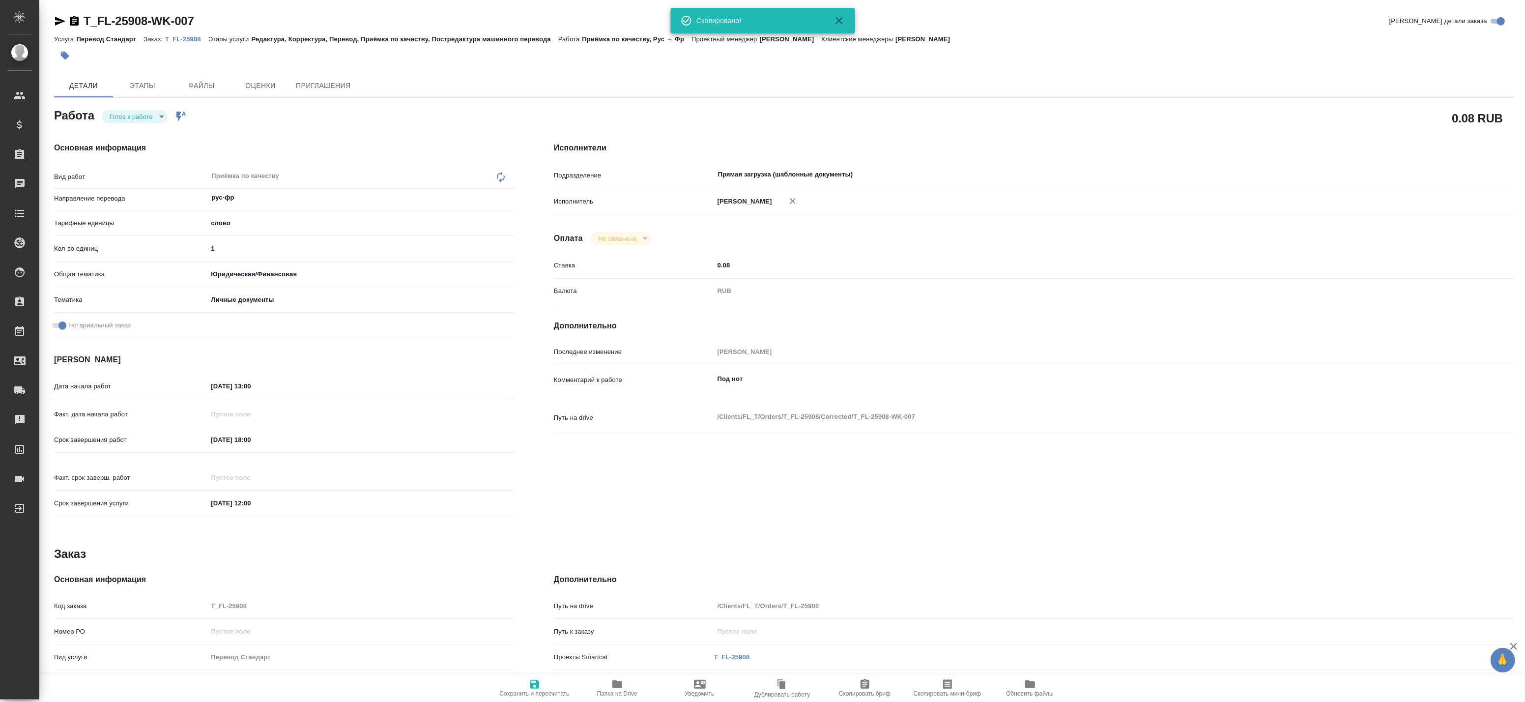
type textarea "x"
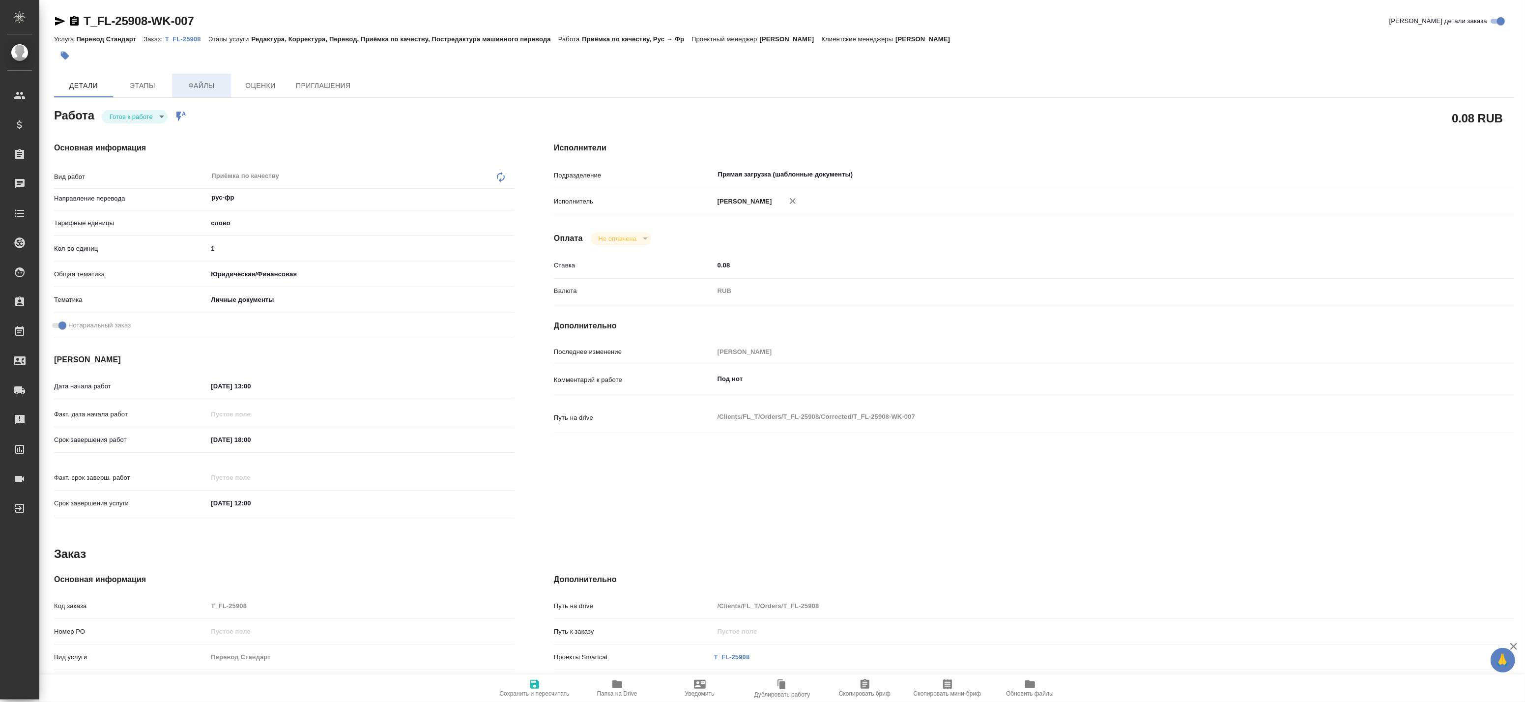
type textarea "x"
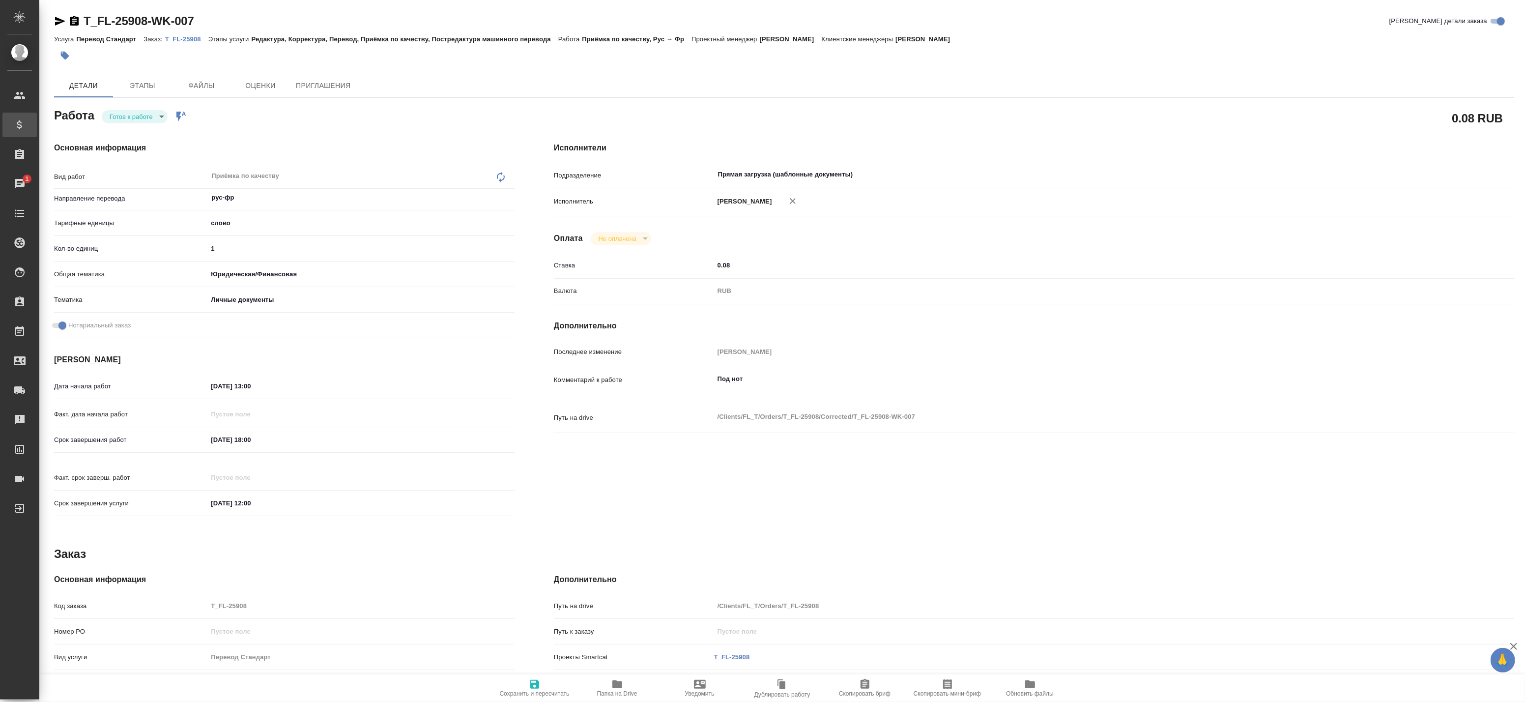
type textarea "x"
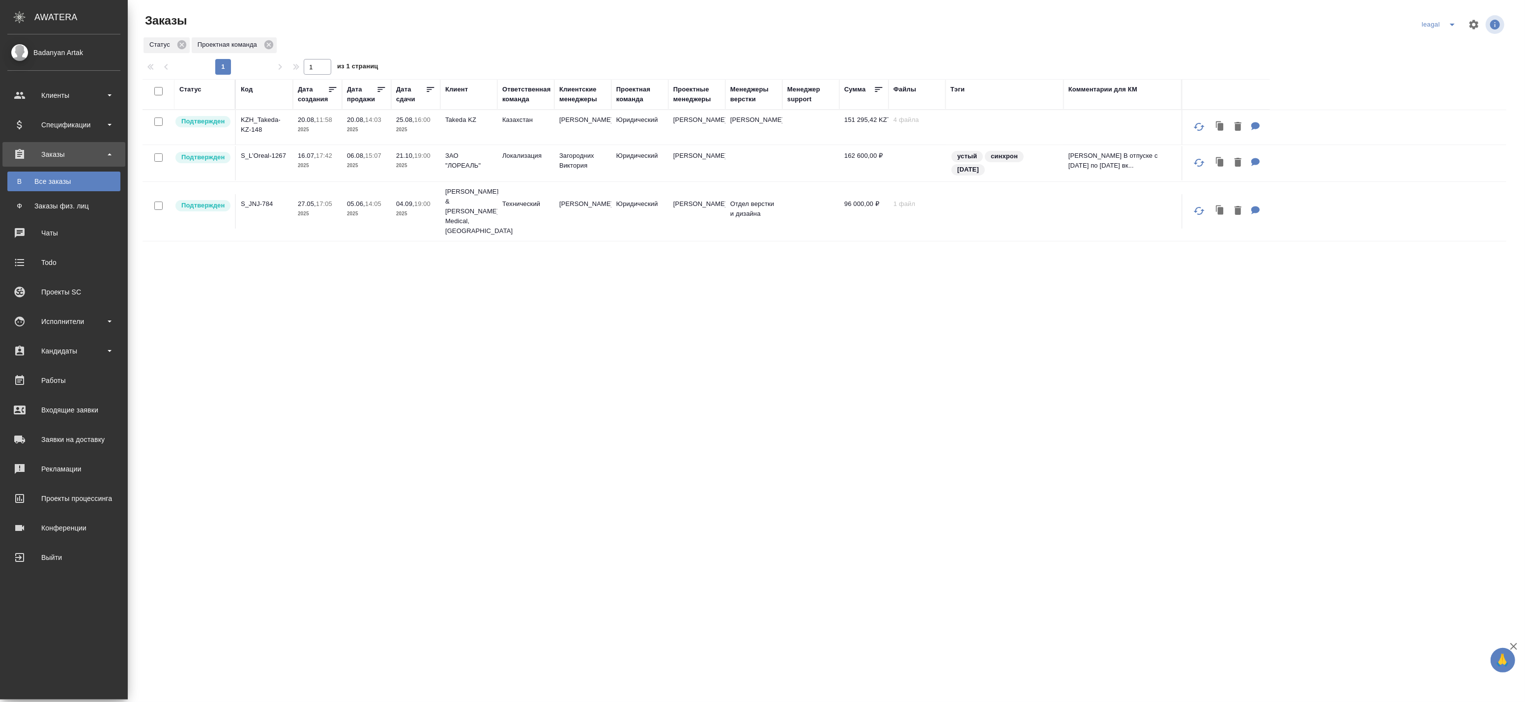
click at [652, 131] on td "Юридический" at bounding box center [639, 127] width 57 height 34
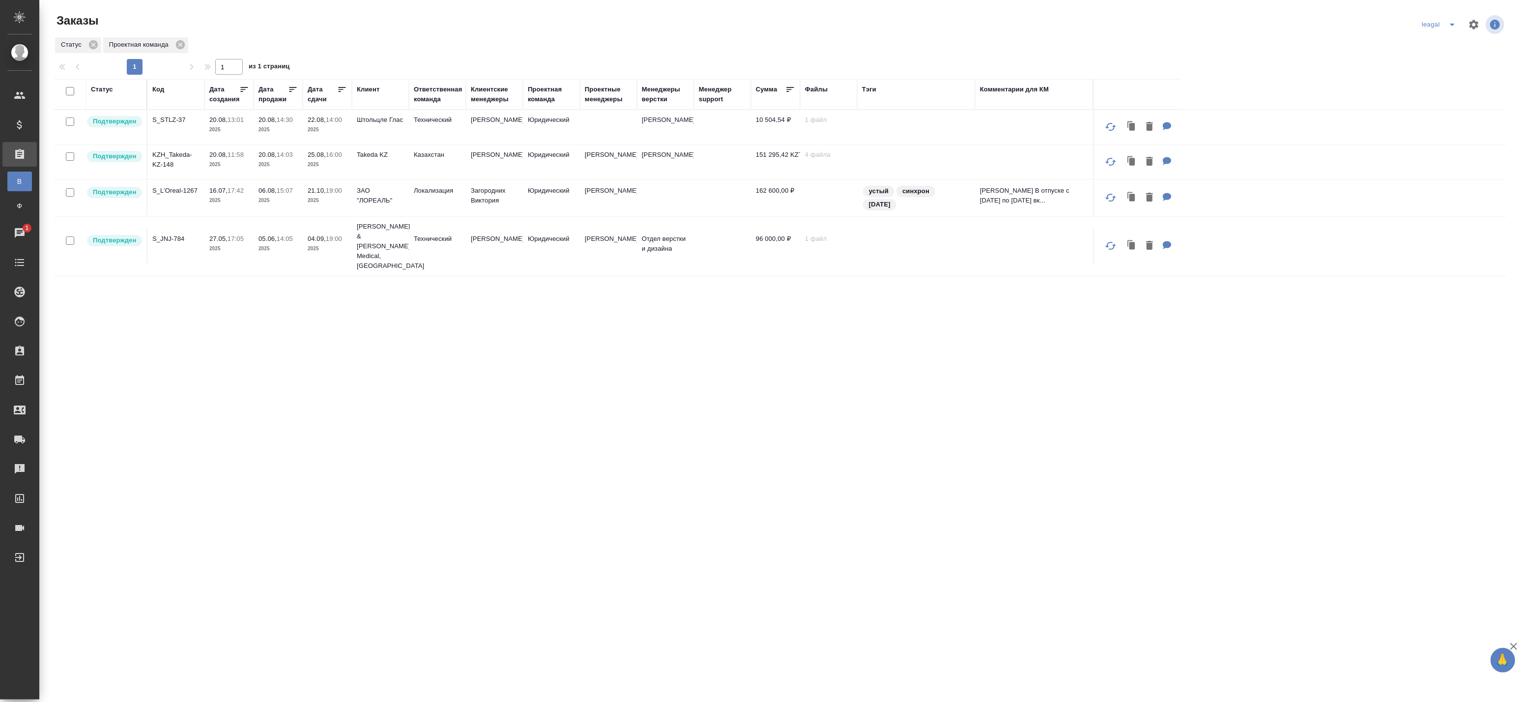
click at [313, 345] on div "Статус Код Дата создания Дата продажи Дата сдачи Клиент Ответственная команда К…" at bounding box center [780, 374] width 1452 height 590
click at [530, 126] on td "Юридический" at bounding box center [551, 127] width 57 height 34
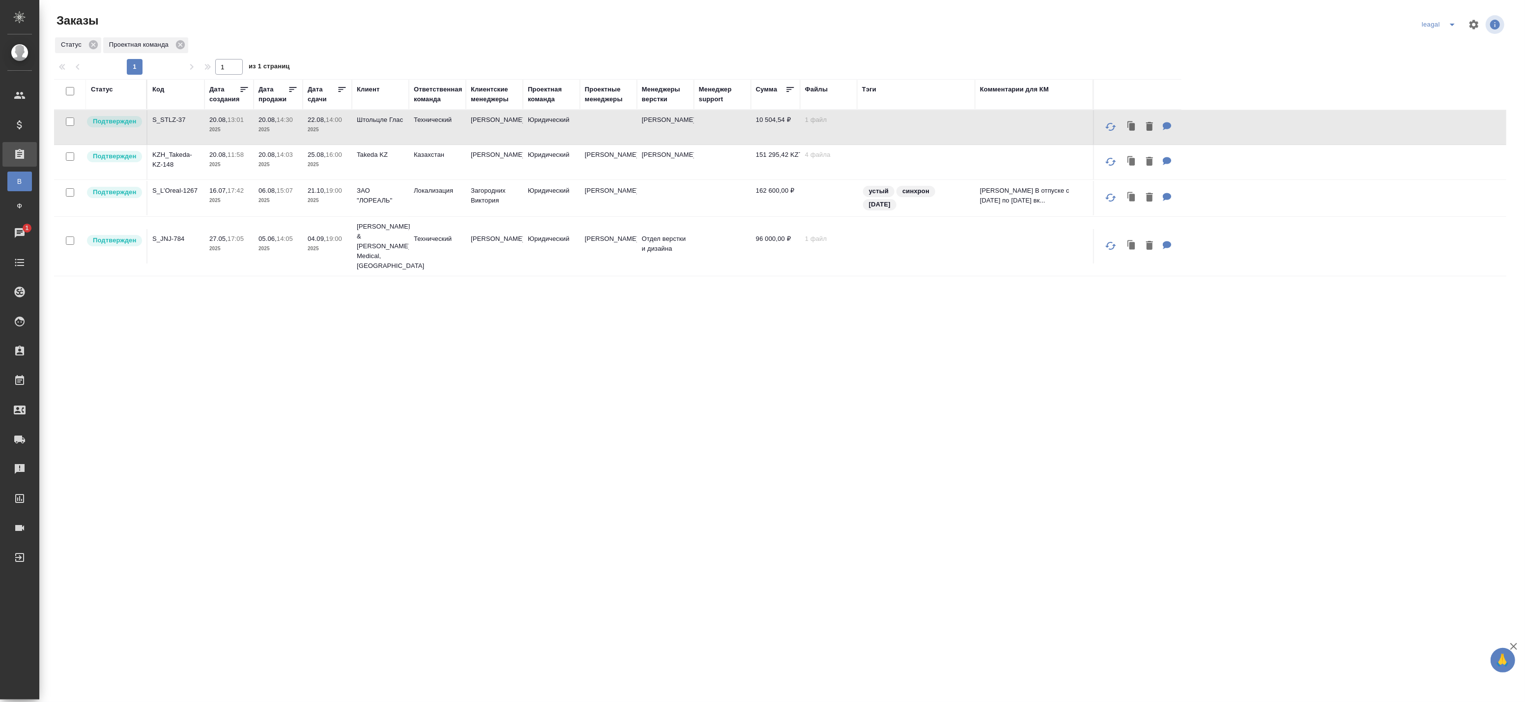
click at [351, 126] on td "22.08, 14:00 2025" at bounding box center [327, 127] width 49 height 34
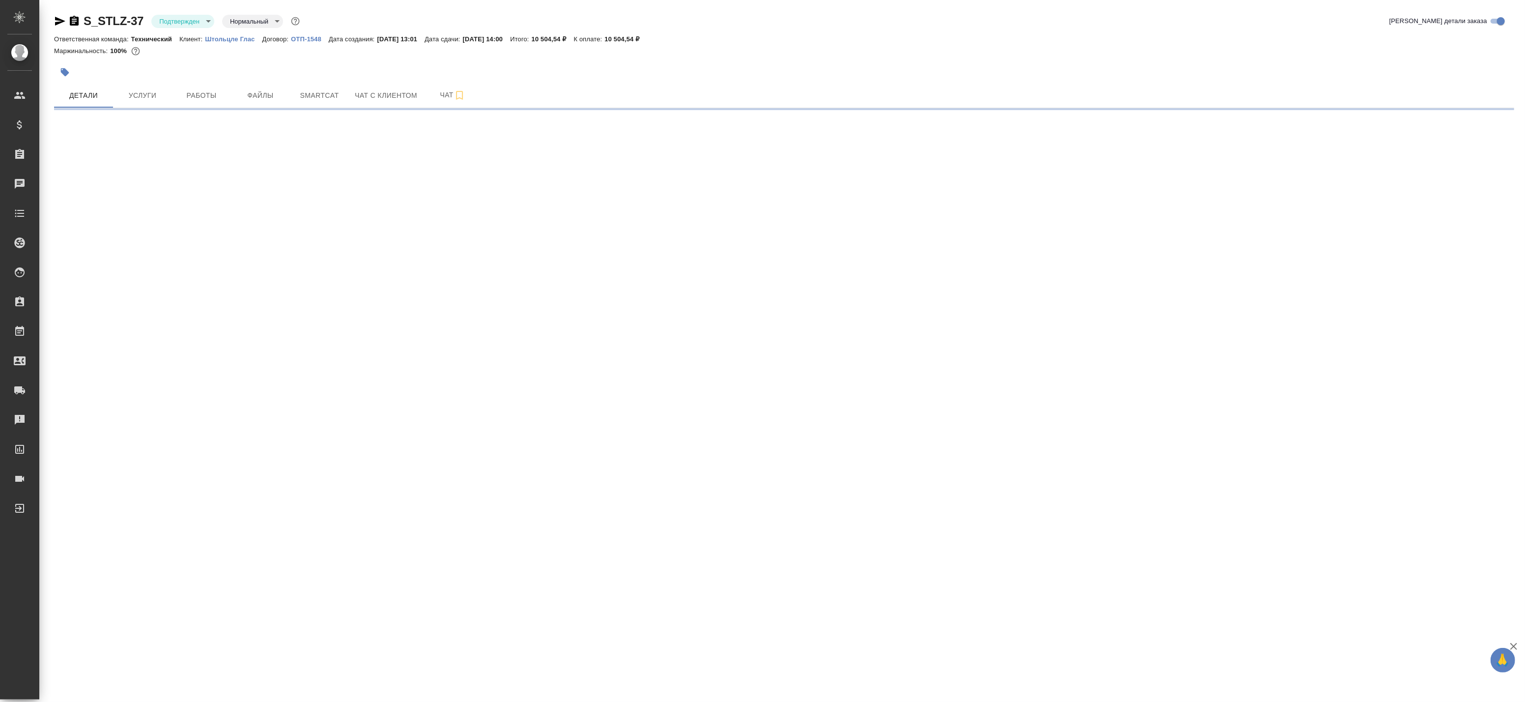
select select "RU"
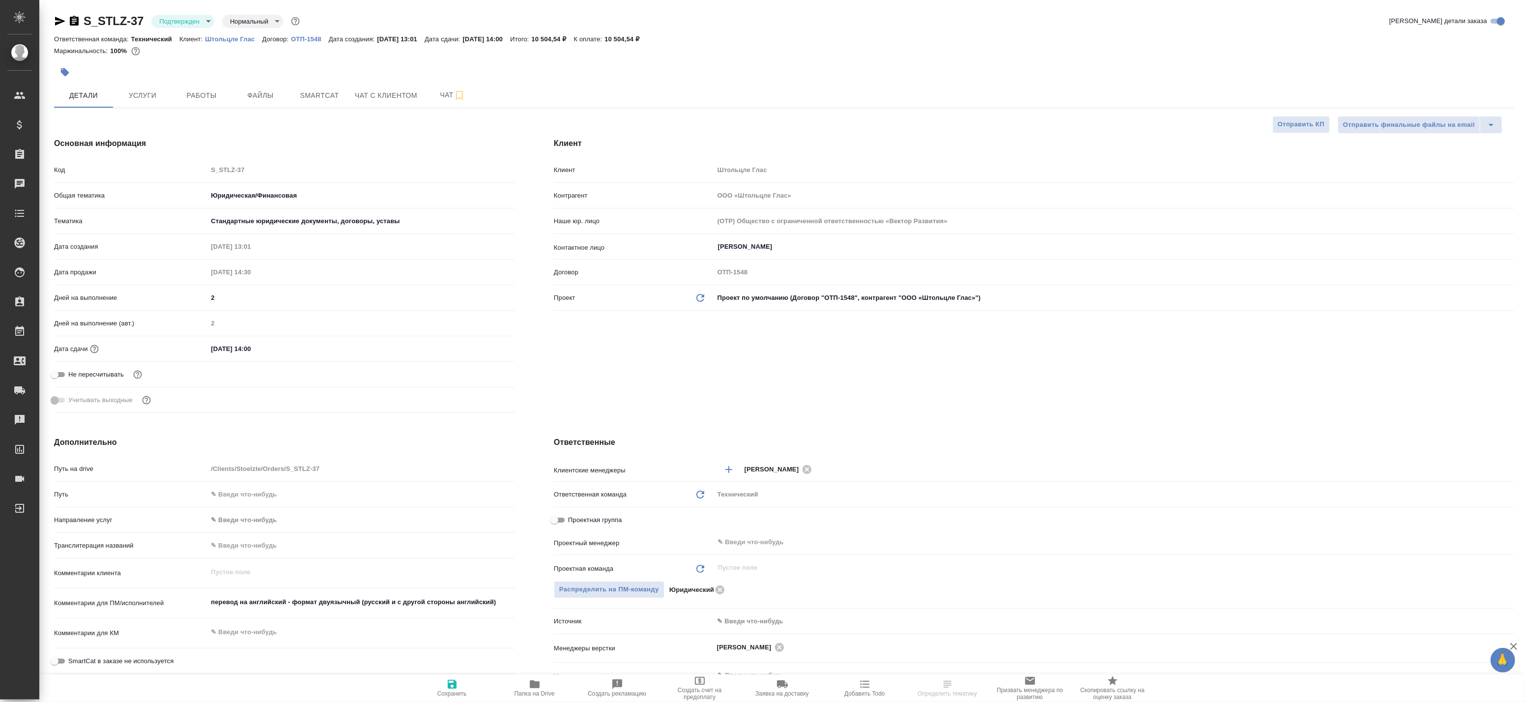
type textarea "x"
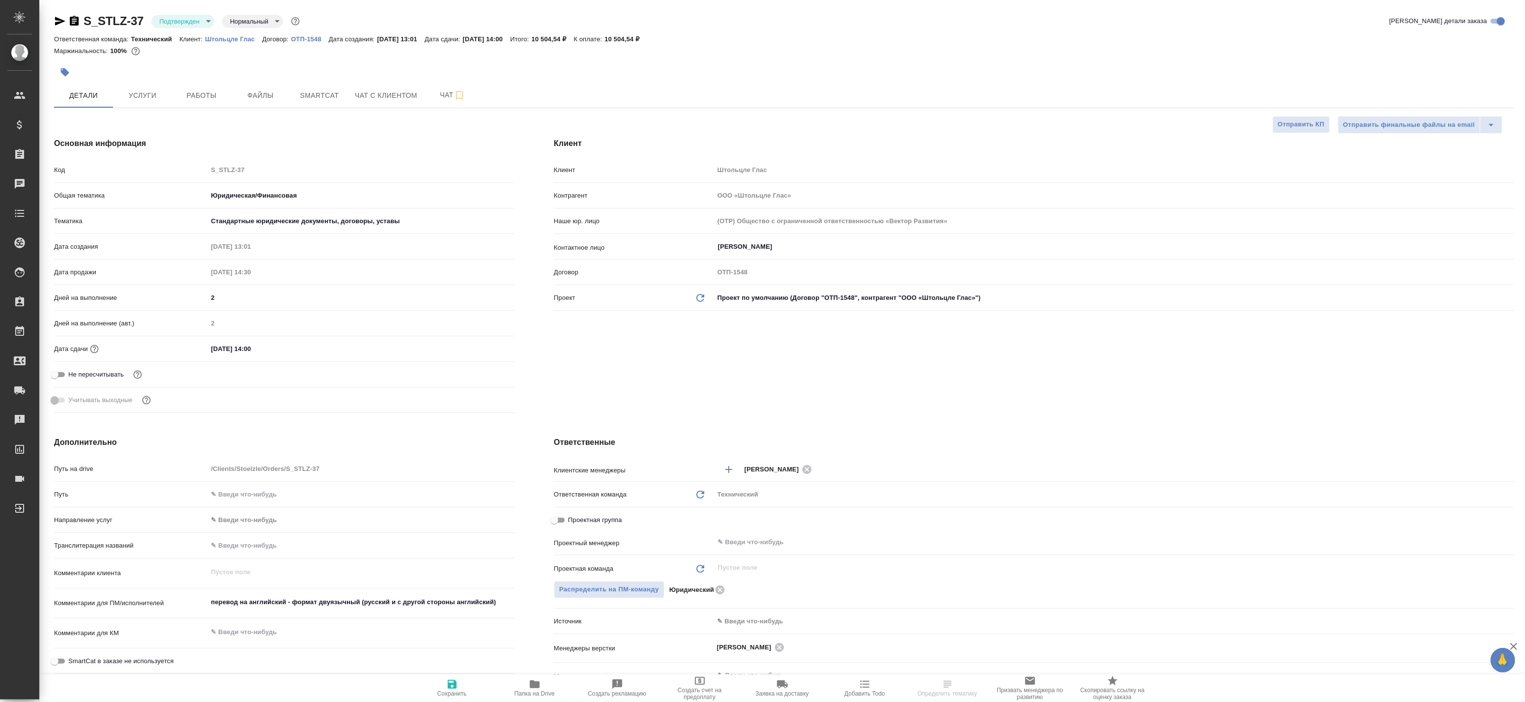
type textarea "x"
drag, startPoint x: 201, startPoint y: 35, endPoint x: 255, endPoint y: 40, distance: 53.3
click at [255, 40] on div "Ответственная команда: Технический Клиент: Штольцле Глас Договор: ОТП-1548 Дата…" at bounding box center [784, 39] width 1460 height 12
type textarea "x"
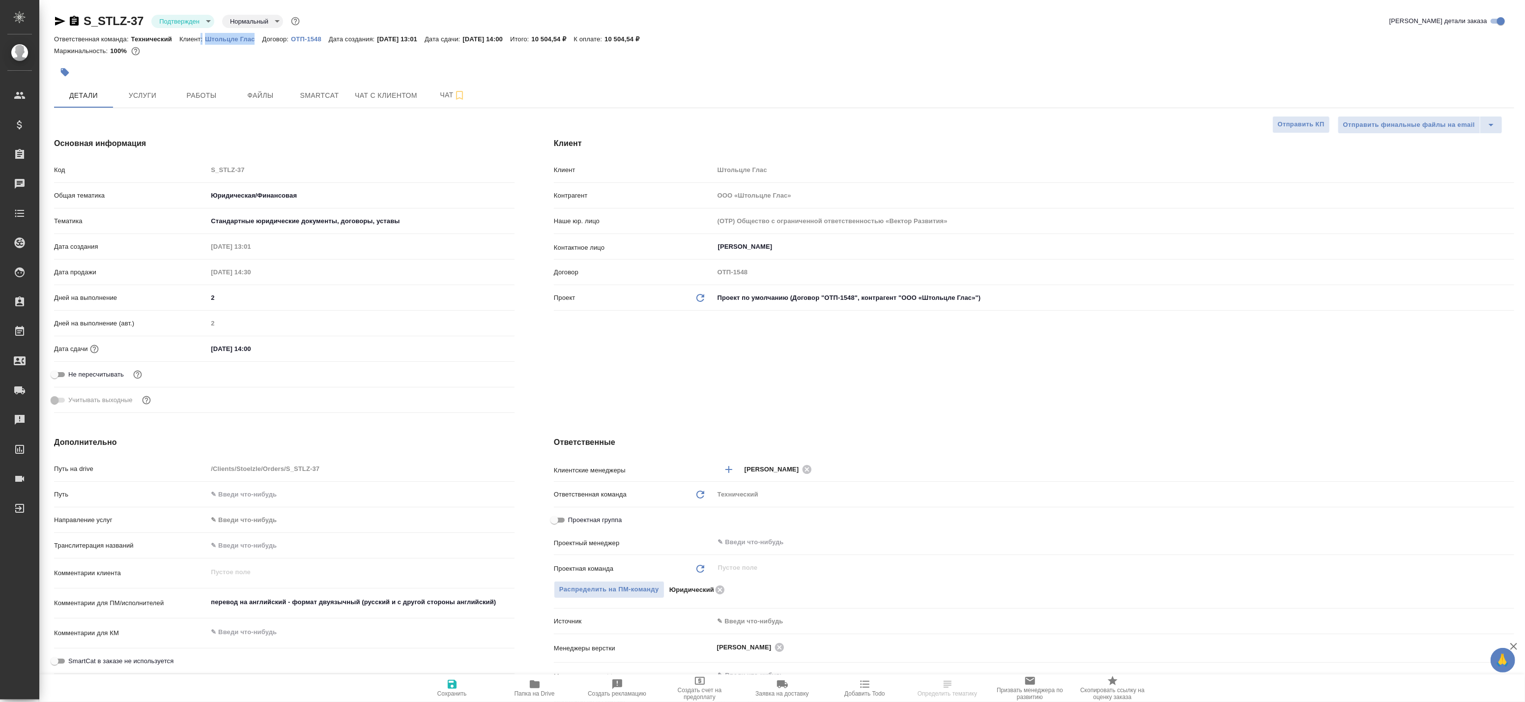
type textarea "x"
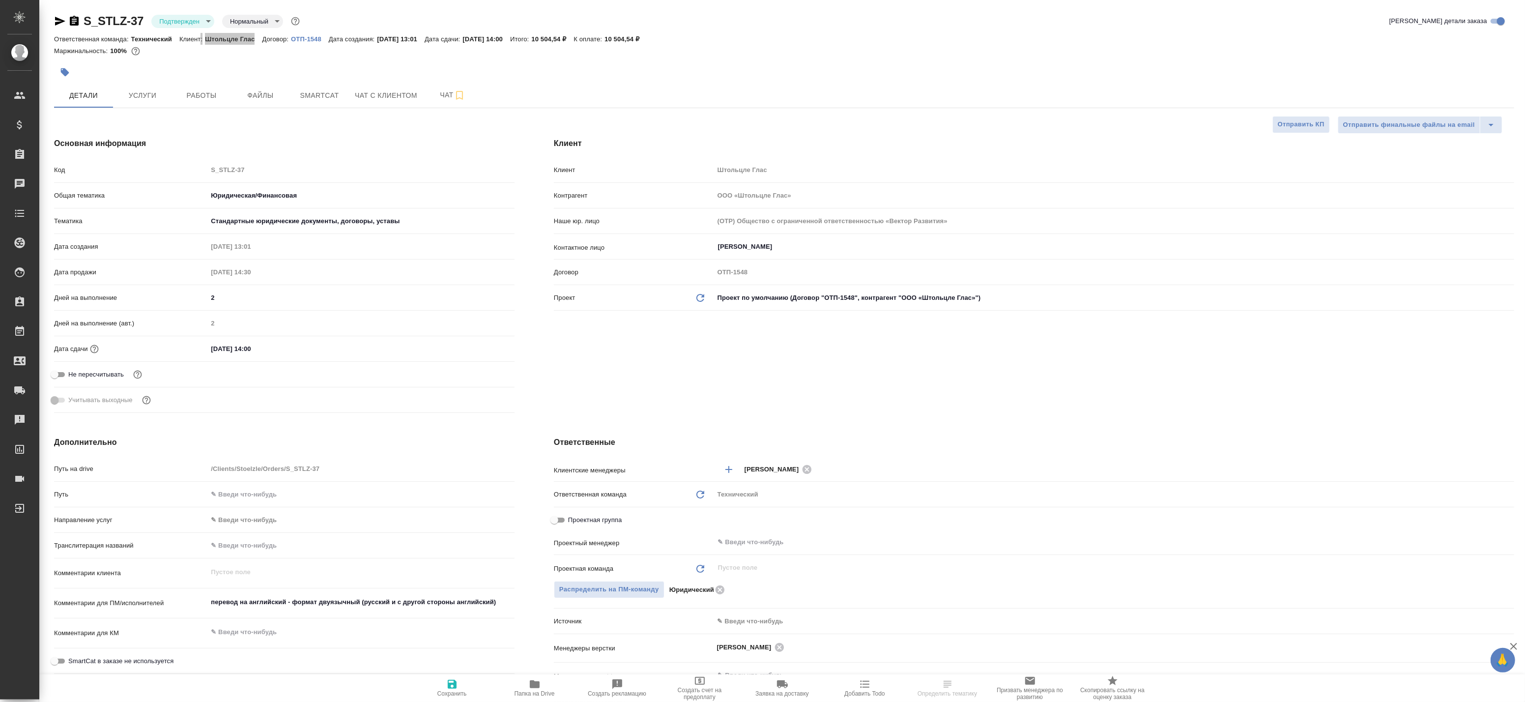
type textarea "x"
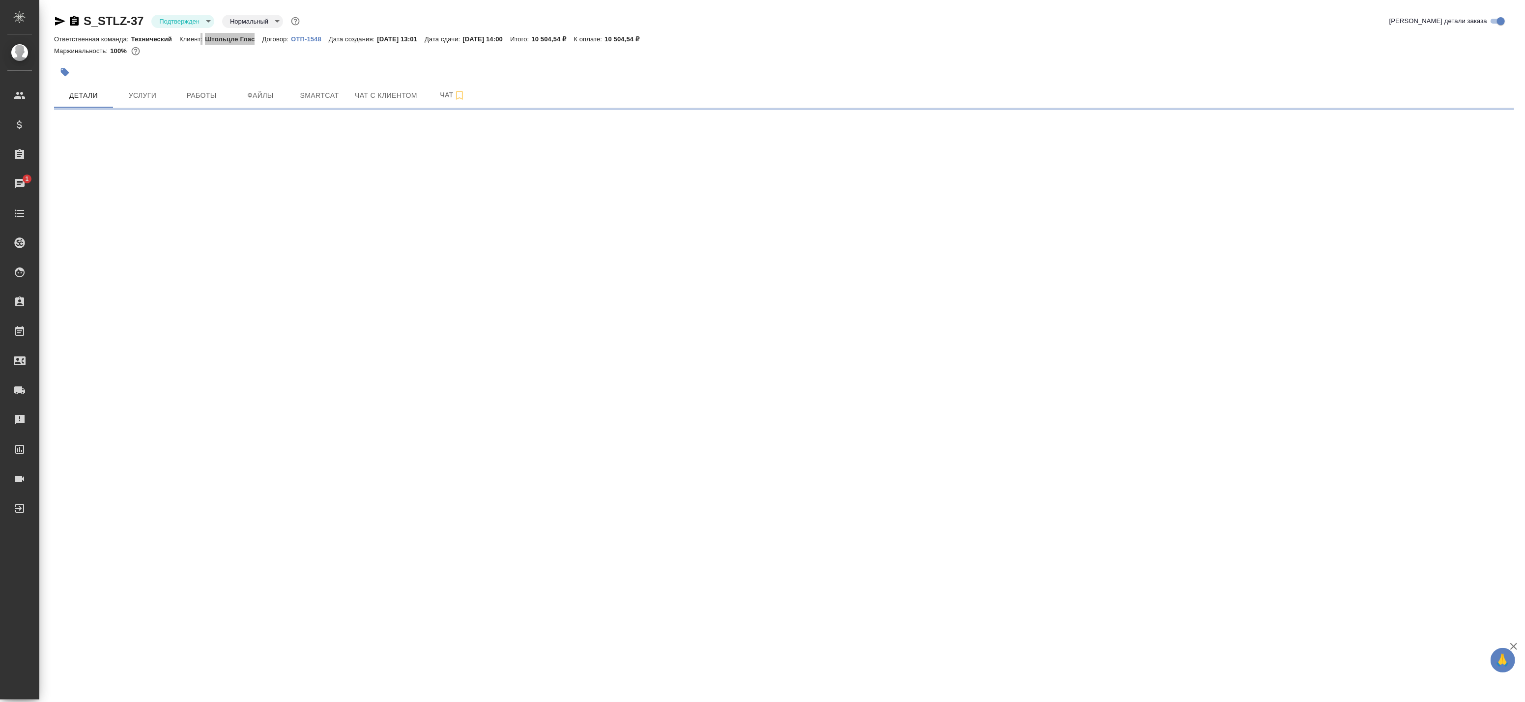
select select "RU"
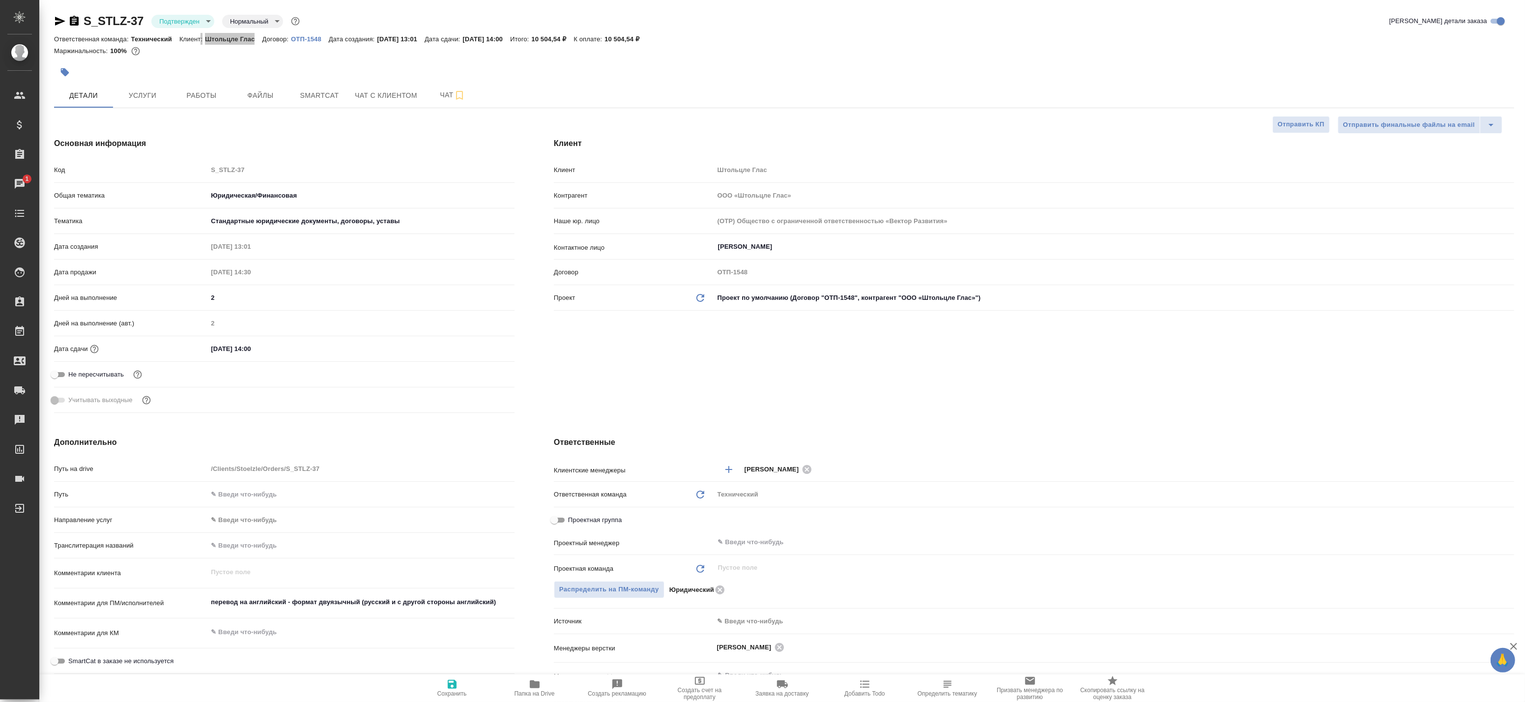
type textarea "x"
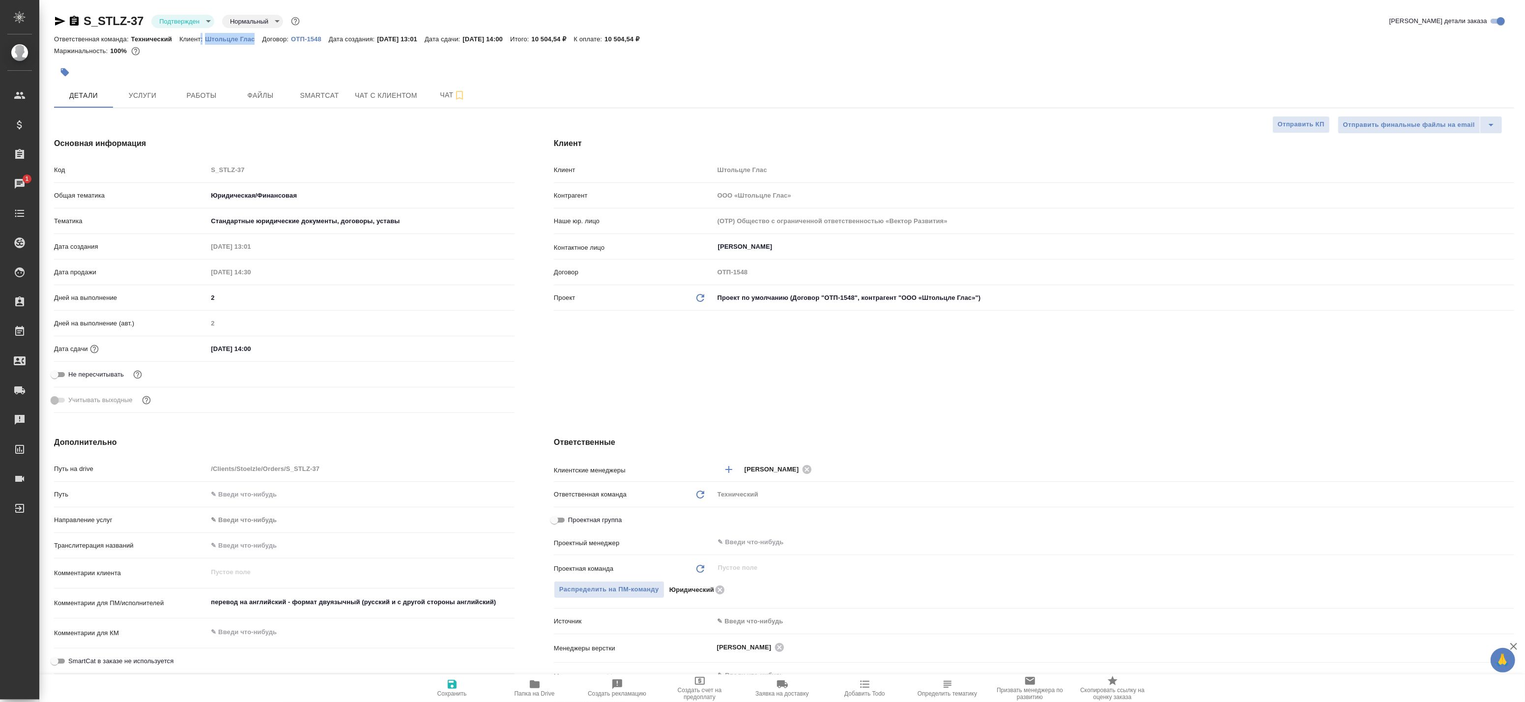
type textarea "x"
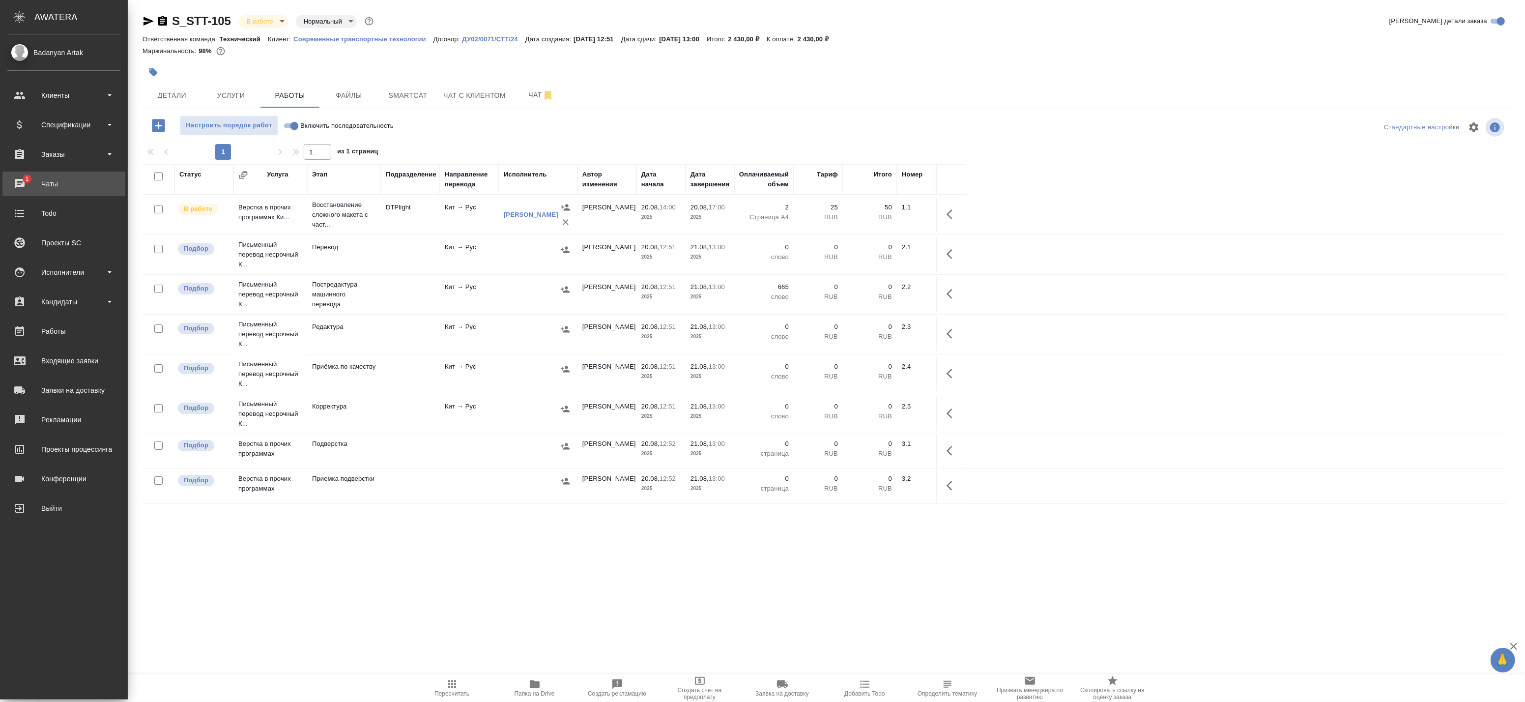
click at [26, 180] on div "Чаты" at bounding box center [63, 183] width 113 height 15
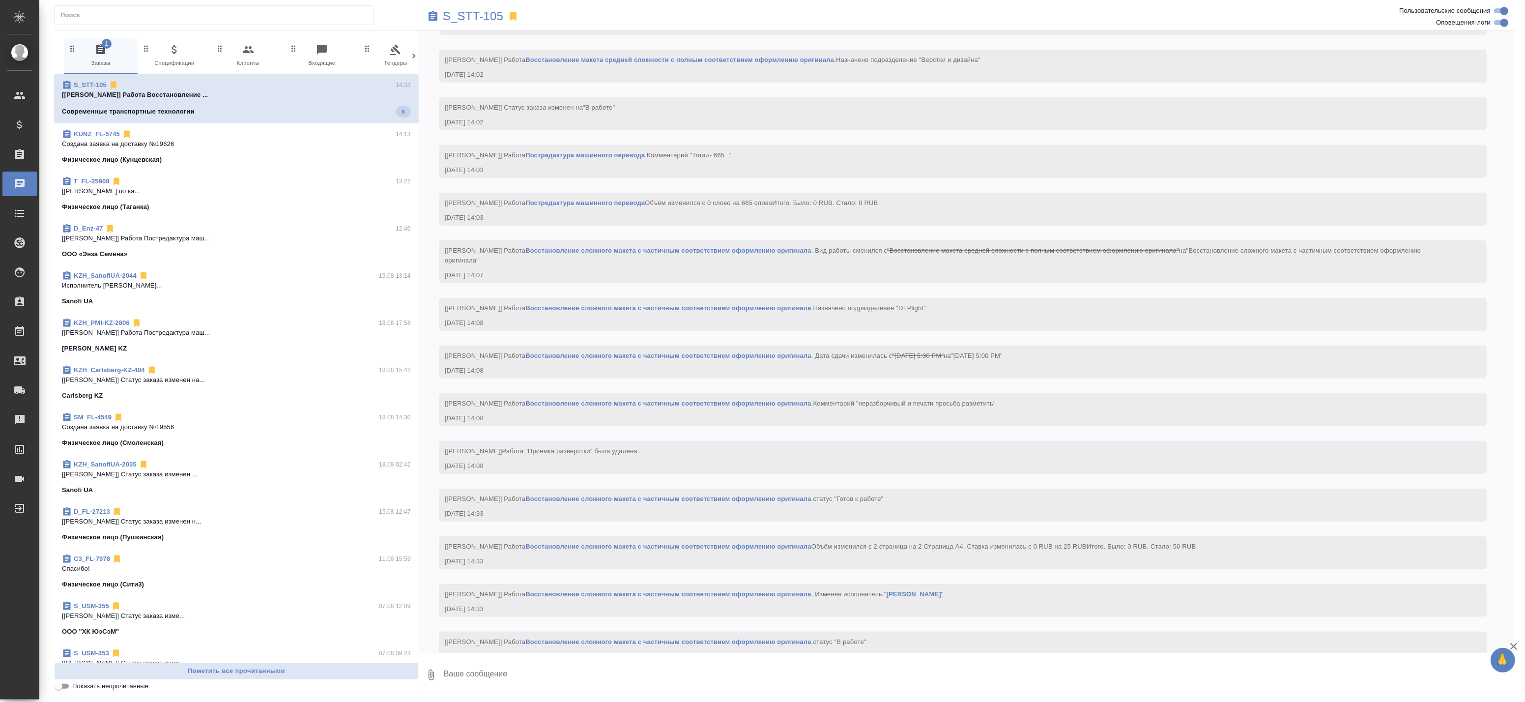
scroll to position [1196, 0]
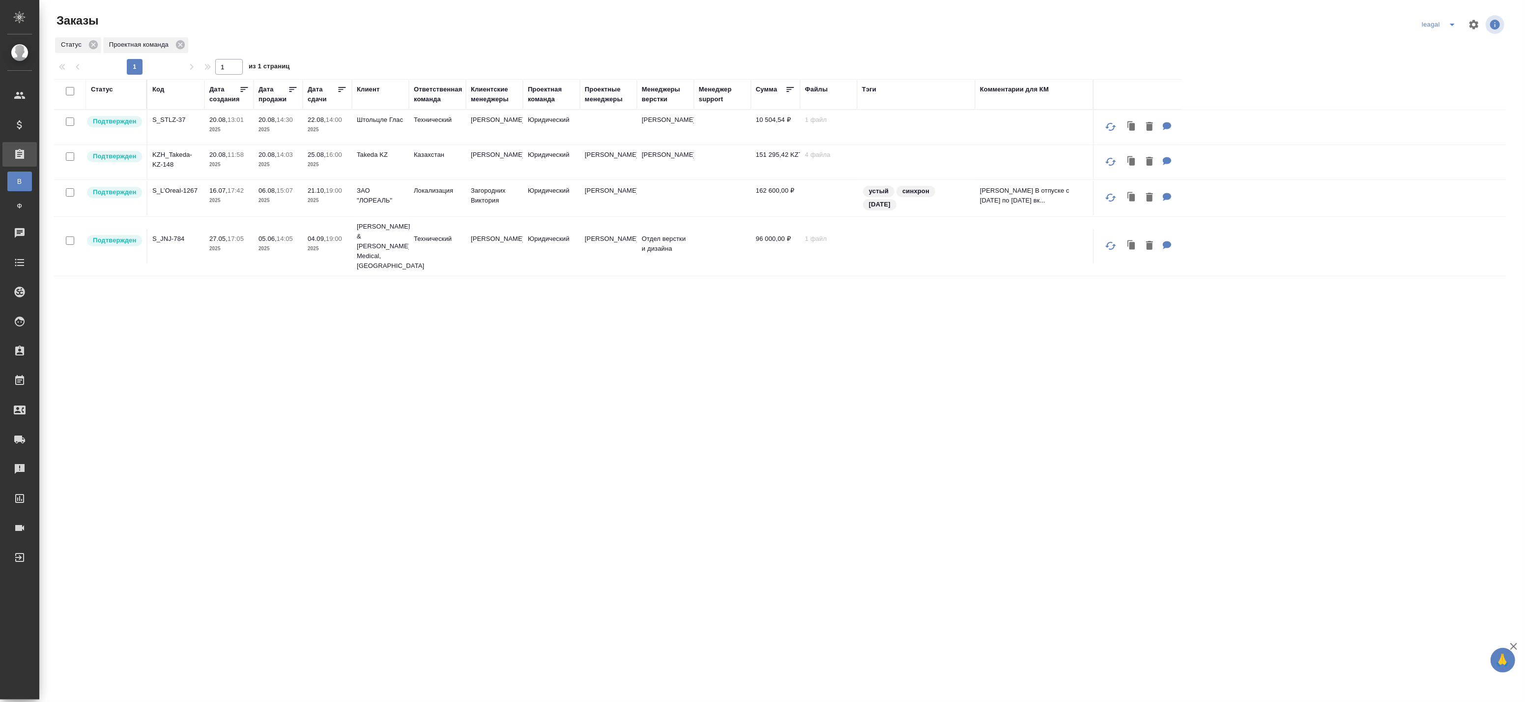
click at [341, 521] on div "Статус Код Дата создания Дата продажи Дата сдачи Клиент Ответственная команда К…" at bounding box center [780, 374] width 1452 height 590
click at [1453, 23] on icon "split button" at bounding box center [1452, 25] width 12 height 12
click at [1432, 45] on li "Артак" at bounding box center [1440, 44] width 43 height 16
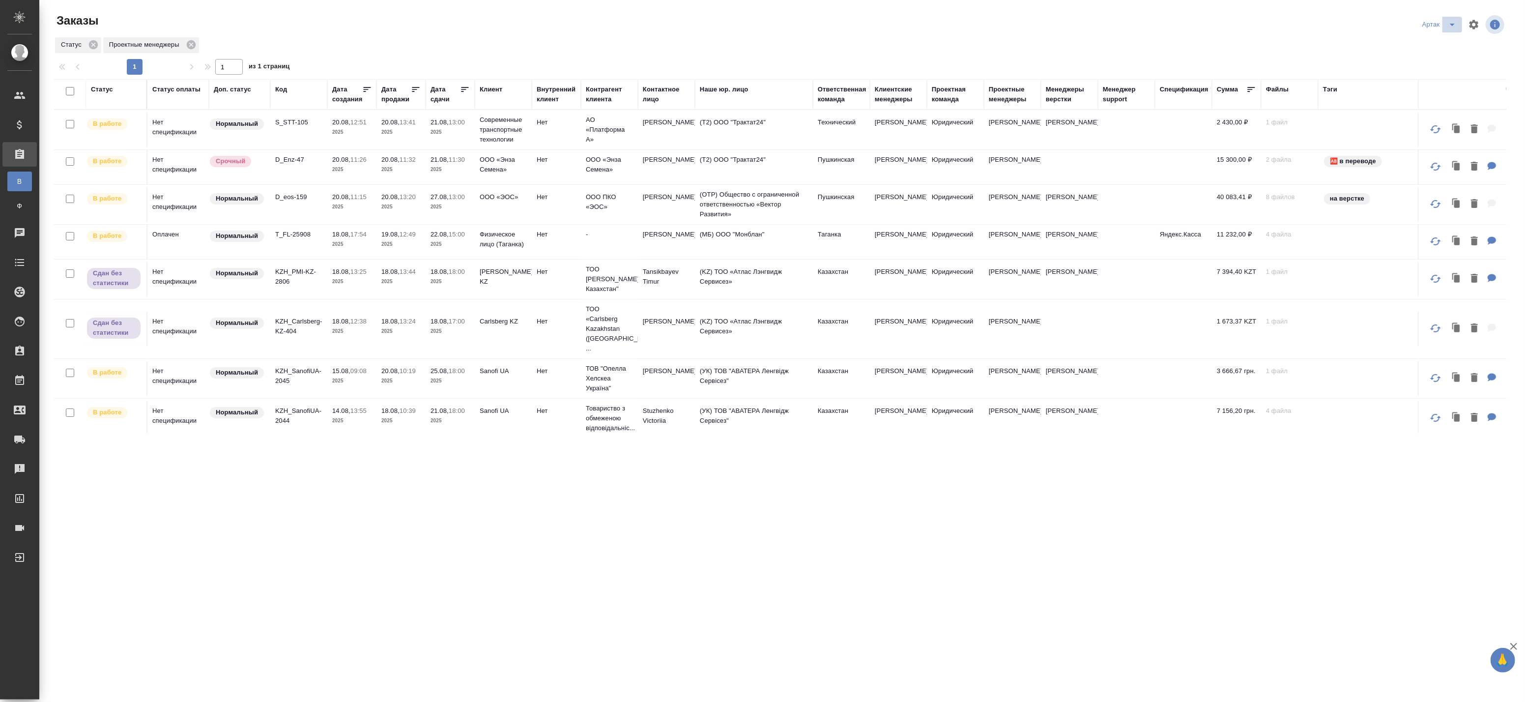
click at [1454, 29] on icon "split button" at bounding box center [1452, 25] width 12 height 12
click at [1439, 42] on li "leagal" at bounding box center [1441, 44] width 42 height 16
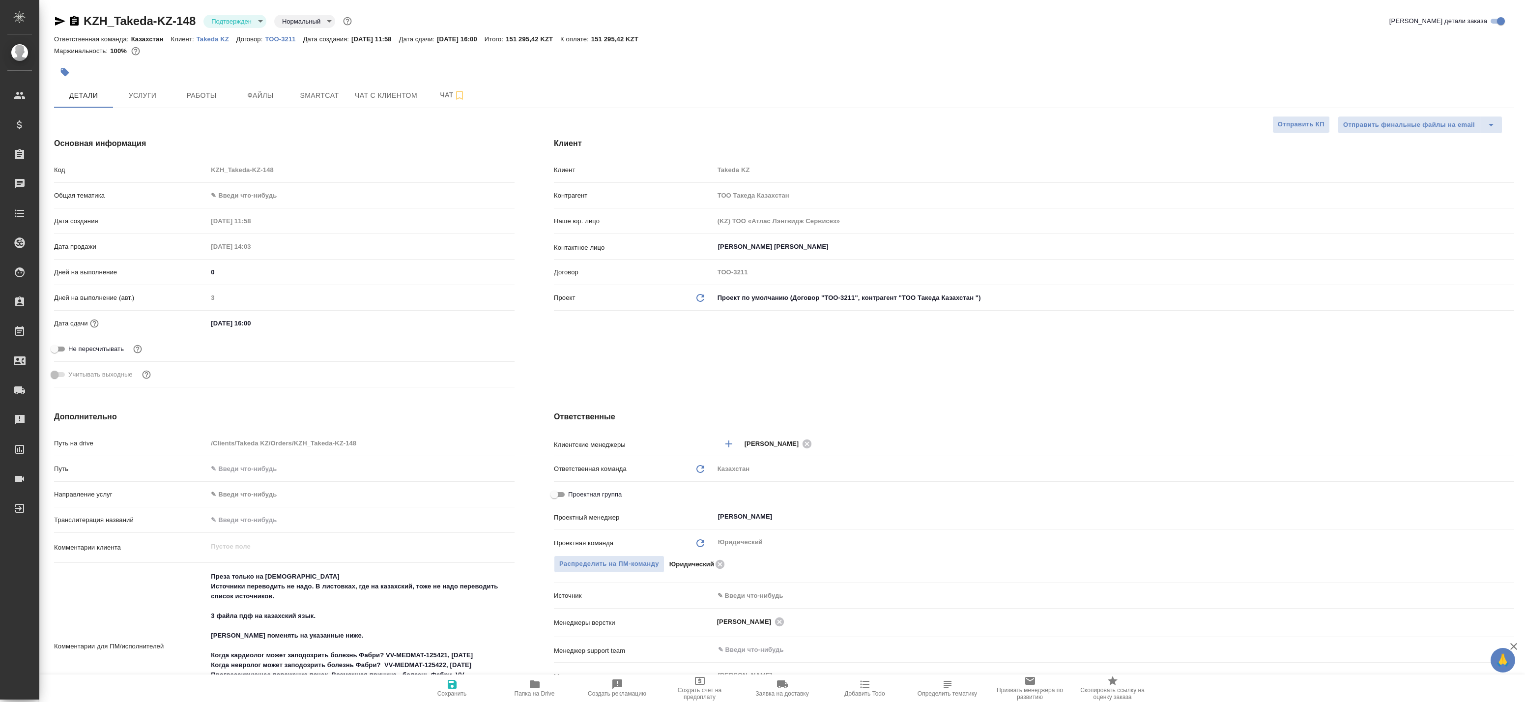
select select "RU"
click at [217, 92] on span "Работы" at bounding box center [201, 95] width 47 height 12
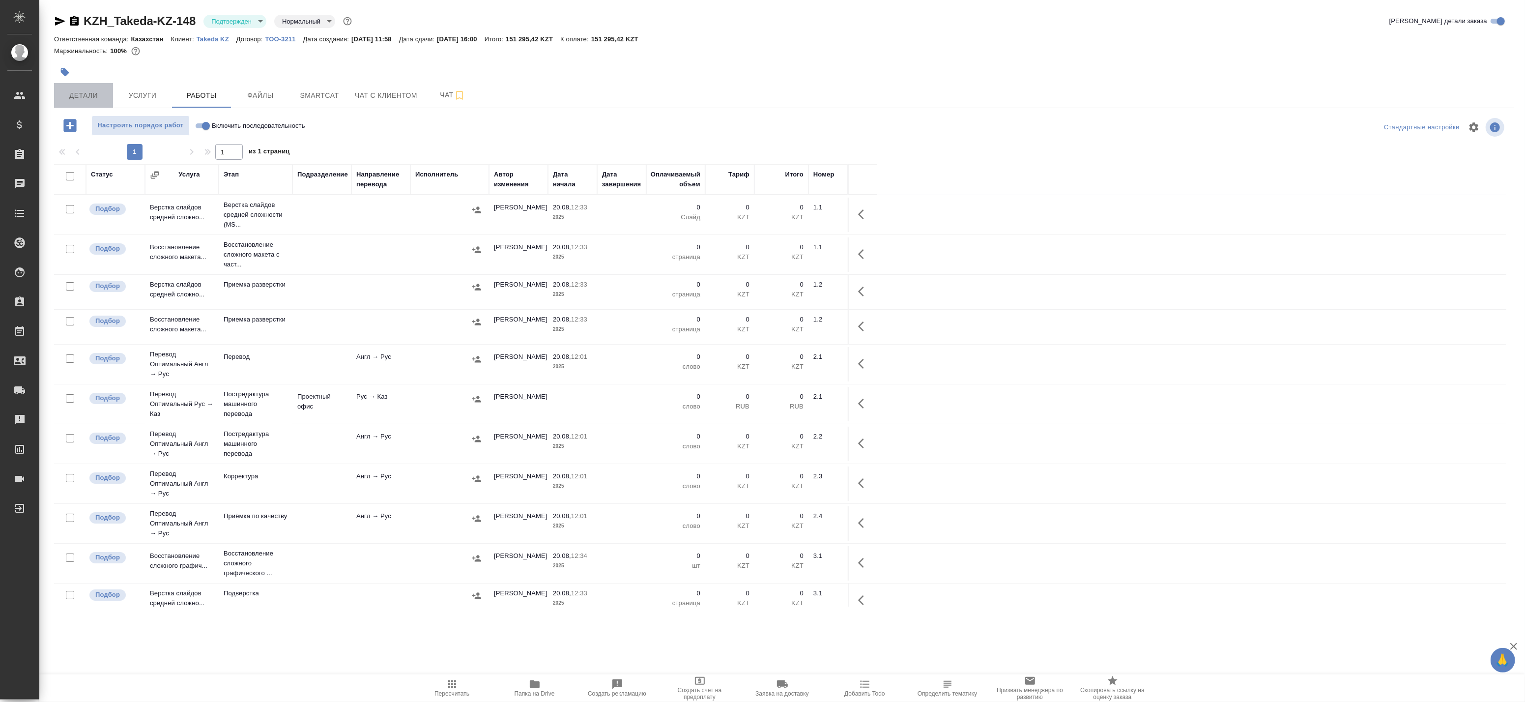
click at [82, 96] on span "Детали" at bounding box center [83, 95] width 47 height 12
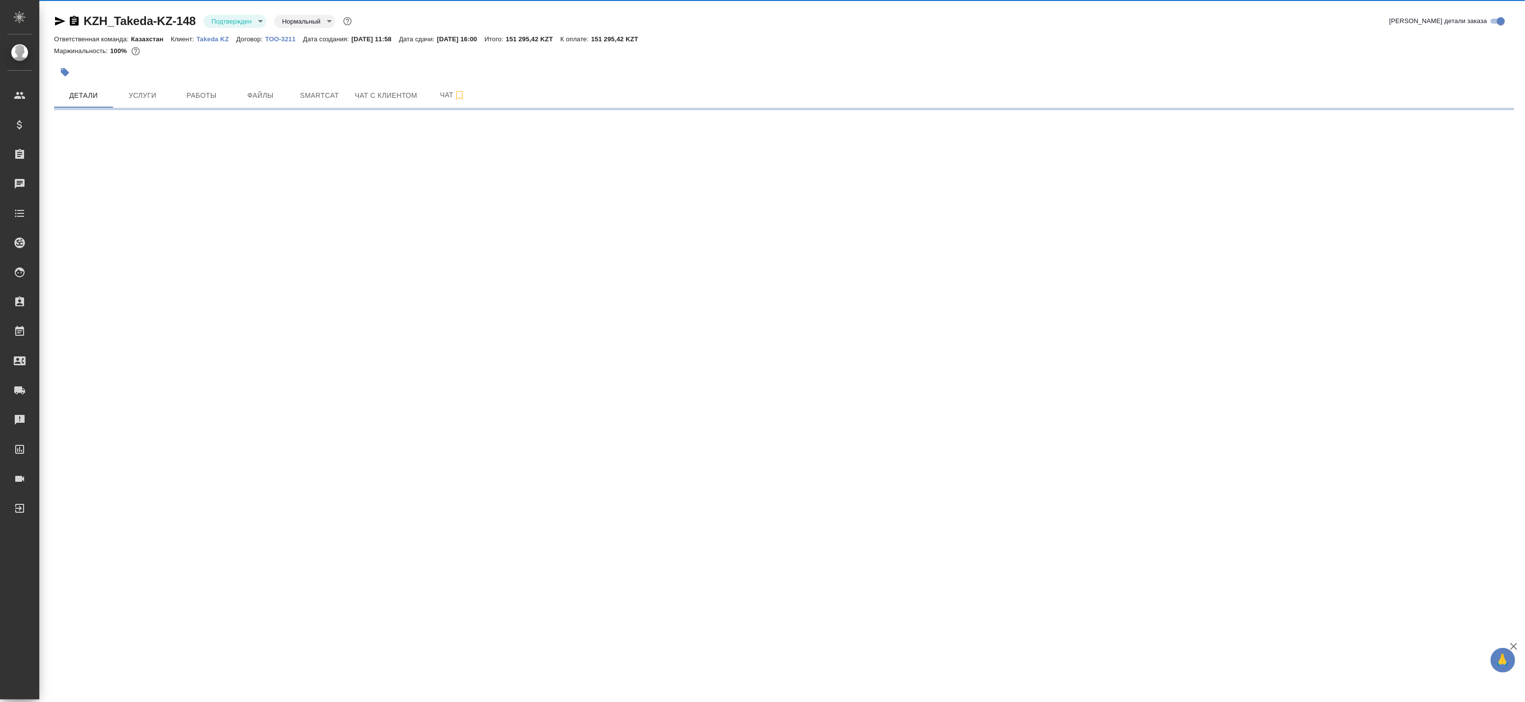
select select "RU"
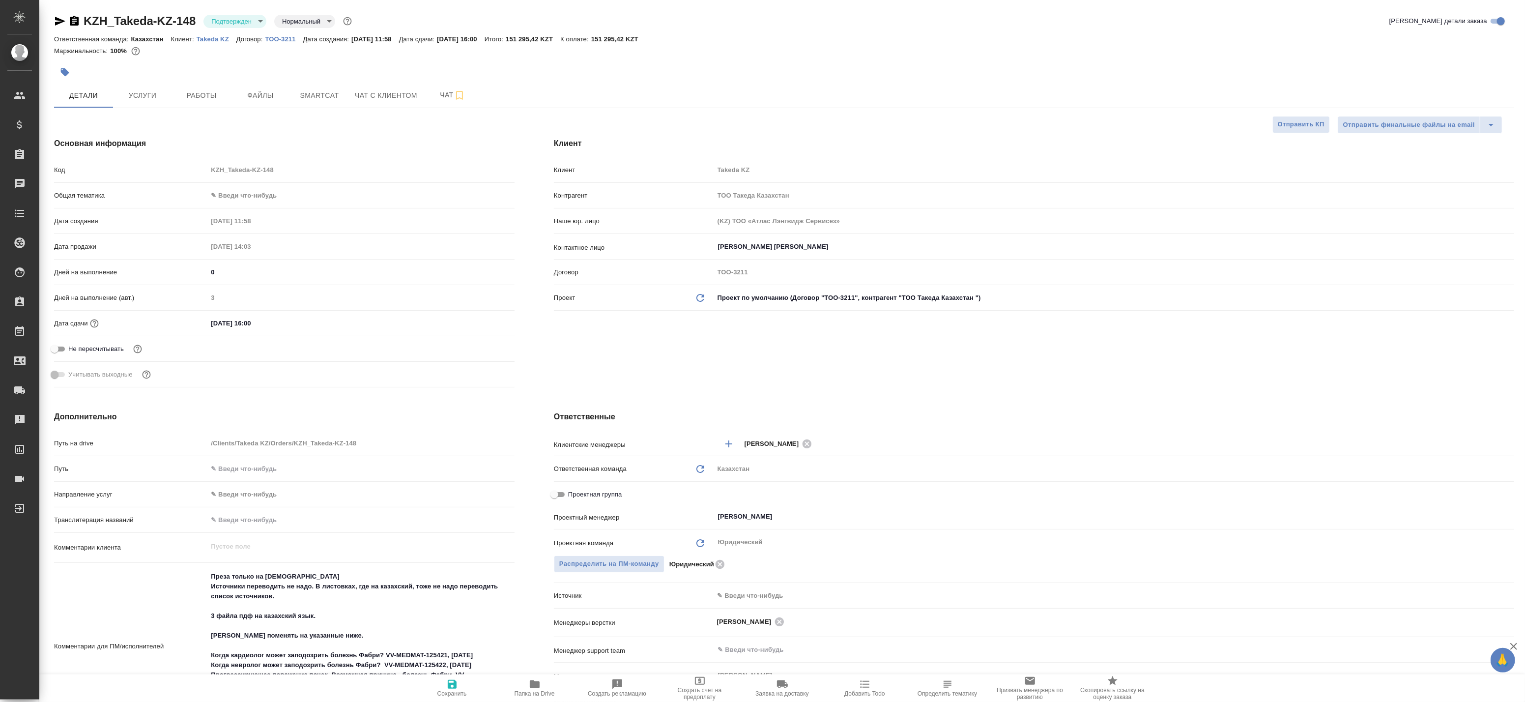
type textarea "x"
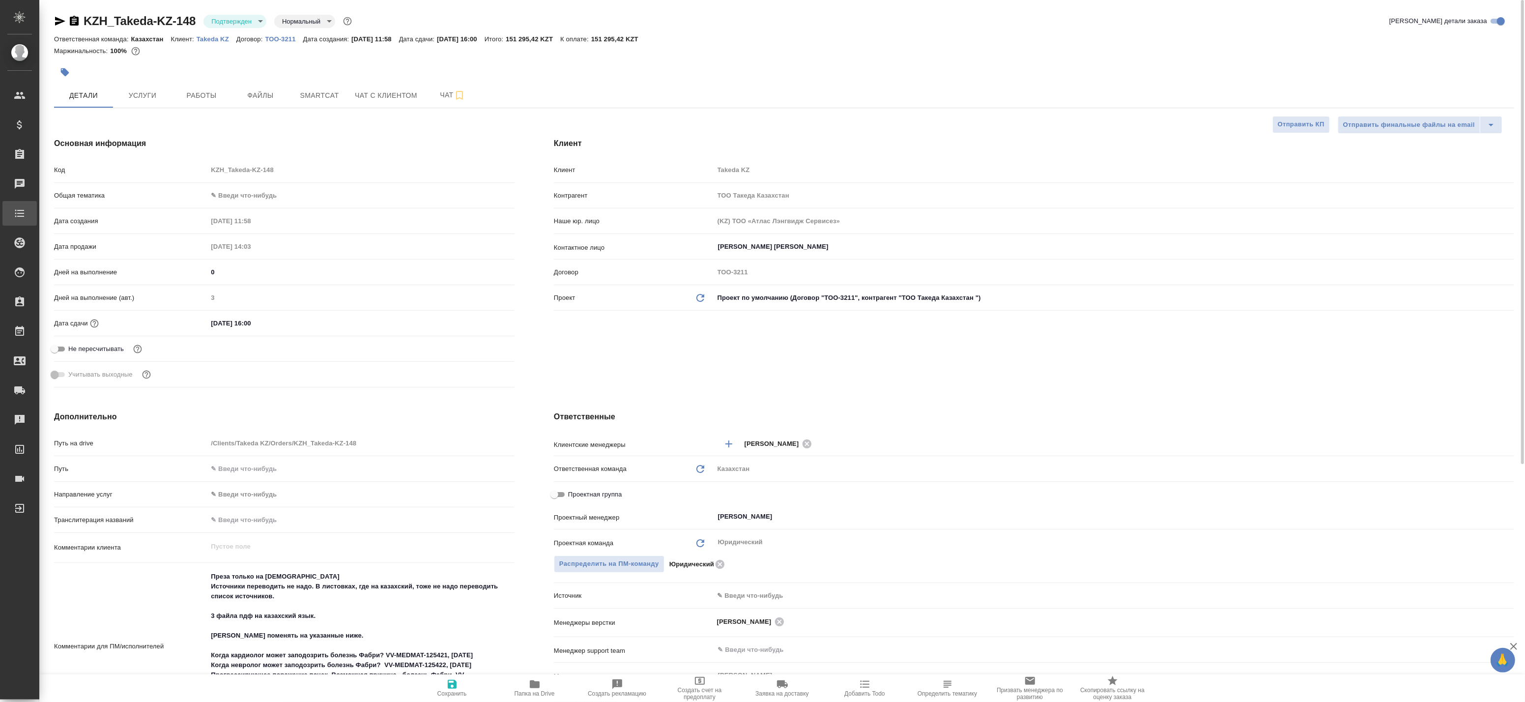
type textarea "x"
